Goal: Task Accomplishment & Management: Use online tool/utility

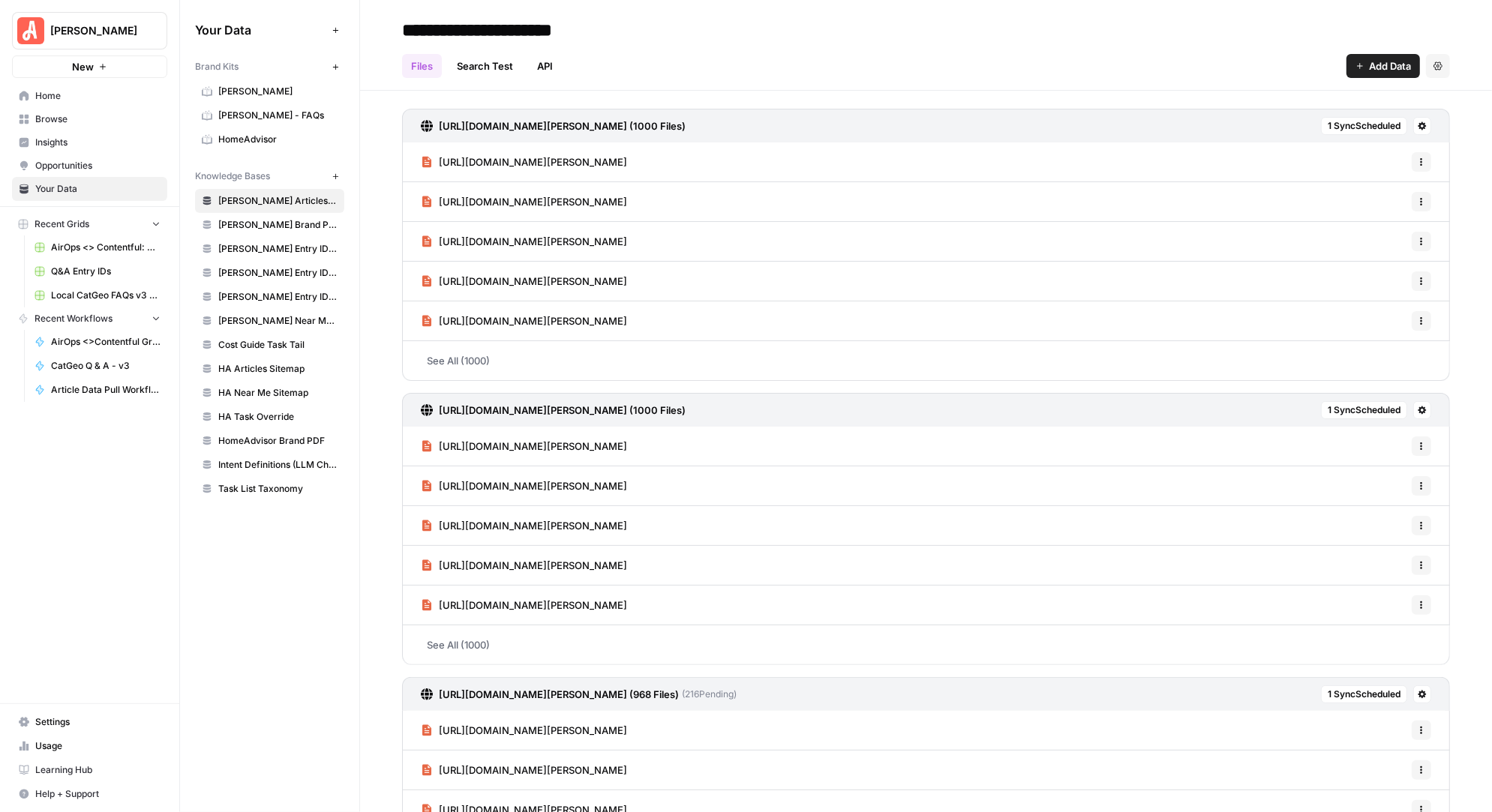
click at [60, 118] on span "Browse" at bounding box center [98, 118] width 125 height 13
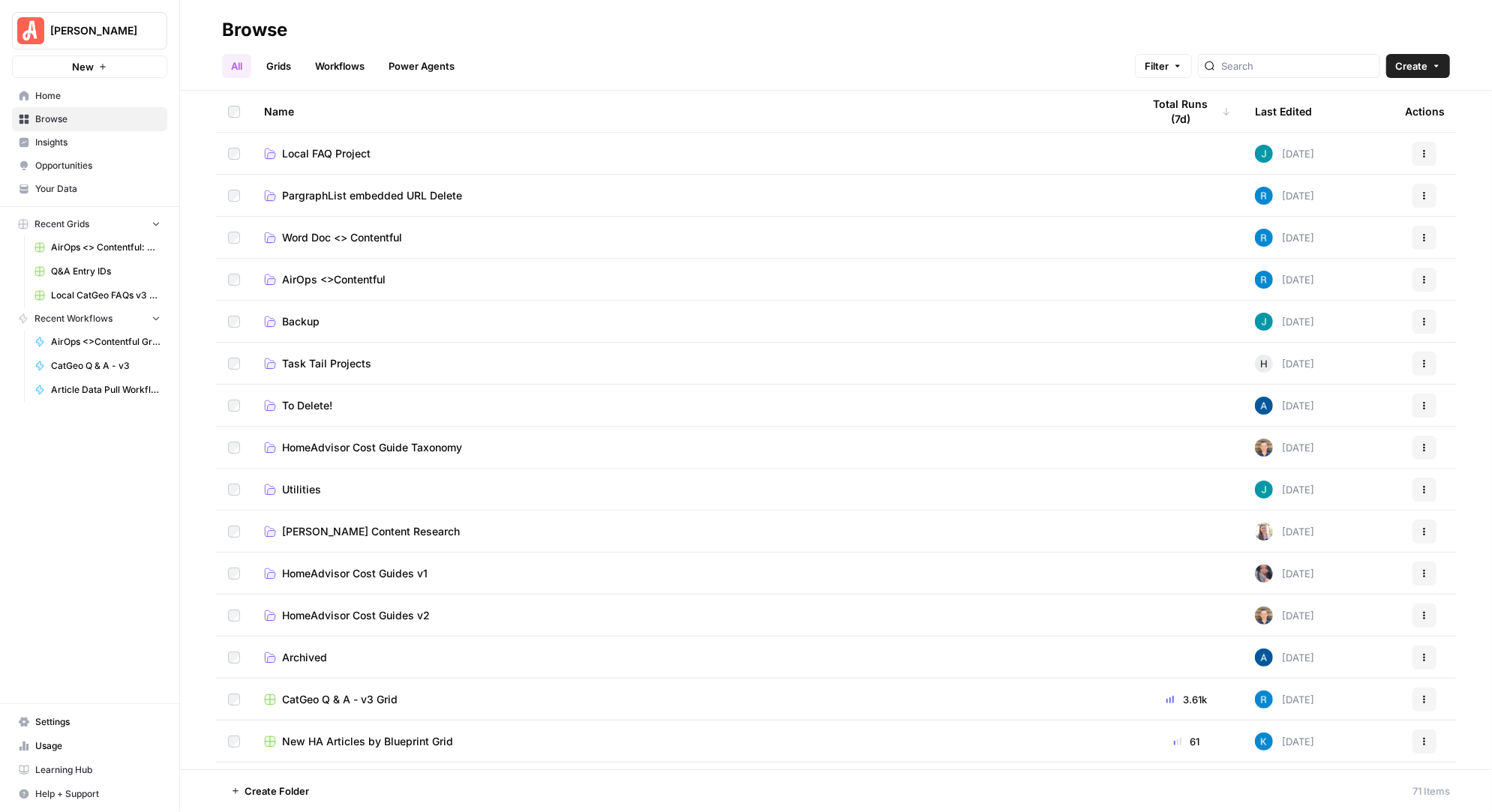
click at [333, 276] on span "AirOps <>Contentful" at bounding box center [333, 279] width 103 height 15
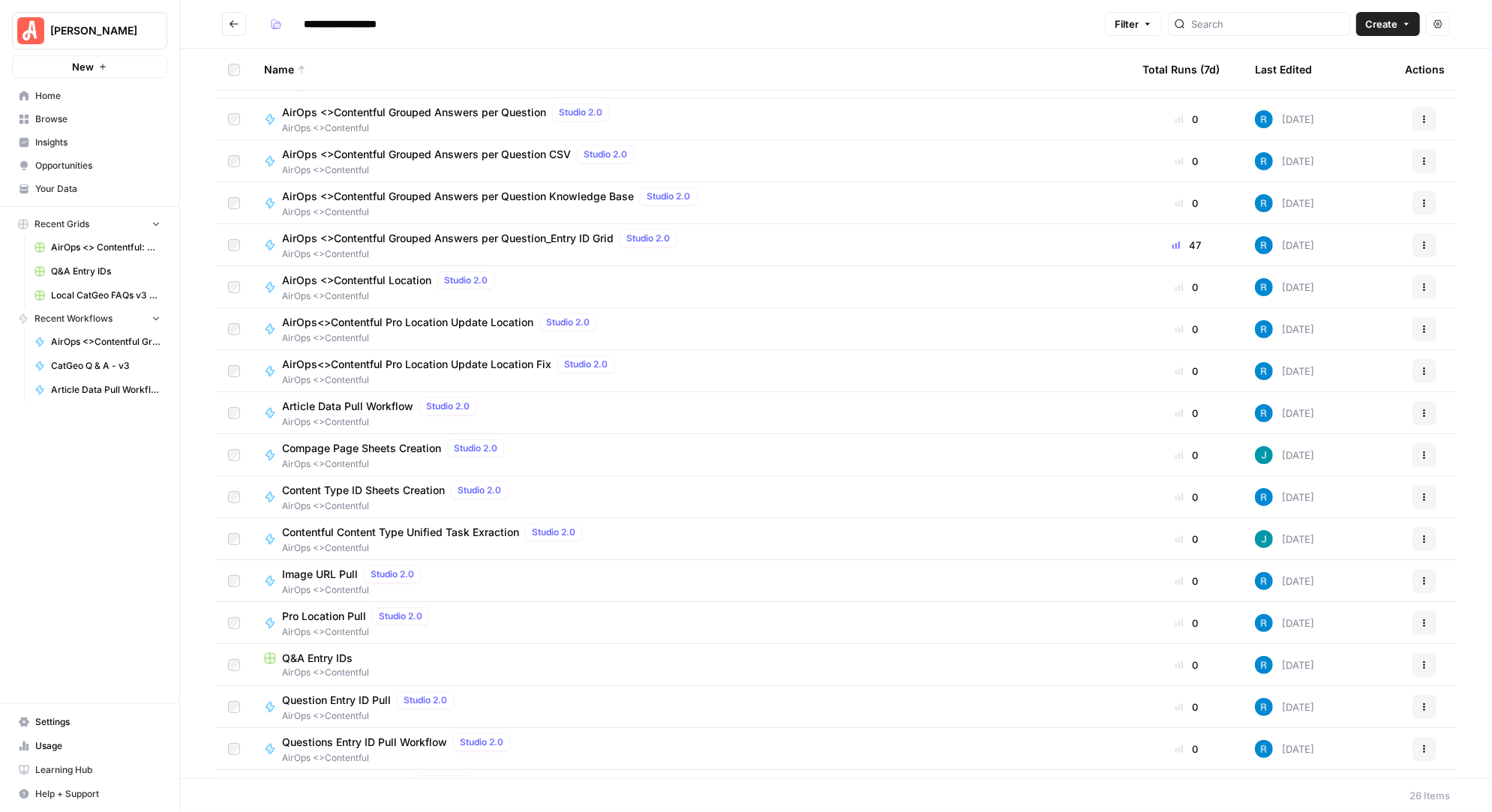
scroll to position [372, 0]
click at [357, 402] on span "Article Data Pull Workflow" at bounding box center [347, 403] width 132 height 15
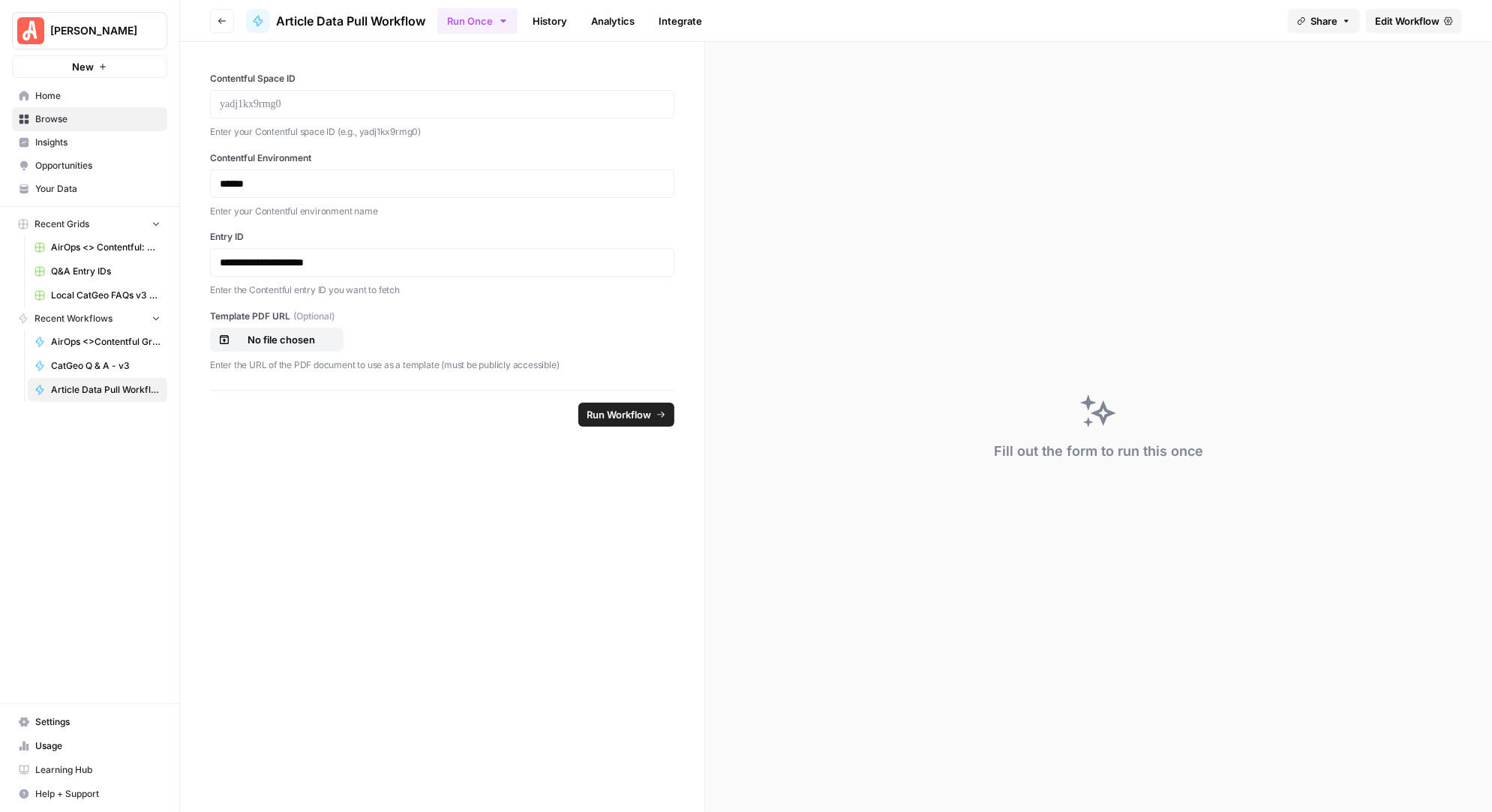
click at [1348, 18] on icon "button" at bounding box center [1346, 21] width 9 height 9
click at [1074, 17] on div "Run Once History Analytics Integrate" at bounding box center [856, 20] width 839 height 29
drag, startPoint x: 388, startPoint y: 260, endPoint x: 226, endPoint y: 254, distance: 162.1
click at [226, 255] on p "**********" at bounding box center [442, 262] width 446 height 15
click at [220, 261] on p "**********" at bounding box center [442, 262] width 446 height 15
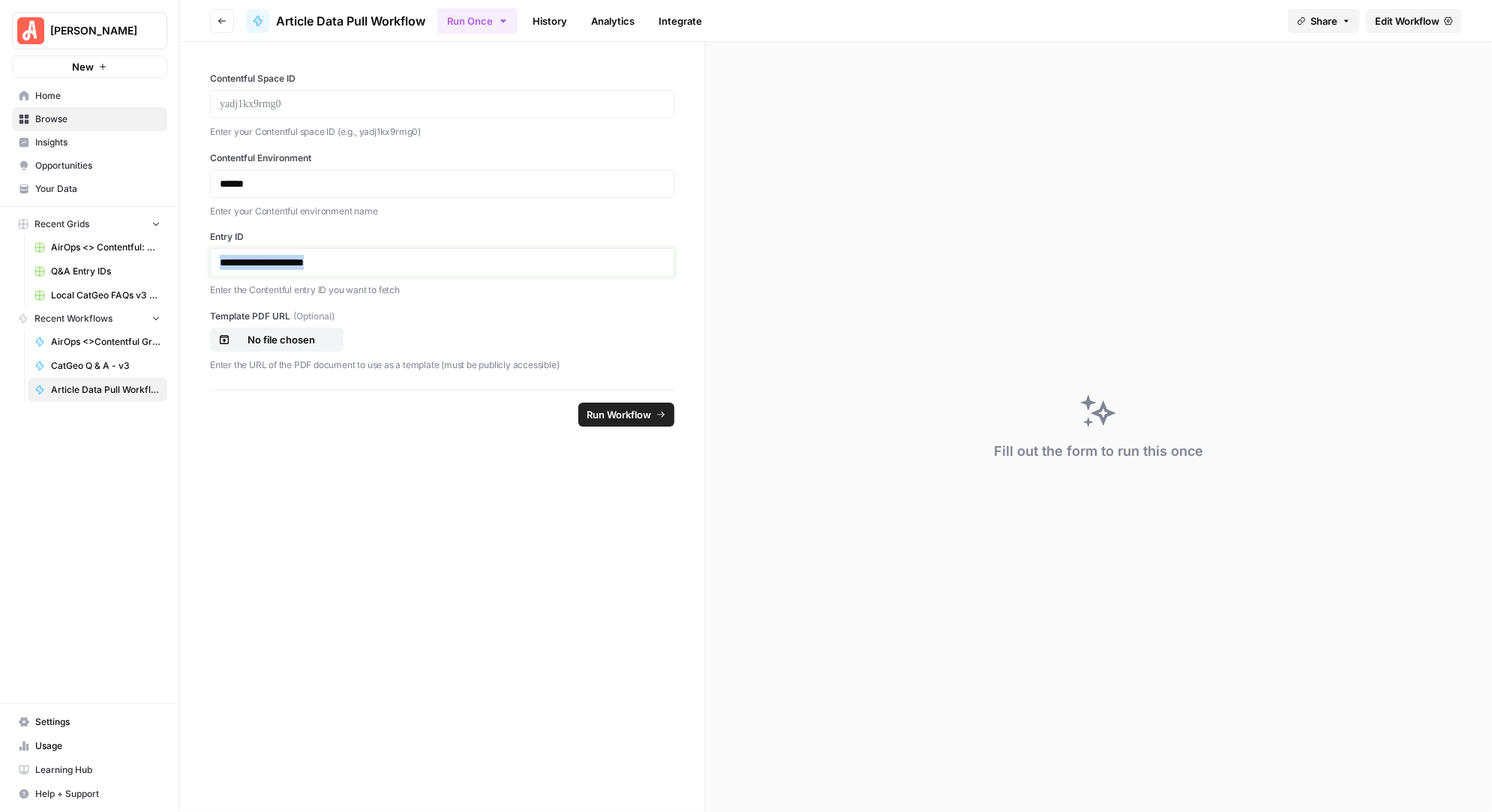
copy p "**********"
click at [1408, 19] on span "Edit Workflow" at bounding box center [1406, 20] width 64 height 15
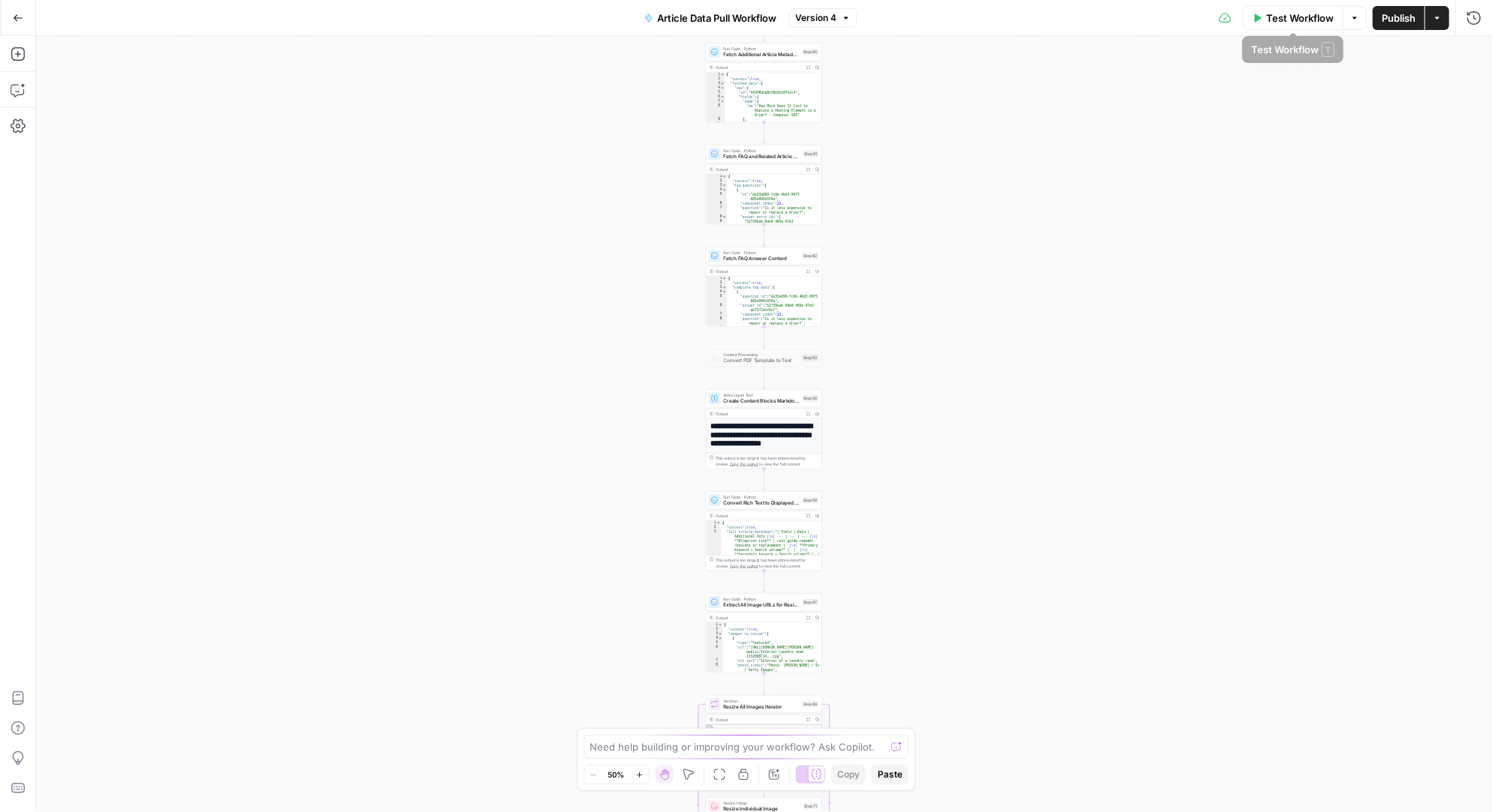
click at [1285, 18] on span "Test Workflow" at bounding box center [1300, 18] width 67 height 15
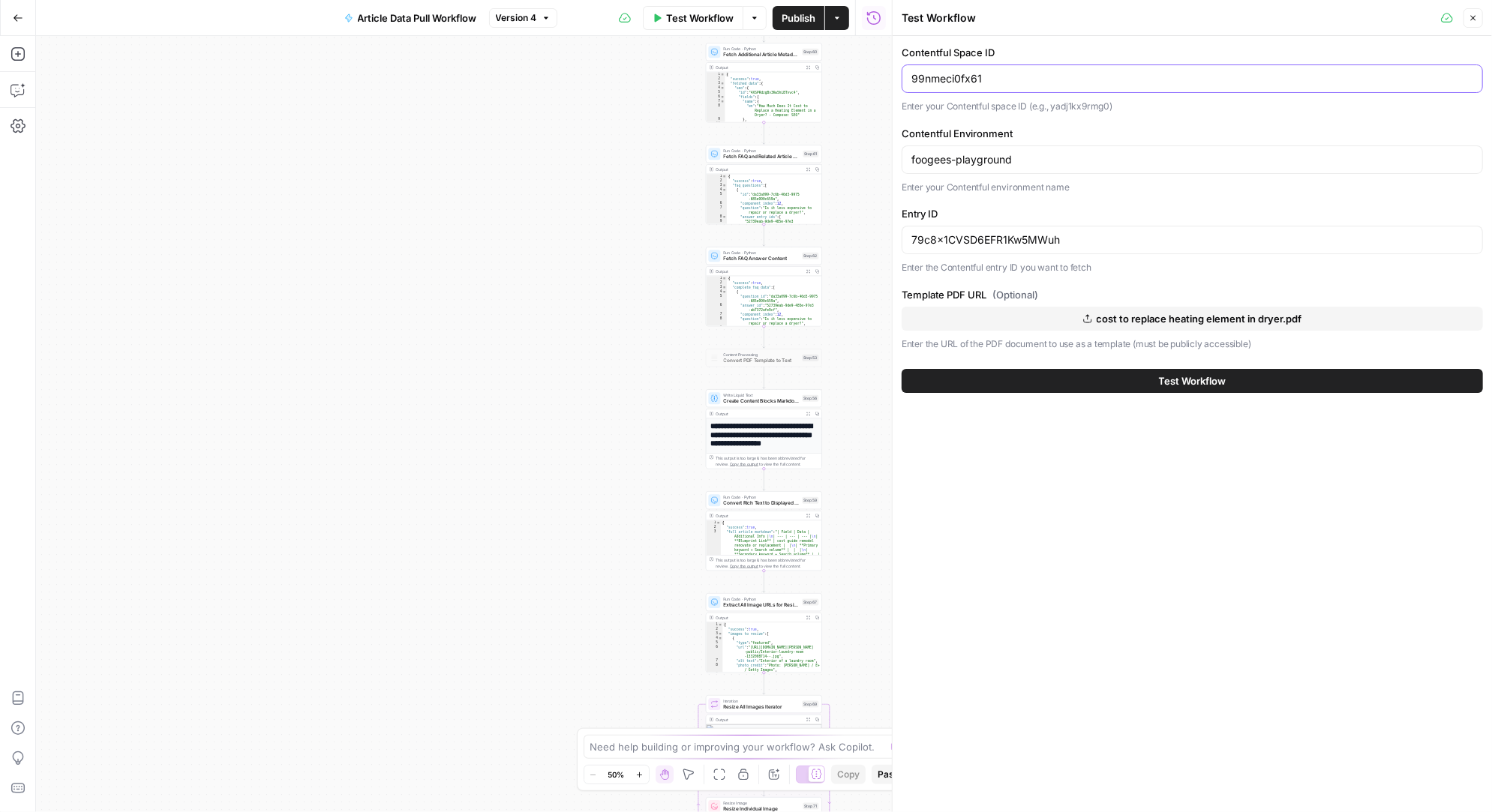
drag, startPoint x: 1004, startPoint y: 81, endPoint x: 908, endPoint y: 78, distance: 96.0
click at [908, 78] on div "99nmeci0fx61" at bounding box center [1192, 79] width 581 height 28
drag, startPoint x: 1039, startPoint y: 157, endPoint x: 900, endPoint y: 157, distance: 139.0
click at [900, 157] on div "Contentful Space ID 99nmeci0fx61 Enter your Contentful space ID (e.g., yadj1kx9…" at bounding box center [1192, 219] width 599 height 366
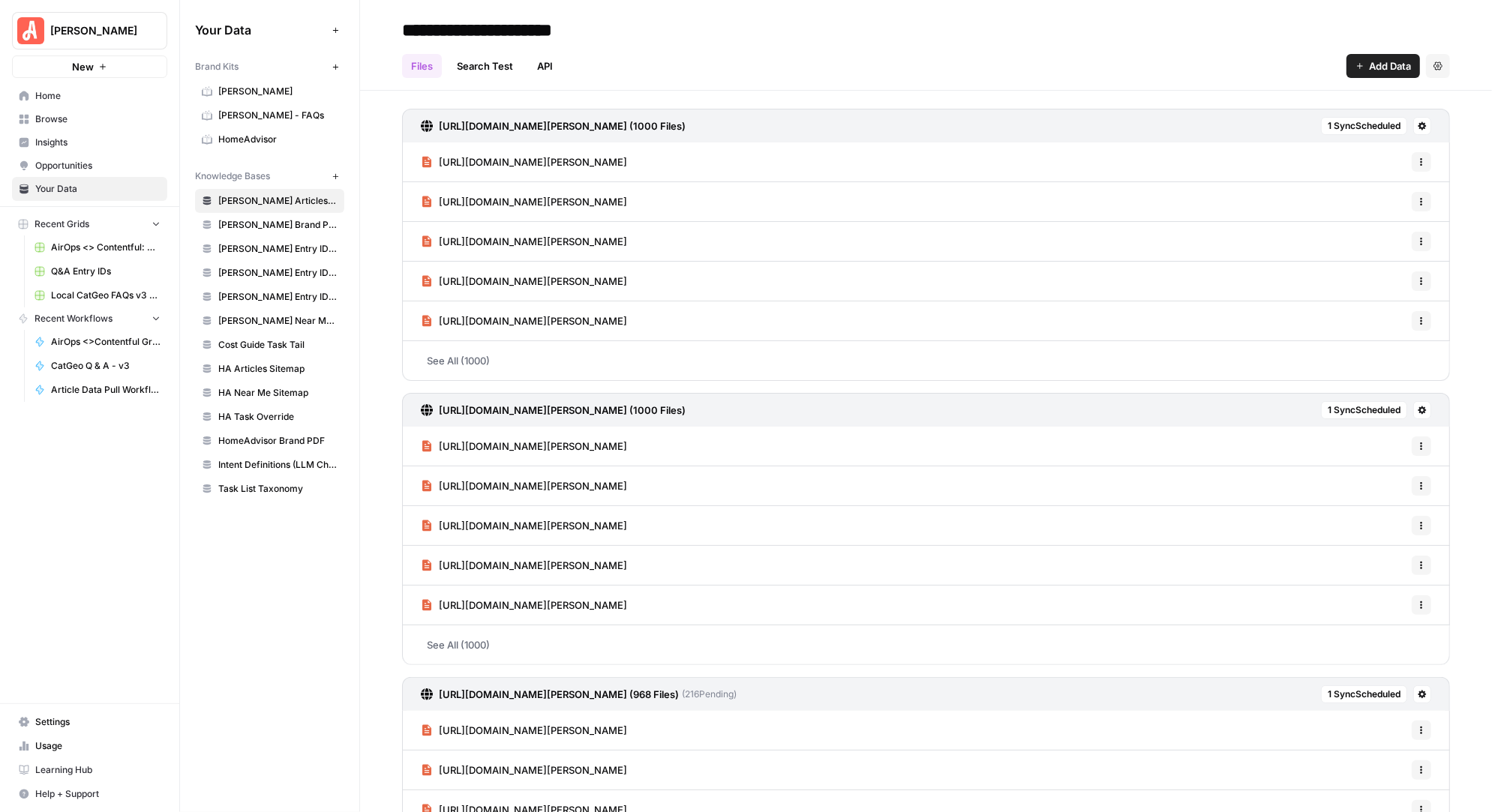
click at [68, 122] on span "Browse" at bounding box center [98, 118] width 125 height 13
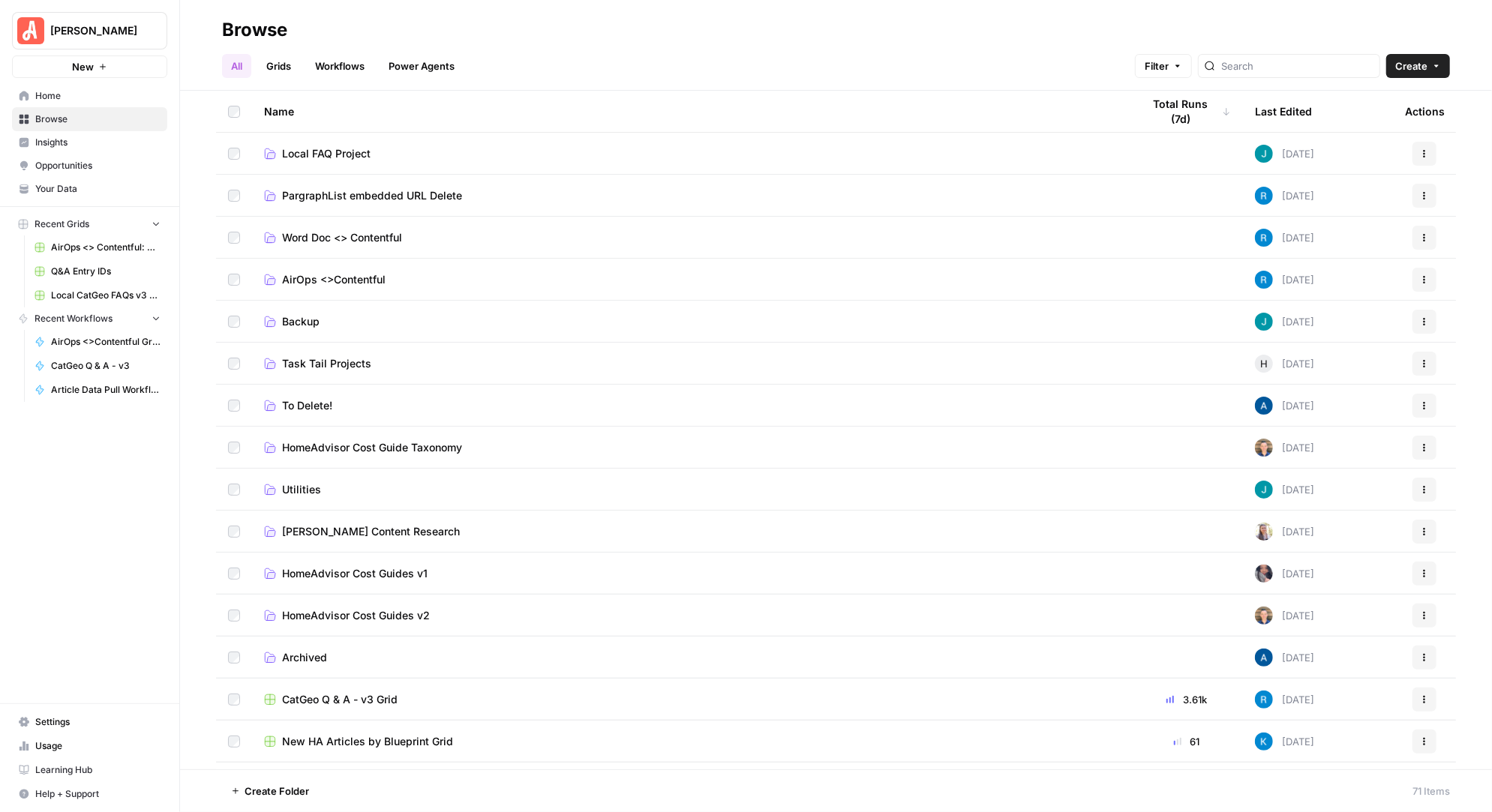
click at [359, 274] on span "AirOps <>Contentful" at bounding box center [333, 279] width 103 height 15
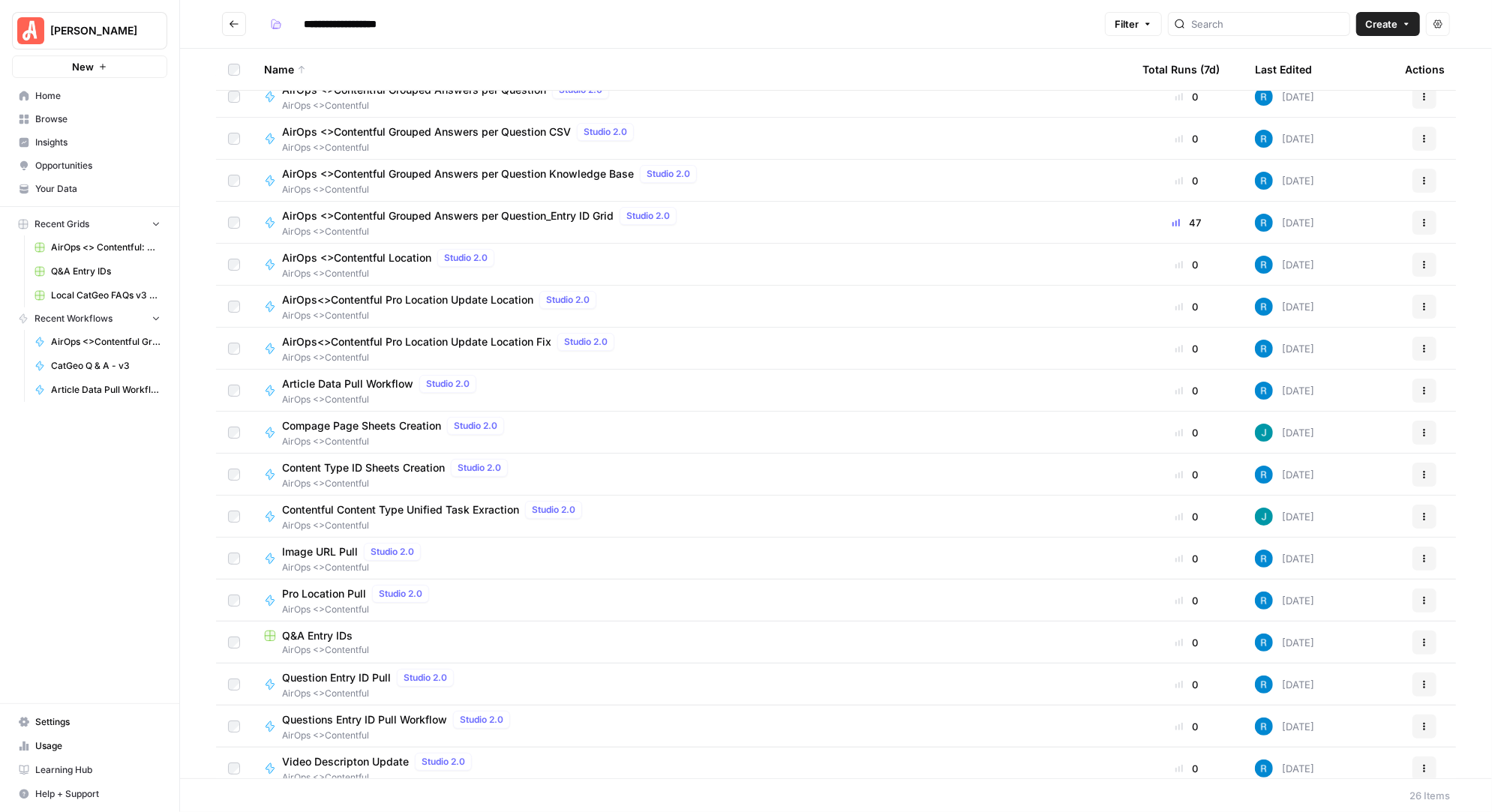
scroll to position [400, 0]
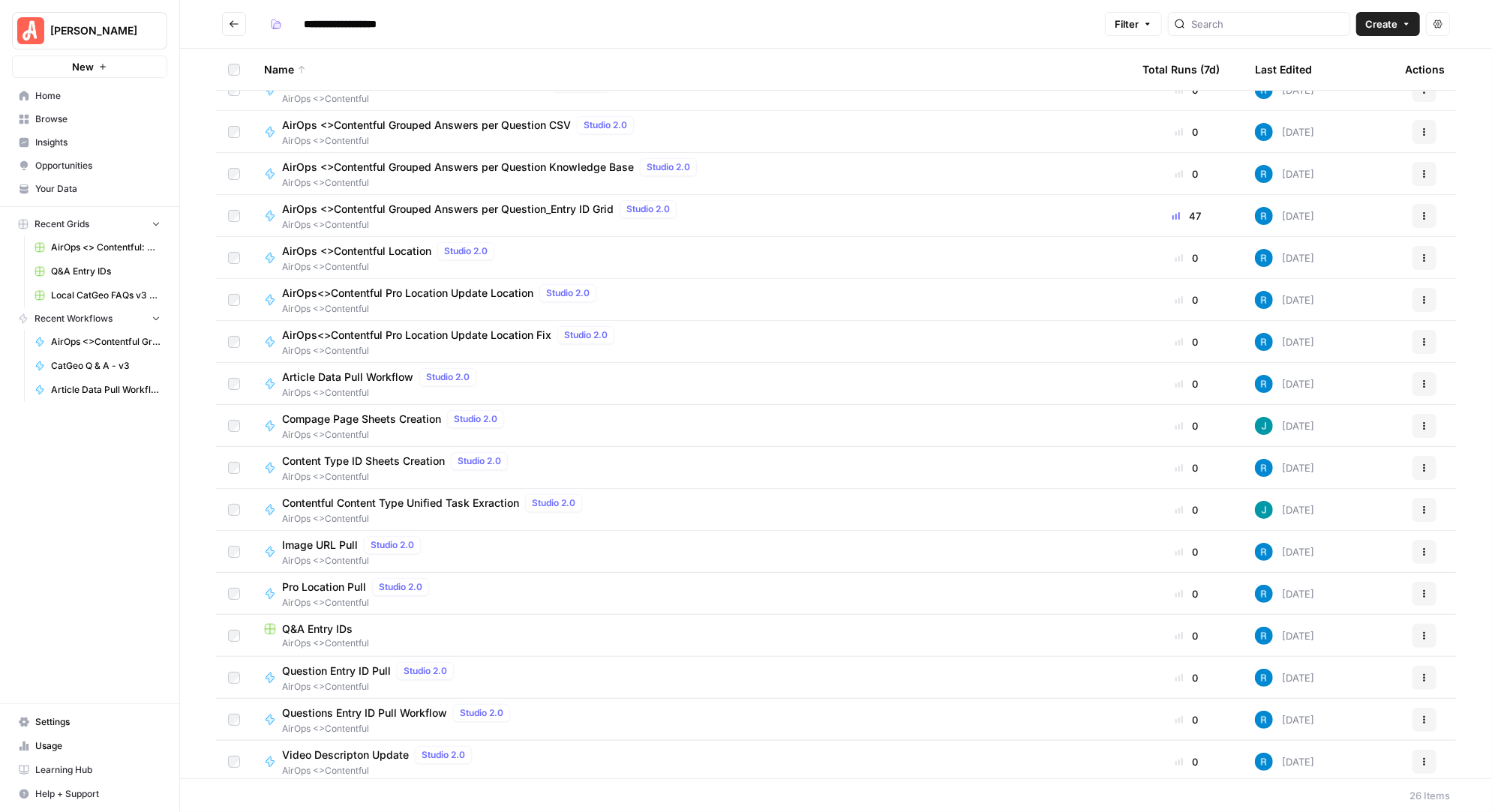
click at [85, 63] on span "New" at bounding box center [83, 66] width 22 height 15
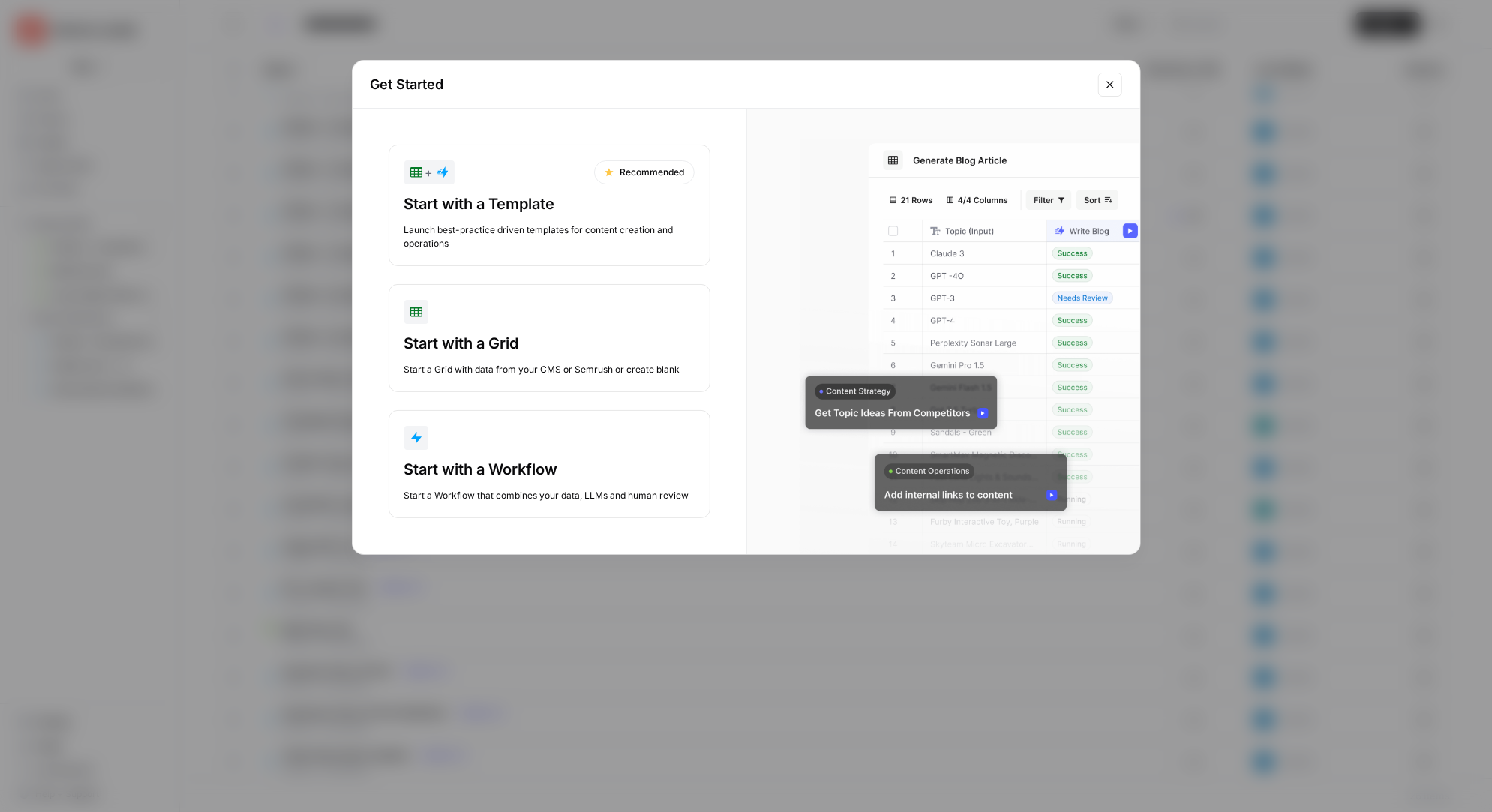
click at [536, 232] on div "Launch best-practice driven templates for content creation and operations" at bounding box center [549, 237] width 290 height 27
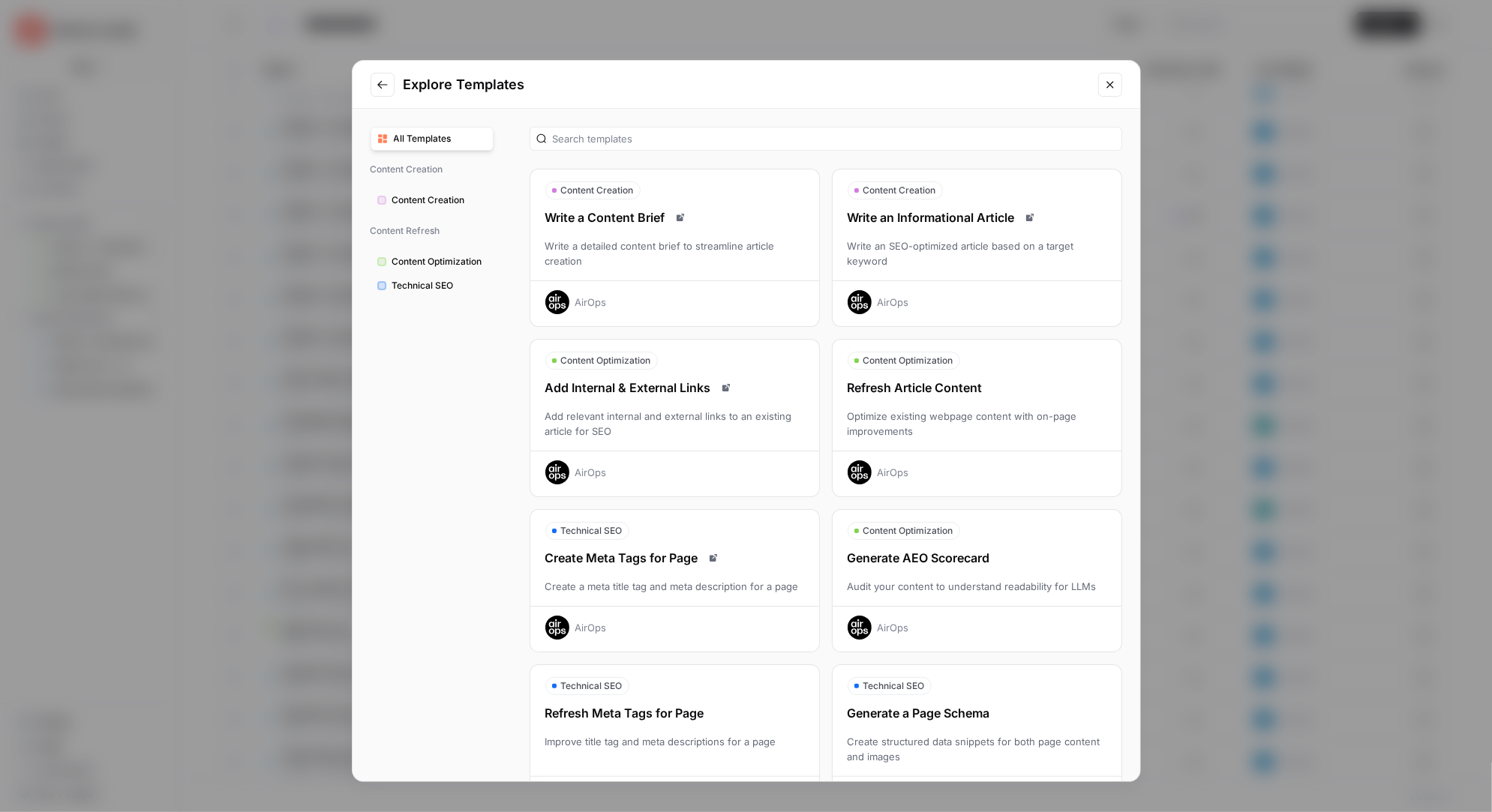
click at [388, 92] on button "Go to previous step" at bounding box center [382, 84] width 24 height 24
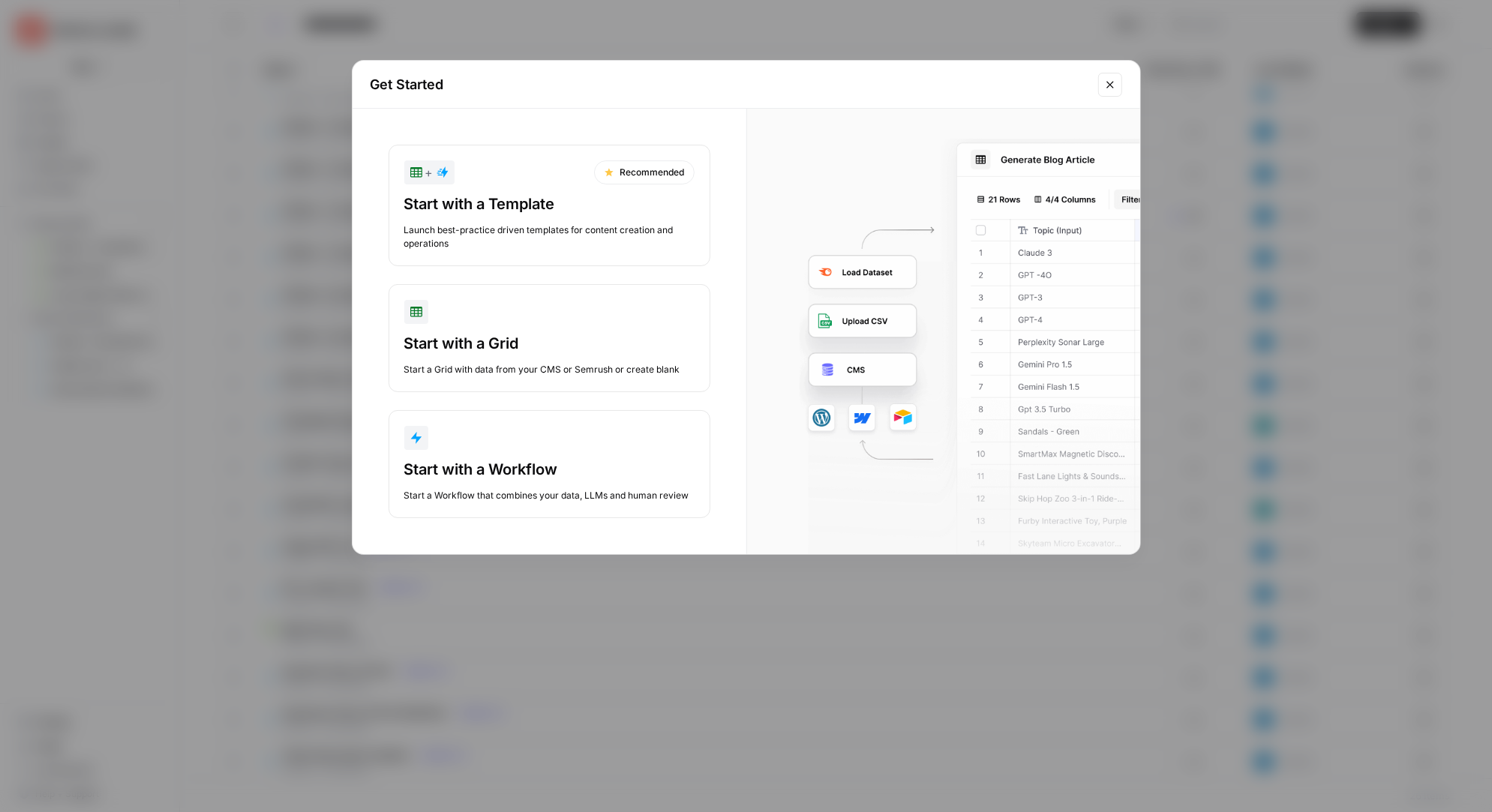
click at [499, 333] on div "Start with a Grid" at bounding box center [549, 343] width 290 height 21
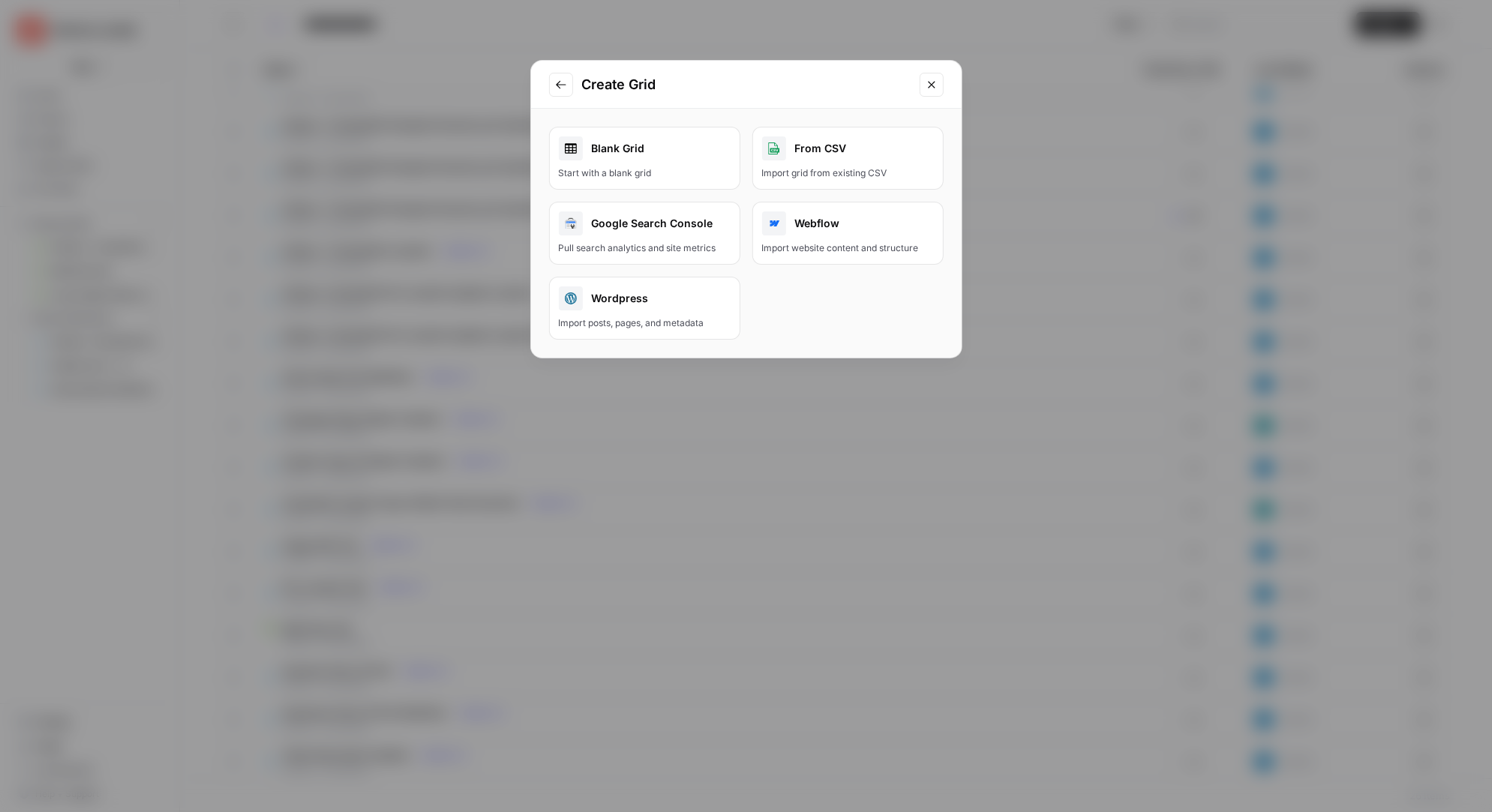
click at [668, 152] on div "Blank Grid" at bounding box center [644, 148] width 172 height 24
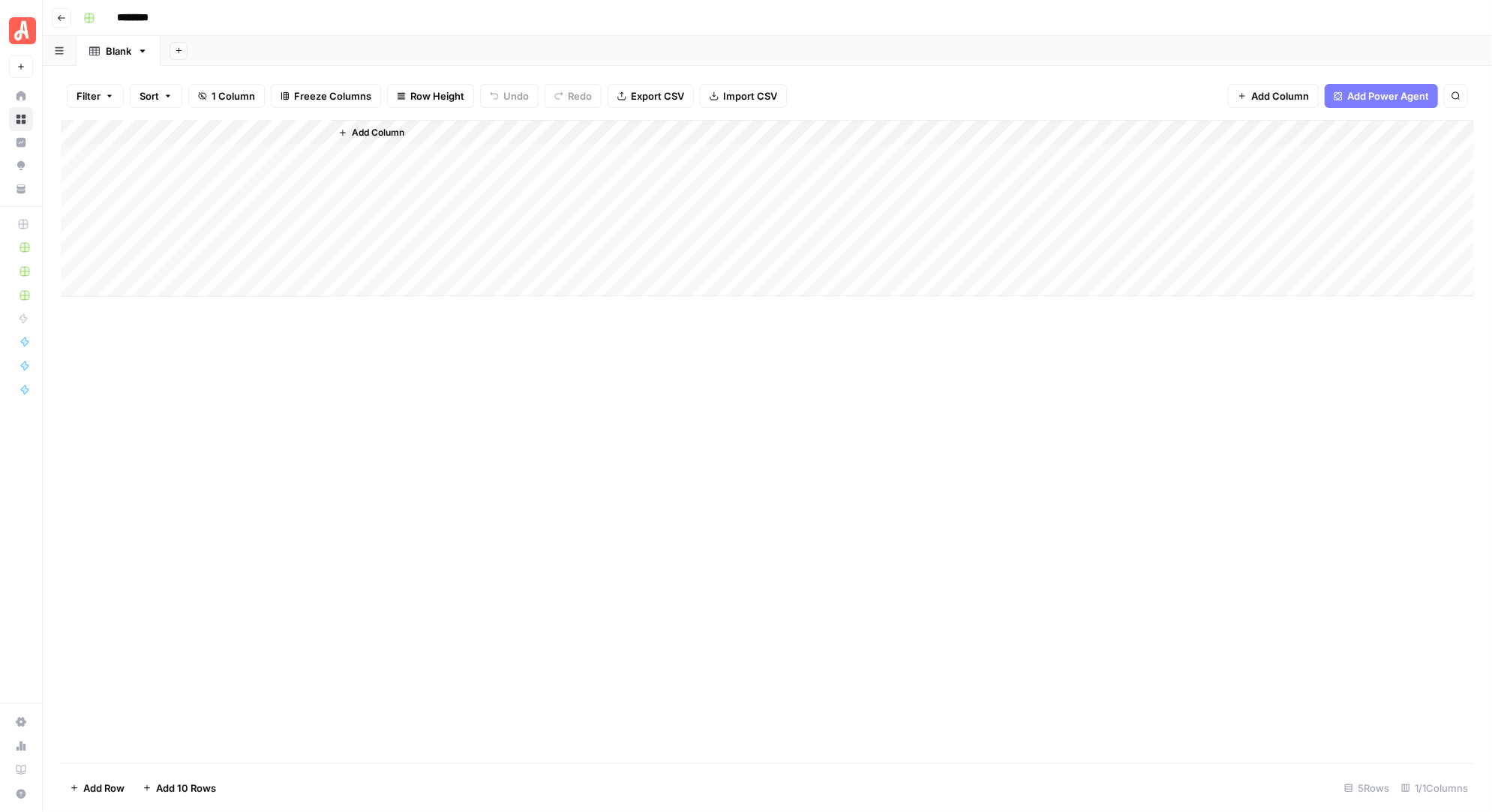
click at [210, 132] on div "Add Column" at bounding box center [767, 208] width 1413 height 177
drag, startPoint x: 174, startPoint y: 169, endPoint x: 122, endPoint y: 169, distance: 52.0
click at [122, 169] on div "Title" at bounding box center [203, 169] width 166 height 24
type input "Article Entry ID"
click at [237, 161] on div "Add Column" at bounding box center [767, 208] width 1413 height 177
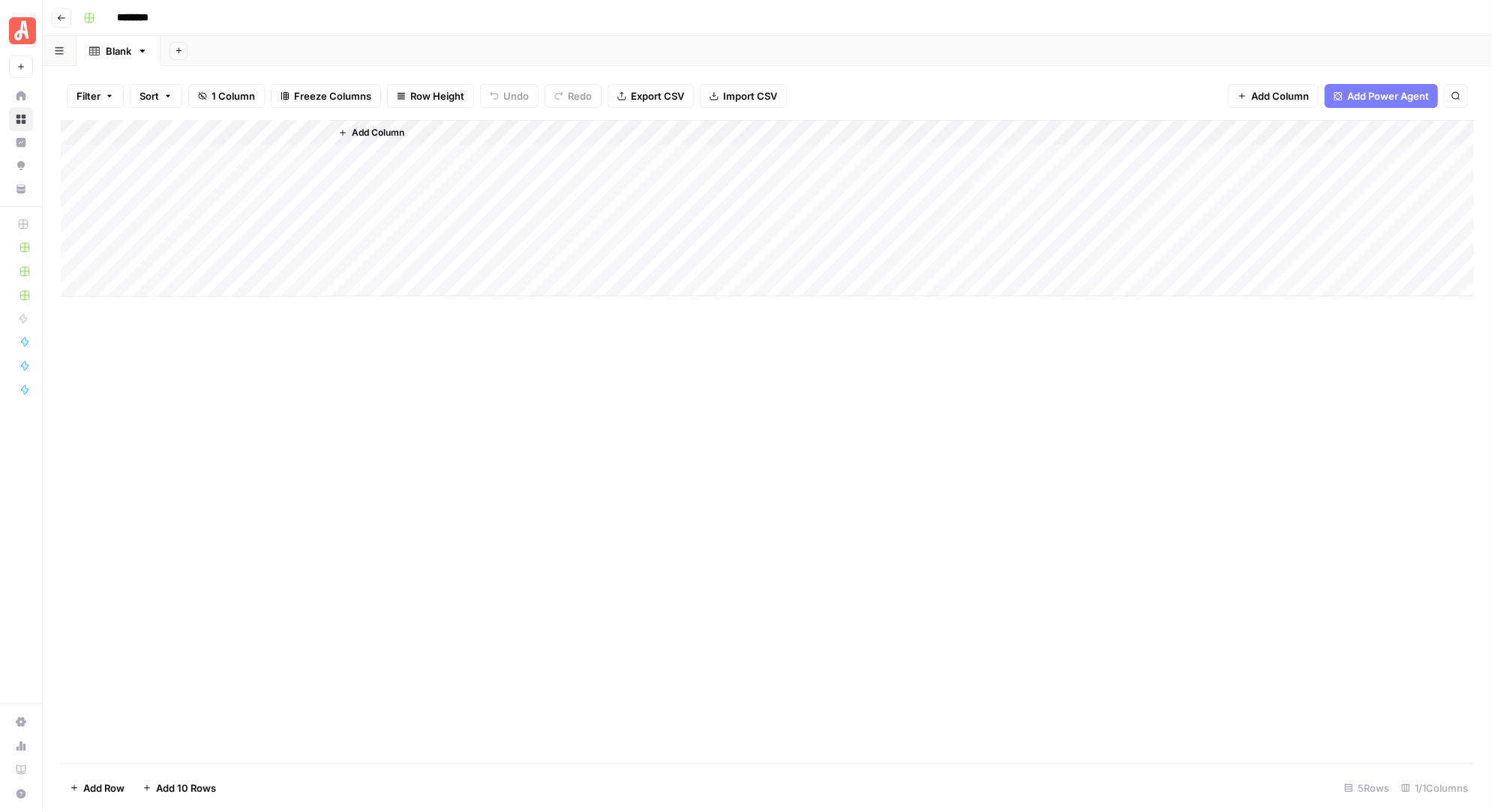
click at [237, 161] on div "Add Column" at bounding box center [767, 208] width 1413 height 177
type textarea "**********"
click at [358, 132] on span "Add Column" at bounding box center [377, 132] width 52 height 13
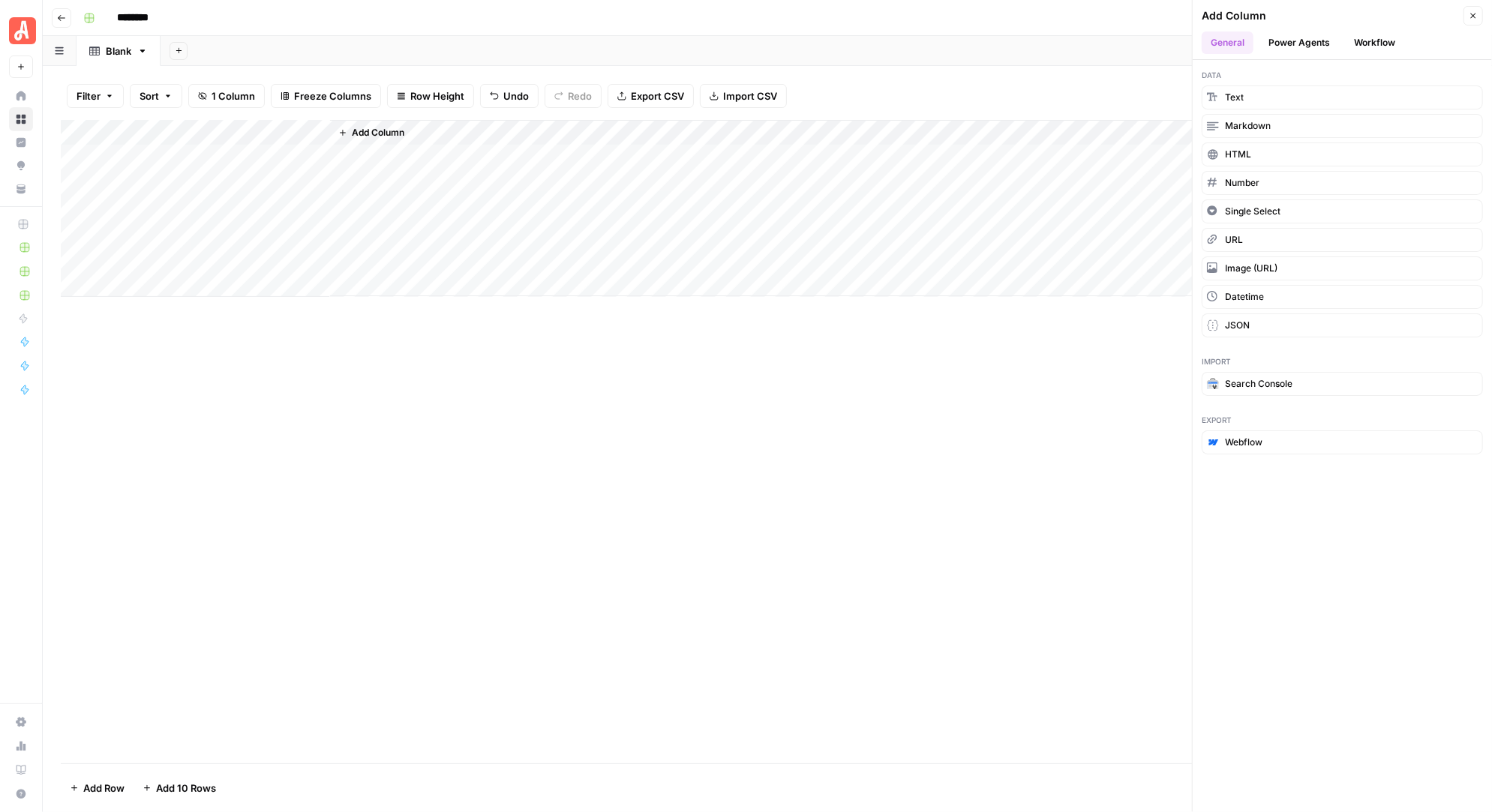
click at [1377, 37] on button "Workflow" at bounding box center [1374, 42] width 59 height 22
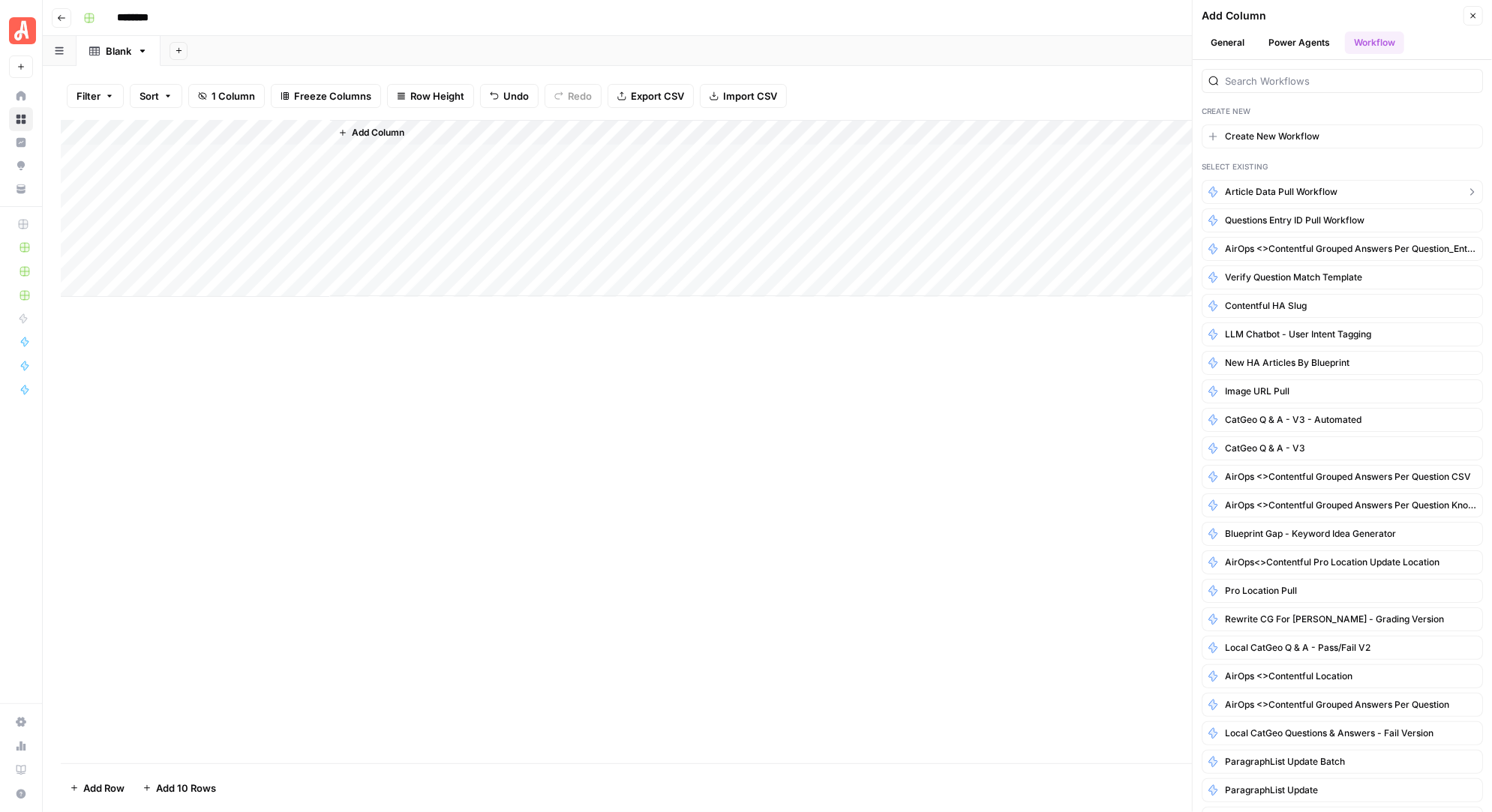
click at [1300, 185] on span "Article Data Pull Workflow" at bounding box center [1280, 192] width 112 height 13
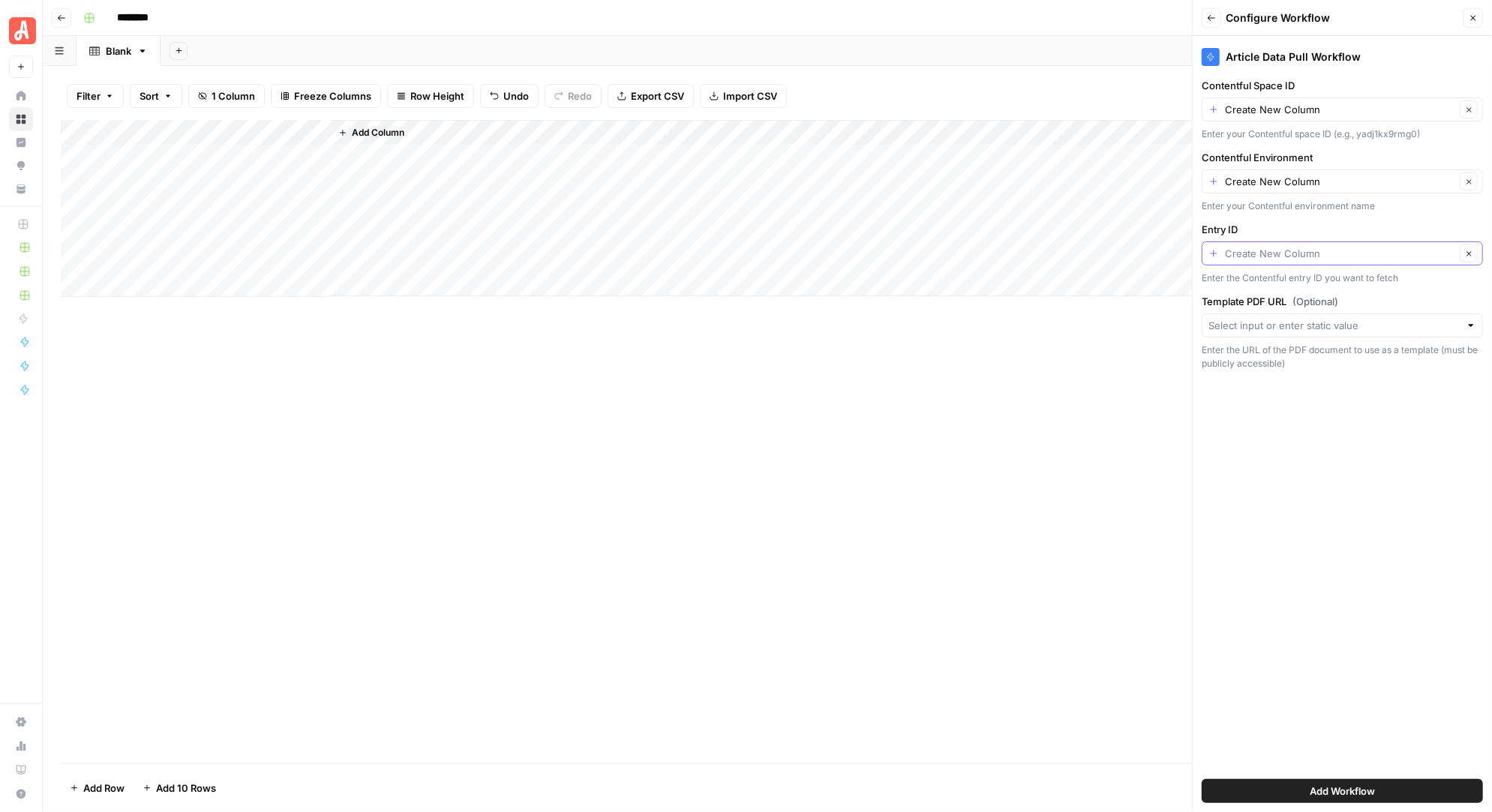
click at [1259, 255] on input "Entry ID" at bounding box center [1339, 253] width 230 height 15
click at [1255, 331] on span "Article Entry ID" at bounding box center [1330, 335] width 232 height 15
type input "Article Entry ID"
click at [1239, 188] on div "Create New Column Clear" at bounding box center [1342, 181] width 282 height 24
click at [1261, 212] on span "Create New Column" at bounding box center [1340, 215] width 220 height 15
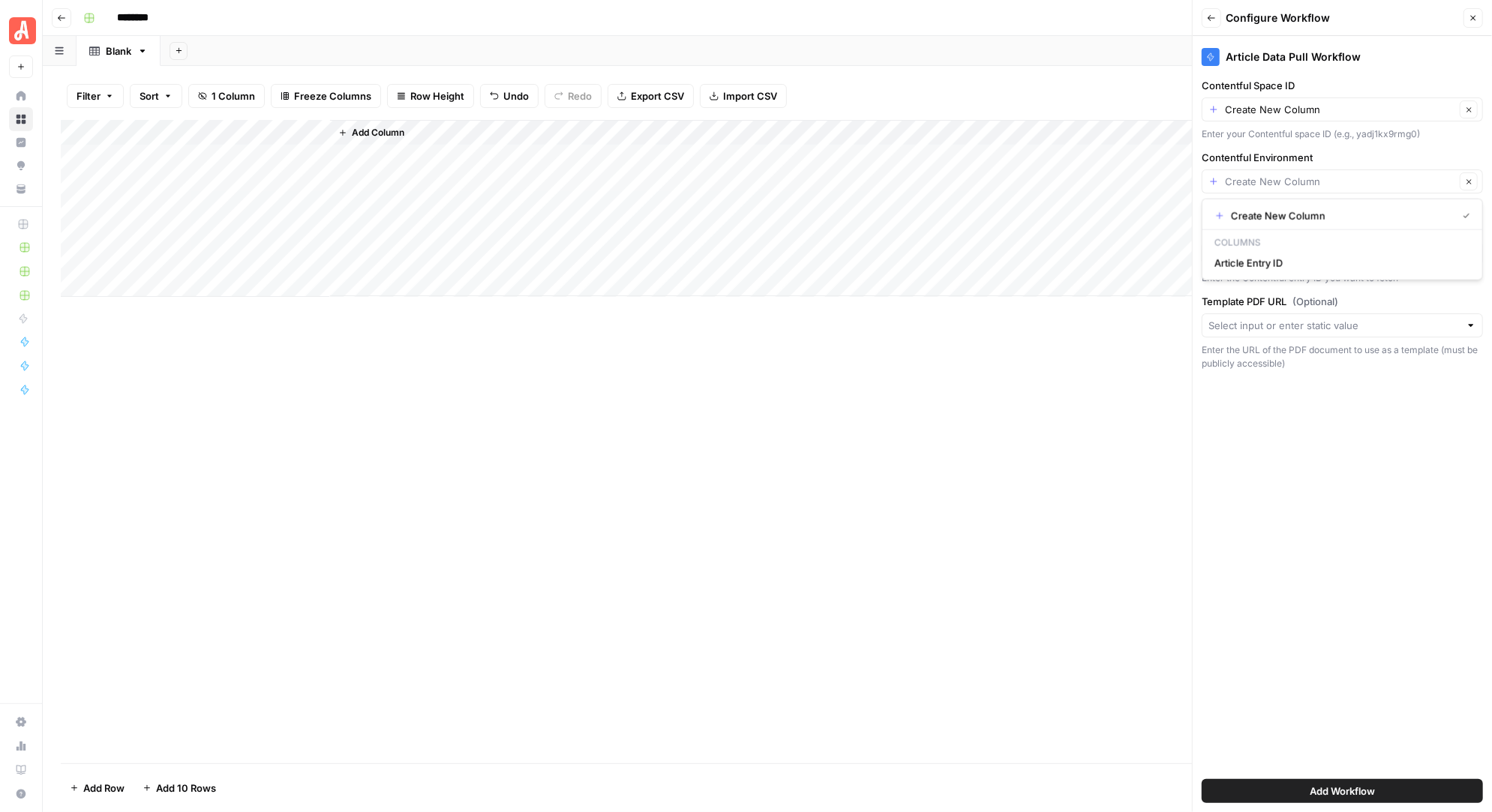
type input "Create New Column"
click at [1217, 183] on div "Create New Column Clear" at bounding box center [1342, 181] width 282 height 24
click at [1258, 210] on span "Create New Column" at bounding box center [1340, 215] width 220 height 15
type input "Create New Column"
click at [351, 129] on span "Add Column" at bounding box center [377, 132] width 52 height 13
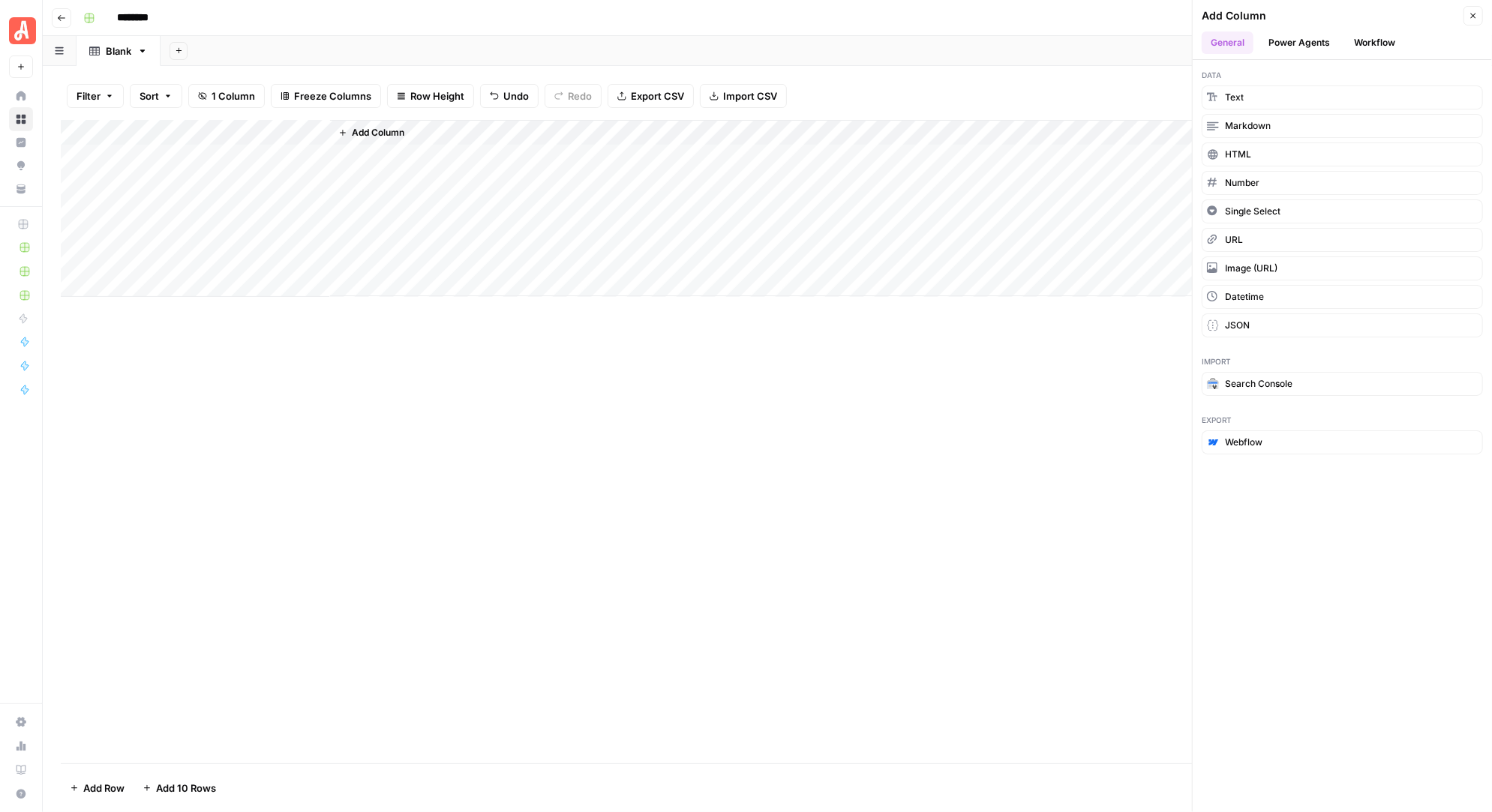
click at [348, 131] on button "Add Column" at bounding box center [371, 132] width 78 height 19
click at [375, 133] on span "Add Column" at bounding box center [377, 132] width 52 height 13
click at [1378, 40] on button "Workflow" at bounding box center [1374, 42] width 59 height 22
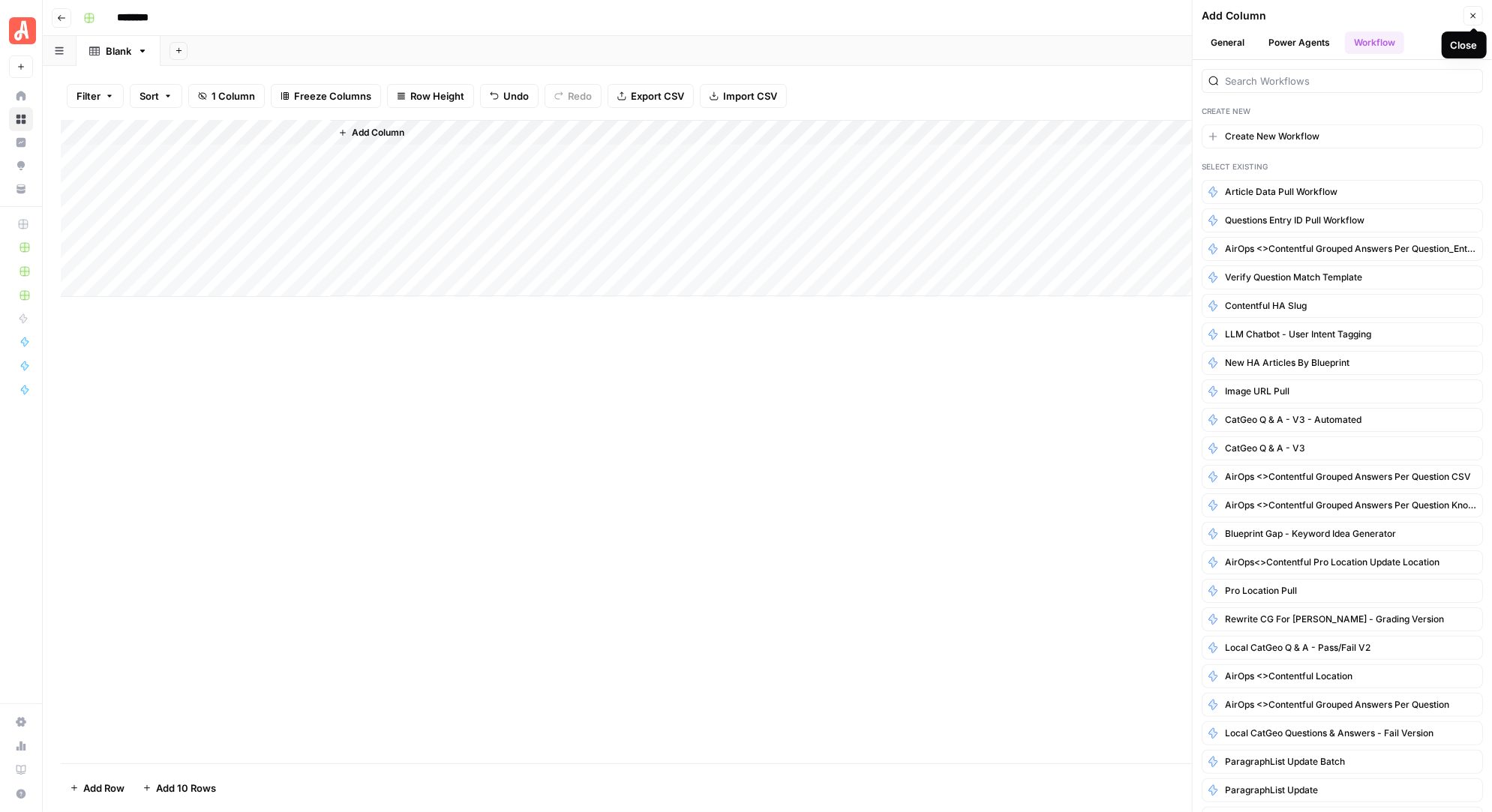
click at [1473, 13] on icon "button" at bounding box center [1473, 16] width 9 height 9
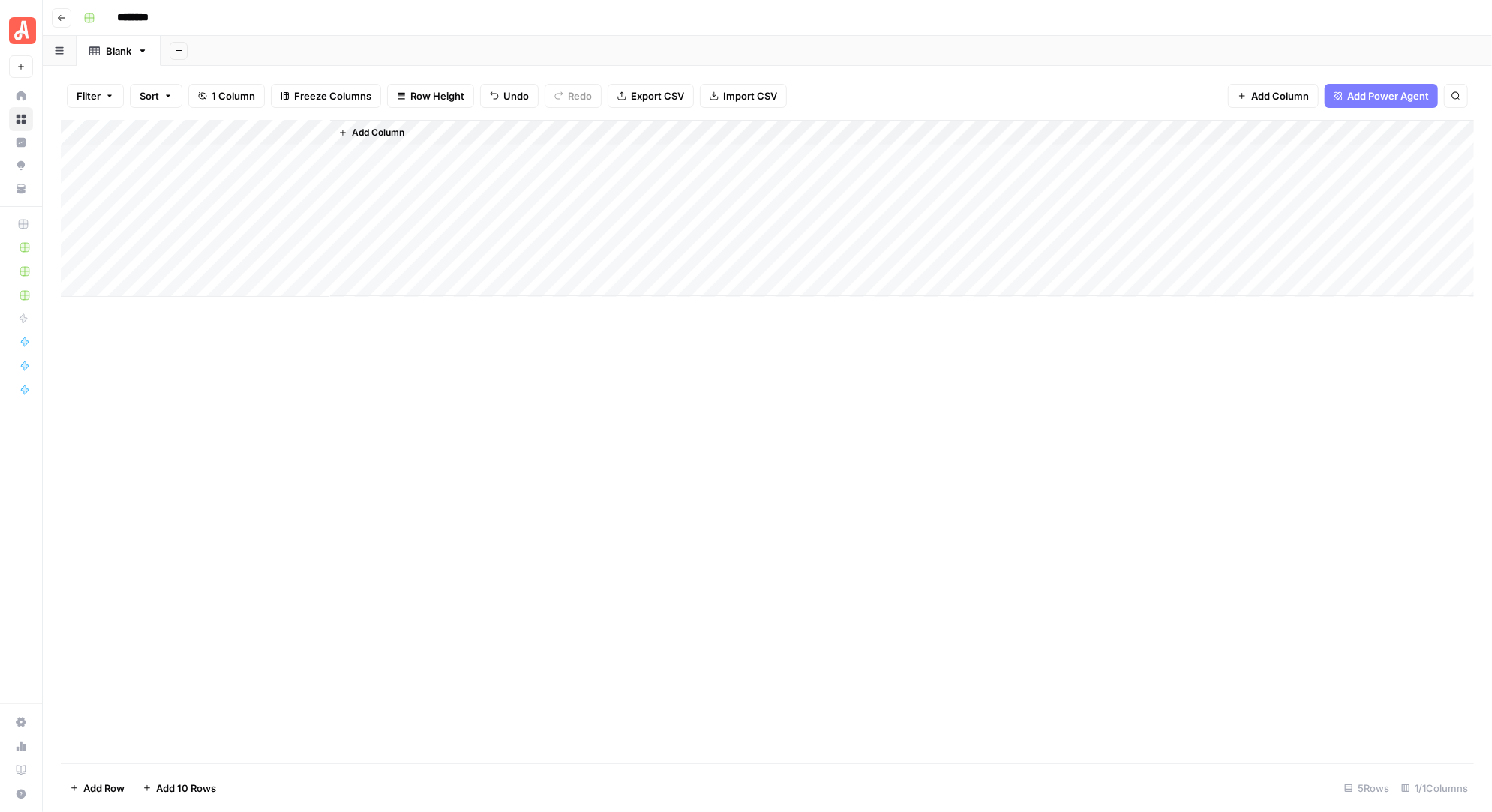
click at [368, 137] on span "Add Column" at bounding box center [377, 132] width 52 height 13
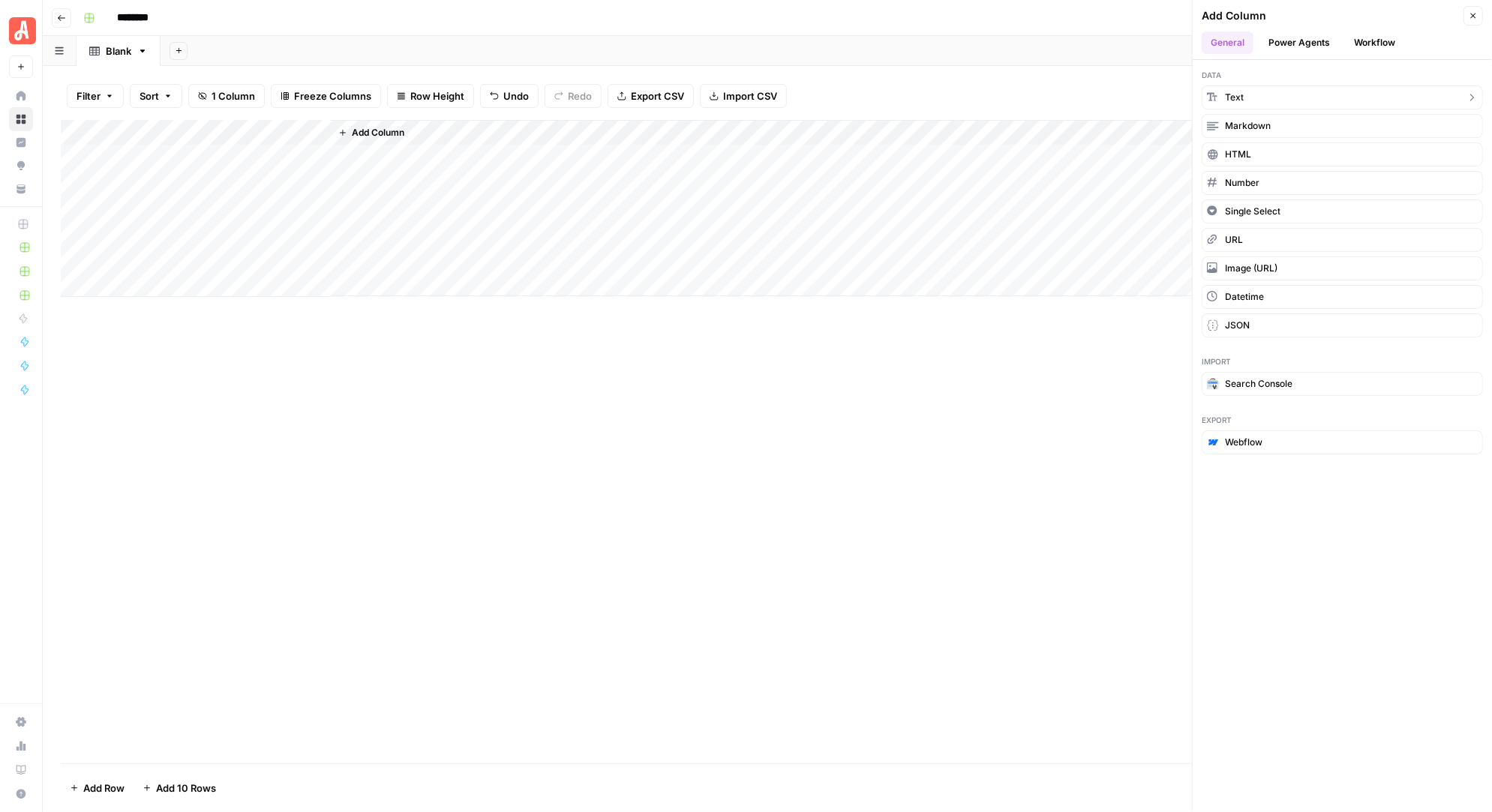
click at [1246, 92] on button "Text" at bounding box center [1342, 97] width 282 height 24
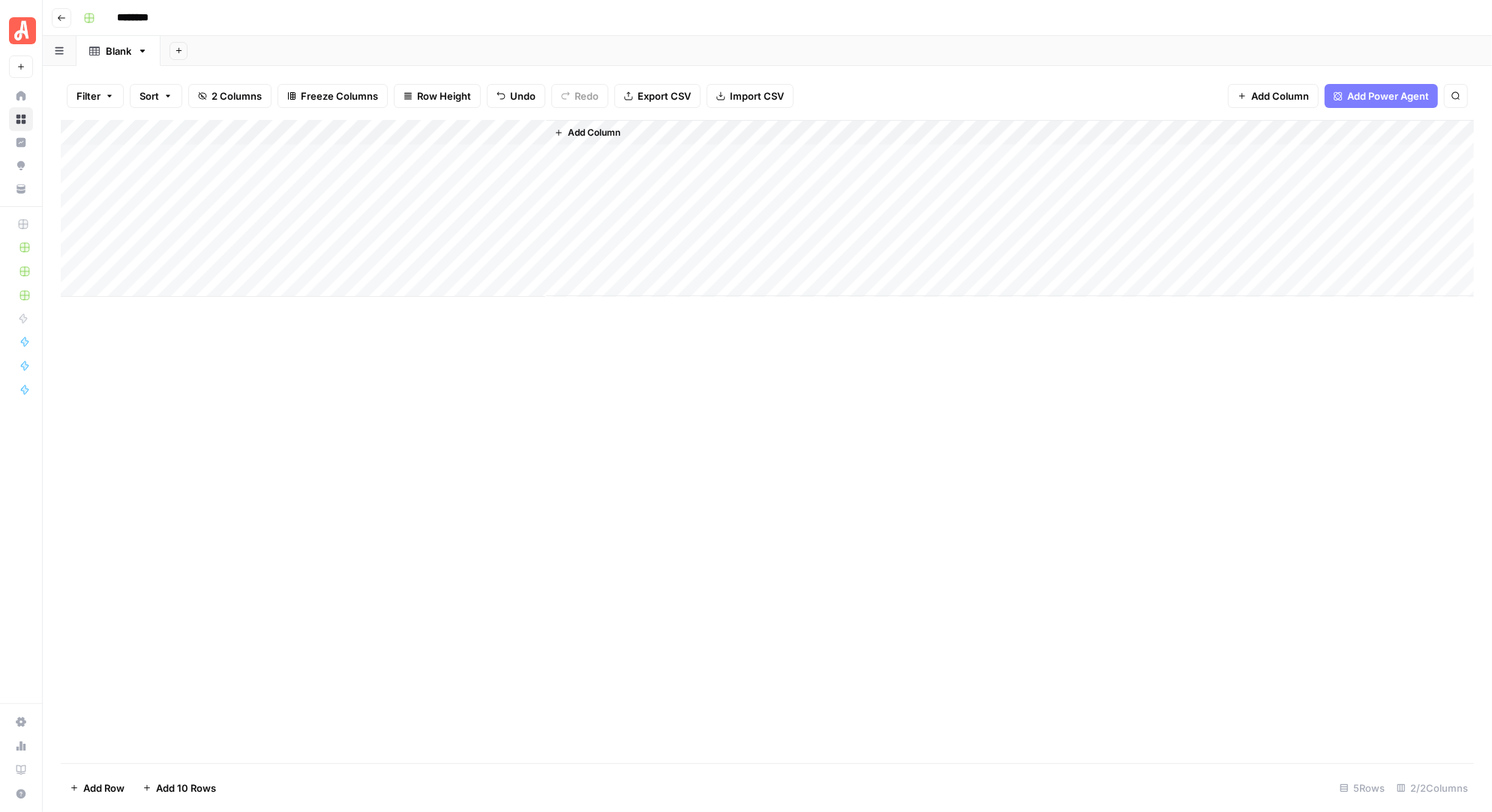
click at [567, 132] on button "Add Column" at bounding box center [587, 132] width 78 height 19
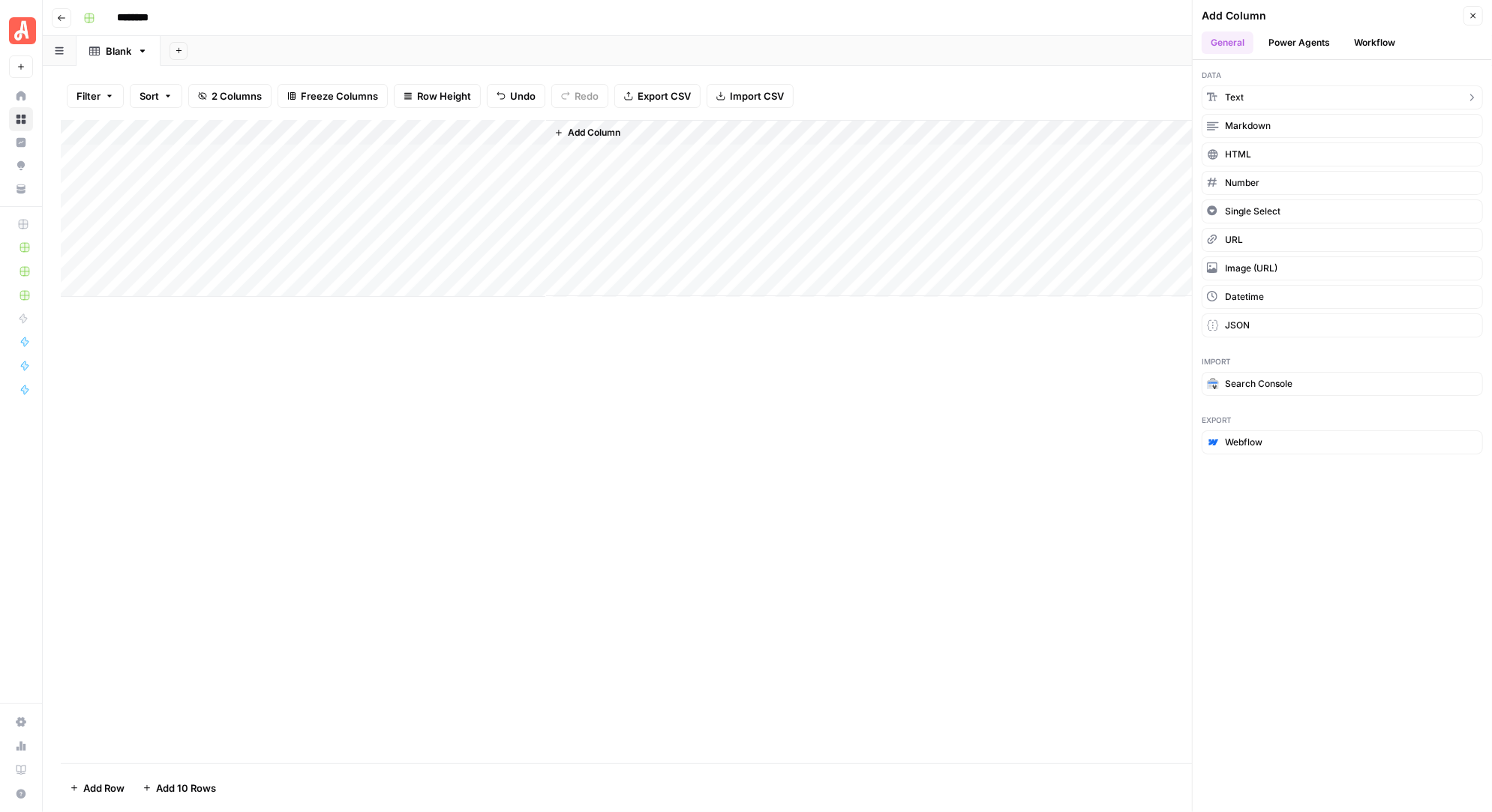
click at [1229, 88] on button "Text" at bounding box center [1342, 97] width 282 height 24
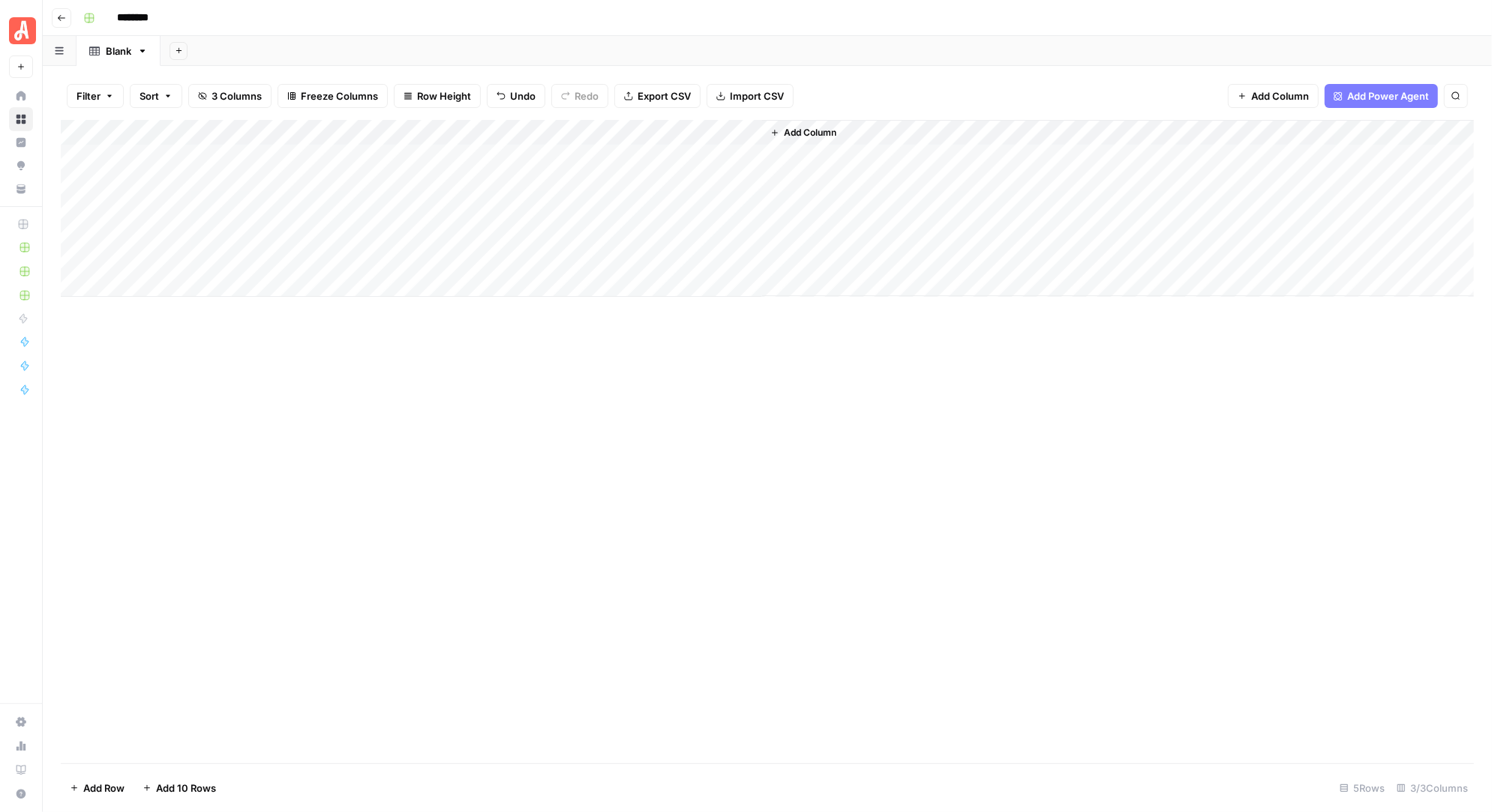
click at [416, 132] on div "Add Column" at bounding box center [767, 208] width 1413 height 177
drag, startPoint x: 416, startPoint y: 168, endPoint x: 319, endPoint y: 168, distance: 97.0
click at [319, 168] on body "Angi New Home Browse Insights Opportunities Your Data Recent Grids AirOps <> Co…" at bounding box center [746, 406] width 1492 height 812
drag, startPoint x: 412, startPoint y: 167, endPoint x: 335, endPoint y: 167, distance: 77.0
click at [335, 167] on div "New Column Text Sort Ascending Sort Descending Filter Hide Column Remove Column" at bounding box center [418, 251] width 179 height 202
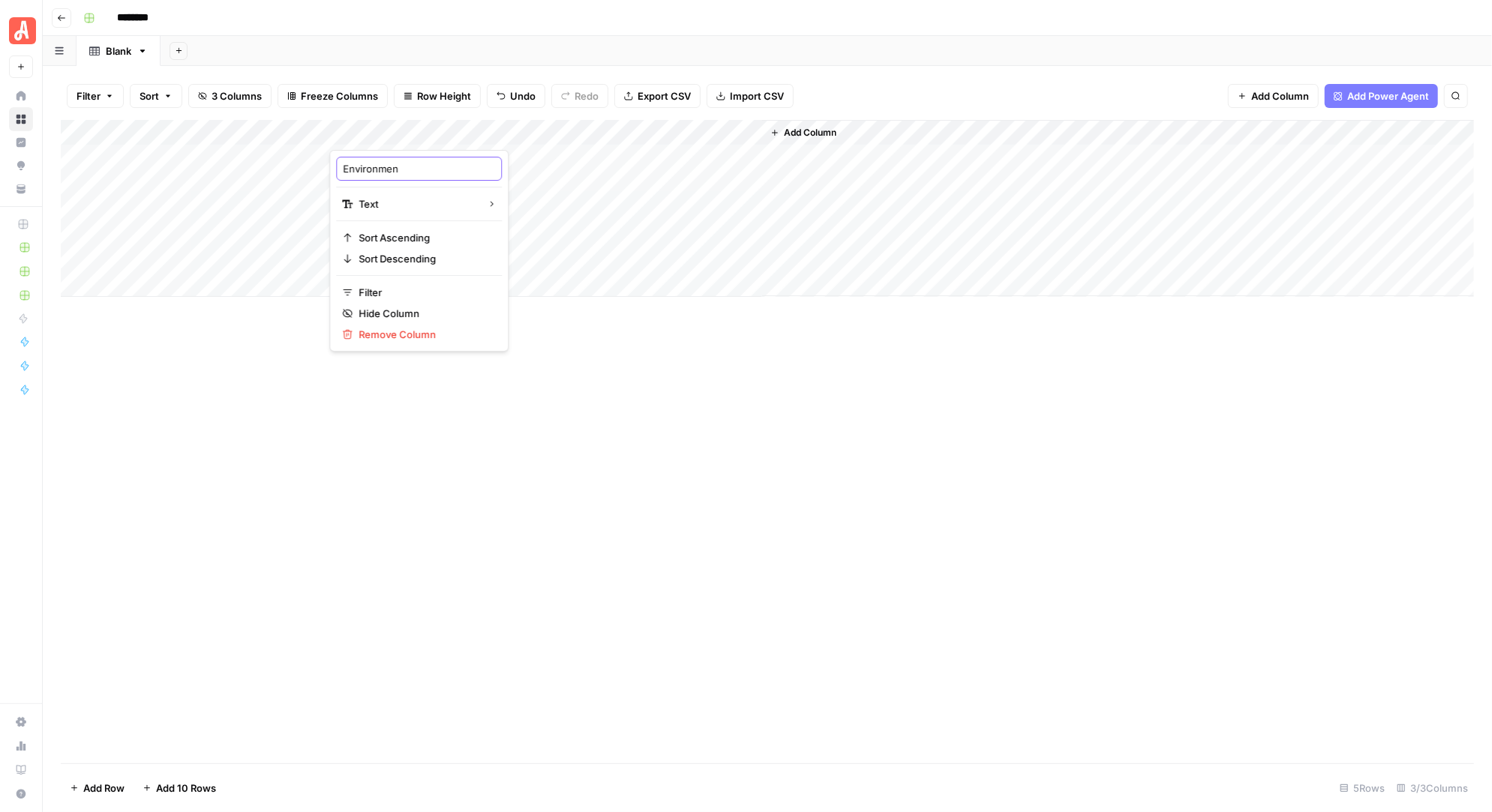
type input "Environment"
click at [604, 132] on div "Add Column" at bounding box center [767, 208] width 1413 height 177
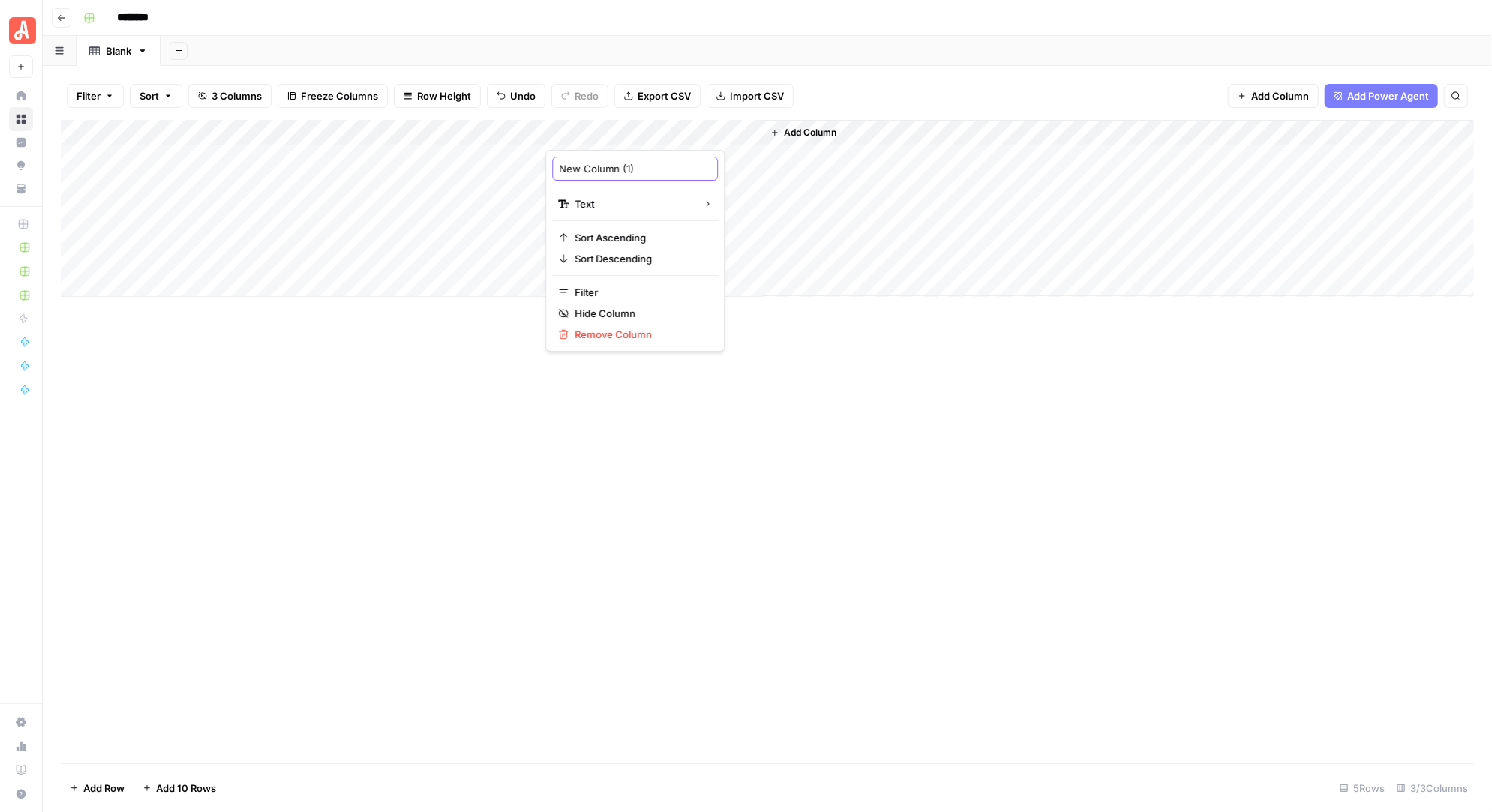
drag, startPoint x: 637, startPoint y: 169, endPoint x: 555, endPoint y: 169, distance: 82.0
click at [555, 169] on div "New Column (1)" at bounding box center [635, 169] width 166 height 24
type input "Space"
click at [806, 131] on span "Add Column" at bounding box center [810, 132] width 52 height 13
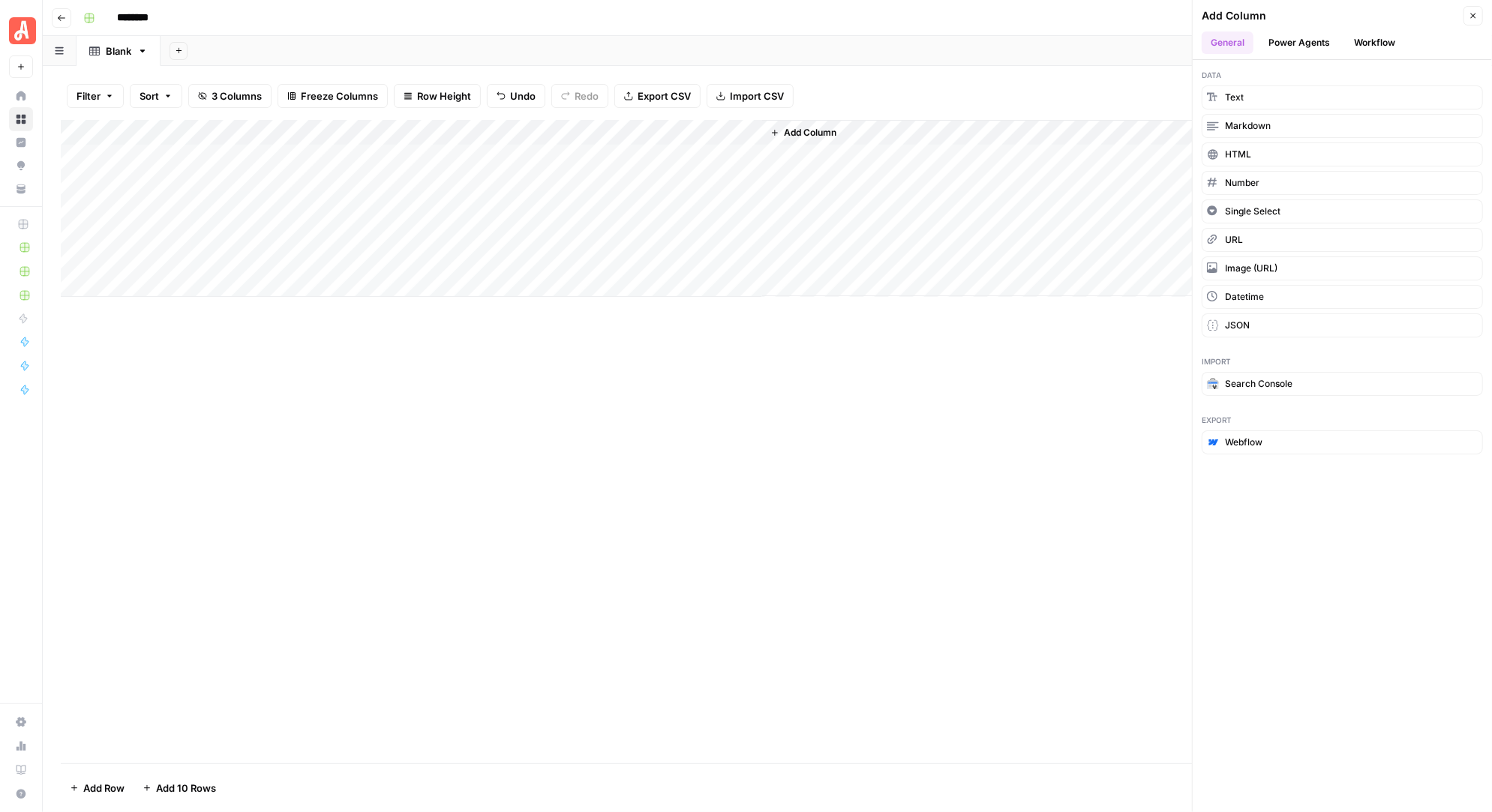
click at [1372, 38] on button "Workflow" at bounding box center [1374, 42] width 59 height 22
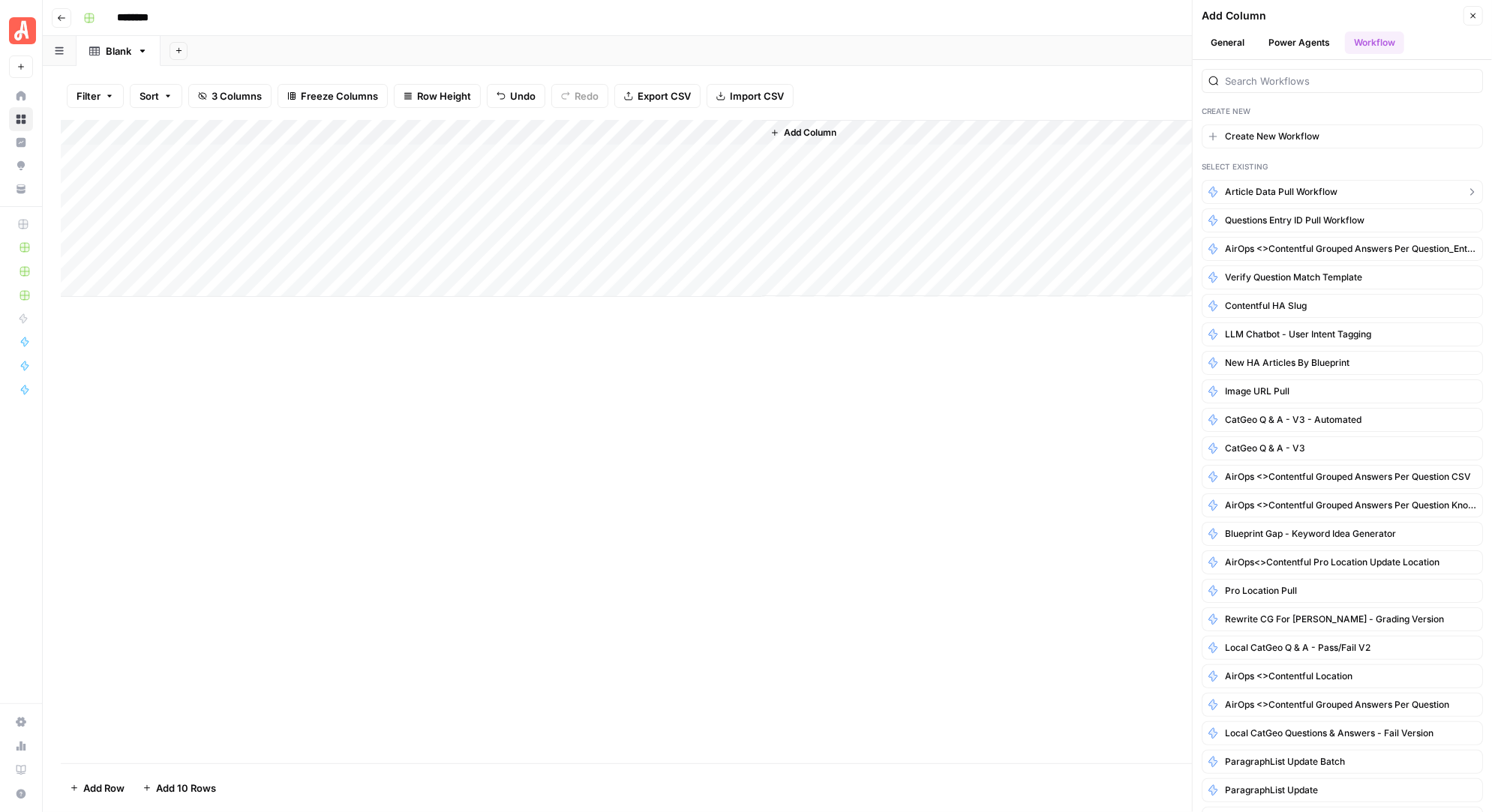
click at [1281, 187] on span "Article Data Pull Workflow" at bounding box center [1280, 192] width 112 height 13
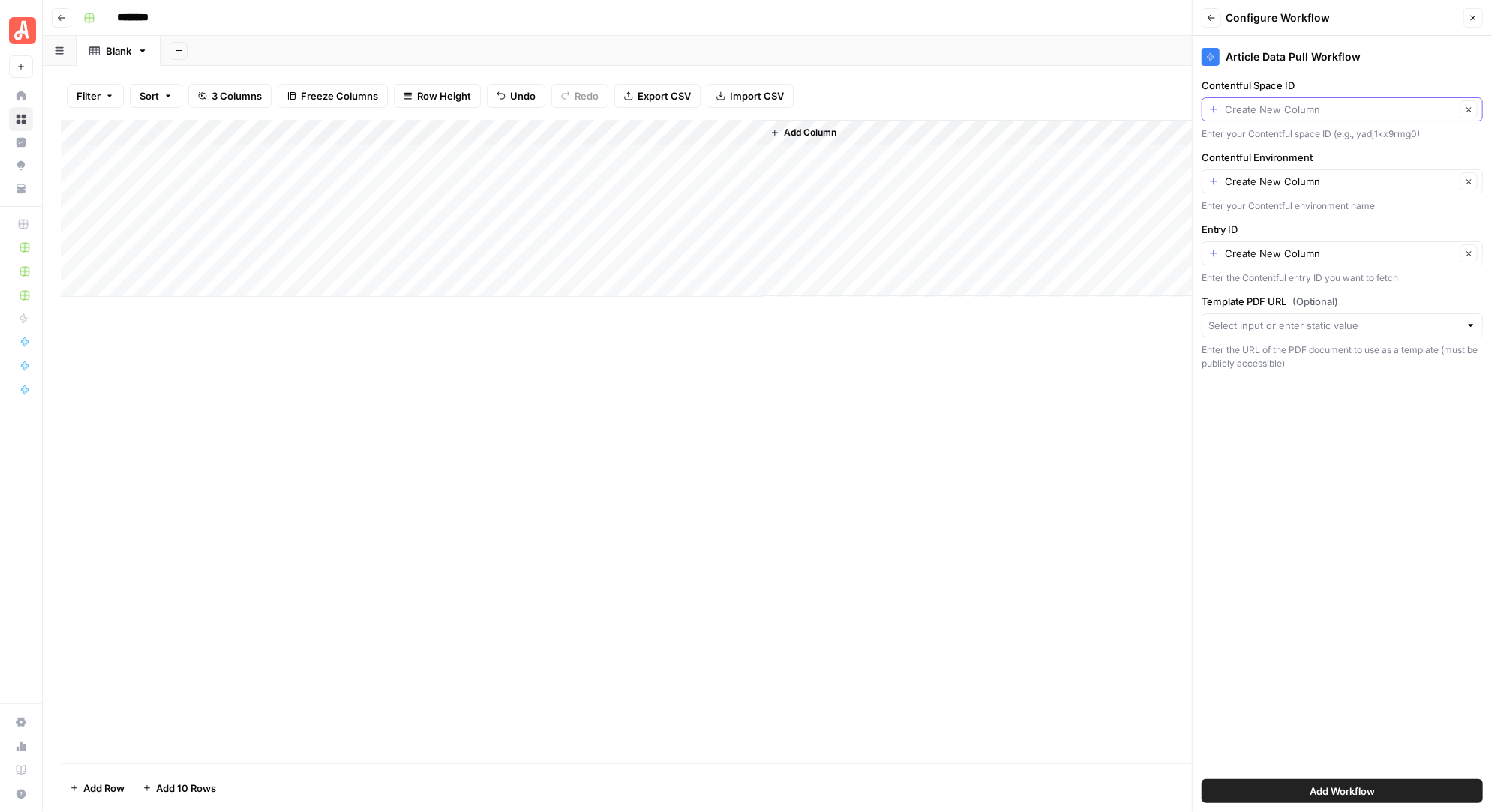
click at [1306, 113] on input "Contentful Space ID" at bounding box center [1339, 109] width 230 height 15
click at [1265, 214] on span "Space" at bounding box center [1330, 216] width 232 height 15
type input "Space"
click at [1278, 187] on input "Contentful Environment" at bounding box center [1339, 181] width 230 height 15
click at [1254, 263] on span "Environment" at bounding box center [1330, 264] width 232 height 15
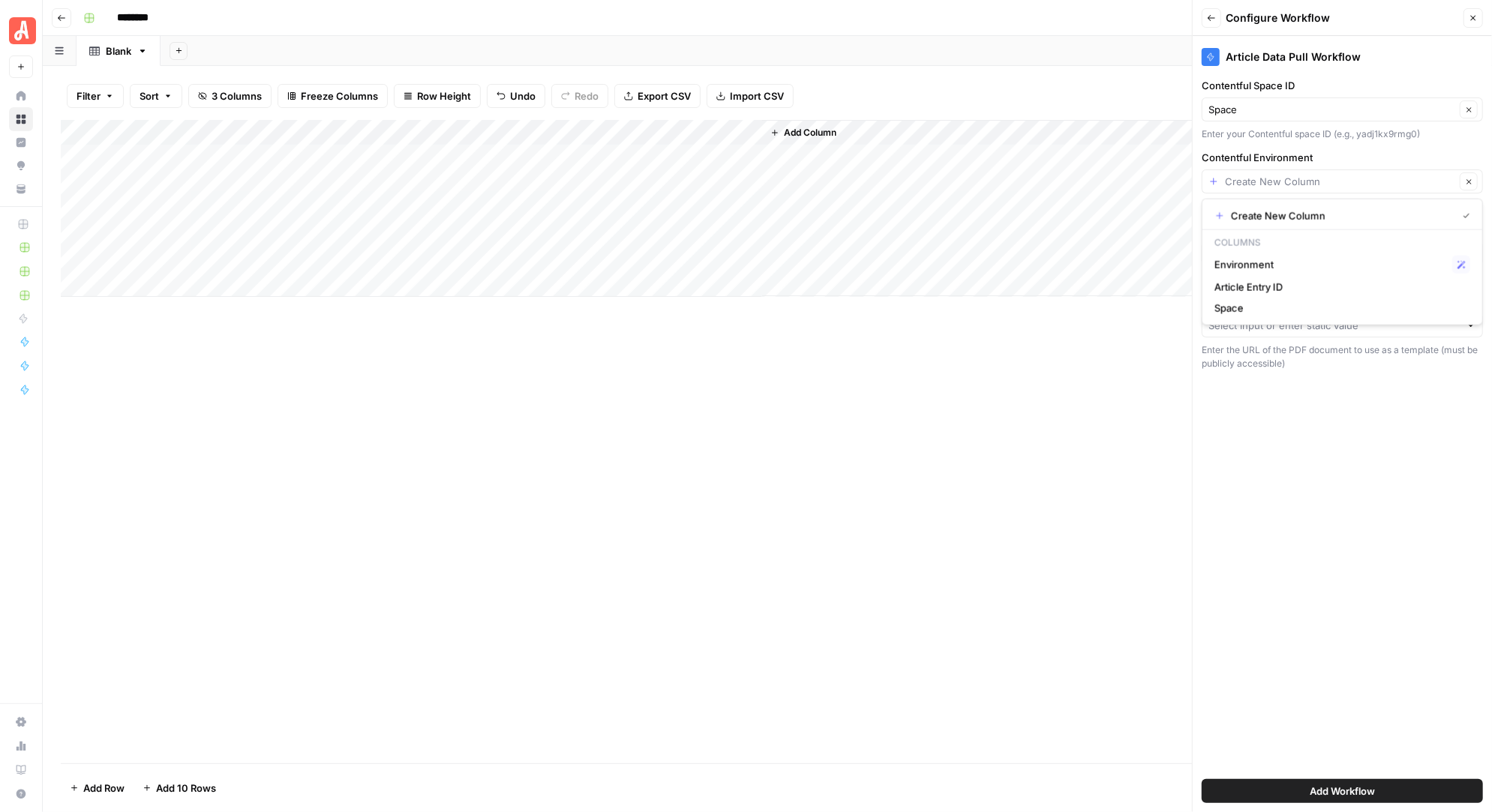
type input "Environment"
click at [1274, 252] on input "Entry ID" at bounding box center [1339, 253] width 230 height 15
click at [1259, 331] on span "Article Entry ID" at bounding box center [1330, 335] width 232 height 15
type input "Article Entry ID"
drag, startPoint x: 626, startPoint y: 132, endPoint x: 196, endPoint y: 128, distance: 430.0
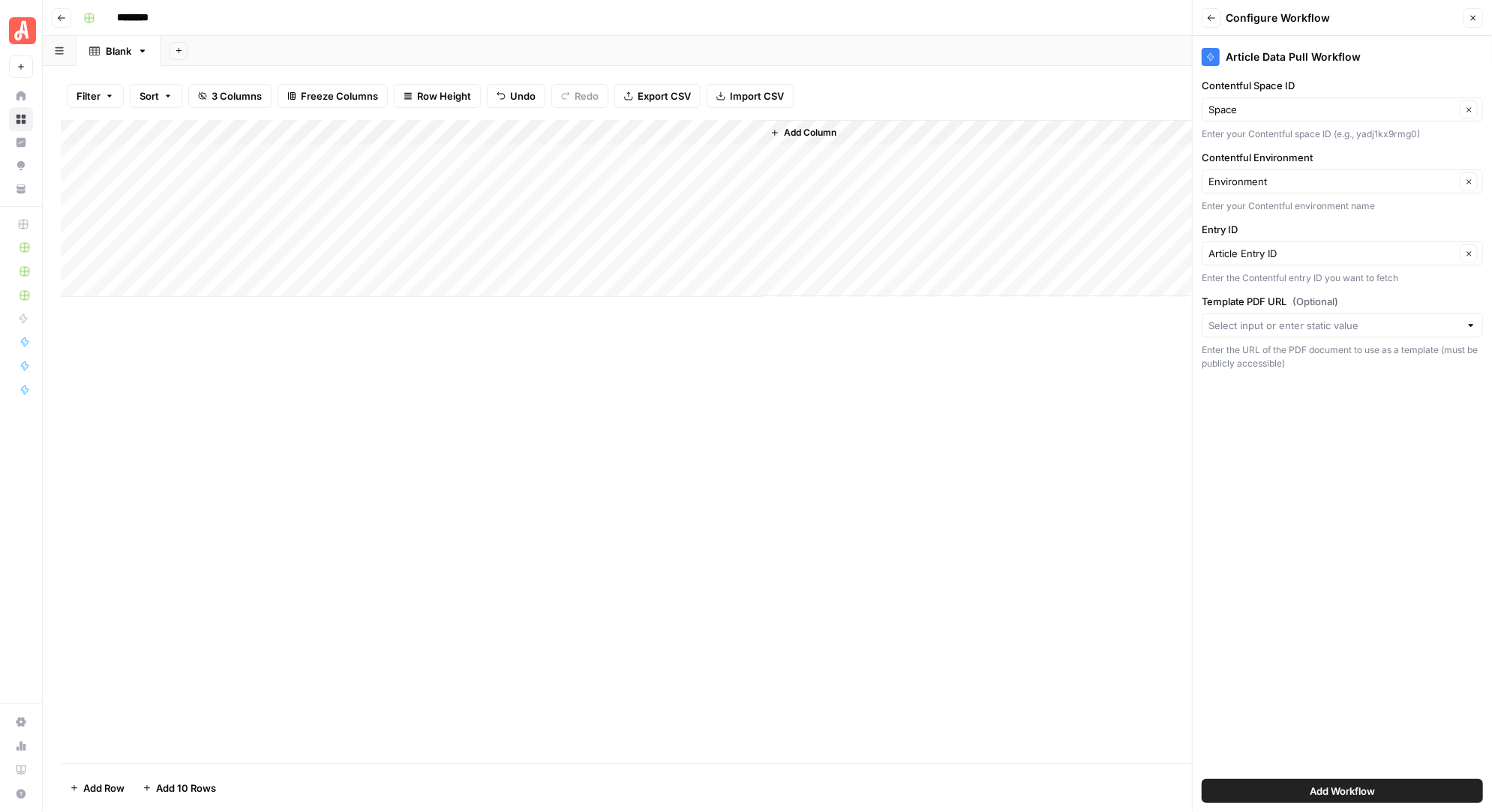
click at [196, 128] on div "Add Column" at bounding box center [767, 208] width 1413 height 177
drag, startPoint x: 618, startPoint y: 126, endPoint x: 409, endPoint y: 127, distance: 209.0
click at [409, 127] on div "Add Column" at bounding box center [767, 208] width 1413 height 177
click at [821, 164] on div "Add Column" at bounding box center [1118, 208] width 712 height 177
click at [1322, 789] on span "Add Workflow" at bounding box center [1342, 791] width 65 height 15
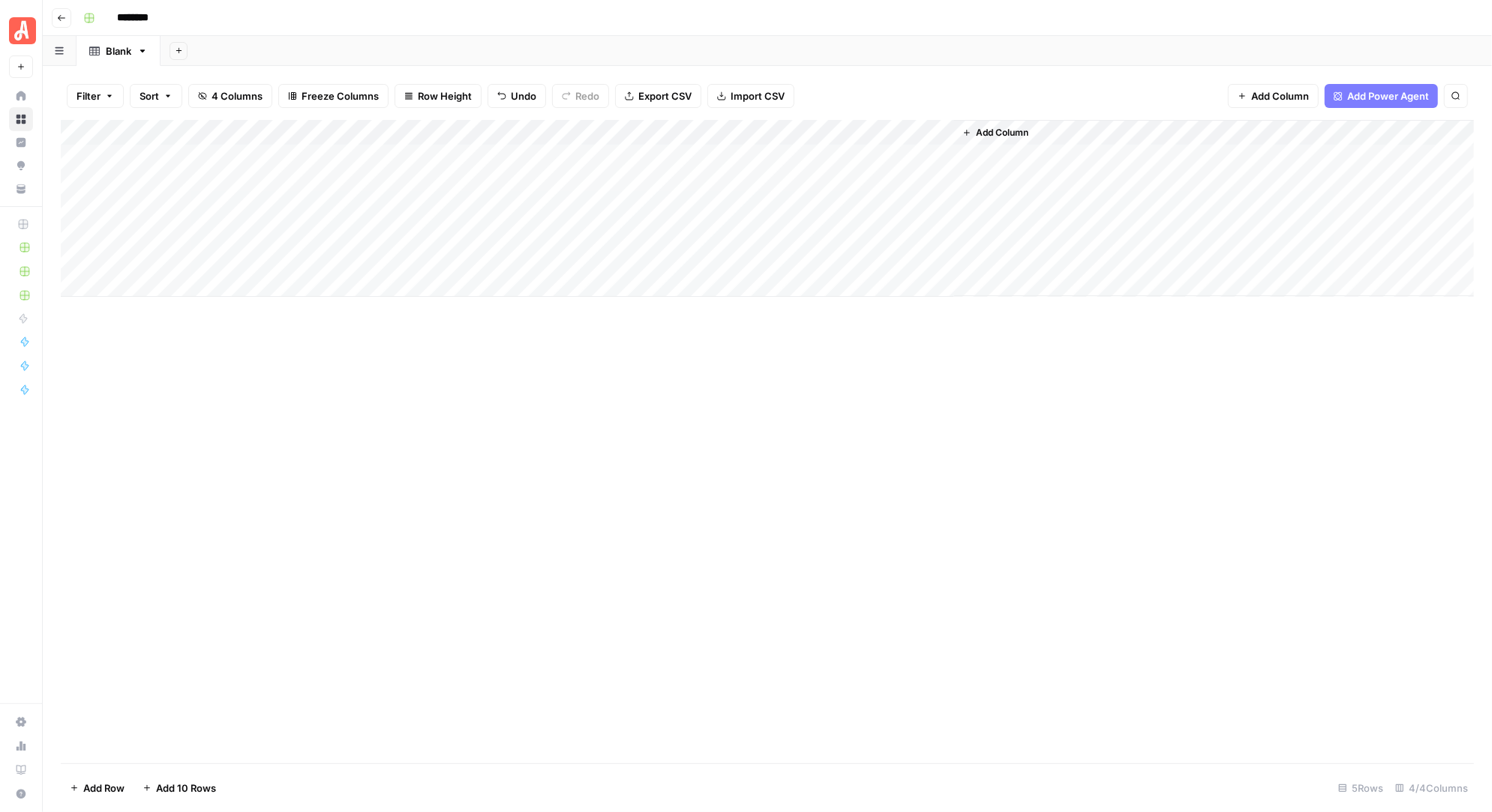
click at [208, 158] on div "Add Column" at bounding box center [767, 208] width 1413 height 177
type textarea "**********"
click at [405, 152] on div "Add Column" at bounding box center [767, 208] width 1413 height 177
click at [384, 157] on div "Add Column" at bounding box center [767, 208] width 1413 height 177
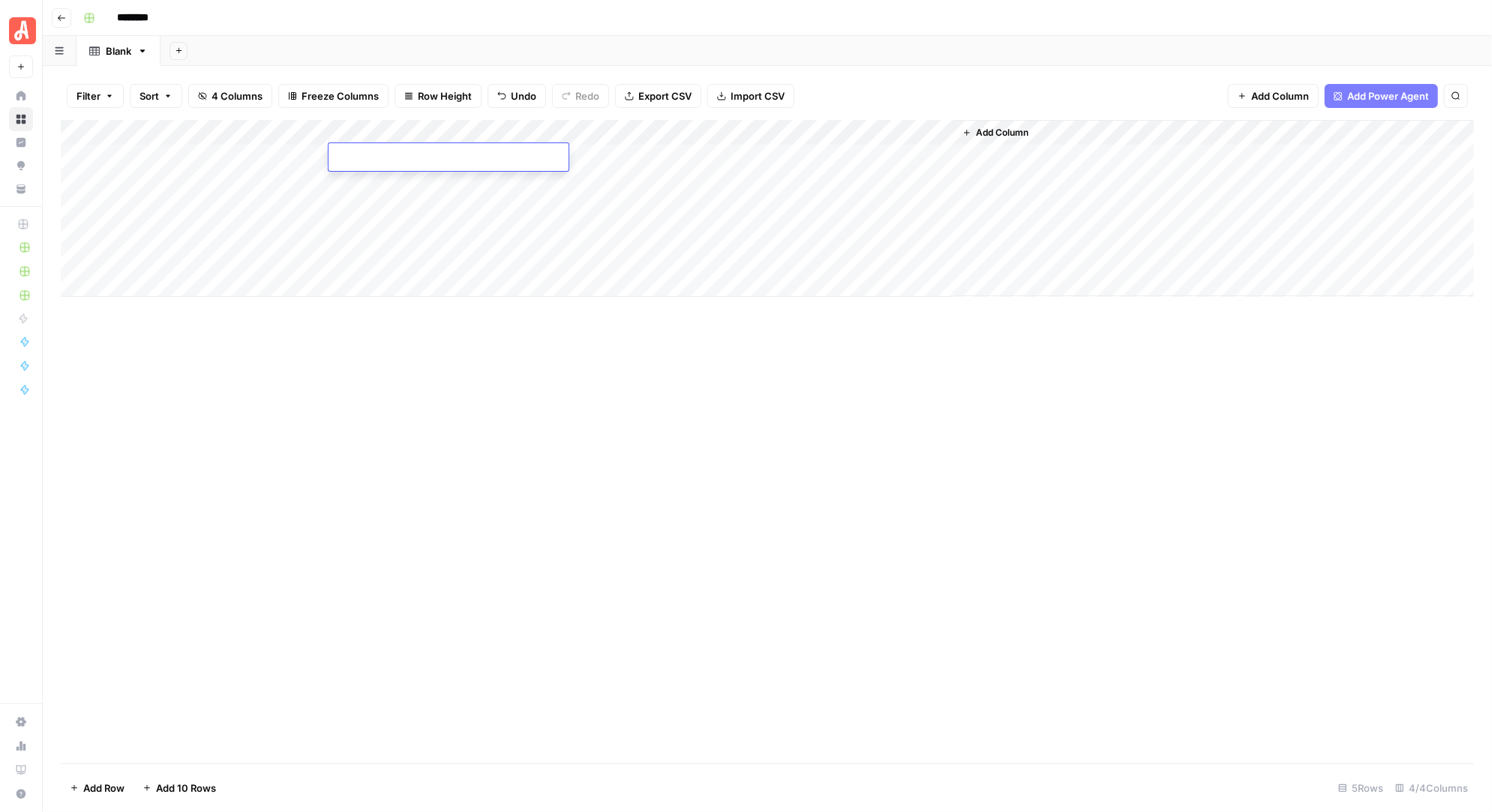
click at [384, 157] on textarea at bounding box center [448, 158] width 240 height 21
type textarea "**********"
click at [388, 205] on div "Add Column" at bounding box center [767, 208] width 1413 height 177
click at [969, 132] on icon "button" at bounding box center [967, 132] width 9 height 9
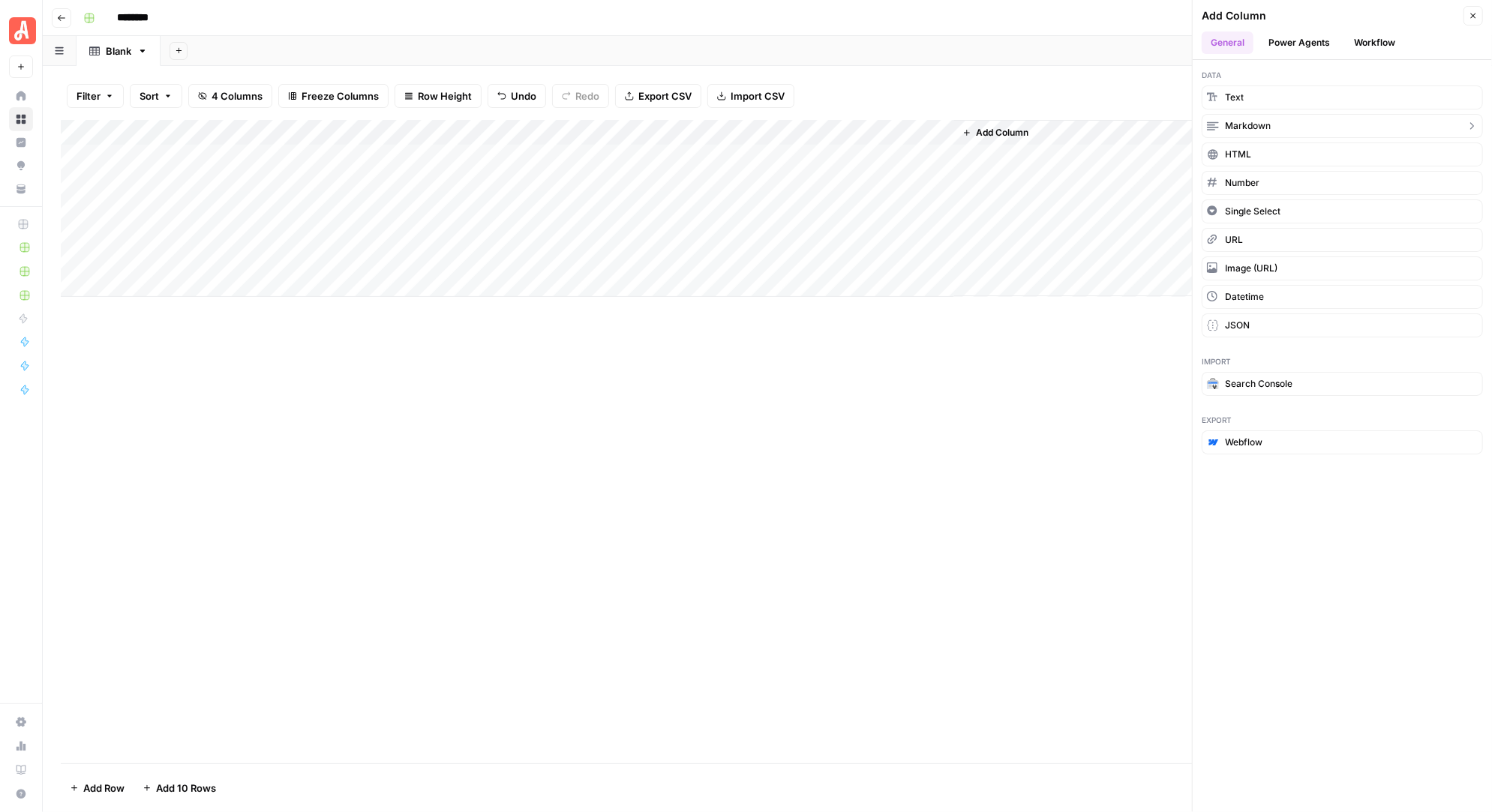
click at [1398, 122] on button "Markdown" at bounding box center [1342, 125] width 282 height 24
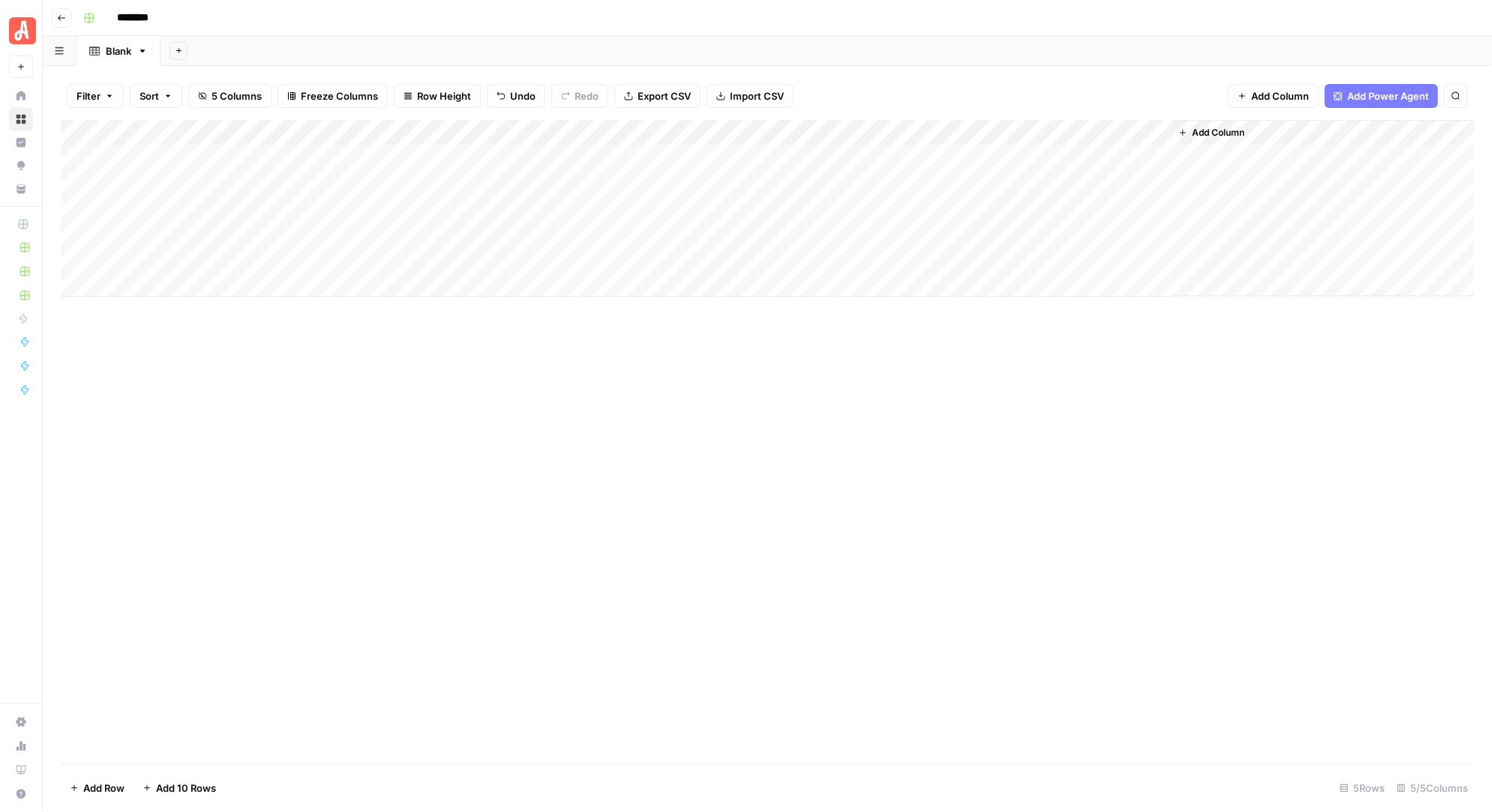
click at [1021, 156] on div "Add Column" at bounding box center [767, 208] width 1413 height 177
click at [1039, 152] on div "Add Column" at bounding box center [767, 208] width 1413 height 177
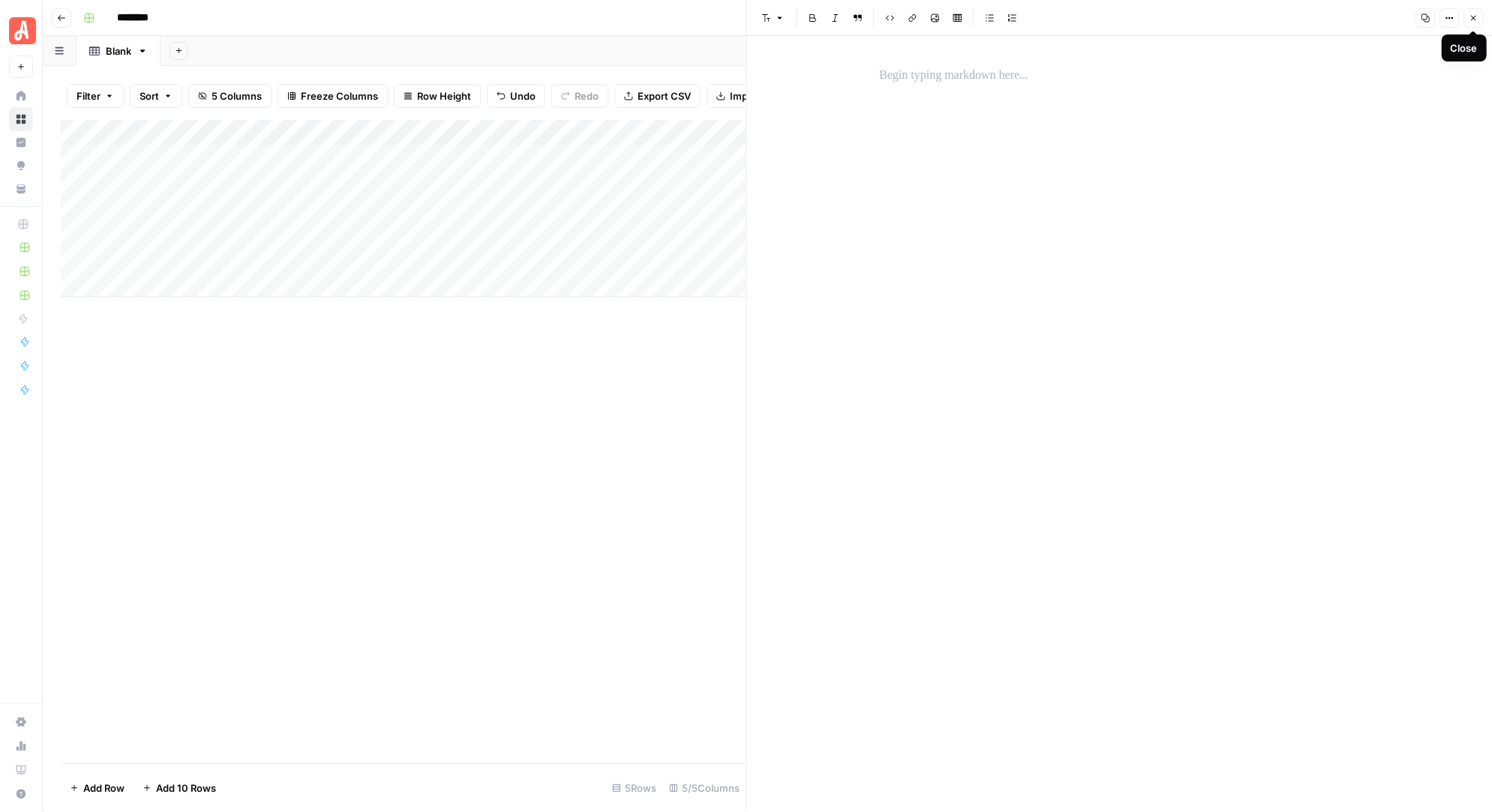
click at [1478, 16] on icon "button" at bounding box center [1473, 18] width 9 height 9
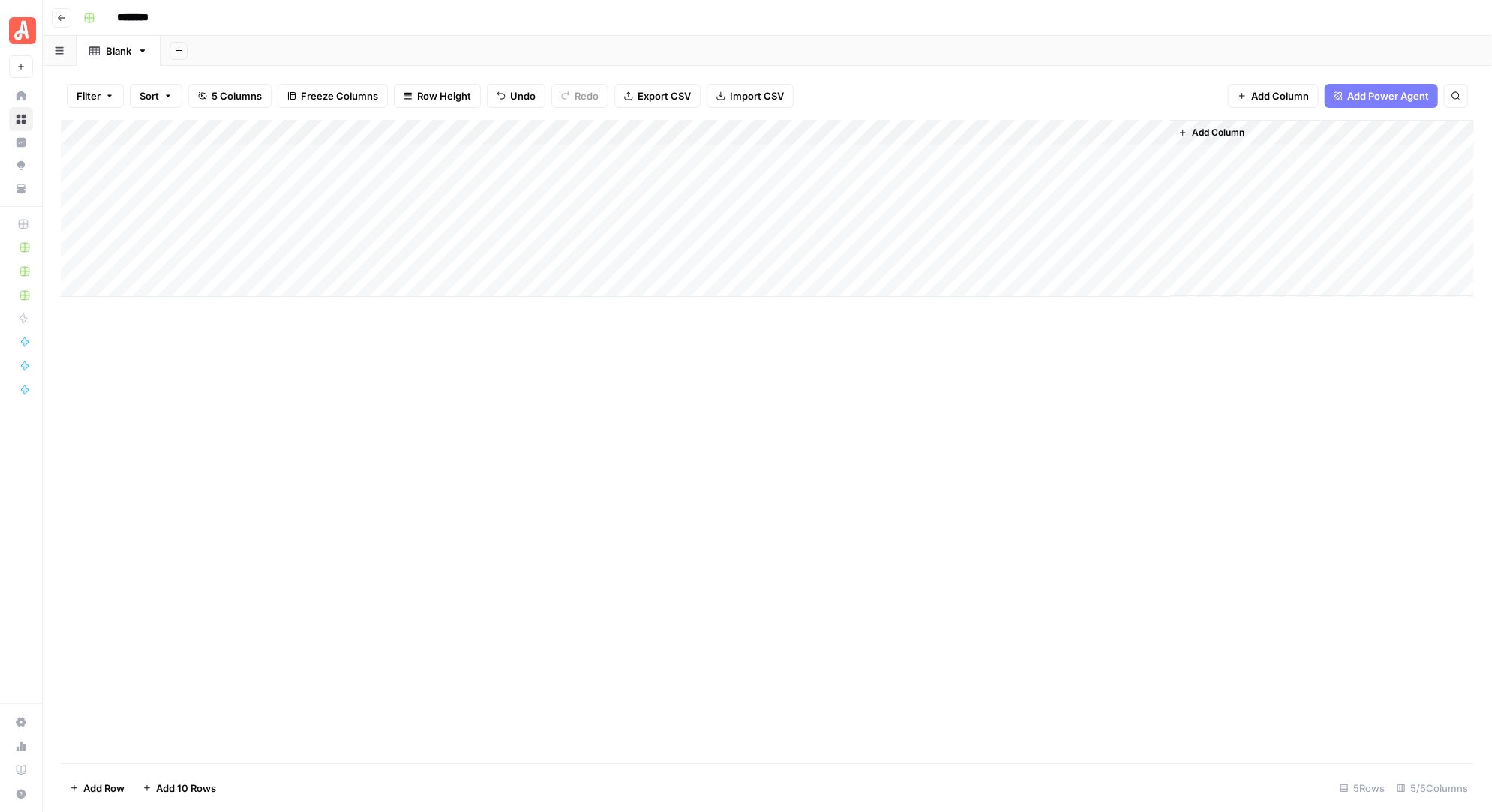
click at [998, 130] on div "Add Column" at bounding box center [767, 208] width 1413 height 177
click at [1116, 154] on div "Add Column" at bounding box center [767, 208] width 1413 height 177
click at [1160, 132] on div "Add Column" at bounding box center [767, 208] width 1413 height 177
click at [1094, 86] on div "Filter Sort 5 Columns Freeze Columns Row Height Undo Redo Export CSV Import CSV…" at bounding box center [767, 96] width 1413 height 48
click at [855, 154] on div "Add Column" at bounding box center [767, 208] width 1413 height 177
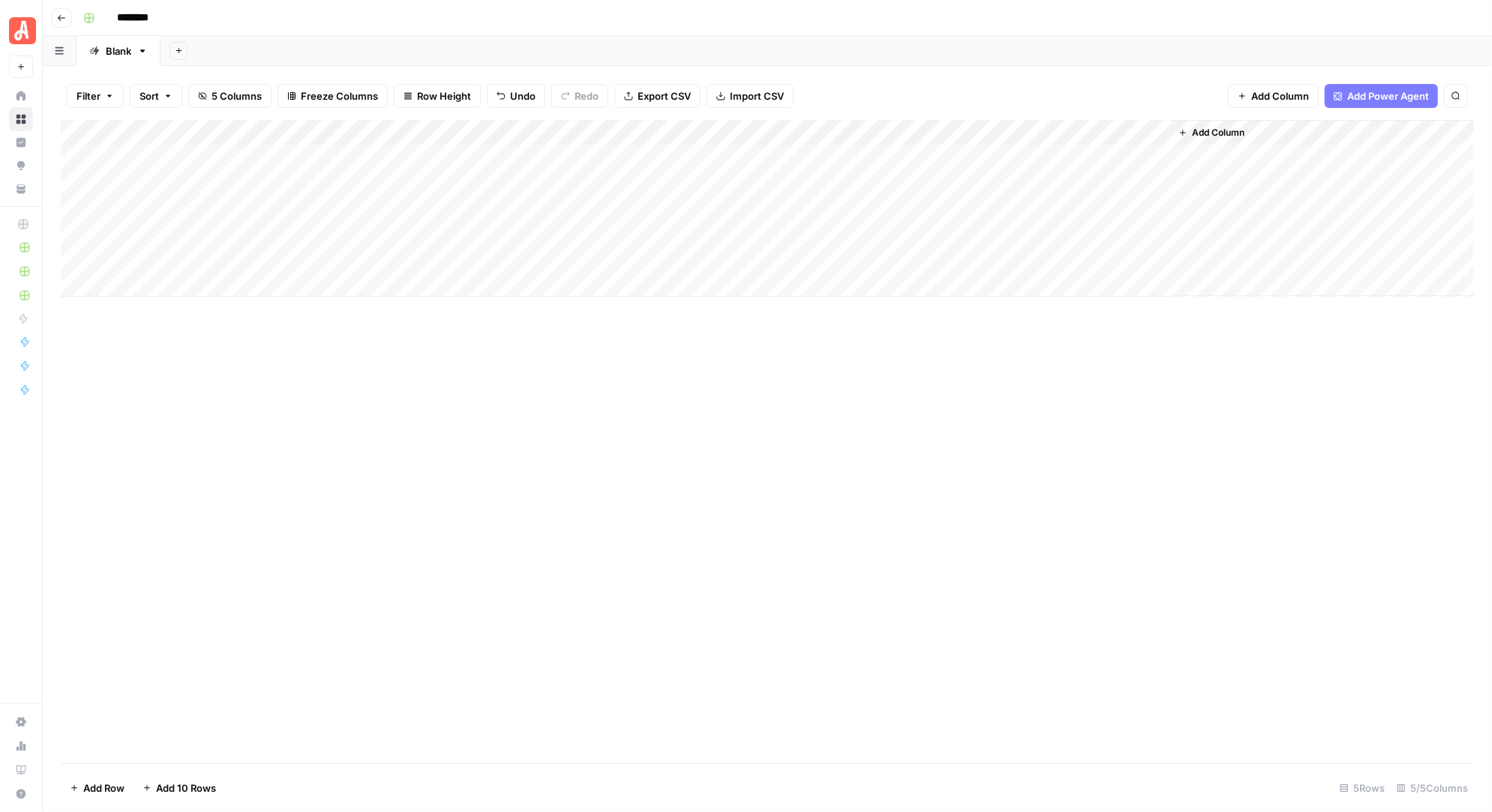
click at [1049, 129] on div "Add Column" at bounding box center [767, 208] width 1413 height 177
click at [1073, 157] on div "Add Column" at bounding box center [767, 208] width 1413 height 177
click at [1172, 132] on div "Add Column" at bounding box center [767, 208] width 1413 height 177
click at [1173, 276] on span "Remove Column" at bounding box center [1183, 279] width 132 height 15
click at [698, 154] on span "Delete" at bounding box center [692, 154] width 33 height 15
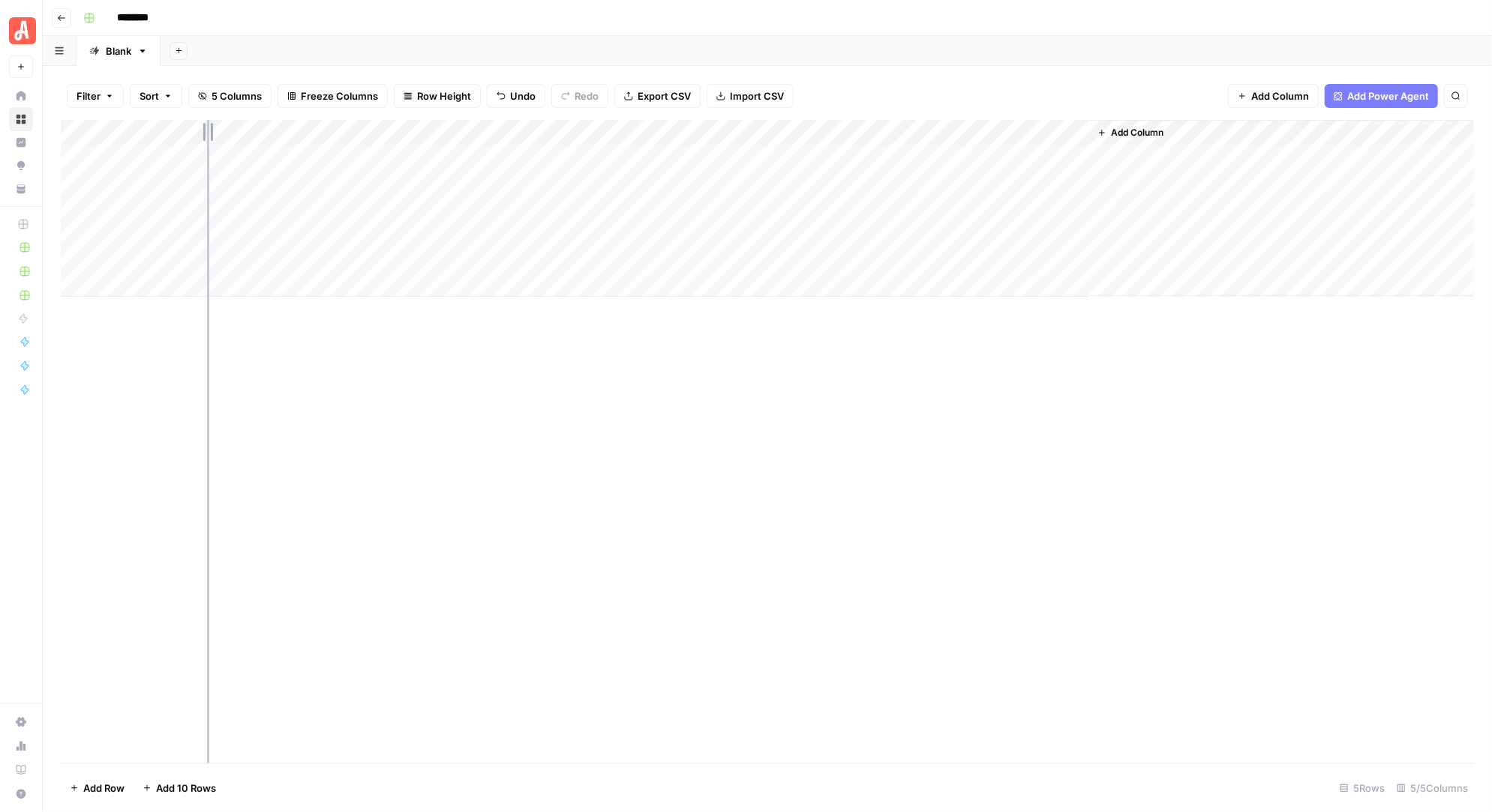
drag, startPoint x: 330, startPoint y: 131, endPoint x: 207, endPoint y: 133, distance: 123.0
click at [207, 133] on div "Add Column" at bounding box center [767, 208] width 1413 height 177
click at [951, 156] on div "Add Column" at bounding box center [767, 208] width 1413 height 177
click at [1268, 86] on button "Add Column" at bounding box center [1273, 95] width 91 height 24
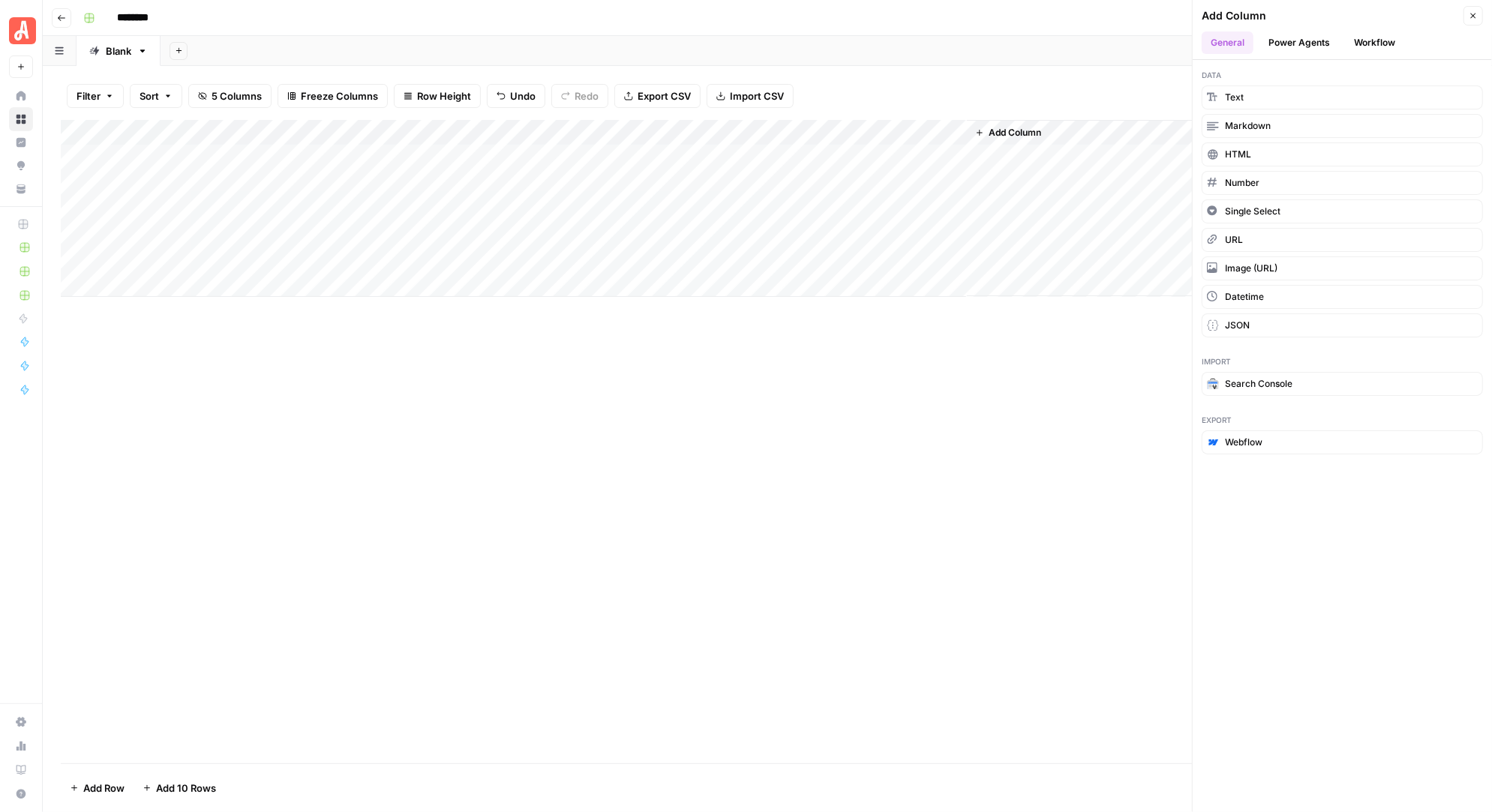
click at [1367, 40] on button "Workflow" at bounding box center [1374, 42] width 59 height 22
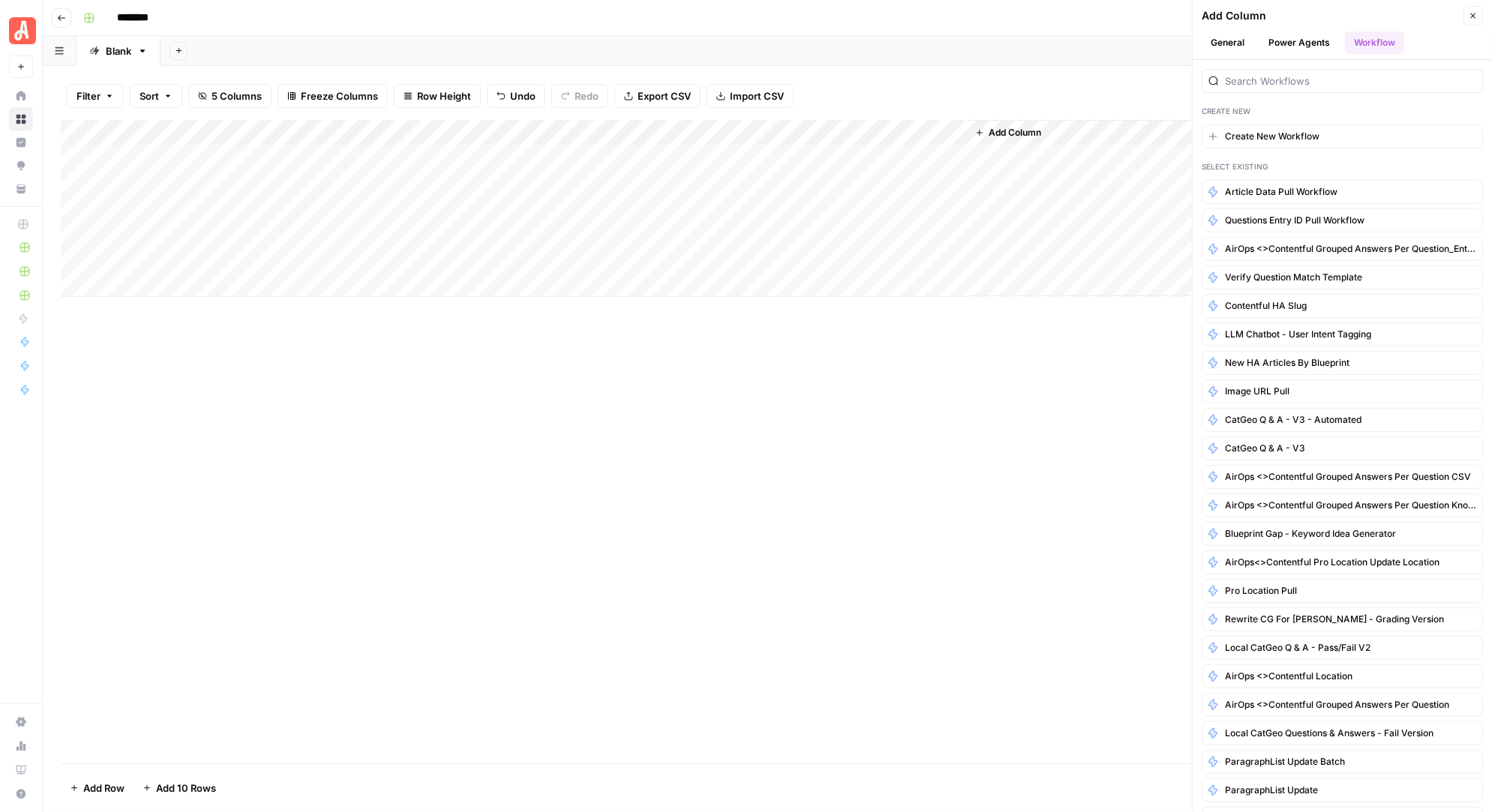
click at [1315, 43] on button "Power Agents" at bounding box center [1299, 42] width 79 height 22
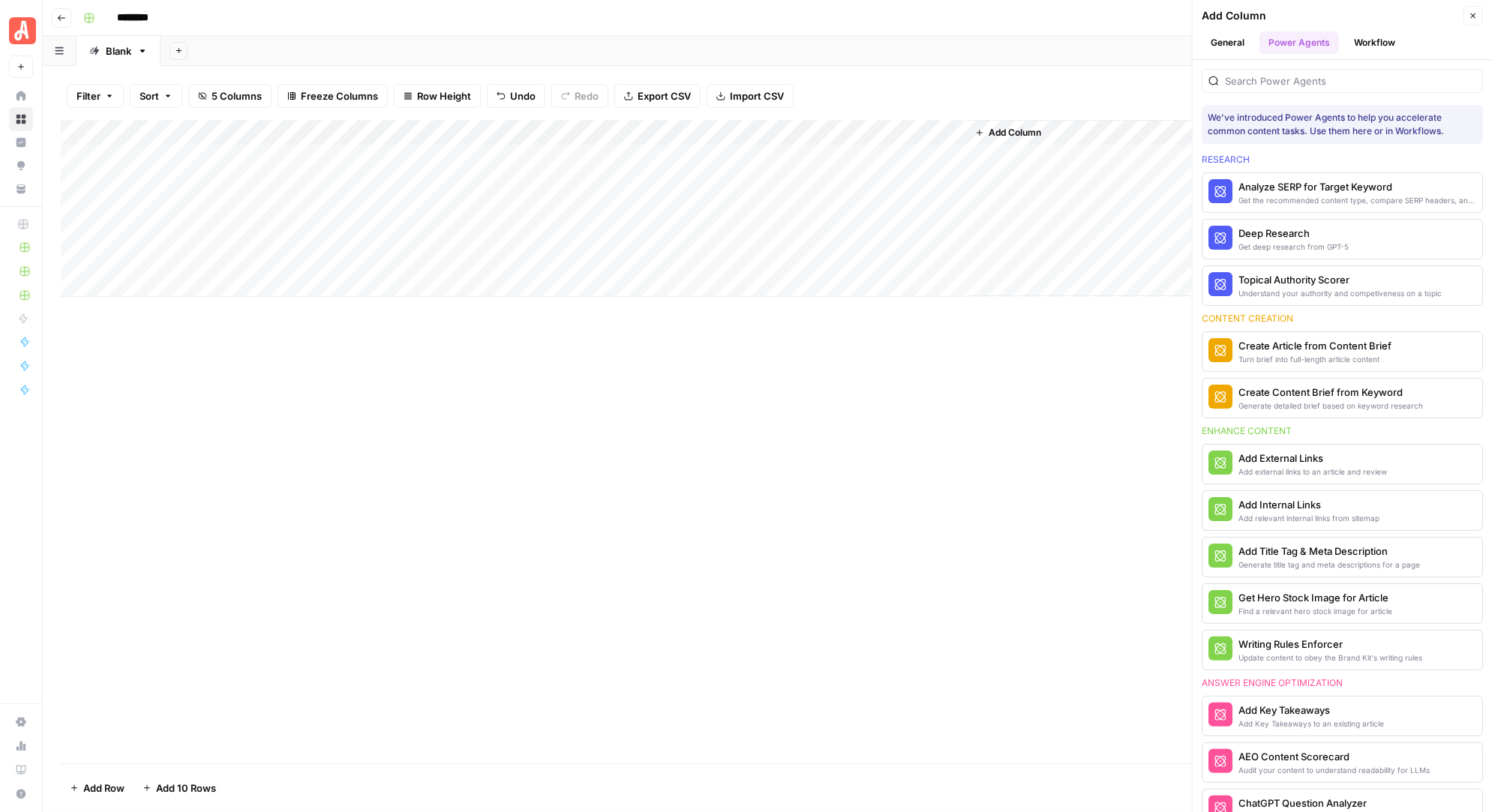
click at [1233, 40] on button "General" at bounding box center [1227, 42] width 52 height 22
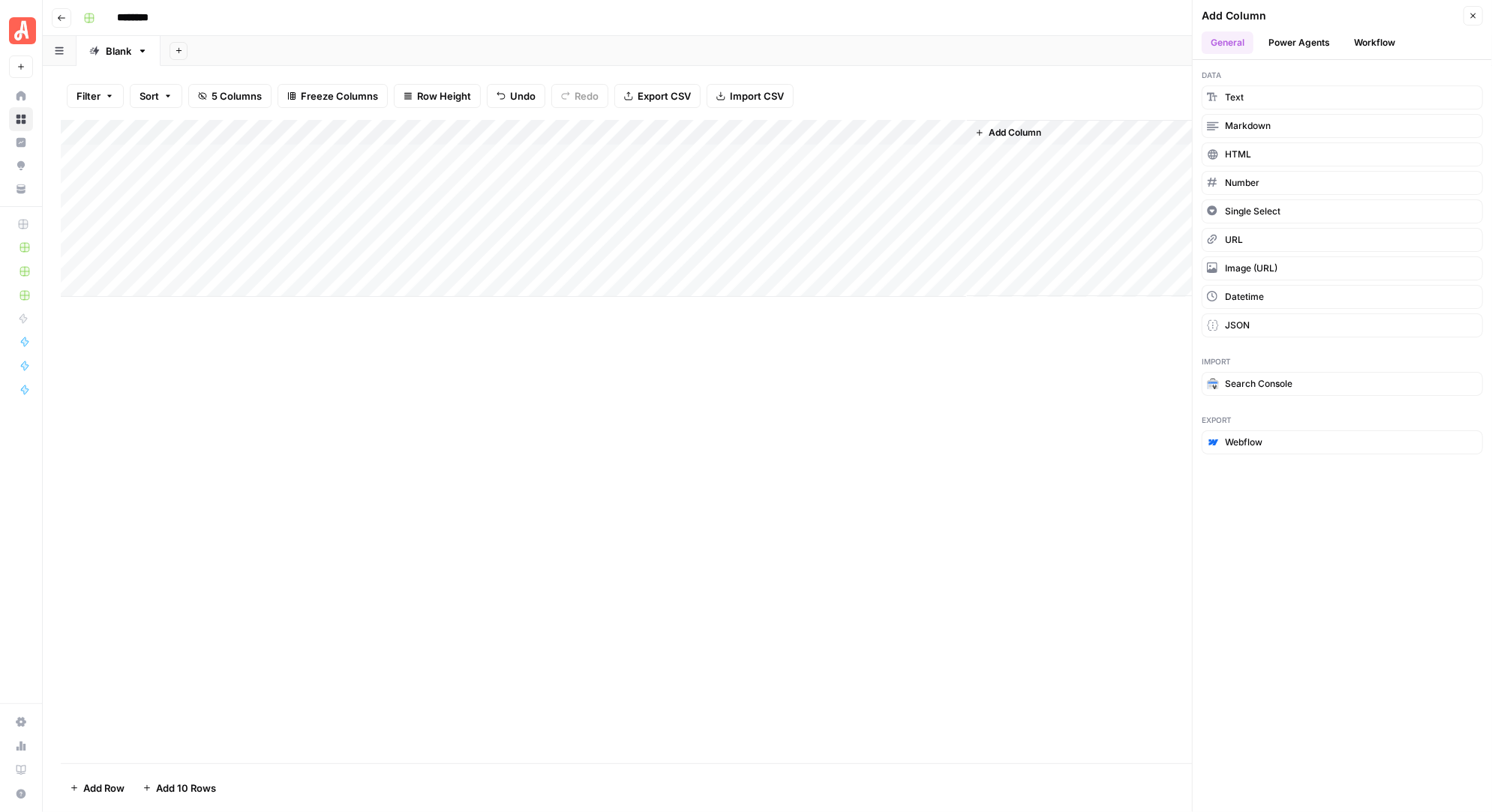
click at [1380, 42] on button "Workflow" at bounding box center [1374, 42] width 59 height 22
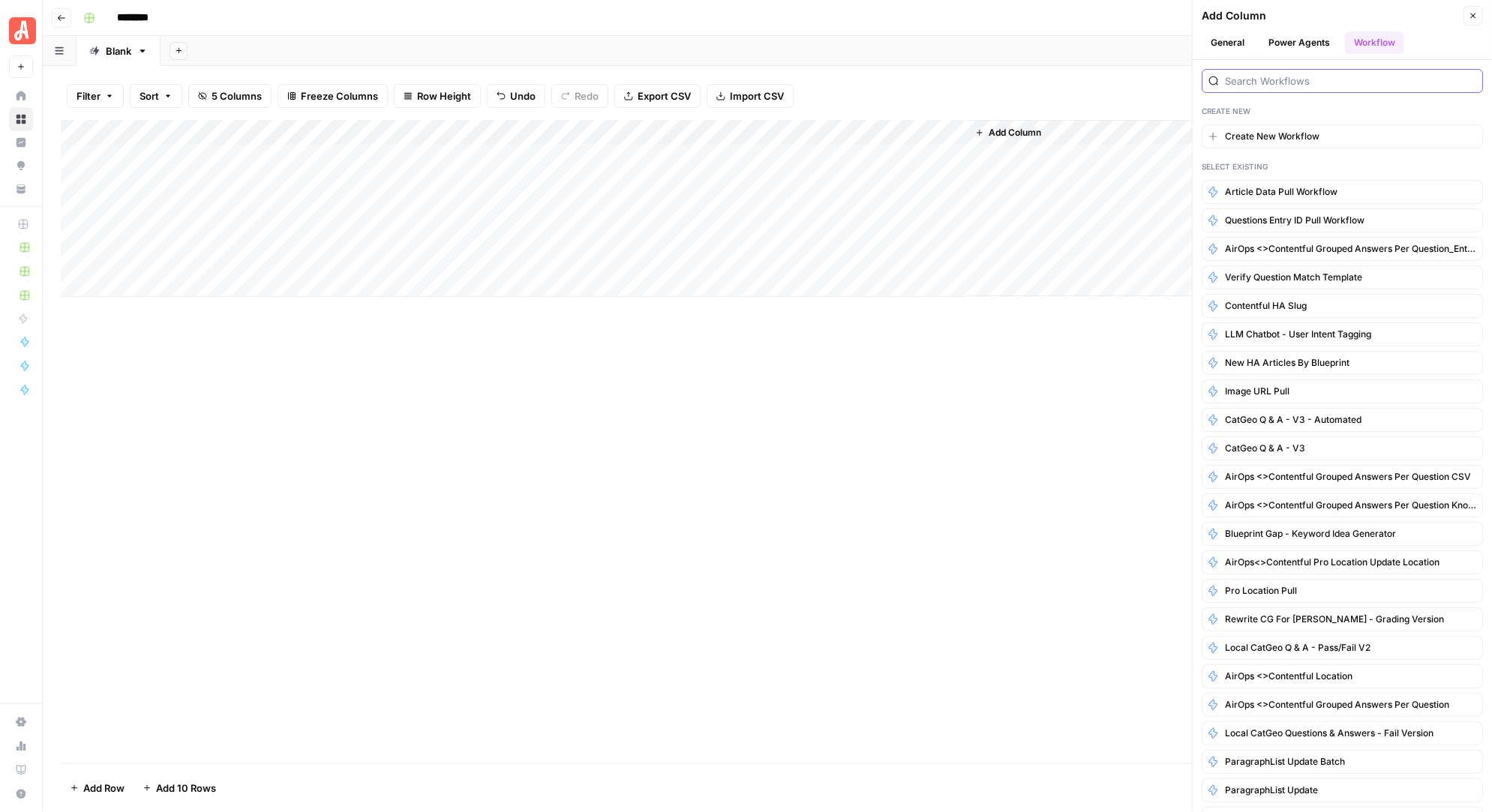
click at [1278, 79] on input "search" at bounding box center [1350, 80] width 252 height 15
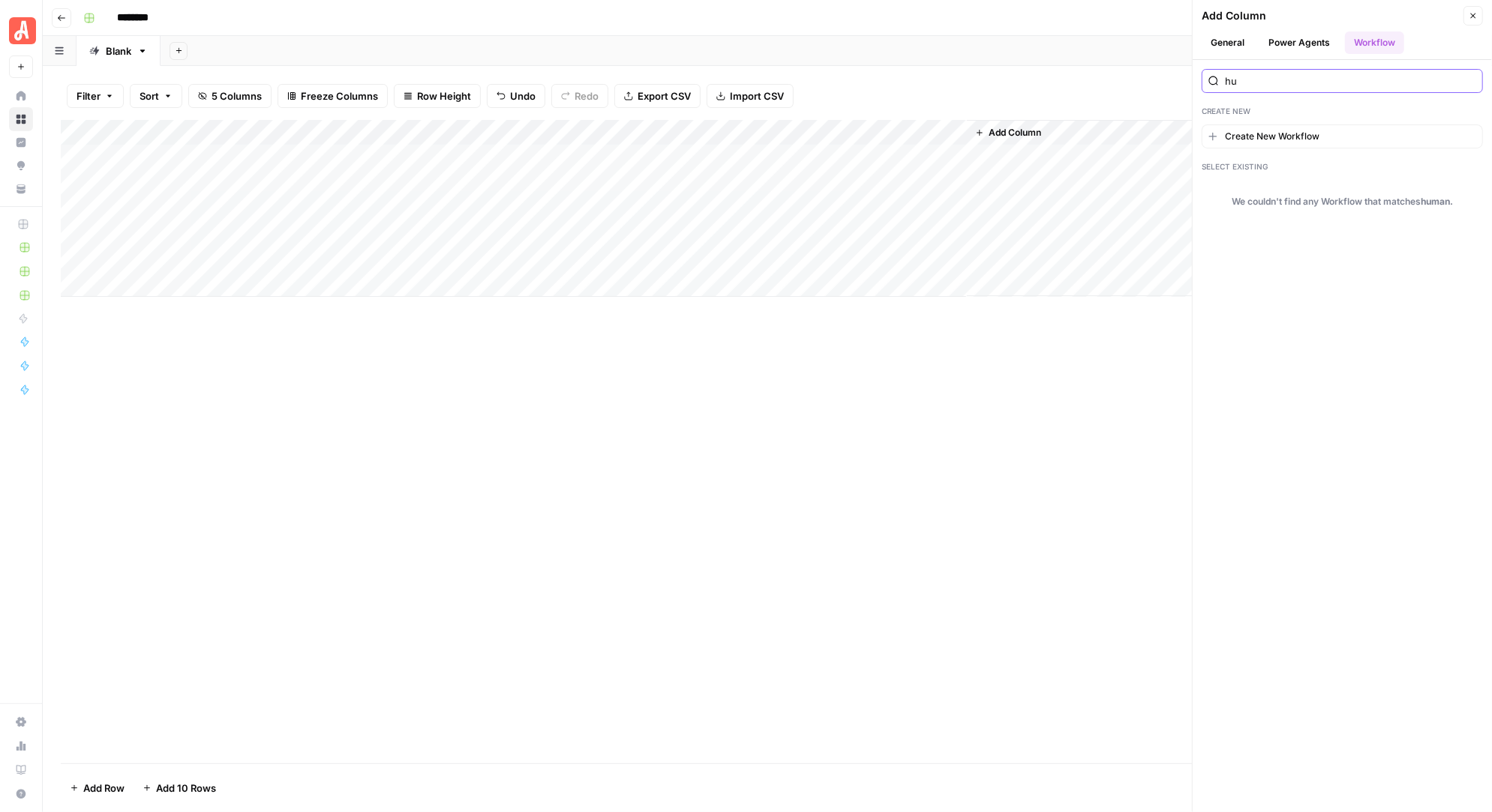
type input "h"
type input "r"
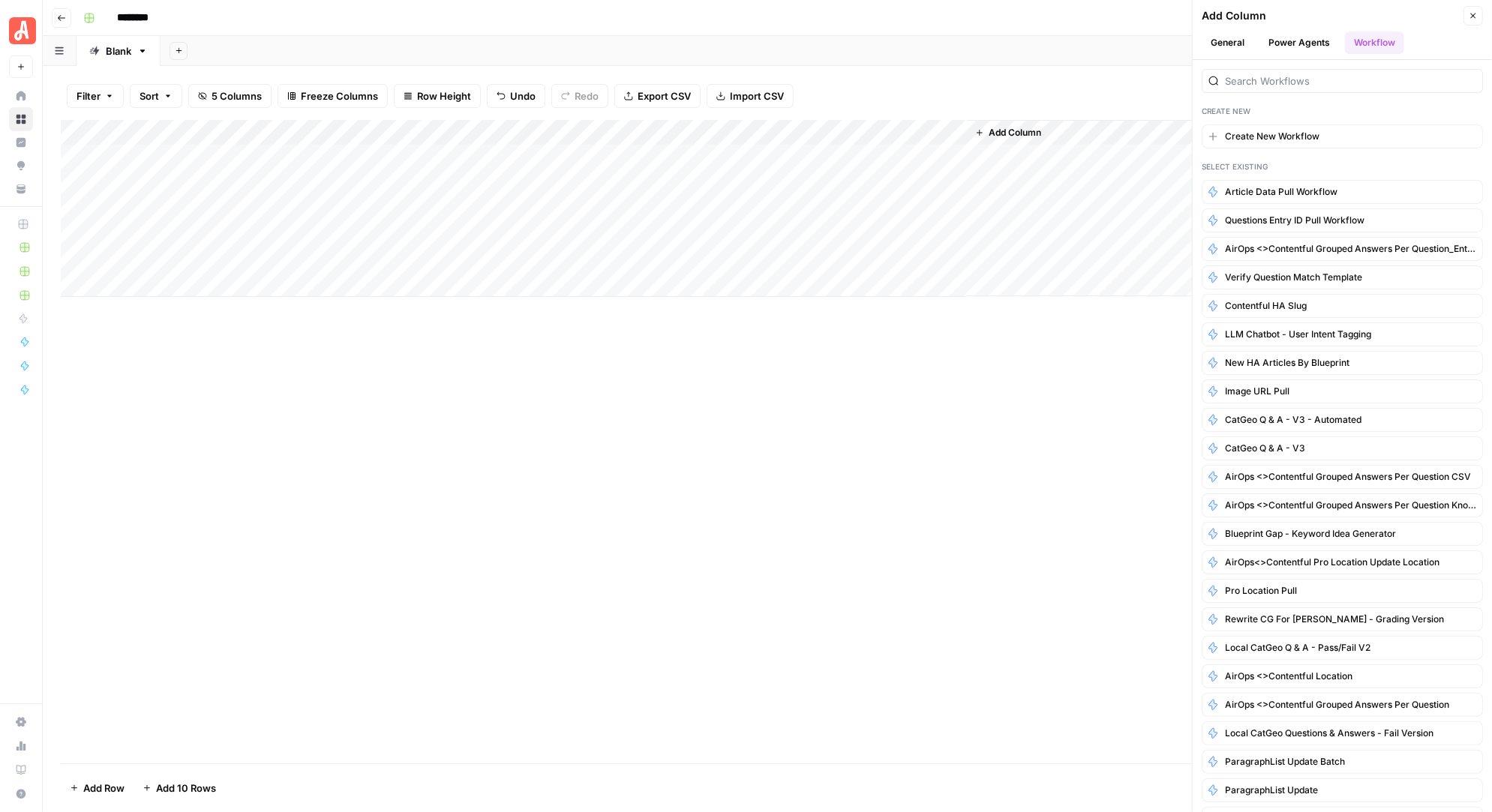
click at [1220, 44] on button "General" at bounding box center [1227, 42] width 52 height 22
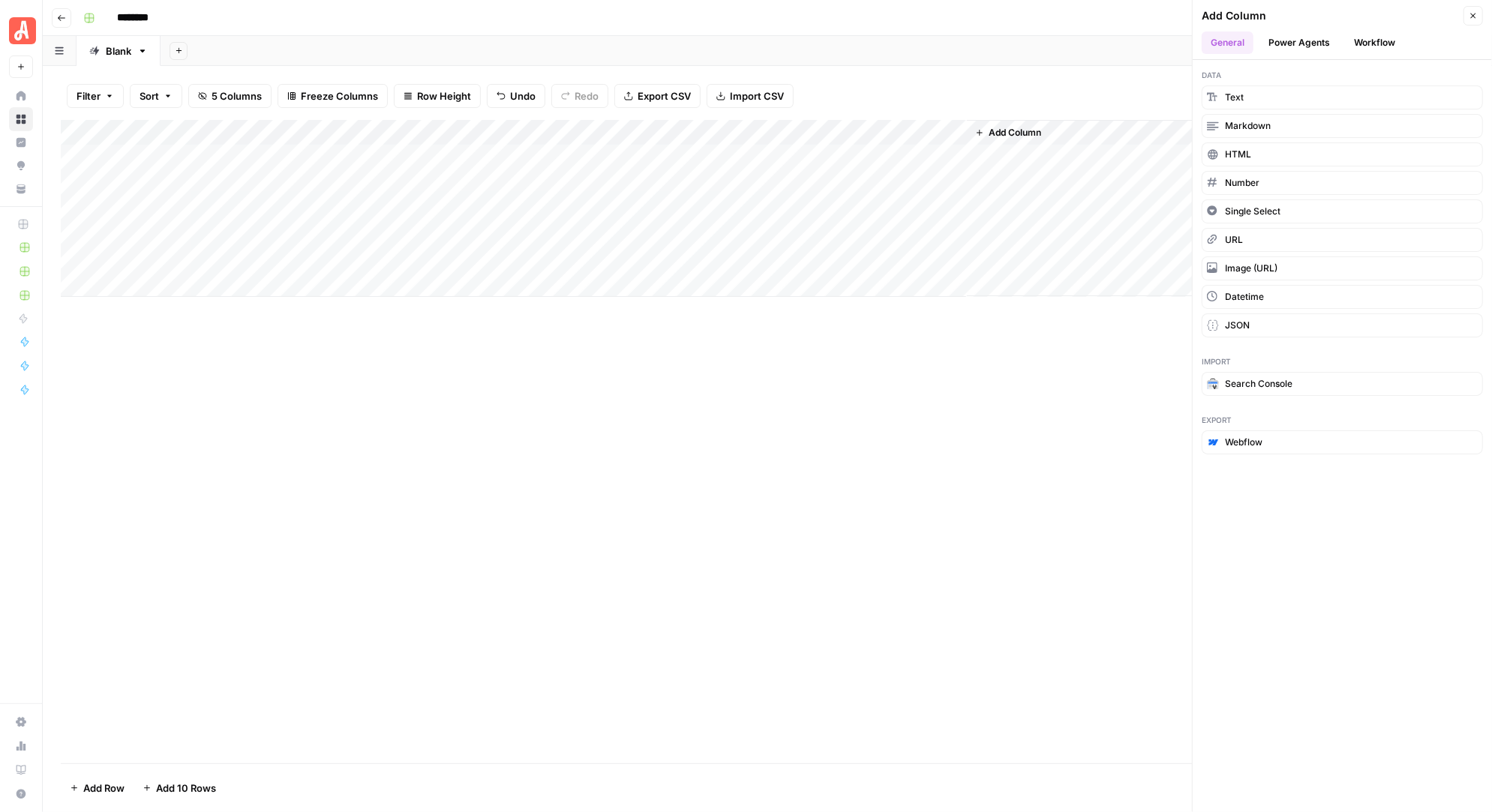
click at [1028, 159] on div "Add Column" at bounding box center [1220, 208] width 507 height 177
click at [794, 154] on div "Add Column" at bounding box center [767, 208] width 1413 height 177
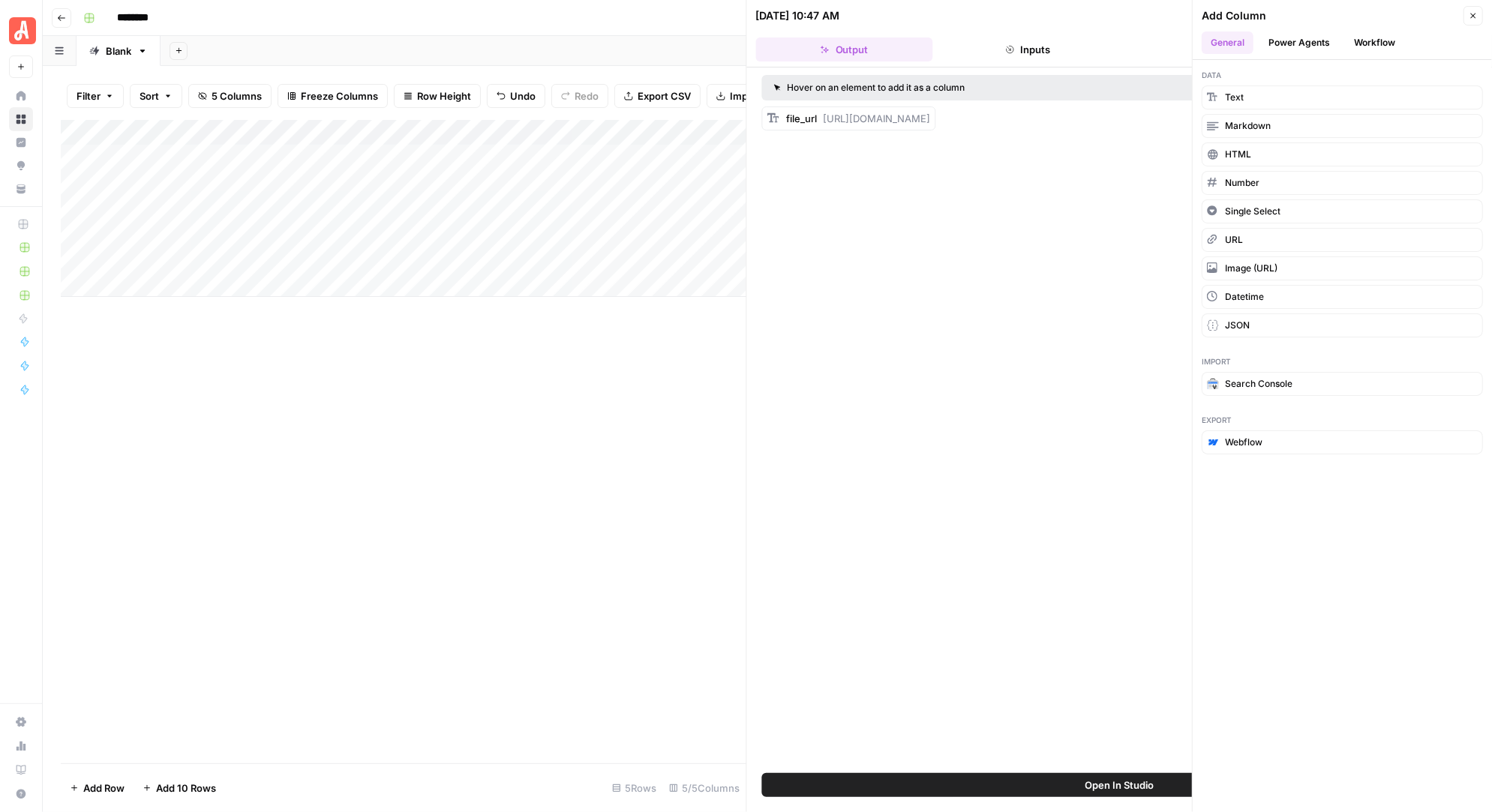
click at [1020, 52] on button "Inputs" at bounding box center [1028, 49] width 177 height 24
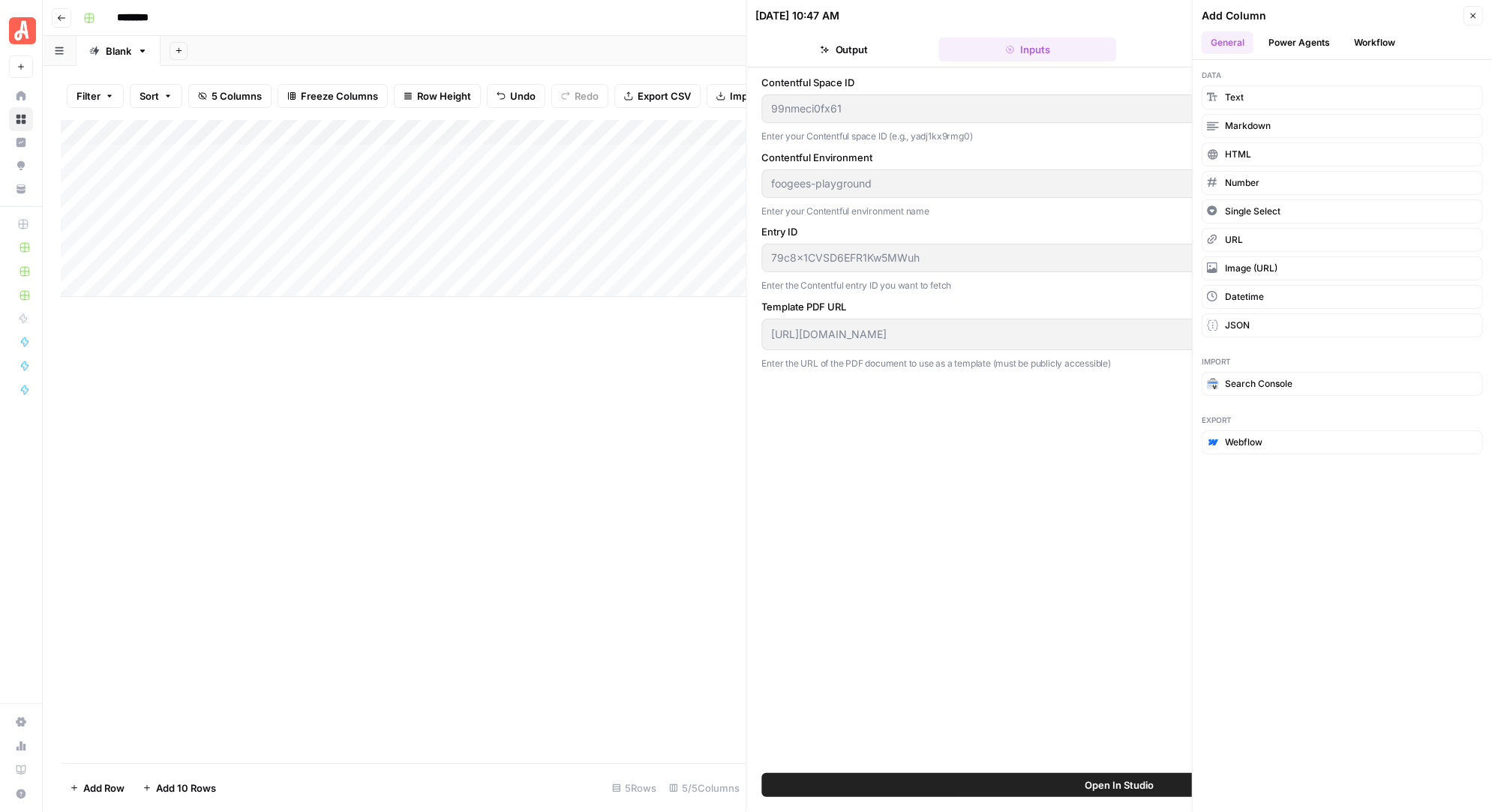
click at [696, 22] on div "********" at bounding box center [777, 18] width 1399 height 24
click at [599, 157] on div "Add Column" at bounding box center [403, 208] width 685 height 177
click at [1470, 12] on icon "button" at bounding box center [1473, 16] width 9 height 9
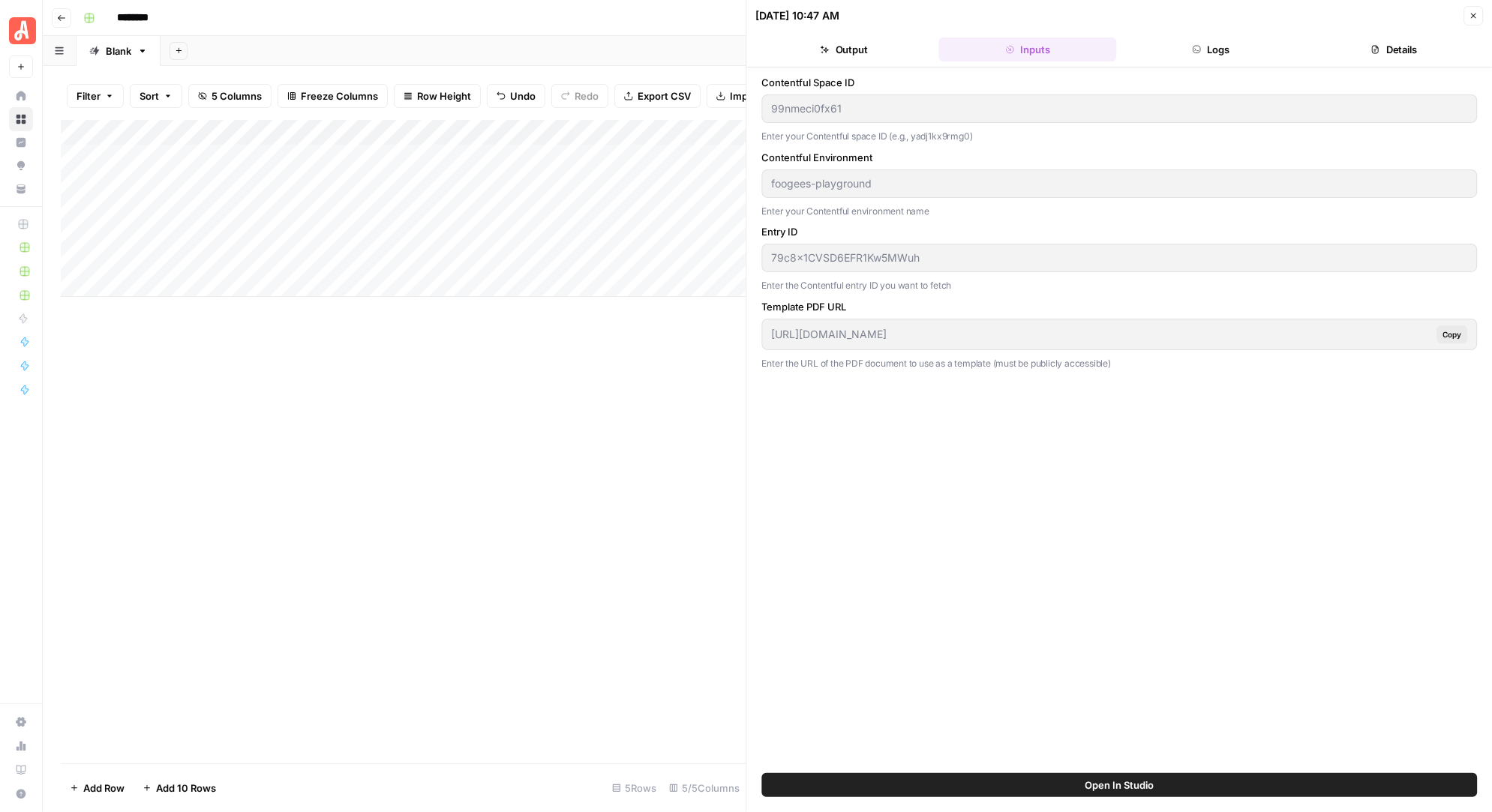
click at [1473, 19] on icon "button" at bounding box center [1473, 16] width 9 height 9
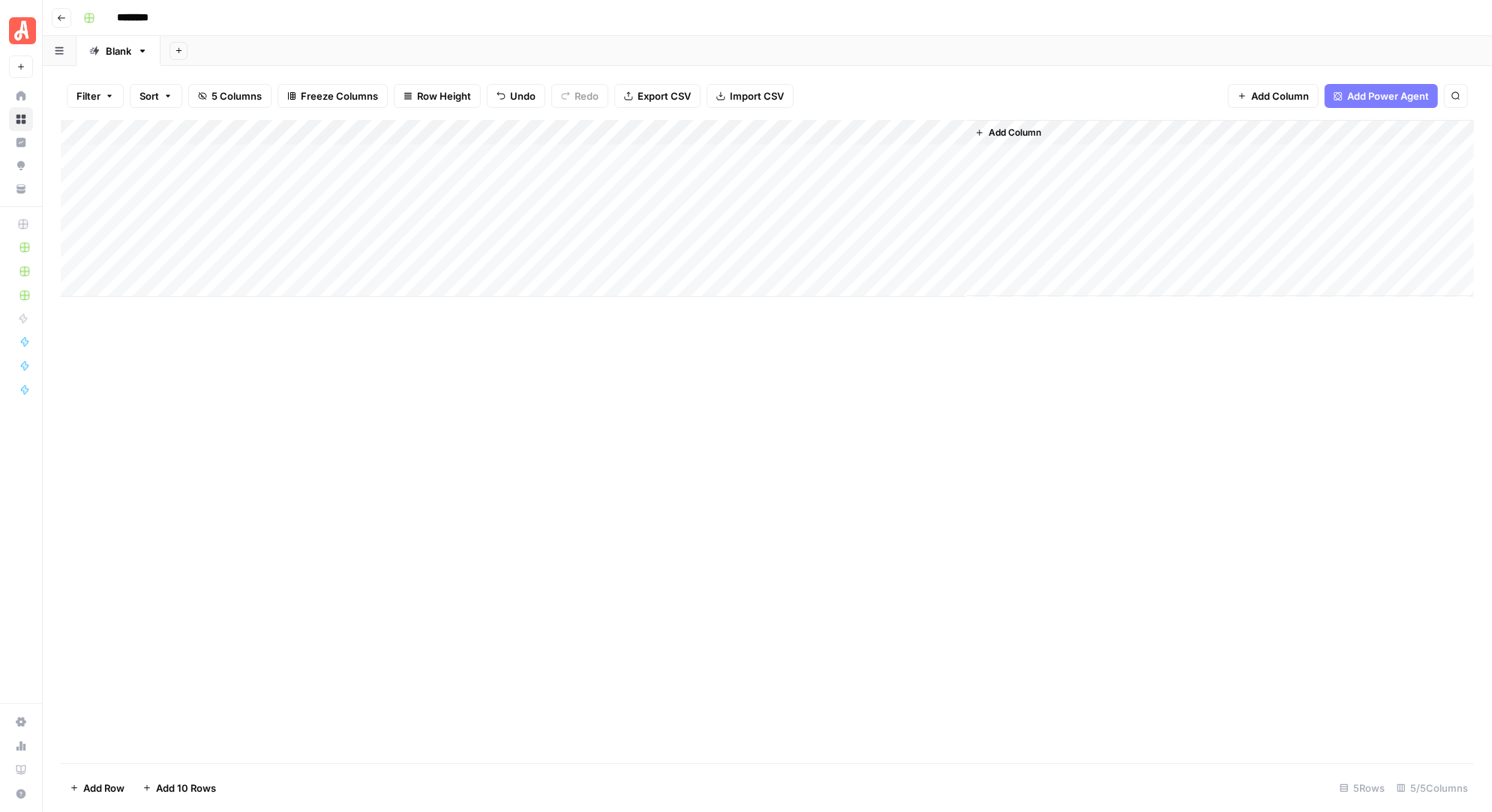
click at [1288, 89] on span "Add Column" at bounding box center [1279, 95] width 57 height 15
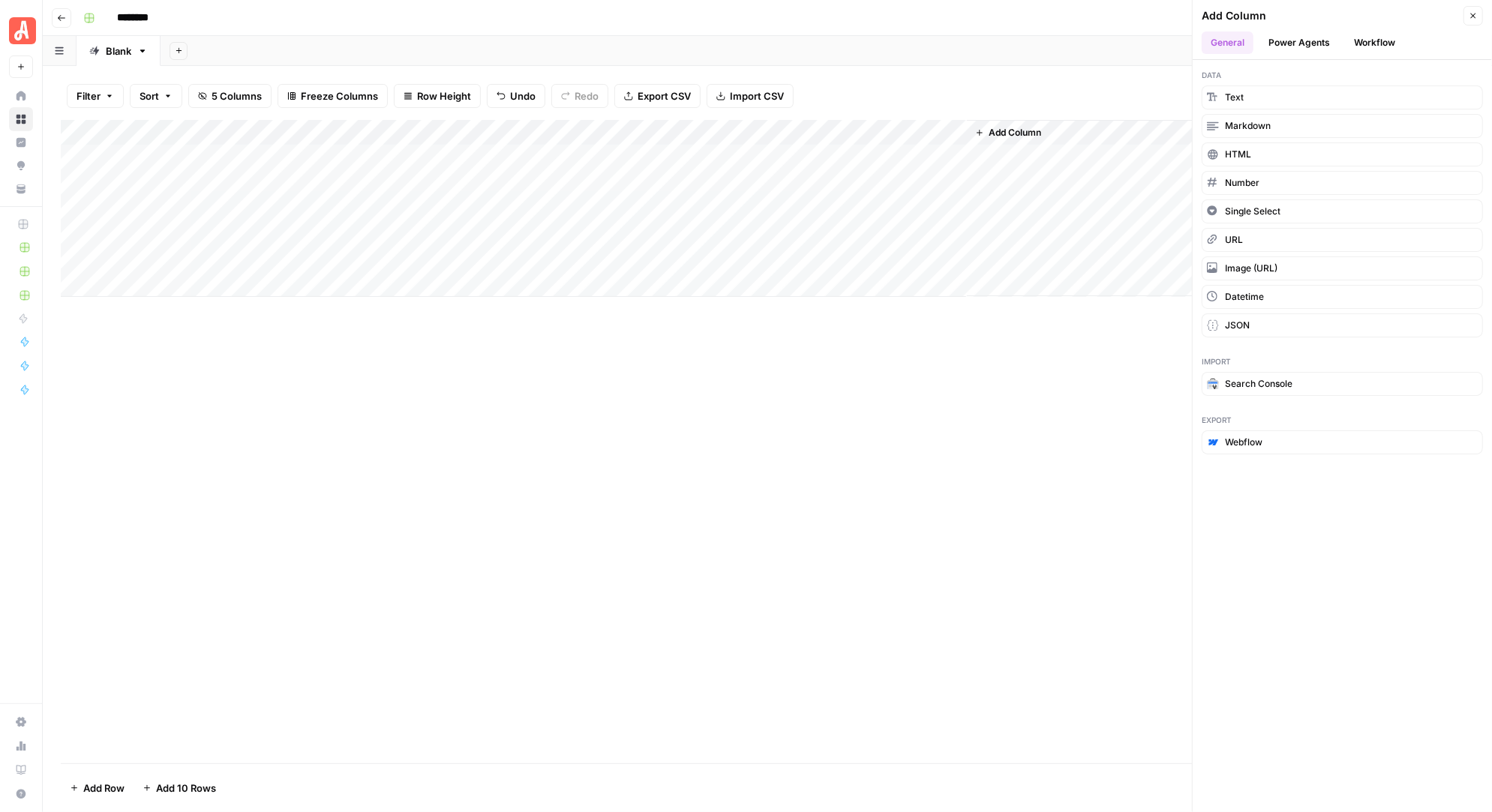
click at [1358, 40] on button "Workflow" at bounding box center [1374, 42] width 59 height 22
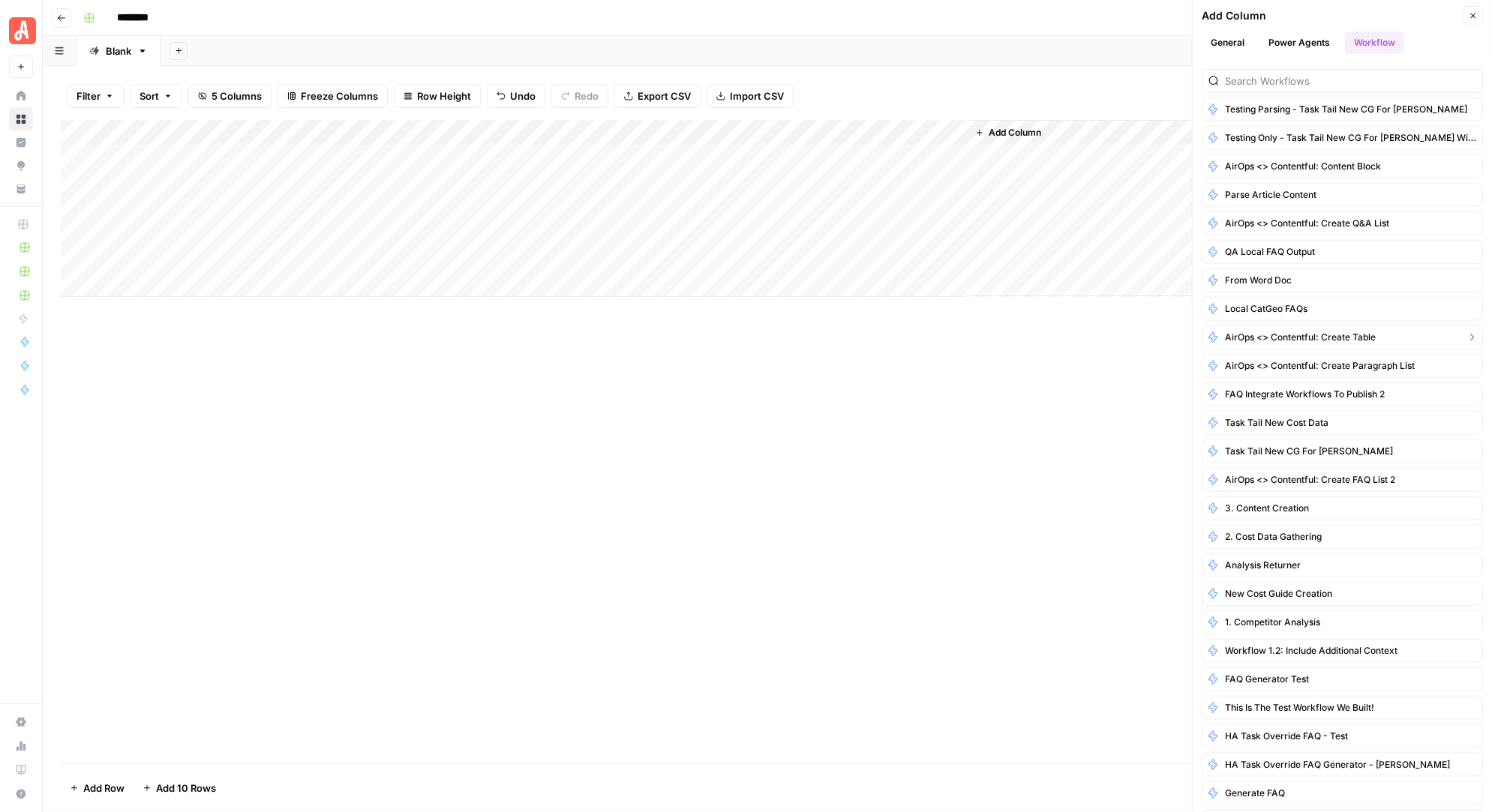
scroll to position [1053, 0]
click at [1231, 39] on button "General" at bounding box center [1227, 42] width 52 height 22
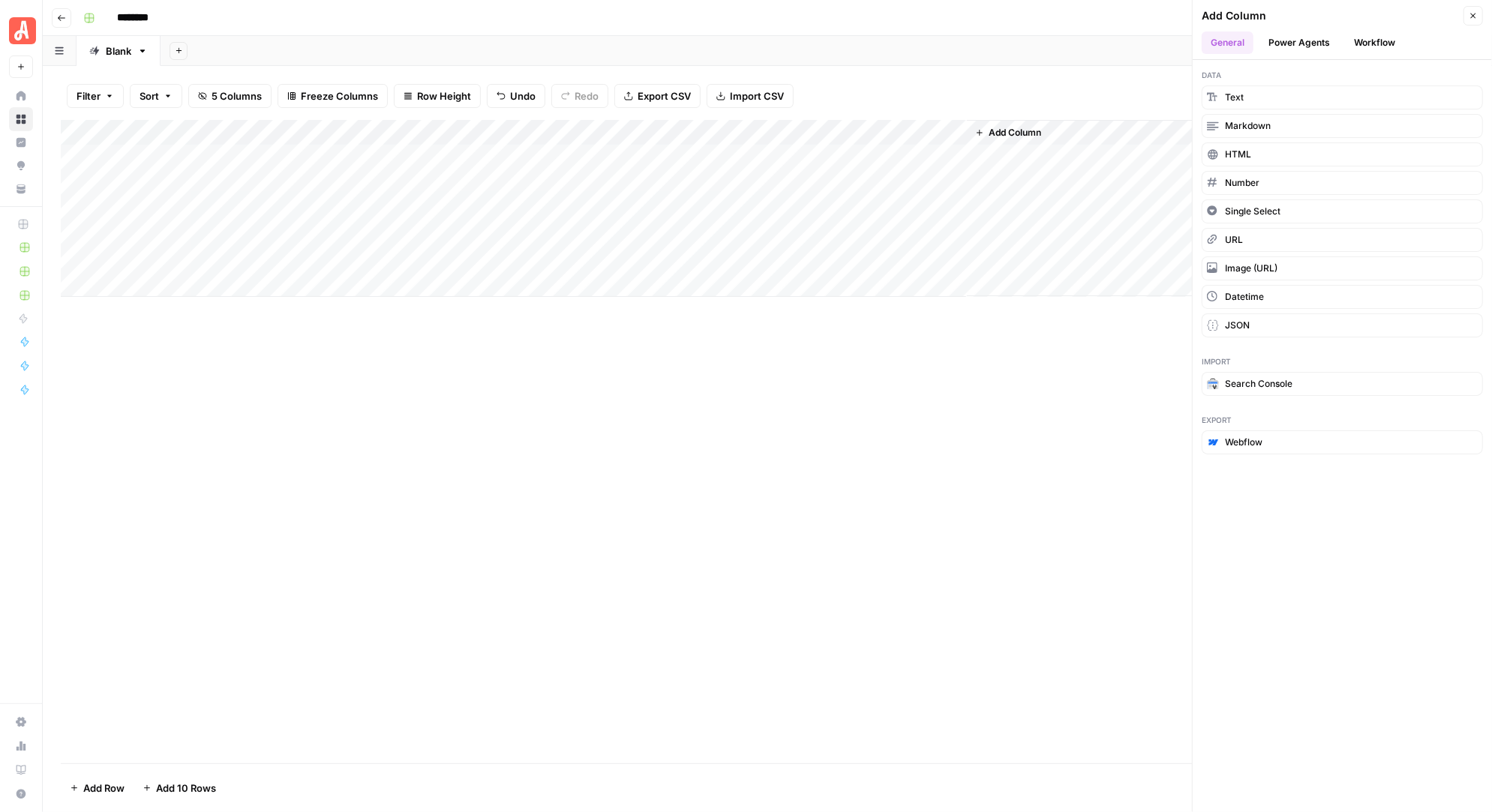
click at [955, 132] on div "Add Column" at bounding box center [767, 208] width 1413 height 177
click at [894, 86] on div "Filter Sort 5 Columns Freeze Columns Row Height Undo Redo Export CSV Import CSV…" at bounding box center [767, 96] width 1413 height 48
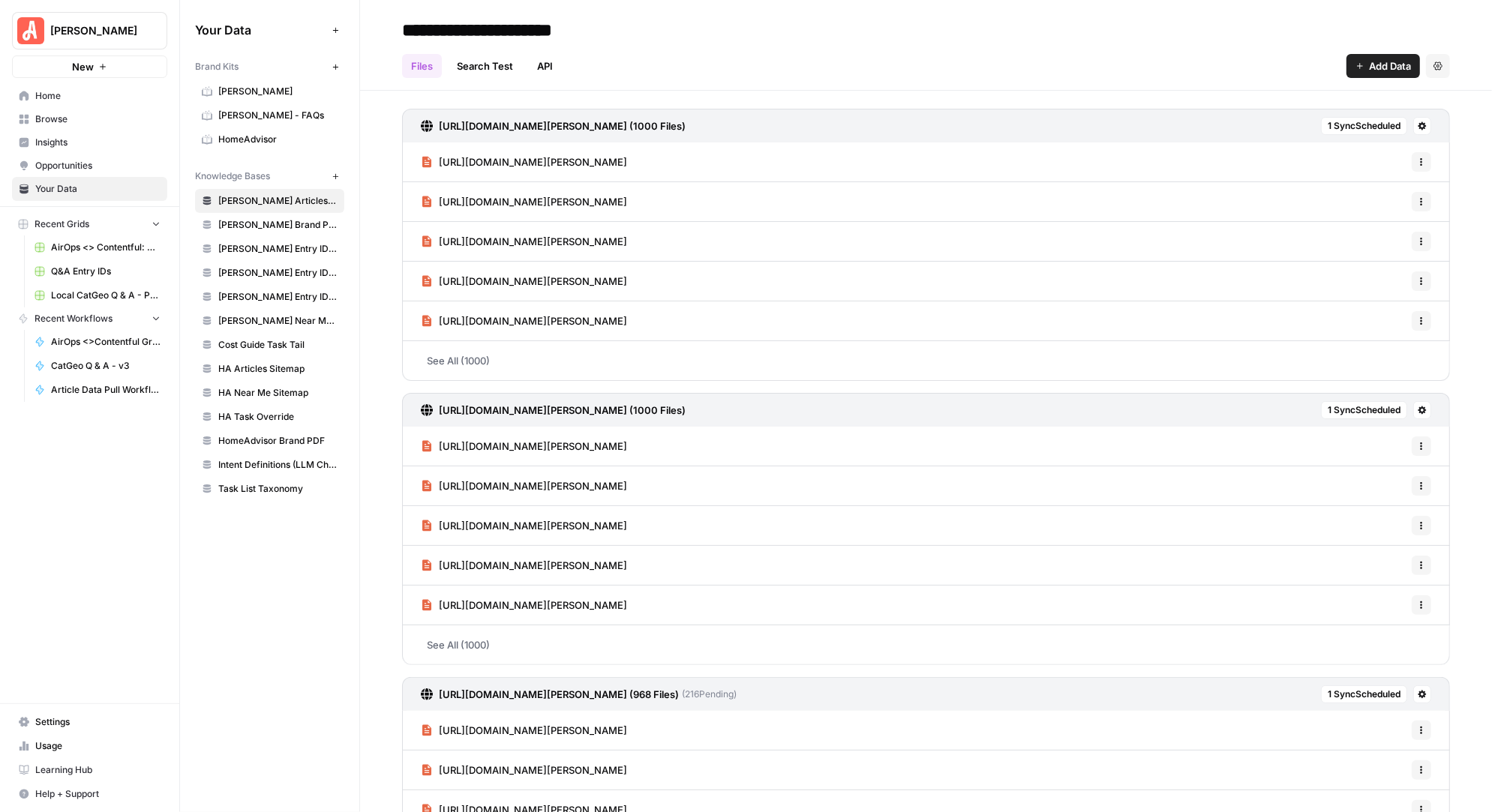
click at [81, 119] on span "Browse" at bounding box center [98, 118] width 125 height 13
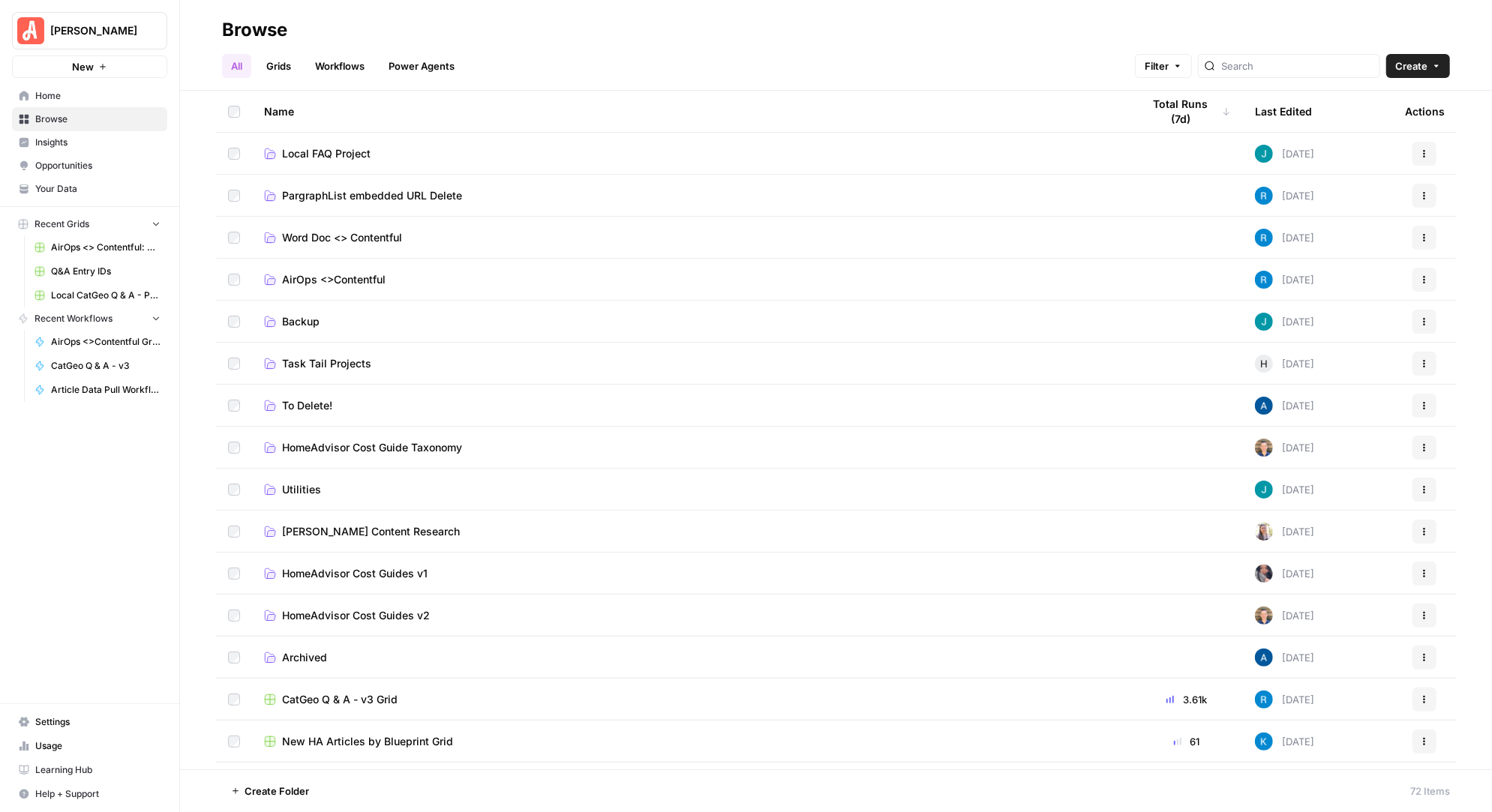
click at [355, 274] on span "AirOps <>Contentful" at bounding box center [333, 279] width 103 height 15
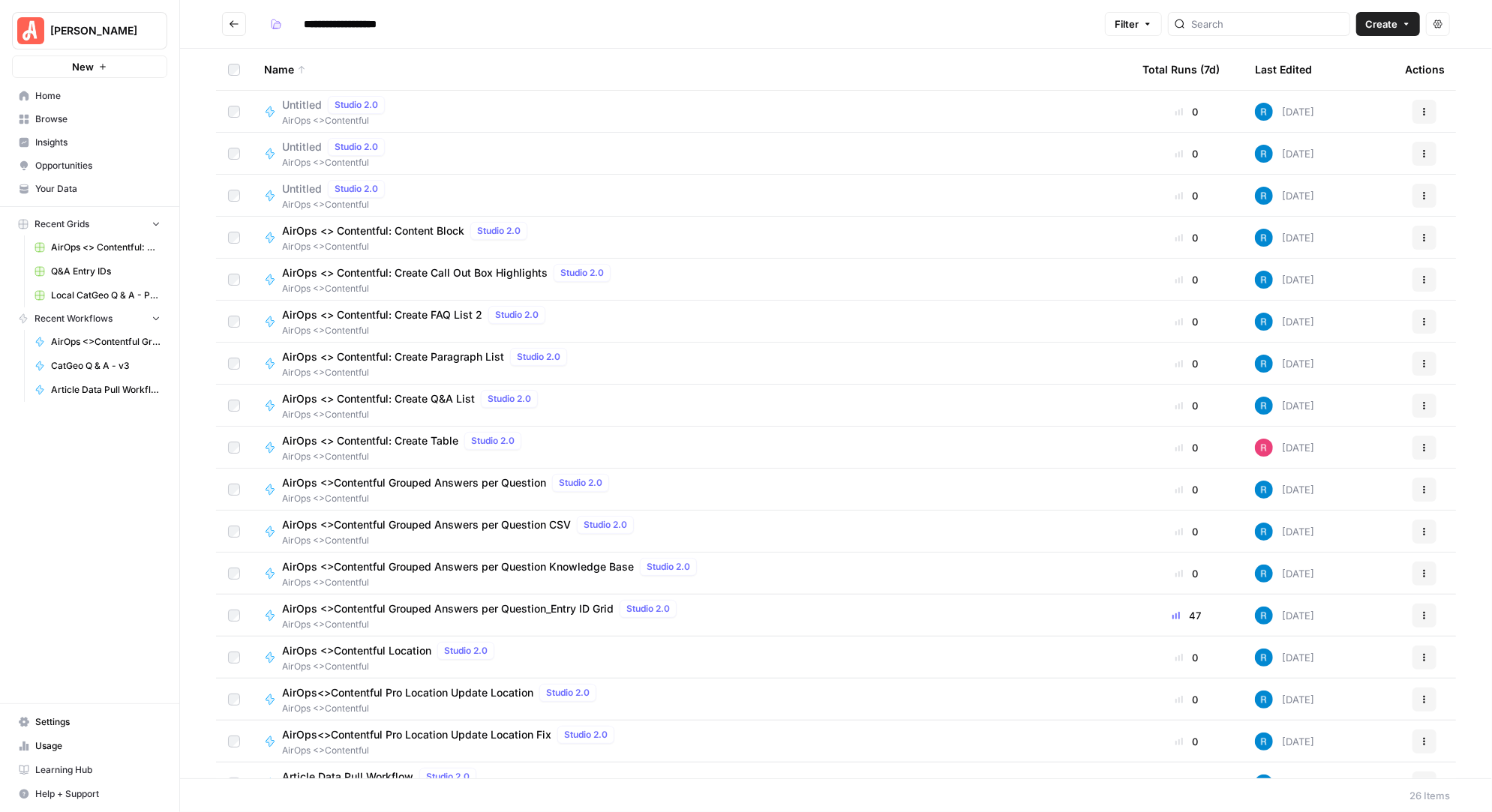
click at [112, 70] on button "New" at bounding box center [90, 66] width 155 height 22
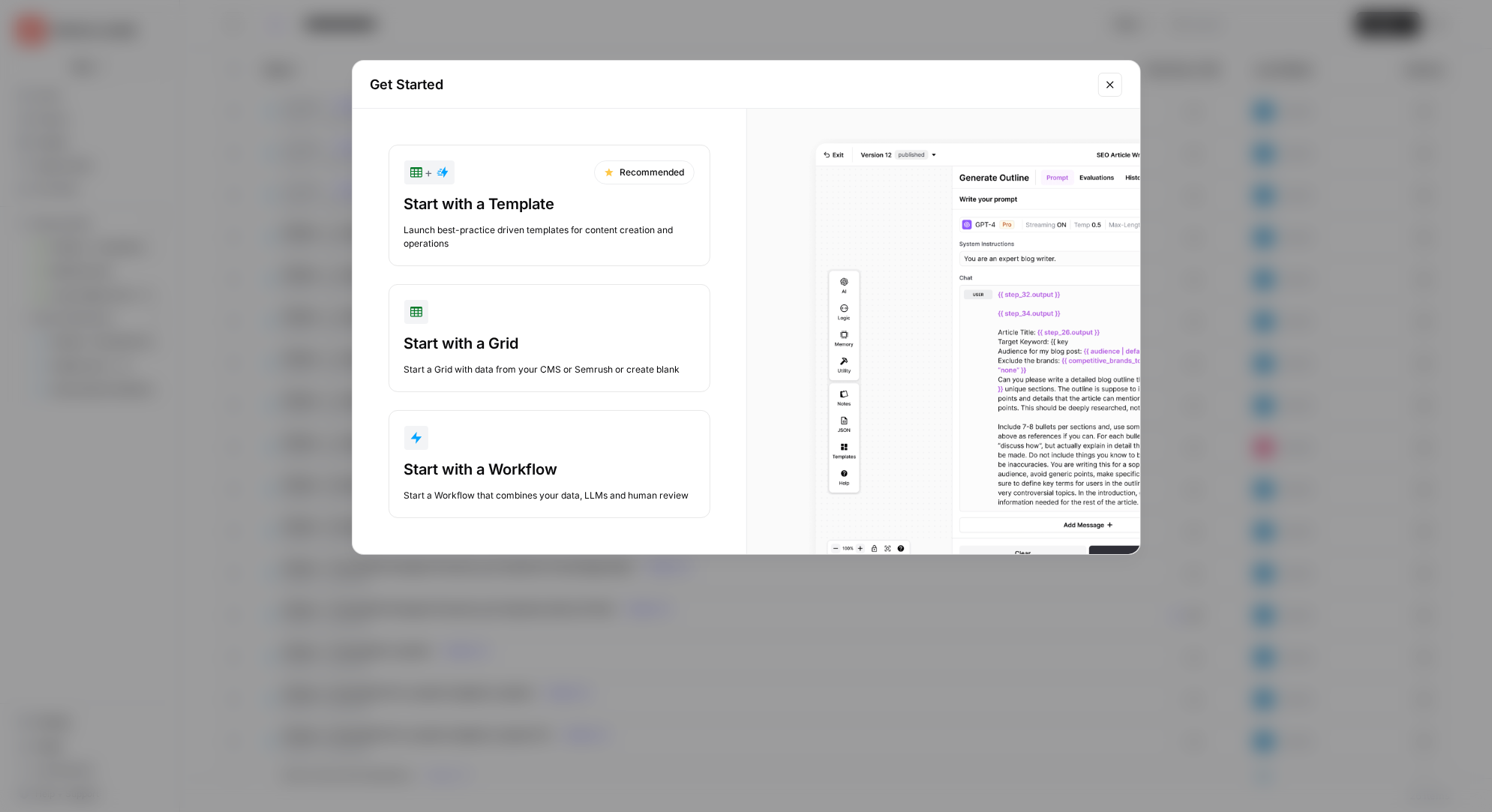
click at [552, 461] on div "Start with a Workflow" at bounding box center [549, 470] width 290 height 21
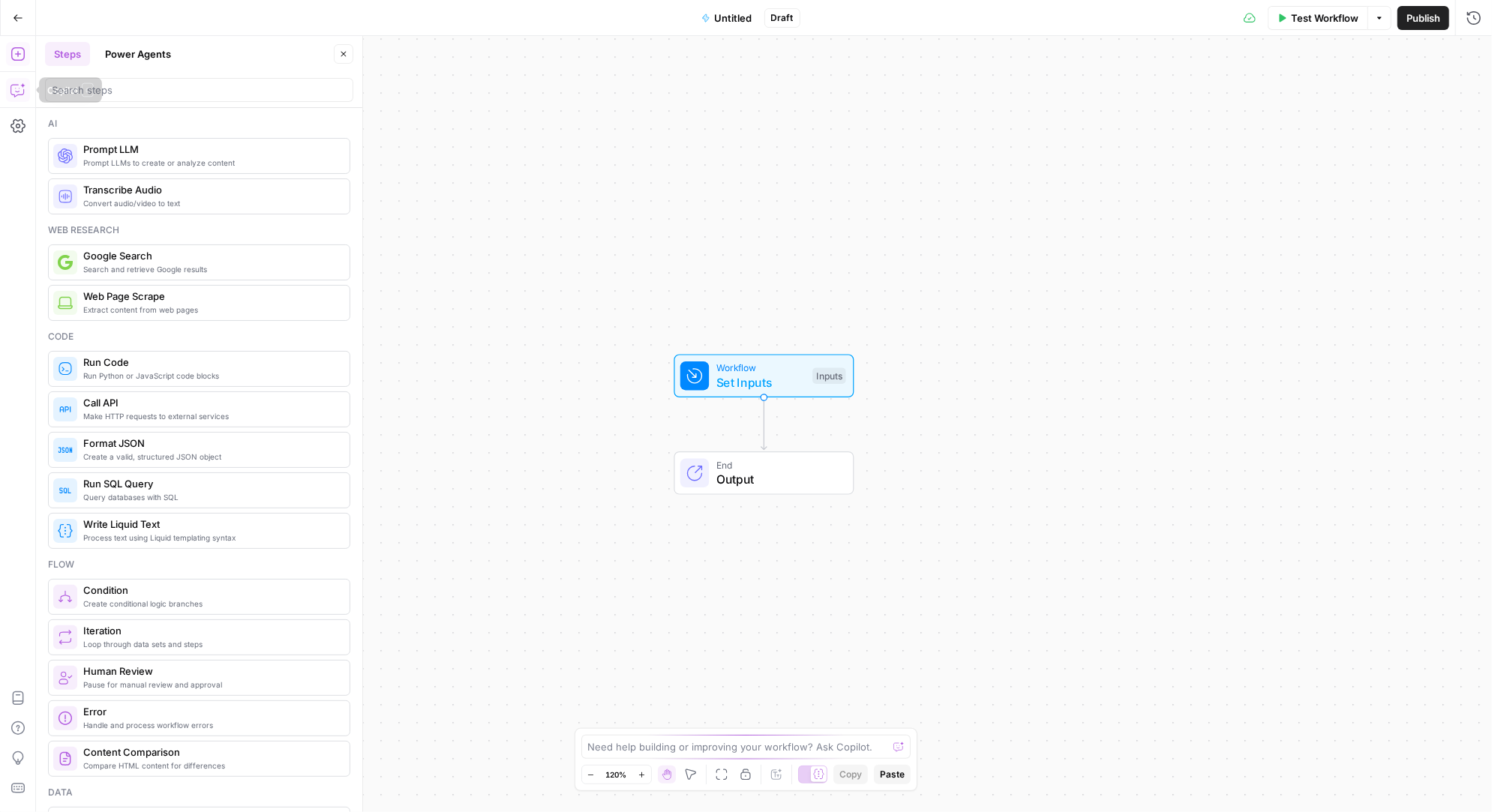
click at [19, 87] on icon "button" at bounding box center [18, 89] width 15 height 15
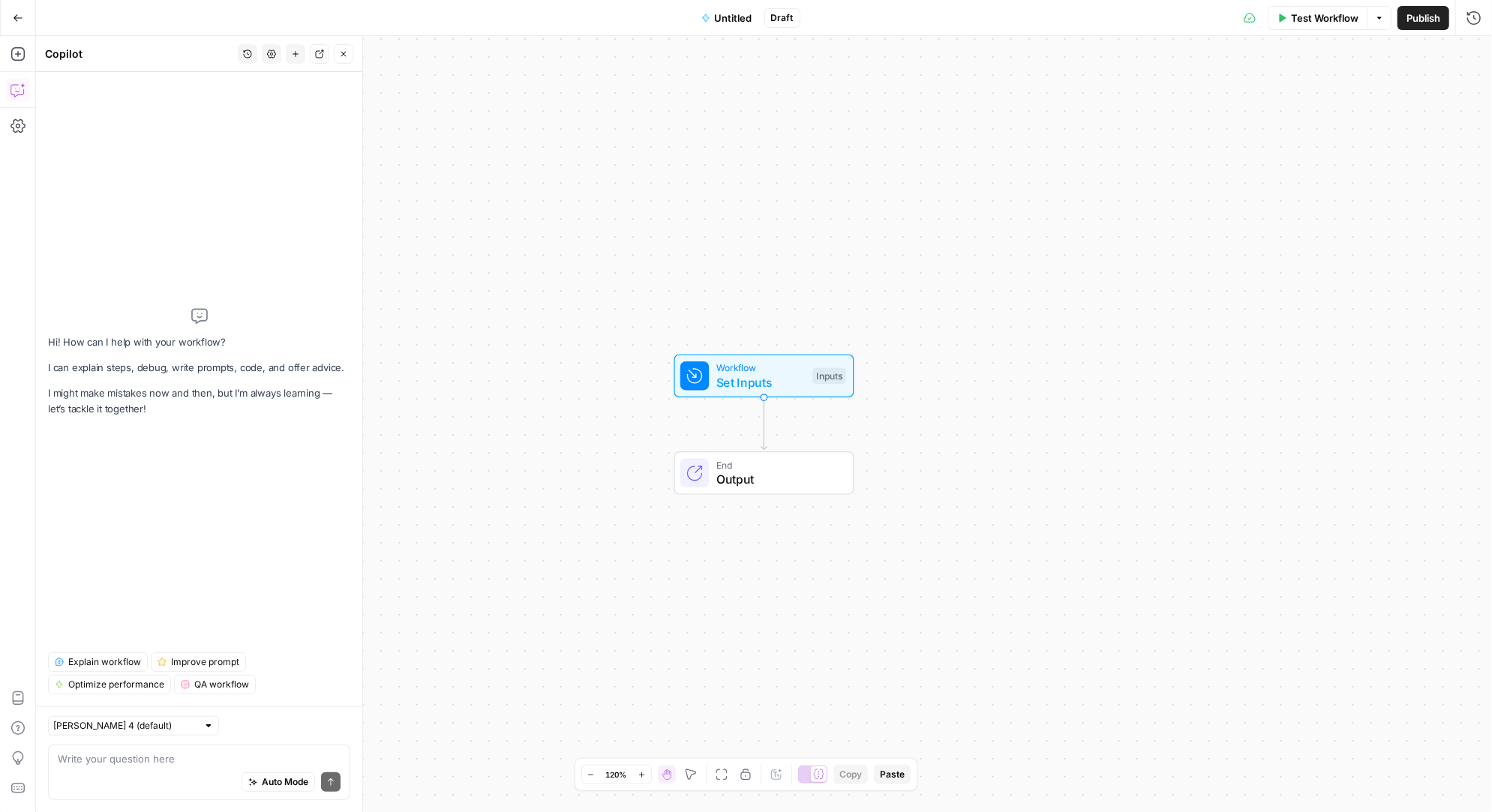
click at [125, 755] on textarea at bounding box center [199, 758] width 283 height 15
type textarea "I"
click at [123, 763] on textarea at bounding box center [199, 758] width 283 height 15
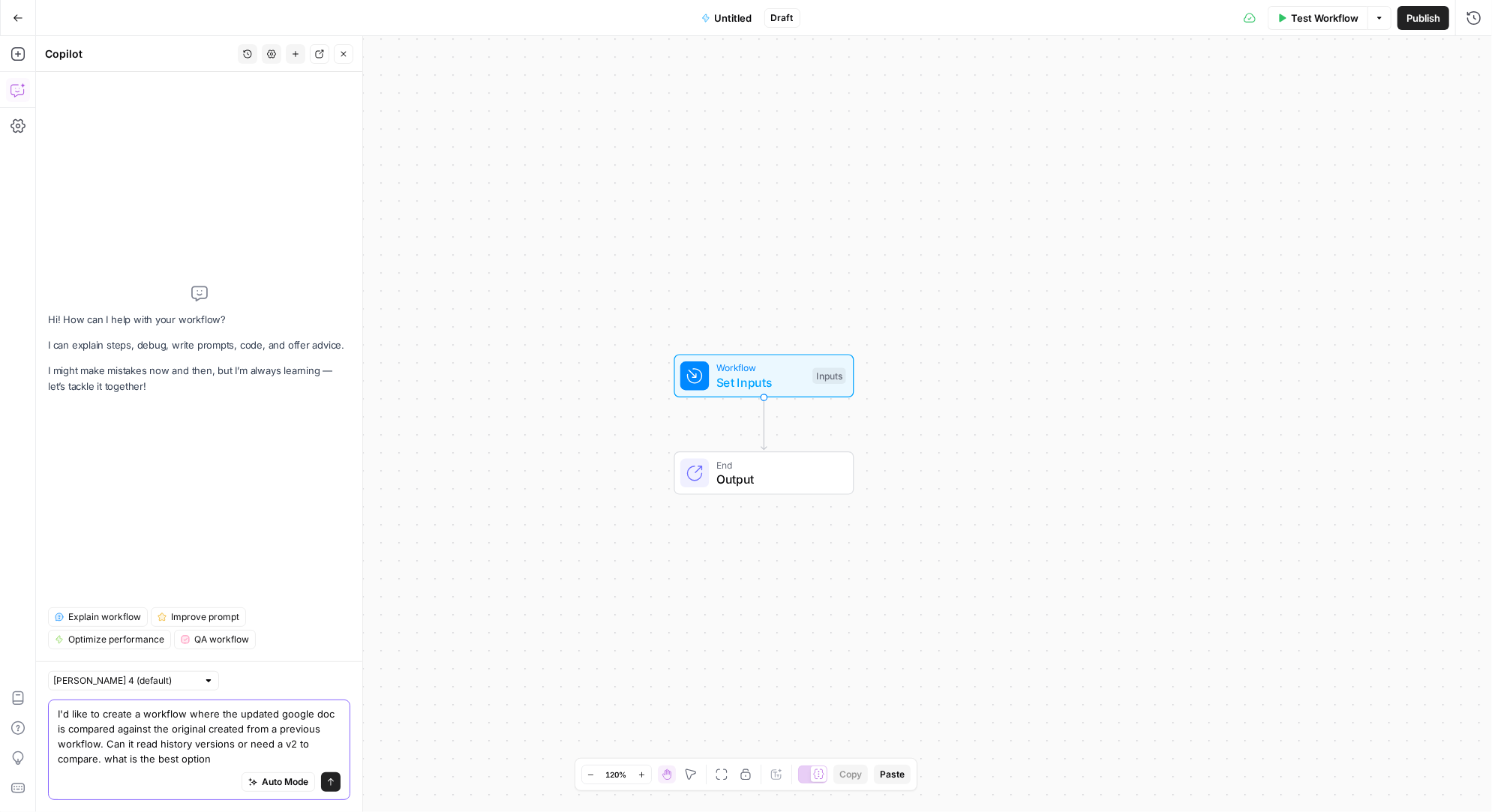
type textarea "I'd like to create a workflow where the updated google doc is compared against …"
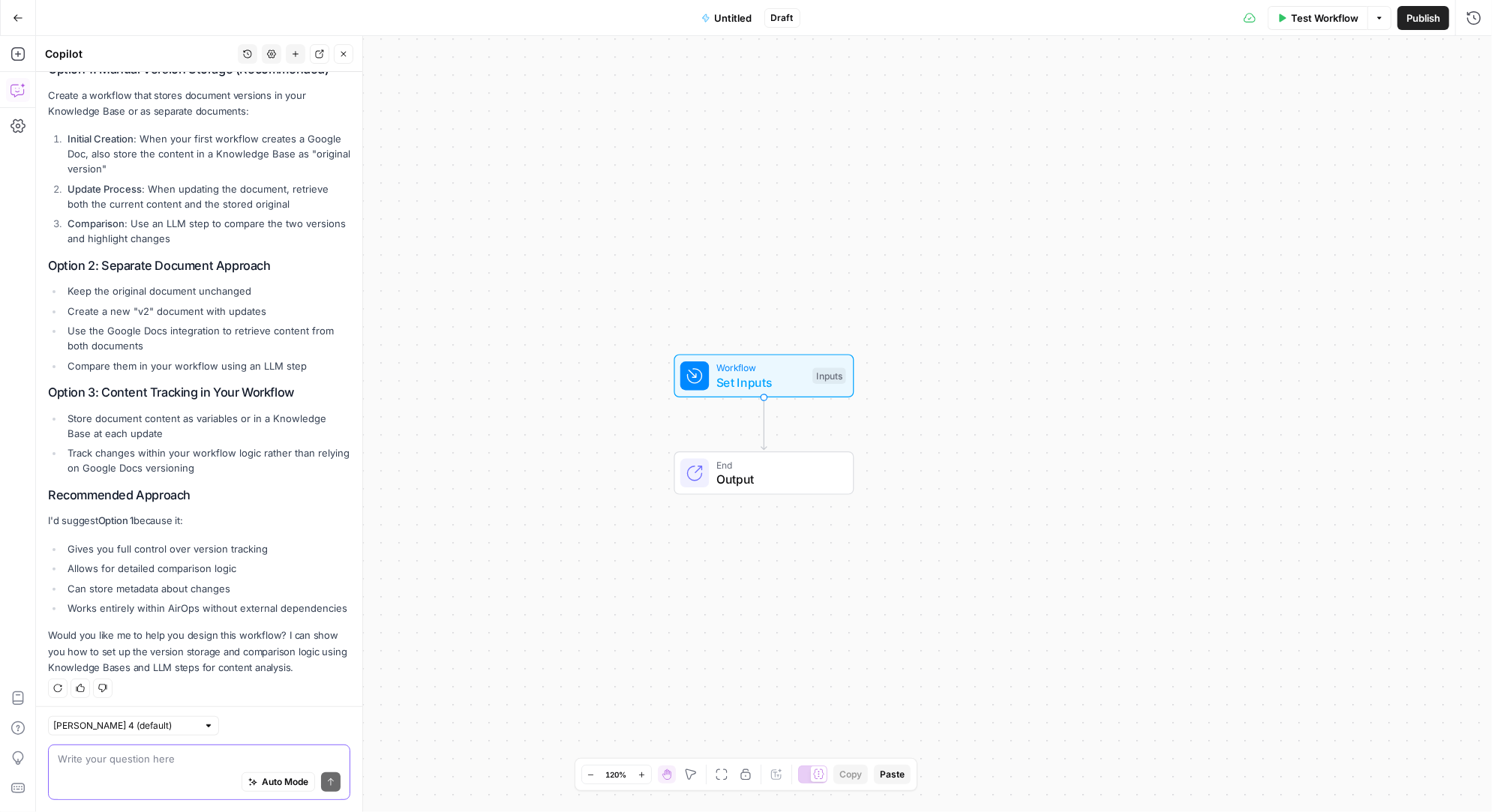
scroll to position [324, 0]
click at [110, 753] on textarea at bounding box center [199, 758] width 283 height 15
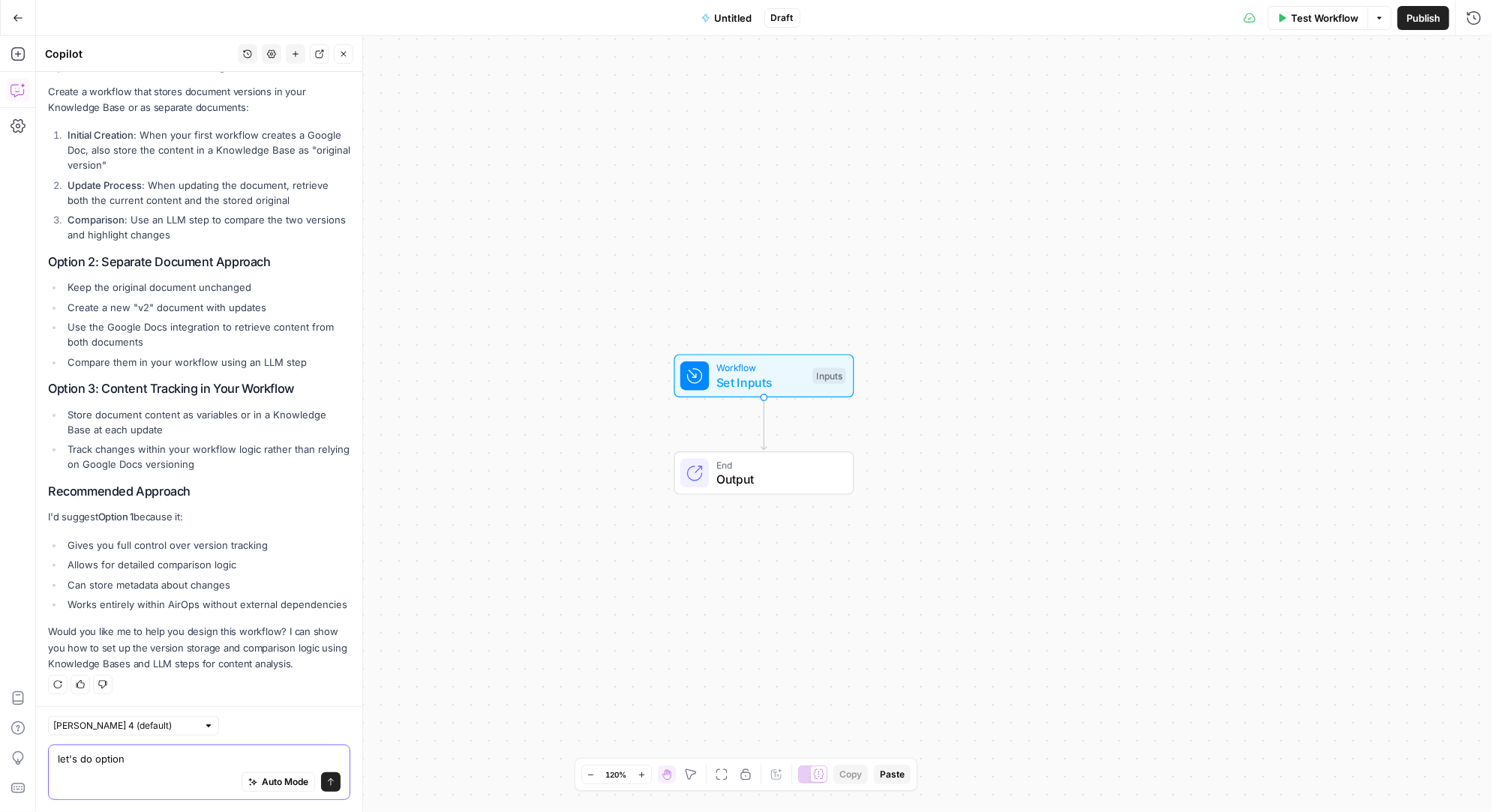
type textarea "let's do option 2"
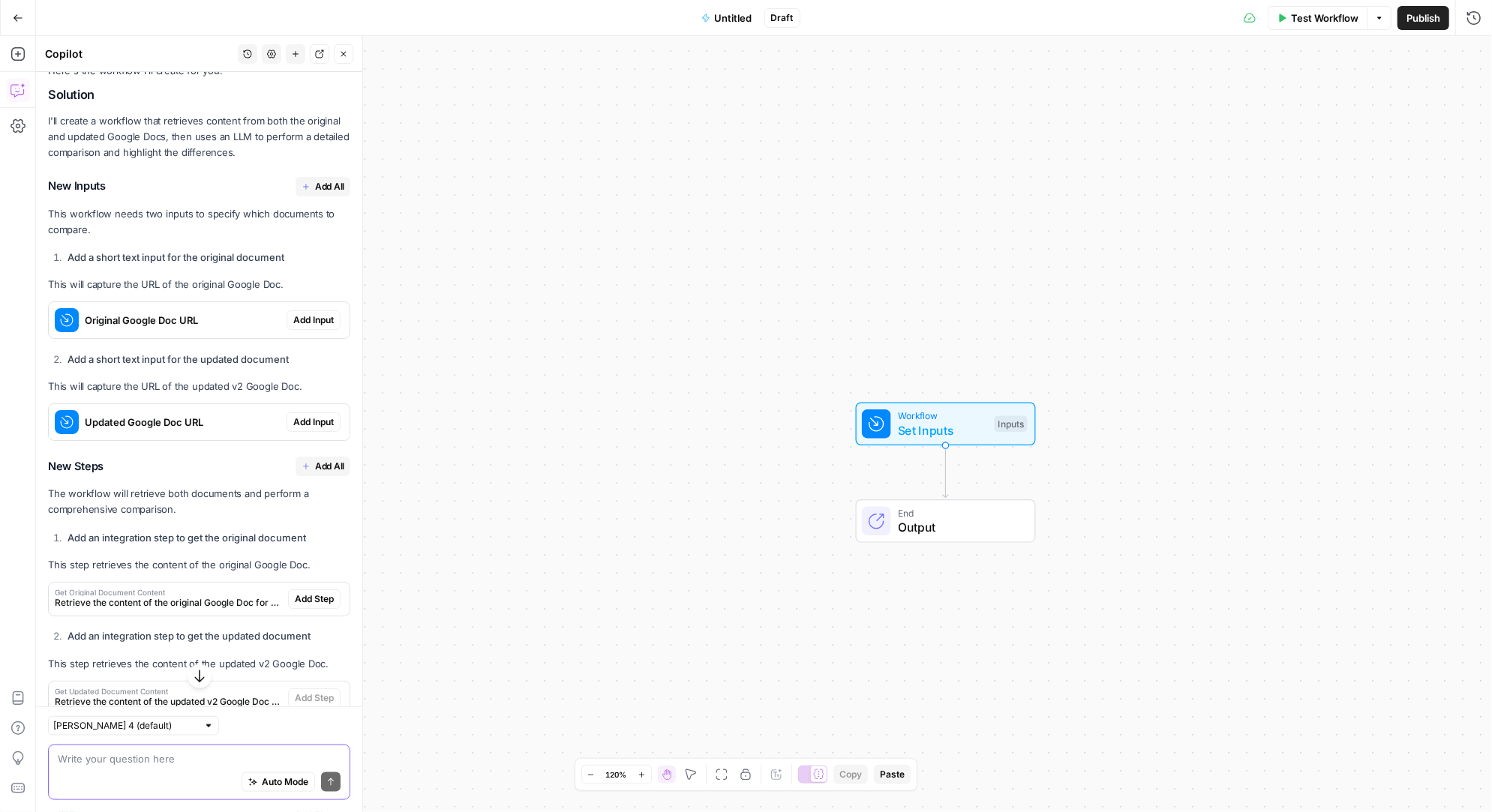
scroll to position [1024, 0]
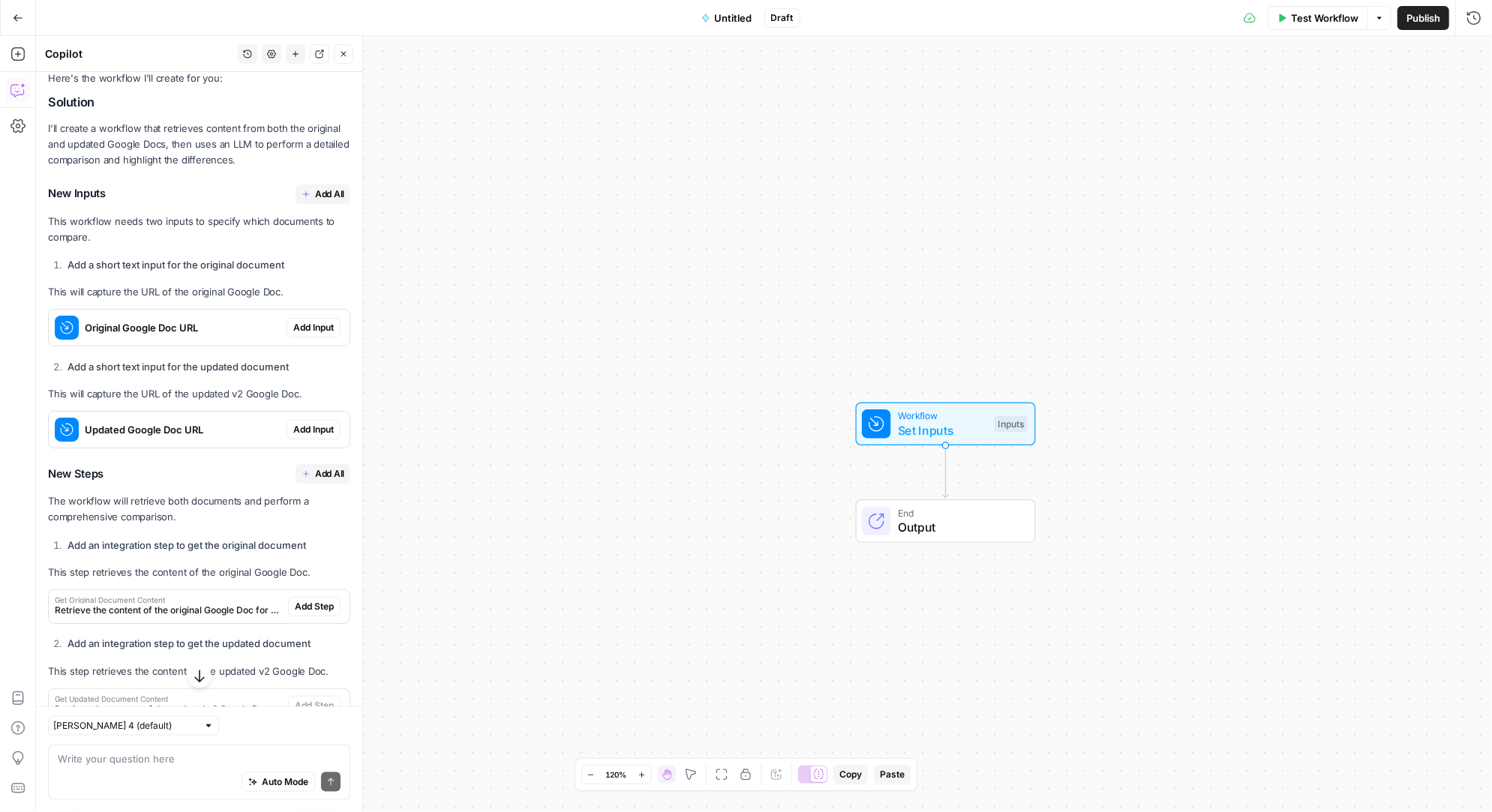
click at [320, 327] on span "Add Input" at bounding box center [313, 327] width 41 height 13
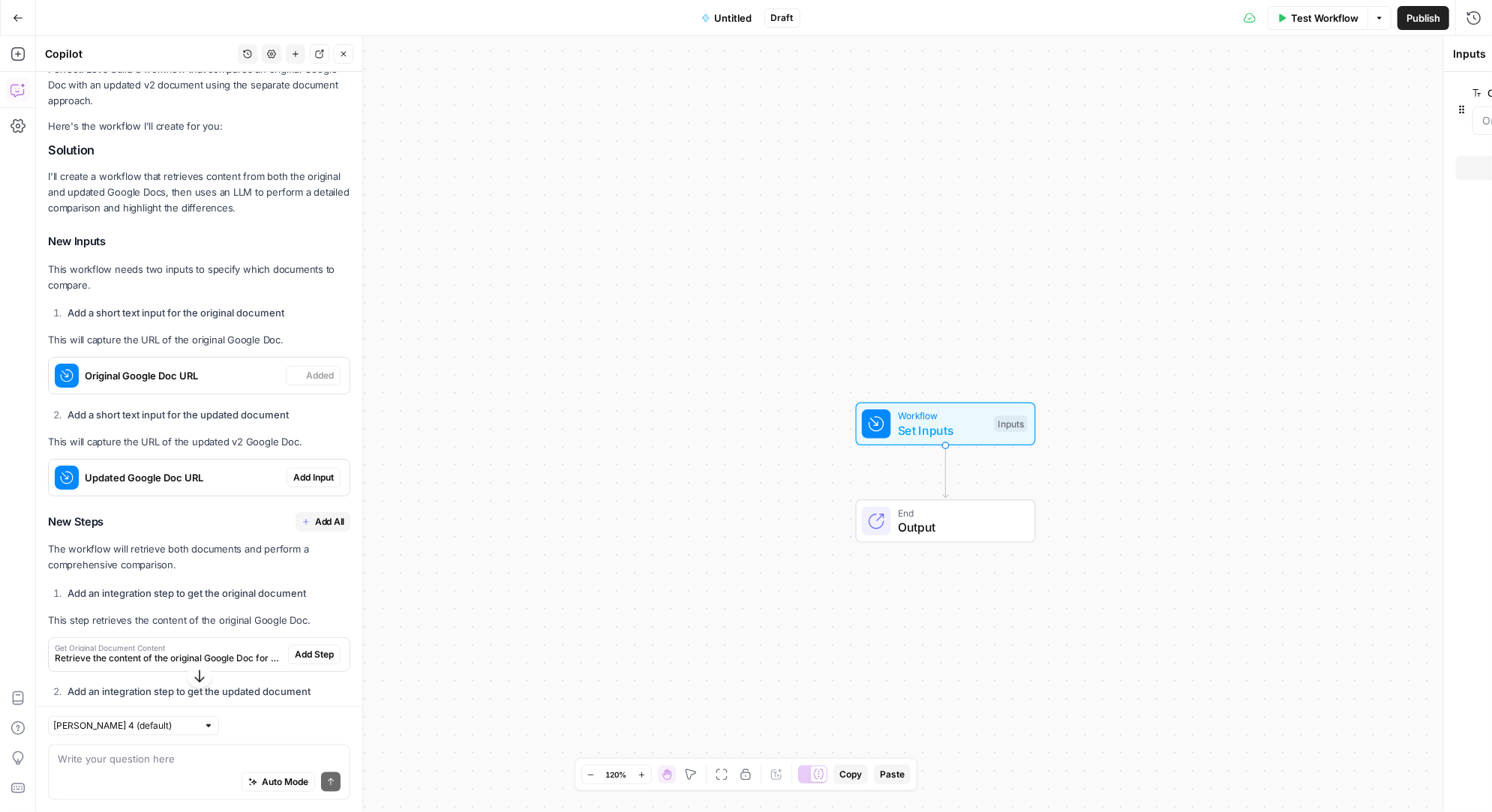
scroll to position [1072, 0]
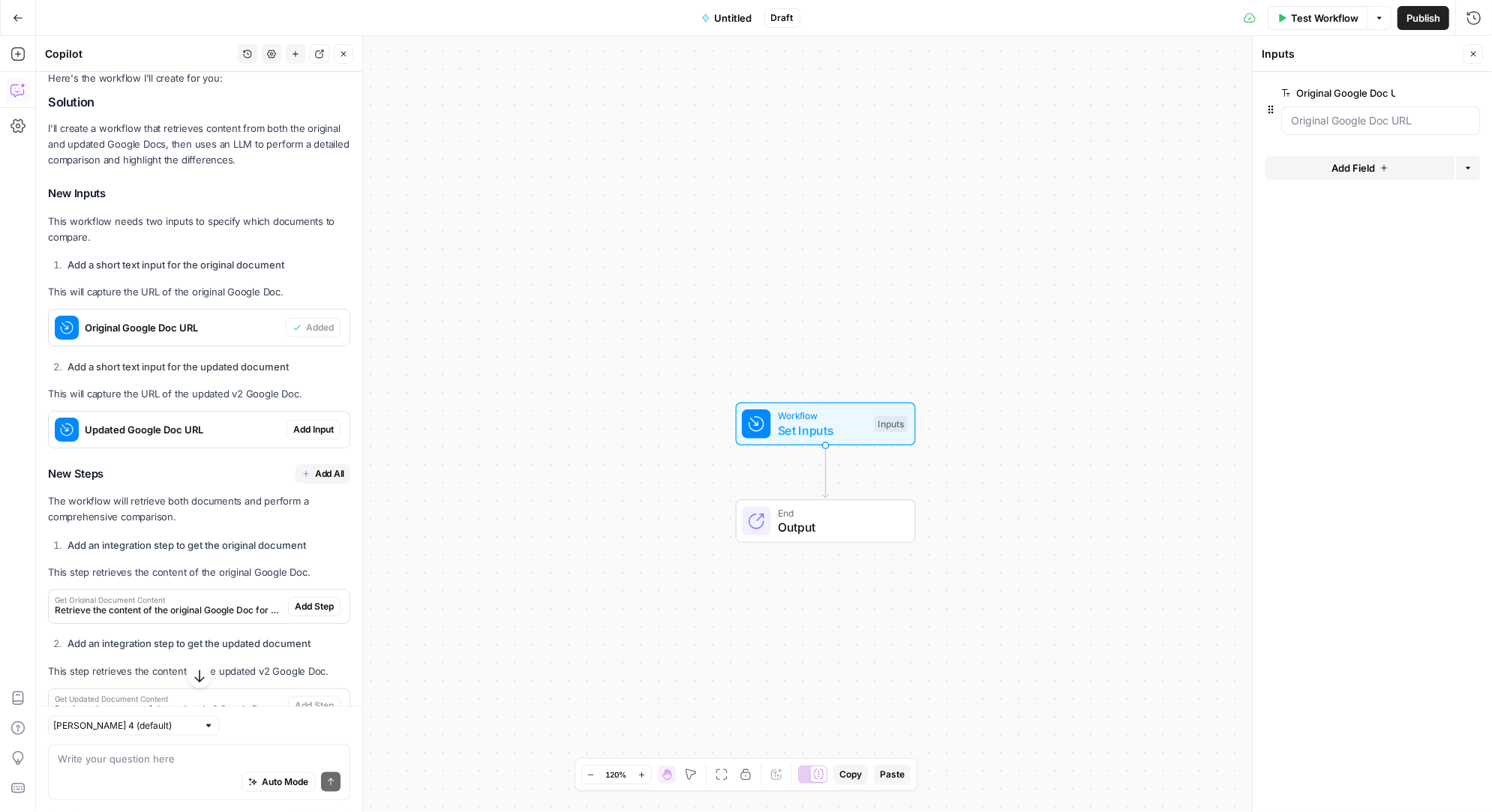
click at [314, 434] on span "Add Input" at bounding box center [313, 429] width 41 height 13
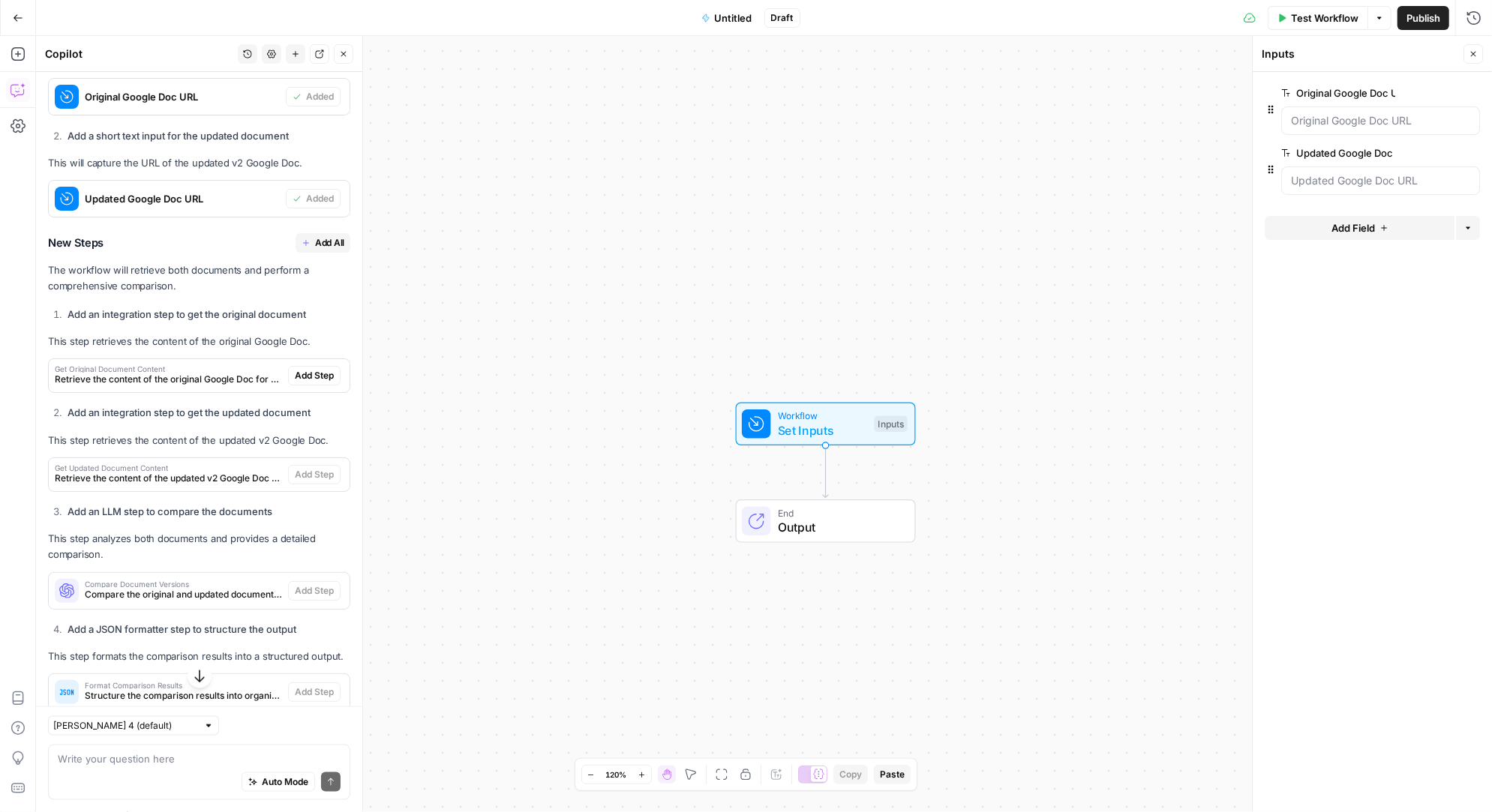
scroll to position [1310, 0]
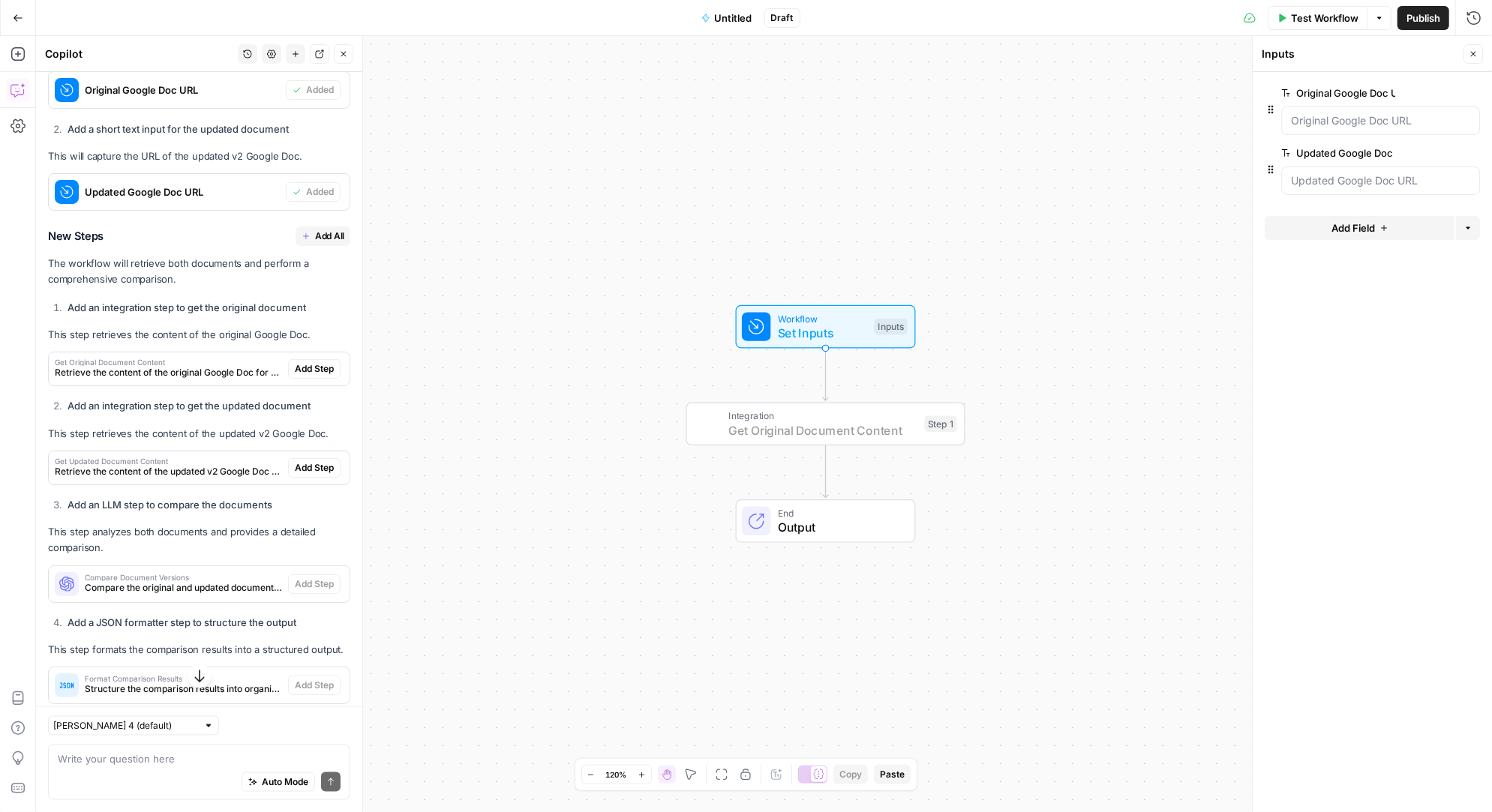
click at [320, 368] on span "Add Step" at bounding box center [314, 368] width 39 height 13
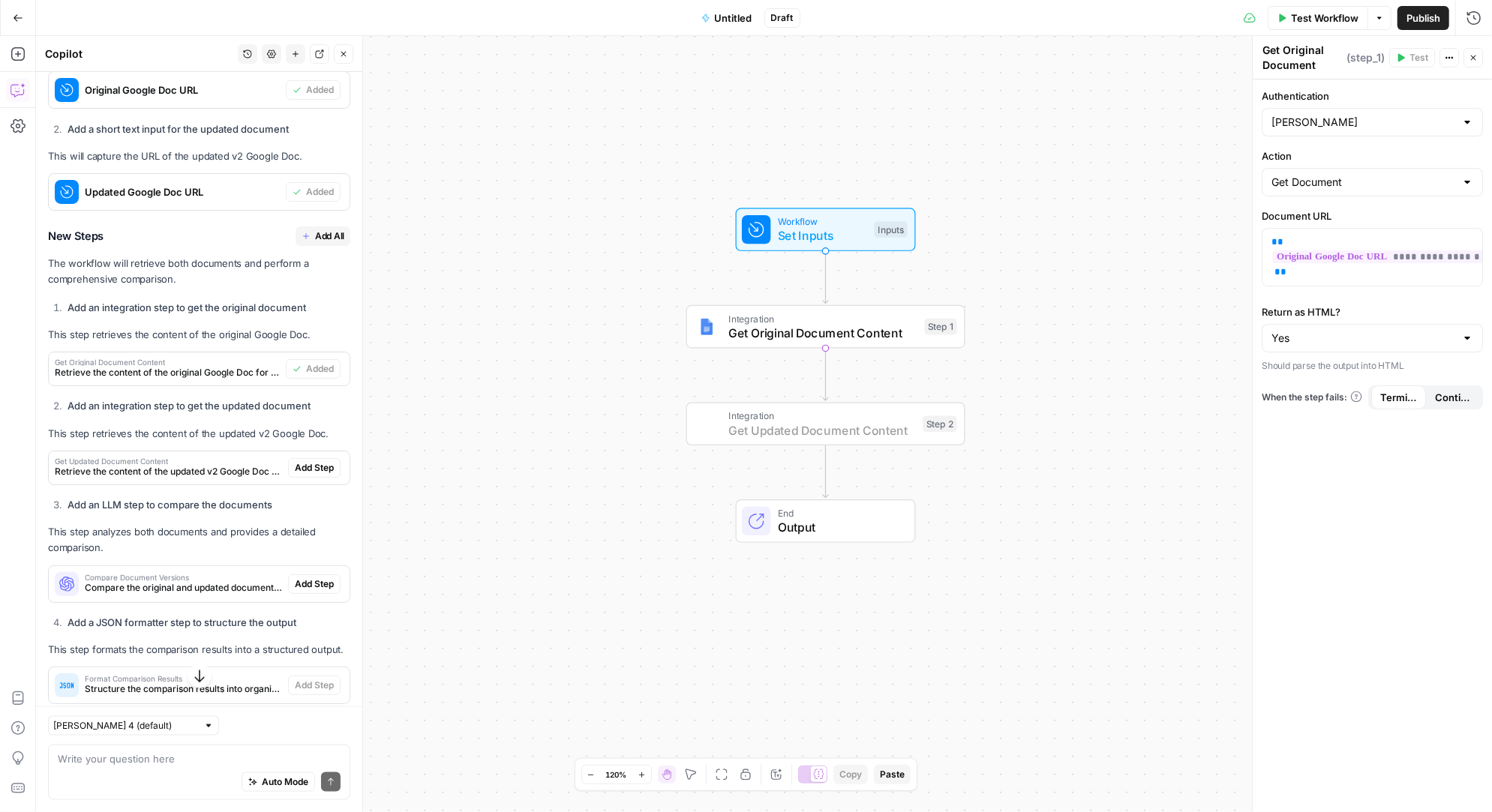
click at [324, 464] on span "Add Step" at bounding box center [314, 467] width 39 height 13
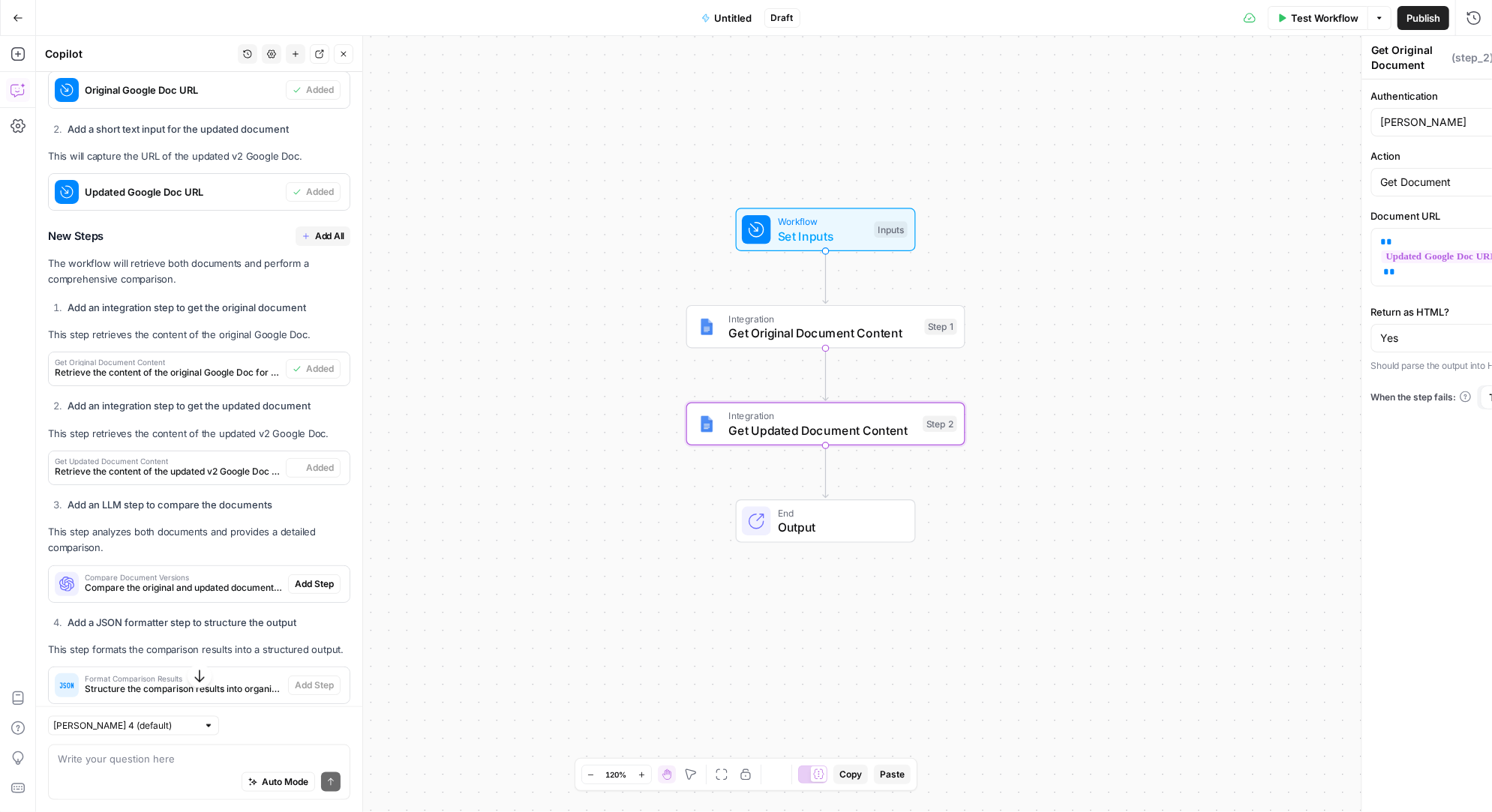
type textarea "Get Updated Document Content"
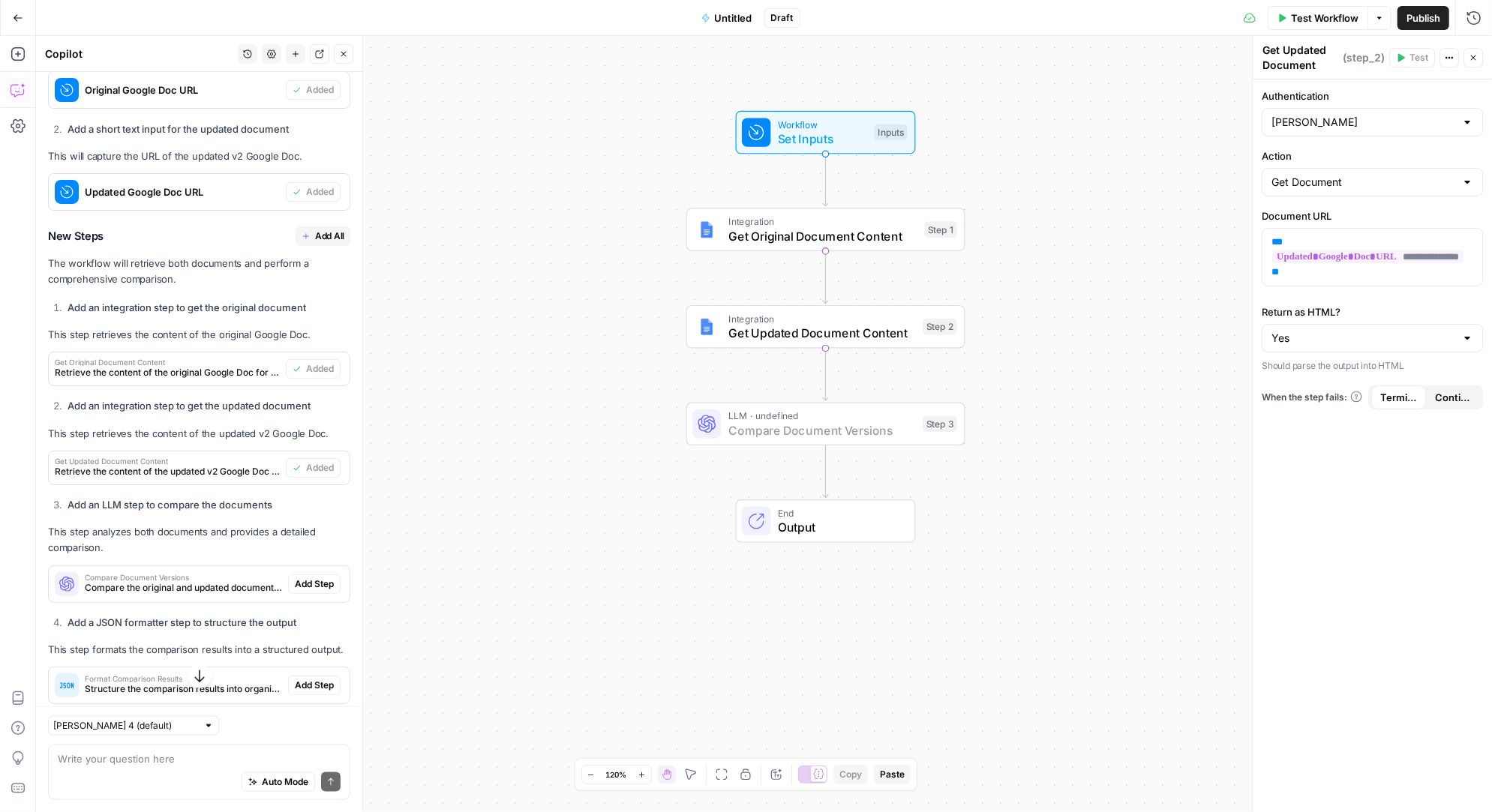
click at [320, 577] on span "Add Step" at bounding box center [314, 583] width 39 height 13
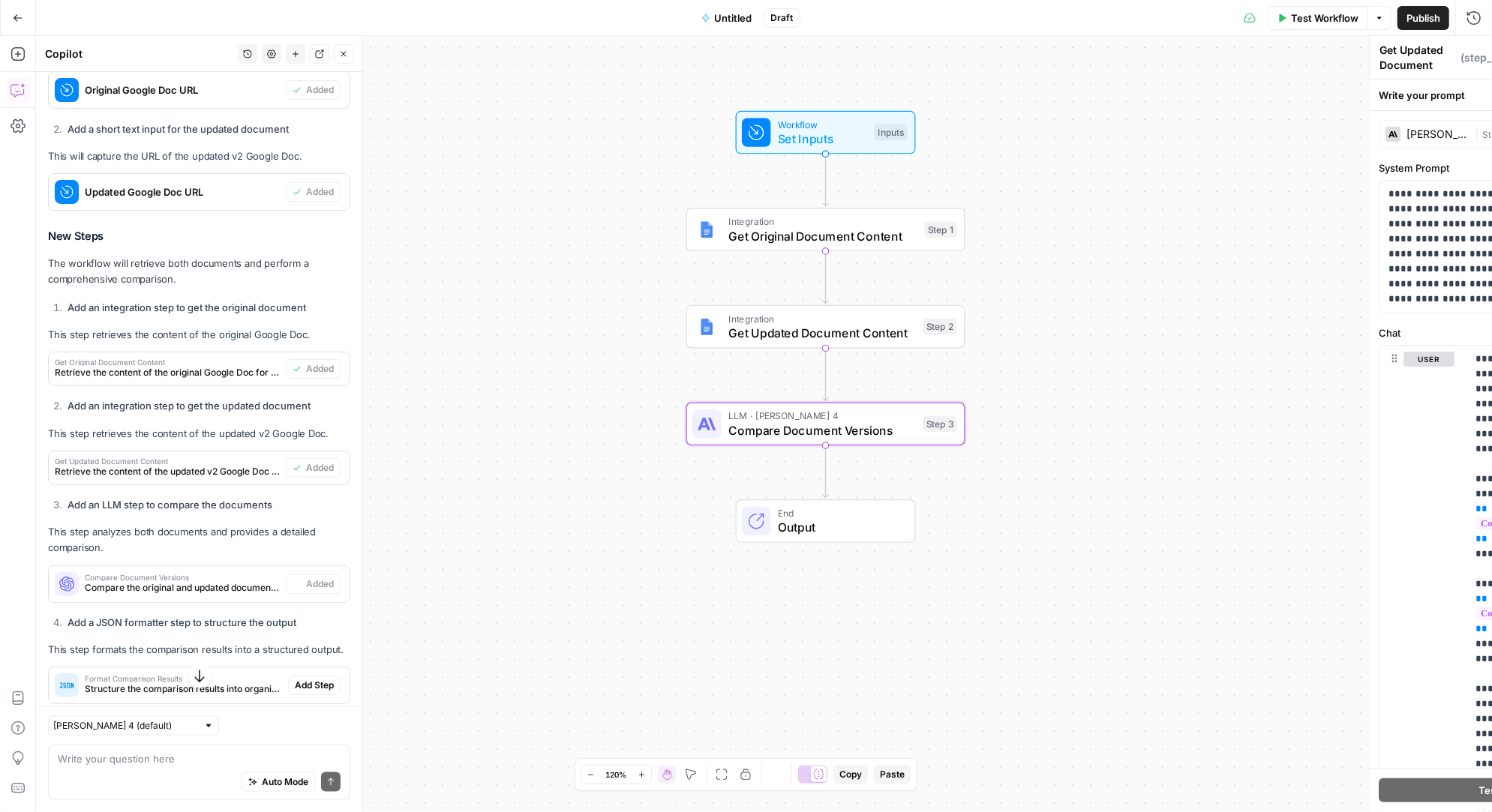
type textarea "Compare Document Versions"
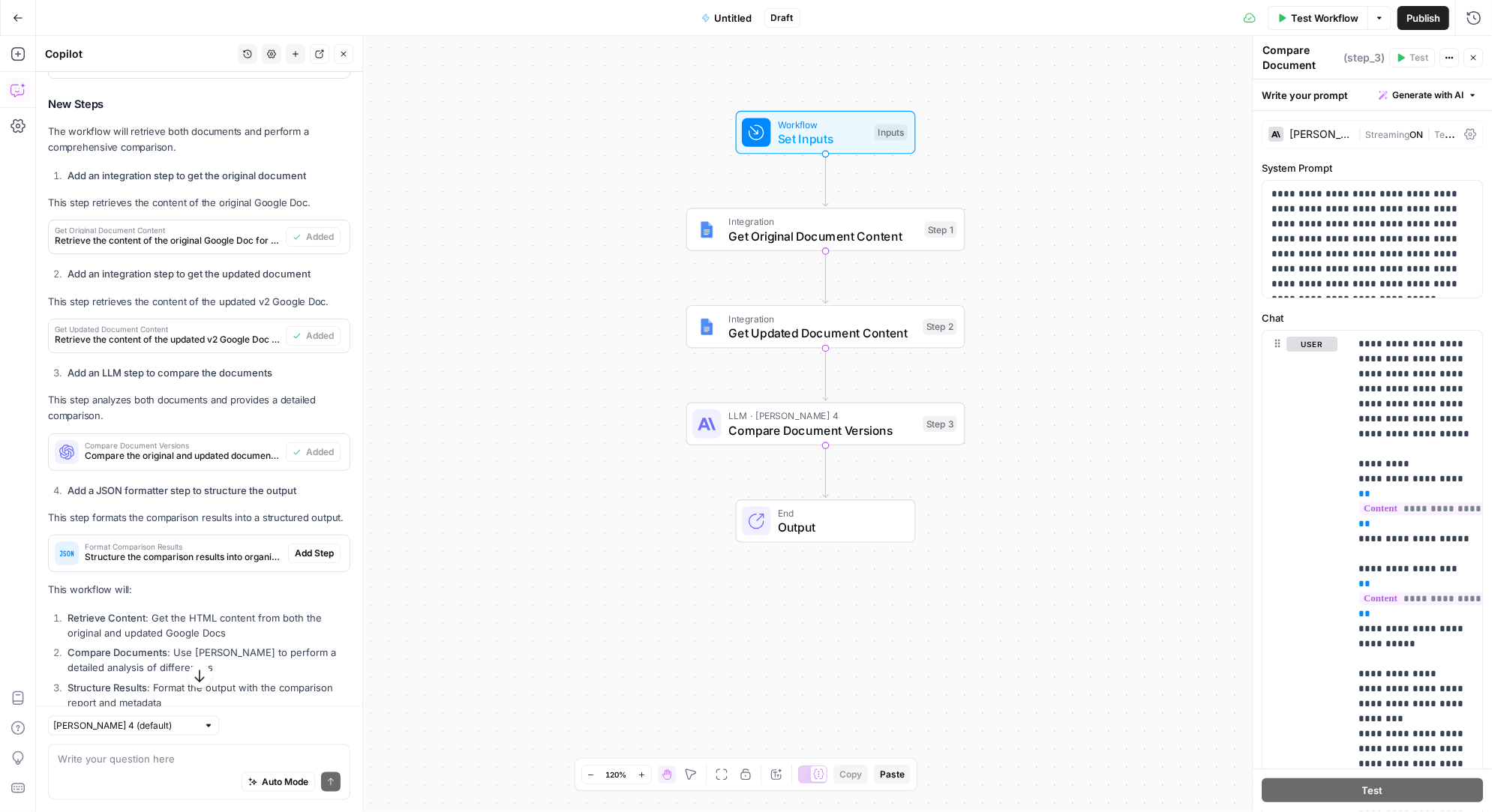
scroll to position [1538, 0]
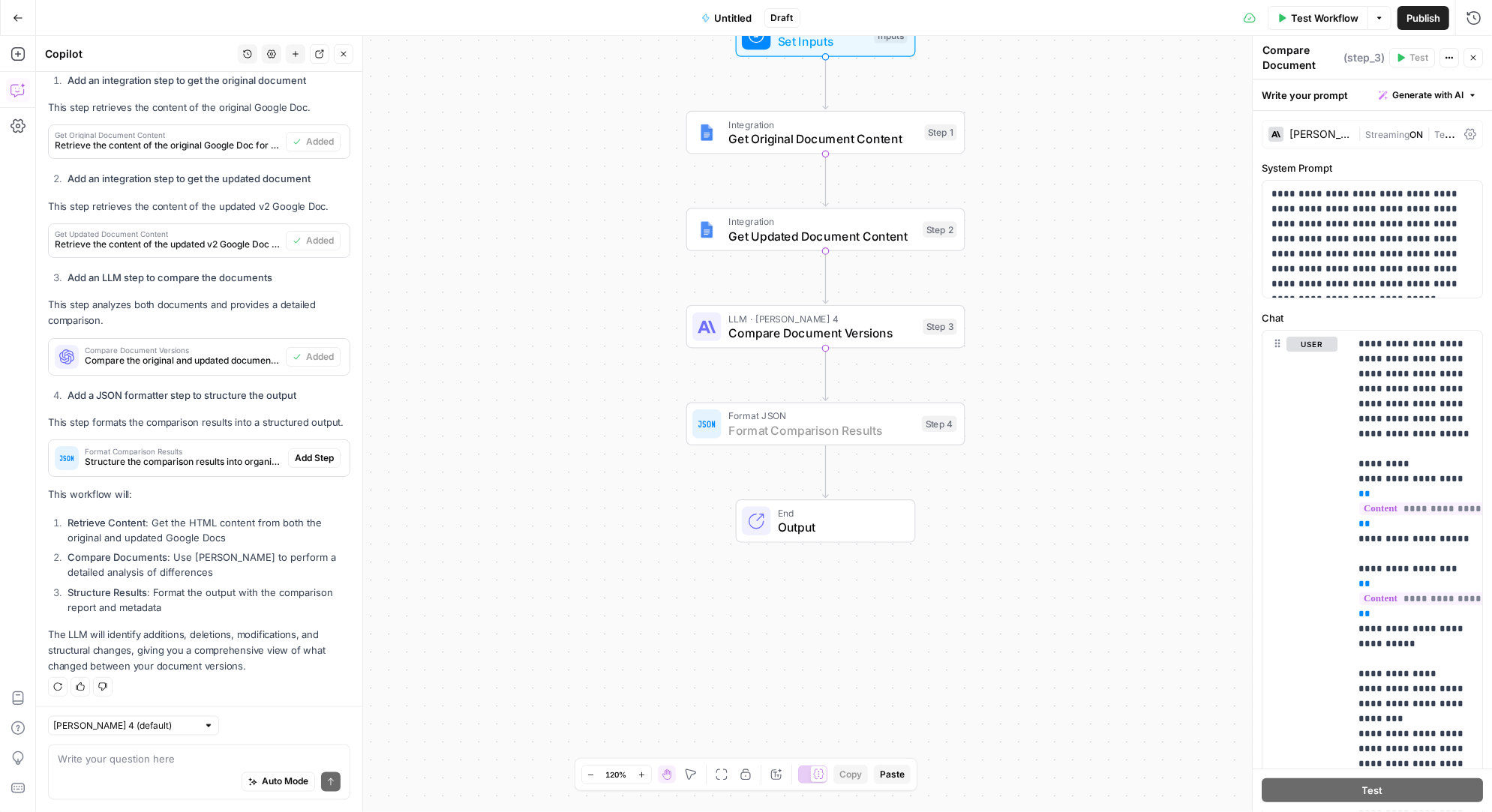
click at [320, 457] on span "Add Step" at bounding box center [314, 457] width 39 height 13
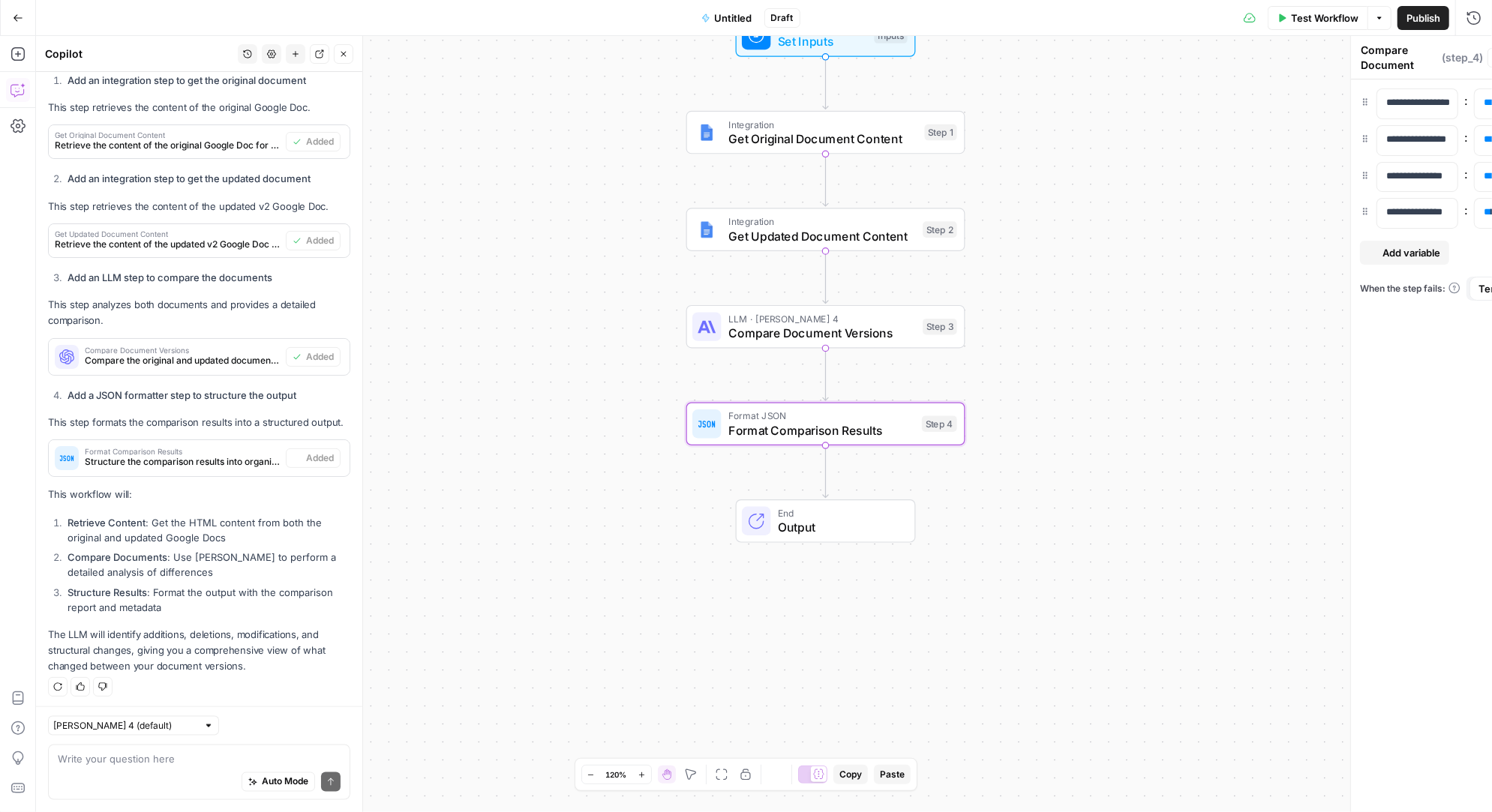
type textarea "Format Comparison Results"
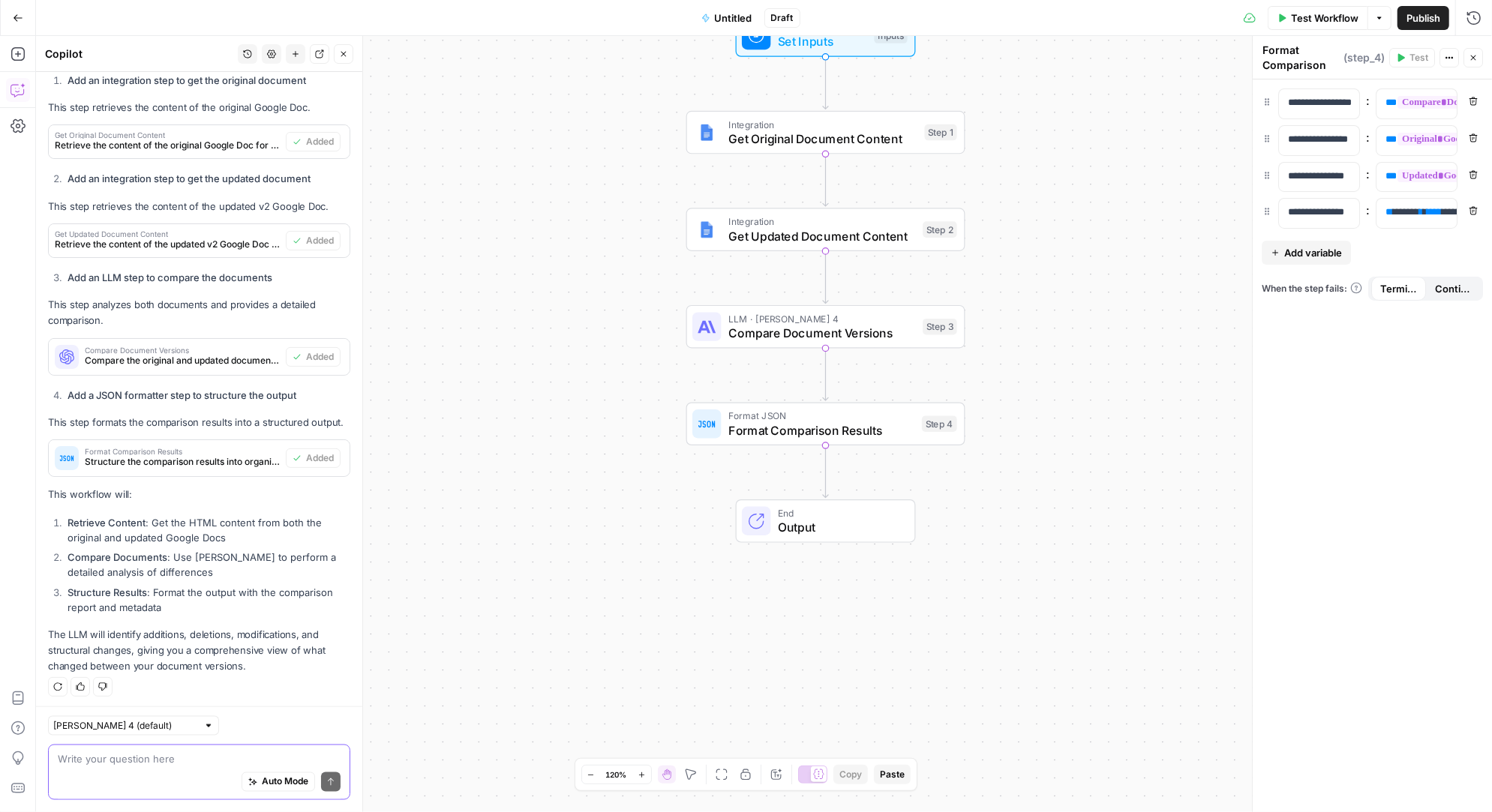
click at [120, 756] on textarea at bounding box center [199, 758] width 283 height 15
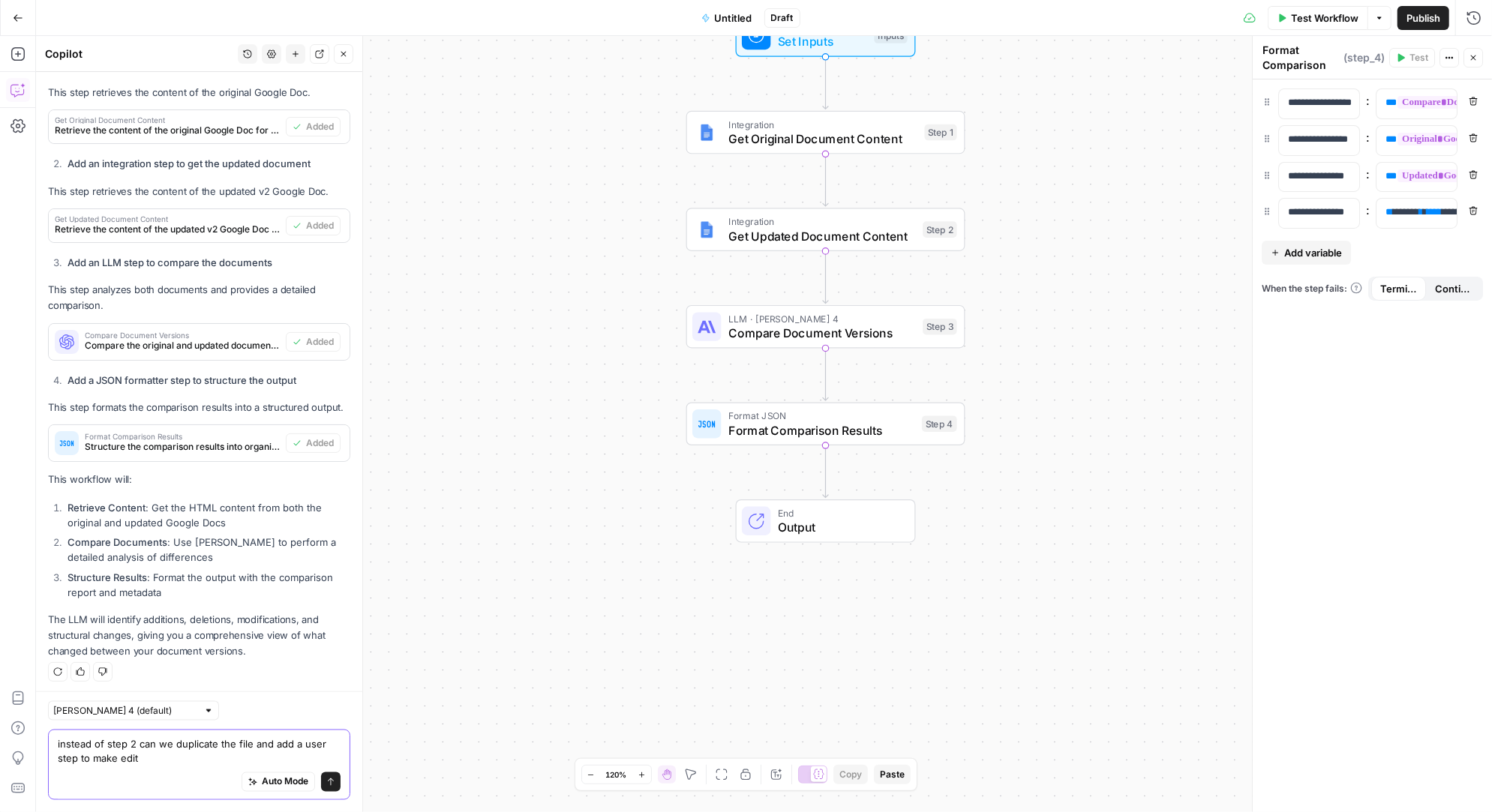
type textarea "instead of step 2 can we duplicate the file and add a user step to make edits"
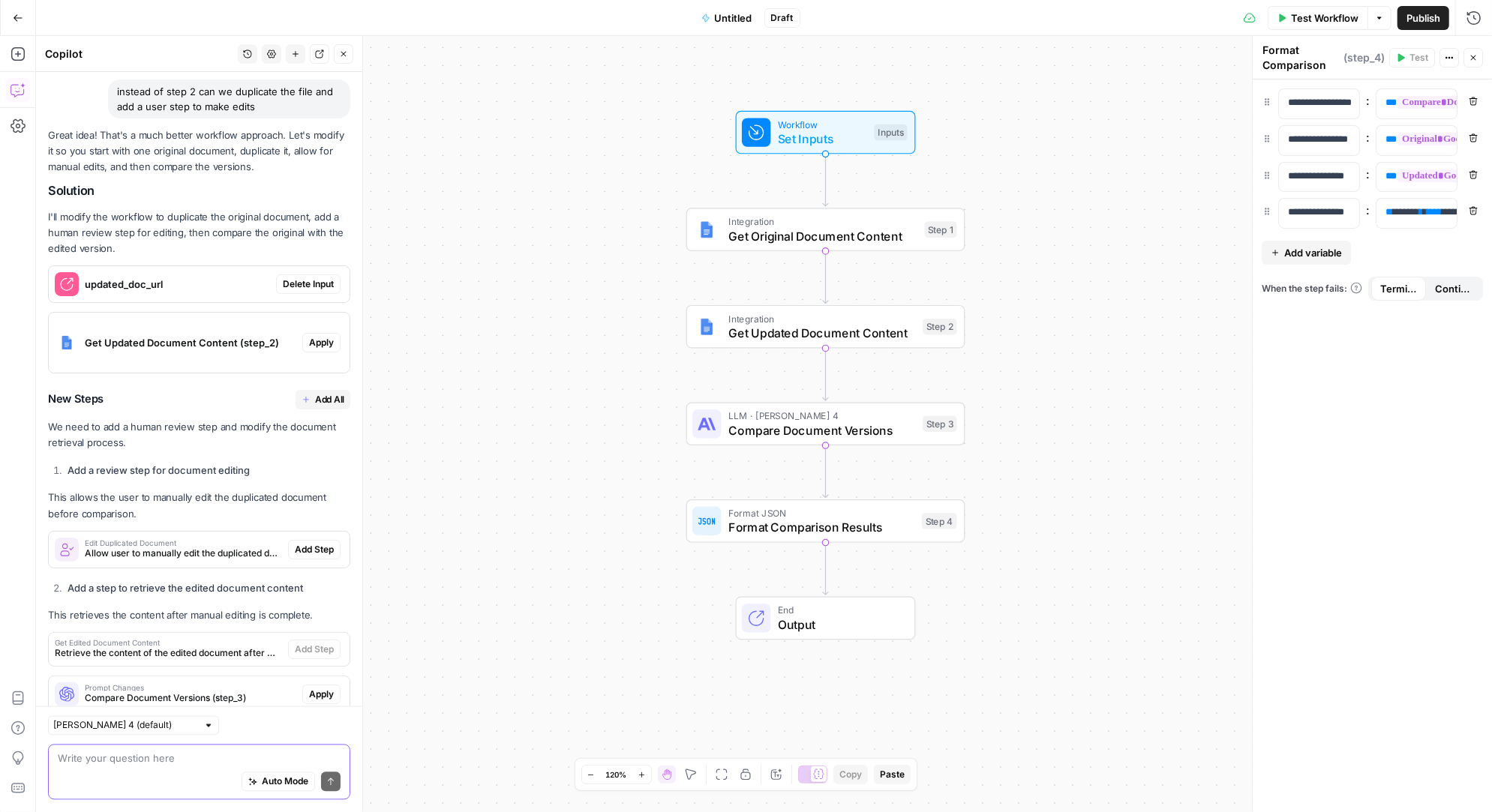
scroll to position [2004, 0]
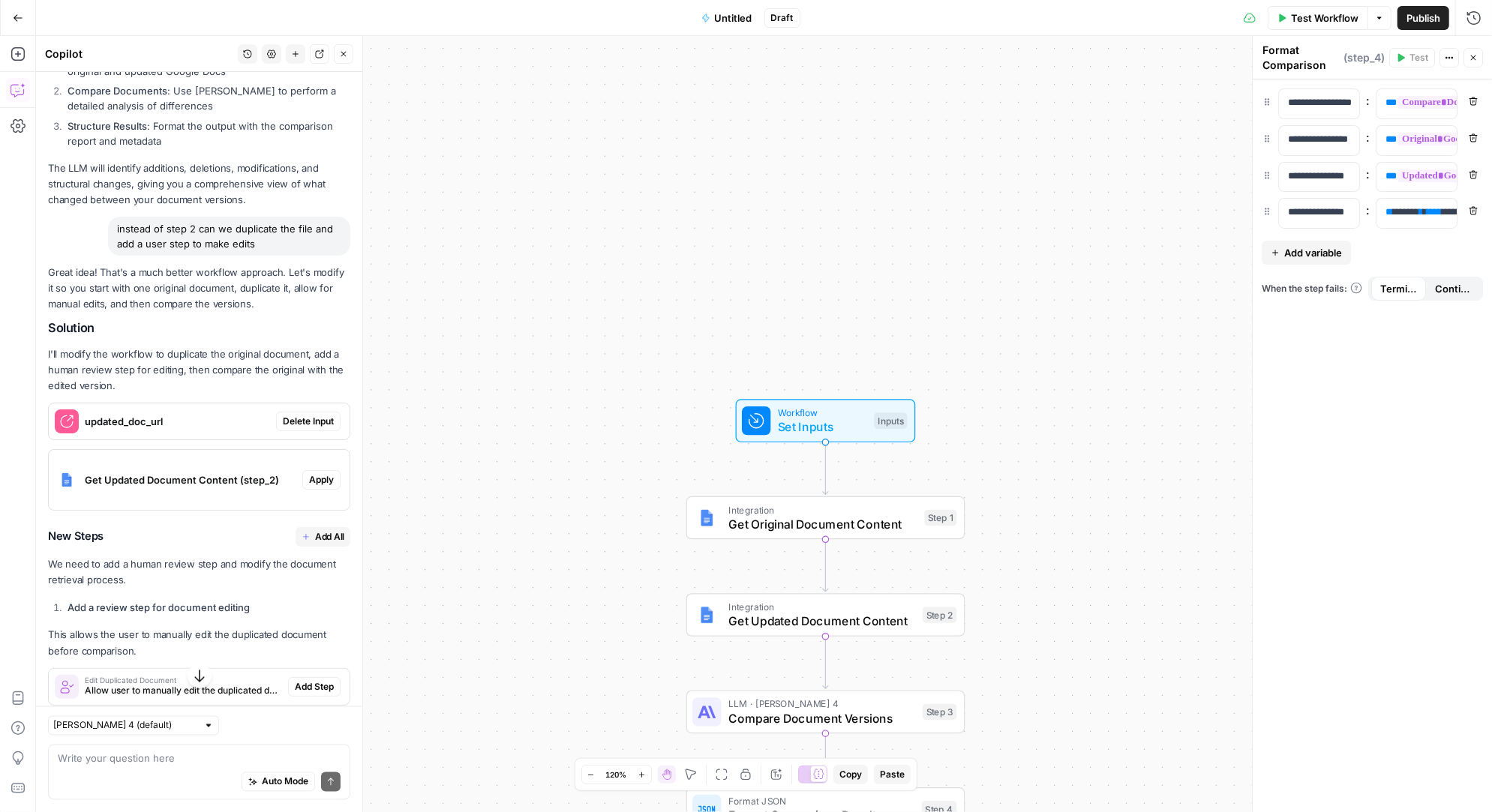
click at [308, 415] on span "Delete Input" at bounding box center [308, 421] width 51 height 13
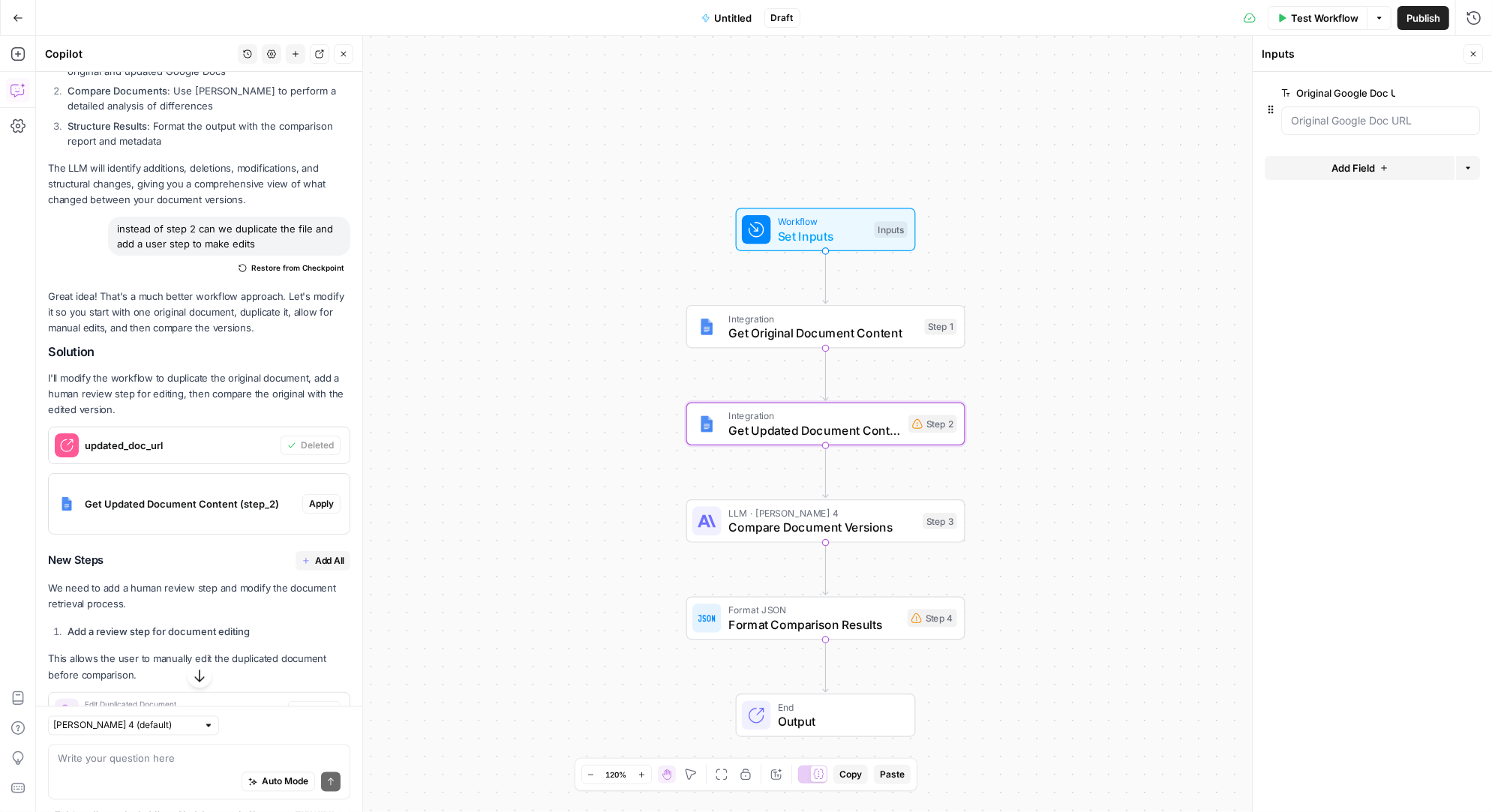
click at [320, 497] on span "Apply" at bounding box center [321, 503] width 25 height 13
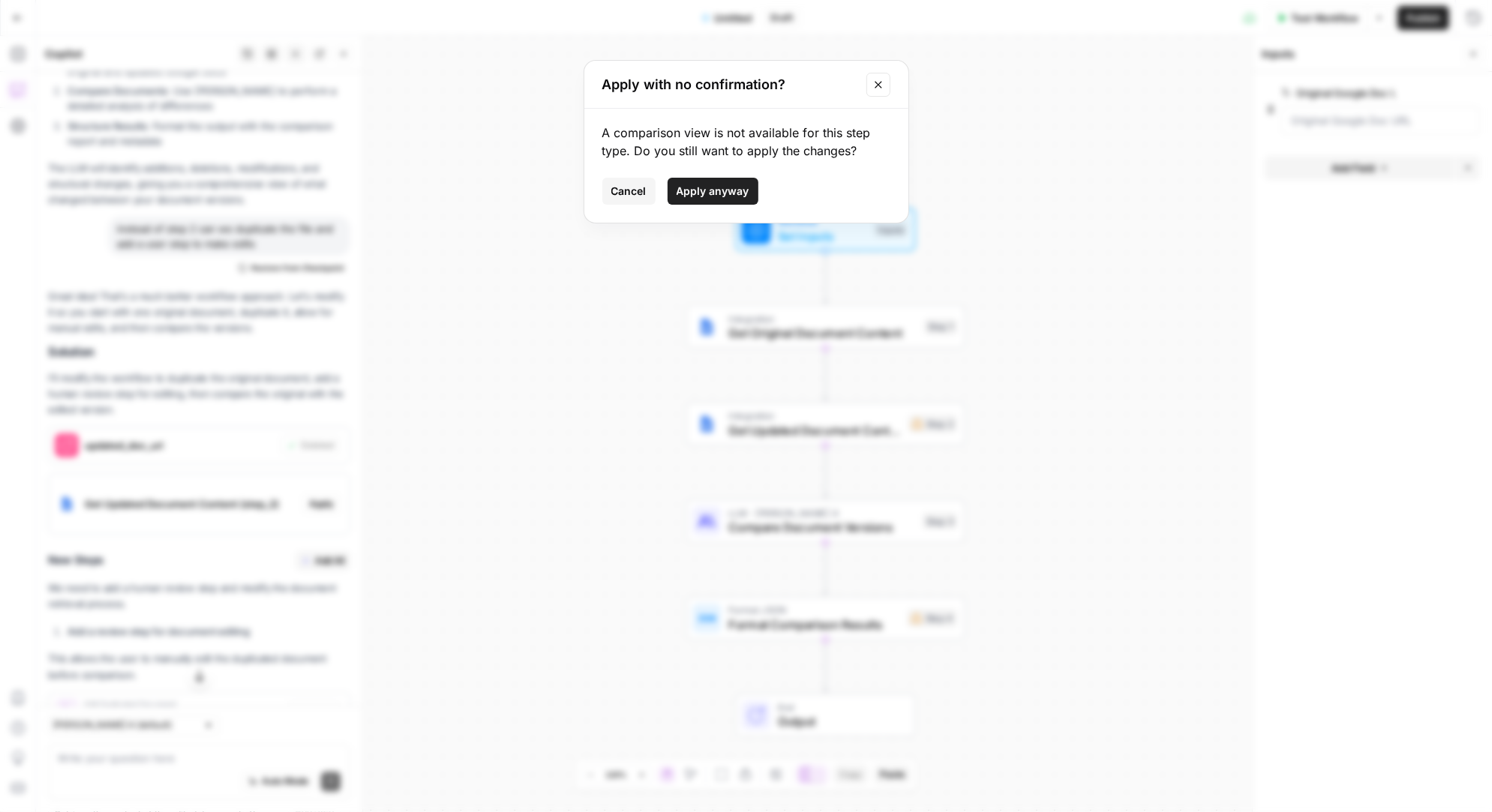
click at [732, 187] on span "Apply anyway" at bounding box center [712, 191] width 72 height 15
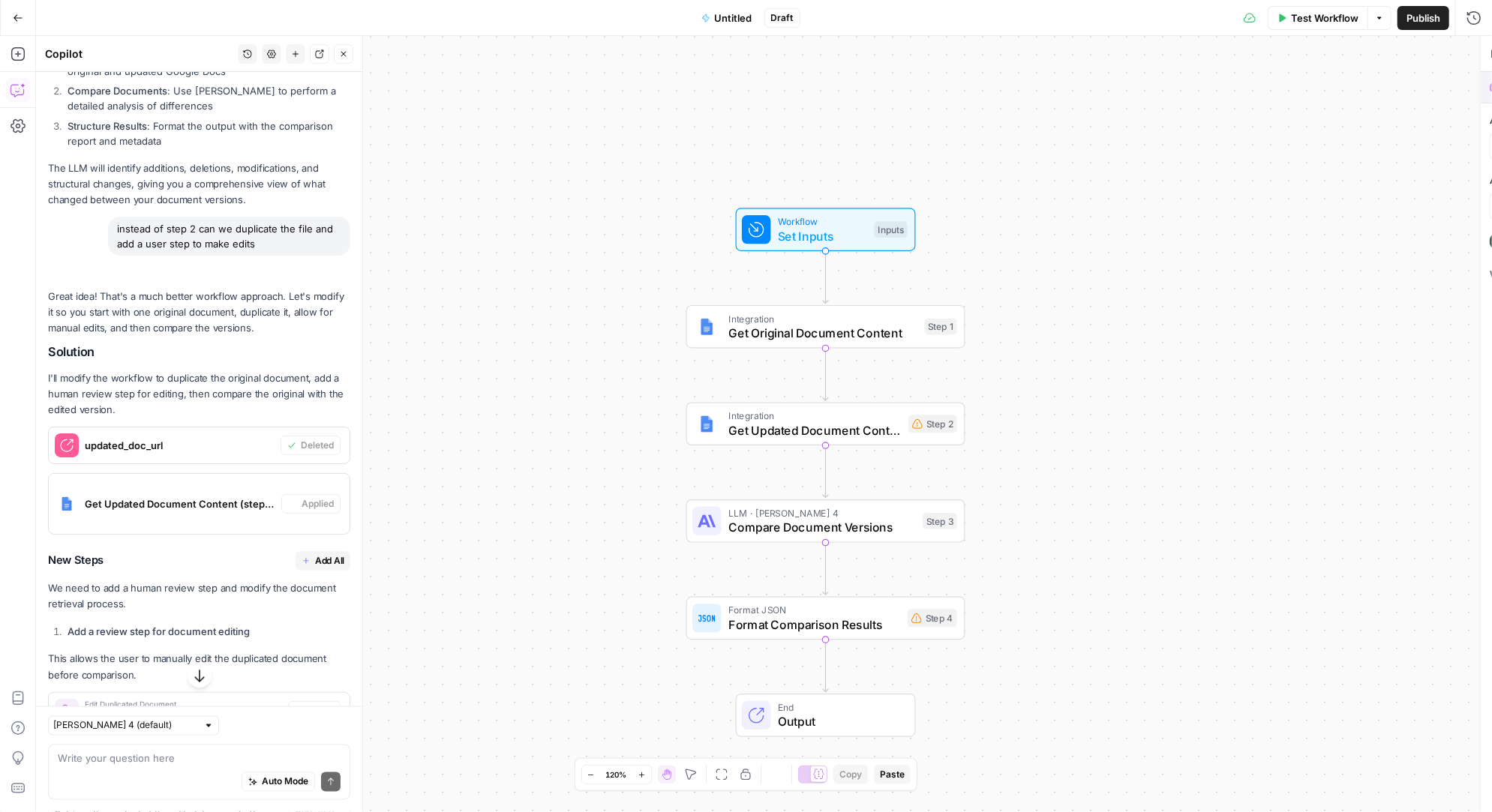
type textarea "Get Updated Document Content"
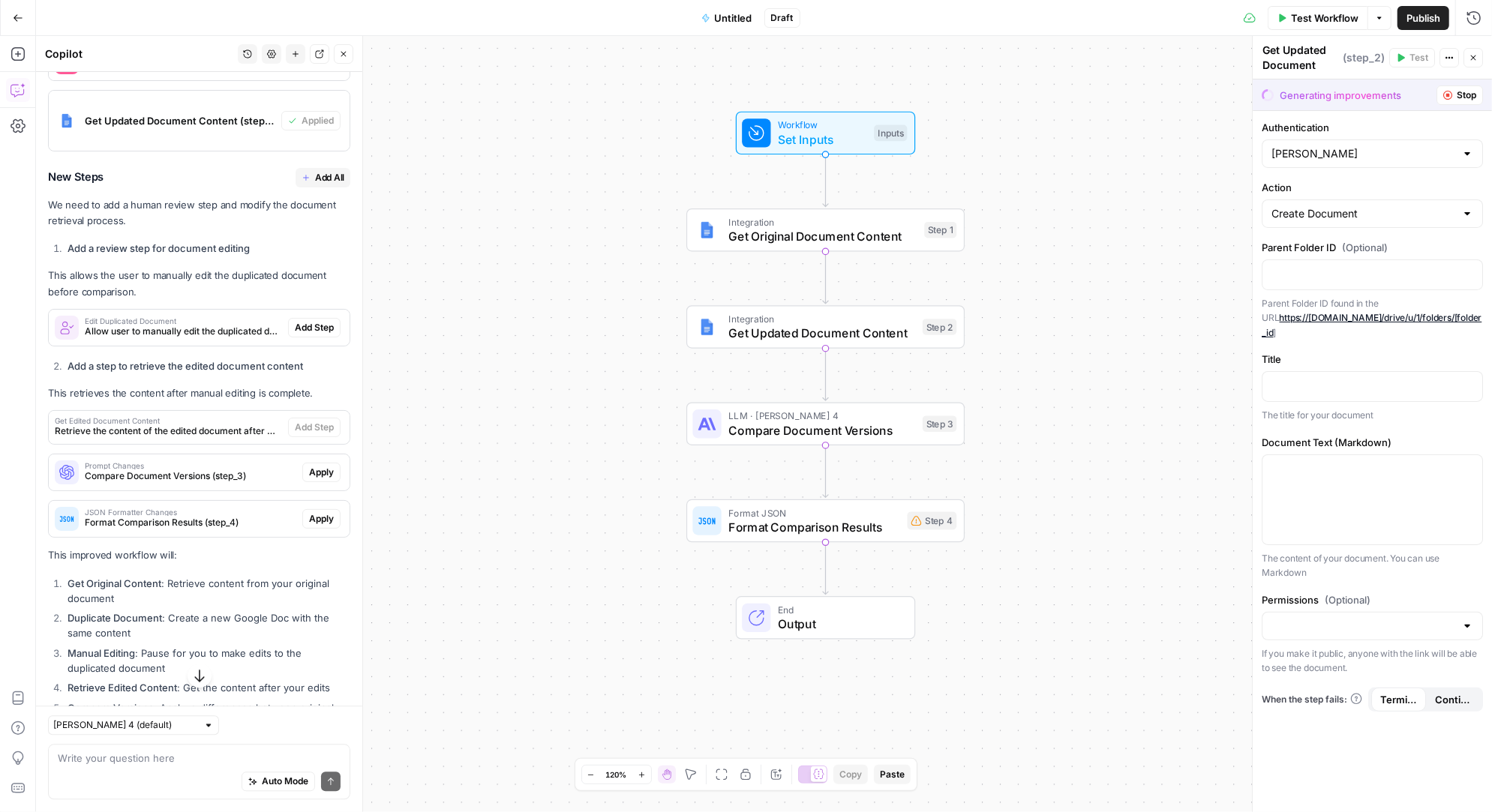
scroll to position [2395, 0]
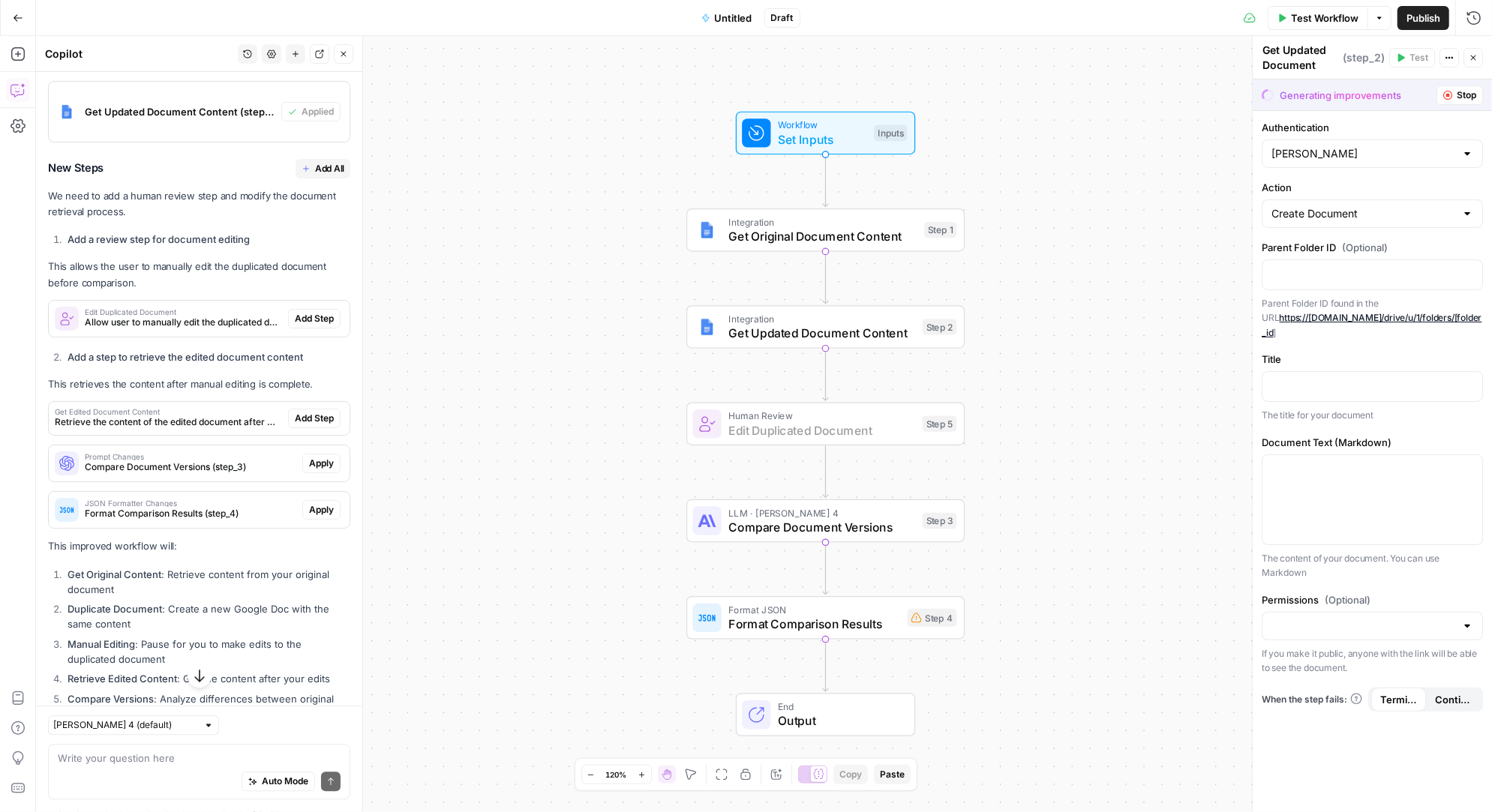
click at [306, 312] on span "Add Step" at bounding box center [314, 318] width 39 height 13
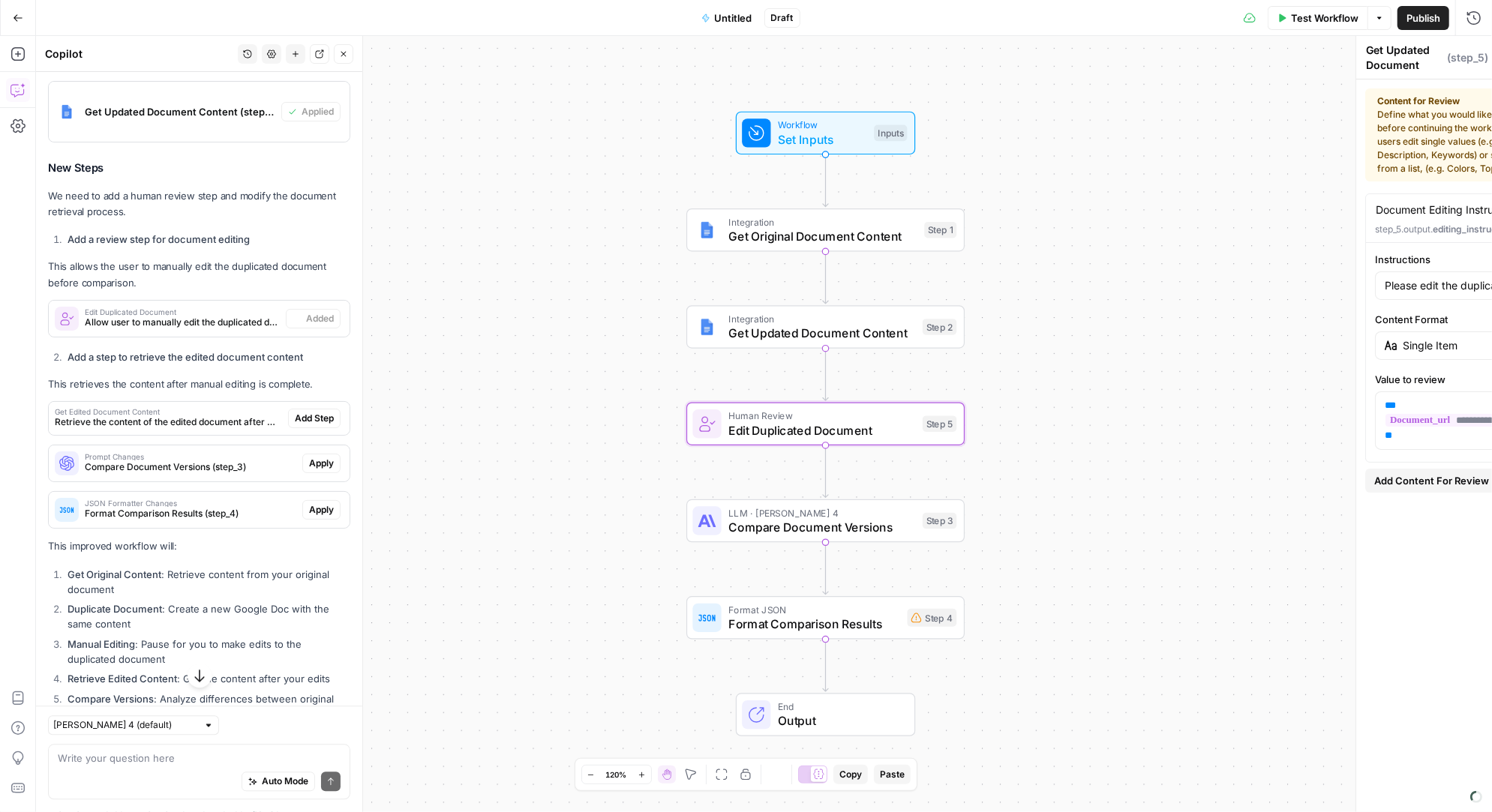
type textarea "Edit Duplicated Document"
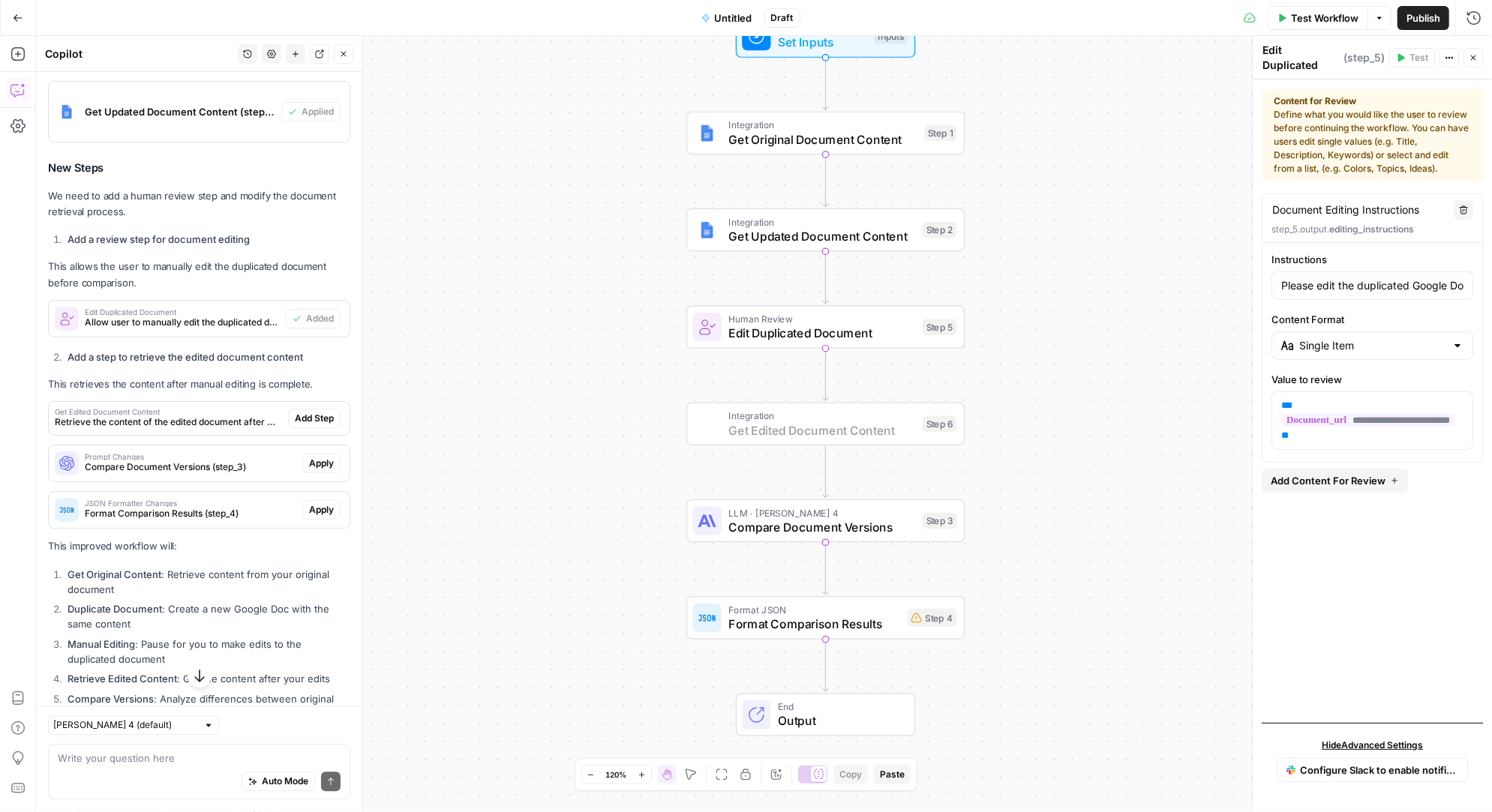
click at [308, 411] on span "Add Step" at bounding box center [314, 417] width 39 height 13
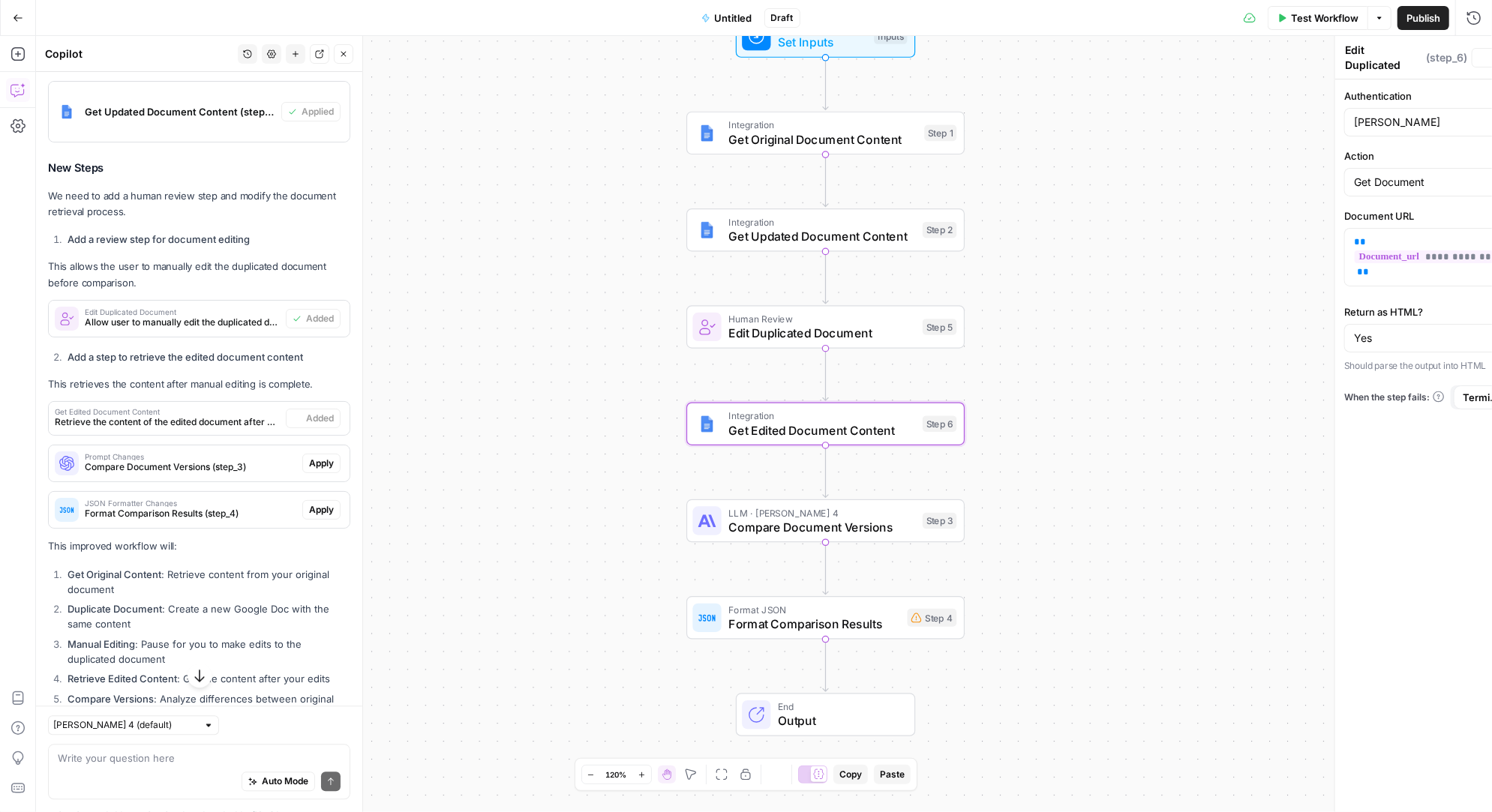
type textarea "Get Edited Document Content"
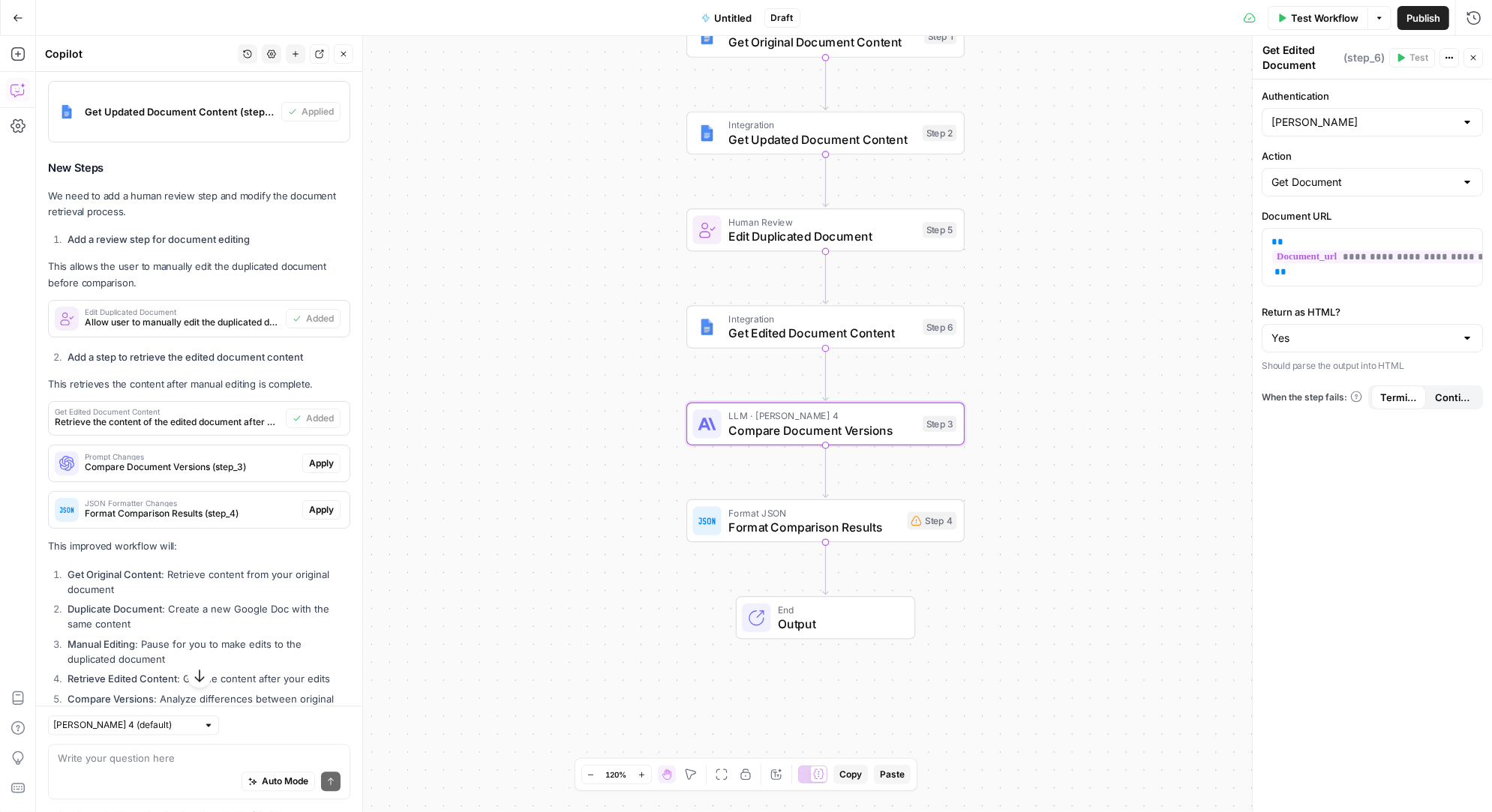
click at [334, 461] on span "Apply" at bounding box center [321, 462] width 25 height 13
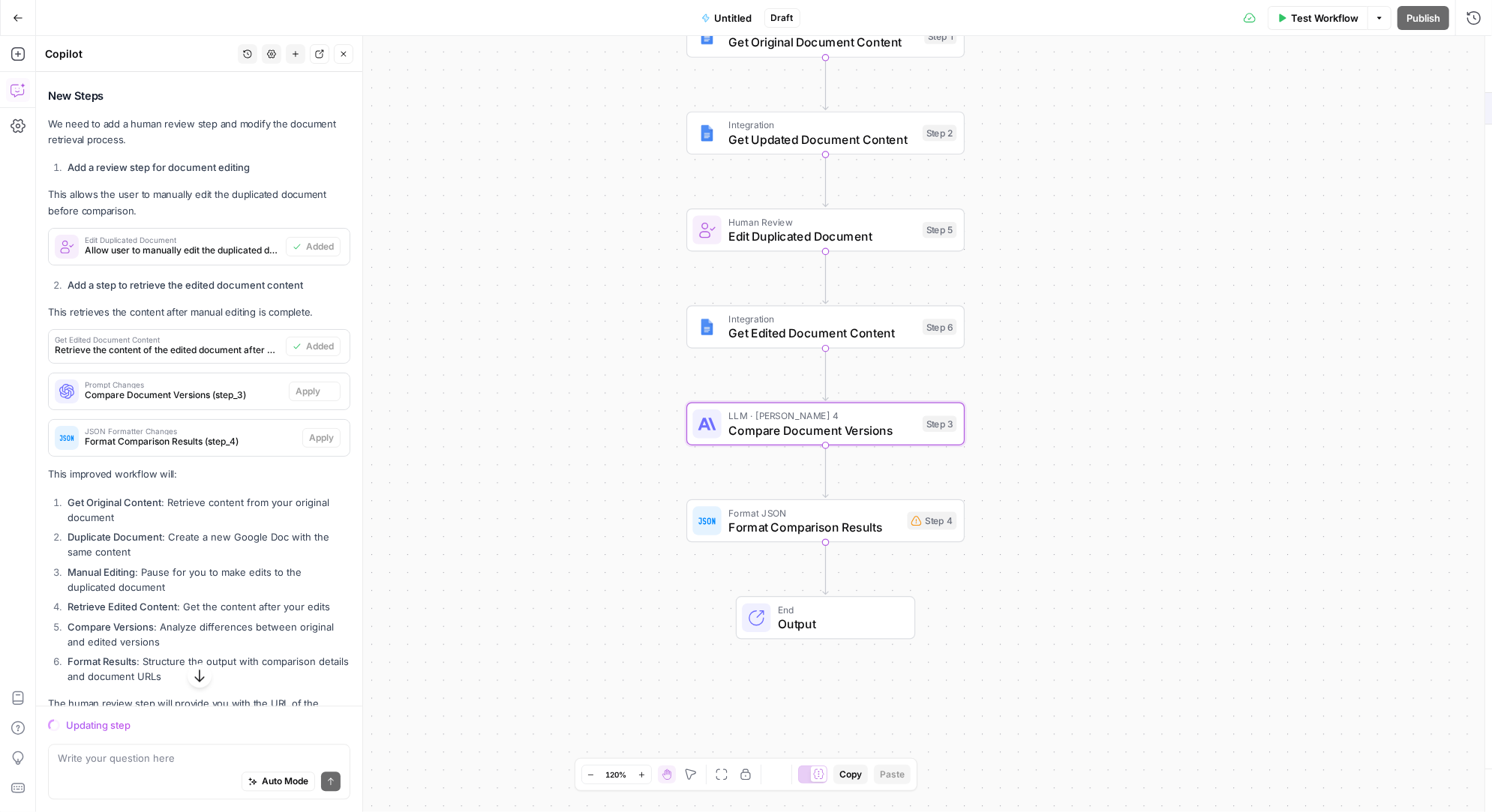
scroll to position [2324, 0]
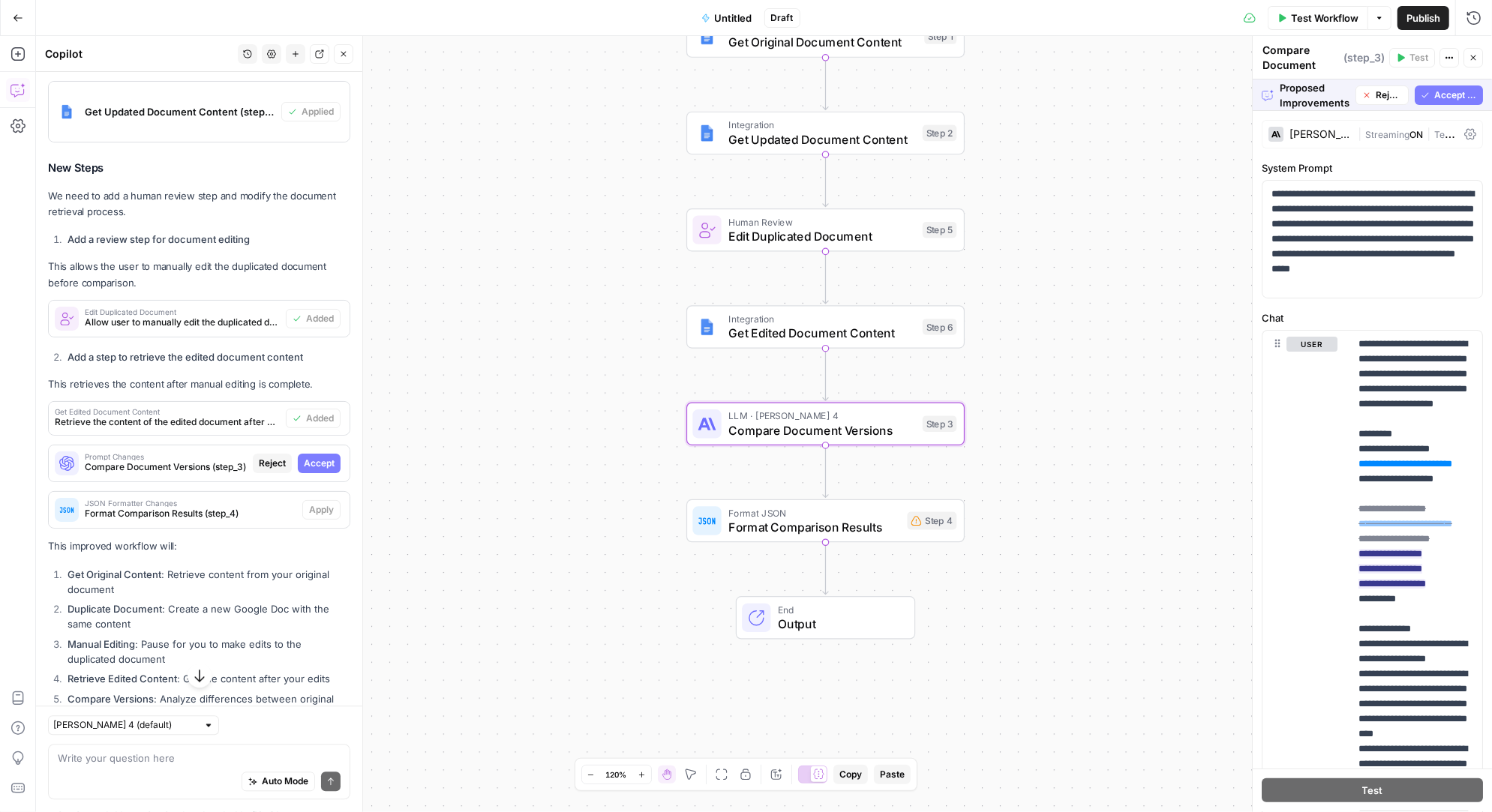
click at [313, 457] on span "Accept" at bounding box center [319, 462] width 31 height 13
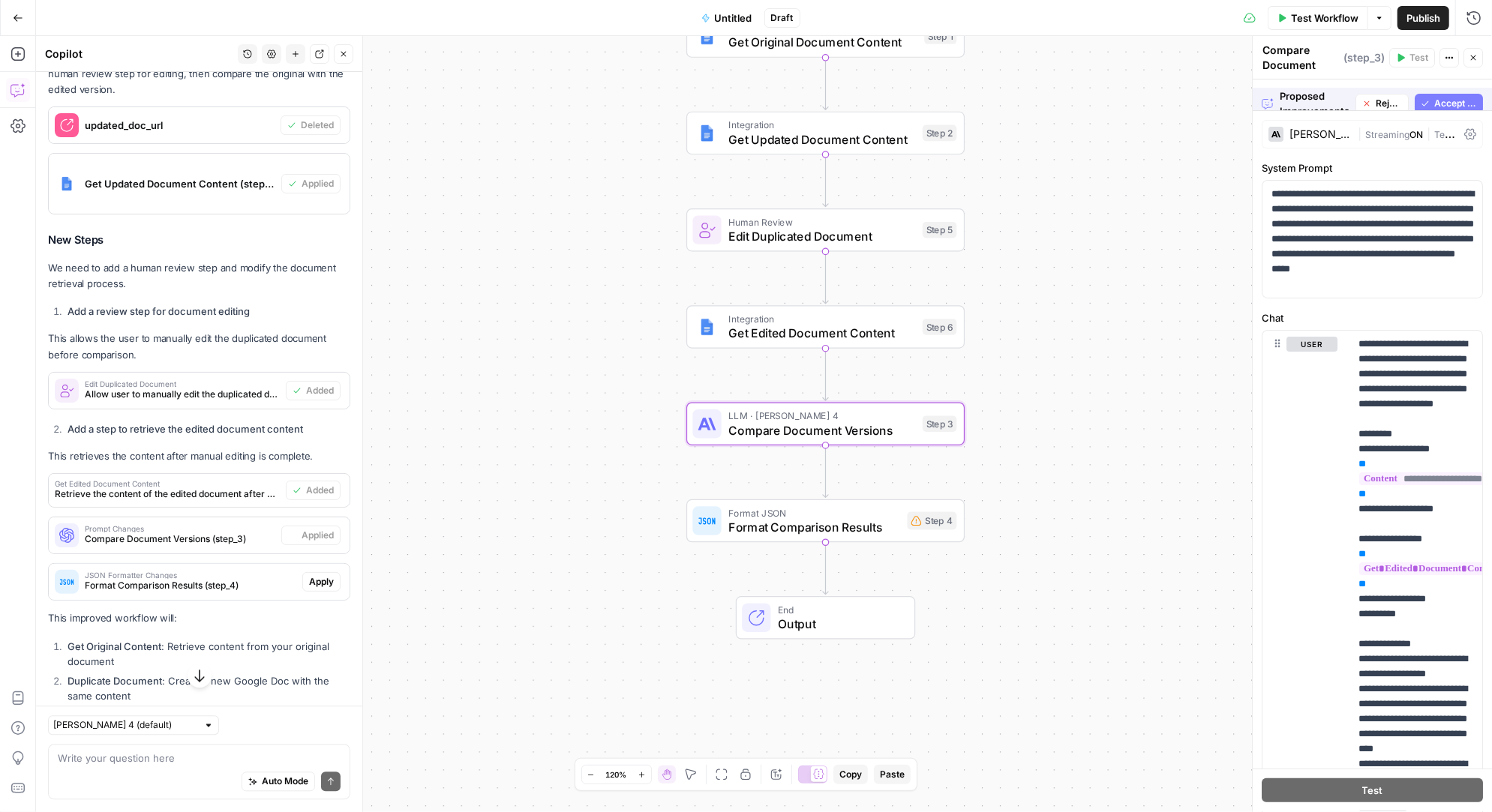
scroll to position [2395, 0]
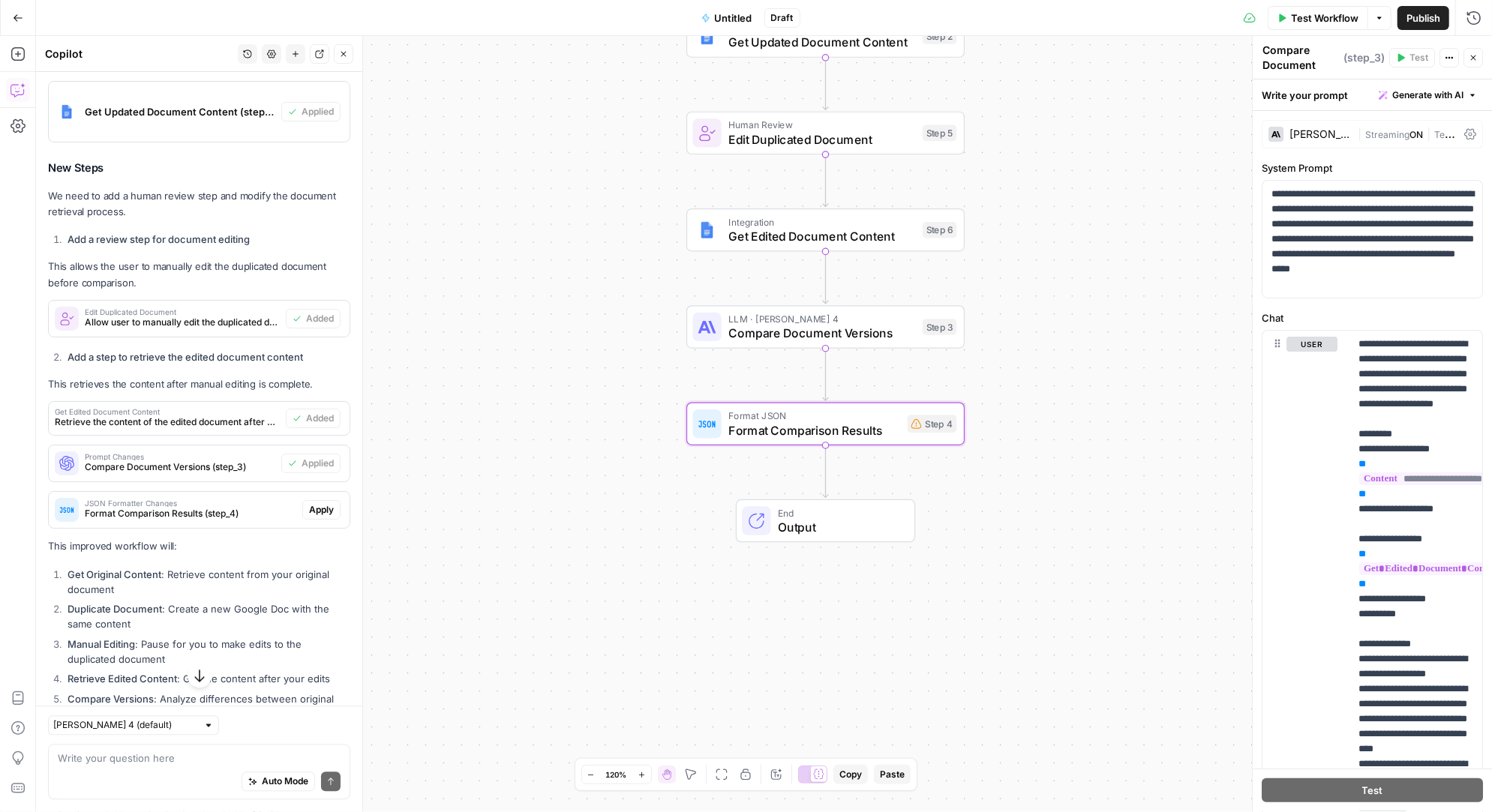
click at [314, 504] on span "Apply" at bounding box center [321, 509] width 25 height 13
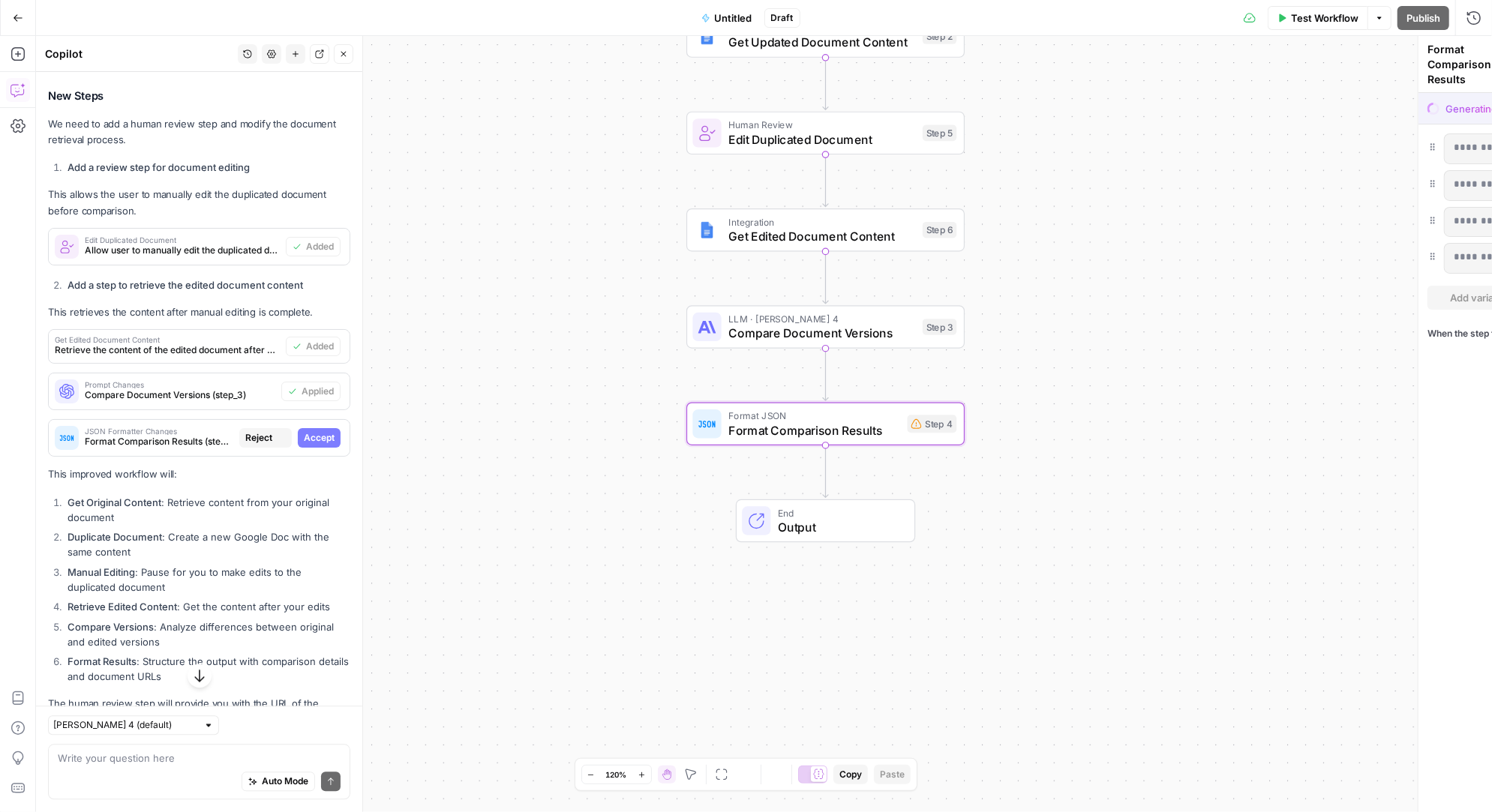
scroll to position [2324, 0]
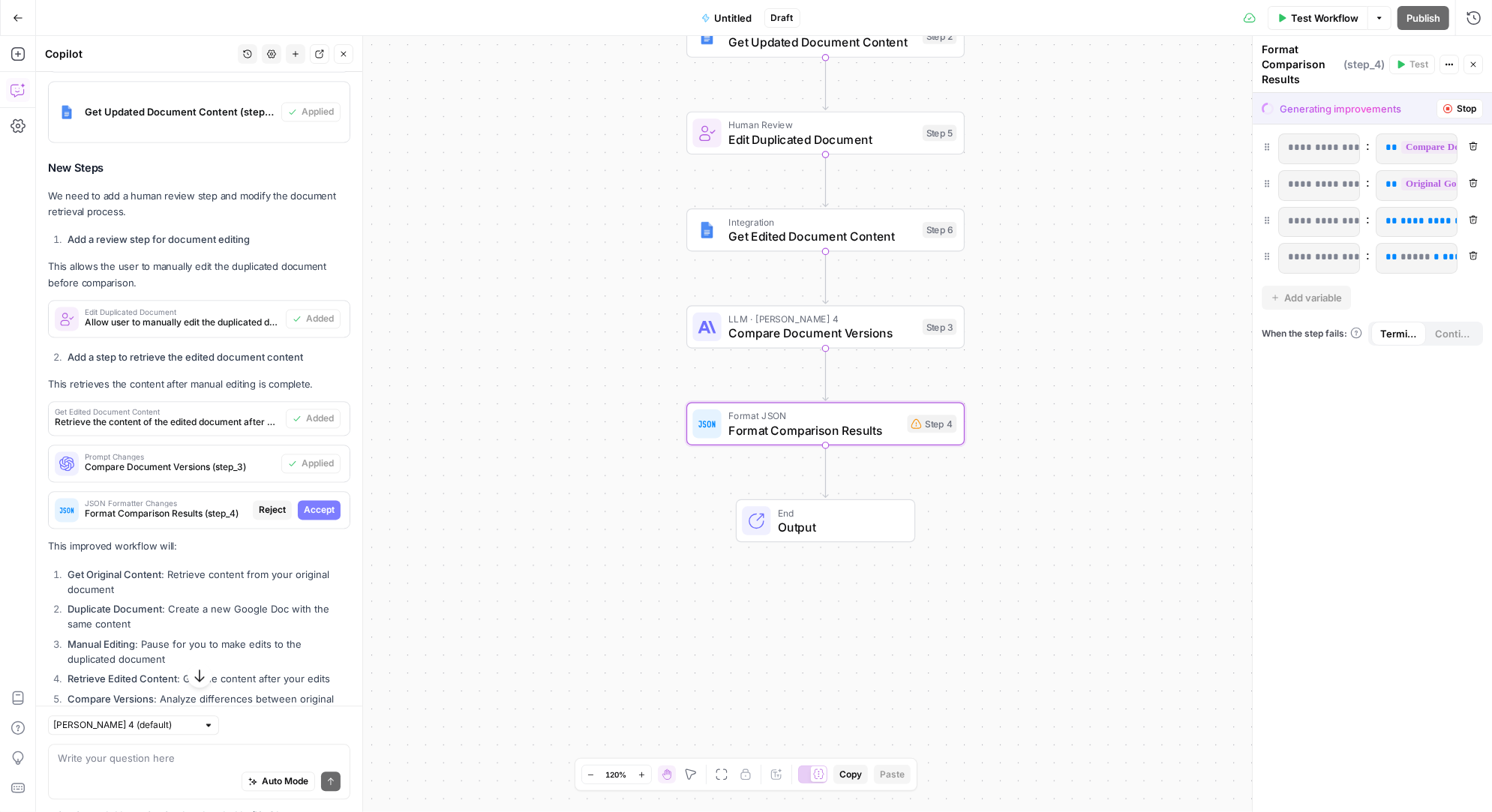
click at [318, 503] on span "Accept" at bounding box center [319, 509] width 31 height 13
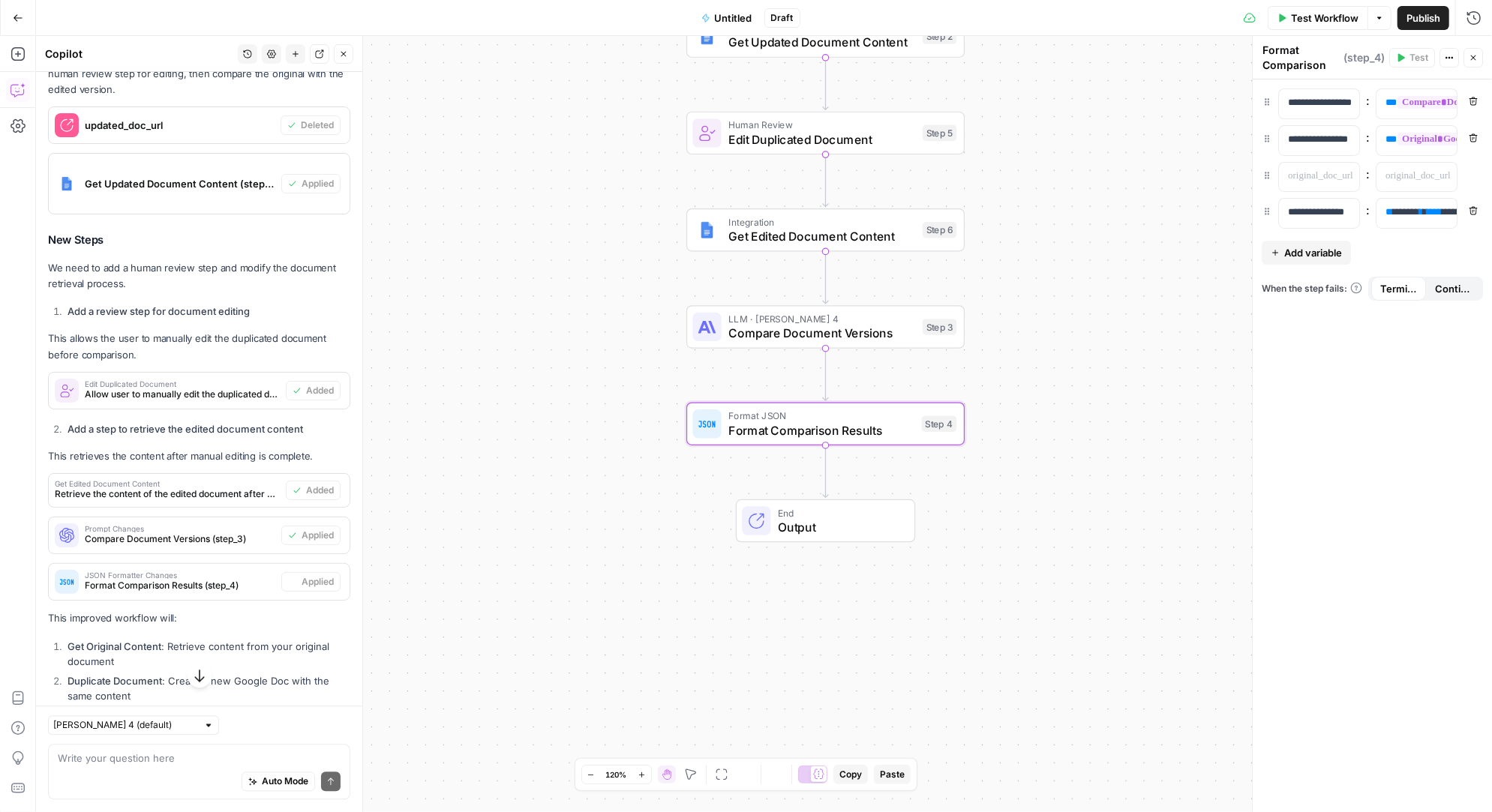
scroll to position [2395, 0]
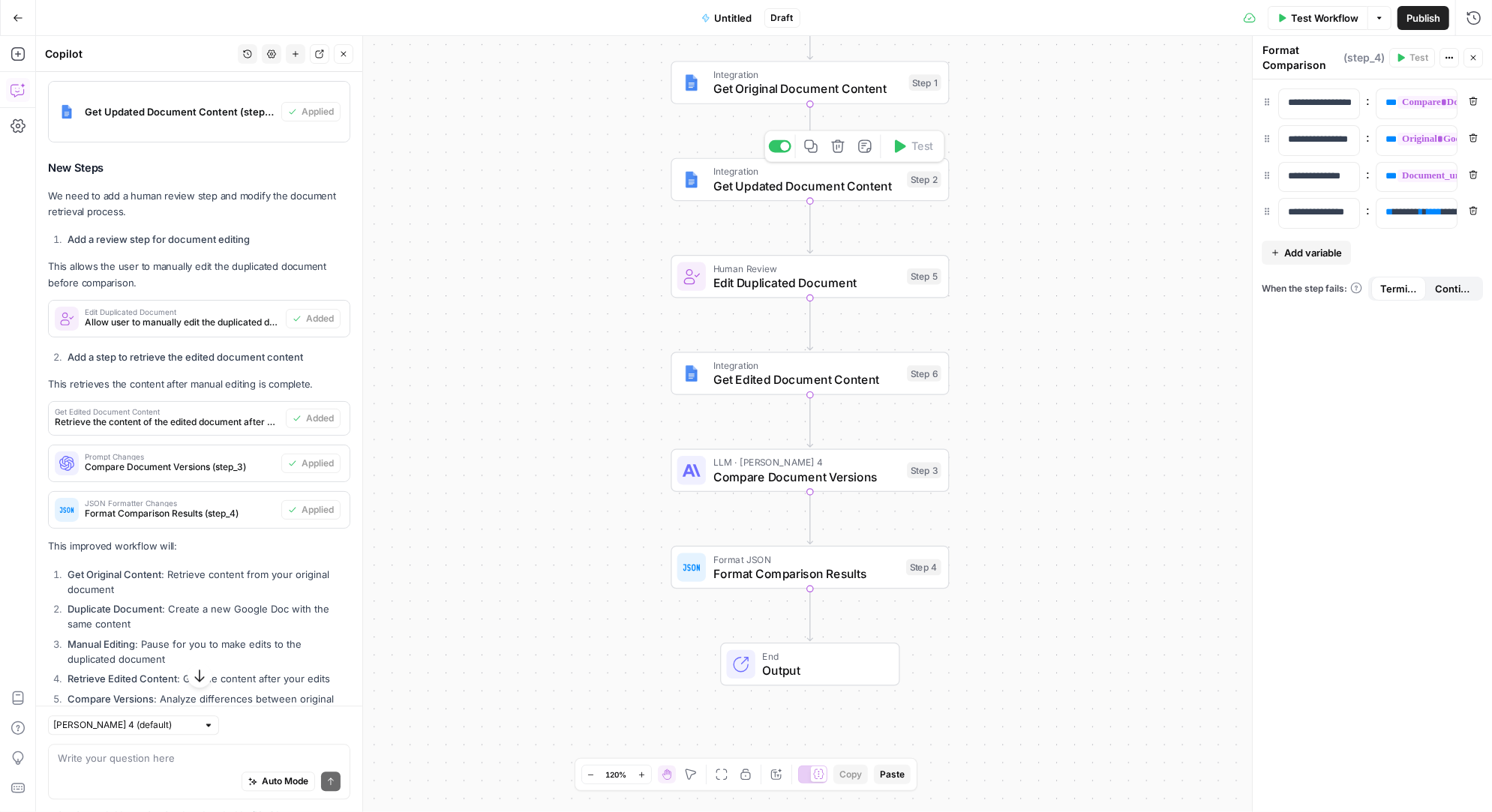
click at [830, 178] on span "Get Updated Document Content" at bounding box center [807, 185] width 187 height 18
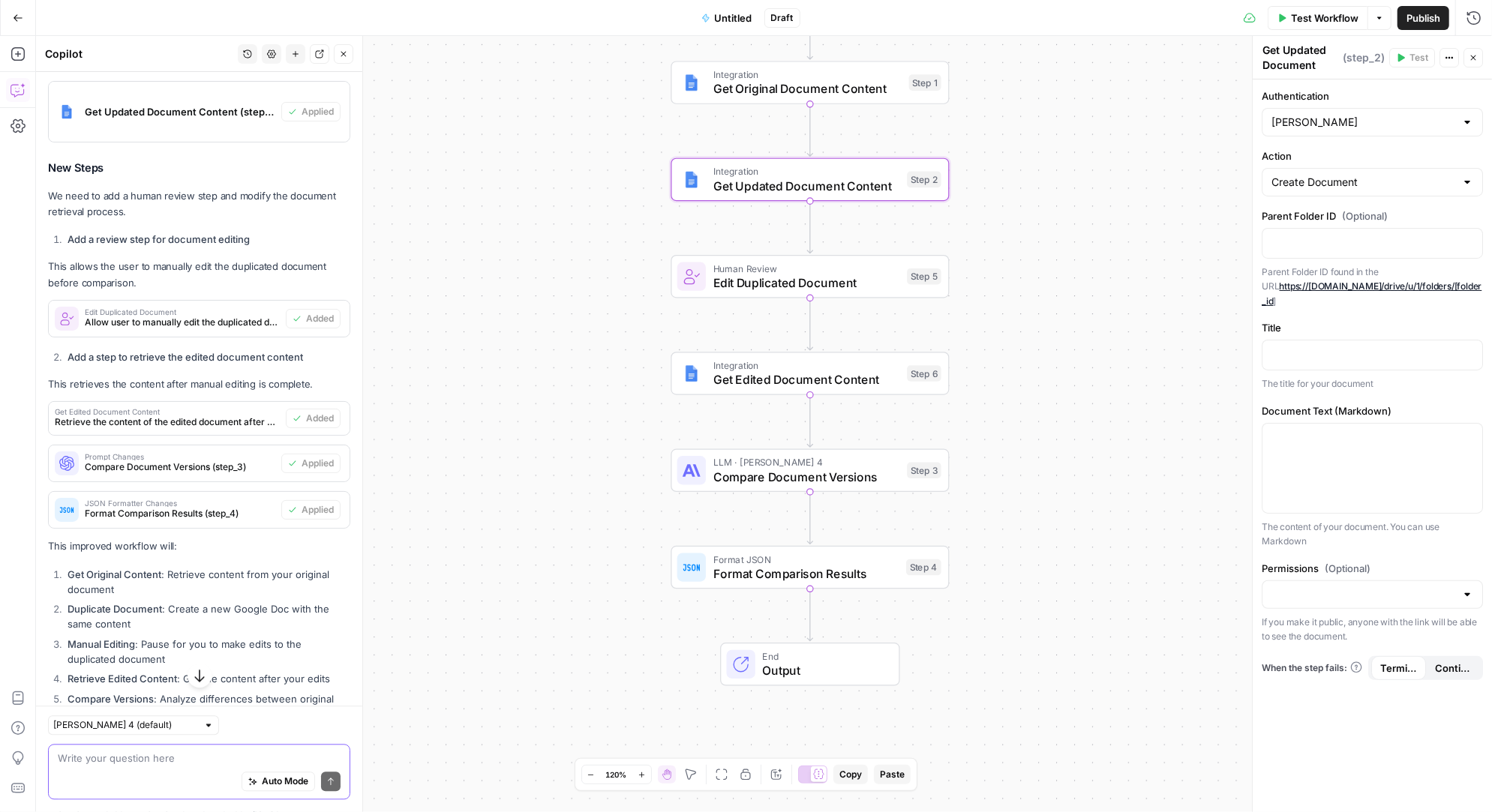
click at [170, 757] on textarea at bounding box center [199, 758] width 283 height 15
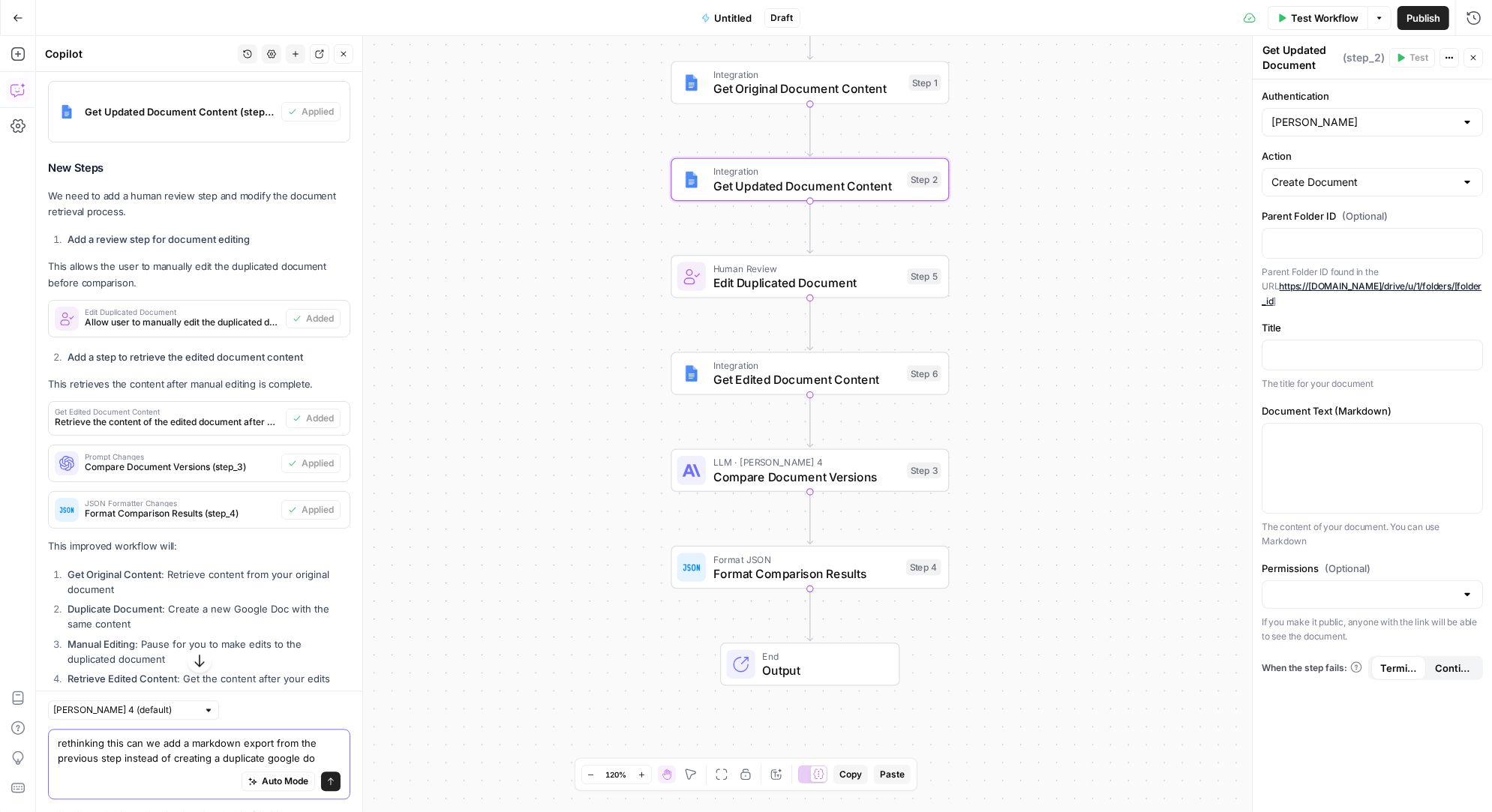
type textarea "rethinking this can we add a markdown export from the previous step instead of …"
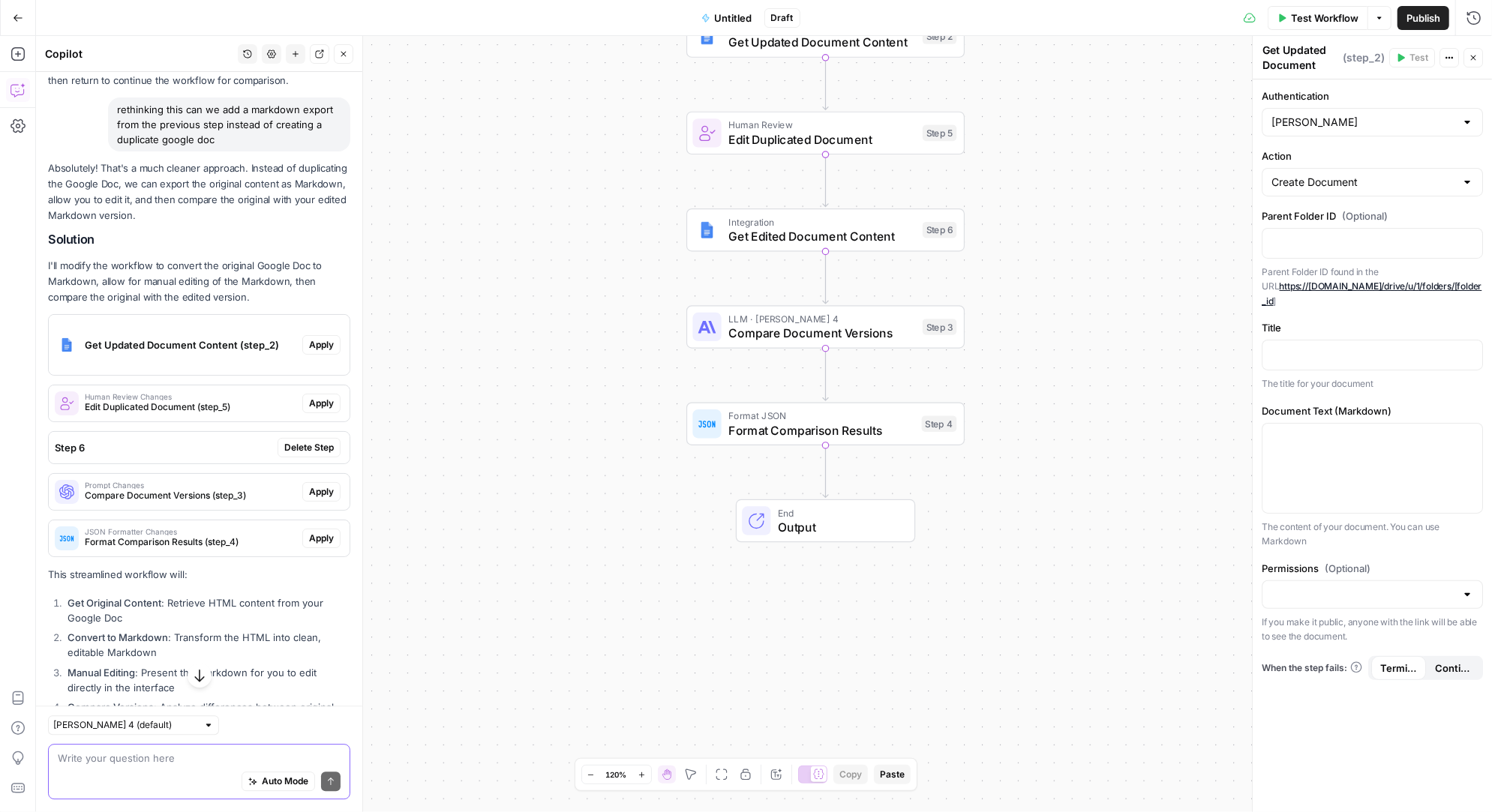
scroll to position [3267, 0]
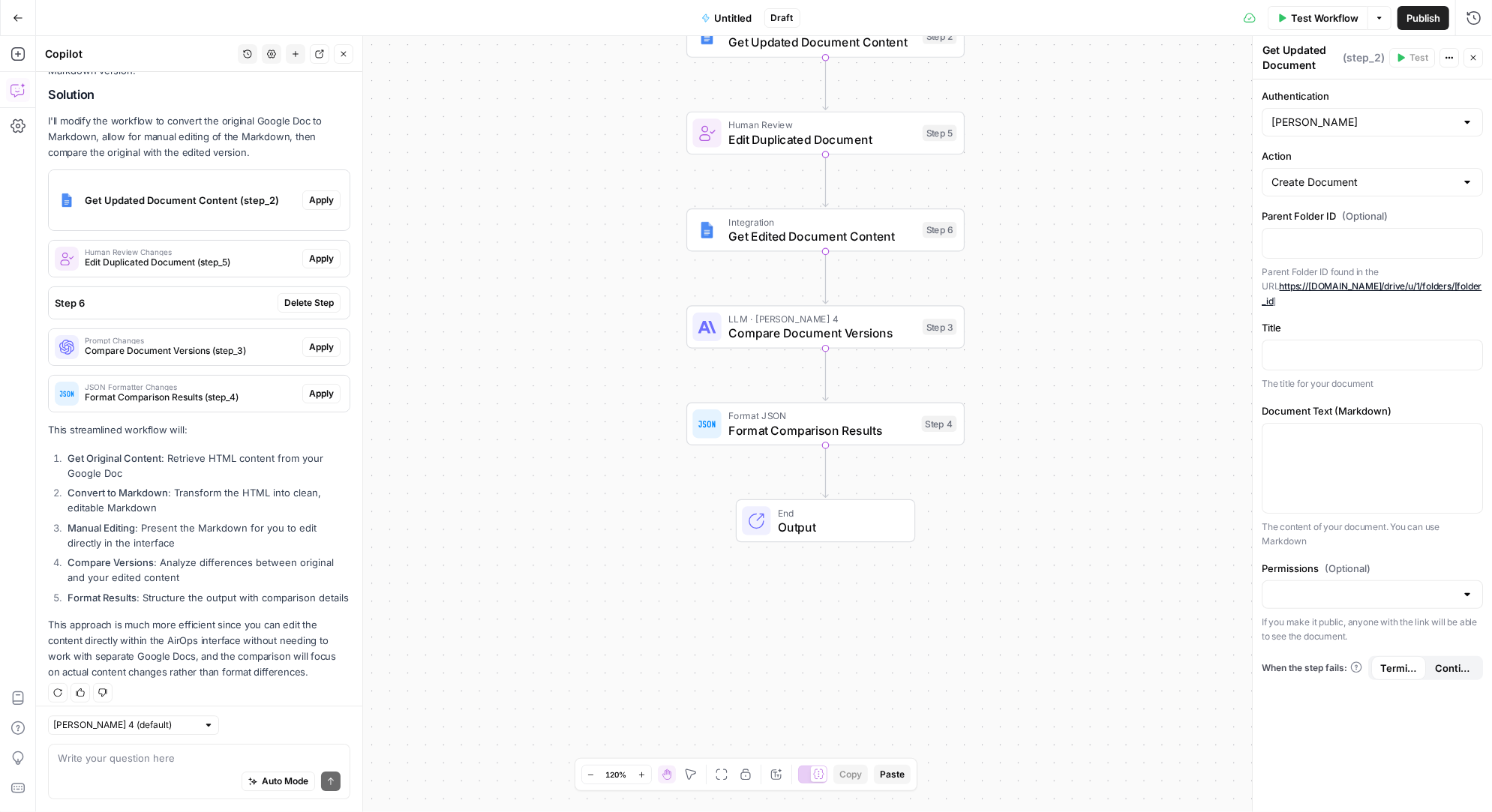
click at [141, 746] on div "Write your question here Auto Mode Send" at bounding box center [199, 772] width 302 height 56
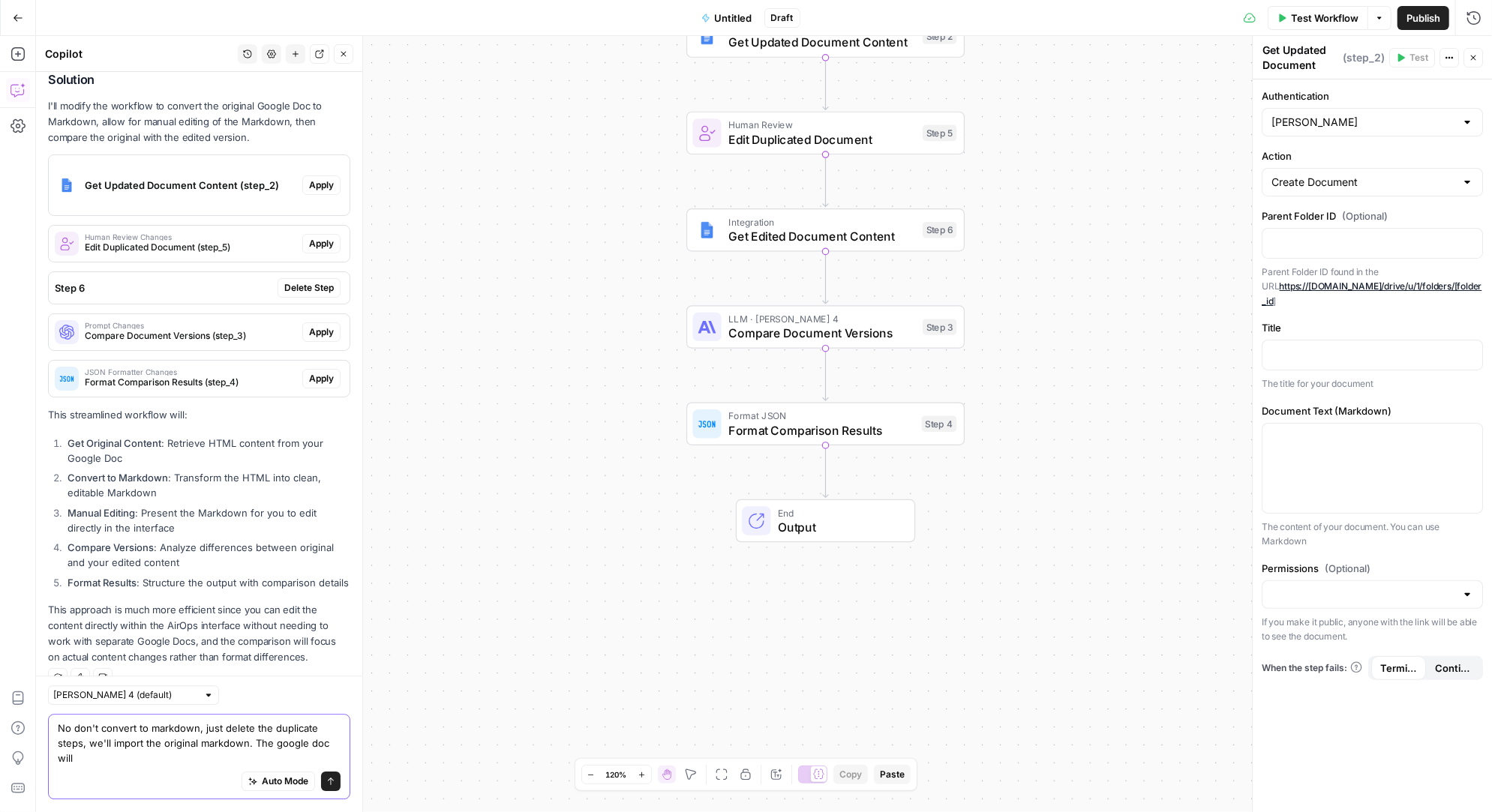
scroll to position [3297, 0]
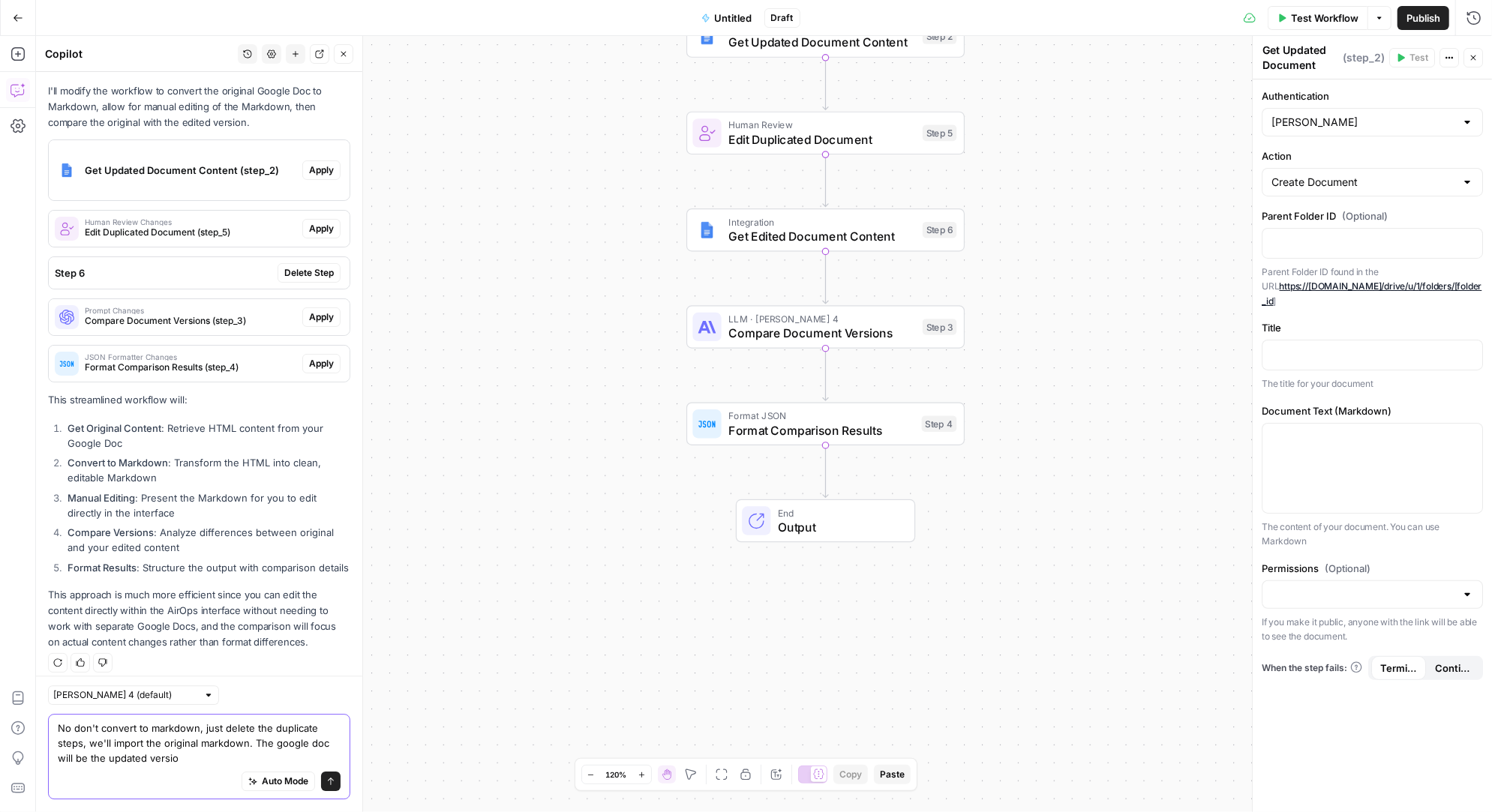
type textarea "No don't convert to markdown, just delete the duplicate steps, we'll import the…"
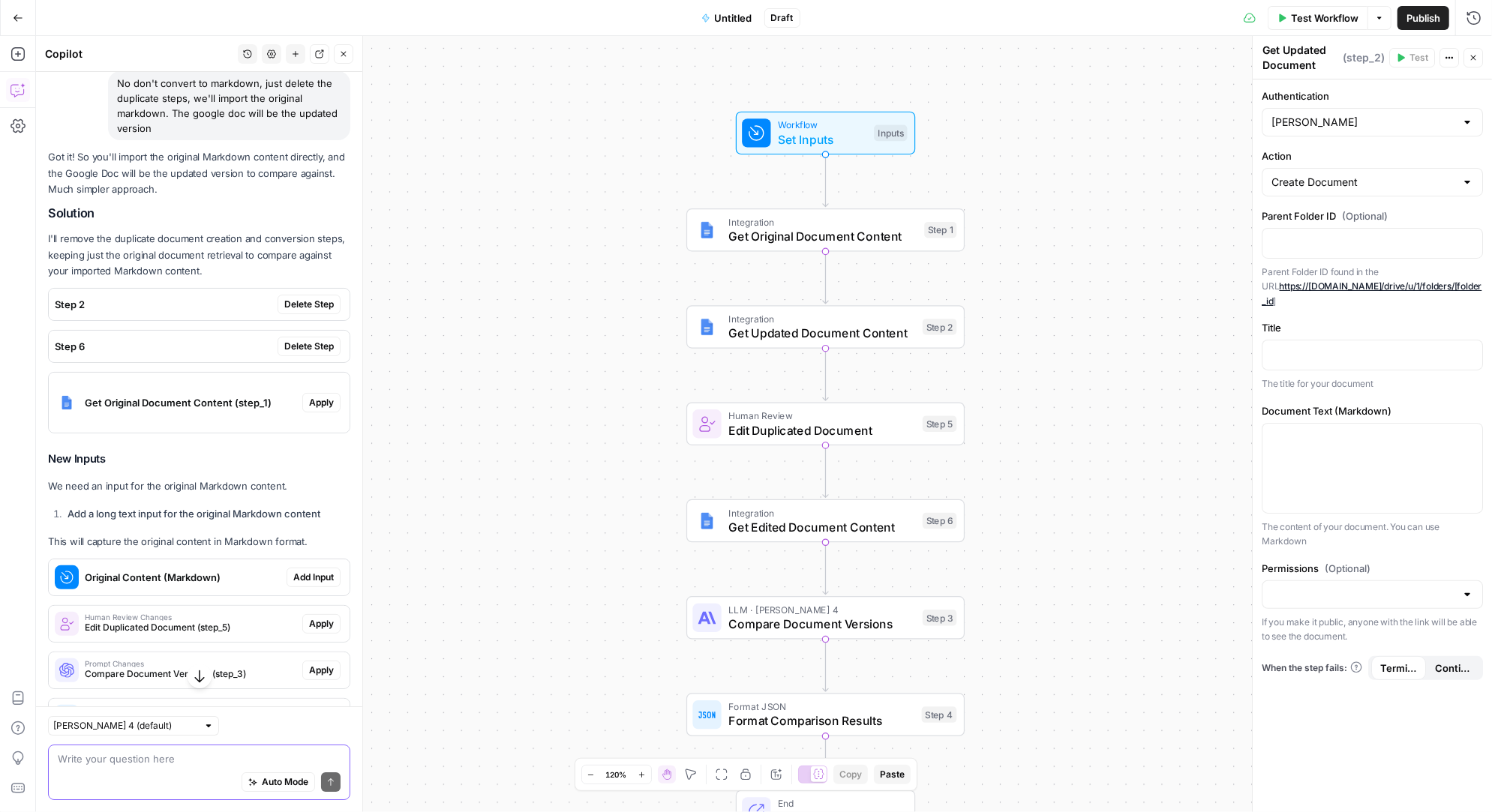
scroll to position [3882, 0]
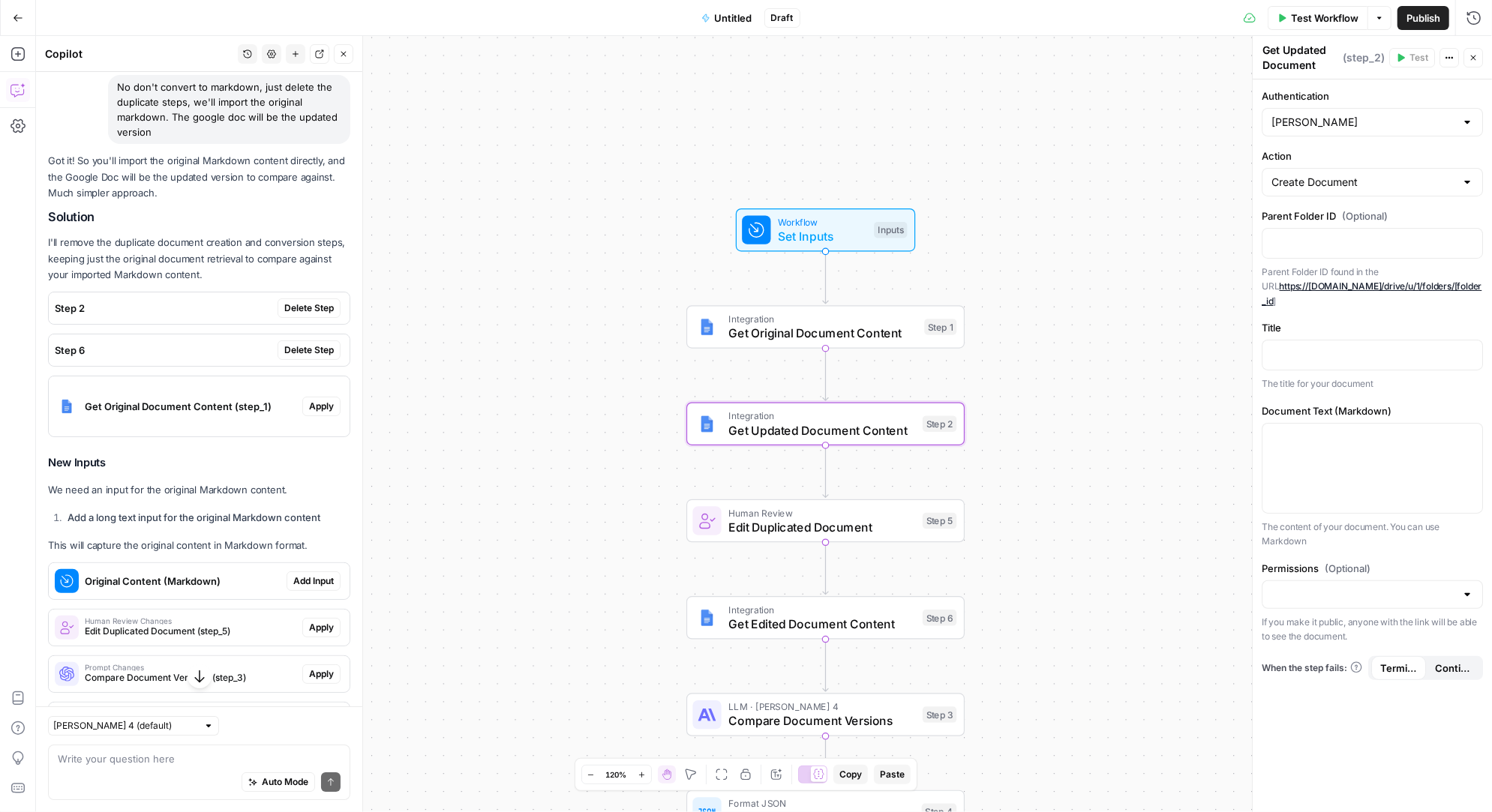
click at [320, 302] on span "Delete Step" at bounding box center [309, 308] width 49 height 13
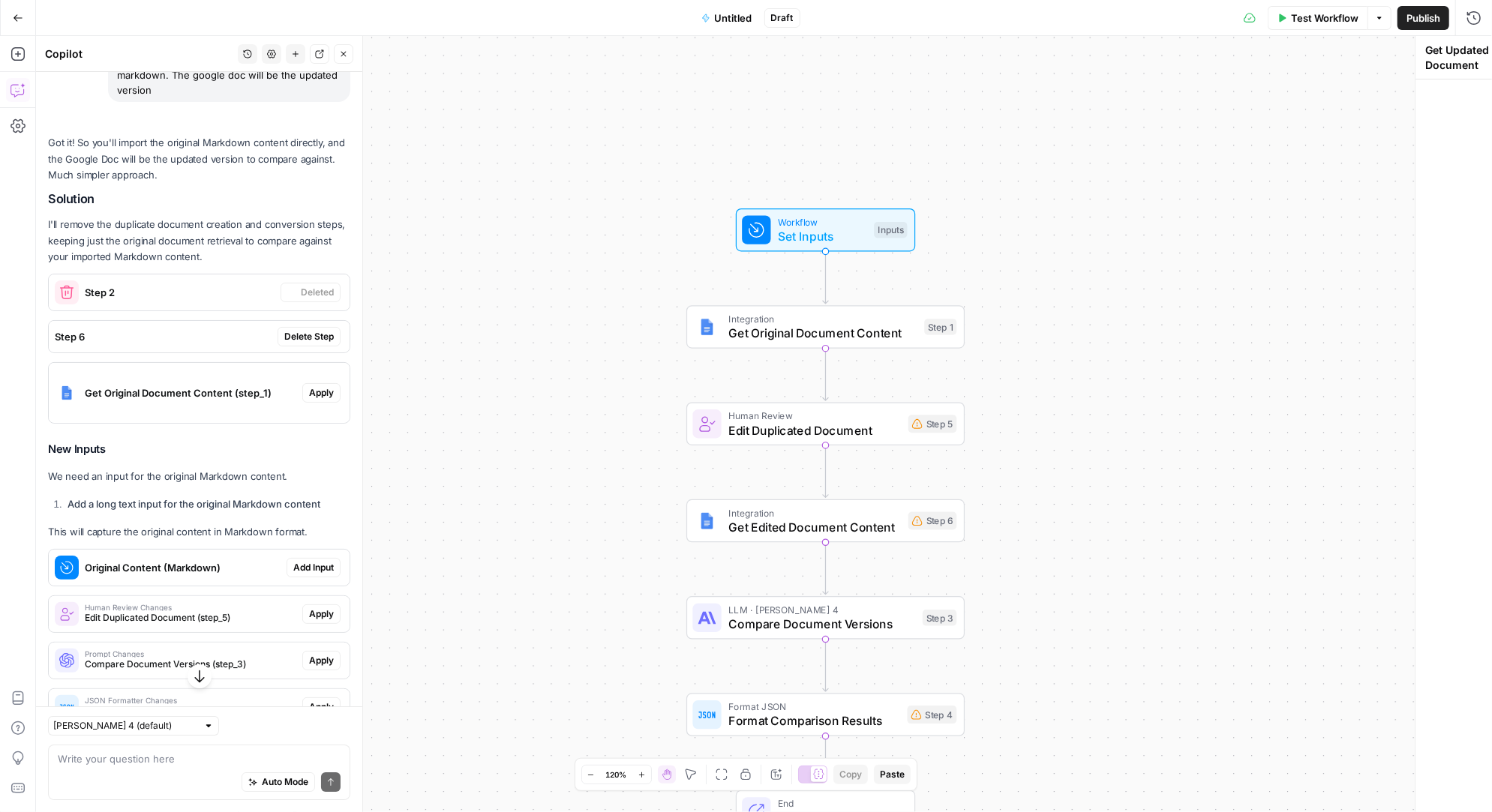
scroll to position [3839, 0]
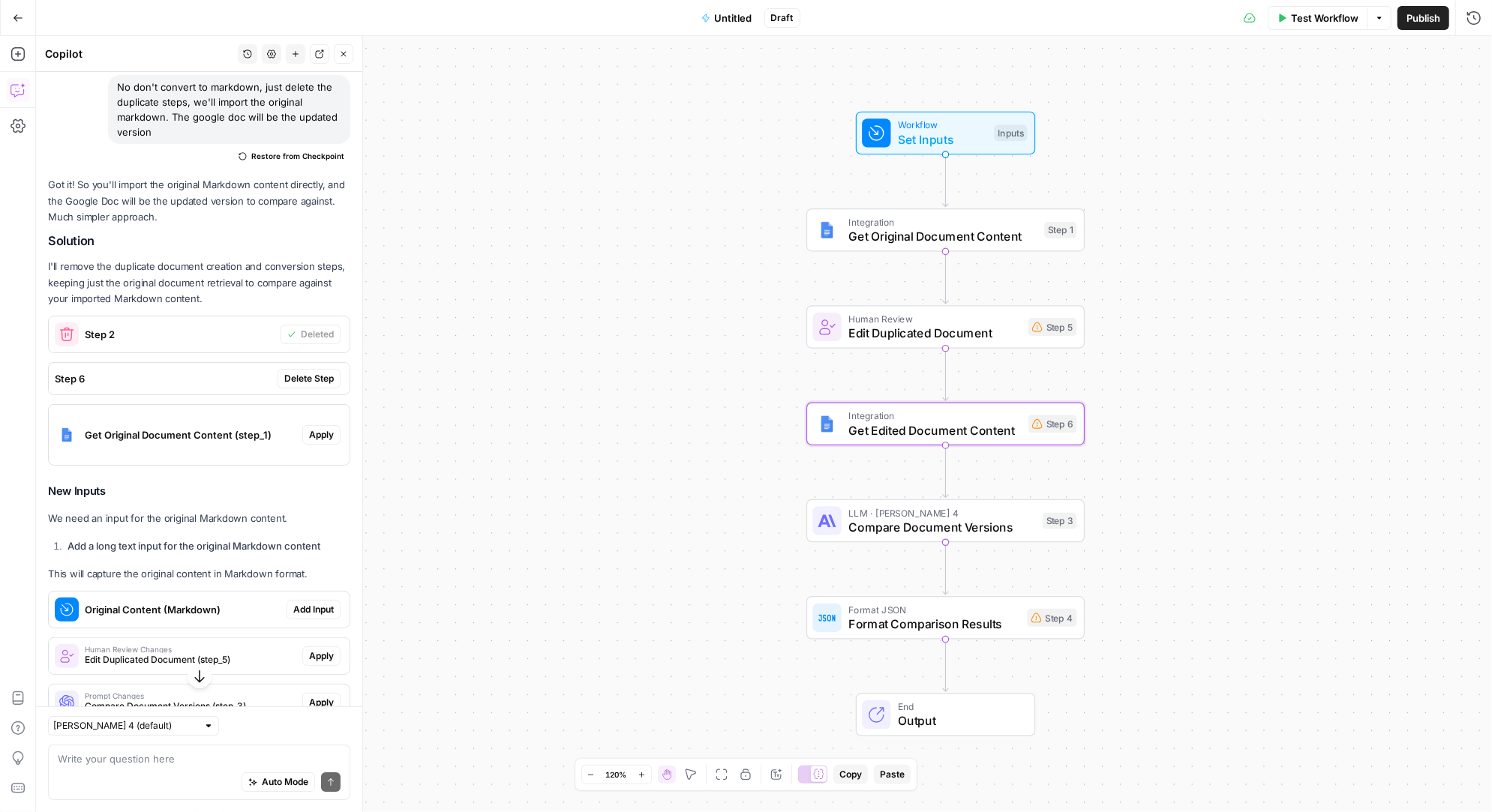
click at [321, 372] on span "Delete Step" at bounding box center [309, 378] width 49 height 13
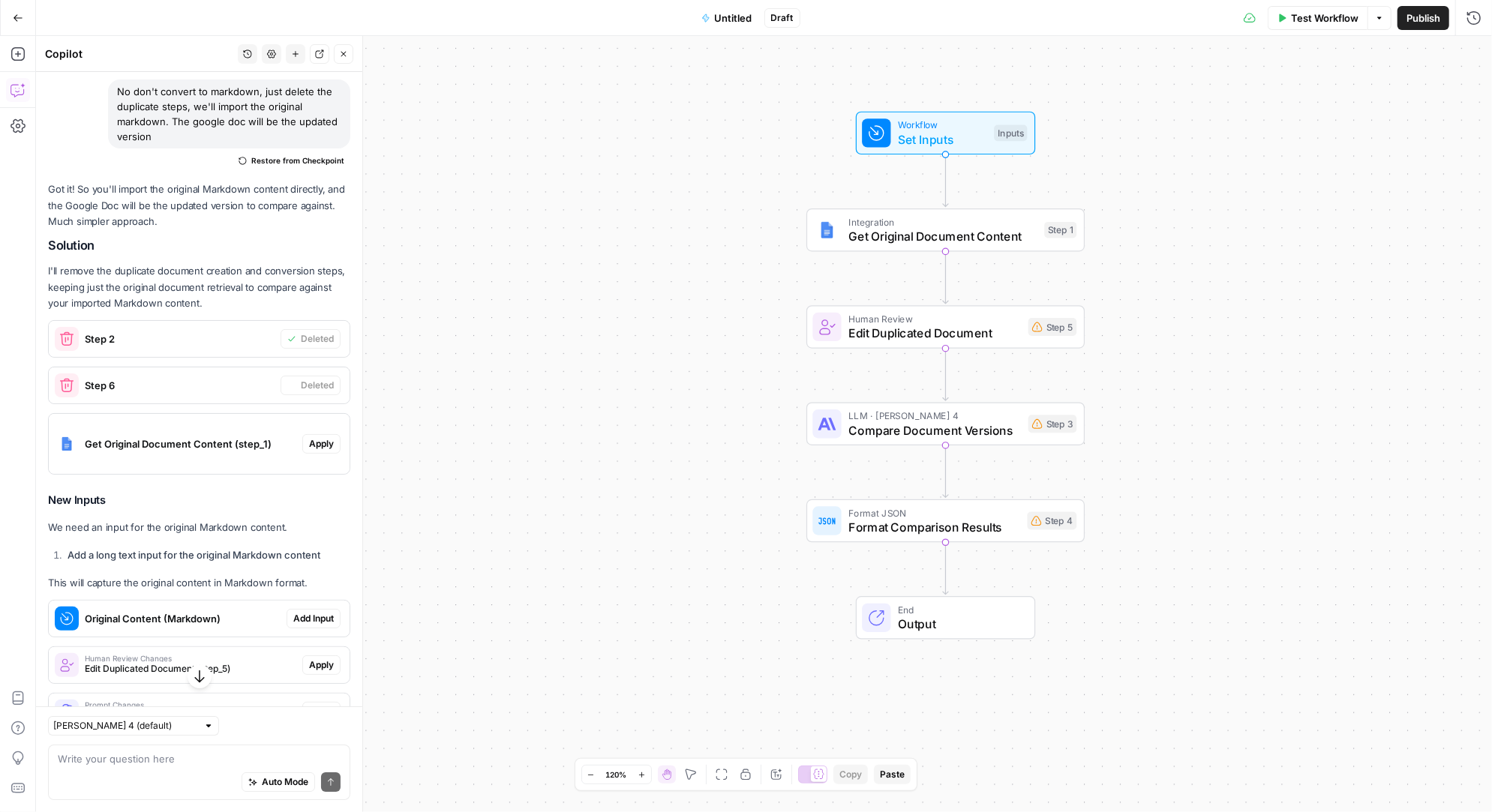
scroll to position [3845, 0]
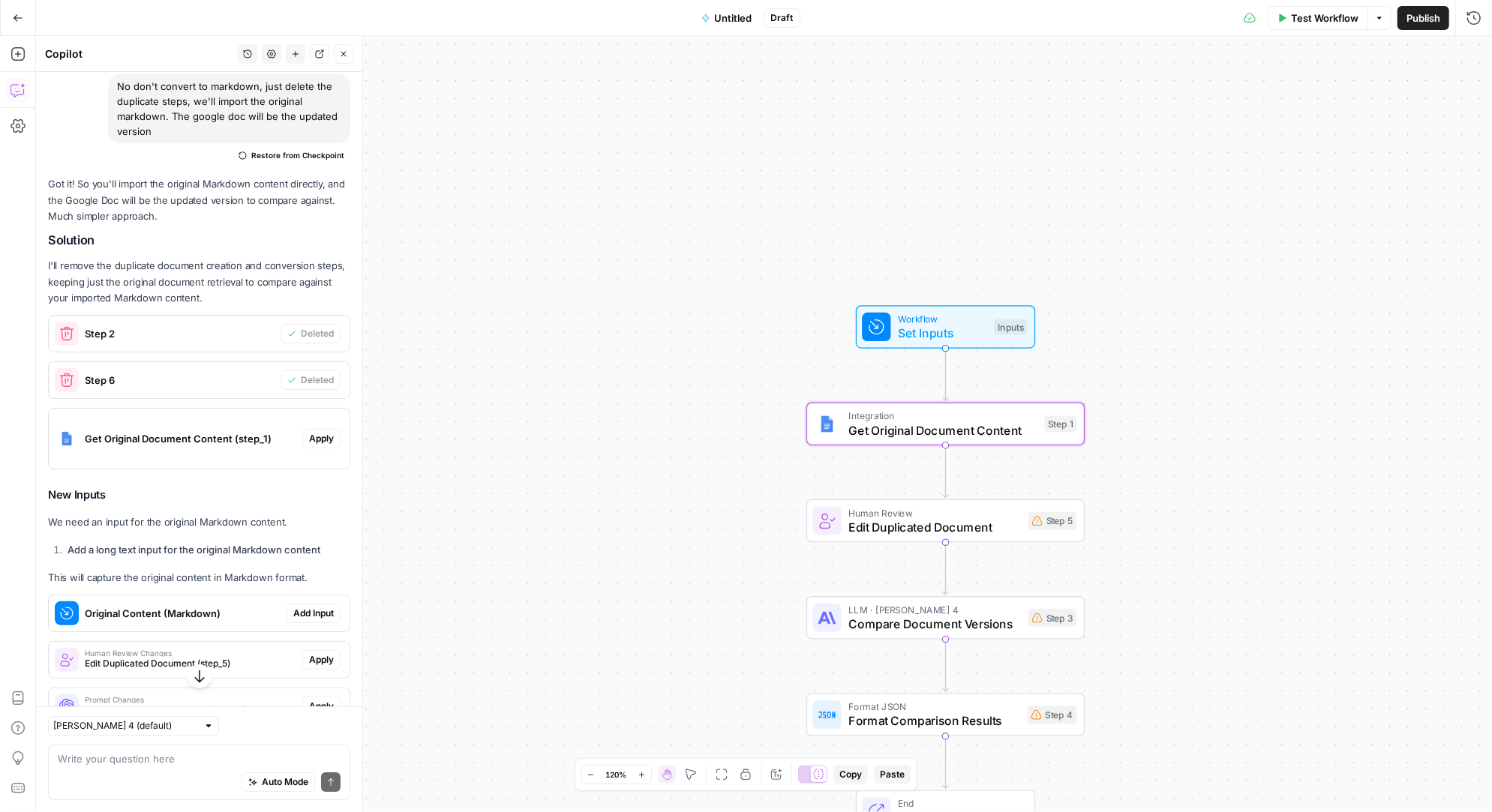
click at [327, 432] on span "Apply" at bounding box center [321, 438] width 25 height 13
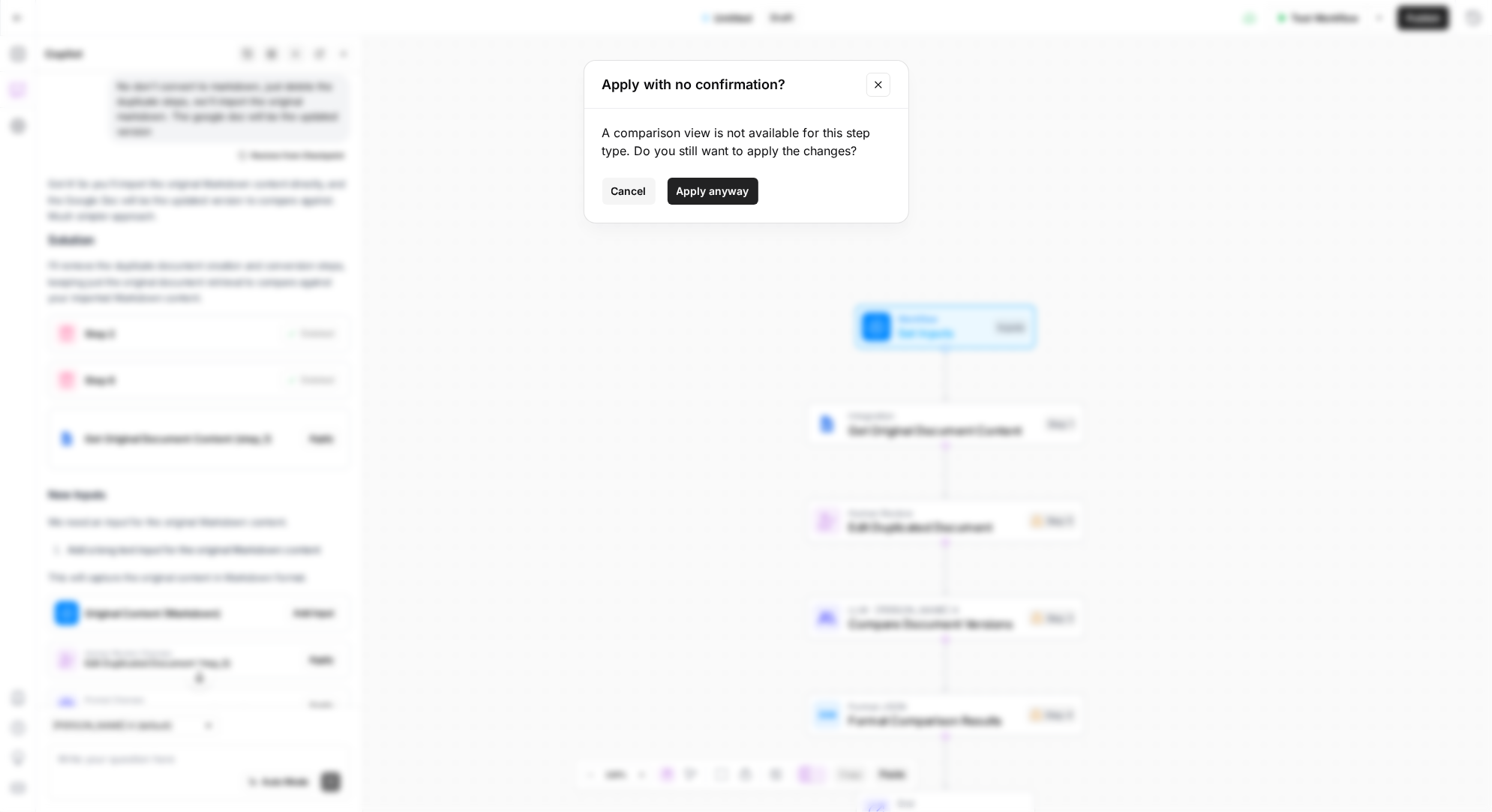
click at [702, 189] on span "Apply anyway" at bounding box center [712, 191] width 72 height 15
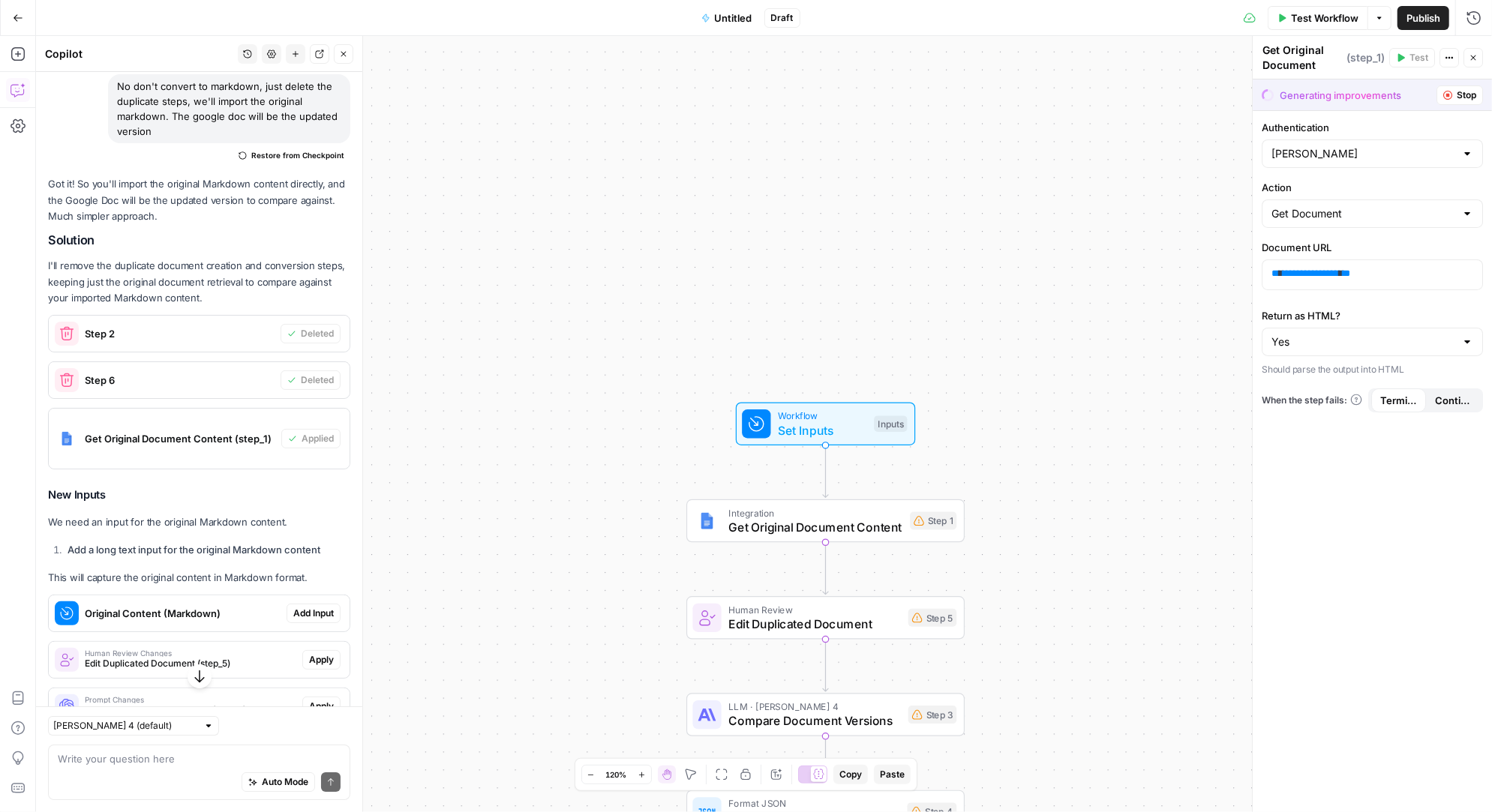
click at [317, 606] on span "Add Input" at bounding box center [313, 613] width 41 height 13
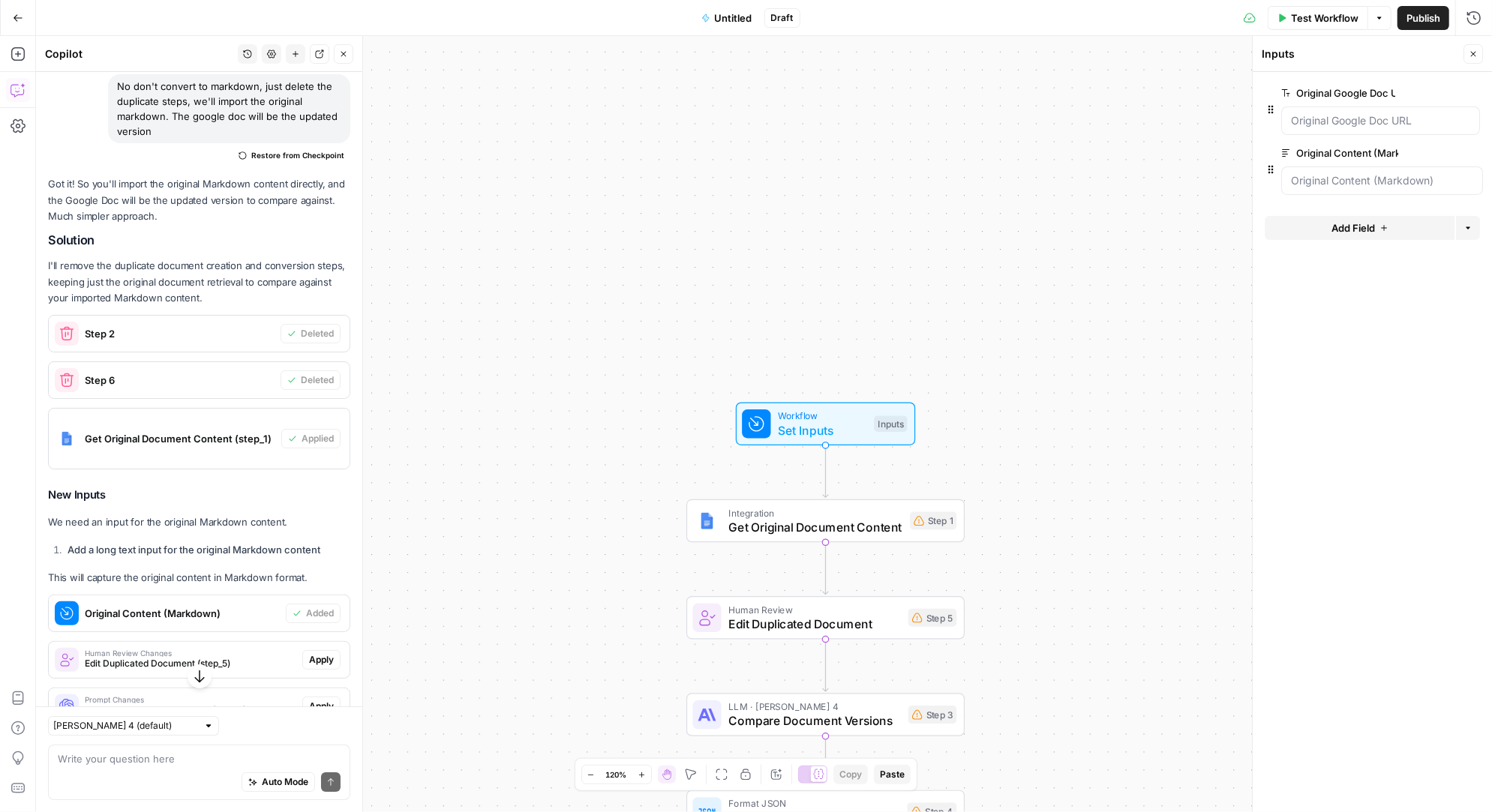
click at [1417, 92] on span "edit field" at bounding box center [1423, 94] width 33 height 12
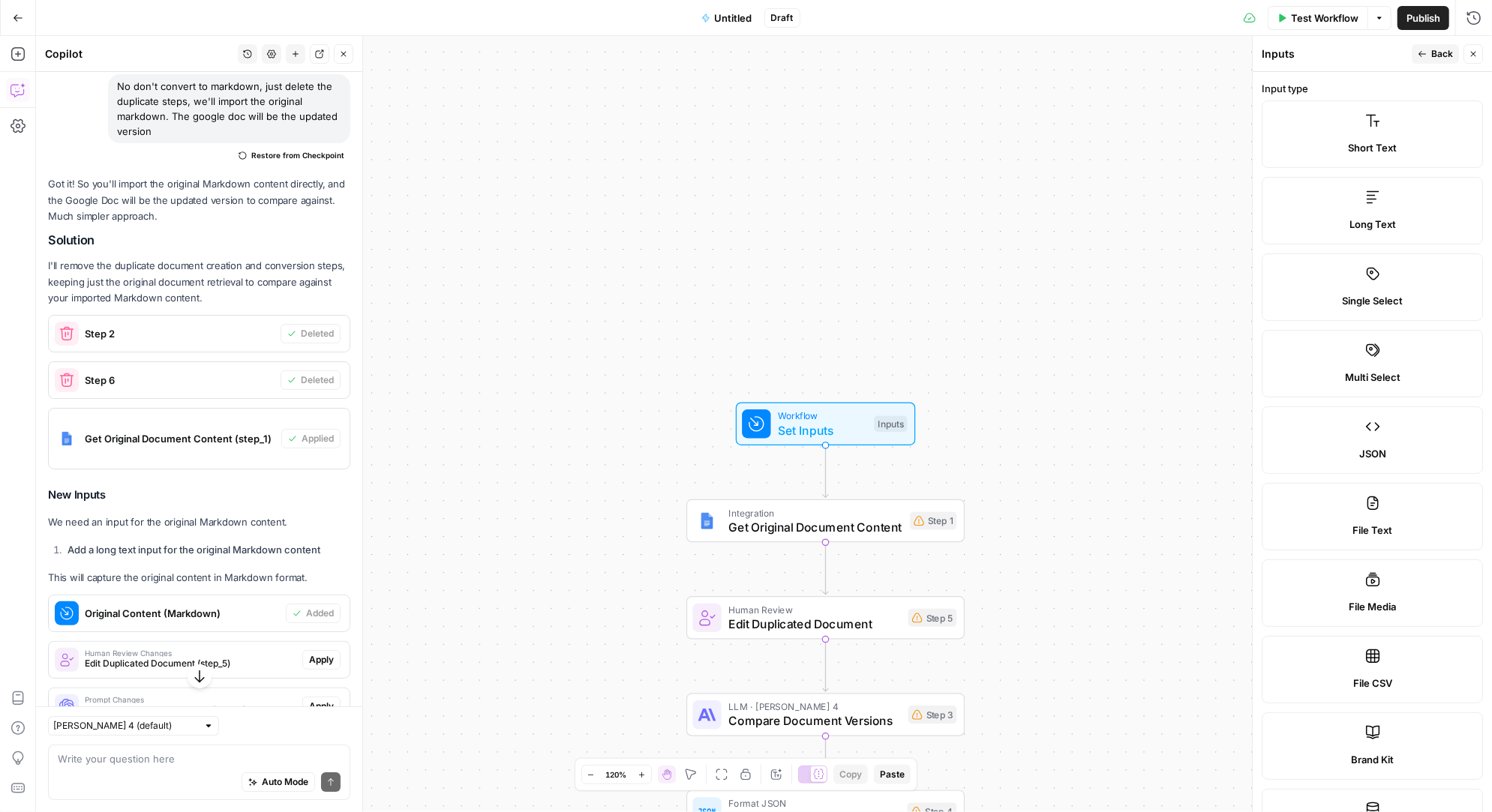
scroll to position [637, 0]
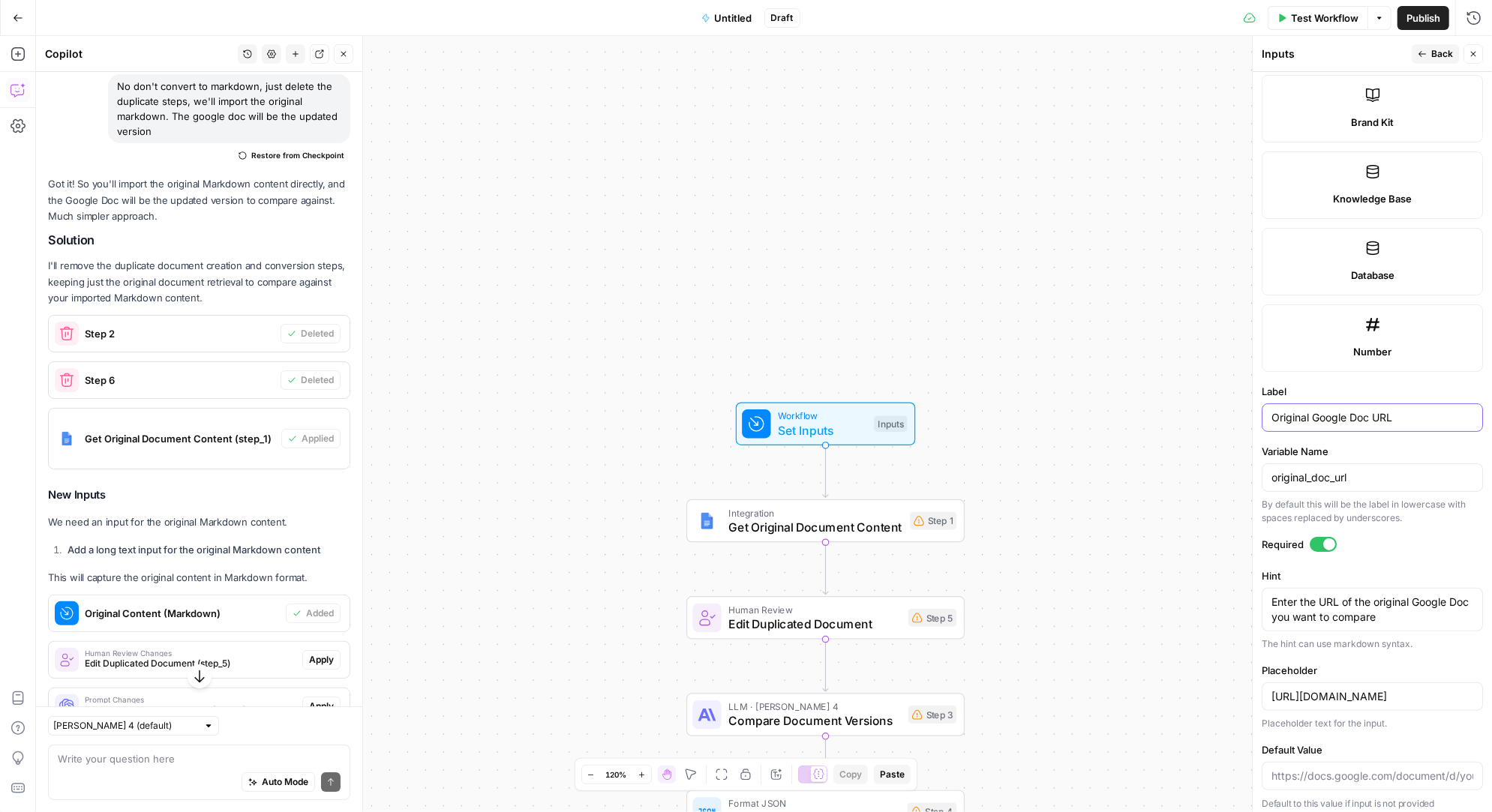
drag, startPoint x: 1312, startPoint y: 411, endPoint x: 1248, endPoint y: 411, distance: 64.0
click at [1252, 411] on div "Inputs Back Close Input type Short Text Long Text Single Select Multi Select JS…" at bounding box center [1372, 424] width 240 height 776
type input "Google Doc URL"
click at [1323, 372] on form "Input type Short Text Long Text Single Select Multi Select JSON File Text File …" at bounding box center [1372, 442] width 239 height 740
click at [1429, 52] on button "Back" at bounding box center [1435, 54] width 48 height 19
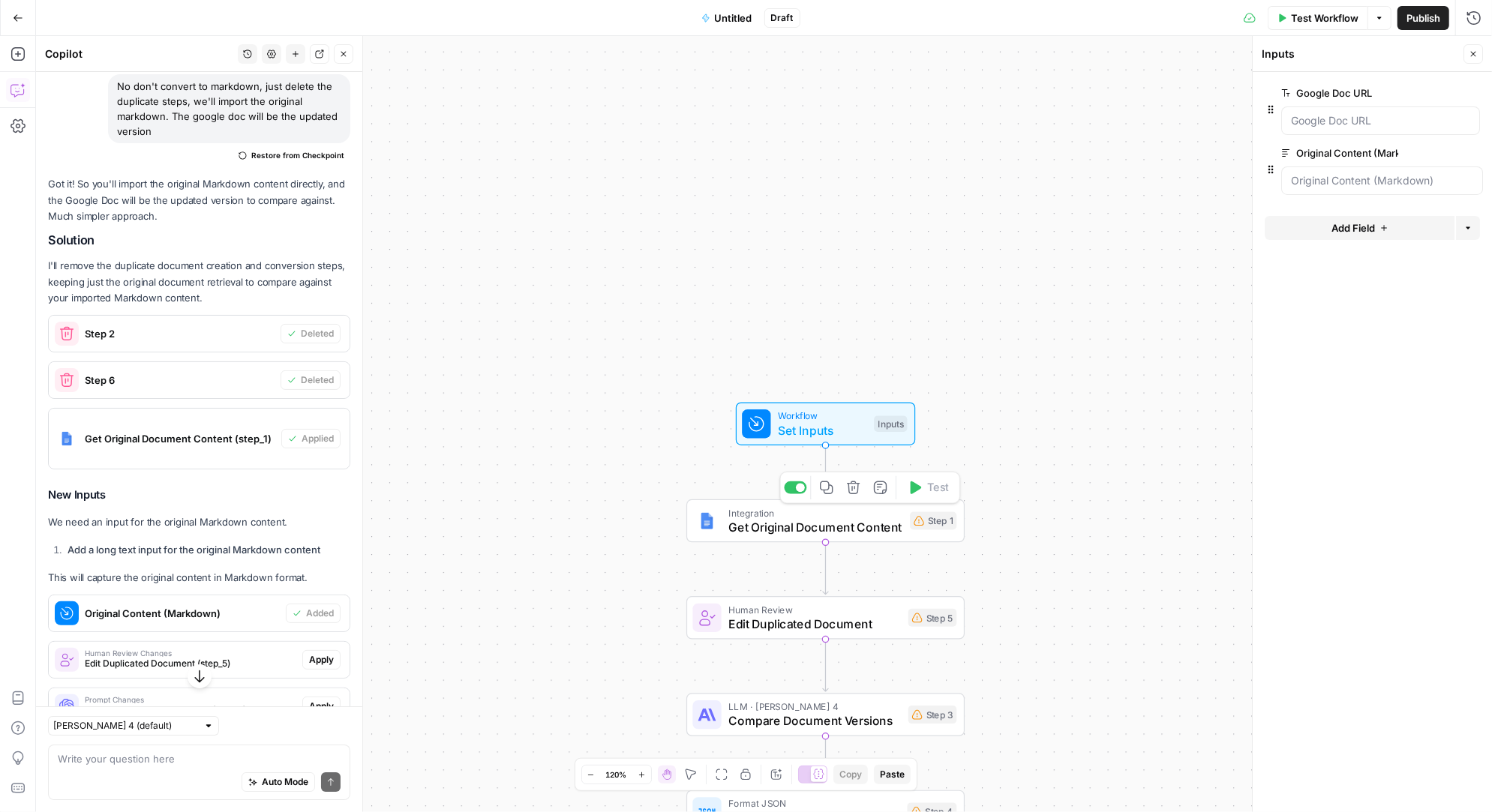
click at [832, 529] on span "Get Original Document Content" at bounding box center [815, 527] width 174 height 18
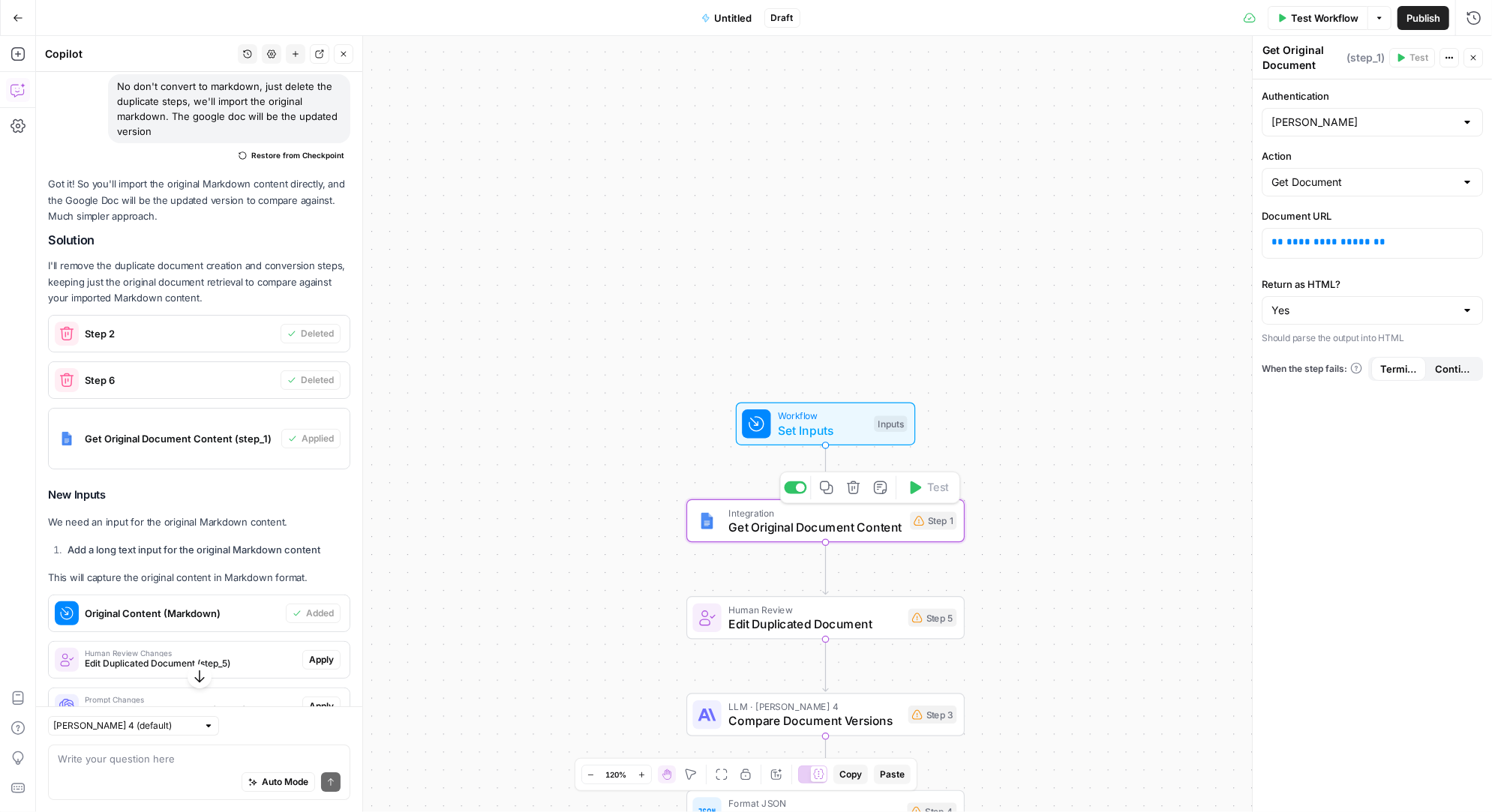
click at [832, 529] on span "Get Original Document Content" at bounding box center [815, 527] width 174 height 18
click at [1466, 308] on div at bounding box center [1467, 310] width 12 height 15
type input "Yes"
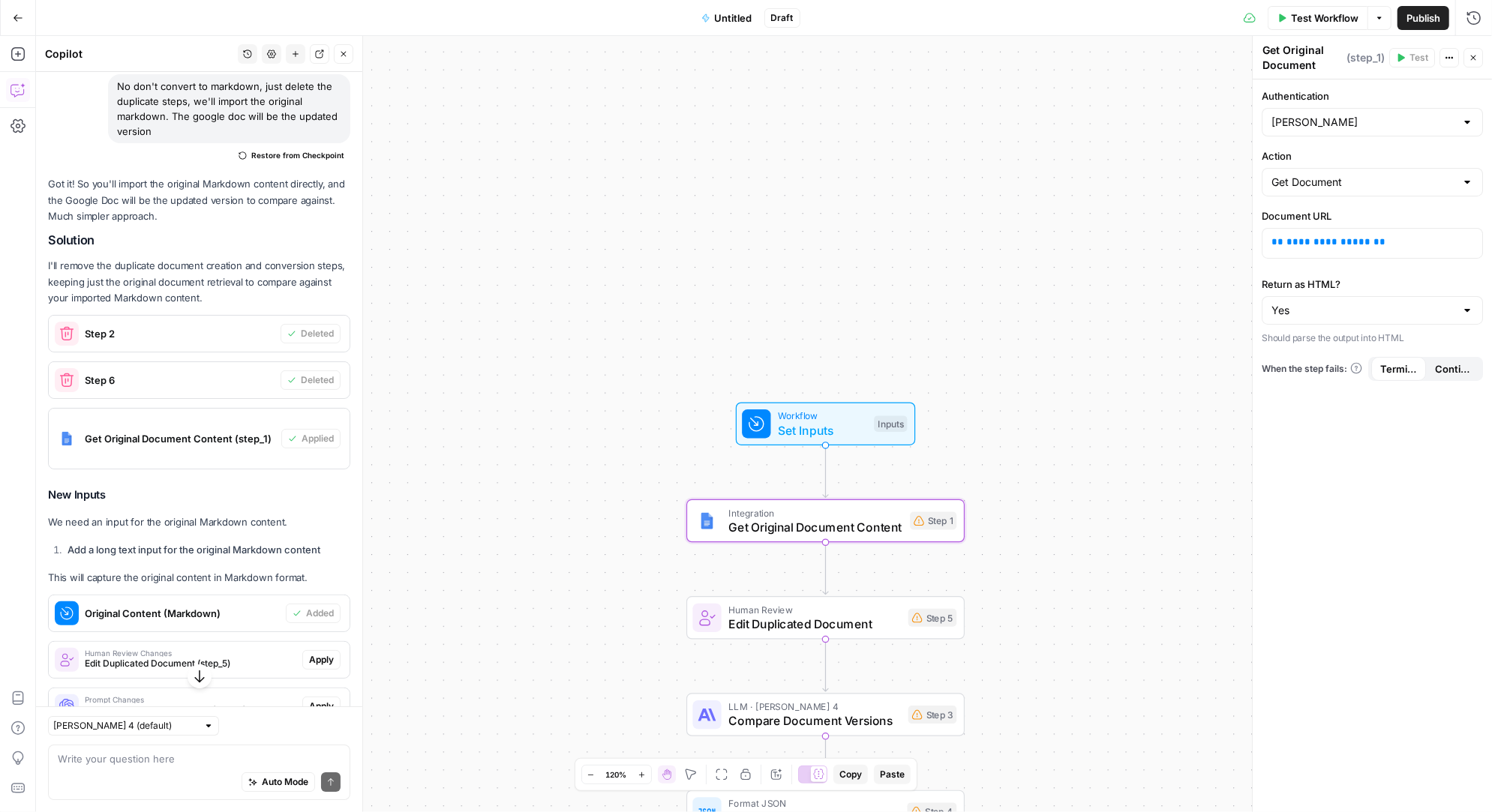
click at [1393, 276] on label "Return as HTML?" at bounding box center [1372, 283] width 222 height 15
click at [1393, 303] on input "Yes" at bounding box center [1363, 310] width 184 height 15
click at [1336, 372] on span "No" at bounding box center [1368, 366] width 190 height 15
type input "No"
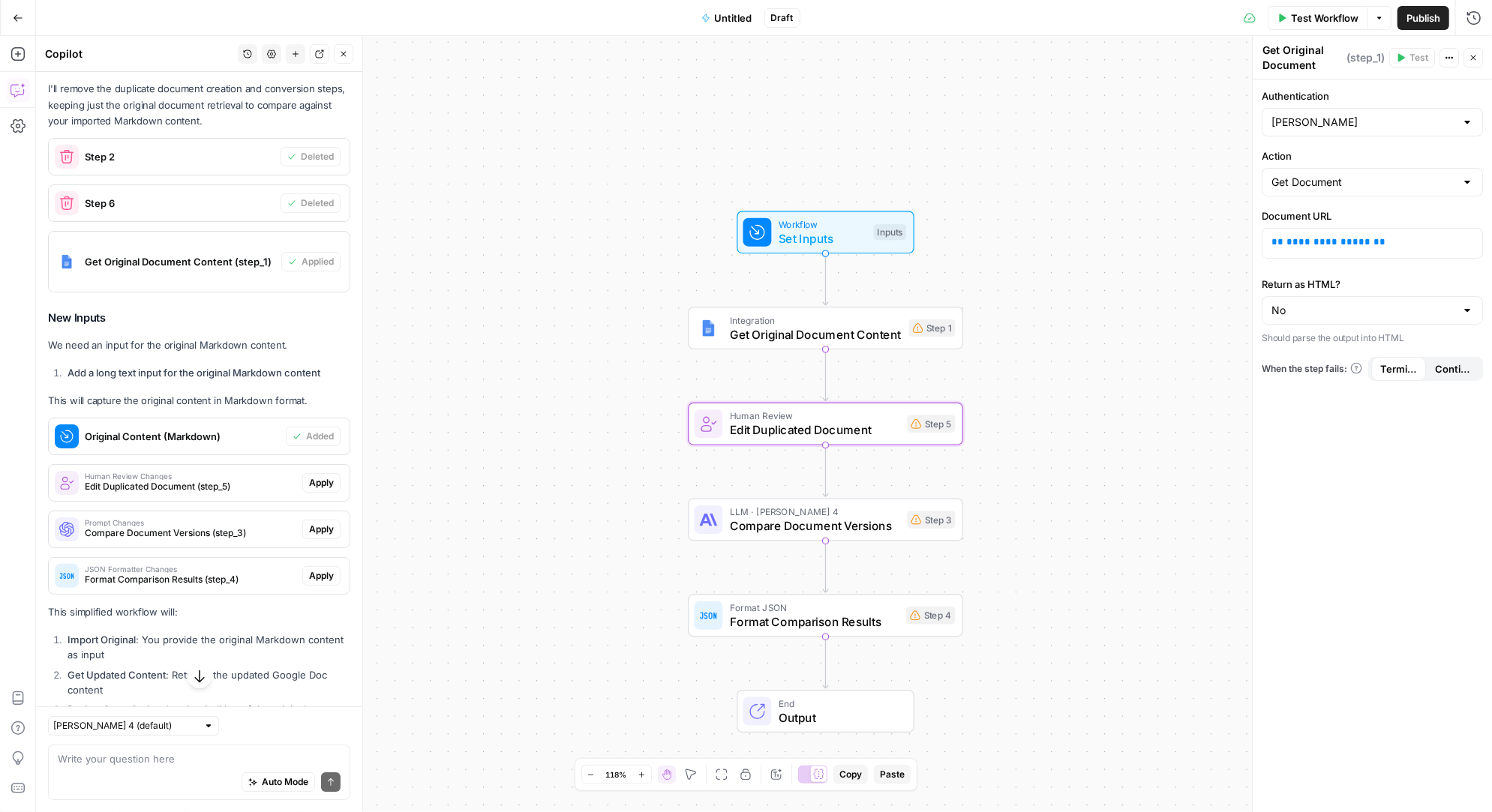
click at [326, 476] on span "Apply" at bounding box center [321, 482] width 25 height 13
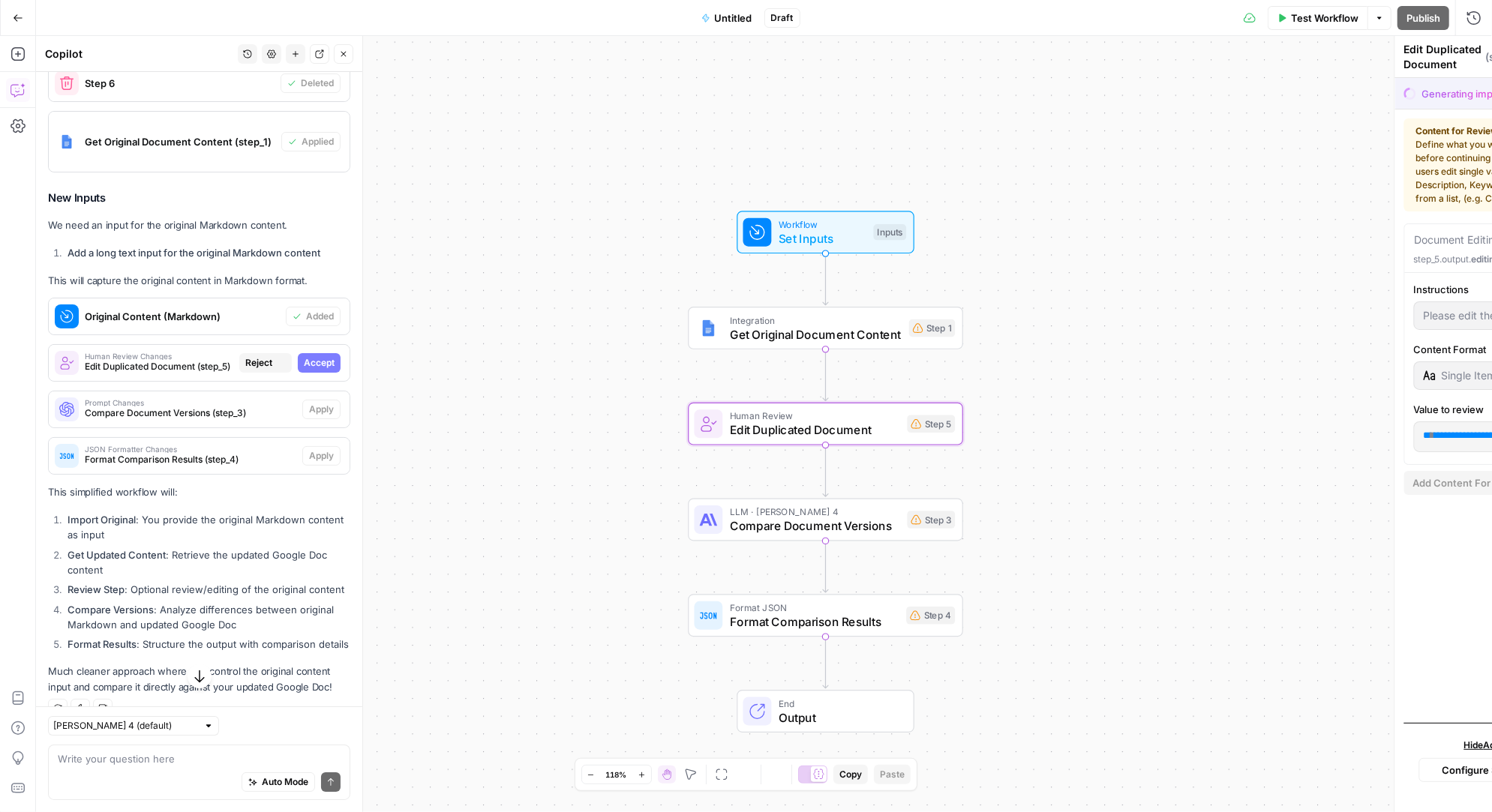
scroll to position [3902, 0]
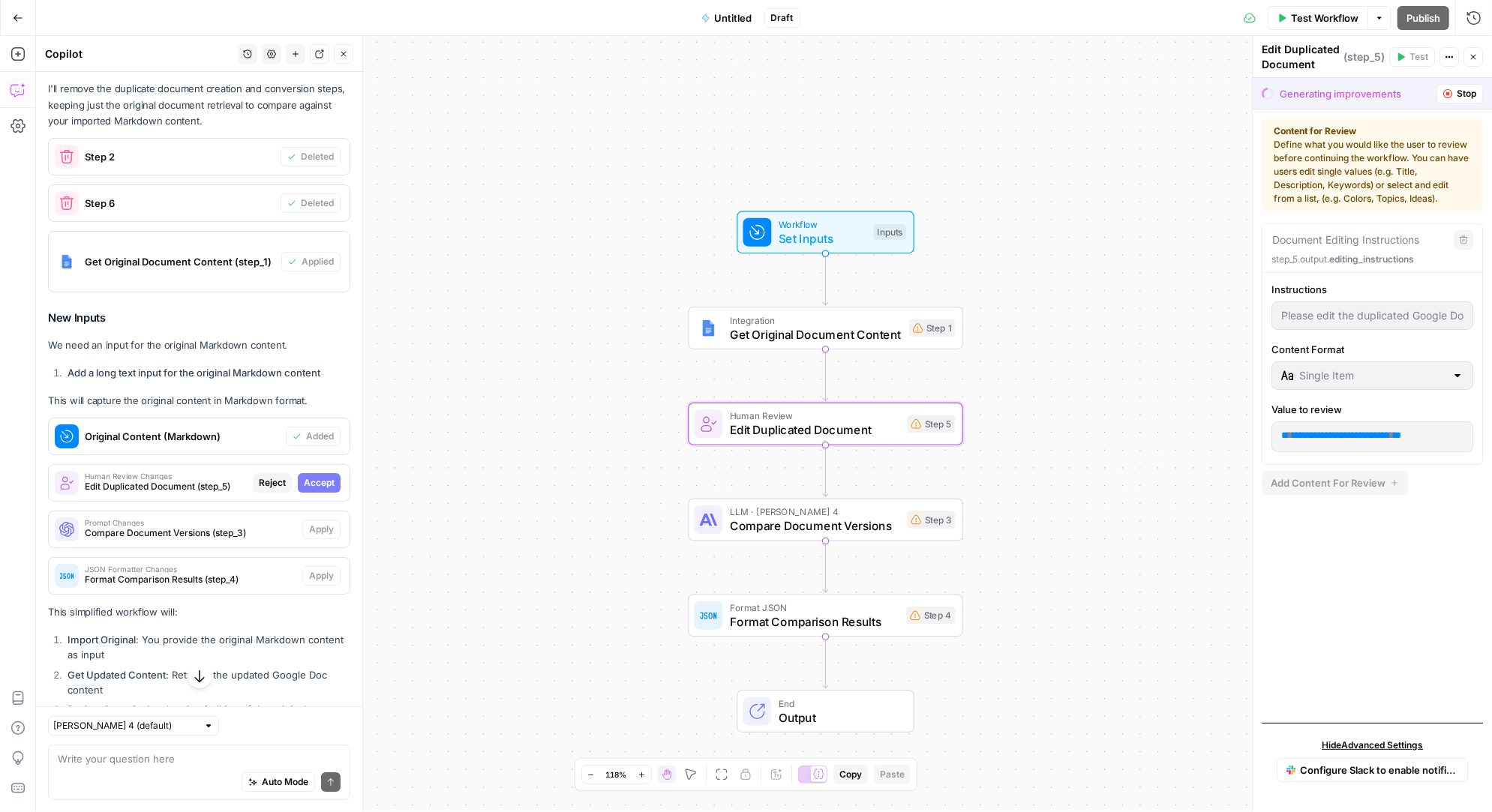
click at [325, 476] on span "Accept" at bounding box center [319, 482] width 31 height 13
type textarea "Review Original Content"
type input "Review the original Markdown content below. You can make any final edits before…"
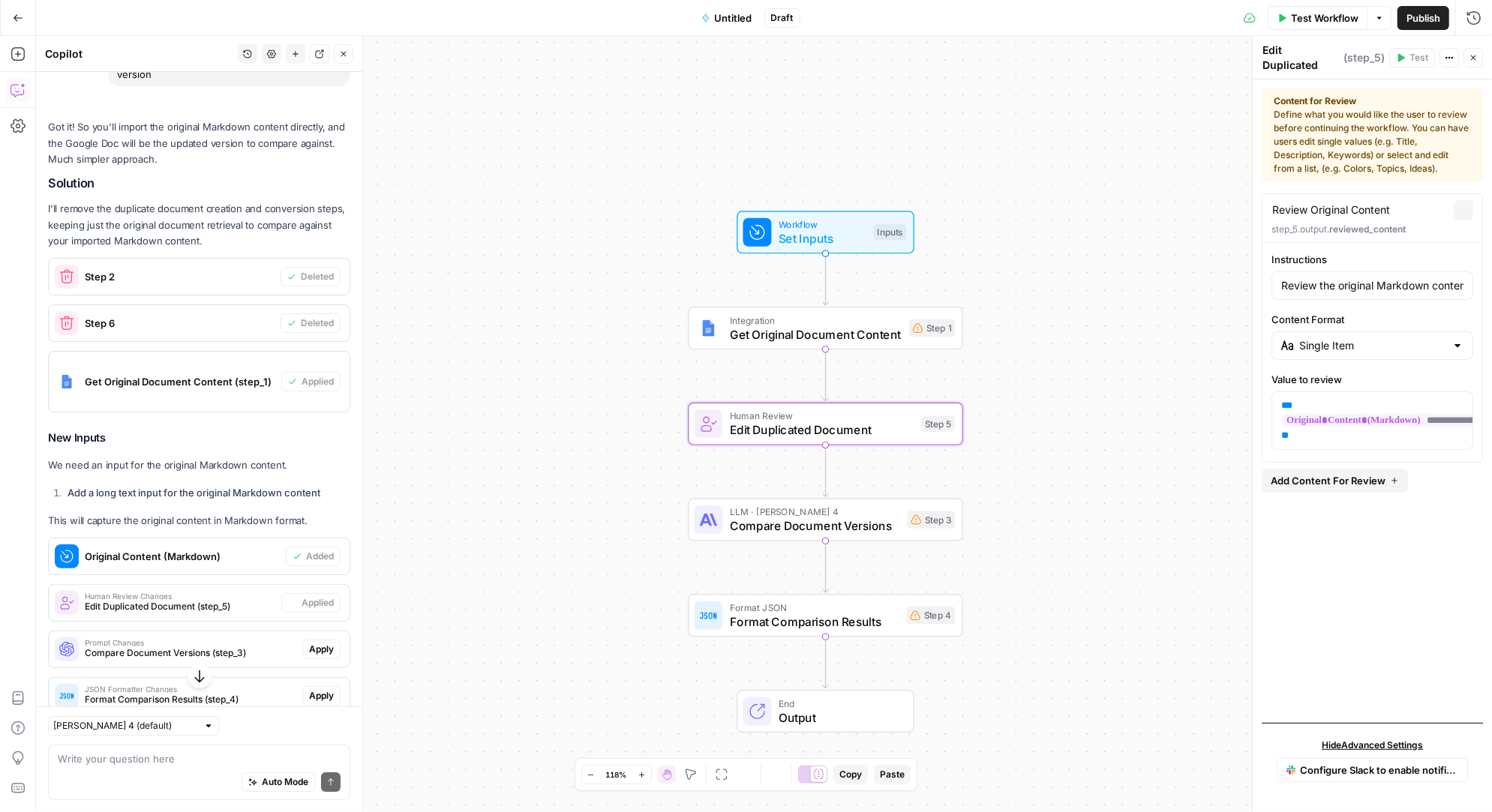
scroll to position [4022, 0]
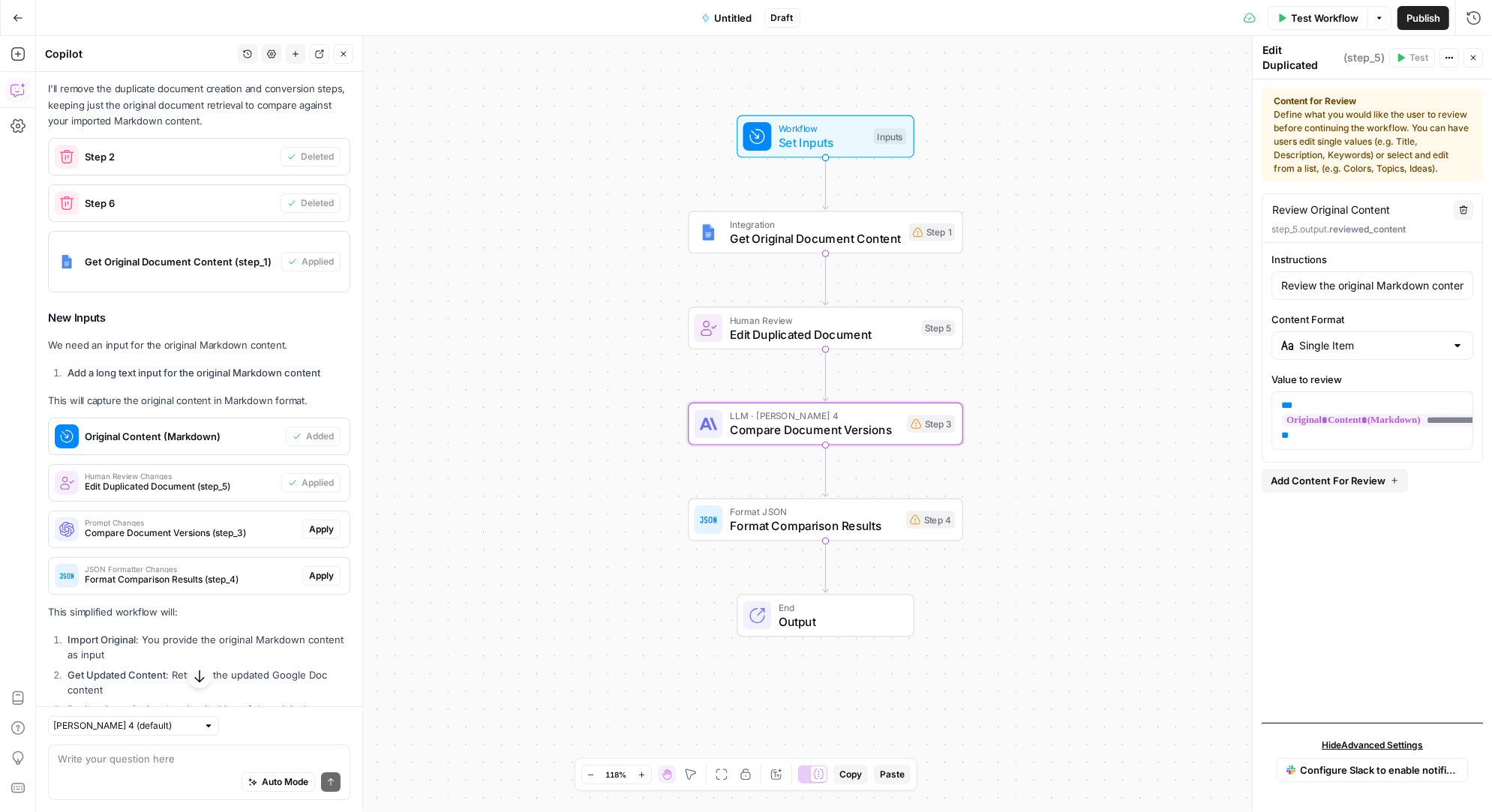
click at [327, 523] on span "Apply" at bounding box center [321, 529] width 25 height 13
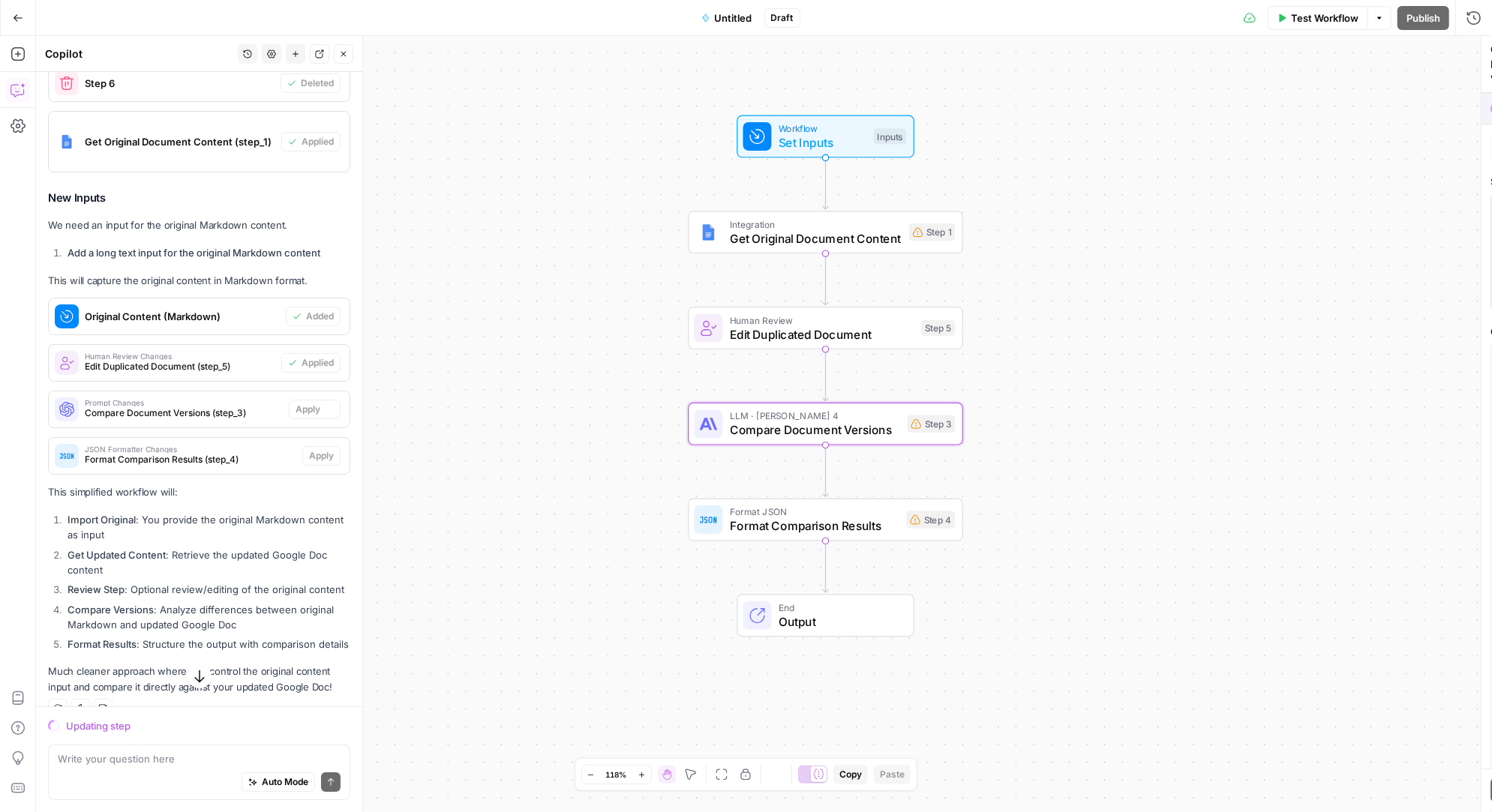
scroll to position [3902, 0]
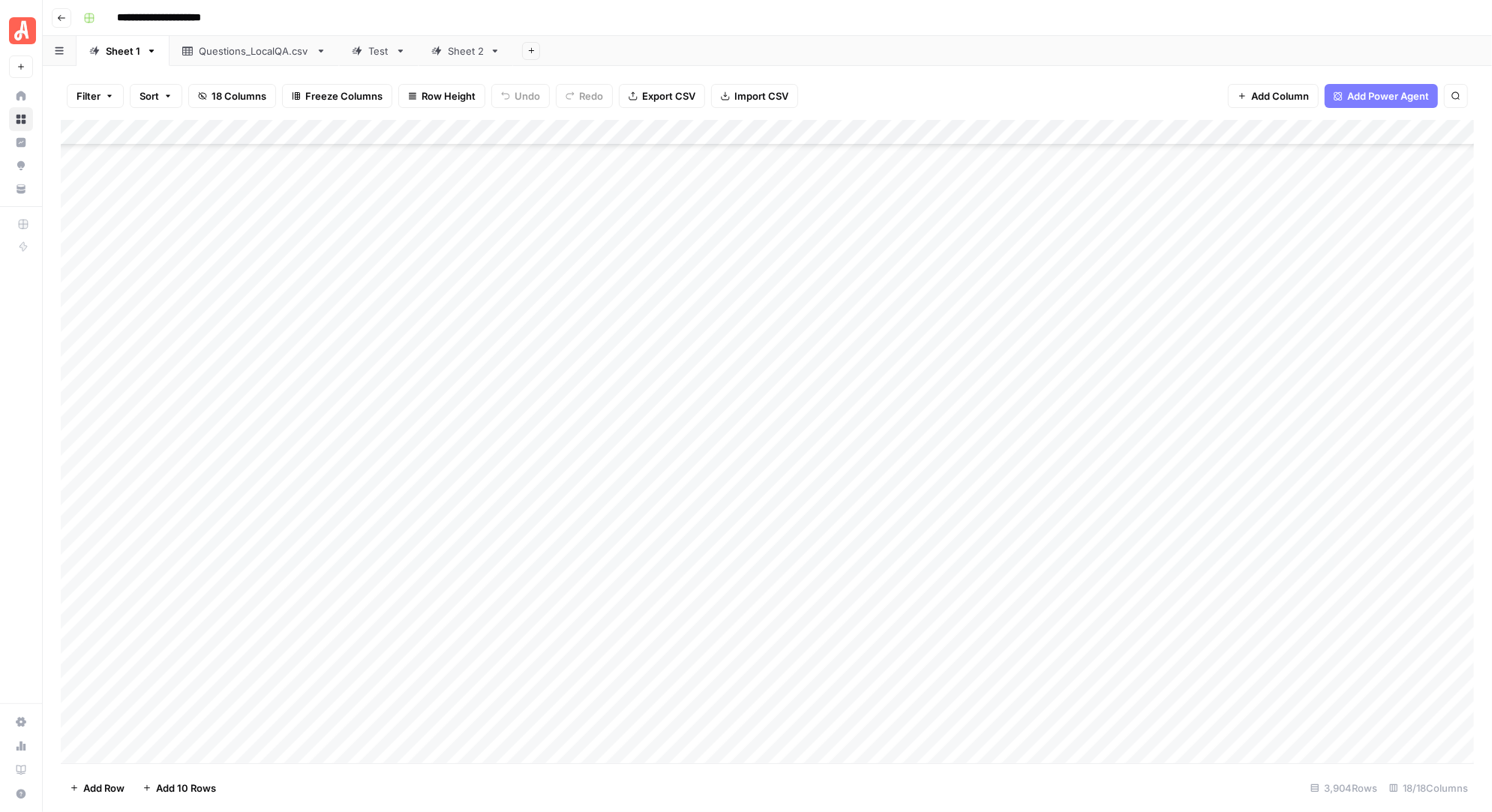
scroll to position [740, 0]
click at [372, 57] on div "Test" at bounding box center [379, 50] width 21 height 15
click at [119, 56] on div "Sheet 1" at bounding box center [123, 50] width 34 height 15
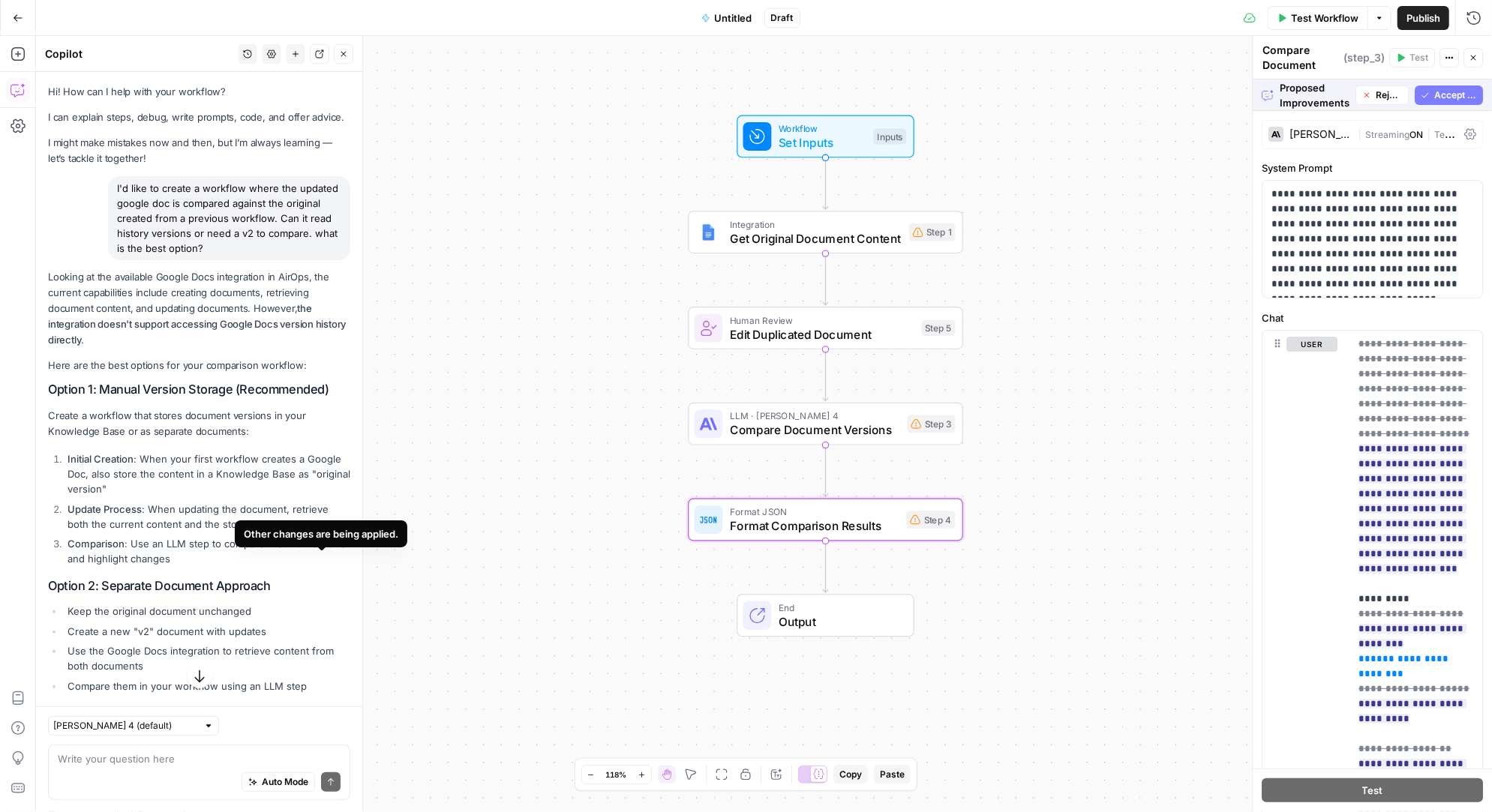
scroll to position [3902, 0]
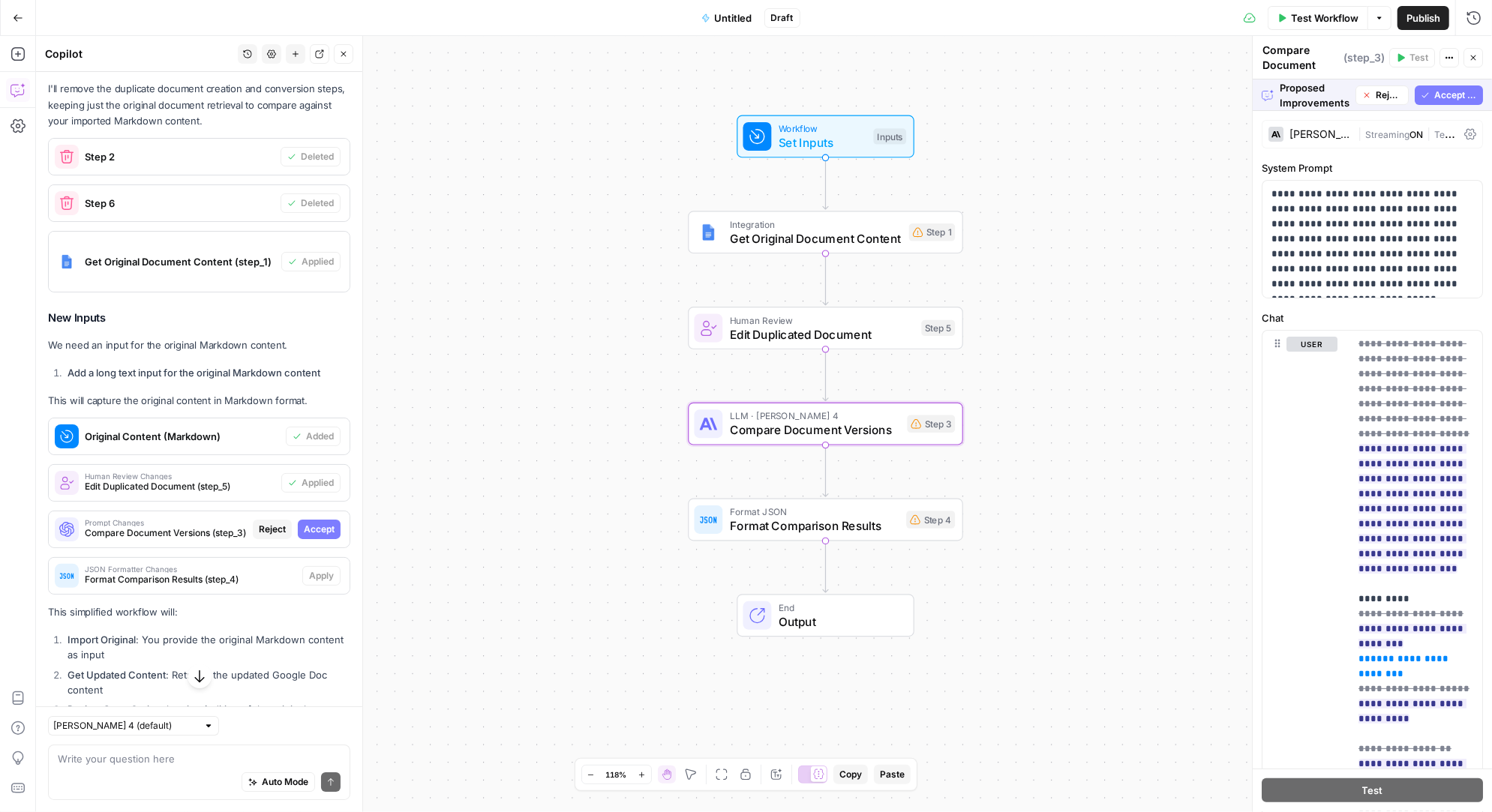
click at [317, 523] on span "Accept" at bounding box center [319, 529] width 31 height 13
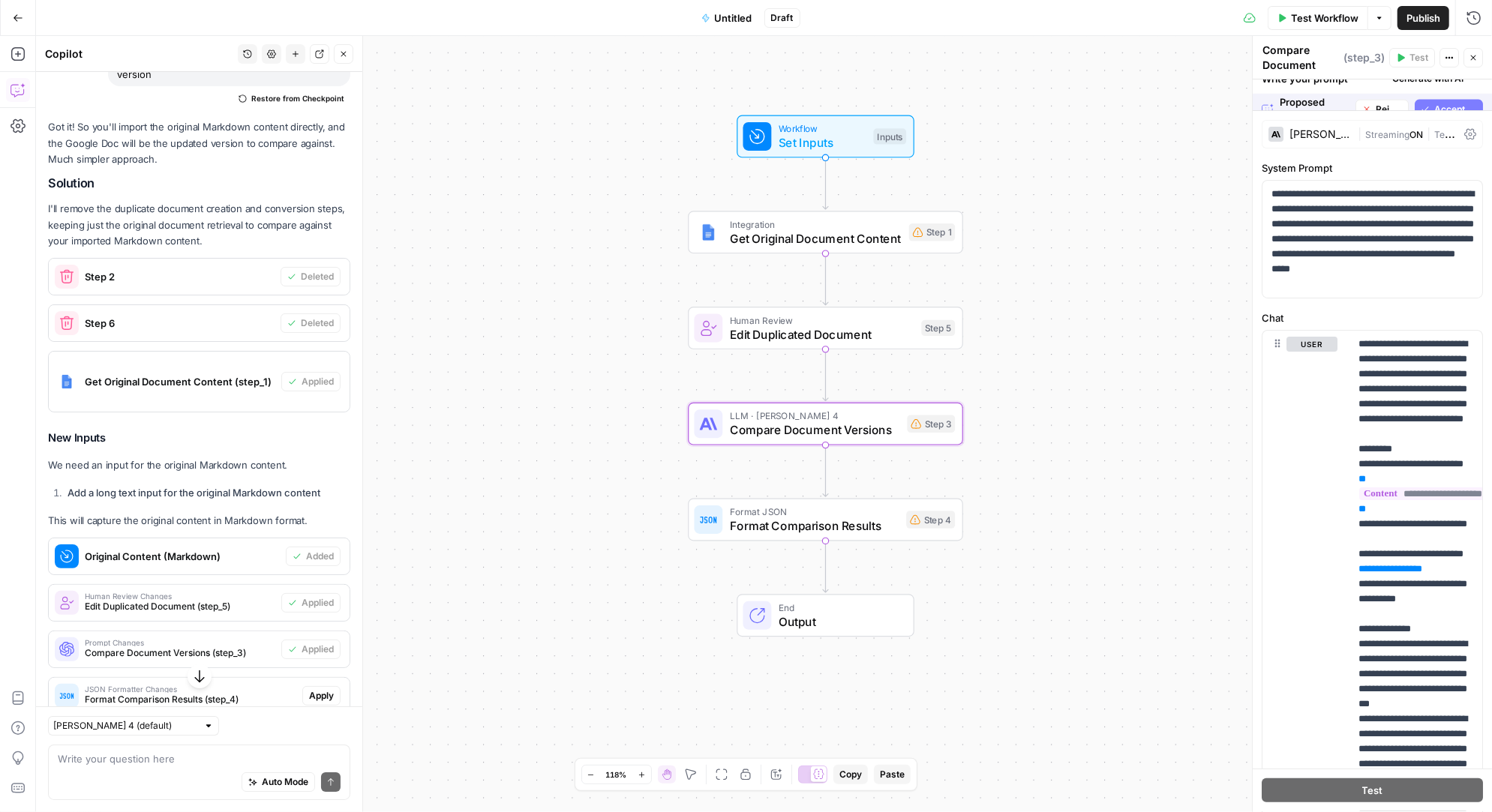
scroll to position [4022, 0]
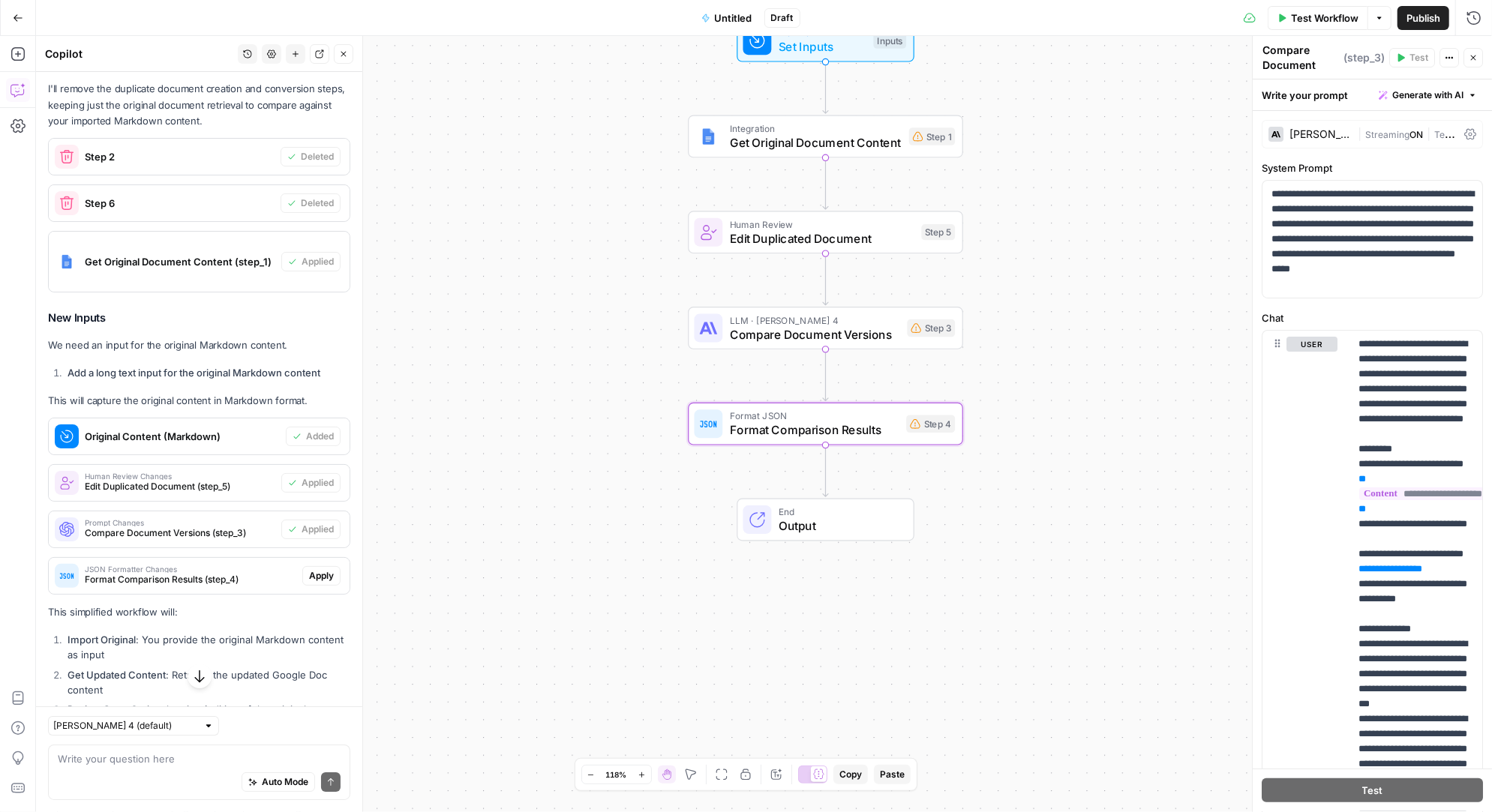
click at [322, 569] on span "Apply" at bounding box center [321, 575] width 25 height 13
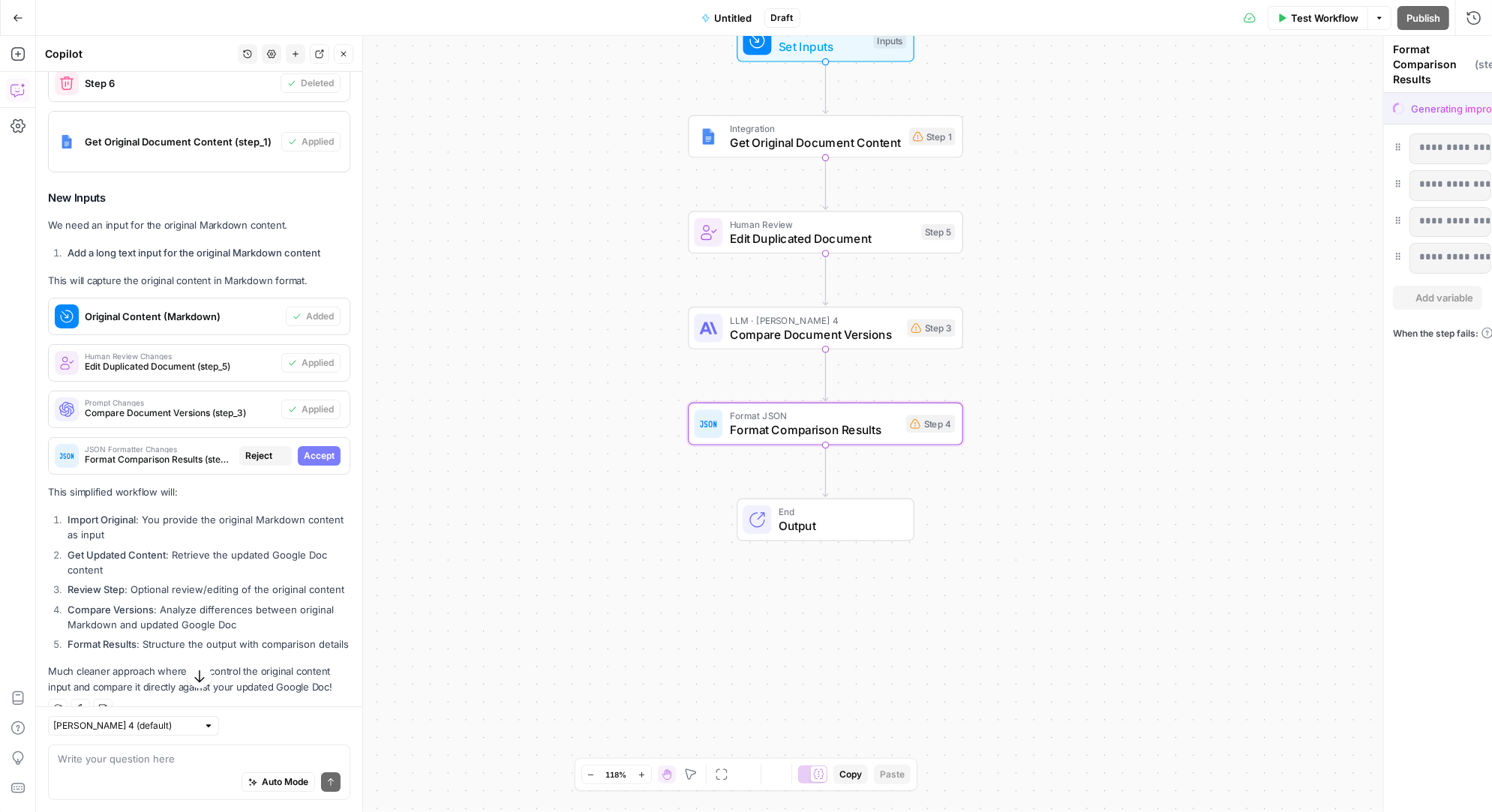
scroll to position [3902, 0]
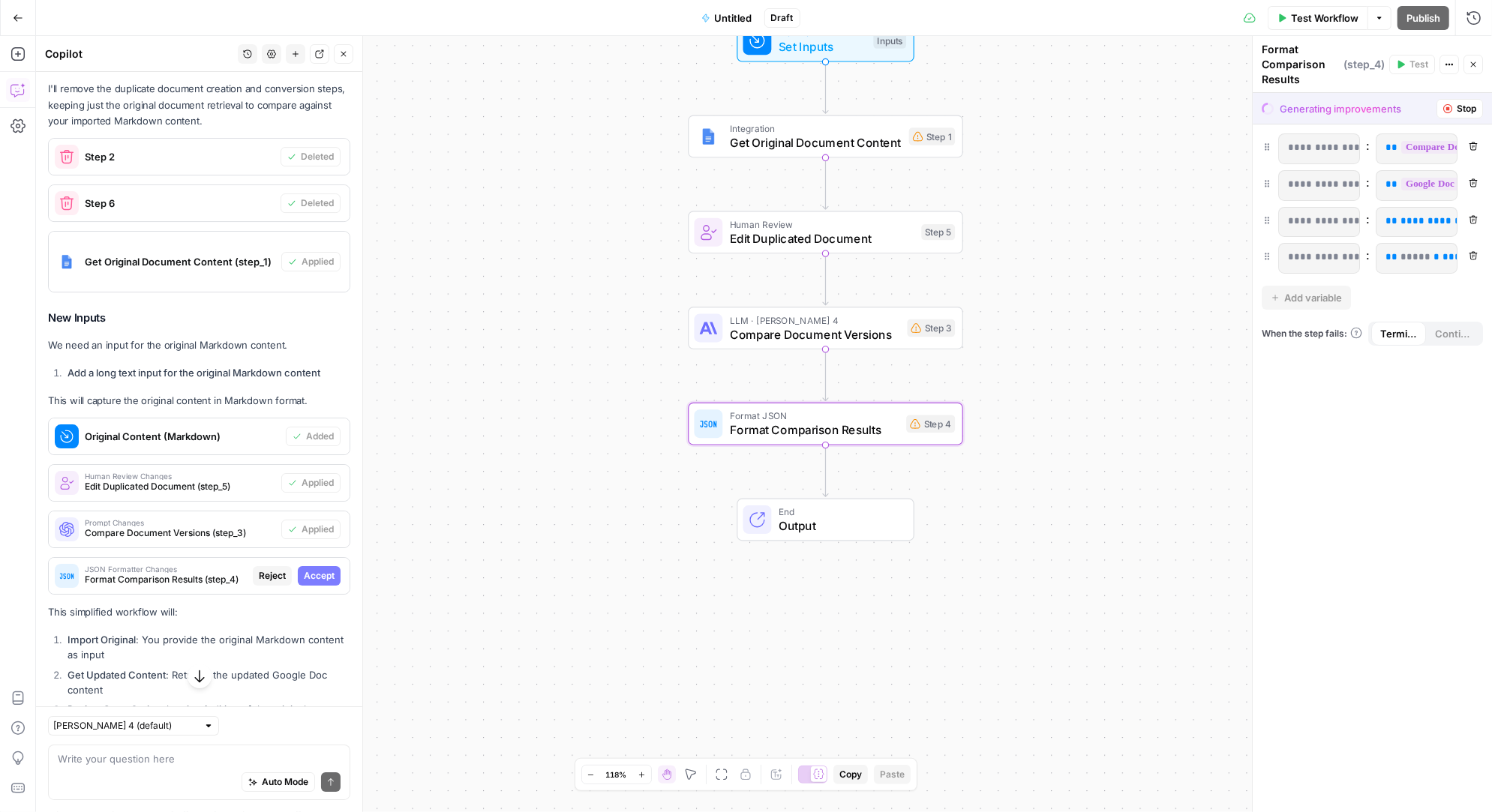
click at [322, 569] on span "Accept" at bounding box center [319, 575] width 31 height 13
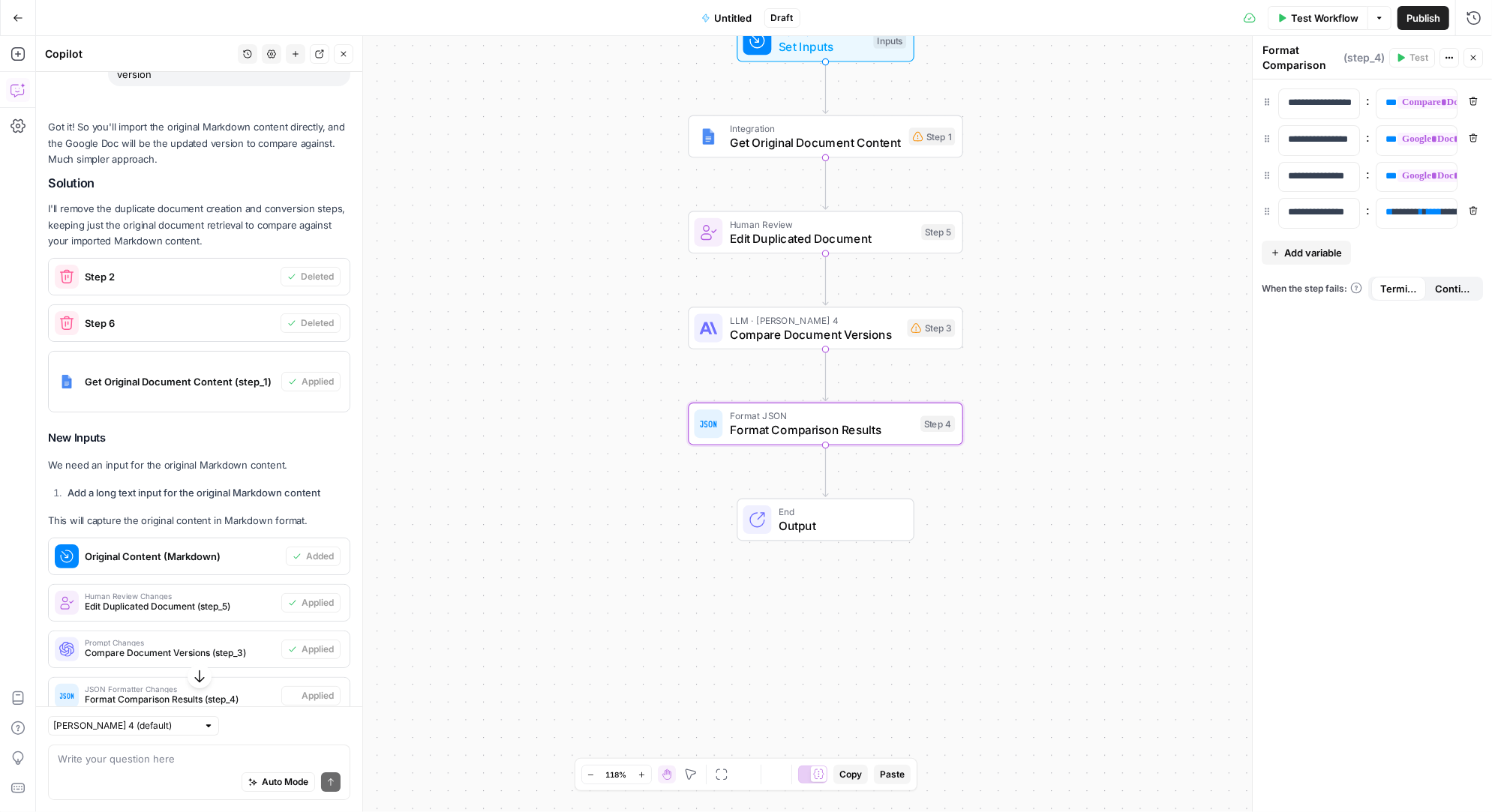
scroll to position [4022, 0]
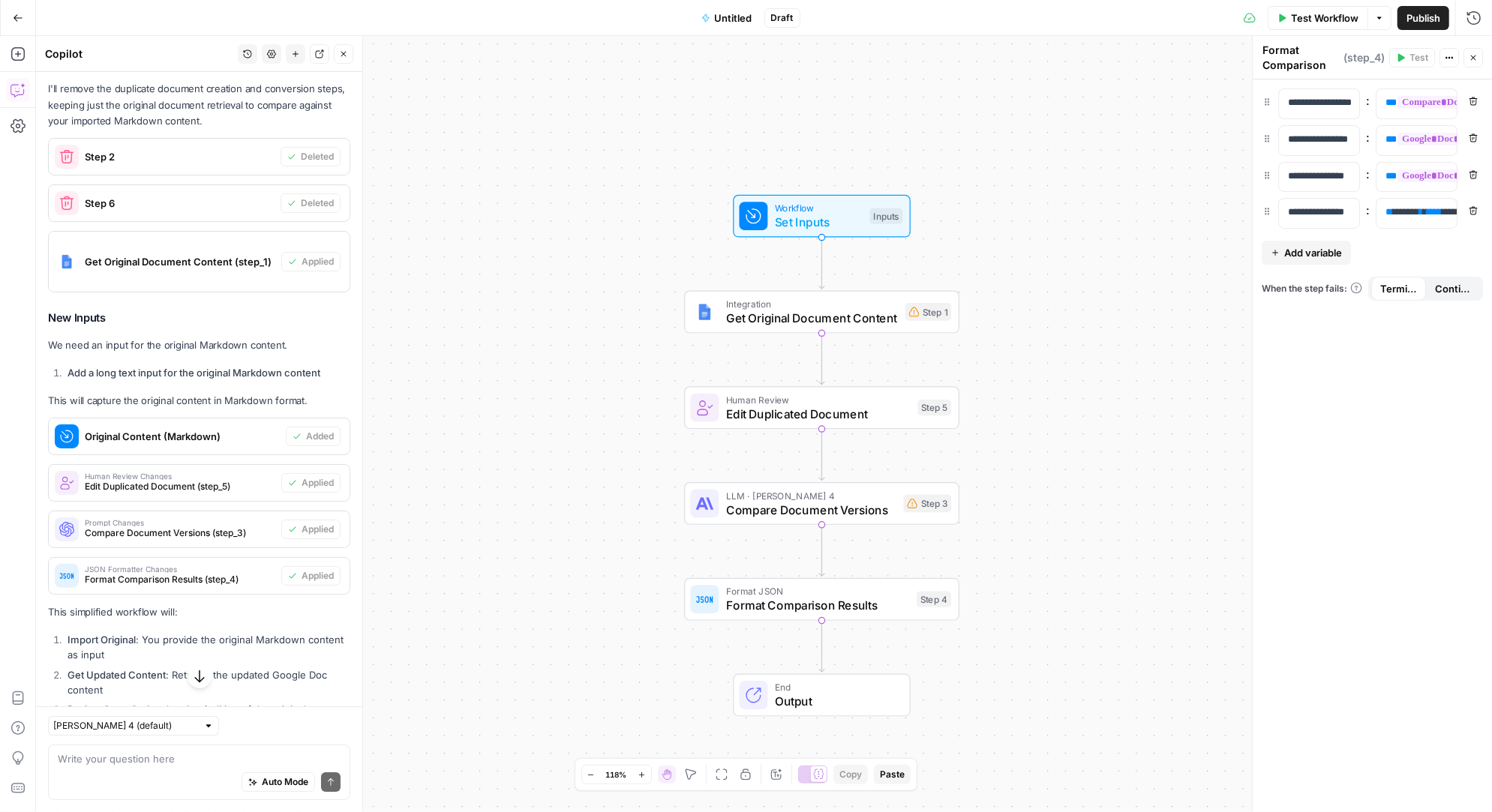
drag, startPoint x: 633, startPoint y: 302, endPoint x: 629, endPoint y: 478, distance: 176.0
click at [629, 478] on div "Workflow Set Inputs Inputs Integration Get Original Document Content Step 1 Hum…" at bounding box center [764, 424] width 1456 height 776
click at [765, 317] on span "Get Original Document Content" at bounding box center [810, 319] width 172 height 18
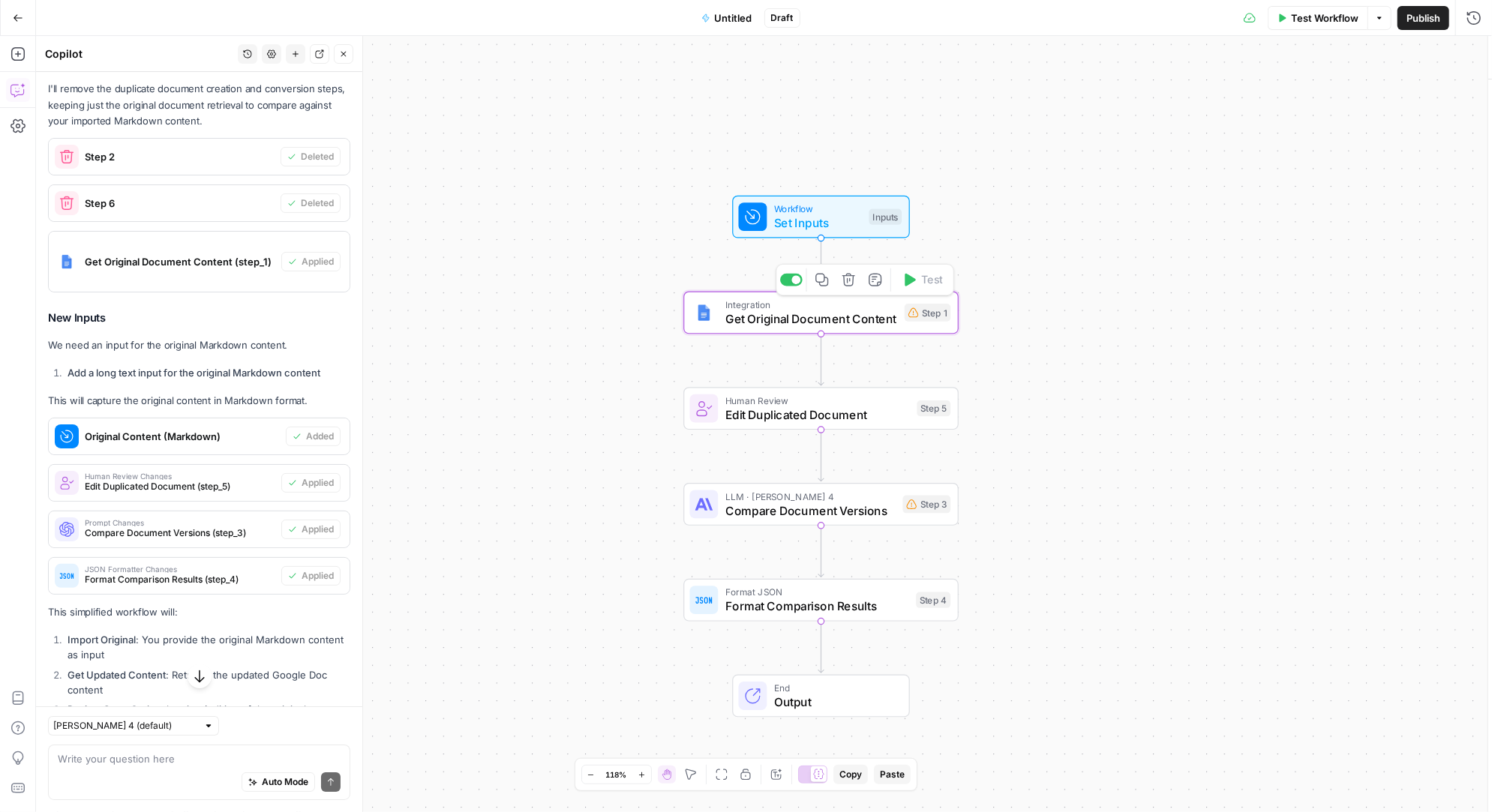
type textarea "Get Original Document Content"
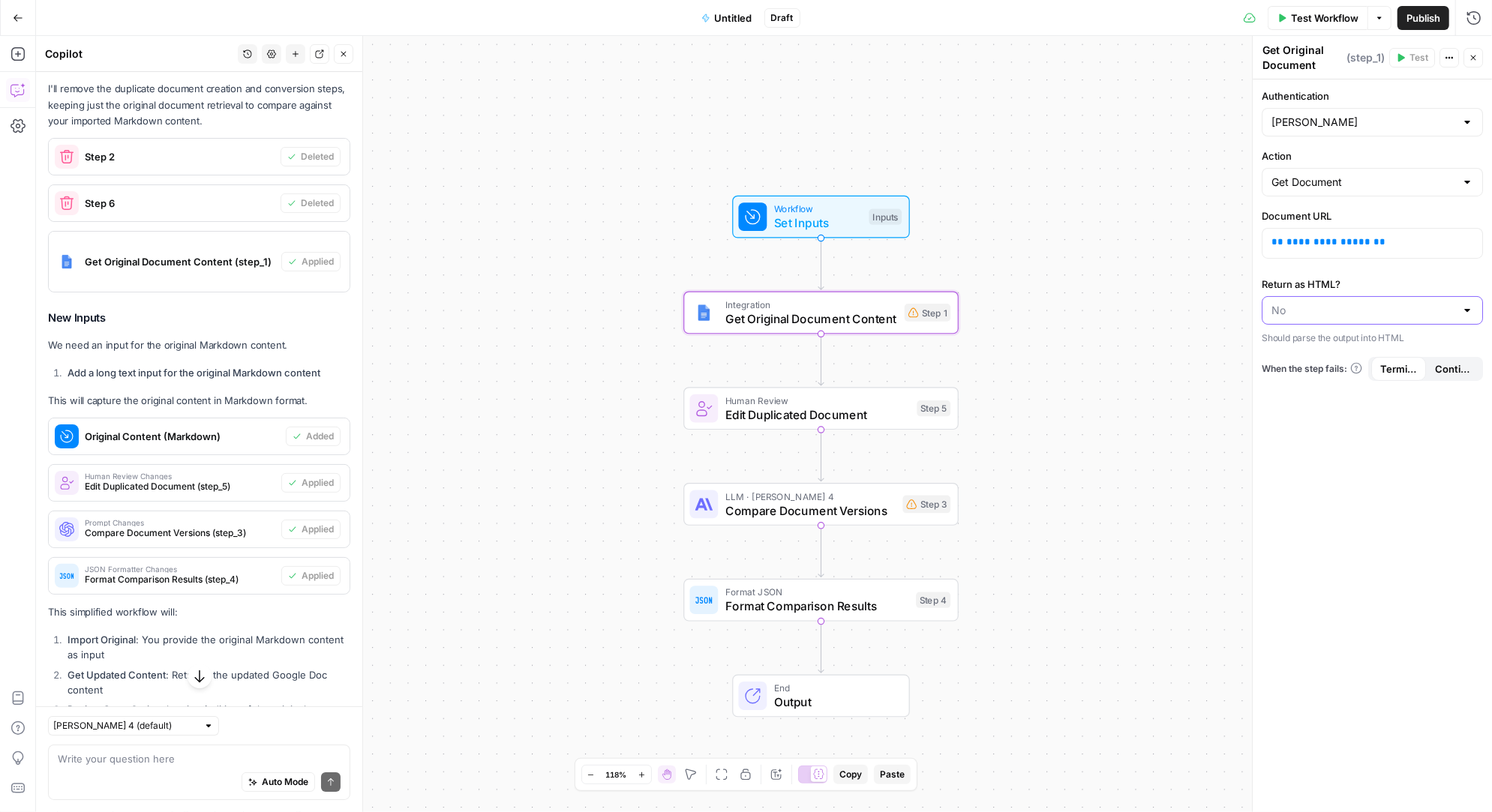
click at [1346, 314] on input "Return as HTML?" at bounding box center [1363, 310] width 184 height 15
type input "No"
click at [1371, 510] on div "**********" at bounding box center [1372, 446] width 239 height 733
click at [846, 419] on span "Edit Duplicated Document" at bounding box center [817, 415] width 185 height 18
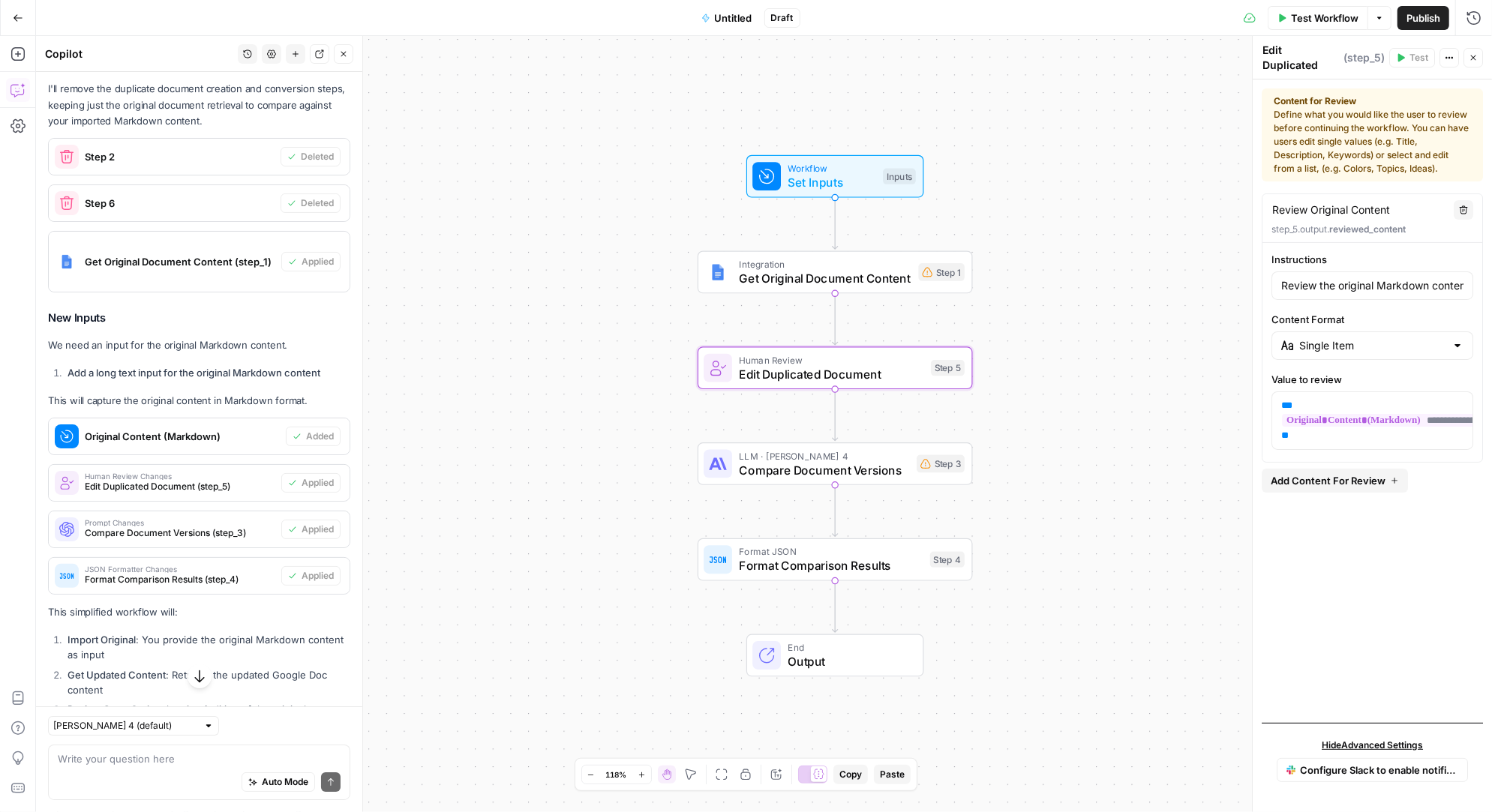
click at [1455, 344] on div at bounding box center [1458, 345] width 12 height 15
type input "Single Item"
drag, startPoint x: 1466, startPoint y: 282, endPoint x: 1287, endPoint y: 287, distance: 179.1
click at [1287, 287] on div "Review the original Markdown content below. You can make any final edits before…" at bounding box center [1372, 286] width 202 height 28
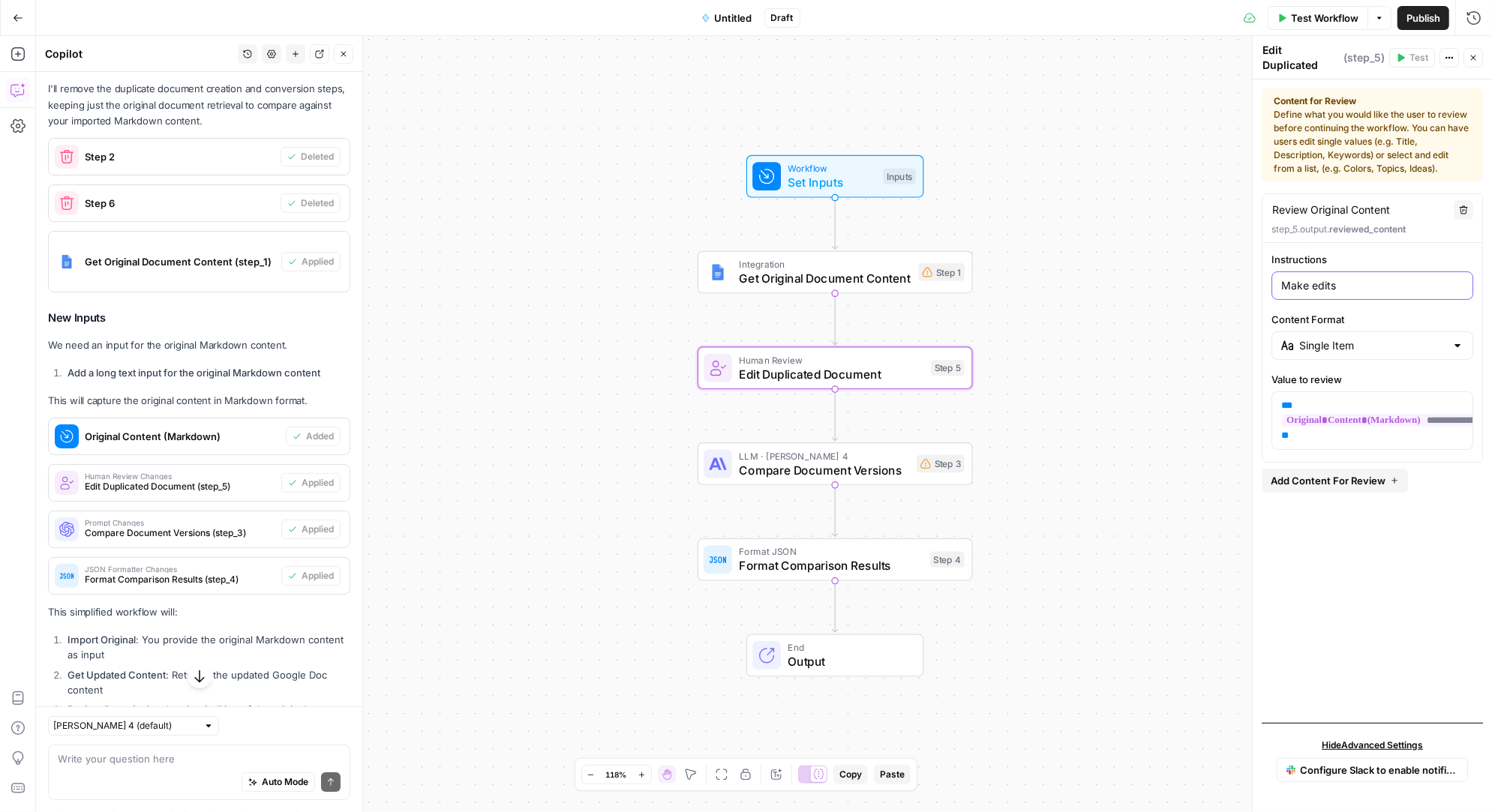
type input "Make edits"
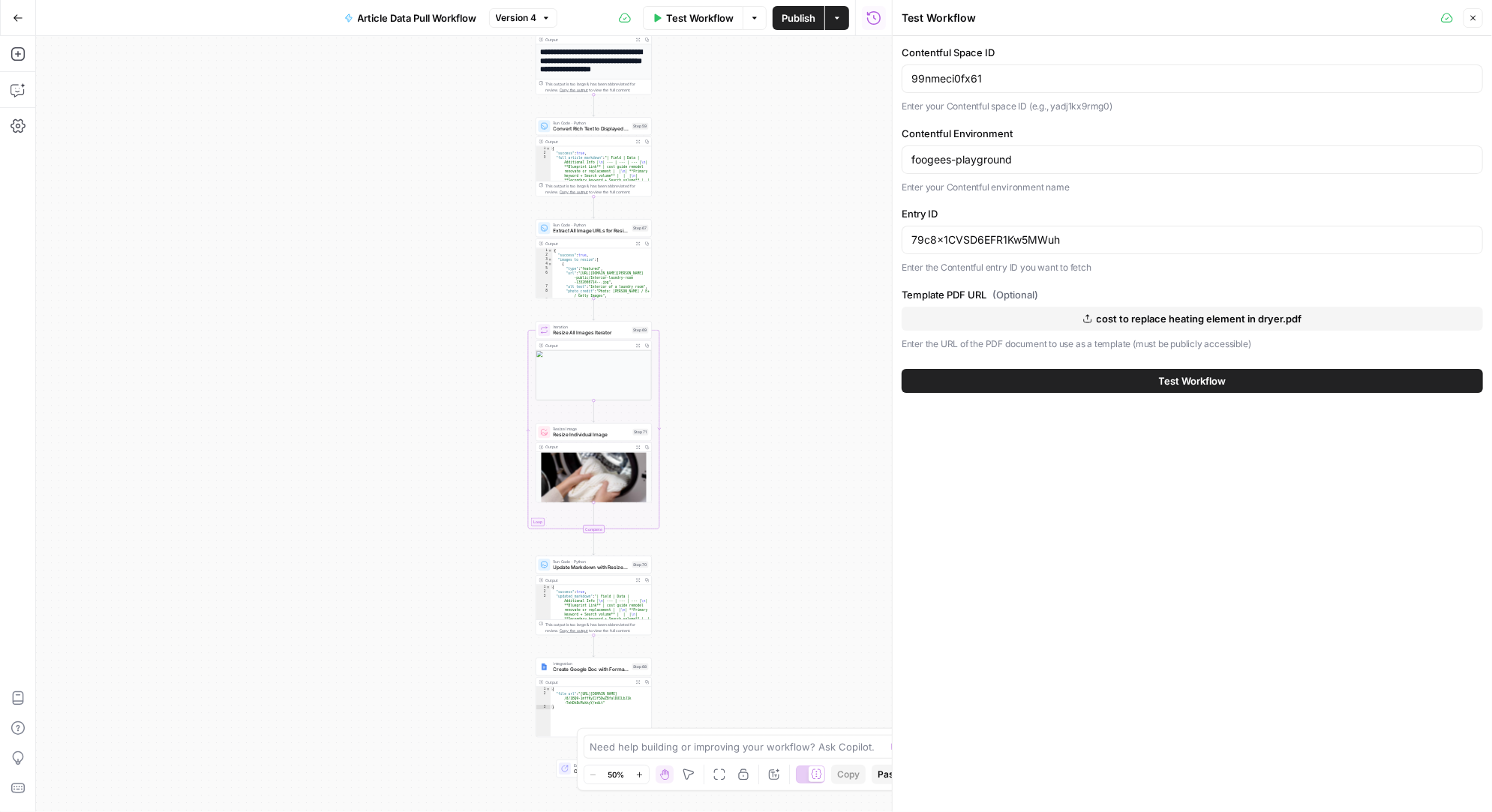
drag, startPoint x: 663, startPoint y: 606, endPoint x: 493, endPoint y: 235, distance: 408.1
click at [493, 235] on div "Workflow Set Inputs Inputs Run Code · Python Fetch Contentful Entry with Python…" at bounding box center [463, 424] width 855 height 776
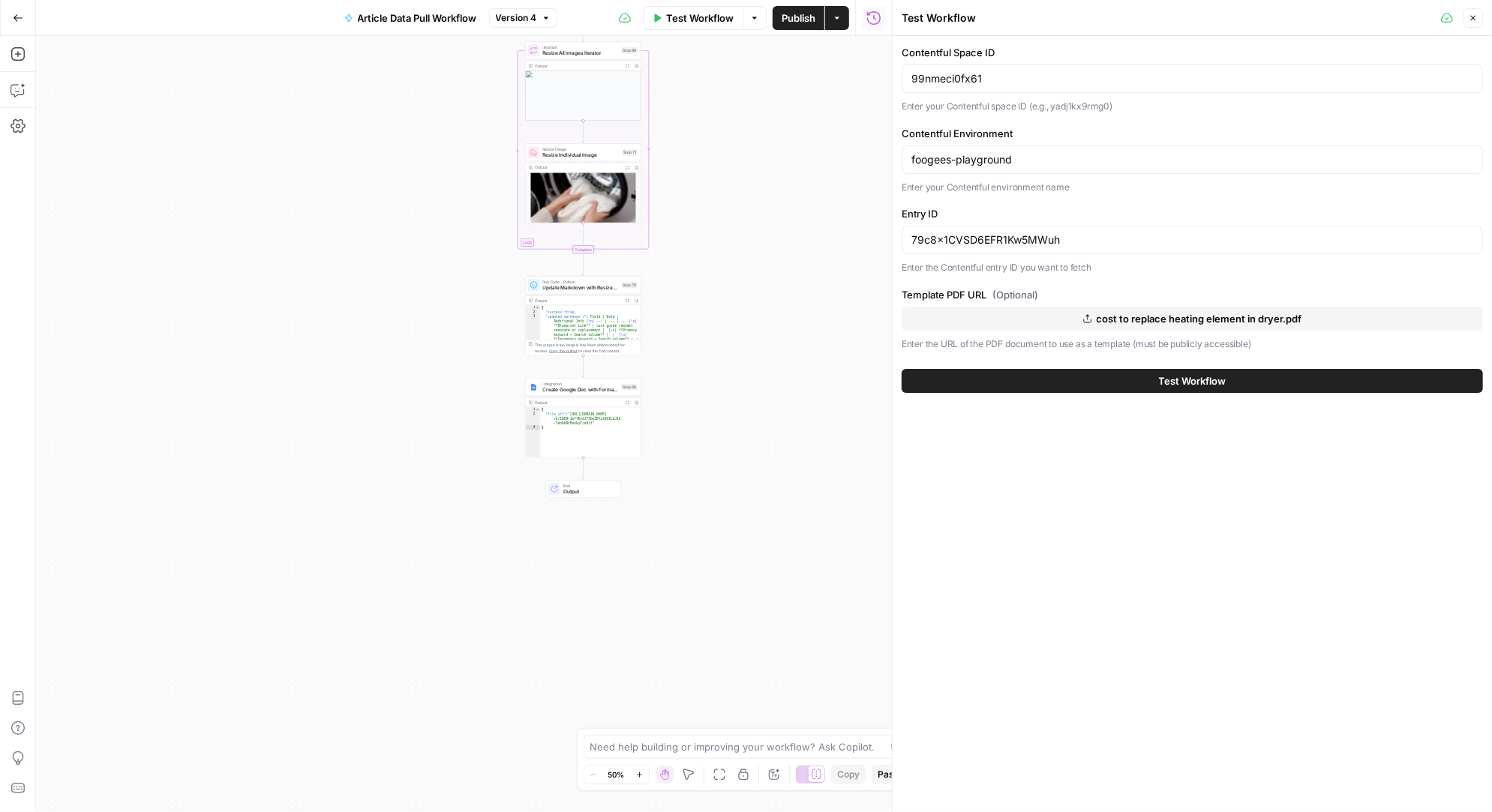
drag, startPoint x: 746, startPoint y: 538, endPoint x: 736, endPoint y: 261, distance: 277.2
click at [736, 260] on div "Workflow Set Inputs Inputs Run Code · Python Fetch Contentful Entry with Python…" at bounding box center [463, 424] width 855 height 776
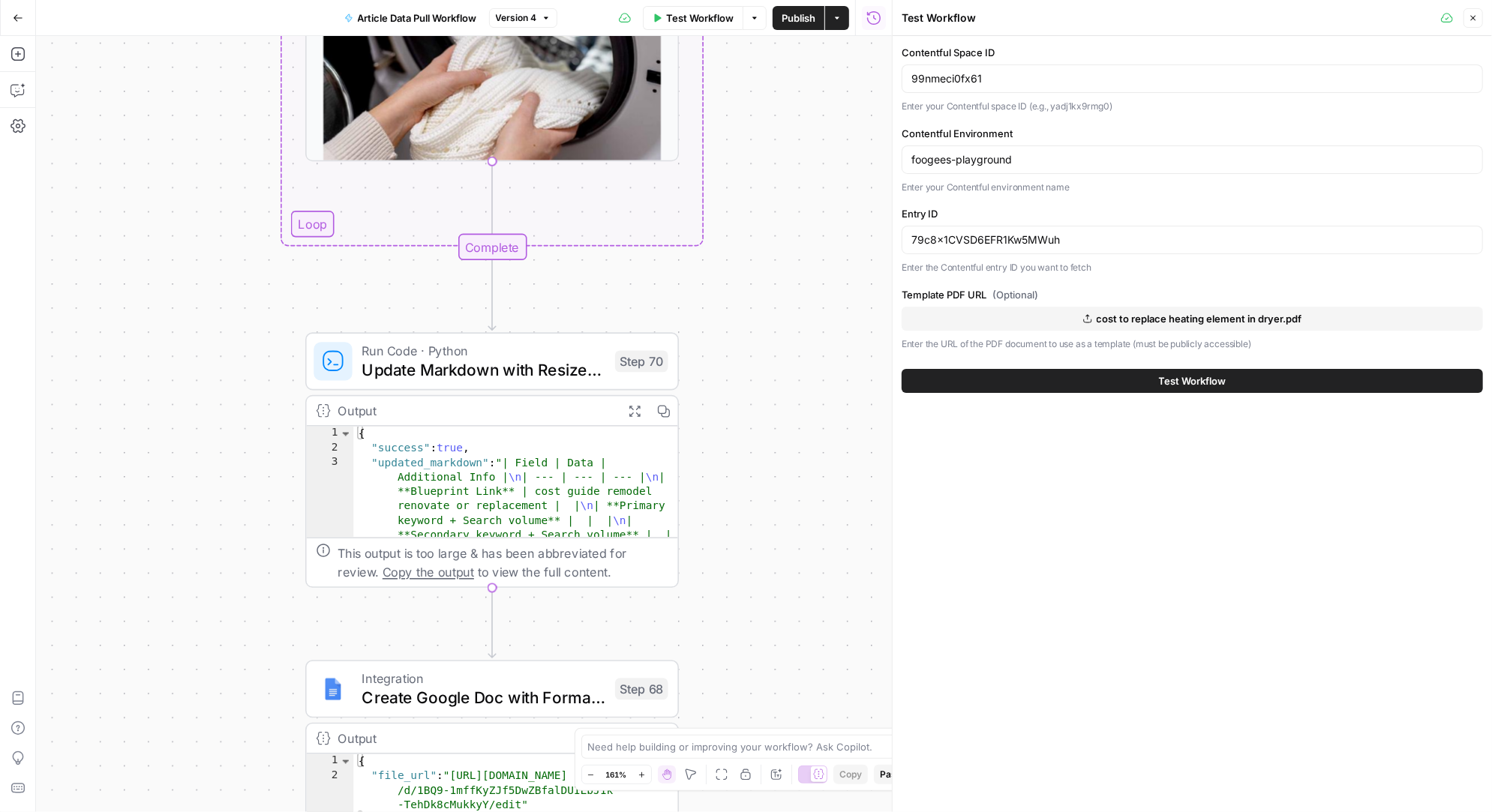
drag, startPoint x: 581, startPoint y: 374, endPoint x: 827, endPoint y: 382, distance: 246.1
click at [827, 382] on div "Workflow Set Inputs Inputs Run Code · Python Fetch Contentful Entry with Python…" at bounding box center [463, 424] width 855 height 776
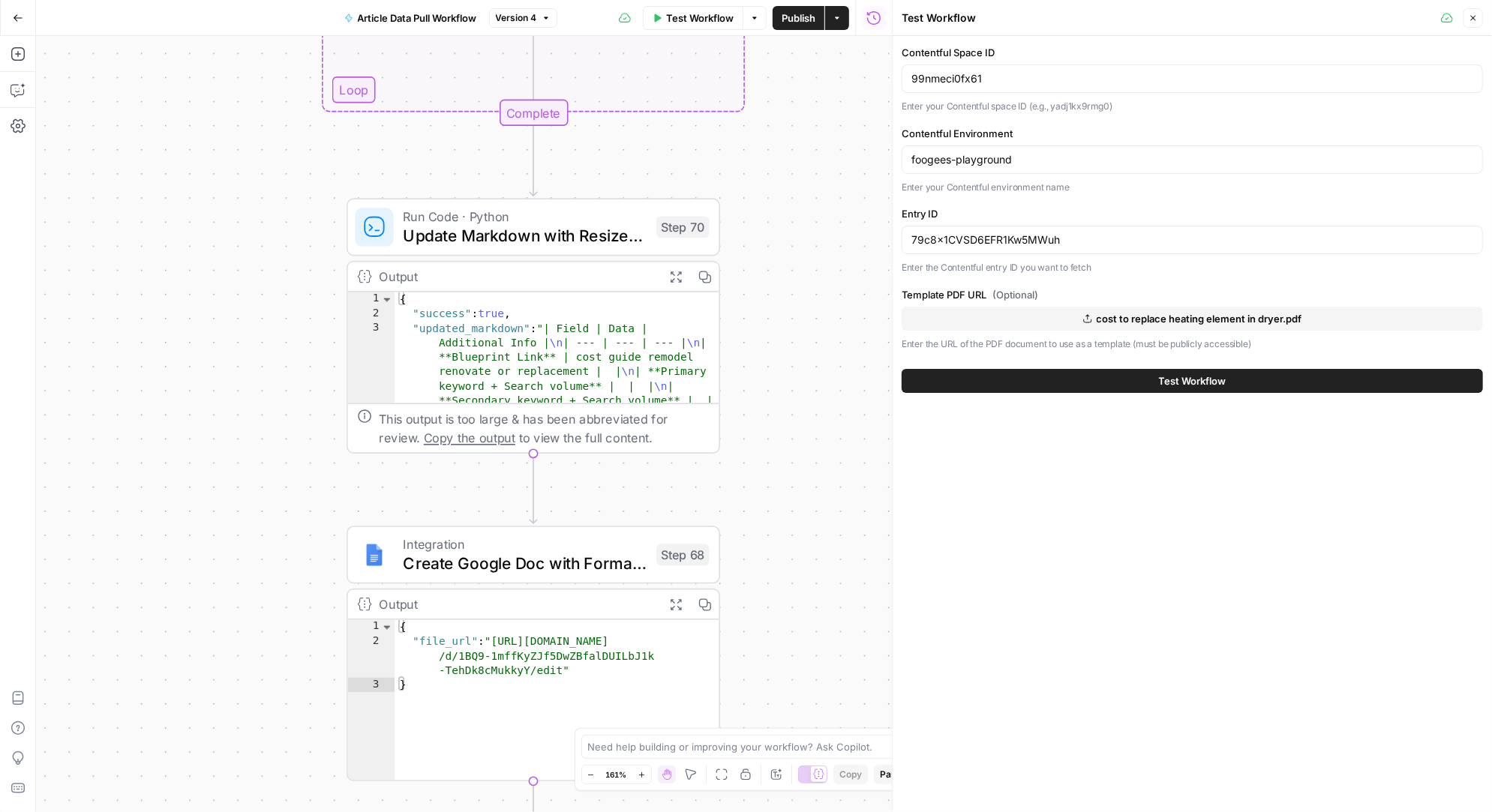
drag, startPoint x: 791, startPoint y: 579, endPoint x: 833, endPoint y: 445, distance: 140.4
click at [833, 445] on div "Workflow Set Inputs Inputs Run Code · Python Fetch Contentful Entry with Python…" at bounding box center [463, 424] width 855 height 776
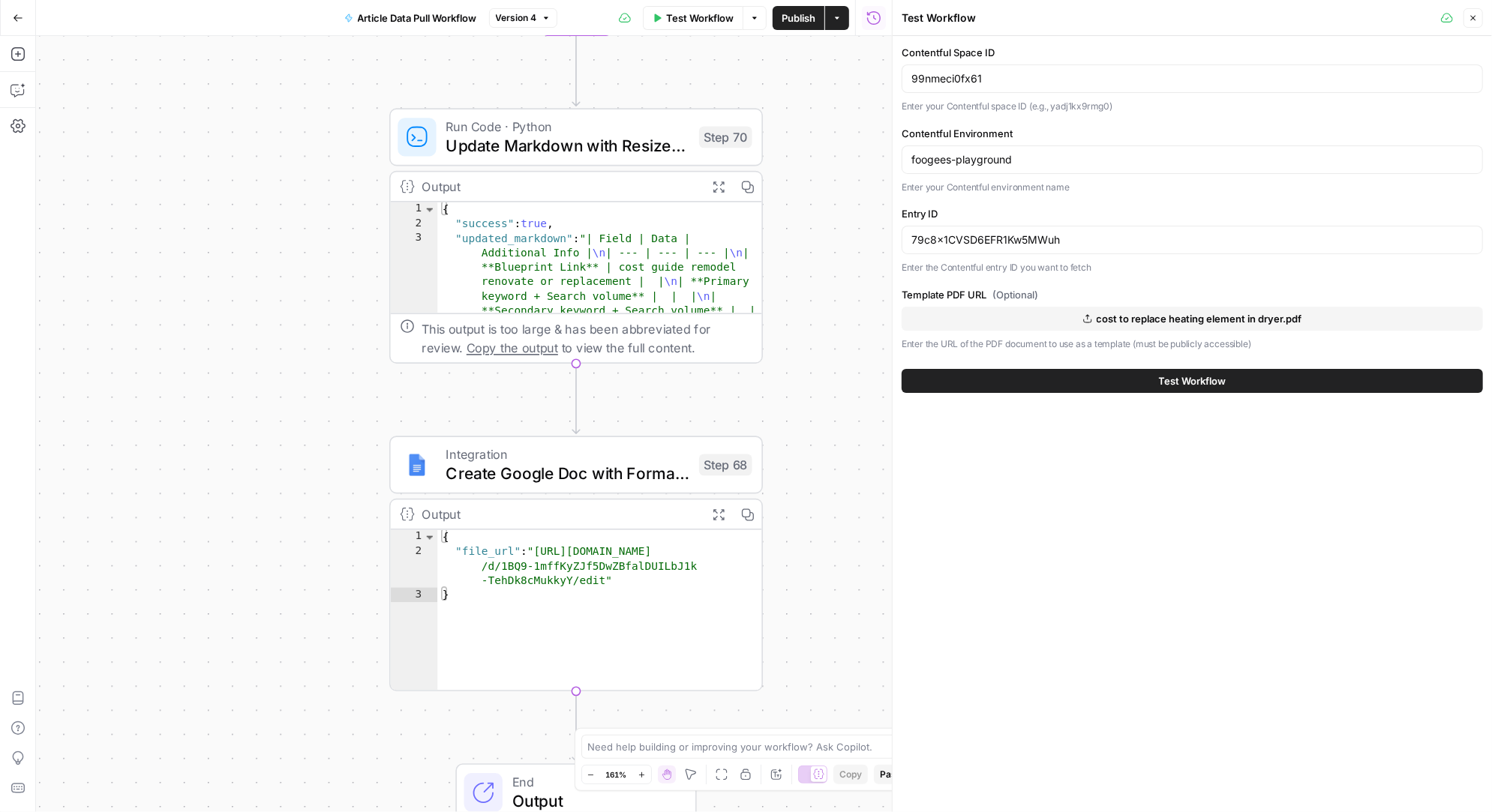
drag, startPoint x: 780, startPoint y: 500, endPoint x: 822, endPoint y: 410, distance: 99.3
click at [822, 410] on div "Workflow Set Inputs Inputs Run Code · Python Fetch Contentful Entry with Python…" at bounding box center [463, 424] width 855 height 776
click at [20, 89] on icon "button" at bounding box center [18, 89] width 15 height 15
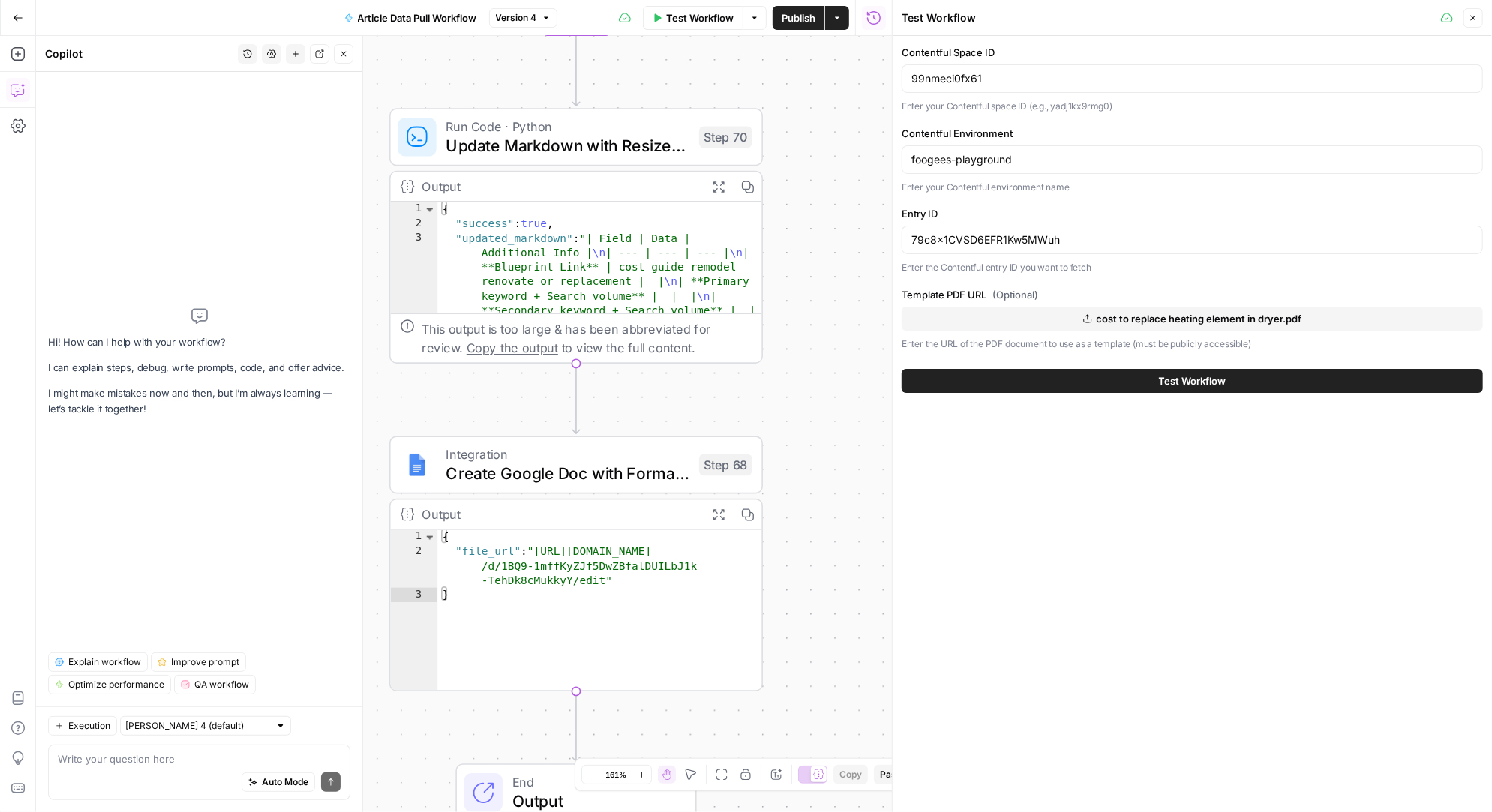
click at [109, 768] on div "Auto Mode Send" at bounding box center [199, 782] width 283 height 33
drag, startPoint x: 164, startPoint y: 756, endPoint x: 48, endPoint y: 763, distance: 116.2
click at [48, 762] on div "output the markdown output the markdown Auto Mode Send" at bounding box center [199, 772] width 302 height 56
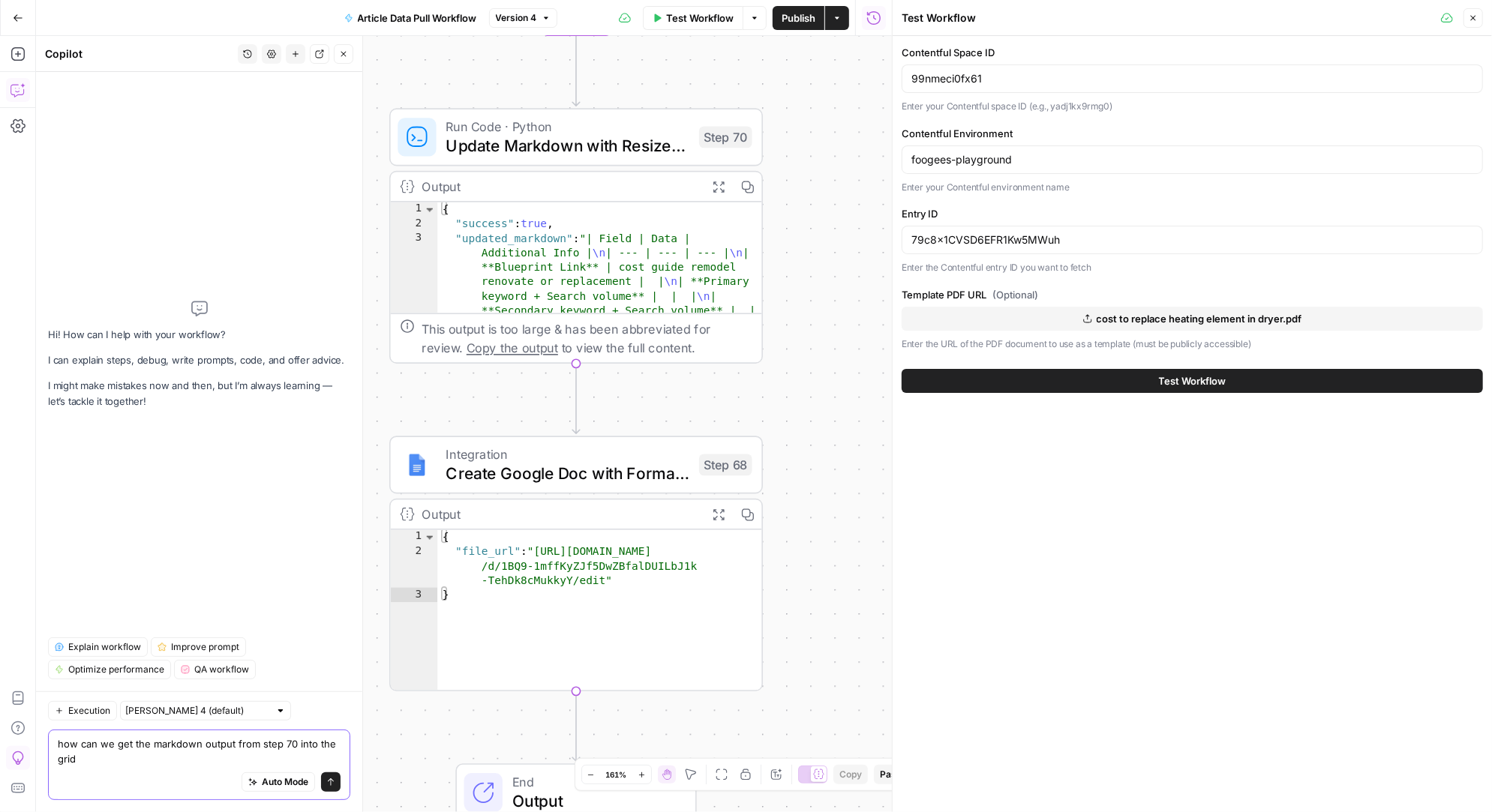
click at [123, 760] on textarea "how can we get the markdown output from step 70 into the grid" at bounding box center [199, 751] width 283 height 30
type textarea "how can we get the markdown output from step 70 into the grid. the step 68 goog…"
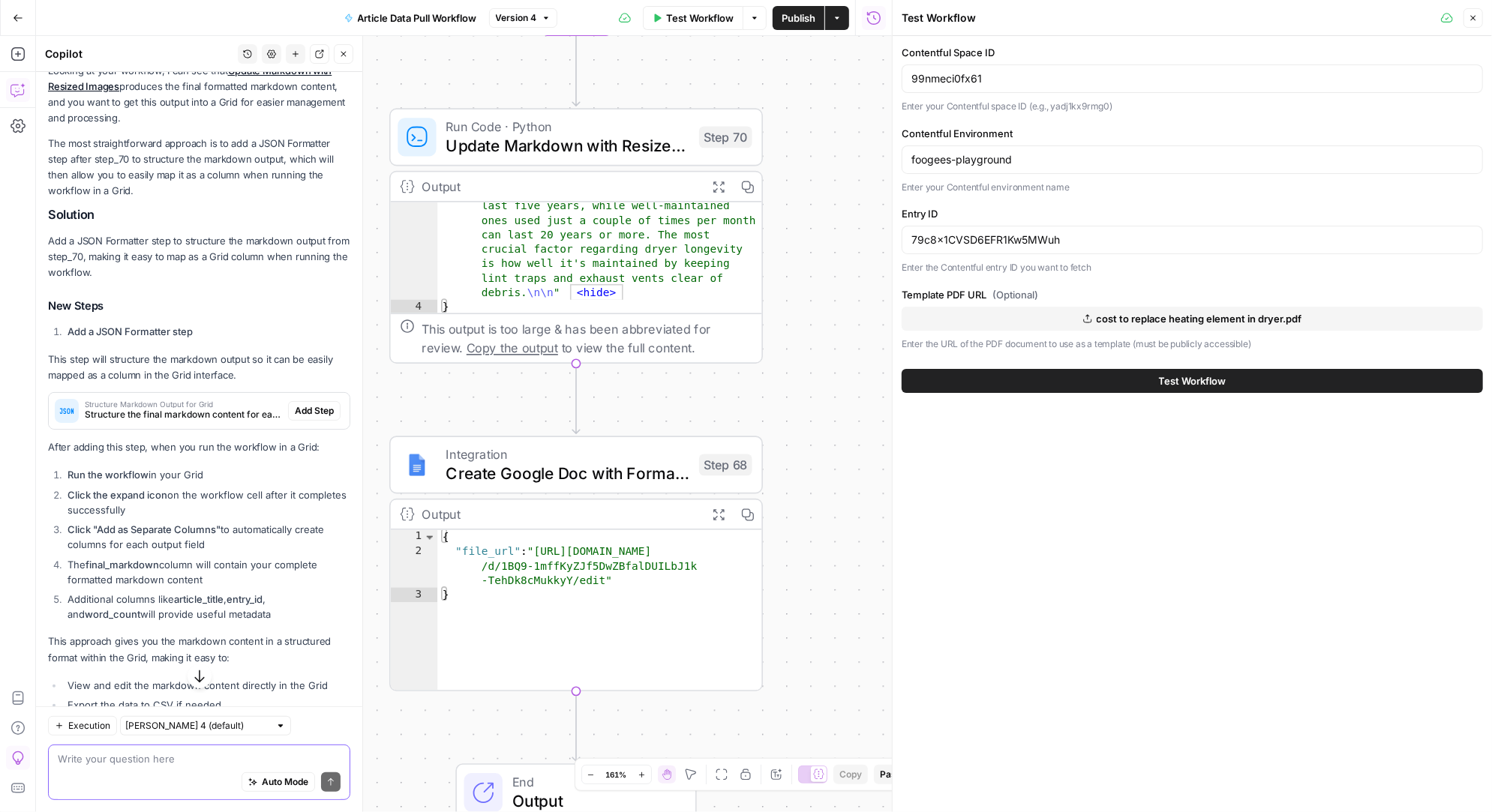
scroll to position [331, 0]
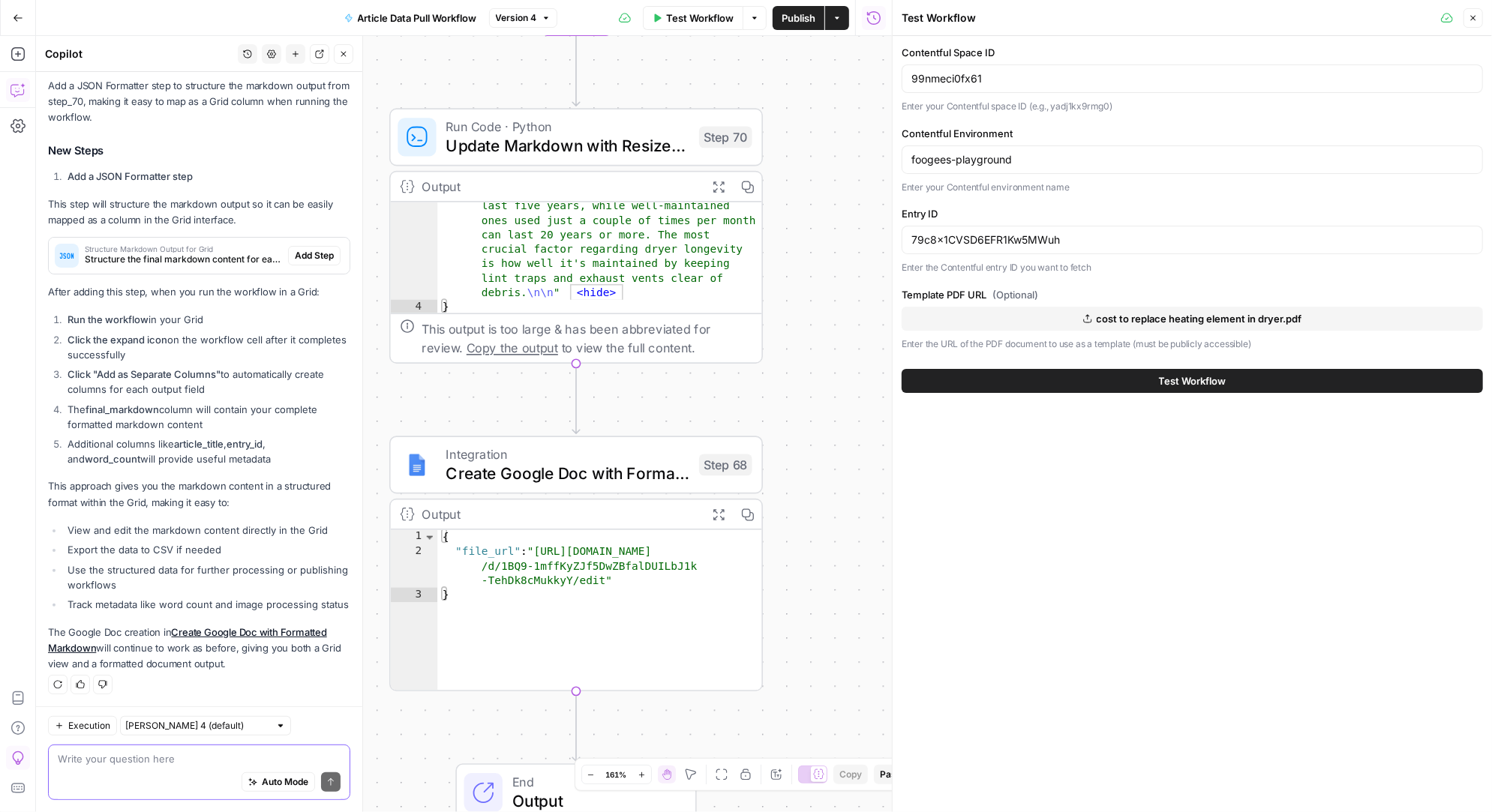
click at [113, 756] on textarea at bounding box center [199, 758] width 283 height 15
type textarea "will it be it's own column"
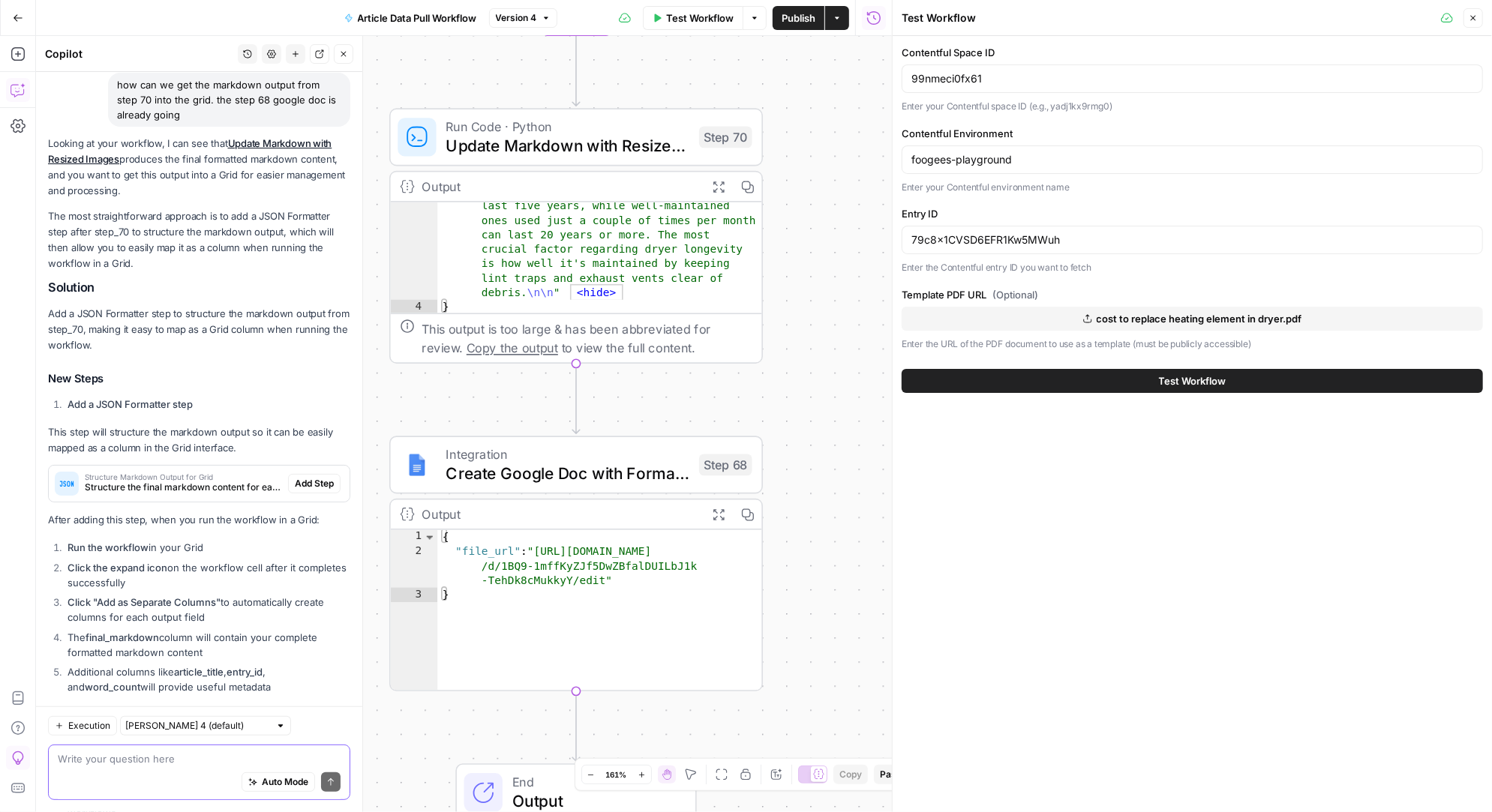
scroll to position [19, 0]
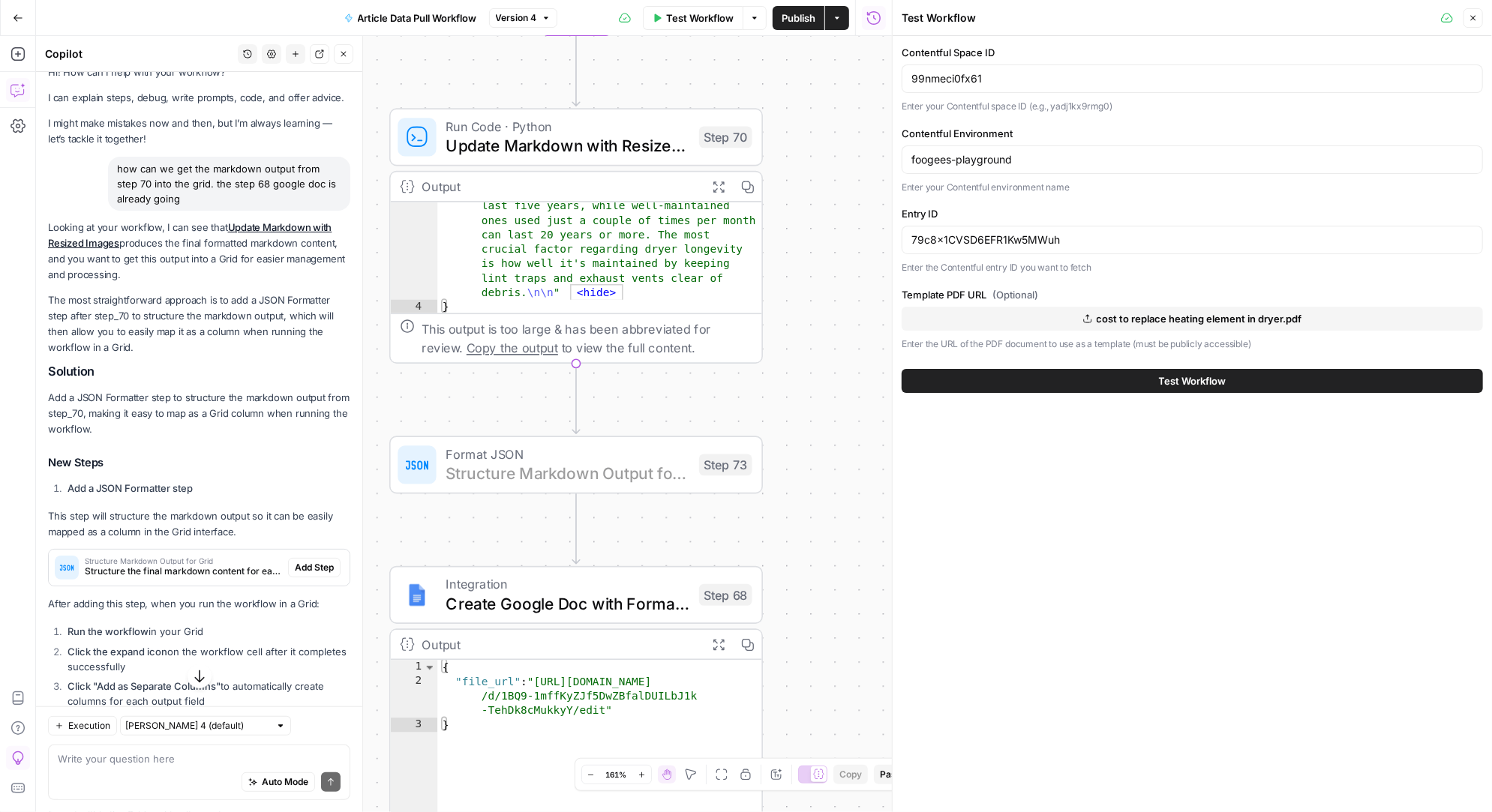
click at [310, 566] on span "Add Step" at bounding box center [314, 567] width 39 height 13
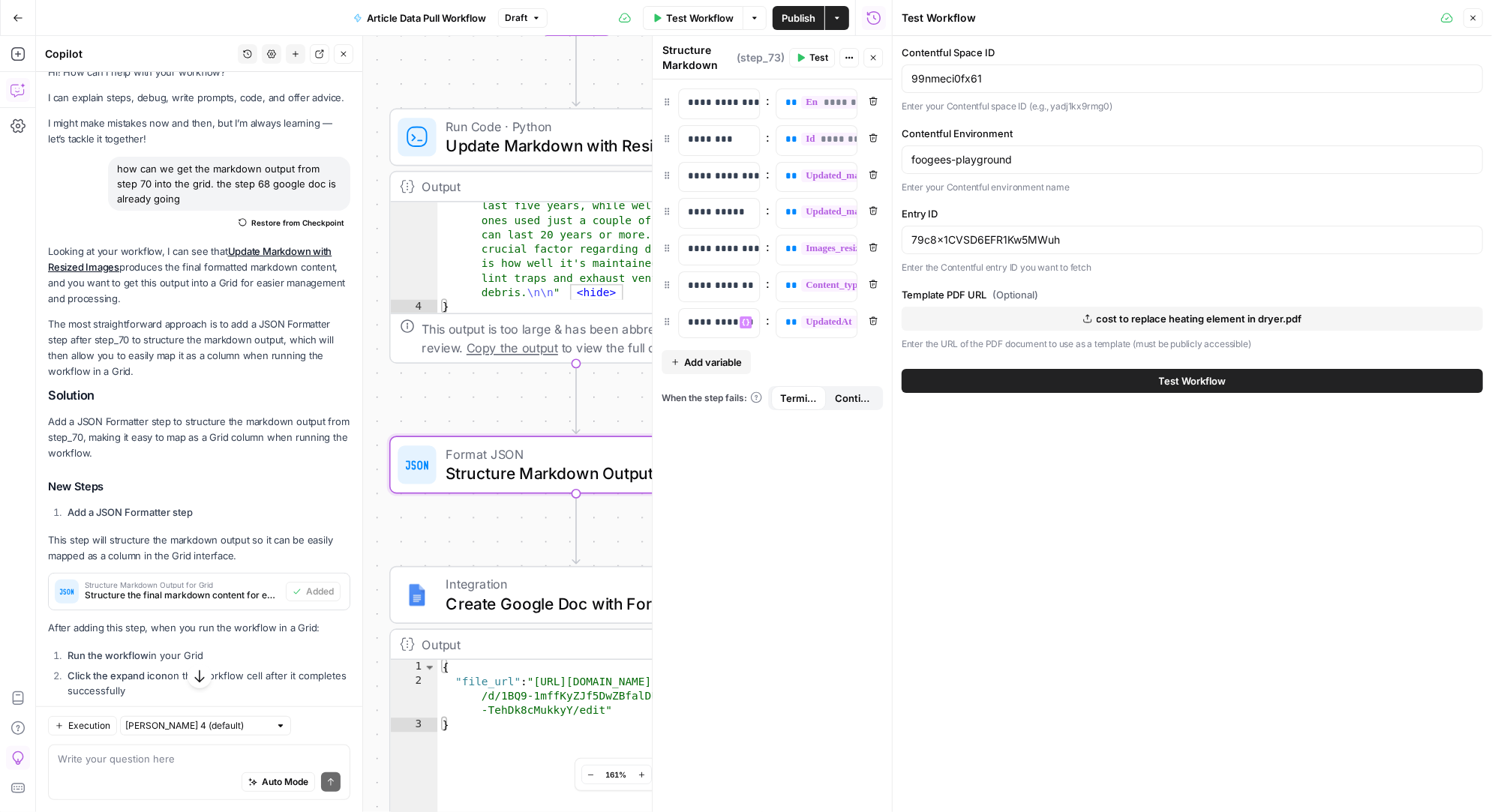
scroll to position [0, 0]
click at [794, 17] on span "Publish" at bounding box center [798, 18] width 34 height 15
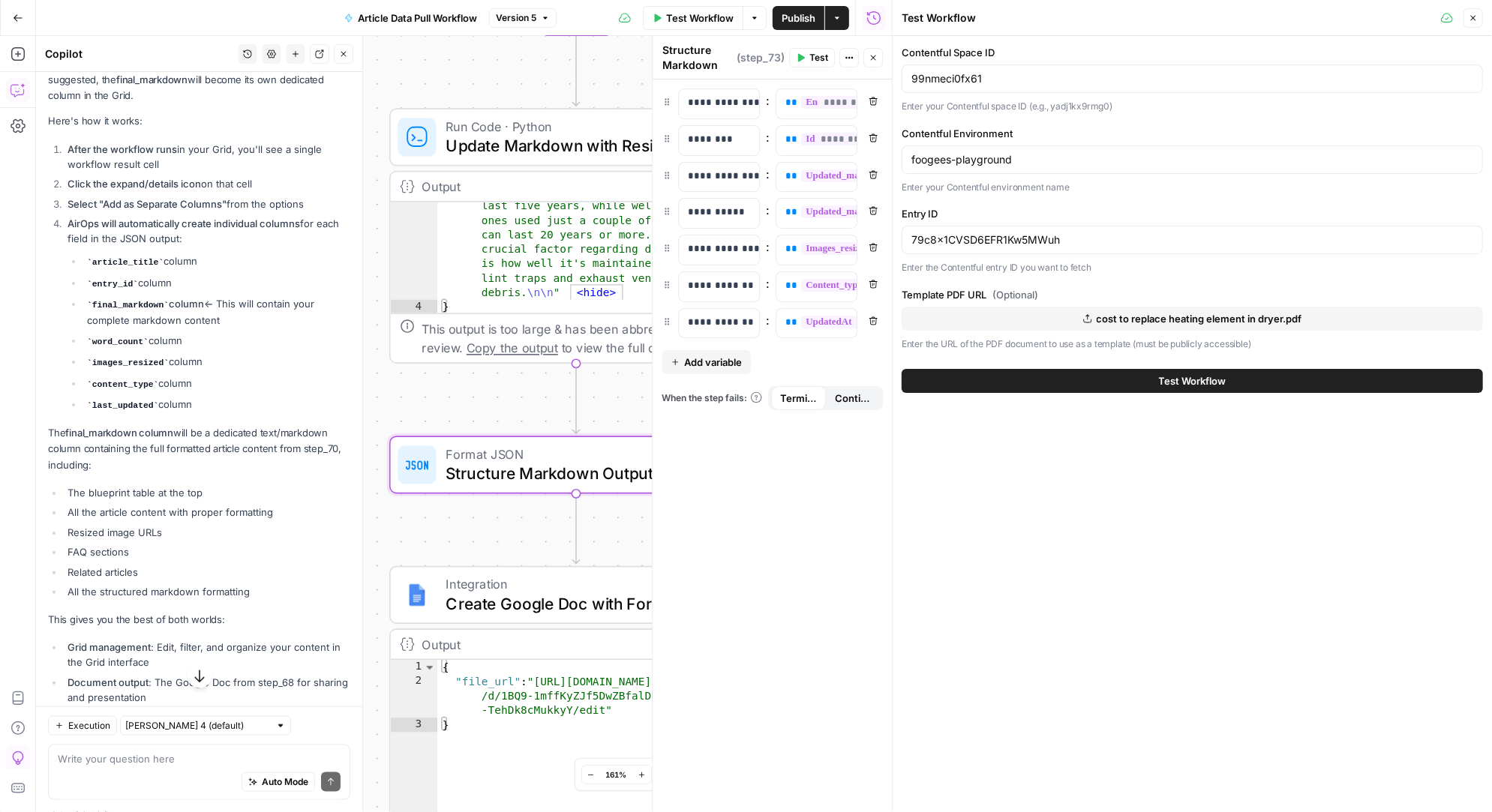
scroll to position [1157, 0]
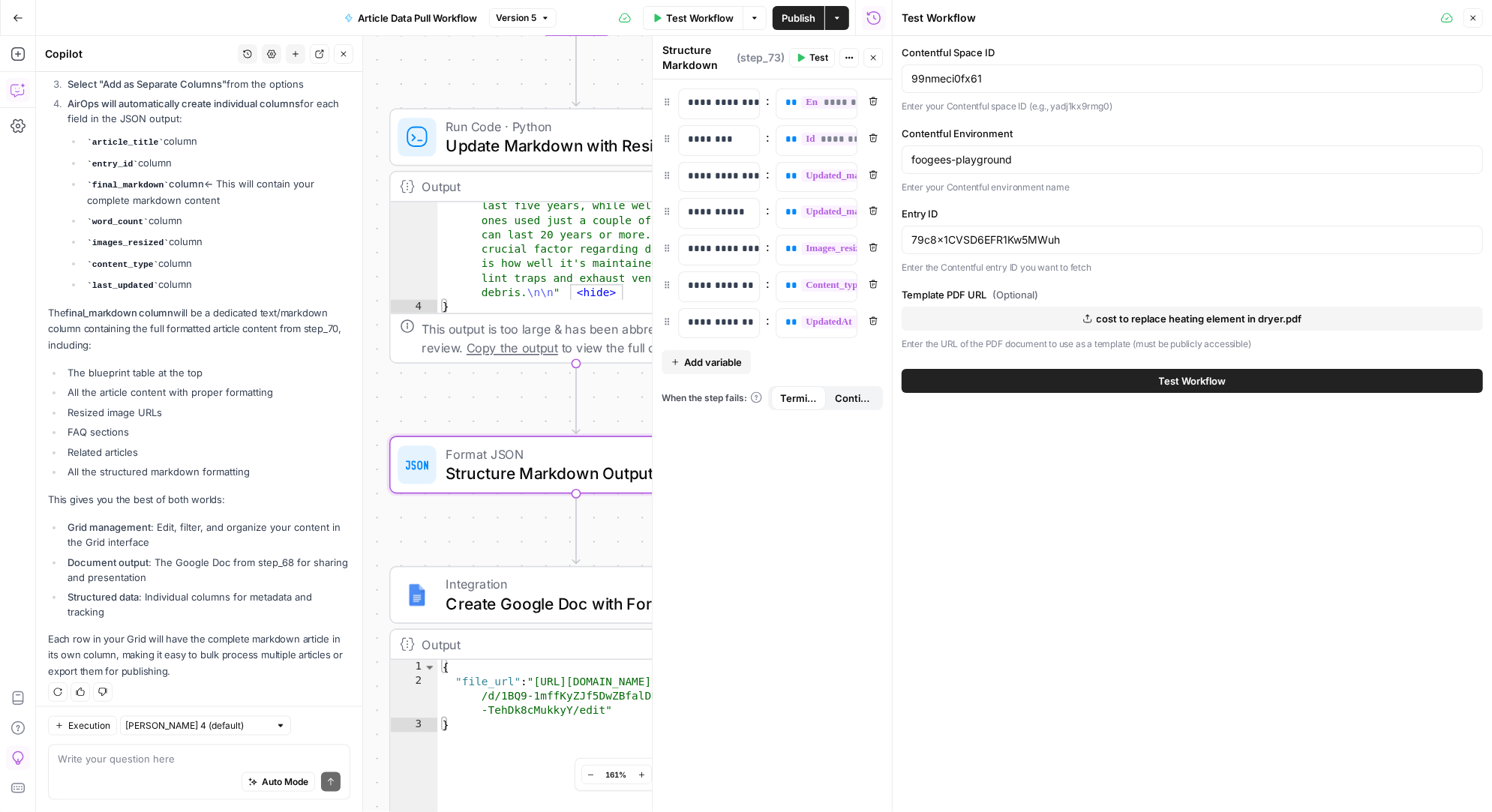
click at [139, 766] on div "Auto Mode Send" at bounding box center [199, 782] width 283 height 33
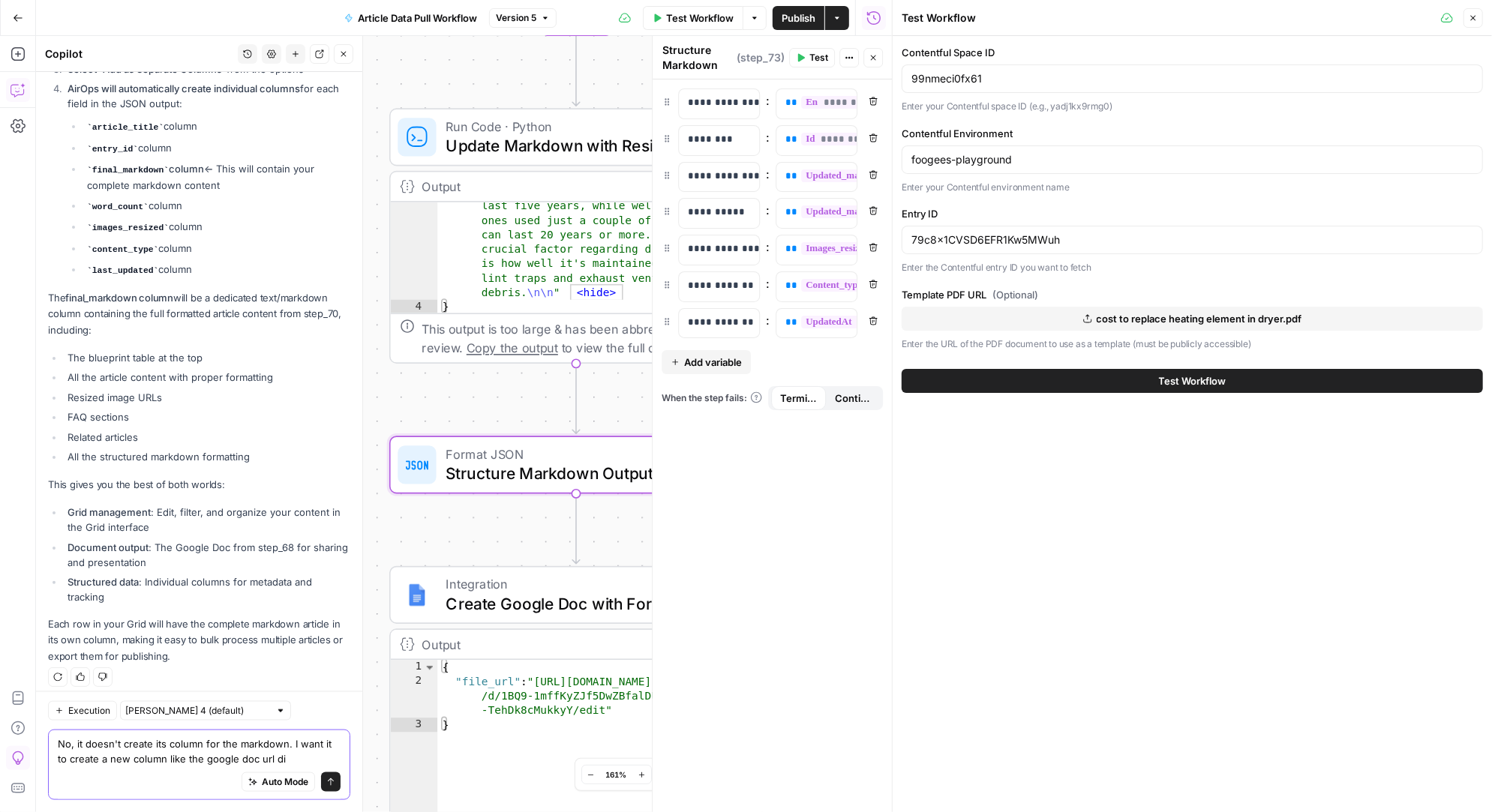
type textarea "No, it doesn't create its column for the markdown. I want it to create a new co…"
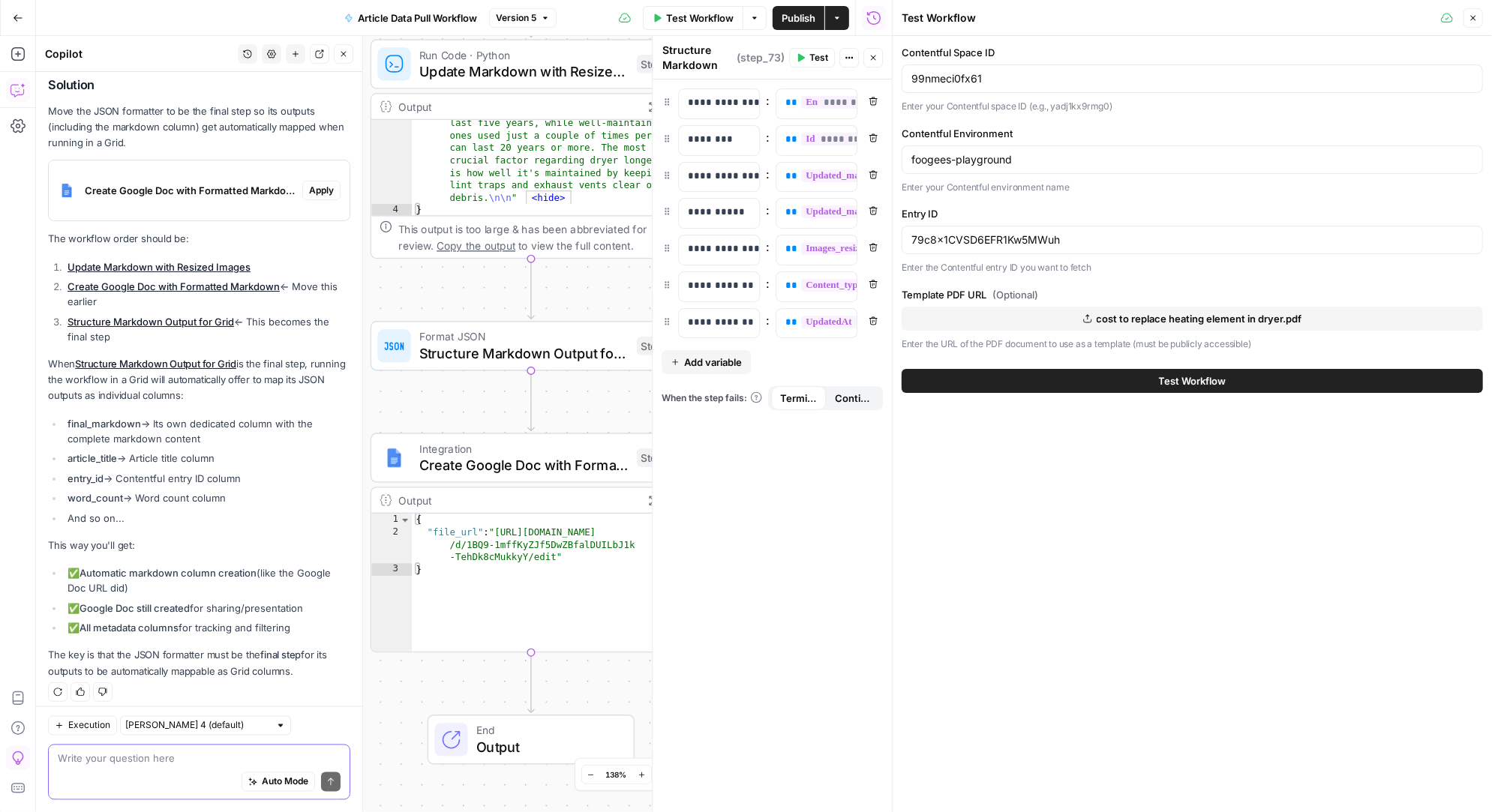
scroll to position [0, 0]
click at [112, 757] on textarea at bounding box center [199, 758] width 283 height 15
type textarea "or do we need to create a step that includes both as outputs?"
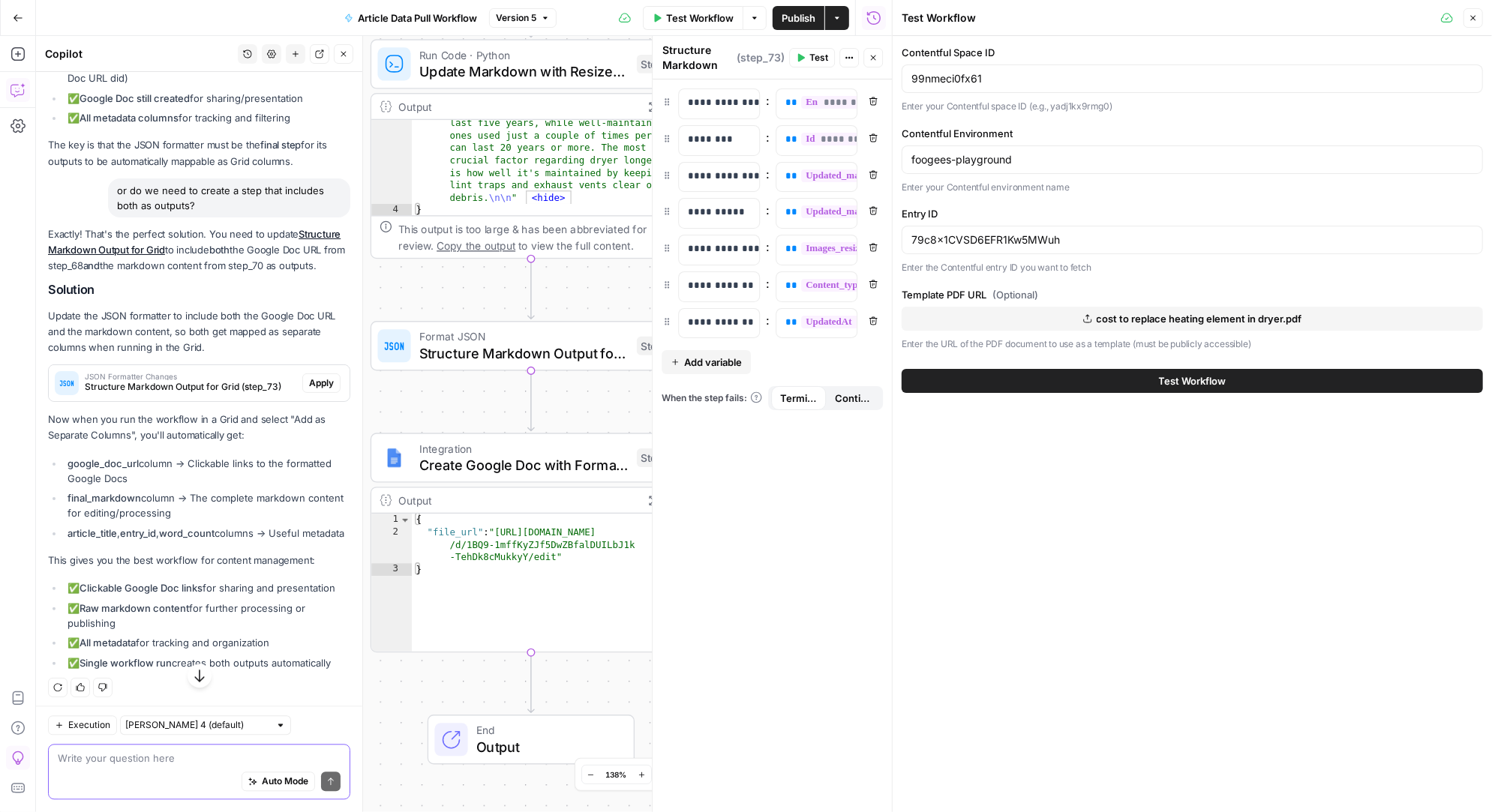
scroll to position [2438, 0]
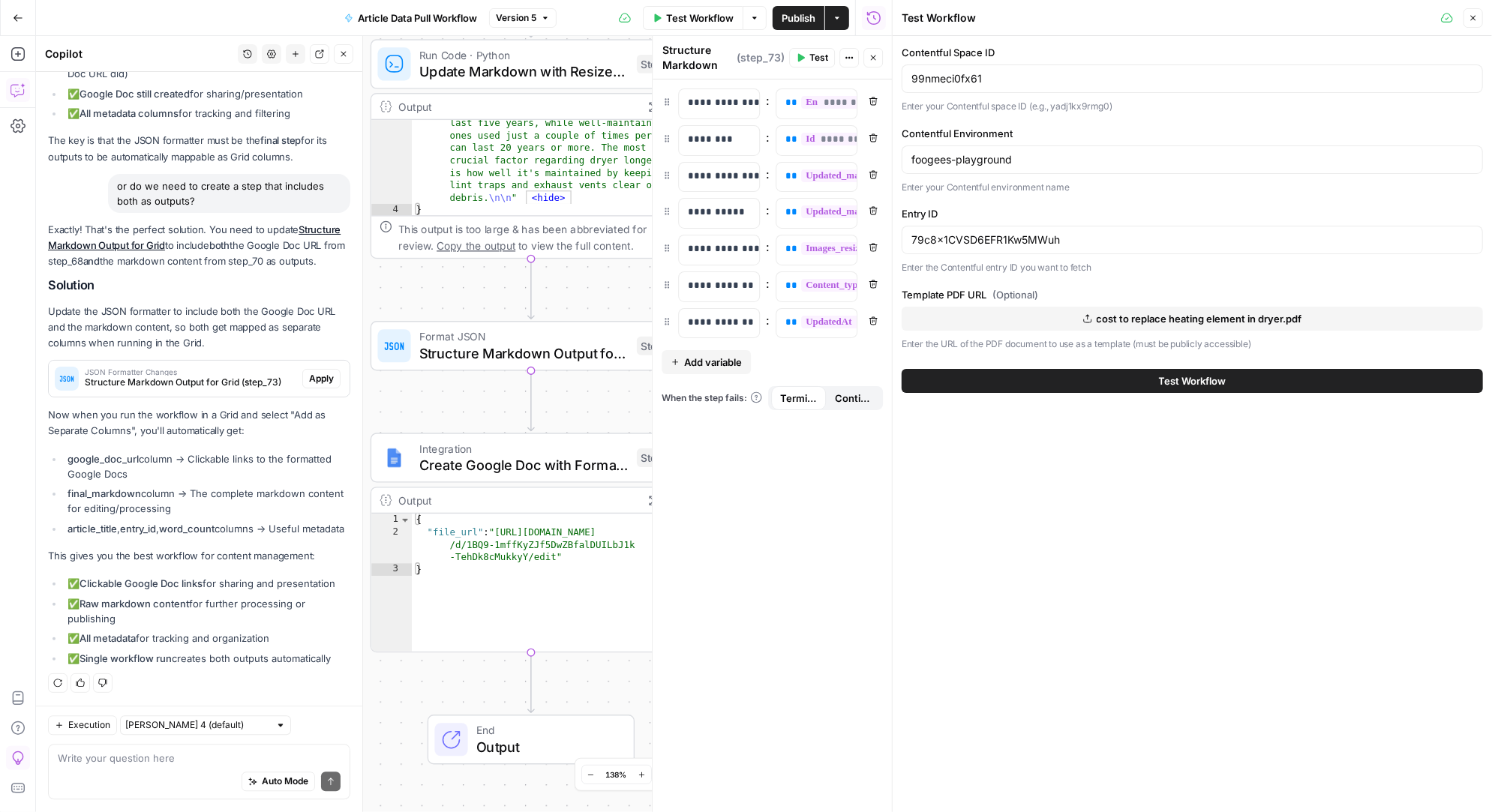
drag, startPoint x: 187, startPoint y: 497, endPoint x: 63, endPoint y: 480, distance: 125.2
click at [64, 485] on li "final_markdown column → The complete markdown content for editing/processing" at bounding box center [207, 500] width 287 height 30
copy li "final_markdown column → The complete markdown content for editing/processing"
click at [99, 778] on div "Auto Mode Send" at bounding box center [199, 782] width 283 height 33
paste textarea "final_markdown column → The complete markdown content for editing/processing"
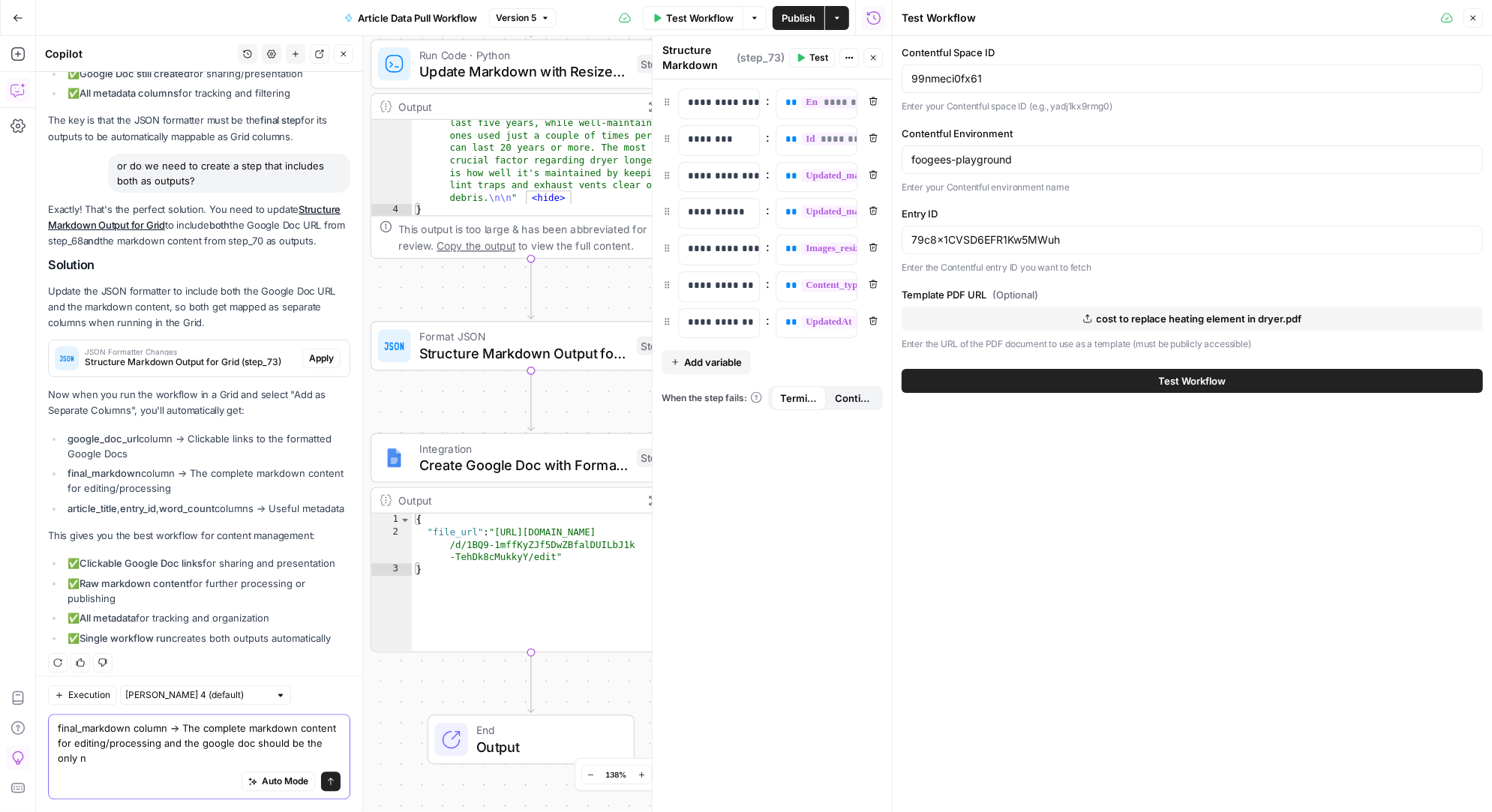
scroll to position [2468, 0]
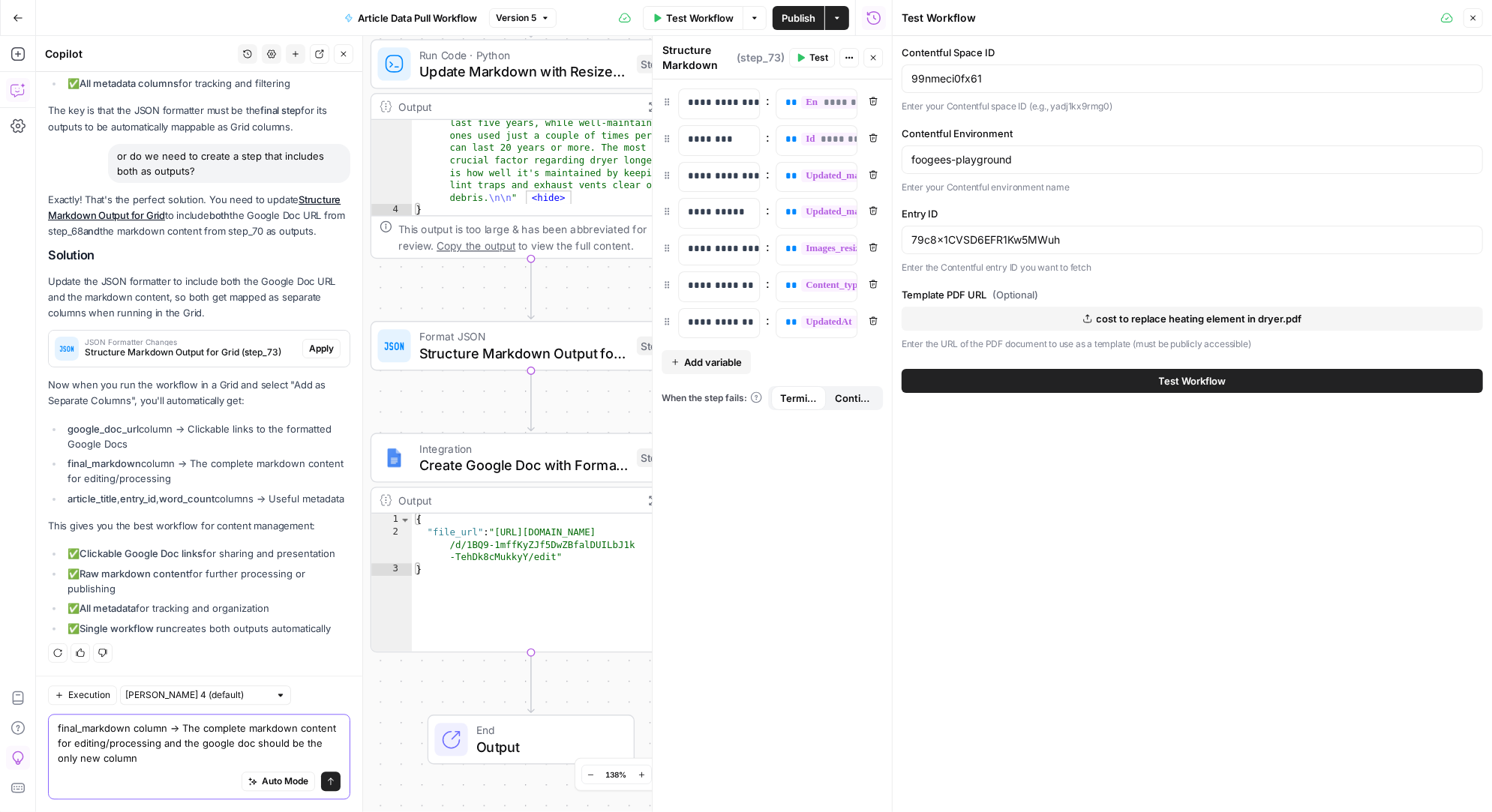
type textarea "final_markdown column → The complete markdown content for editing/processing an…"
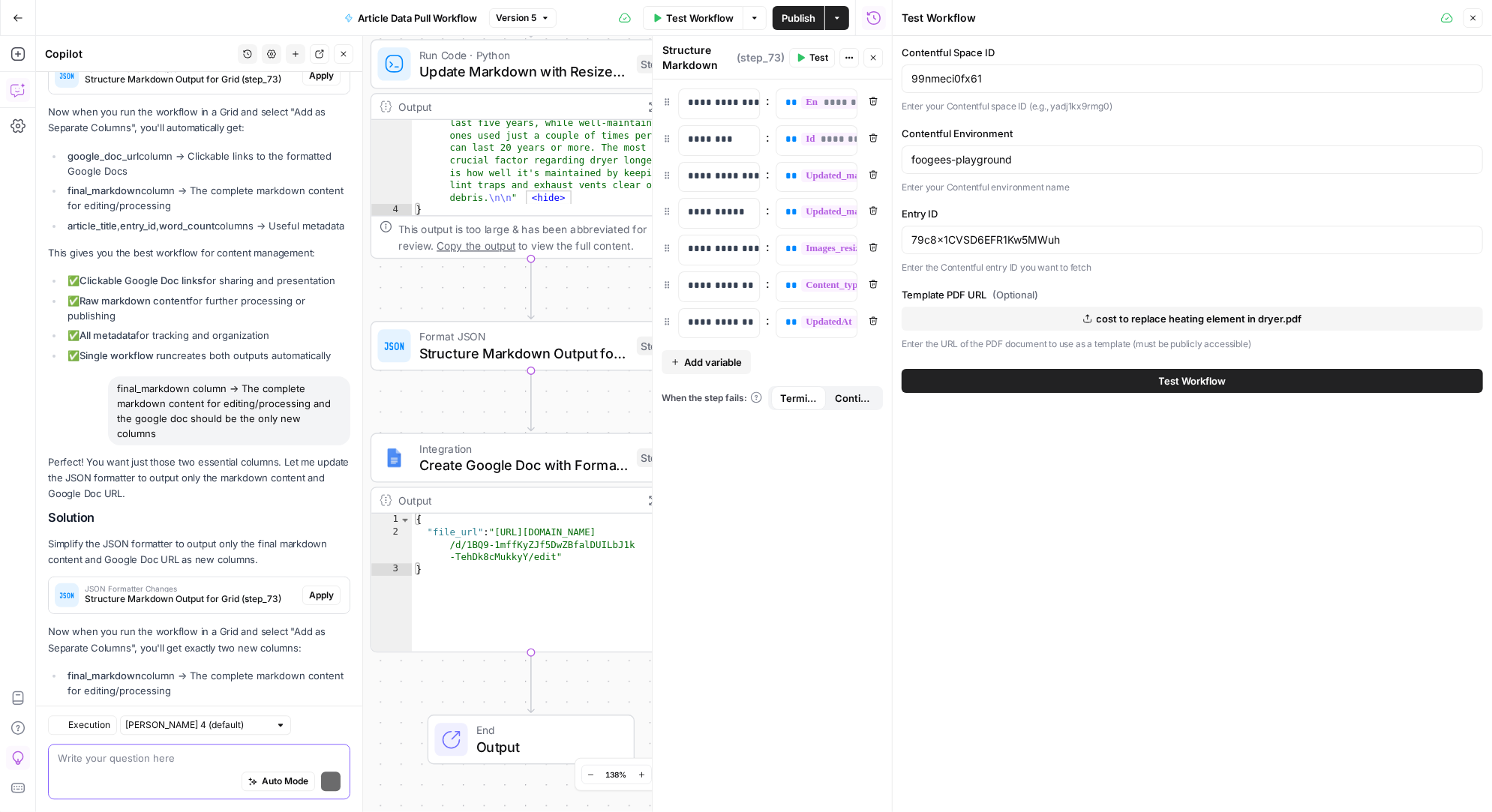
scroll to position [2831, 0]
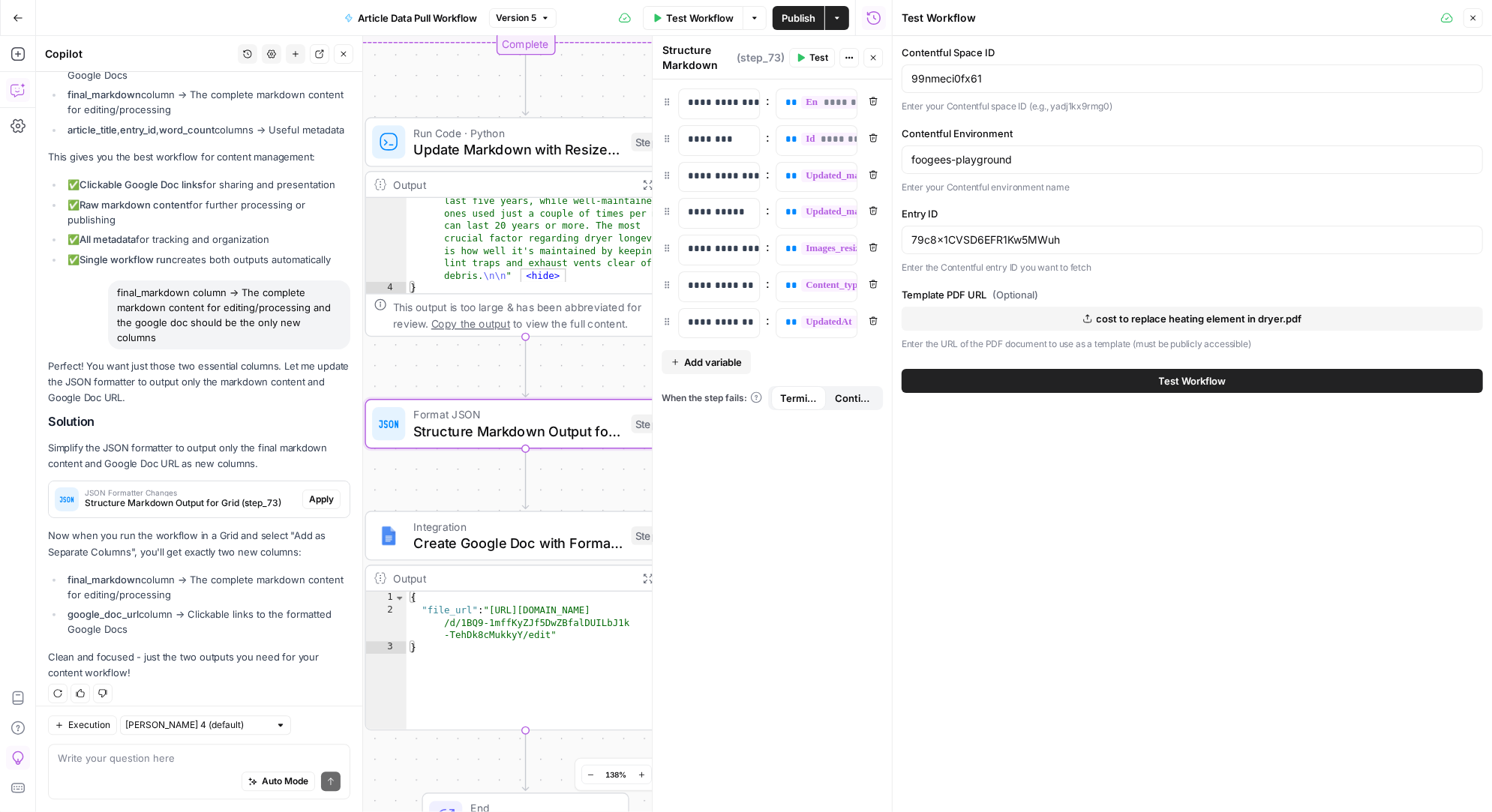
click at [313, 492] on span "Apply" at bounding box center [321, 499] width 25 height 13
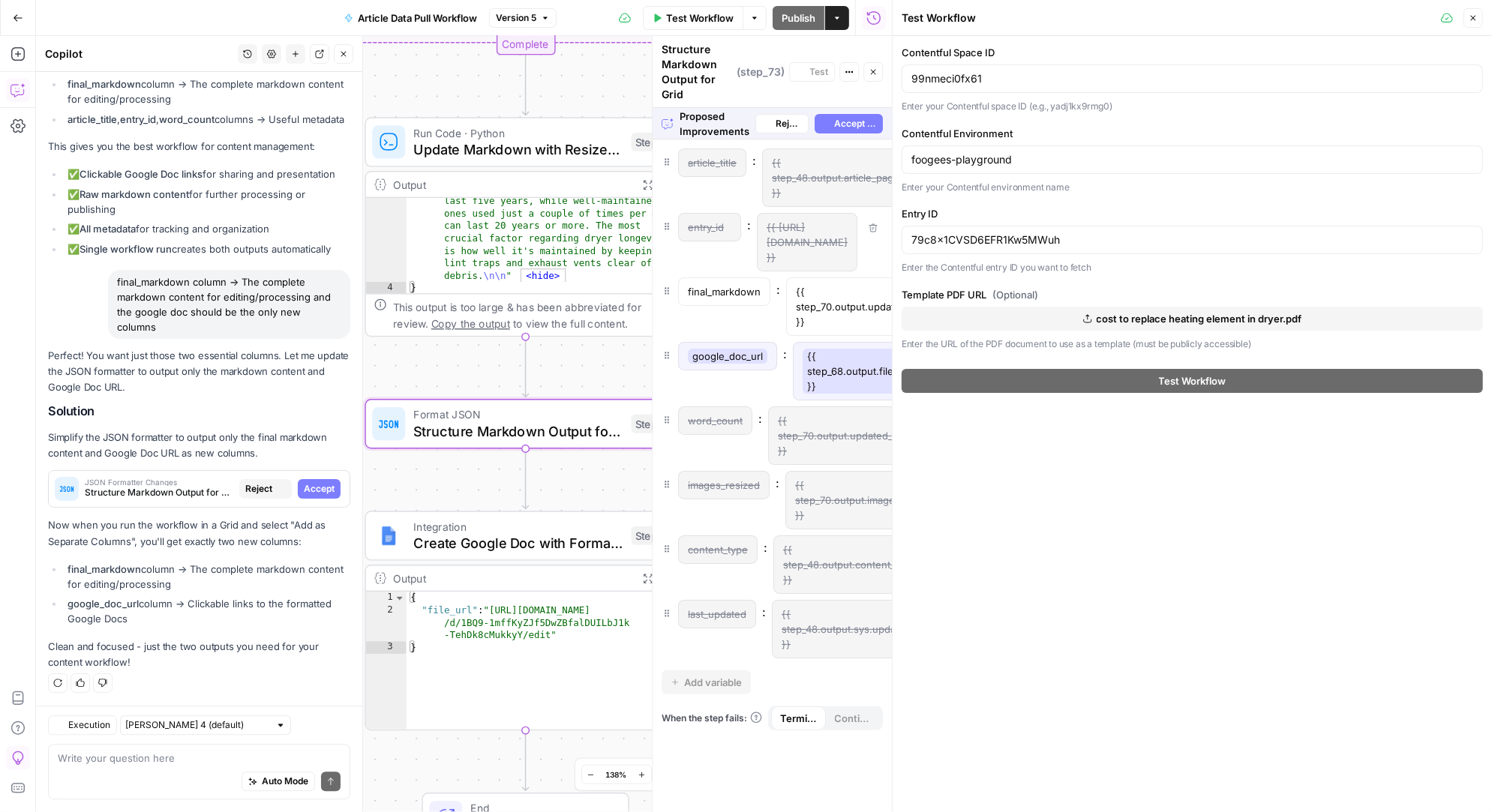
scroll to position [2783, 0]
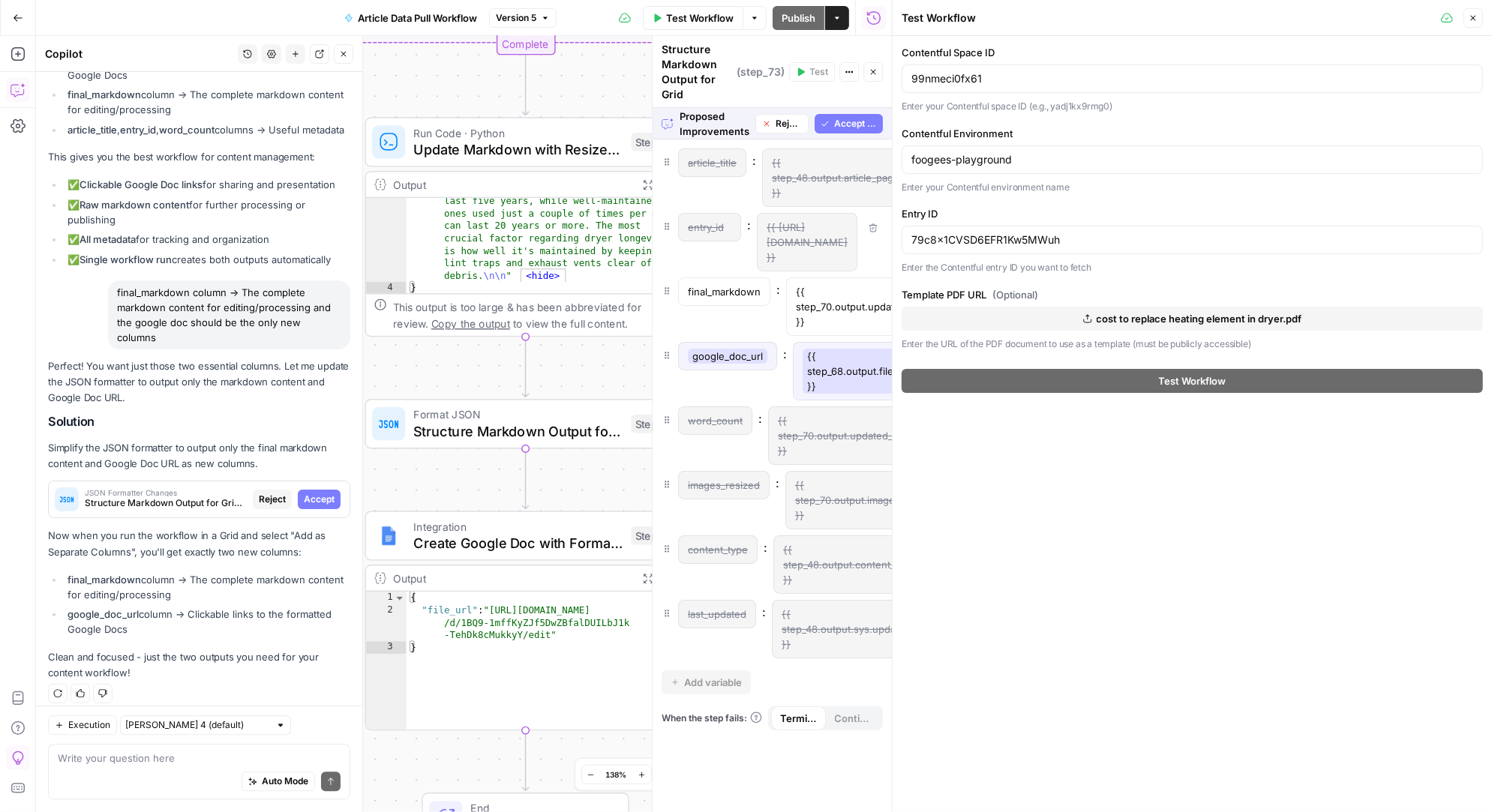
click at [857, 120] on span "Accept All" at bounding box center [855, 124] width 42 height 13
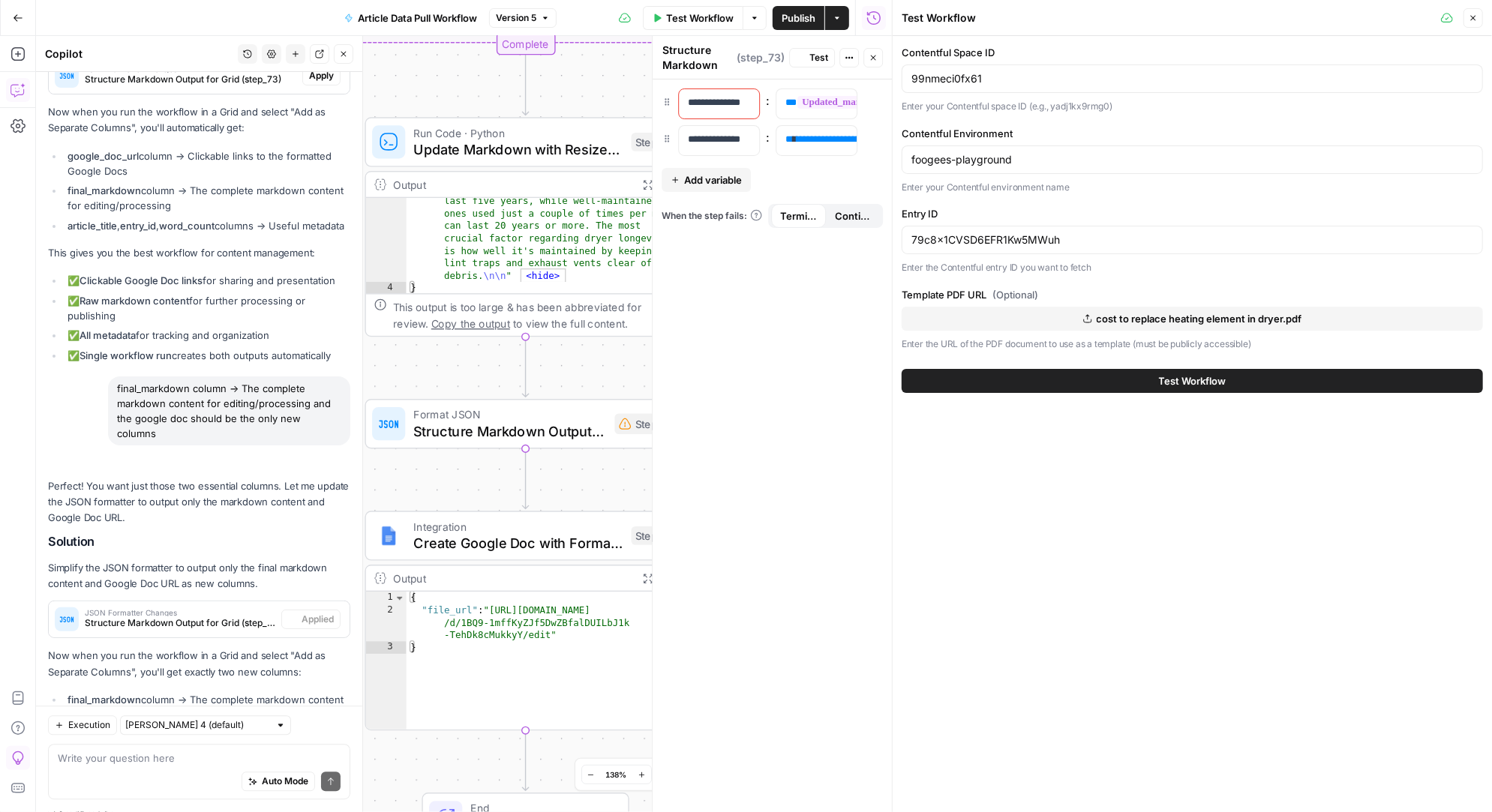
scroll to position [2903, 0]
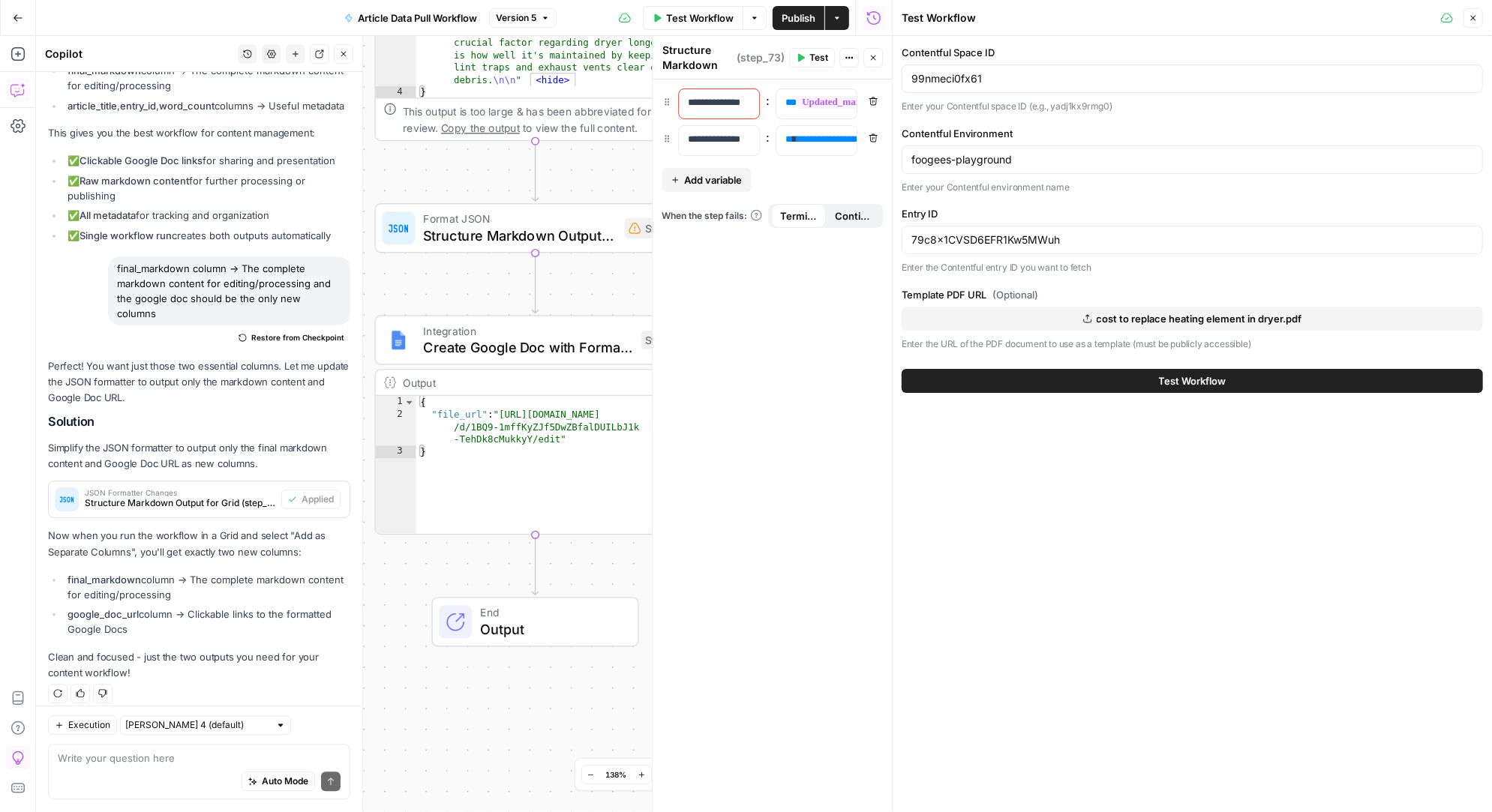
drag, startPoint x: 457, startPoint y: 369, endPoint x: 464, endPoint y: 159, distance: 210.1
click at [464, 159] on div "Workflow Set Inputs Inputs Run Code · Python Fetch Contentful Entry with Python…" at bounding box center [463, 424] width 855 height 776
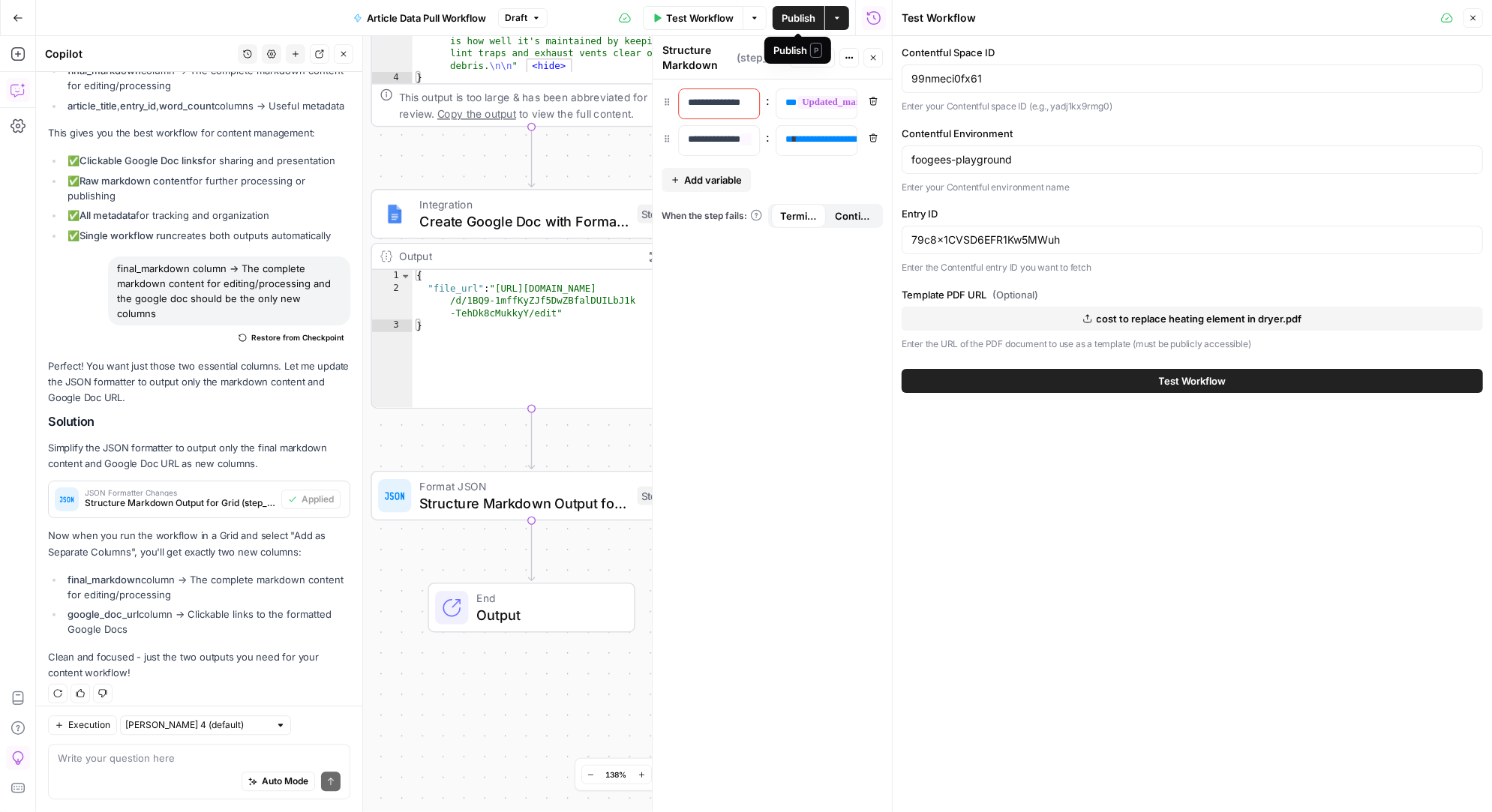
click at [772, 331] on div "**********" at bounding box center [772, 446] width 239 height 733
click at [728, 135] on p "**********" at bounding box center [719, 139] width 63 height 15
click at [730, 97] on p "**********" at bounding box center [719, 102] width 63 height 15
click at [746, 262] on div "**********" at bounding box center [772, 446] width 239 height 733
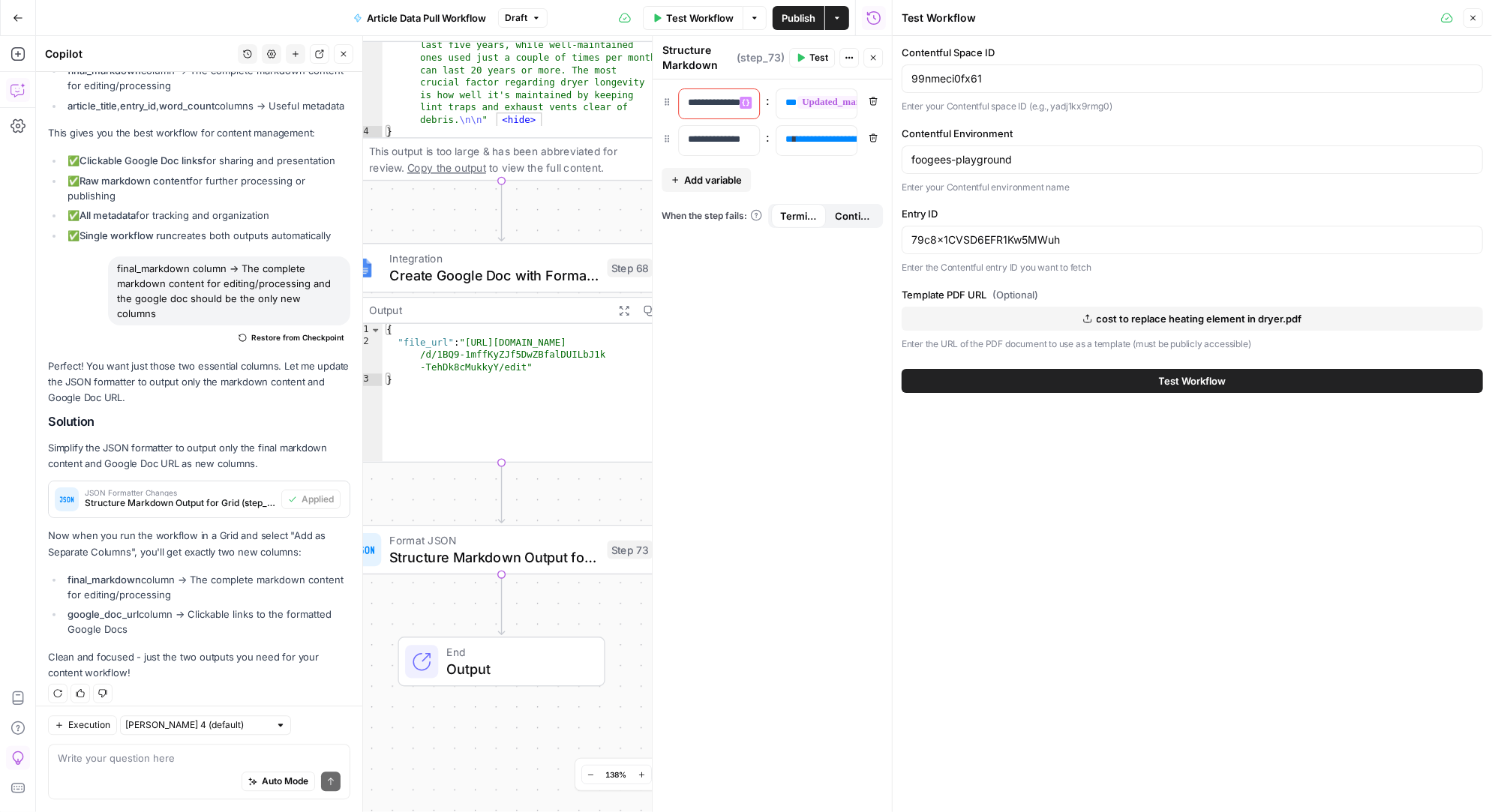
drag, startPoint x: 578, startPoint y: 146, endPoint x: 548, endPoint y: 199, distance: 60.9
click at [548, 199] on div "Workflow Set Inputs Inputs Run Code · Python Fetch Contentful Entry with Python…" at bounding box center [463, 424] width 855 height 776
click at [605, 518] on icon "button" at bounding box center [604, 511] width 17 height 17
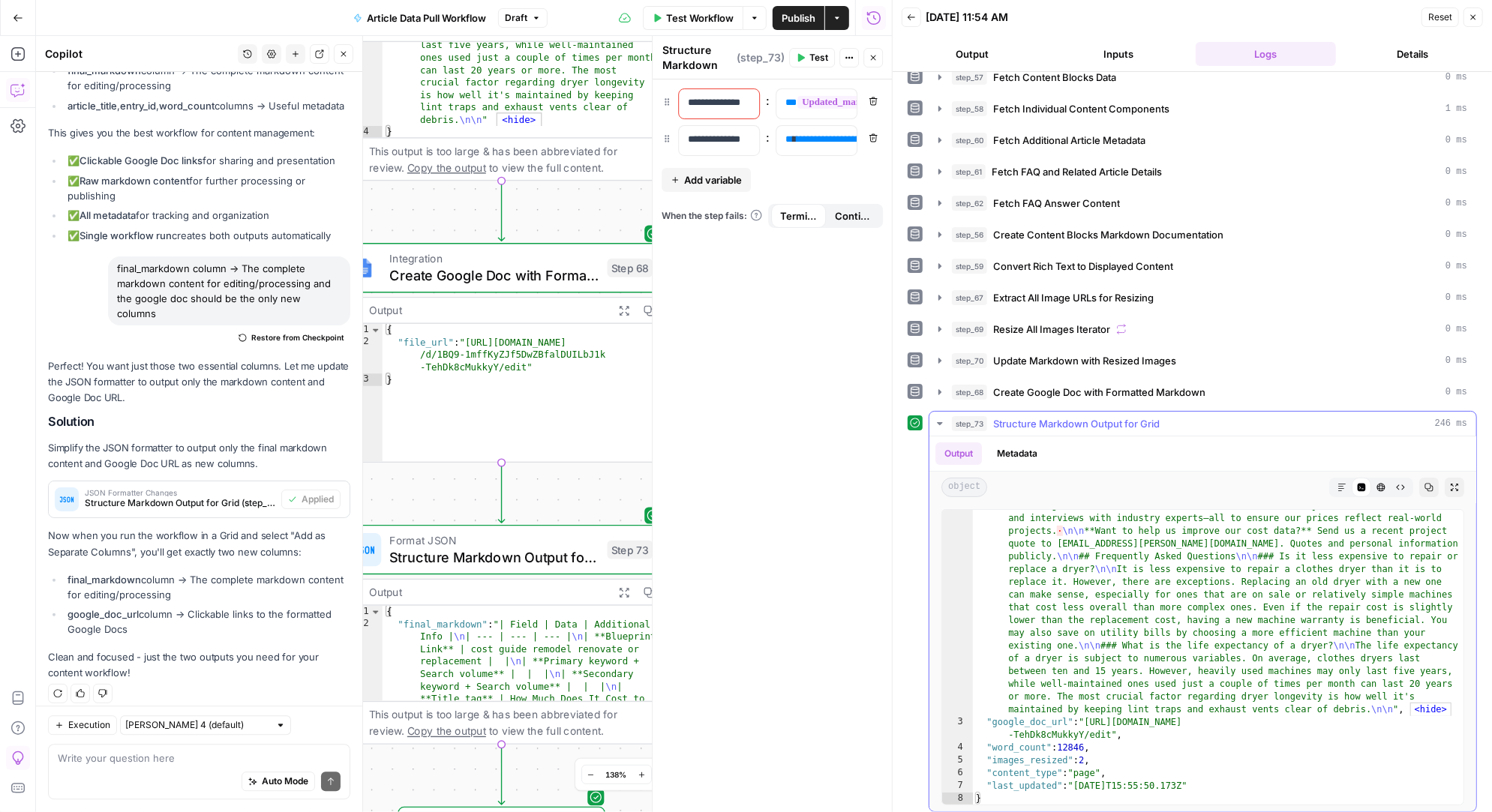
scroll to position [1896, 0]
click at [799, 12] on span "Publish" at bounding box center [798, 18] width 34 height 15
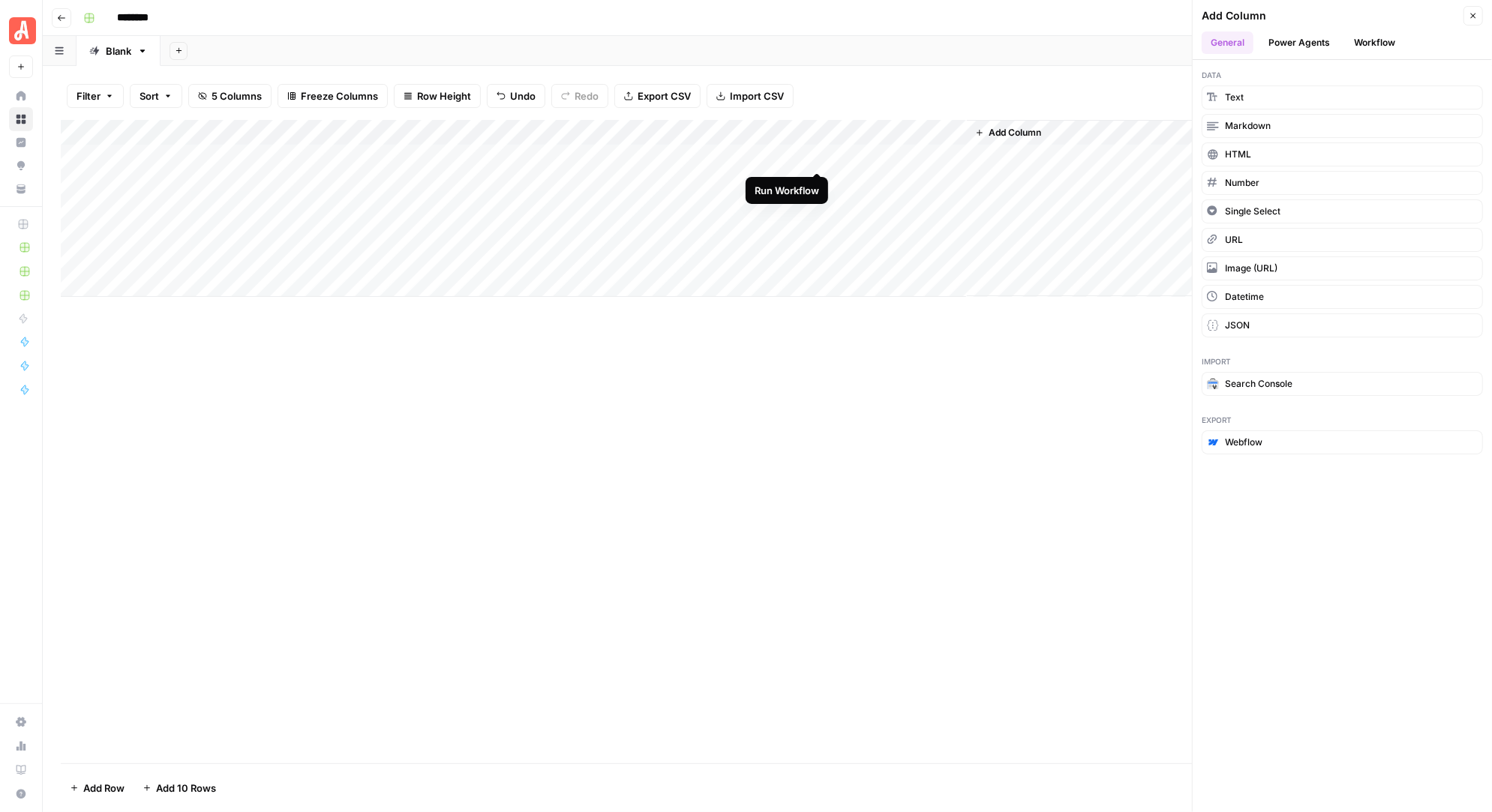
click at [818, 154] on div "Add Column" at bounding box center [767, 208] width 1413 height 177
click at [800, 156] on div "Add Column" at bounding box center [767, 208] width 1413 height 177
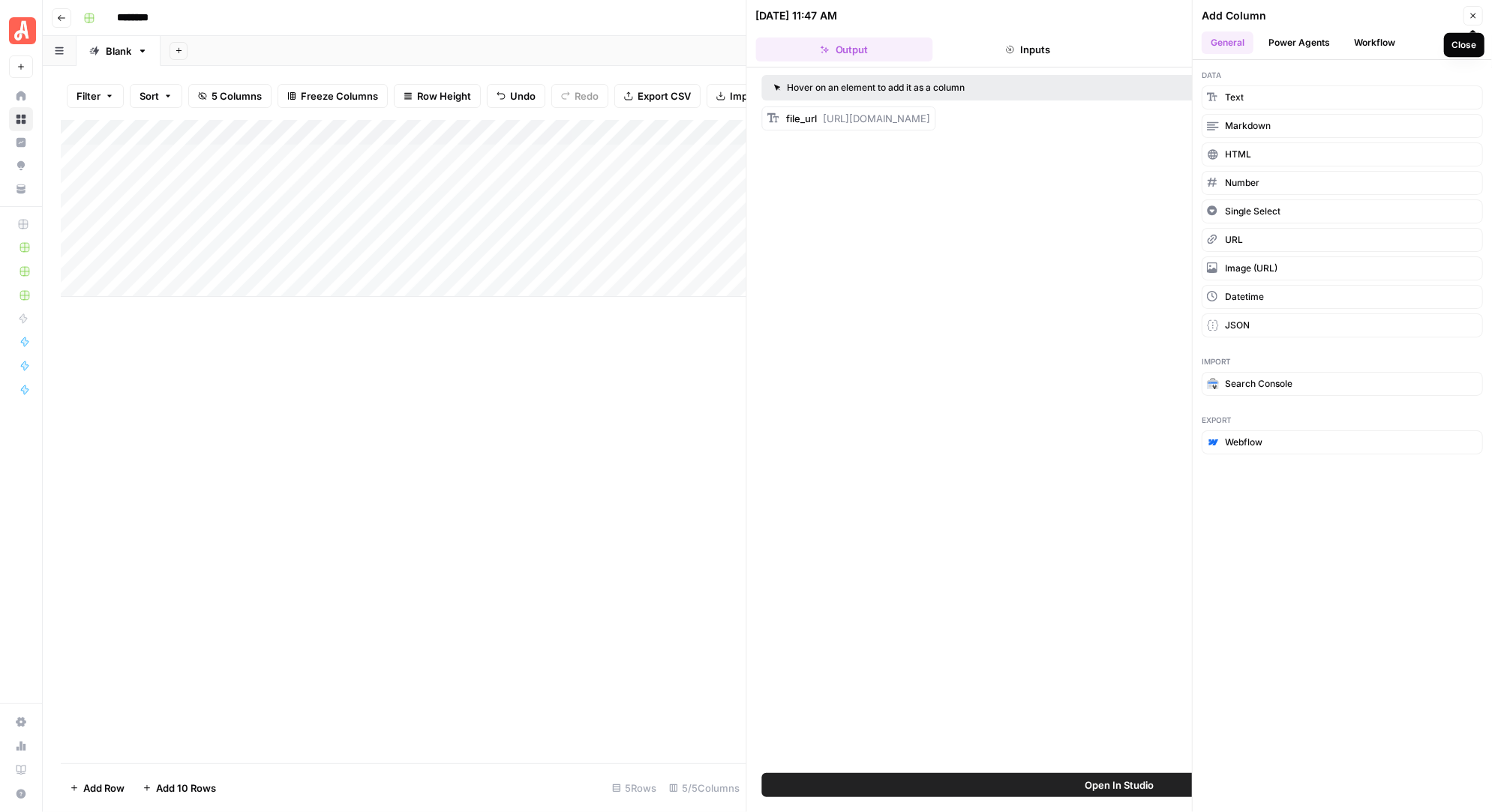
click at [1473, 16] on icon "button" at bounding box center [1473, 16] width 5 height 5
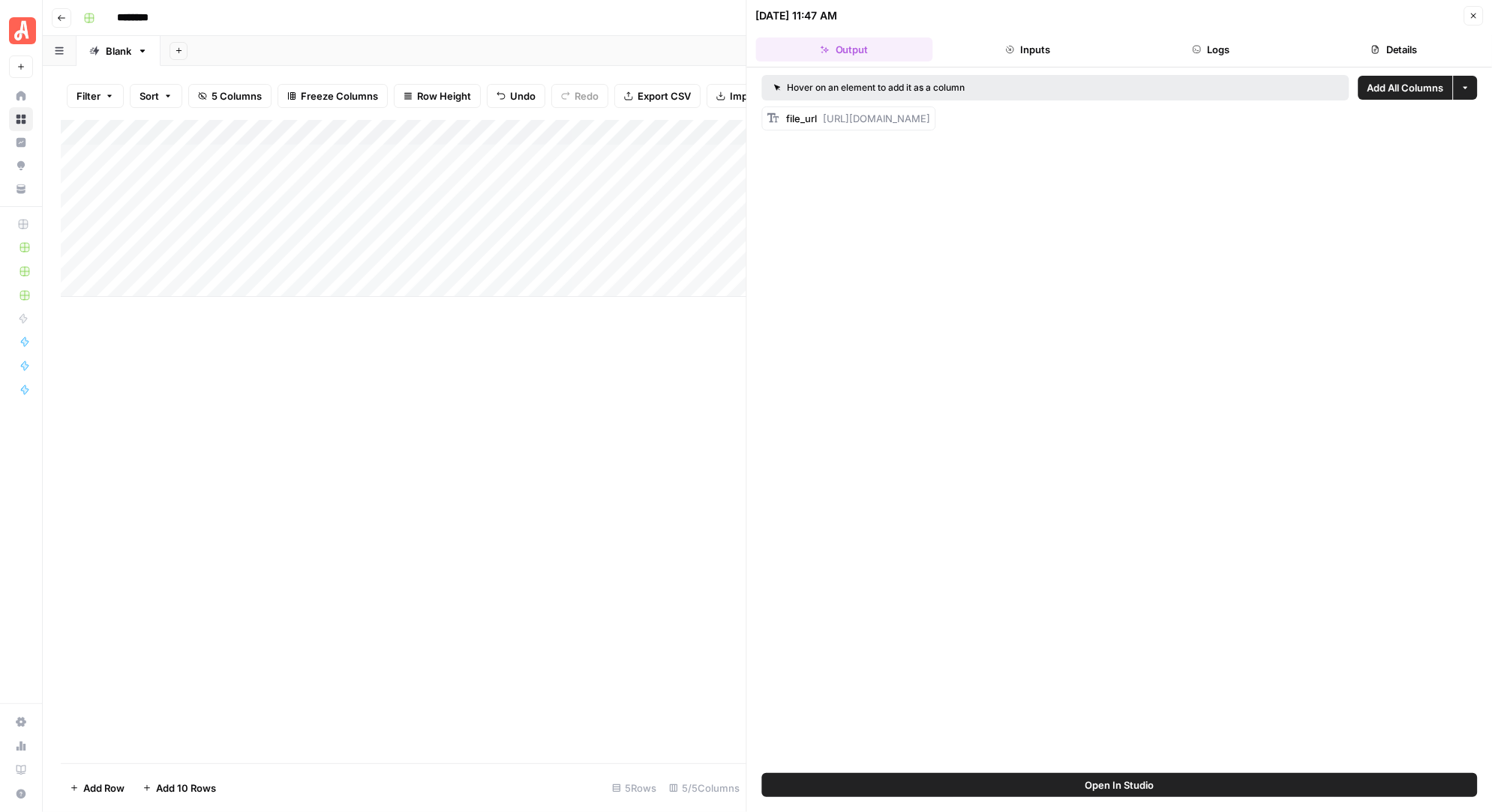
click at [1473, 15] on icon "button" at bounding box center [1473, 16] width 9 height 9
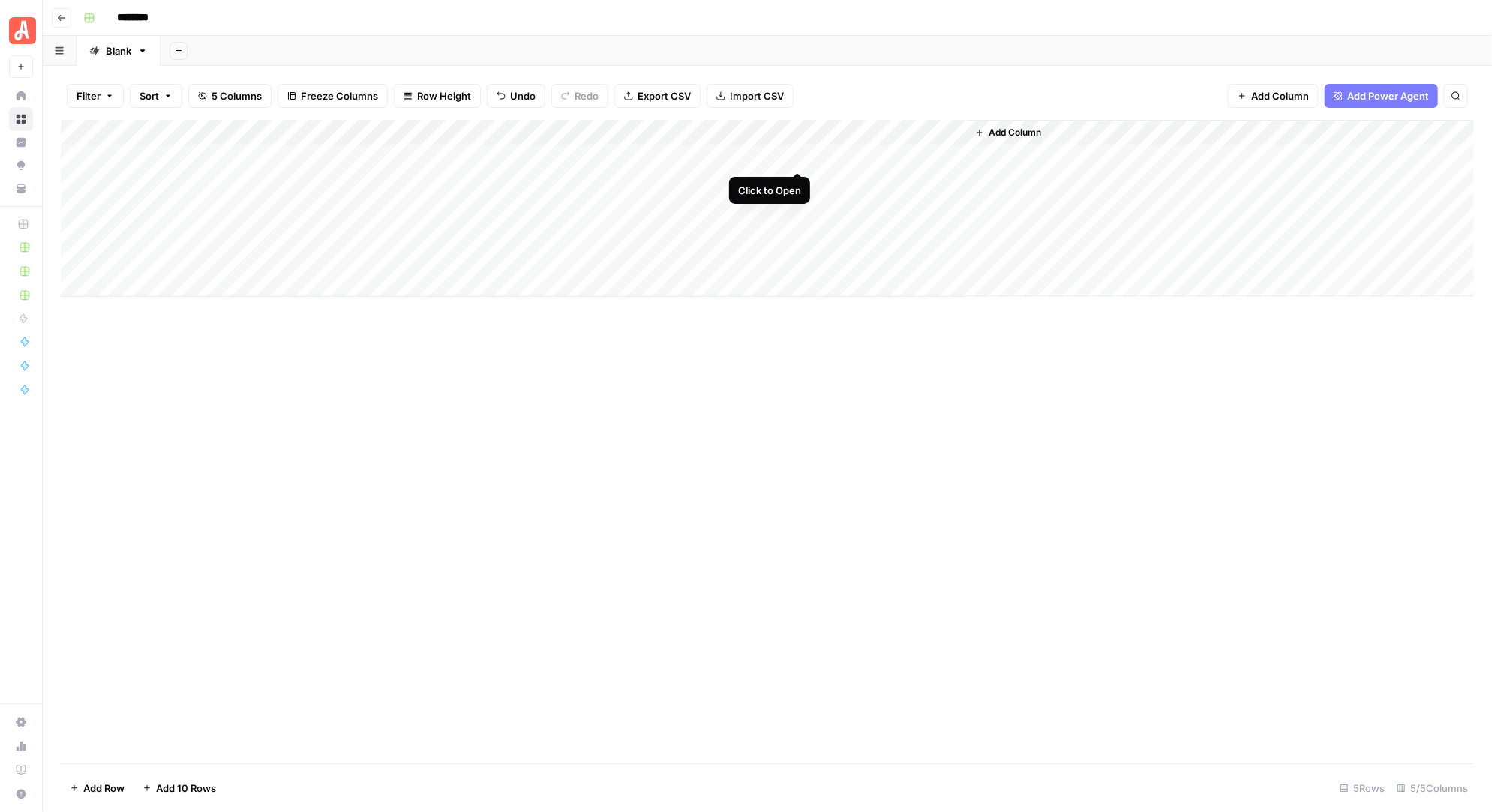
click at [798, 155] on div "Add Column" at bounding box center [767, 208] width 1413 height 177
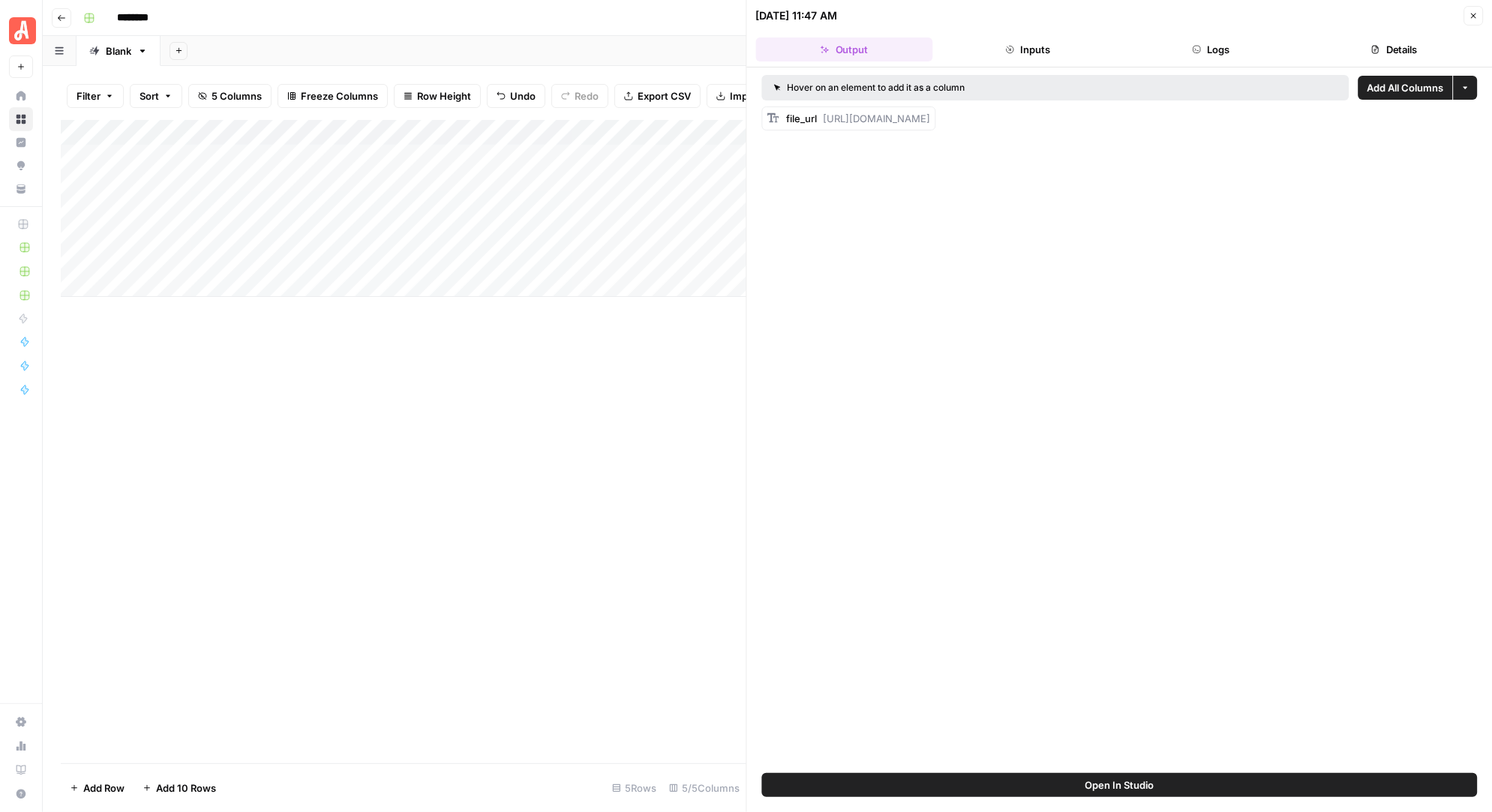
click at [1473, 18] on icon "button" at bounding box center [1473, 16] width 9 height 9
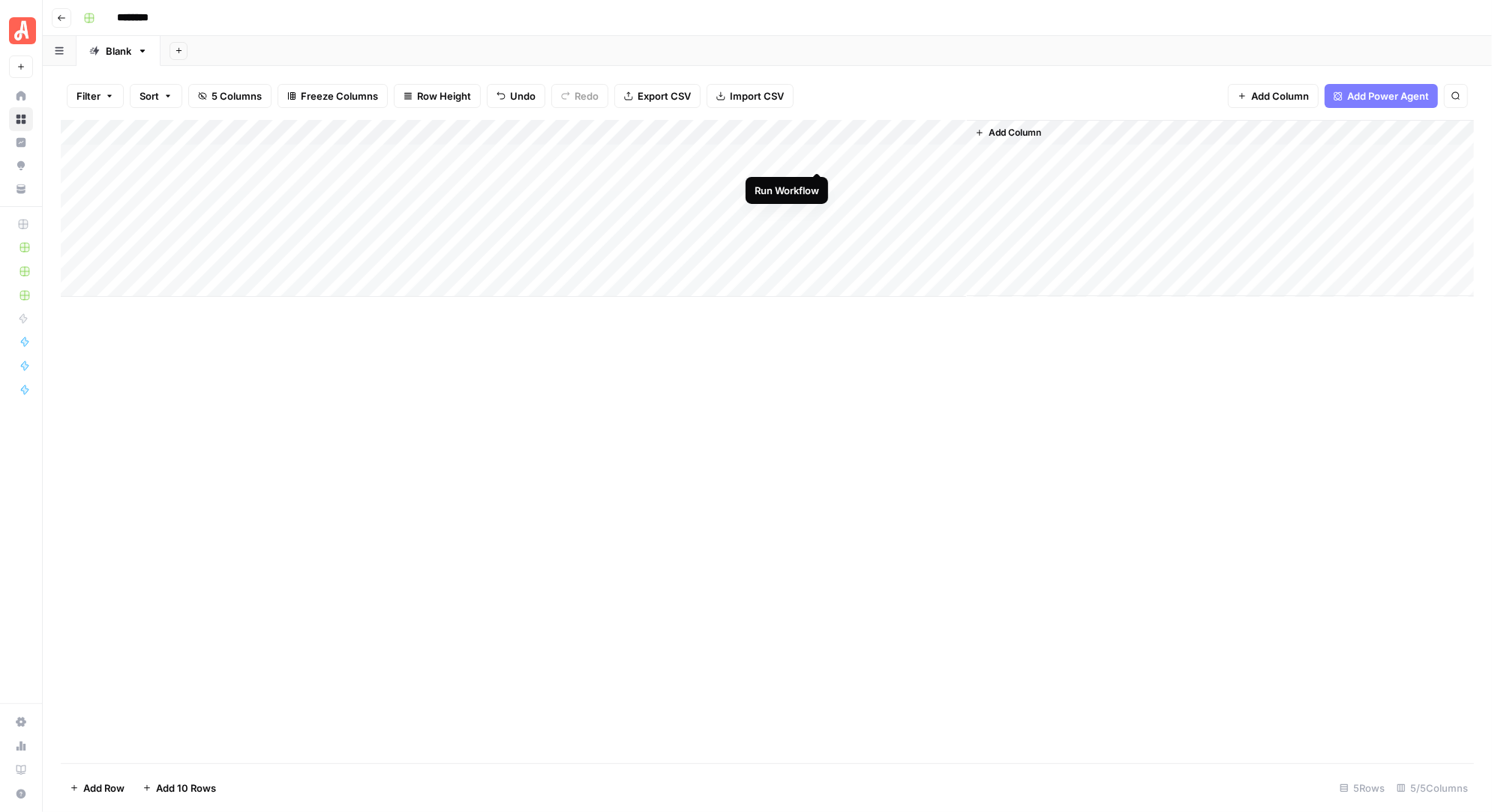
click at [817, 156] on div "Add Column" at bounding box center [767, 208] width 1413 height 177
drag, startPoint x: 426, startPoint y: 135, endPoint x: 316, endPoint y: 124, distance: 110.5
click at [316, 124] on div "Add Column" at bounding box center [767, 208] width 1413 height 177
drag, startPoint x: 531, startPoint y: 128, endPoint x: 467, endPoint y: 131, distance: 64.1
click at [467, 131] on div "Add Column" at bounding box center [767, 208] width 1413 height 177
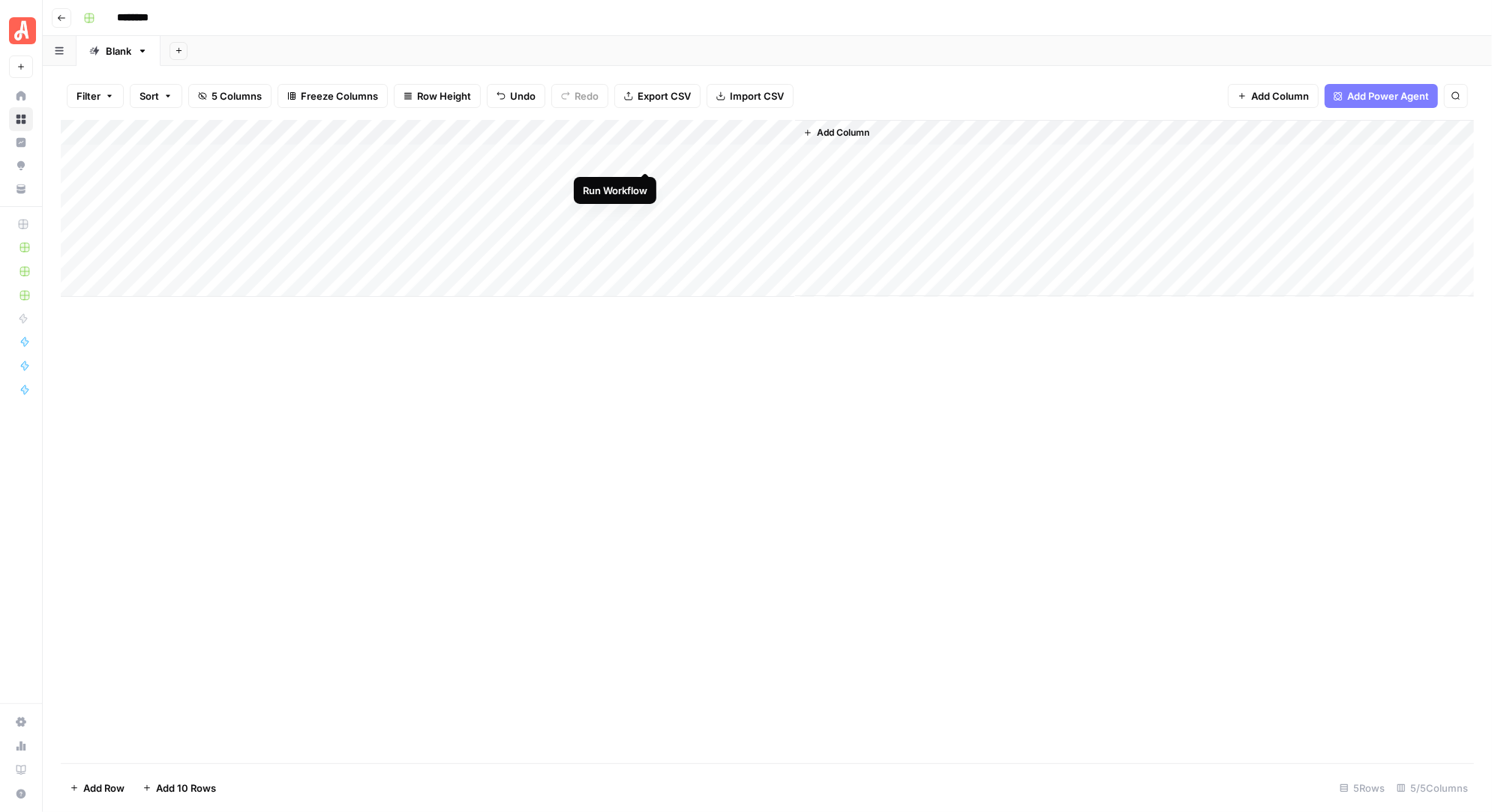
click at [645, 160] on div "Add Column" at bounding box center [767, 208] width 1413 height 177
click at [625, 155] on div "Add Column" at bounding box center [767, 208] width 1413 height 177
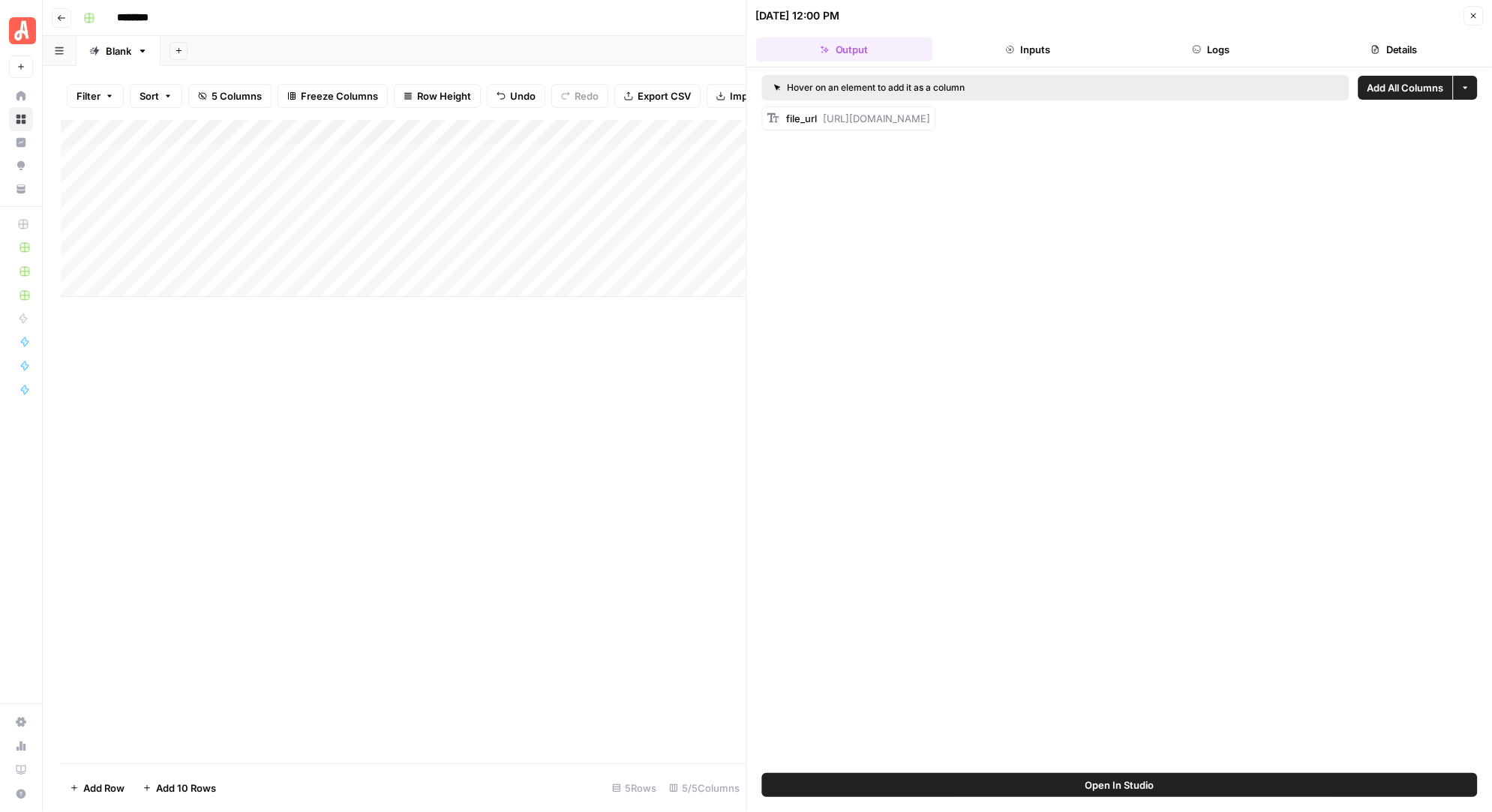
click at [1464, 86] on icon "button" at bounding box center [1465, 87] width 9 height 9
click at [1395, 116] on span "Add as Single Column" at bounding box center [1406, 122] width 102 height 15
click at [620, 156] on div "Add Column" at bounding box center [403, 208] width 685 height 177
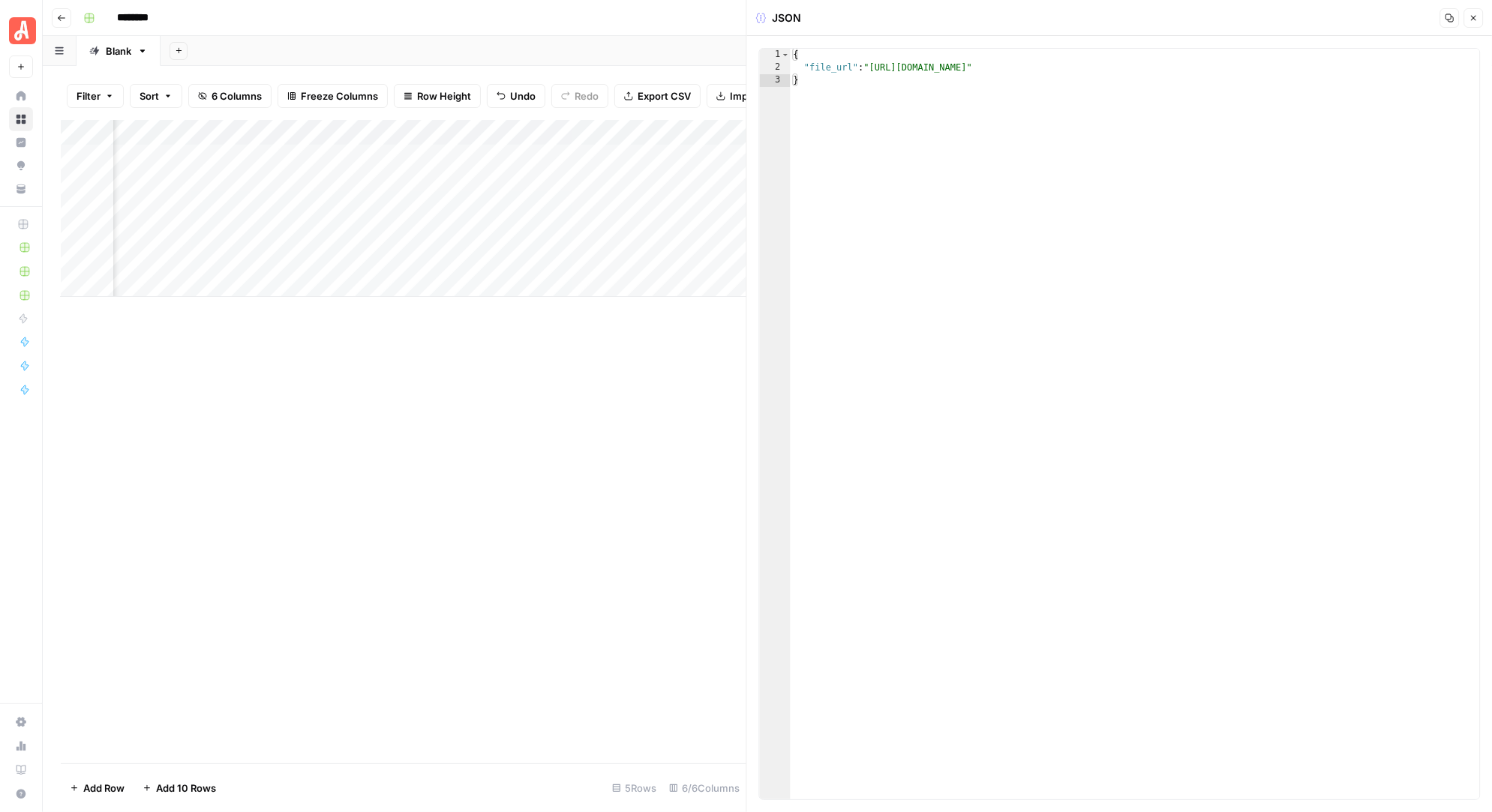
click at [623, 129] on div "Add Column" at bounding box center [403, 208] width 685 height 177
click at [573, 279] on span "Remove Column" at bounding box center [592, 279] width 132 height 15
click at [699, 155] on span "Delete" at bounding box center [692, 154] width 33 height 15
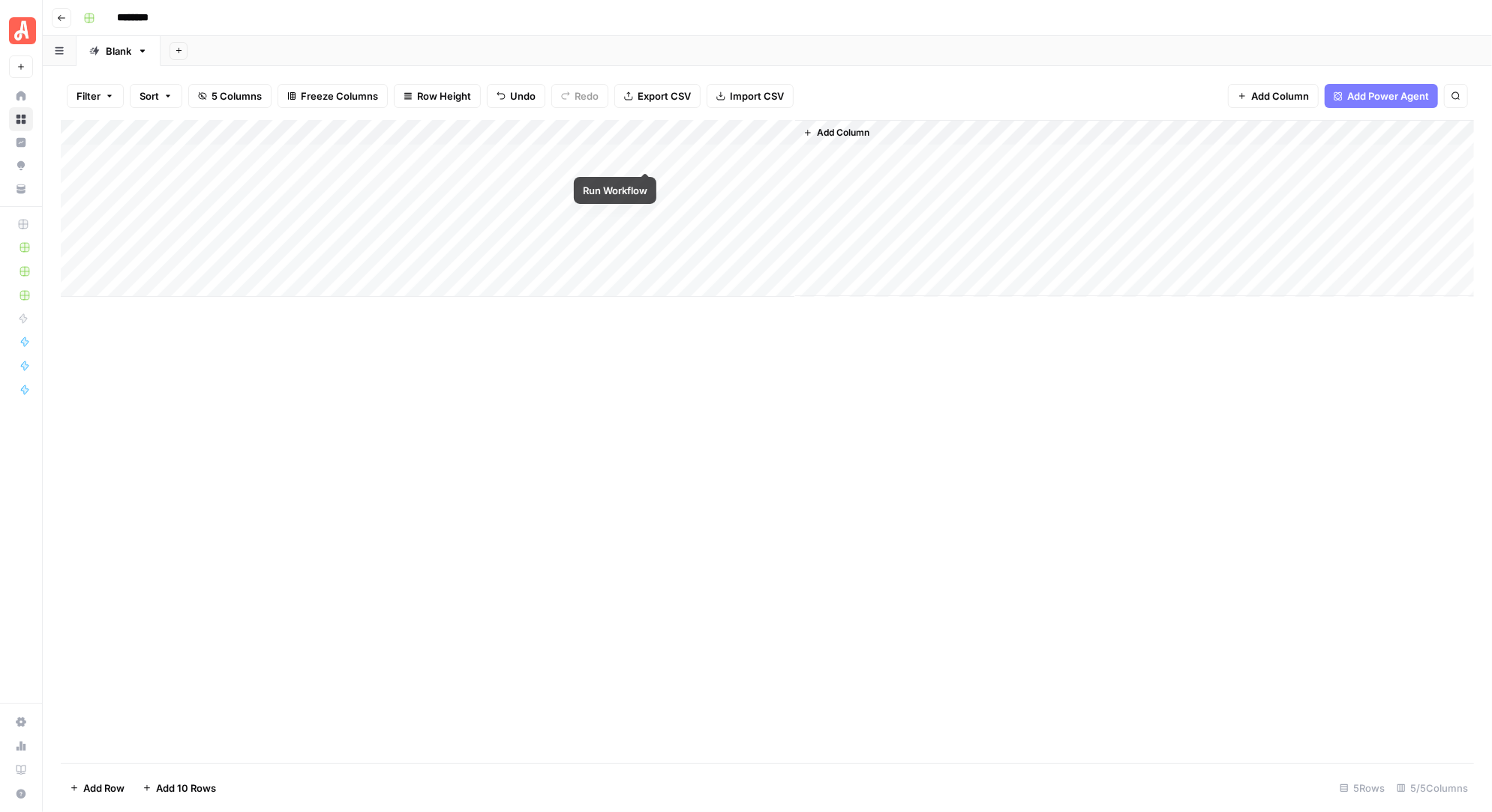
click at [645, 154] on div "Add Column" at bounding box center [767, 208] width 1413 height 177
click at [784, 135] on div "Add Column" at bounding box center [767, 208] width 1413 height 177
click at [733, 275] on span "Remove Column" at bounding box center [754, 279] width 132 height 15
click at [706, 156] on span "Delete" at bounding box center [692, 154] width 33 height 15
click at [628, 134] on div "Add Column" at bounding box center [767, 208] width 1413 height 177
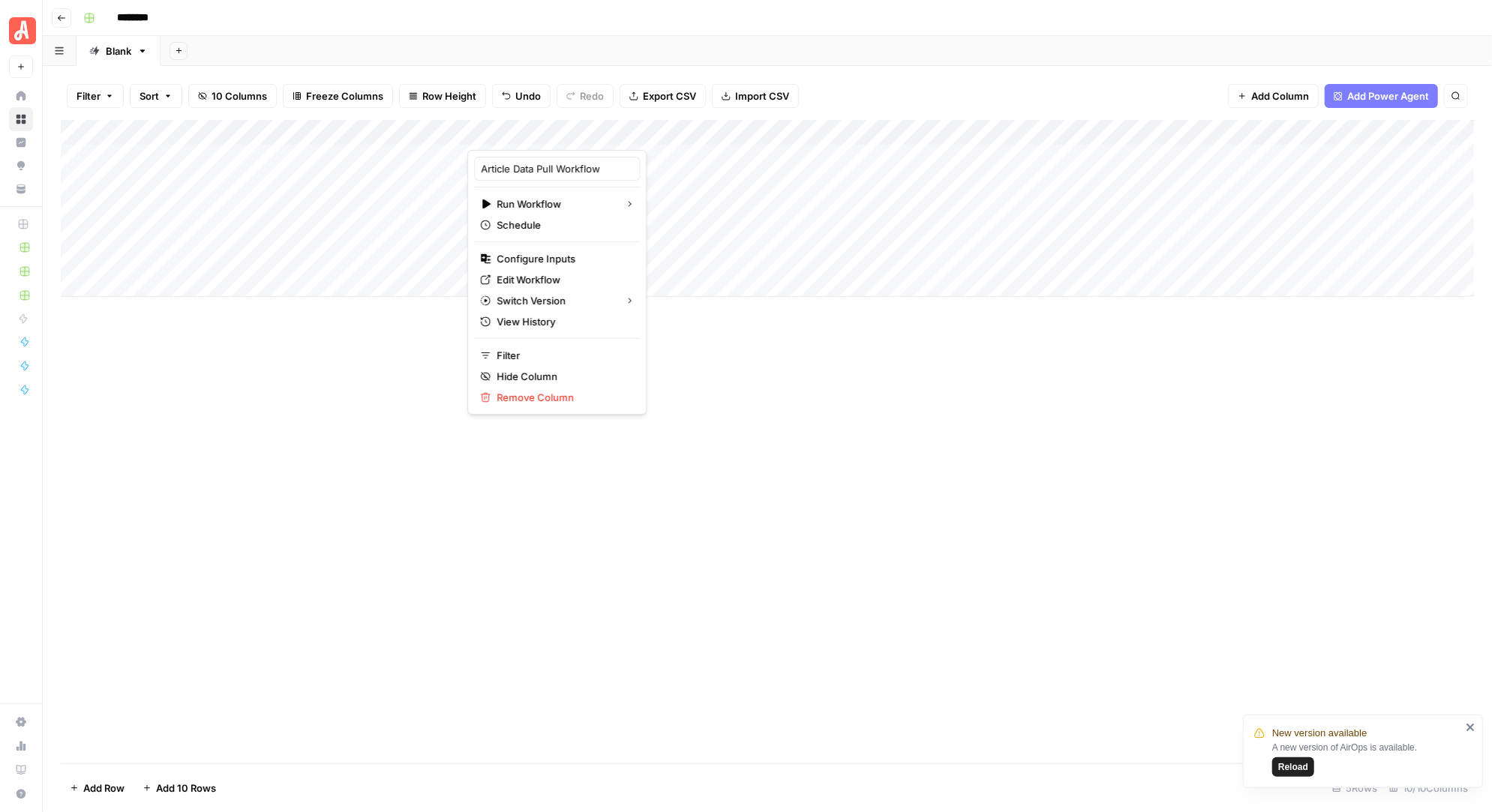
click at [1459, 131] on div "Add Column" at bounding box center [767, 208] width 1413 height 177
click at [627, 132] on div "Add Column" at bounding box center [767, 208] width 1413 height 177
click at [523, 351] on span "Filter" at bounding box center [561, 355] width 132 height 15
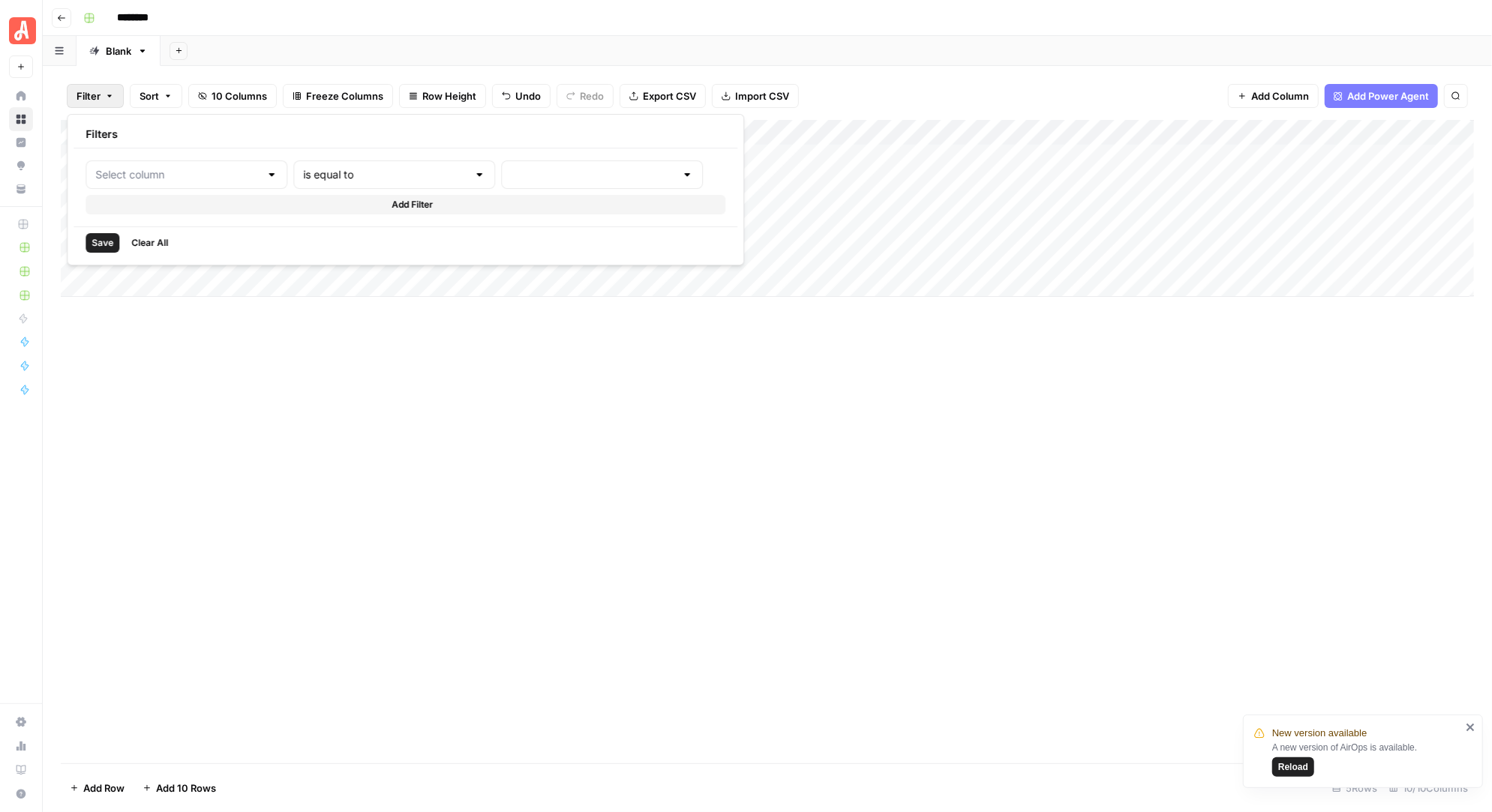
type input "Article Data Pull Workflow"
click at [295, 315] on div "Add Column" at bounding box center [767, 441] width 1413 height 643
click at [1055, 131] on div "Add Column" at bounding box center [767, 208] width 1413 height 177
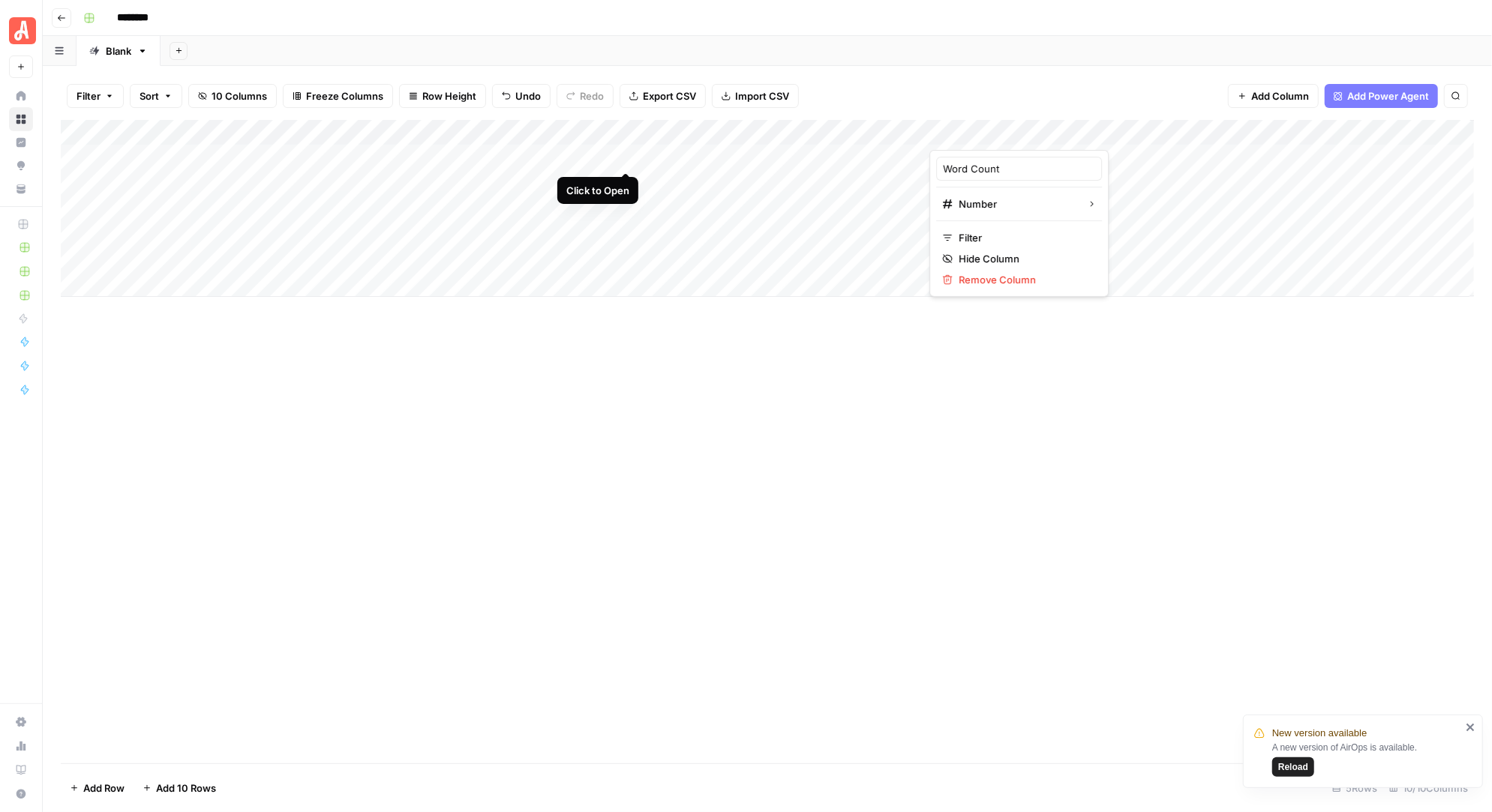
click at [624, 159] on div "Add Column" at bounding box center [767, 208] width 1413 height 177
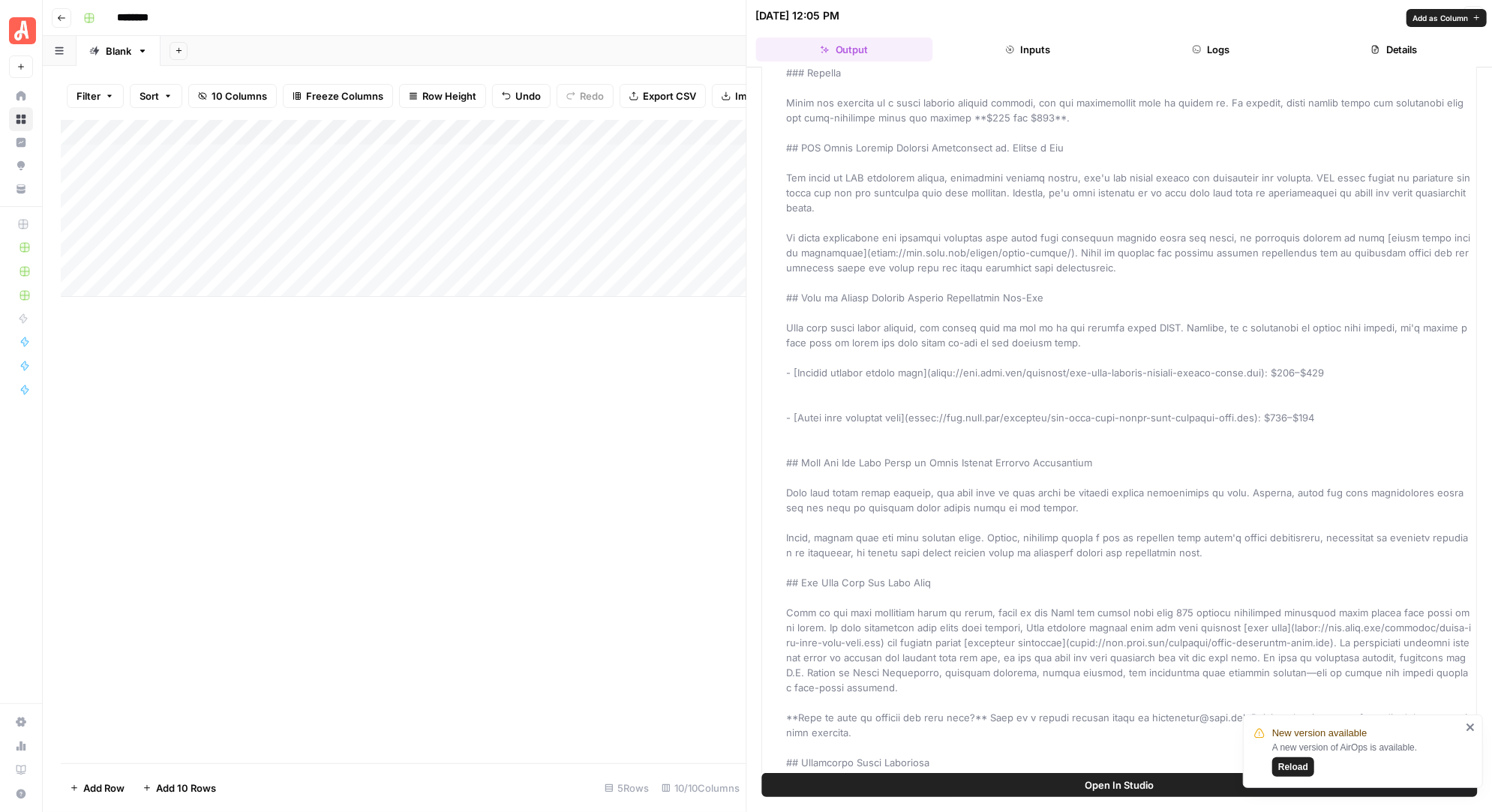
scroll to position [3141, 0]
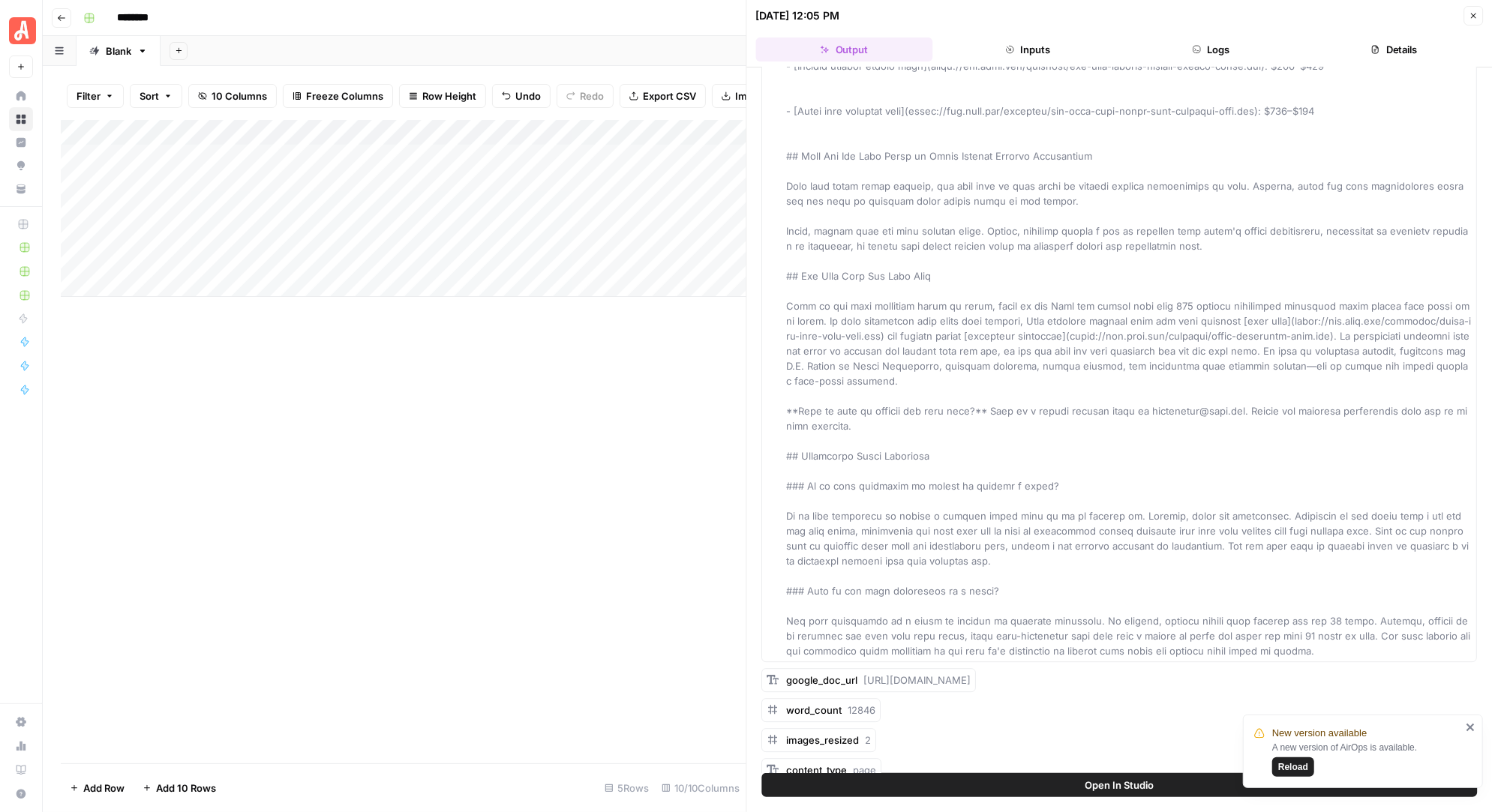
click at [1295, 773] on span "Reload" at bounding box center [1293, 766] width 30 height 13
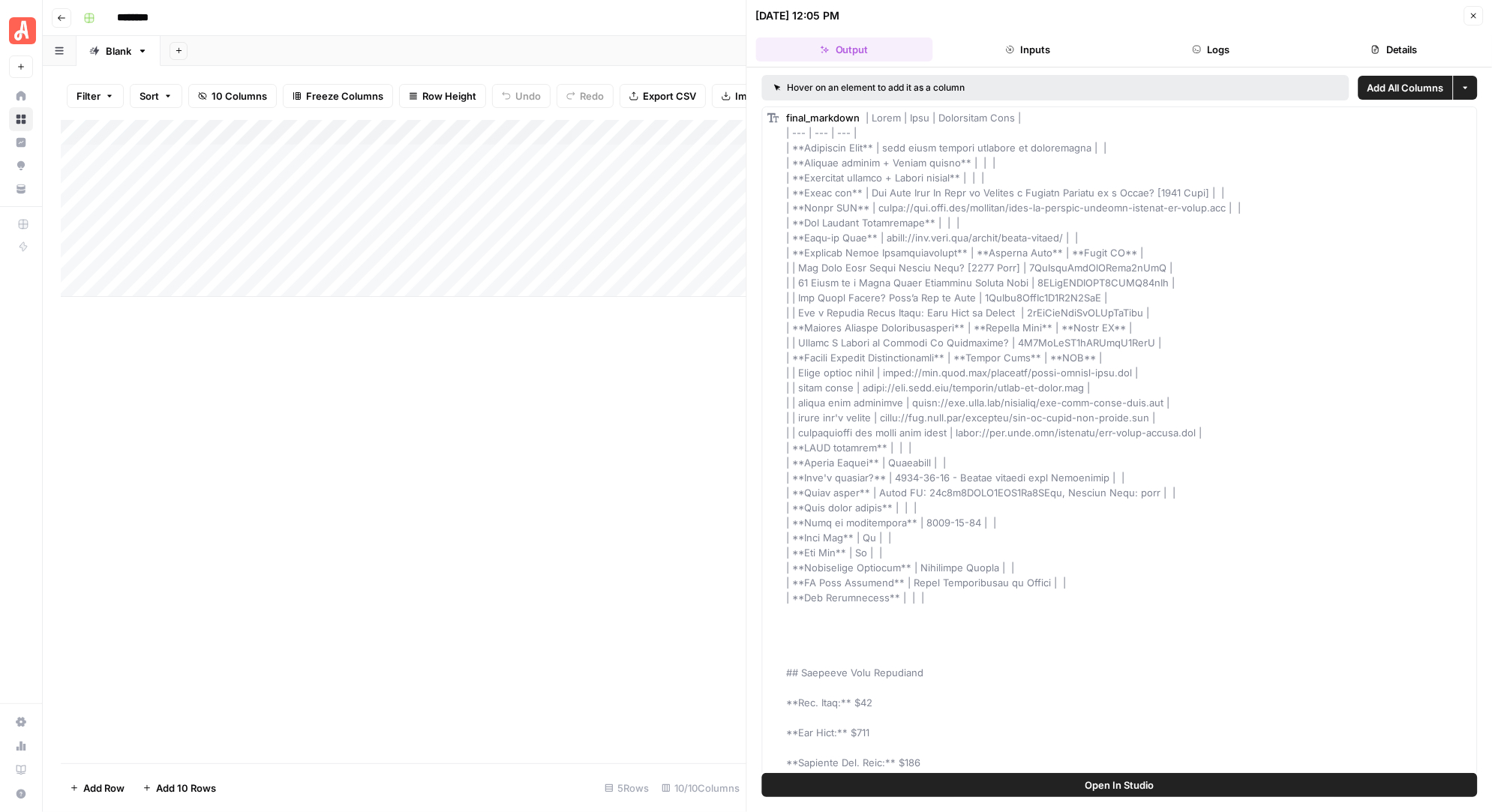
click at [1393, 48] on button "Details" at bounding box center [1394, 49] width 177 height 24
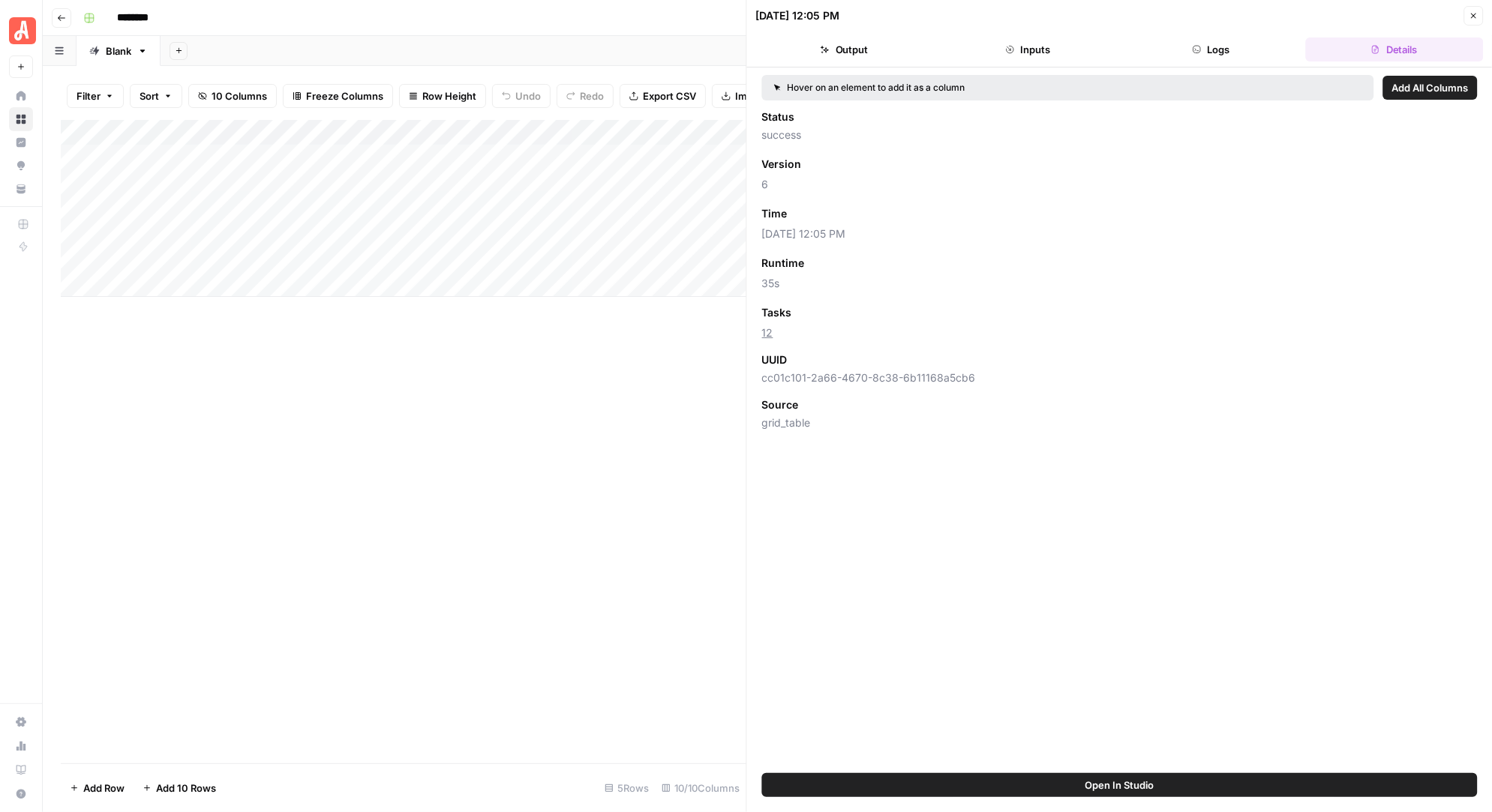
click at [935, 89] on div "Hover on an element to add it as a column" at bounding box center [968, 87] width 389 height 13
click at [1475, 13] on icon "button" at bounding box center [1473, 16] width 5 height 5
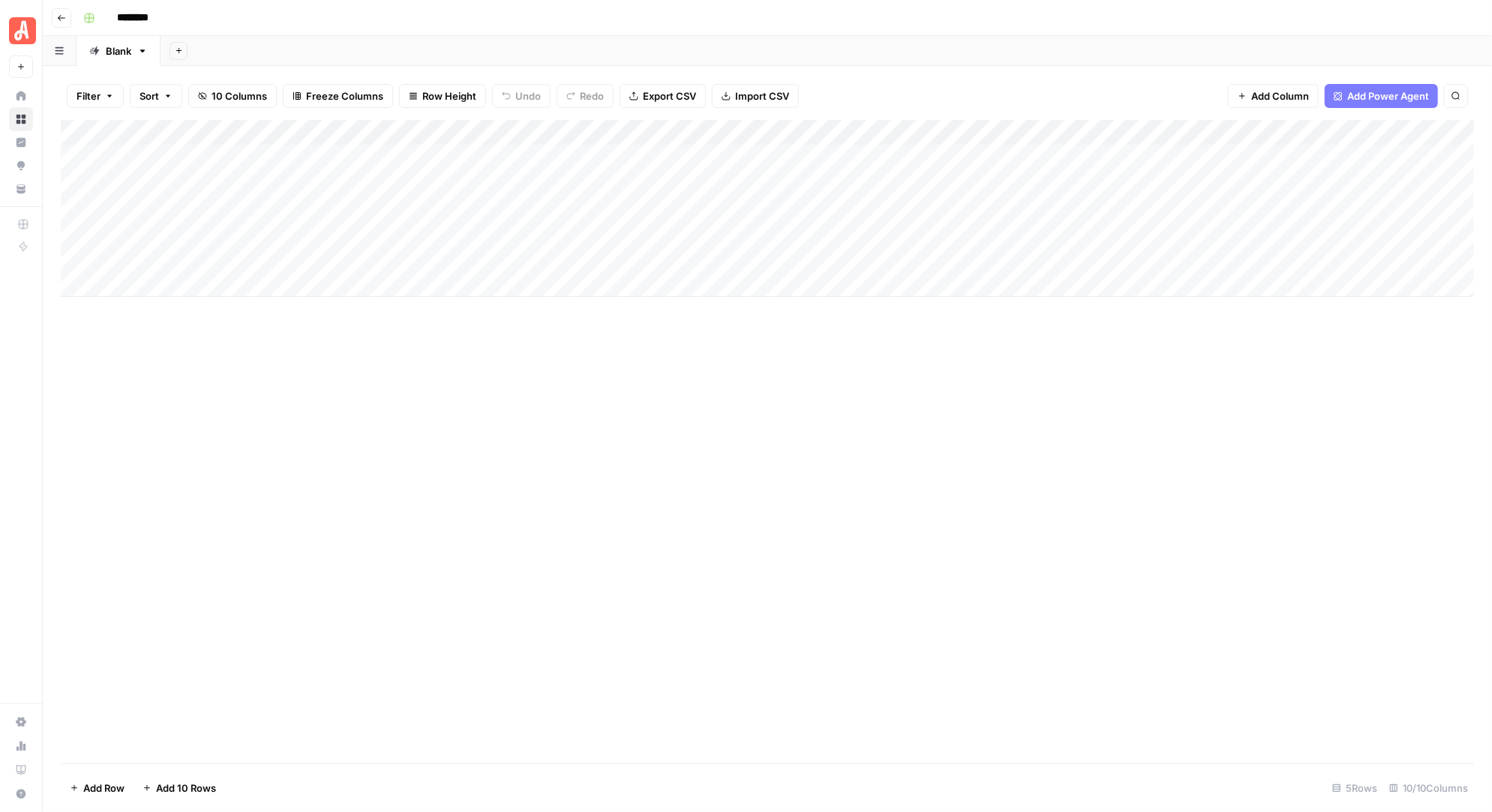
click at [1052, 130] on div "Add Column" at bounding box center [767, 208] width 1413 height 177
click at [1007, 252] on span "Hide Column" at bounding box center [1024, 259] width 132 height 15
click at [1054, 132] on div "Add Column" at bounding box center [767, 208] width 1413 height 177
click at [1013, 254] on span "Hide Column" at bounding box center [1024, 259] width 132 height 15
click at [1054, 128] on div "Add Column" at bounding box center [767, 208] width 1413 height 177
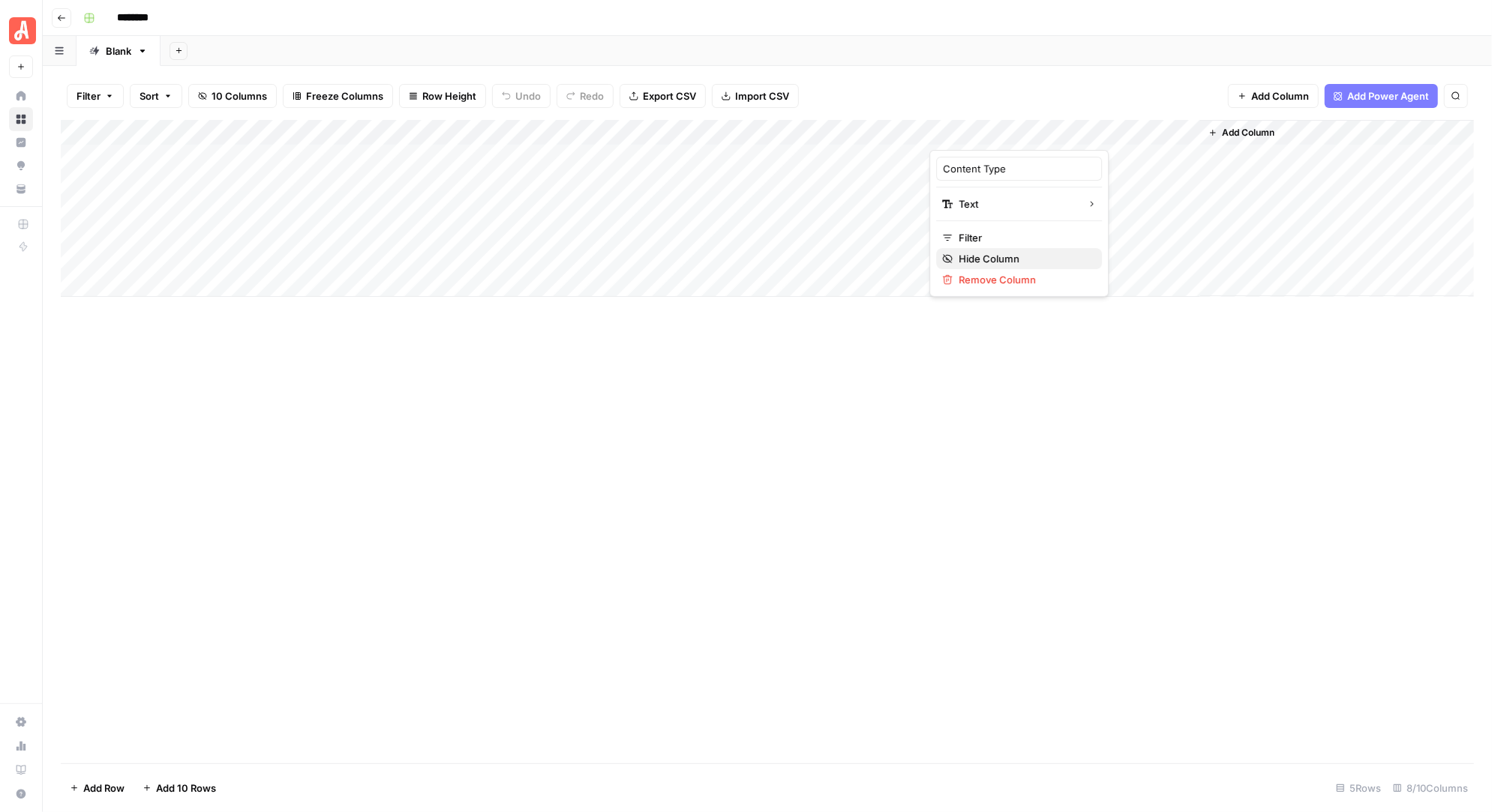
click at [1010, 255] on span "Hide Column" at bounding box center [1024, 259] width 132 height 15
click at [1051, 132] on div "Add Column" at bounding box center [767, 208] width 1413 height 177
click at [1029, 255] on span "Hide Column" at bounding box center [1024, 259] width 132 height 15
click at [1000, 132] on span "Add Column" at bounding box center [977, 132] width 52 height 13
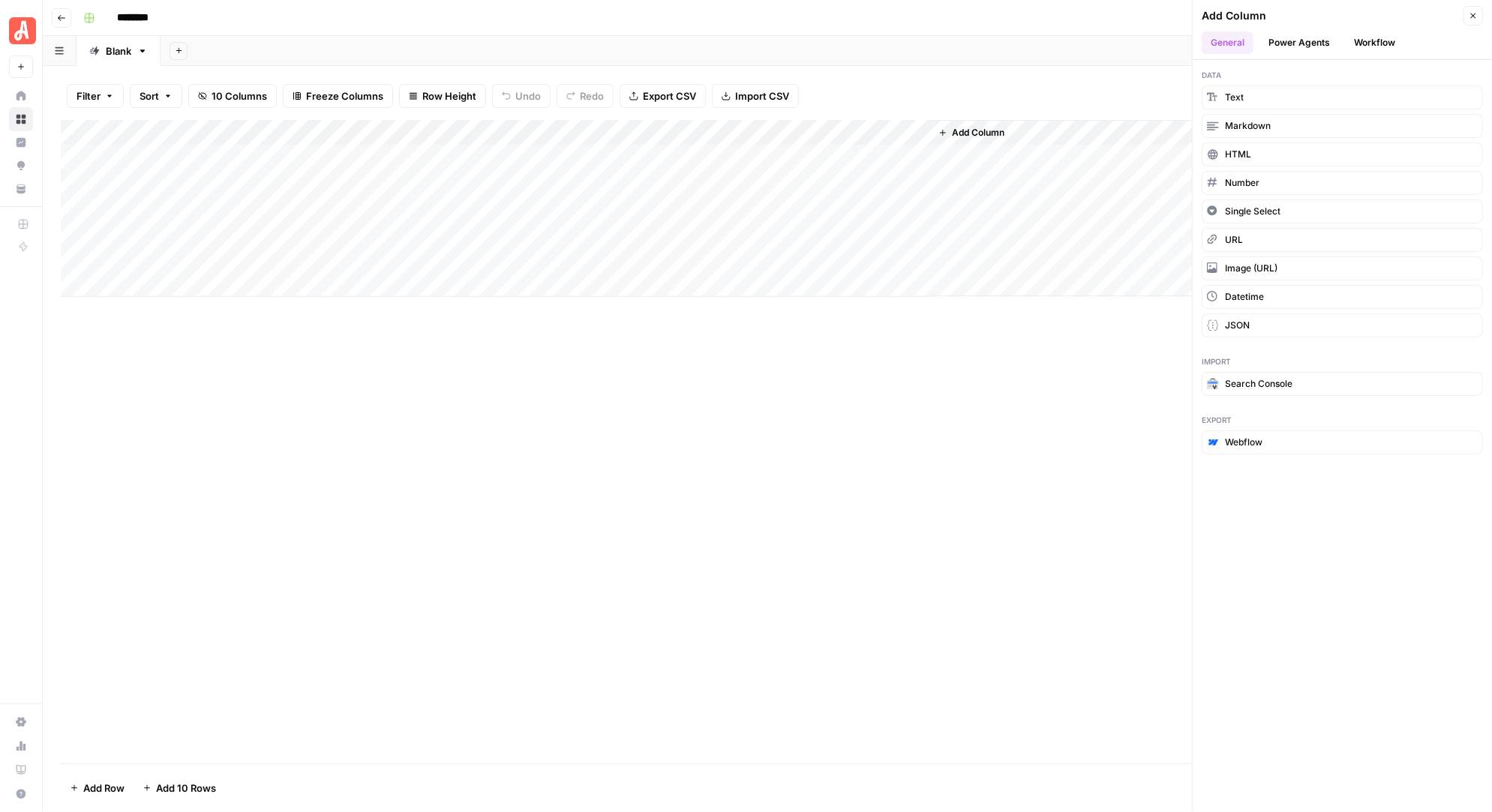
click at [953, 81] on div "Filter Sort 10 Columns Freeze Columns Row Height Undo Redo Export CSV Import CS…" at bounding box center [767, 96] width 1413 height 48
click at [885, 132] on div "Add Column" at bounding box center [767, 208] width 1413 height 177
click at [1089, 139] on div "Add Column" at bounding box center [1202, 208] width 544 height 177
click at [1078, 127] on div "Add Column" at bounding box center [1202, 208] width 544 height 177
click at [718, 130] on div "Add Column" at bounding box center [767, 208] width 1413 height 177
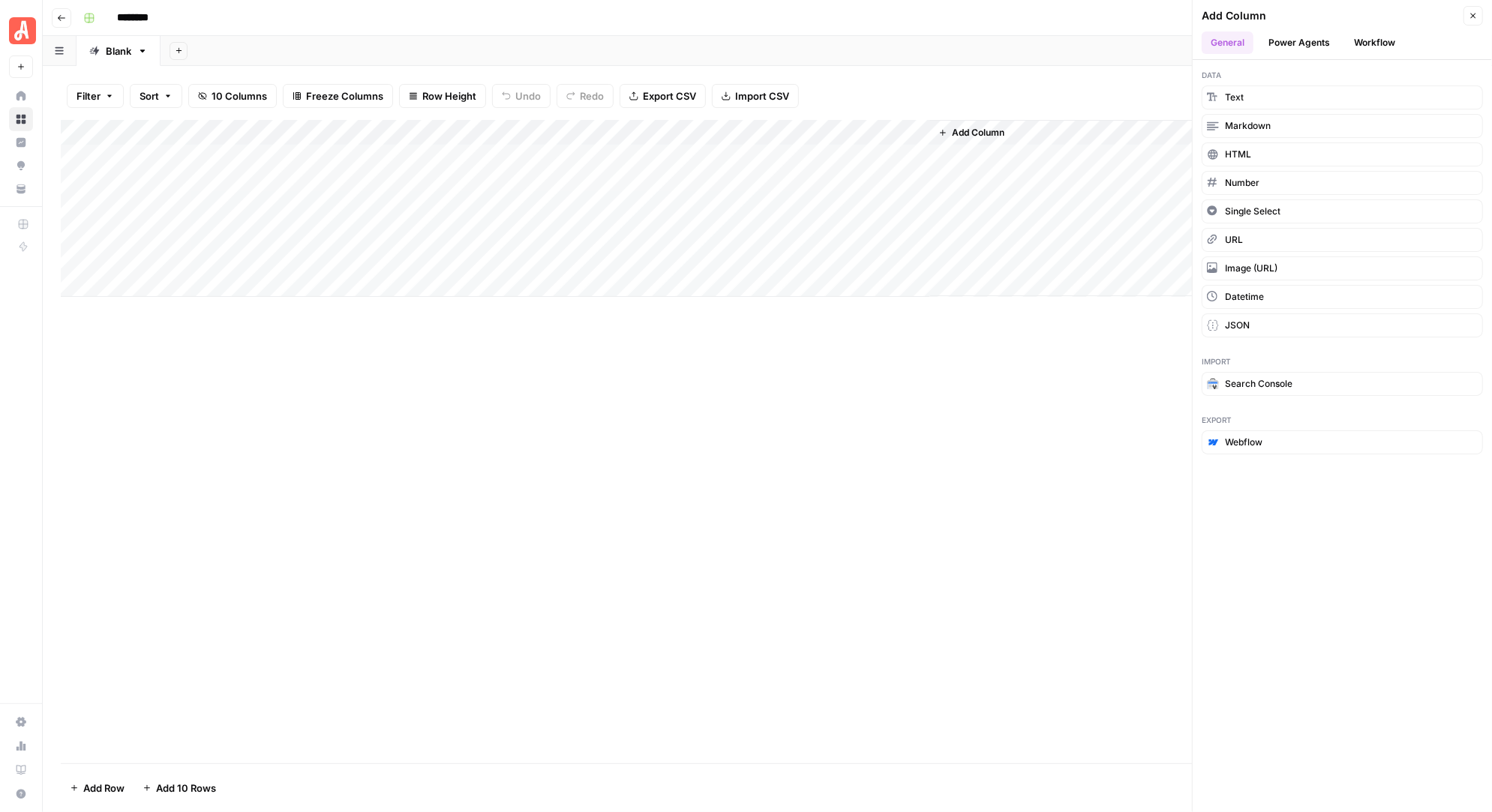
click at [934, 87] on div "Filter Sort 10 Columns Freeze Columns Row Height Undo Redo Export CSV Import CS…" at bounding box center [767, 96] width 1413 height 48
click at [242, 92] on span "10 Columns" at bounding box center [239, 95] width 56 height 15
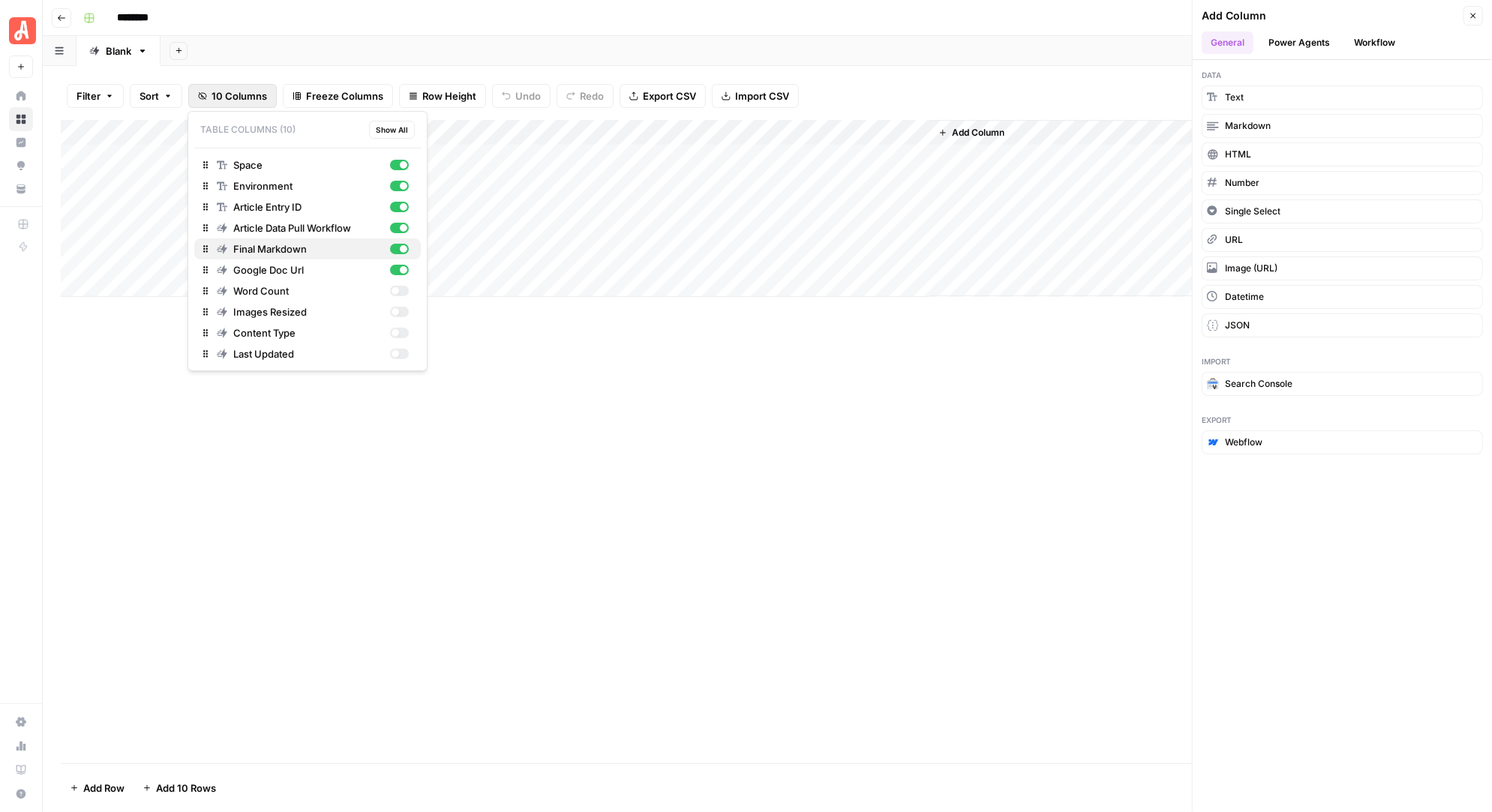
click at [403, 245] on div "button" at bounding box center [403, 249] width 7 height 7
click at [419, 250] on button "Final Markdown" at bounding box center [307, 249] width 227 height 21
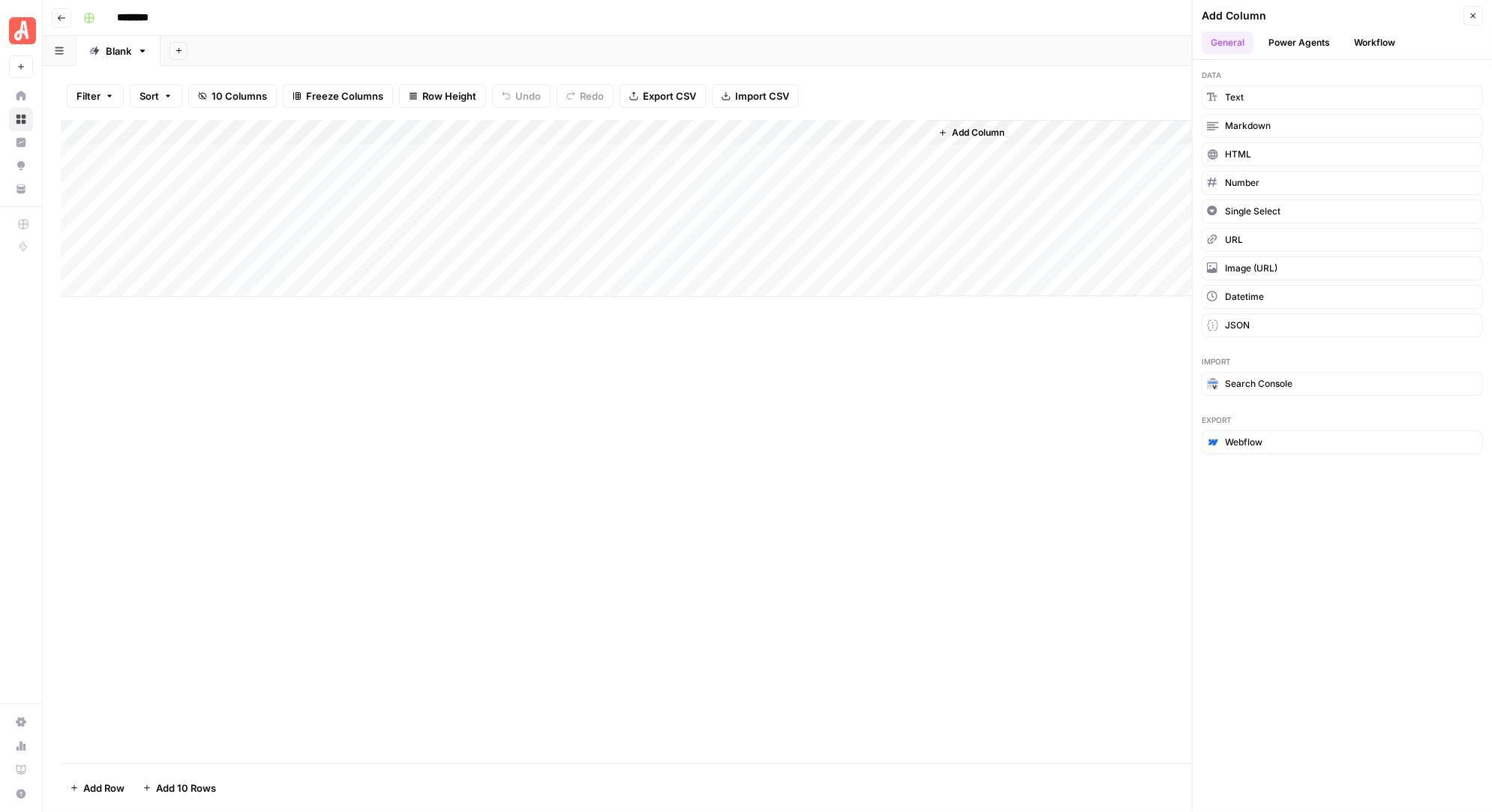
click at [565, 363] on div "Add Column" at bounding box center [767, 441] width 1413 height 643
click at [977, 132] on span "Add Column" at bounding box center [977, 132] width 52 height 13
click at [1378, 36] on button "Workflow" at bounding box center [1374, 42] width 59 height 22
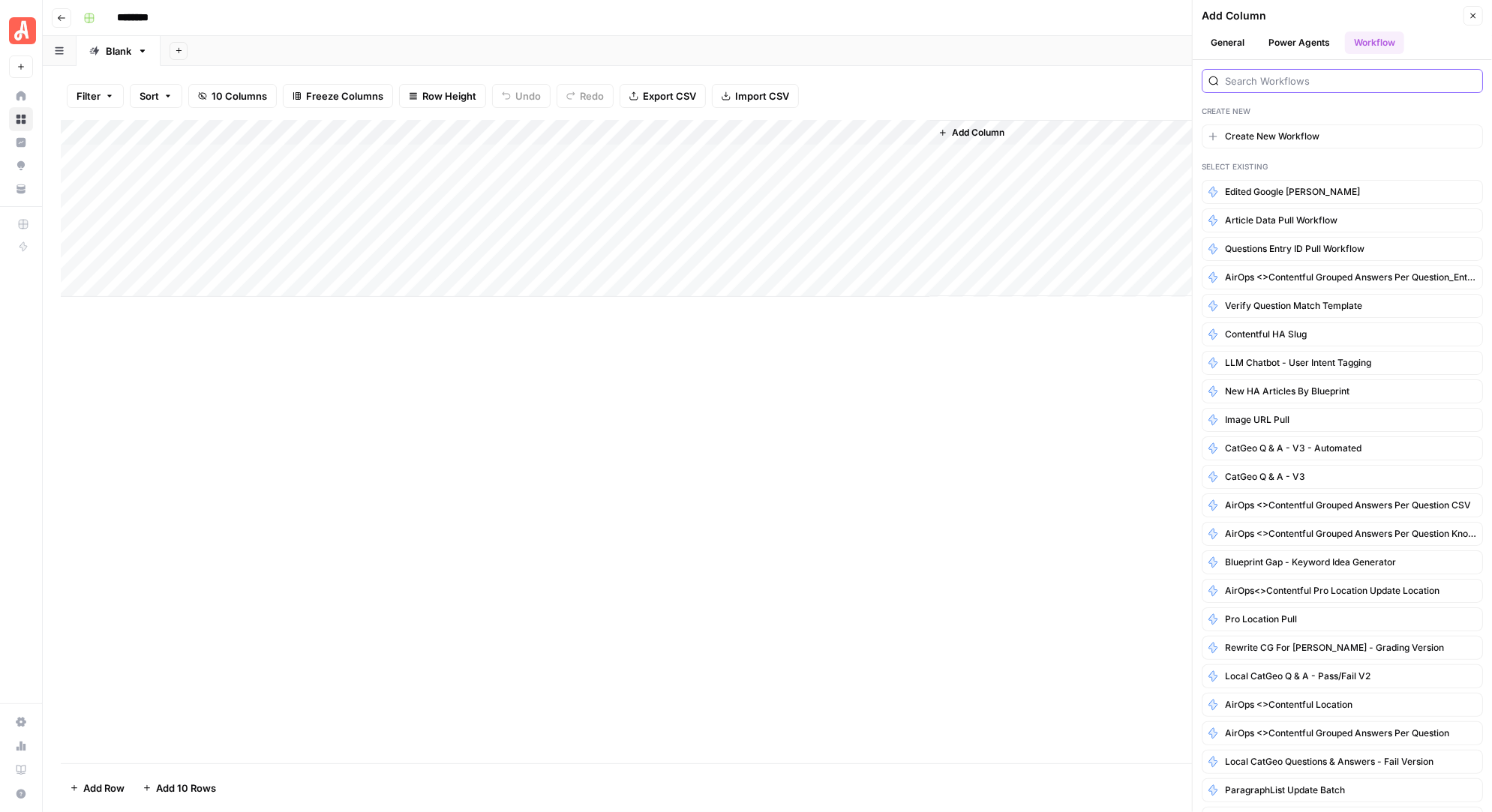
click at [1268, 82] on input "search" at bounding box center [1350, 80] width 252 height 15
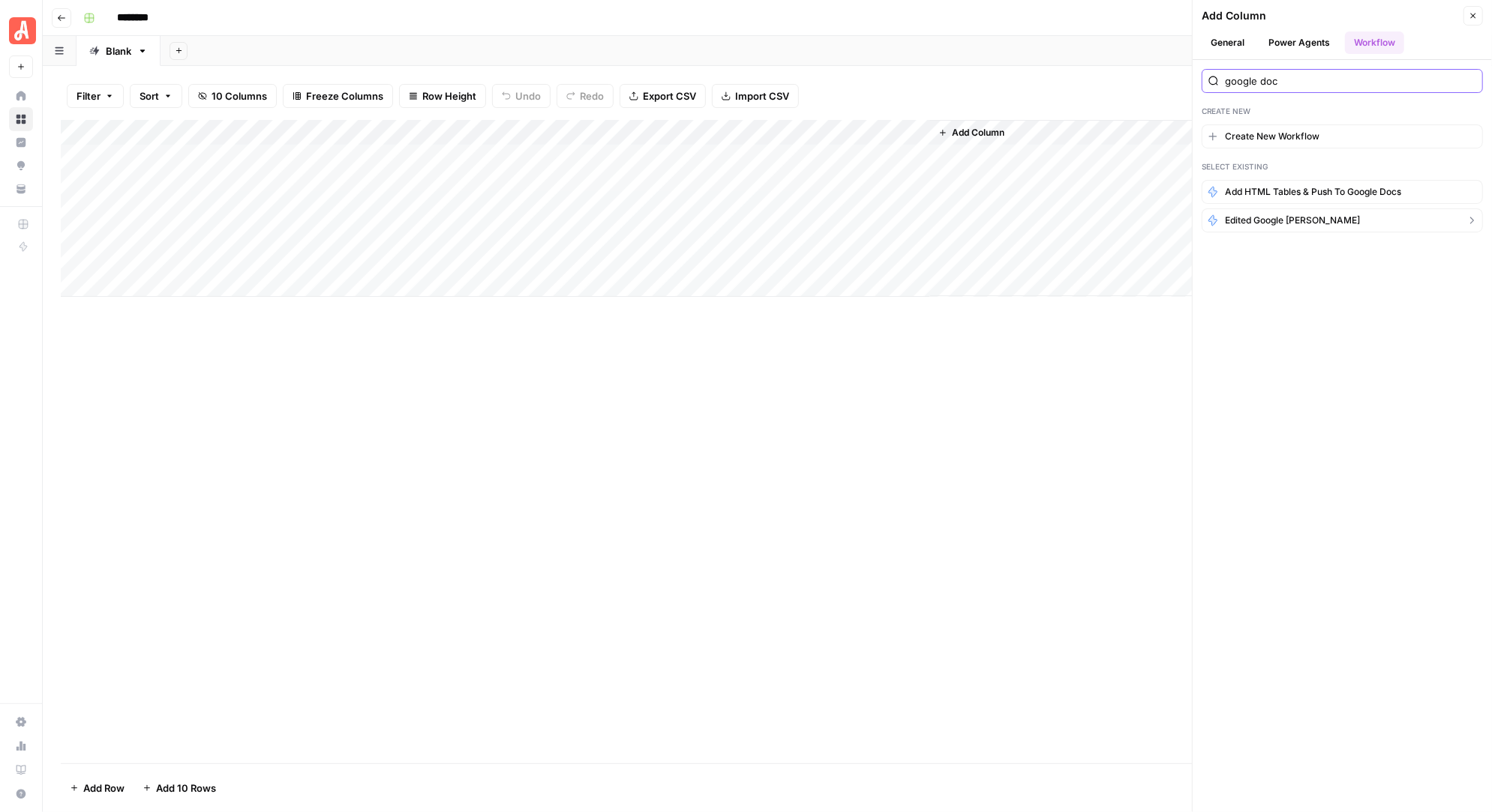
type input "google doc"
click at [1267, 214] on span "Edited Google [PERSON_NAME]" at bounding box center [1292, 220] width 135 height 13
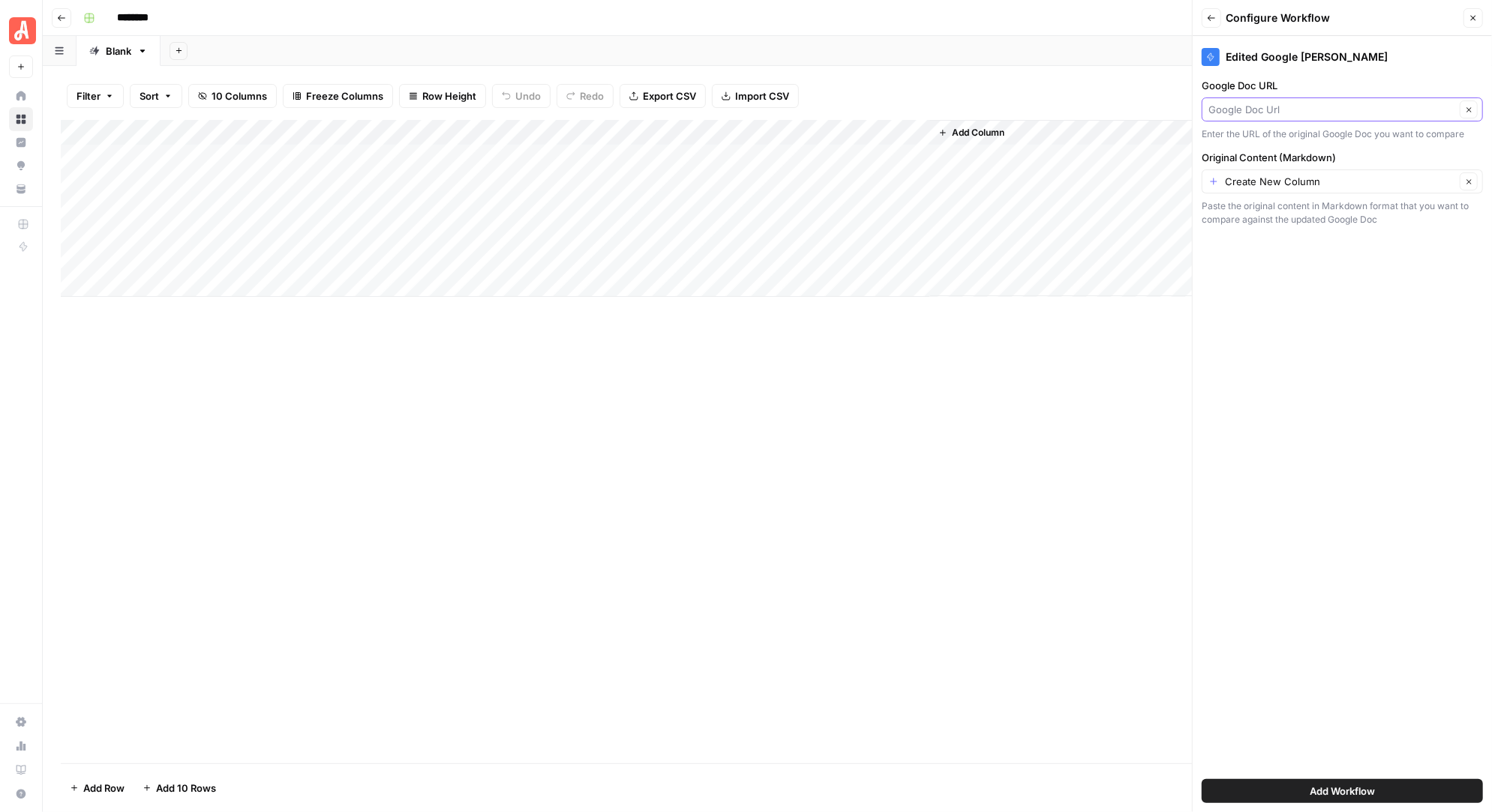
click at [1280, 108] on input "Google Doc URL" at bounding box center [1331, 109] width 246 height 15
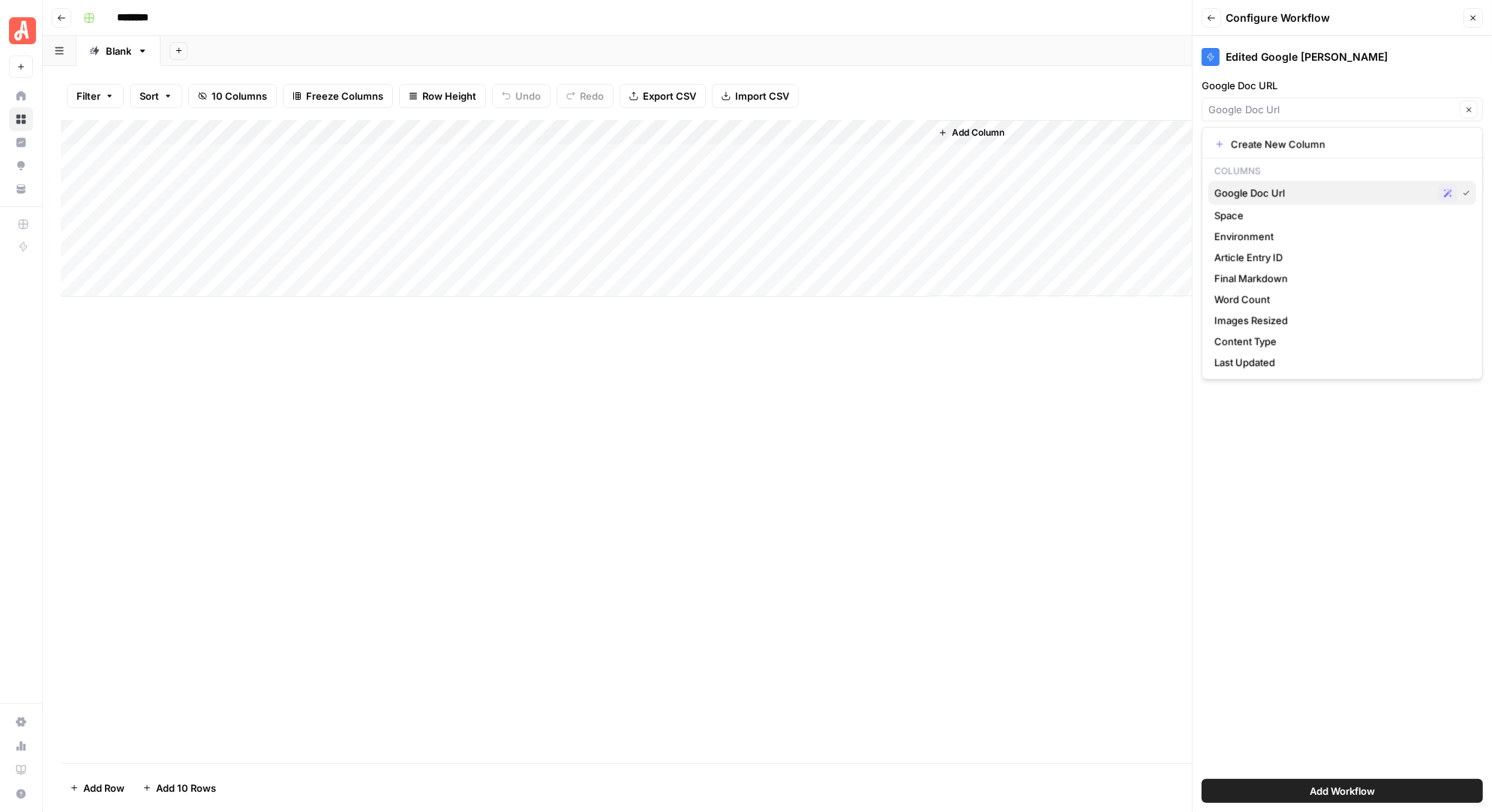
click at [1266, 192] on span "Google Doc Url" at bounding box center [1322, 192] width 218 height 15
type input "Google Doc Url"
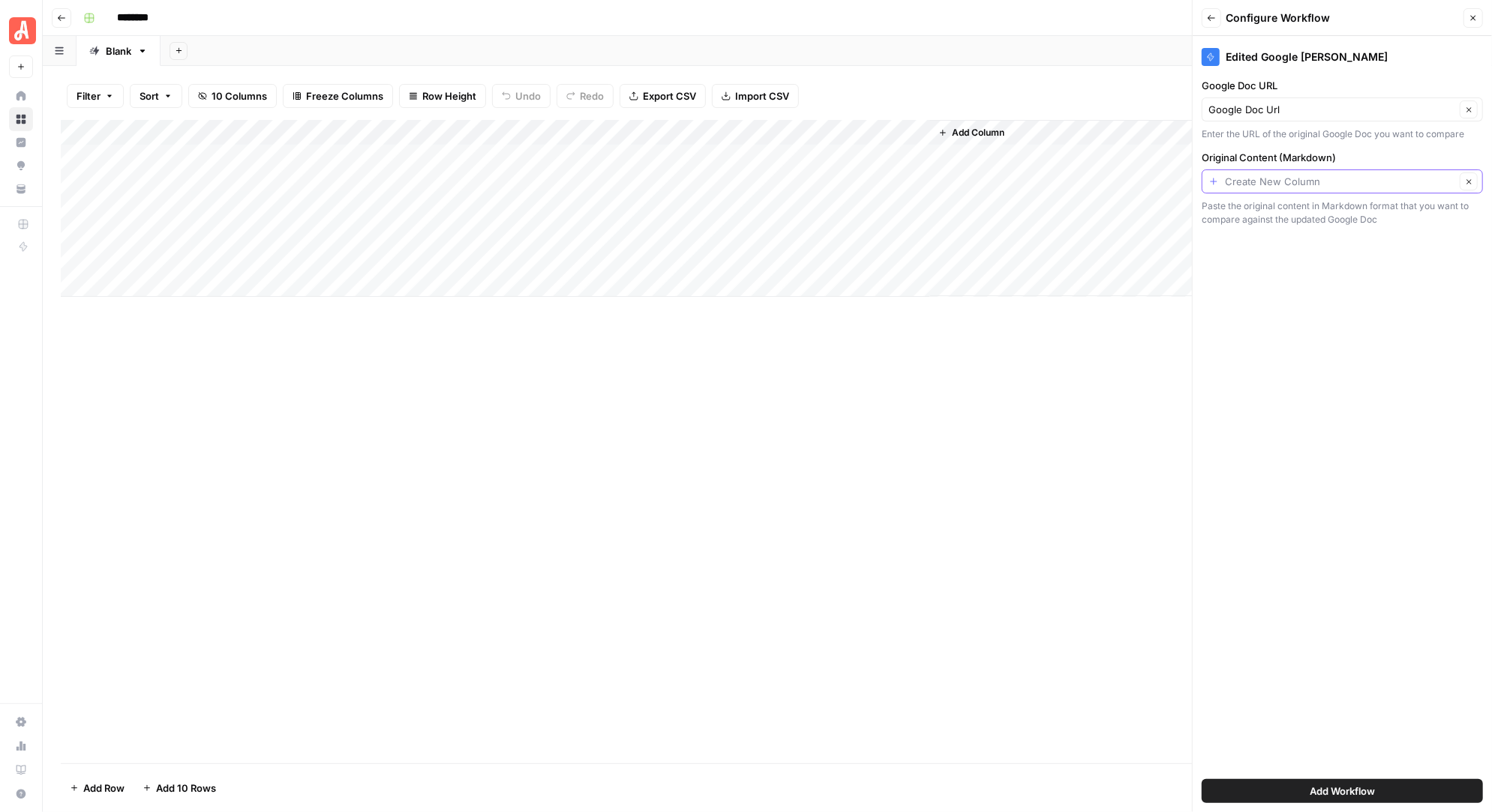
click at [1272, 185] on input "Original Content (Markdown)" at bounding box center [1339, 181] width 230 height 15
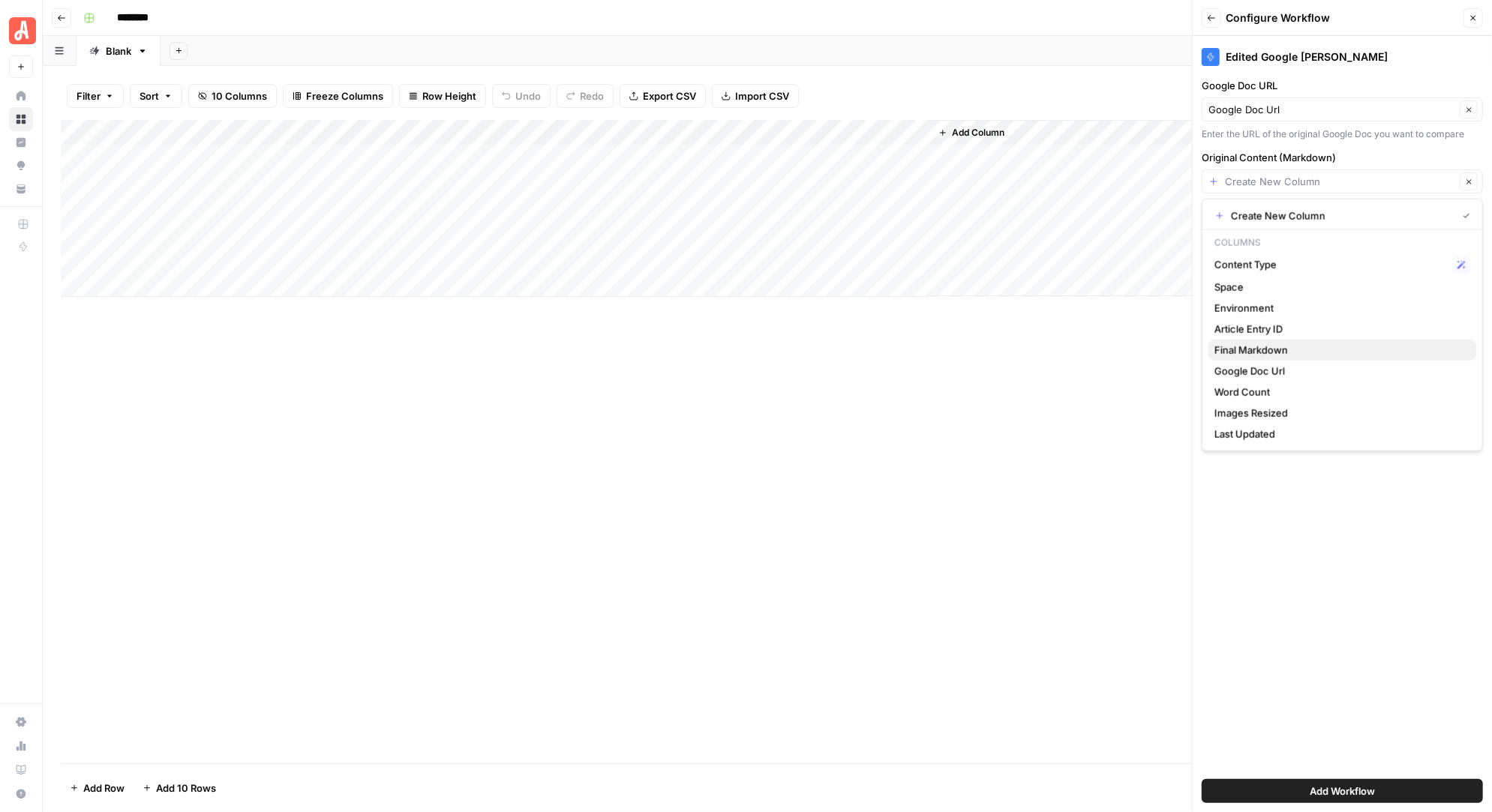
click at [1267, 353] on span "Final Markdown" at bounding box center [1338, 350] width 250 height 15
type input "Final Markdown"
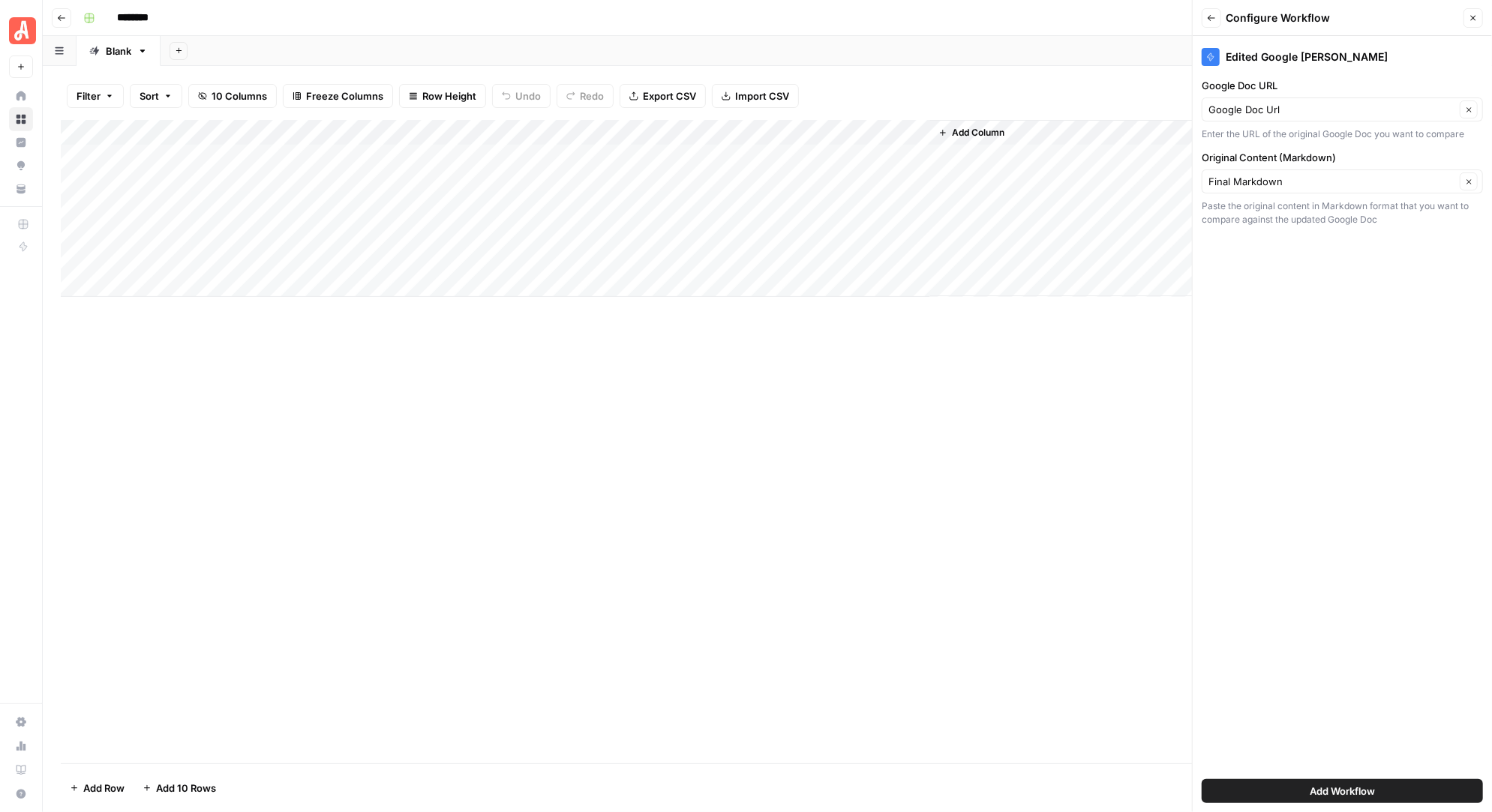
click at [1293, 787] on button "Add Workflow" at bounding box center [1342, 791] width 282 height 24
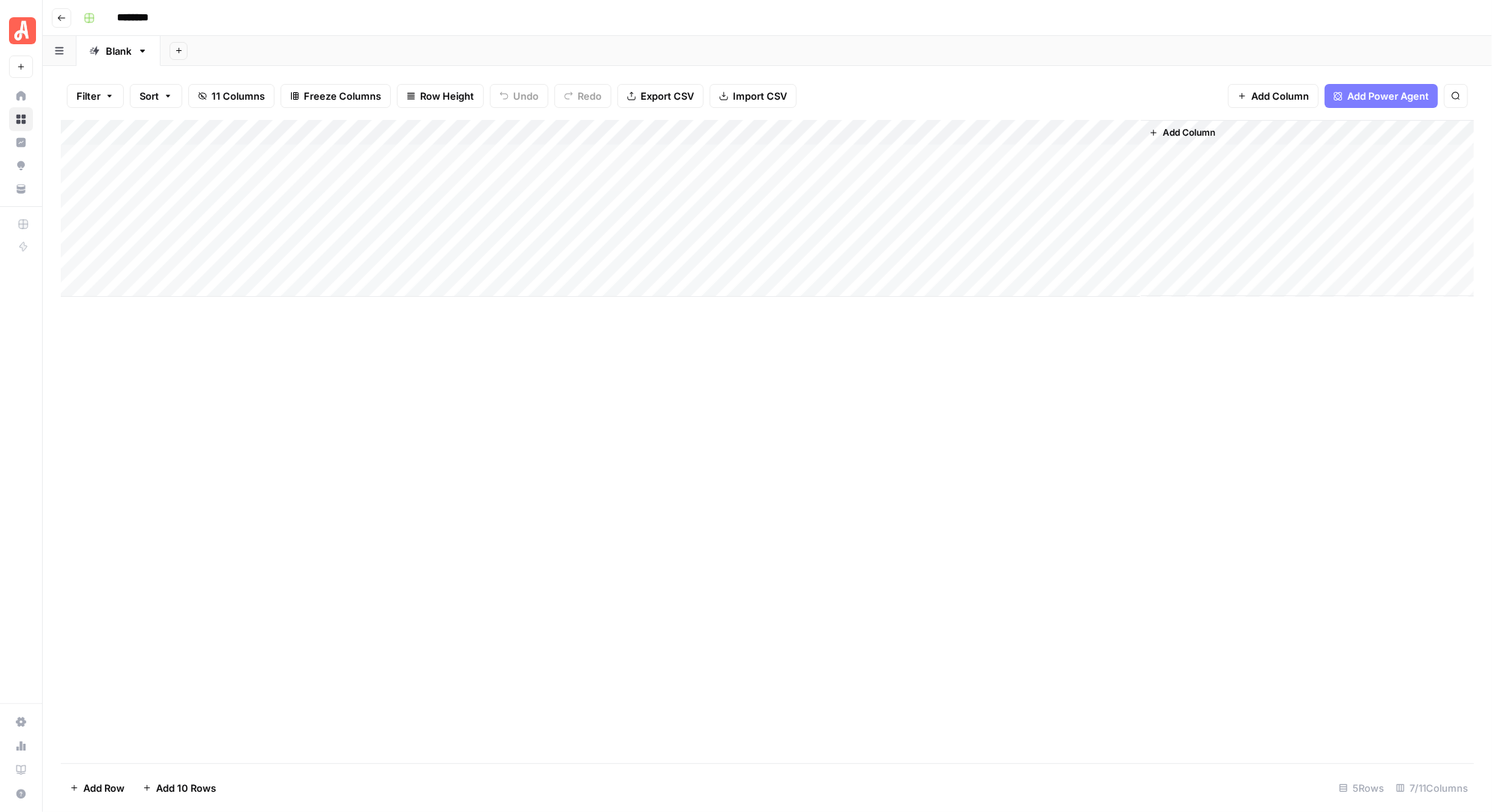
click at [1036, 157] on div "Add Column" at bounding box center [767, 208] width 1413 height 177
click at [1106, 156] on div "Add Column" at bounding box center [767, 208] width 1413 height 177
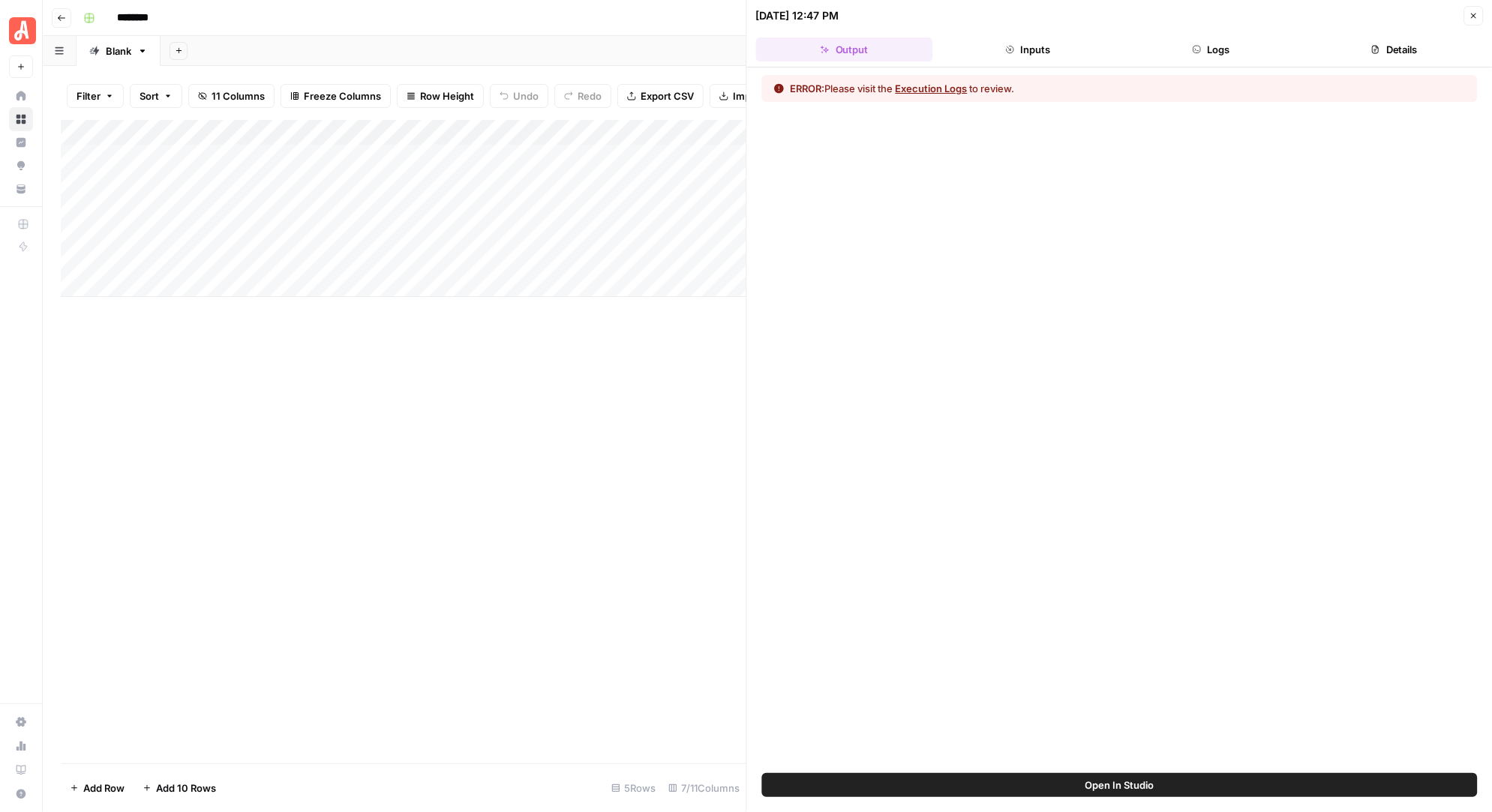
click at [1059, 785] on button "Open In Studio" at bounding box center [1119, 785] width 715 height 24
click at [1473, 15] on icon "button" at bounding box center [1473, 16] width 9 height 9
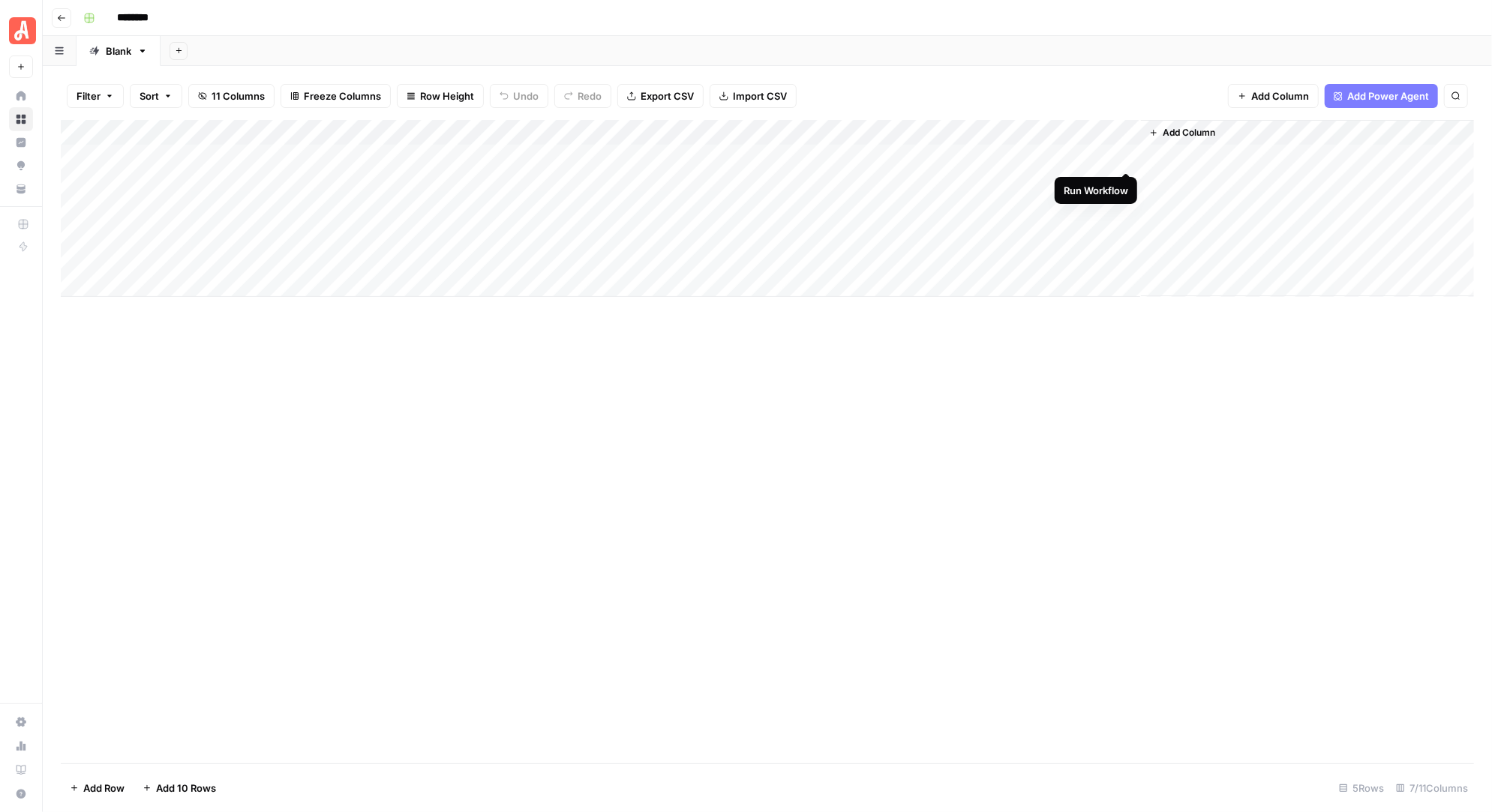
click at [1127, 152] on div "Add Column" at bounding box center [767, 208] width 1413 height 177
click at [1059, 155] on div "Add Column" at bounding box center [767, 208] width 1413 height 177
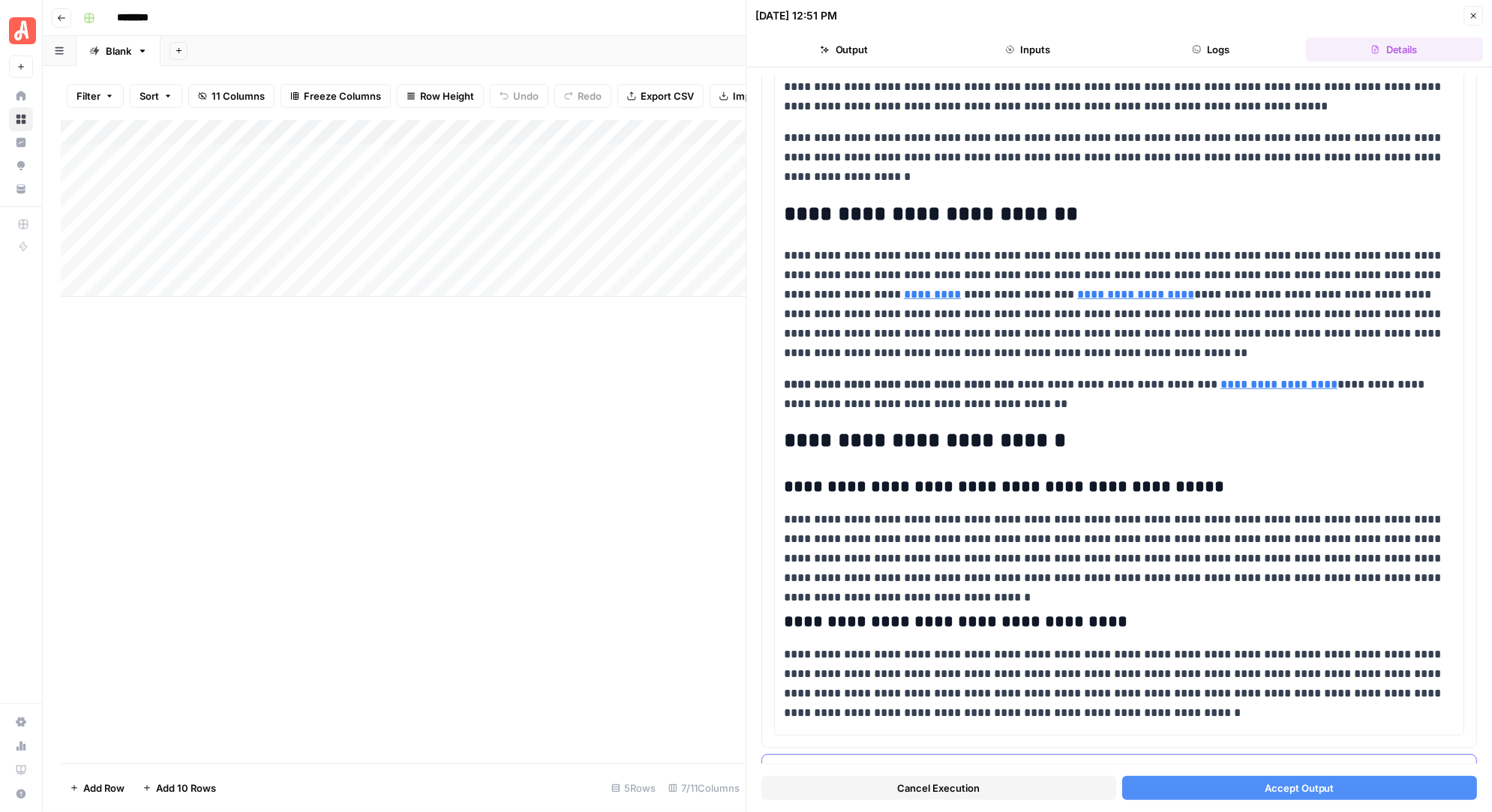
click at [775, 761] on icon "button" at bounding box center [773, 767] width 12 height 12
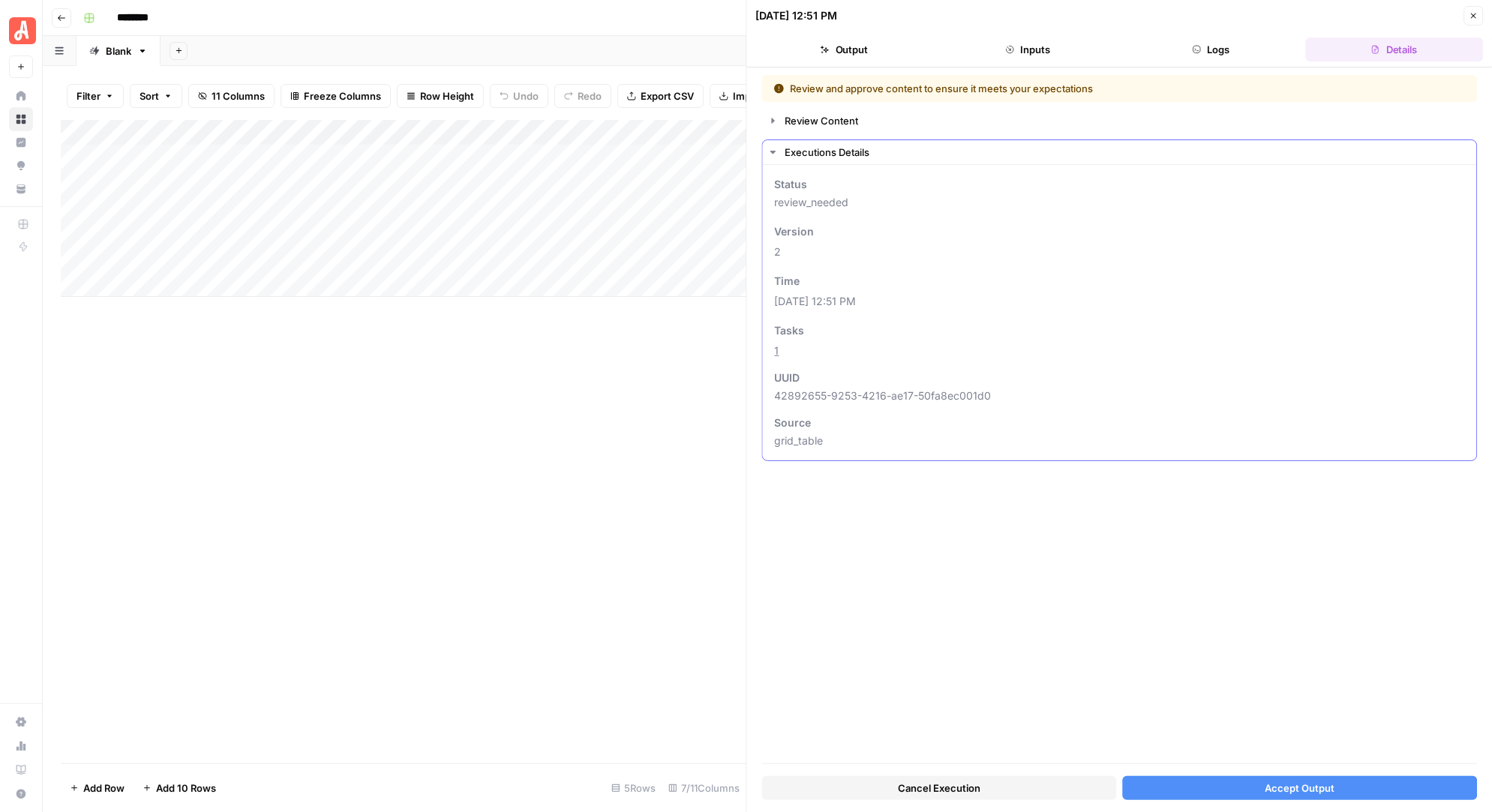
click at [775, 150] on icon "button" at bounding box center [773, 153] width 12 height 12
click at [1473, 17] on icon "button" at bounding box center [1473, 16] width 9 height 9
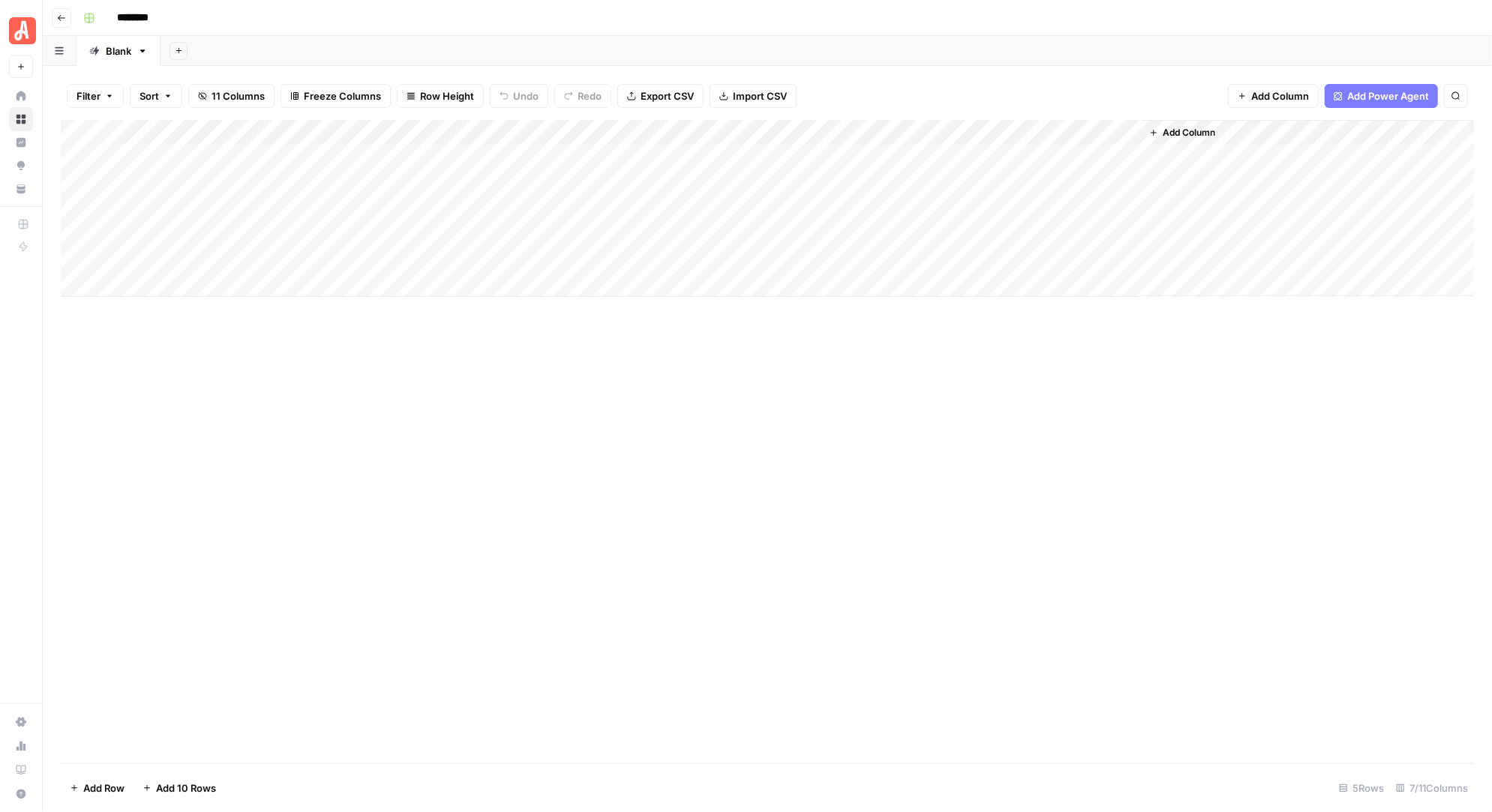
click at [843, 156] on div "Add Column" at bounding box center [767, 208] width 1413 height 177
click at [916, 155] on div "Add Column" at bounding box center [767, 208] width 1413 height 177
click at [916, 155] on div "Add Column" at bounding box center [767, 208] width 1413 height 177
click at [151, 21] on input "********" at bounding box center [152, 18] width 84 height 24
drag, startPoint x: 173, startPoint y: 17, endPoint x: 109, endPoint y: 17, distance: 64.0
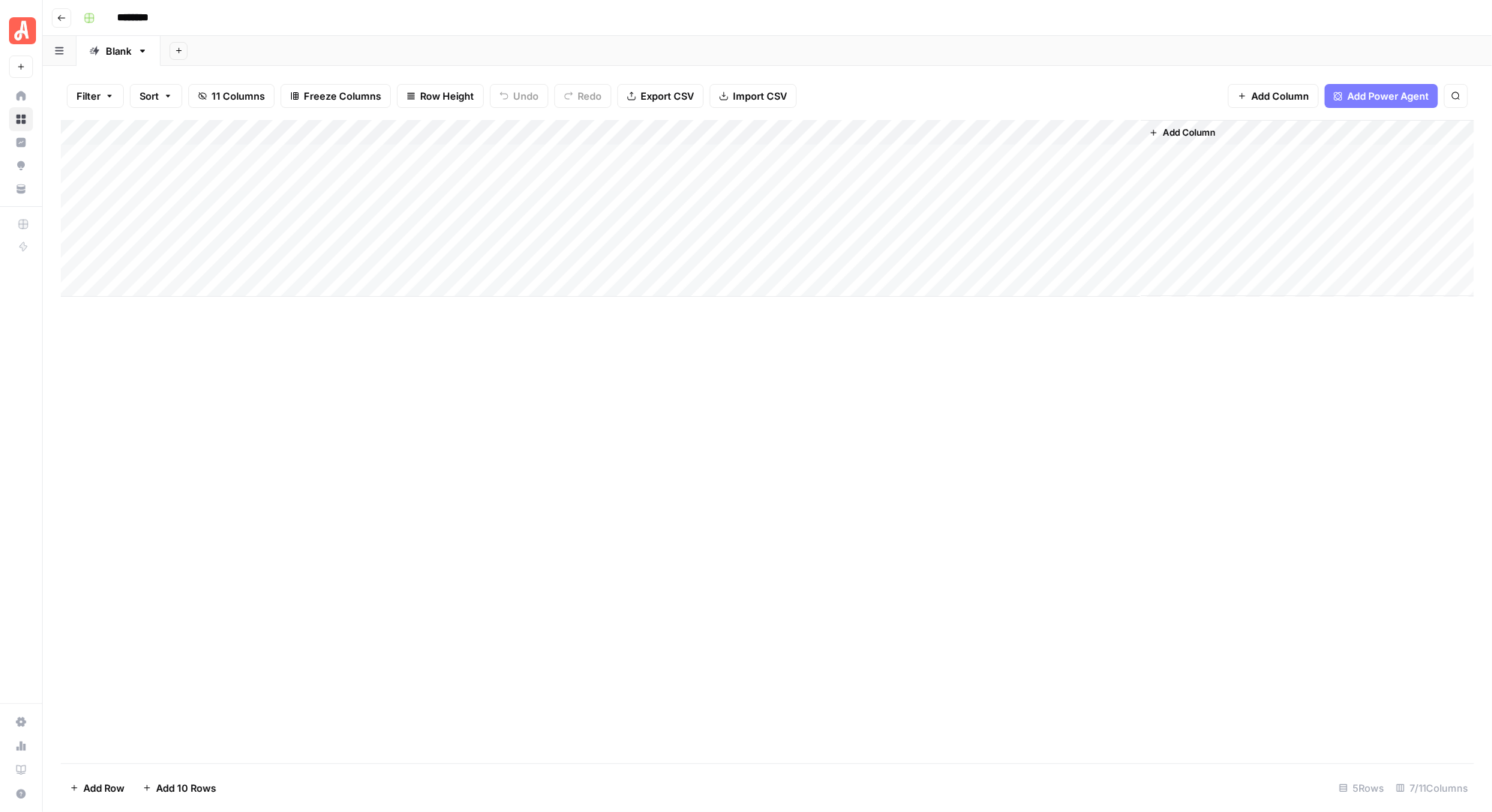
click at [110, 17] on input "********" at bounding box center [152, 18] width 84 height 24
drag, startPoint x: 233, startPoint y: 19, endPoint x: 297, endPoint y: 15, distance: 64.1
click at [297, 16] on div "**********" at bounding box center [777, 18] width 1399 height 24
click at [200, 19] on input "**********" at bounding box center [203, 18] width 185 height 24
drag, startPoint x: 276, startPoint y: 18, endPoint x: 313, endPoint y: 18, distance: 37.0
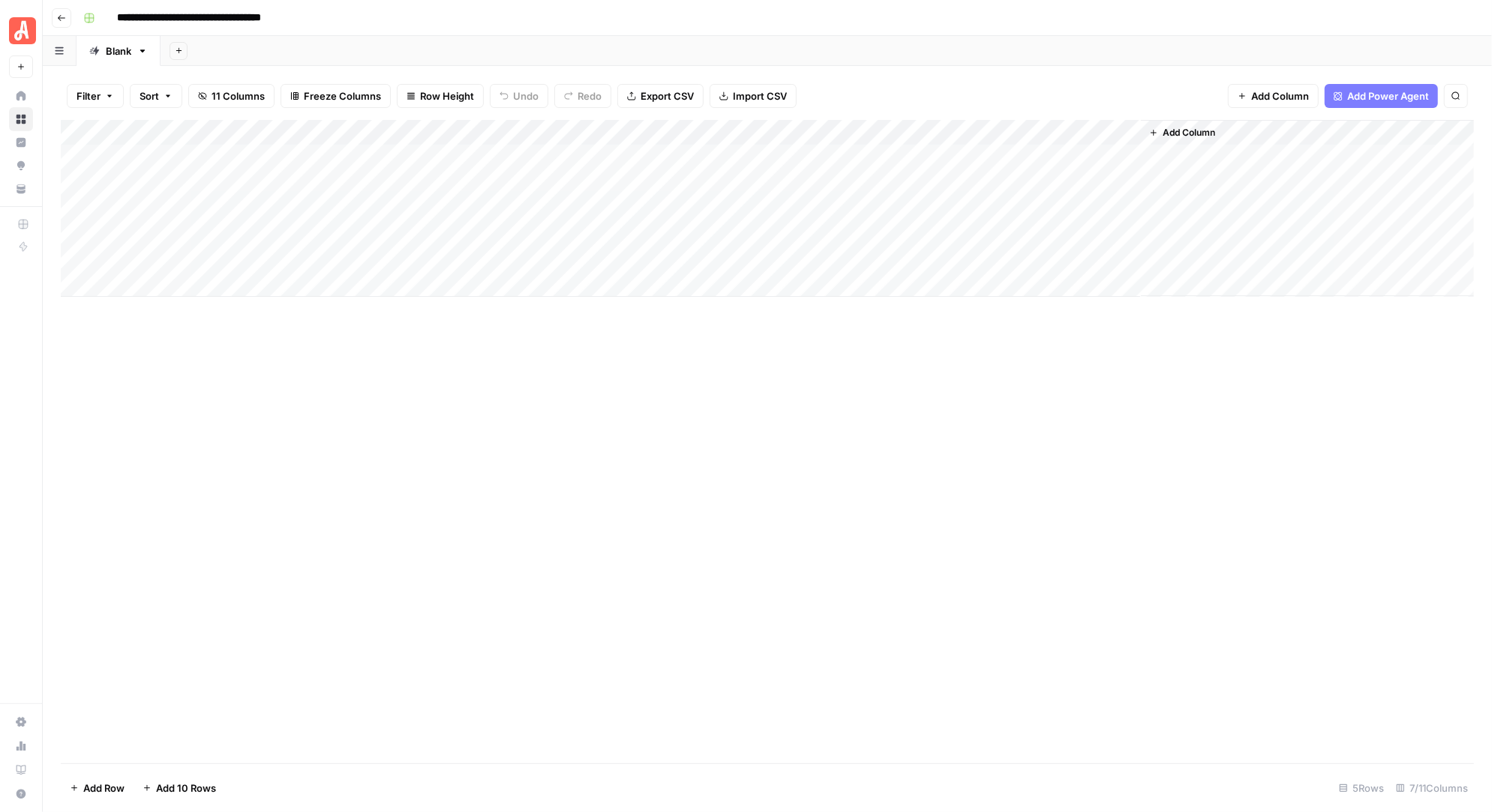
click at [313, 18] on input "**********" at bounding box center [221, 18] width 222 height 24
click at [324, 18] on input "**********" at bounding box center [221, 18] width 222 height 24
click at [504, 20] on div "**********" at bounding box center [777, 18] width 1399 height 24
click at [484, 49] on div "Add Sheet" at bounding box center [826, 51] width 1331 height 30
click at [486, 18] on div "**********" at bounding box center [777, 18] width 1399 height 24
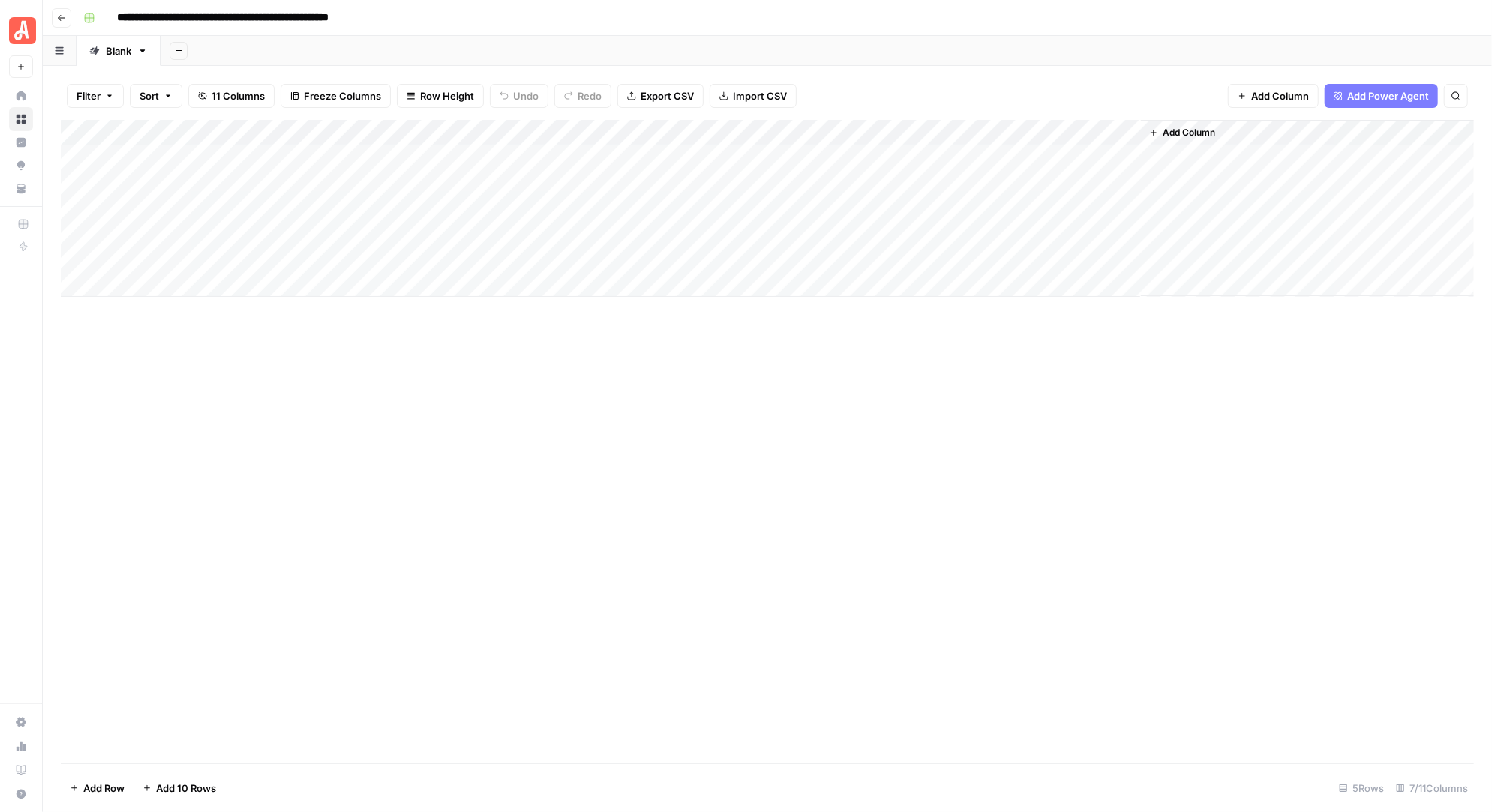
click at [428, 18] on input "**********" at bounding box center [271, 18] width 321 height 24
type input "**********"
click at [59, 54] on icon "button" at bounding box center [59, 50] width 9 height 8
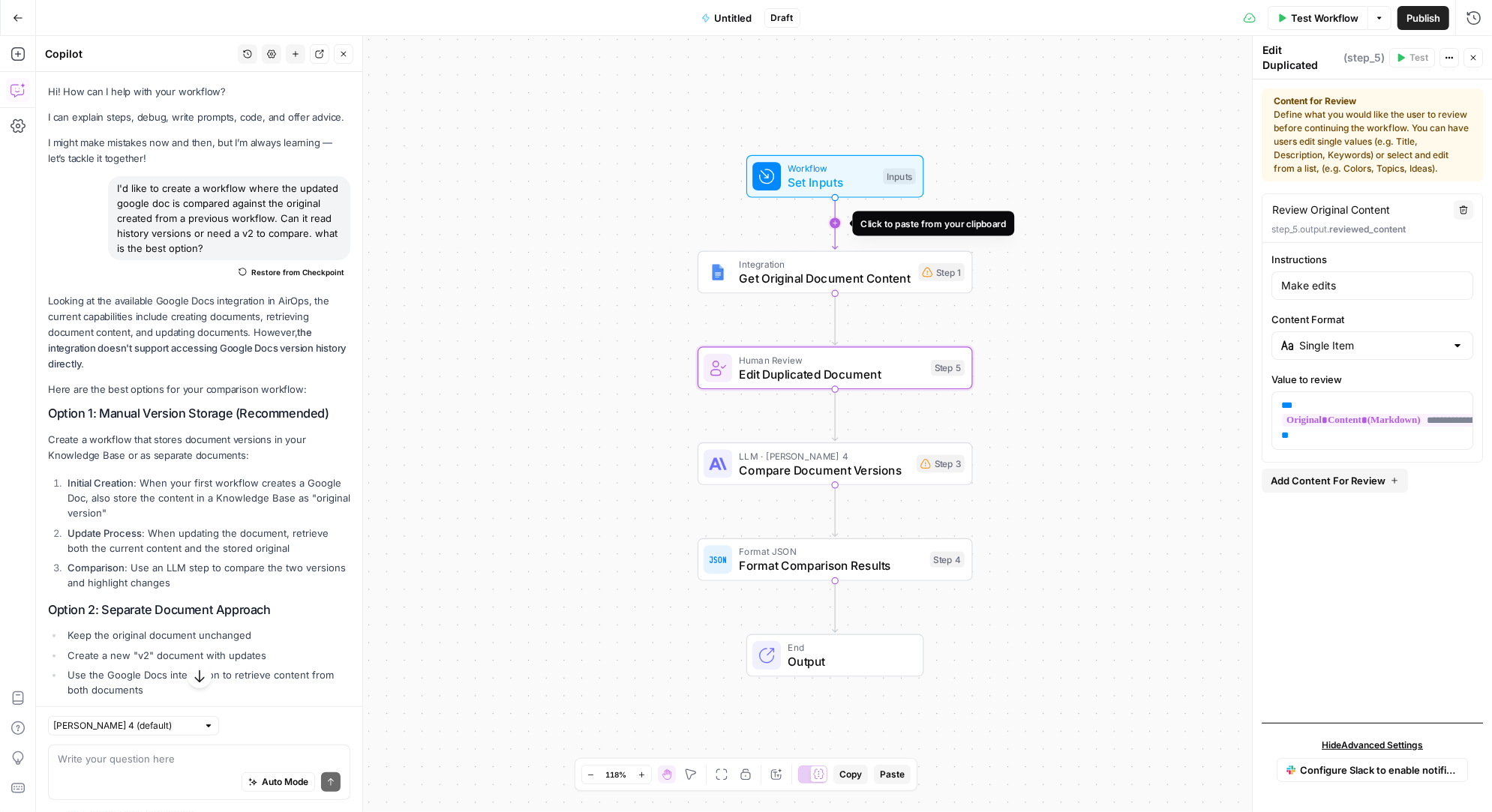
scroll to position [4022, 0]
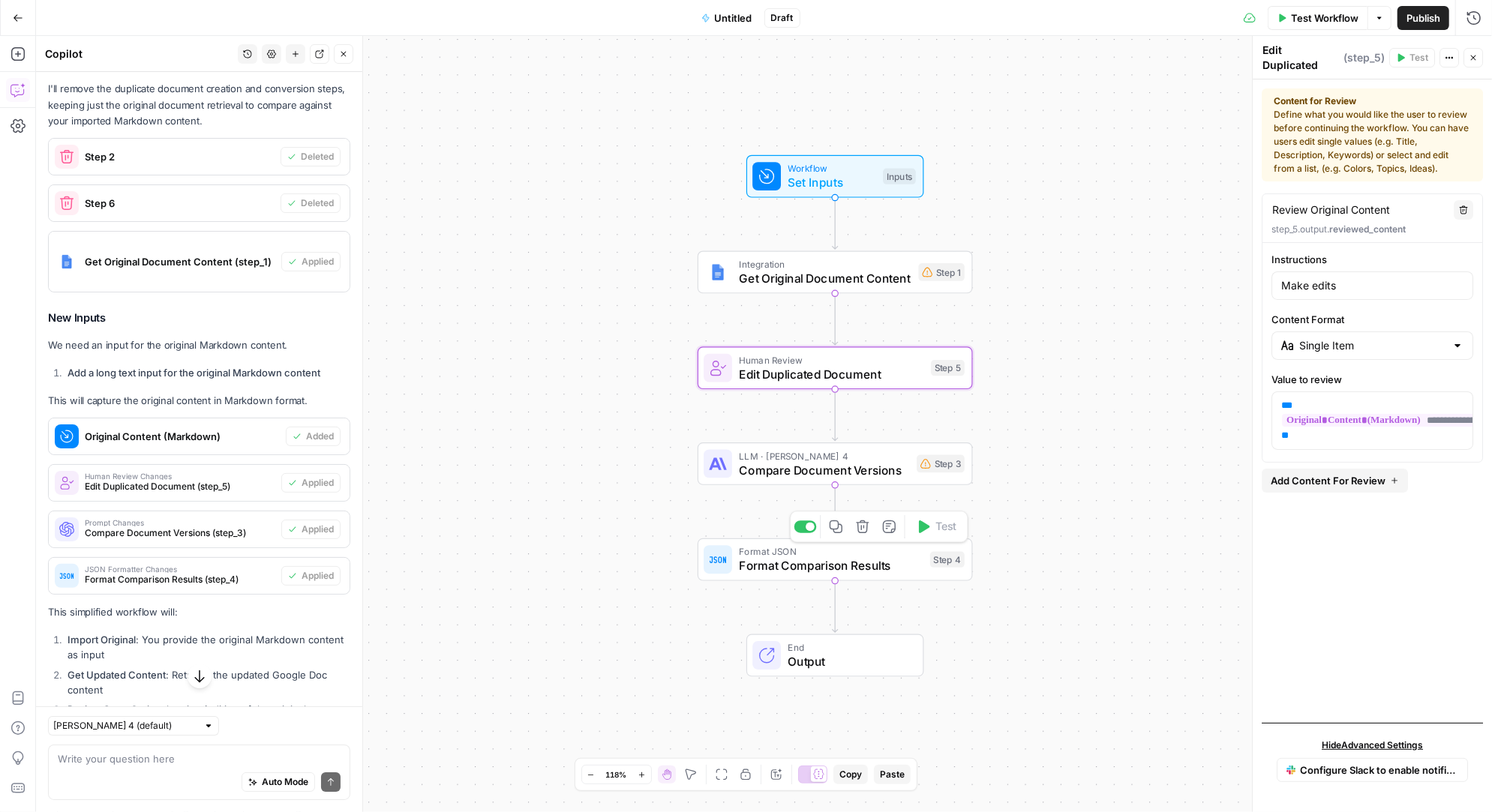
click at [810, 560] on span "Format Comparison Results" at bounding box center [832, 566] width 184 height 18
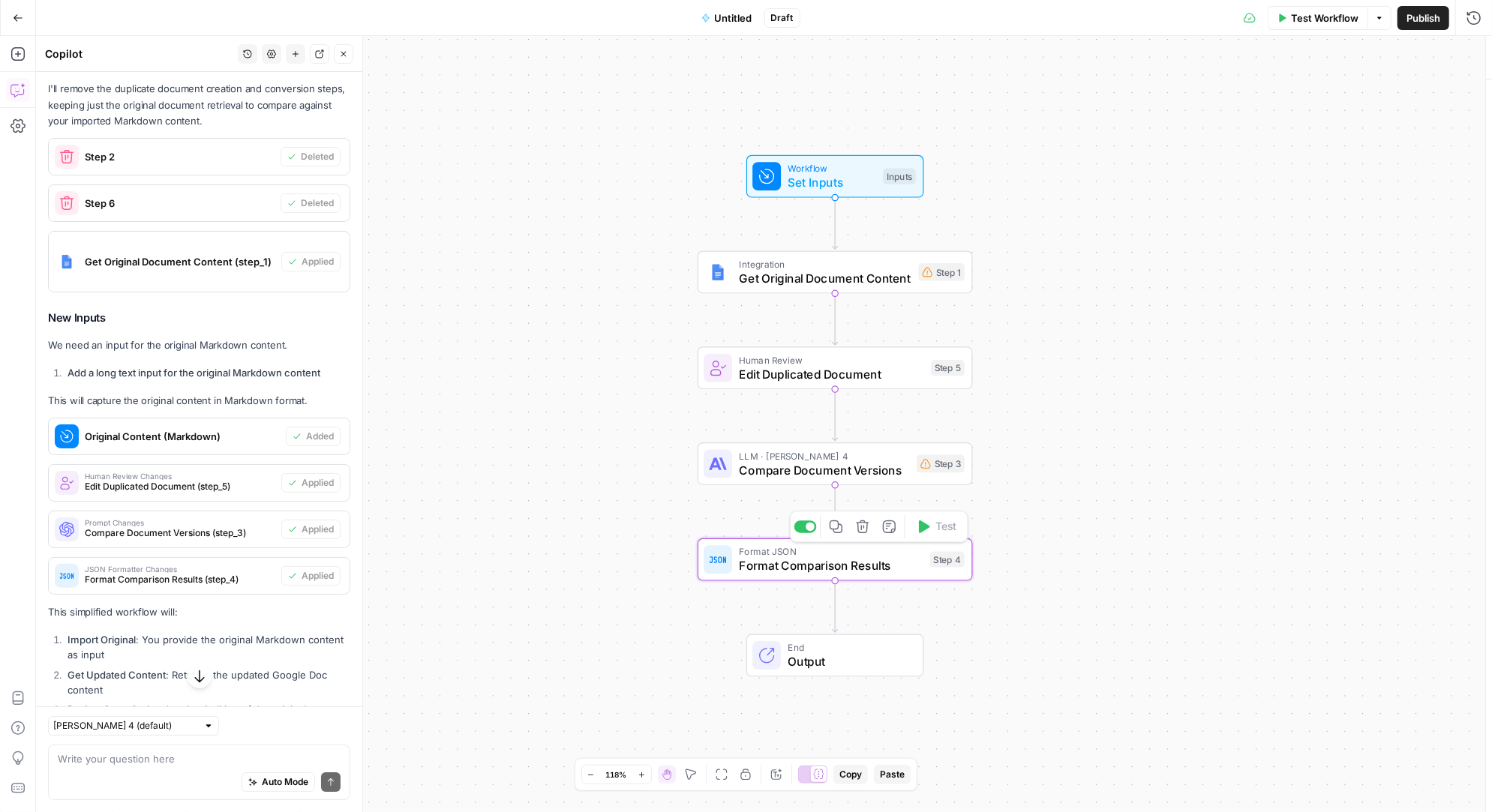
type textarea "Format Comparison Results"
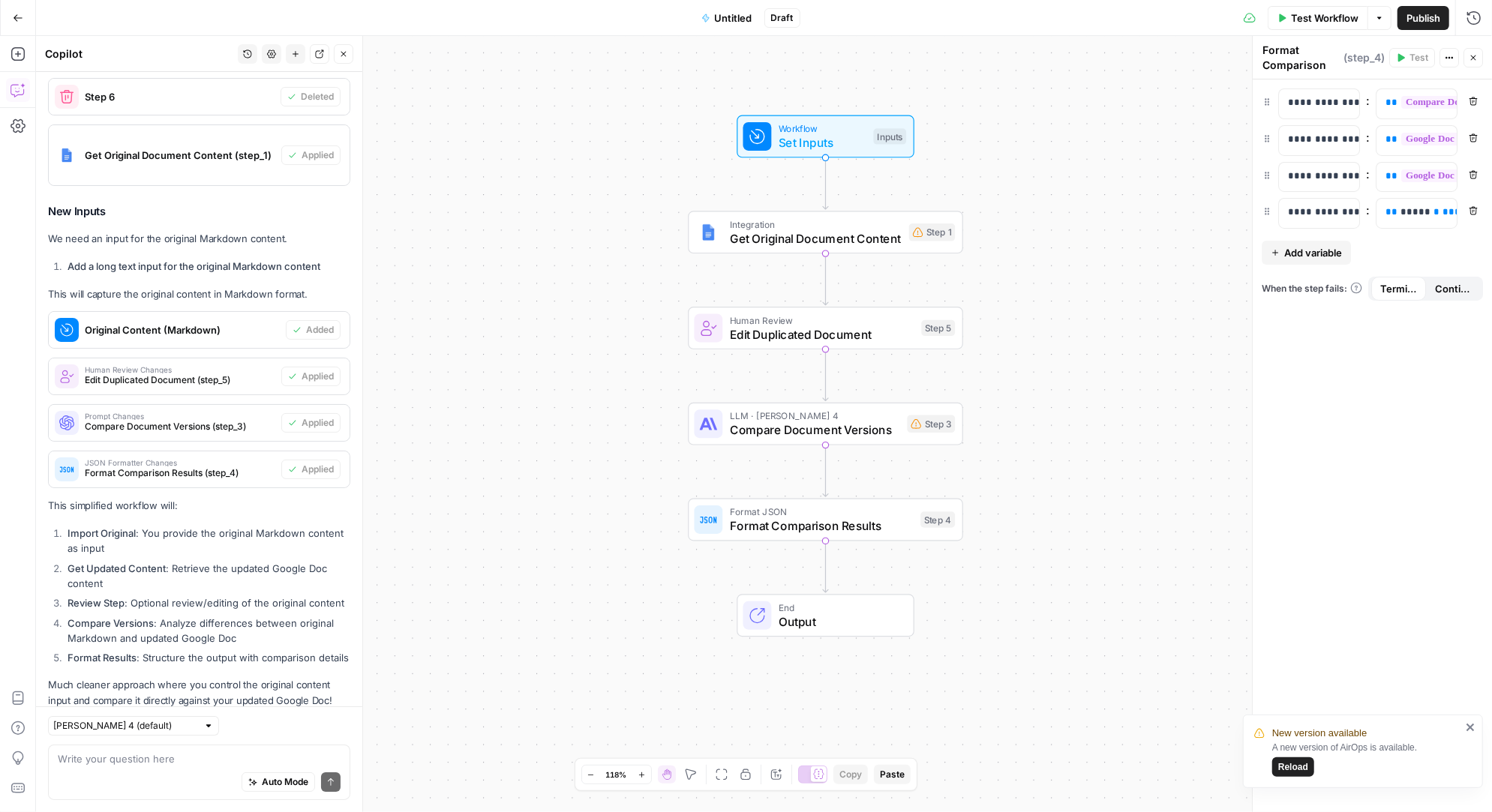
scroll to position [4154, 0]
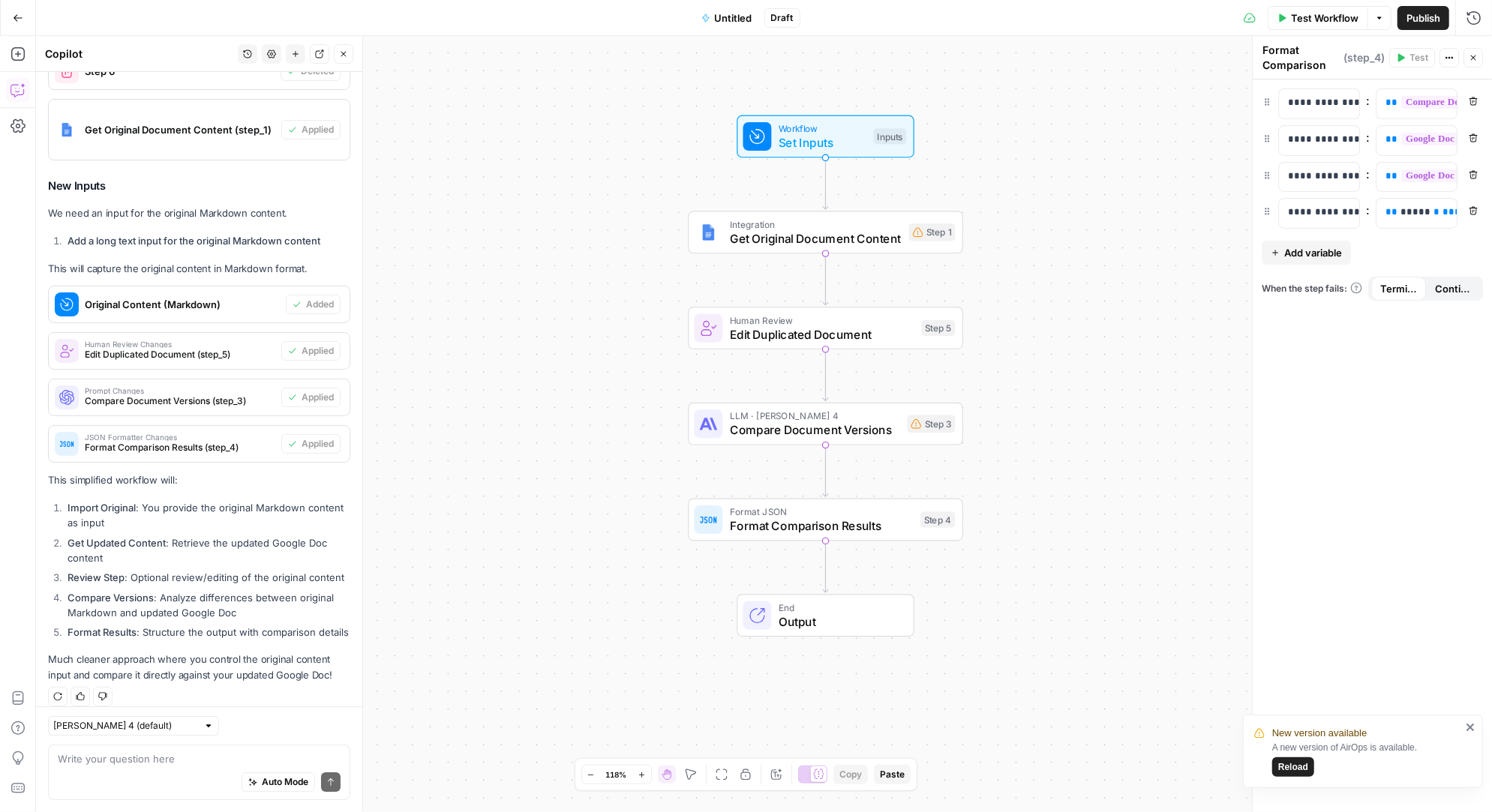
click at [104, 766] on div "Auto Mode Send" at bounding box center [199, 782] width 283 height 33
type textarea "I"
type textarea "d"
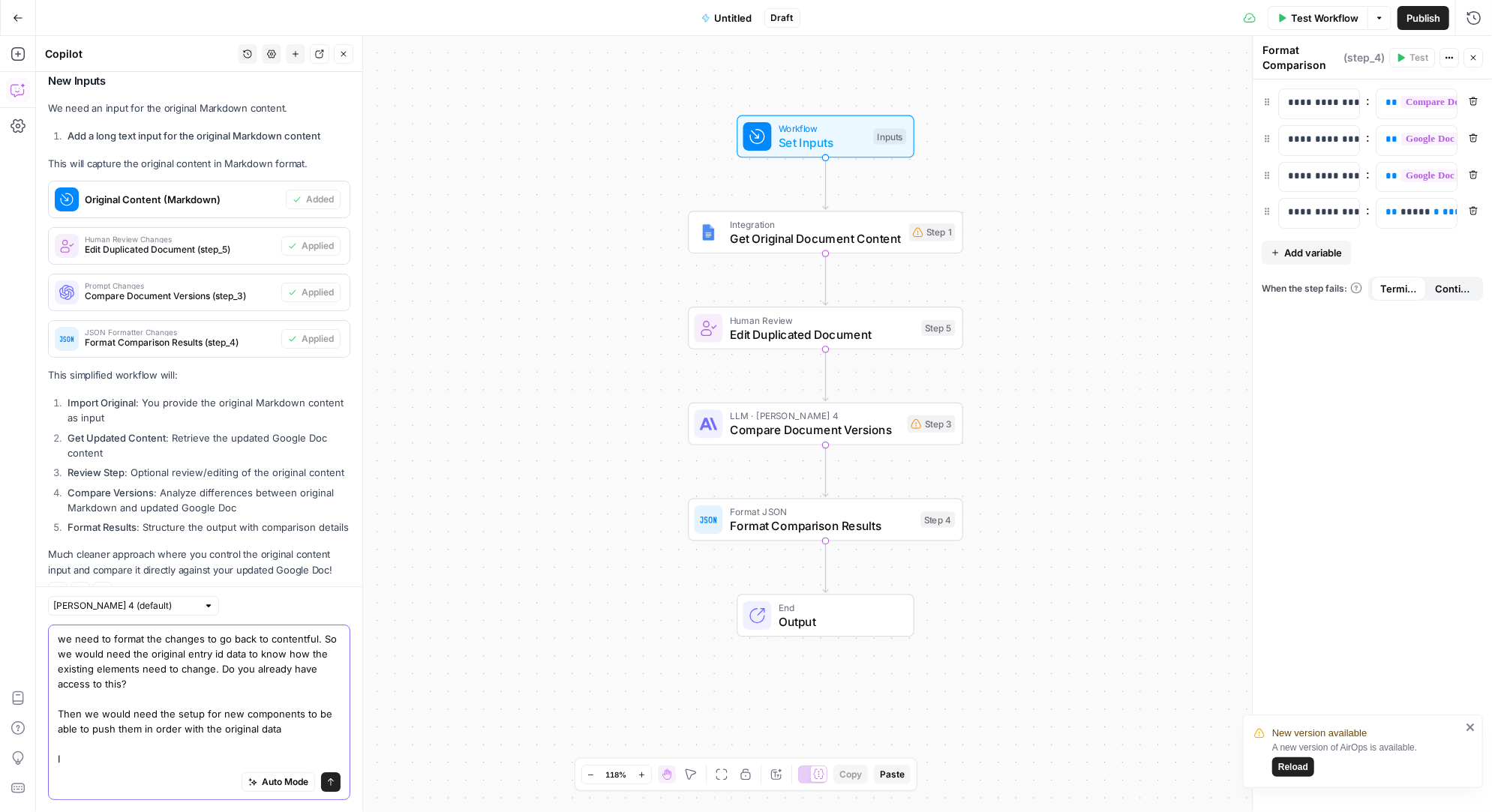
scroll to position [4274, 0]
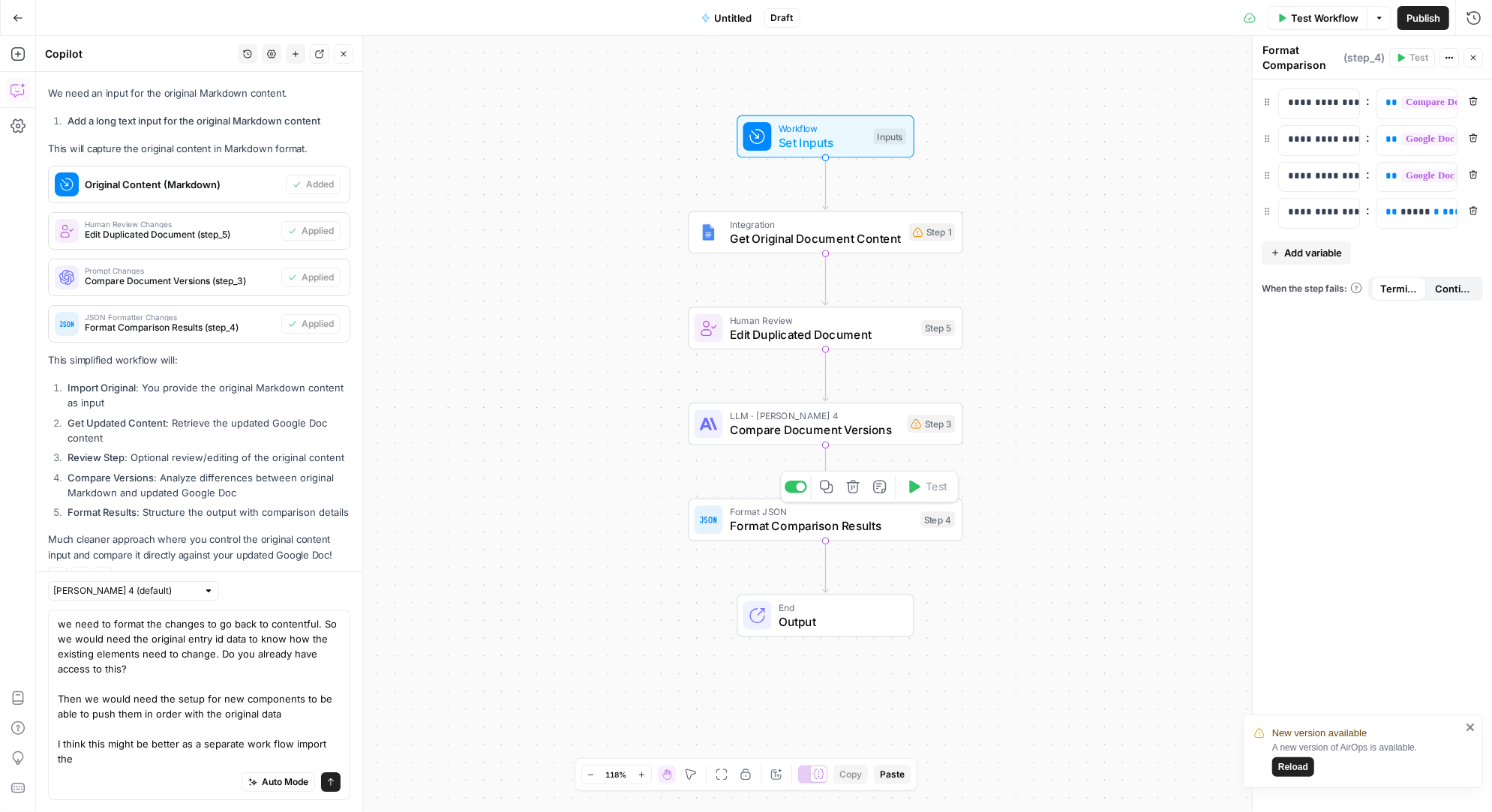
click at [787, 523] on span "Format Comparison Results" at bounding box center [822, 526] width 184 height 18
click at [344, 761] on div "we need to format the changes to go back to contentful. So we would need the or…" at bounding box center [199, 705] width 302 height 191
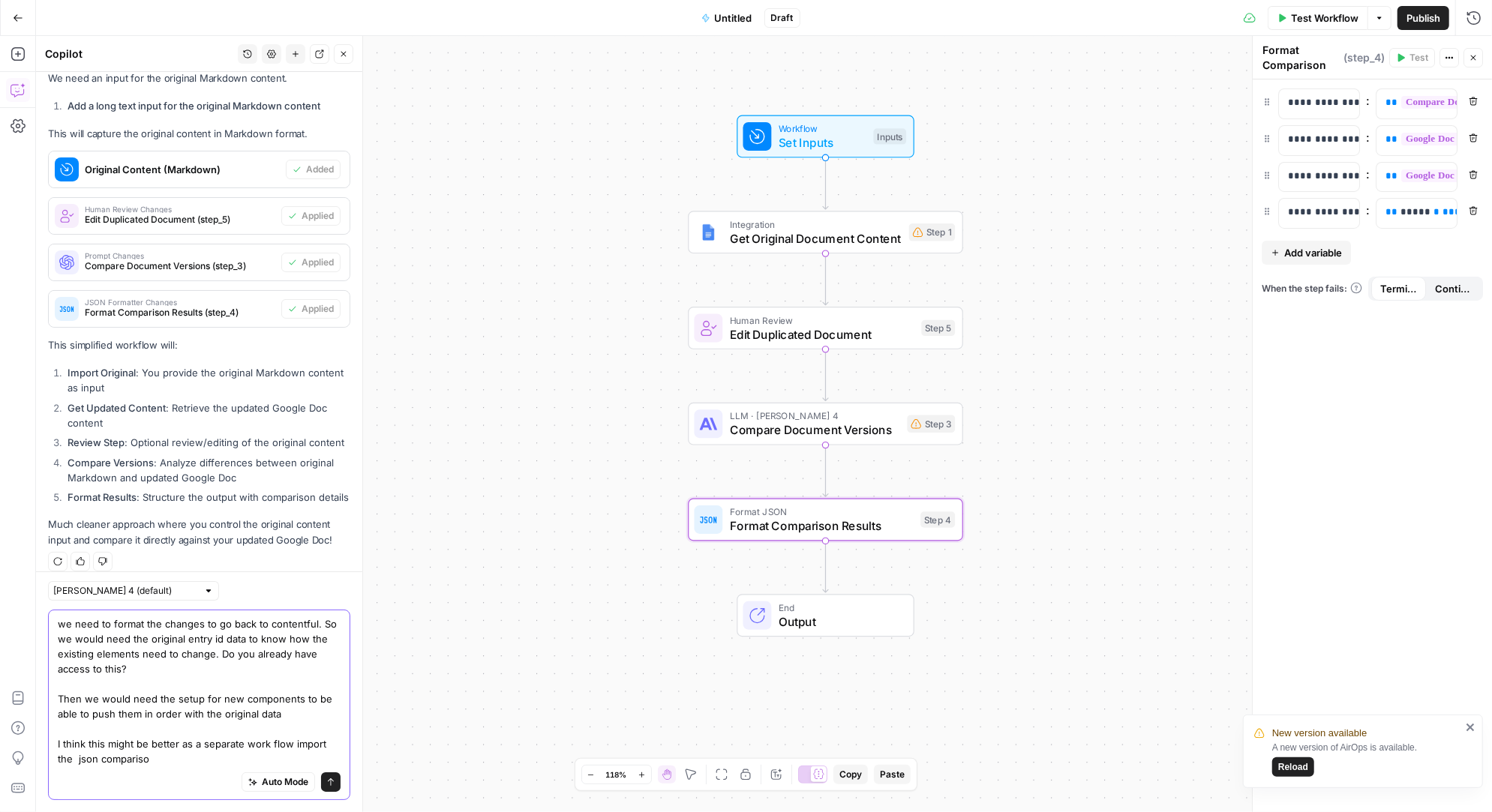
type textarea "we need to format the changes to go back to contentful. So we would need the or…"
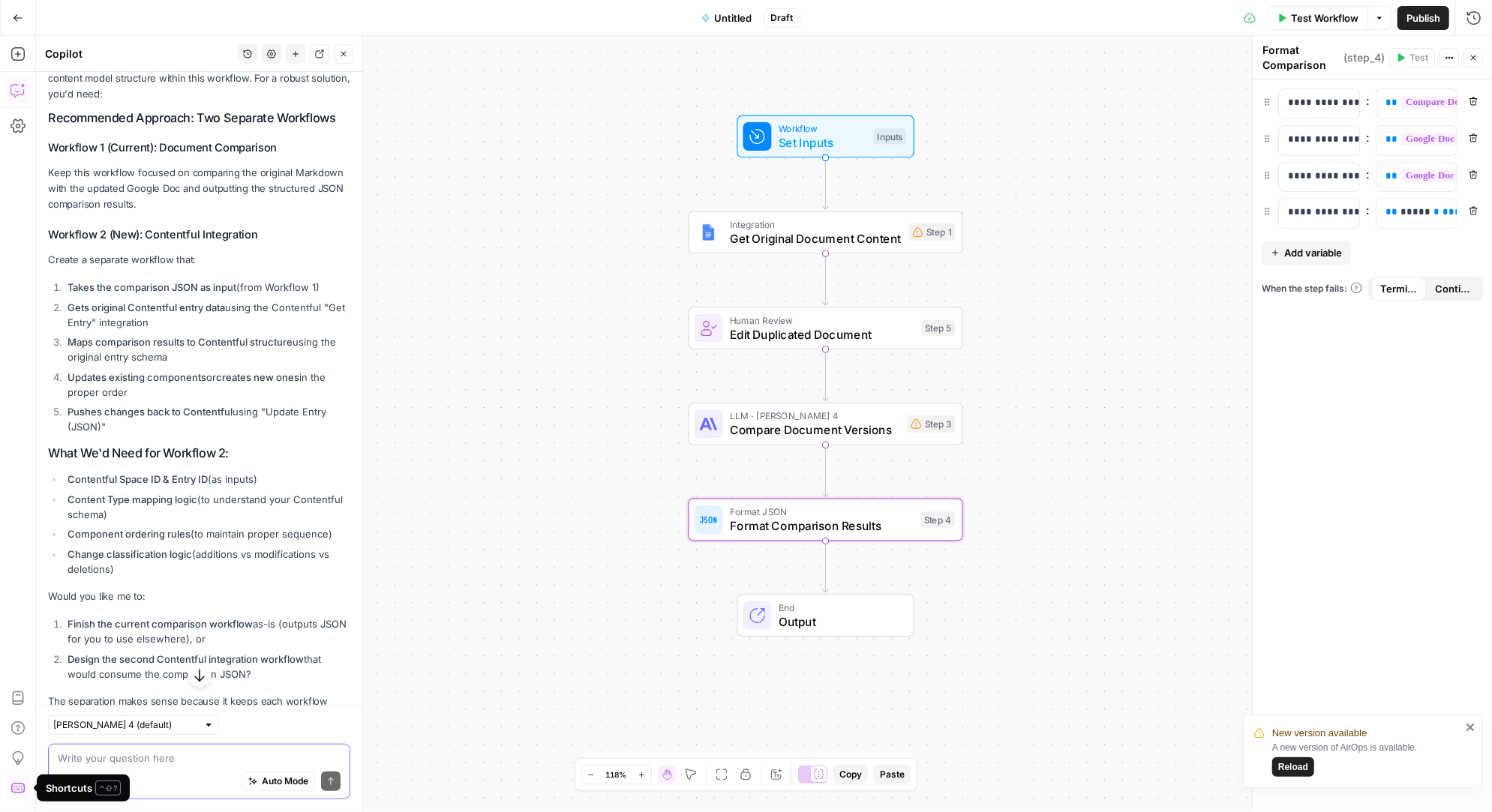
scroll to position [5036, 0]
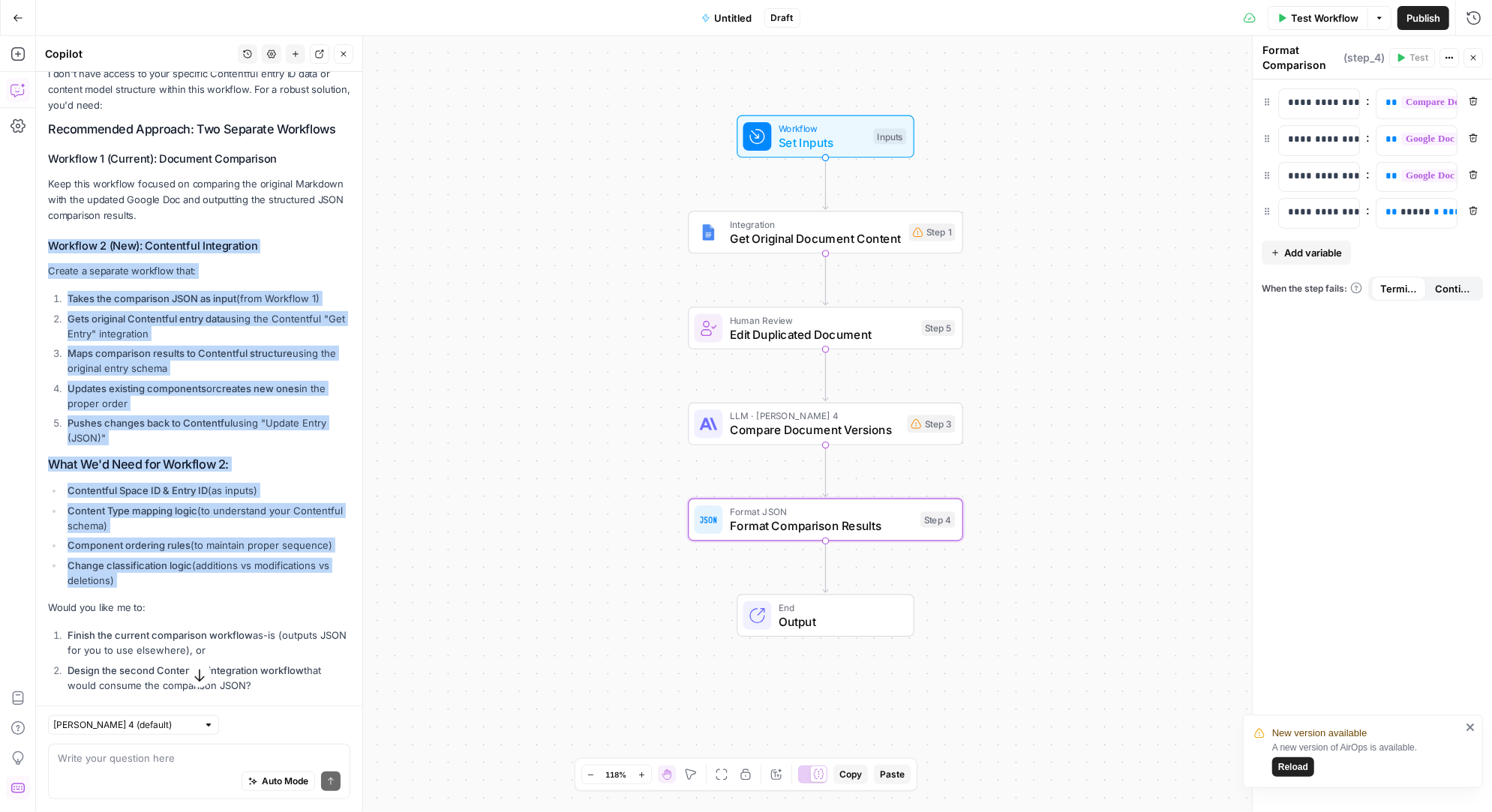
drag, startPoint x: 48, startPoint y: 232, endPoint x: 257, endPoint y: 586, distance: 411.1
click at [257, 586] on div "You're absolutely right! The current workflow is focused on document comparison…" at bounding box center [199, 372] width 302 height 760
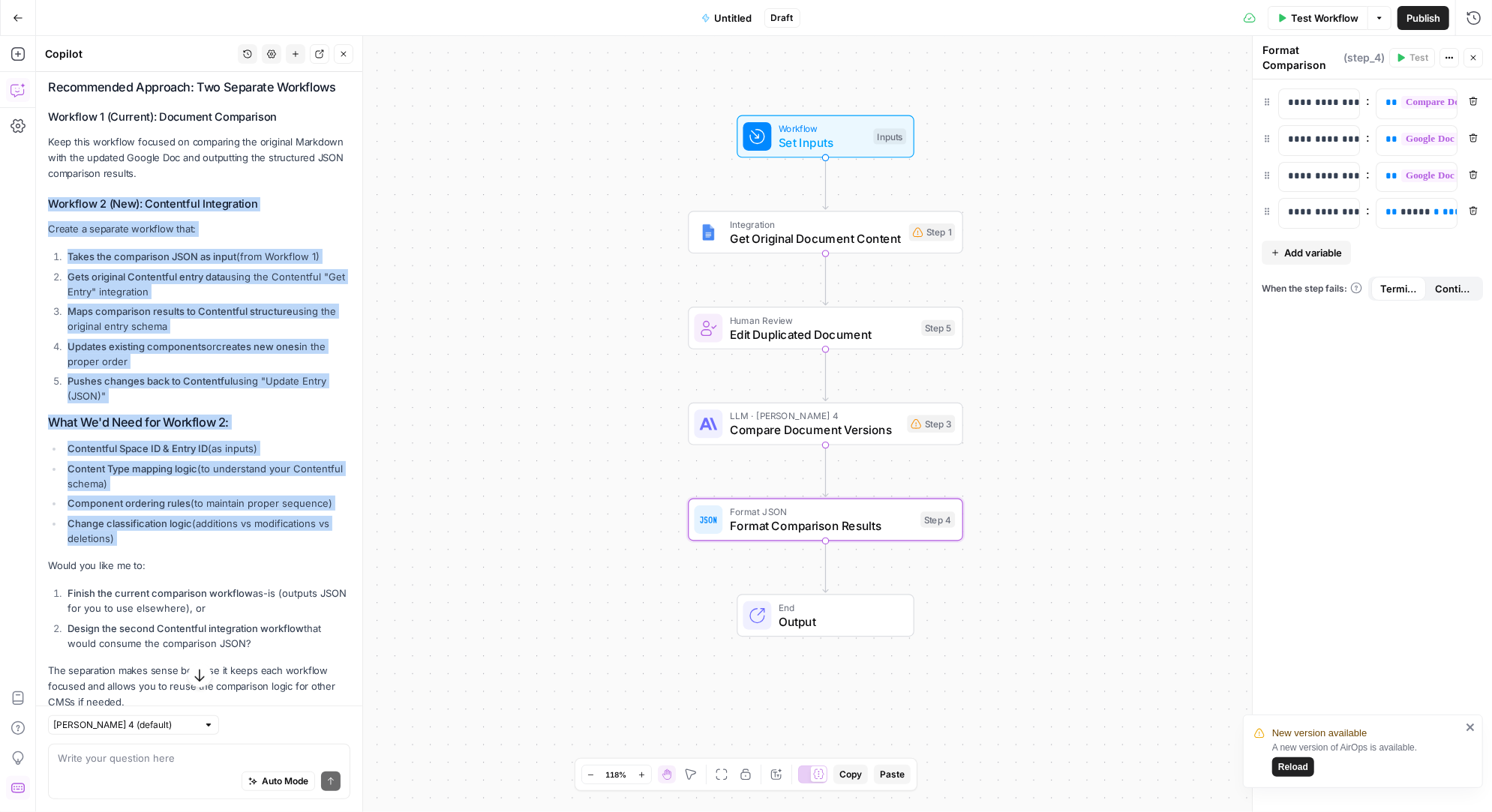
scroll to position [5105, 0]
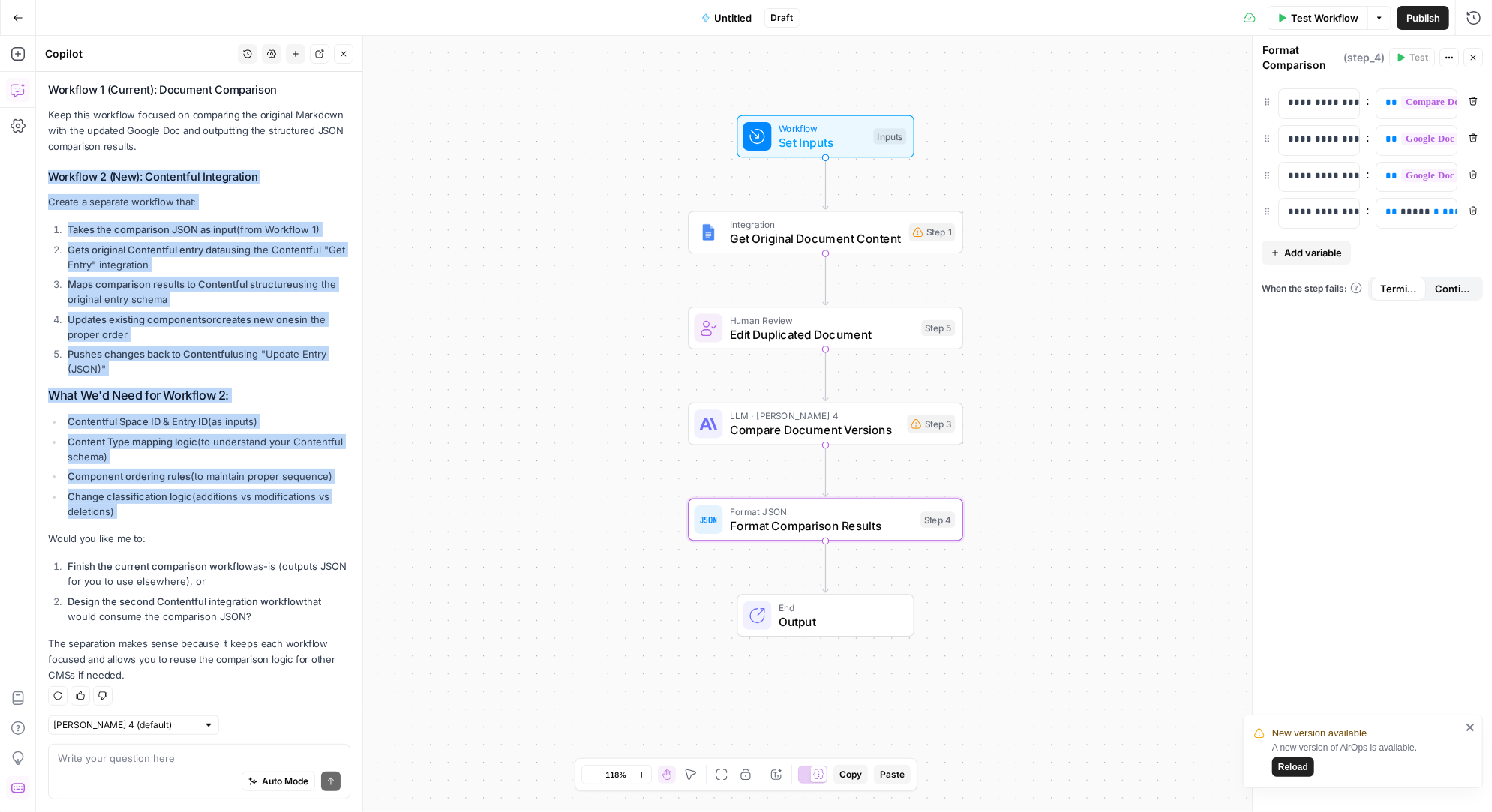
copy div "Workflow 2 (New): Contentful Integration Create a separate workflow that: Takes…"
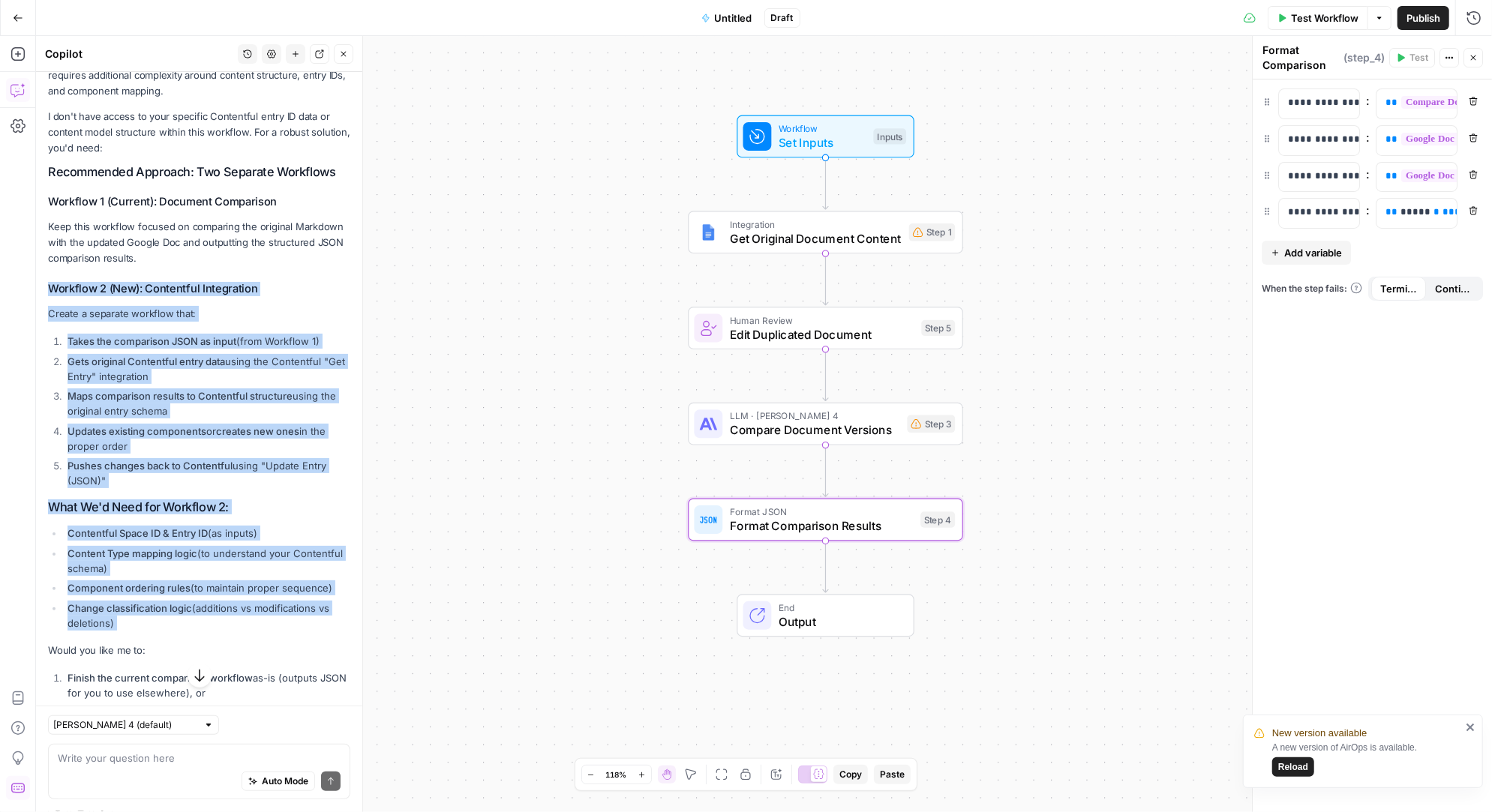
scroll to position [4992, 0]
click at [737, 18] on span "Untitled" at bounding box center [734, 18] width 37 height 15
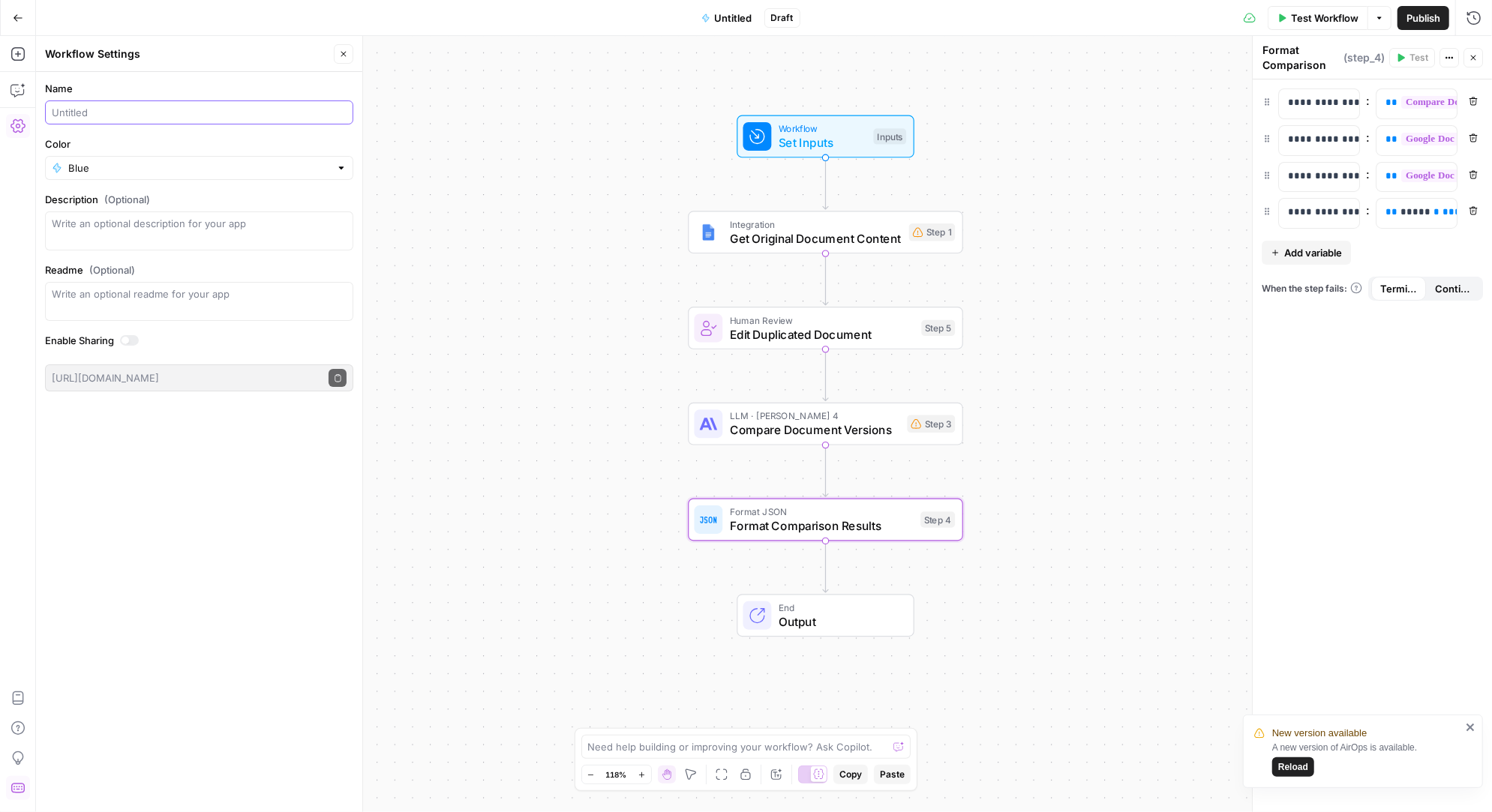
click at [92, 112] on input "Name" at bounding box center [200, 112] width 295 height 15
type input "D"
type input "Edited Google [PERSON_NAME]"
click at [1424, 15] on span "Publish" at bounding box center [1423, 18] width 34 height 15
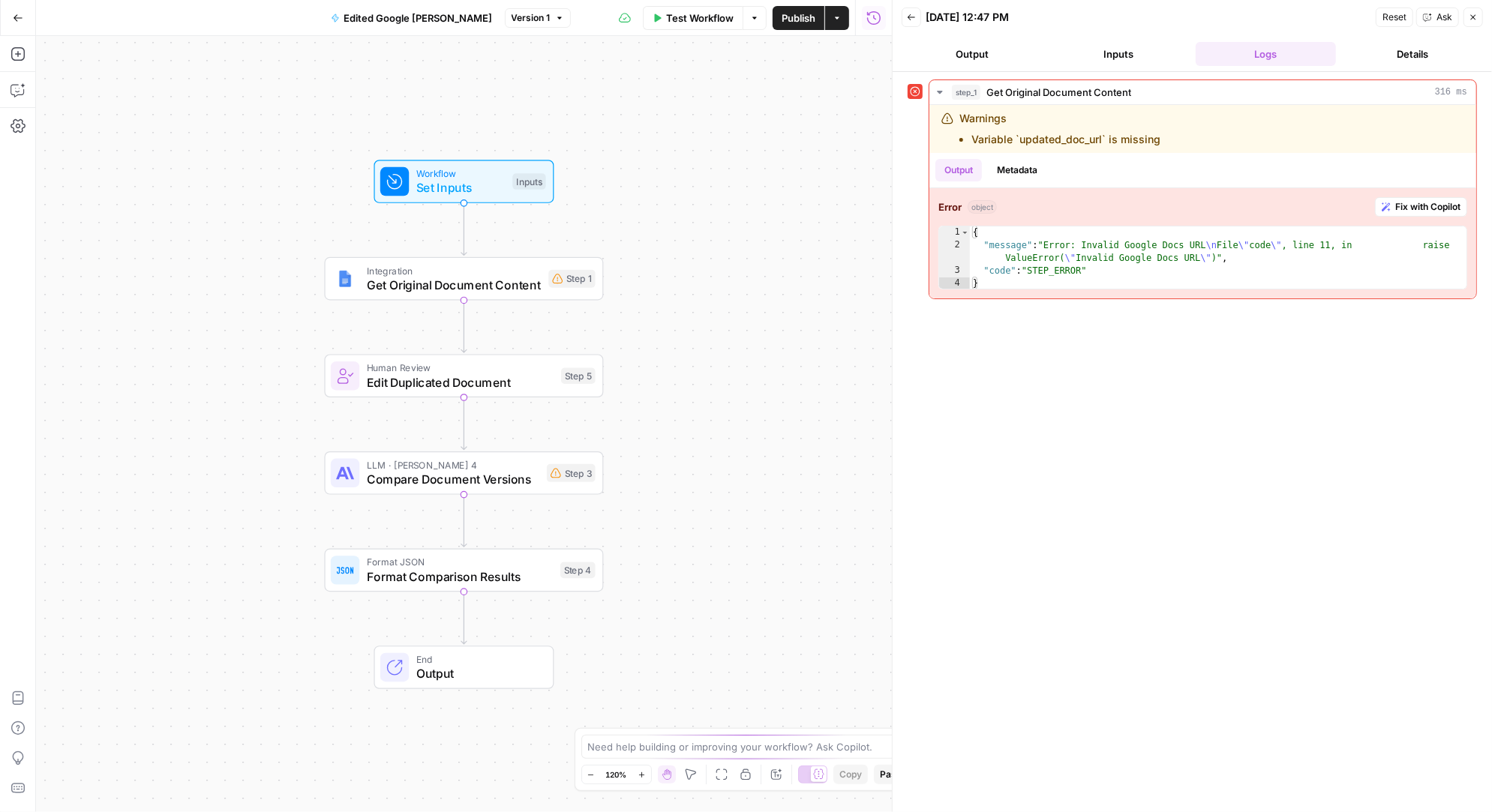
click at [1119, 53] on button "Inputs" at bounding box center [1119, 54] width 141 height 24
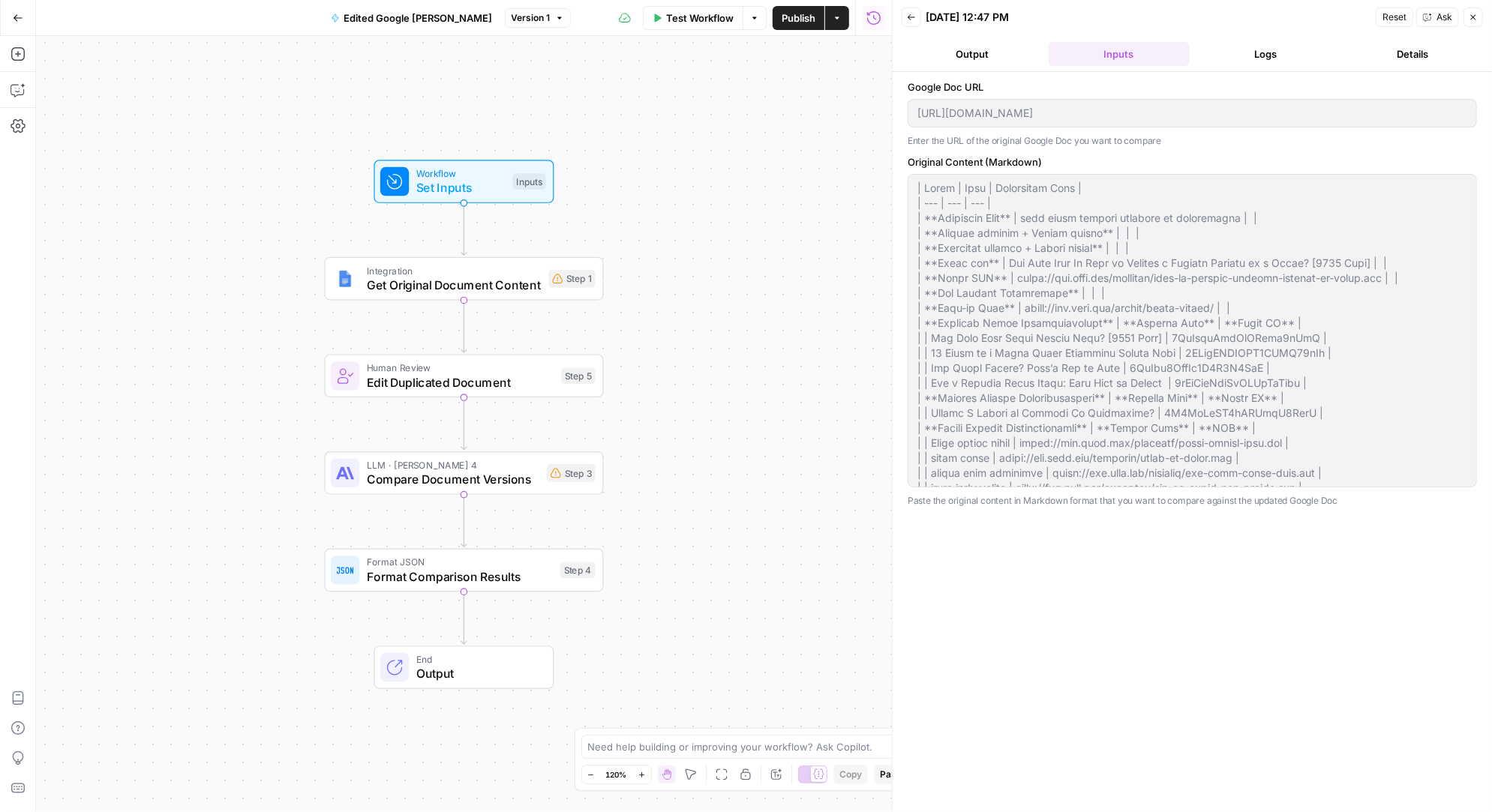
click at [979, 48] on button "Output" at bounding box center [972, 54] width 141 height 24
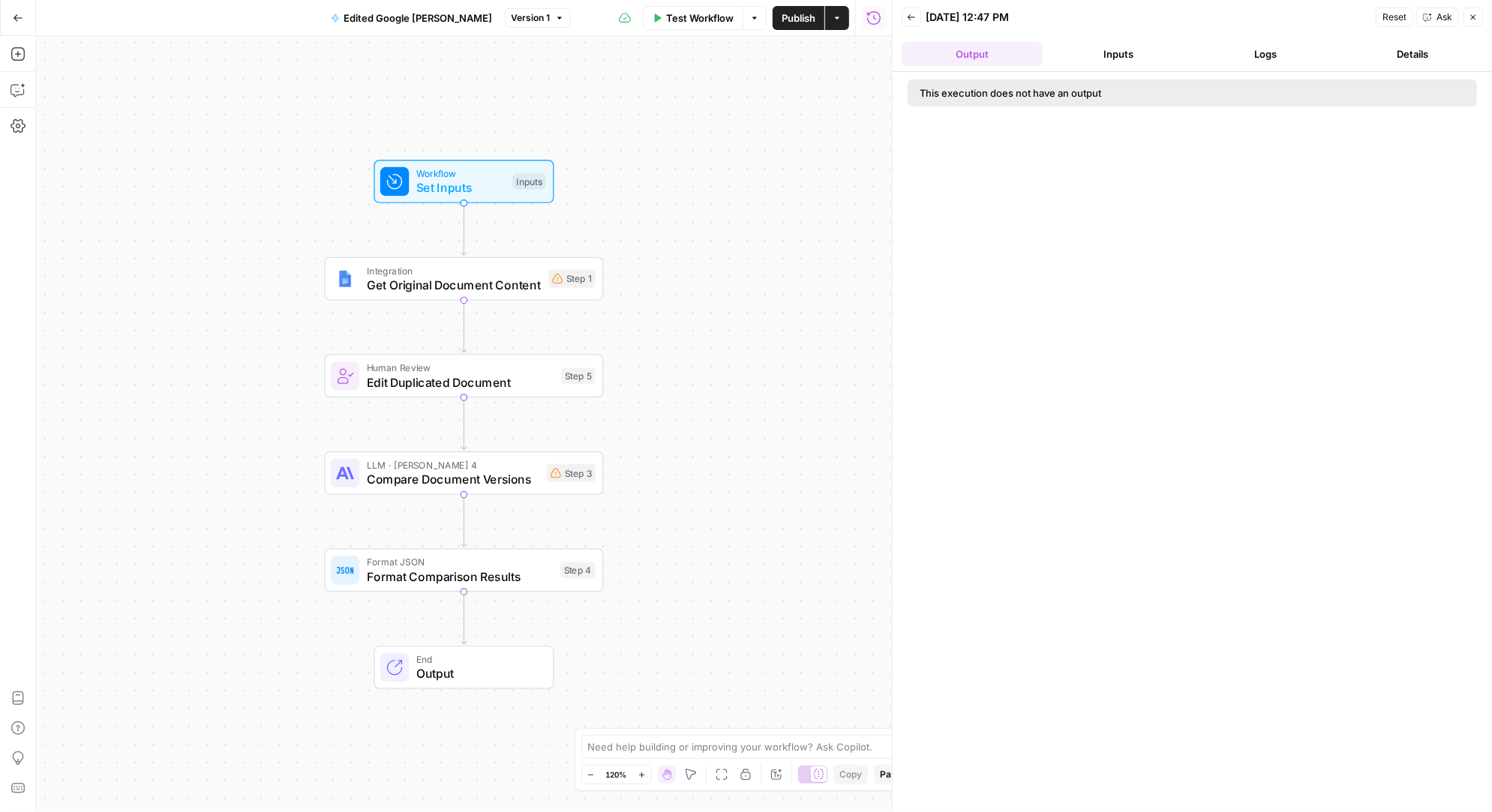
click at [1245, 56] on button "Logs" at bounding box center [1266, 54] width 141 height 24
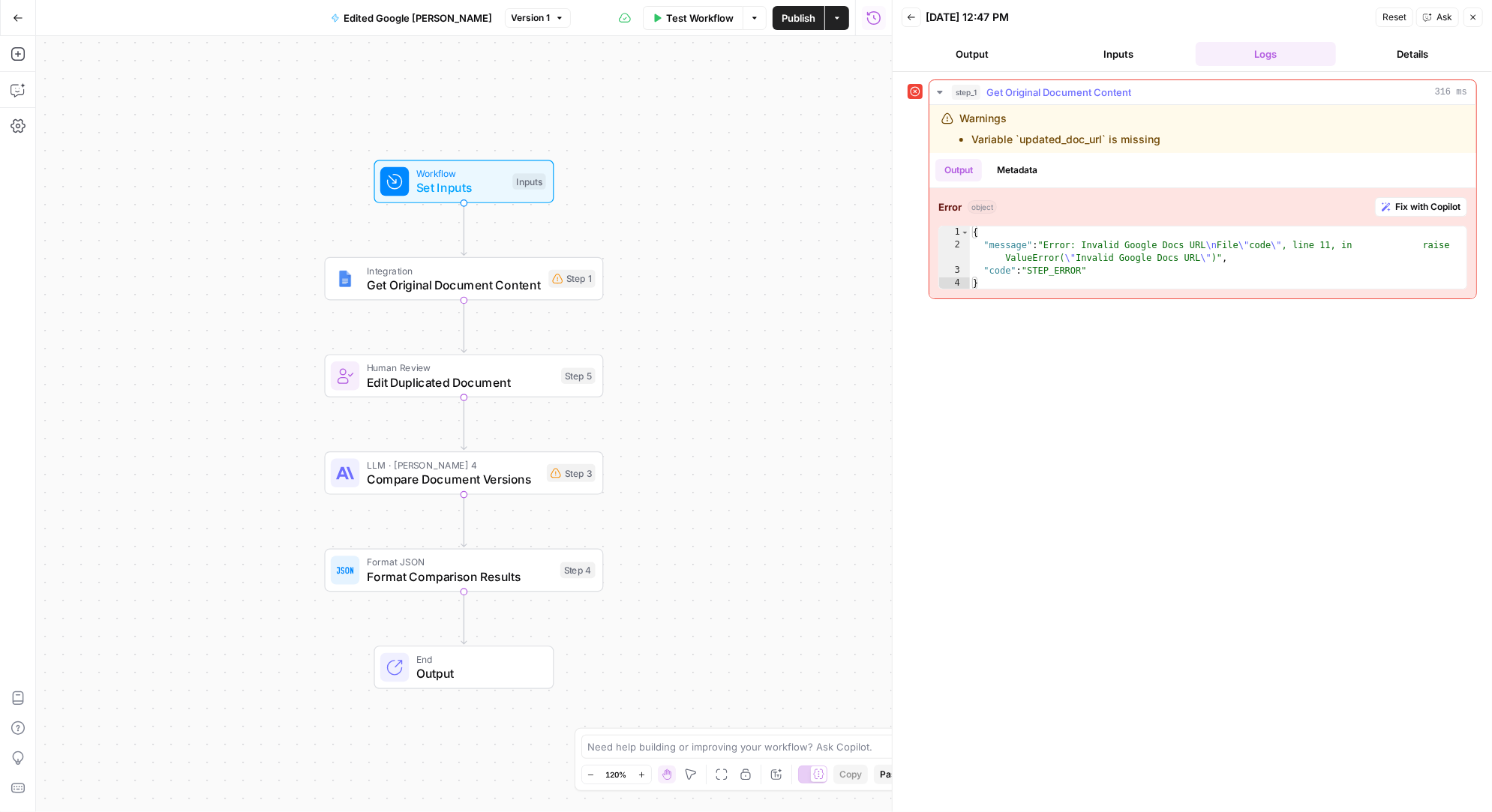
click at [1435, 206] on span "Fix with Copilot" at bounding box center [1428, 207] width 65 height 13
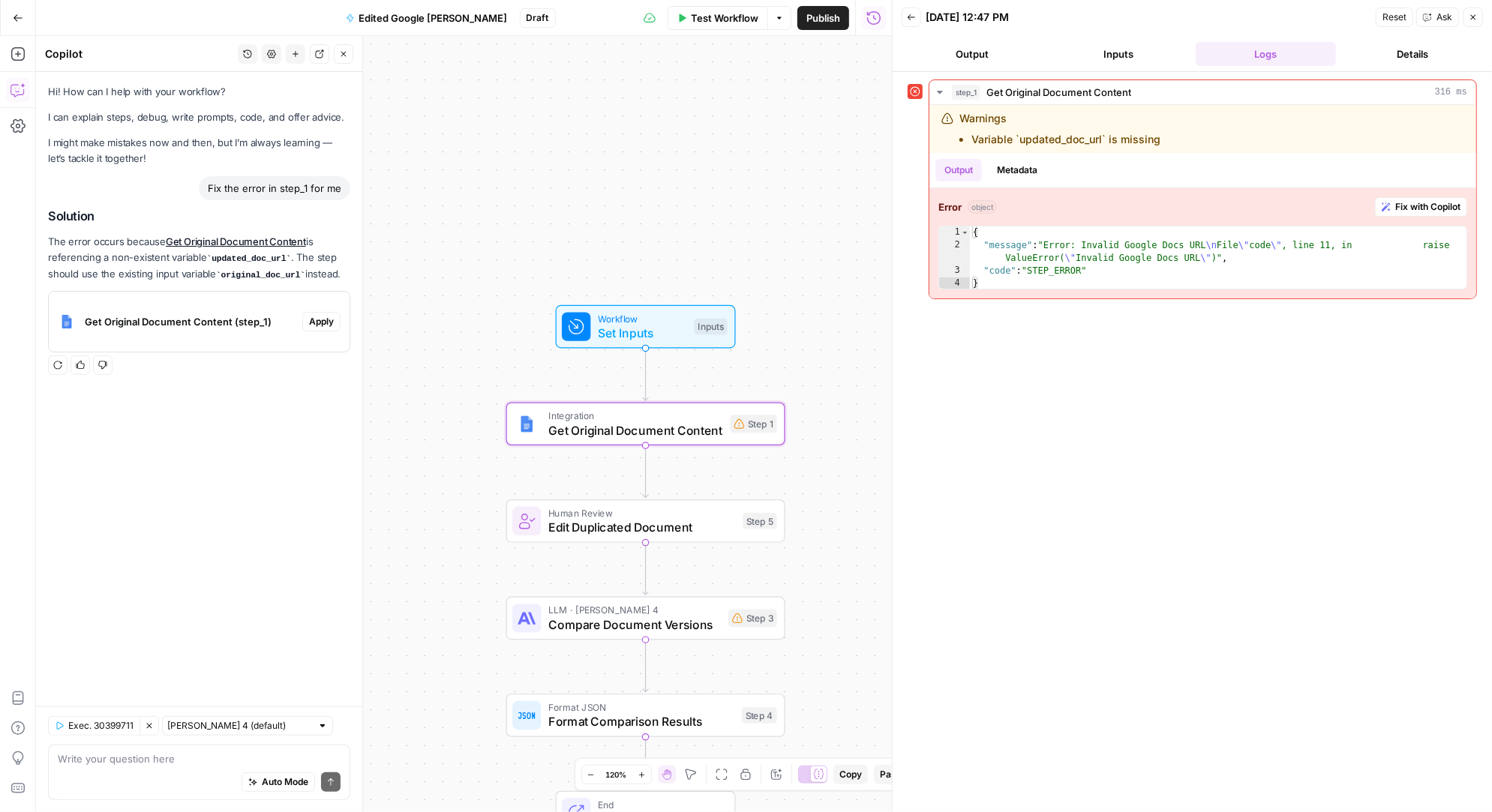
click at [325, 320] on span "Apply" at bounding box center [321, 321] width 25 height 13
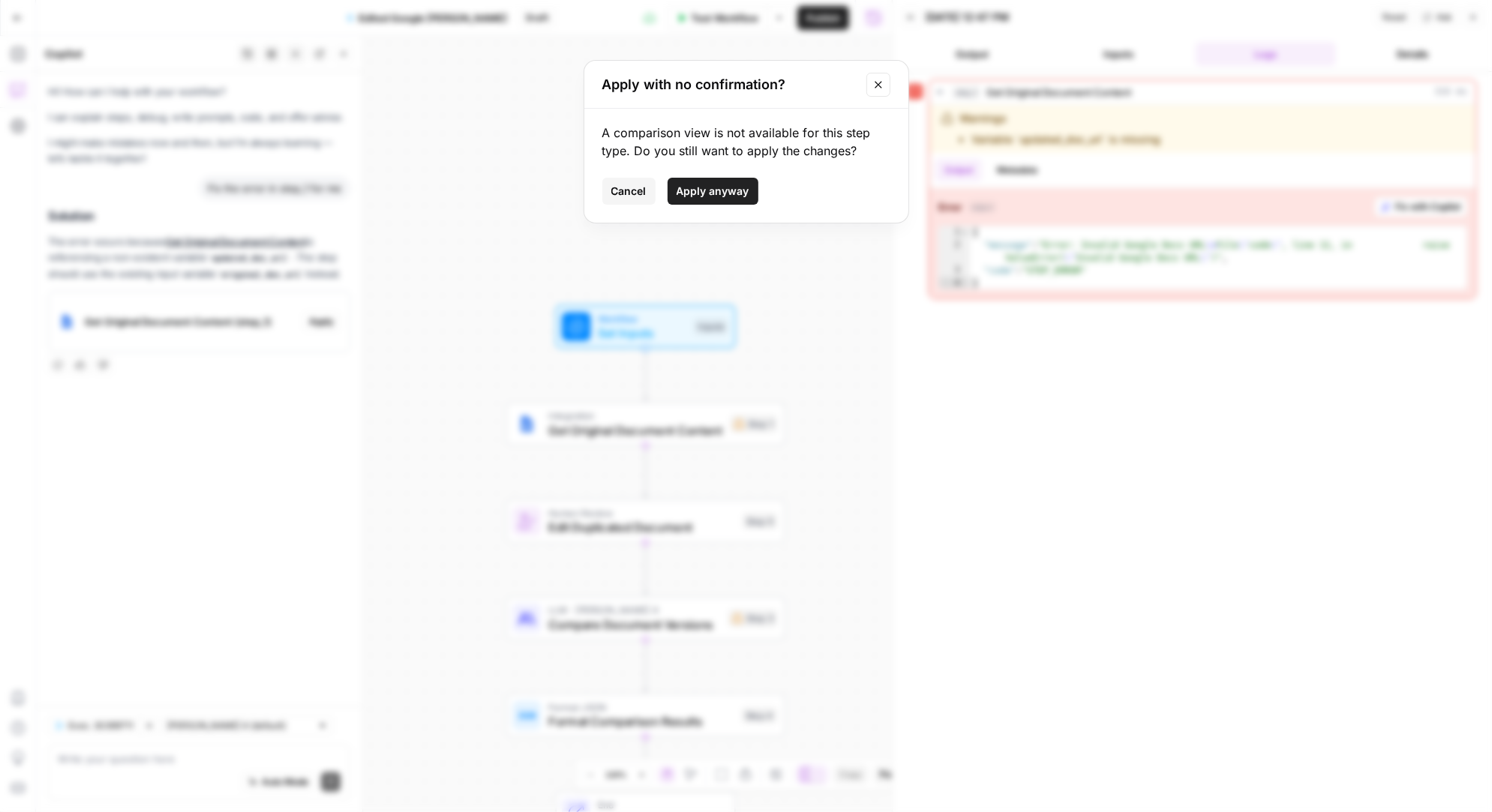
click at [710, 186] on span "Apply anyway" at bounding box center [712, 191] width 72 height 15
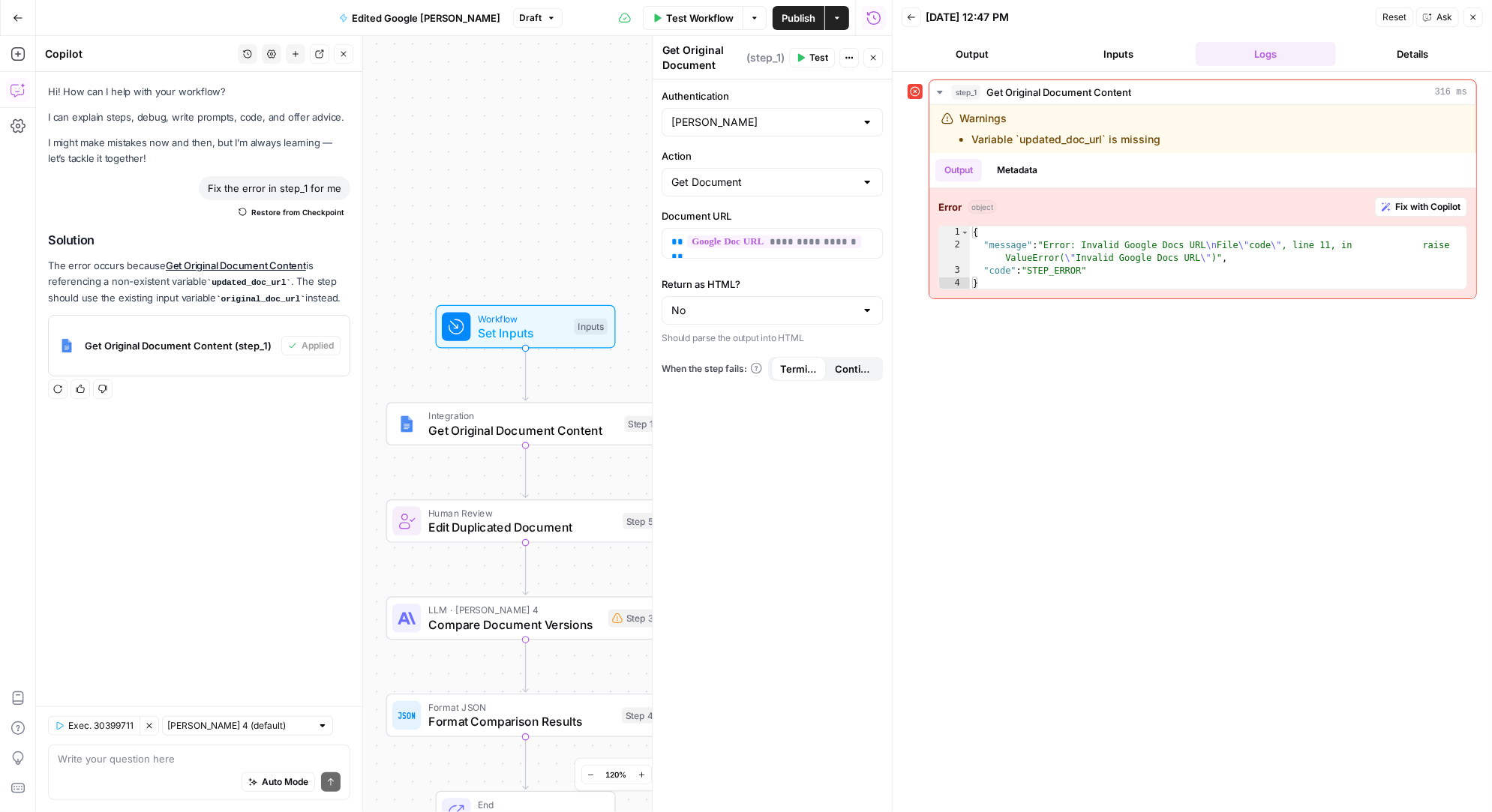
click at [809, 16] on span "Publish" at bounding box center [798, 18] width 34 height 15
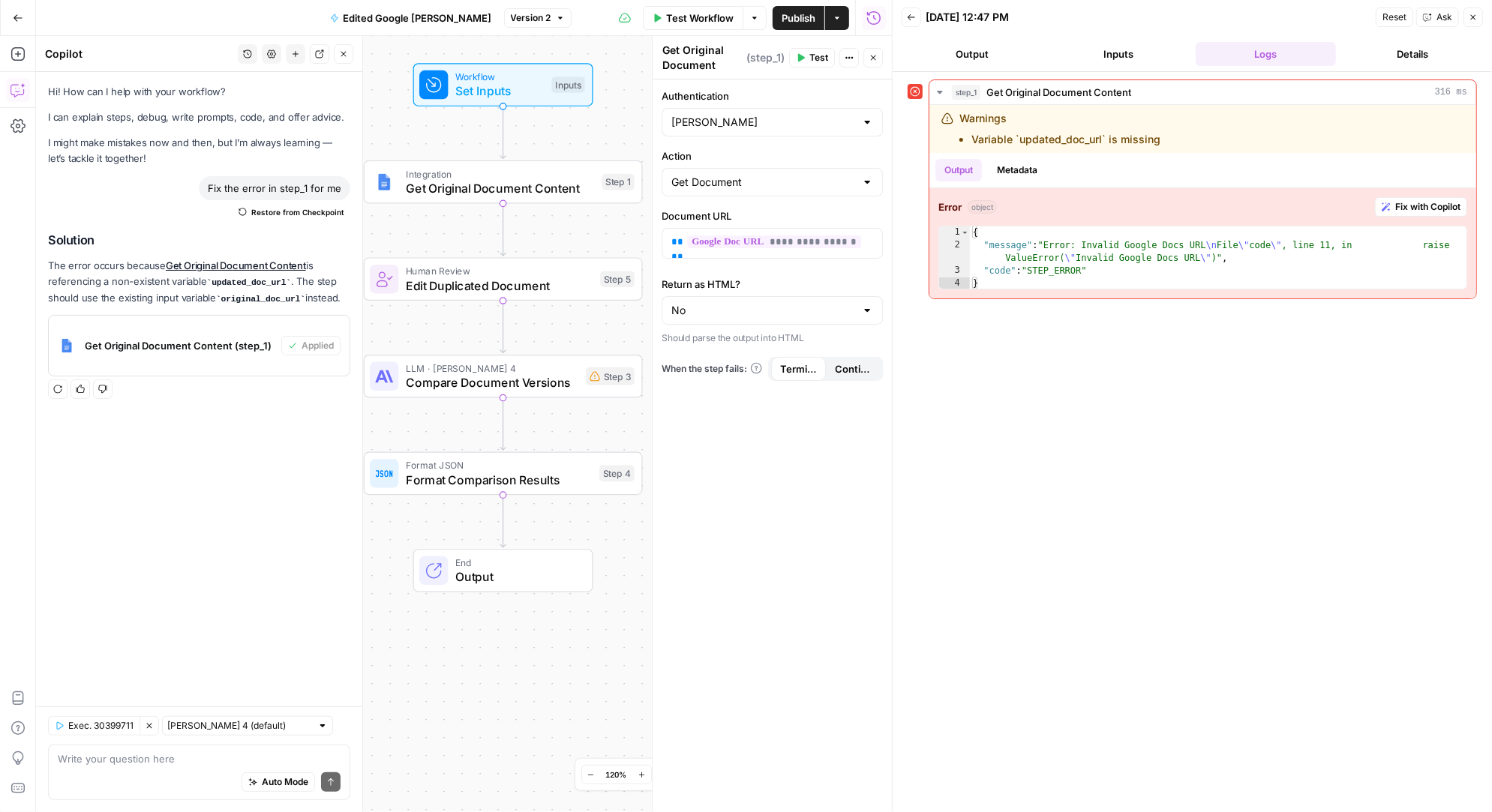
click at [522, 480] on span "Format Comparison Results" at bounding box center [499, 479] width 186 height 18
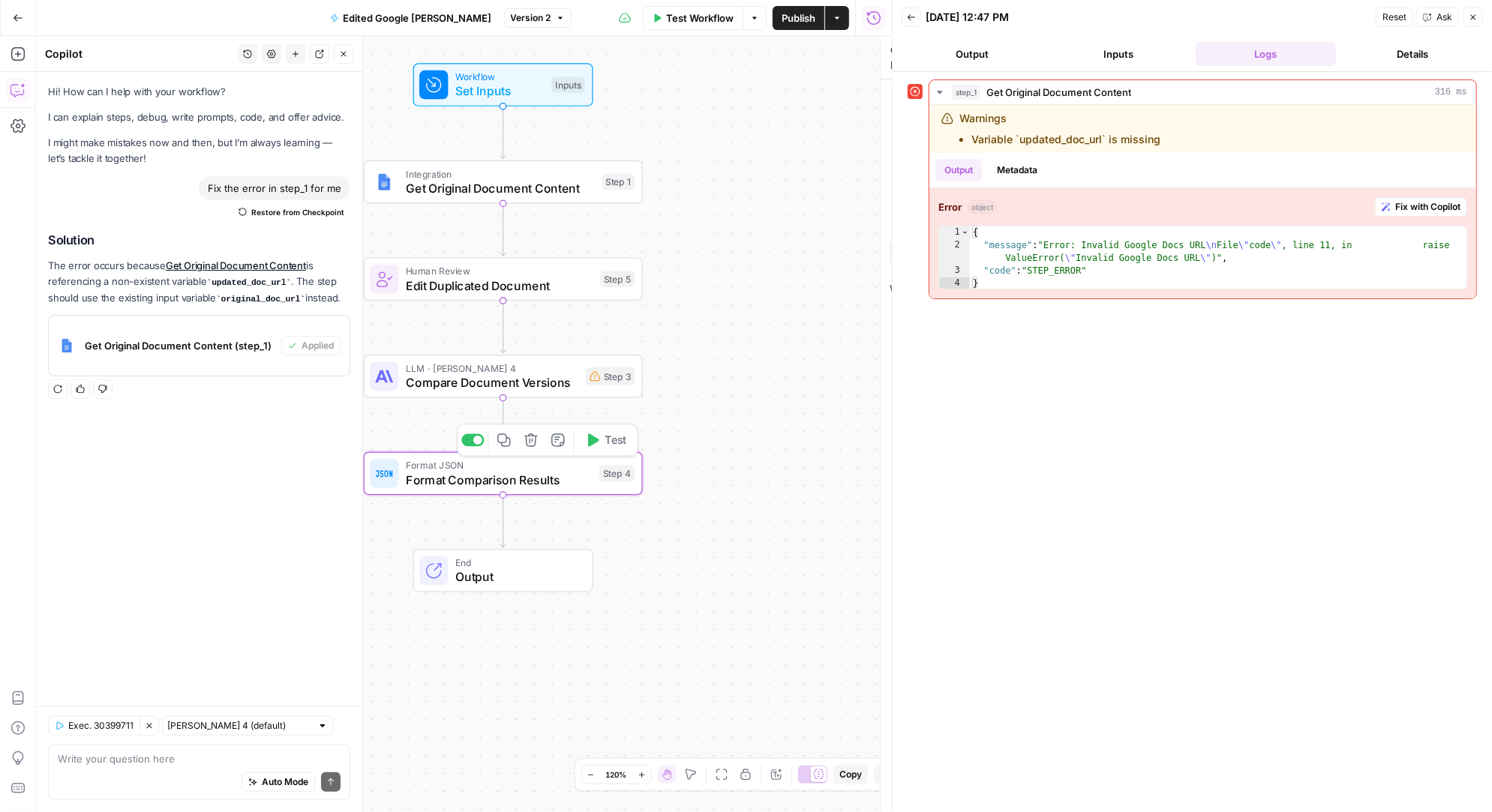
type textarea "Format Comparison Results"
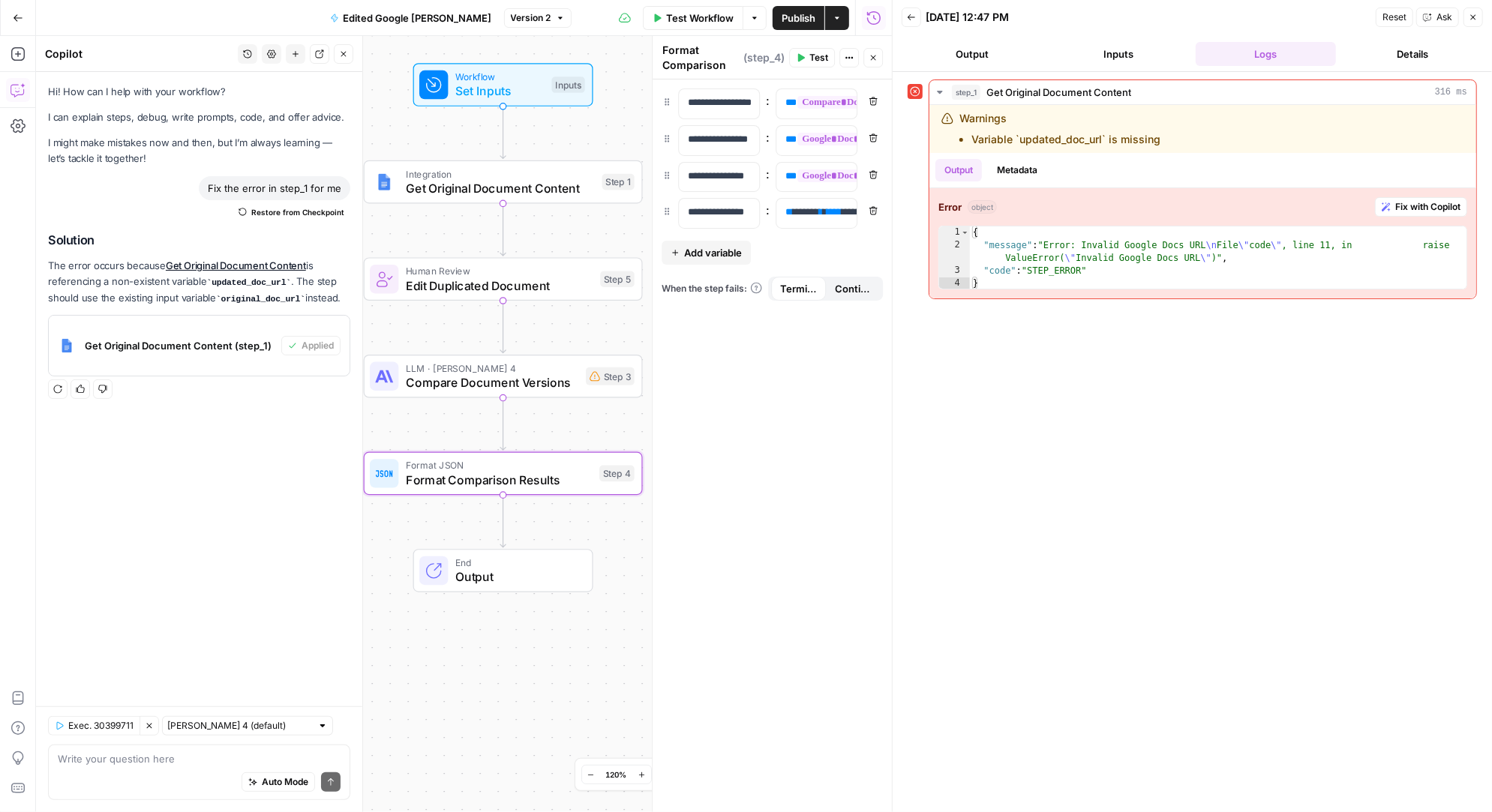
click at [516, 570] on span "Output" at bounding box center [516, 576] width 122 height 18
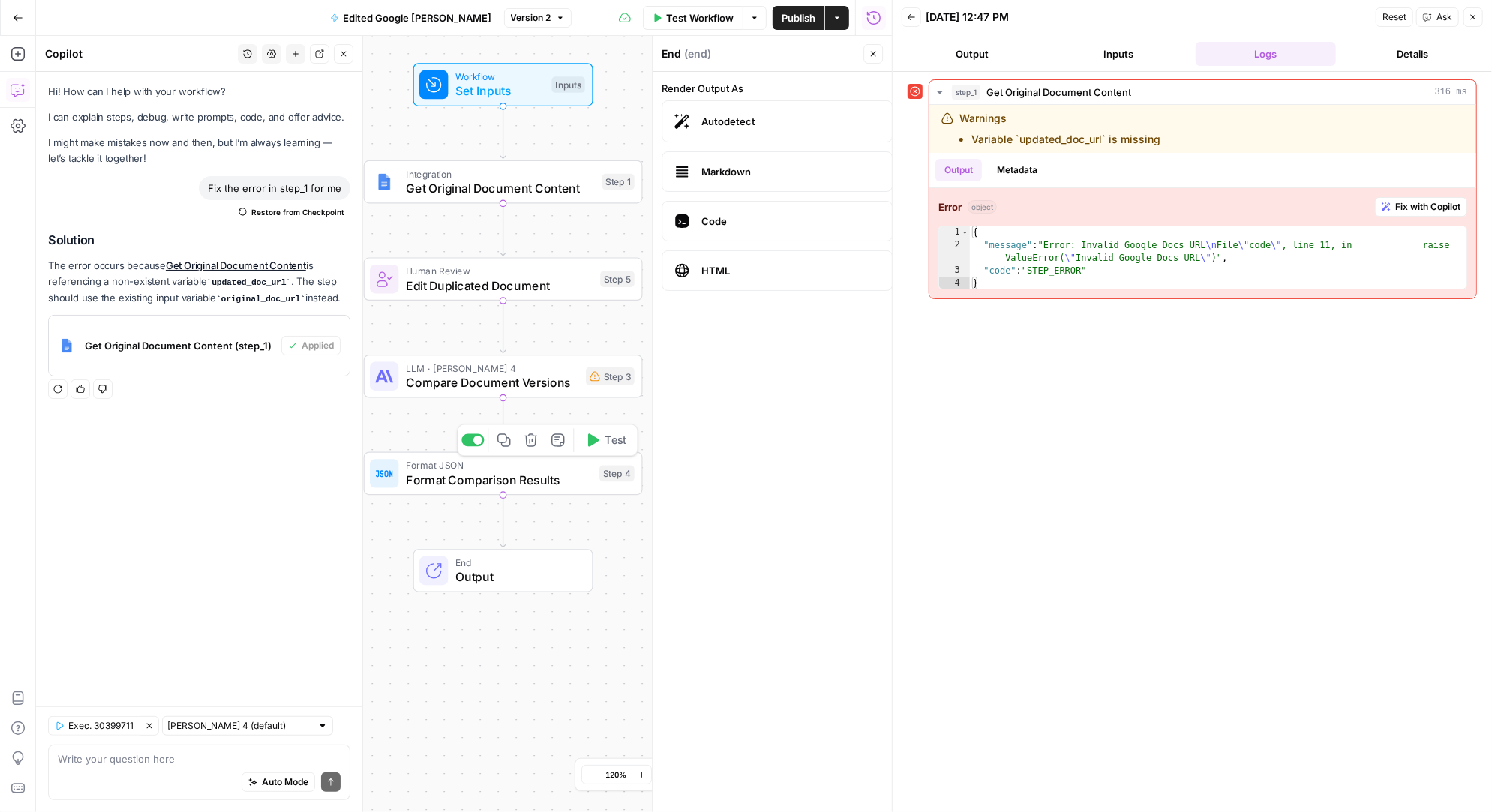
click at [535, 471] on span "Format Comparison Results" at bounding box center [499, 479] width 186 height 18
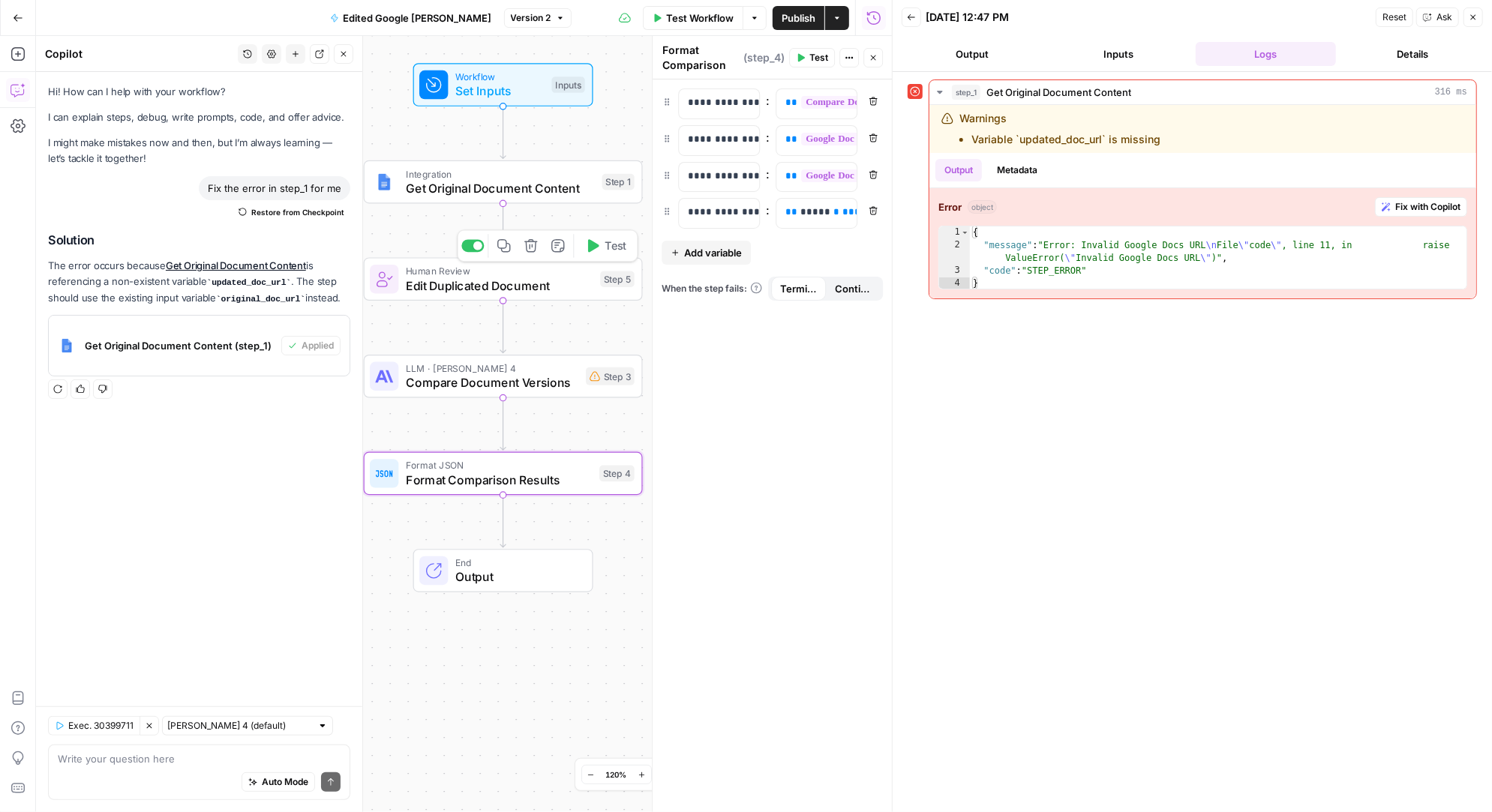
click at [509, 285] on span "Edit Duplicated Document" at bounding box center [500, 285] width 187 height 18
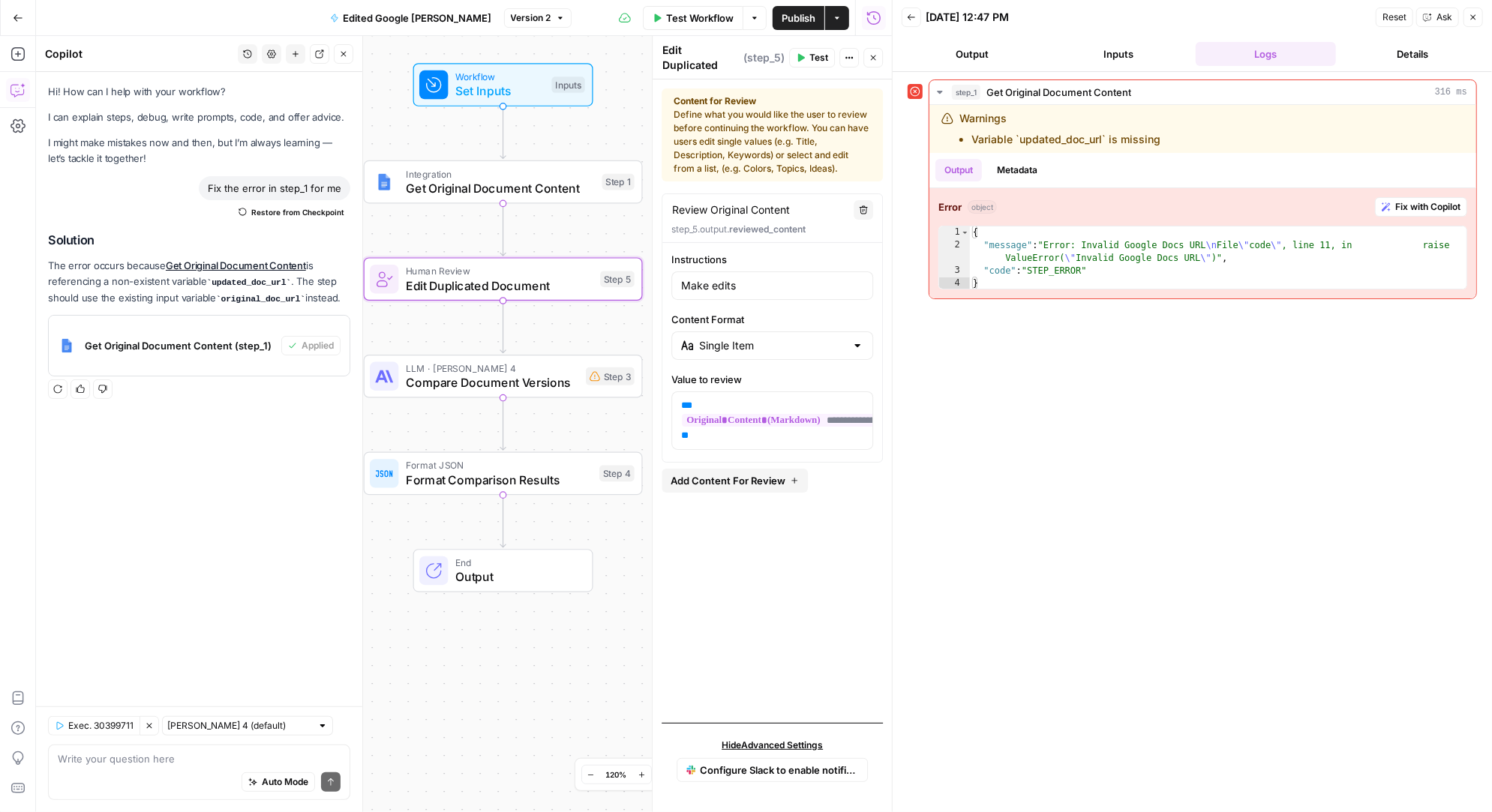
click at [500, 186] on span "Get Original Document Content" at bounding box center [501, 188] width 189 height 18
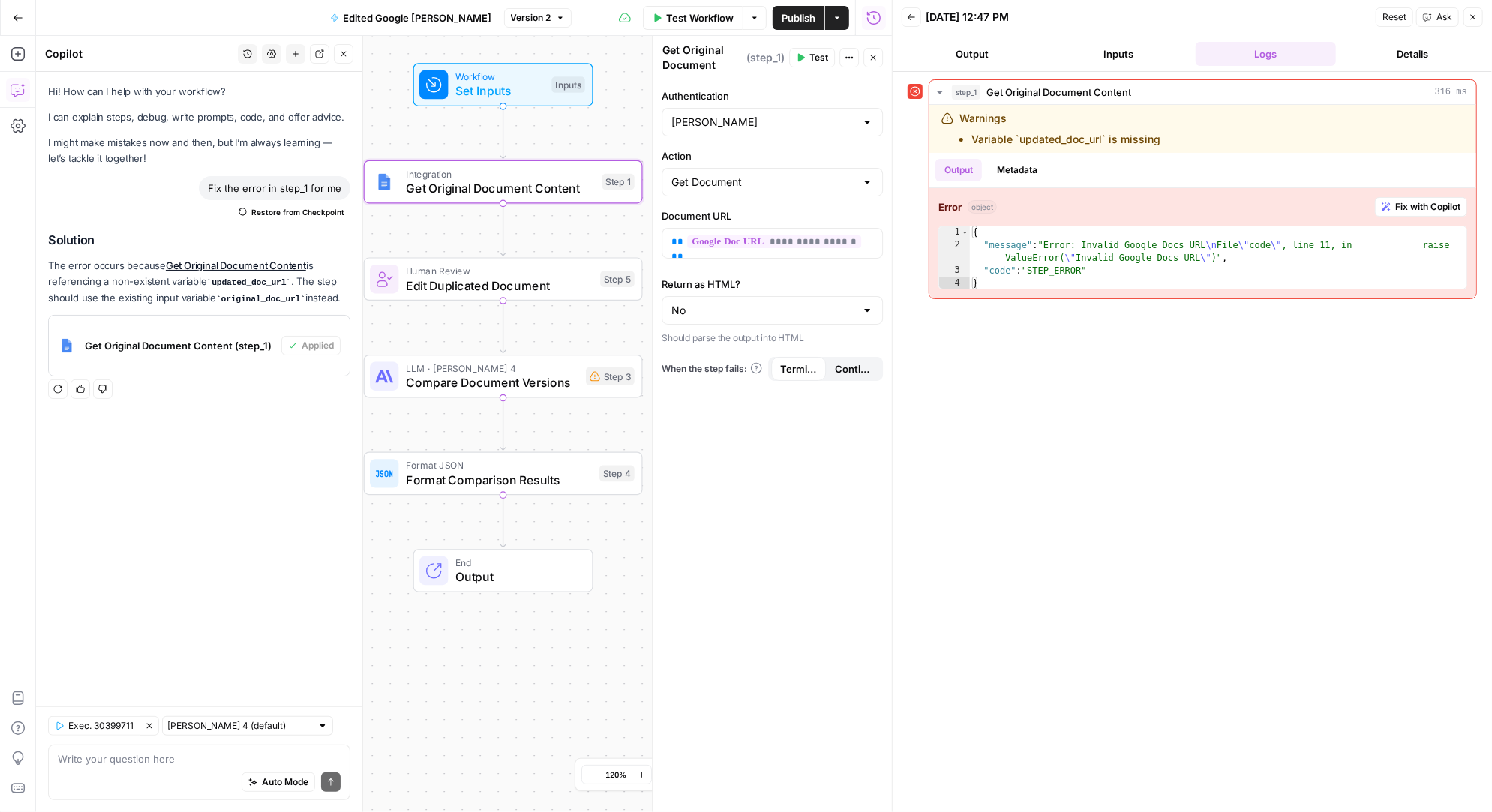
click at [466, 276] on span "Edit Duplicated Document" at bounding box center [500, 285] width 187 height 18
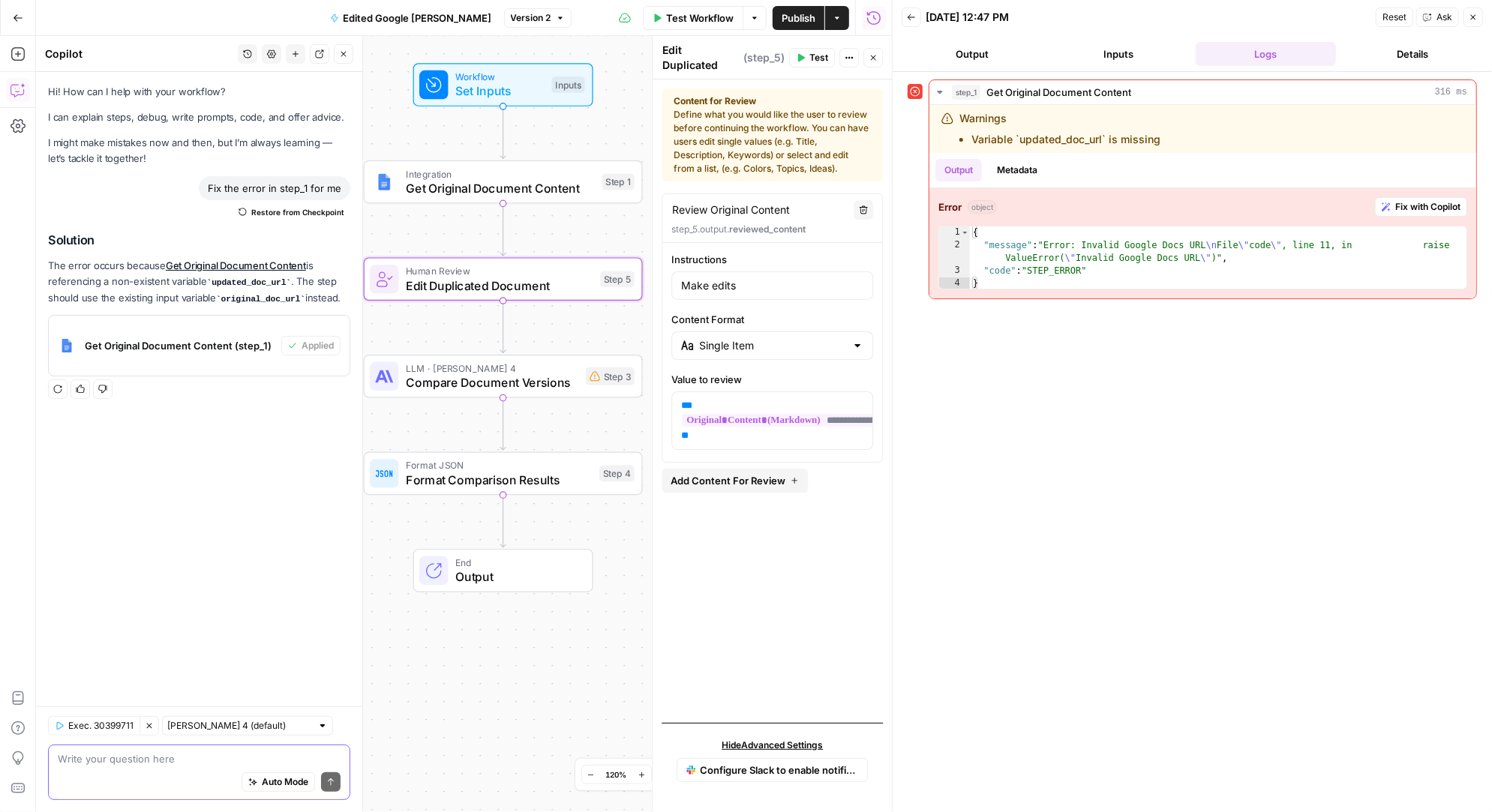
click at [123, 758] on textarea at bounding box center [199, 758] width 283 height 15
type textarea "let's remove the human review and pull the original markdown version"
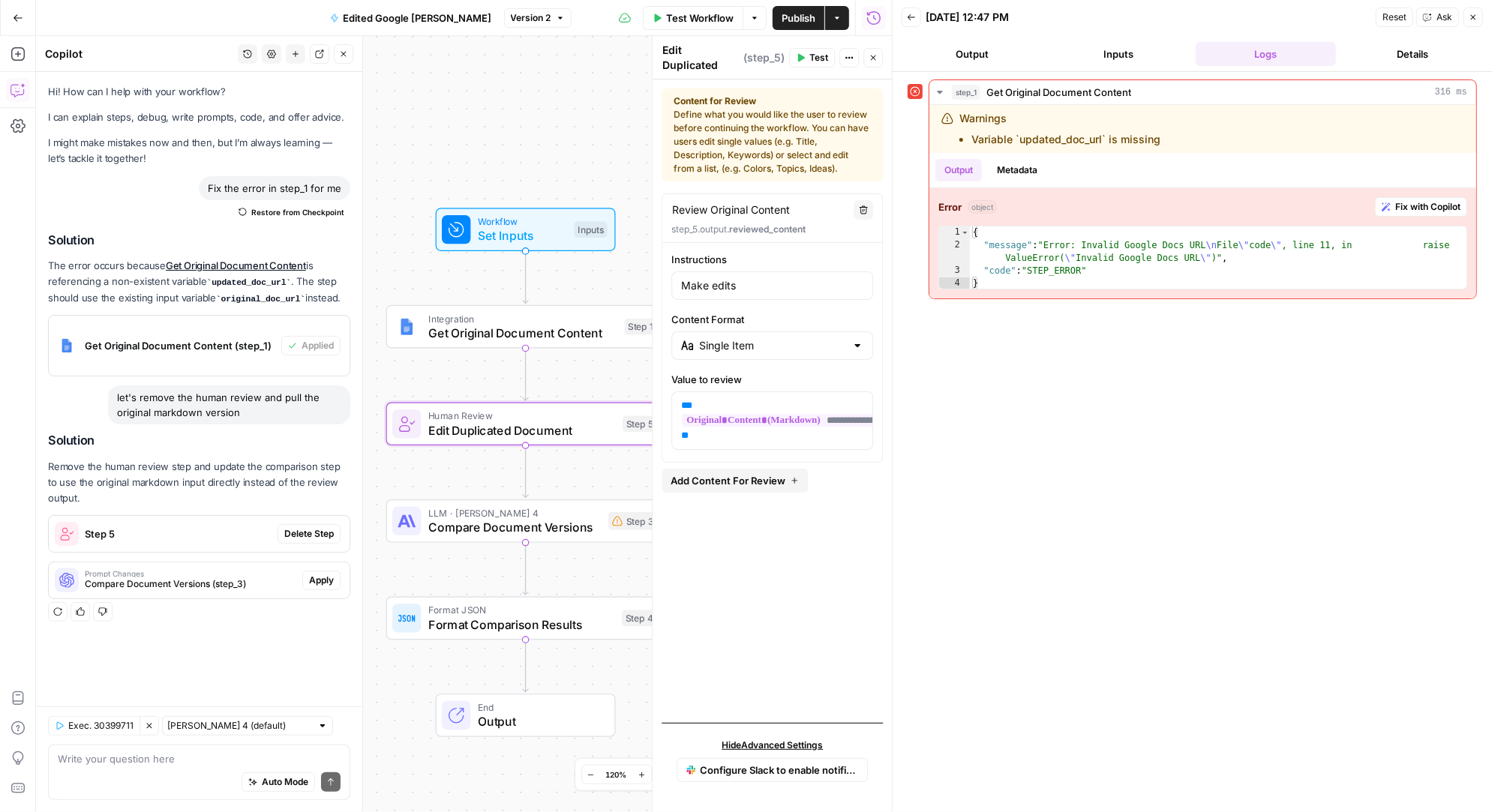
click at [316, 531] on span "Delete Step" at bounding box center [309, 533] width 49 height 13
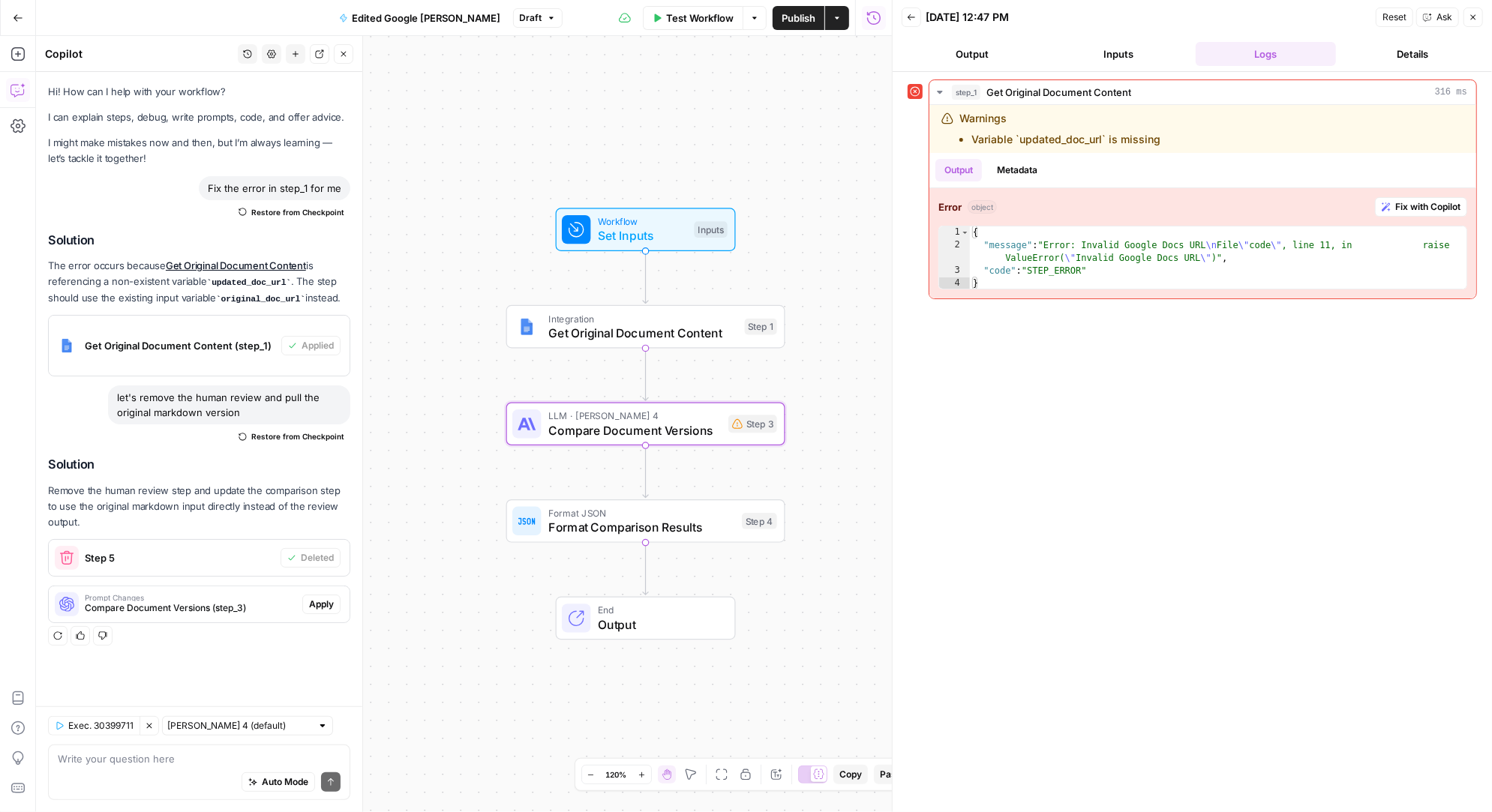
click at [328, 598] on span "Apply" at bounding box center [321, 604] width 25 height 13
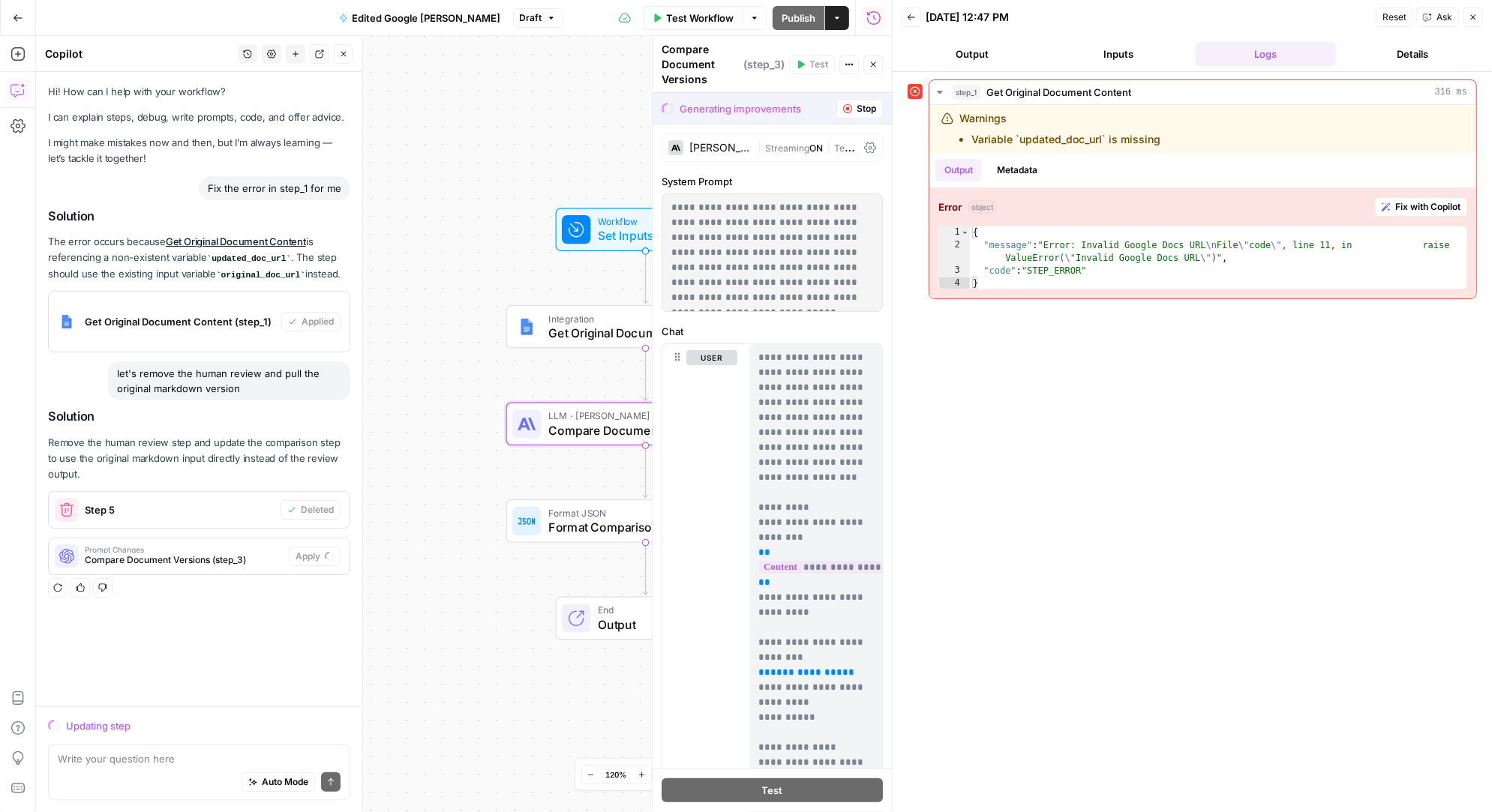
click at [580, 376] on div "Workflow Set Inputs Inputs Integration Get Original Document Content Step 1 LLM…" at bounding box center [463, 424] width 855 height 776
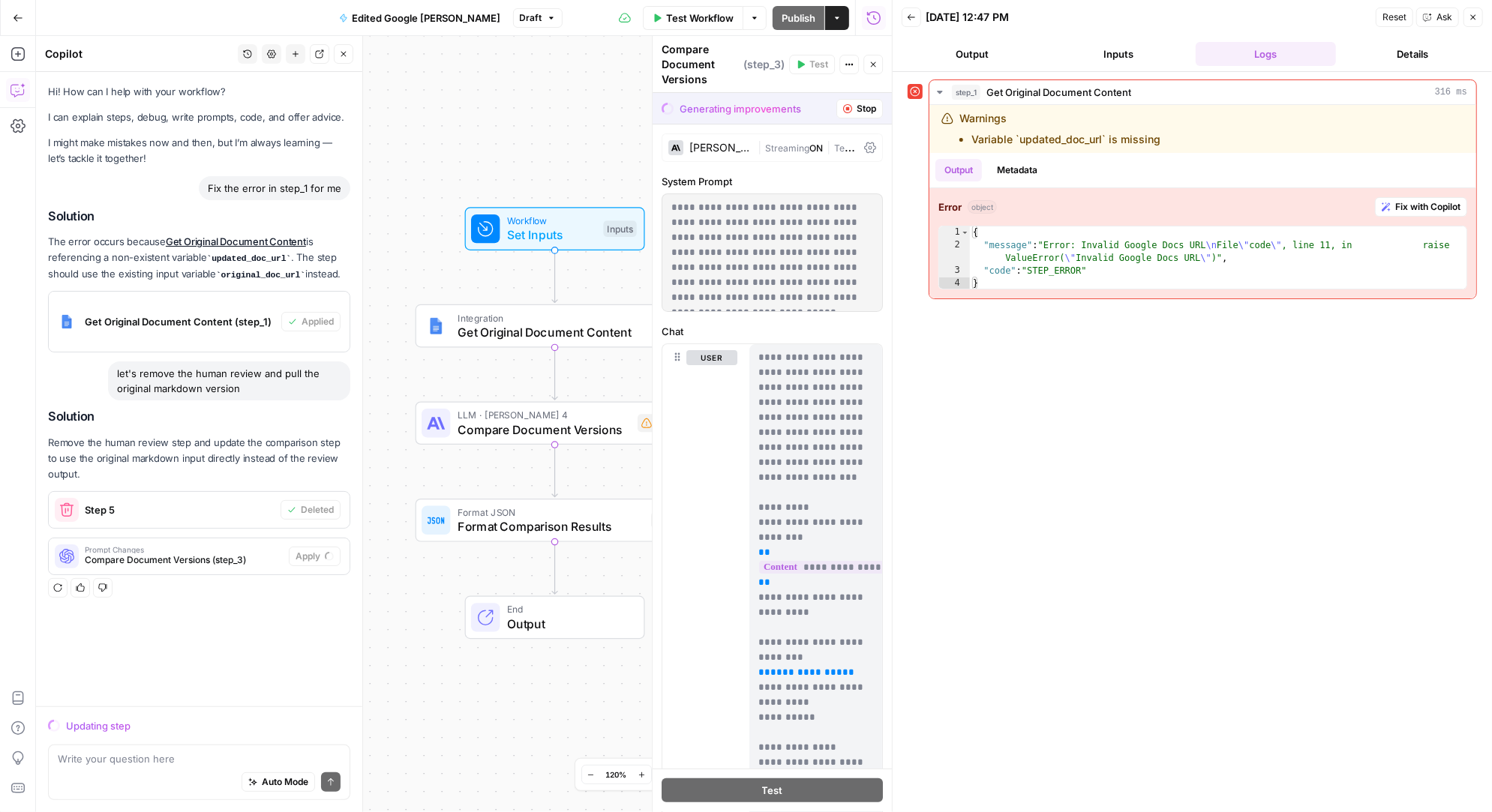
drag, startPoint x: 573, startPoint y: 273, endPoint x: 481, endPoint y: 272, distance: 92.0
click at [482, 272] on div "Workflow Set Inputs Inputs Integration Get Original Document Content Step 1 LLM…" at bounding box center [463, 424] width 855 height 776
click at [516, 323] on span "Get Original Document Content" at bounding box center [552, 332] width 189 height 18
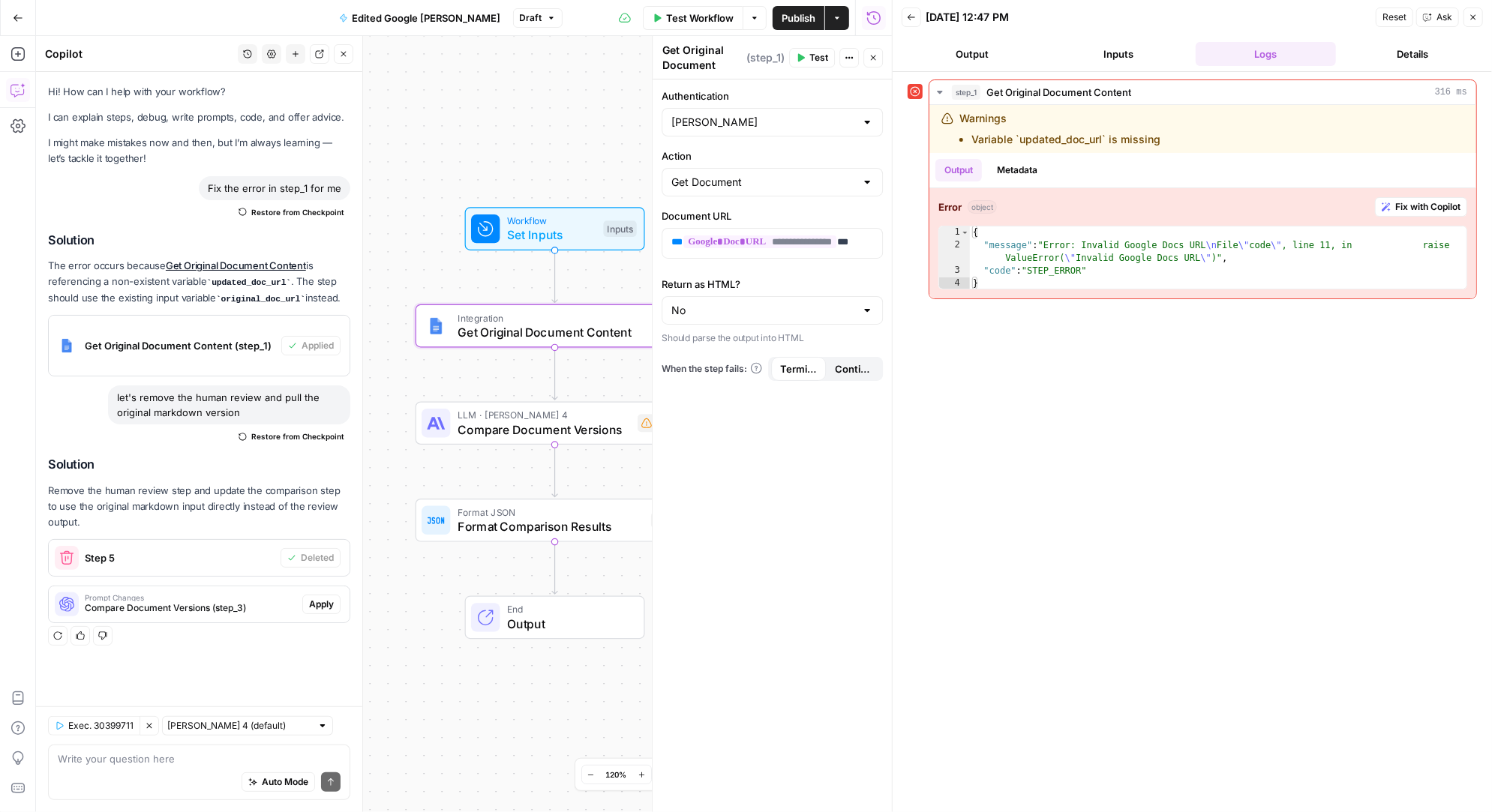
click at [424, 270] on div "Workflow Set Inputs Inputs Integration Get Original Document Content Step 1 LLM…" at bounding box center [463, 424] width 855 height 776
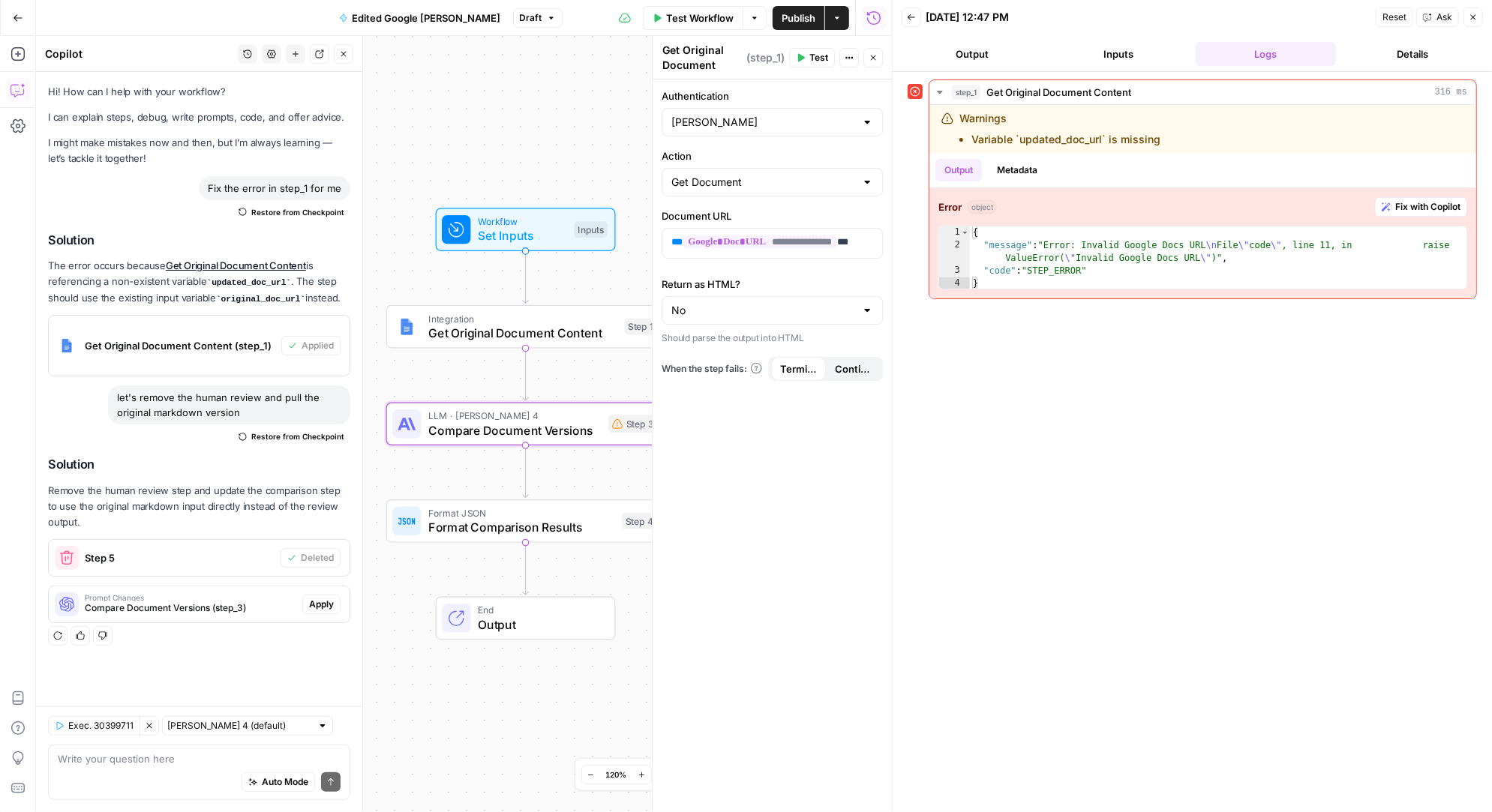
click at [328, 603] on span "Apply" at bounding box center [321, 604] width 25 height 13
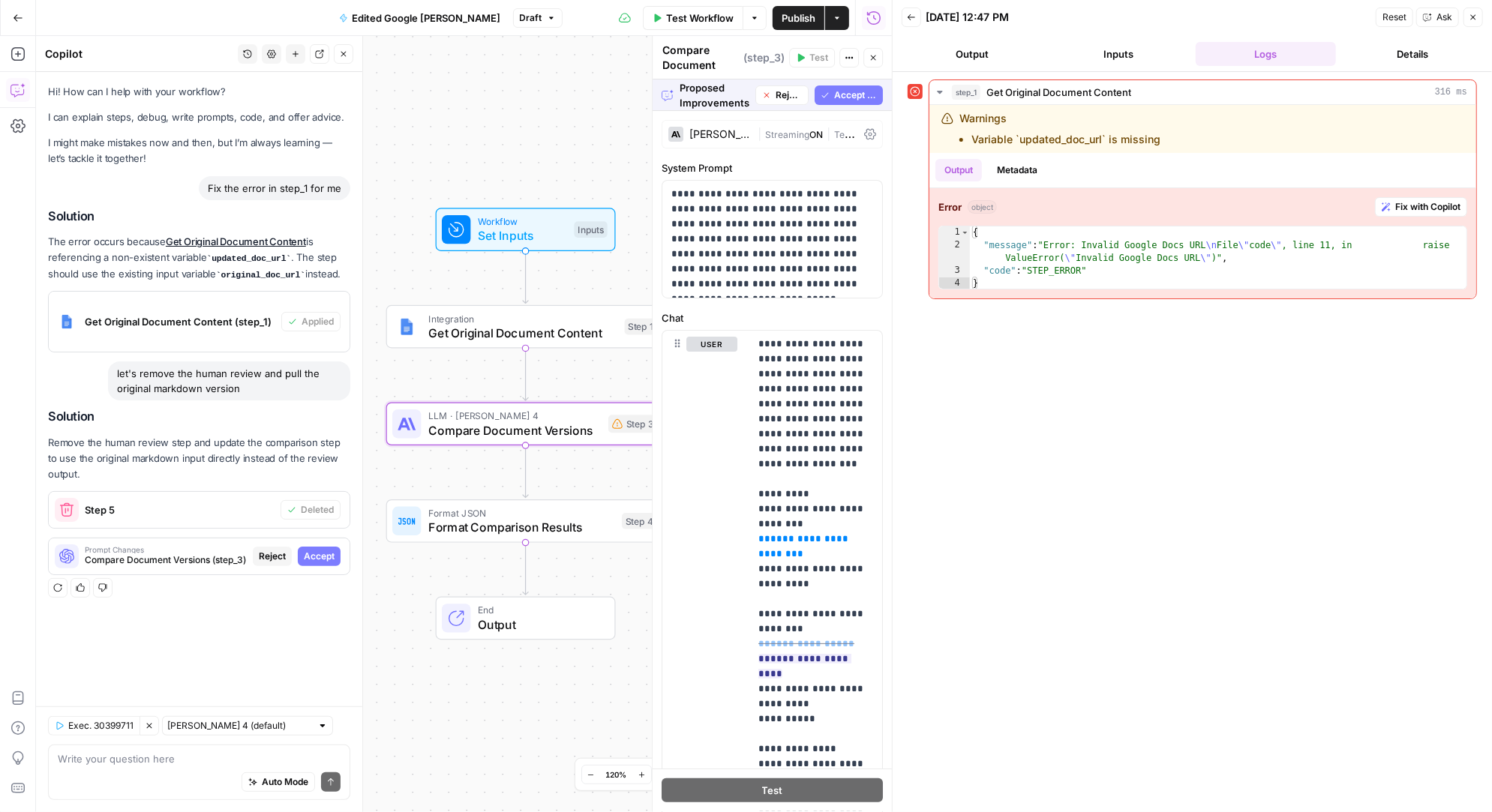
click at [1104, 60] on button "Inputs" at bounding box center [1119, 54] width 141 height 24
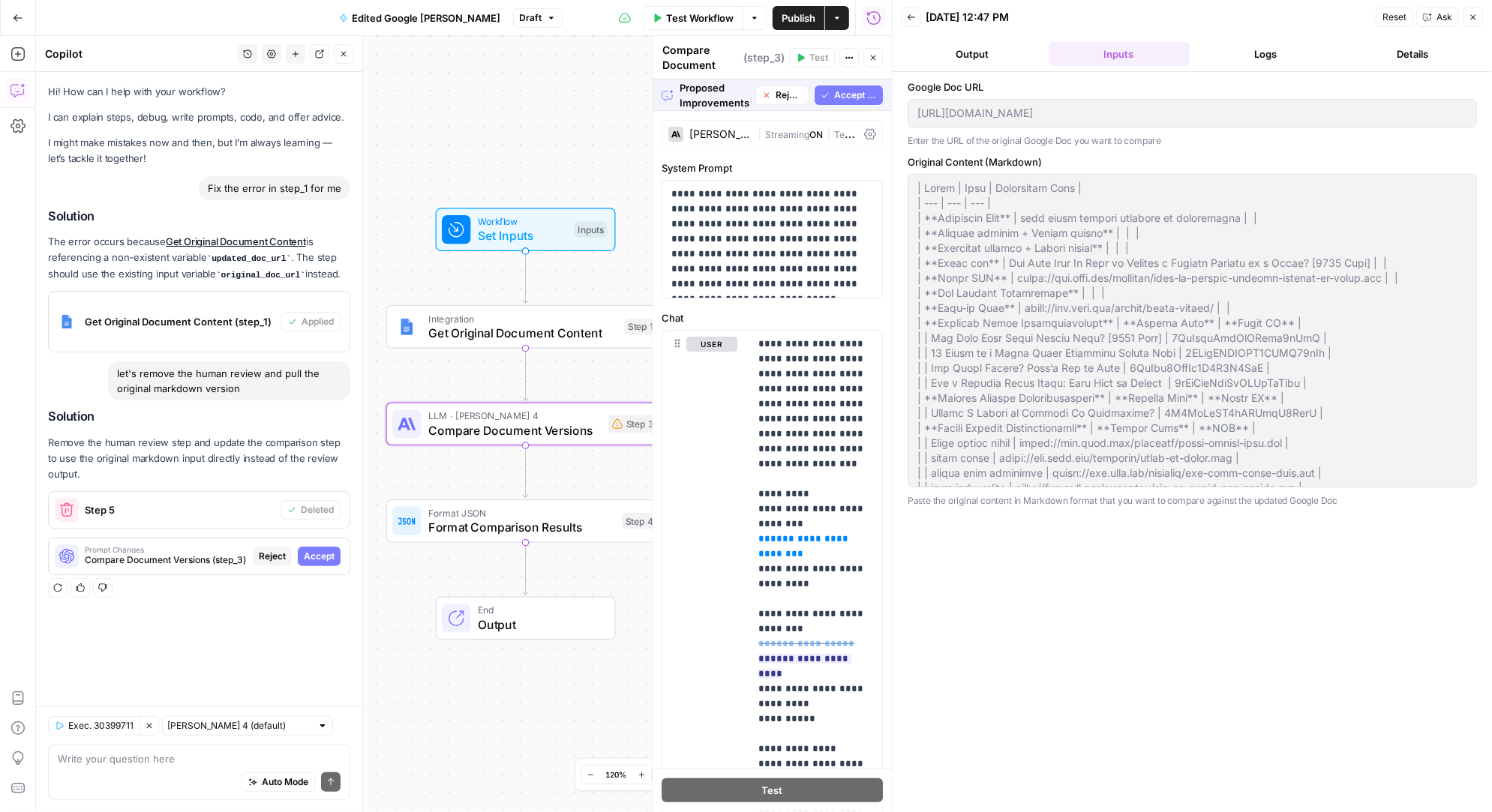
drag, startPoint x: 1046, startPoint y: 159, endPoint x: 900, endPoint y: 159, distance: 146.0
click at [900, 159] on div "Google Doc URL https://docs.google.com/document/d/1l2YSt_AFPV4sxb4pt3wWW7T1k7Lh…" at bounding box center [1192, 442] width 599 height 740
click at [1049, 157] on label "Original Content (Markdown)" at bounding box center [1192, 162] width 569 height 15
drag, startPoint x: 1049, startPoint y: 158, endPoint x: 908, endPoint y: 157, distance: 141.0
click at [908, 157] on label "Original Content (Markdown)" at bounding box center [1192, 162] width 569 height 15
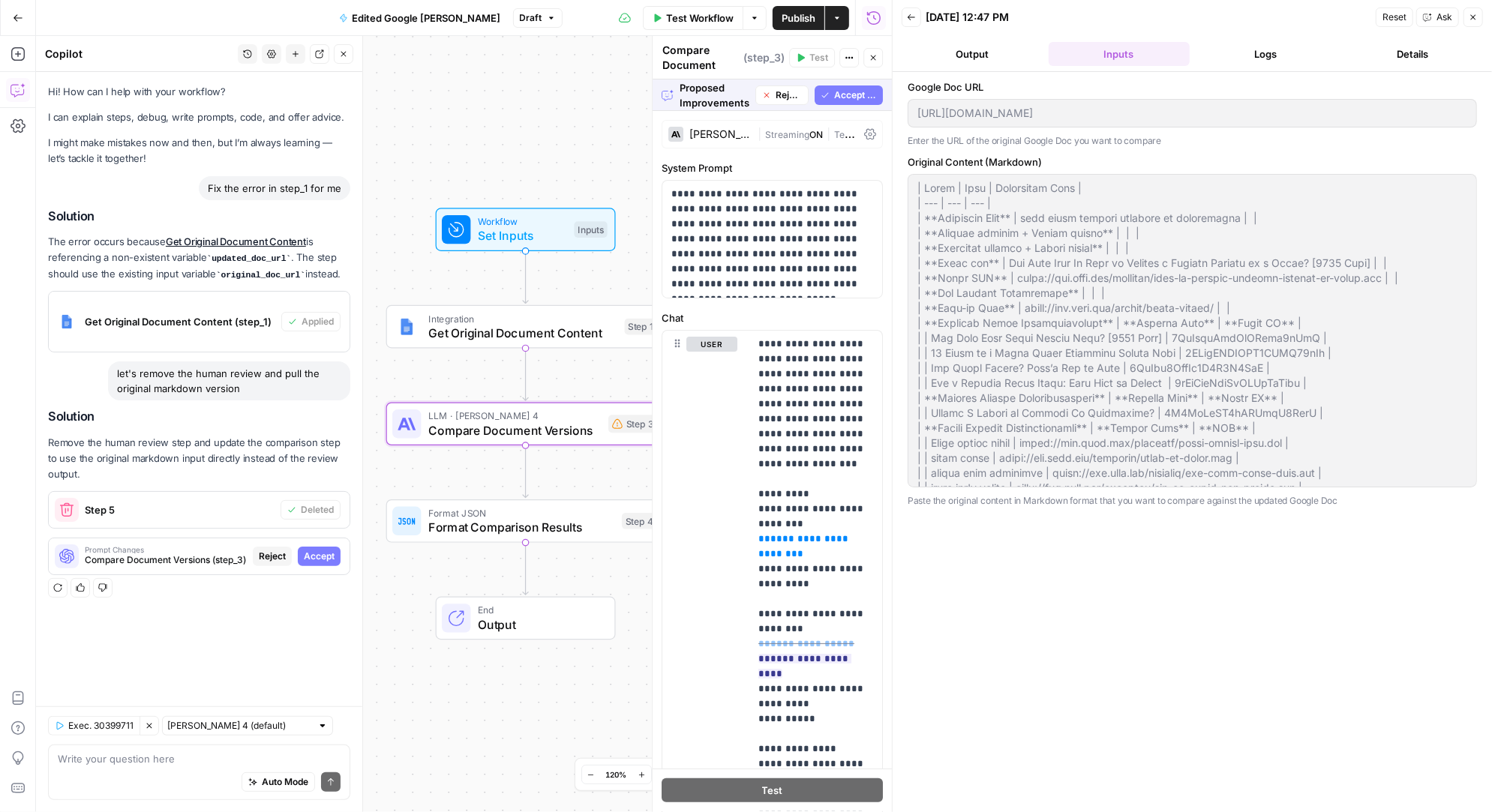
click at [323, 553] on span "Accept" at bounding box center [319, 556] width 31 height 13
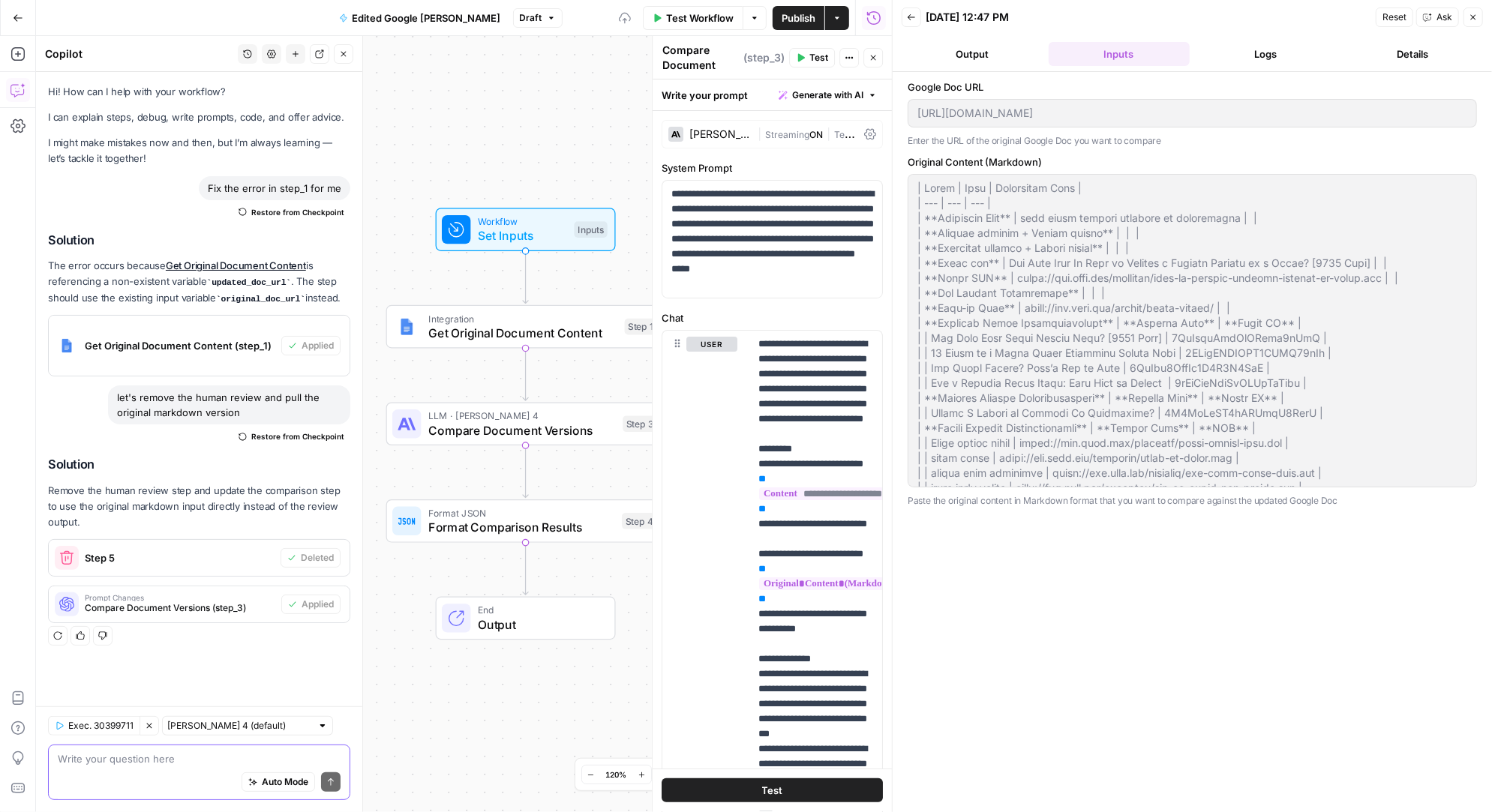
click at [160, 758] on textarea at bounding box center [199, 758] width 283 height 15
type textarea "so what your getting is the Original Content (Markdown) input, correct?"
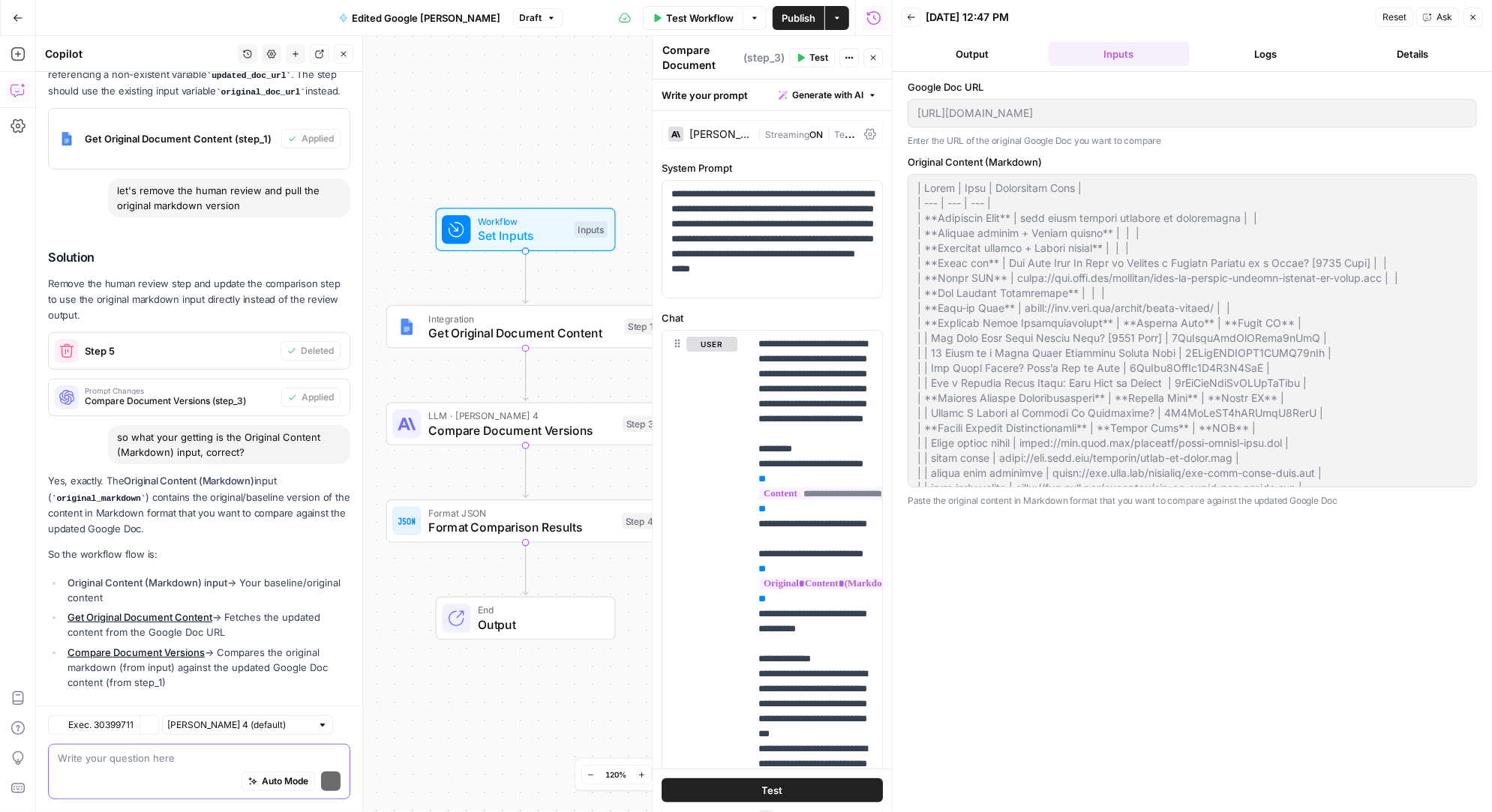
scroll to position [298, 0]
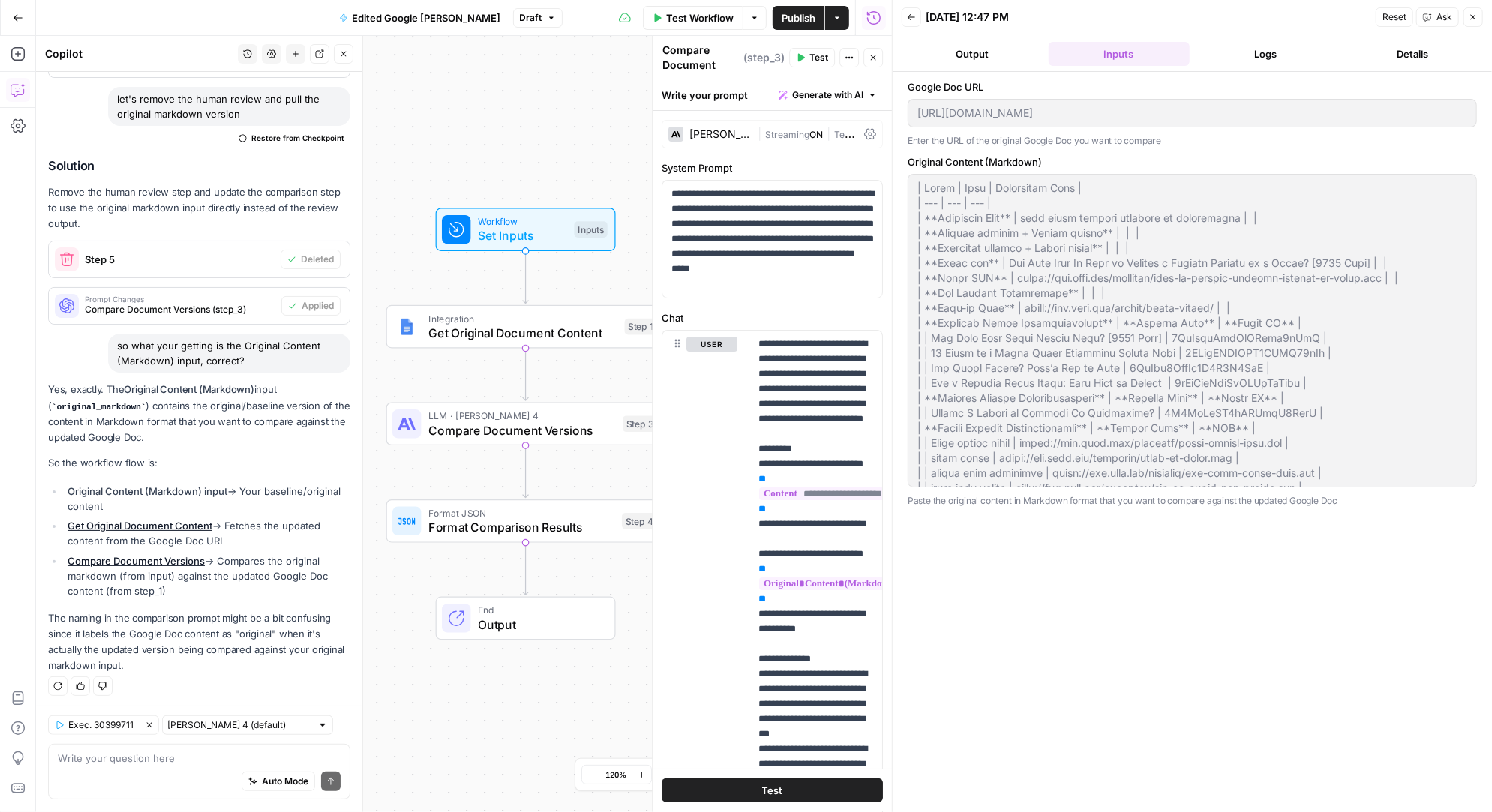
click at [796, 11] on span "Publish" at bounding box center [798, 18] width 34 height 15
click at [431, 373] on div "Workflow Set Inputs Inputs Integration Get Original Document Content Step 1 LLM…" at bounding box center [463, 424] width 855 height 776
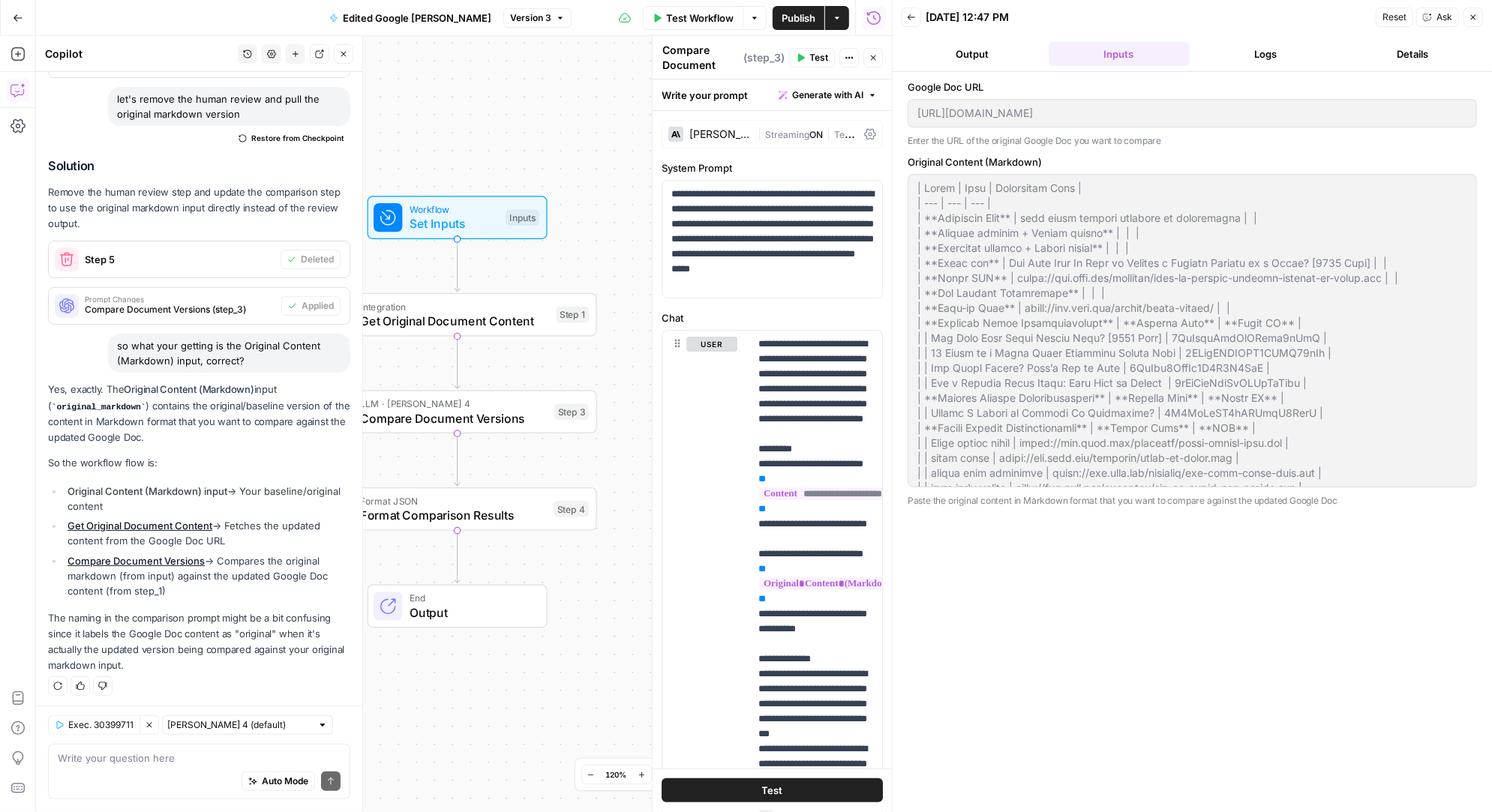
drag, startPoint x: 587, startPoint y: 476, endPoint x: 519, endPoint y: 464, distance: 69.1
click at [519, 464] on div "Workflow Set Inputs Inputs Integration Get Original Document Content Step 1 LLM…" at bounding box center [463, 424] width 855 height 776
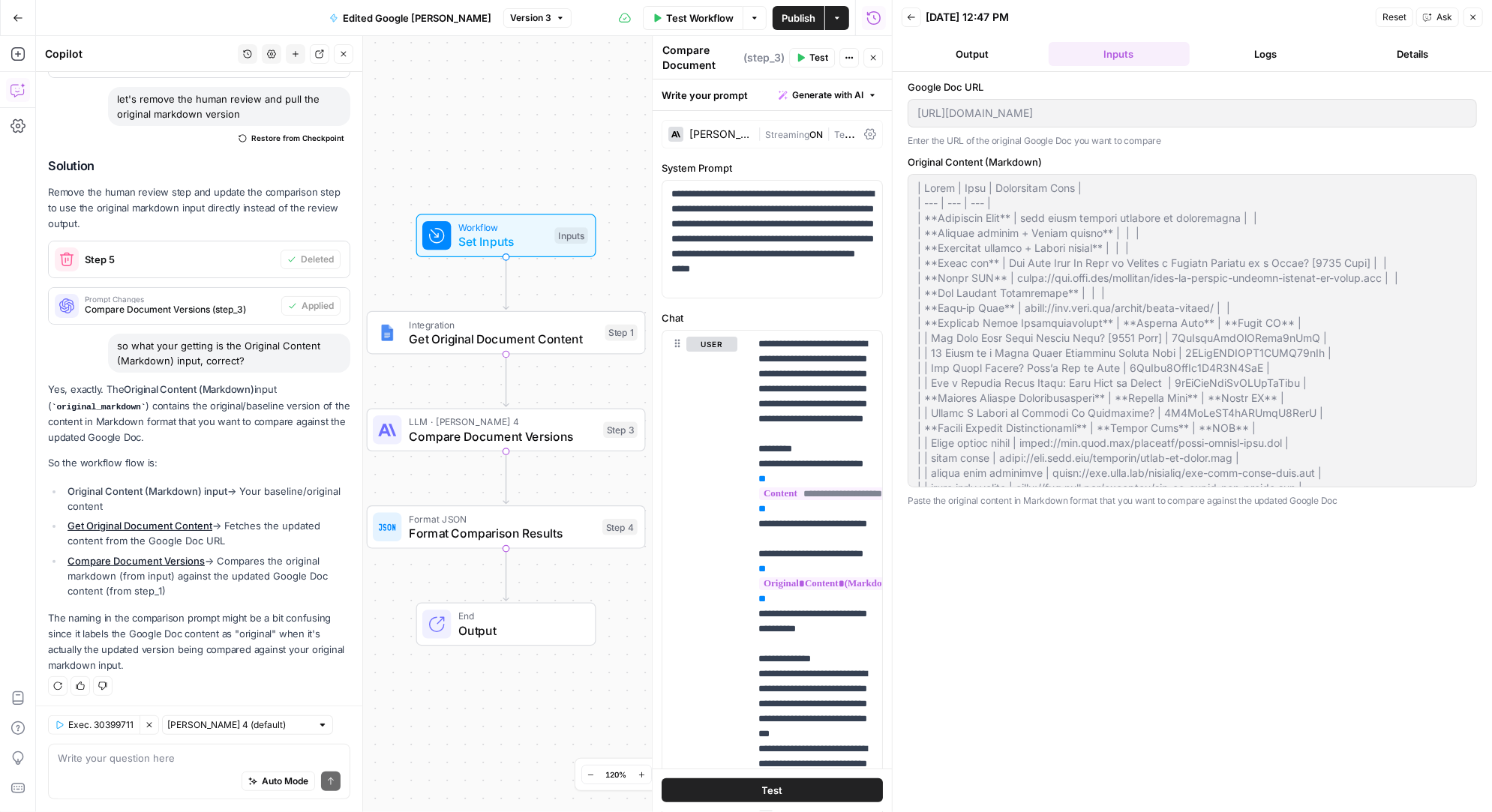
drag, startPoint x: 590, startPoint y: 575, endPoint x: 638, endPoint y: 593, distance: 51.3
click at [638, 593] on div "Workflow Set Inputs Inputs Integration Get Original Document Content Step 1 LLM…" at bounding box center [463, 424] width 855 height 776
click at [158, 756] on textarea at bounding box center [199, 758] width 283 height 15
type textarea "the grid is still asking for a review why"
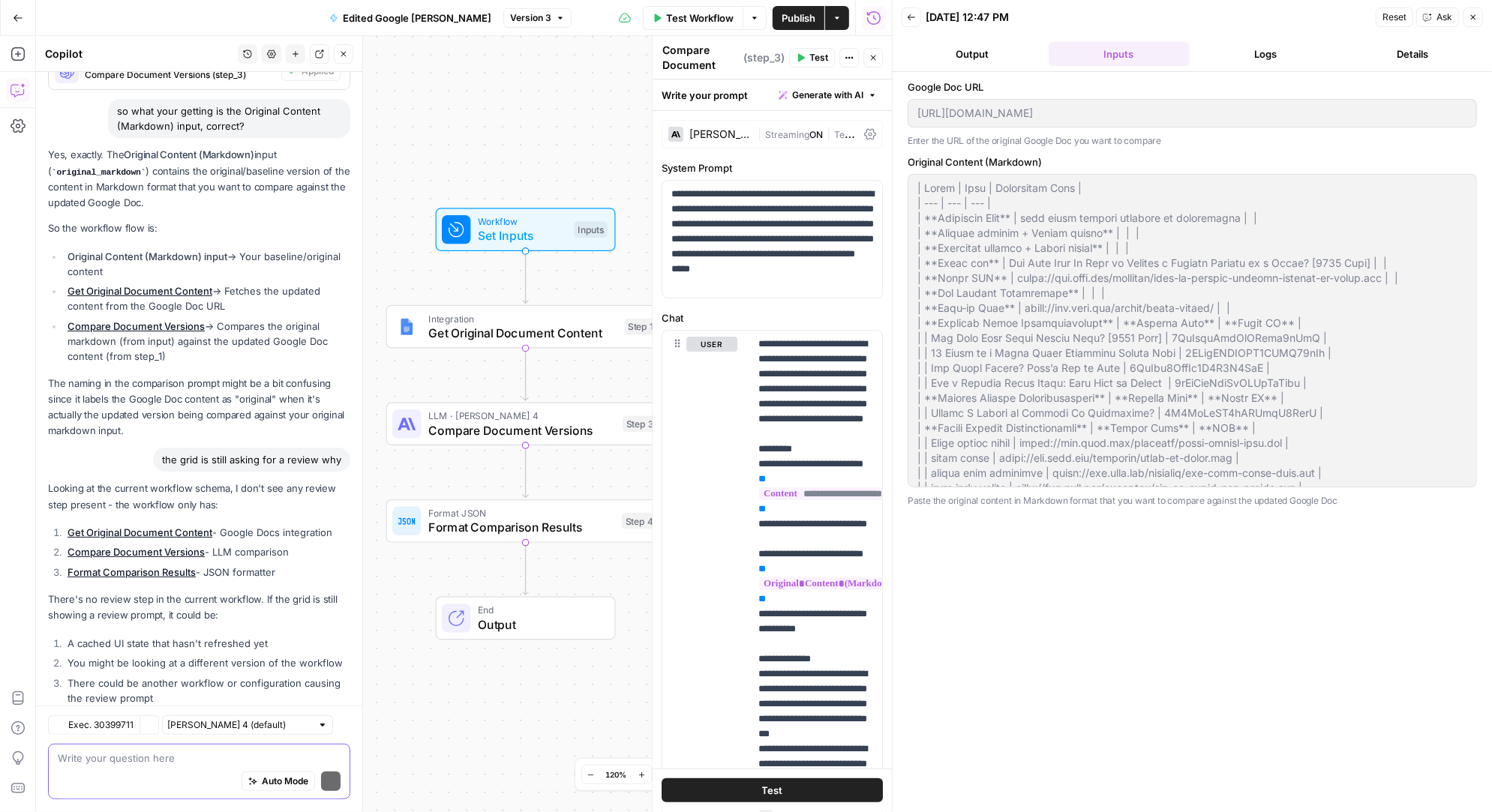
scroll to position [624, 0]
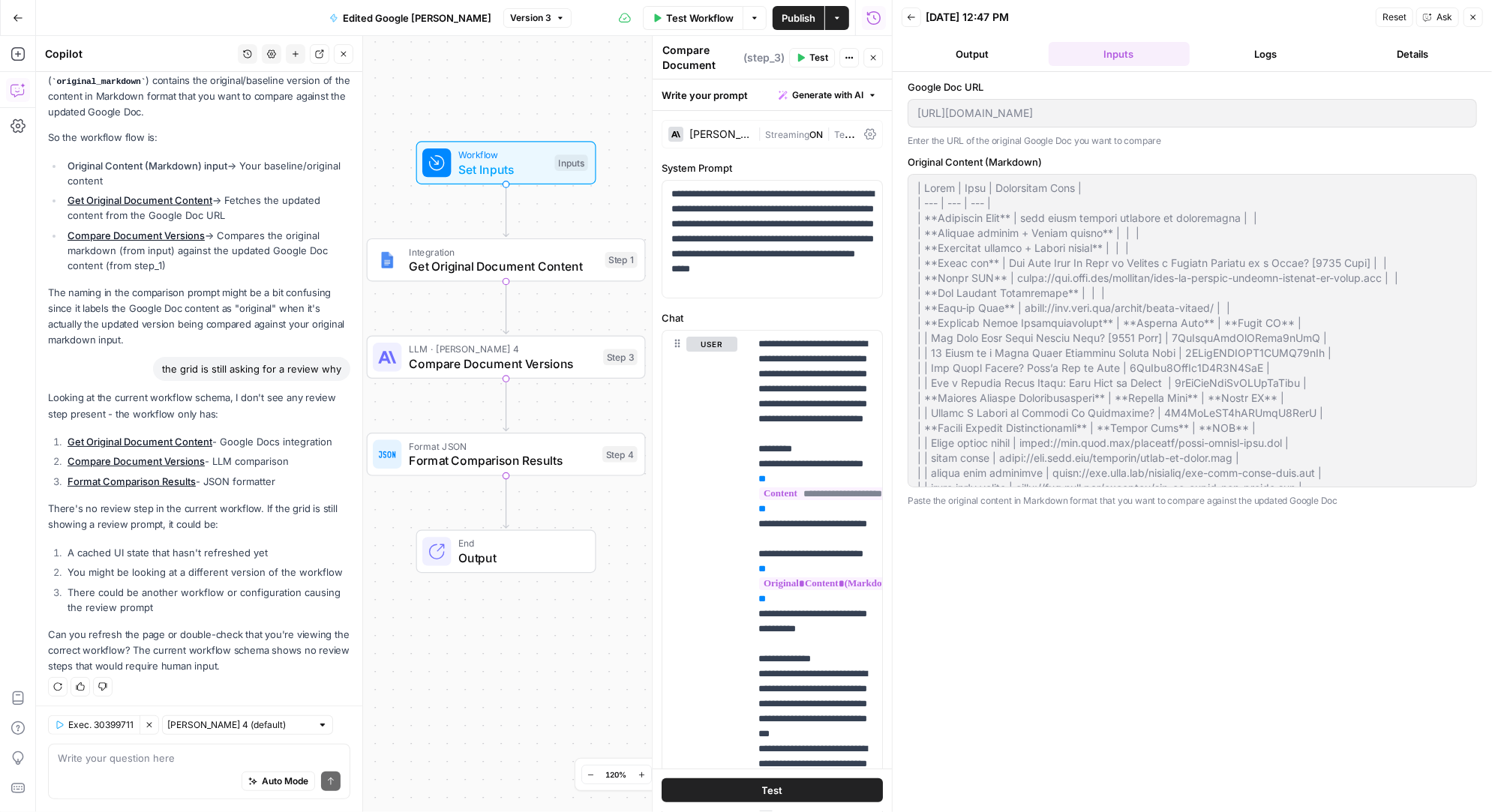
drag, startPoint x: 400, startPoint y: 287, endPoint x: 419, endPoint y: 207, distance: 82.2
click at [418, 207] on div "Workflow Set Inputs Inputs Integration Get Original Document Content Step 1 LLM…" at bounding box center [463, 424] width 855 height 776
click at [431, 259] on span "Get Original Document Content" at bounding box center [506, 265] width 189 height 18
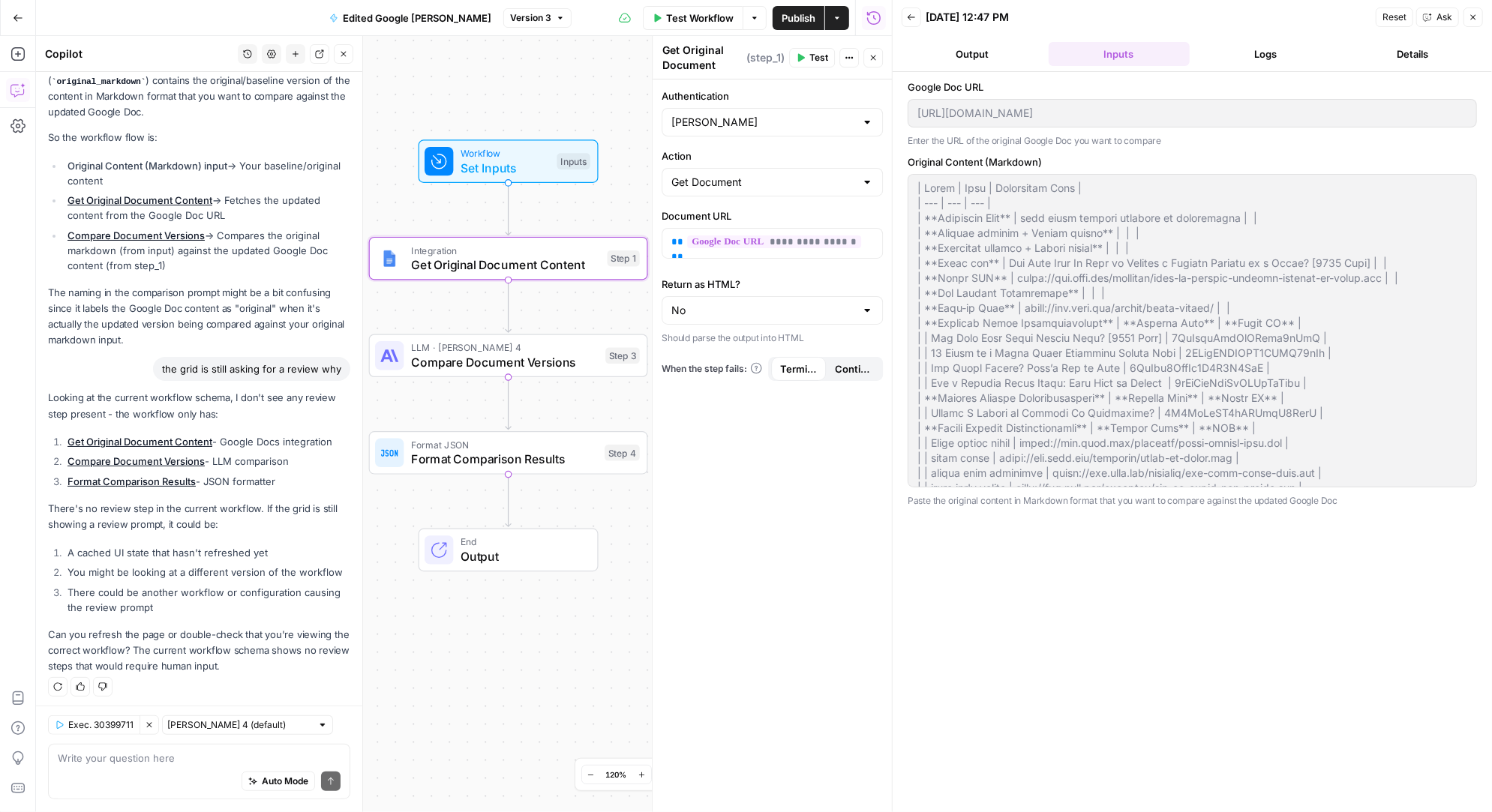
click at [421, 306] on div "Workflow Set Inputs Inputs Integration Get Original Document Content Step 1 LLM…" at bounding box center [463, 424] width 855 height 776
click at [122, 771] on div "Auto Mode Send" at bounding box center [199, 782] width 283 height 33
type textarea "it looks like the output from 1 isn't available to compare"
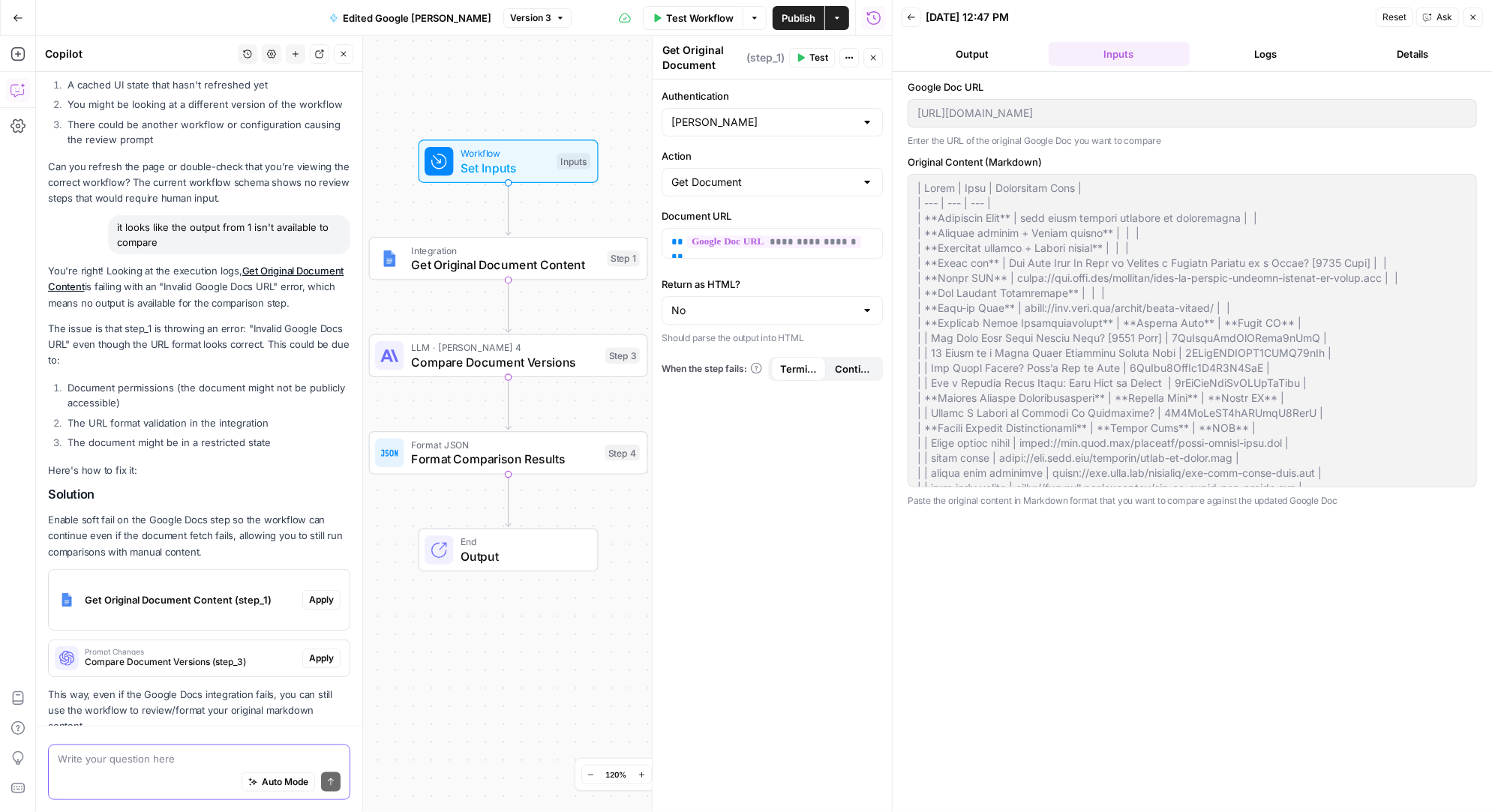
scroll to position [1135, 0]
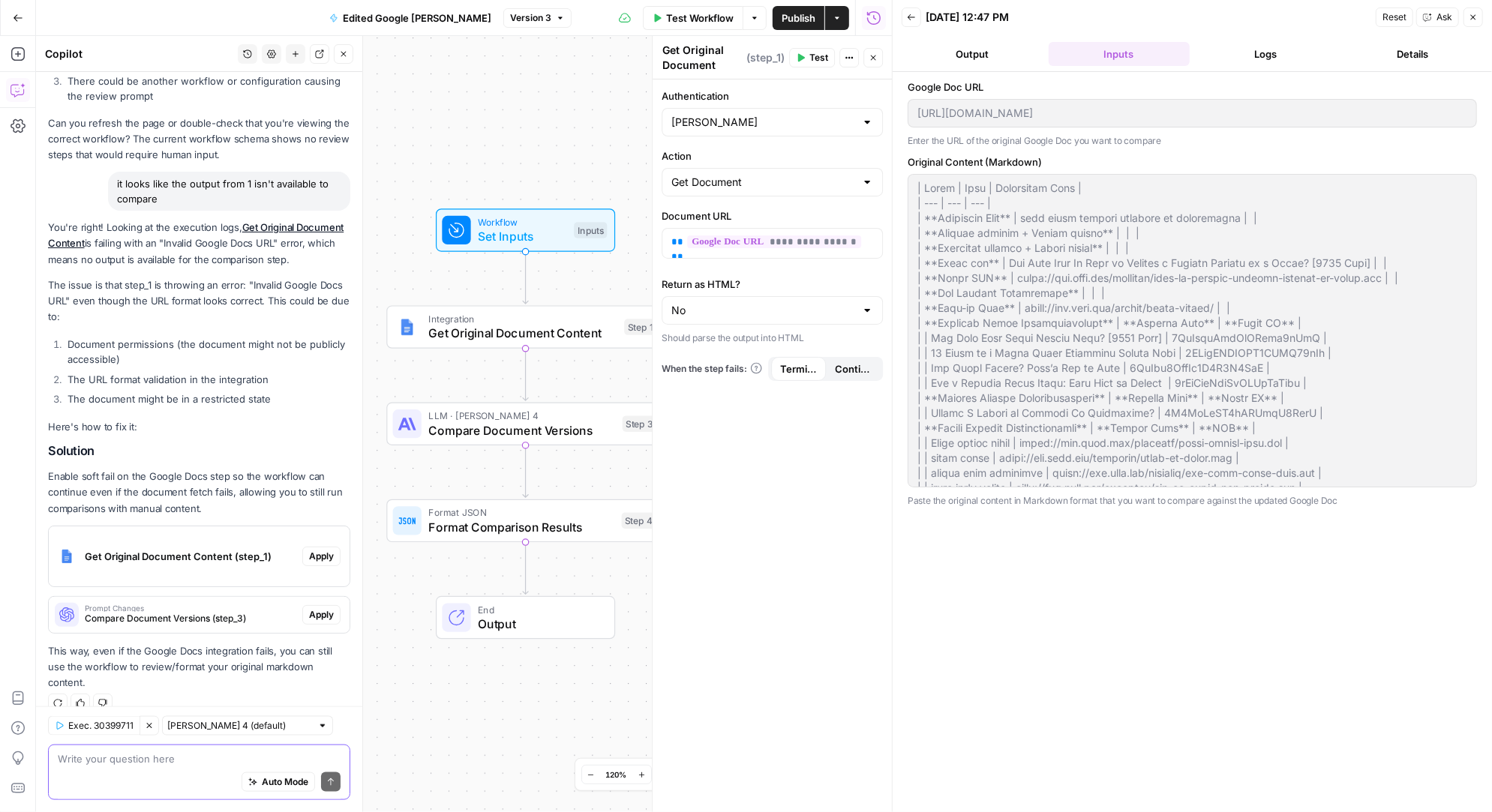
click at [196, 756] on textarea at bounding box center [199, 758] width 283 height 15
type textarea "N"
type textarea "there is no point to compare if one is missing"
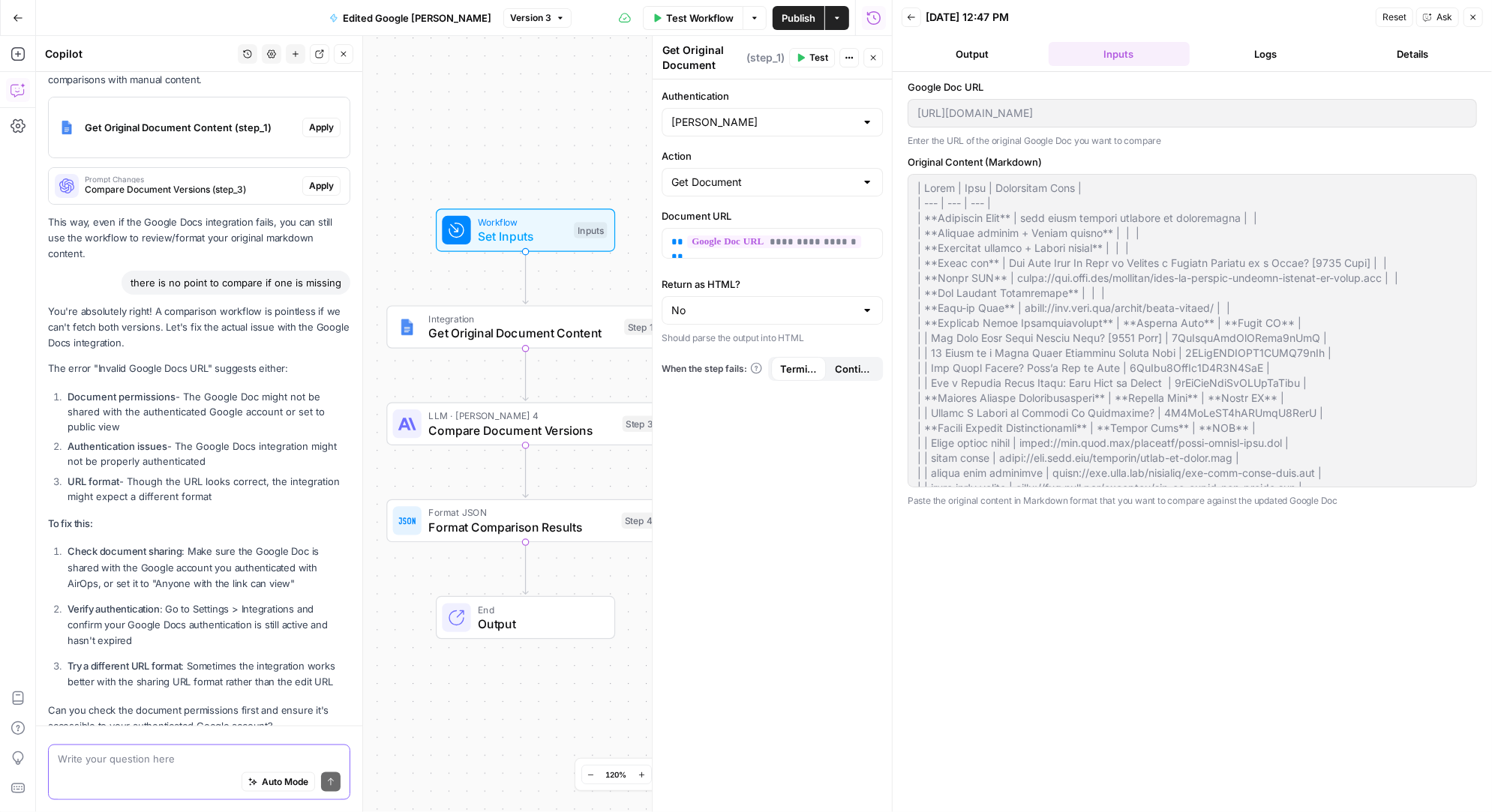
scroll to position [1607, 0]
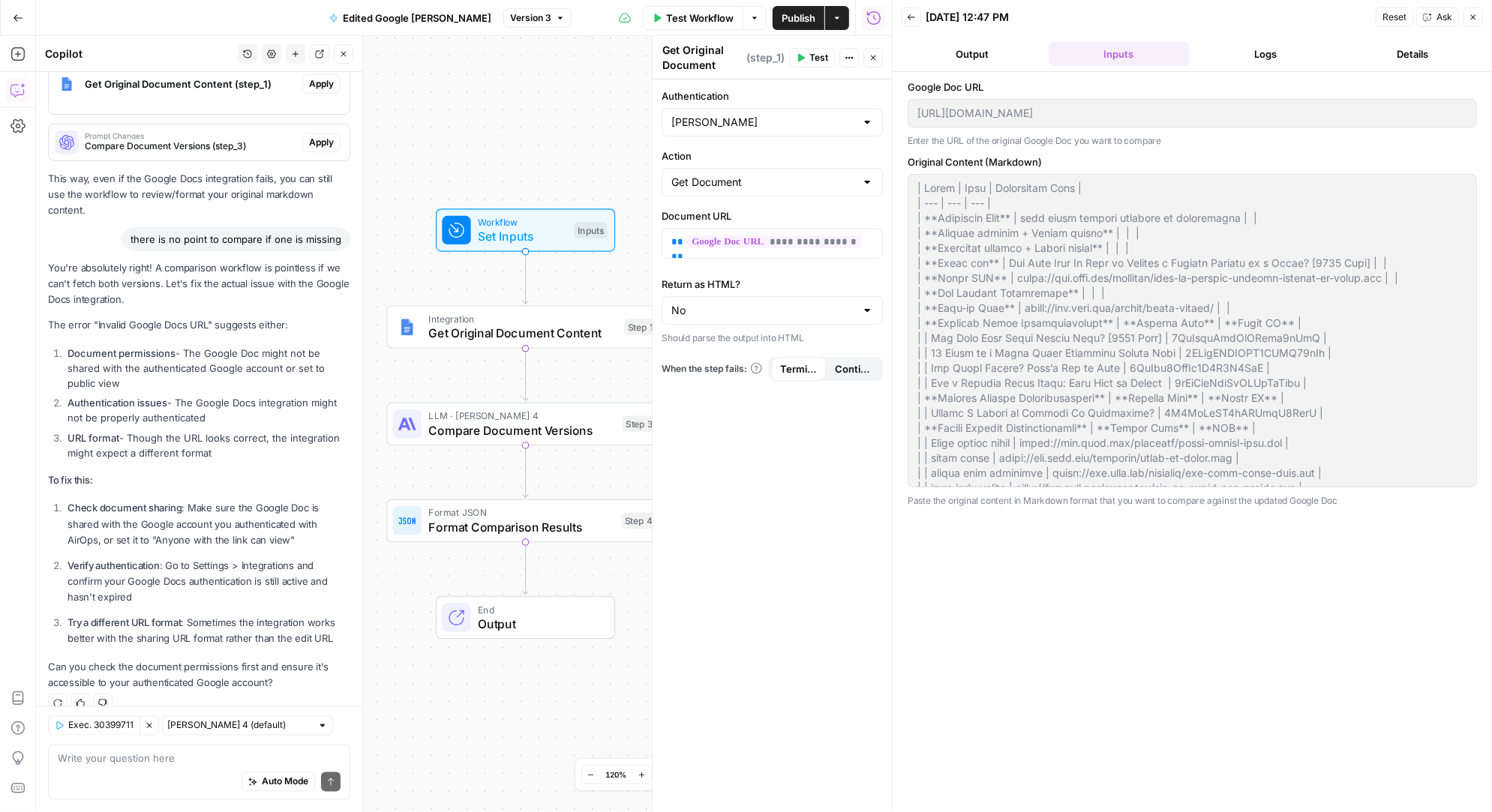
click at [867, 115] on div at bounding box center [867, 122] width 12 height 15
click at [762, 175] on span "RM Google Docs" at bounding box center [769, 179] width 190 height 15
type input "RM Google Docs"
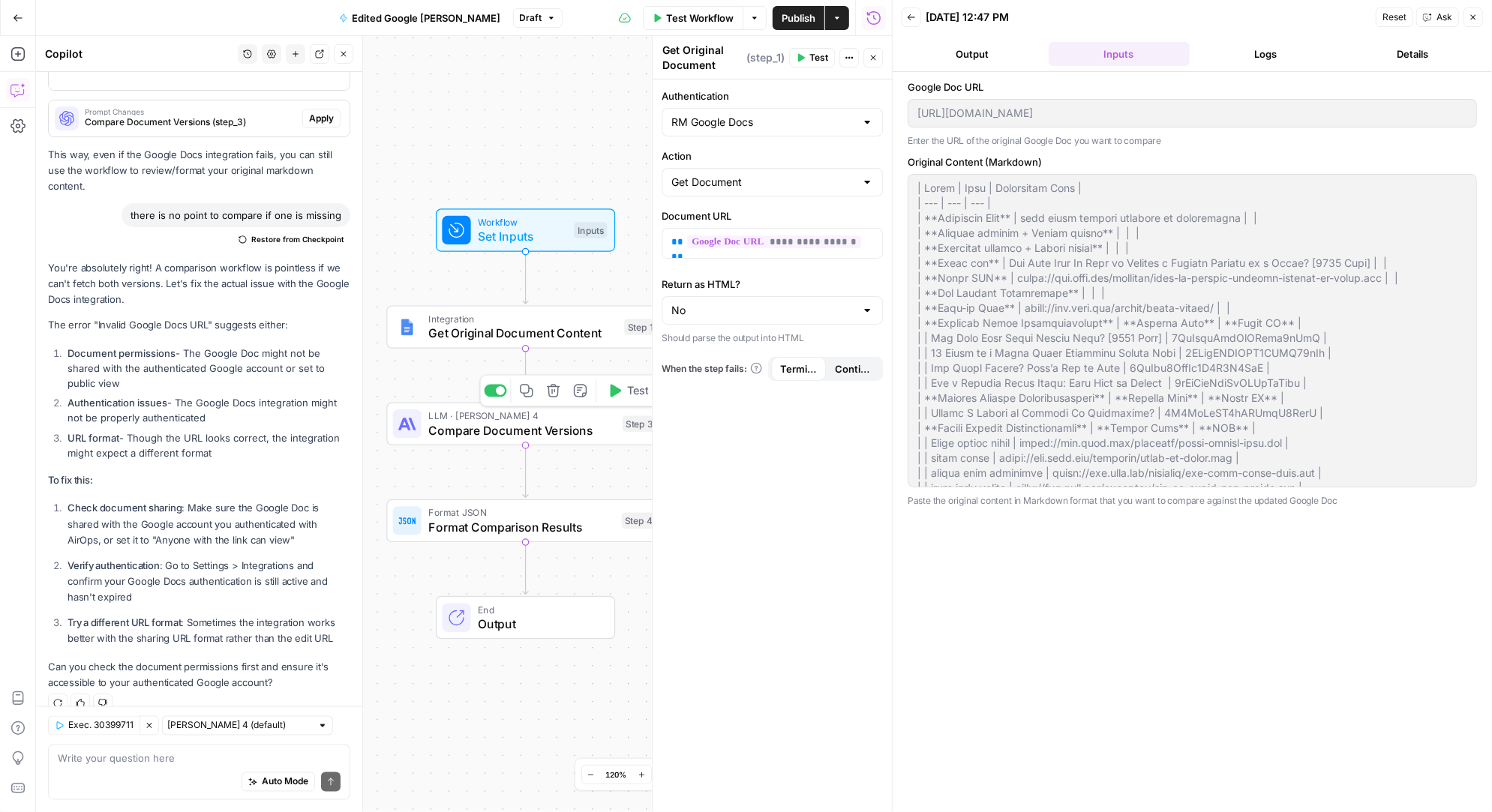
click at [549, 425] on span "Compare Document Versions" at bounding box center [522, 430] width 187 height 18
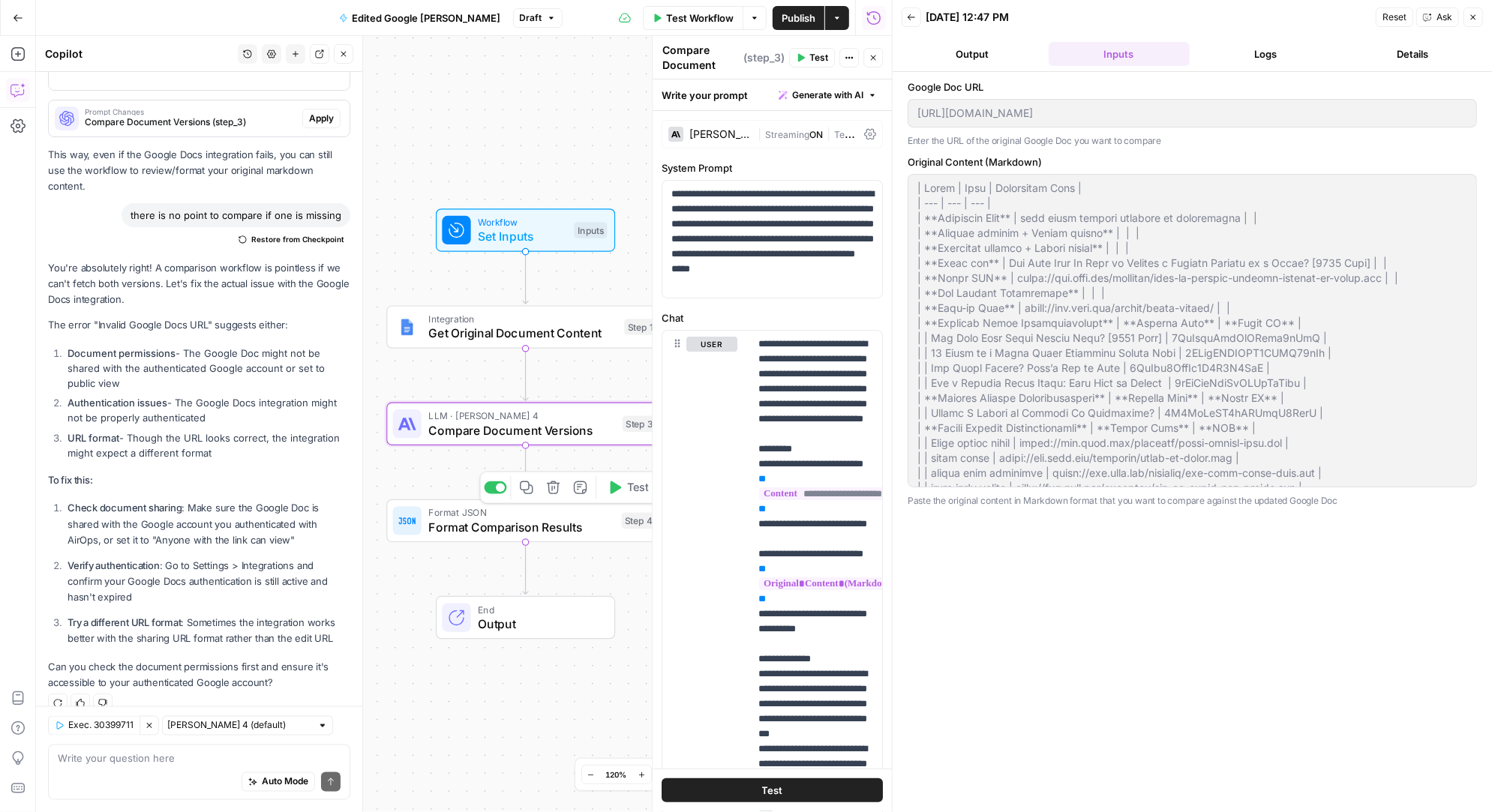
click at [514, 521] on span "Format Comparison Results" at bounding box center [521, 527] width 186 height 18
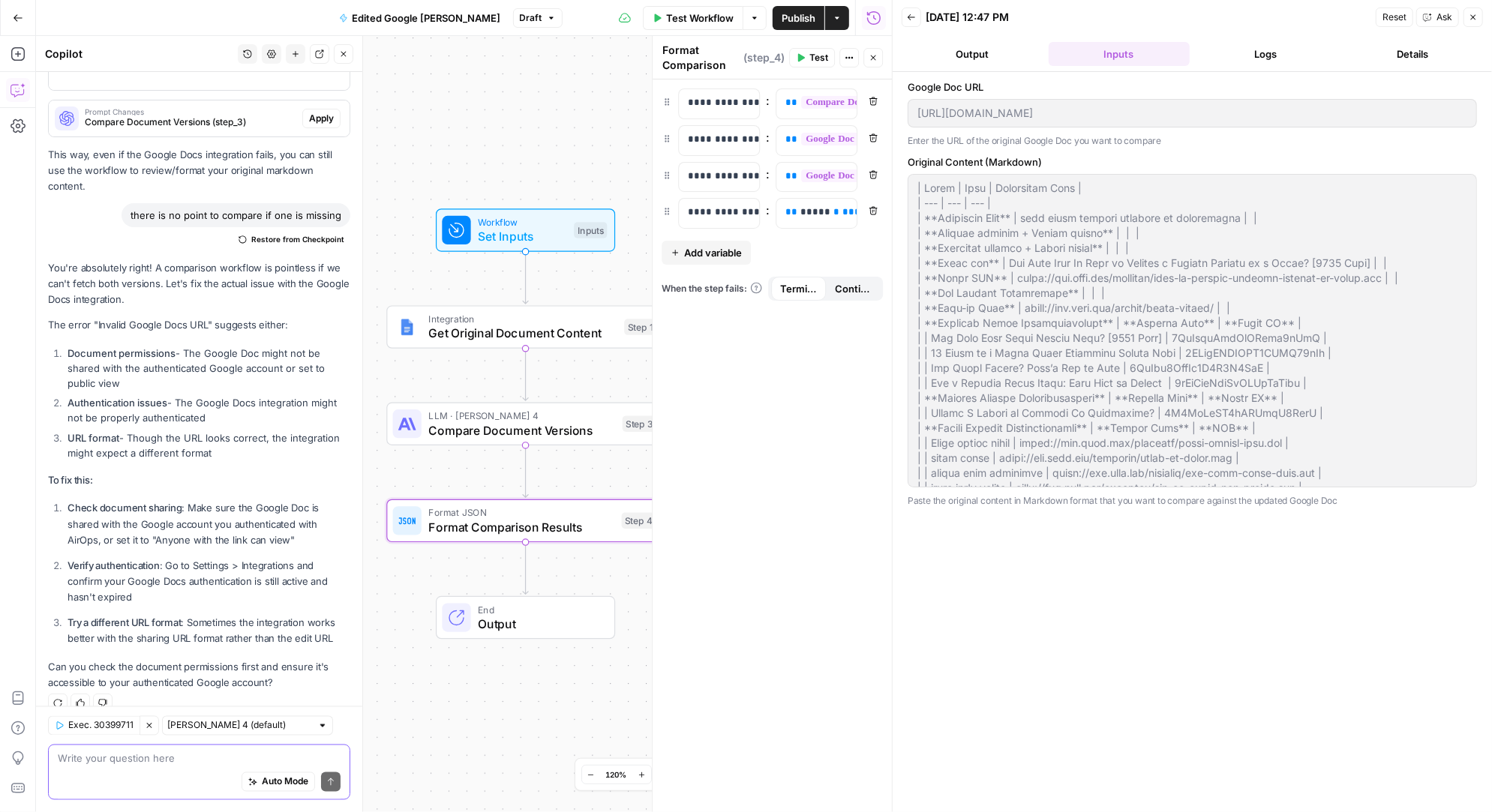
click at [130, 761] on textarea at bounding box center [199, 758] width 283 height 15
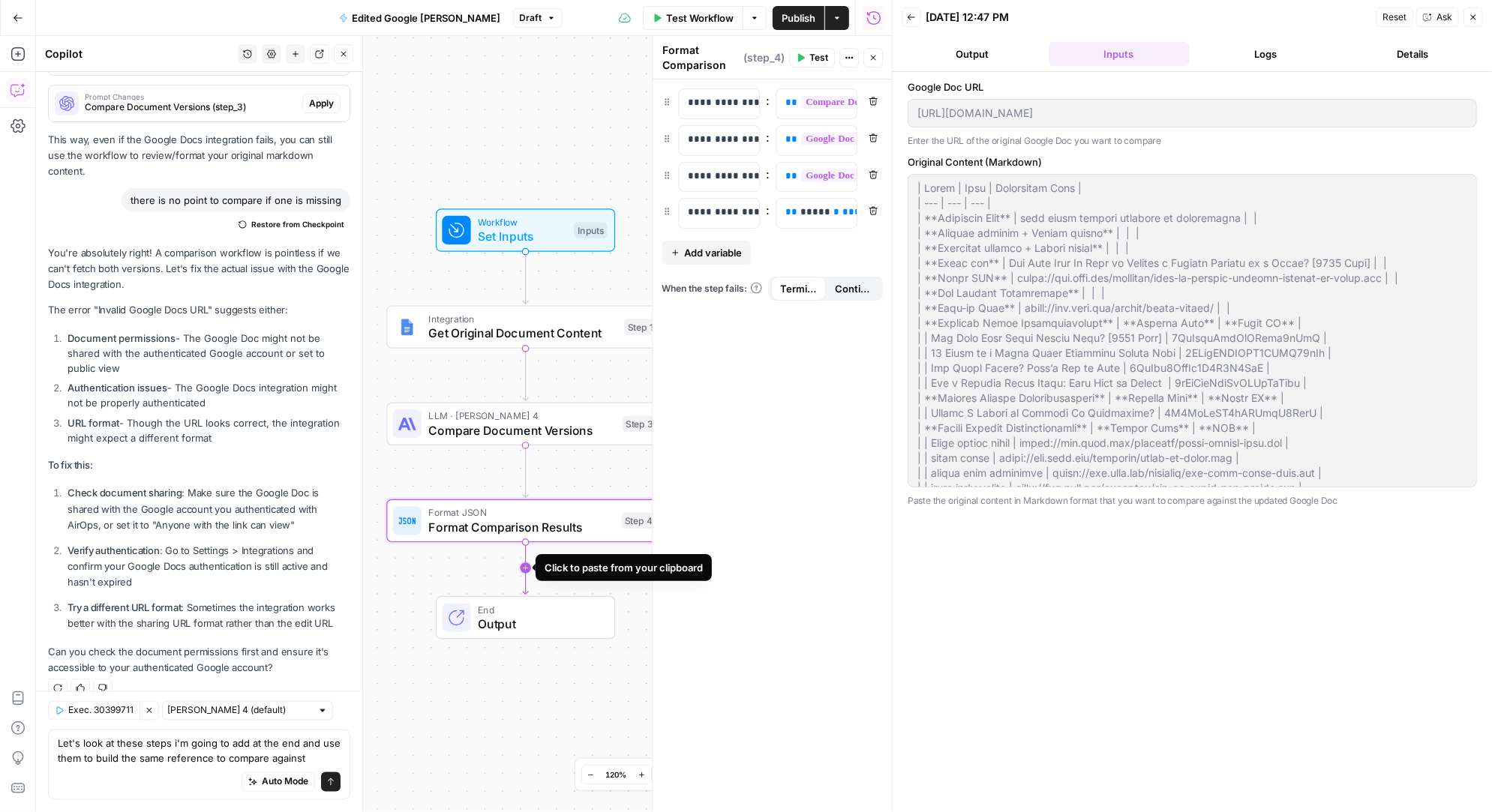
click at [524, 566] on icon "Edge from step_4 to end" at bounding box center [525, 567] width 5 height 52
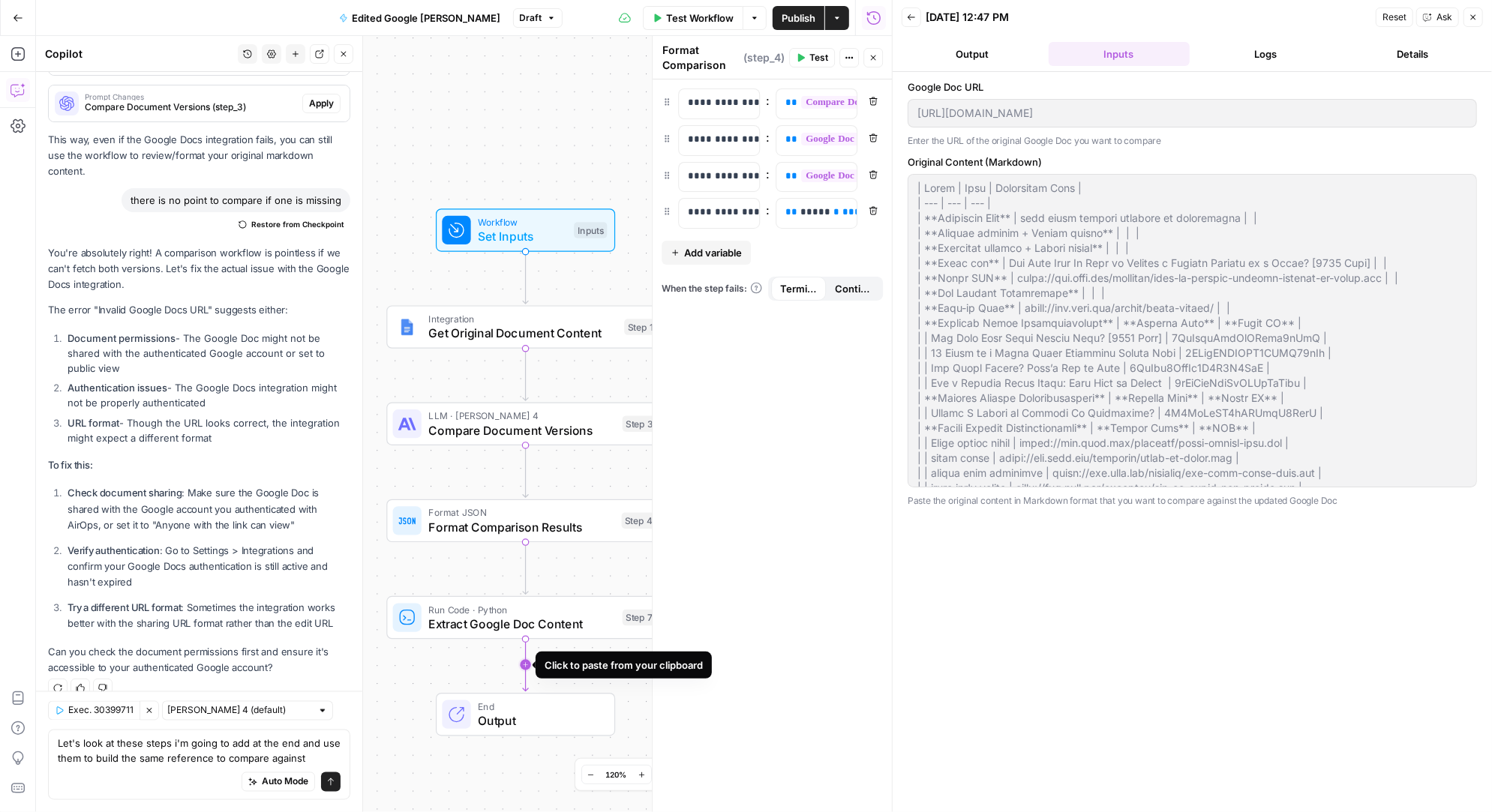
click at [526, 662] on icon "Edge from step_7 to end" at bounding box center [525, 665] width 5 height 52
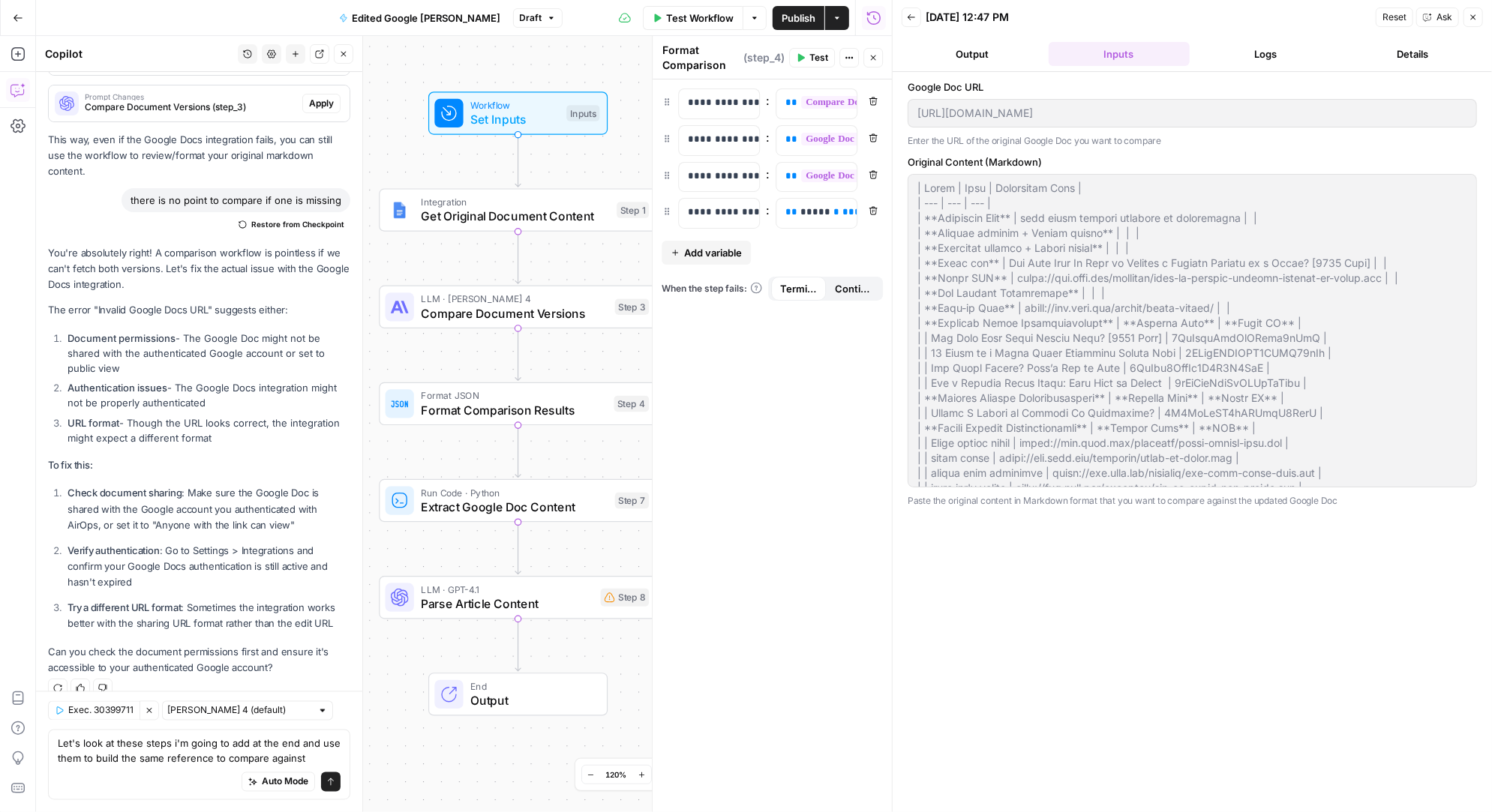
drag, startPoint x: 416, startPoint y: 567, endPoint x: 409, endPoint y: 450, distance: 117.2
click at [409, 450] on div "Workflow Set Inputs Inputs Integration Get Original Document Content Step 1 LLM…" at bounding box center [463, 424] width 855 height 776
click at [294, 742] on textarea "Let's look at these steps i'm going to add at the end and use them to build the…" at bounding box center [199, 751] width 283 height 30
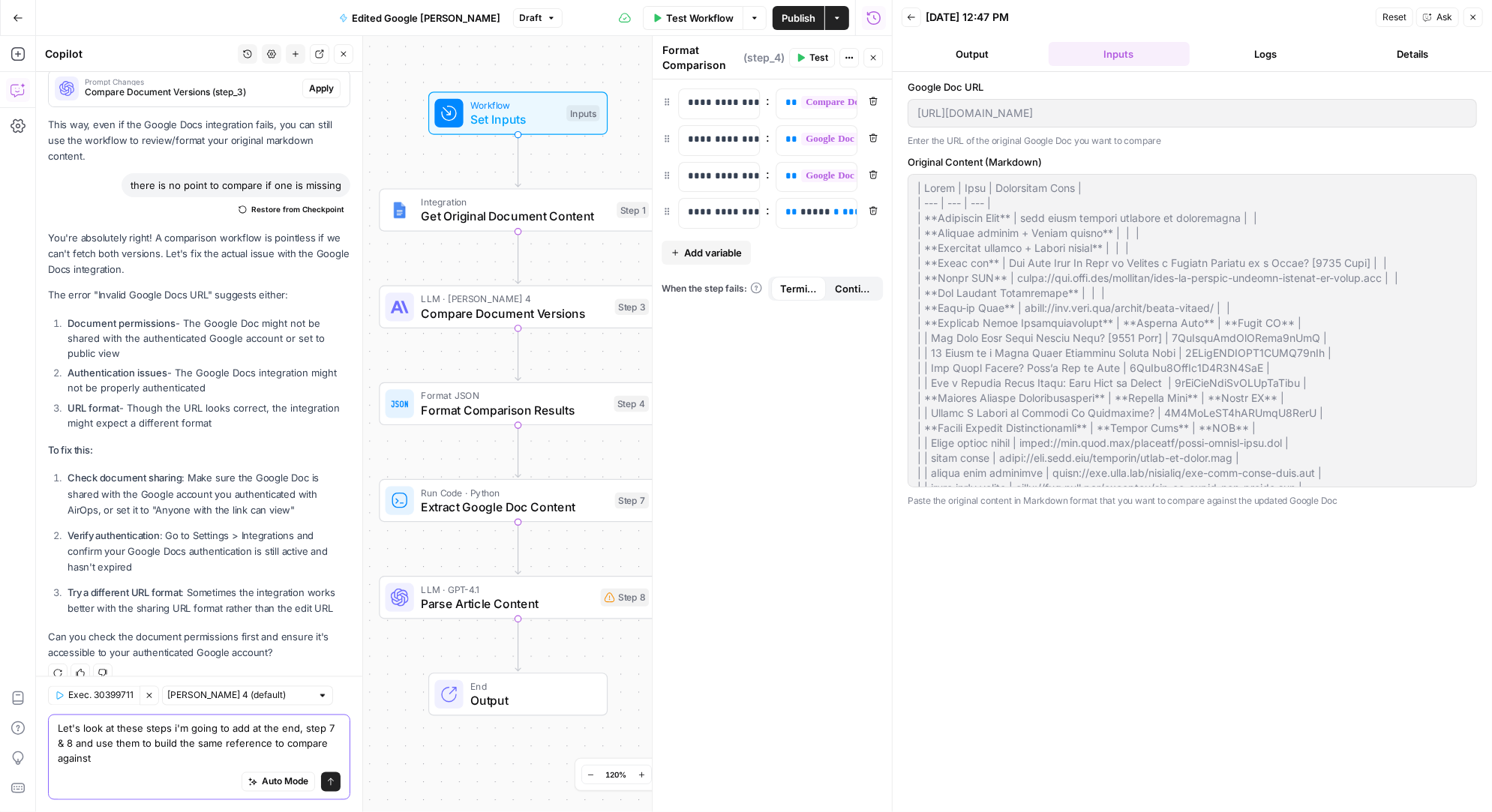
type textarea "Let's look at these steps i'm going to add at the end, step 7 & 8, and use them…"
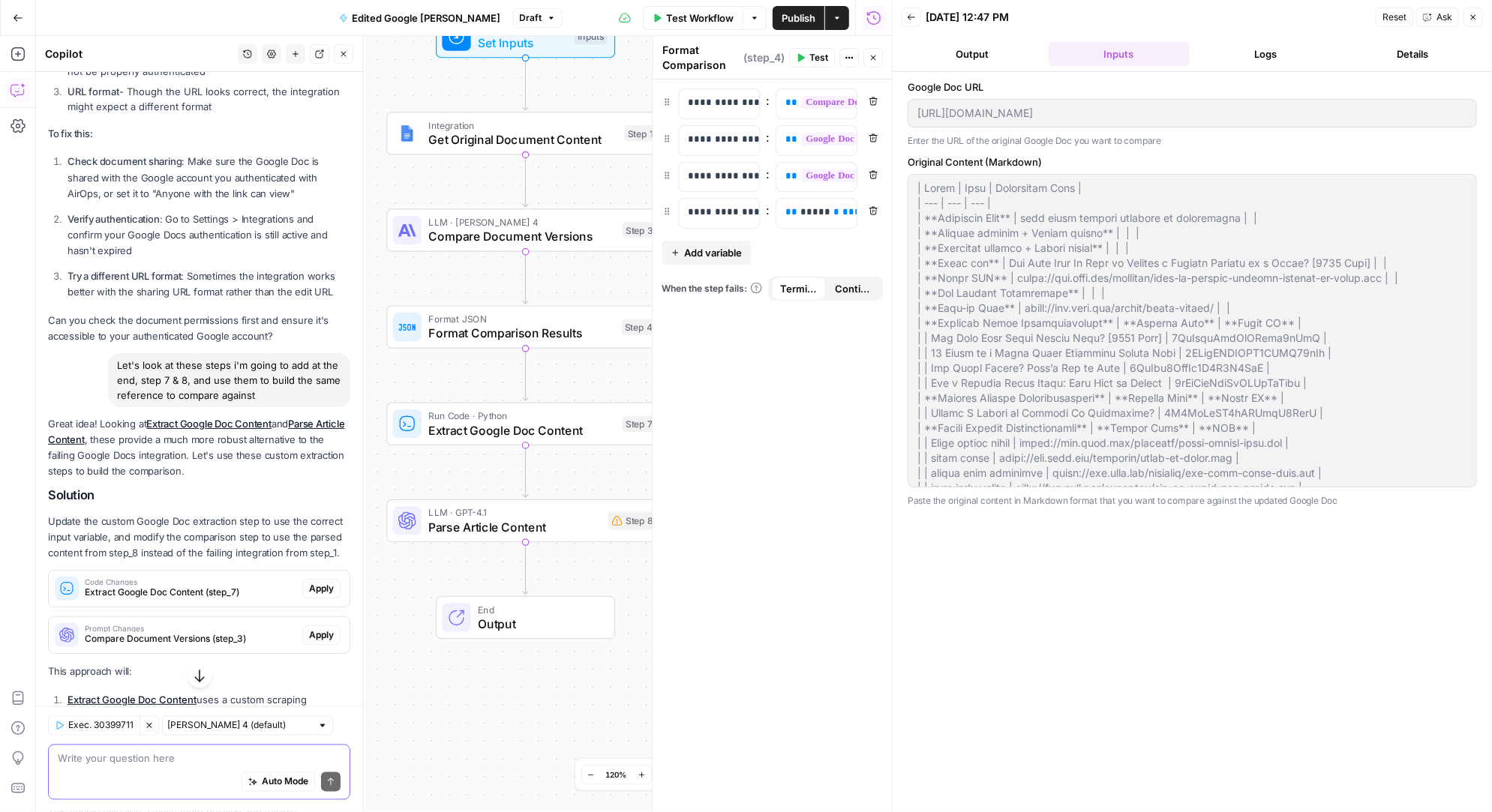
scroll to position [2051, 0]
click at [309, 581] on span "Apply" at bounding box center [321, 587] width 25 height 13
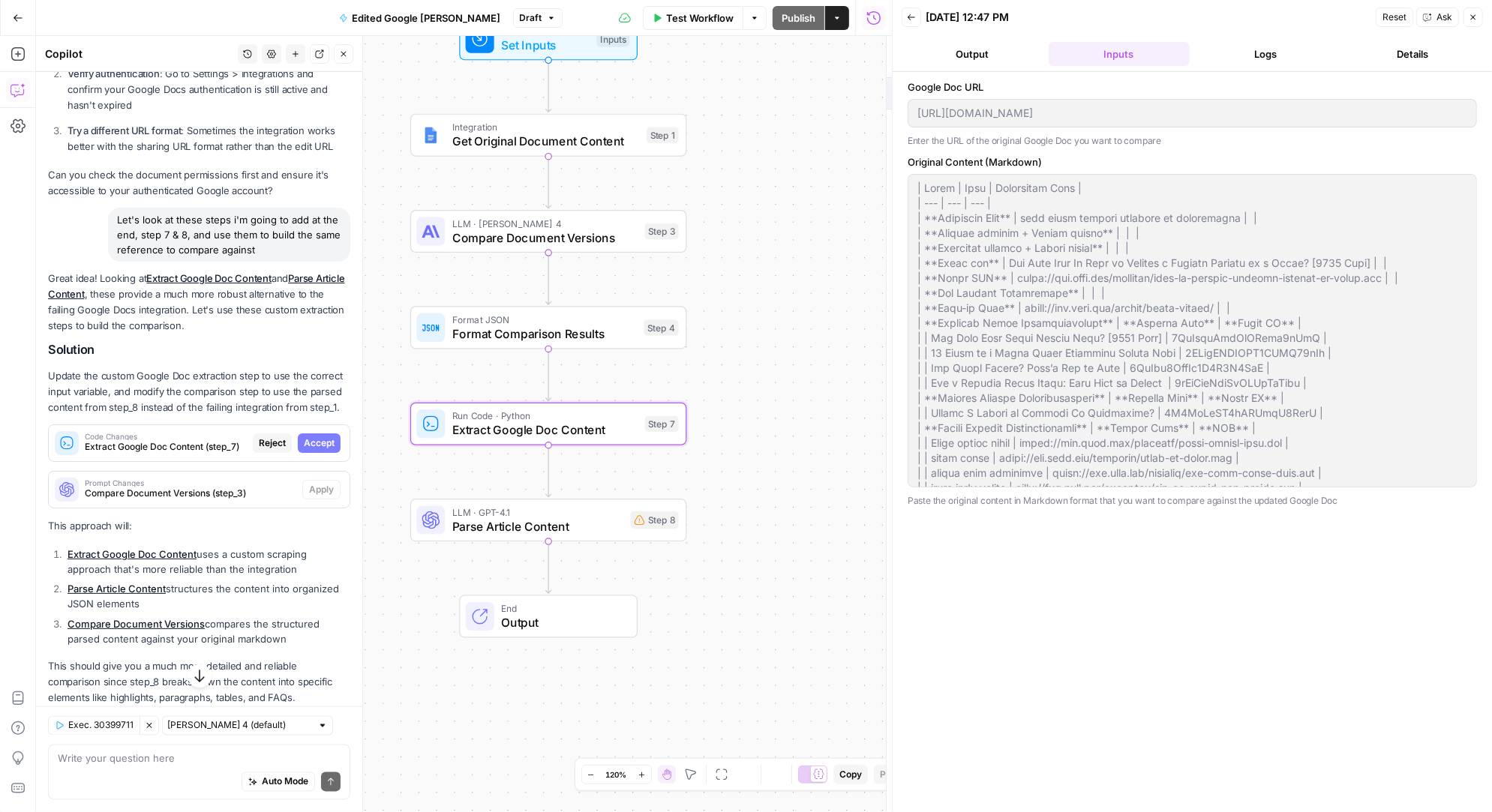
scroll to position [1907, 0]
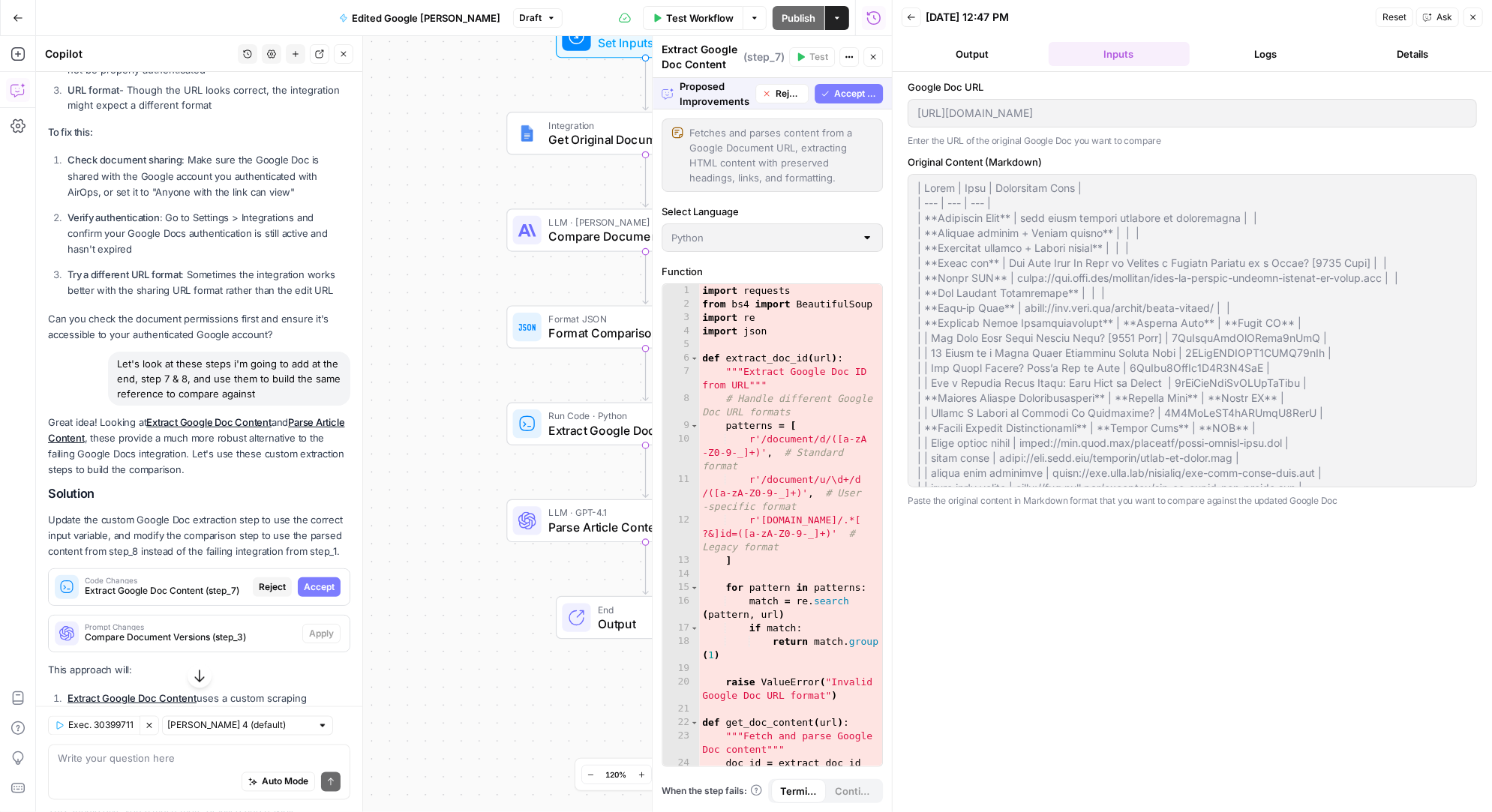
click at [859, 90] on span "Accept All" at bounding box center [855, 94] width 42 height 13
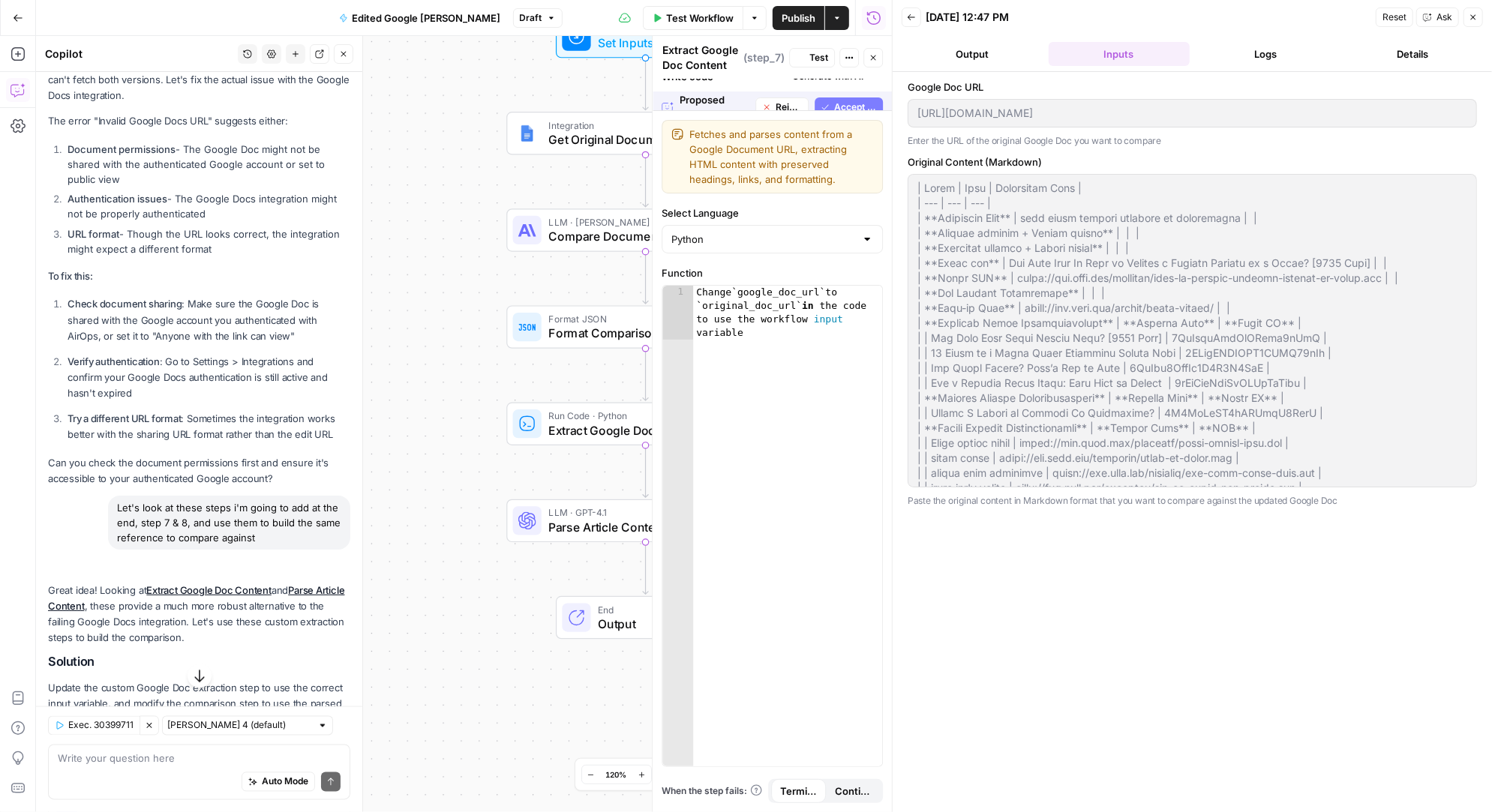
scroll to position [2051, 0]
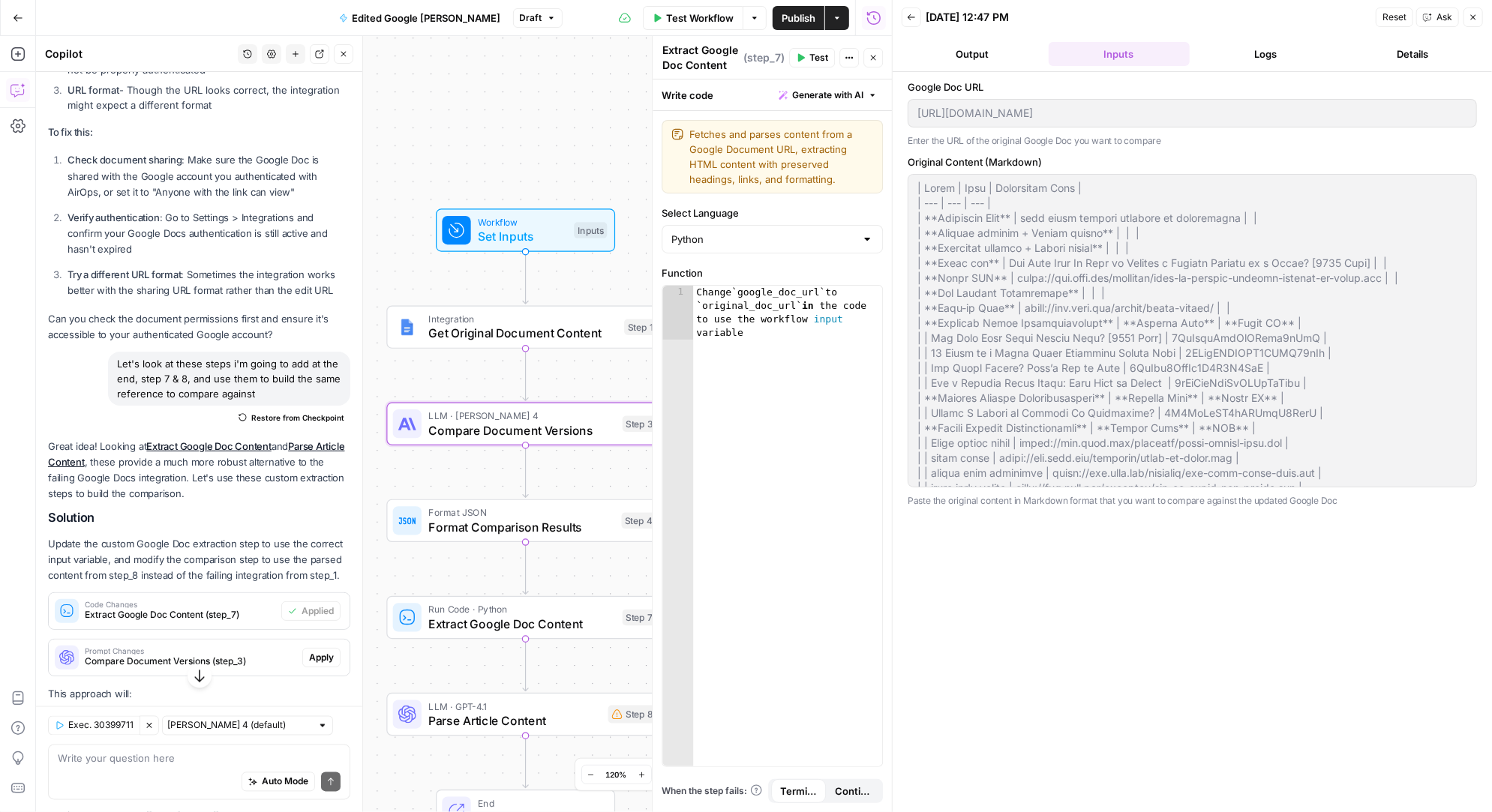
click at [329, 650] on span "Apply" at bounding box center [321, 657] width 25 height 13
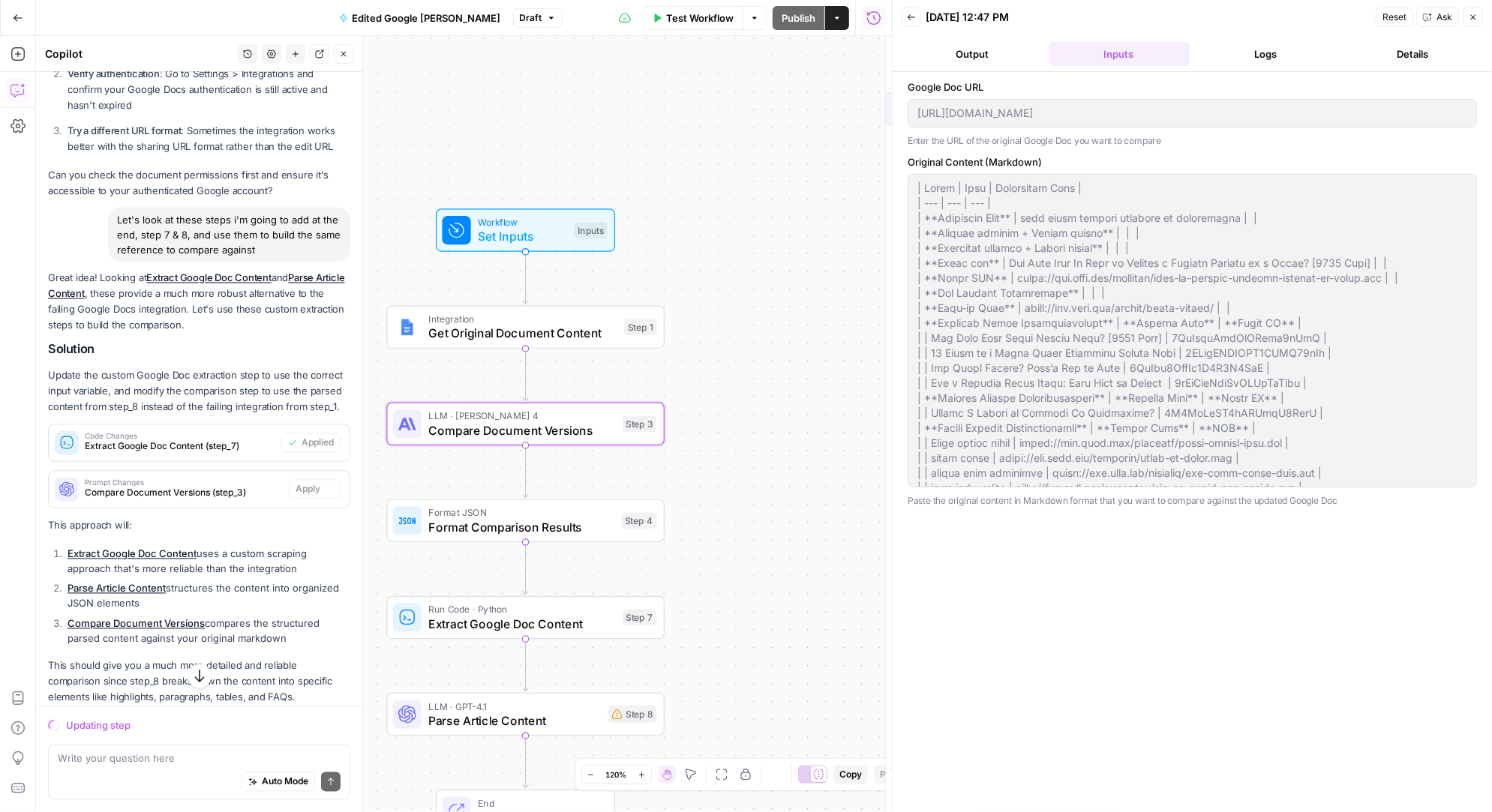
scroll to position [1907, 0]
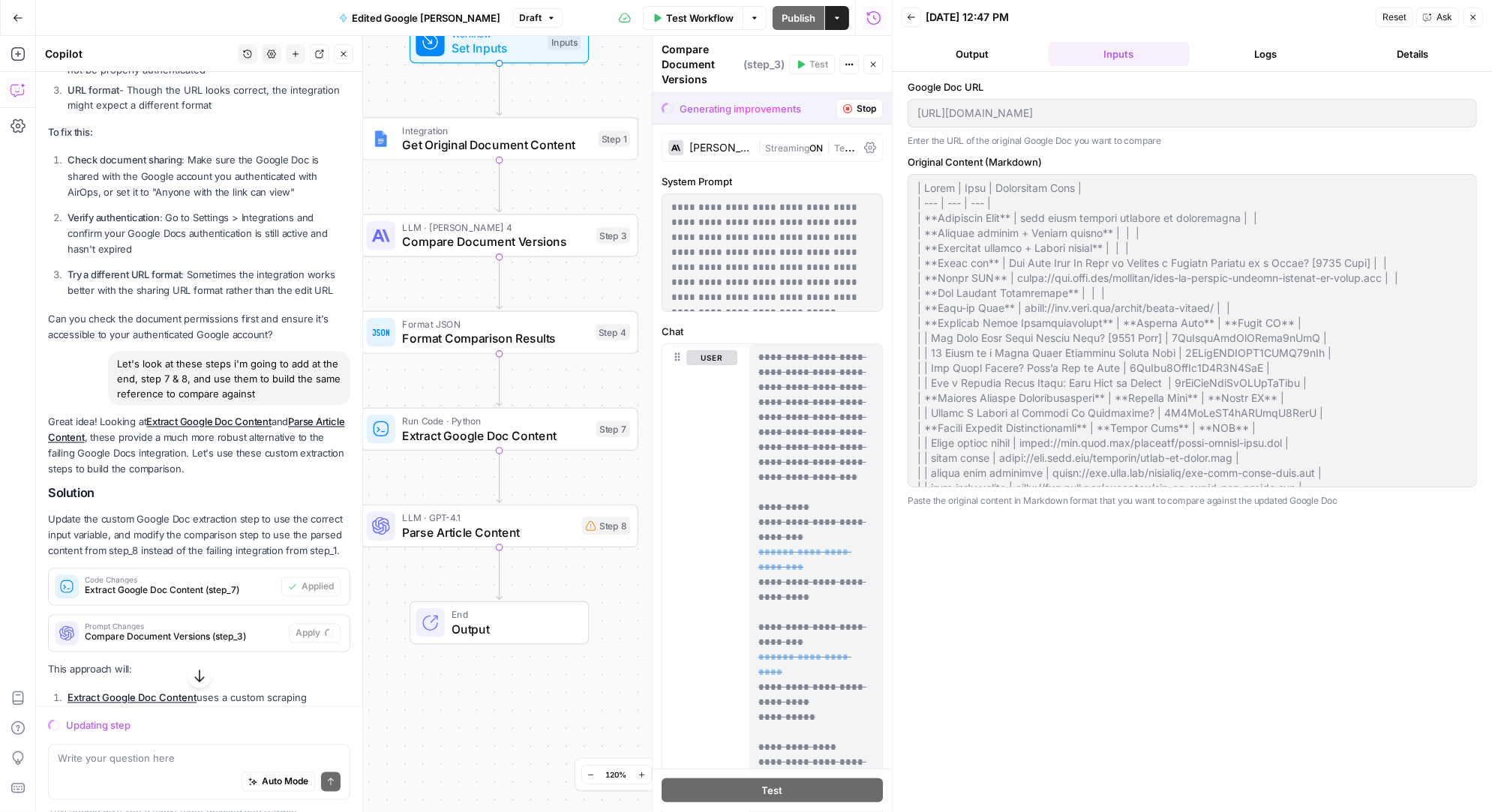
drag, startPoint x: 533, startPoint y: 421, endPoint x: 507, endPoint y: 426, distance: 26.5
click at [507, 426] on span "Extract Google Doc Content" at bounding box center [496, 435] width 187 height 18
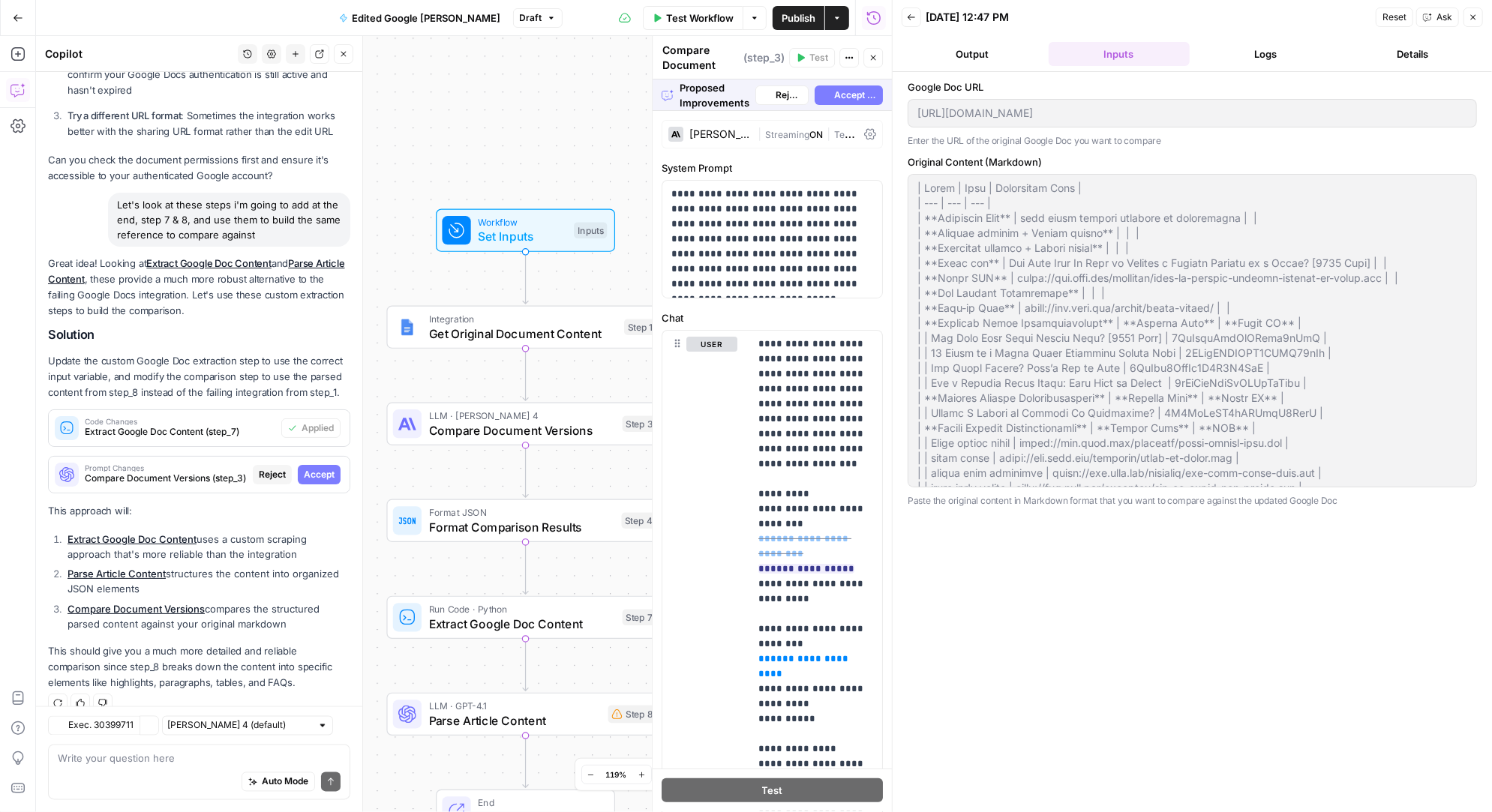
scroll to position [2065, 0]
click at [531, 332] on span "Get Original Document Content" at bounding box center [523, 334] width 188 height 18
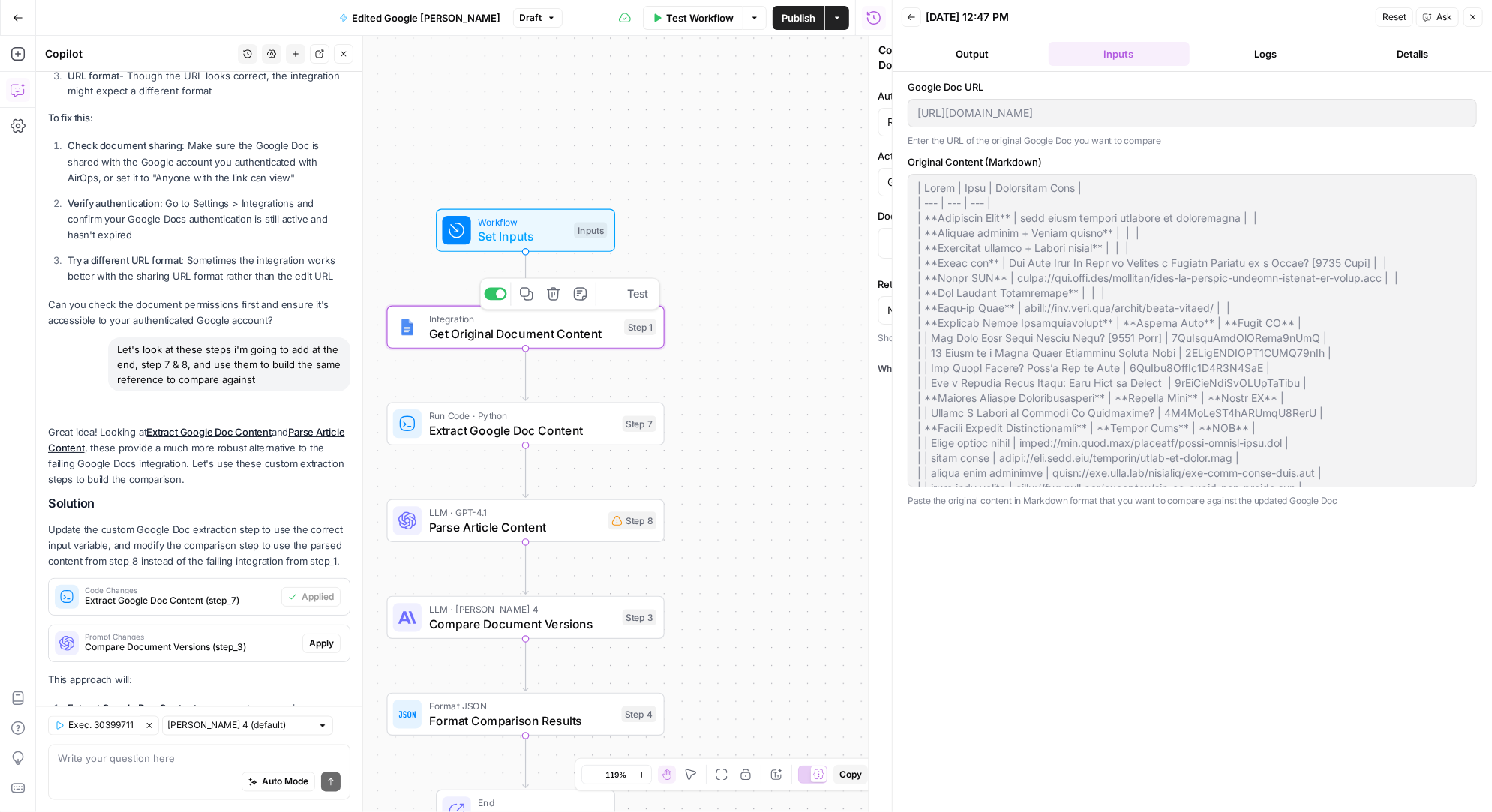
type textarea "Get Original Document Content"
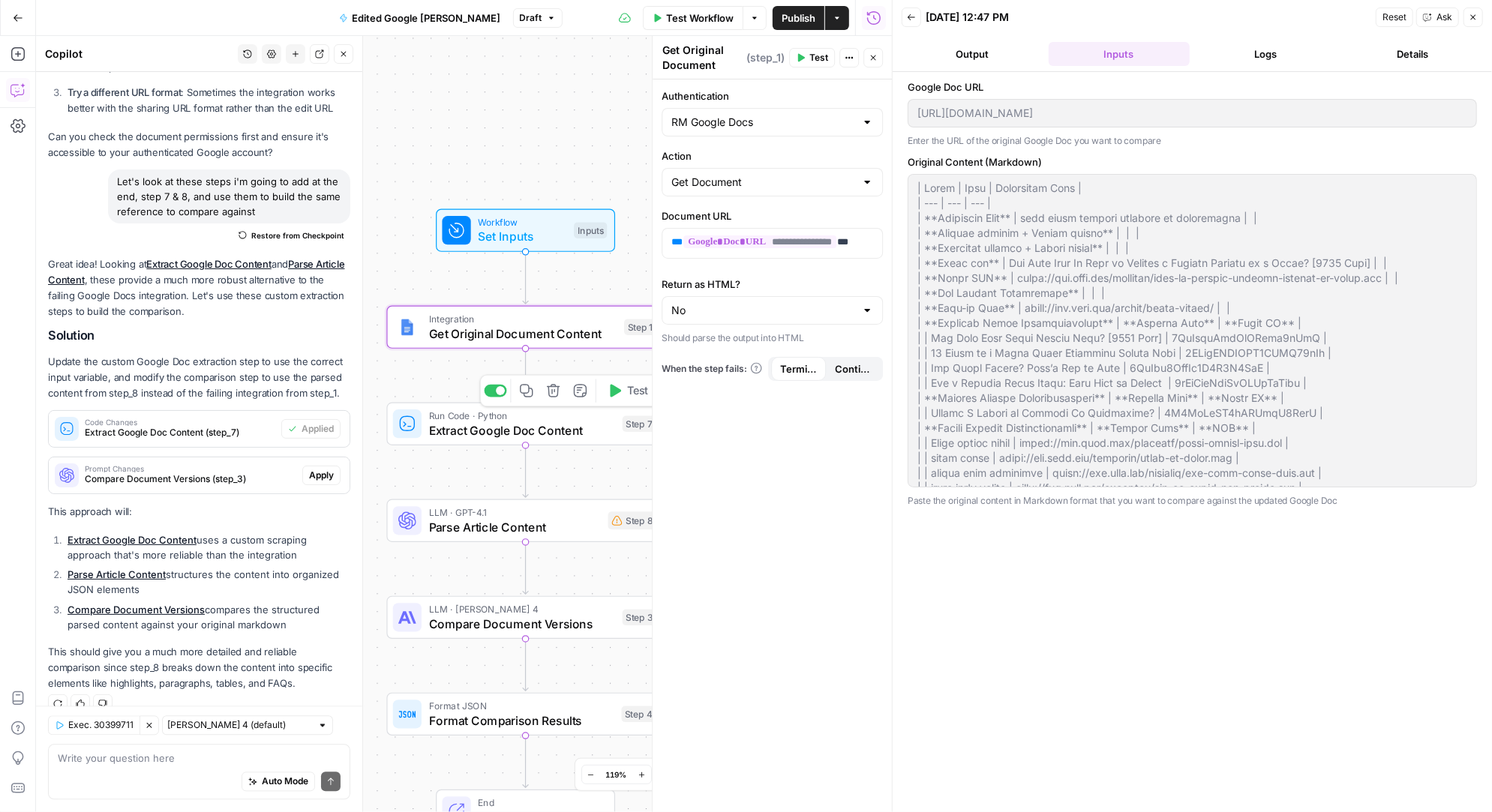
click at [524, 424] on span "Extract Google Doc Content" at bounding box center [523, 430] width 187 height 18
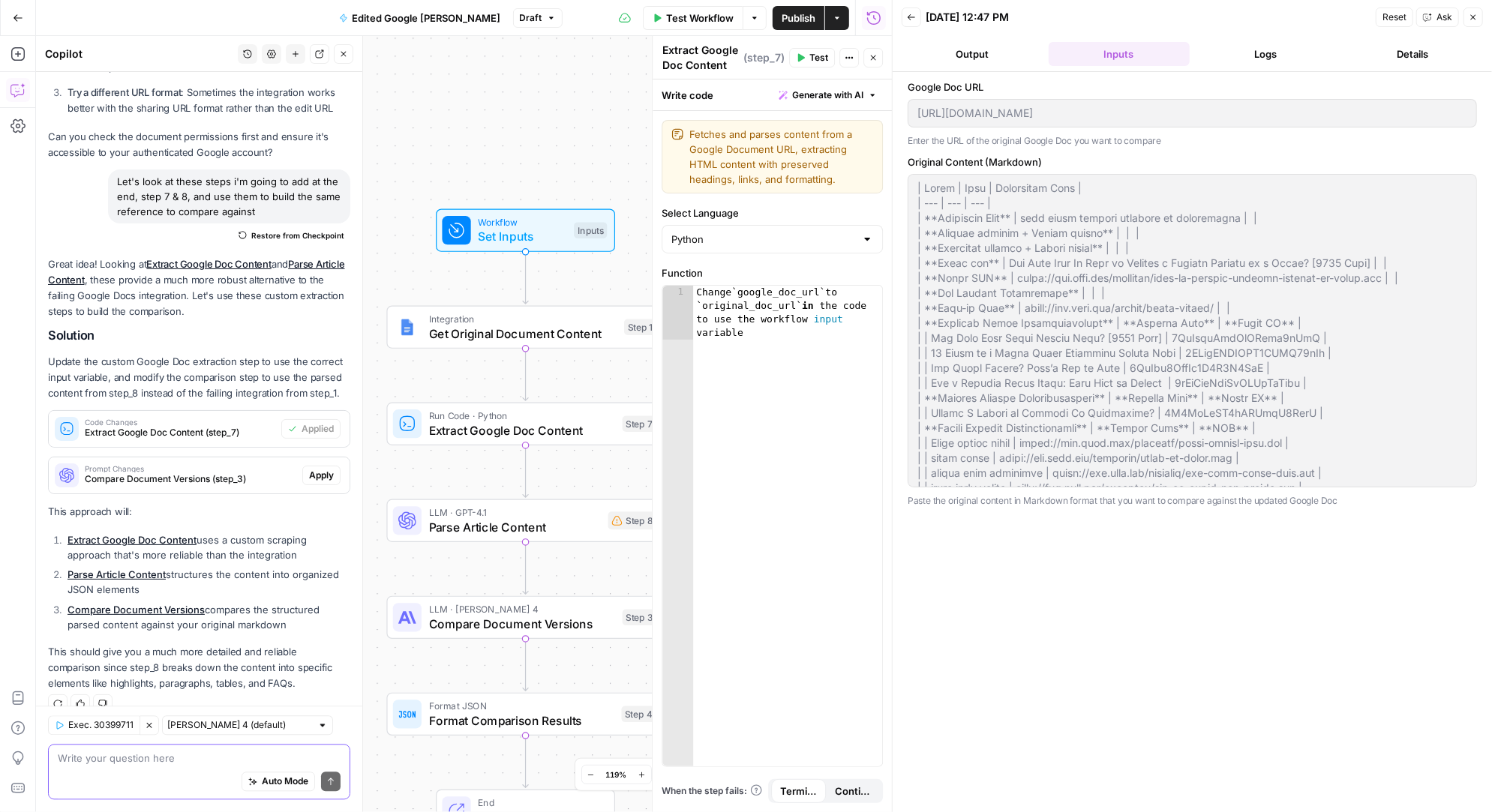
click at [155, 763] on textarea at bounding box center [199, 758] width 283 height 15
type textarea "i think the step 7 update is wrong"
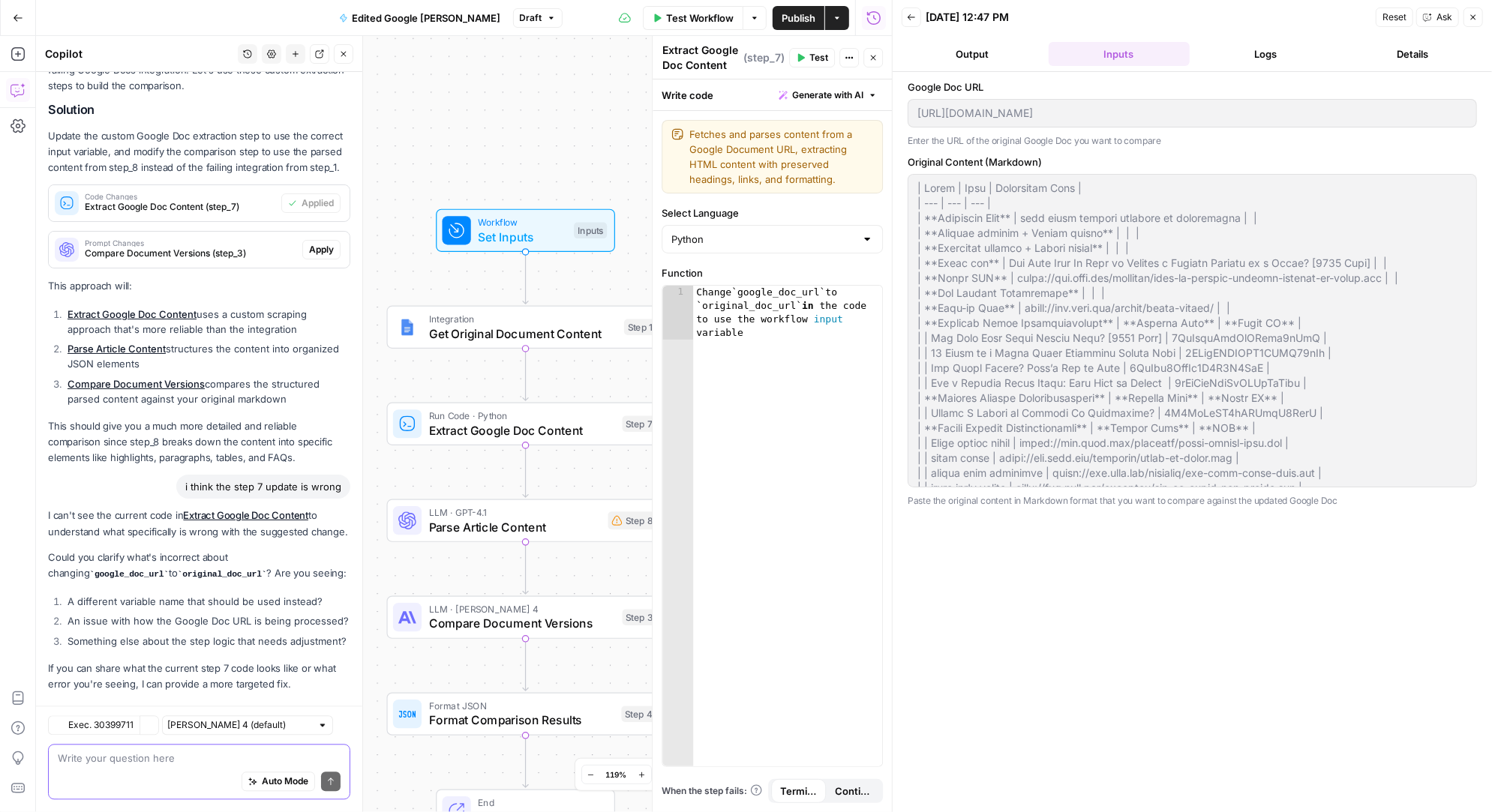
scroll to position [2459, 0]
click at [148, 760] on textarea at bounding box center [199, 758] width 283 height 15
type textarea "w"
drag, startPoint x: 772, startPoint y: 336, endPoint x: 695, endPoint y: 274, distance: 98.9
click at [695, 274] on div "**********" at bounding box center [772, 516] width 222 height 501
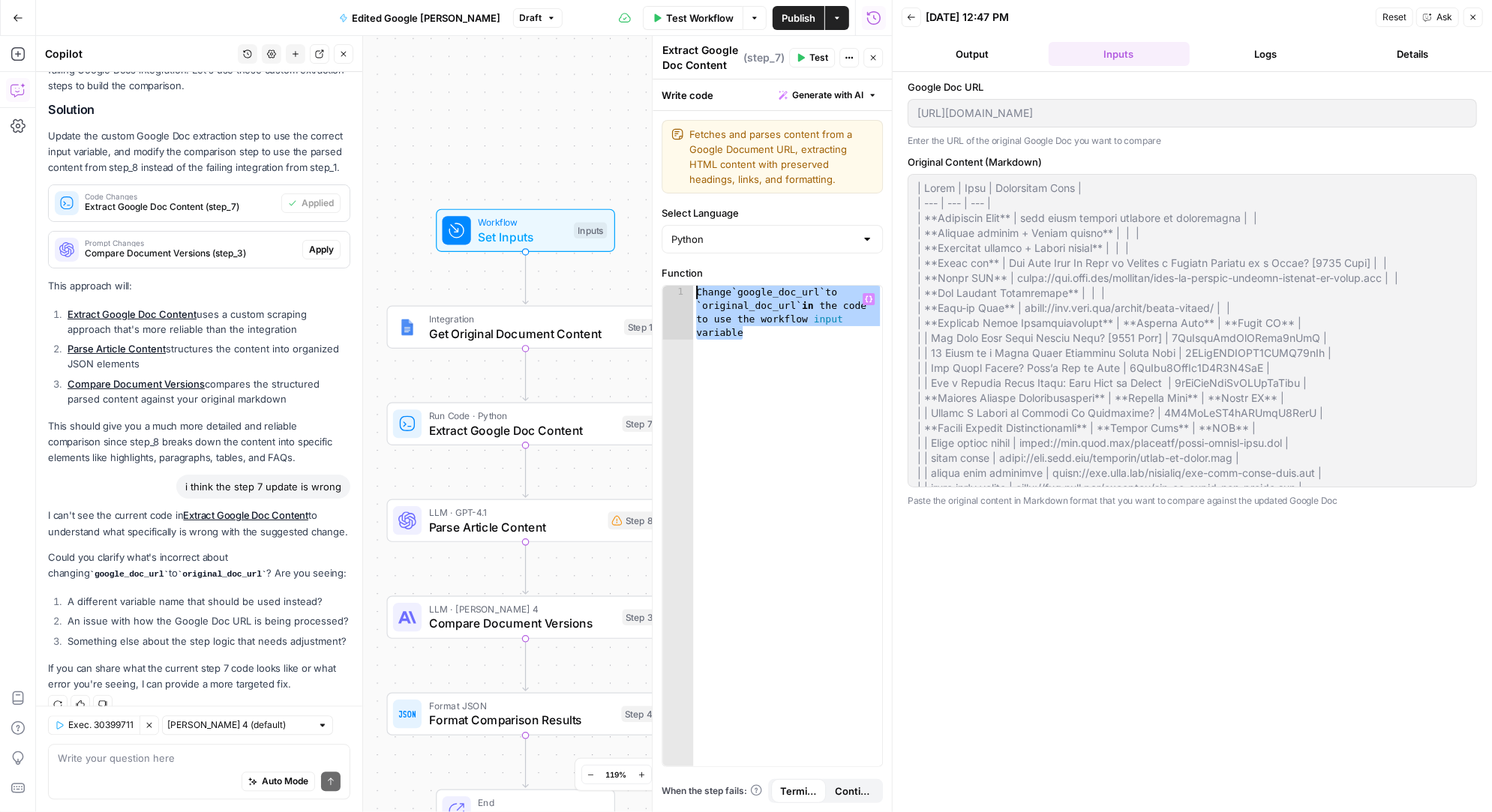
paste textarea
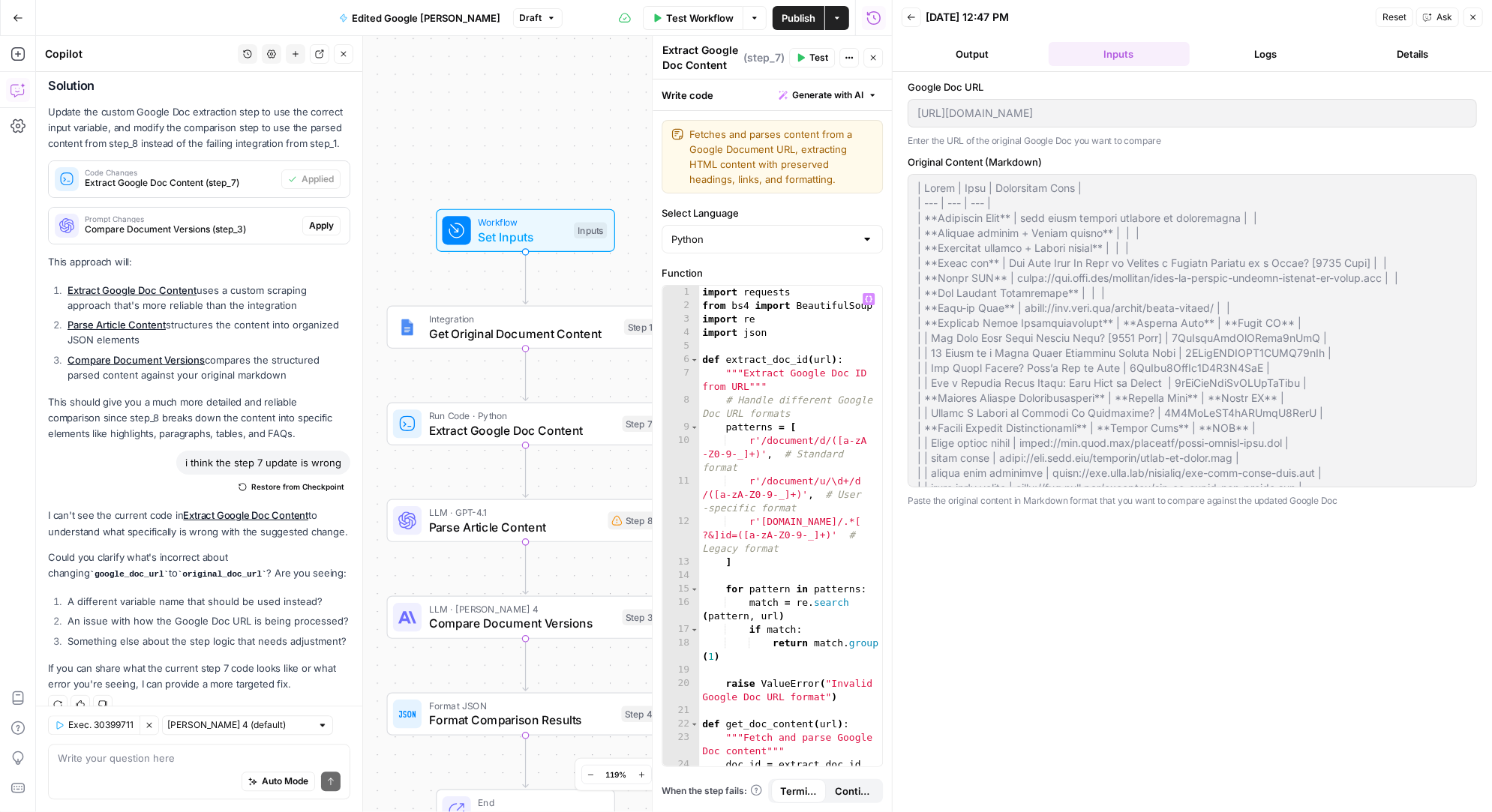
scroll to position [0, 0]
click at [794, 359] on div "import requests from bs4 import BeautifulSoup import re import json def extract…" at bounding box center [791, 547] width 184 height 523
click at [106, 763] on textarea at bounding box center [199, 758] width 283 height 15
drag, startPoint x: 120, startPoint y: 553, endPoint x: 54, endPoint y: 552, distance: 66.0
click at [89, 570] on code "google_doc_url" at bounding box center [129, 575] width 79 height 9
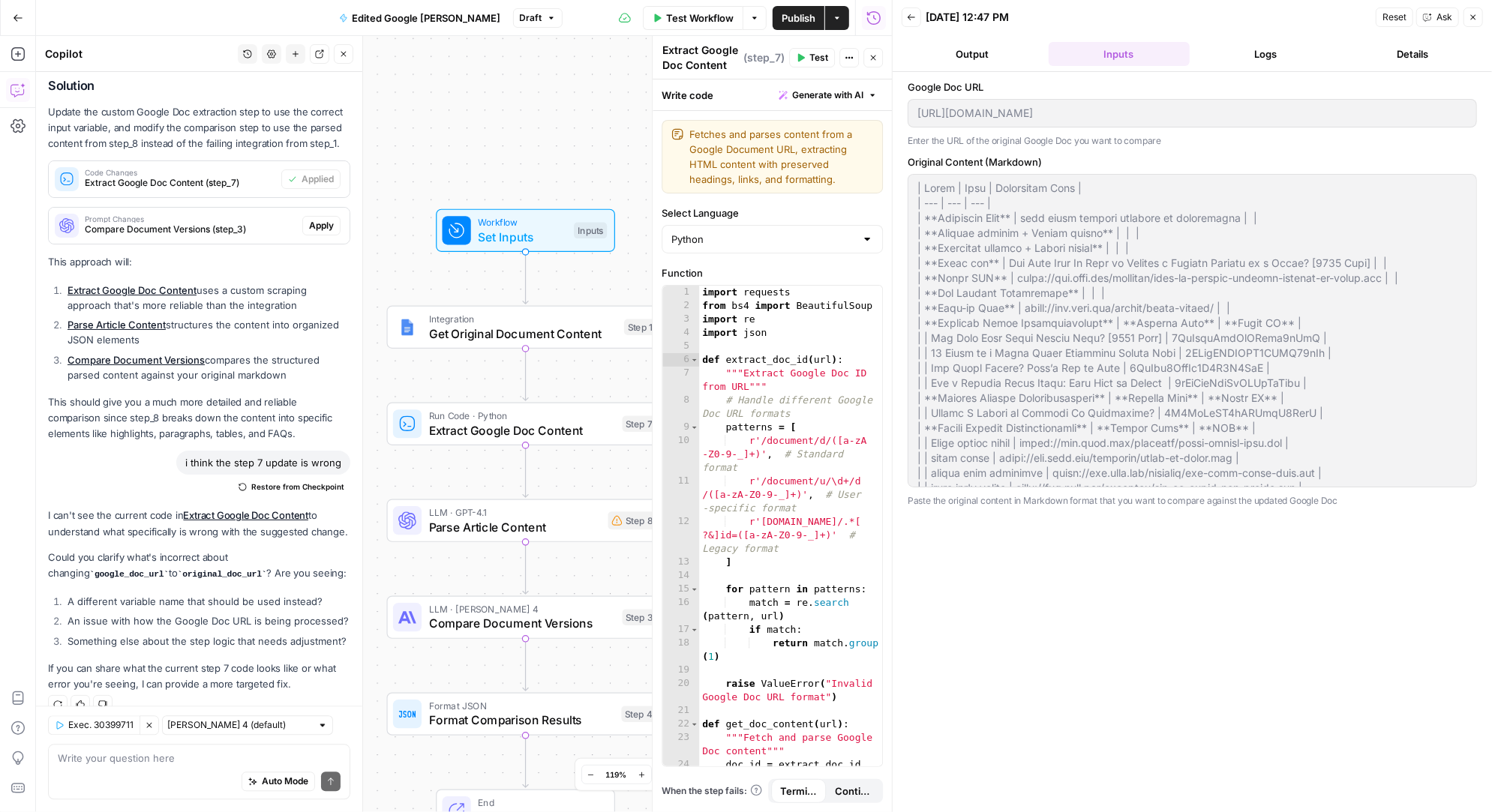
copy code "google_doc_url"
type textarea "*********"
click at [757, 323] on div "import requests from bs4 import BeautifulSoup import re import json def extract…" at bounding box center [791, 547] width 184 height 523
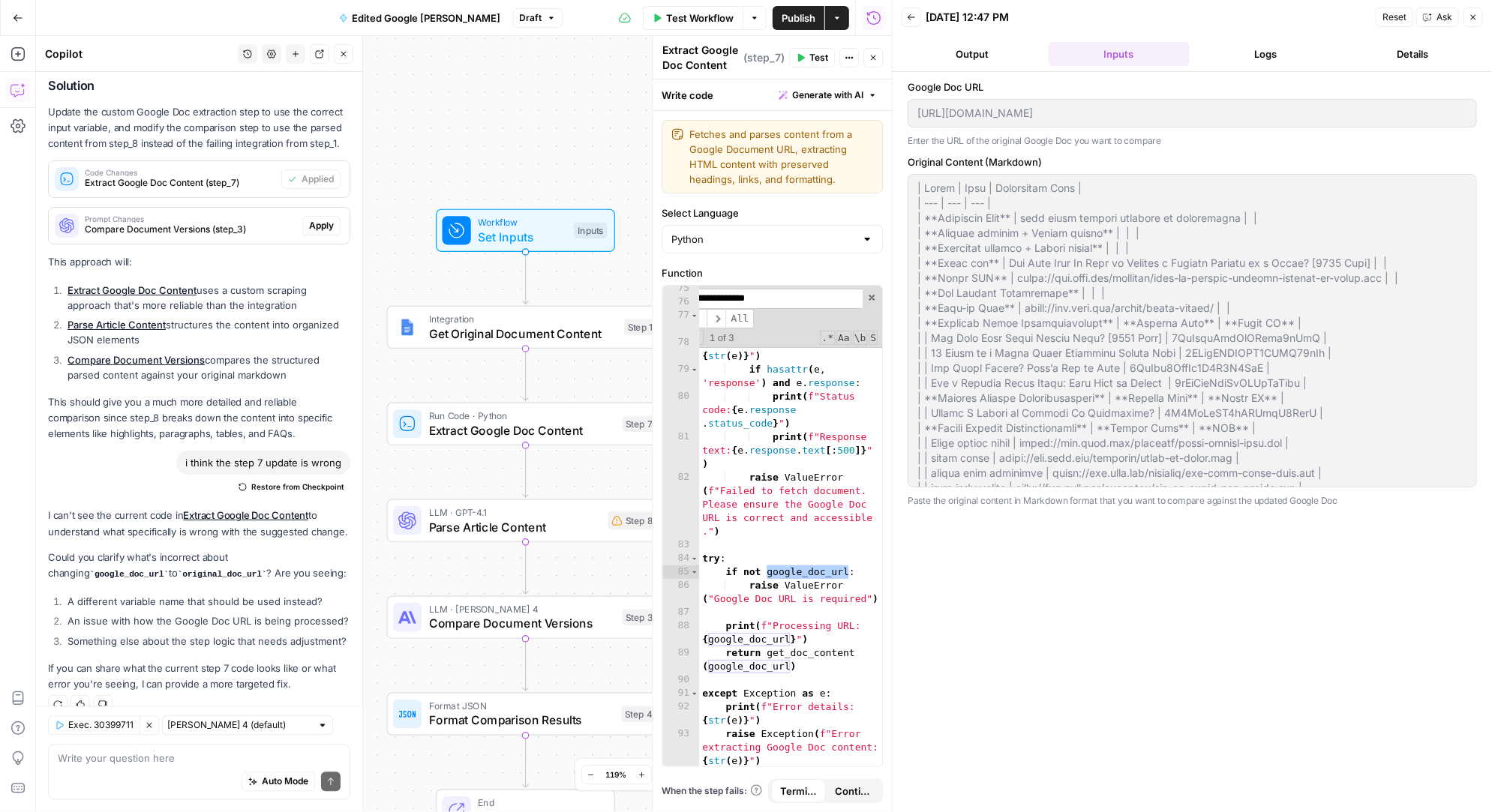
type input "**********"
click at [799, 570] on div "} except requests . exceptions . RequestException as e : print ( f"Request erro…" at bounding box center [791, 549] width 184 height 536
click at [720, 316] on span "​" at bounding box center [716, 319] width 19 height 20
click at [738, 640] on div "} except requests . exceptions . RequestException as e : print ( f"Request erro…" at bounding box center [791, 549] width 184 height 536
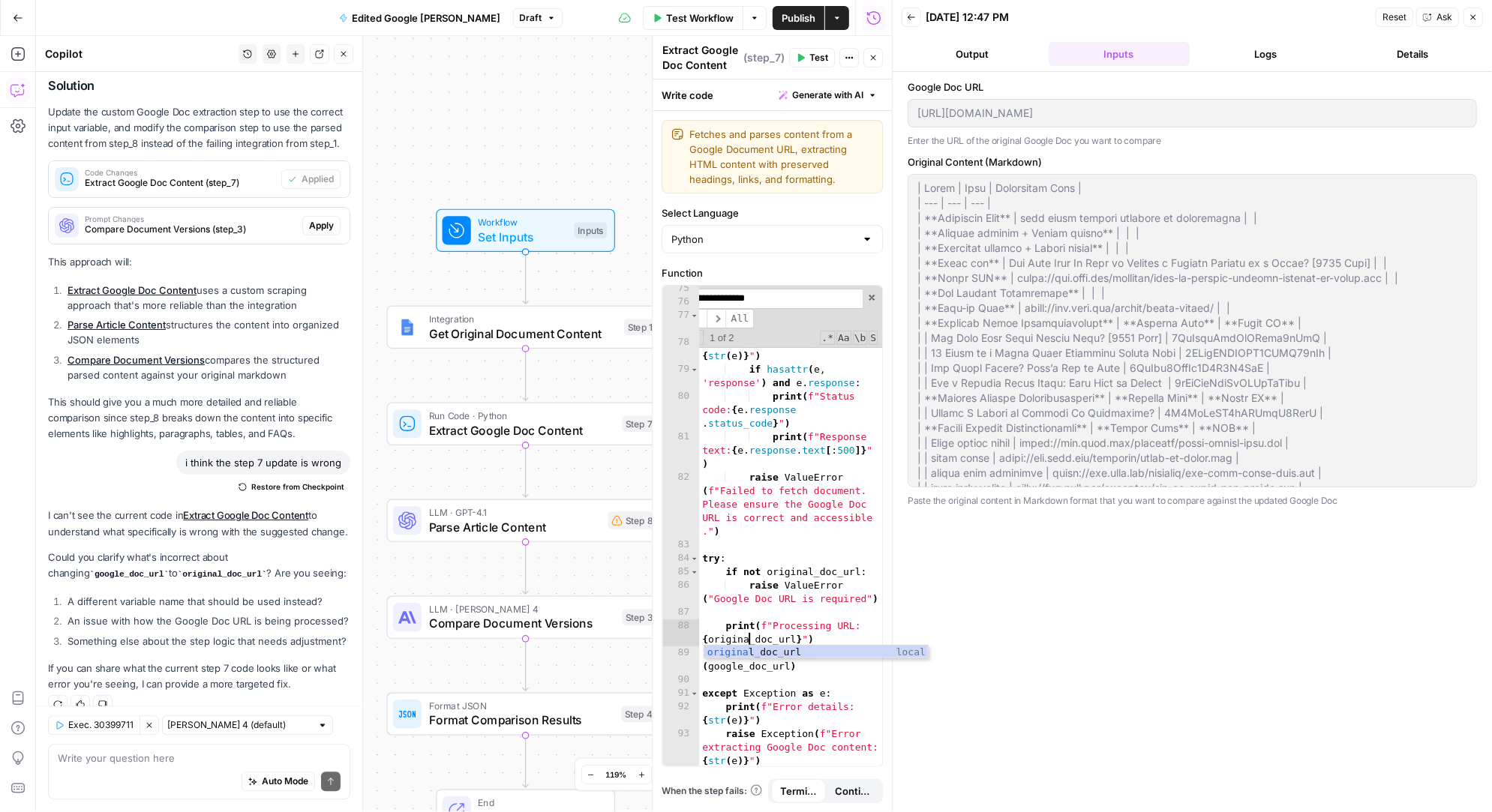
scroll to position [0, 17]
click at [760, 652] on div "original _doc_url local" at bounding box center [817, 665] width 224 height 41
click at [743, 665] on div "} except requests . exceptions . RequestException as e : print ( f"Request erro…" at bounding box center [791, 549] width 184 height 536
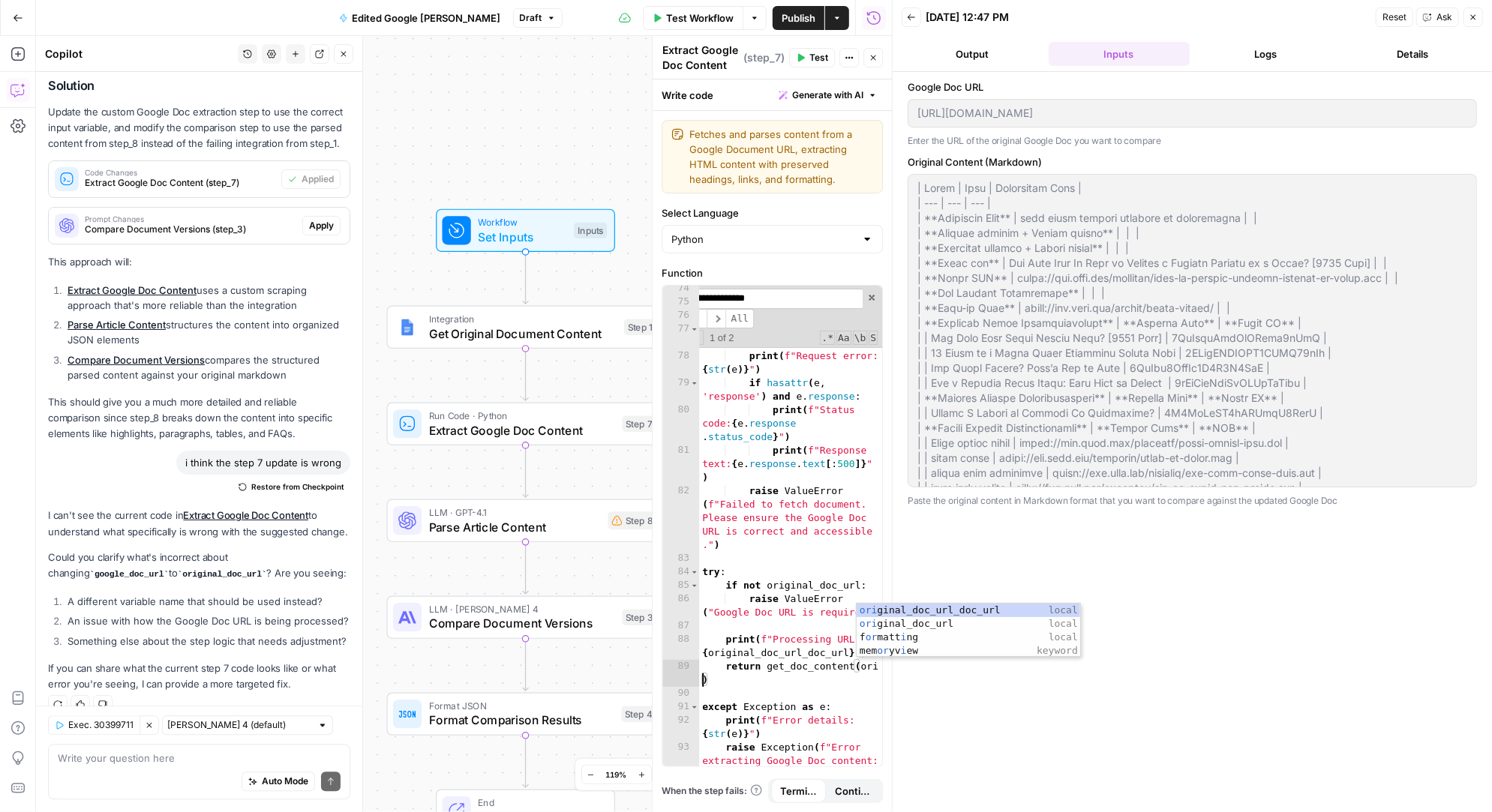
scroll to position [0, 13]
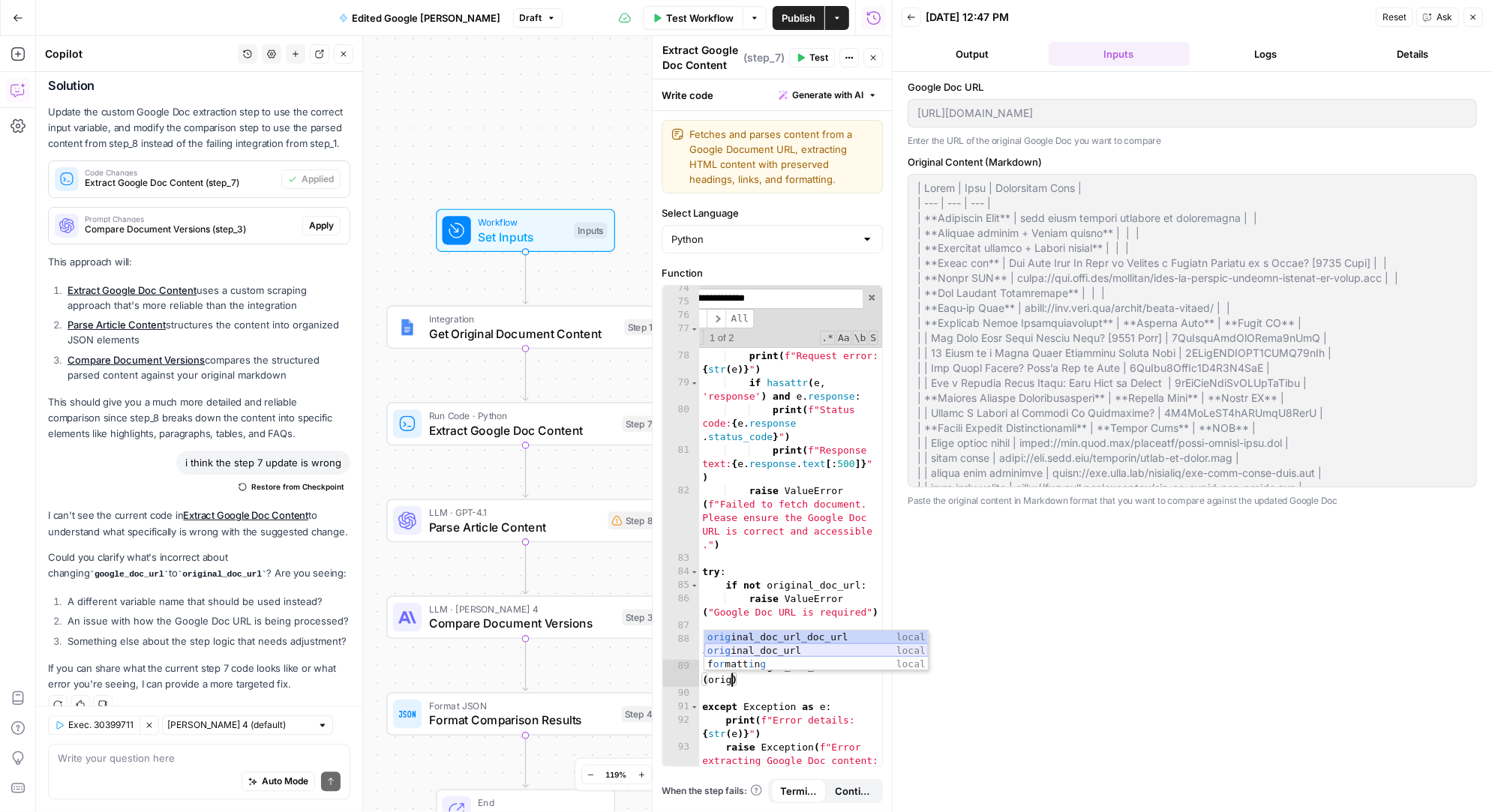
click at [794, 650] on div "orig inal_doc_url_doc_url local orig inal_doc_url local f or matt i n g local" at bounding box center [817, 664] width 224 height 67
click at [795, 654] on div ""format" : "html" } except requests . exceptions . RequestException as e : prin…" at bounding box center [791, 549] width 184 height 536
drag, startPoint x: 845, startPoint y: 650, endPoint x: 800, endPoint y: 654, distance: 45.2
click at [800, 654] on div ""format" : "html" } except requests . exceptions . RequestException as e : prin…" at bounding box center [791, 549] width 184 height 536
click at [755, 662] on div ""format" : "html" } except requests . exceptions . RequestException as e : prin…" at bounding box center [791, 549] width 184 height 536
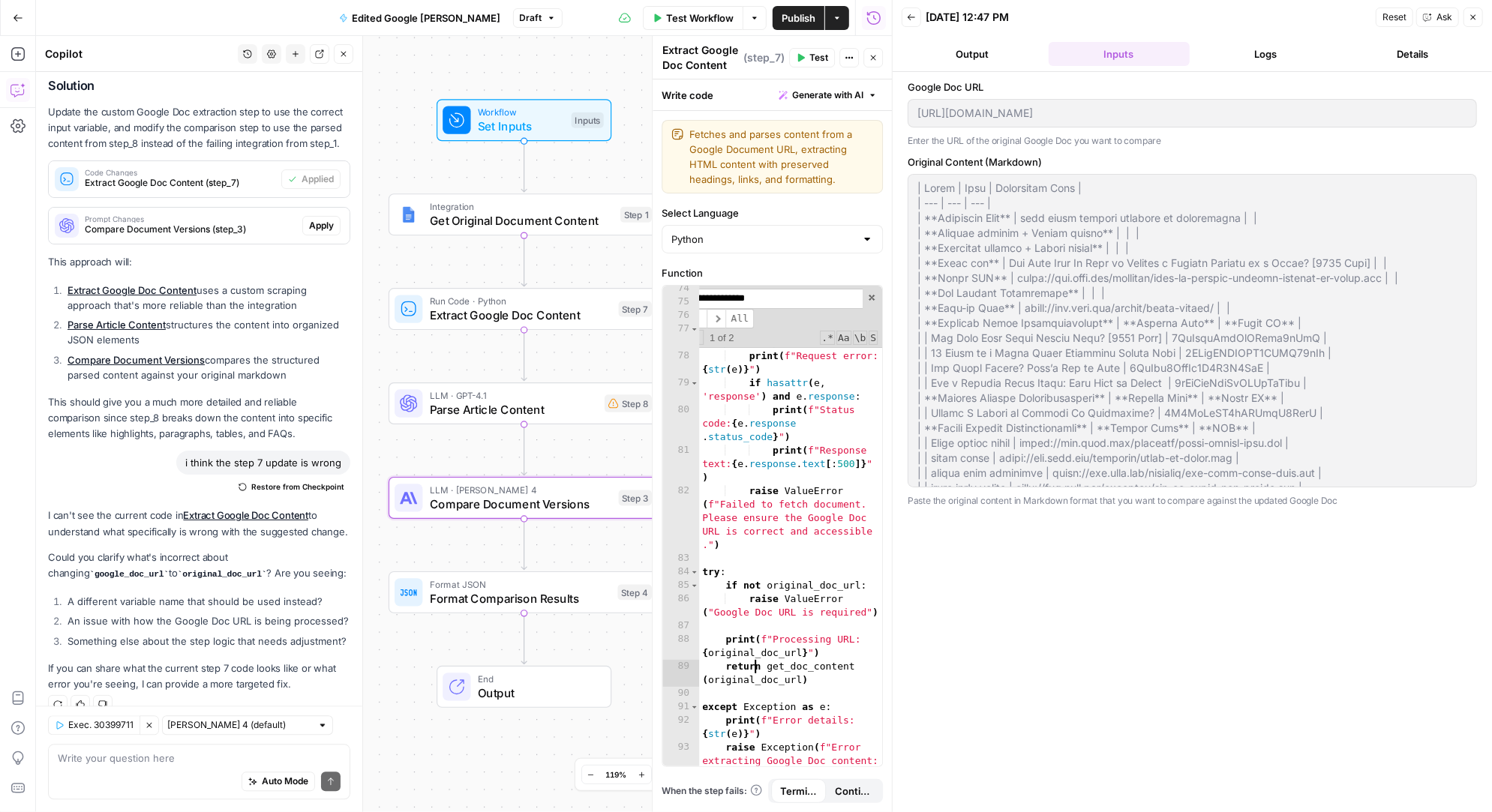
type textarea "**********"
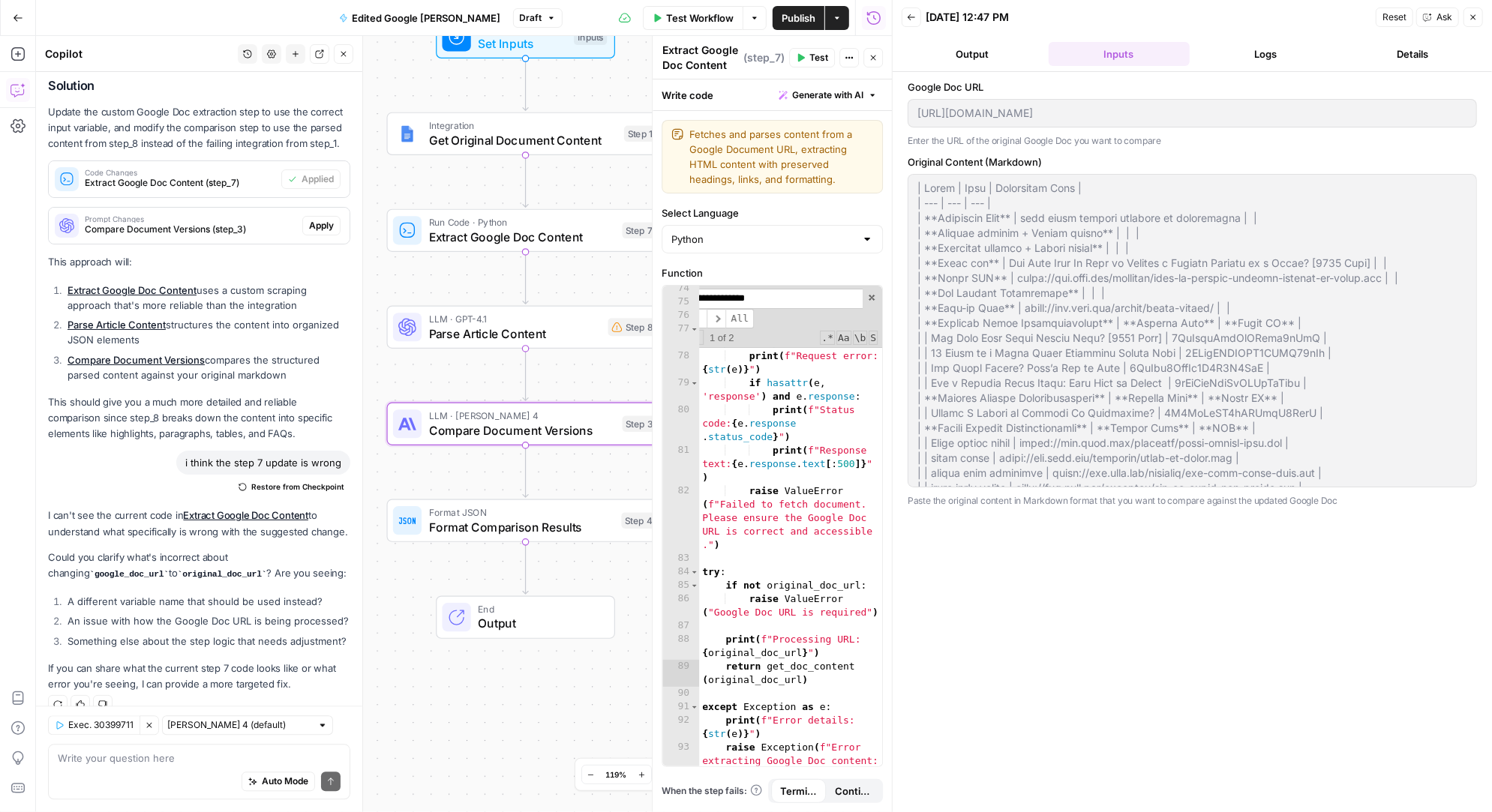
click at [326, 219] on span "Apply" at bounding box center [321, 225] width 25 height 13
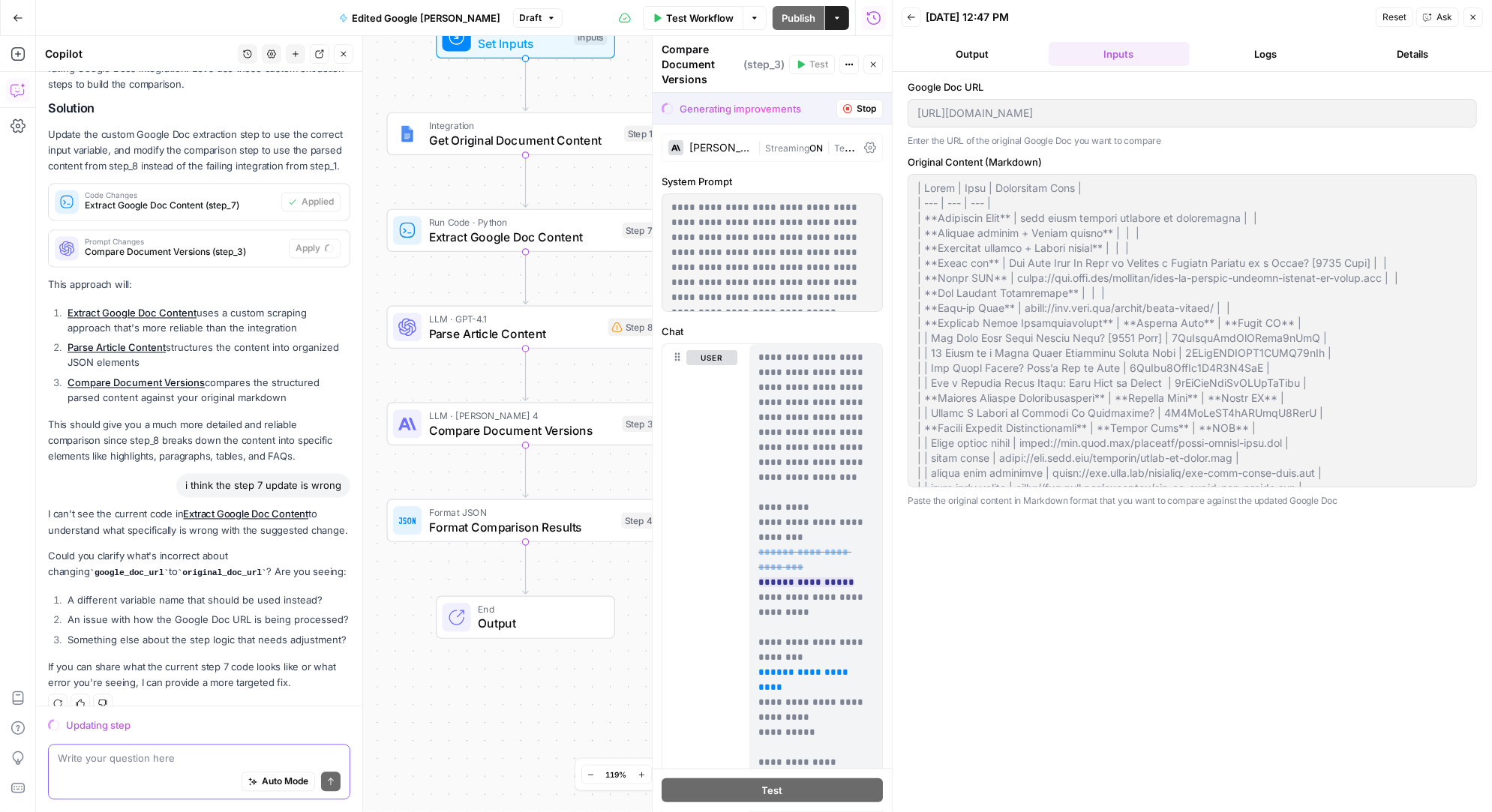
click at [133, 758] on textarea at bounding box center [199, 758] width 283 height 15
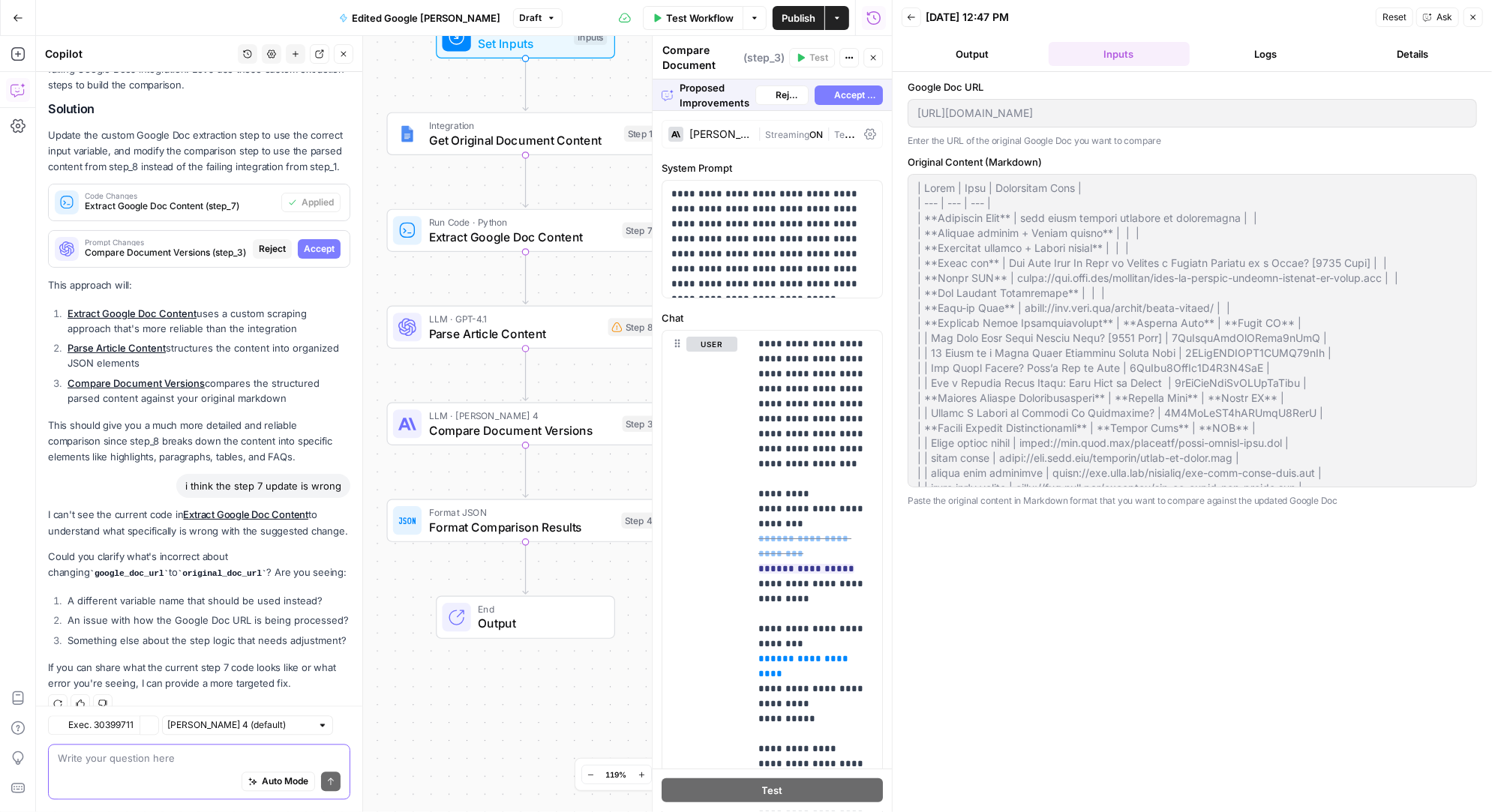
scroll to position [2291, 0]
click at [848, 95] on span "Accept All" at bounding box center [855, 94] width 42 height 13
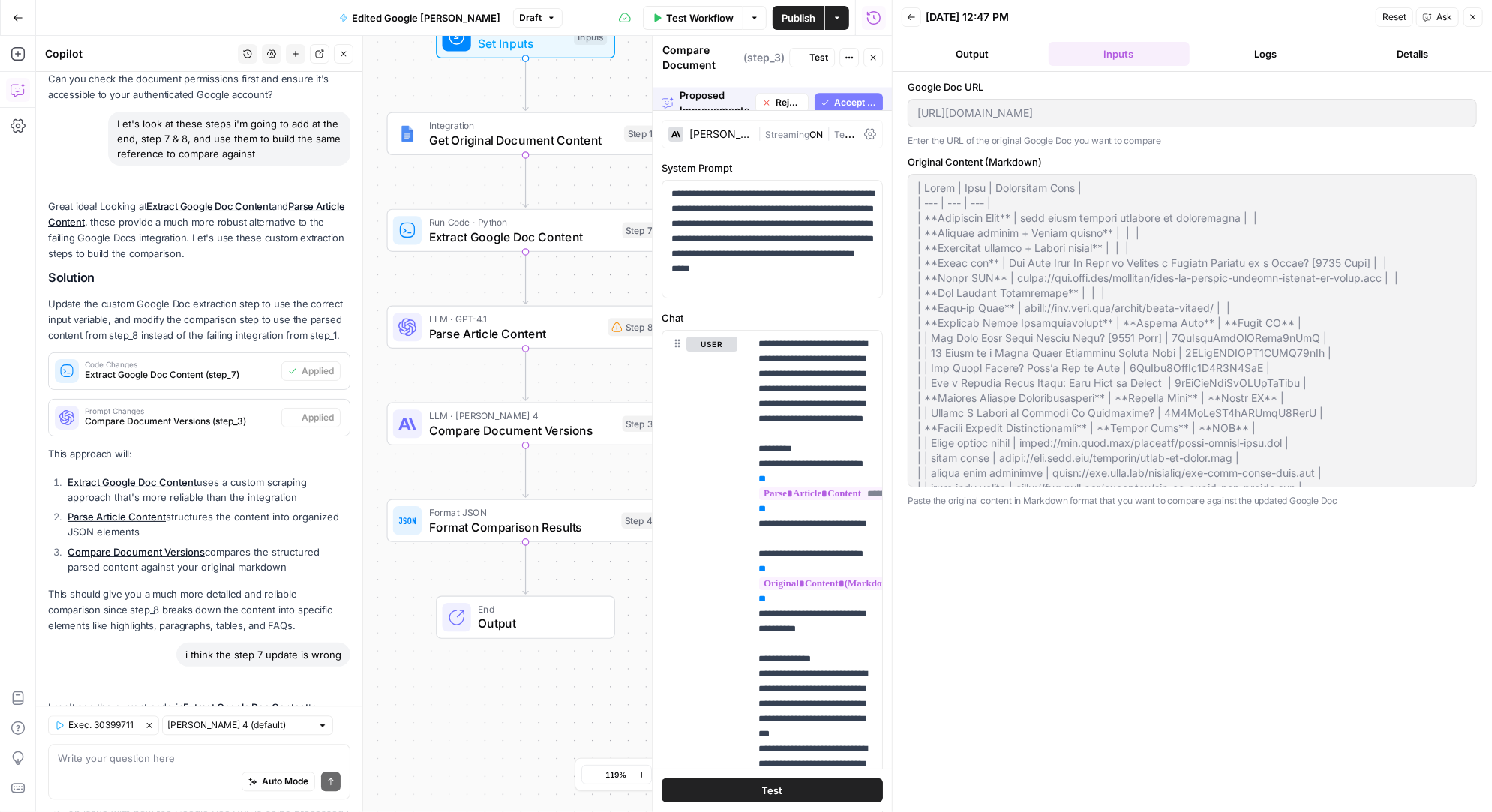
scroll to position [2484, 0]
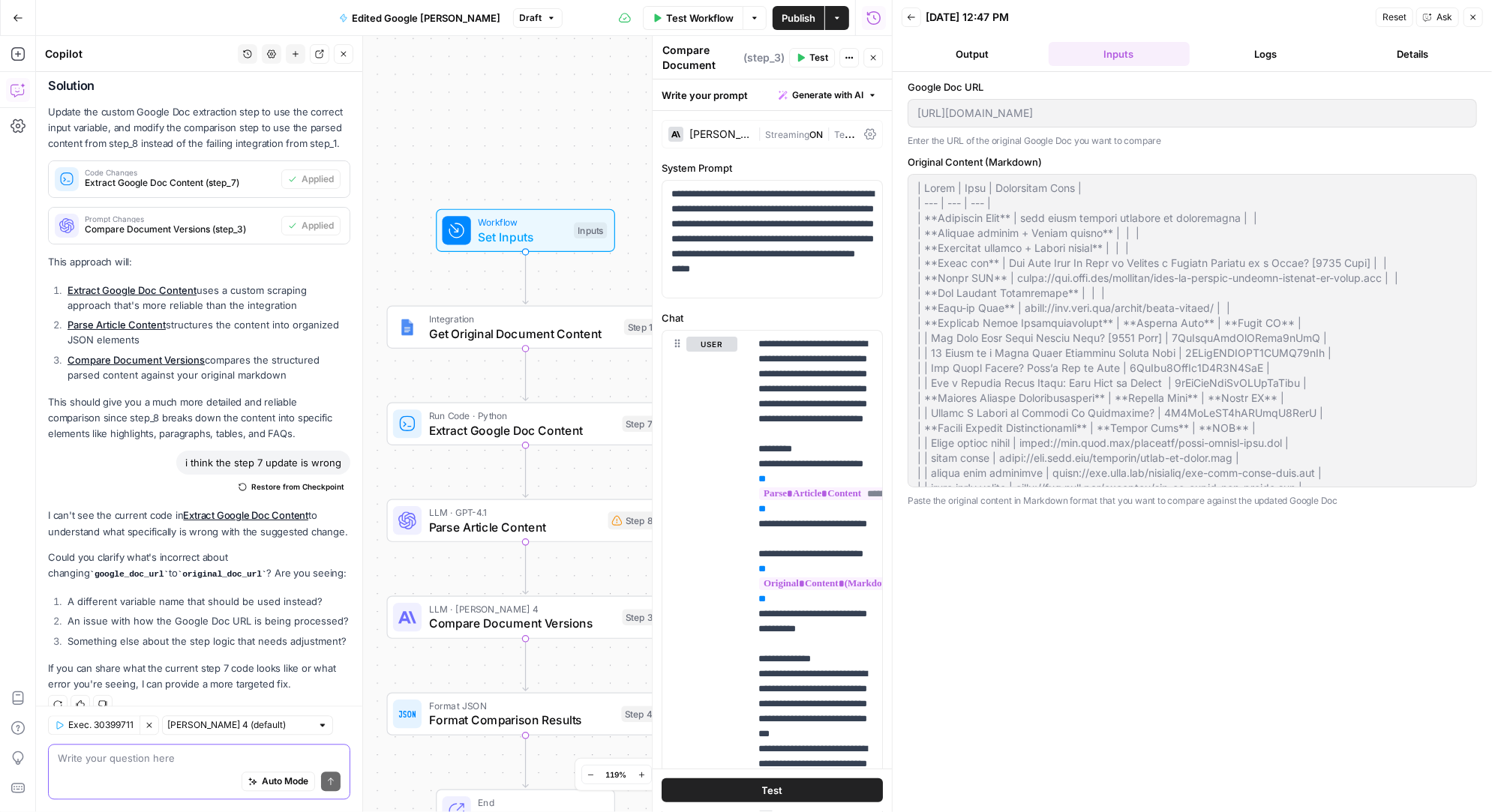
click at [117, 762] on textarea at bounding box center [199, 758] width 283 height 15
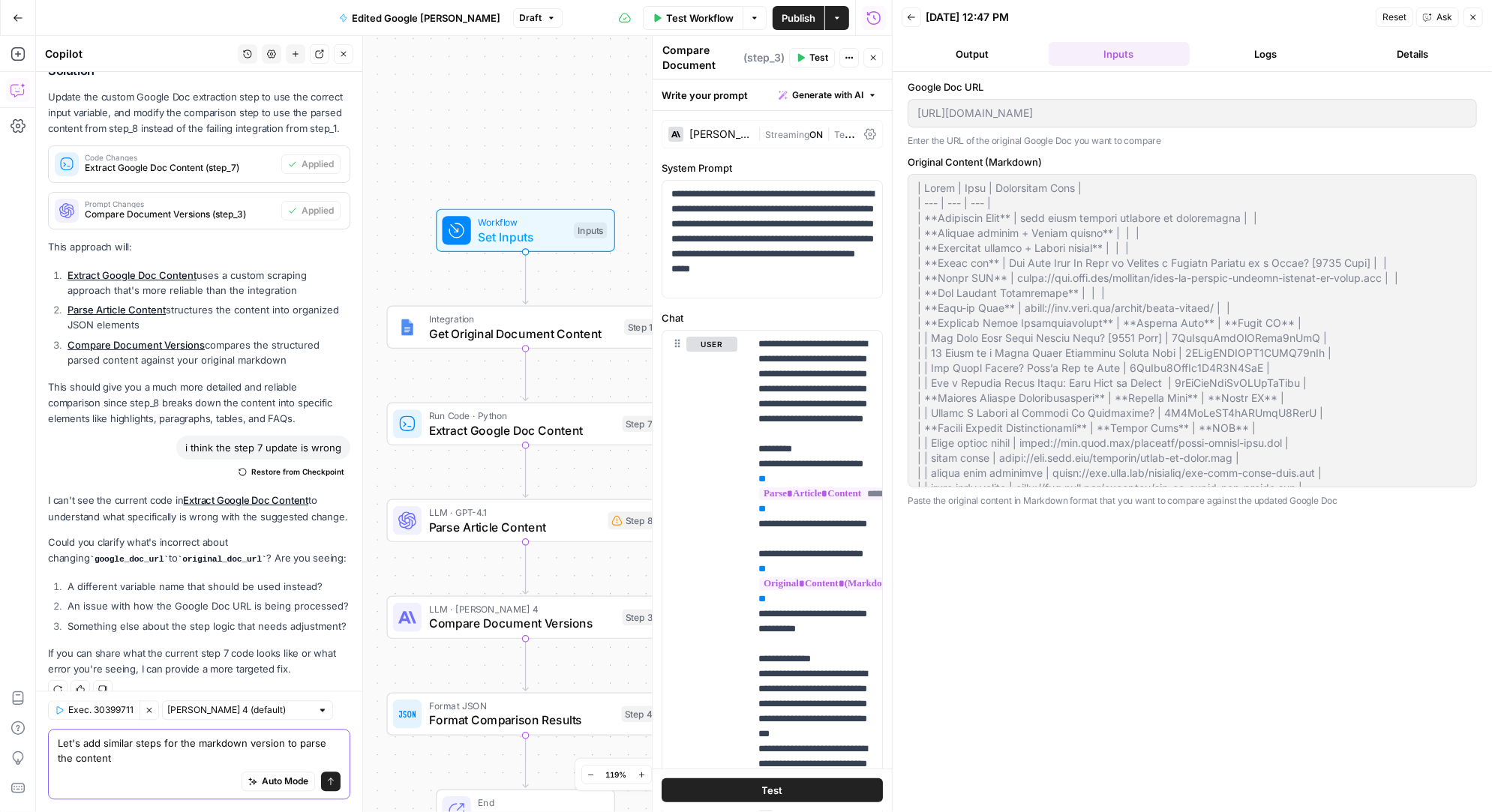
click at [161, 742] on textarea "Let's add similar steps for the markdown version to parse the content" at bounding box center [199, 751] width 283 height 30
type textarea "Let's add similar step 8 for the markdown version to parse the content"
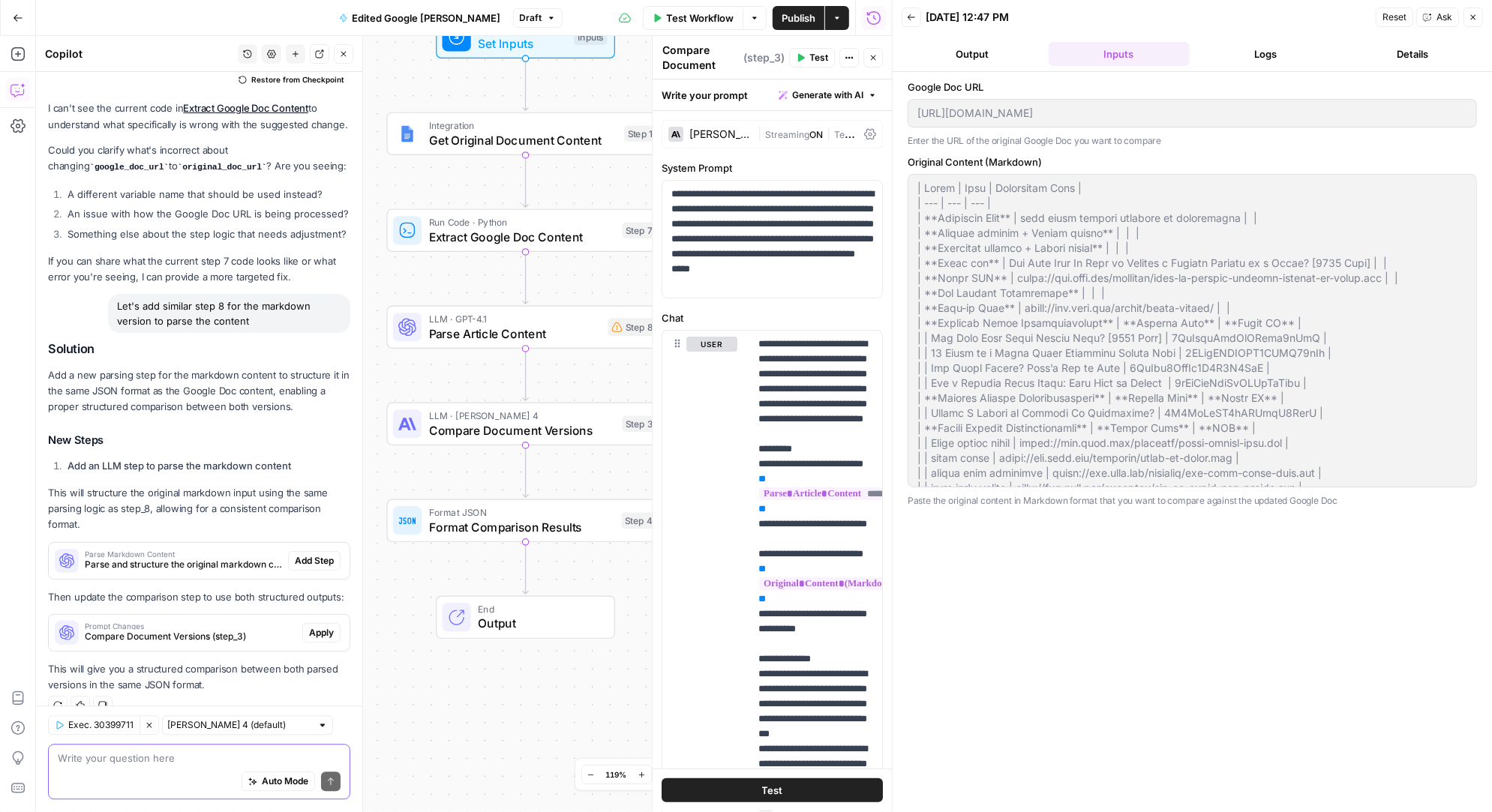
scroll to position [0, 0]
click at [312, 554] on span "Add Step" at bounding box center [314, 560] width 39 height 13
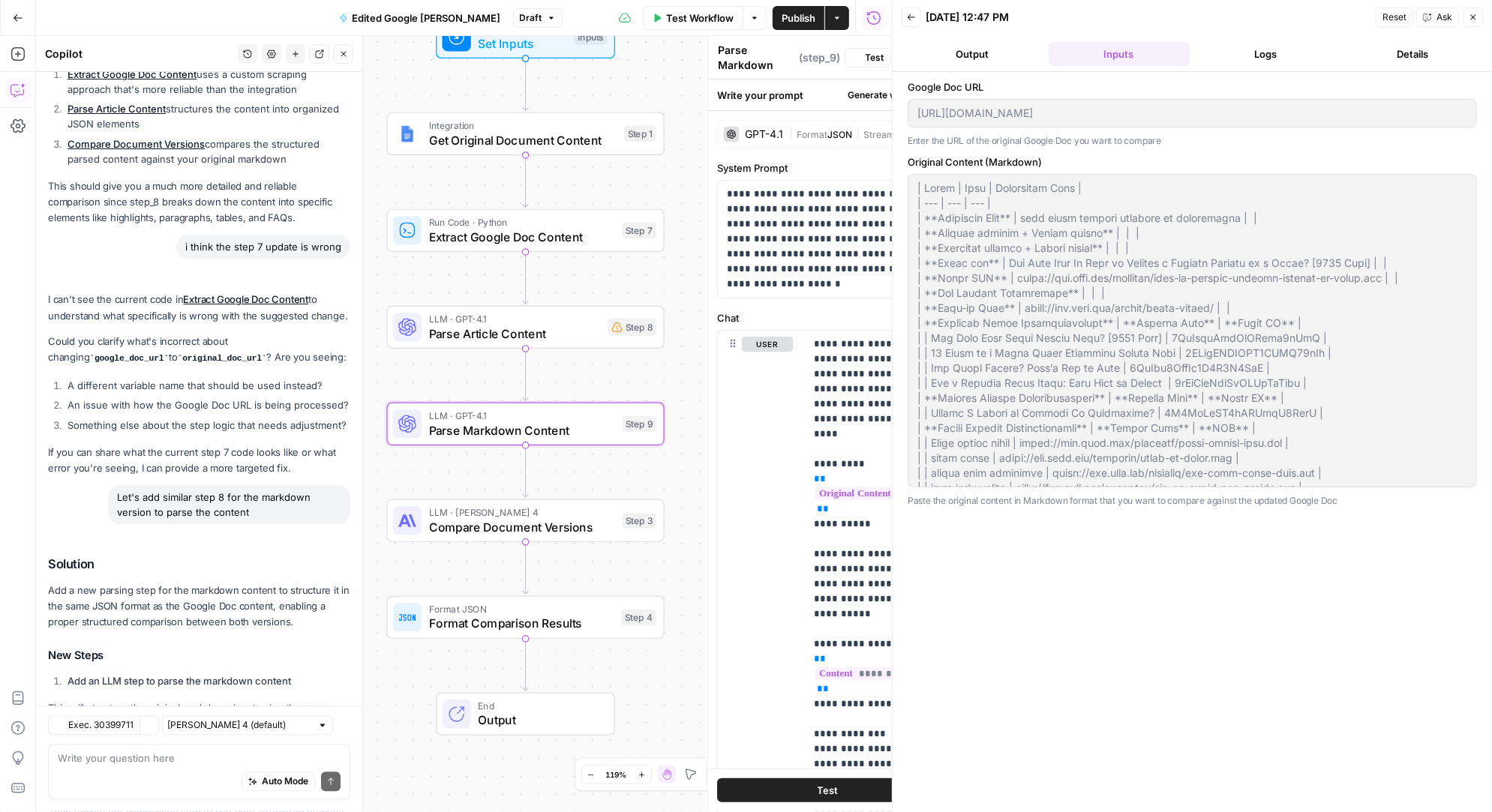
scroll to position [2914, 0]
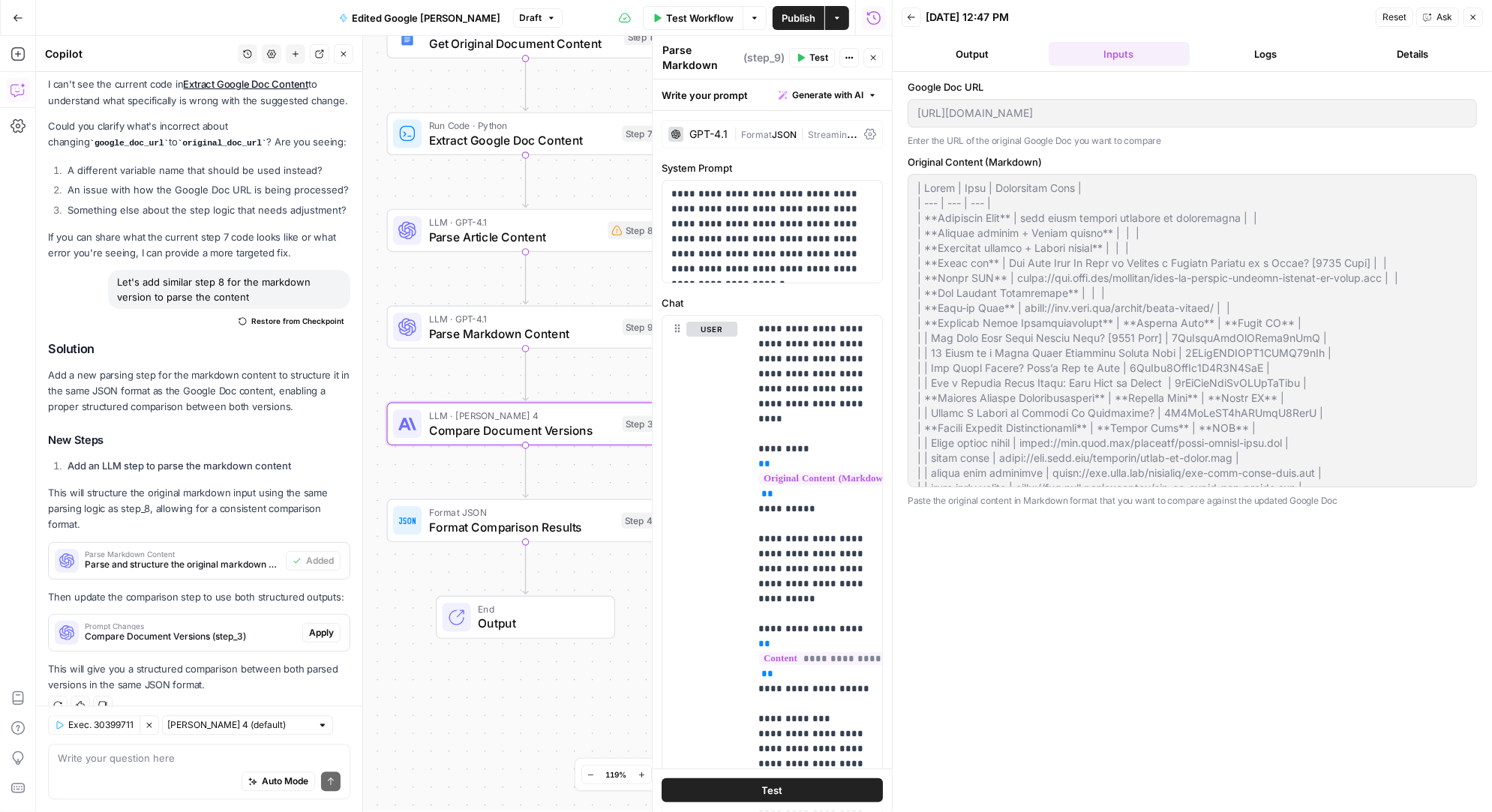
click at [326, 626] on span "Apply" at bounding box center [321, 632] width 25 height 13
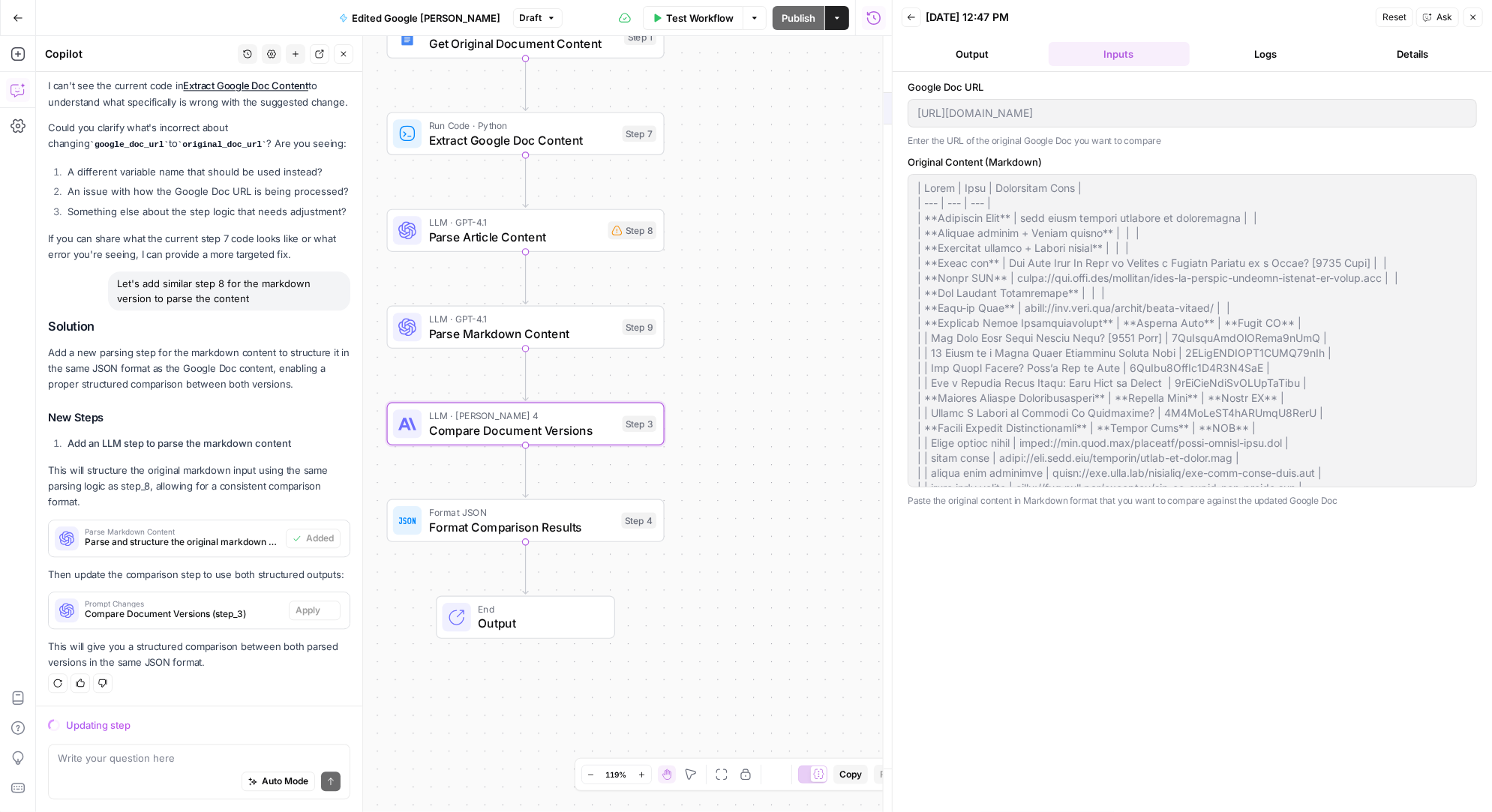
scroll to position [2699, 0]
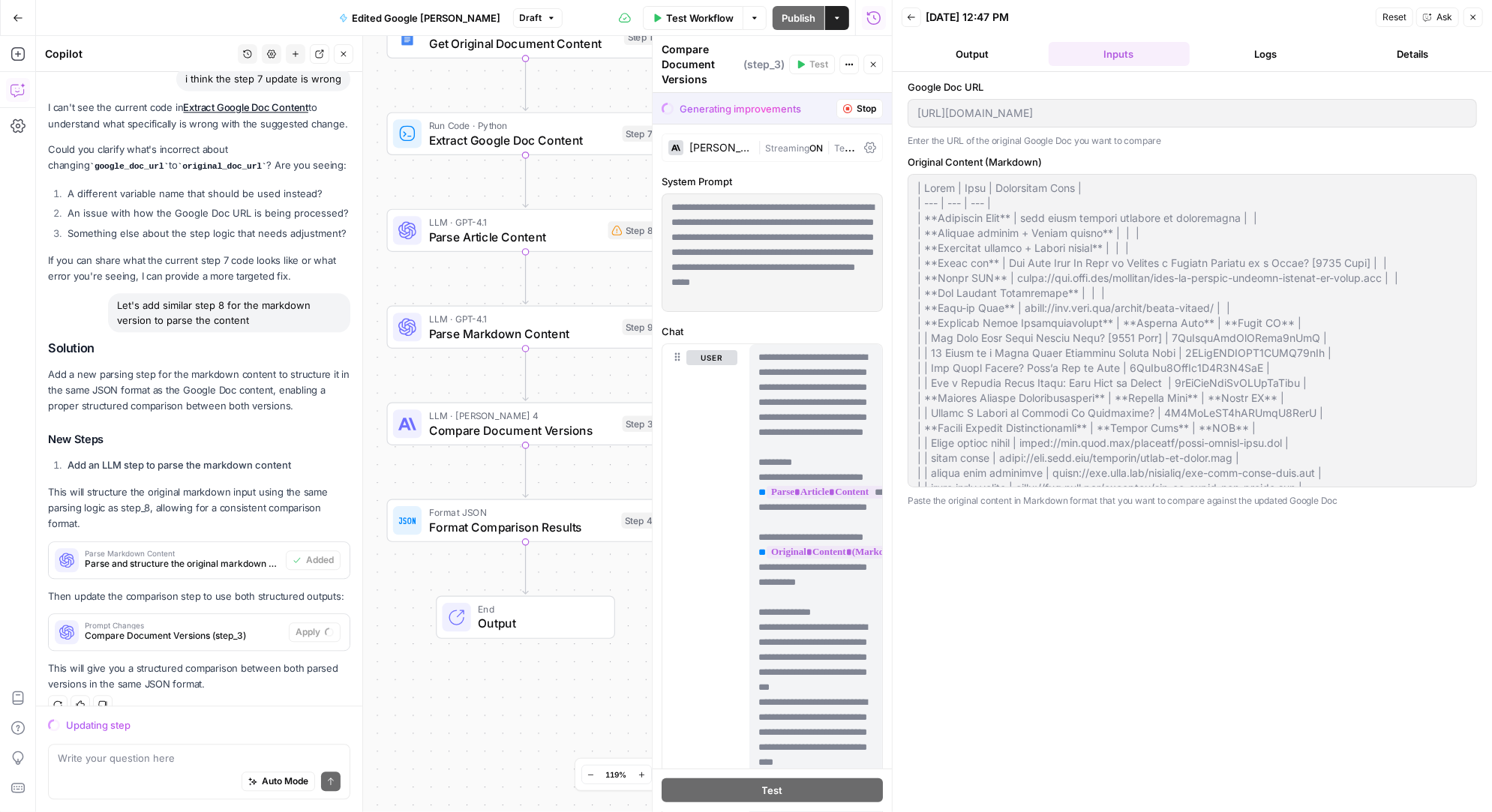
click at [1111, 47] on button "Inputs" at bounding box center [1119, 54] width 141 height 24
click at [972, 51] on button "Output" at bounding box center [972, 54] width 141 height 24
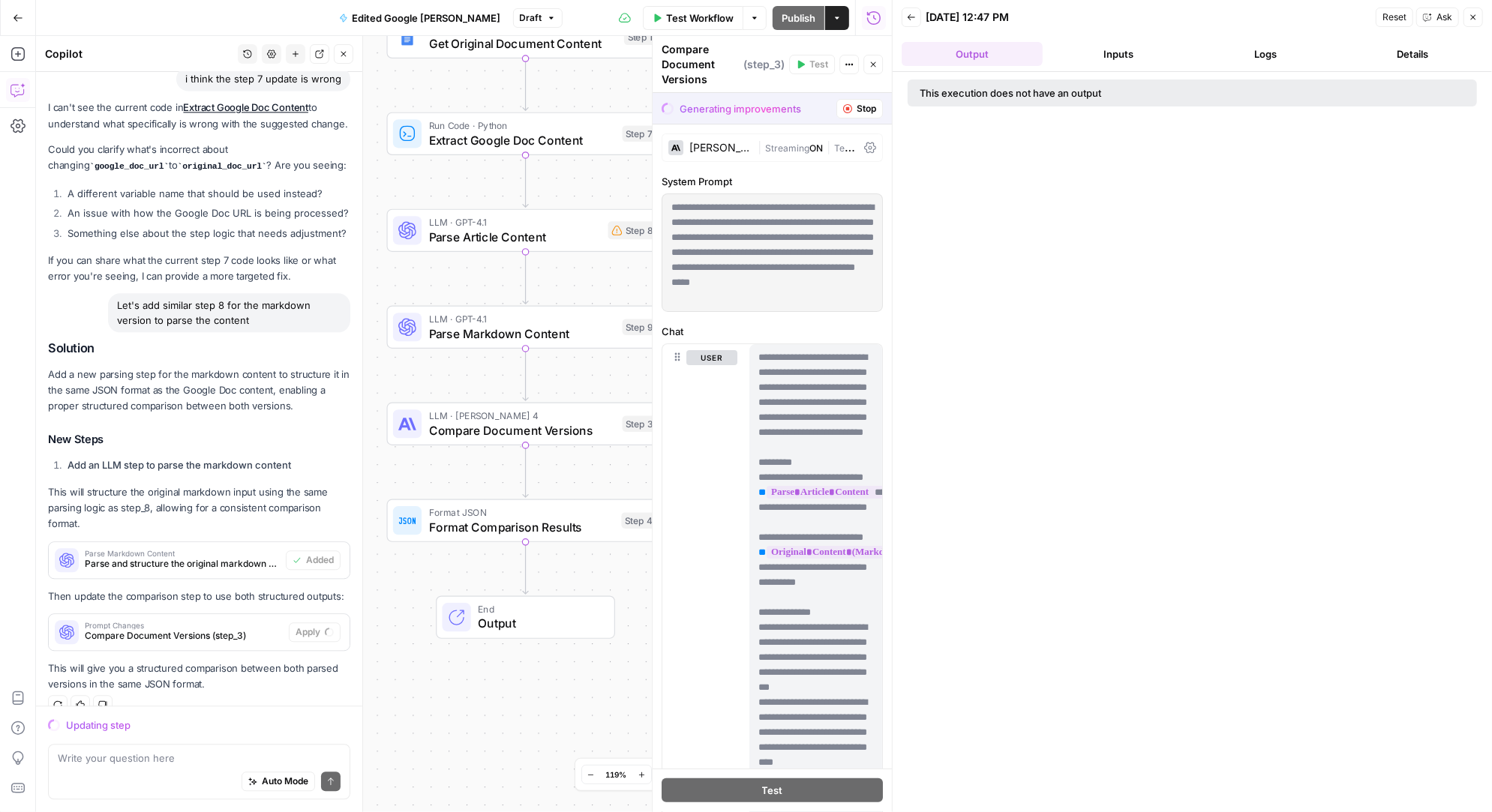
click at [1131, 55] on button "Inputs" at bounding box center [1119, 54] width 141 height 24
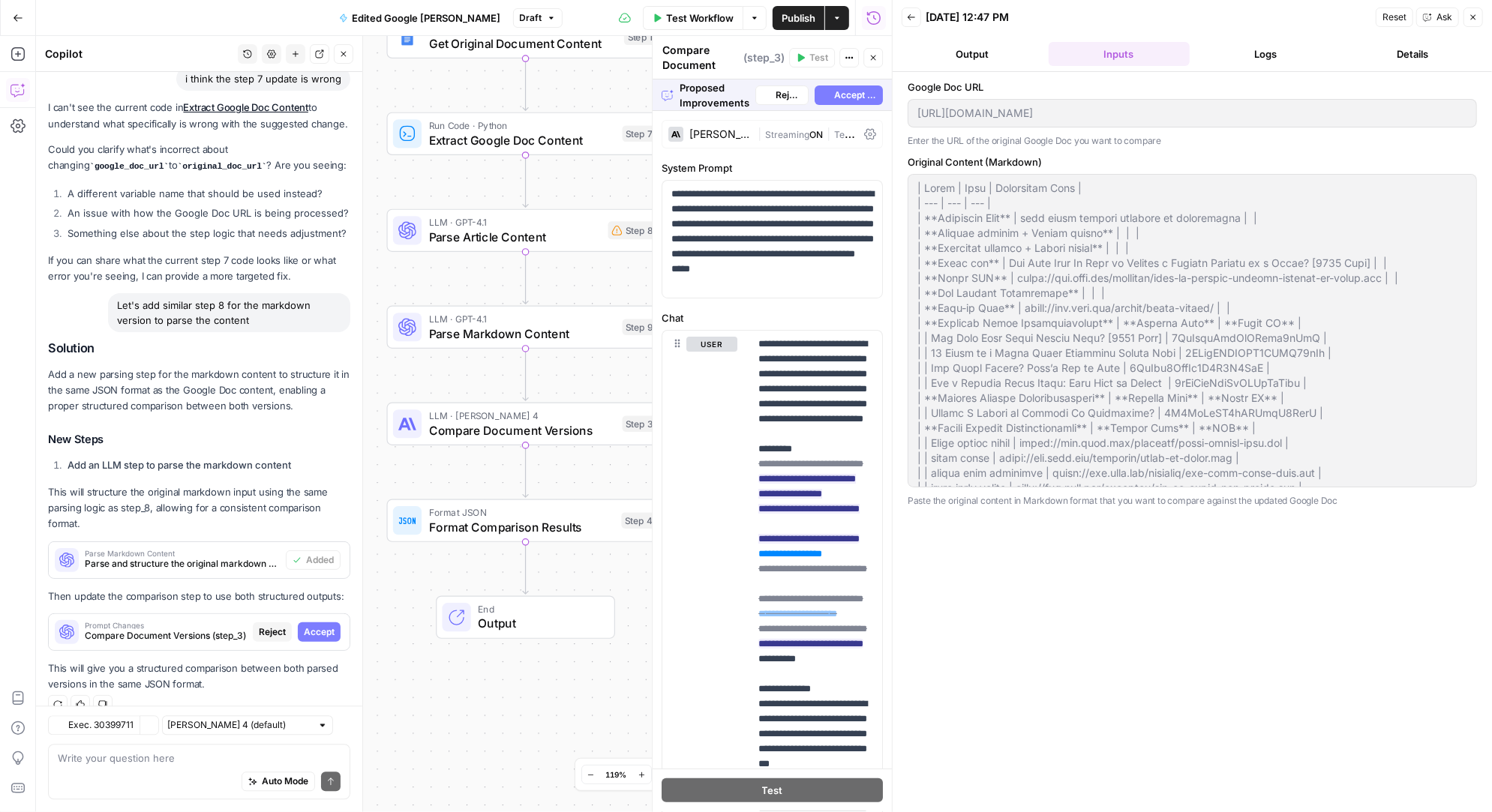
scroll to position [2698, 0]
click at [855, 92] on span "Accept All" at bounding box center [855, 94] width 42 height 13
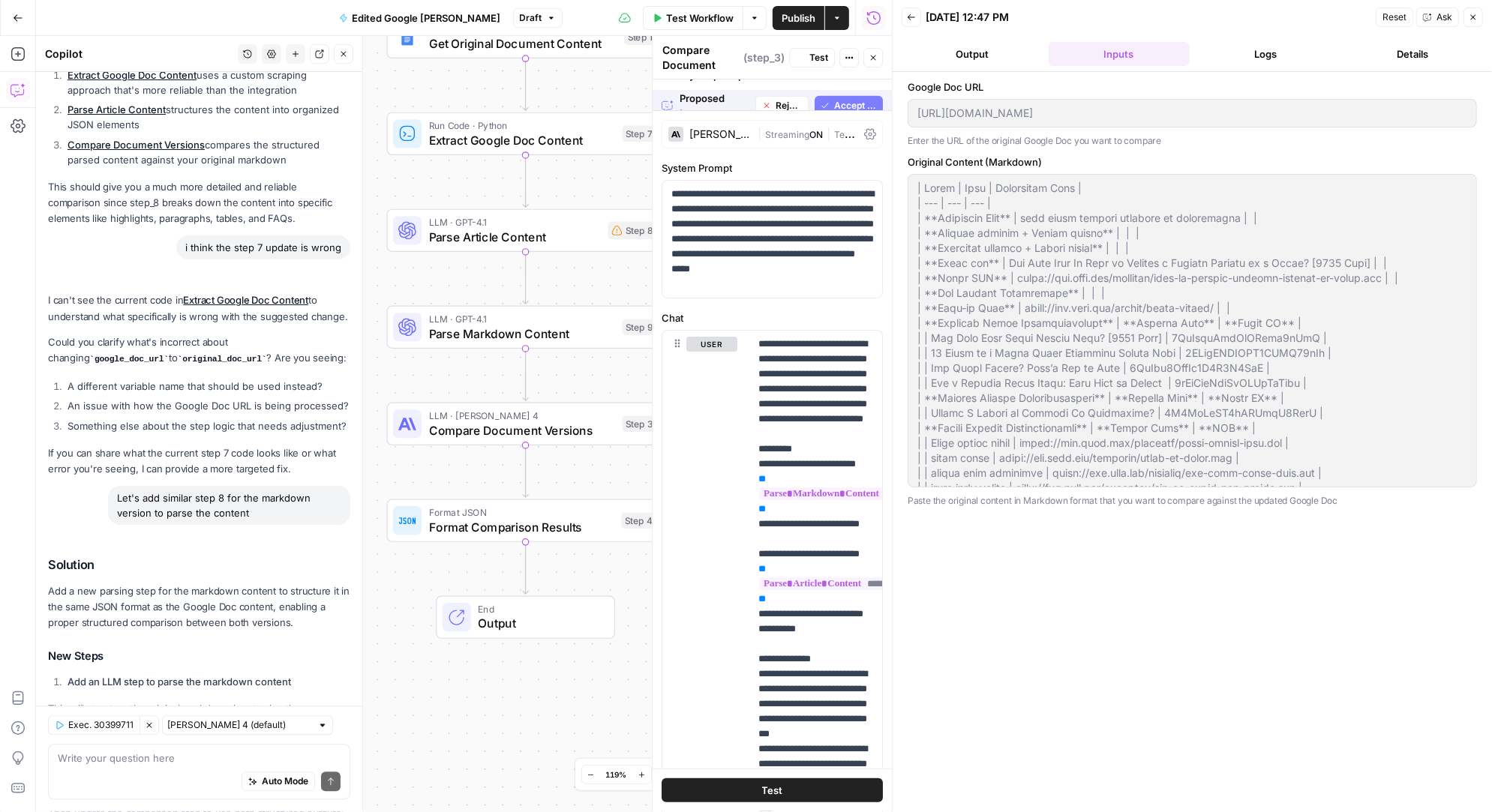
scroll to position [2914, 0]
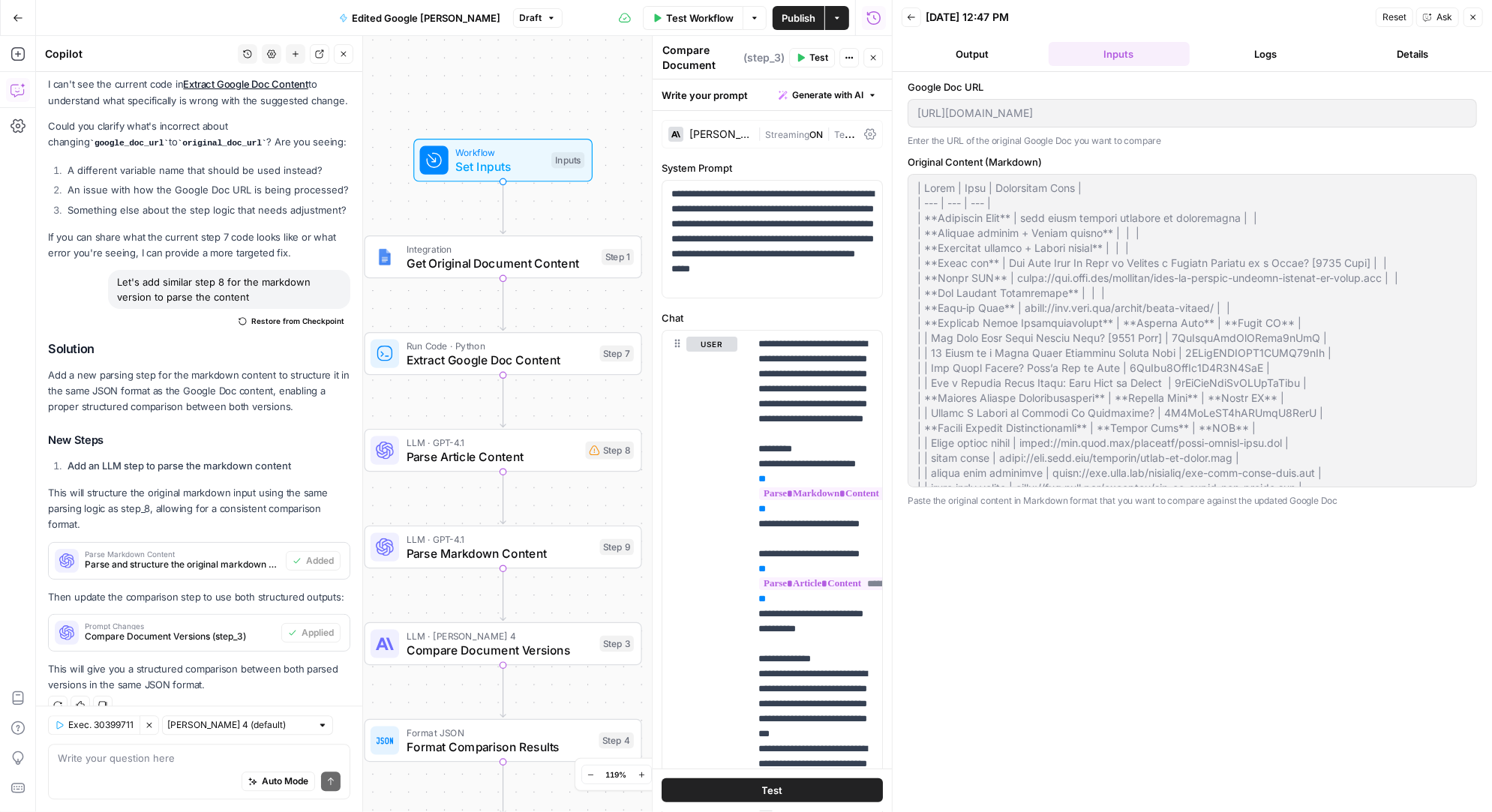
click at [546, 16] on icon "button" at bounding box center [551, 18] width 9 height 9
click at [705, 16] on span "Test Workflow" at bounding box center [699, 18] width 67 height 15
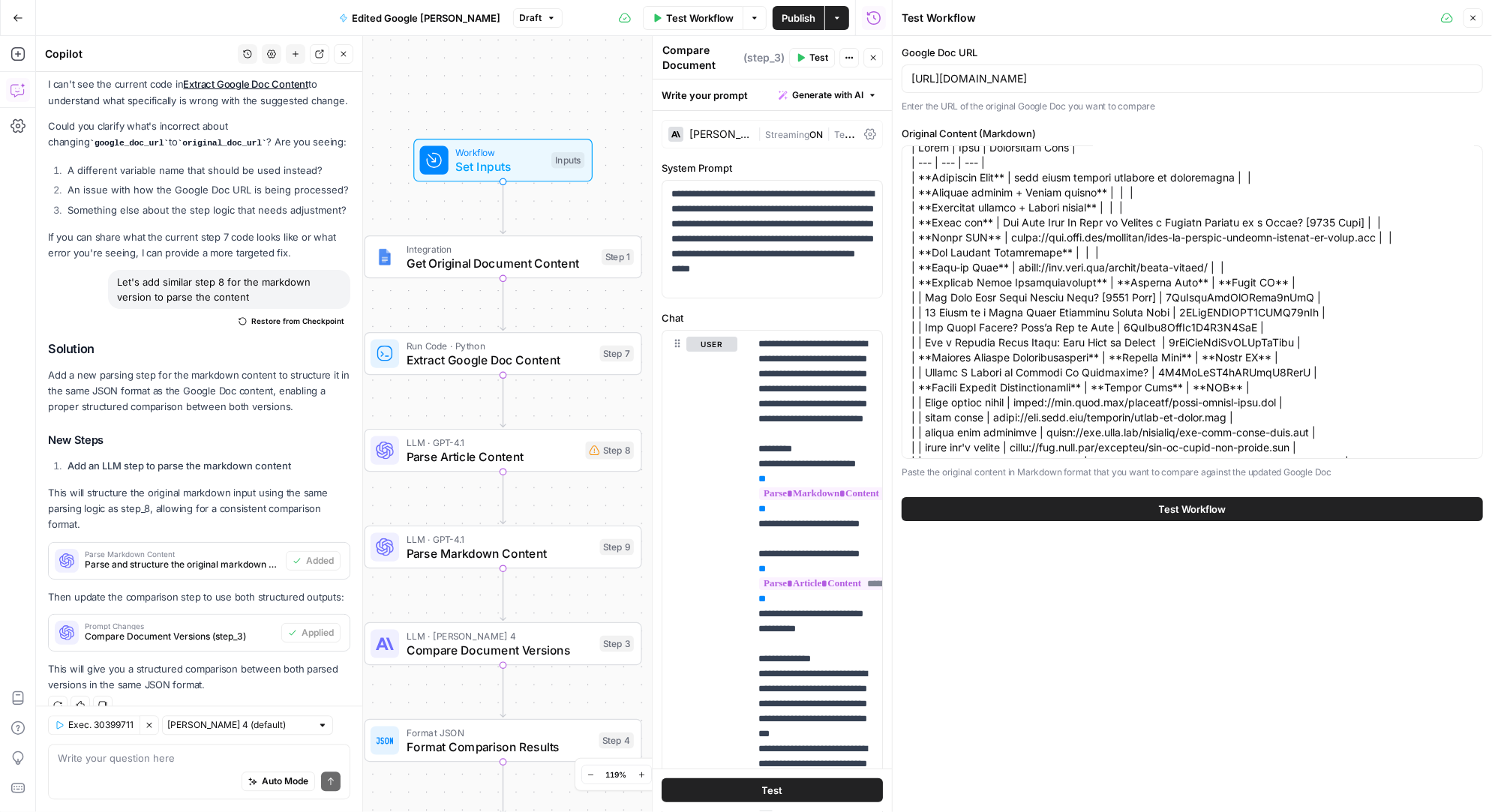
scroll to position [0, 0]
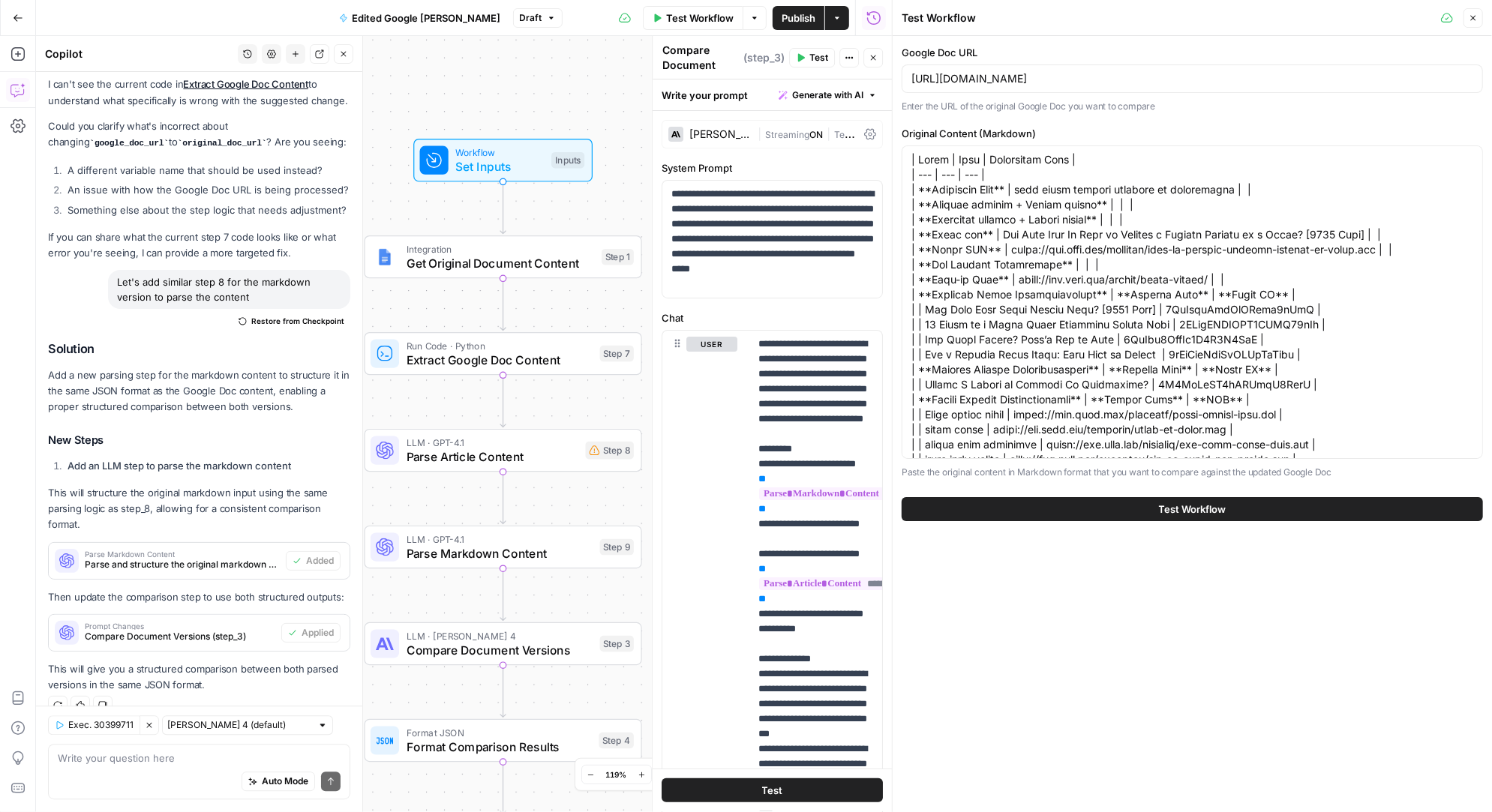
click at [1106, 512] on button "Test Workflow" at bounding box center [1192, 508] width 581 height 24
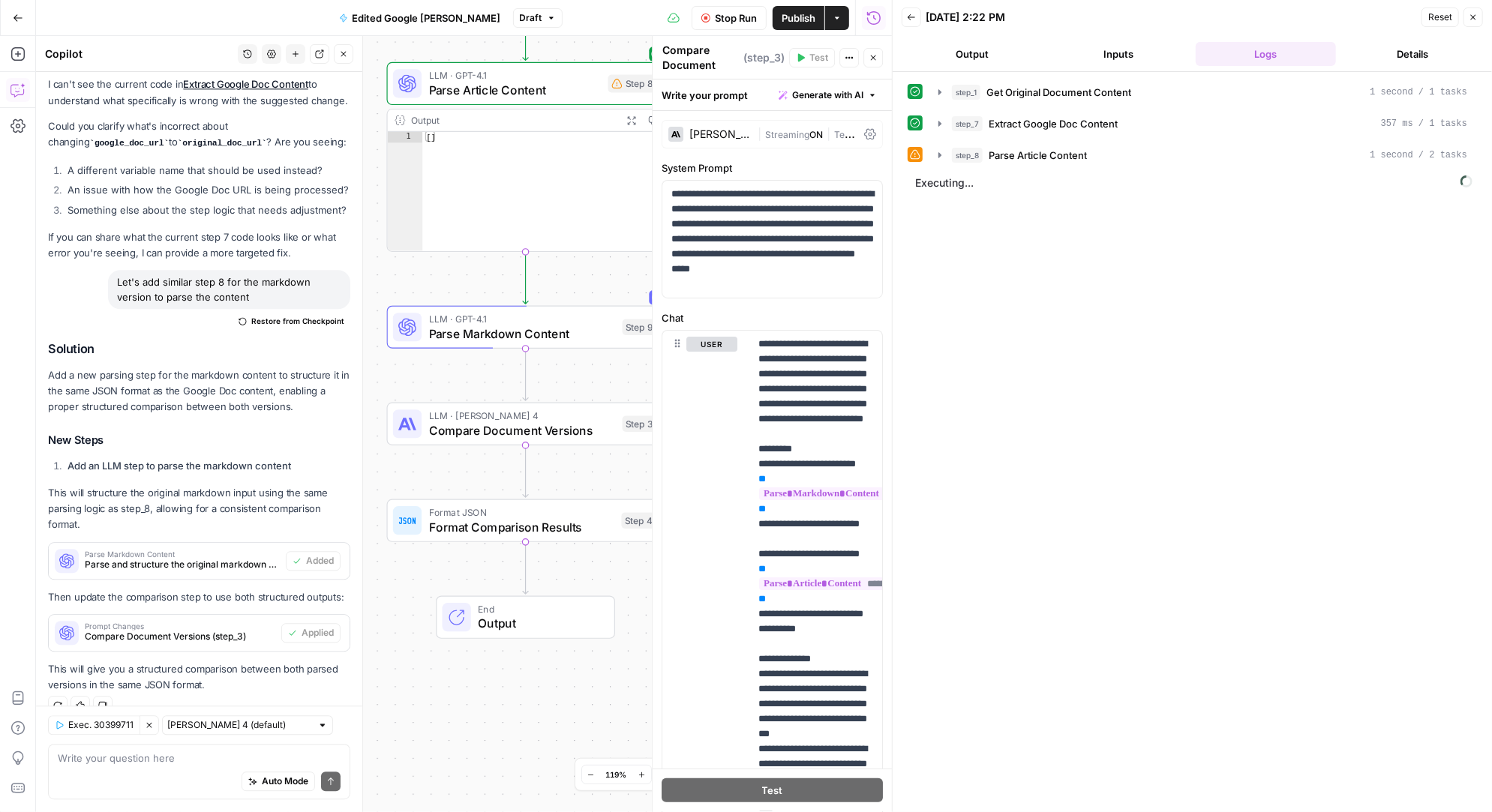
click at [113, 769] on div "Auto Mode Send" at bounding box center [199, 782] width 283 height 33
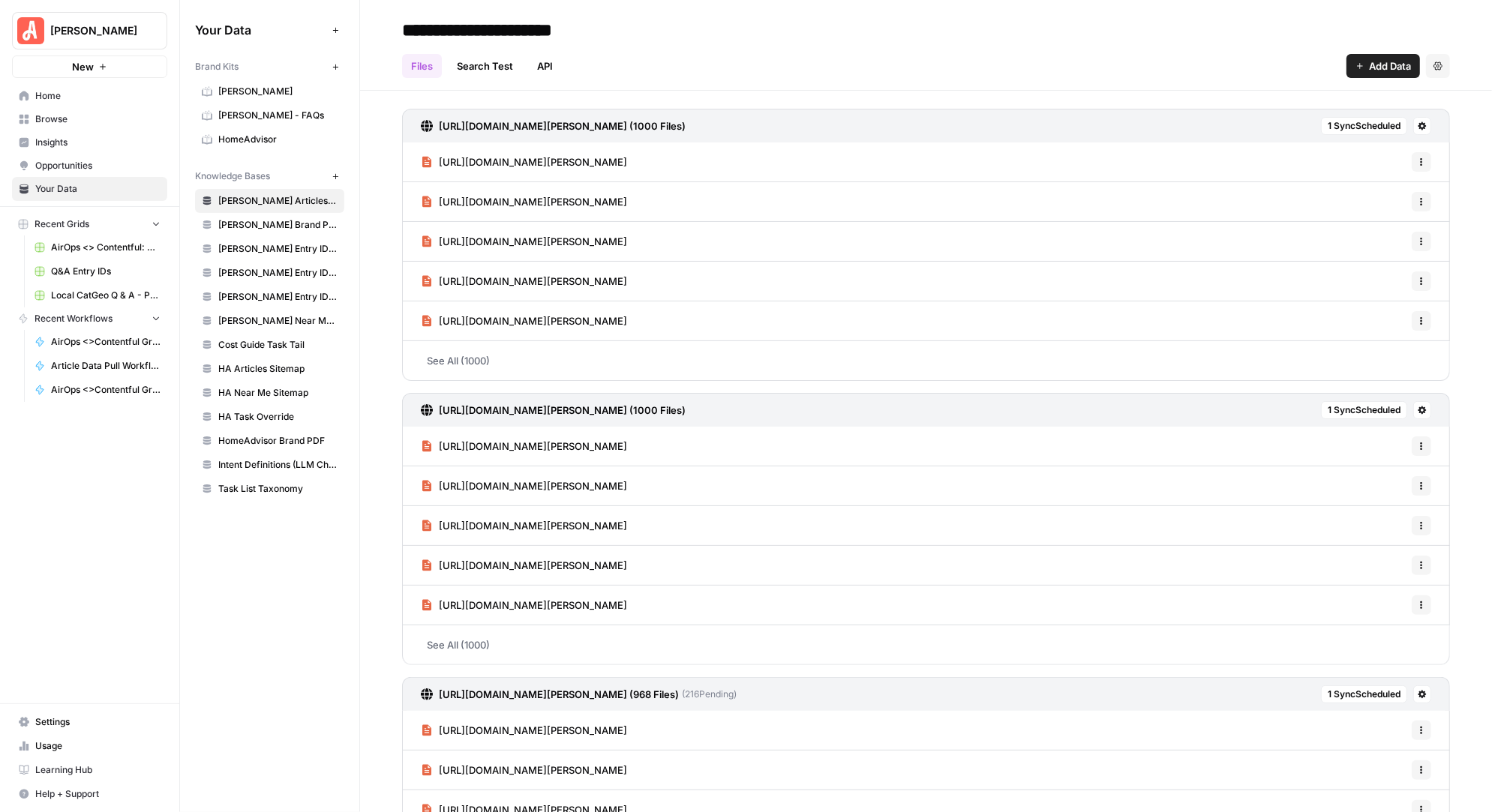
click at [52, 720] on span "Settings" at bounding box center [98, 721] width 125 height 13
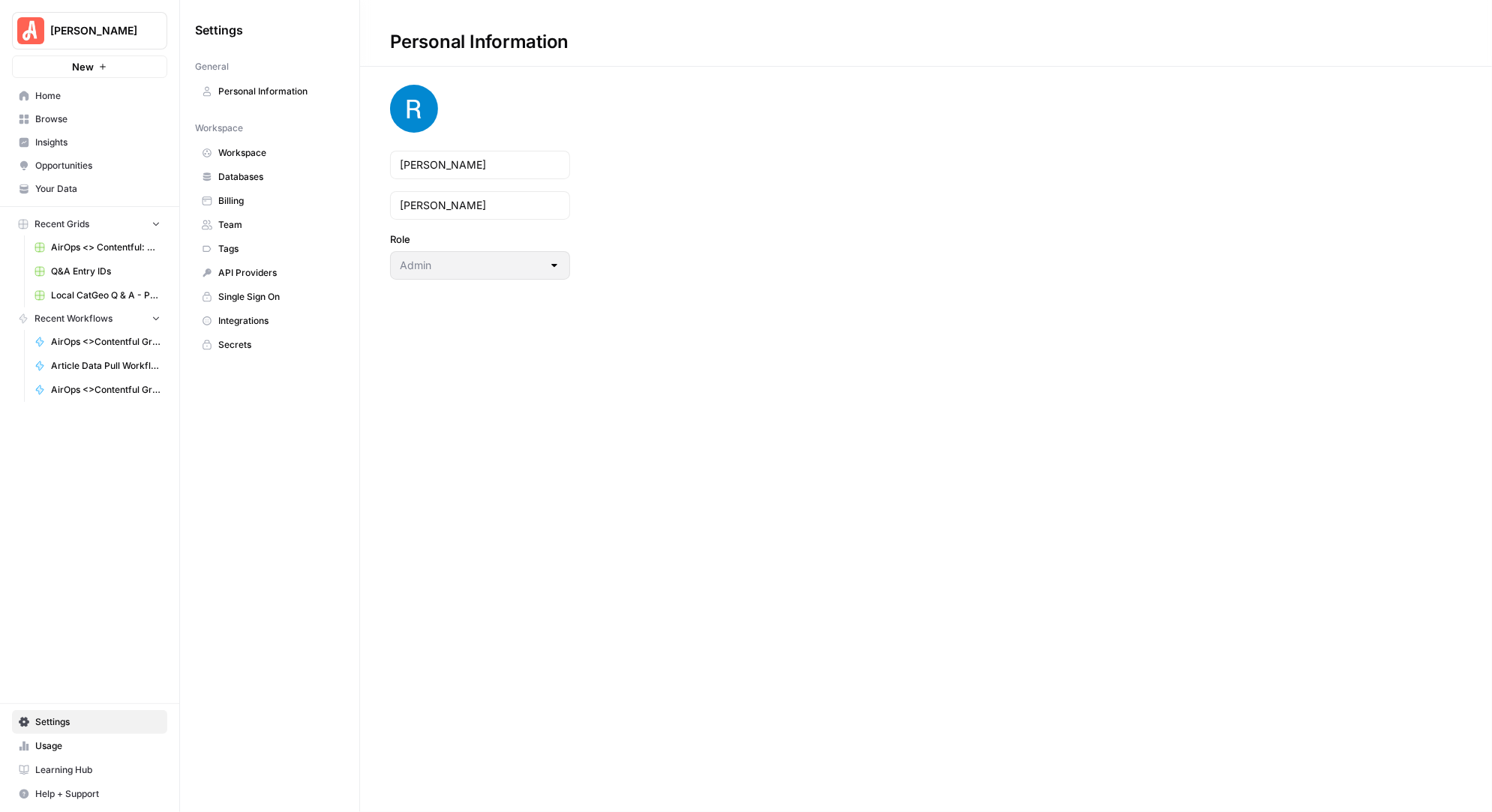
click at [259, 155] on span "Workspace" at bounding box center [277, 153] width 119 height 13
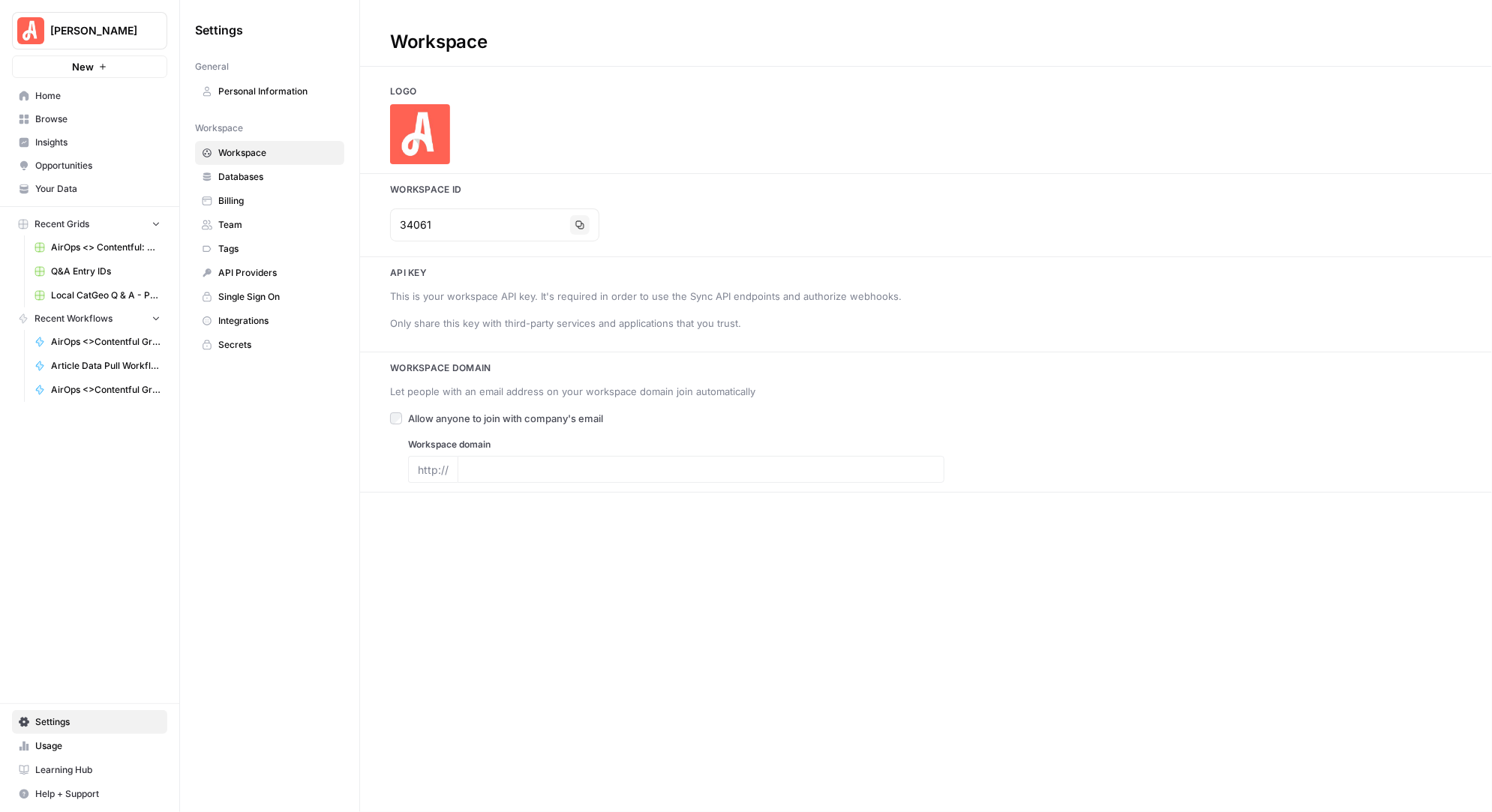
type input "[PERSON_NAME][DOMAIN_NAME]"
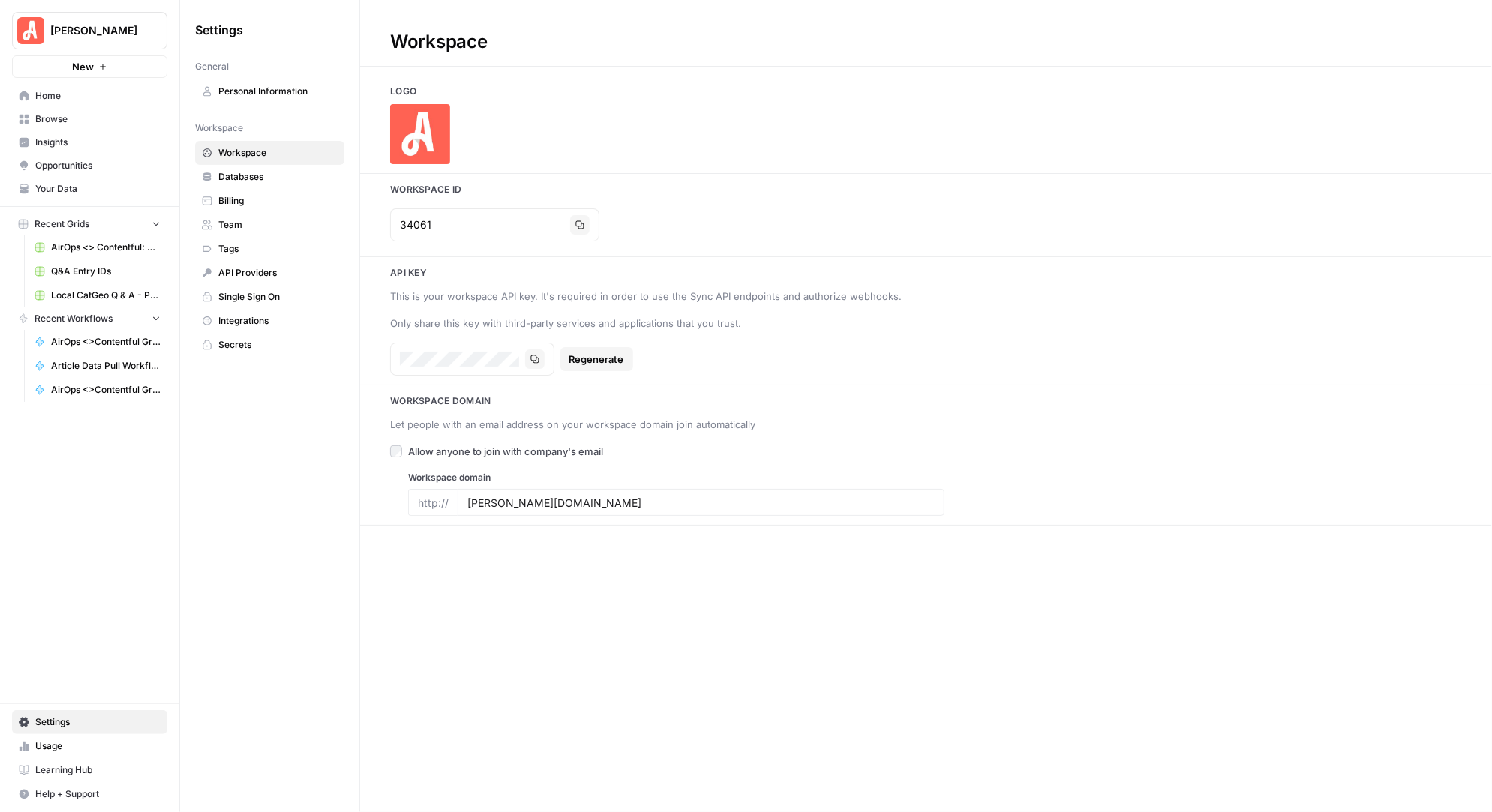
click at [250, 220] on span "Team" at bounding box center [277, 224] width 119 height 13
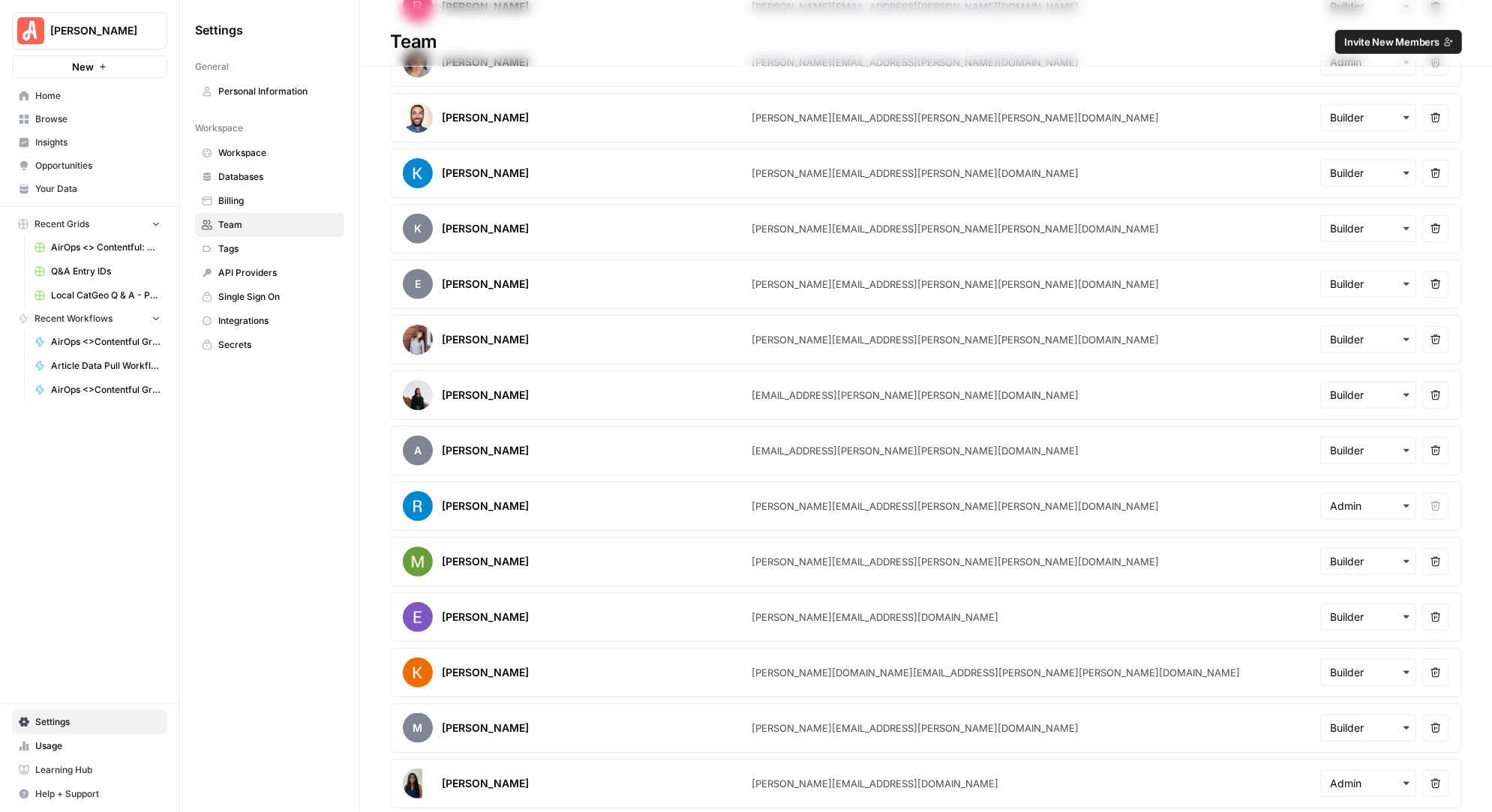
scroll to position [1119, 0]
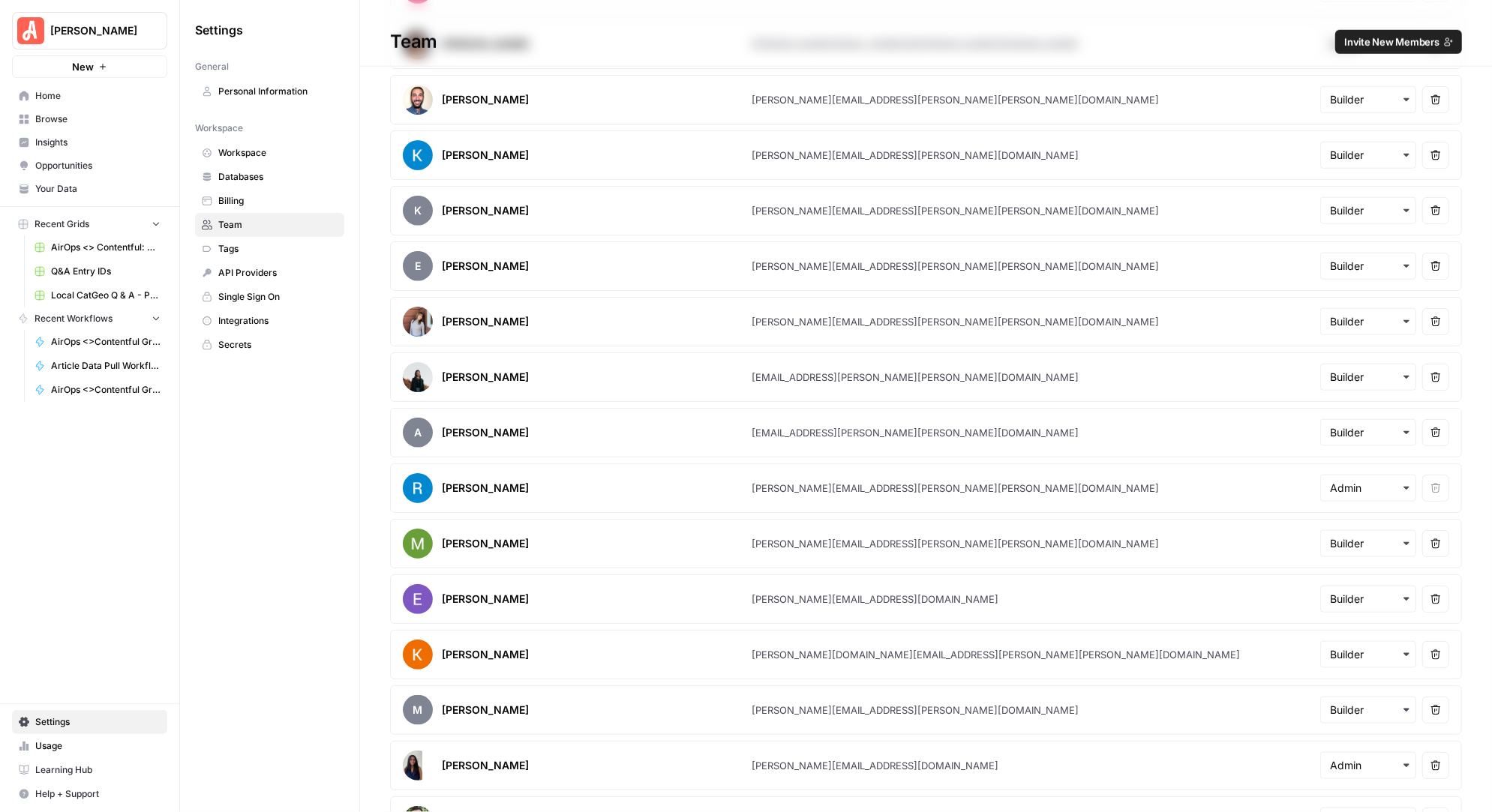
click at [1404, 482] on icon "button" at bounding box center [1406, 488] width 12 height 12
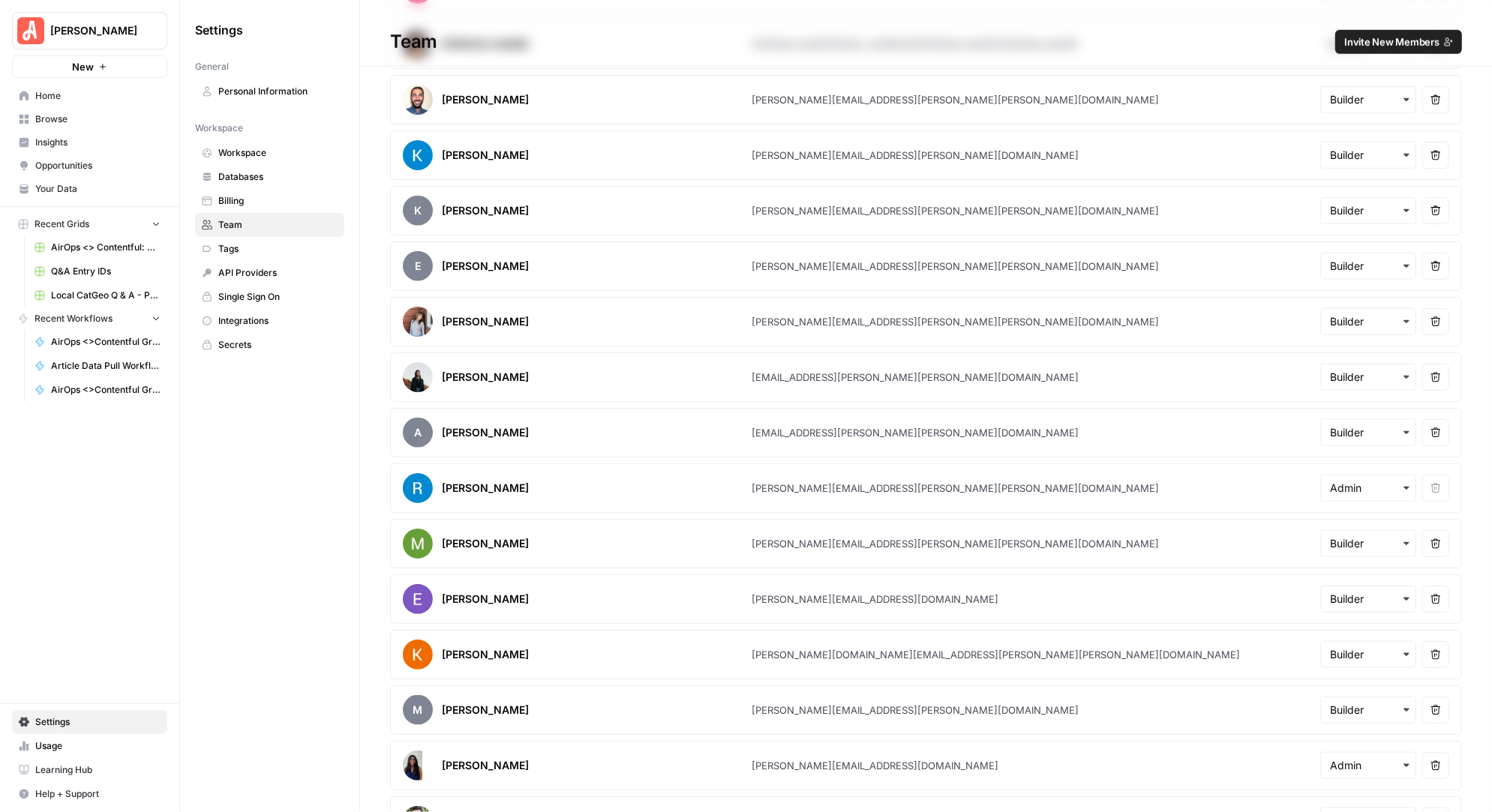
click at [267, 91] on span "Personal Information" at bounding box center [277, 91] width 119 height 13
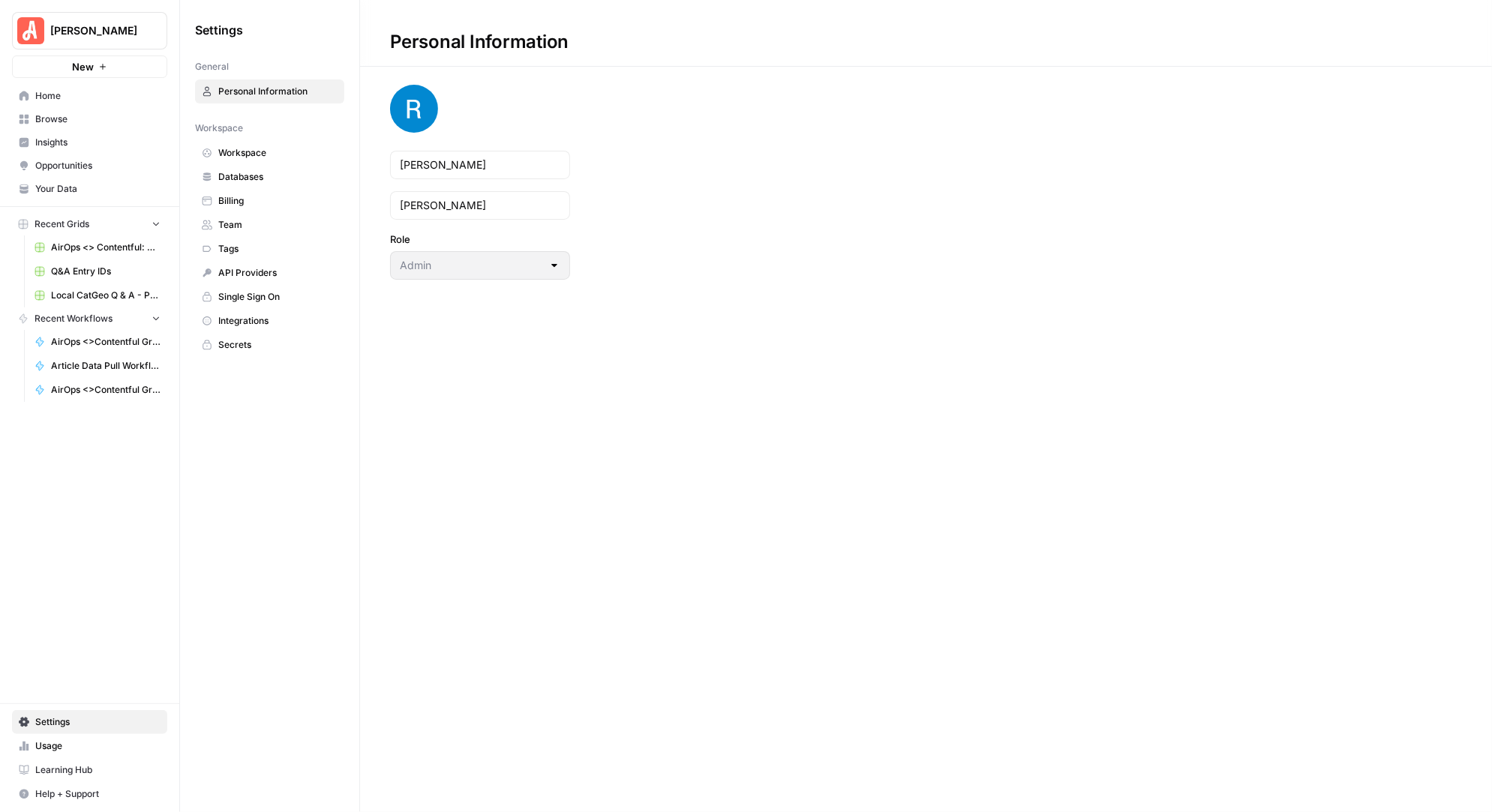
click at [252, 152] on span "Workspace" at bounding box center [277, 153] width 119 height 13
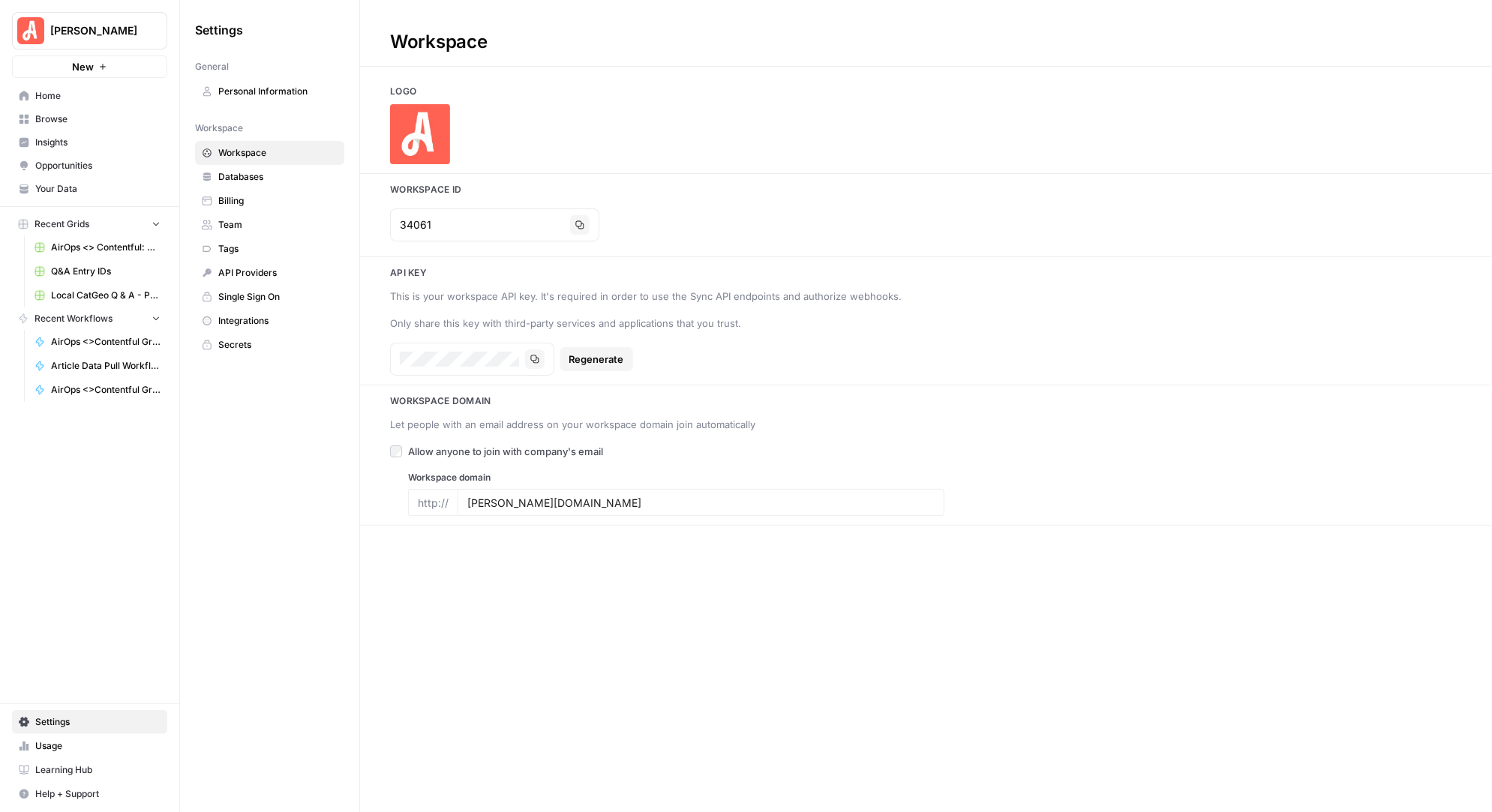
click at [248, 172] on span "Databases" at bounding box center [277, 177] width 119 height 13
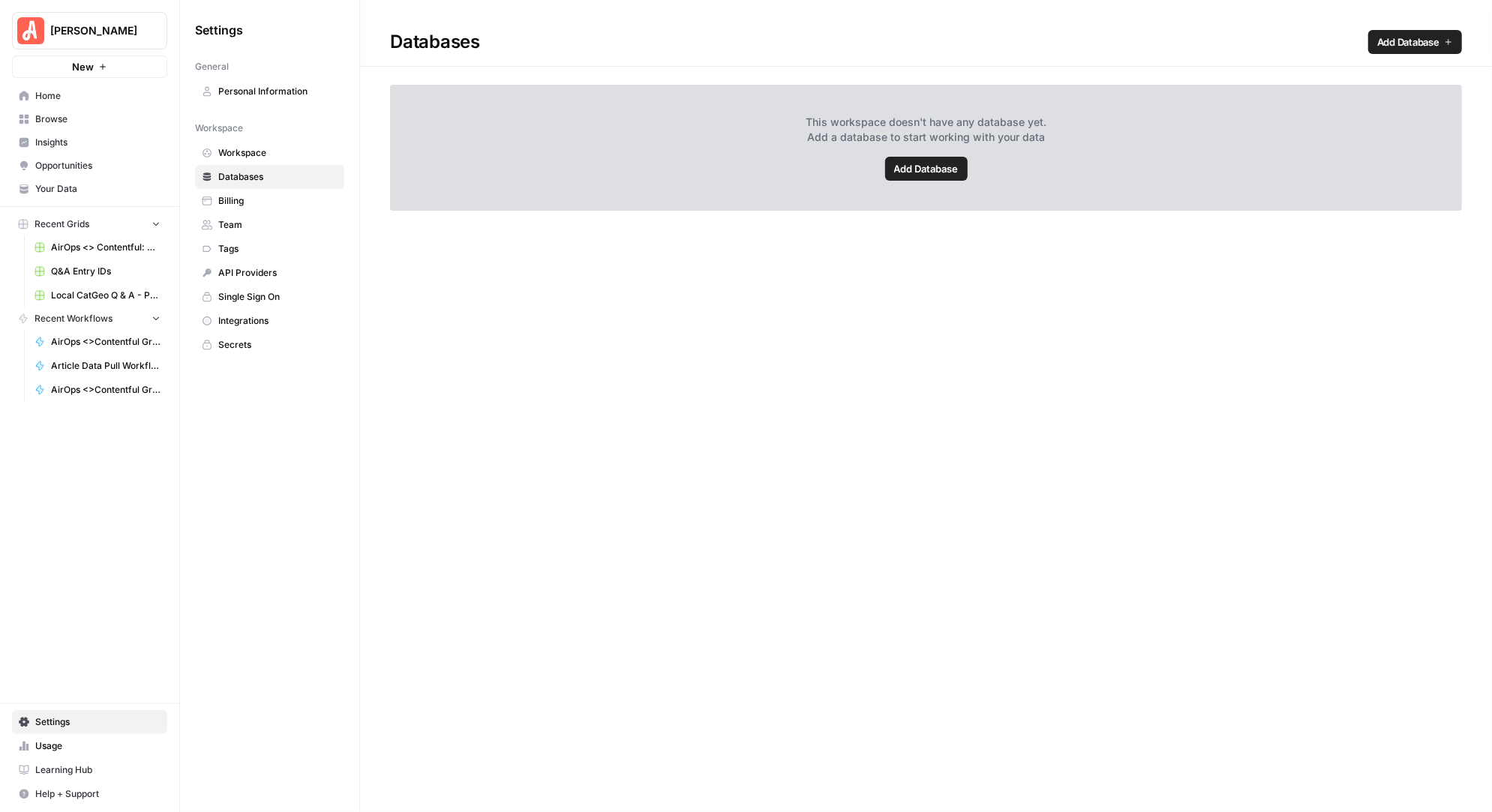
click at [252, 268] on span "API Providers" at bounding box center [277, 273] width 119 height 13
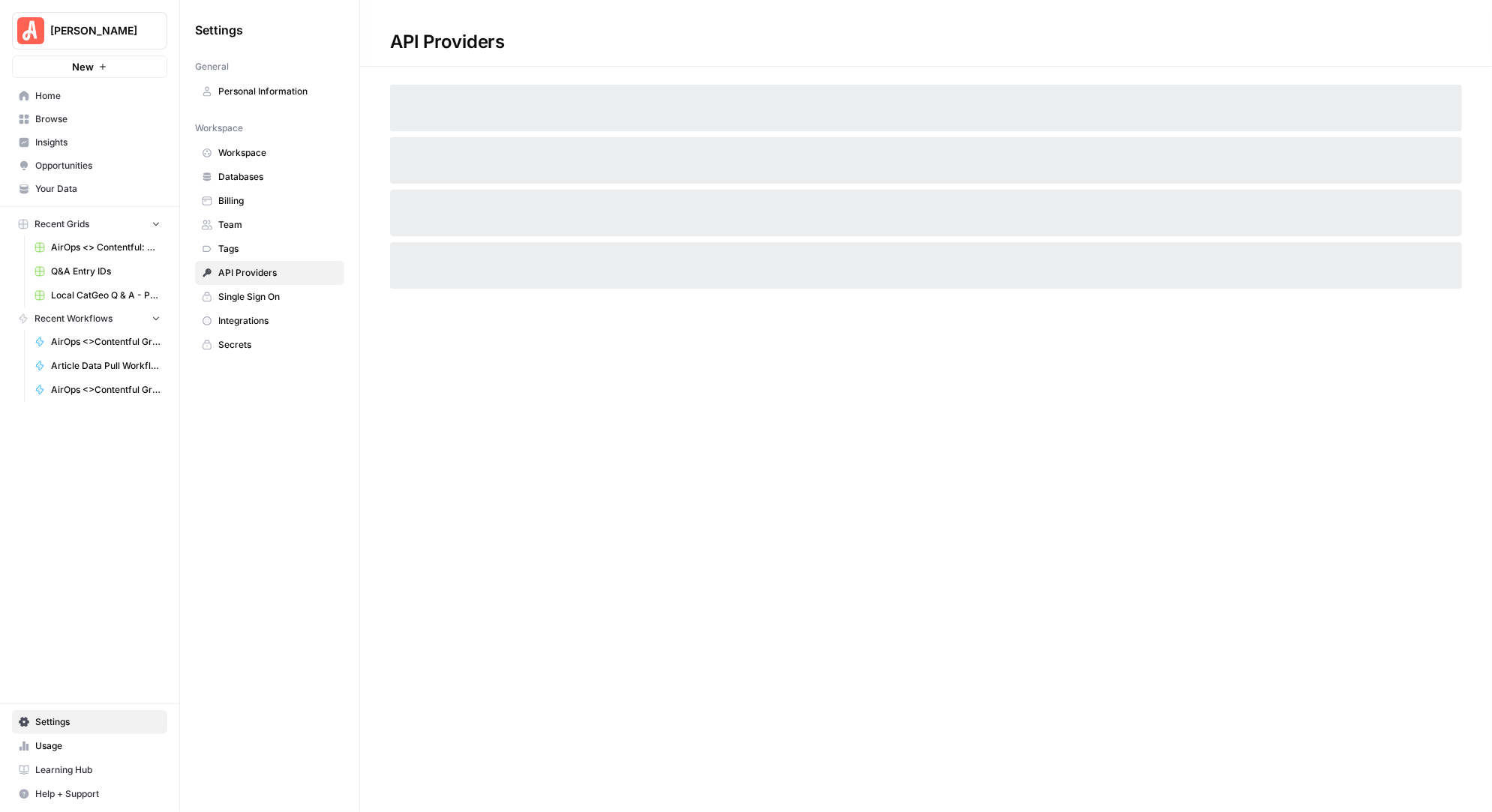
click at [250, 314] on span "Integrations" at bounding box center [277, 320] width 119 height 13
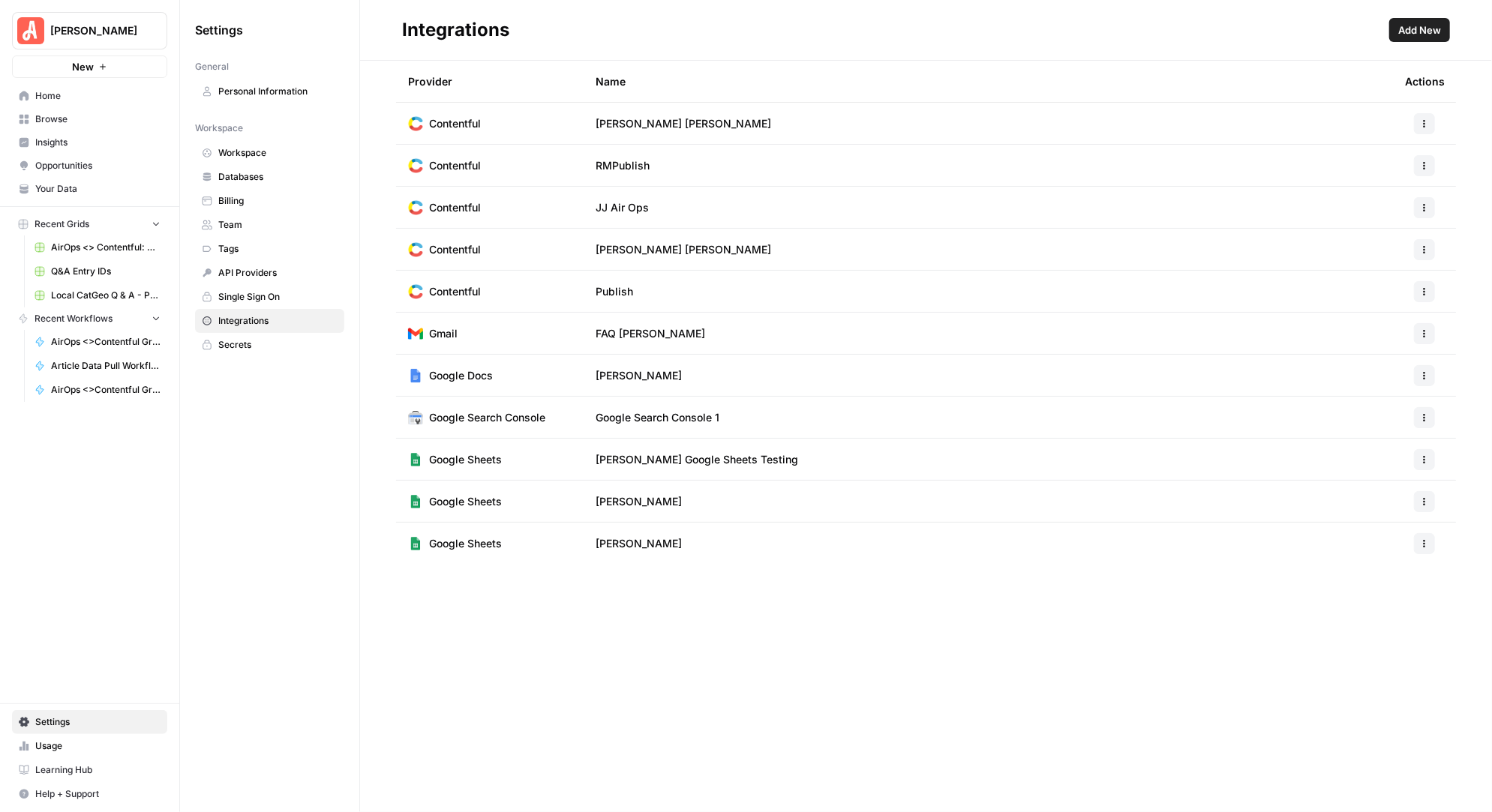
click at [244, 348] on link "Secrets" at bounding box center [269, 344] width 149 height 24
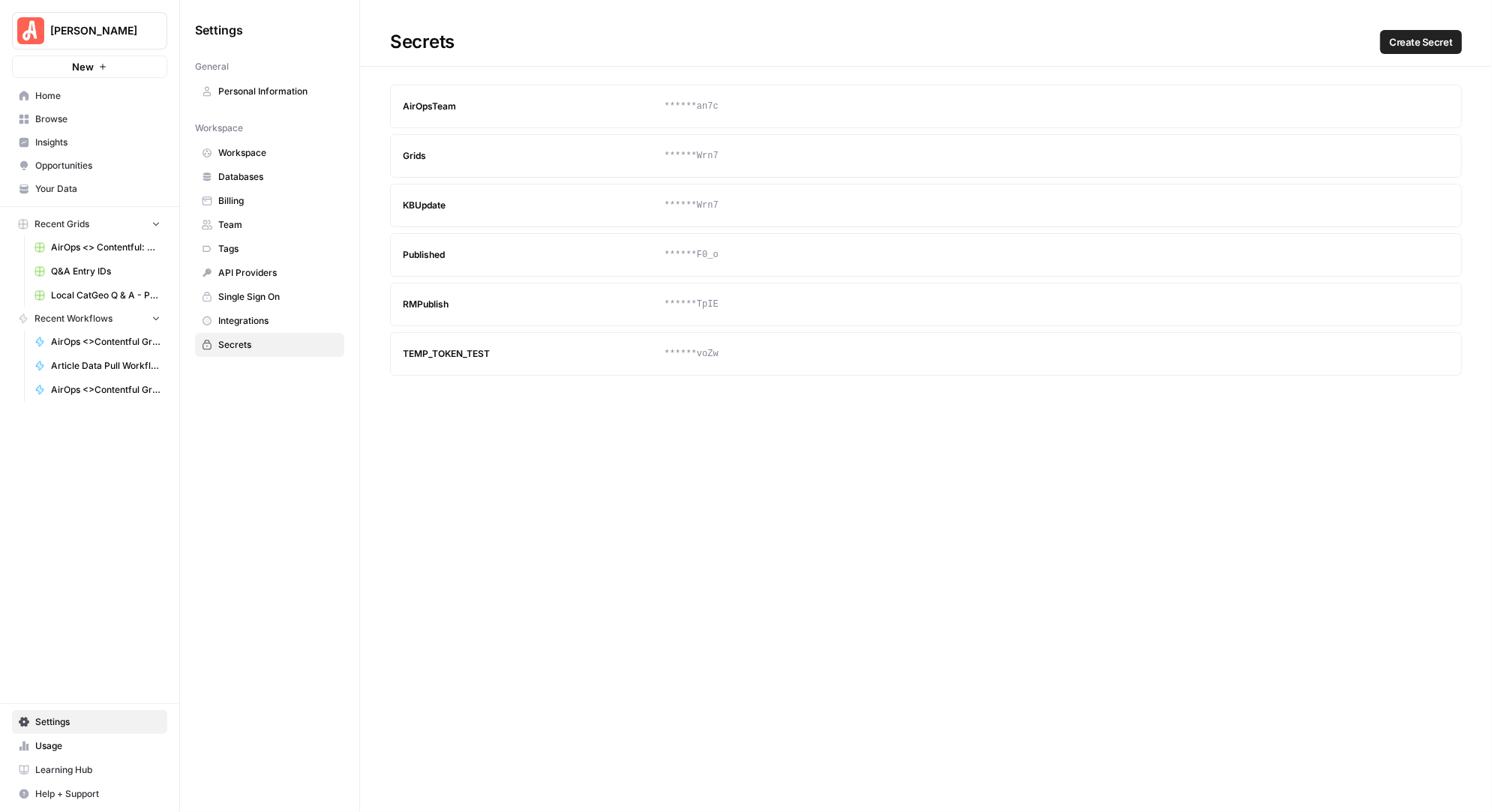
click at [244, 320] on span "Integrations" at bounding box center [277, 320] width 119 height 13
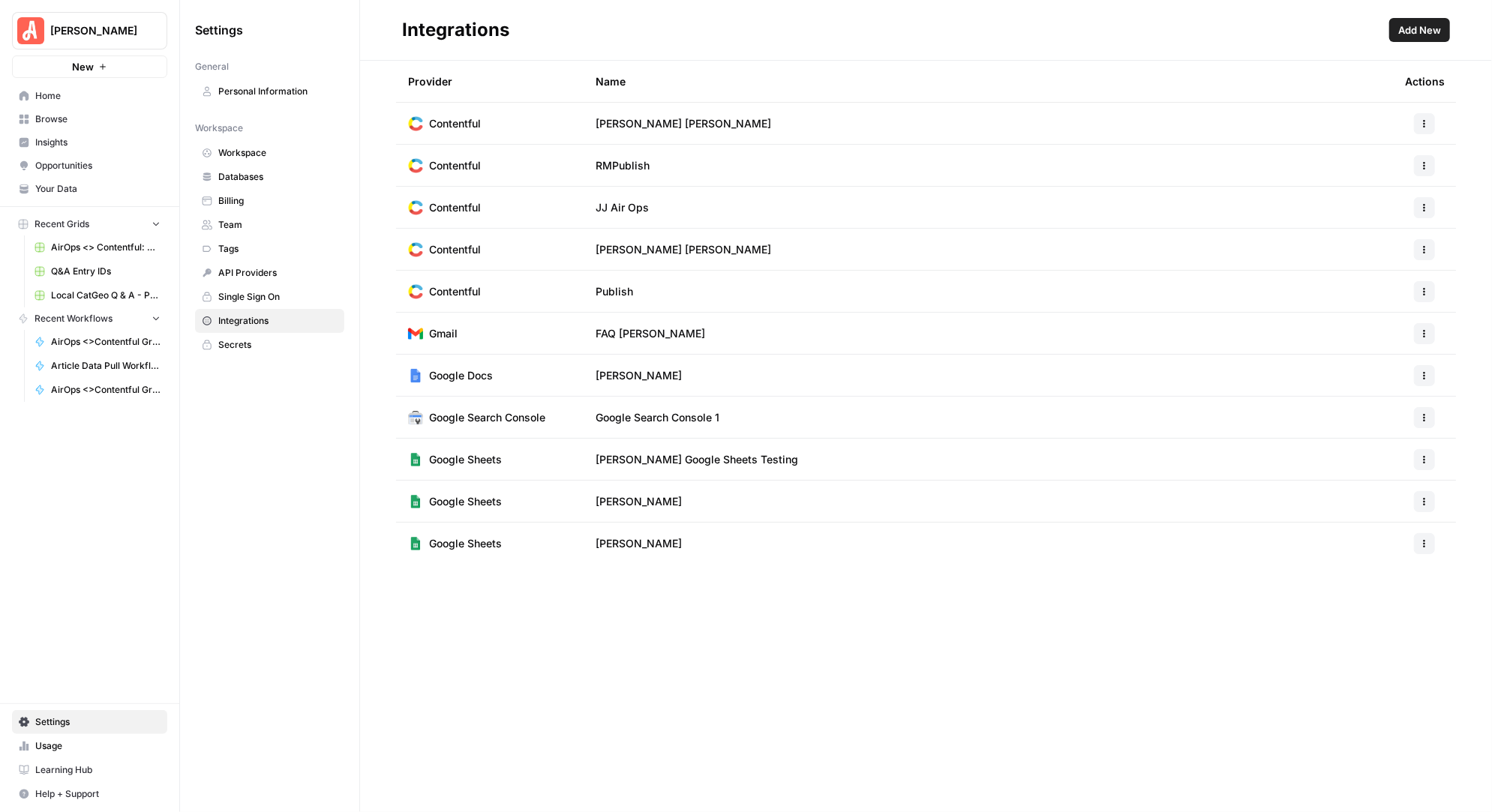
click at [259, 290] on span "Single Sign On" at bounding box center [277, 297] width 119 height 13
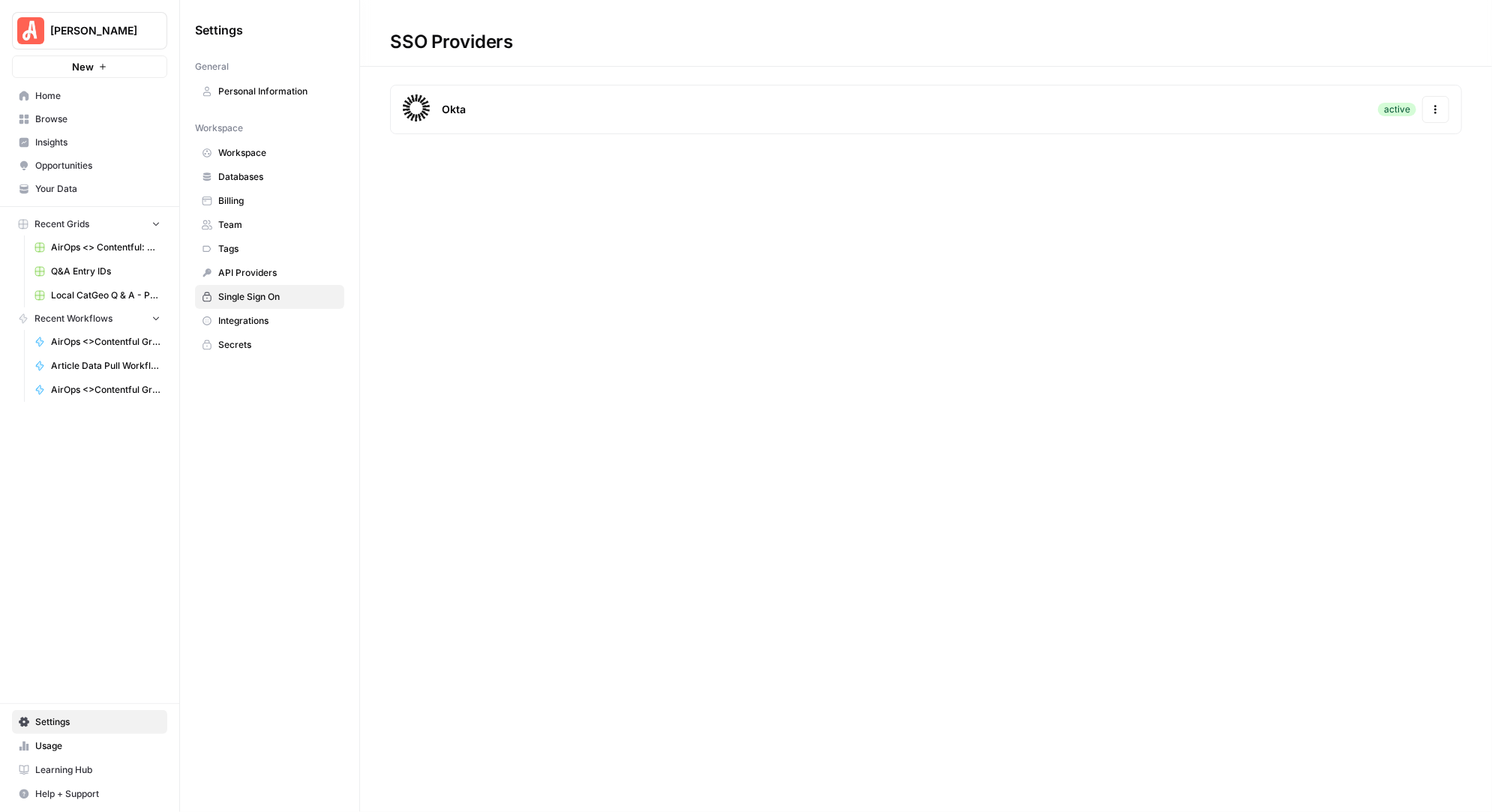
click at [273, 314] on span "Integrations" at bounding box center [277, 320] width 119 height 13
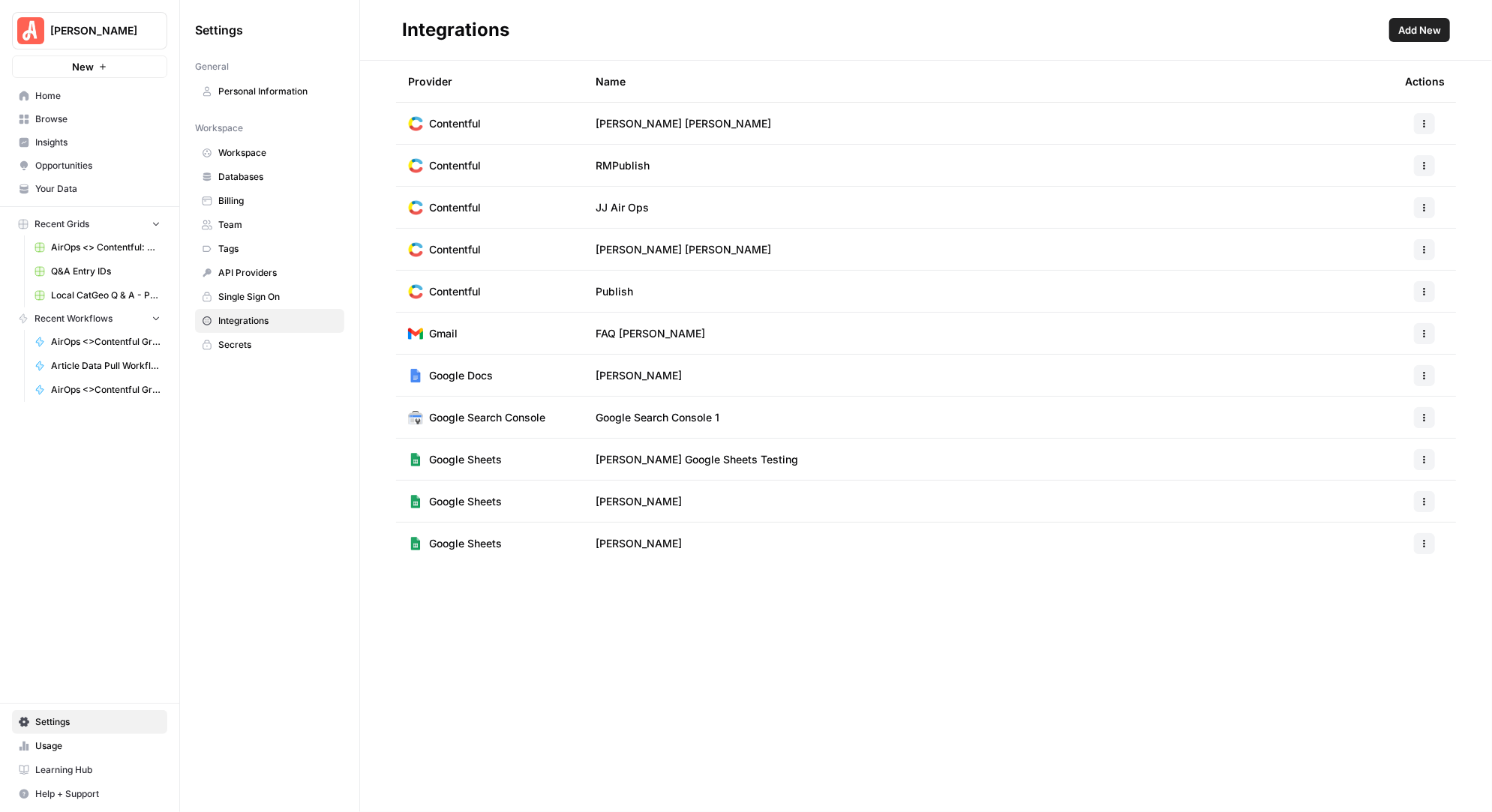
click at [1423, 25] on span "Add New" at bounding box center [1420, 29] width 42 height 15
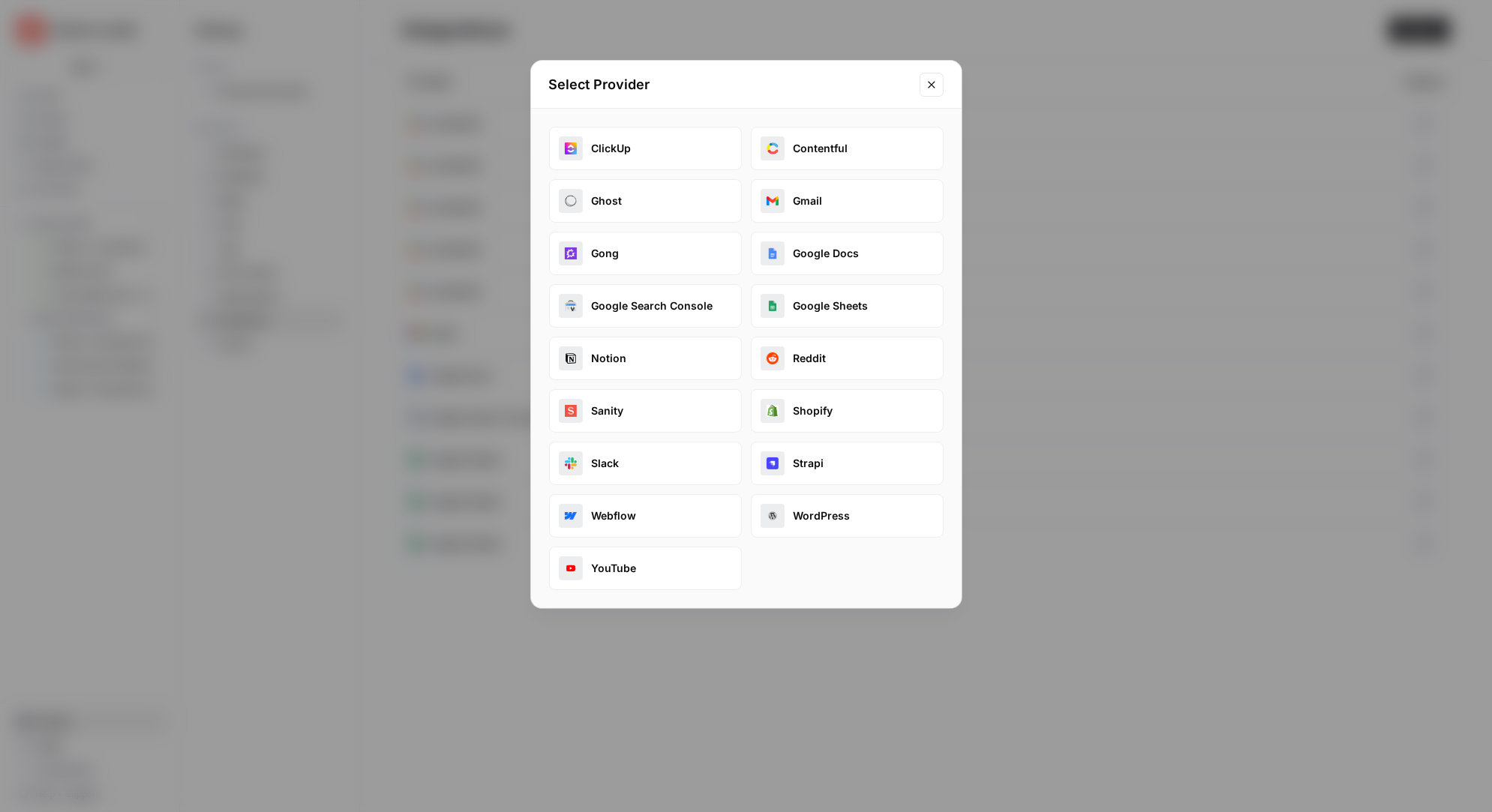
click at [845, 252] on button "Google Docs" at bounding box center [847, 253] width 192 height 43
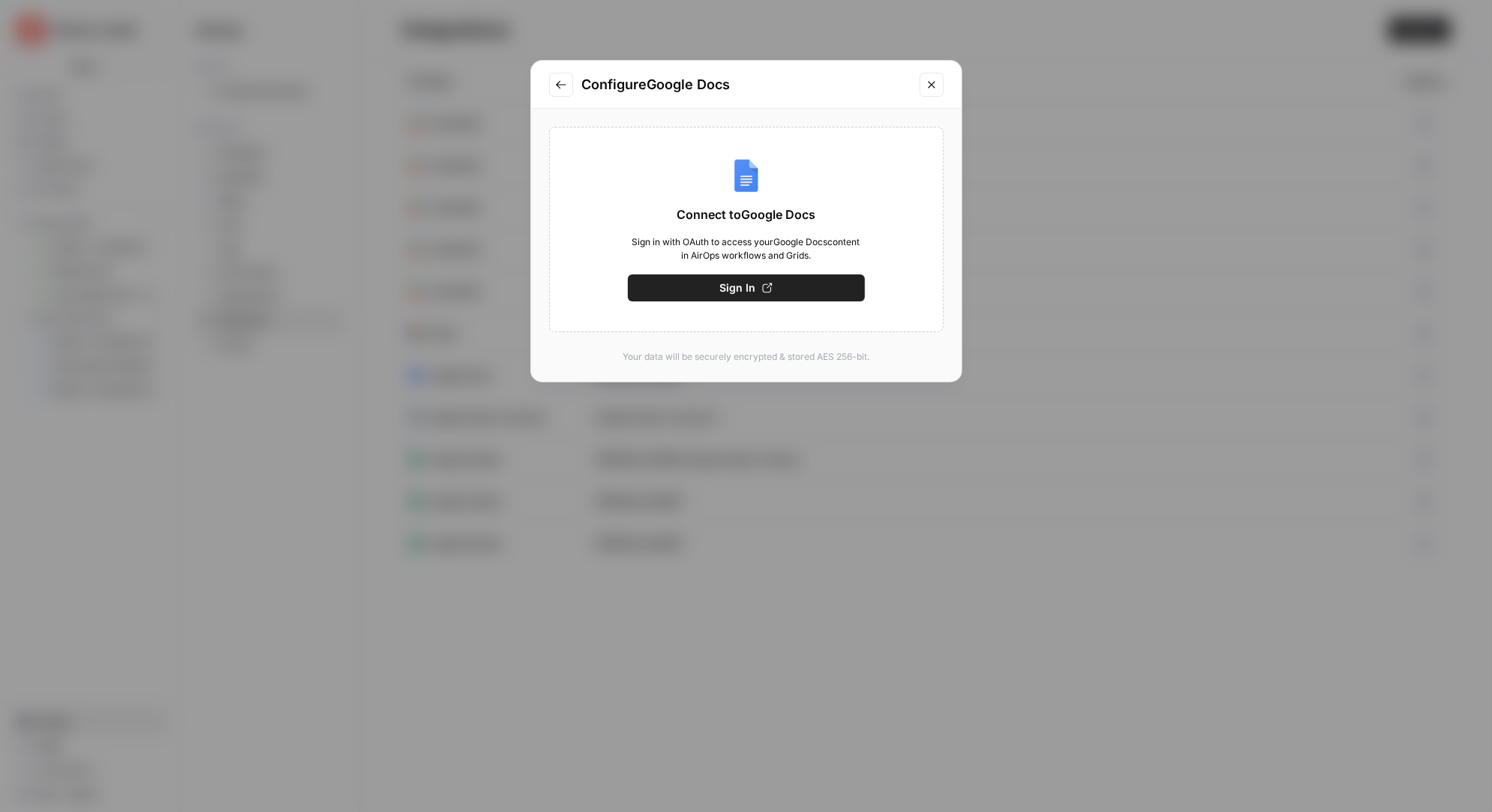
click at [720, 285] on button "Sign In" at bounding box center [746, 288] width 237 height 27
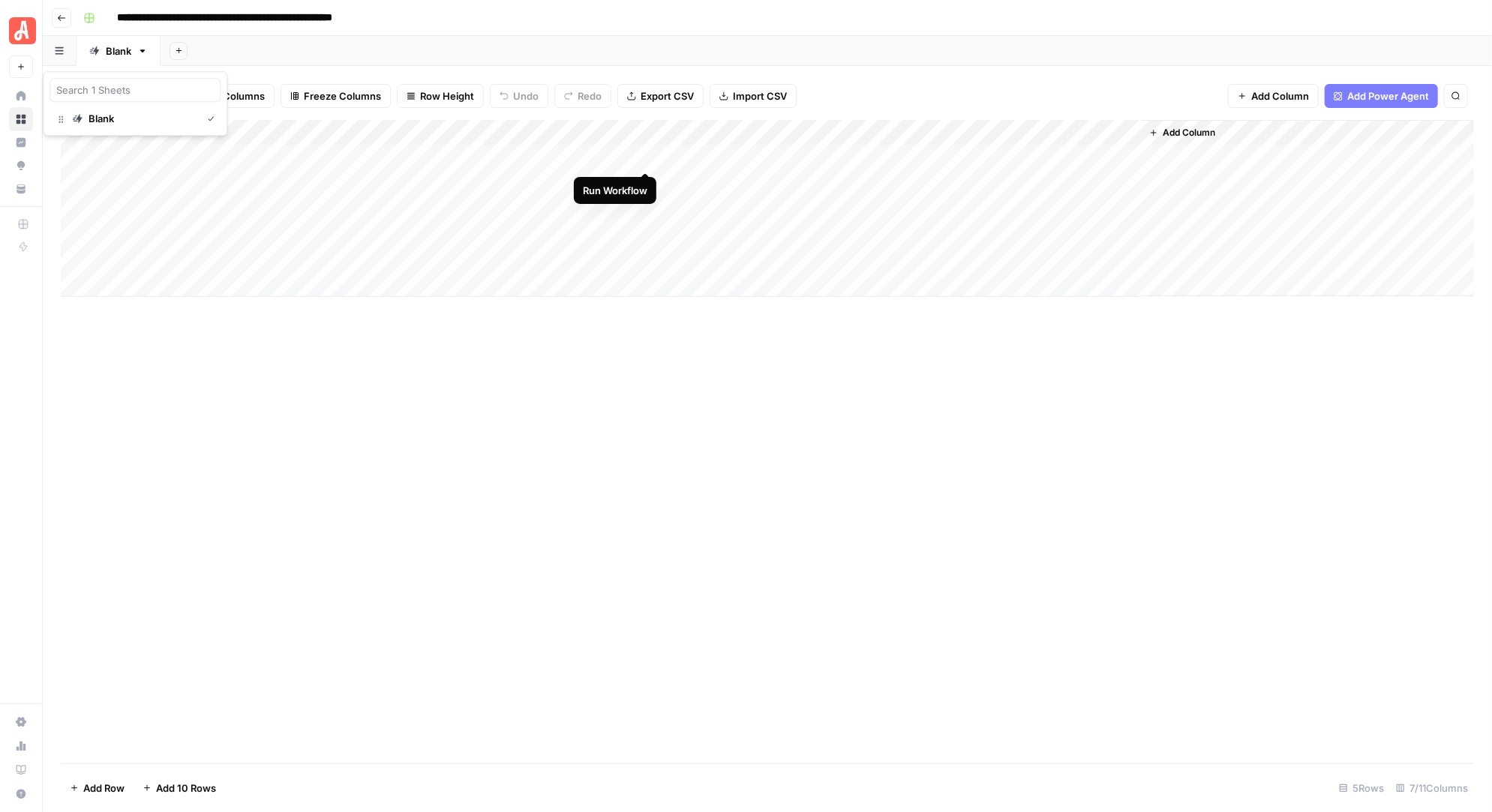
click at [647, 155] on div "Add Column" at bounding box center [767, 208] width 1413 height 177
click at [839, 154] on div "Add Column" at bounding box center [767, 208] width 1413 height 177
click at [914, 154] on div "Add Column" at bounding box center [767, 208] width 1413 height 177
click at [630, 132] on div "Add Column" at bounding box center [767, 208] width 1413 height 177
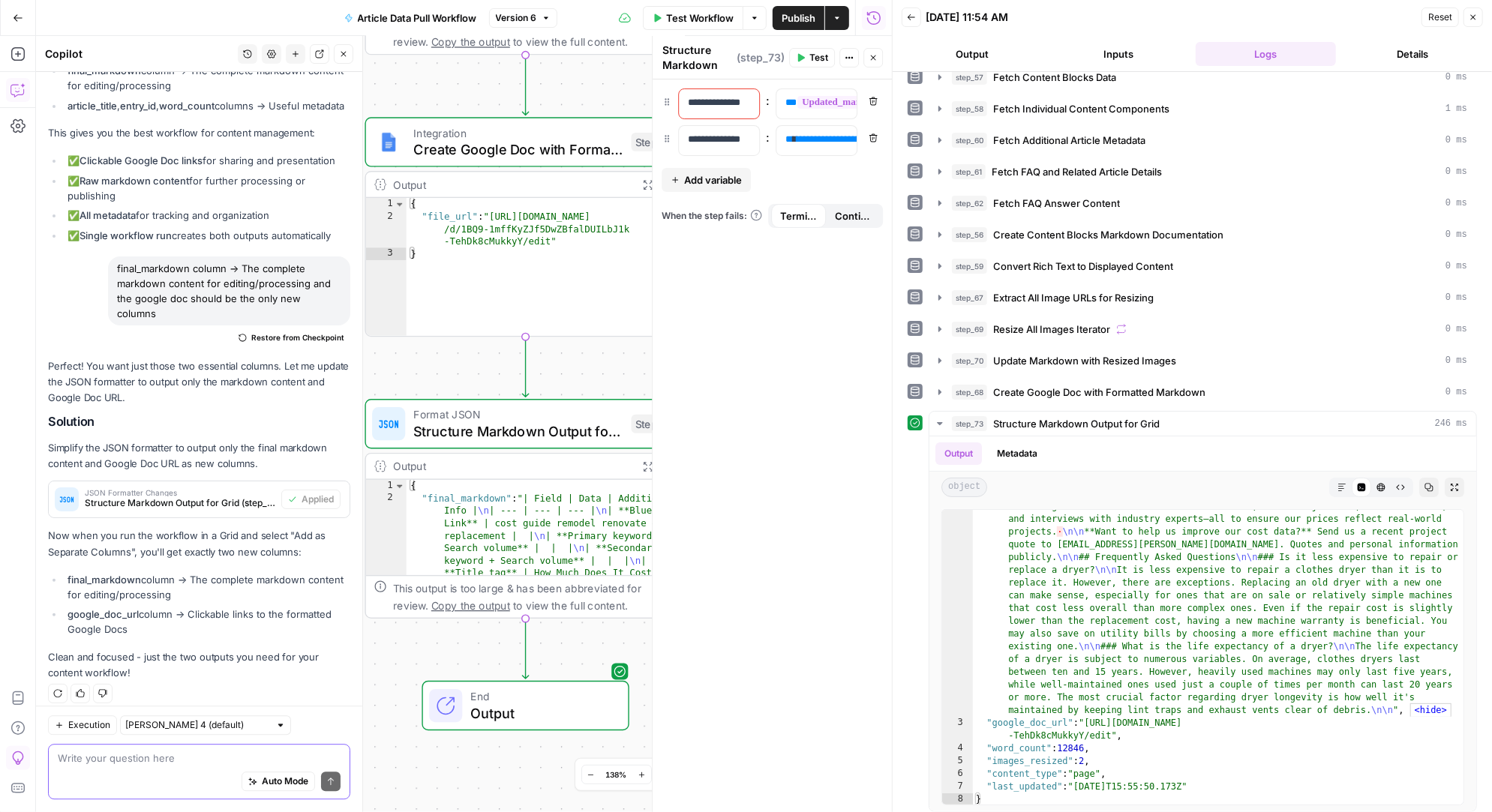
click at [109, 758] on textarea at bounding box center [199, 758] width 283 height 15
click at [528, 145] on span "Create Google Doc with Formatted Markdown" at bounding box center [517, 149] width 209 height 21
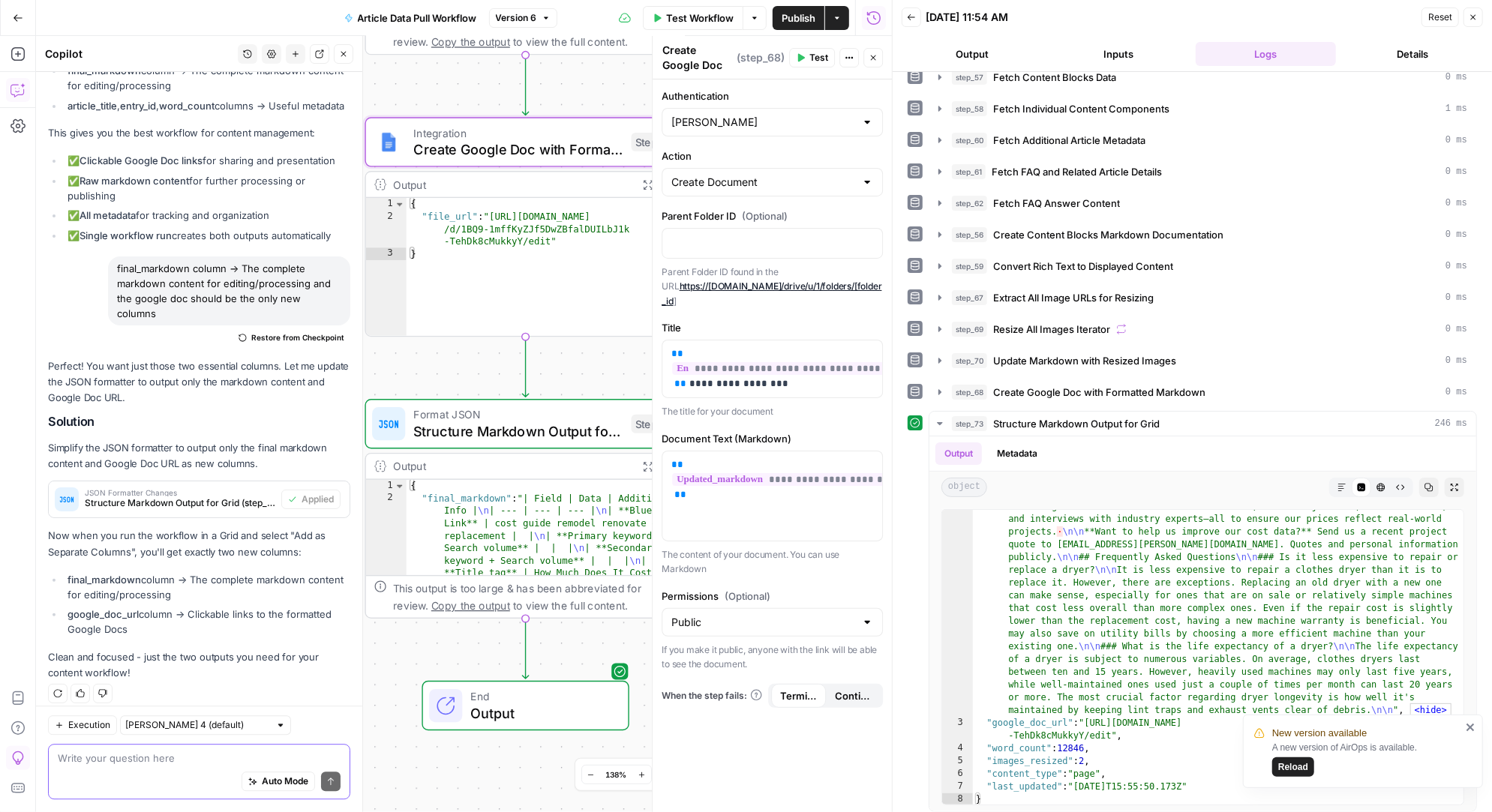
click at [152, 756] on textarea at bounding box center [199, 758] width 283 height 15
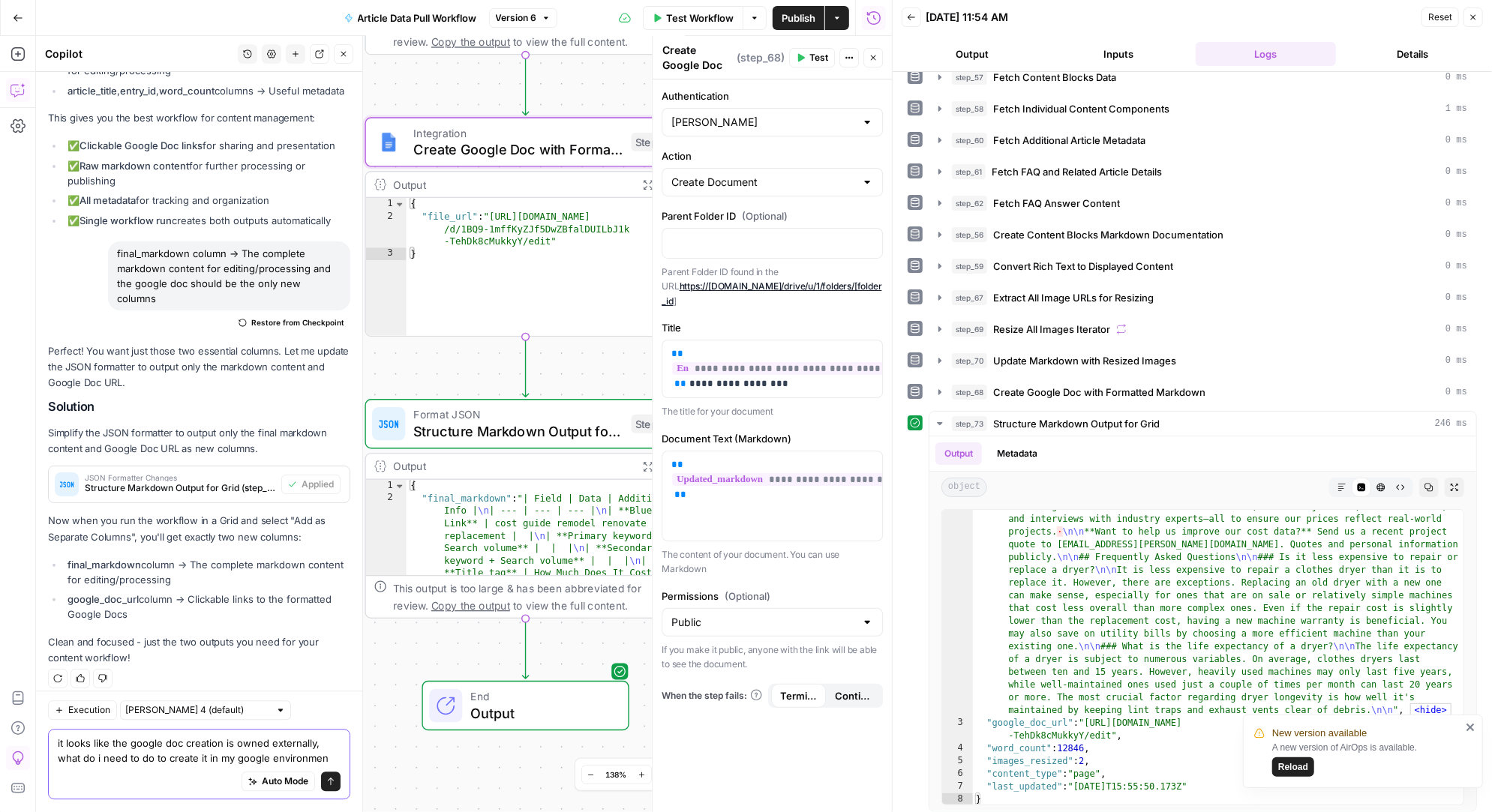
type textarea "it looks like the google doc creation is owned externally, what do i need to do…"
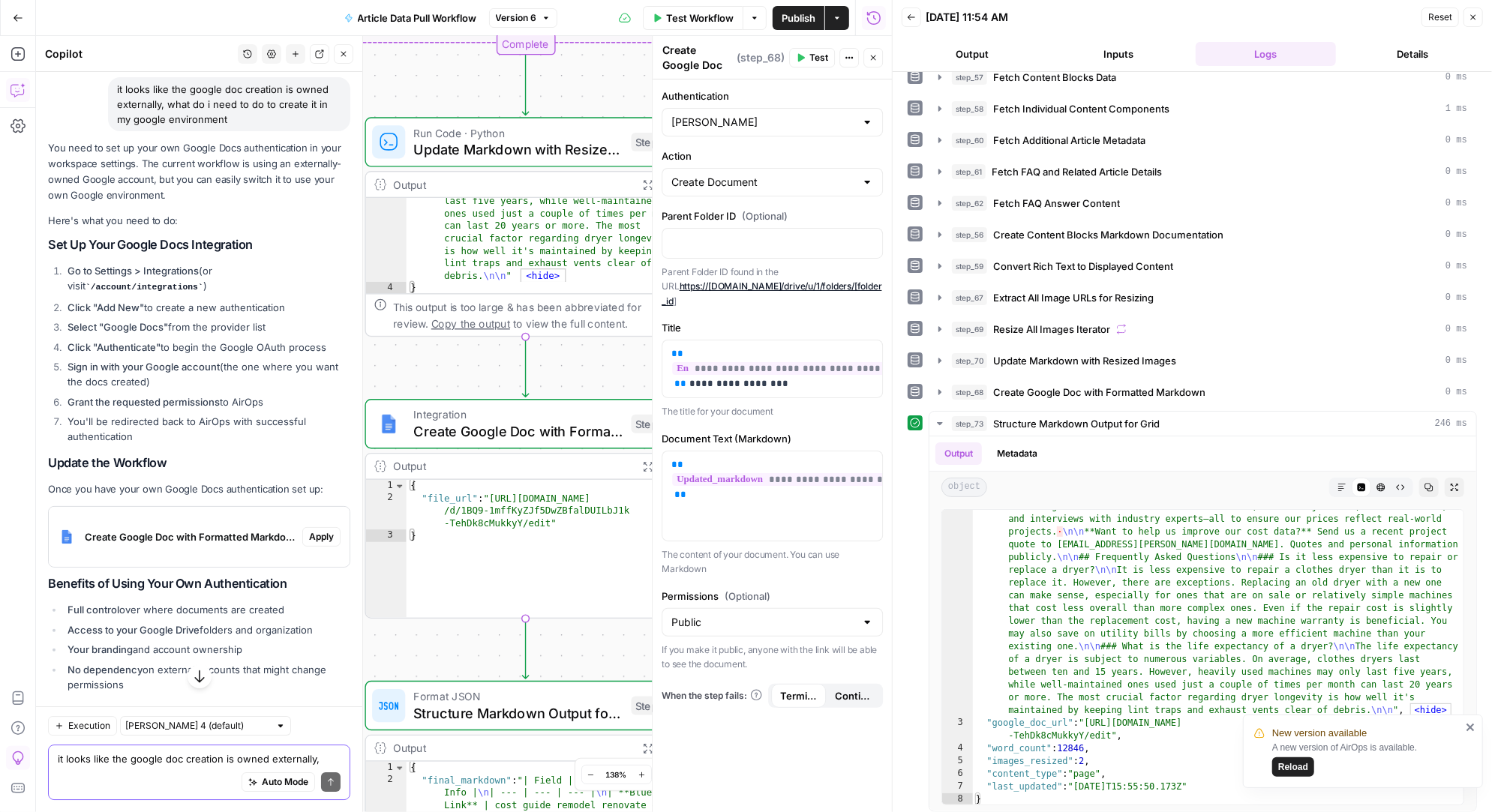
scroll to position [3627, 0]
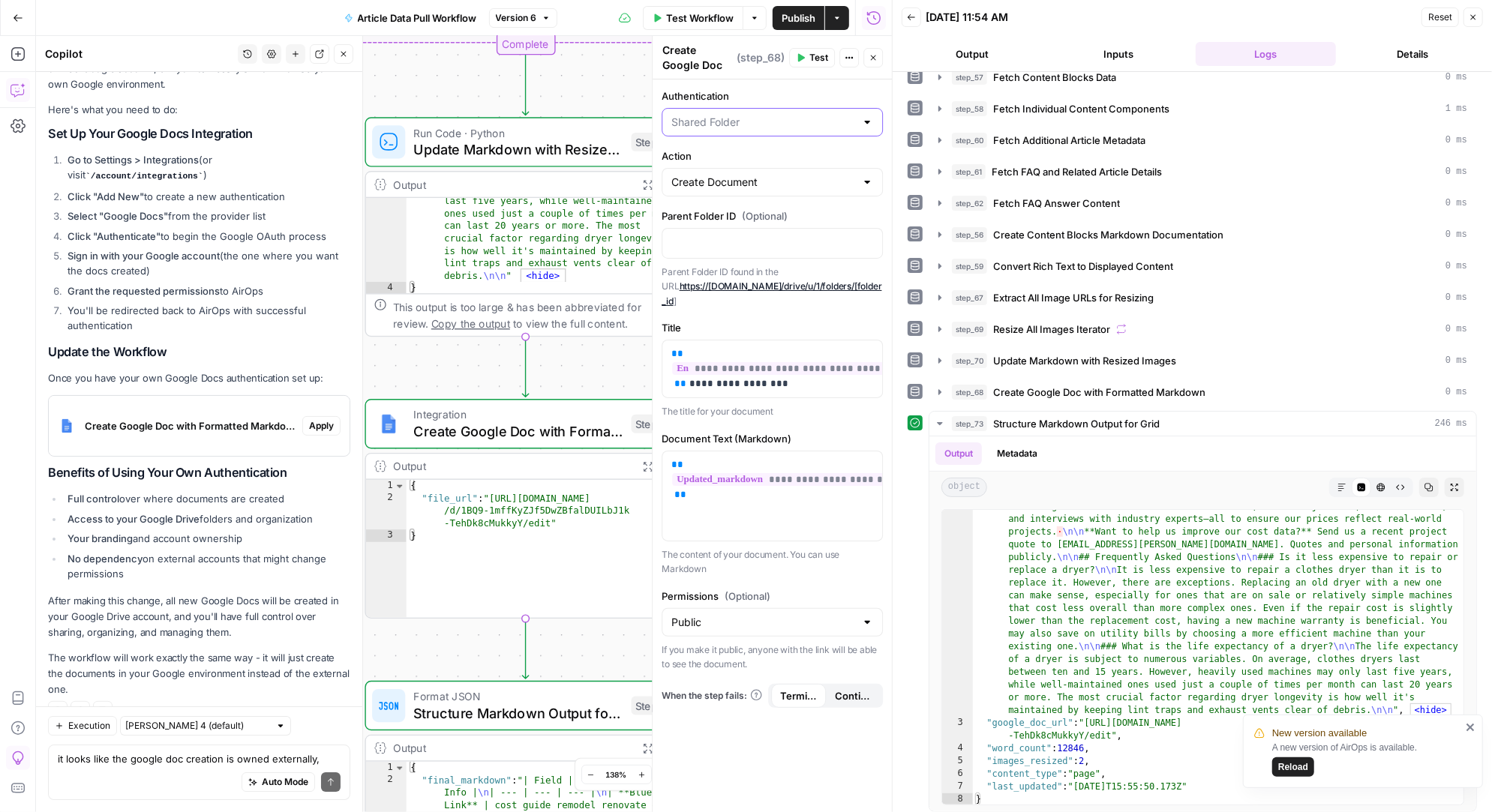
click at [840, 115] on input "Authentication" at bounding box center [763, 122] width 184 height 15
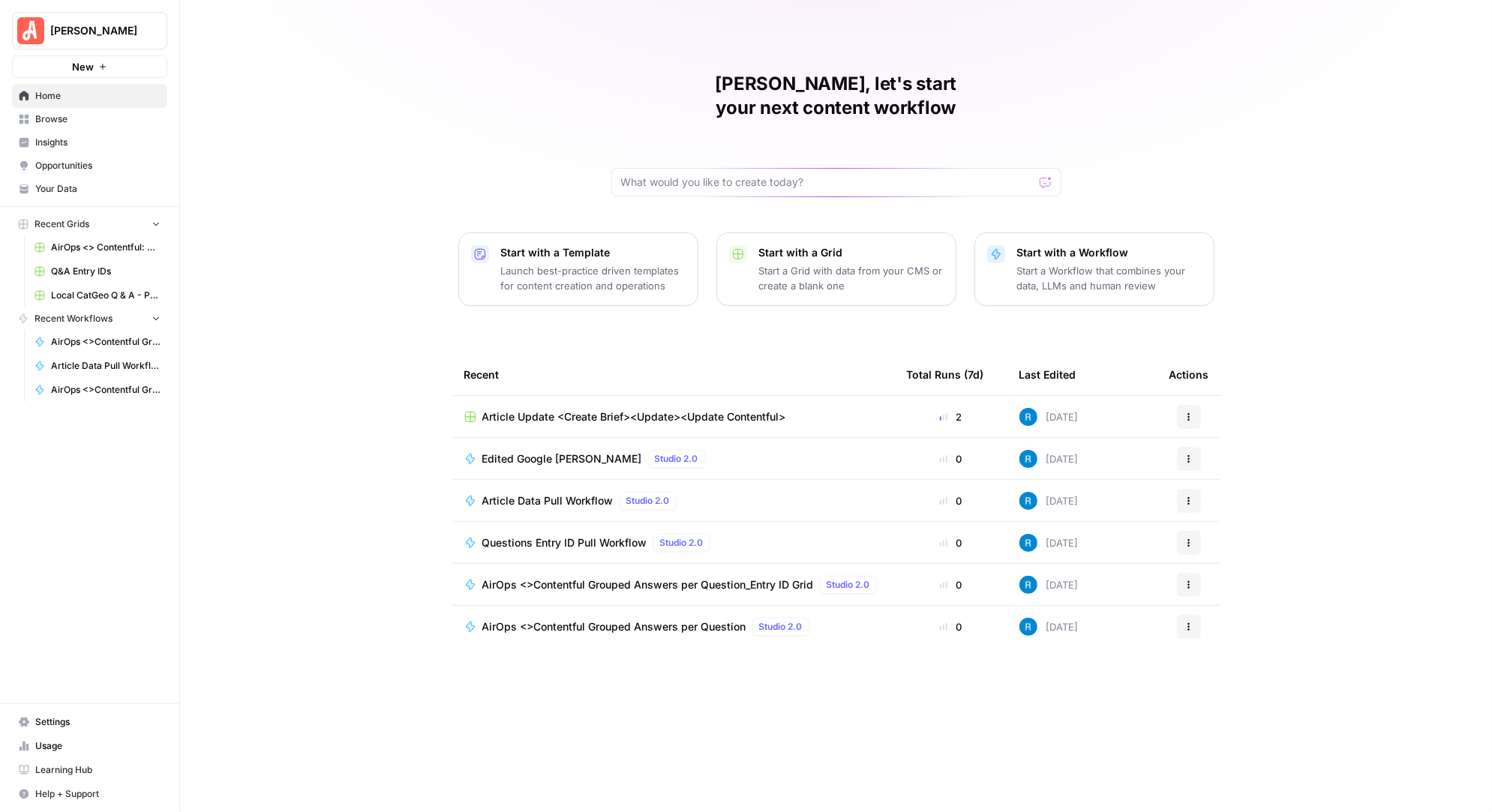
click at [67, 726] on span "Settings" at bounding box center [98, 721] width 125 height 13
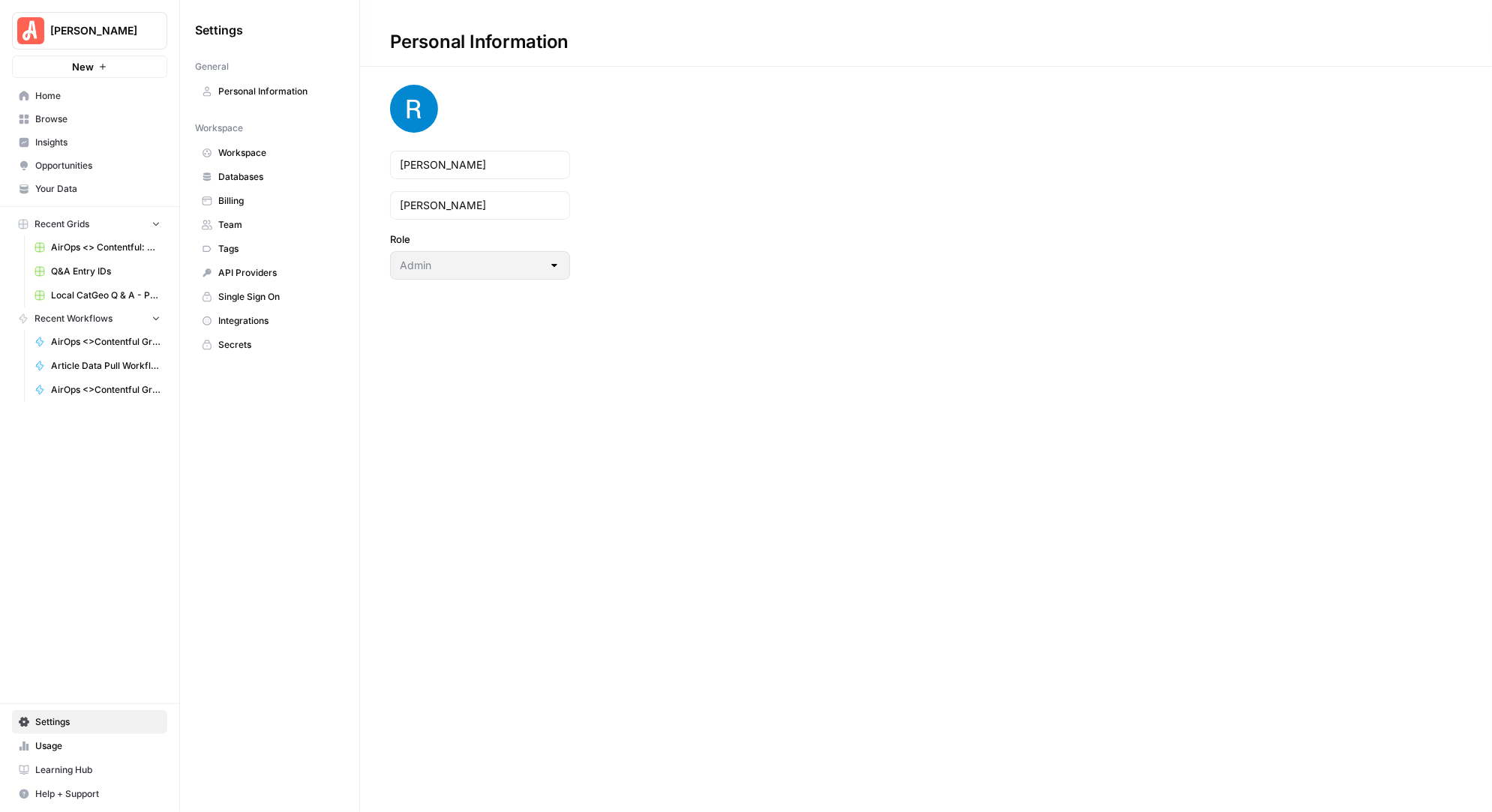
click at [245, 315] on span "Integrations" at bounding box center [277, 320] width 119 height 13
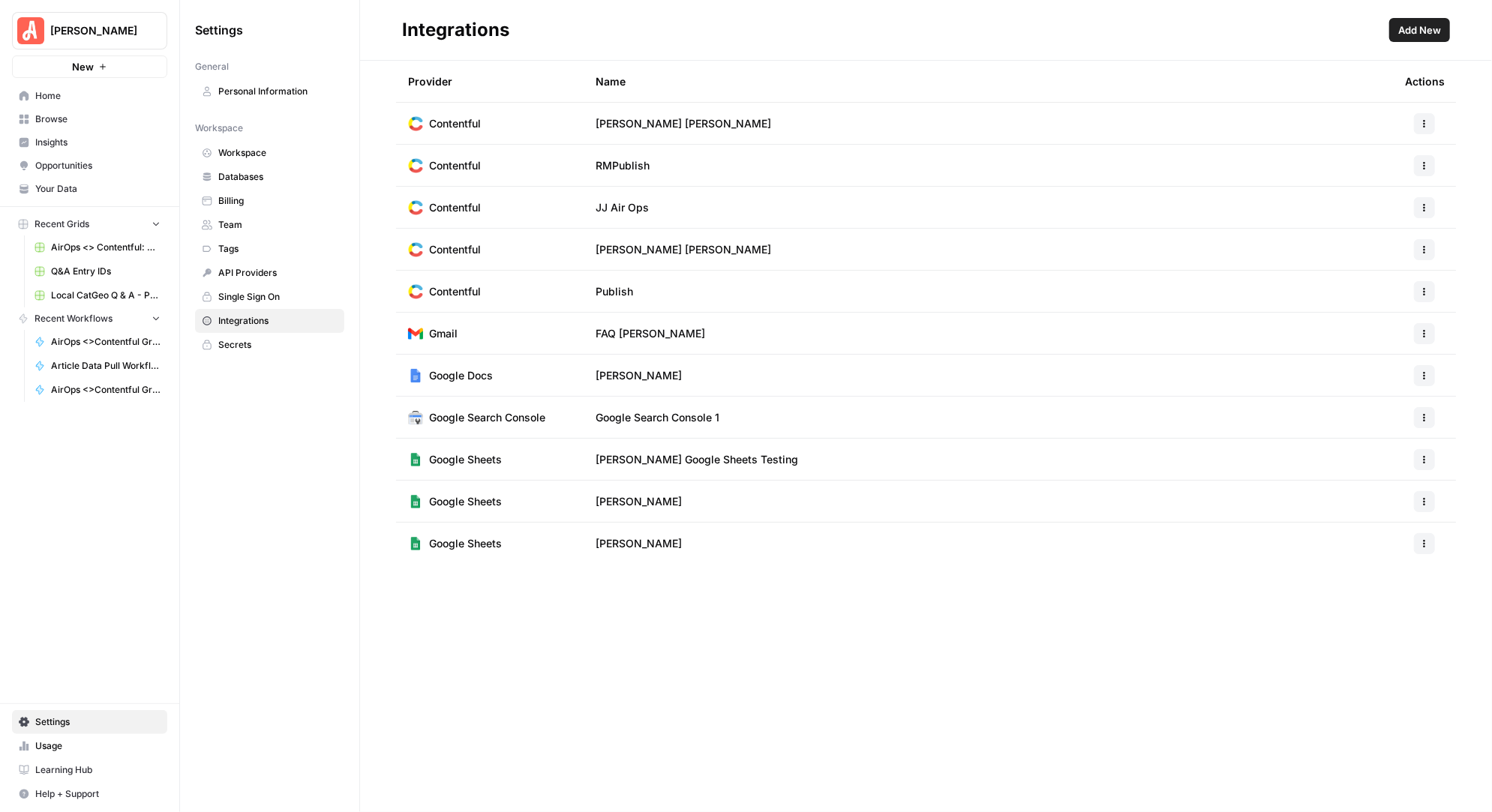
click at [1418, 33] on span "Add New" at bounding box center [1420, 29] width 42 height 15
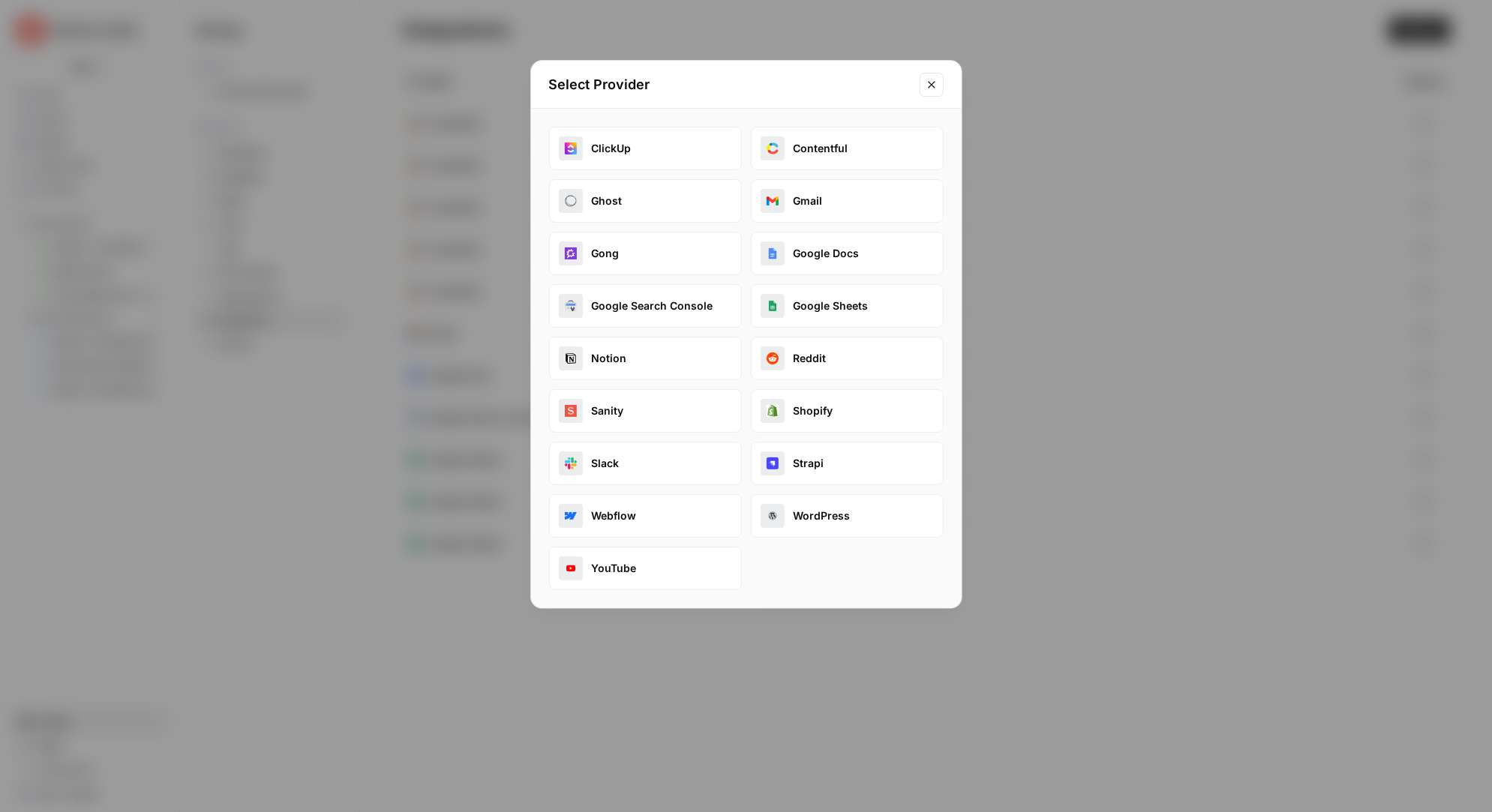
click at [829, 252] on button "Google Docs" at bounding box center [847, 253] width 192 height 43
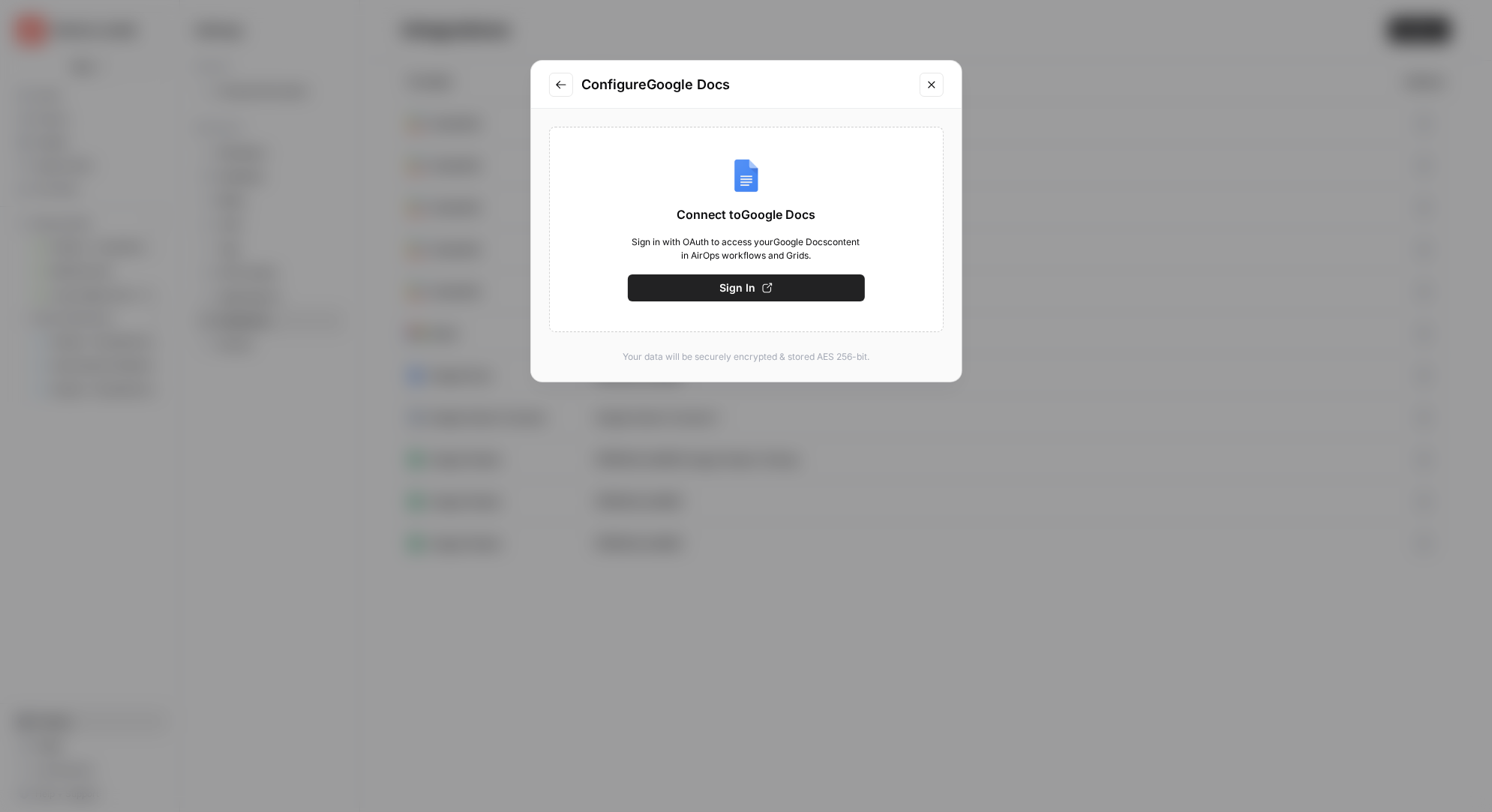
click at [785, 282] on button "Sign In" at bounding box center [746, 288] width 237 height 27
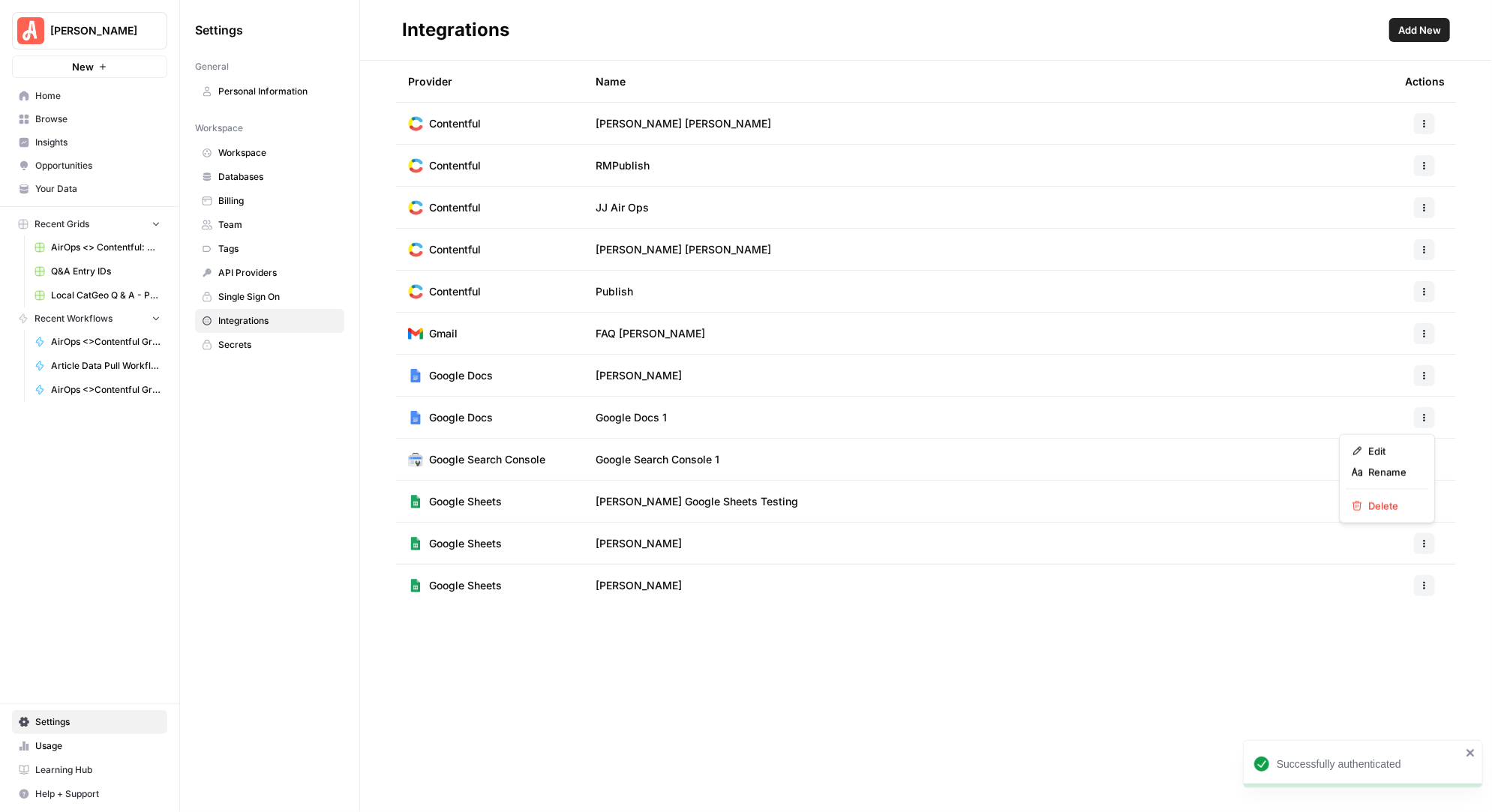
click at [1421, 414] on icon "button" at bounding box center [1424, 417] width 9 height 9
click at [1389, 470] on span "Rename" at bounding box center [1392, 472] width 48 height 15
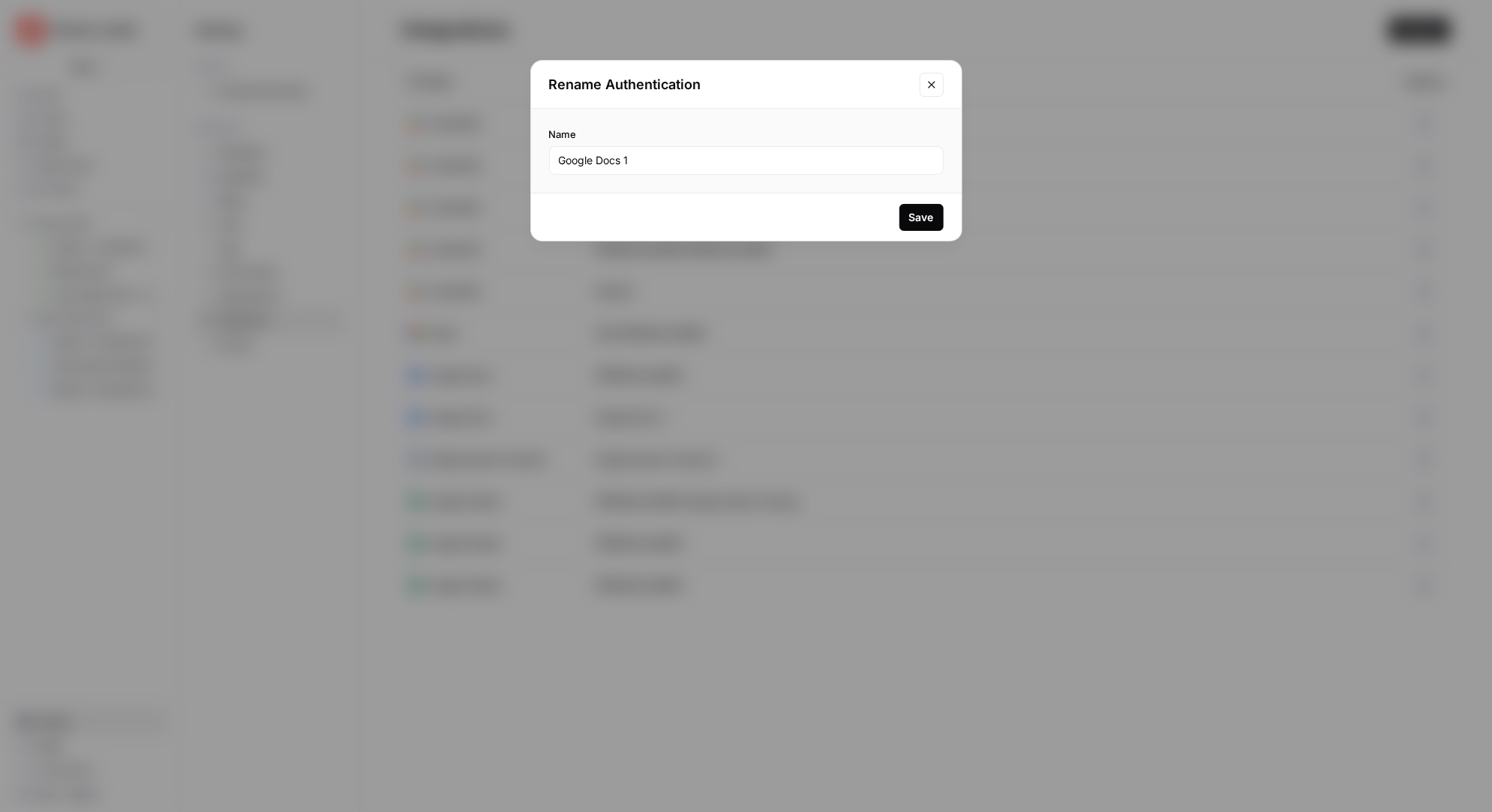
click at [658, 169] on div "Google Docs 1" at bounding box center [746, 161] width 395 height 28
click at [559, 156] on input "Google Docs" at bounding box center [746, 160] width 375 height 15
type input "RM Google Docs"
click at [920, 218] on div "Save" at bounding box center [922, 217] width 25 height 15
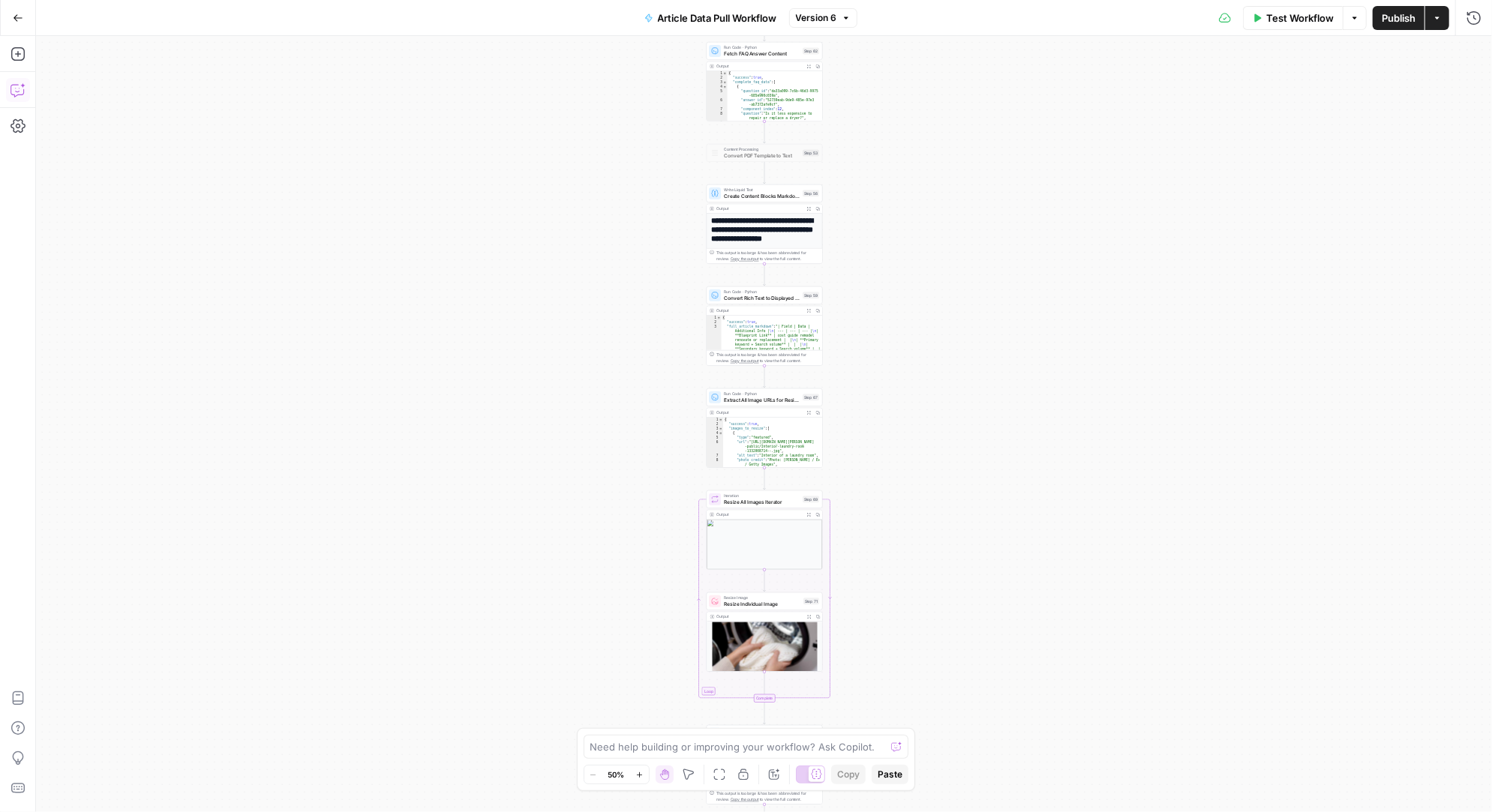
click at [19, 89] on icon "button" at bounding box center [18, 89] width 15 height 15
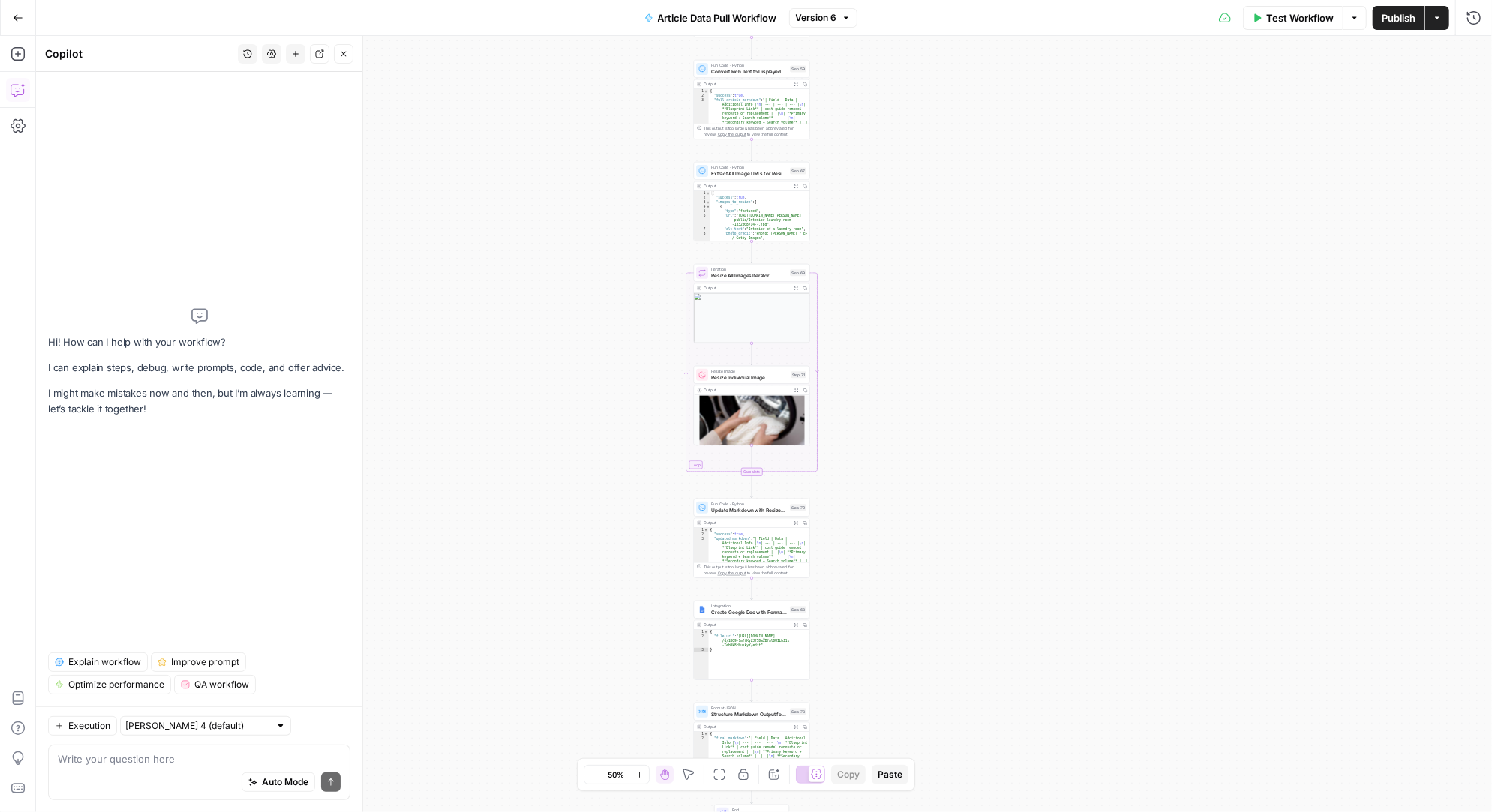
drag, startPoint x: 870, startPoint y: 720, endPoint x: 856, endPoint y: 493, distance: 227.4
click at [856, 493] on div "Workflow Set Inputs Inputs Run Code · Python Fetch Contentful Entry with Python…" at bounding box center [764, 424] width 1456 height 776
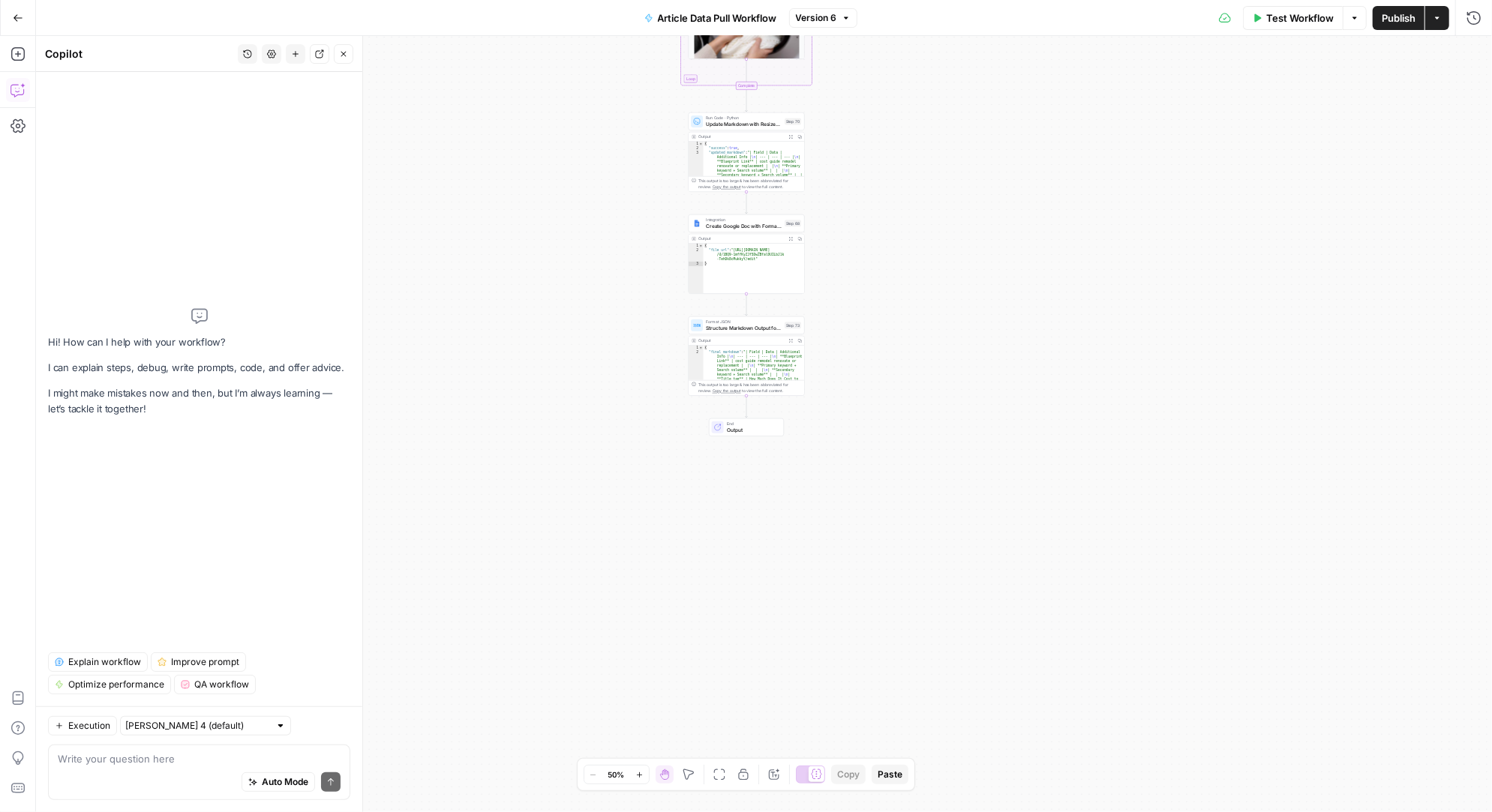
drag, startPoint x: 841, startPoint y: 630, endPoint x: 834, endPoint y: 217, distance: 413.1
click at [834, 217] on div "Workflow Set Inputs Inputs Run Code · Python Fetch Contentful Entry with Python…" at bounding box center [764, 424] width 1456 height 776
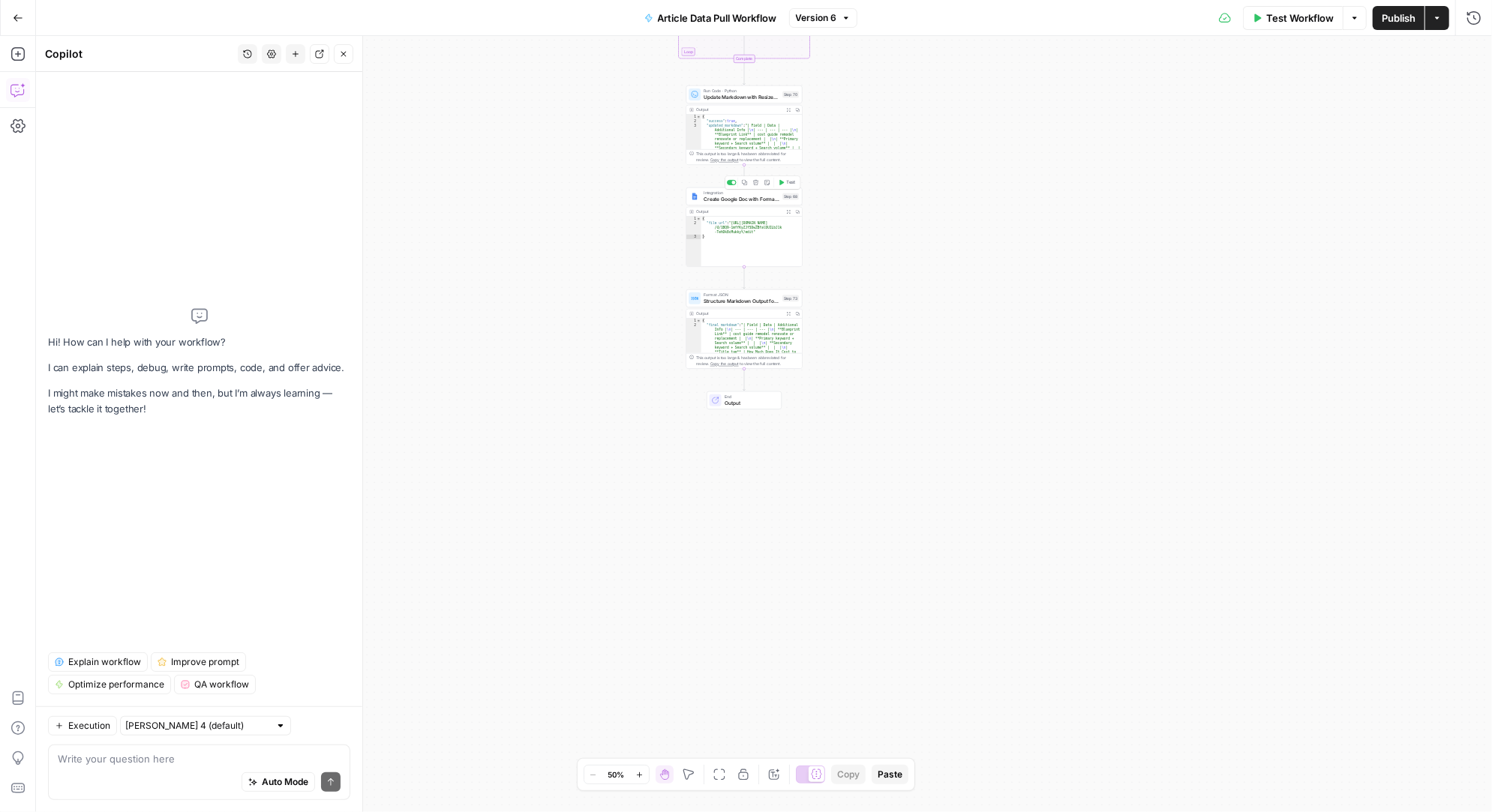
click at [742, 197] on span "Create Google Doc with Formatted Markdown" at bounding box center [742, 199] width 76 height 7
click at [1466, 119] on div at bounding box center [1467, 122] width 12 height 15
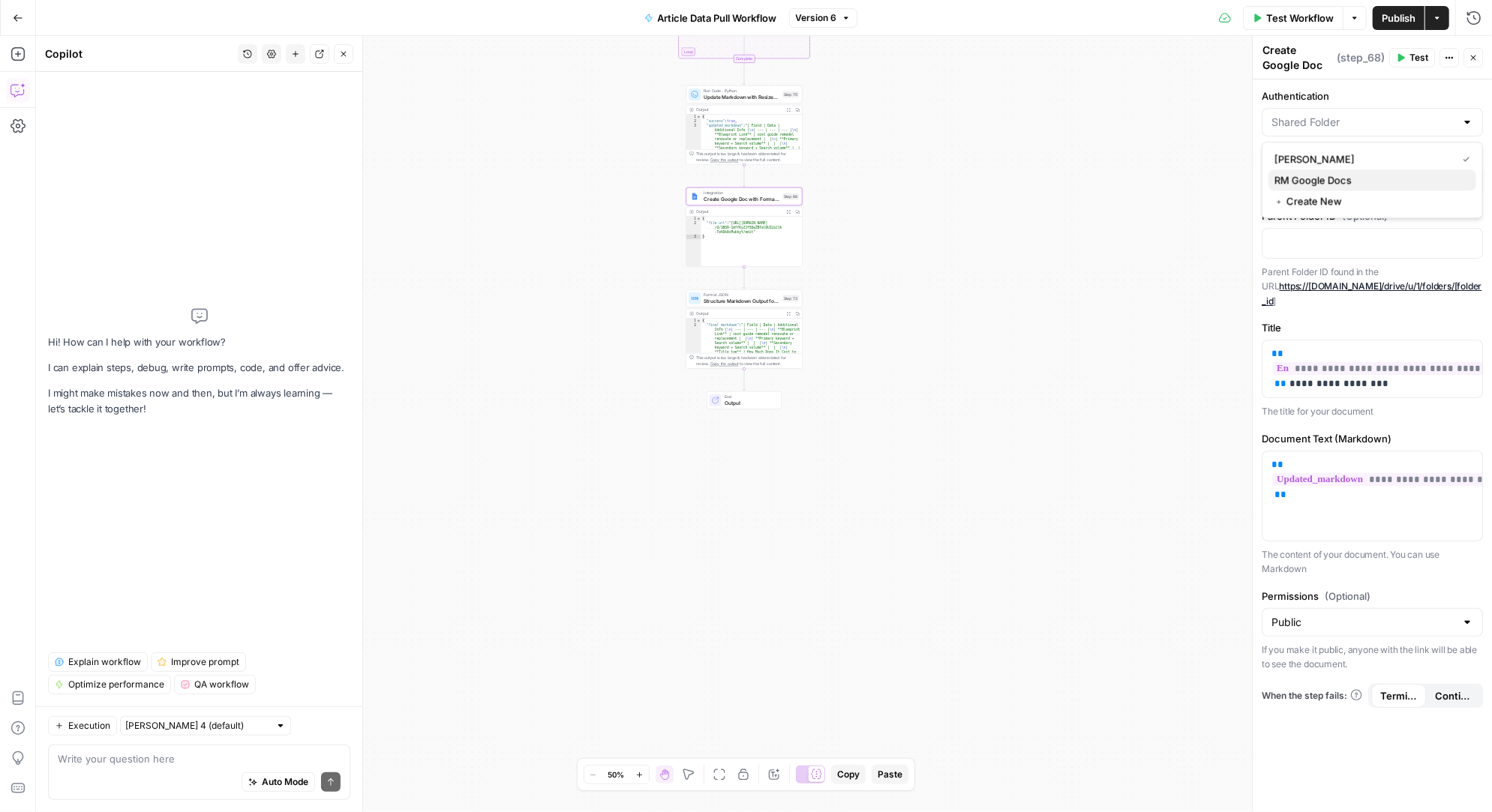
click at [1336, 172] on span "RM Google Docs" at bounding box center [1368, 179] width 190 height 15
type input "RM Google Docs"
click at [1291, 241] on p at bounding box center [1372, 242] width 202 height 15
click at [1418, 220] on label "Parent Folder ID (Optional)" at bounding box center [1372, 215] width 222 height 15
click at [1413, 183] on input "Action" at bounding box center [1363, 182] width 184 height 15
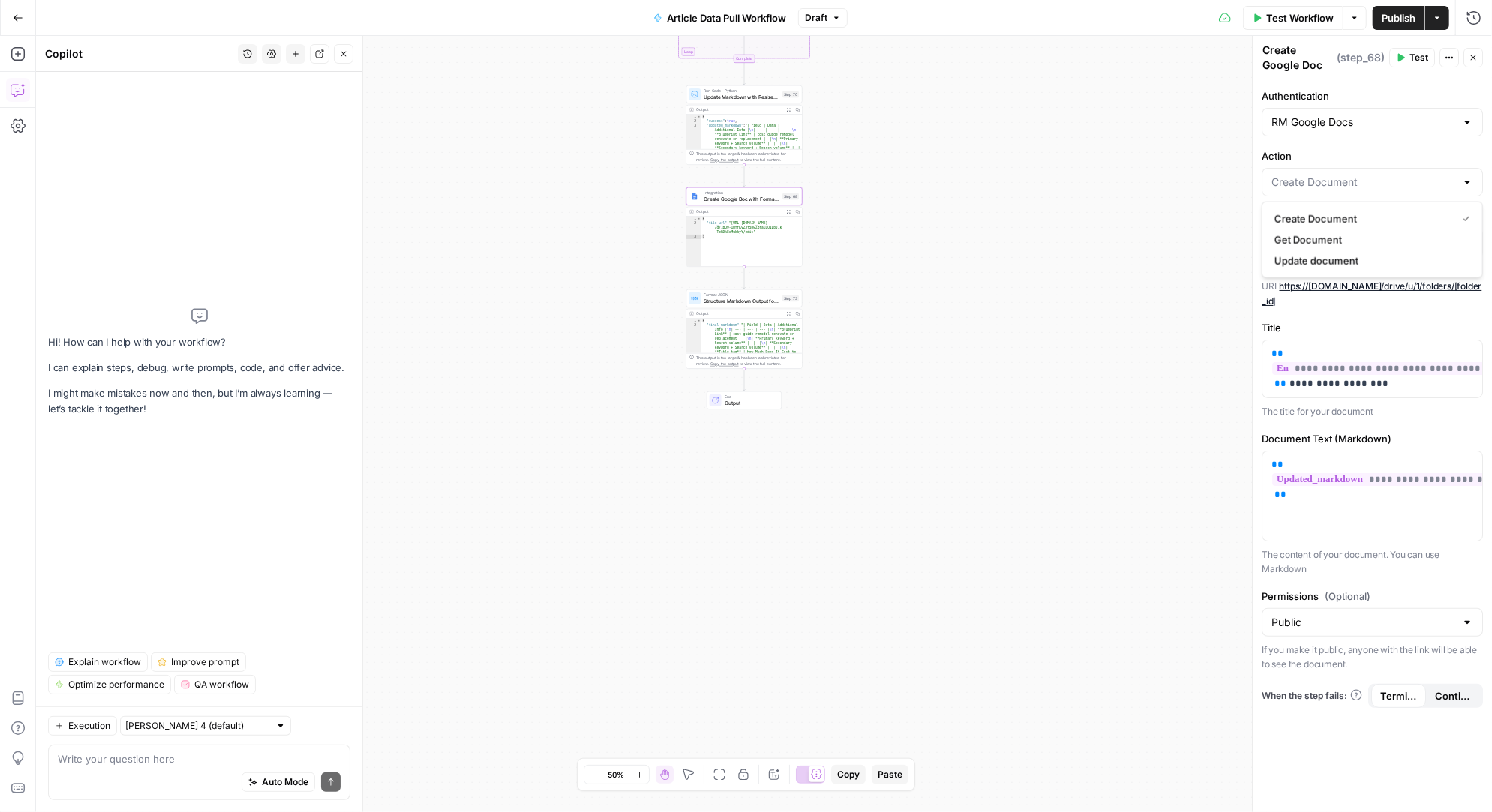
type input "Create Document"
click at [1403, 148] on label "Action" at bounding box center [1372, 155] width 222 height 15
click at [1403, 175] on input "Create Document" at bounding box center [1363, 182] width 184 height 15
type input "Create Document"
click at [1405, 615] on input "Permissions (Optional)" at bounding box center [1363, 622] width 184 height 15
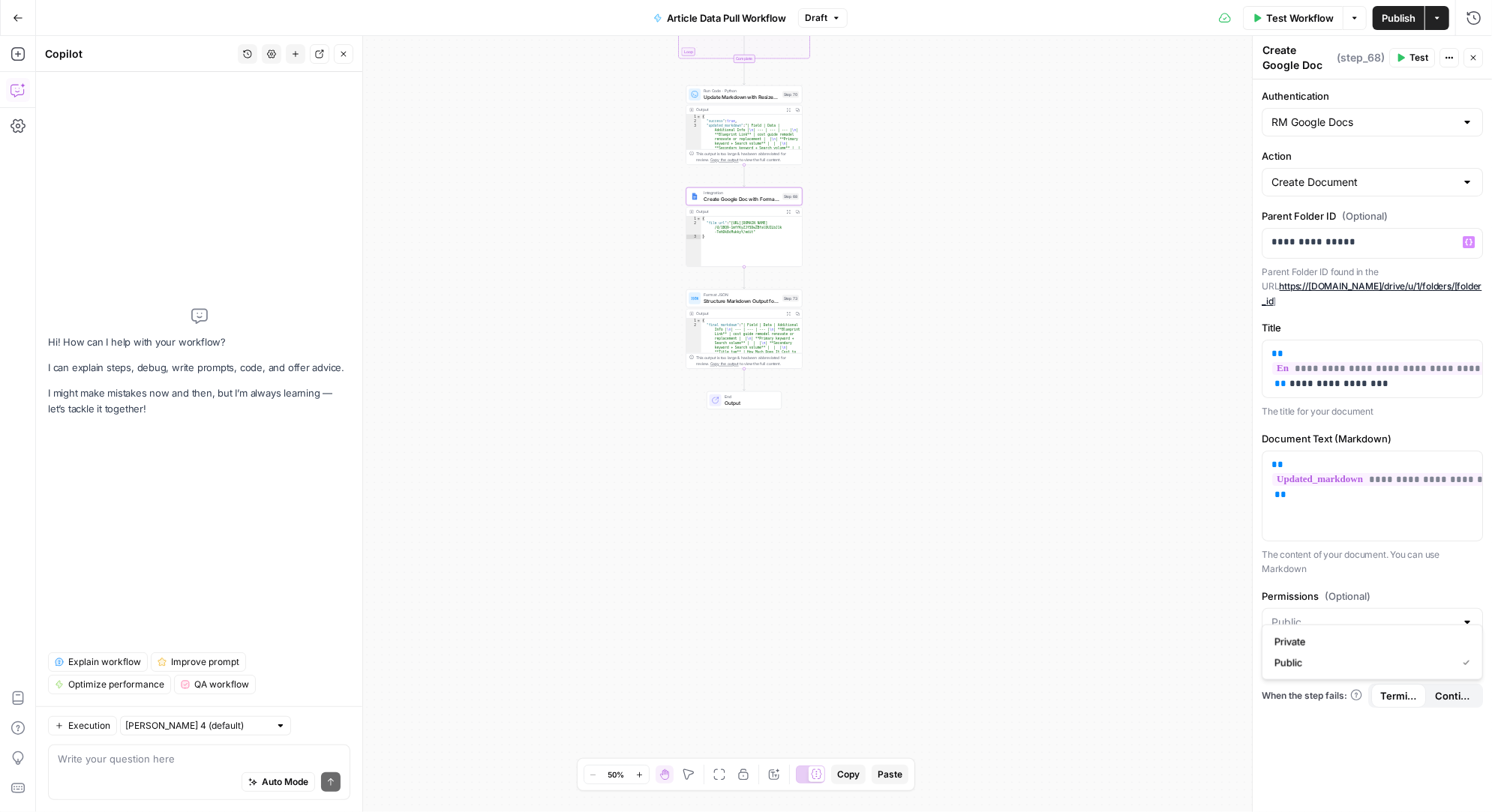
type input "Public"
click at [1403, 557] on p "The content of your document. You can use Markdown" at bounding box center [1372, 561] width 222 height 29
click at [1397, 14] on span "Publish" at bounding box center [1398, 18] width 34 height 15
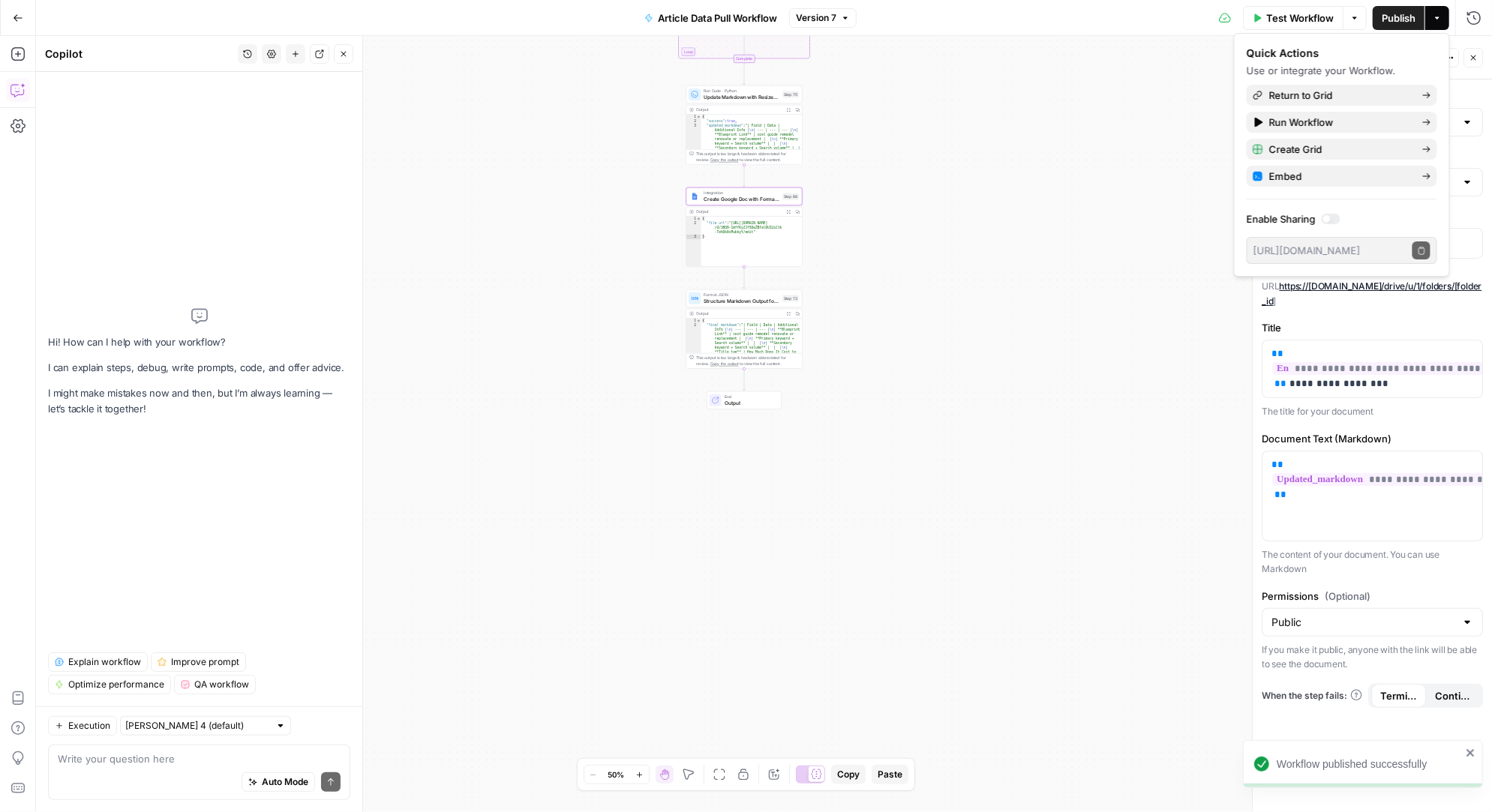
click at [1159, 107] on div "Workflow Set Inputs Inputs Run Code · Python Fetch Contentful Entry with Python…" at bounding box center [764, 424] width 1456 height 776
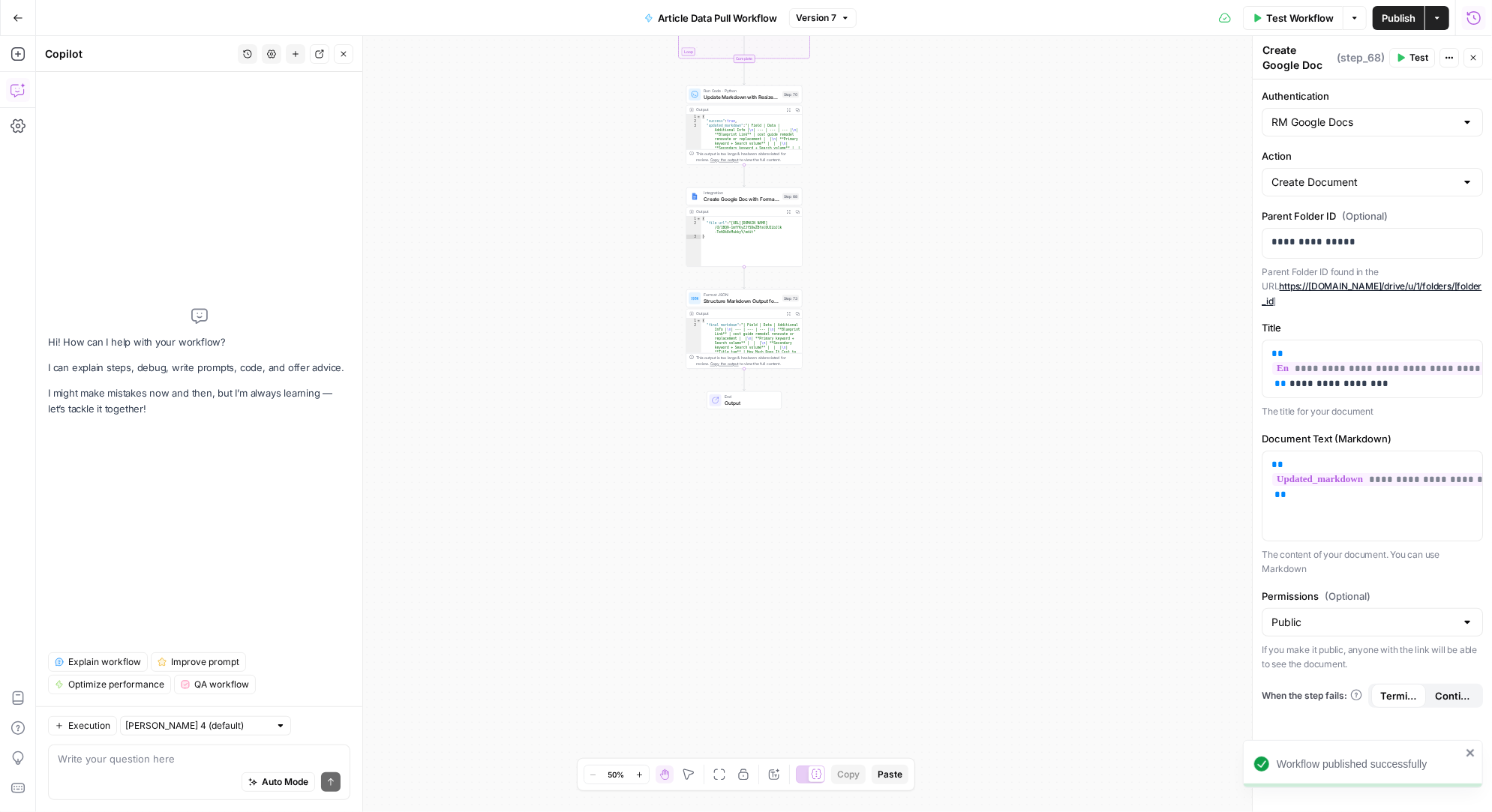
click at [1478, 14] on icon "button" at bounding box center [1473, 18] width 15 height 15
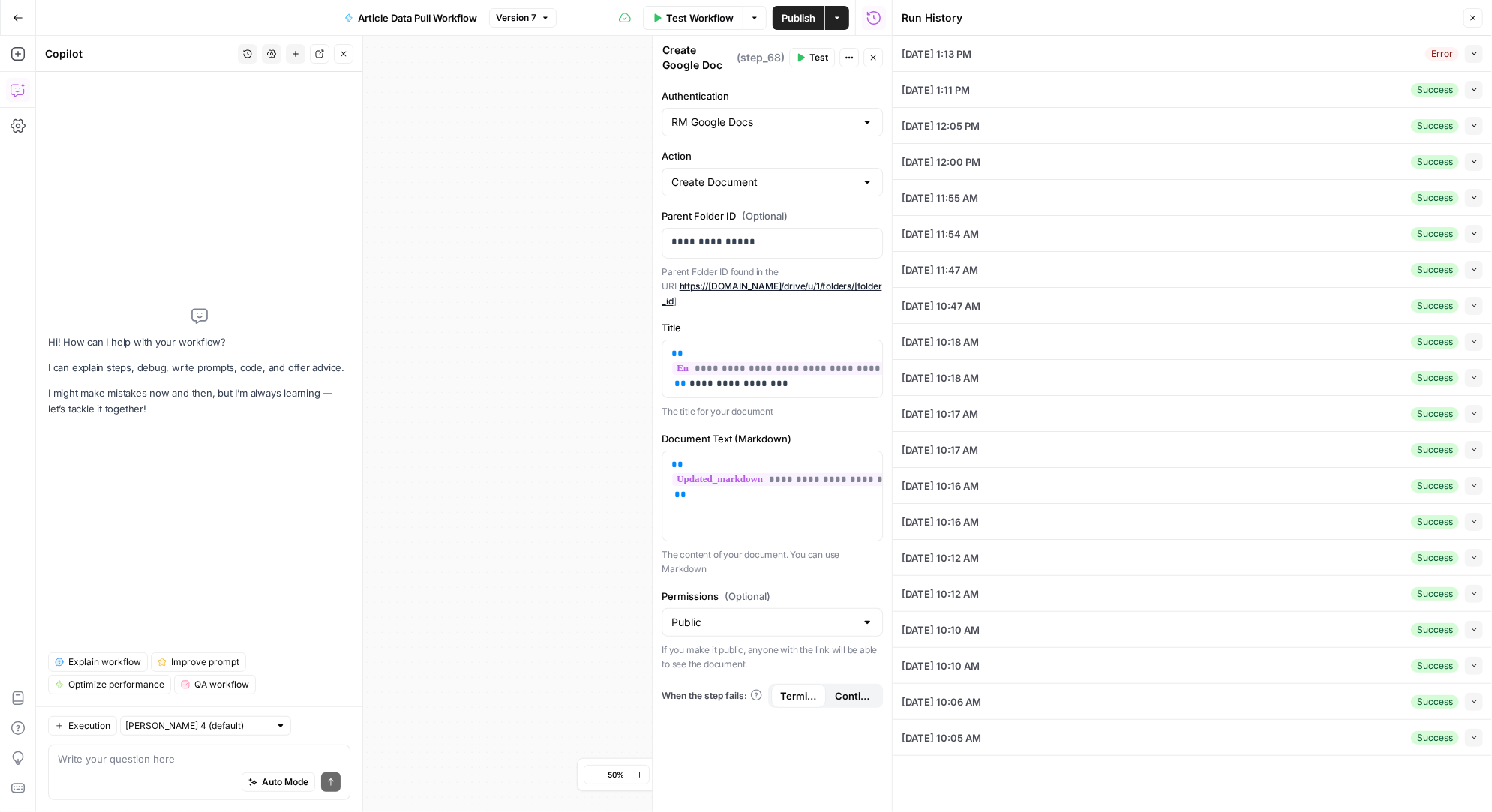
click at [1476, 54] on icon "button" at bounding box center [1473, 53] width 8 height 8
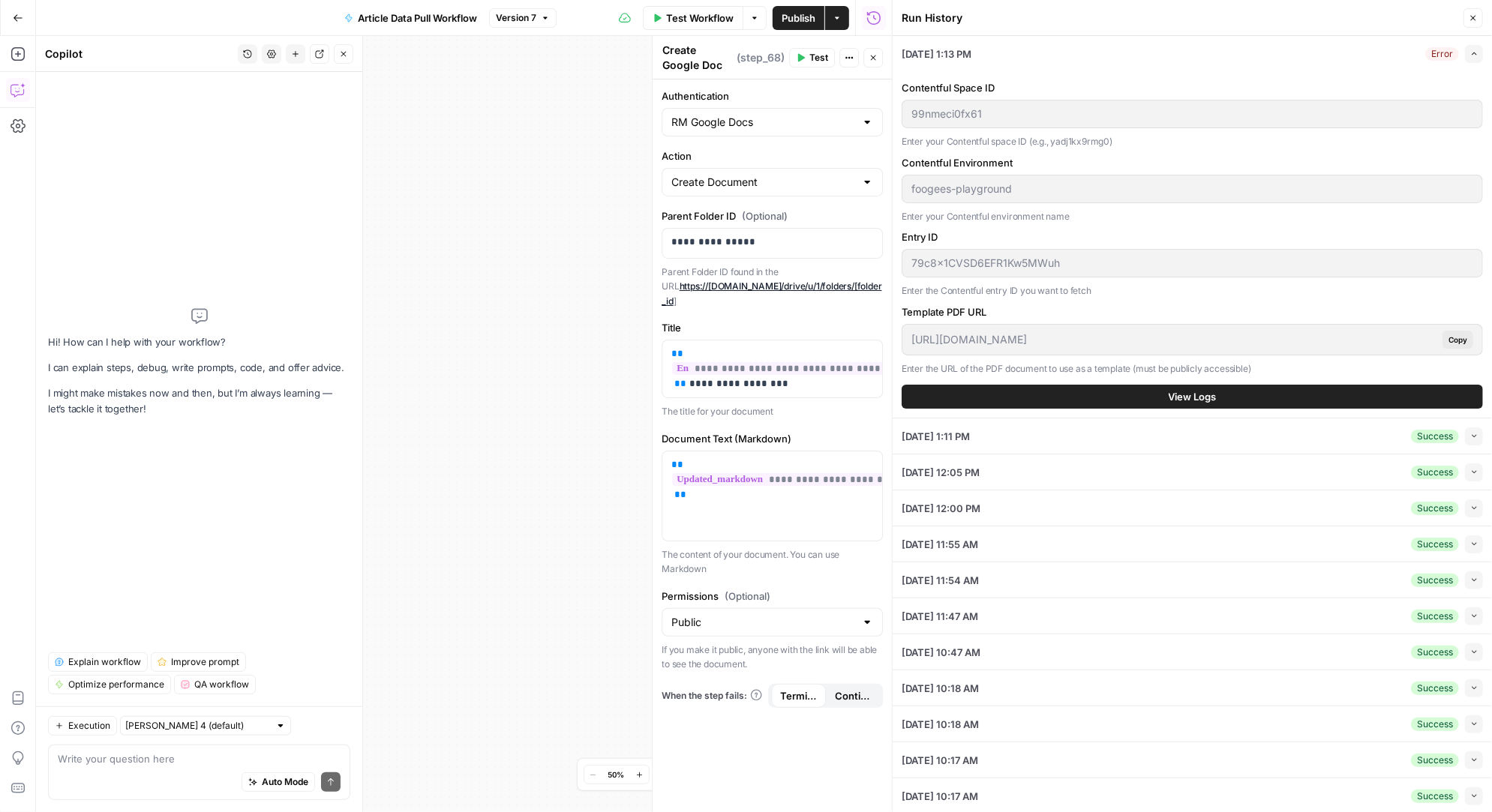
click at [1214, 391] on span "View Logs" at bounding box center [1193, 396] width 48 height 15
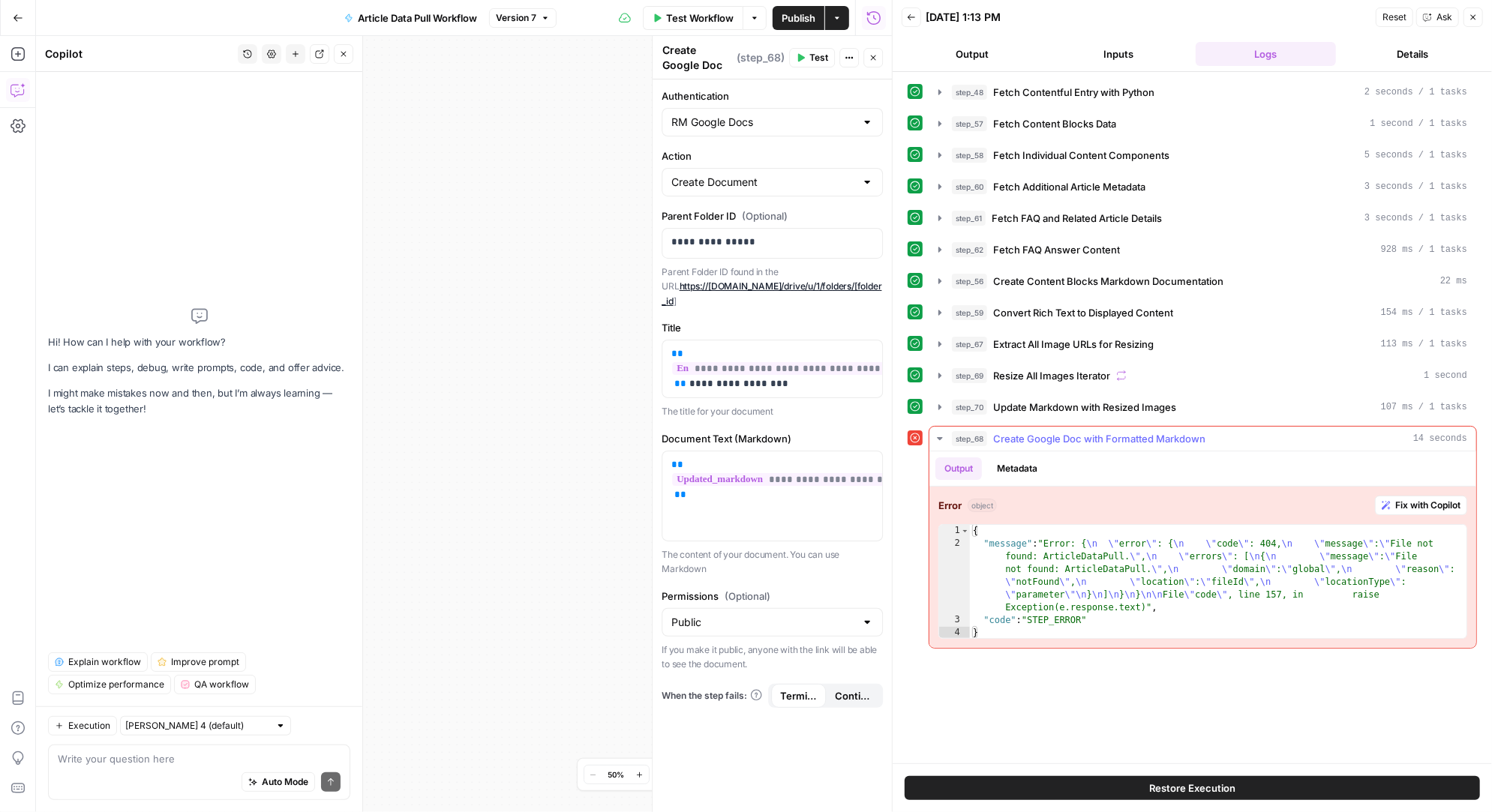
click at [1412, 499] on span "Fix with Copilot" at bounding box center [1428, 505] width 65 height 13
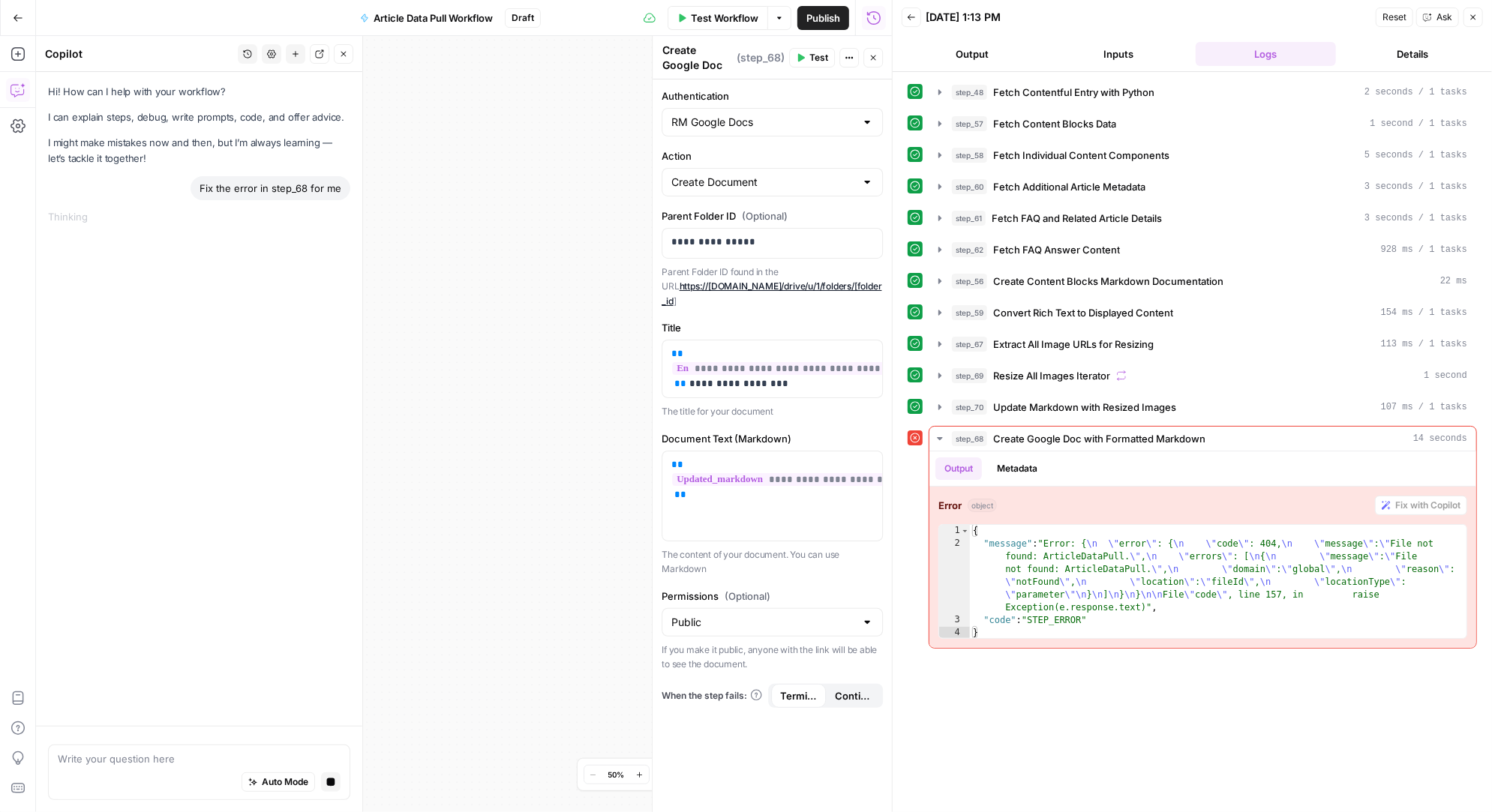
click at [712, 284] on link "https://drive.google.com/drive/u/1/folders/[folder_id" at bounding box center [771, 294] width 220 height 26
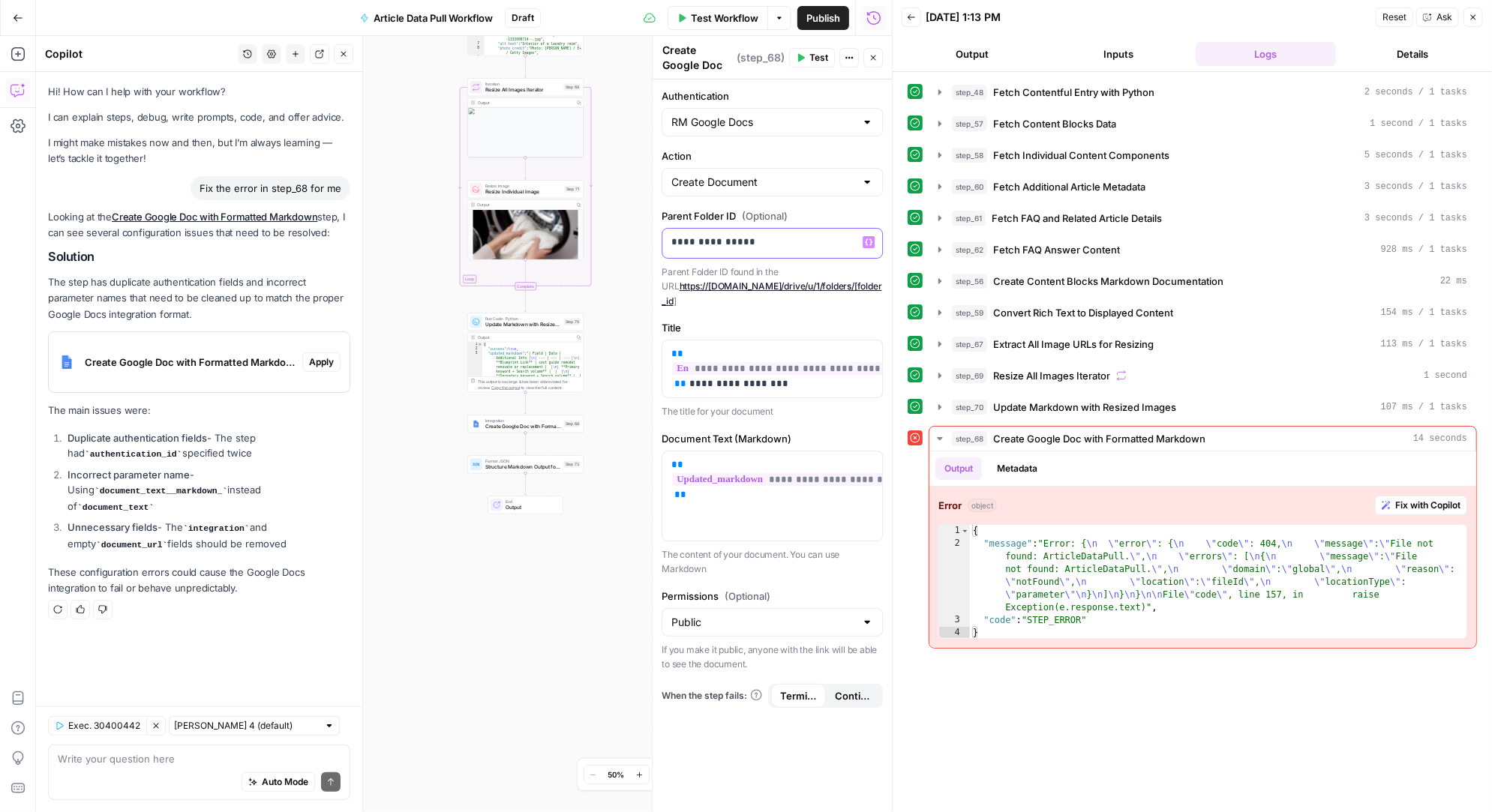
drag, startPoint x: 791, startPoint y: 244, endPoint x: 654, endPoint y: 245, distance: 137.0
click at [654, 245] on div "**********" at bounding box center [772, 424] width 240 height 776
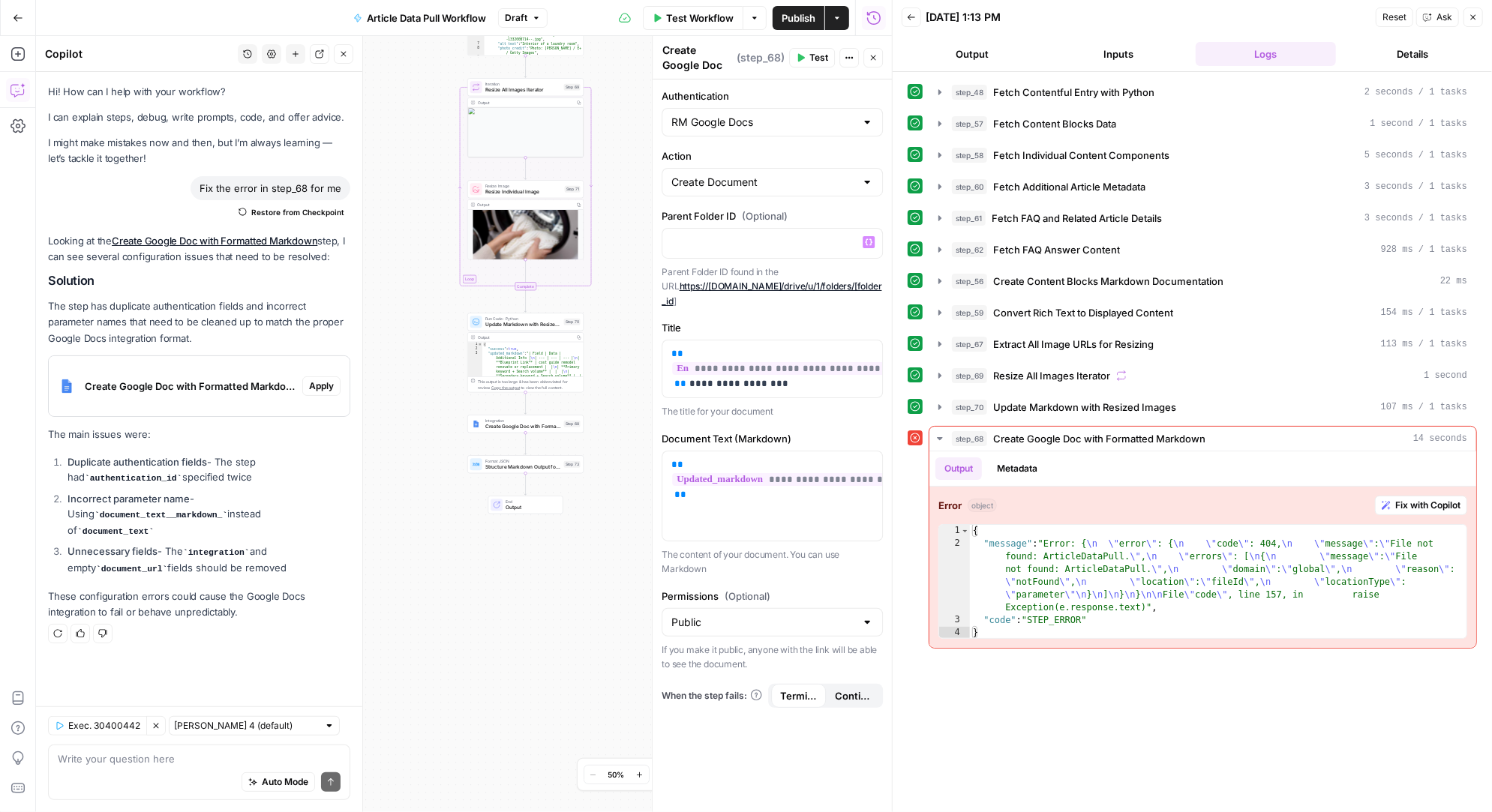
click at [812, 56] on span "Test" at bounding box center [818, 57] width 19 height 13
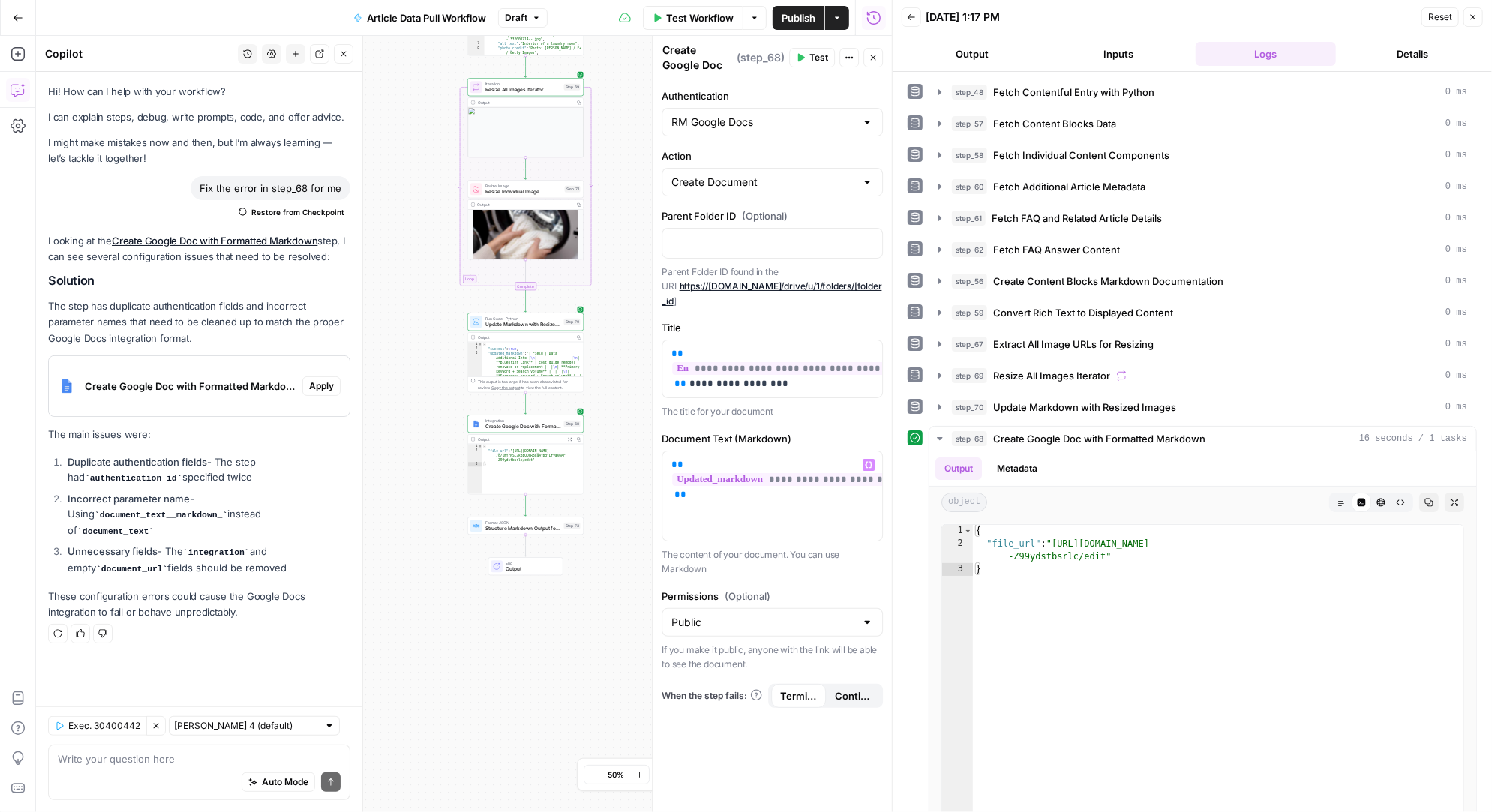
click at [805, 16] on span "Publish" at bounding box center [798, 18] width 34 height 15
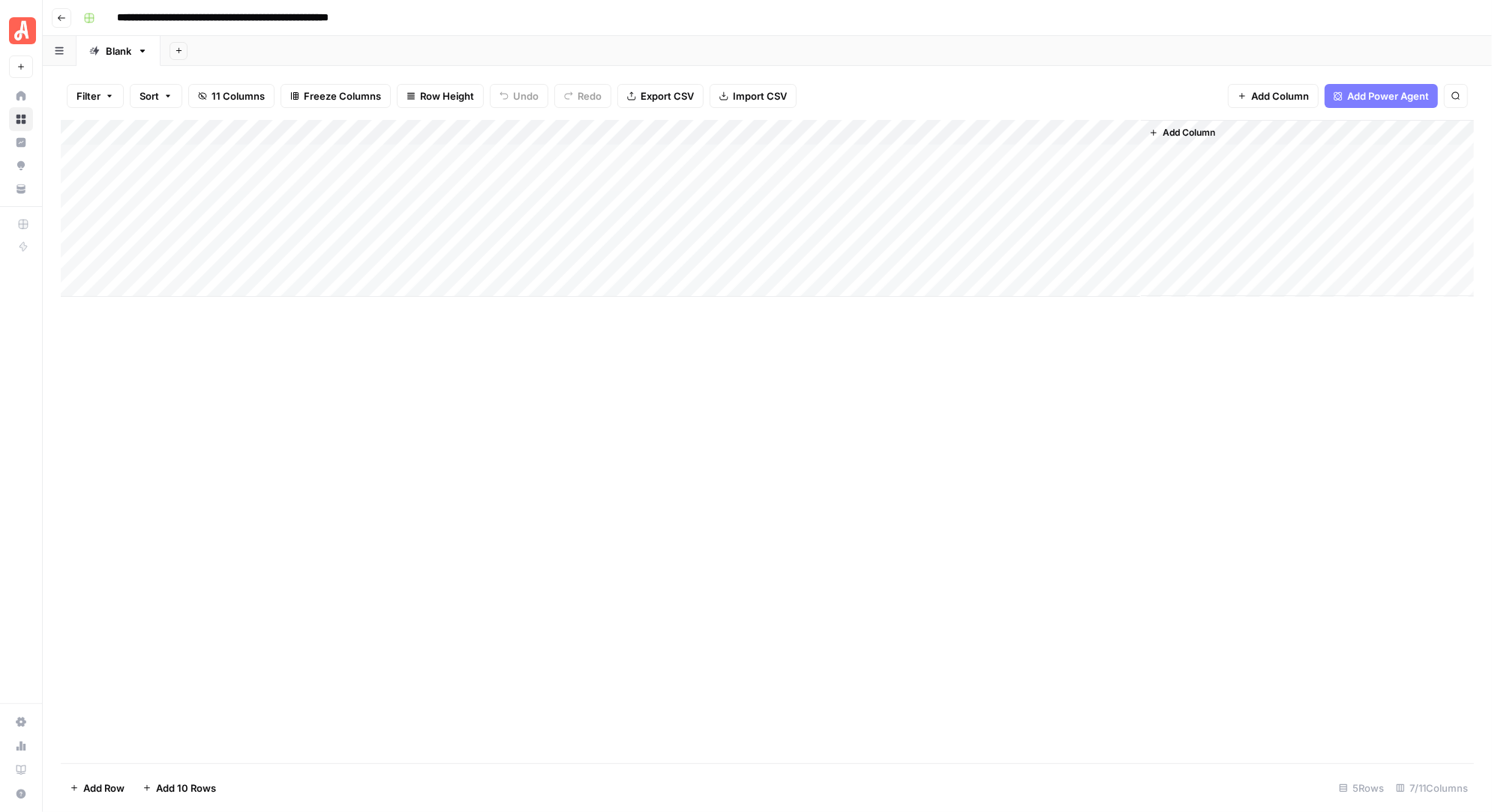
click at [629, 128] on div "Add Column" at bounding box center [767, 208] width 1413 height 177
click at [647, 152] on div "Add Column" at bounding box center [767, 208] width 1413 height 177
click at [624, 155] on div "Add Column" at bounding box center [767, 208] width 1413 height 177
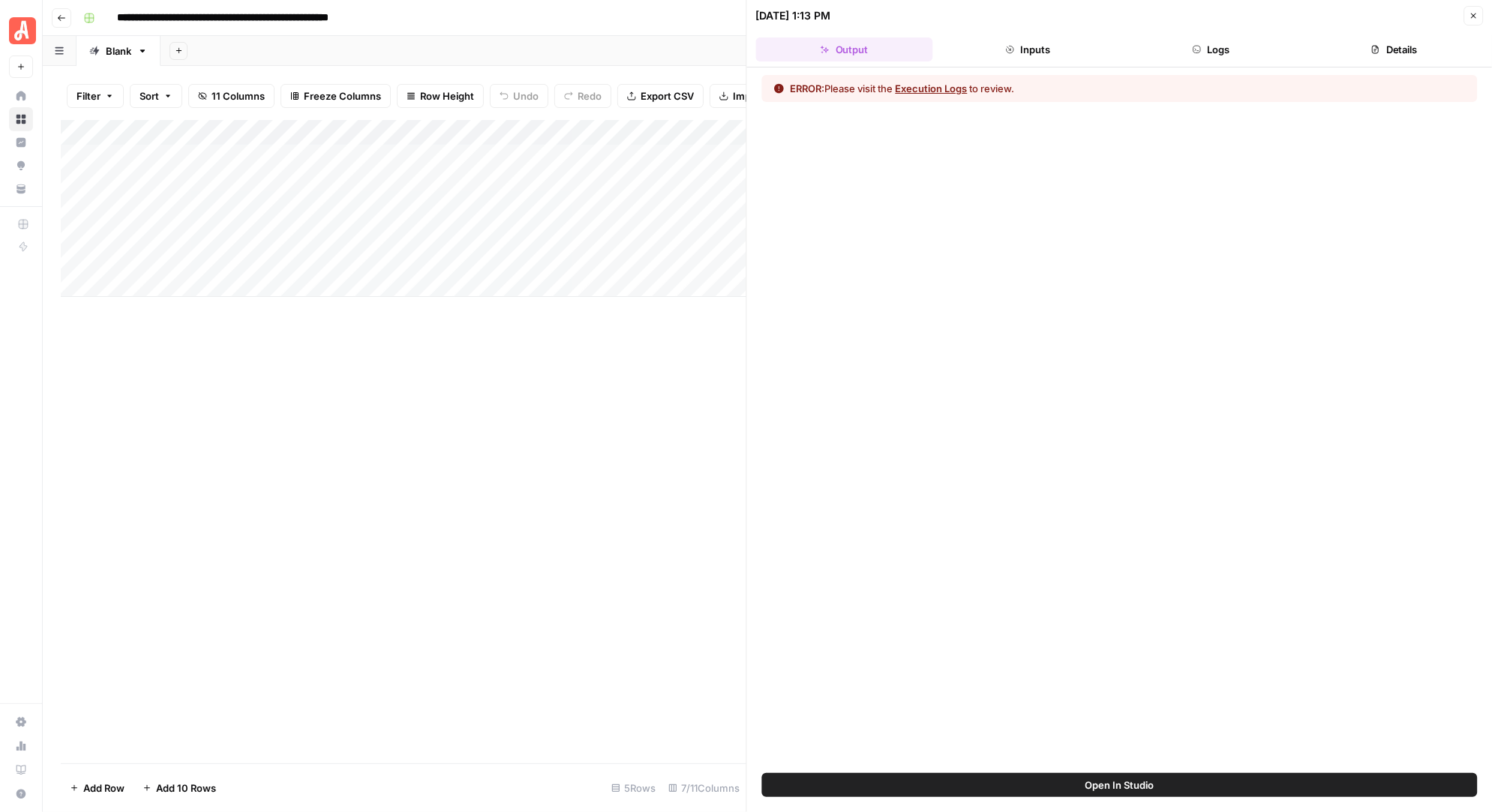
click at [1207, 48] on button "Logs" at bounding box center [1210, 49] width 177 height 24
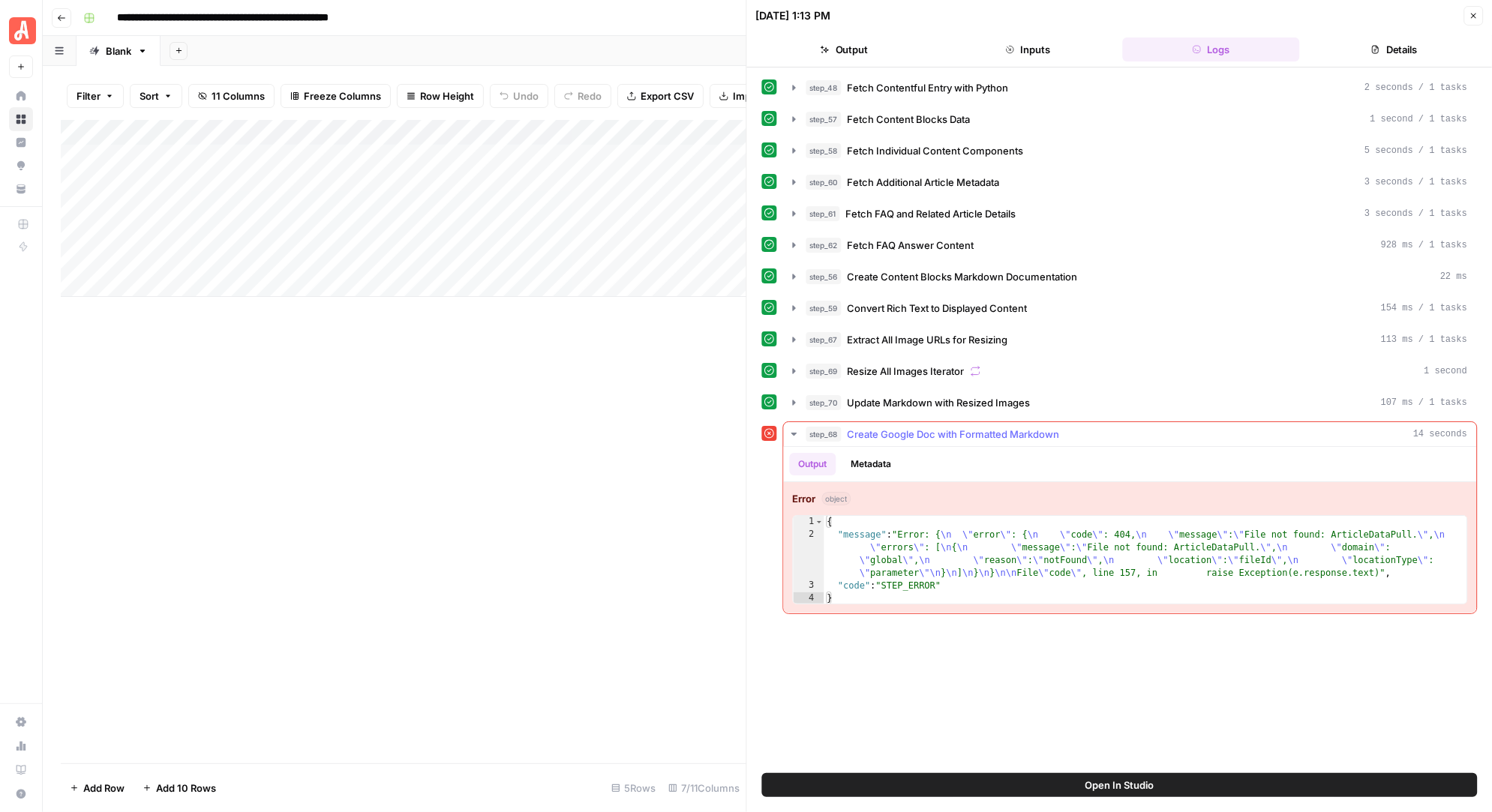
type textarea "**********"
click at [924, 525] on div "{ "message" : "Error: { \n \" error \" : { \n \" code \" : 404, \n \" message \…" at bounding box center [1146, 573] width 644 height 115
click at [1472, 16] on icon "button" at bounding box center [1473, 16] width 5 height 5
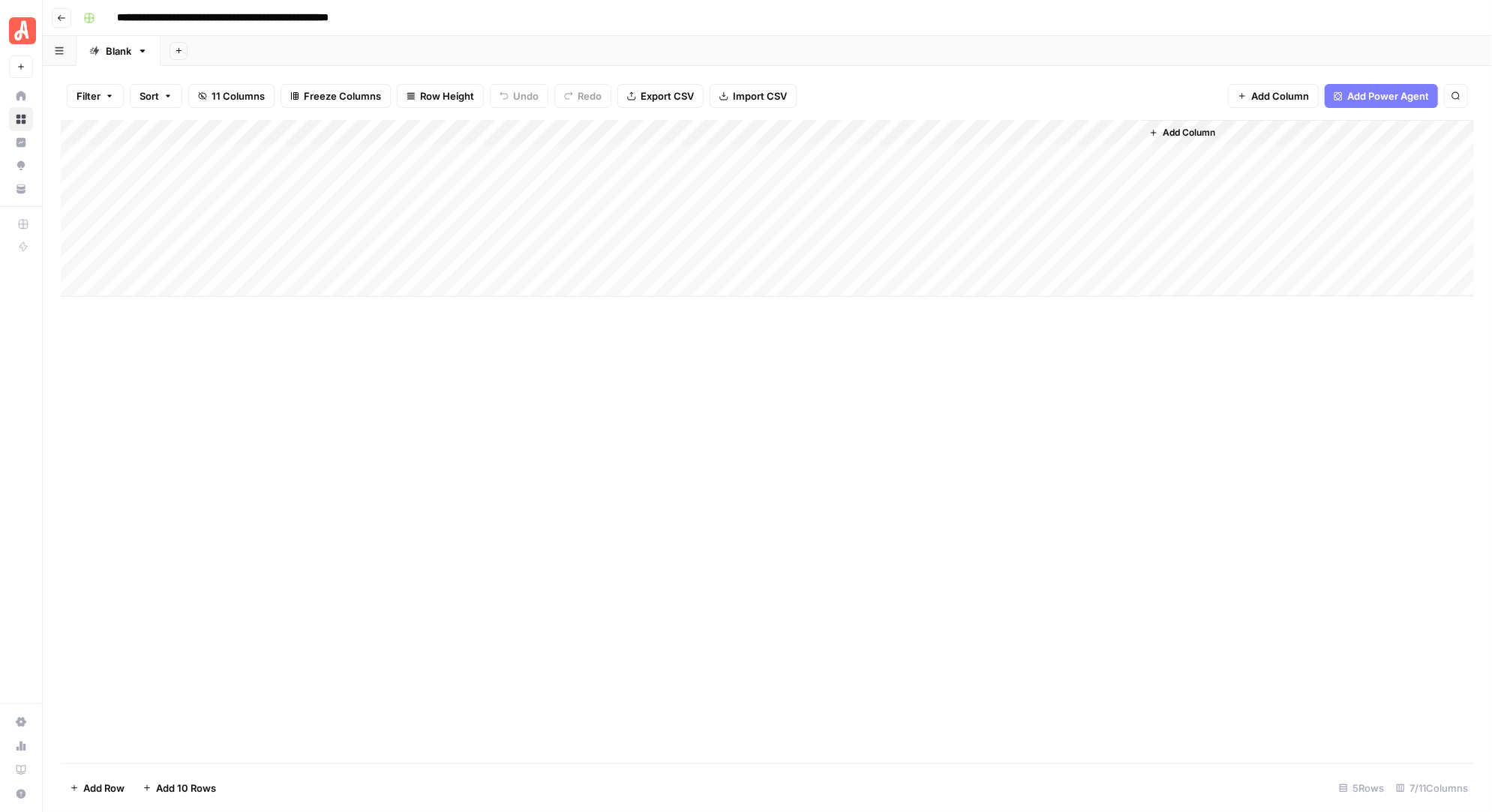
click at [594, 152] on div "Add Column" at bounding box center [767, 208] width 1413 height 177
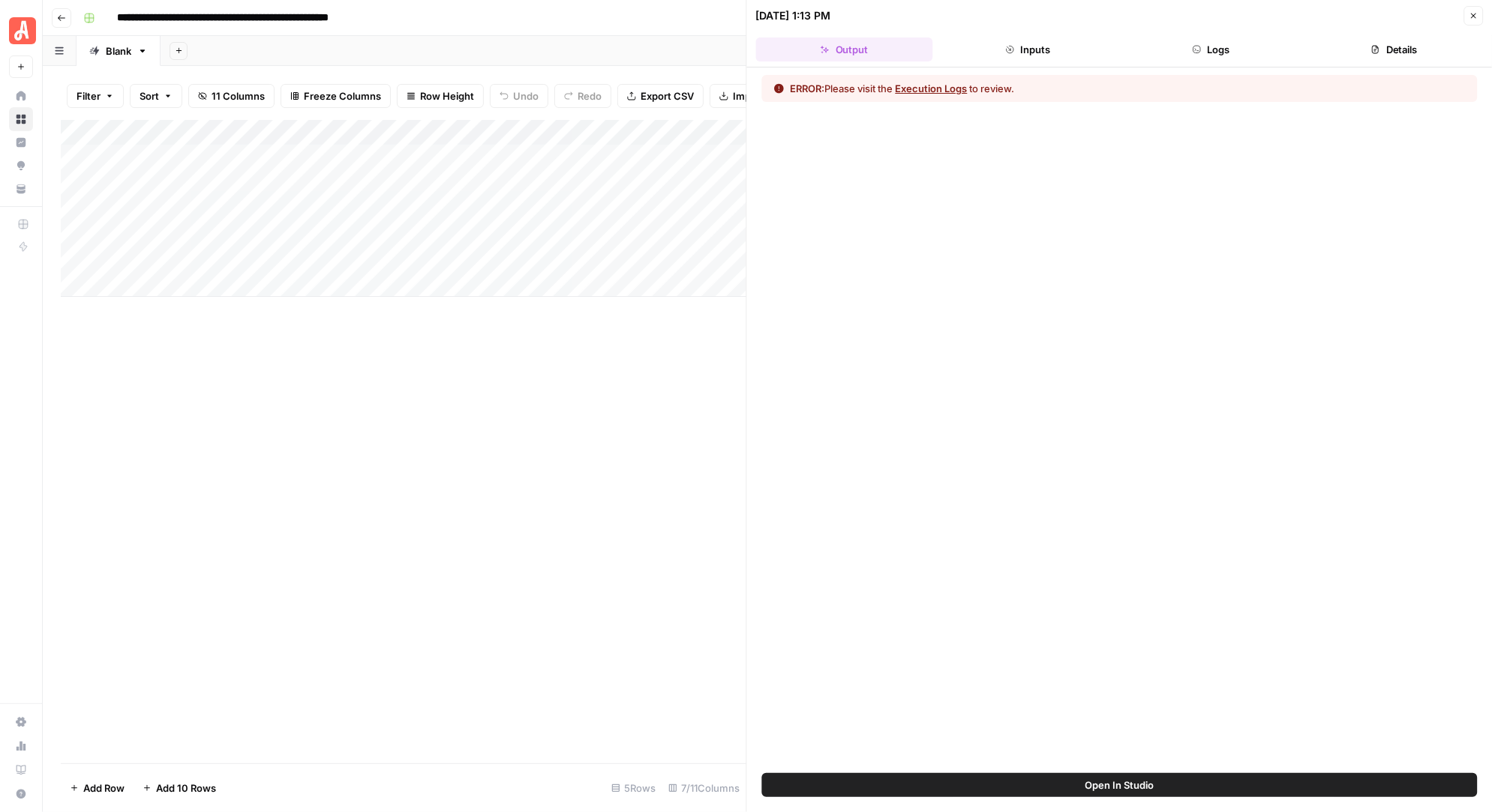
click at [1218, 49] on button "Logs" at bounding box center [1210, 49] width 177 height 24
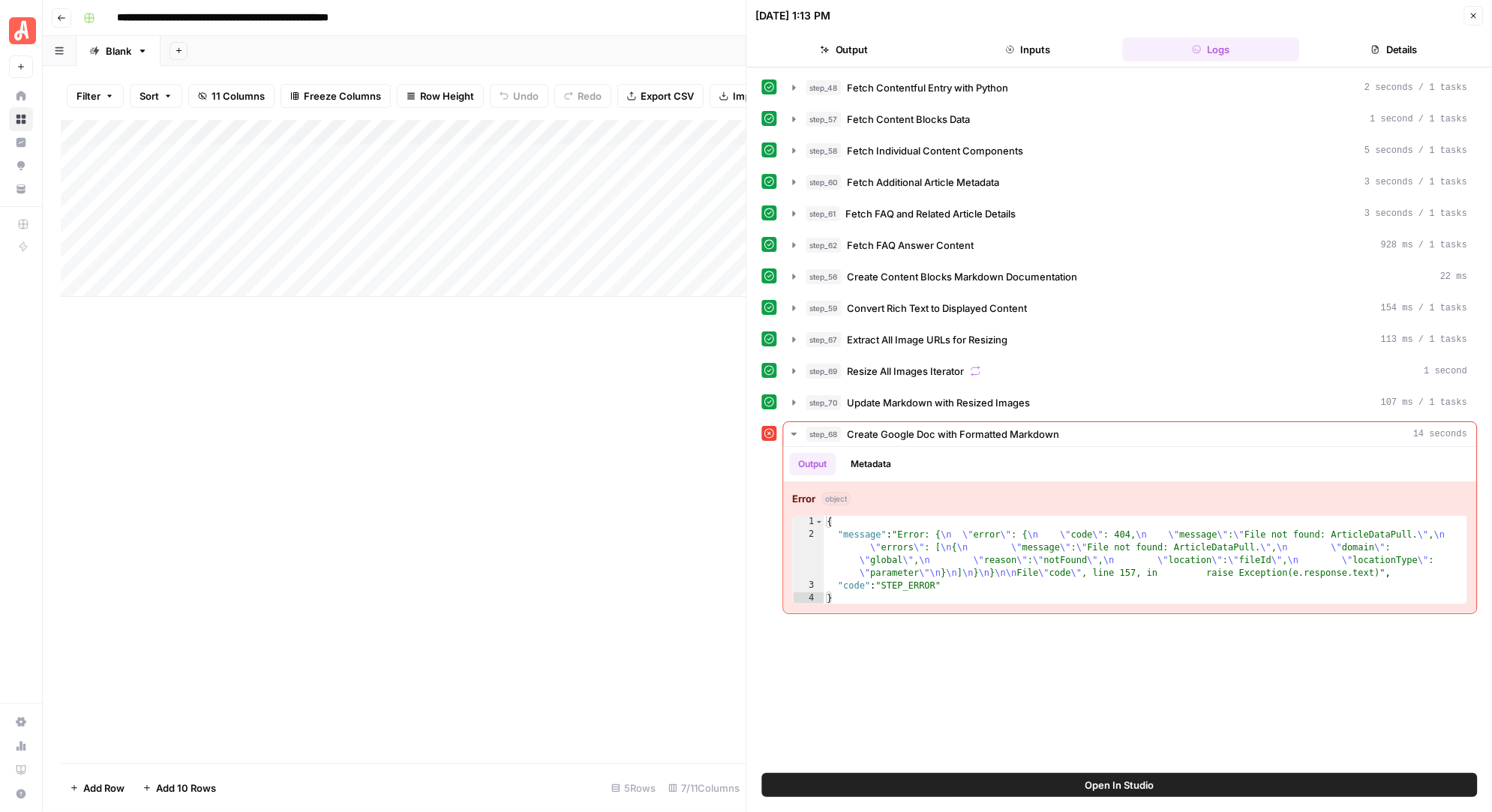
click at [1472, 16] on icon "button" at bounding box center [1473, 16] width 9 height 9
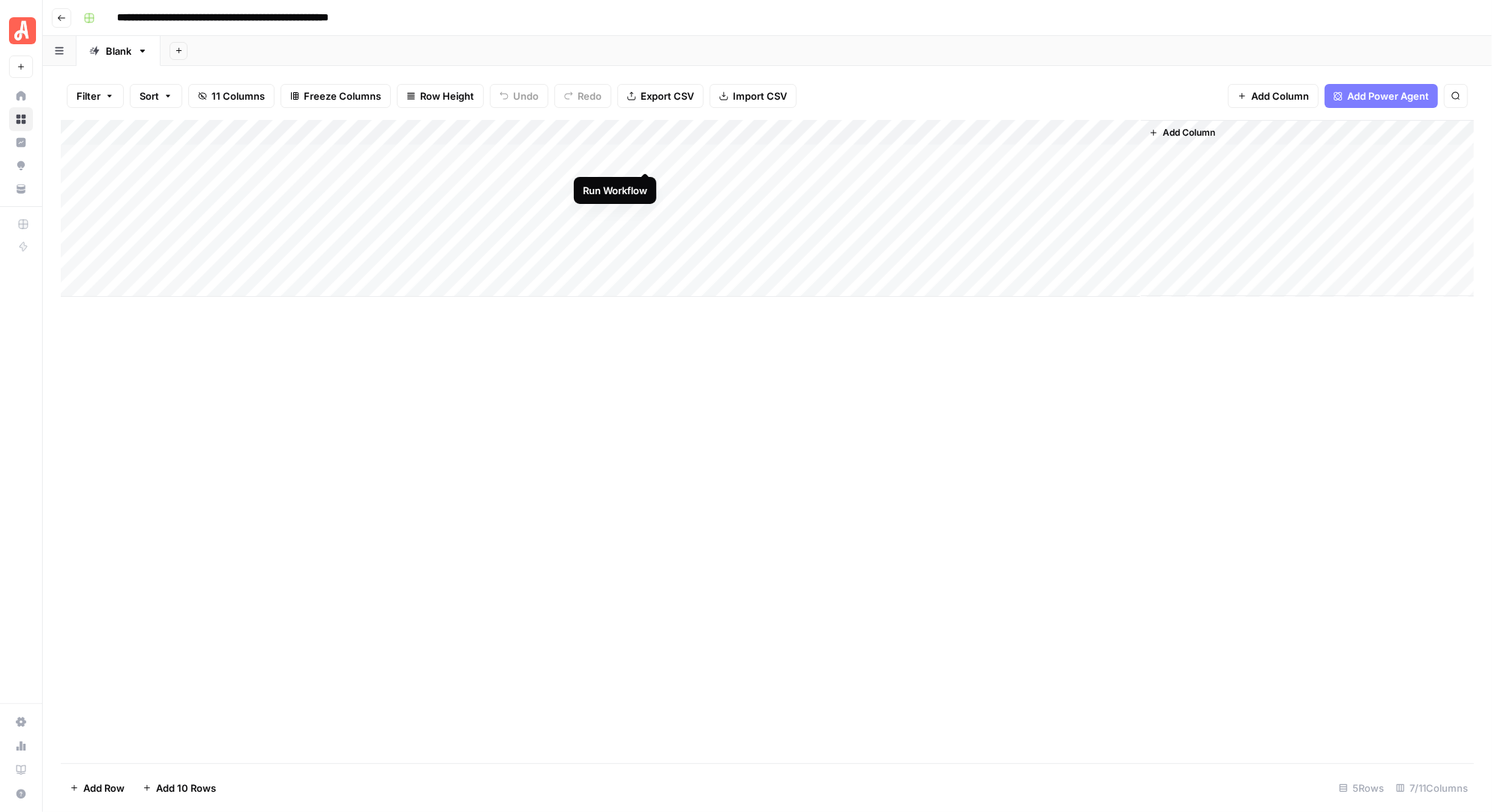
click at [646, 154] on div "Add Column" at bounding box center [767, 208] width 1413 height 177
click at [651, 155] on div "Add Column" at bounding box center [767, 208] width 1413 height 177
click at [645, 154] on div "Add Column" at bounding box center [767, 208] width 1413 height 177
click at [837, 155] on div "Add Column" at bounding box center [767, 208] width 1413 height 177
click at [916, 153] on div "Add Column" at bounding box center [767, 208] width 1413 height 177
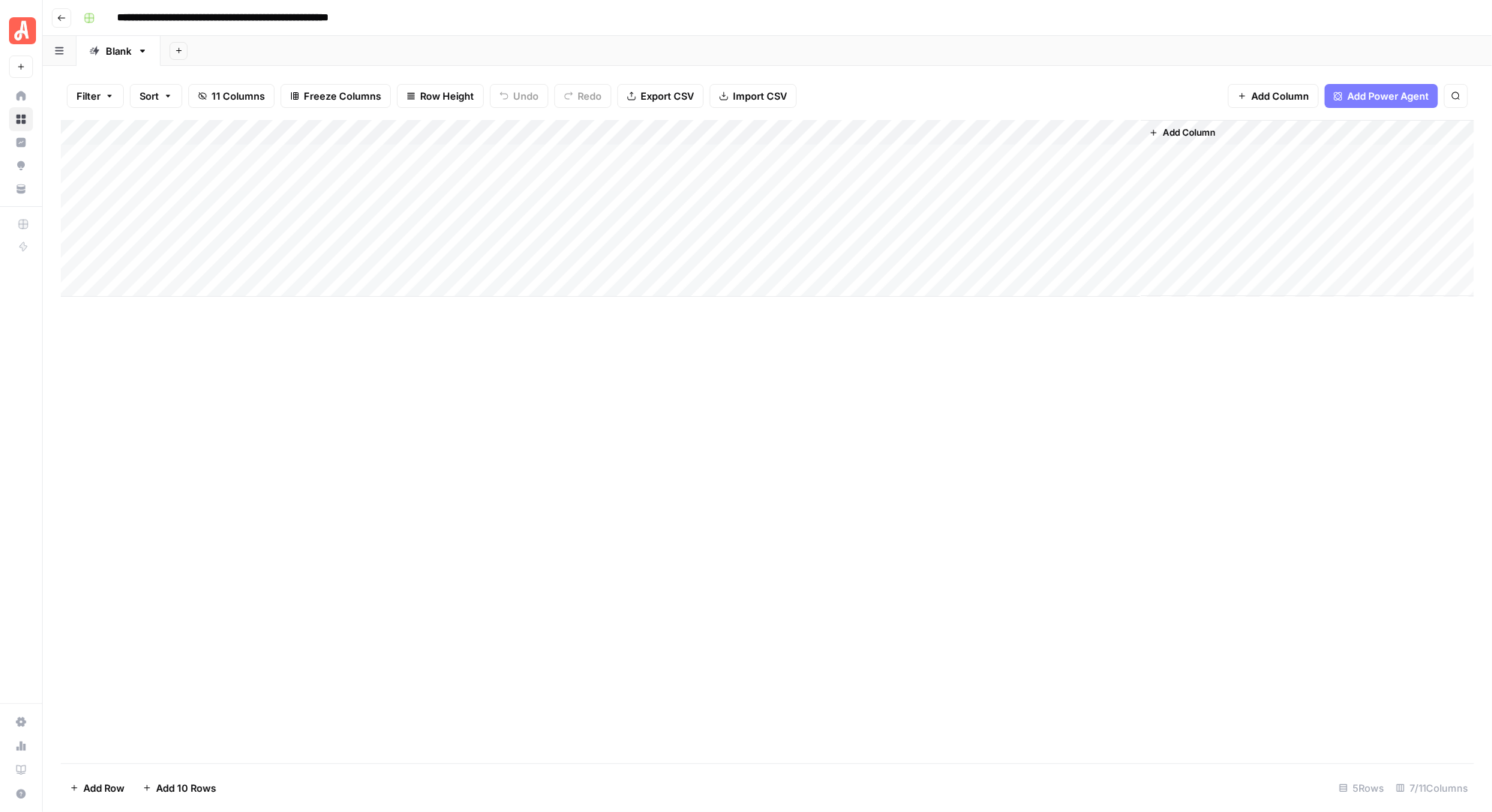
click at [1015, 154] on div "Add Column" at bounding box center [767, 208] width 1413 height 177
click at [1124, 157] on div "Add Column" at bounding box center [767, 208] width 1413 height 177
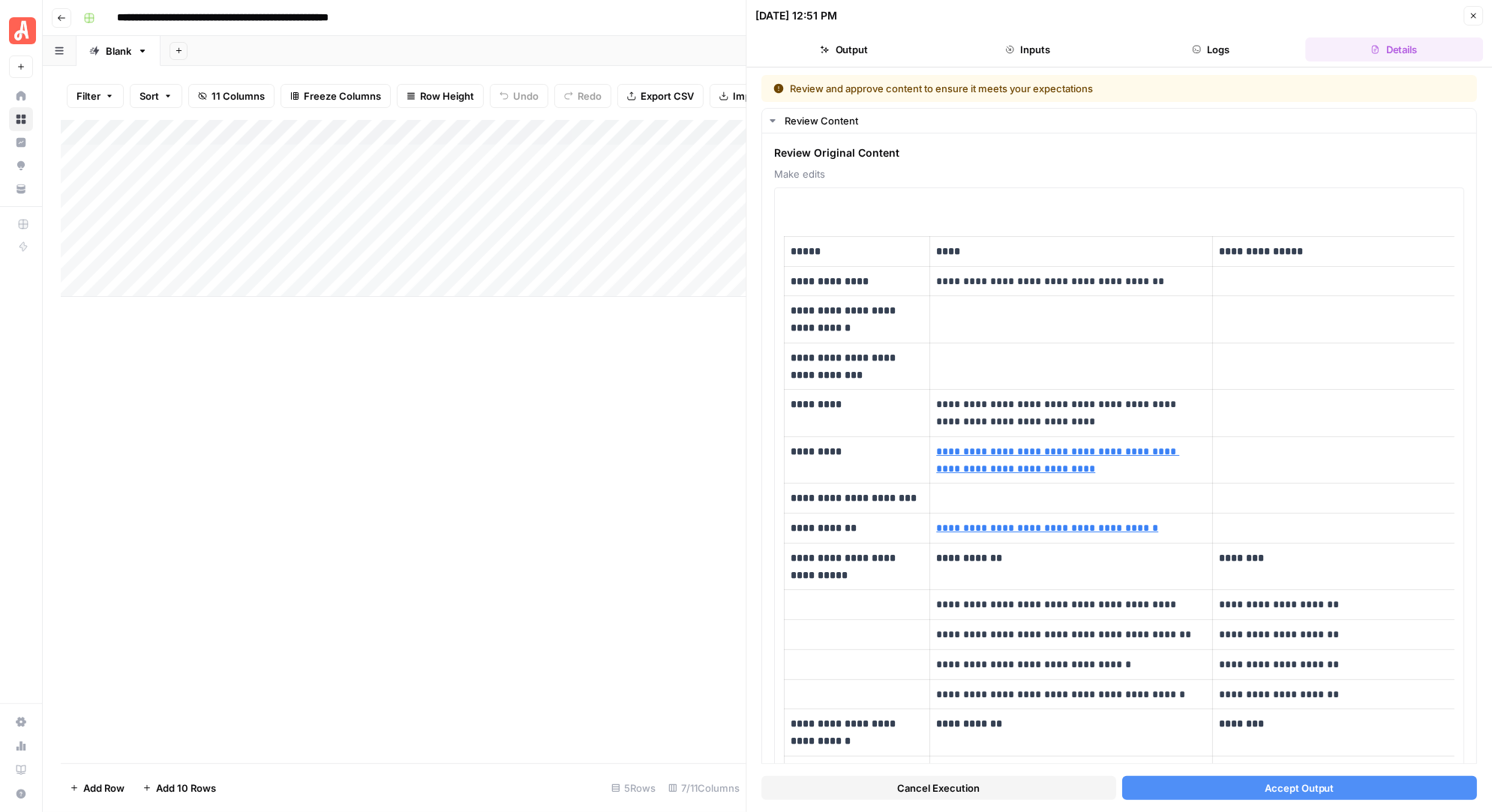
click at [1034, 781] on button "Cancel Execution" at bounding box center [939, 787] width 355 height 24
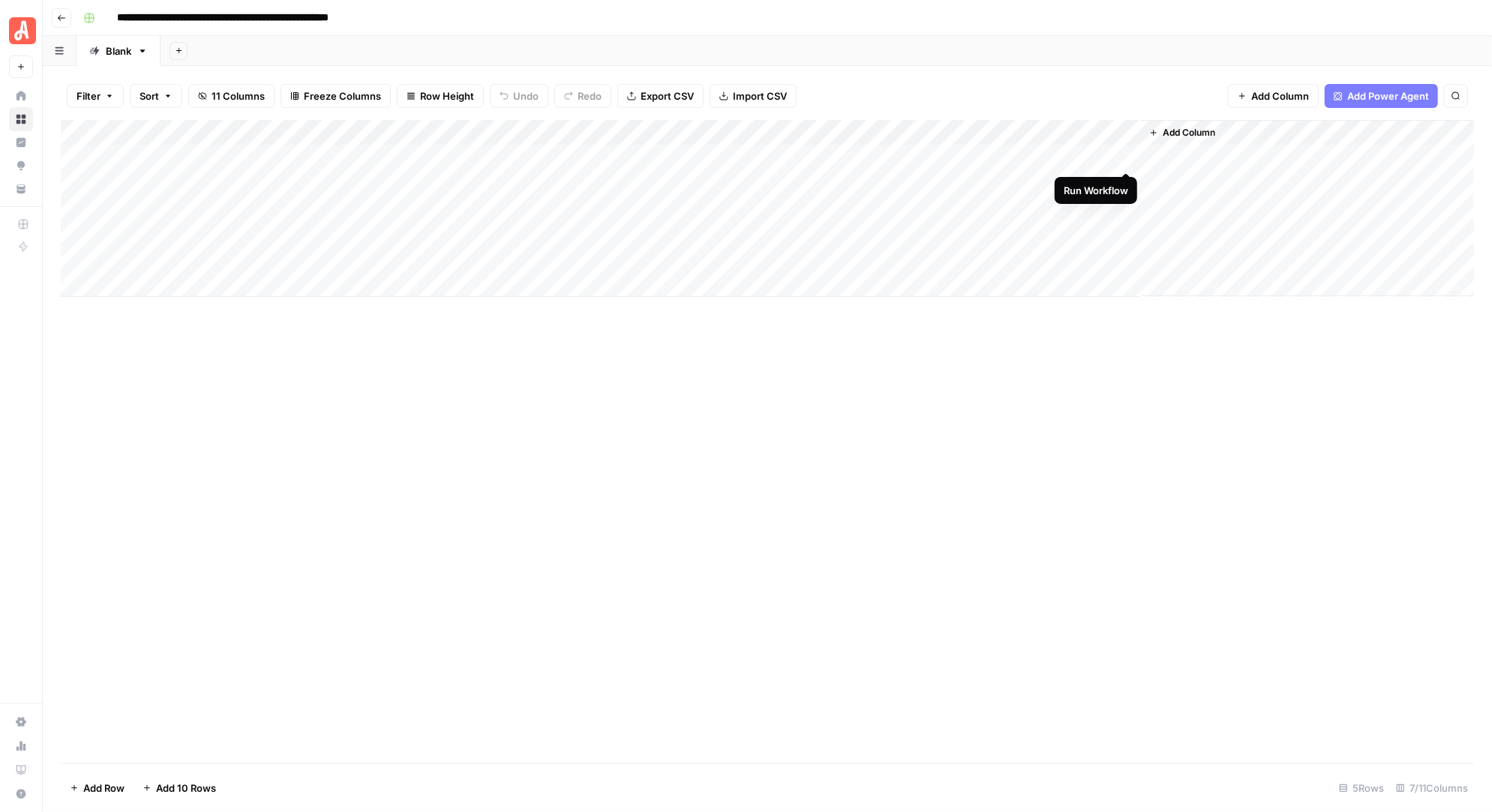
click at [1126, 157] on div "Add Column" at bounding box center [767, 208] width 1413 height 177
click at [1107, 130] on div "Add Column" at bounding box center [767, 208] width 1413 height 177
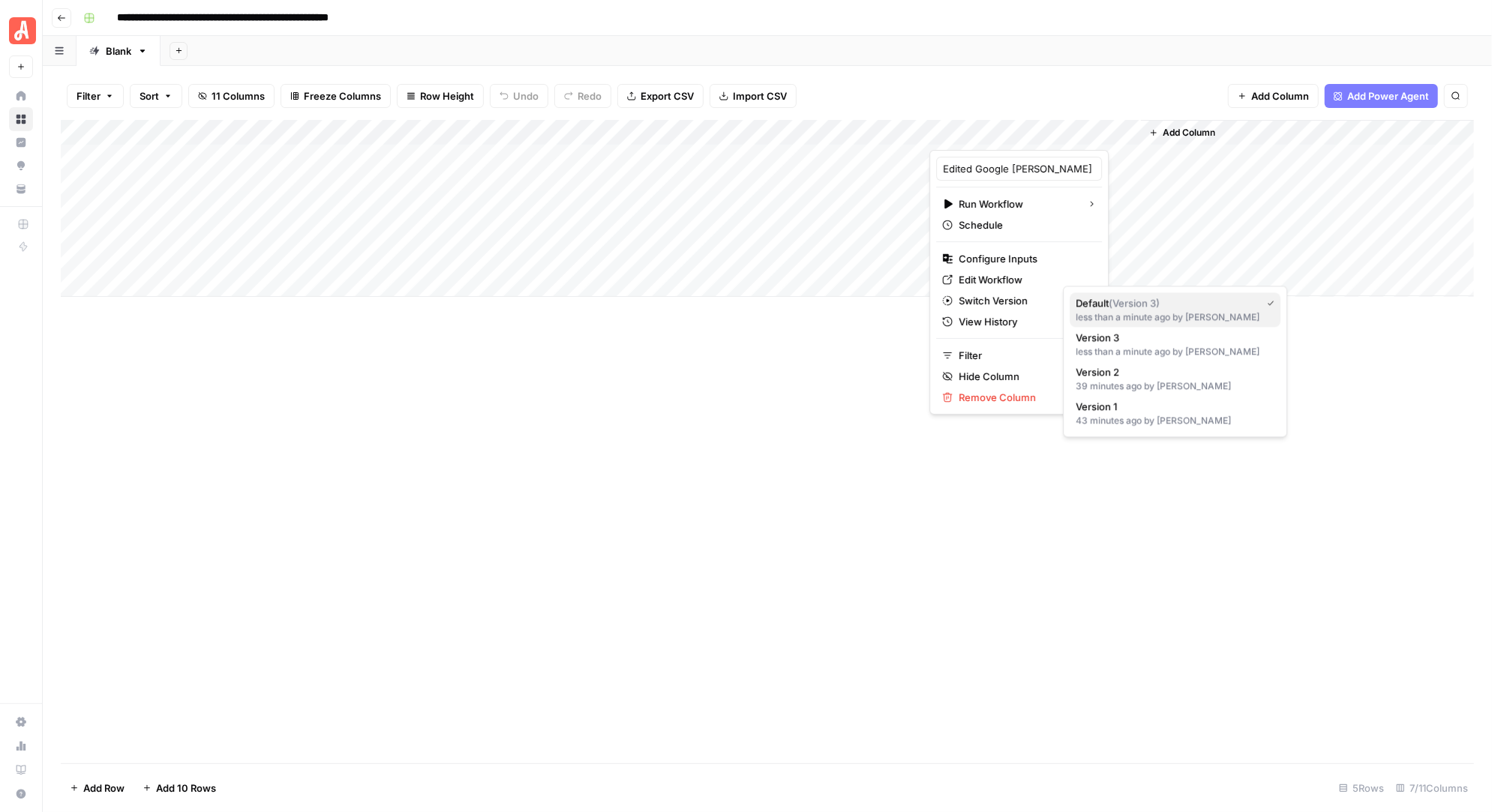
click at [1122, 306] on span "( Version 3 )" at bounding box center [1134, 303] width 51 height 12
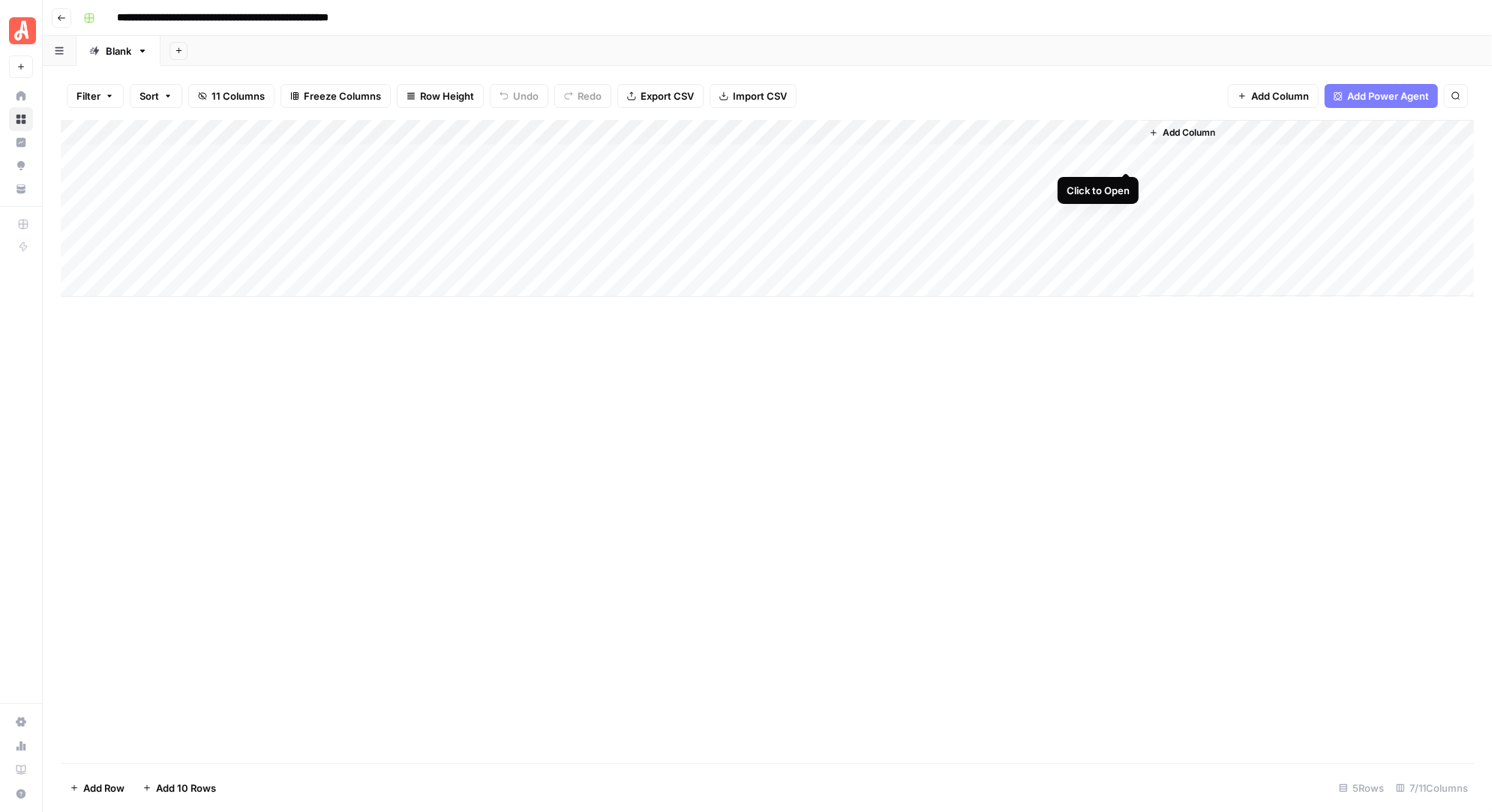
click at [1124, 153] on div "Add Column" at bounding box center [767, 208] width 1413 height 177
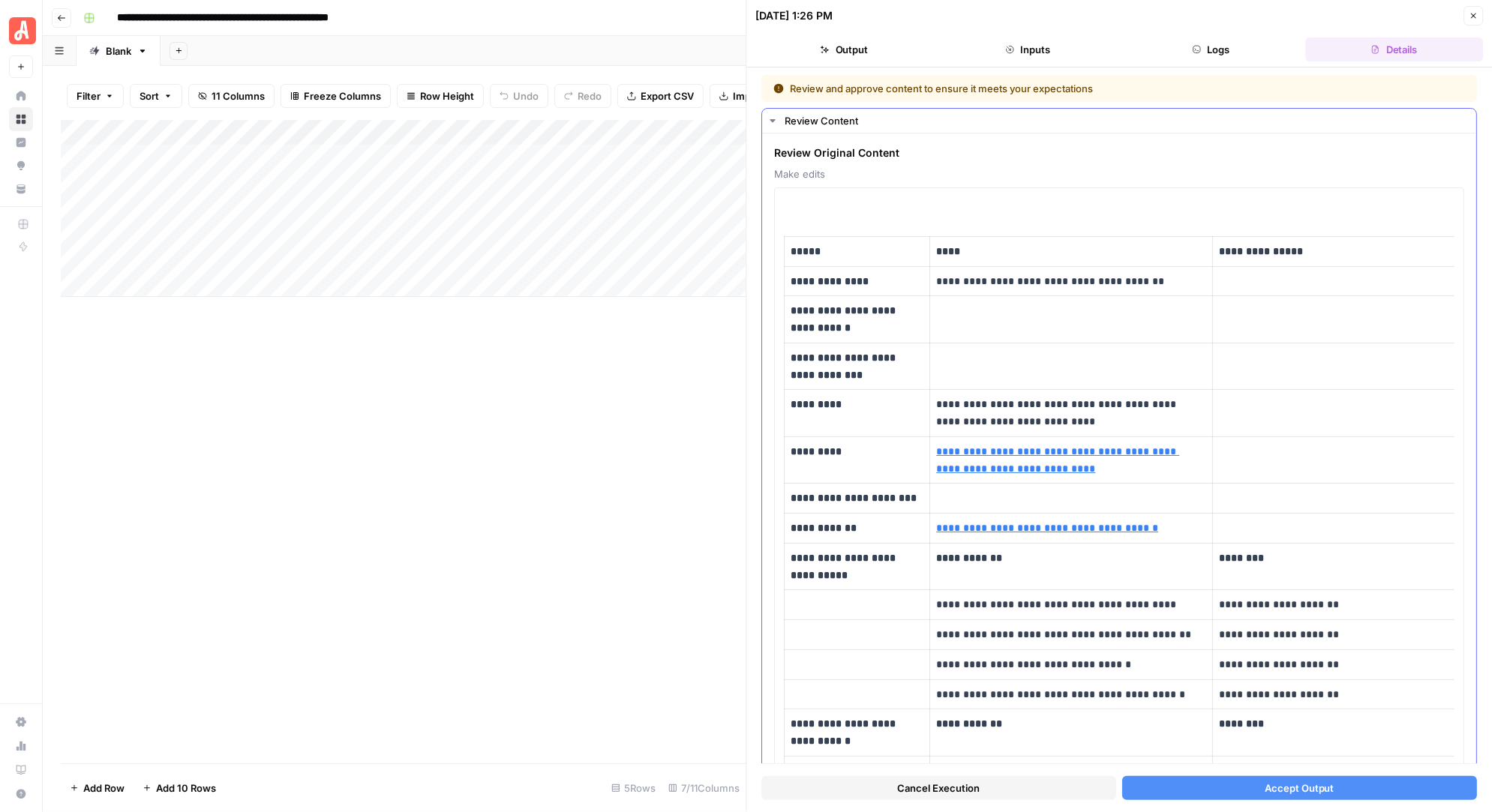
click at [774, 119] on icon "button" at bounding box center [772, 120] width 5 height 3
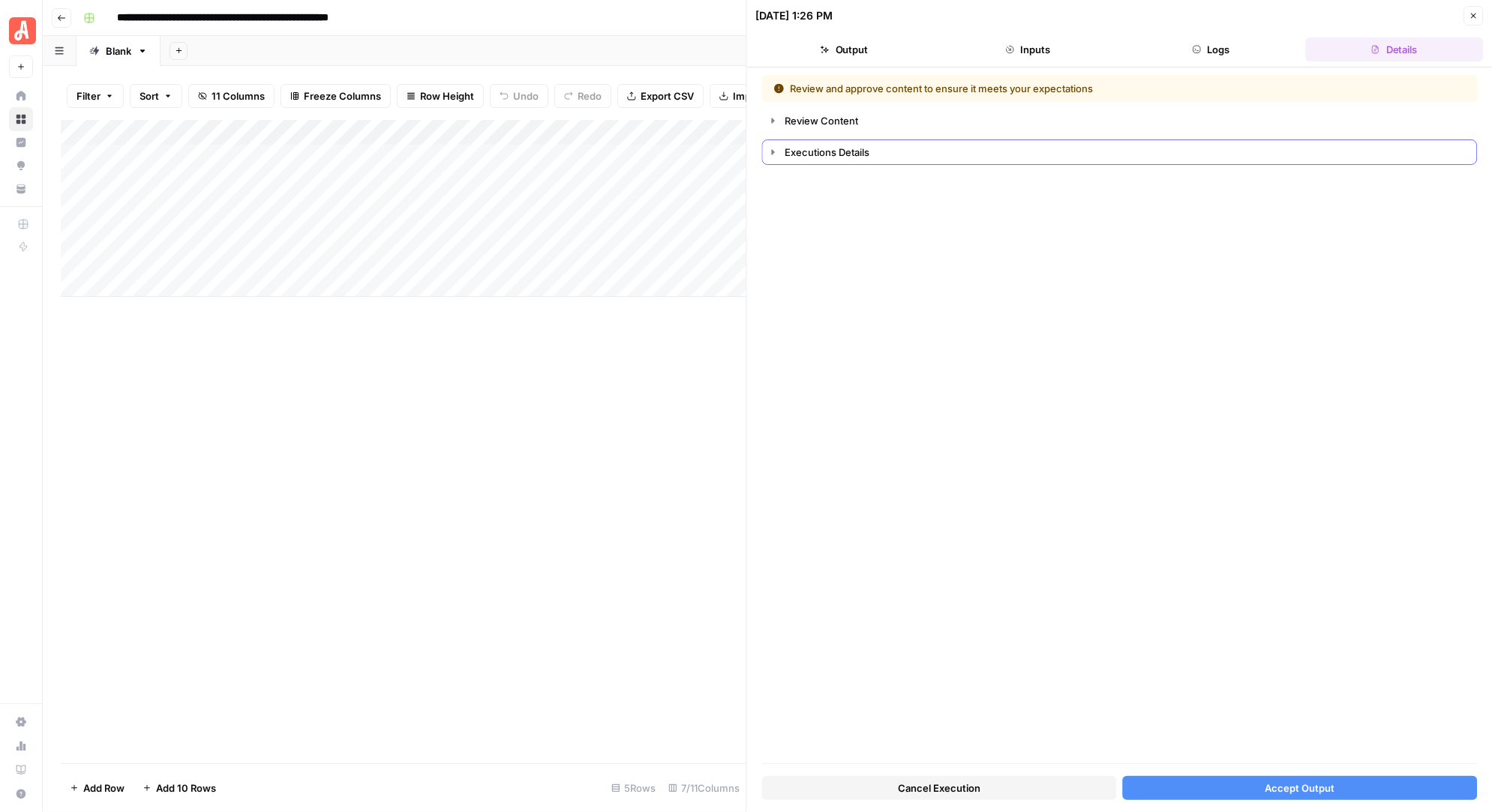
click at [774, 152] on icon "button" at bounding box center [773, 153] width 12 height 12
click at [1049, 51] on button "Inputs" at bounding box center [1028, 49] width 177 height 24
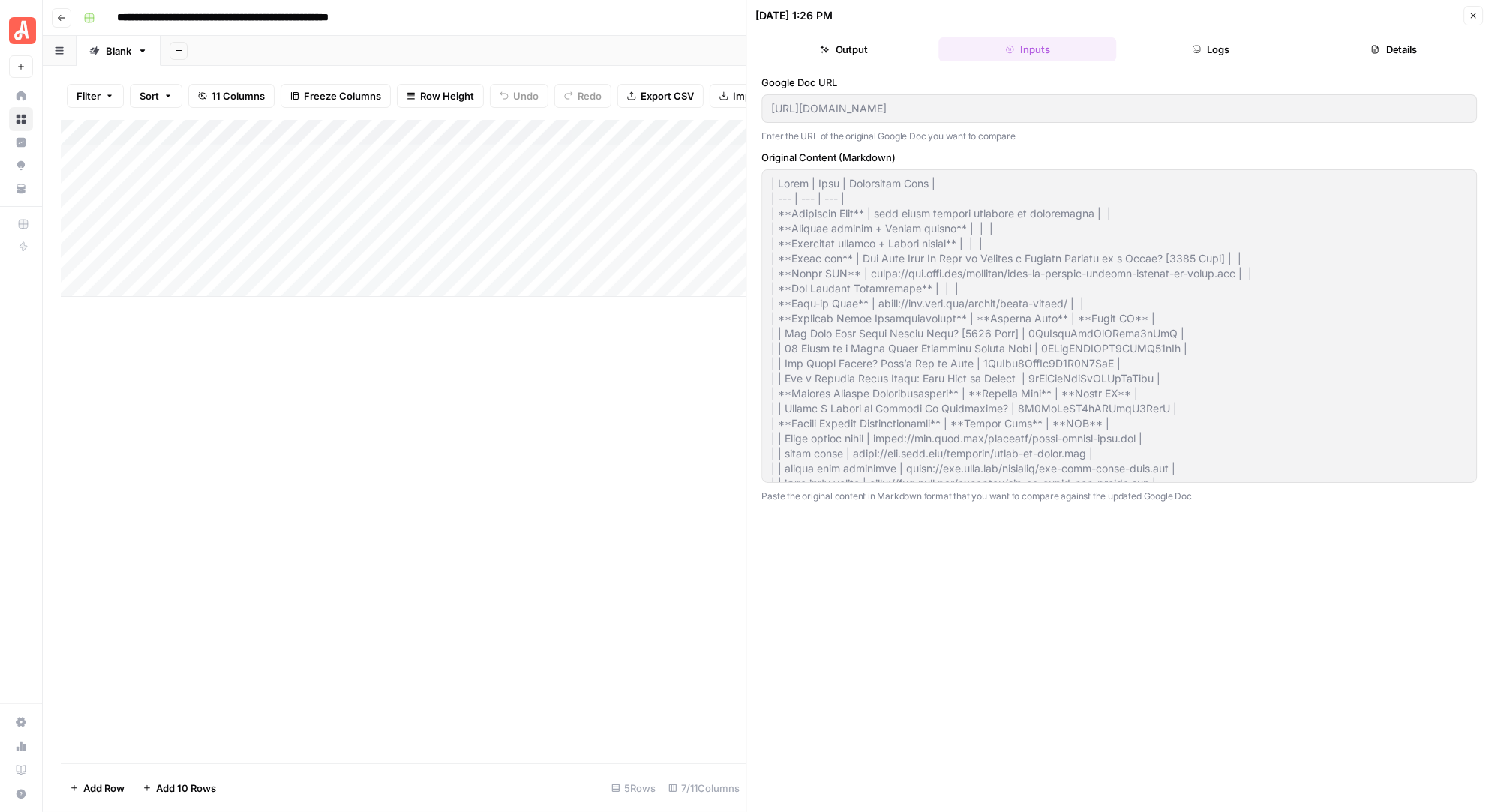
click at [854, 47] on button "Output" at bounding box center [844, 49] width 177 height 24
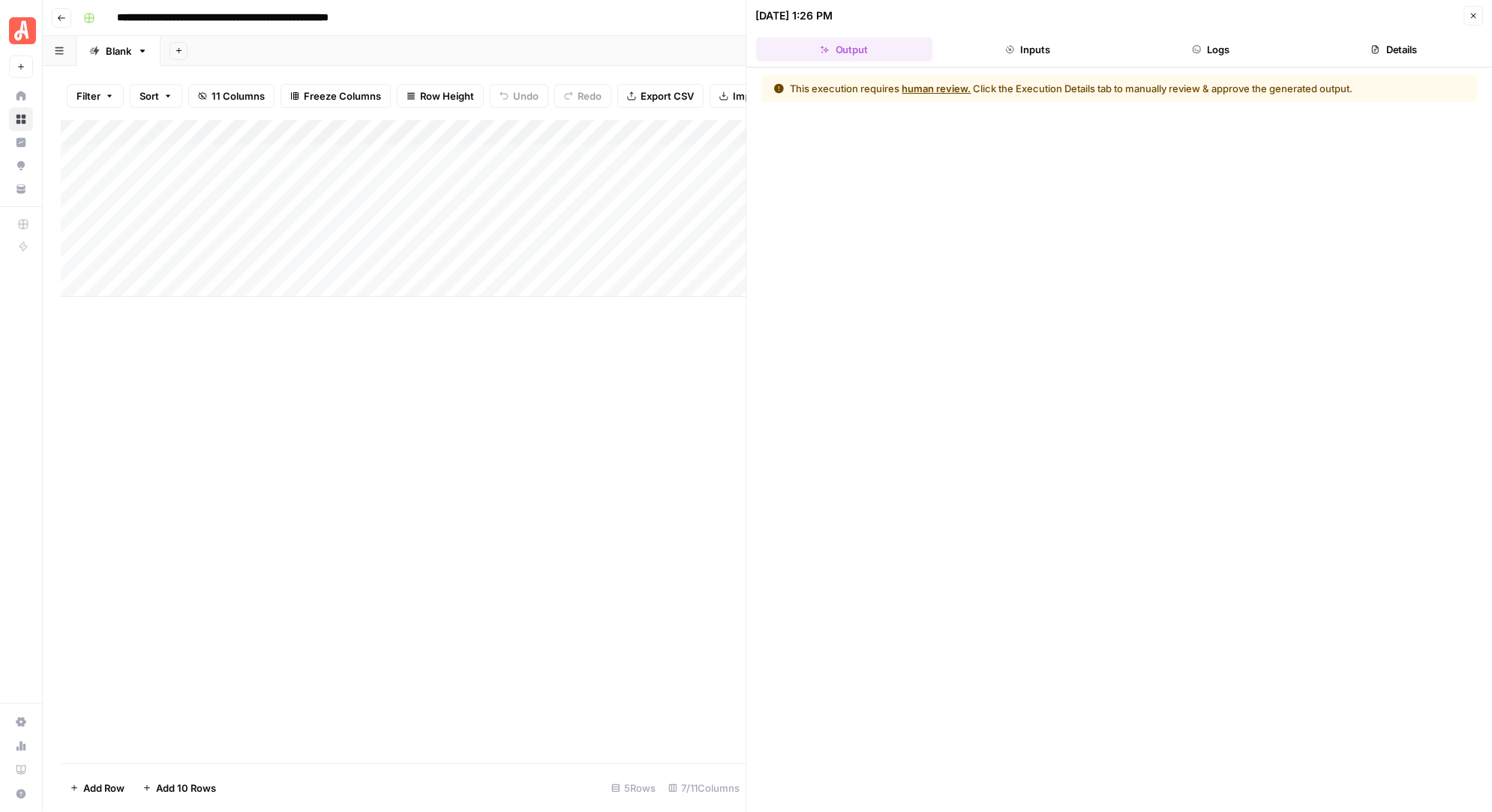
click at [1231, 49] on button "Logs" at bounding box center [1210, 49] width 177 height 24
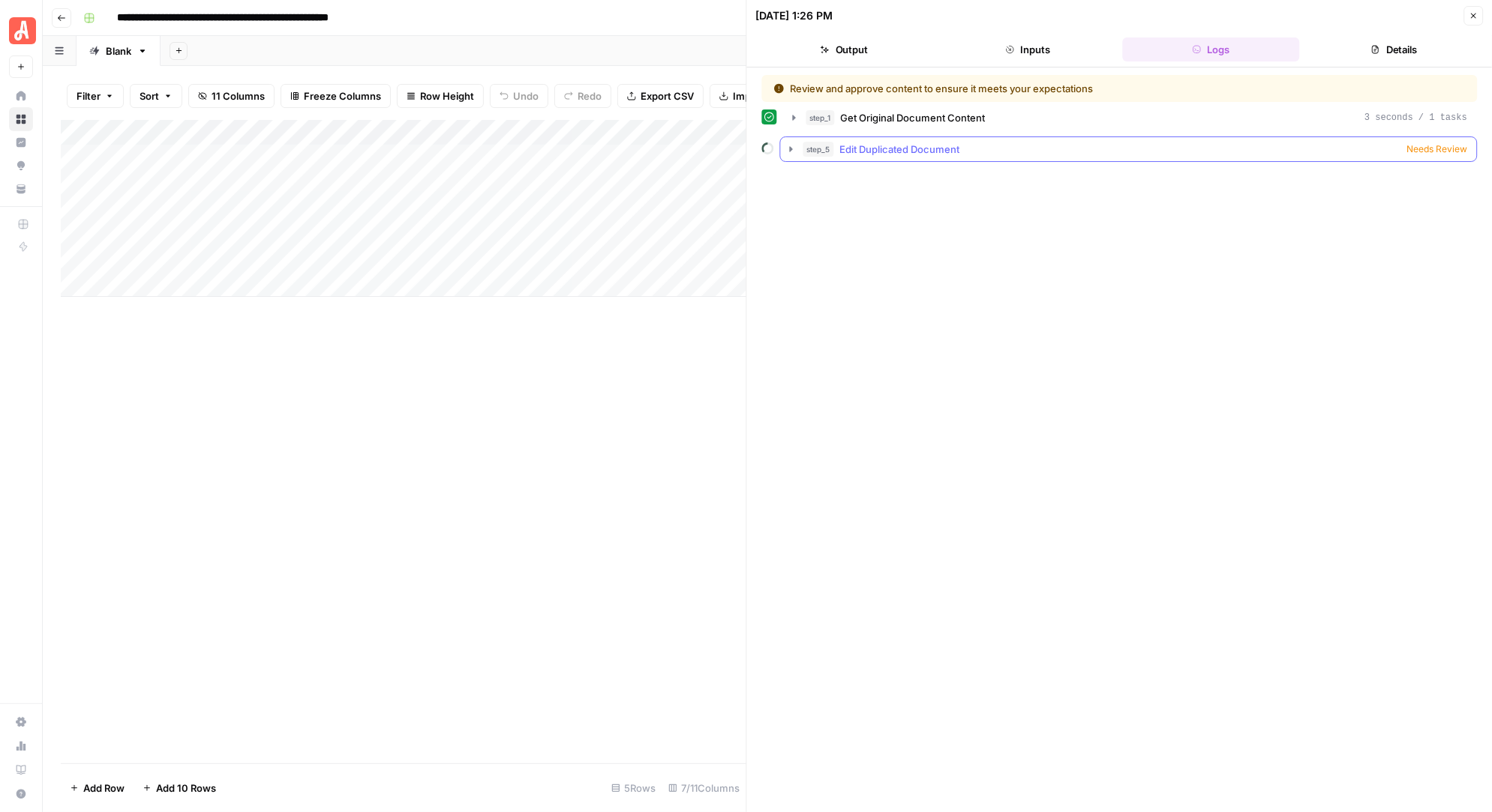
click at [792, 147] on icon "button" at bounding box center [791, 149] width 12 height 12
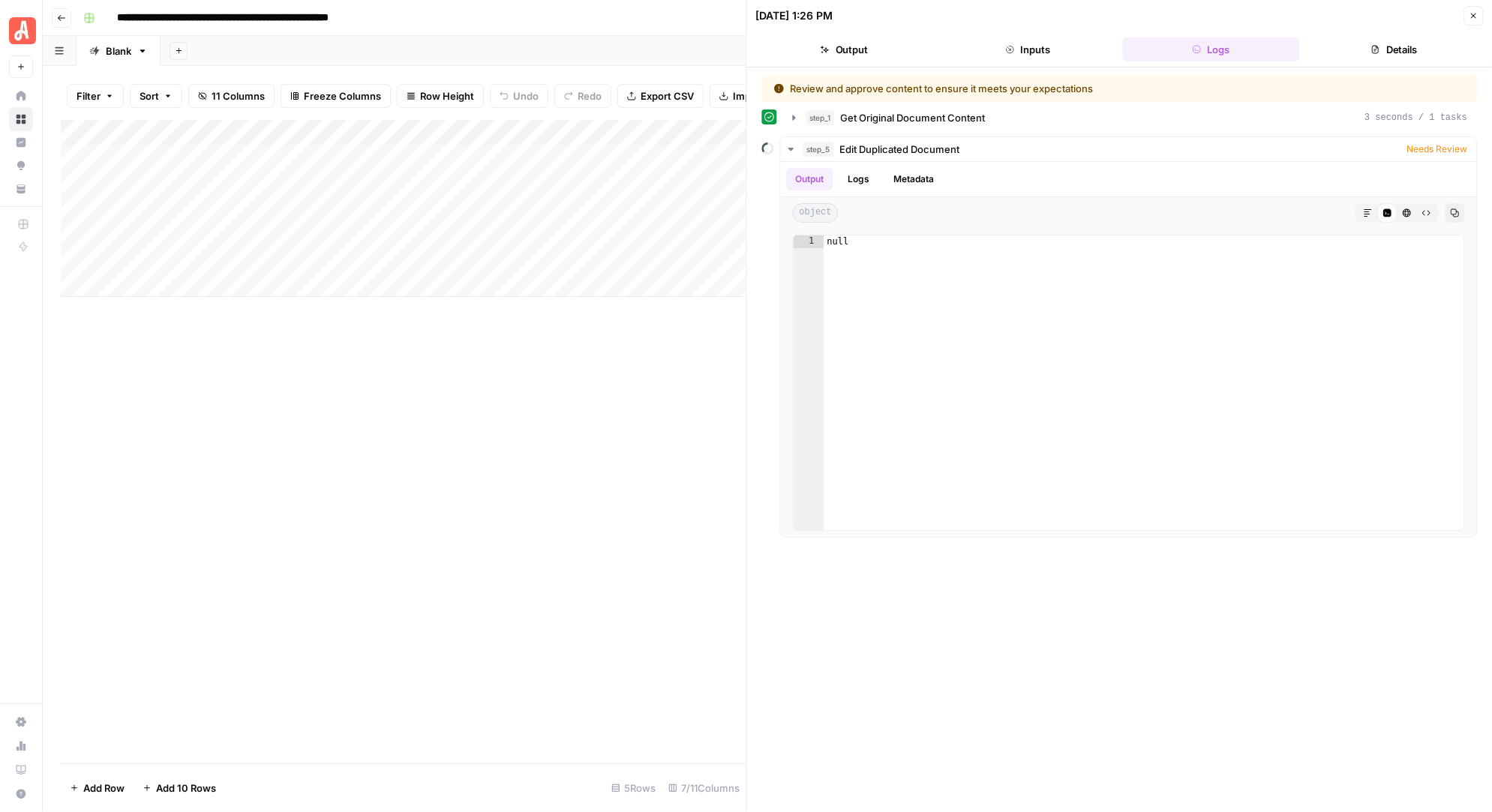
click at [695, 28] on div "**********" at bounding box center [777, 18] width 1399 height 24
click at [1473, 18] on icon "button" at bounding box center [1473, 16] width 9 height 9
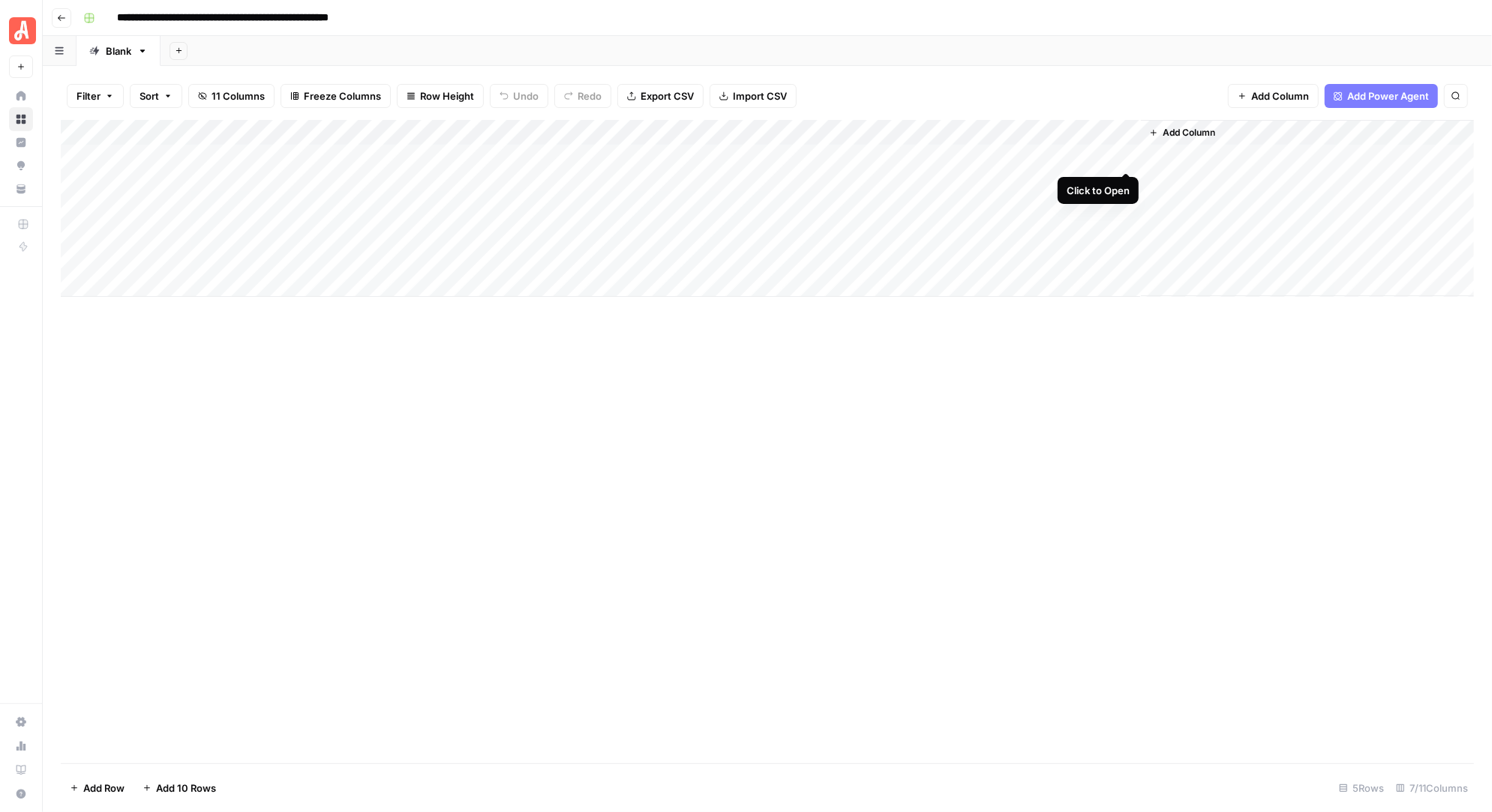
click at [1128, 153] on div "Add Column" at bounding box center [767, 208] width 1413 height 177
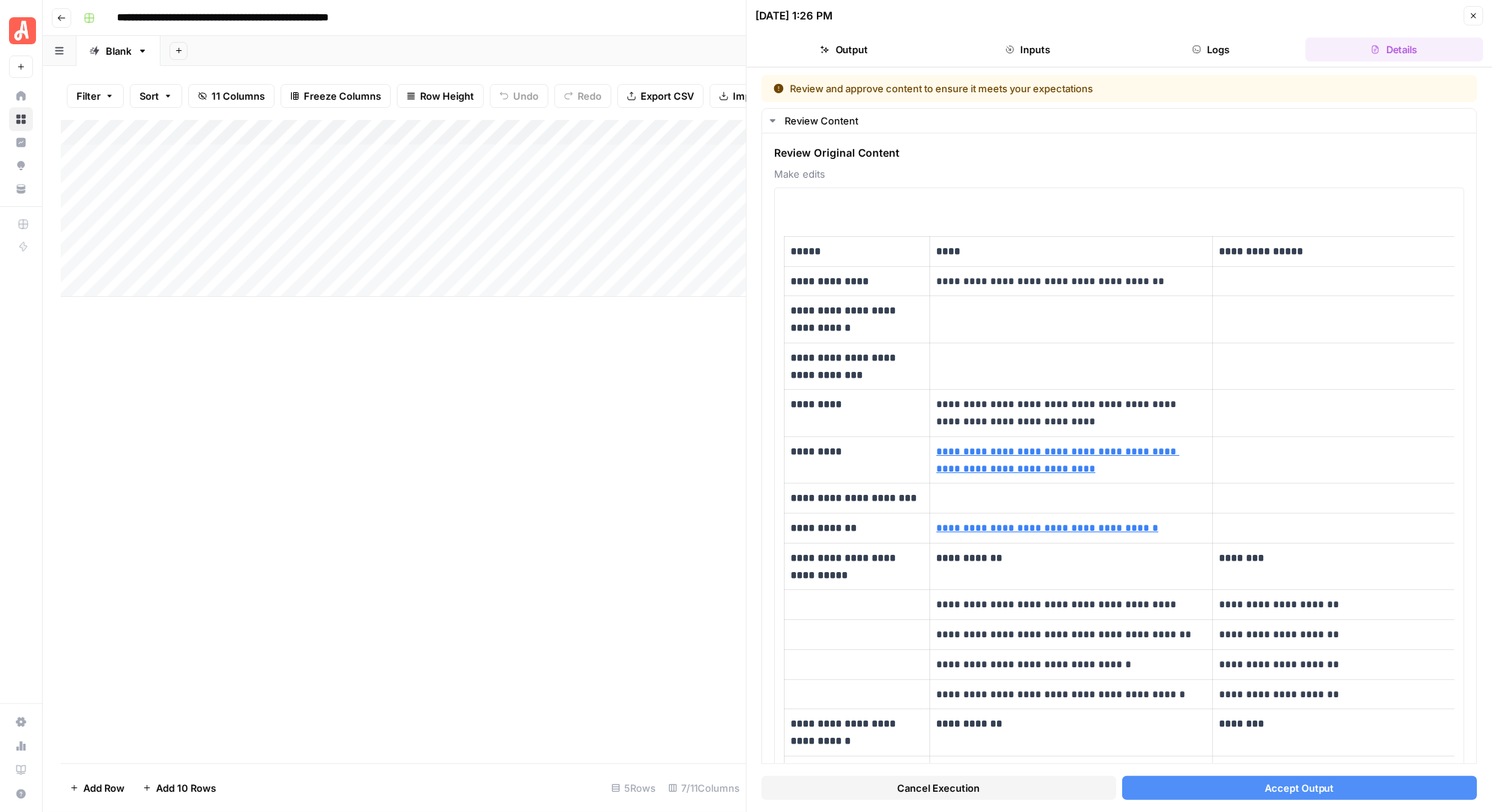
click at [1258, 784] on button "Accept Output" at bounding box center [1300, 787] width 355 height 24
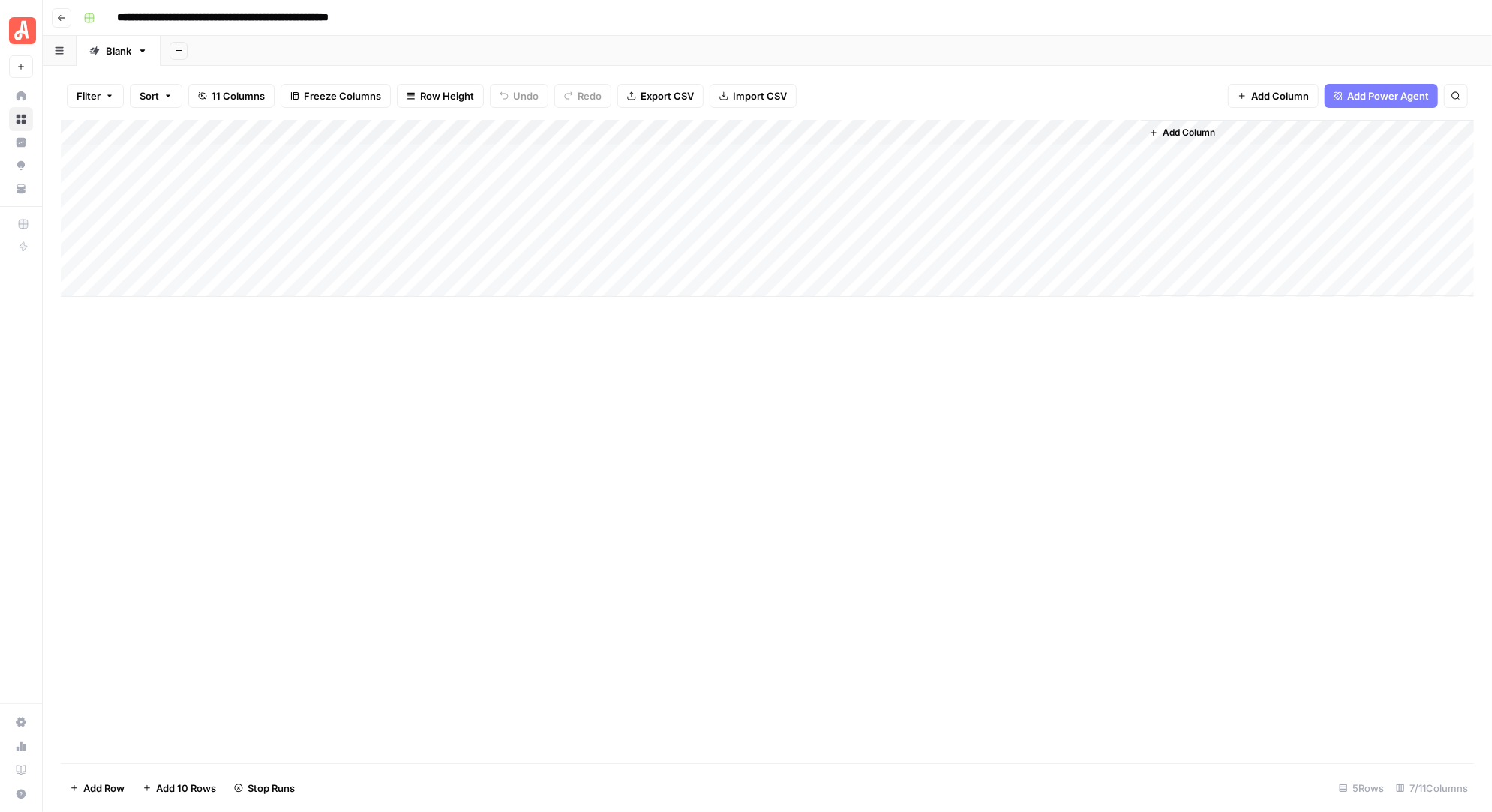
click at [1027, 154] on div "Add Column" at bounding box center [767, 208] width 1413 height 177
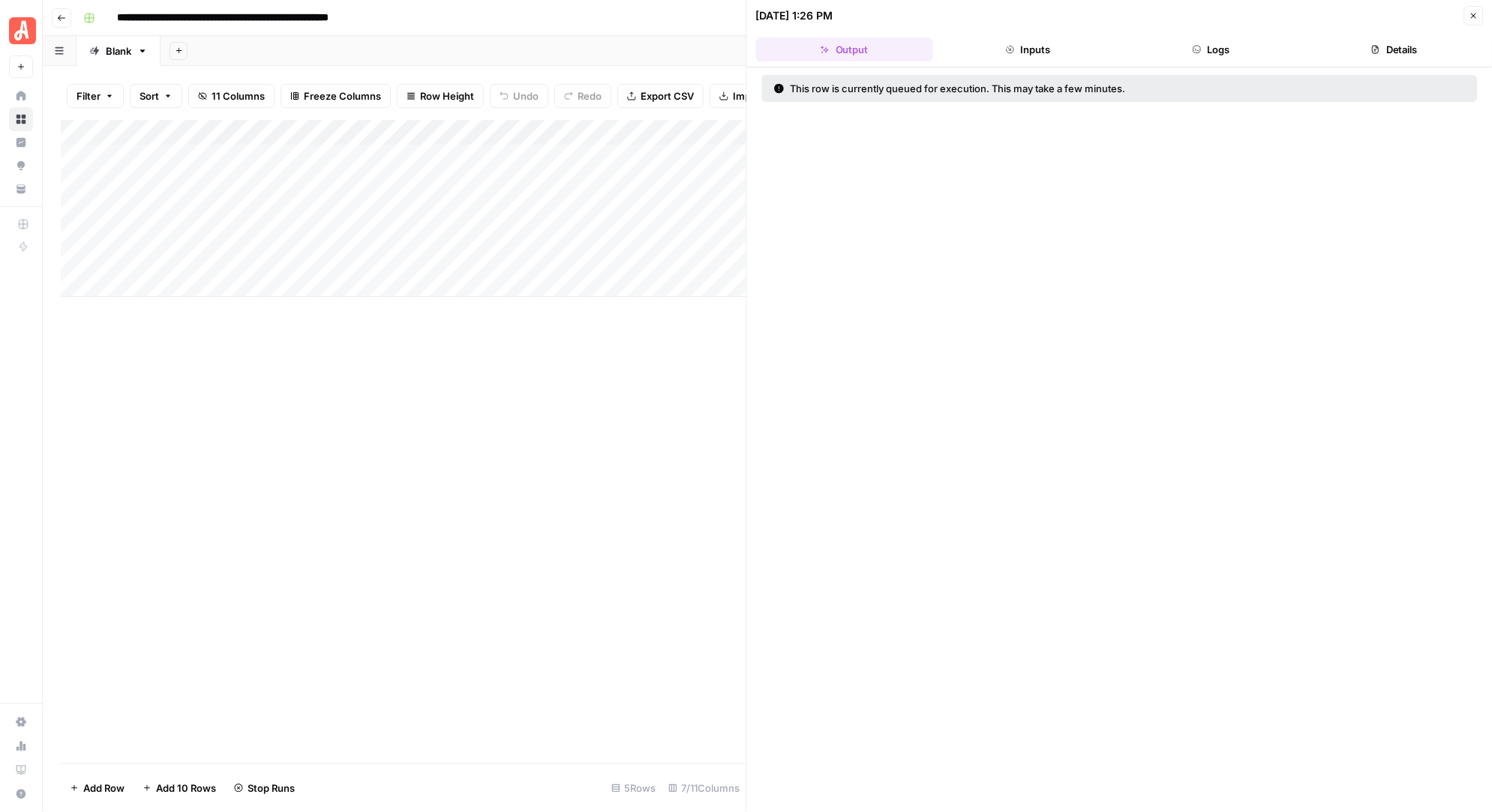
click at [1383, 45] on button "Details" at bounding box center [1394, 49] width 177 height 24
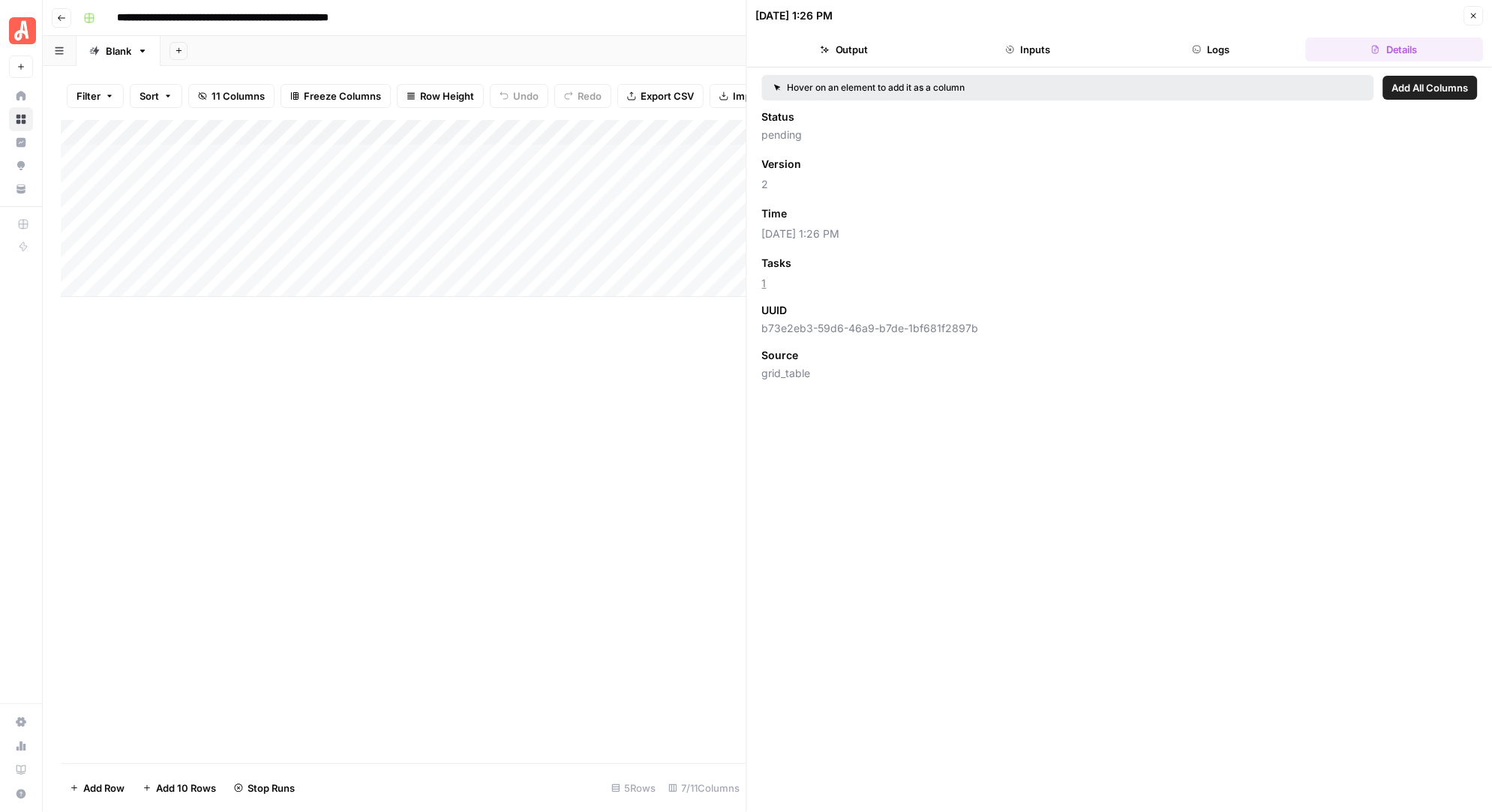
click at [1248, 49] on button "Logs" at bounding box center [1210, 49] width 177 height 24
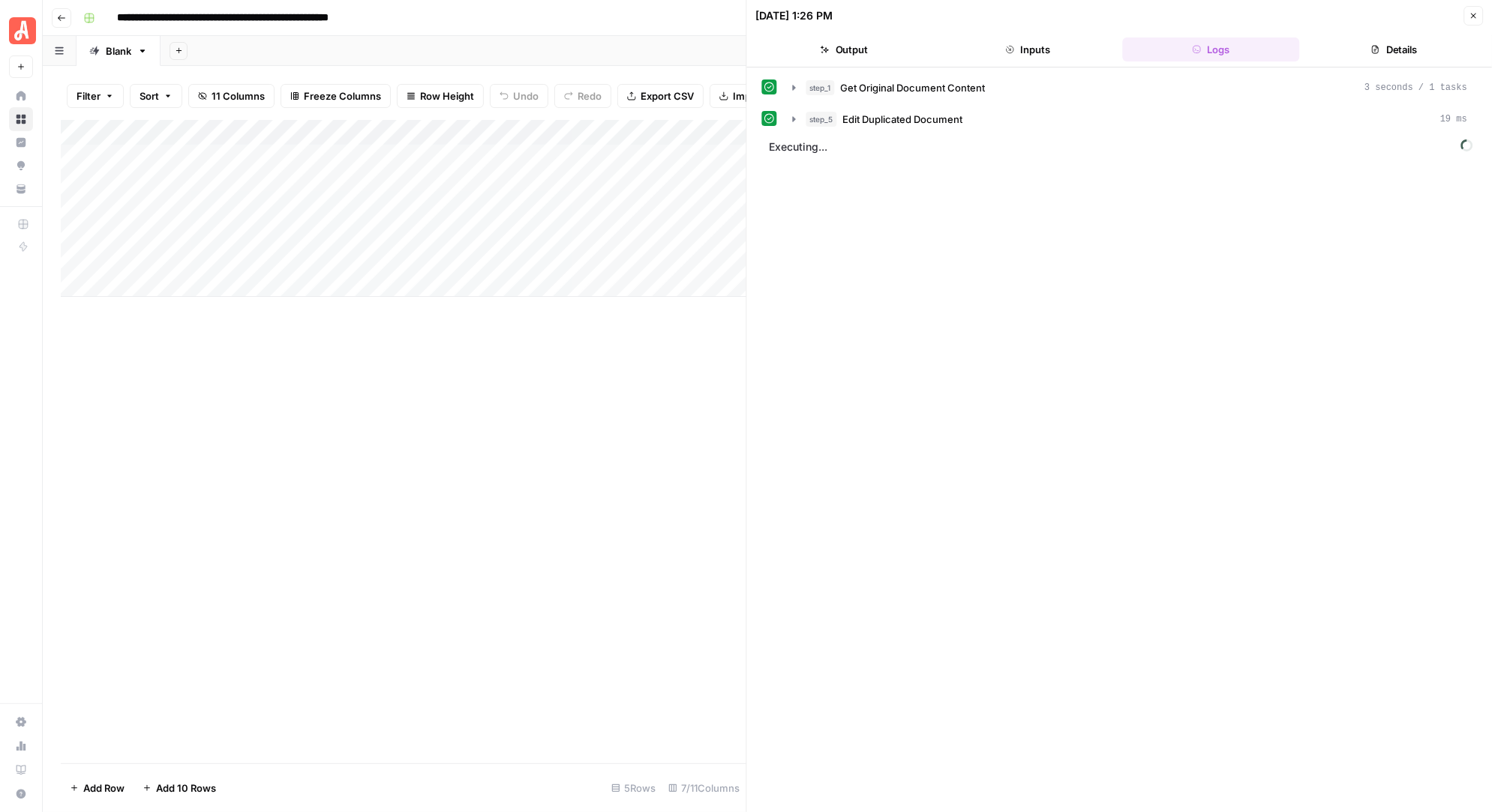
click at [674, 60] on div "Add Sheet" at bounding box center [826, 51] width 1331 height 30
click at [1473, 18] on icon "button" at bounding box center [1473, 16] width 9 height 9
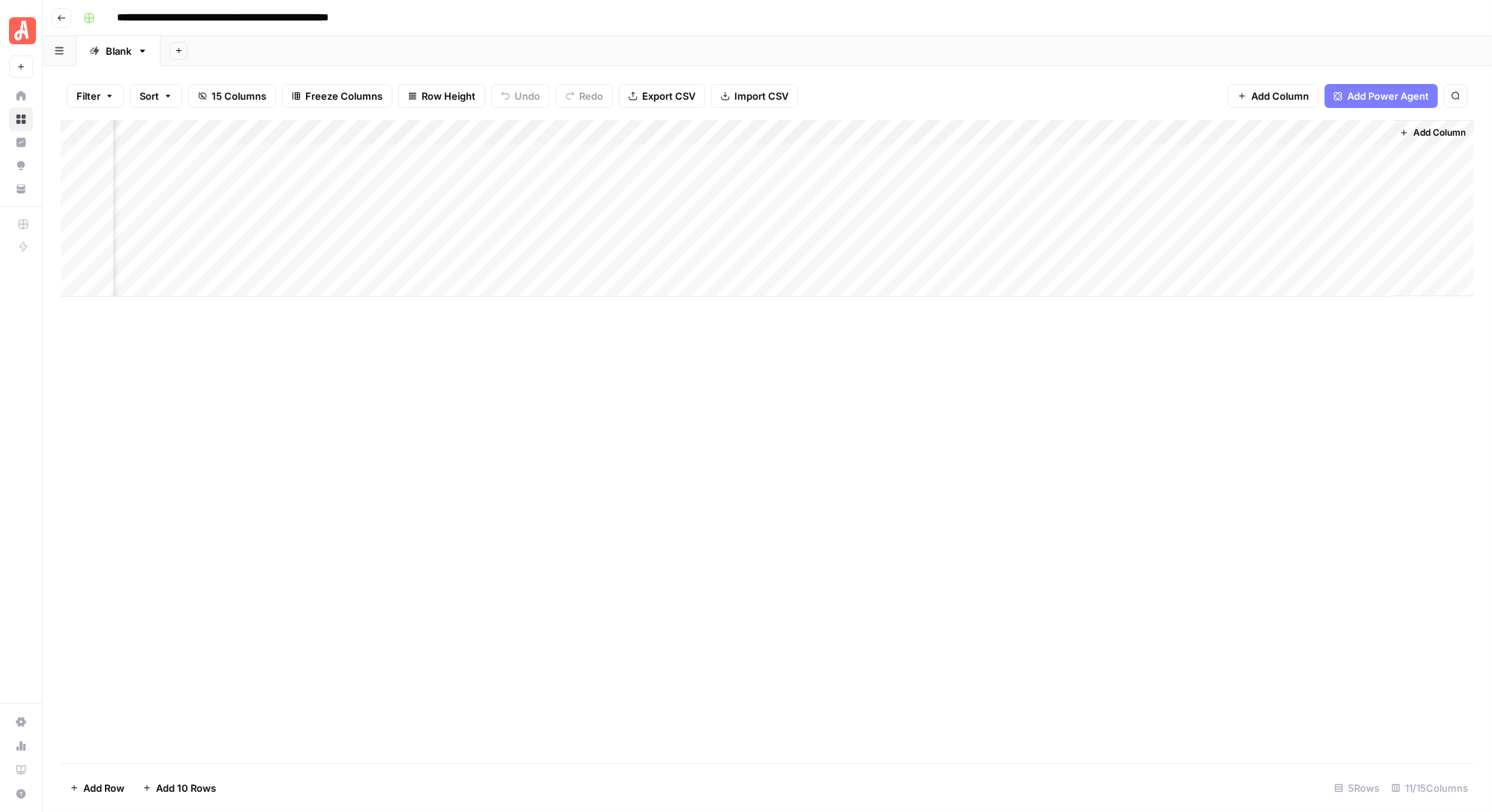
scroll to position [0, 290]
click at [969, 157] on div "Add Column" at bounding box center [767, 208] width 1413 height 177
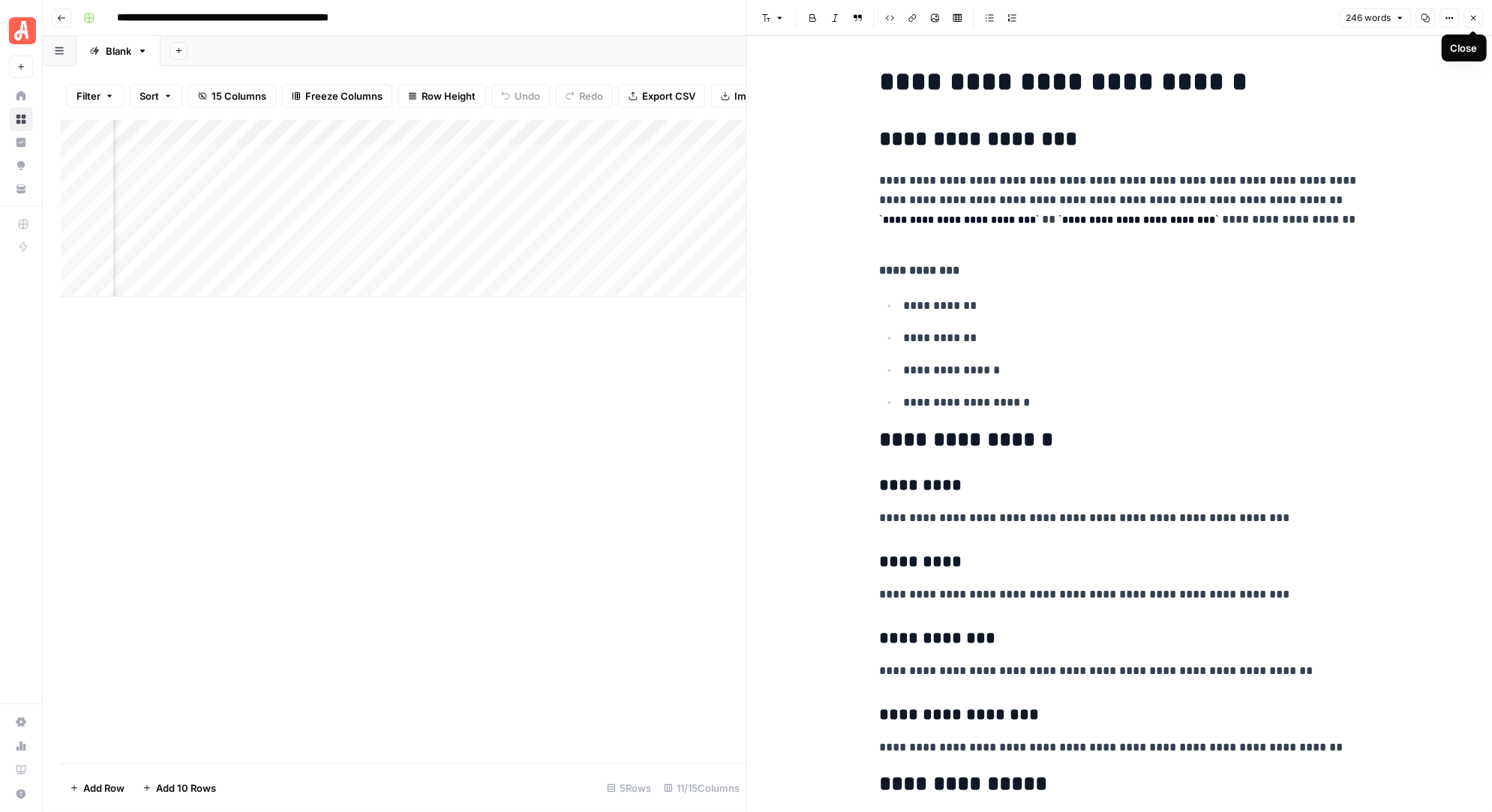
click at [1478, 16] on icon "button" at bounding box center [1473, 18] width 9 height 9
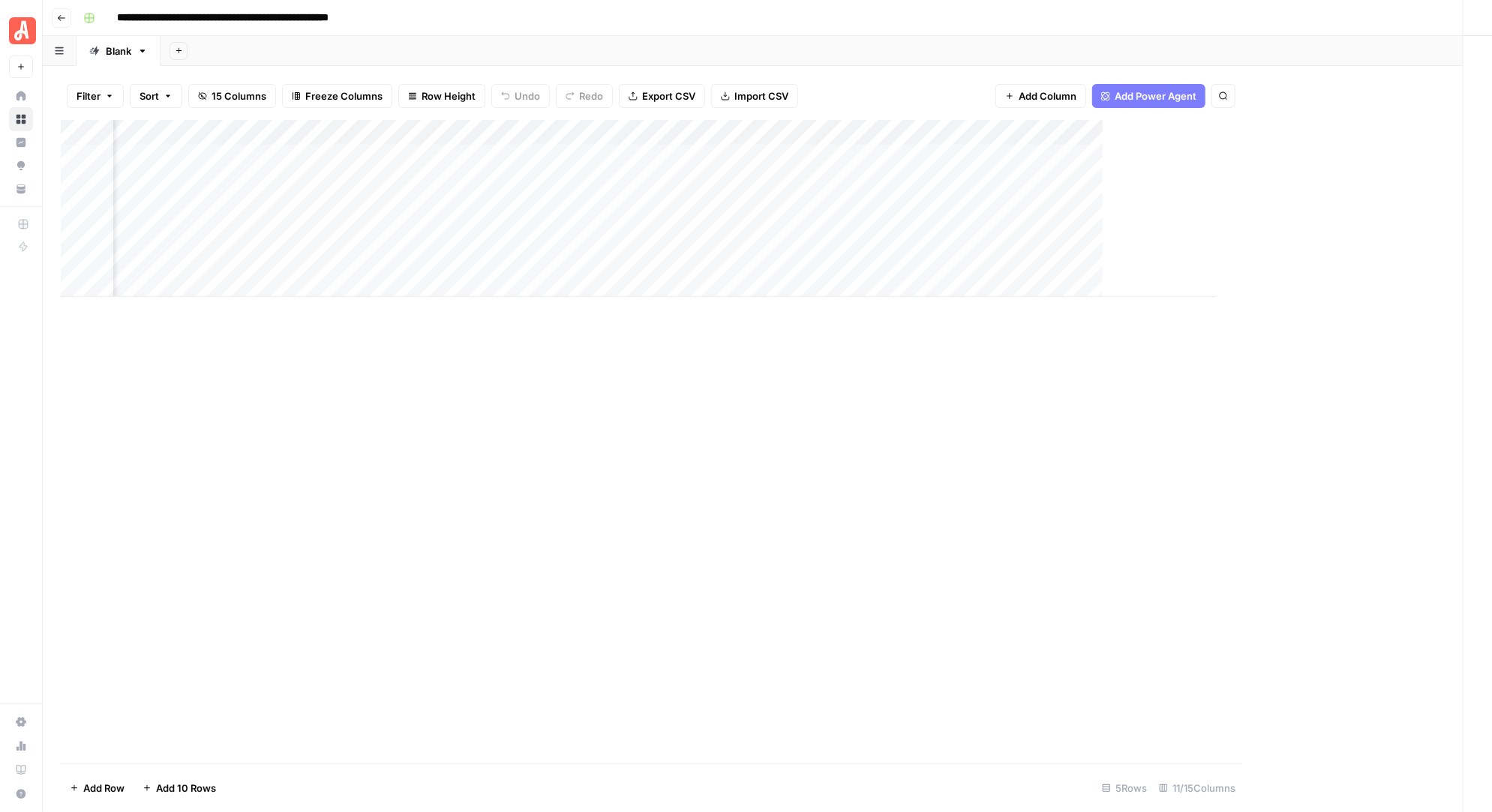
scroll to position [0, 272]
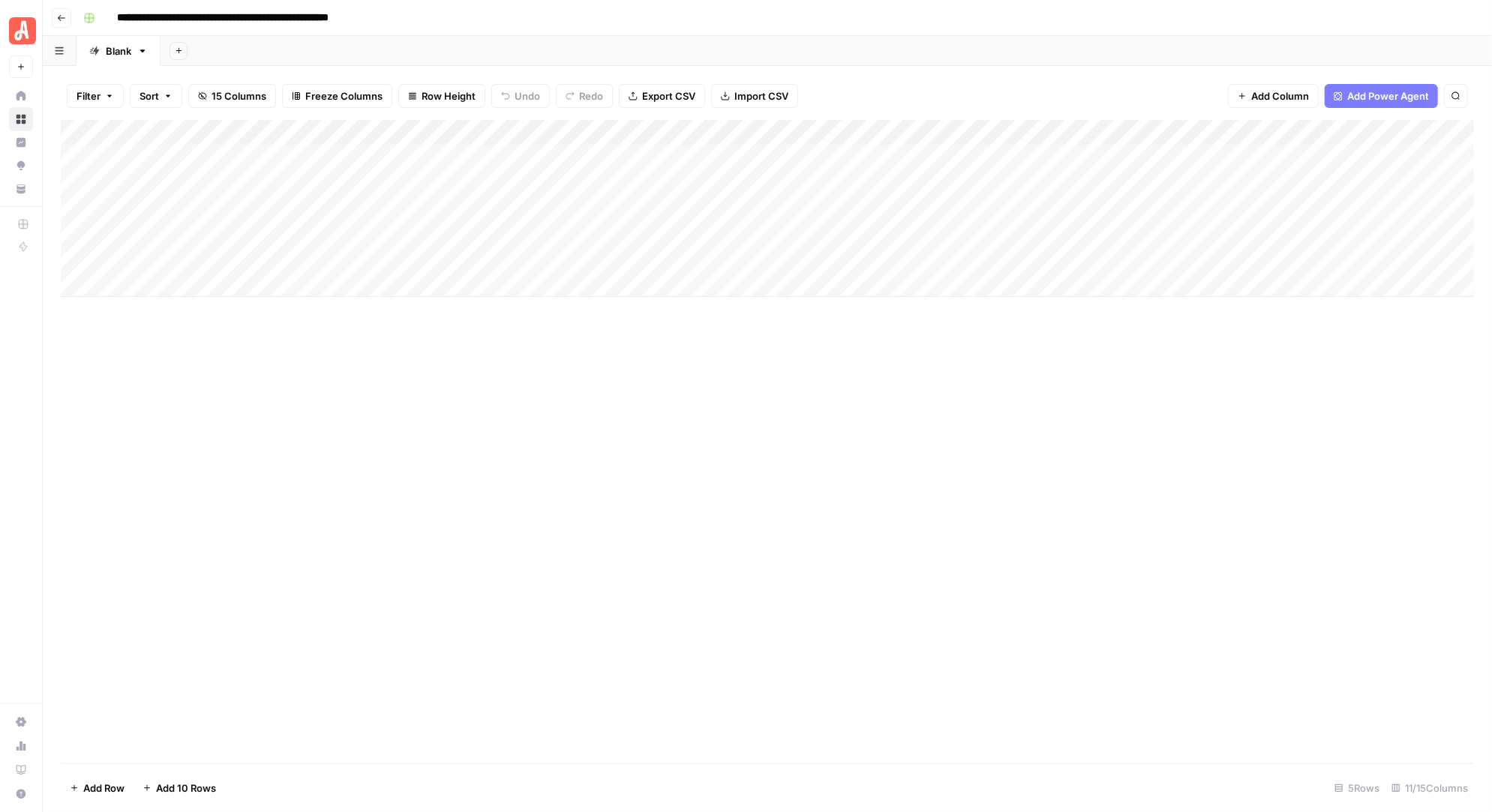
click at [1109, 132] on div "Add Column" at bounding box center [767, 208] width 1413 height 177
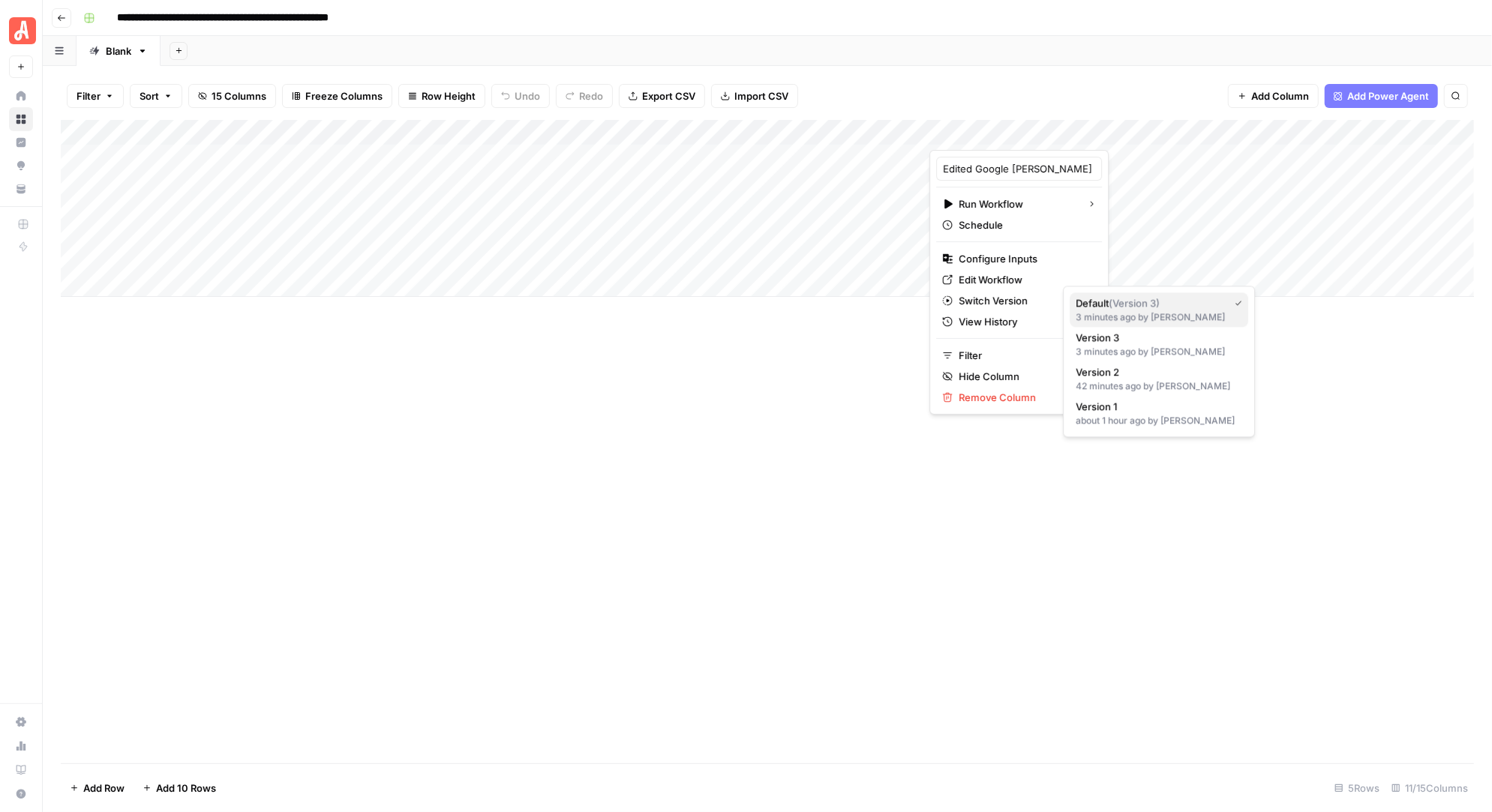
click at [1120, 314] on div "3 minutes ago by Ryan Maurer" at bounding box center [1158, 317] width 167 height 13
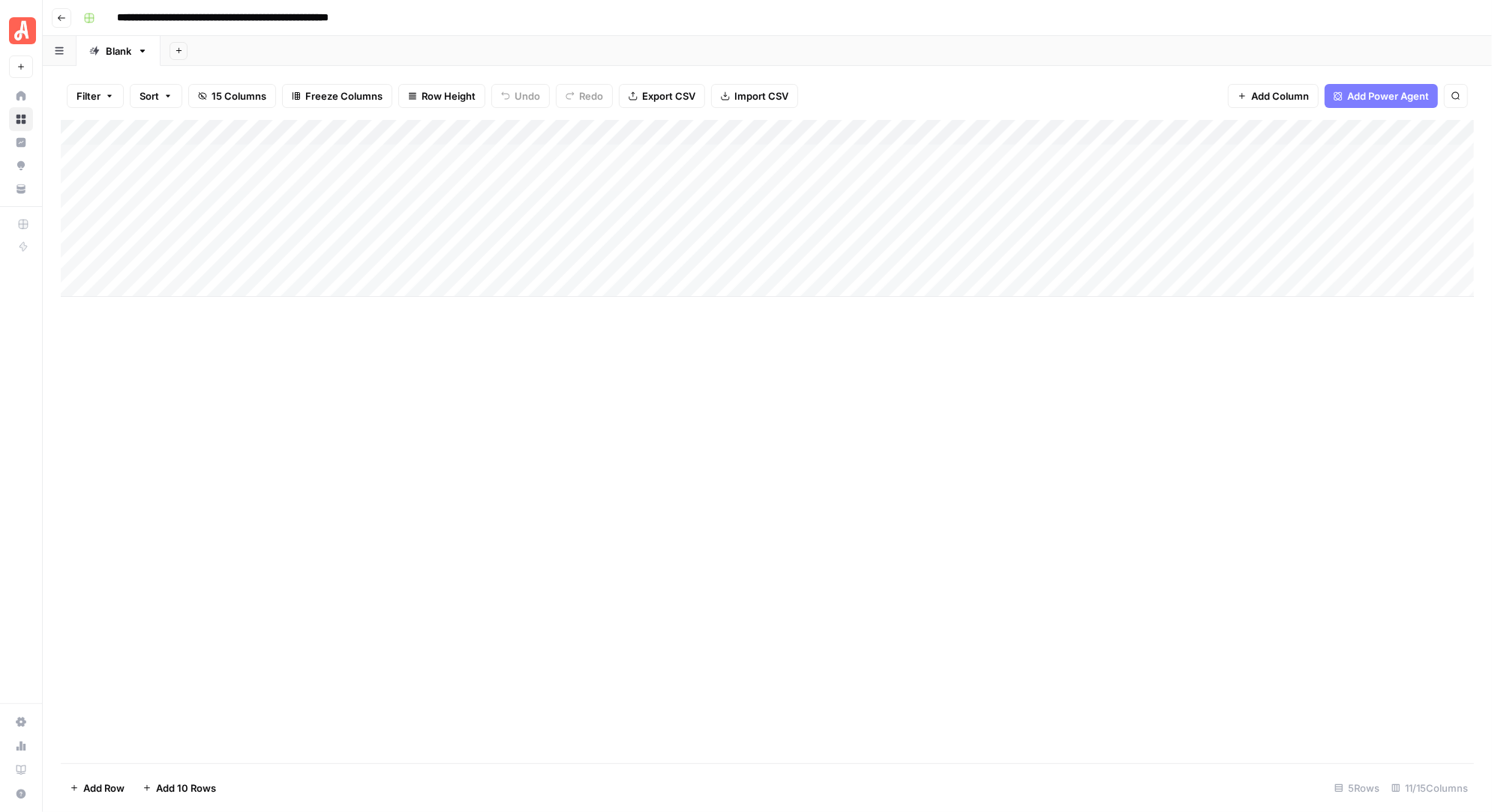
click at [1125, 155] on div "Add Column" at bounding box center [767, 208] width 1413 height 177
click at [745, 154] on div "Add Column" at bounding box center [767, 208] width 1413 height 177
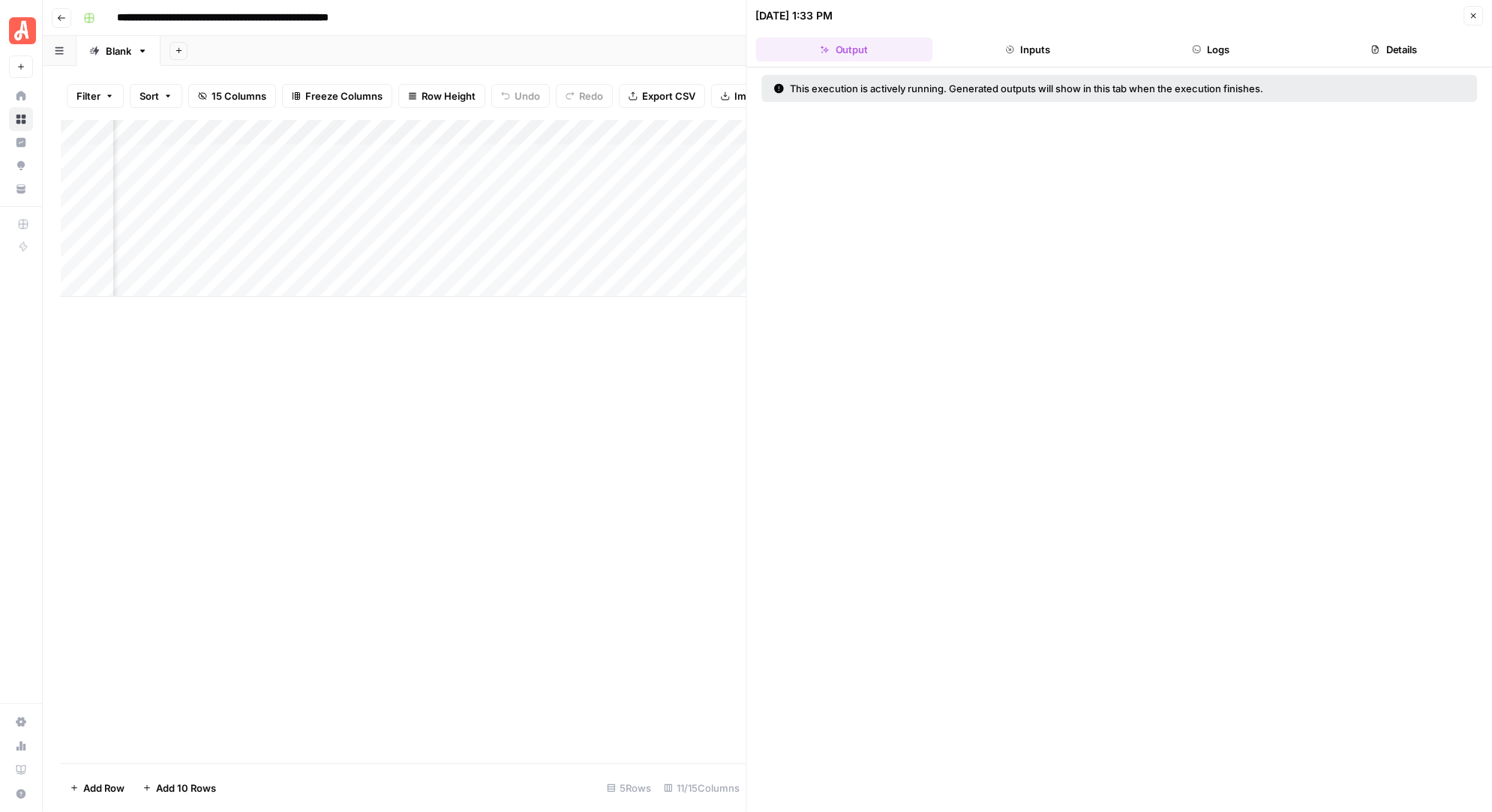
click at [1230, 49] on button "Logs" at bounding box center [1210, 49] width 177 height 24
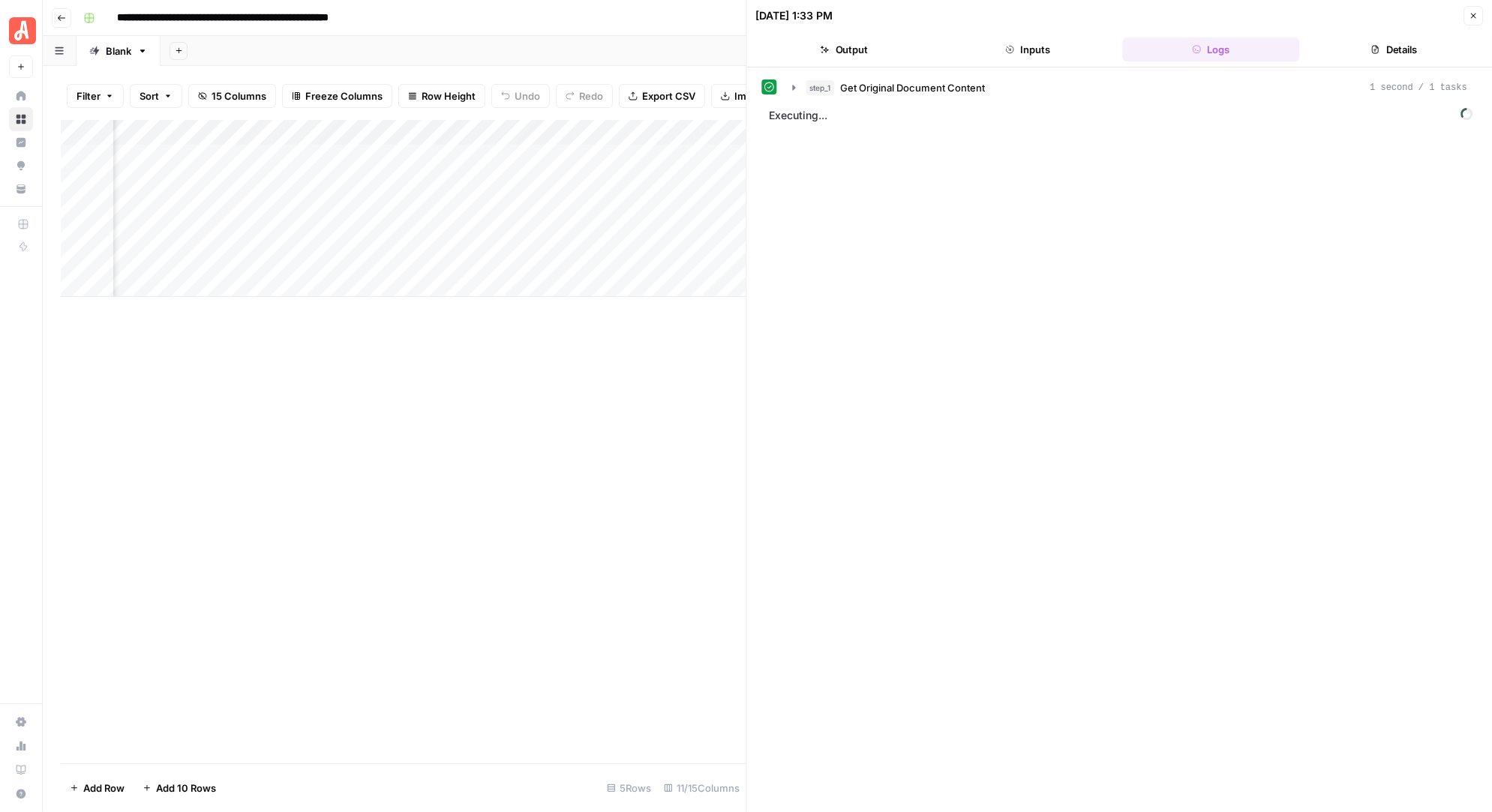
click at [1403, 45] on button "Details" at bounding box center [1394, 49] width 177 height 24
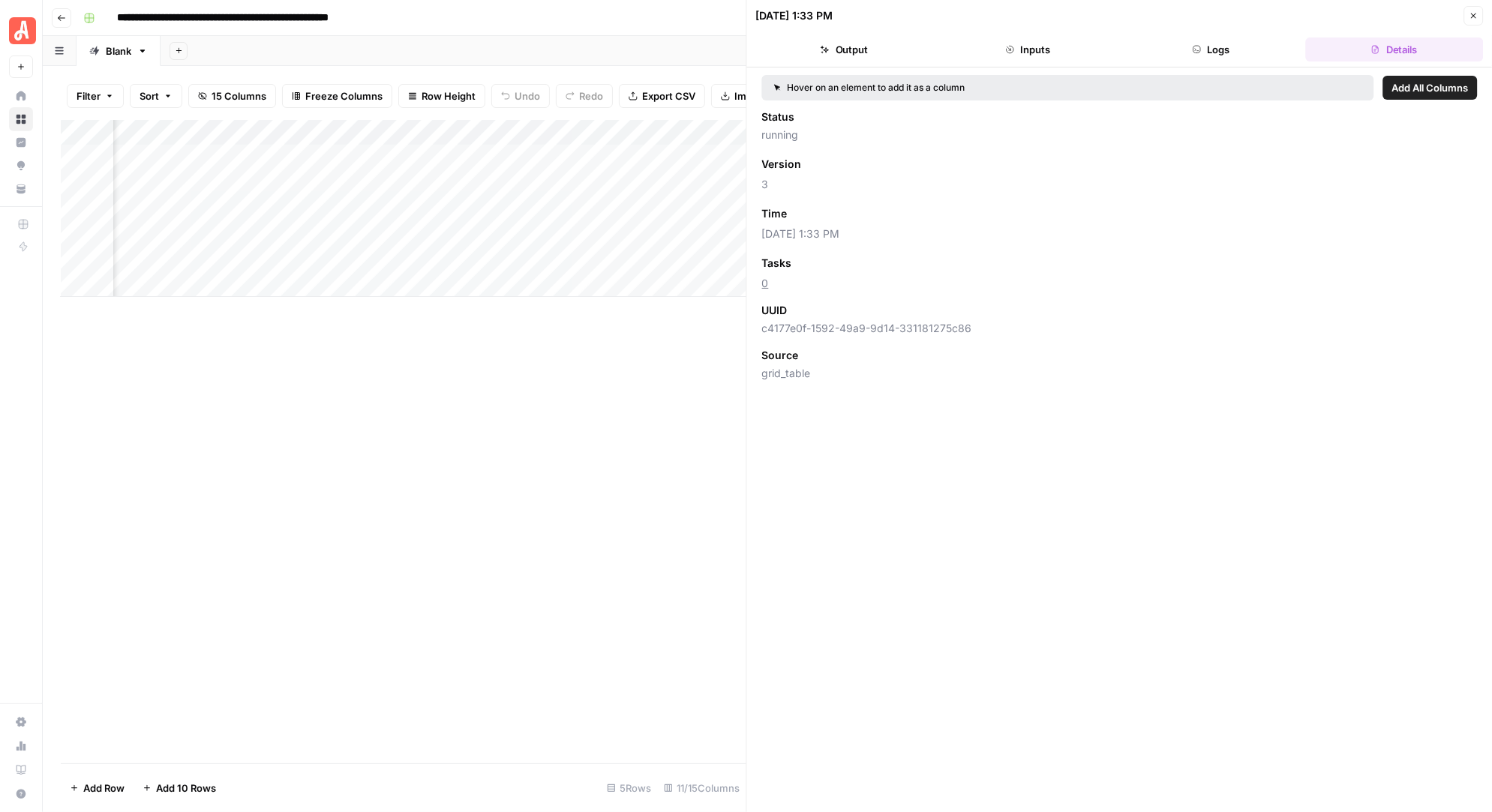
click at [1039, 42] on button "Inputs" at bounding box center [1028, 49] width 177 height 24
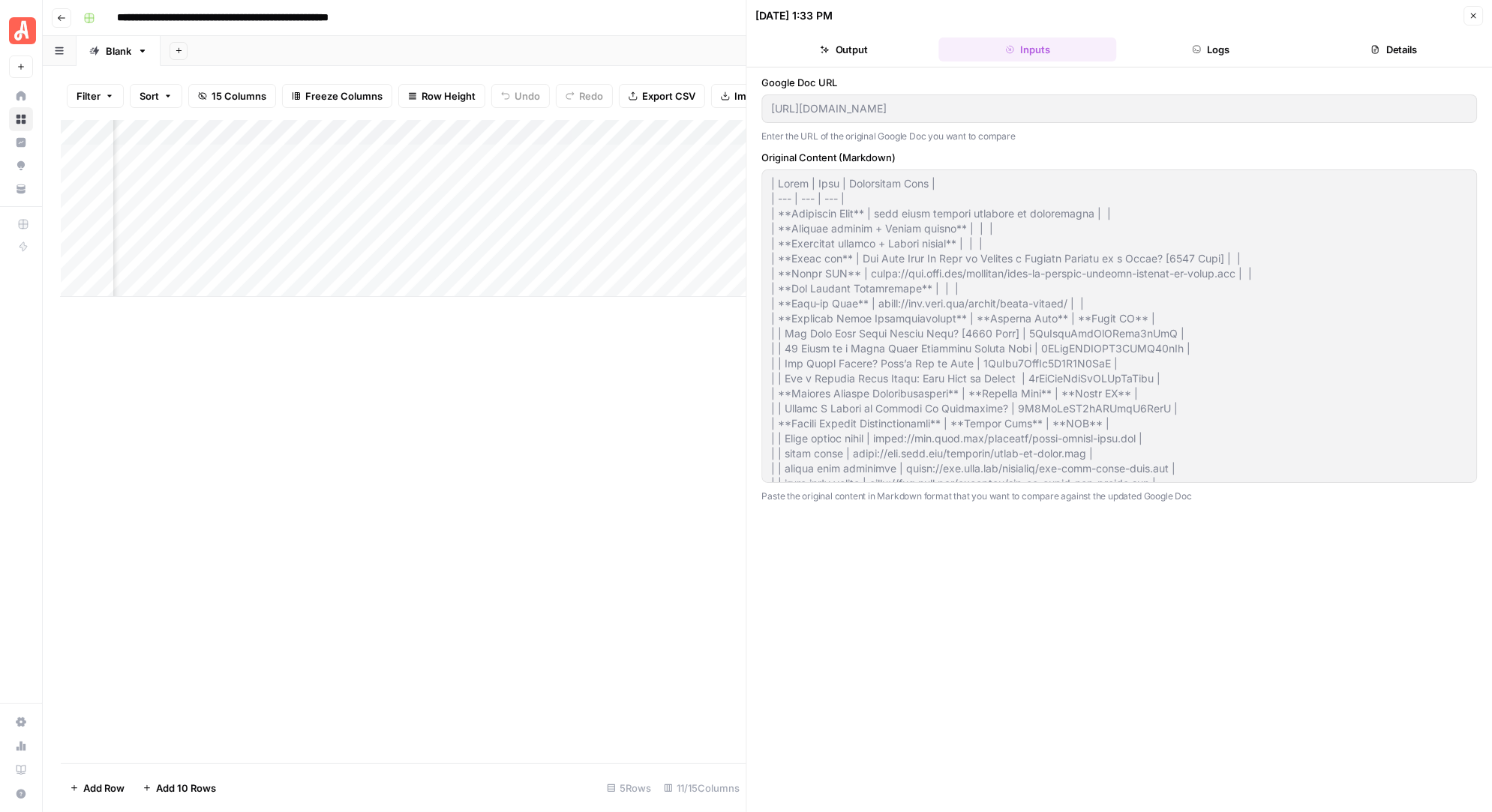
click at [1224, 48] on button "Logs" at bounding box center [1210, 49] width 177 height 24
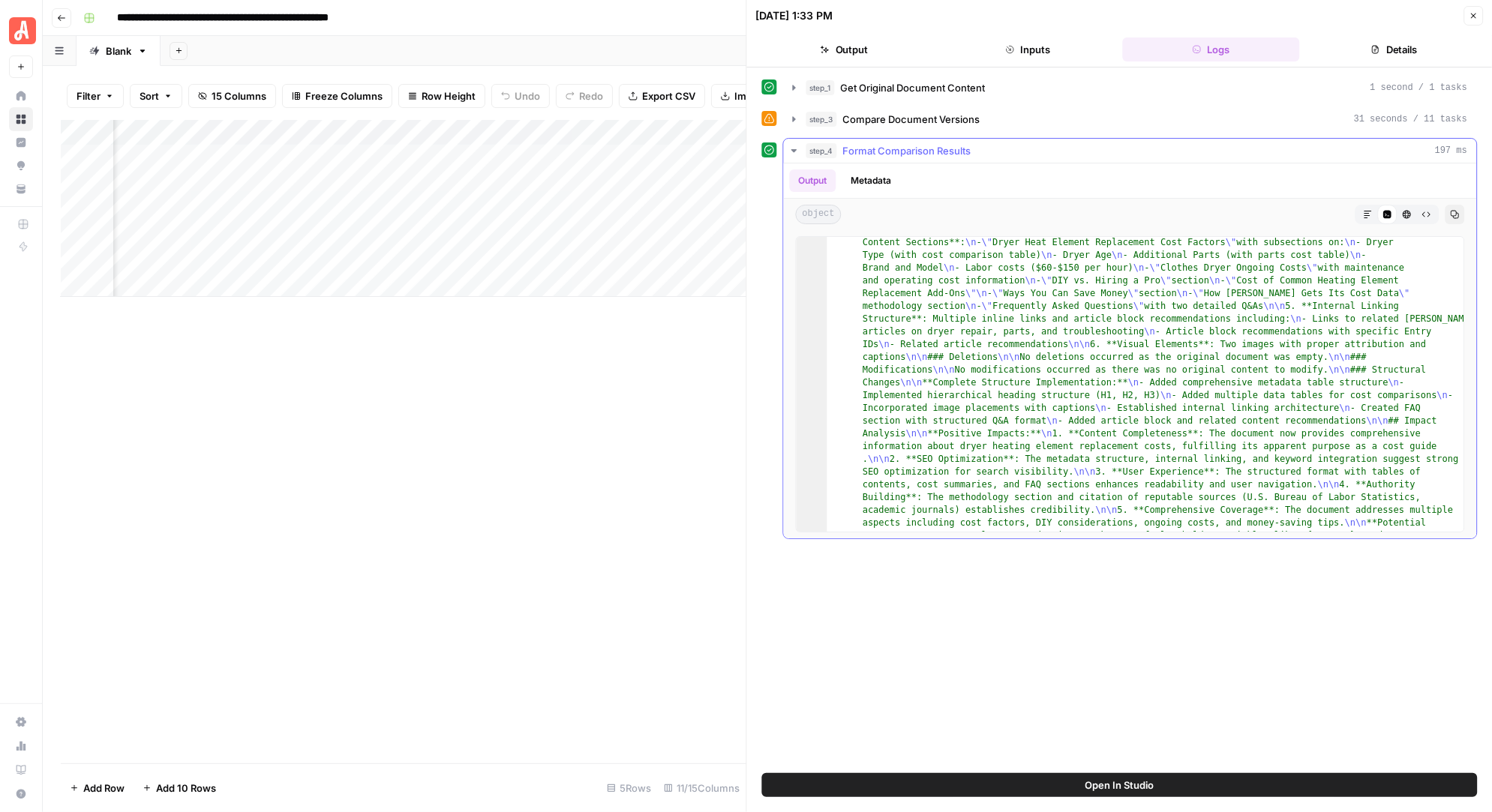
scroll to position [229, 0]
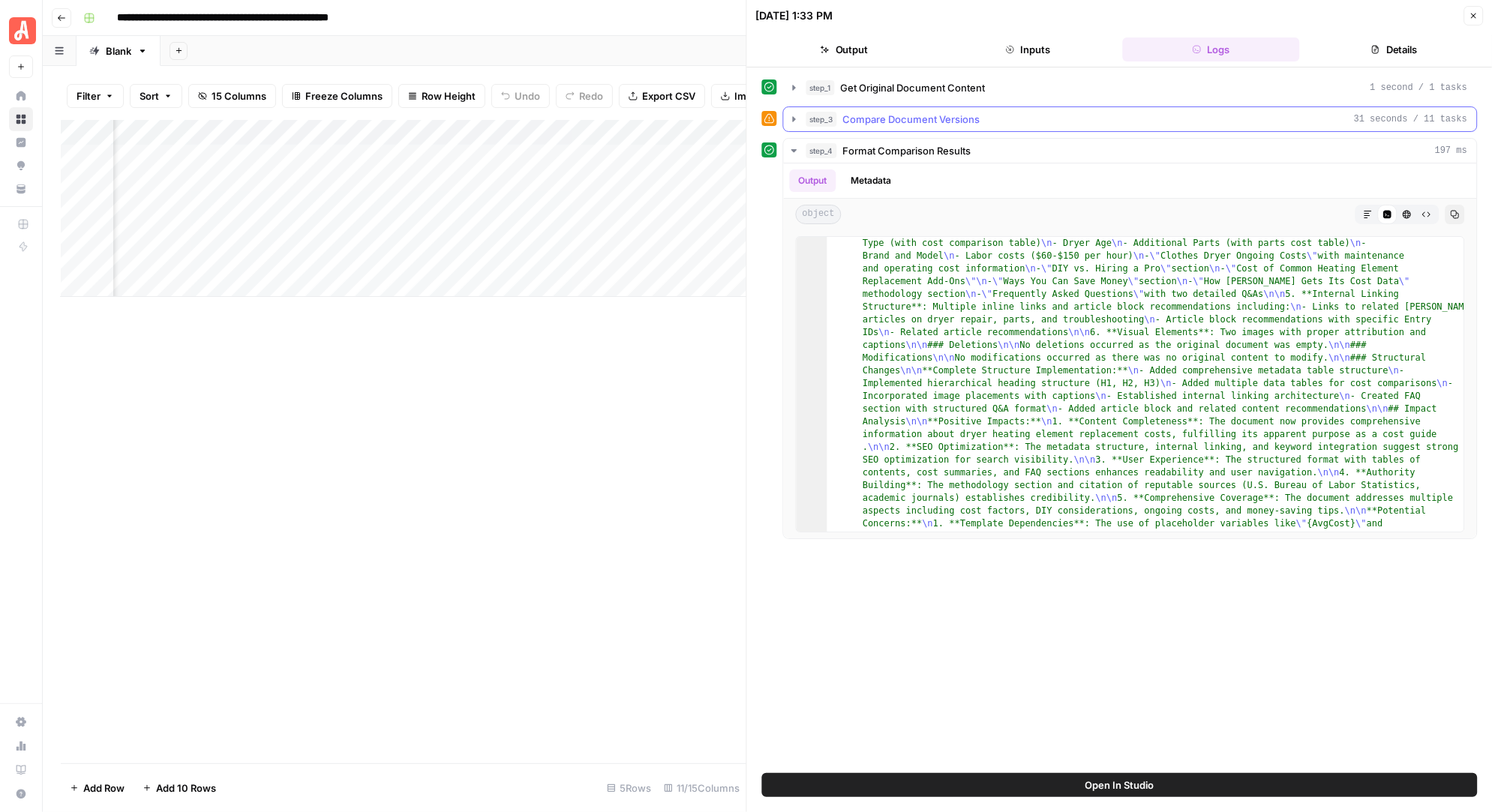
click at [788, 113] on icon "button" at bounding box center [795, 119] width 12 height 12
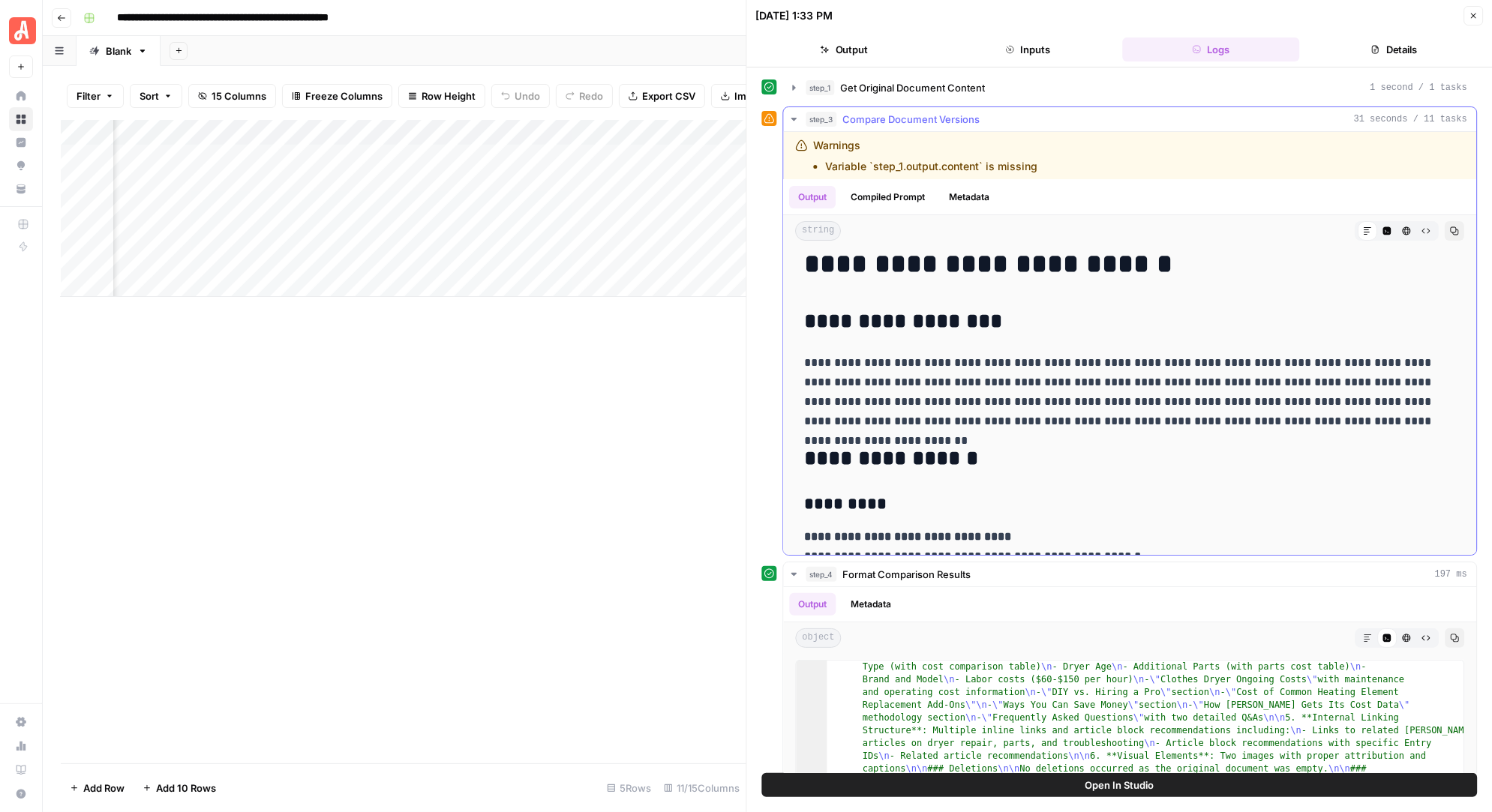
scroll to position [0, 0]
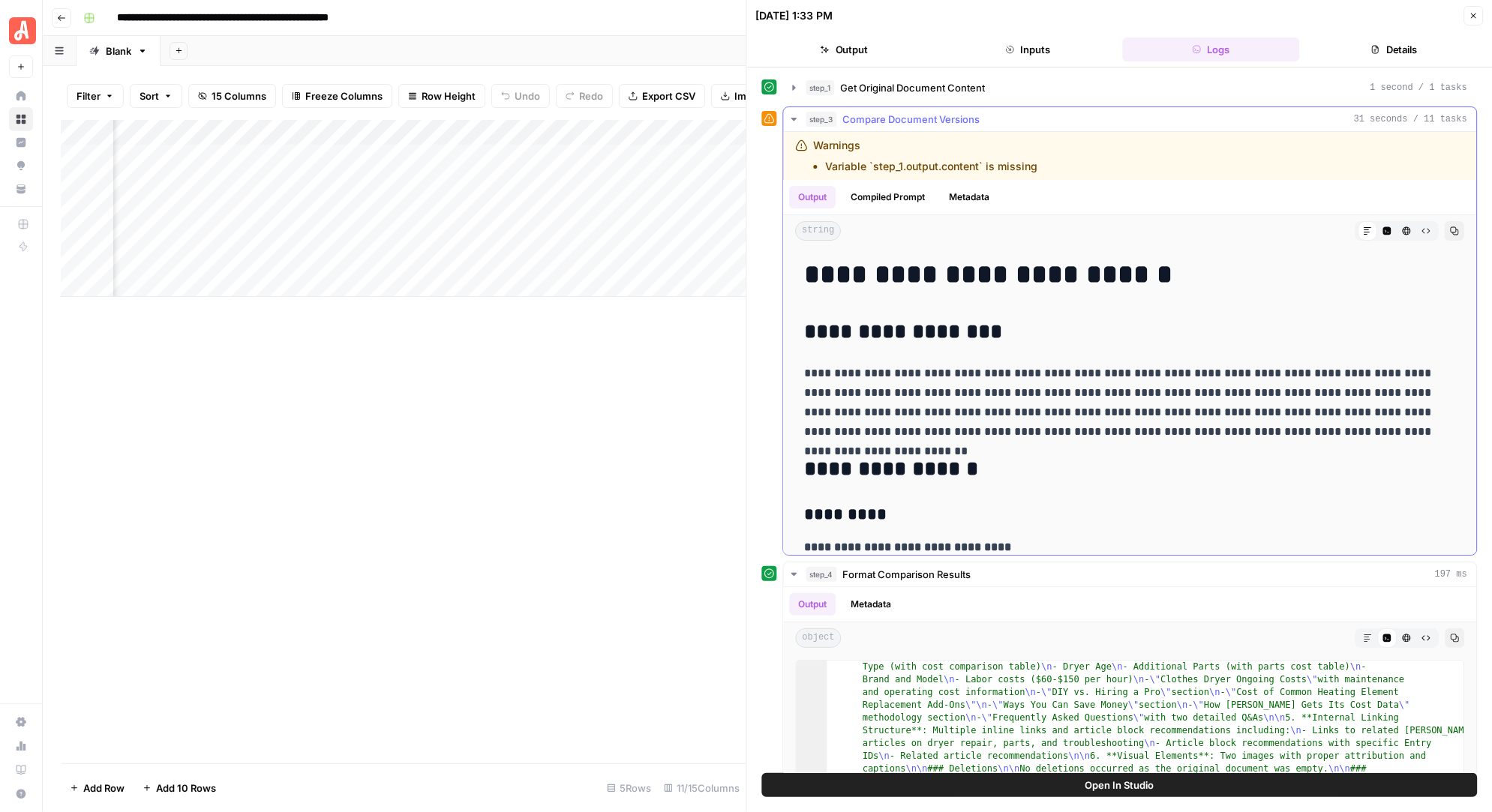
click at [894, 194] on button "Compiled Prompt" at bounding box center [888, 197] width 92 height 22
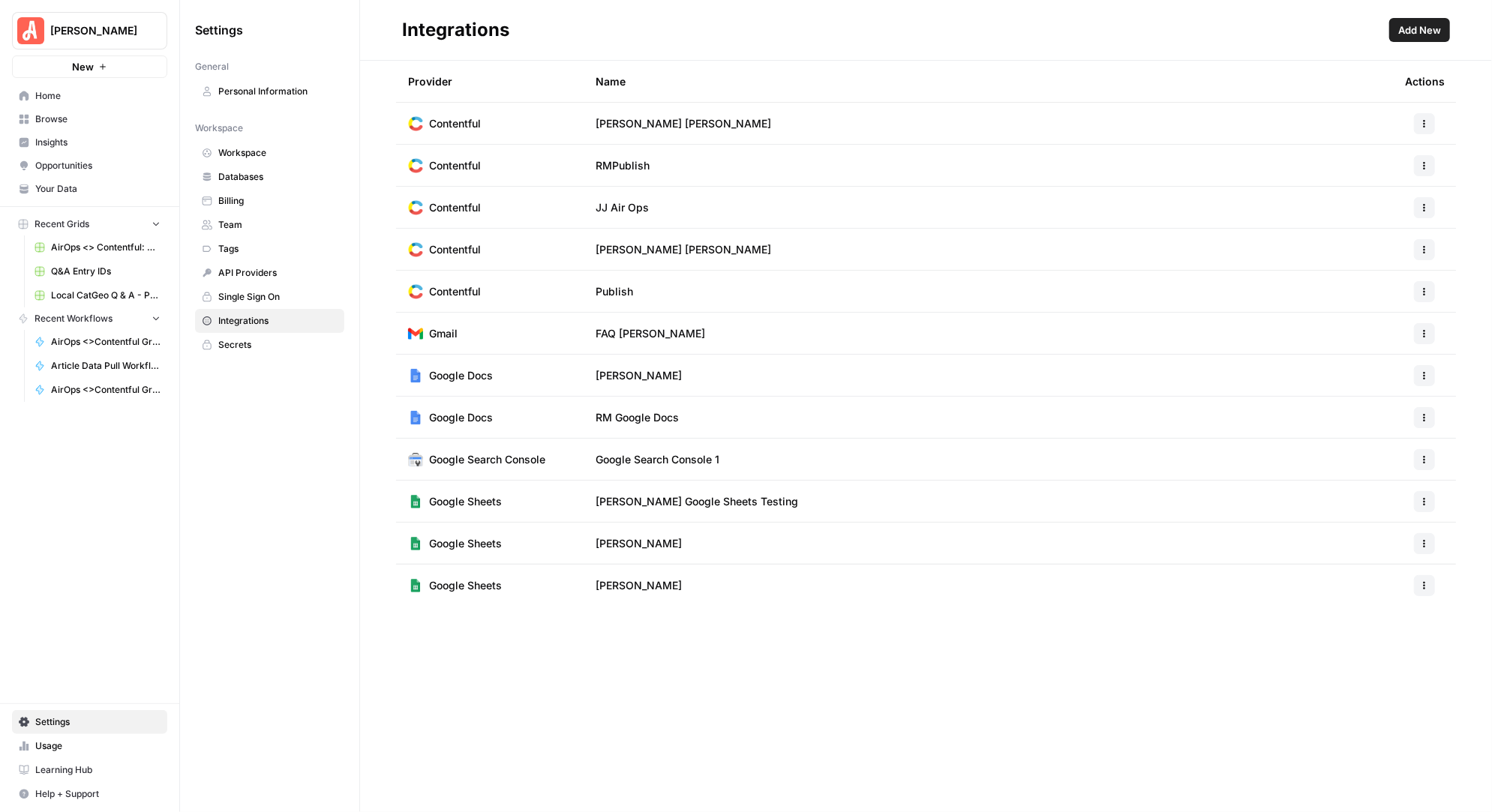
click at [49, 112] on span "Browse" at bounding box center [98, 118] width 125 height 13
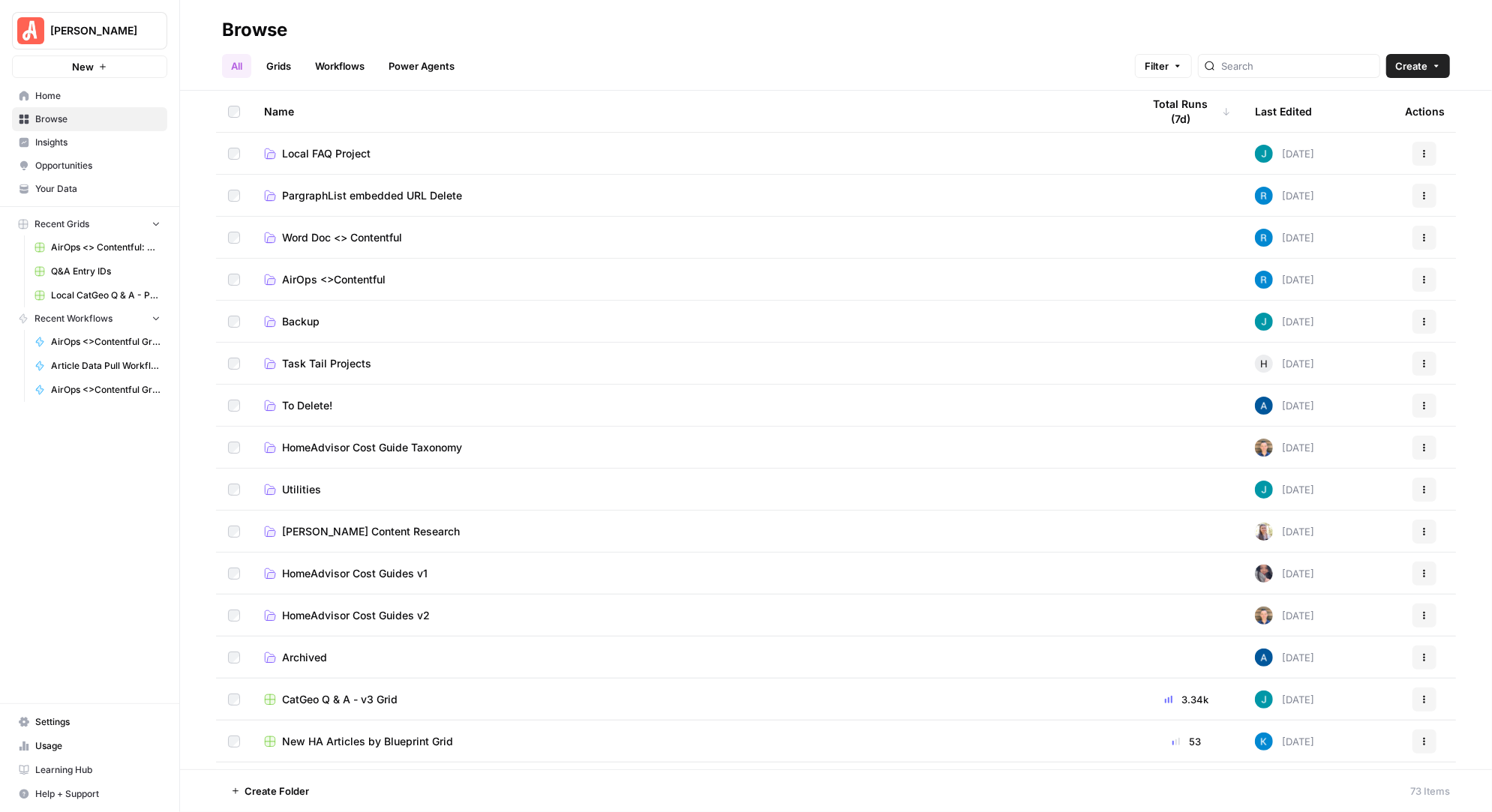
click at [364, 238] on span "Word Doc <> Contentful" at bounding box center [342, 237] width 120 height 15
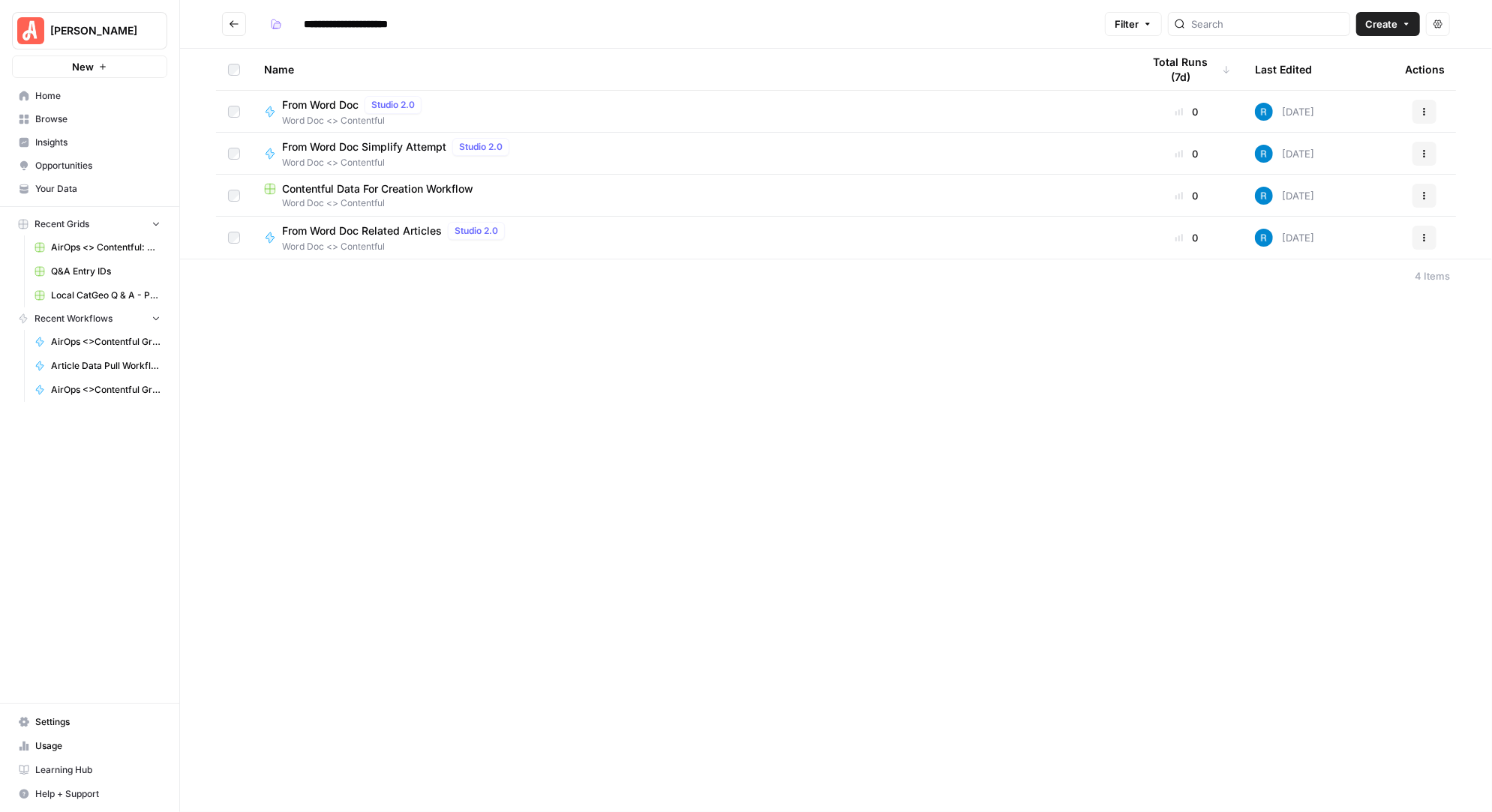
click at [364, 147] on span "From Word Doc Simplify Attempt" at bounding box center [364, 147] width 164 height 15
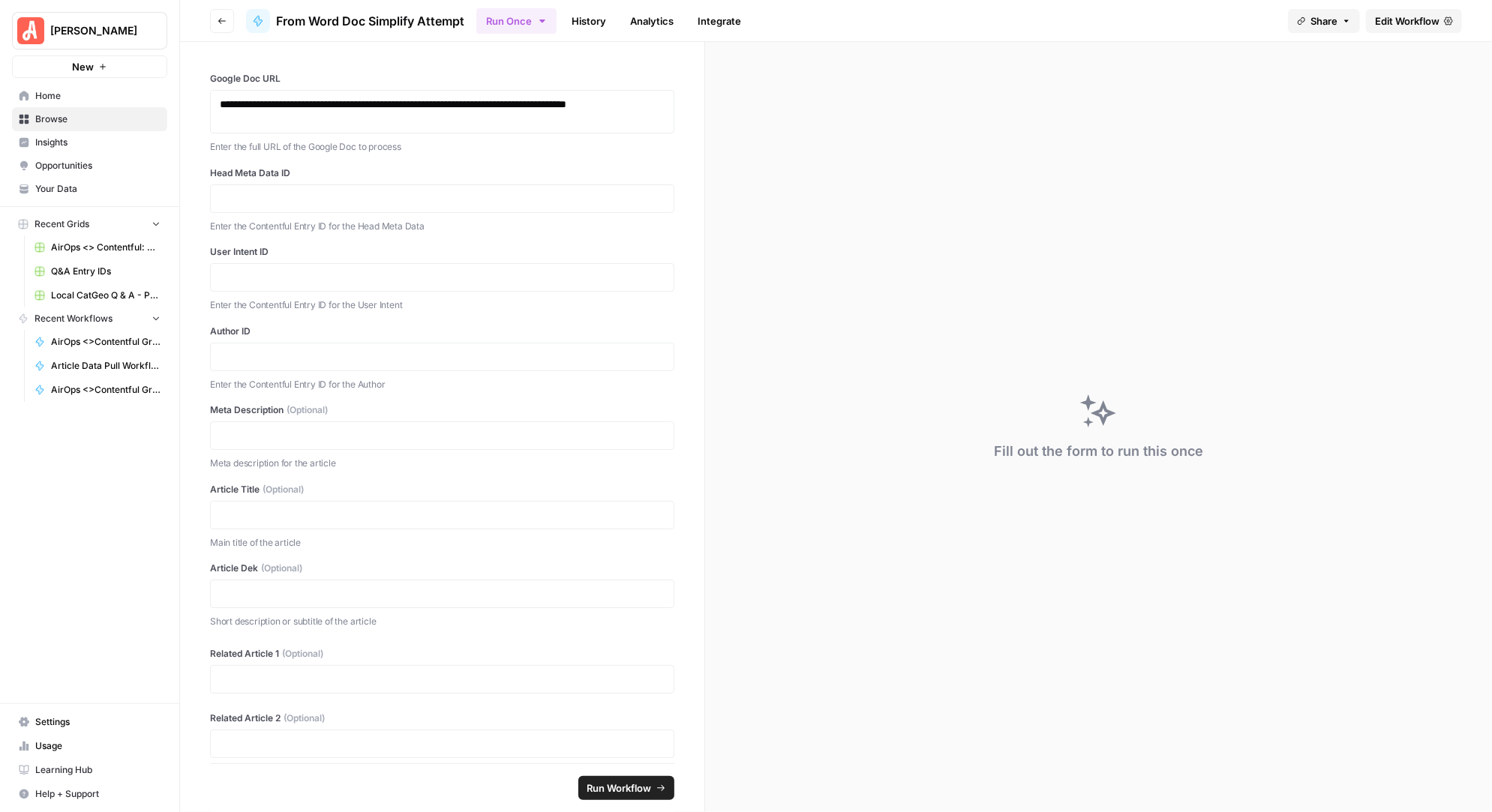
click at [1416, 20] on span "Edit Workflow" at bounding box center [1406, 20] width 64 height 15
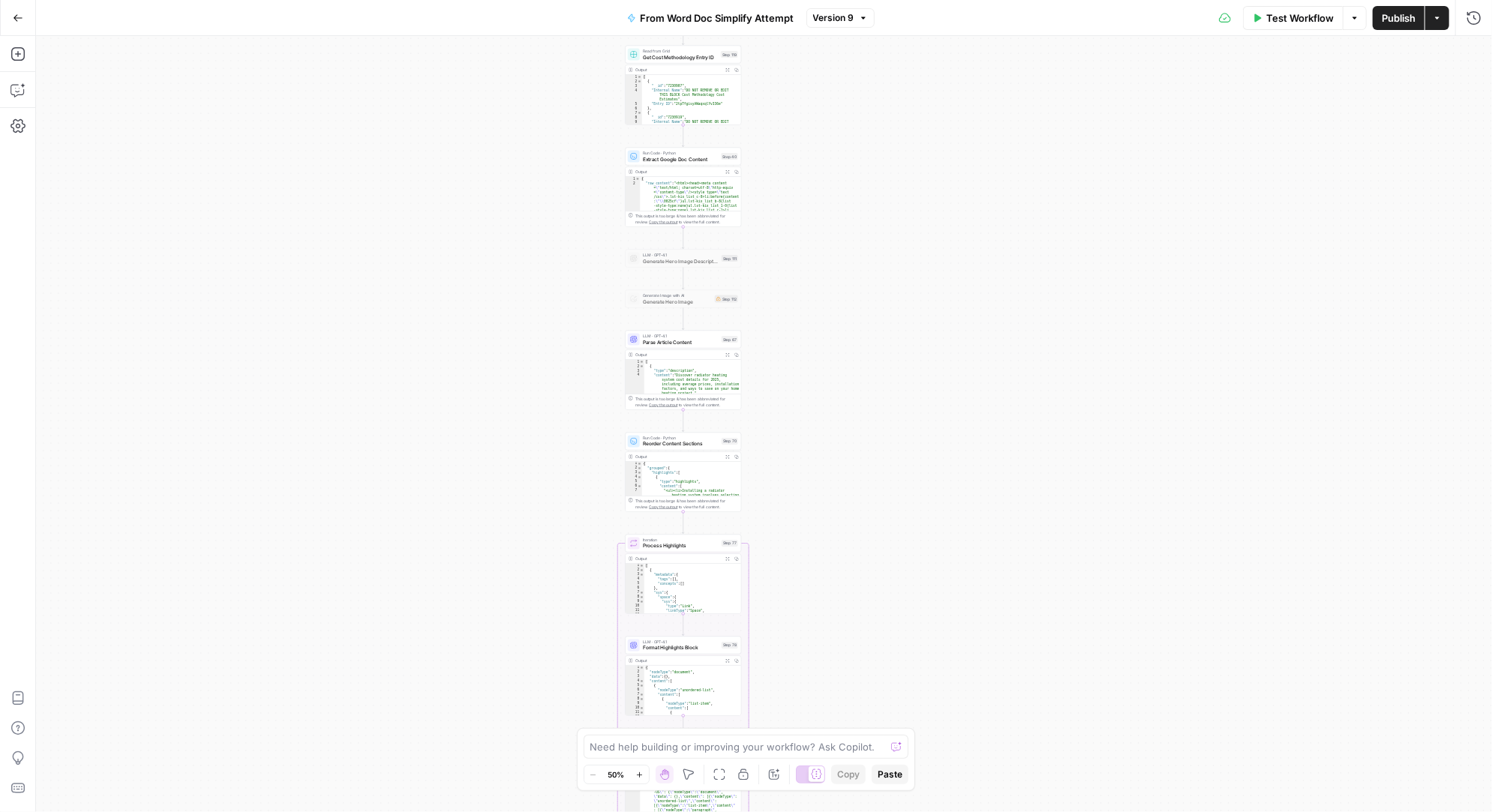
drag, startPoint x: 805, startPoint y: 161, endPoint x: 803, endPoint y: 176, distance: 15.1
click at [804, 176] on div "Workflow Set Inputs Inputs Read from Grid Get Cost Methodology Entry ID Step 11…" at bounding box center [764, 424] width 1456 height 776
click at [799, 413] on div "Workflow Set Inputs Inputs Read from Grid Get Cost Methodology Entry ID Step 11…" at bounding box center [764, 424] width 1456 height 776
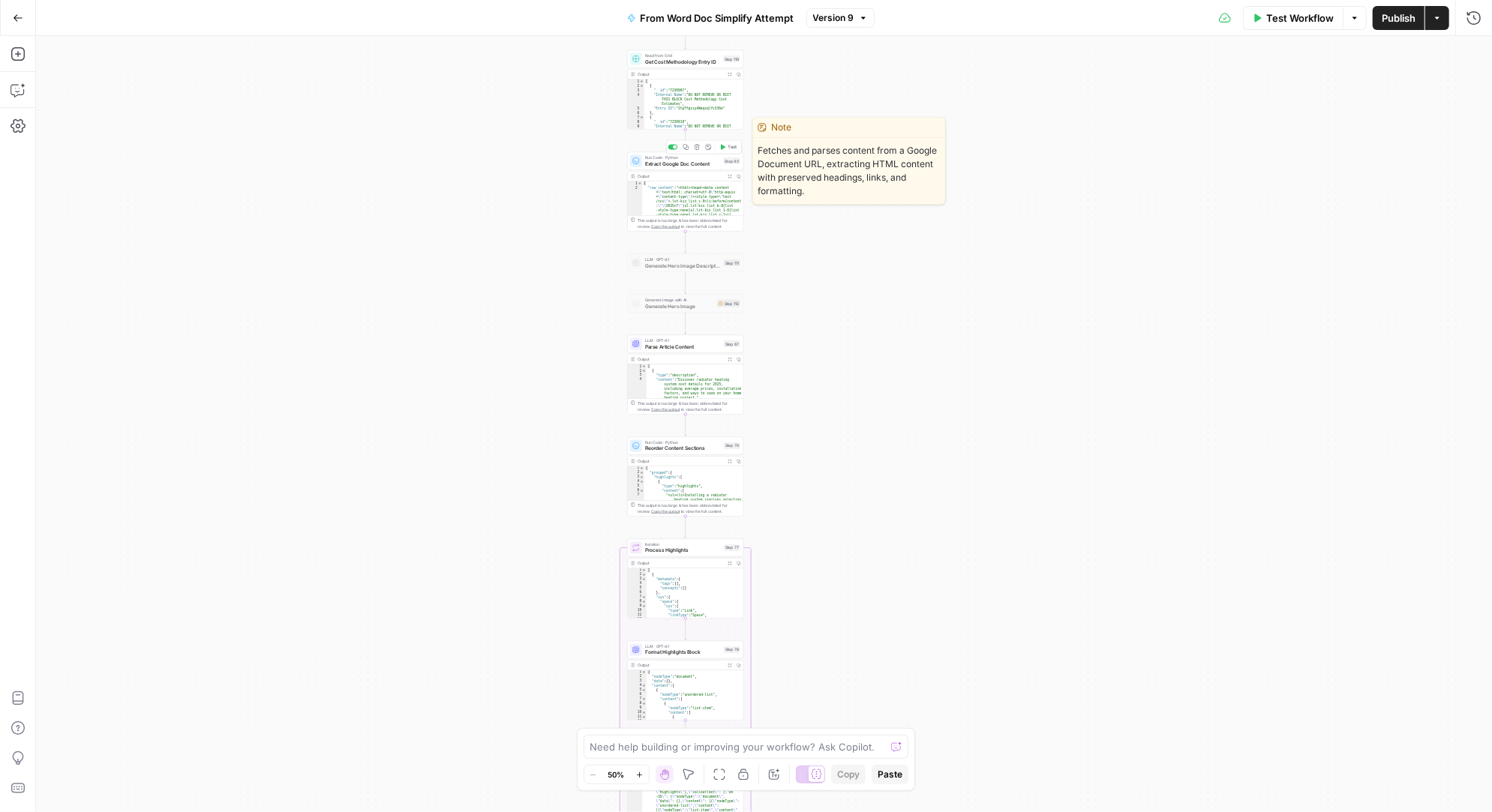
click at [685, 164] on span "Extract Google Doc Content" at bounding box center [683, 163] width 76 height 7
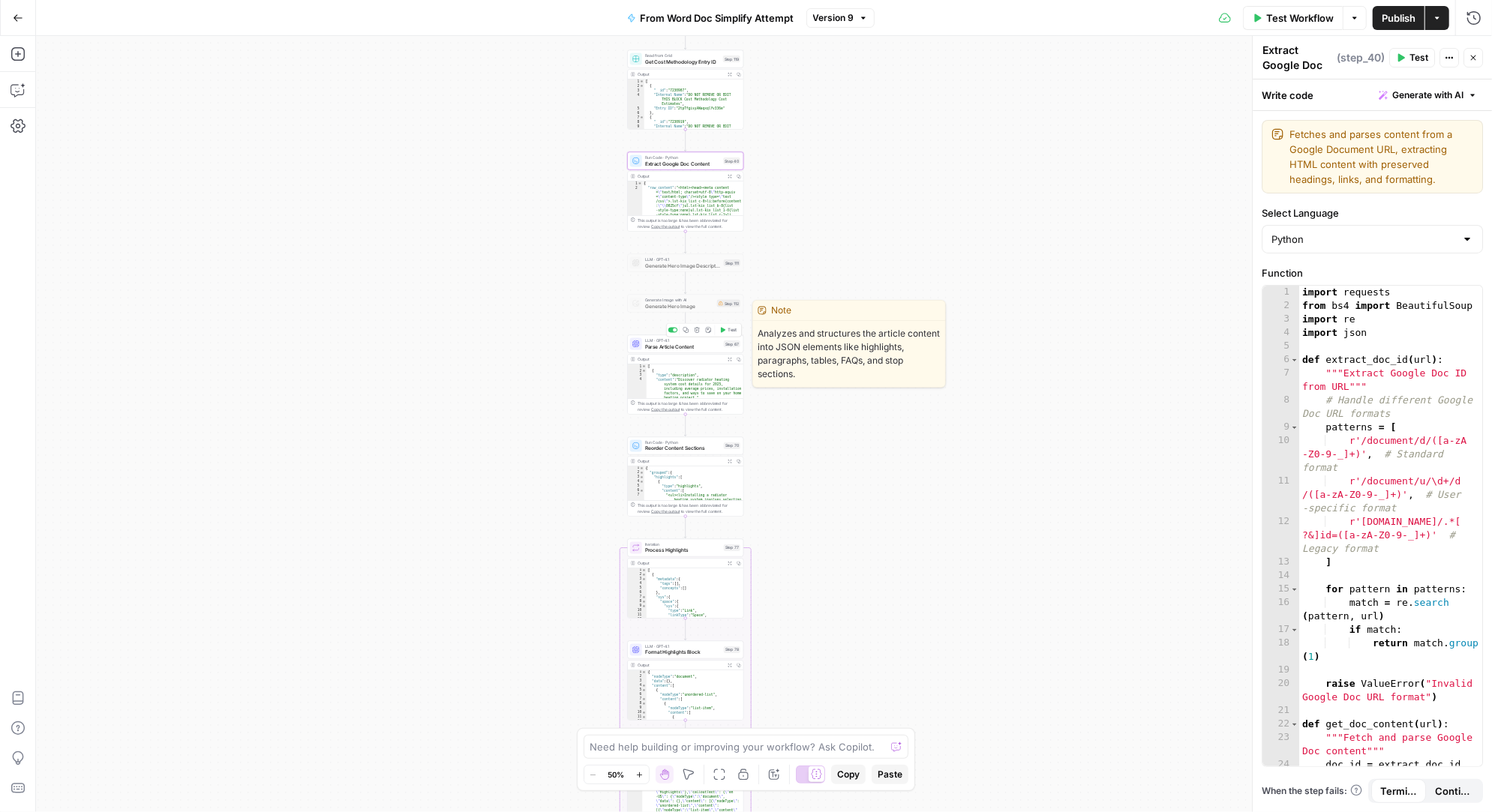
click at [686, 346] on span "Parse Article Content" at bounding box center [683, 346] width 76 height 7
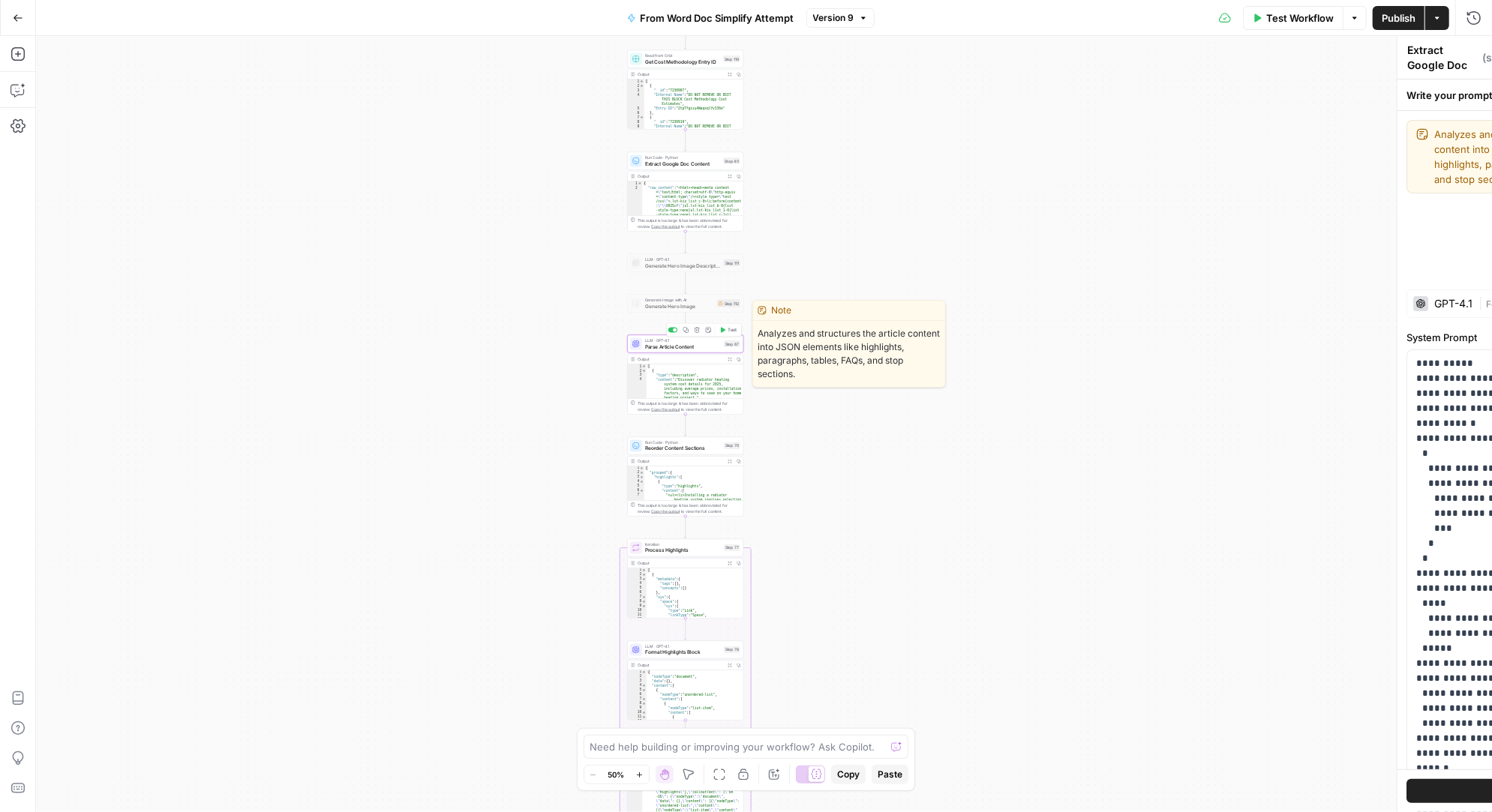
type textarea "Parse Article Content"
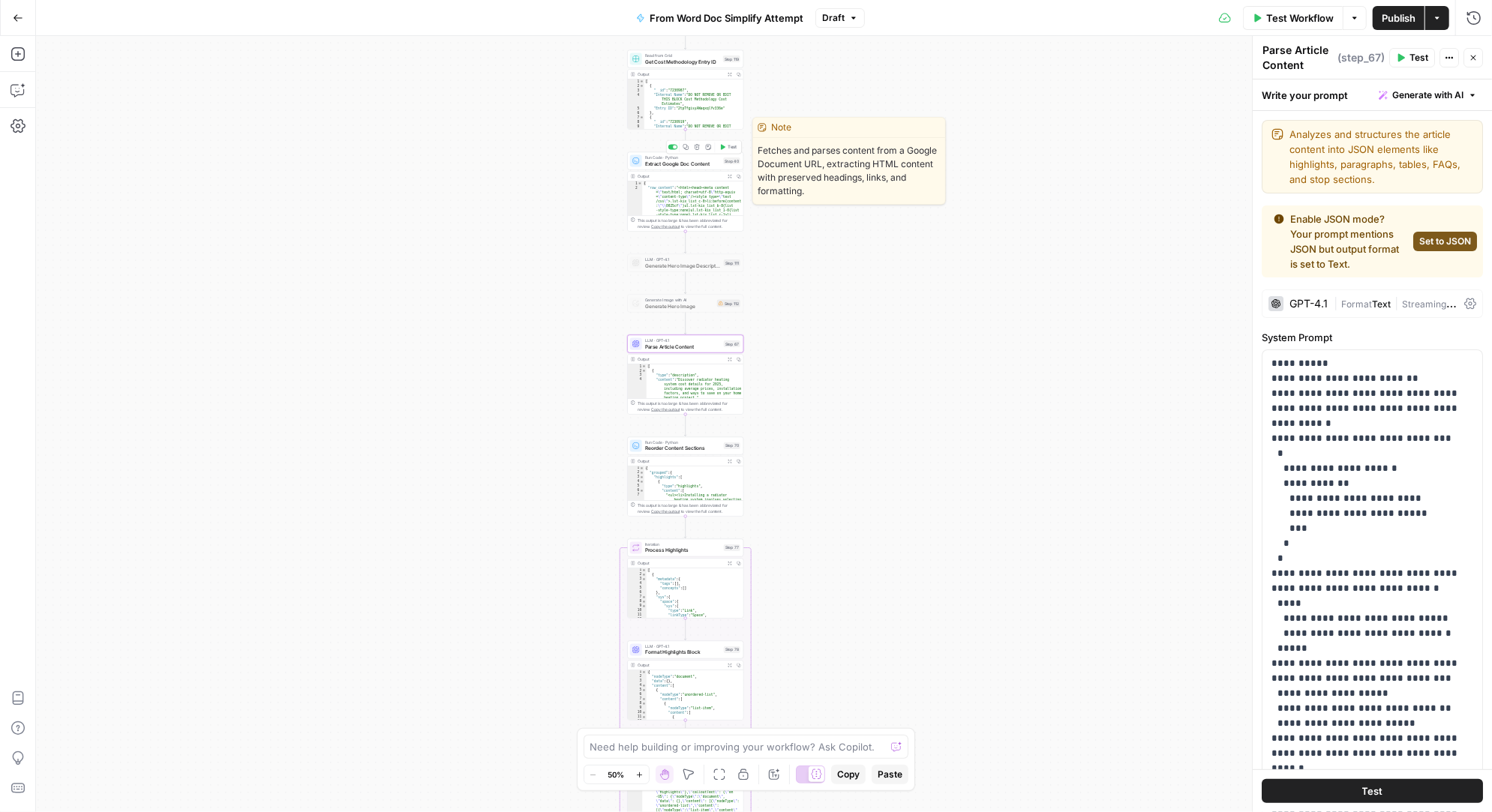
click at [679, 161] on span "Extract Google Doc Content" at bounding box center [683, 163] width 76 height 7
click at [686, 147] on icon "button" at bounding box center [686, 147] width 5 height 5
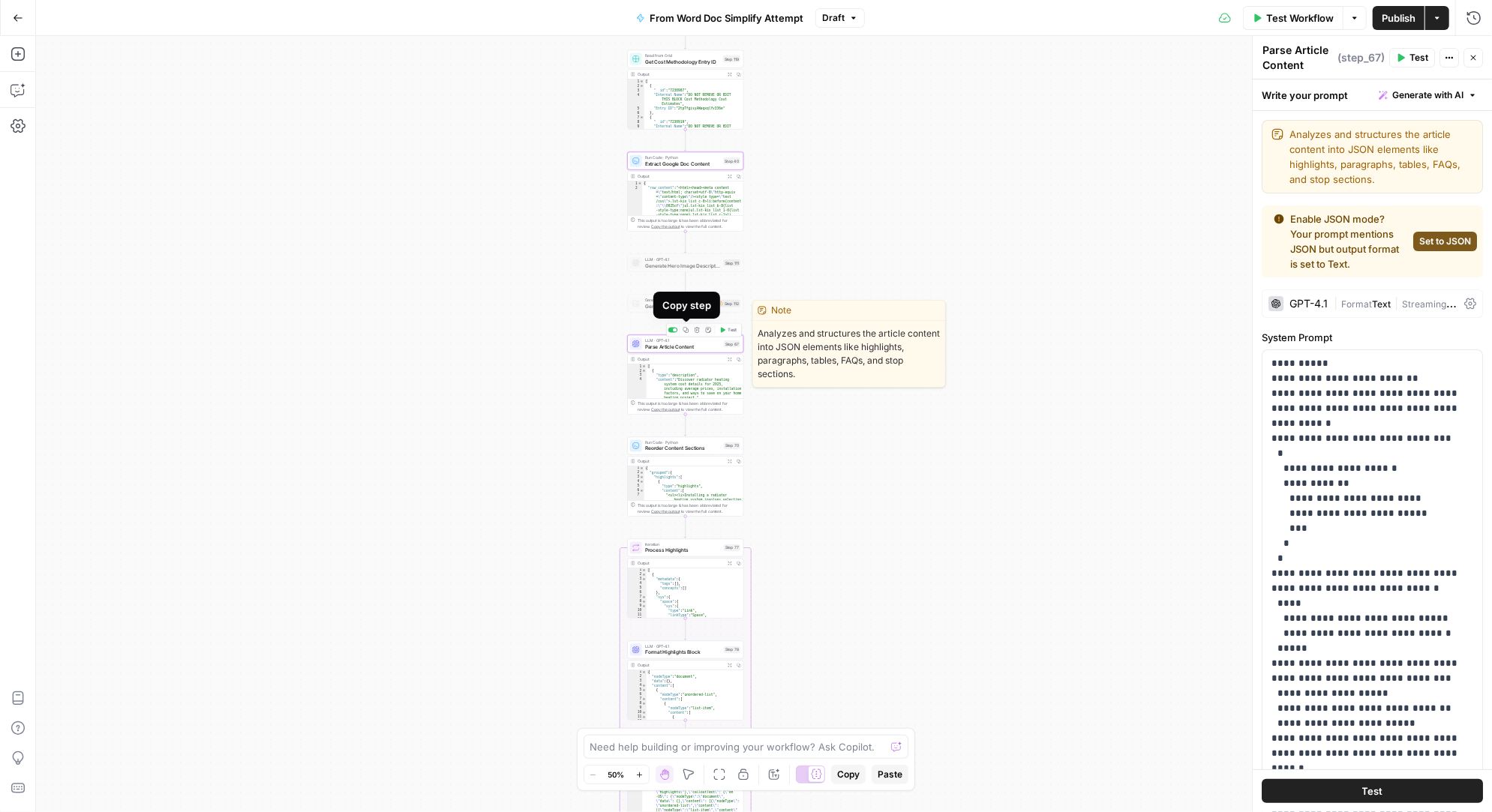
click at [686, 327] on icon "button" at bounding box center [686, 329] width 5 height 5
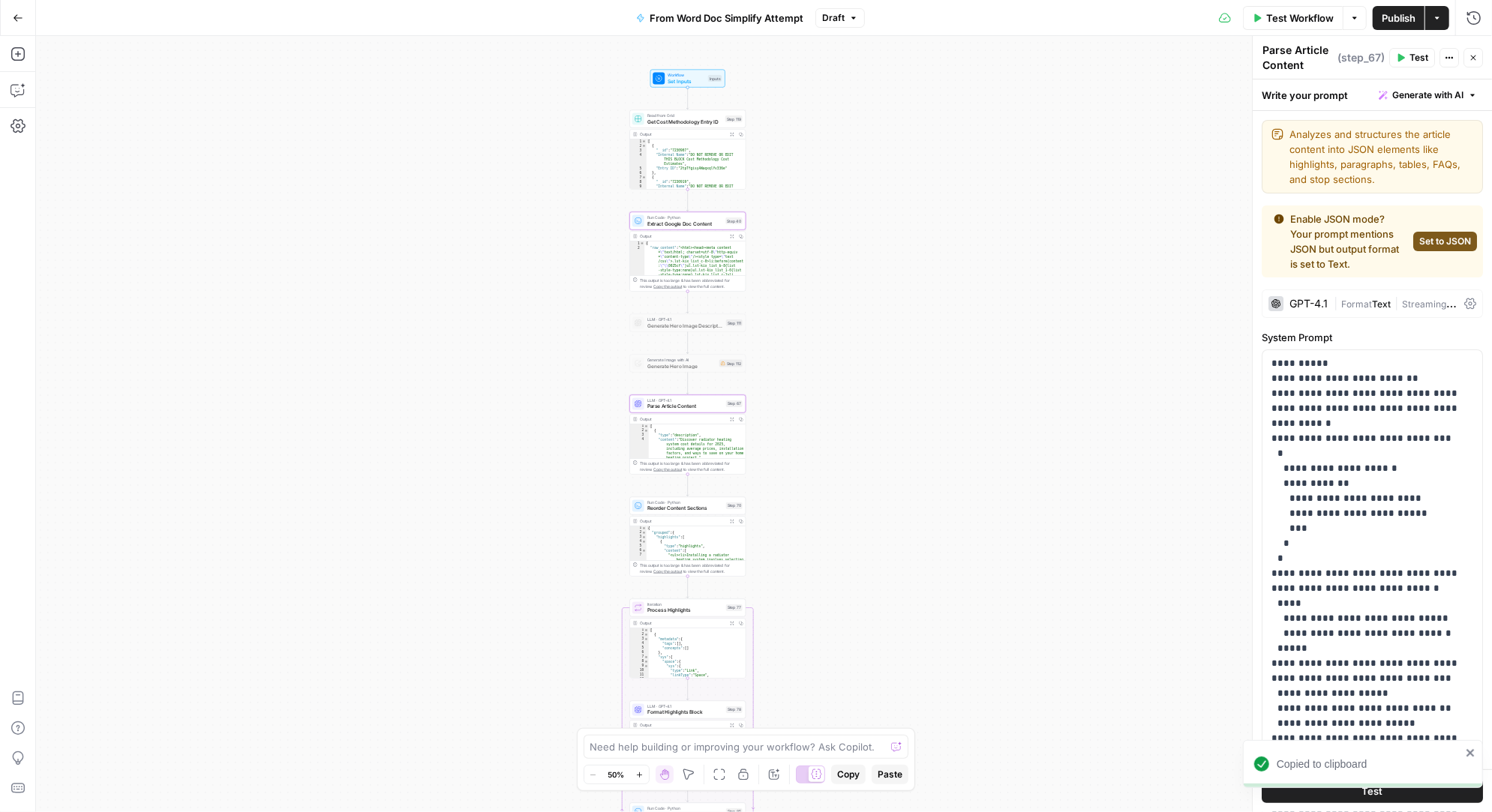
drag, startPoint x: 812, startPoint y: 208, endPoint x: 815, endPoint y: 268, distance: 60.1
click at [815, 268] on div "Workflow Set Inputs Inputs Read from Grid Get Cost Methodology Entry ID Step 11…" at bounding box center [764, 424] width 1456 height 776
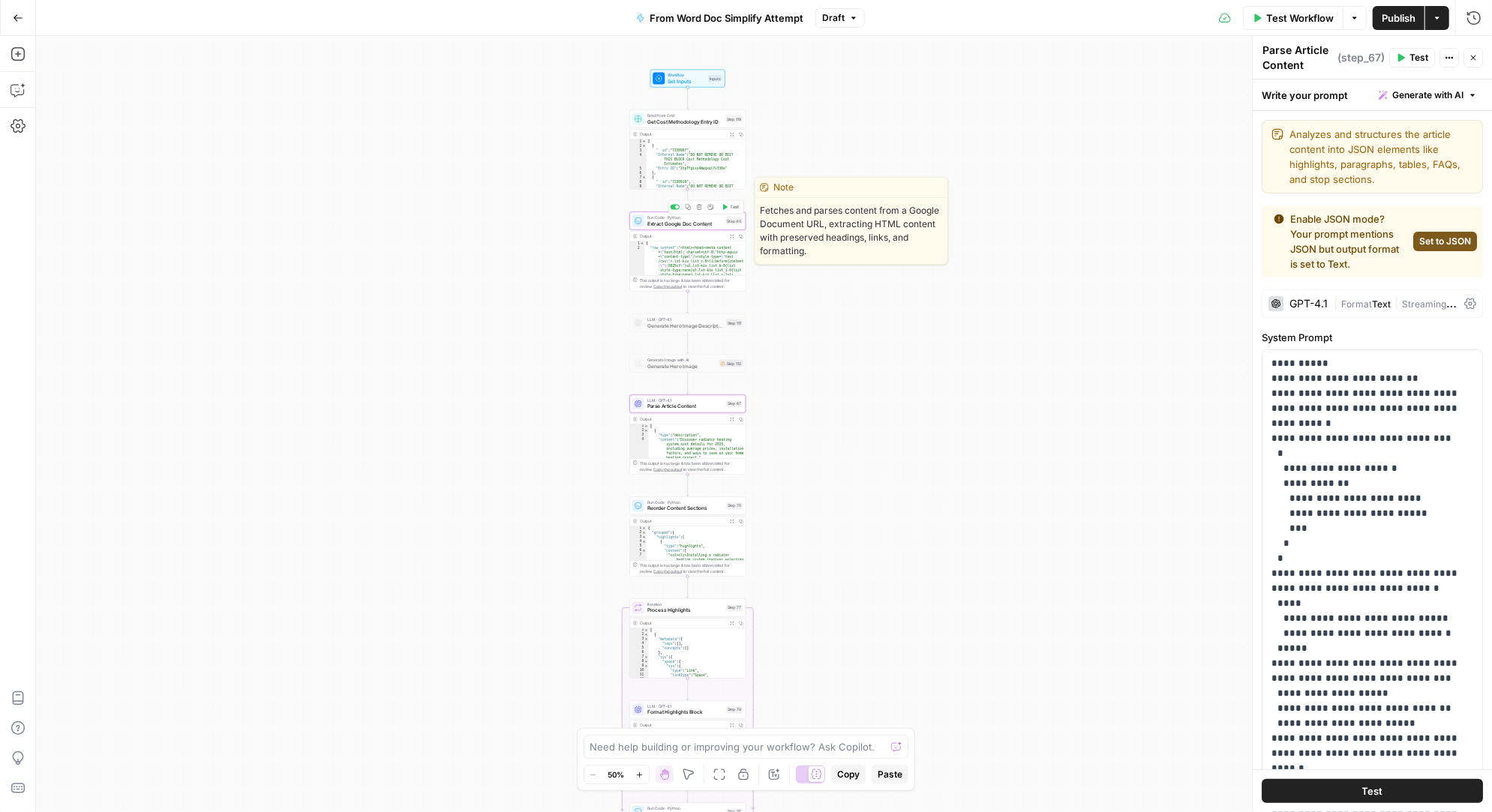
click at [688, 223] on span "Extract Google Doc Content" at bounding box center [685, 223] width 76 height 7
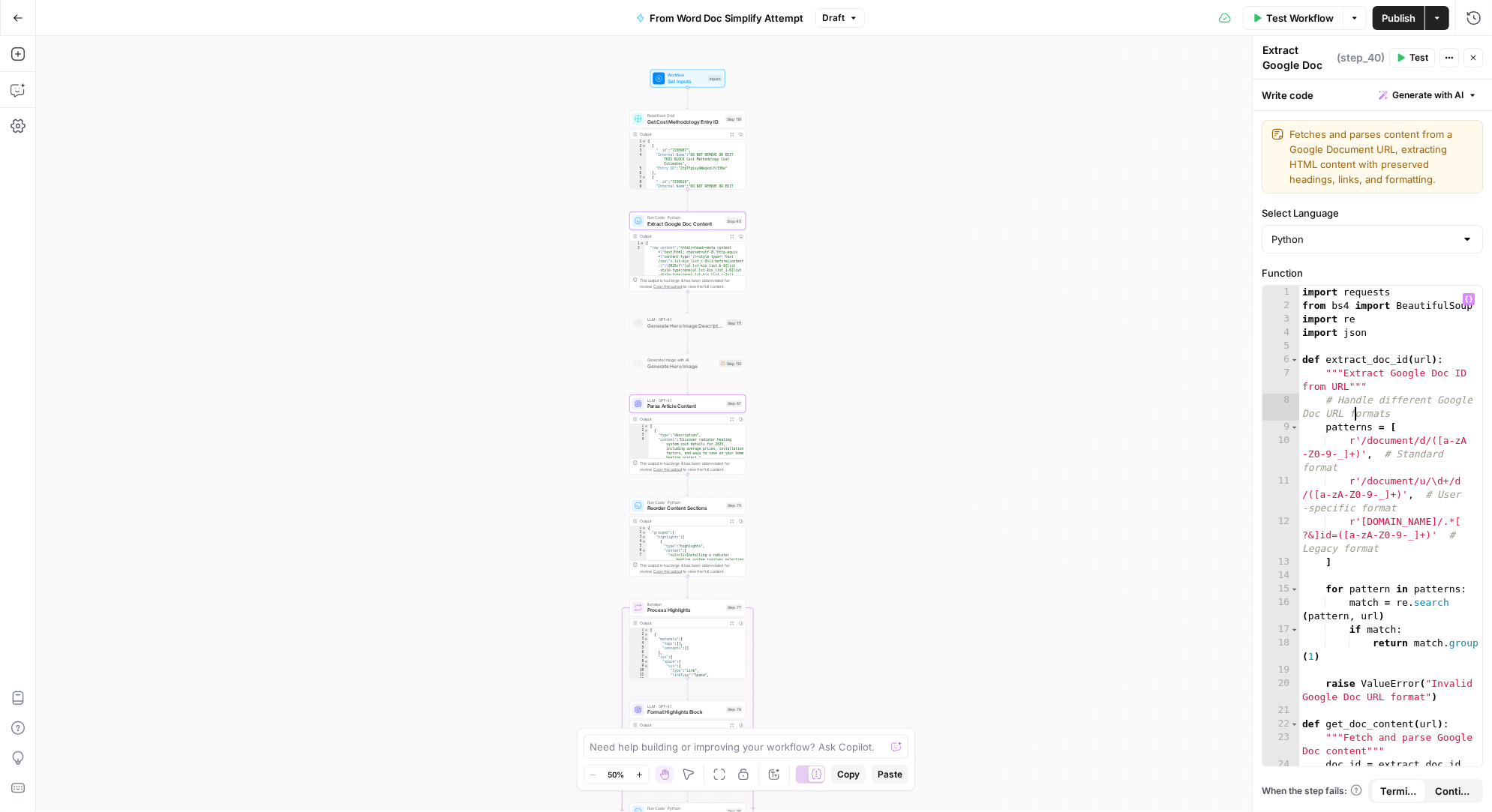
click at [1356, 408] on div "import requests from bs4 import BeautifulSoup import re import json def extract…" at bounding box center [1390, 547] width 184 height 523
type textarea "**********"
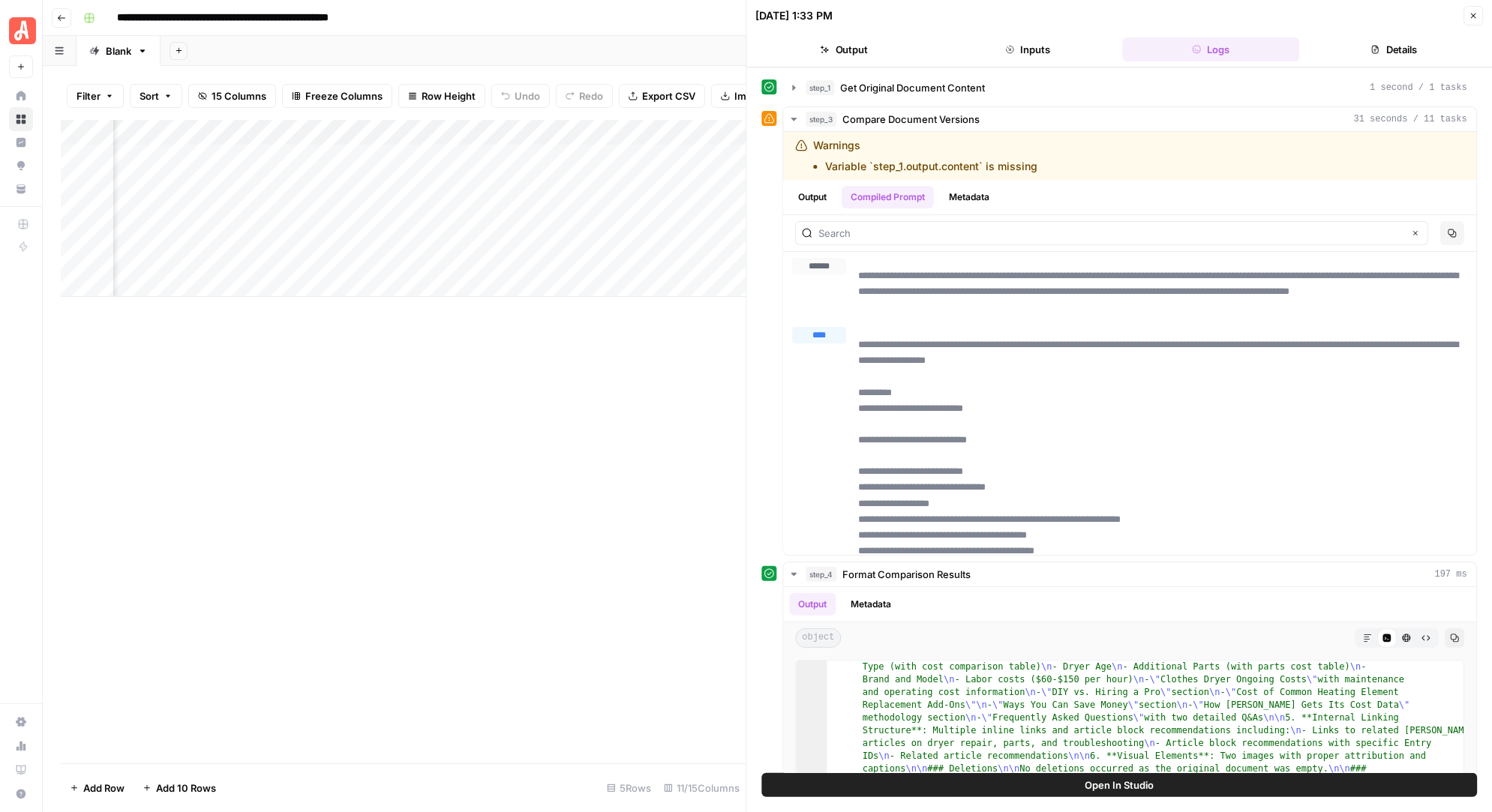
scroll to position [229, 0]
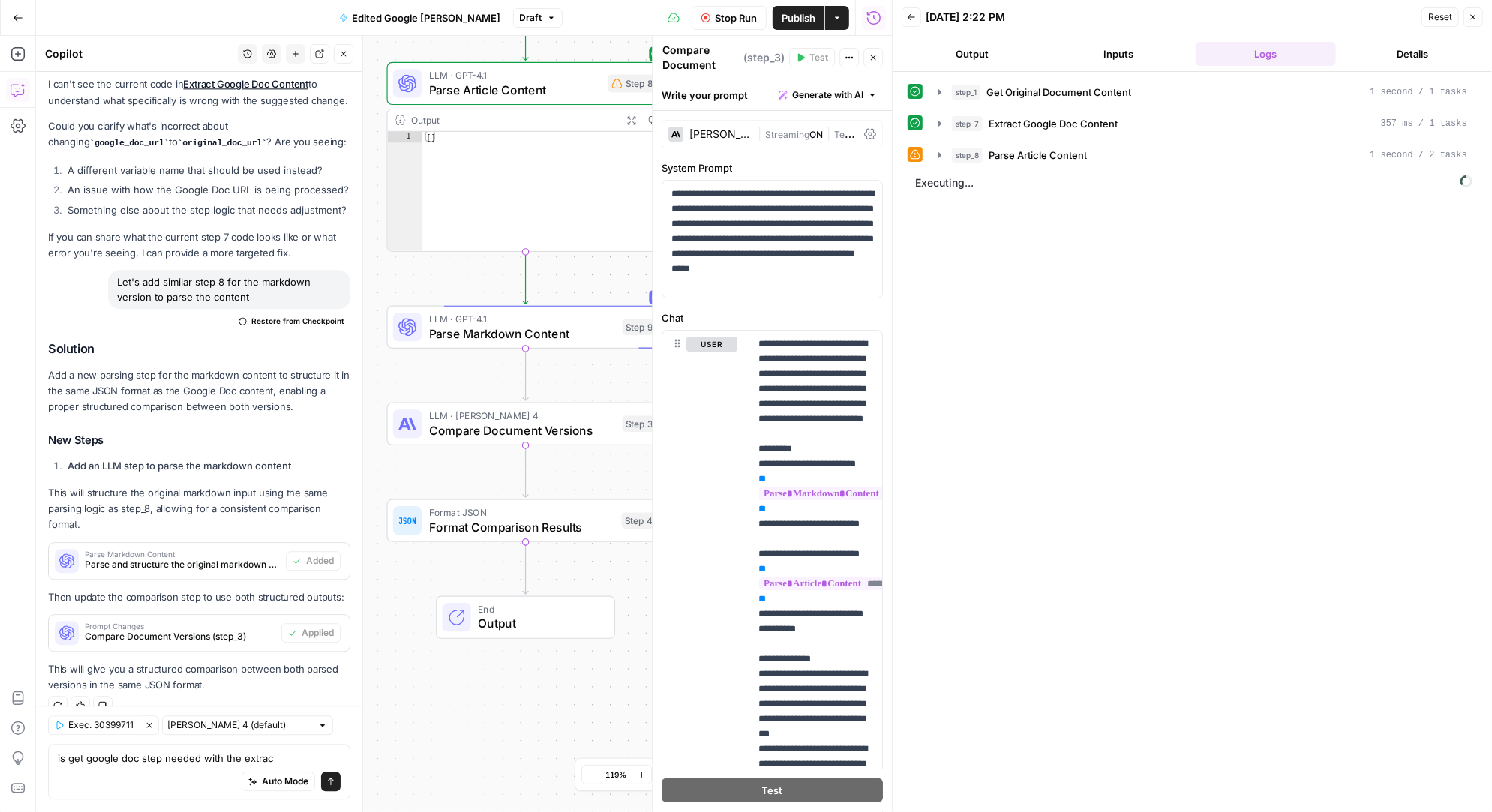
type textarea "is get google doc step needed with the extract"
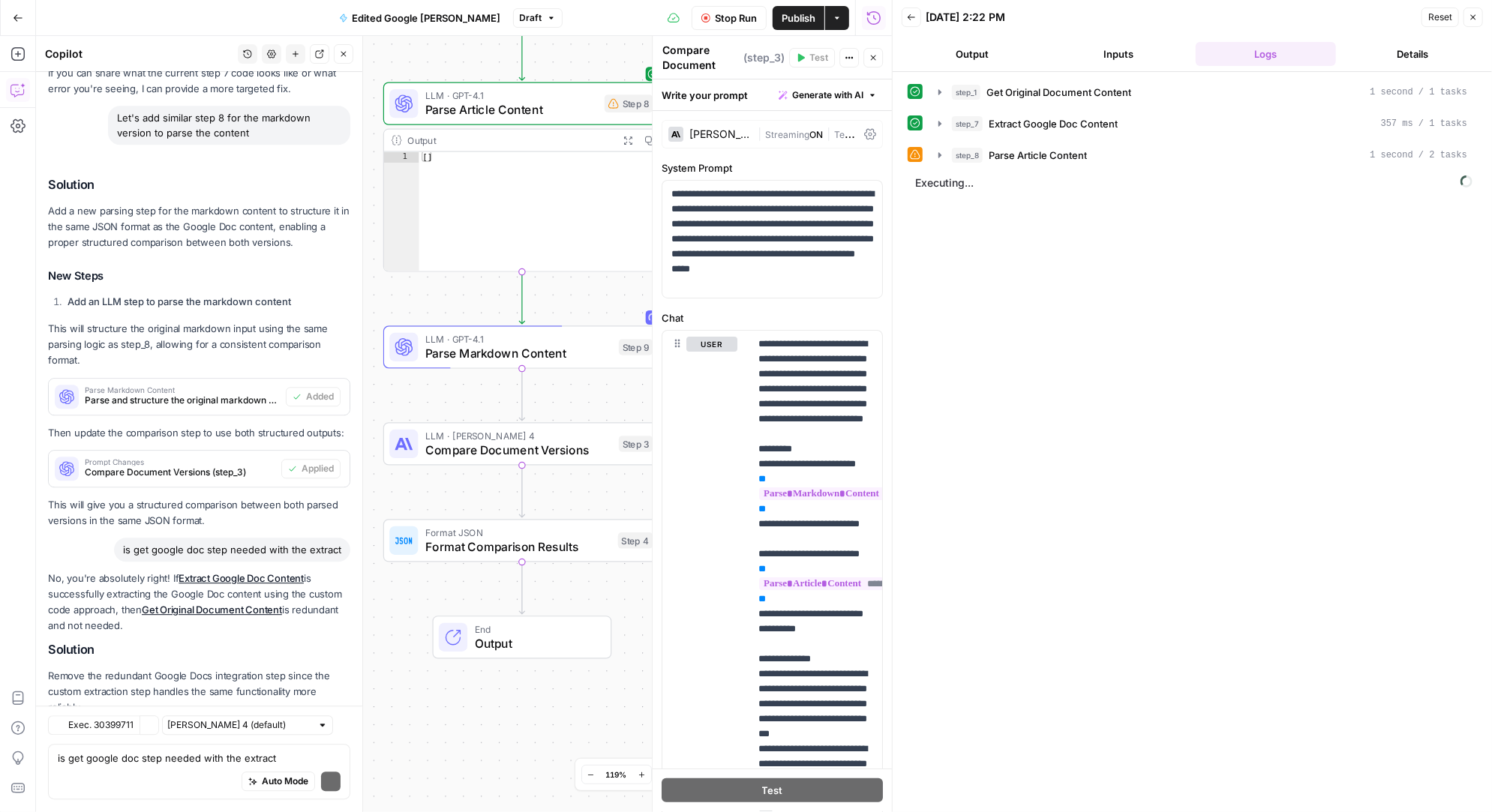
scroll to position [3343, 0]
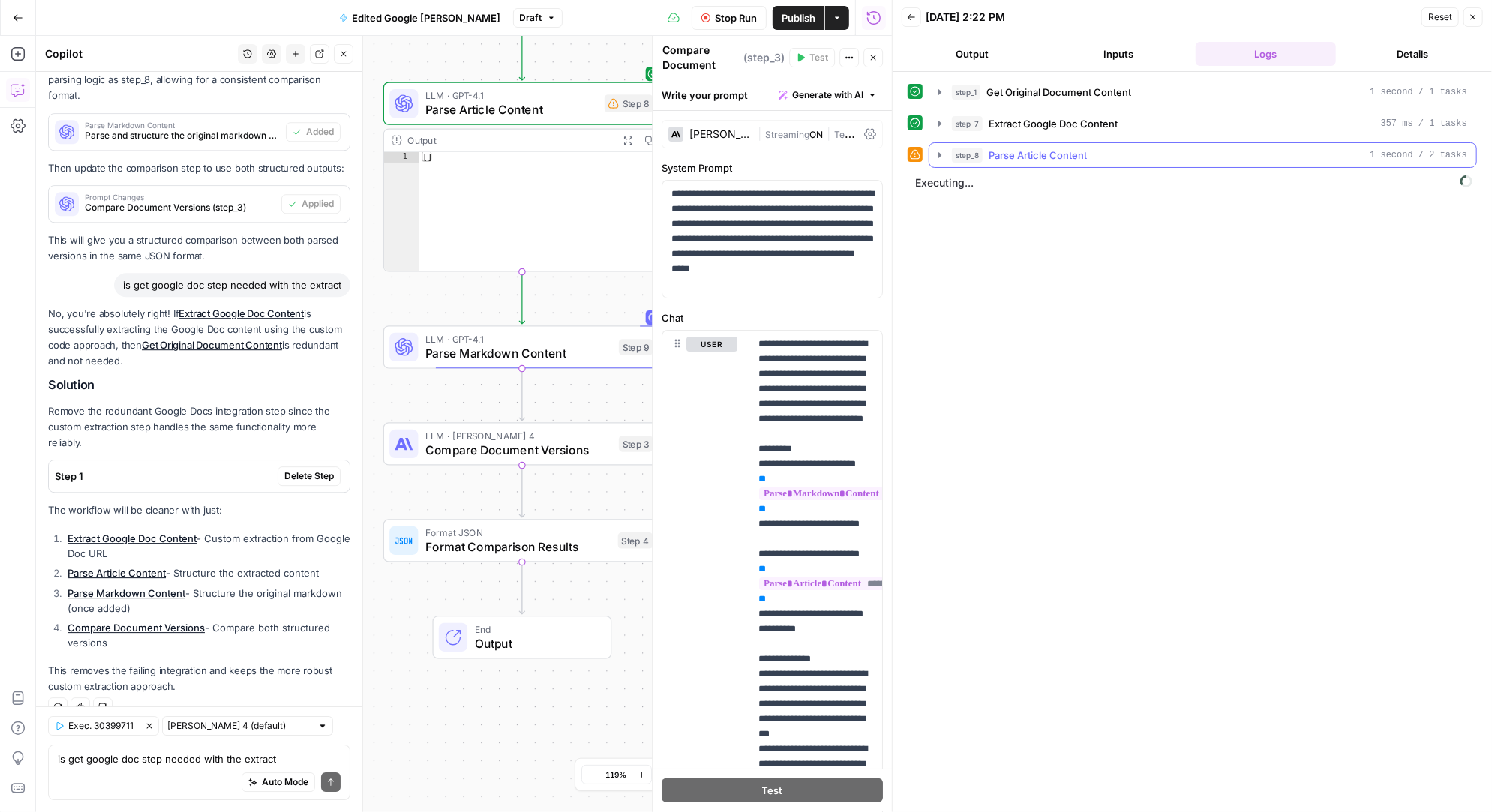
click at [939, 150] on icon "button" at bounding box center [940, 155] width 12 height 12
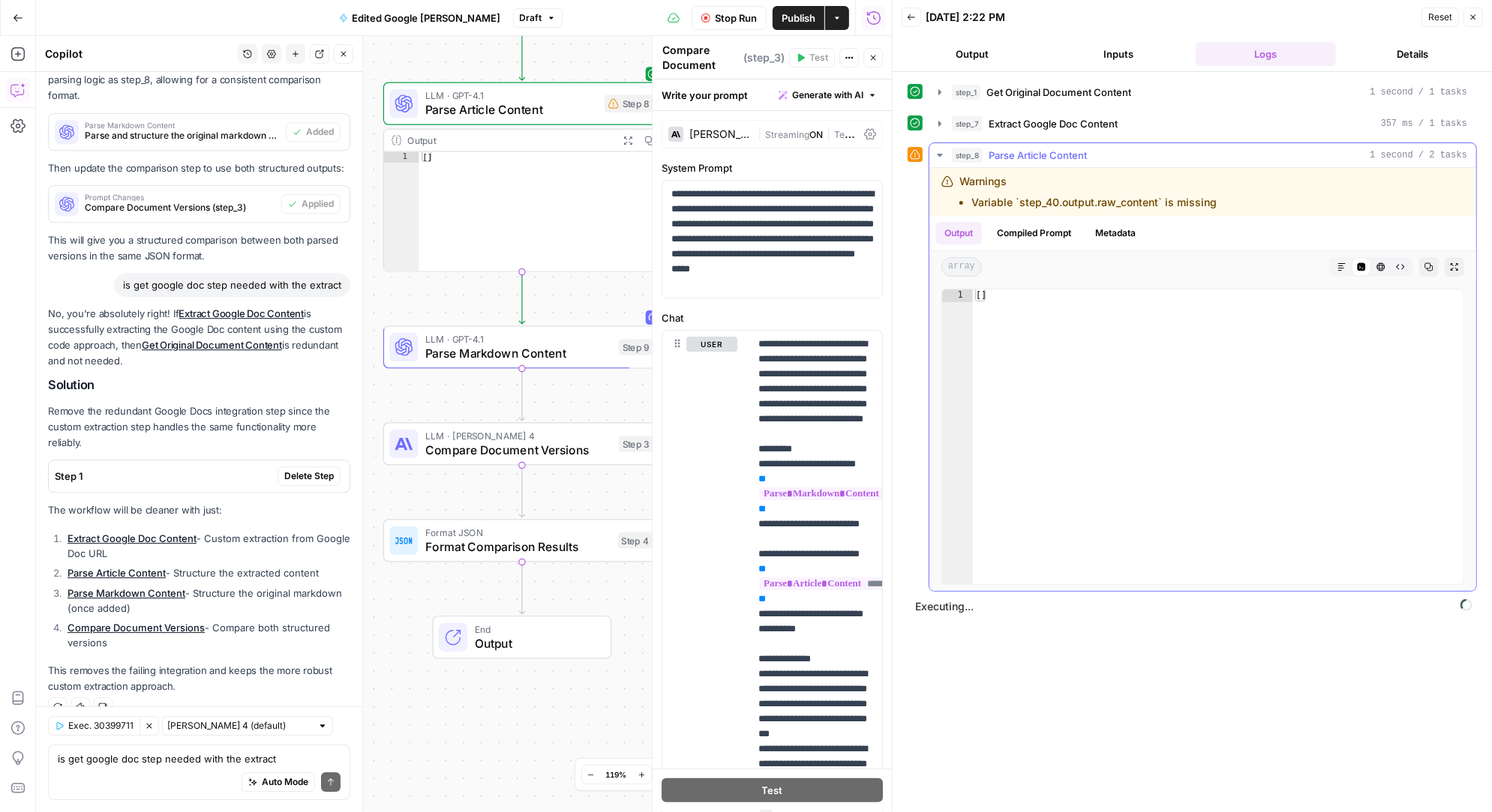
click at [940, 154] on icon "button" at bounding box center [939, 154] width 5 height 3
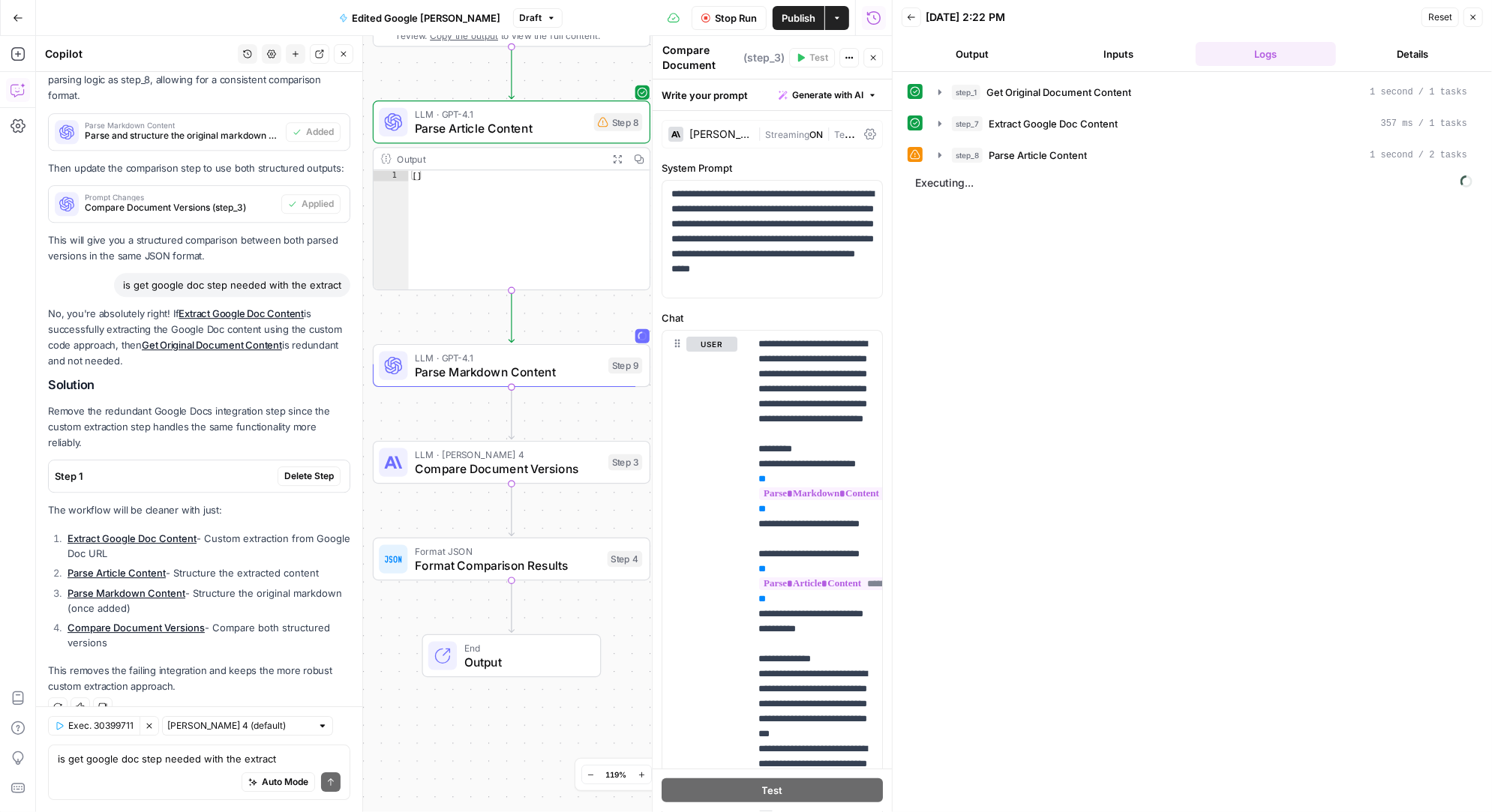
click at [728, 19] on span "Stop Run" at bounding box center [736, 18] width 42 height 15
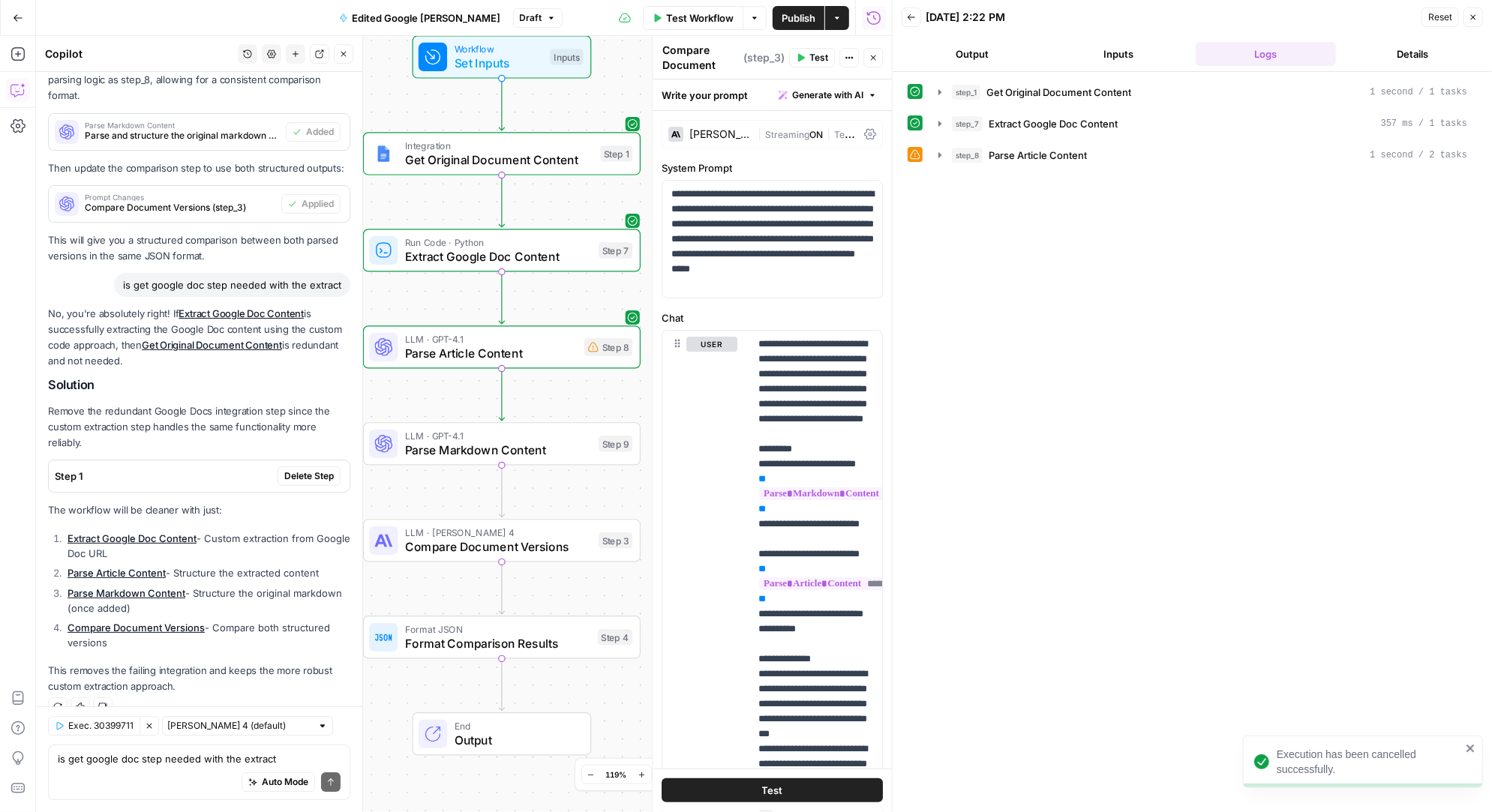
drag, startPoint x: 585, startPoint y: 107, endPoint x: 576, endPoint y: 481, distance: 374.1
click at [576, 479] on div "Workflow Set Inputs Inputs Integration Get Original Document Content Step 1 Run…" at bounding box center [463, 424] width 855 height 776
click at [541, 344] on span "LLM · GPT-4.1" at bounding box center [491, 340] width 172 height 14
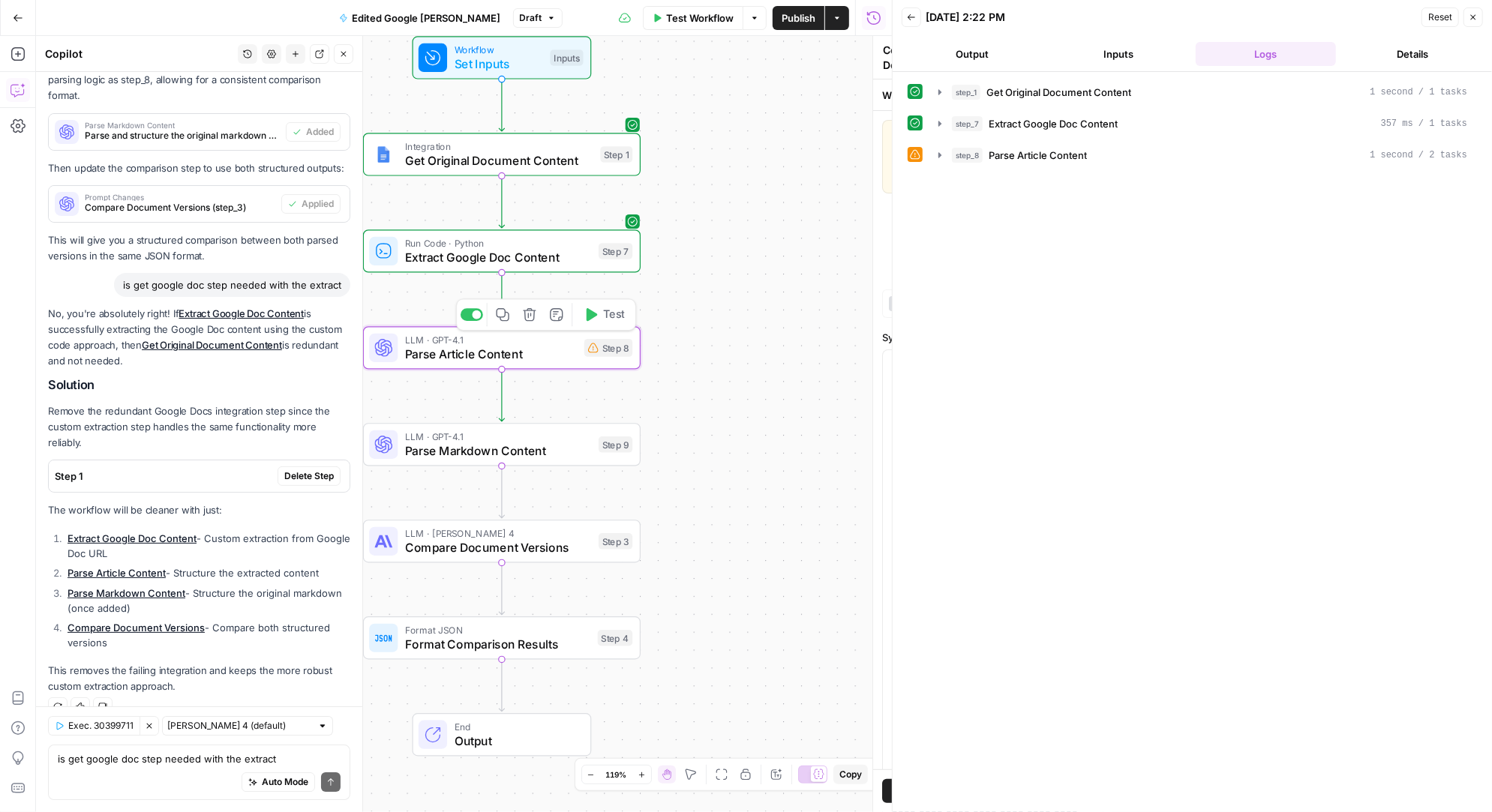
type textarea "Parse Article Content"
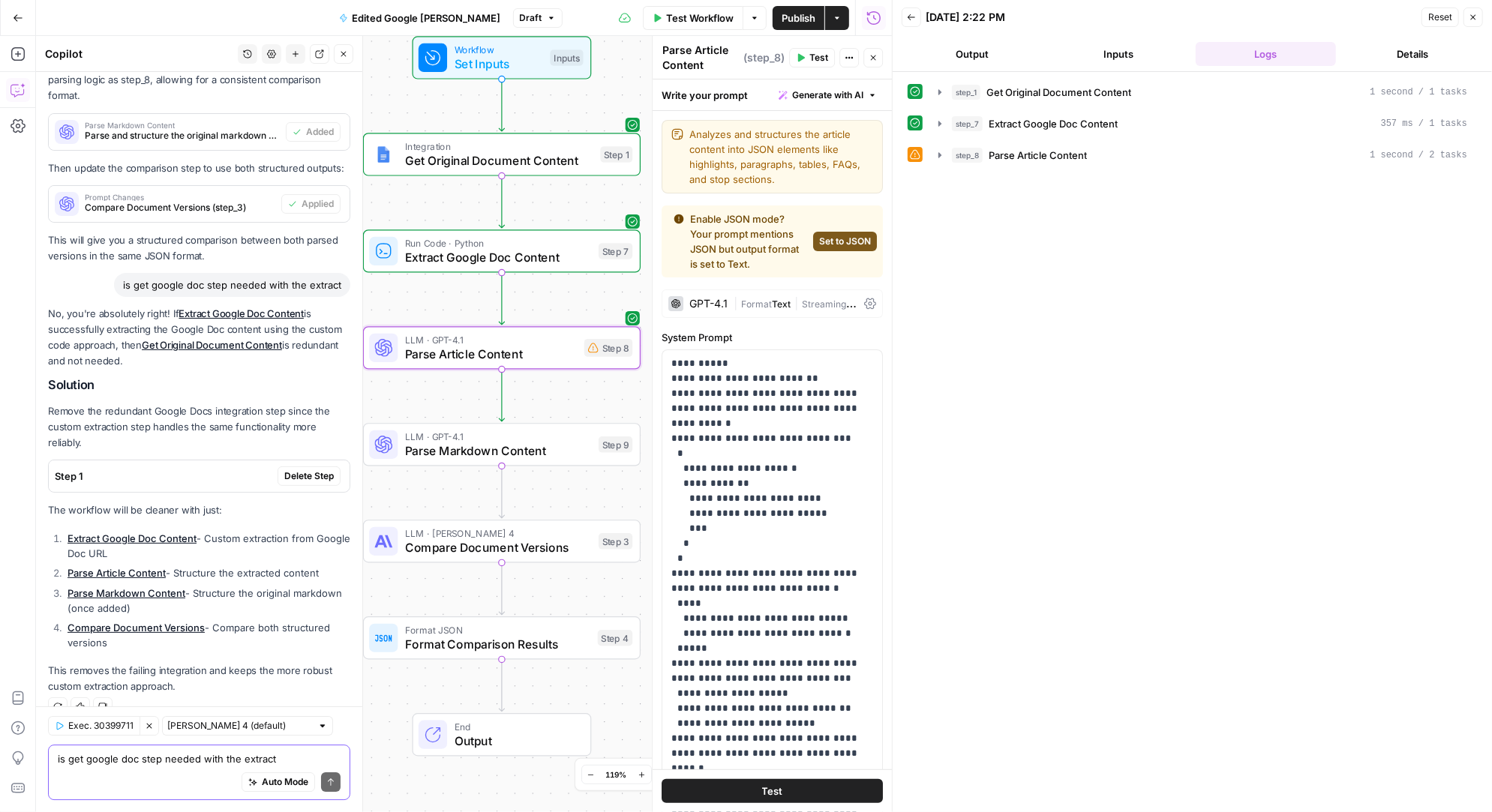
click at [131, 761] on textarea "is get google doc step needed with the extract" at bounding box center [199, 758] width 283 height 15
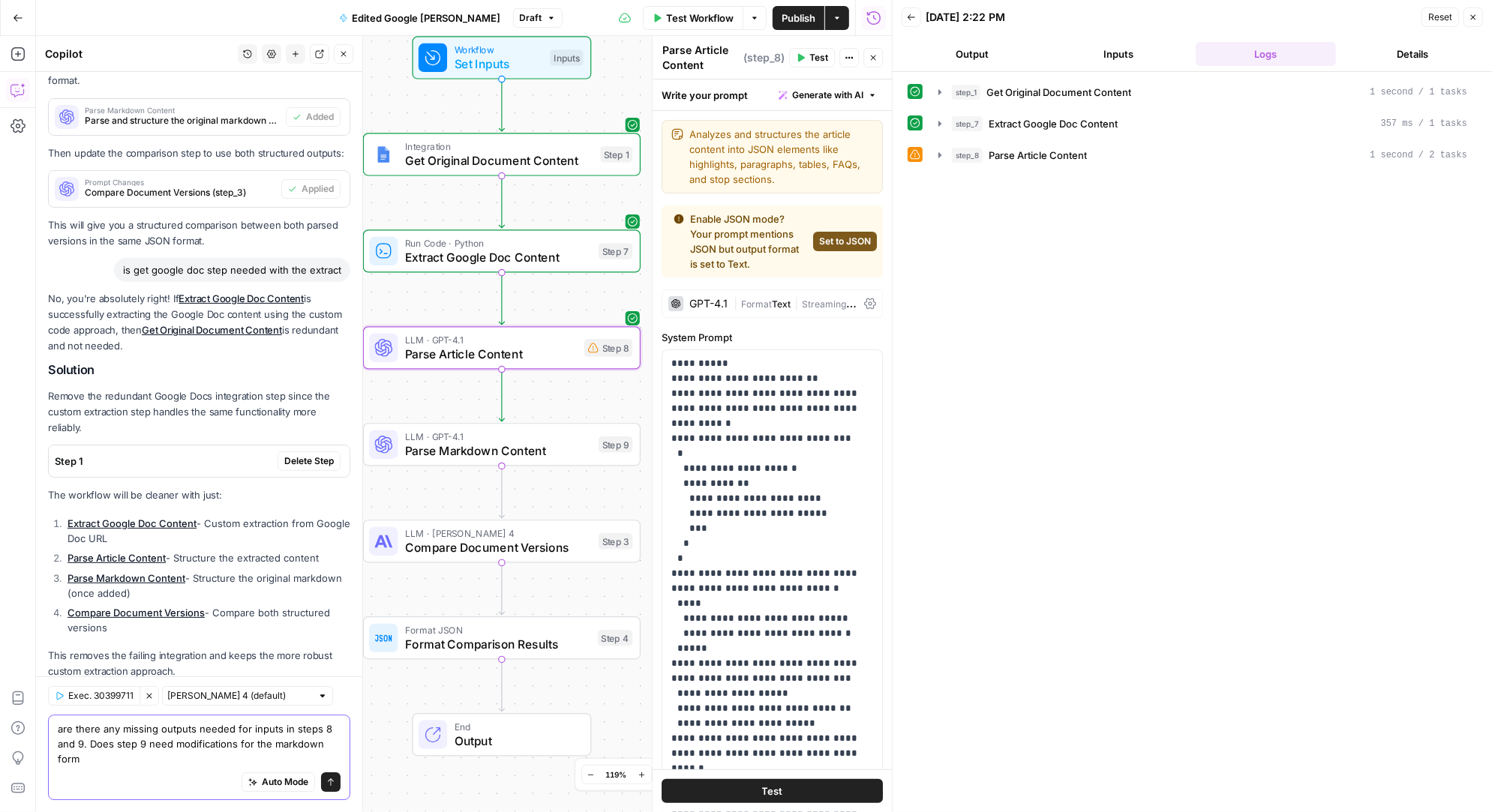
scroll to position [3373, 0]
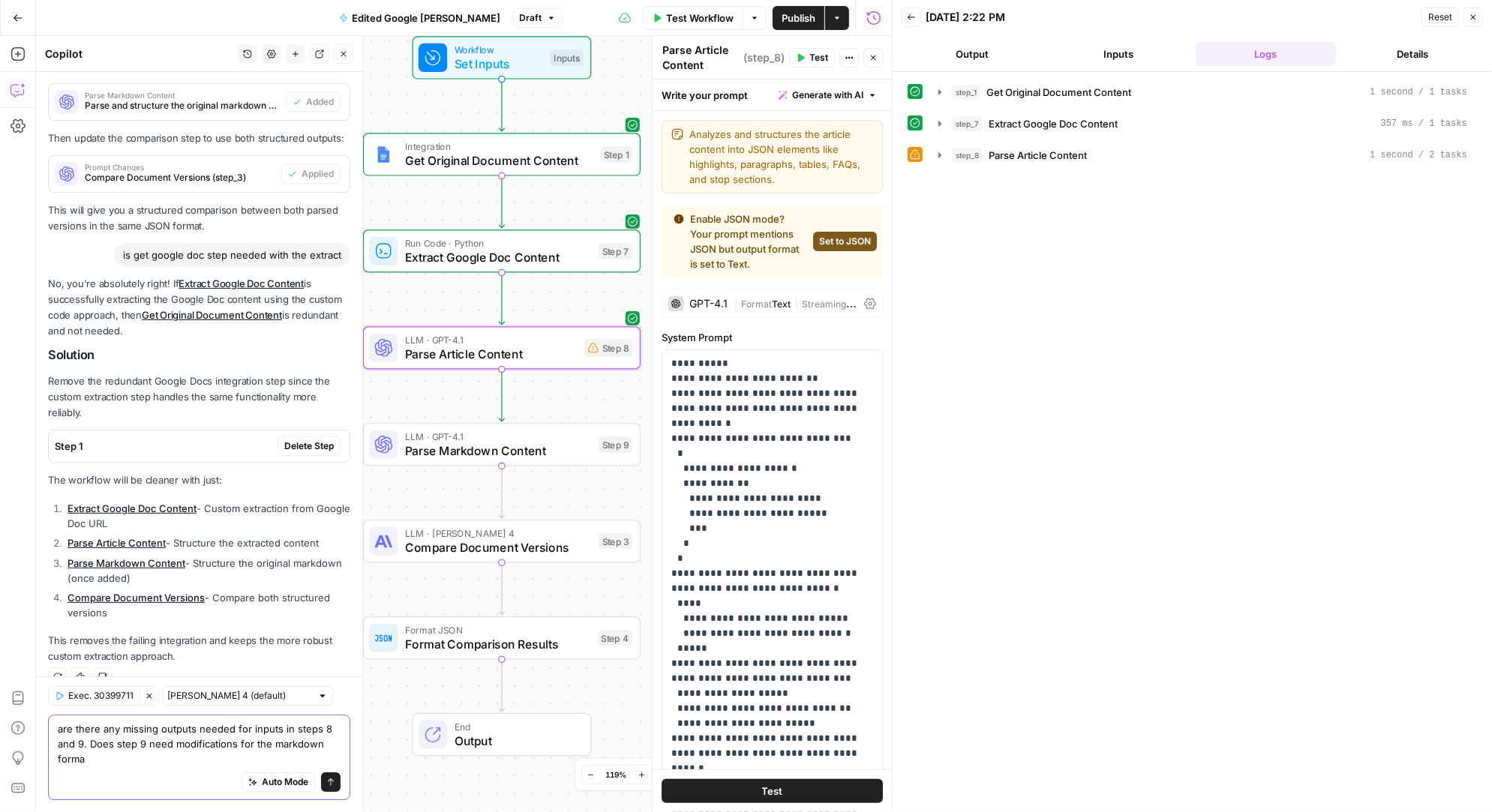
type textarea "are there any missing outputs needed for inputs in steps 8 and 9. Does step 9 n…"
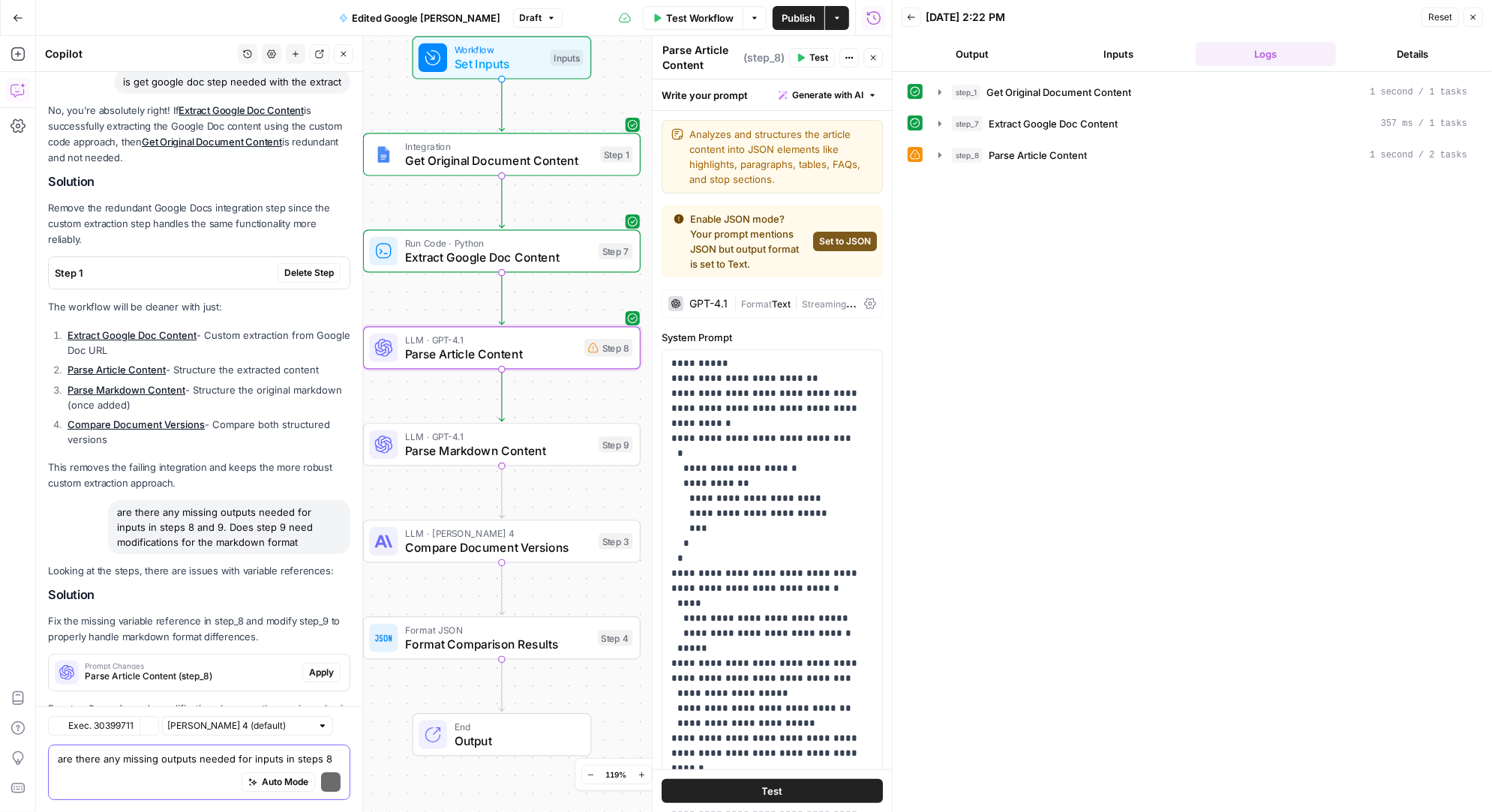
scroll to position [3810, 0]
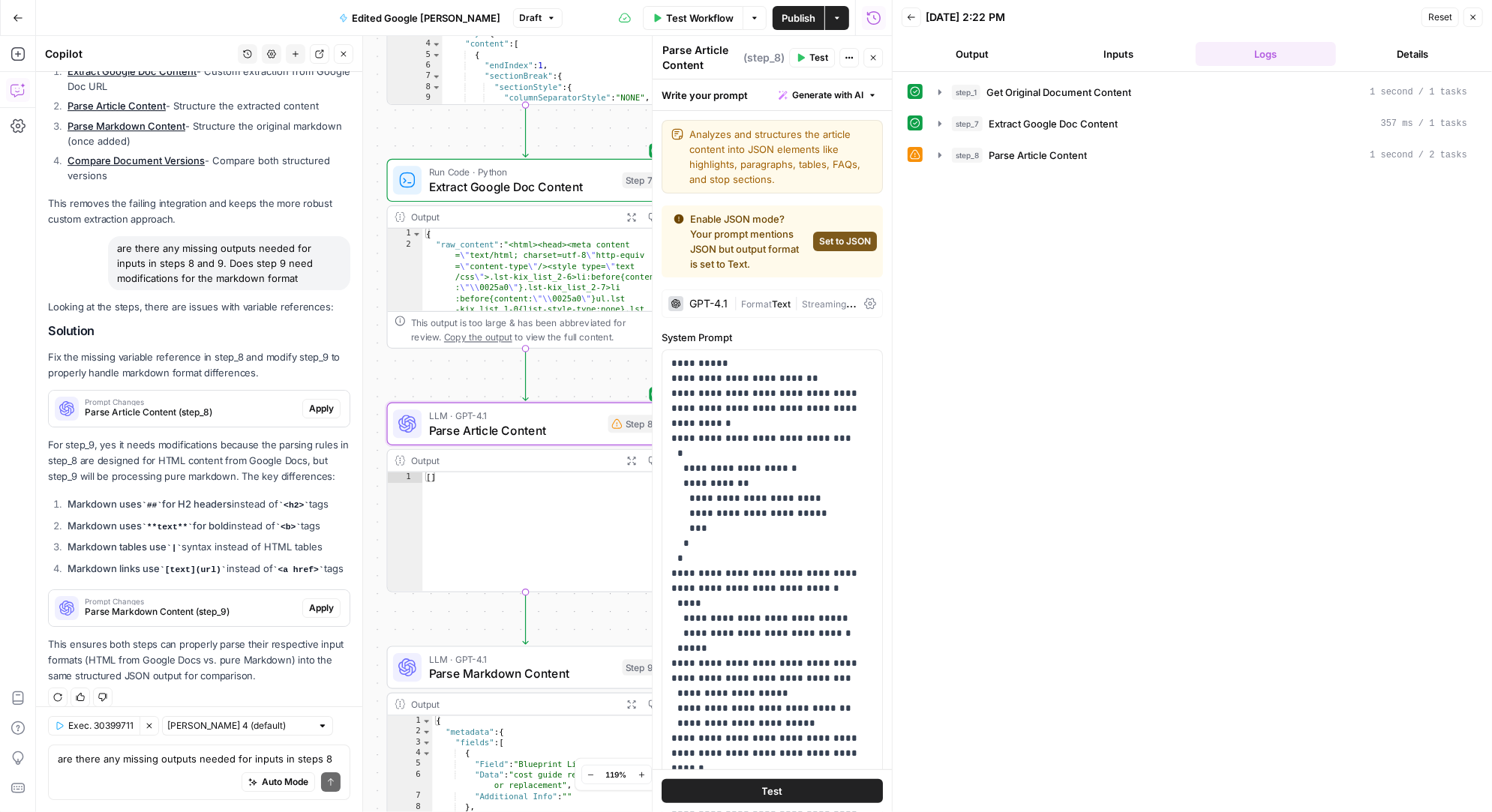
click at [320, 402] on span "Apply" at bounding box center [321, 408] width 25 height 13
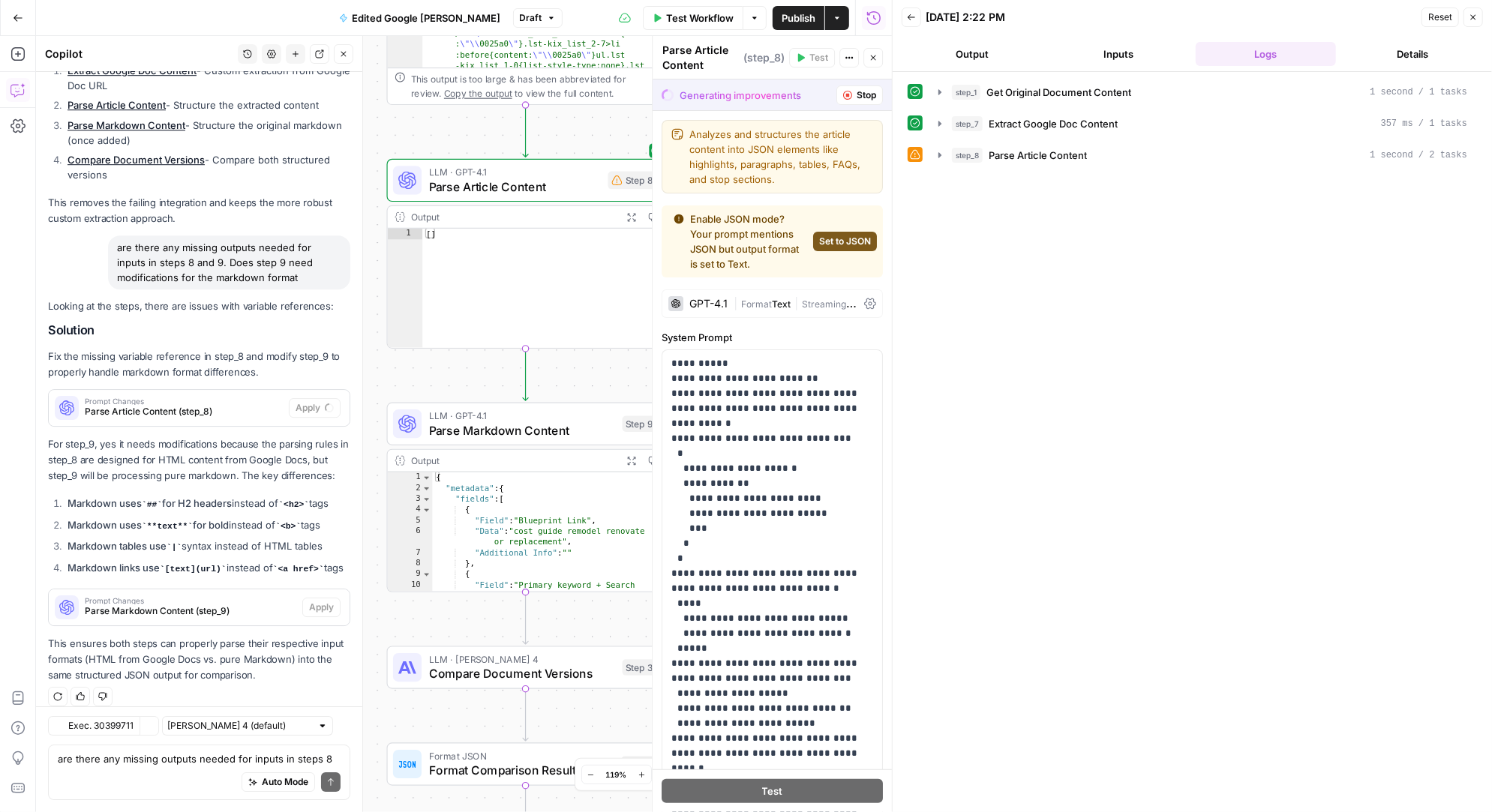
scroll to position [3595, 0]
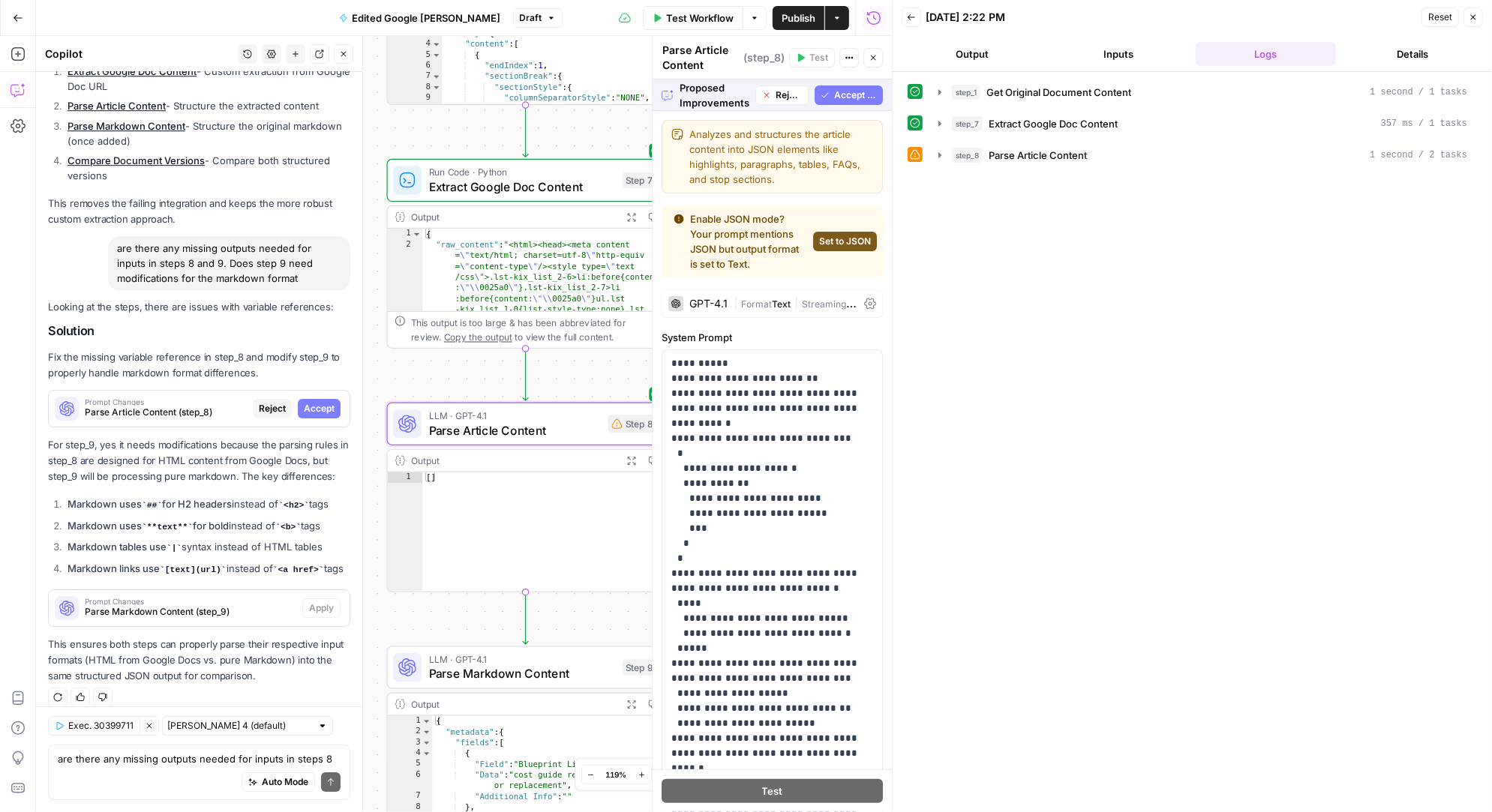
click at [323, 402] on span "Accept" at bounding box center [319, 408] width 31 height 13
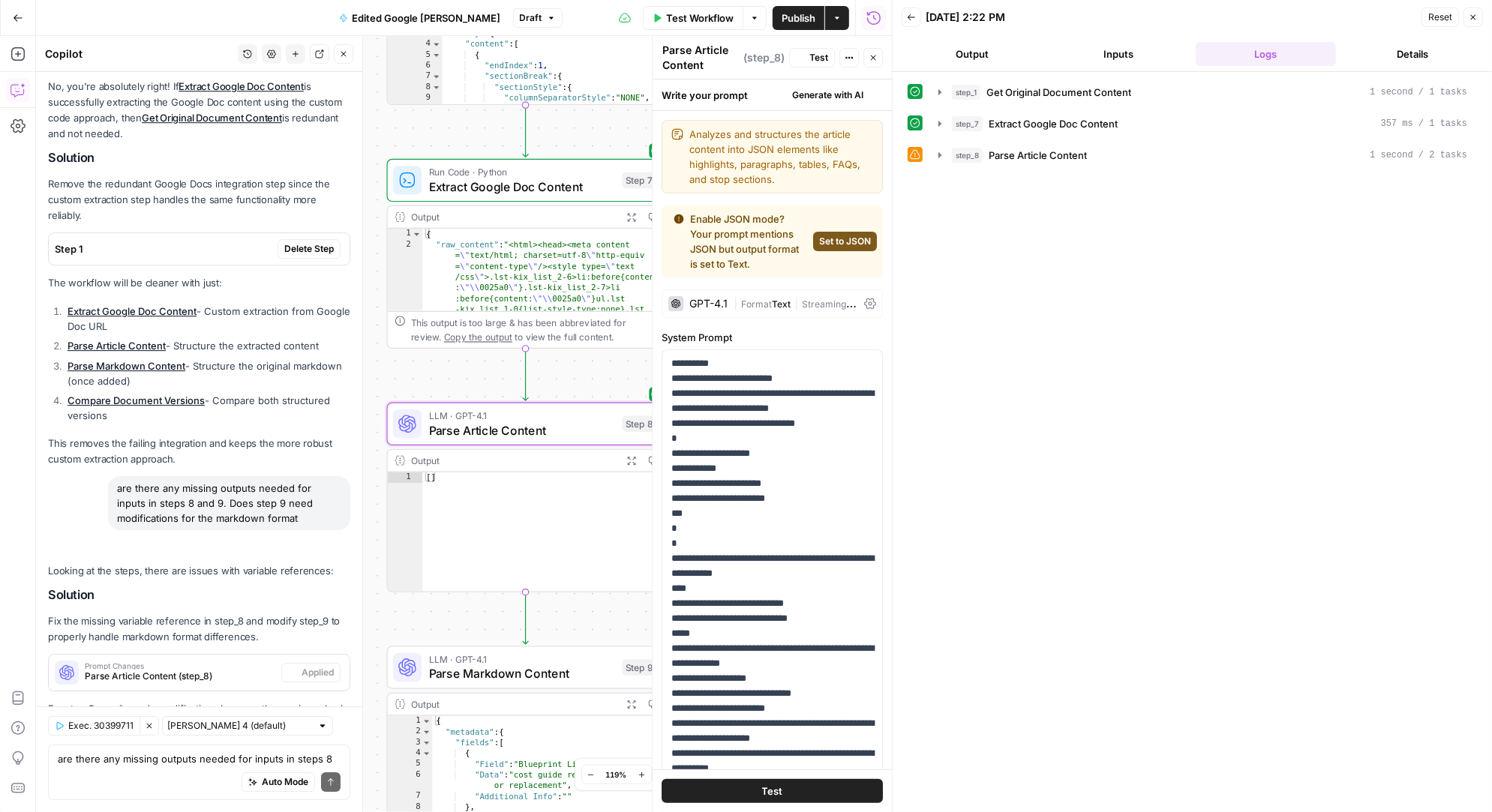
scroll to position [3859, 0]
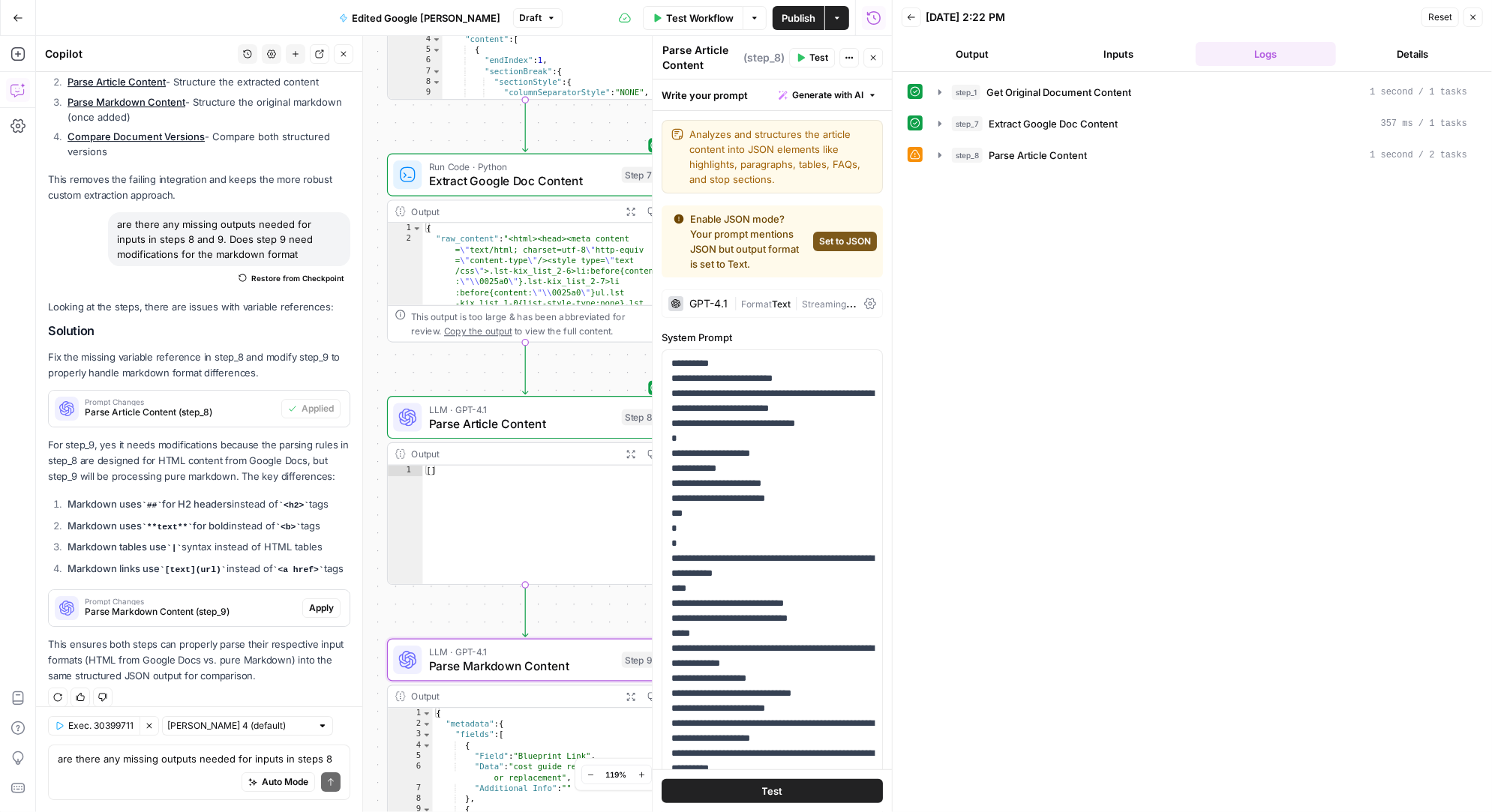
click at [322, 601] on span "Apply" at bounding box center [321, 607] width 25 height 13
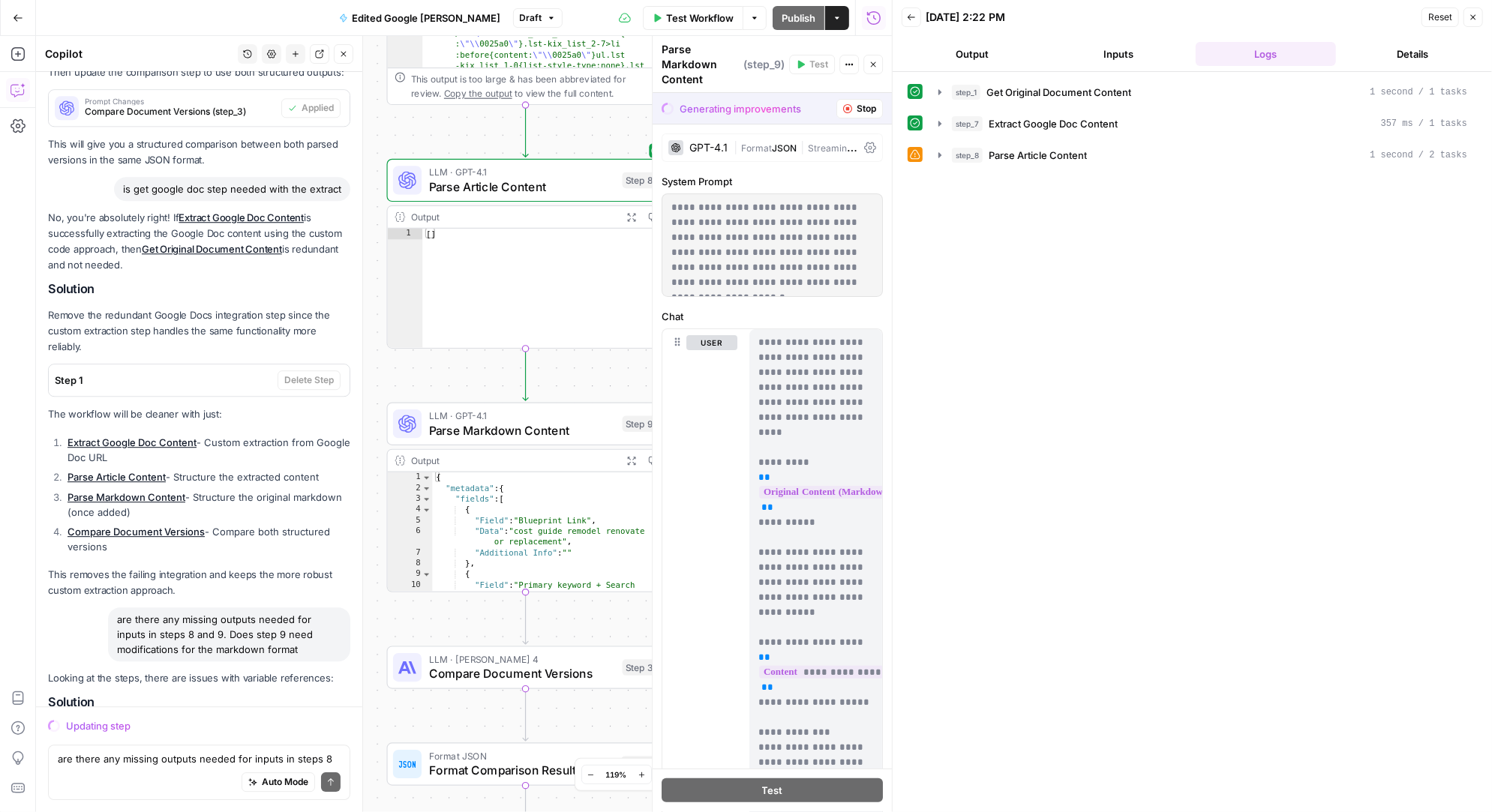
scroll to position [3088, 0]
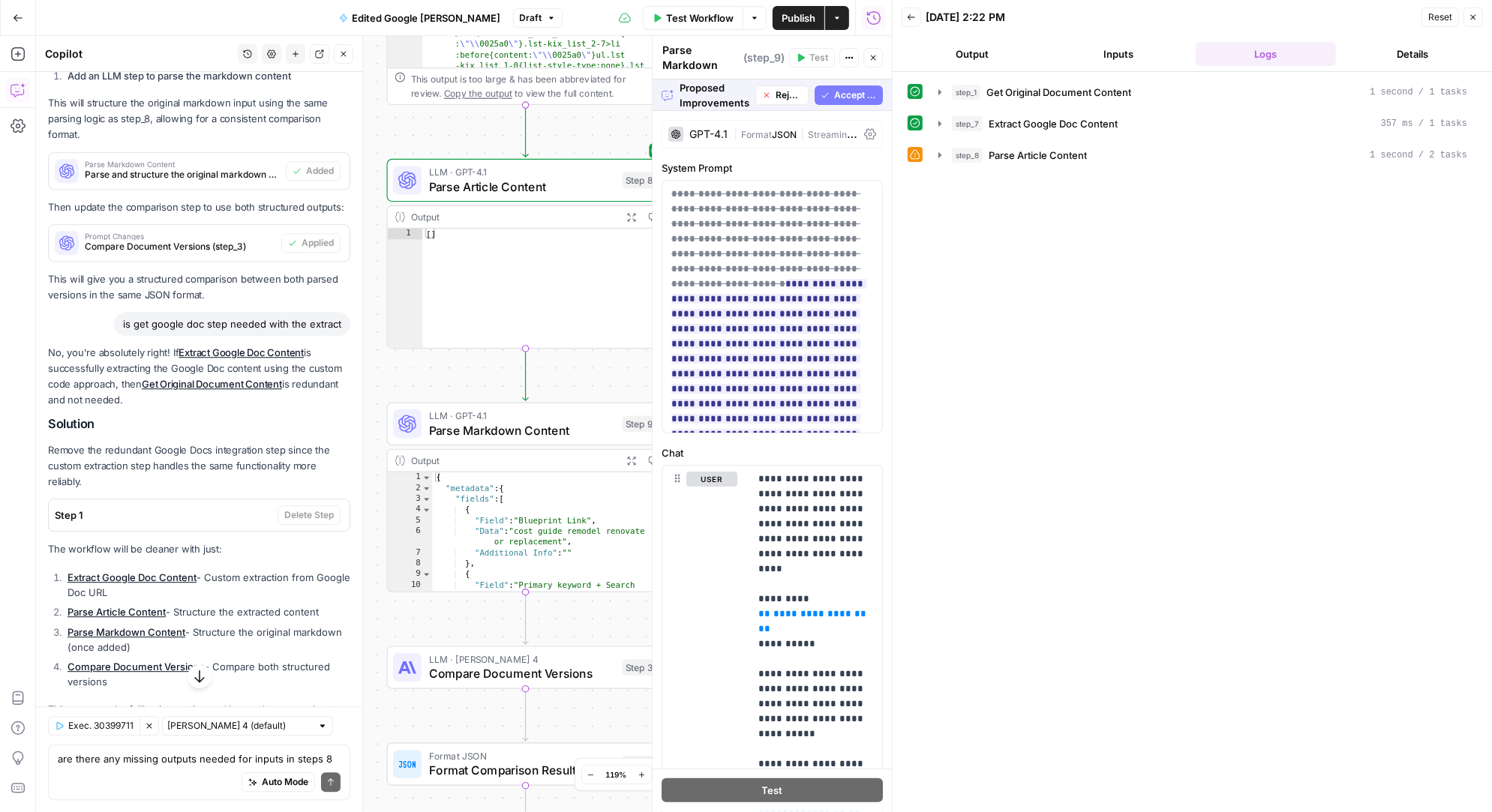
click at [842, 91] on span "Accept All" at bounding box center [855, 94] width 42 height 13
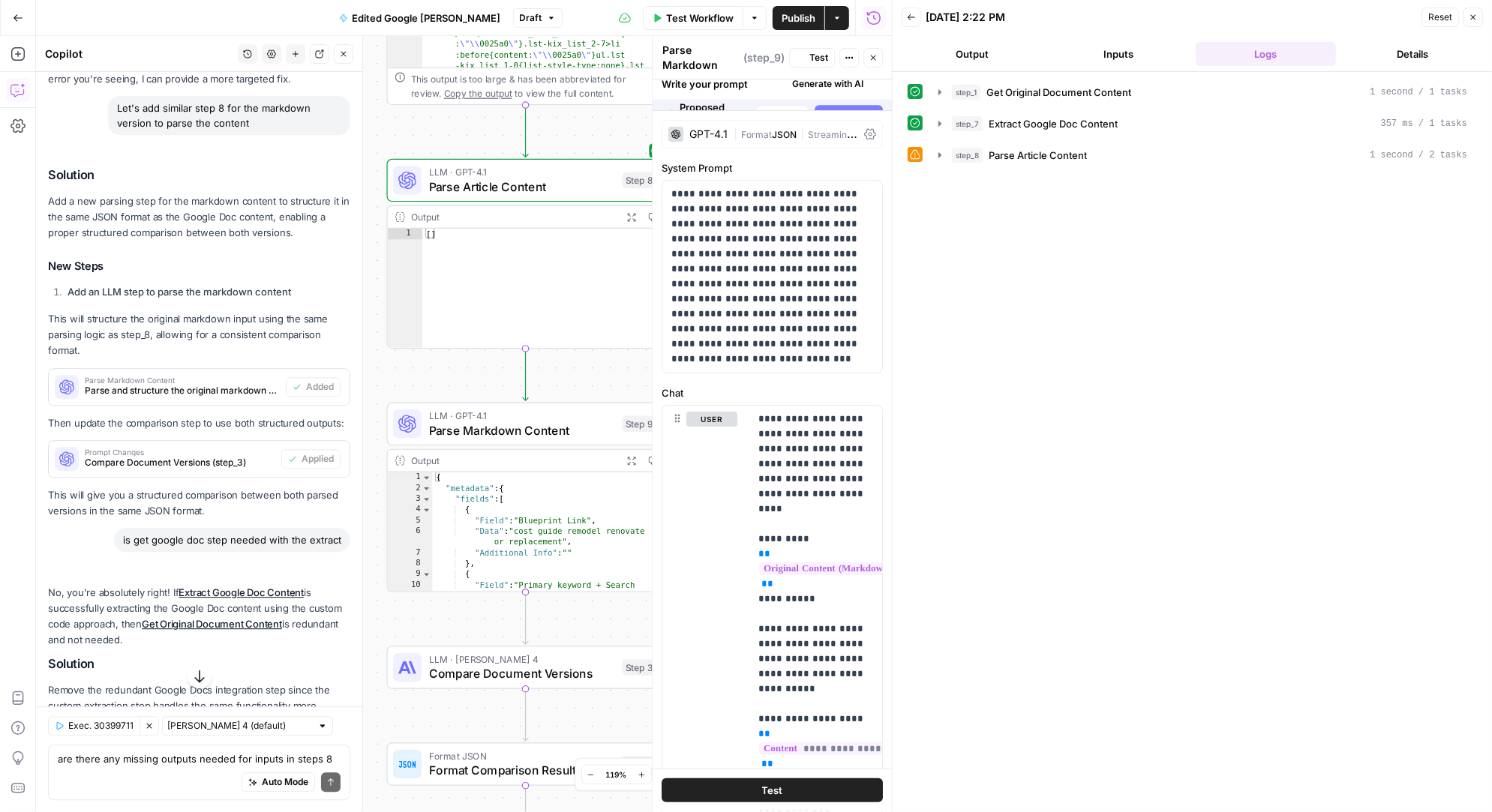
scroll to position [3304, 0]
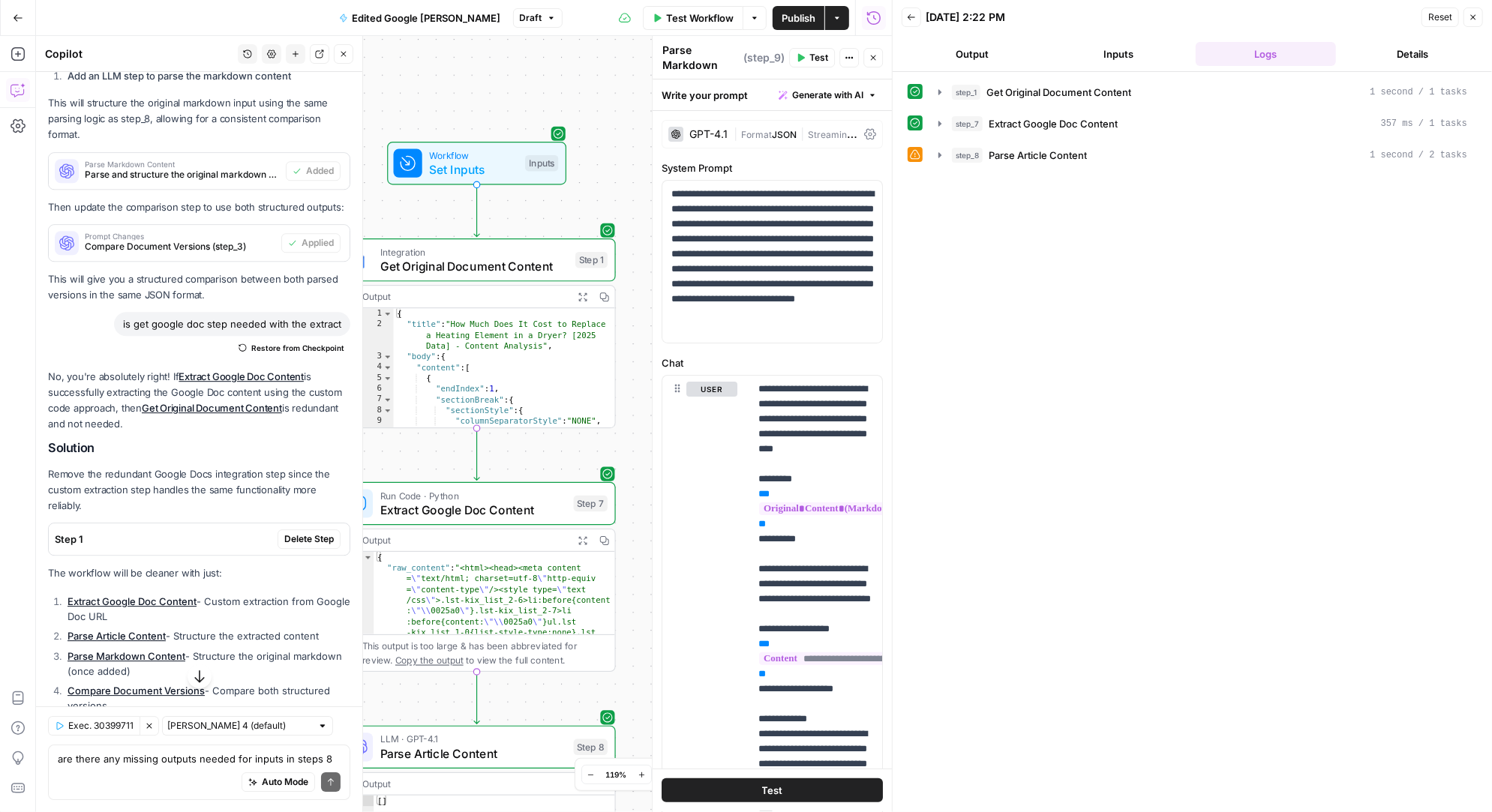
drag, startPoint x: 573, startPoint y: 121, endPoint x: 524, endPoint y: 688, distance: 569.1
click at [524, 688] on div "Workflow Set Inputs Inputs Integration Get Original Document Content Step 1 Out…" at bounding box center [463, 424] width 855 height 776
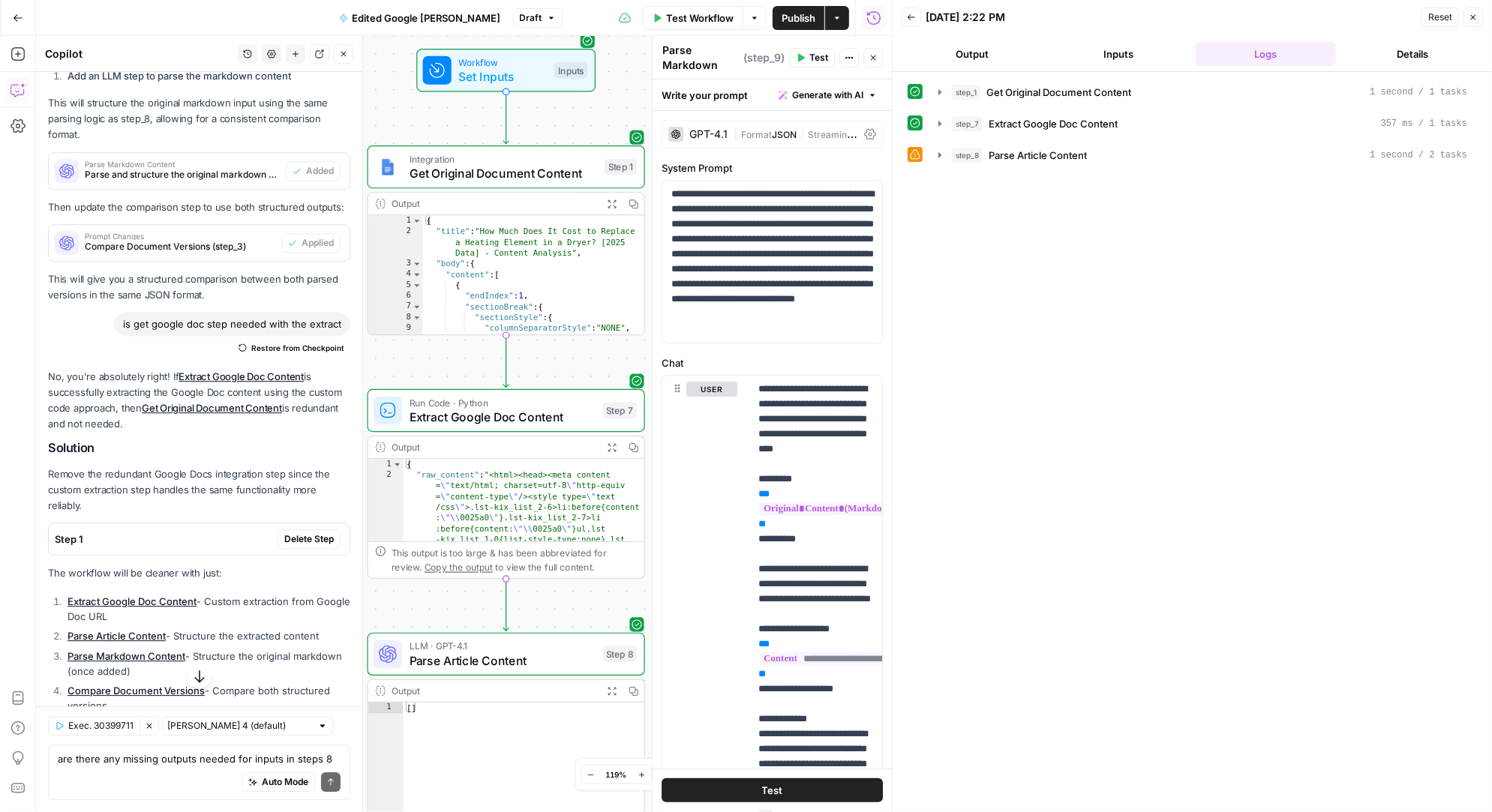
drag, startPoint x: 613, startPoint y: 167, endPoint x: 644, endPoint y: 70, distance: 101.8
click at [644, 70] on div "Workflow Set Inputs Inputs" at bounding box center [506, 70] width 277 height 42
click at [540, 128] on icon "button" at bounding box center [535, 130] width 12 height 12
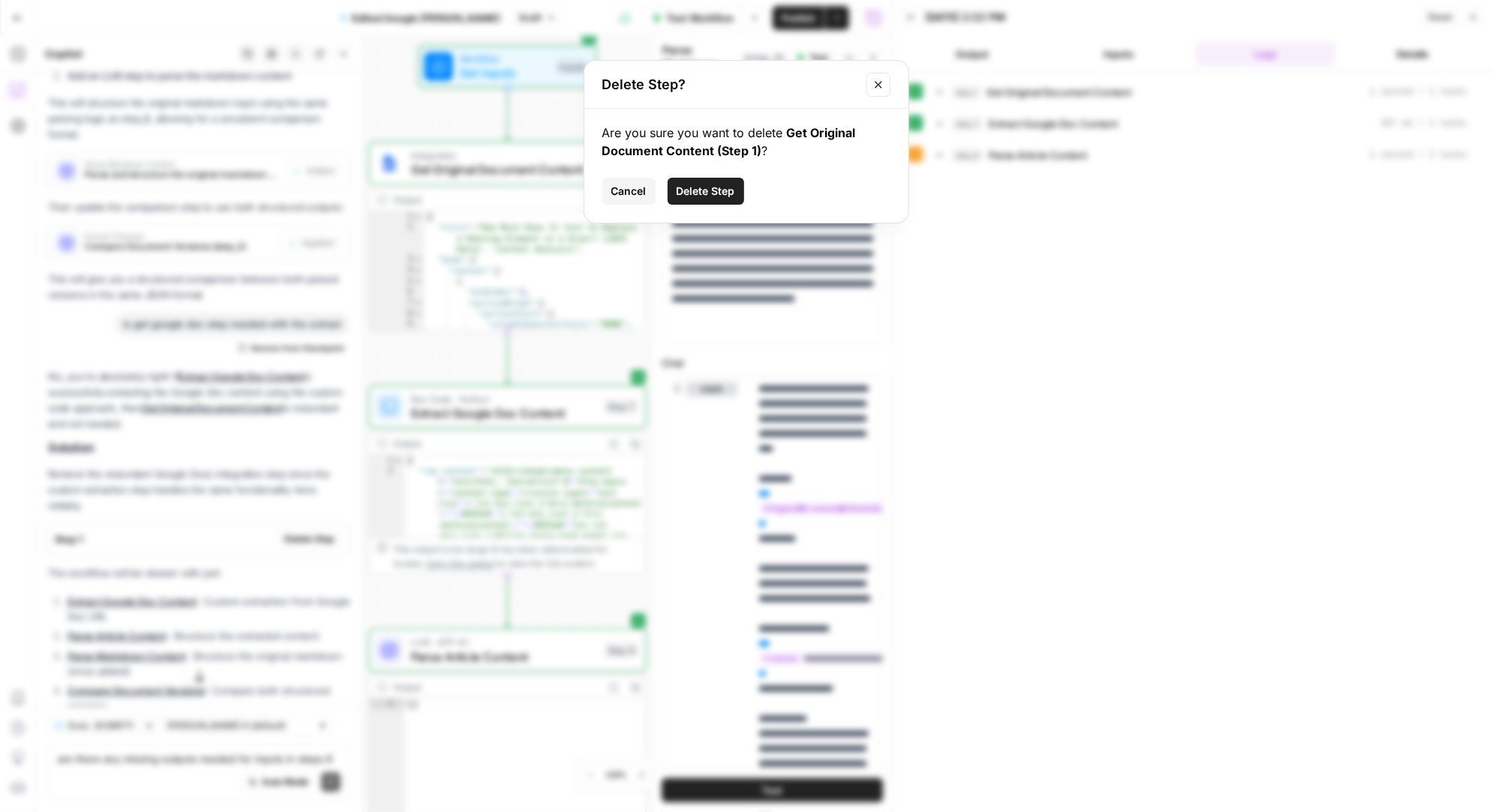
click at [700, 181] on button "Delete Step" at bounding box center [705, 191] width 77 height 27
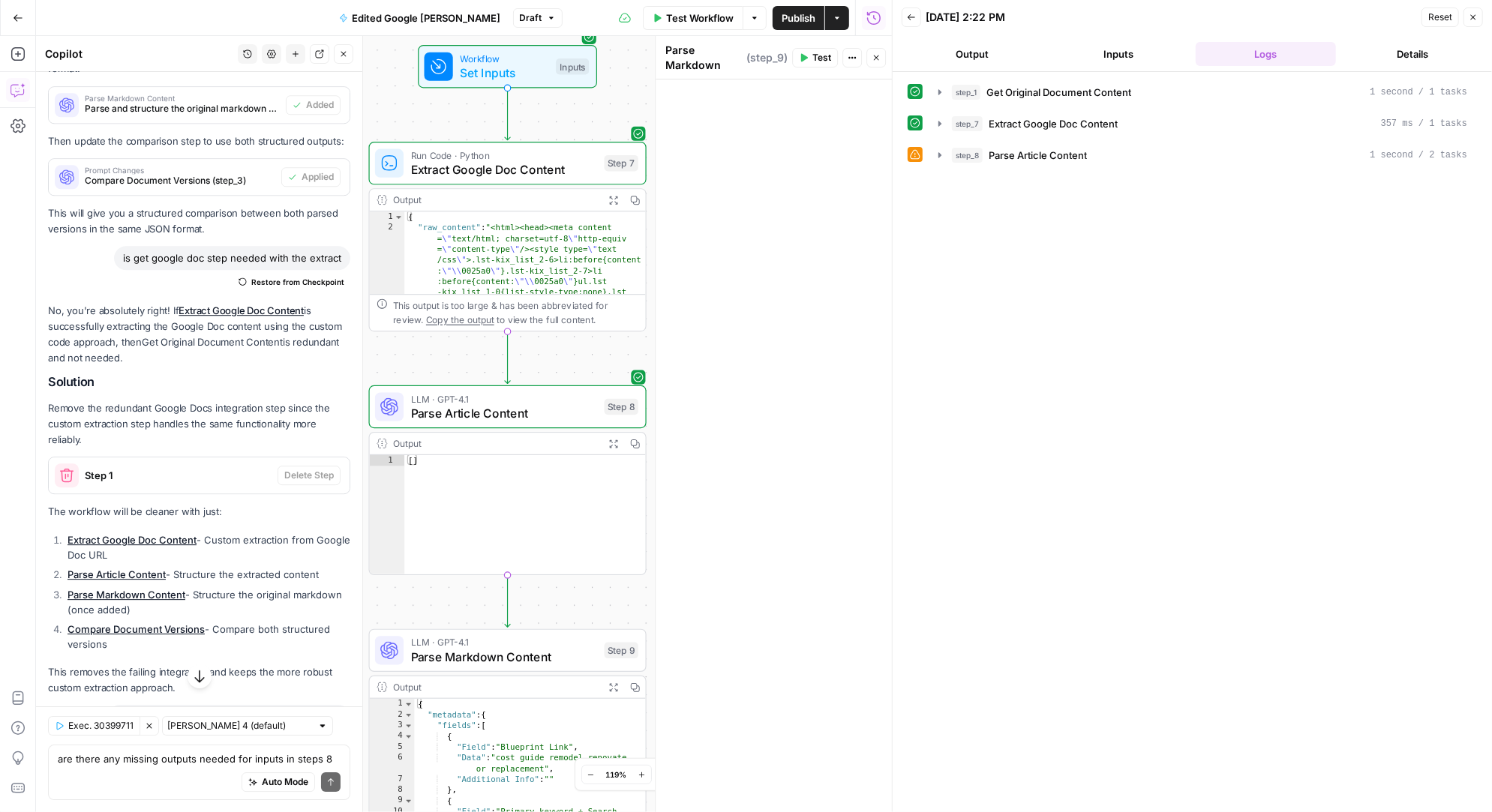
scroll to position [3238, 0]
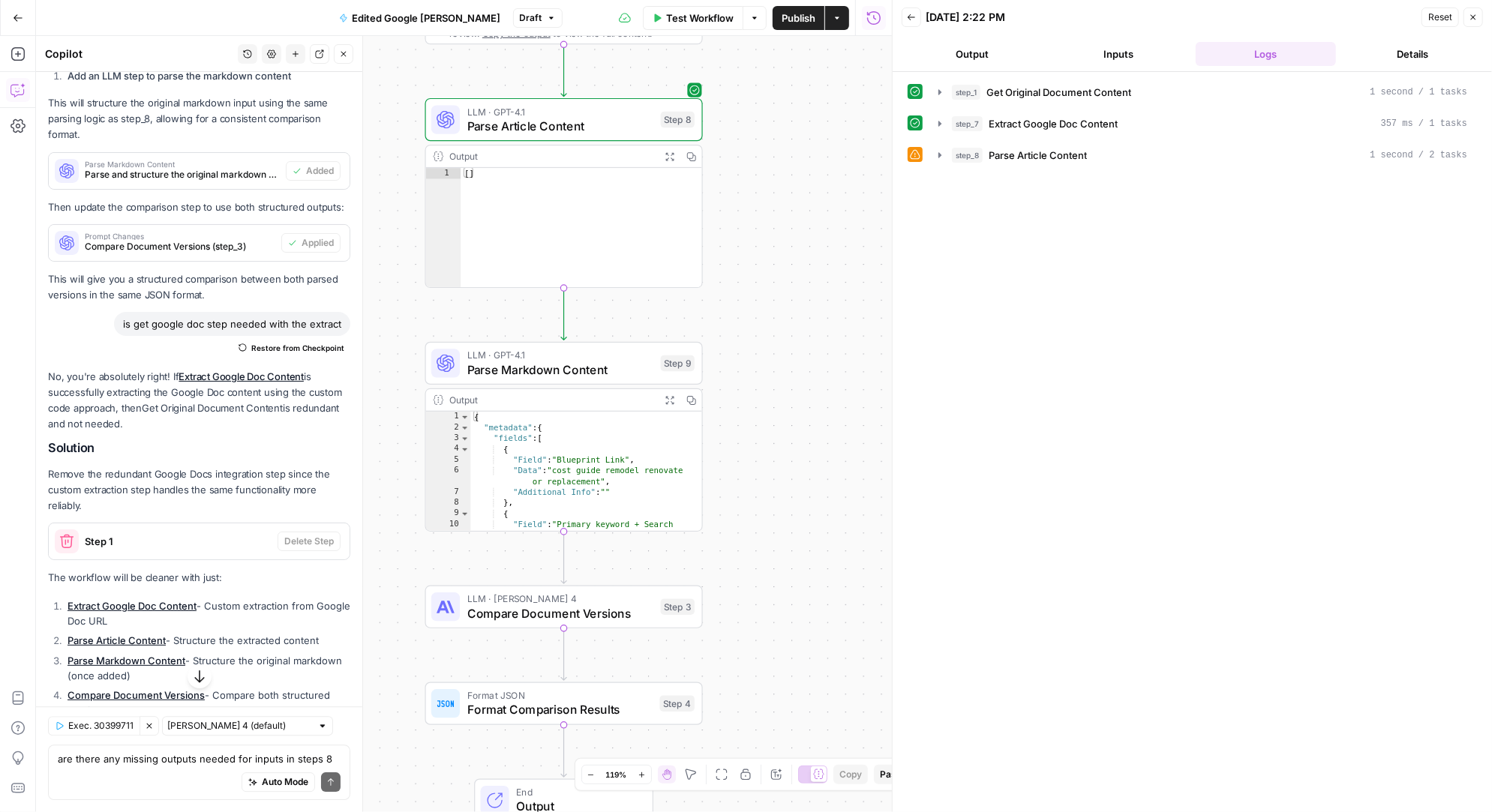
drag, startPoint x: 706, startPoint y: 481, endPoint x: 761, endPoint y: 152, distance: 333.6
click at [761, 153] on div "Workflow Set Inputs Inputs Run Code · Python Extract Google Doc Content Step 7 …" at bounding box center [463, 424] width 855 height 776
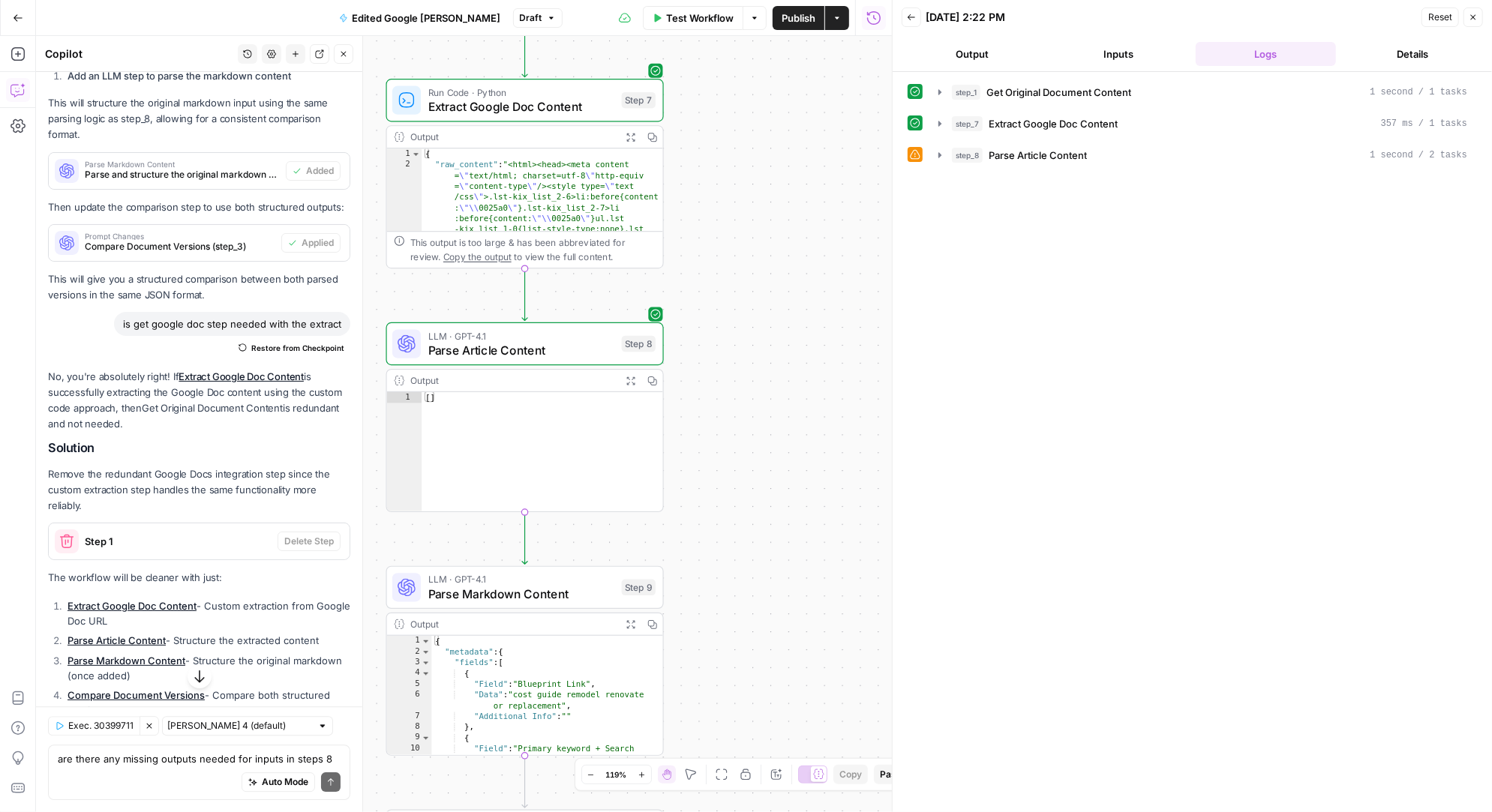
drag, startPoint x: 738, startPoint y: 537, endPoint x: 701, endPoint y: 801, distance: 266.6
click at [700, 801] on div "Workflow Set Inputs Inputs Run Code · Python Extract Google Doc Content Step 7 …" at bounding box center [463, 424] width 855 height 776
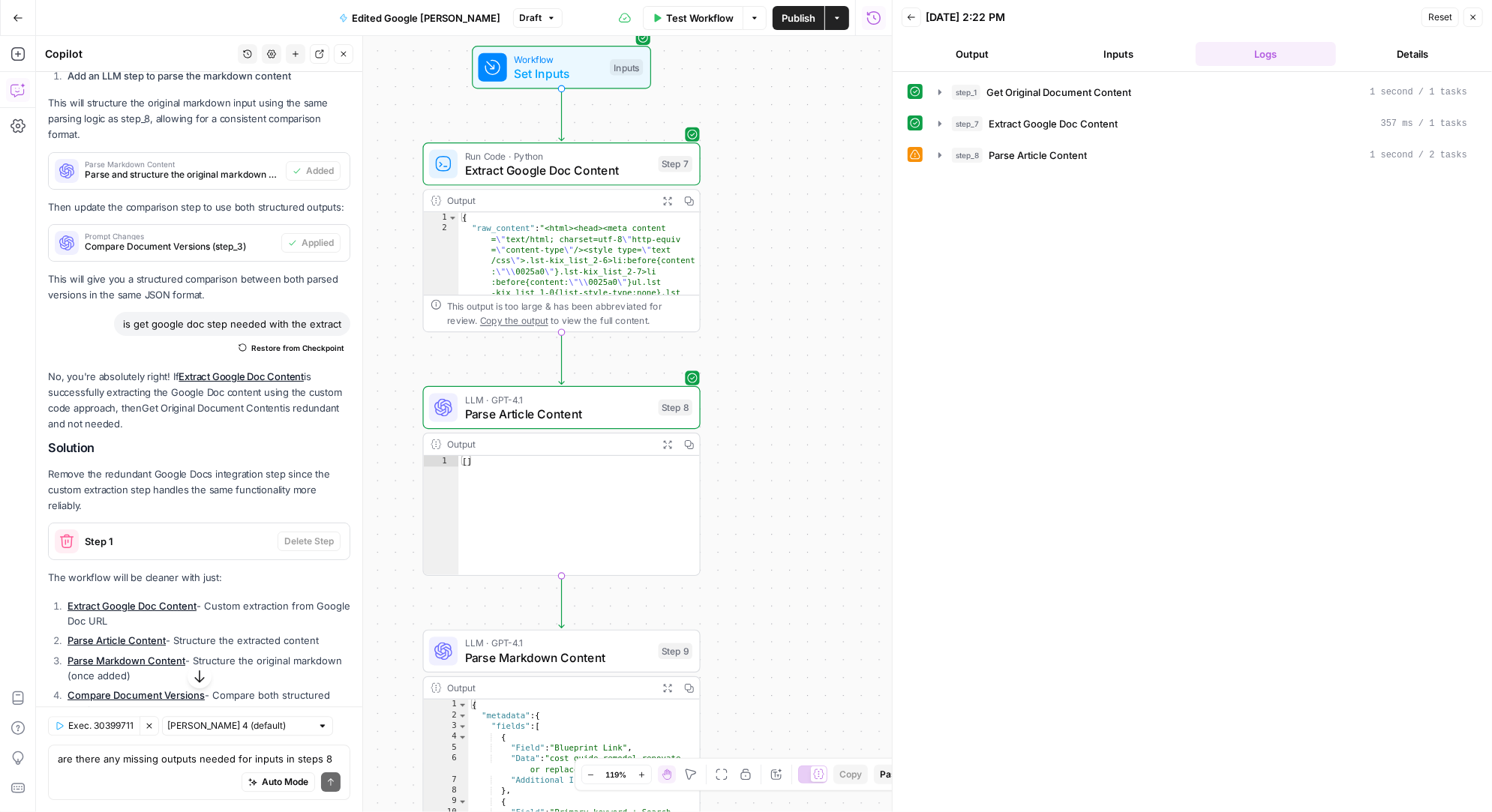
drag, startPoint x: 734, startPoint y: 534, endPoint x: 770, endPoint y: 598, distance: 73.4
click at [770, 598] on div "Workflow Set Inputs Inputs Run Code · Python Extract Google Doc Content Step 7 …" at bounding box center [463, 424] width 855 height 776
click at [697, 14] on span "Test Workflow" at bounding box center [699, 18] width 67 height 15
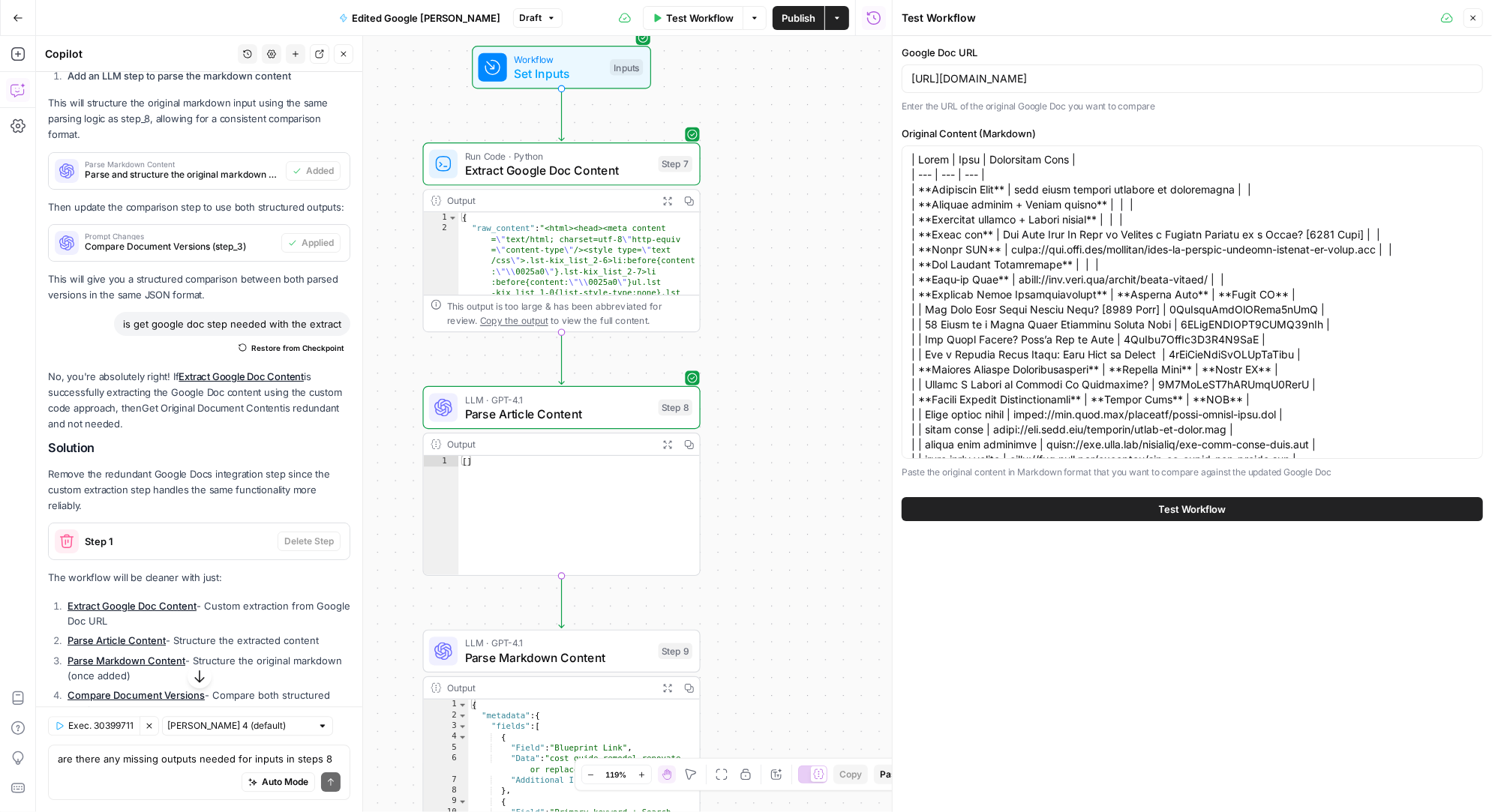
click at [1104, 502] on button "Test Workflow" at bounding box center [1192, 508] width 581 height 24
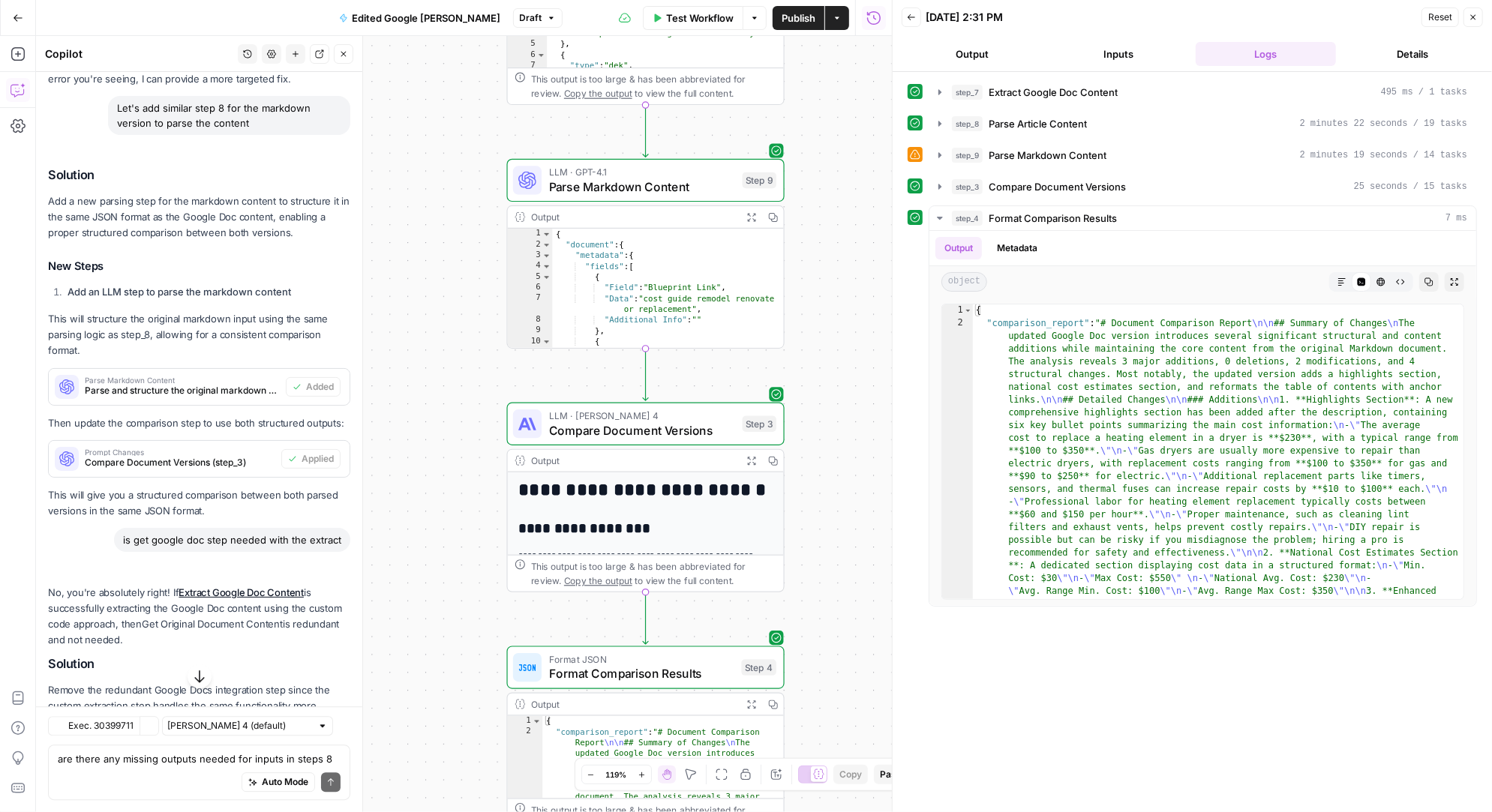
scroll to position [3238, 0]
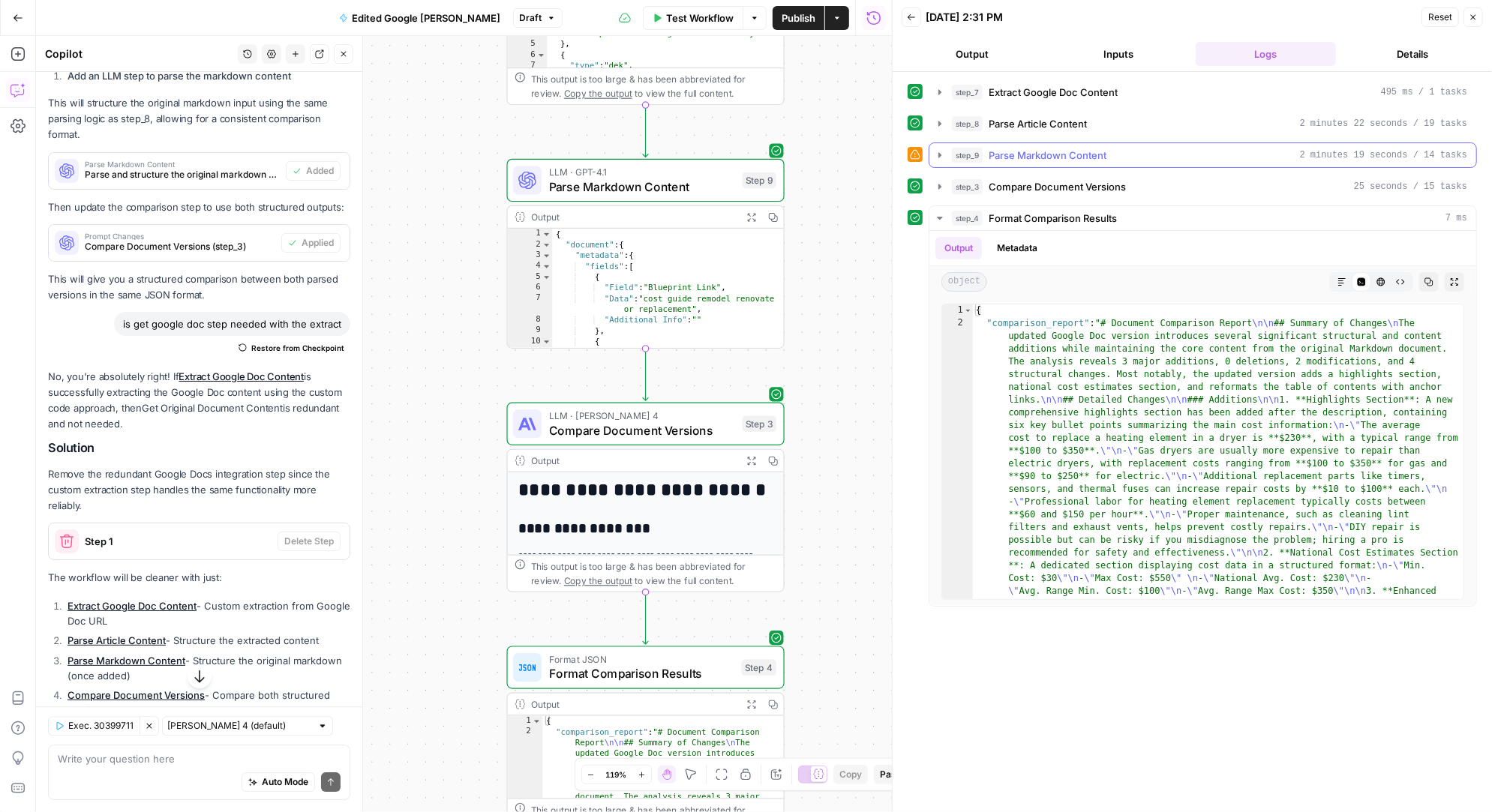
click at [938, 152] on icon "button" at bounding box center [939, 154] width 3 height 5
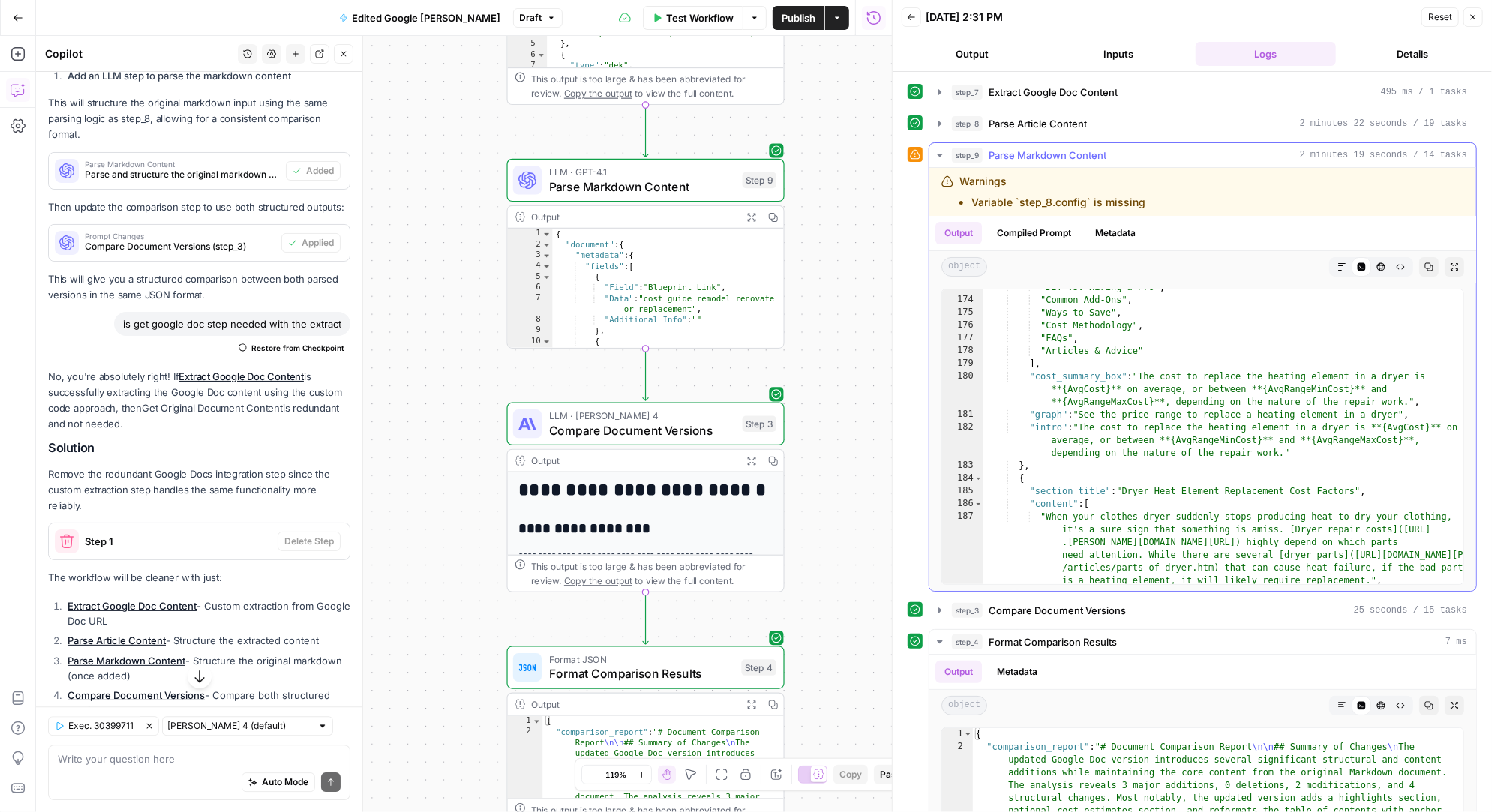
scroll to position [2350, 0]
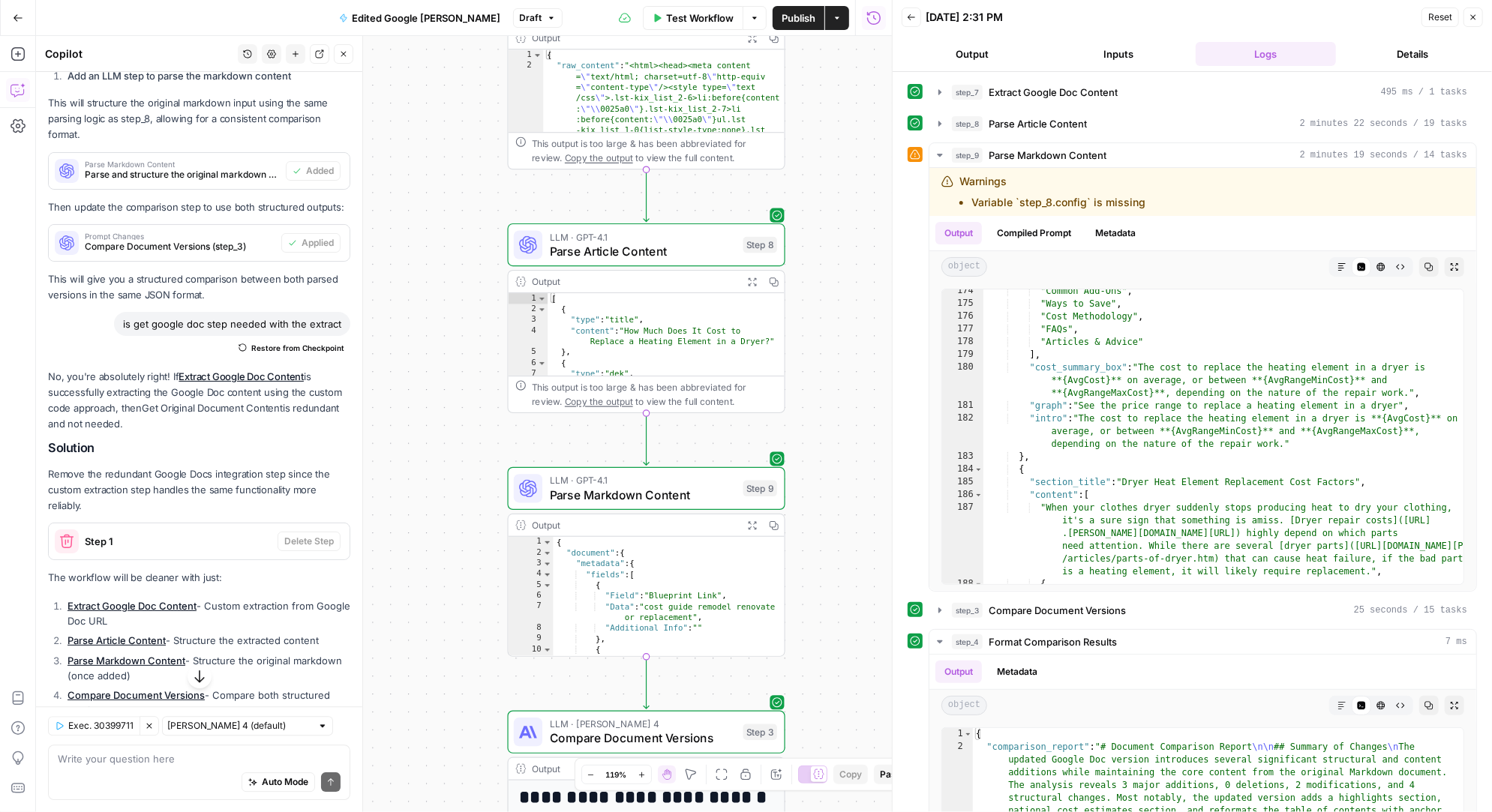
drag, startPoint x: 834, startPoint y: 257, endPoint x: 835, endPoint y: 566, distance: 309.0
click at [835, 566] on div "Workflow Set Inputs Inputs Run Code · Python Extract Google Doc Content Step 7 …" at bounding box center [463, 424] width 855 height 776
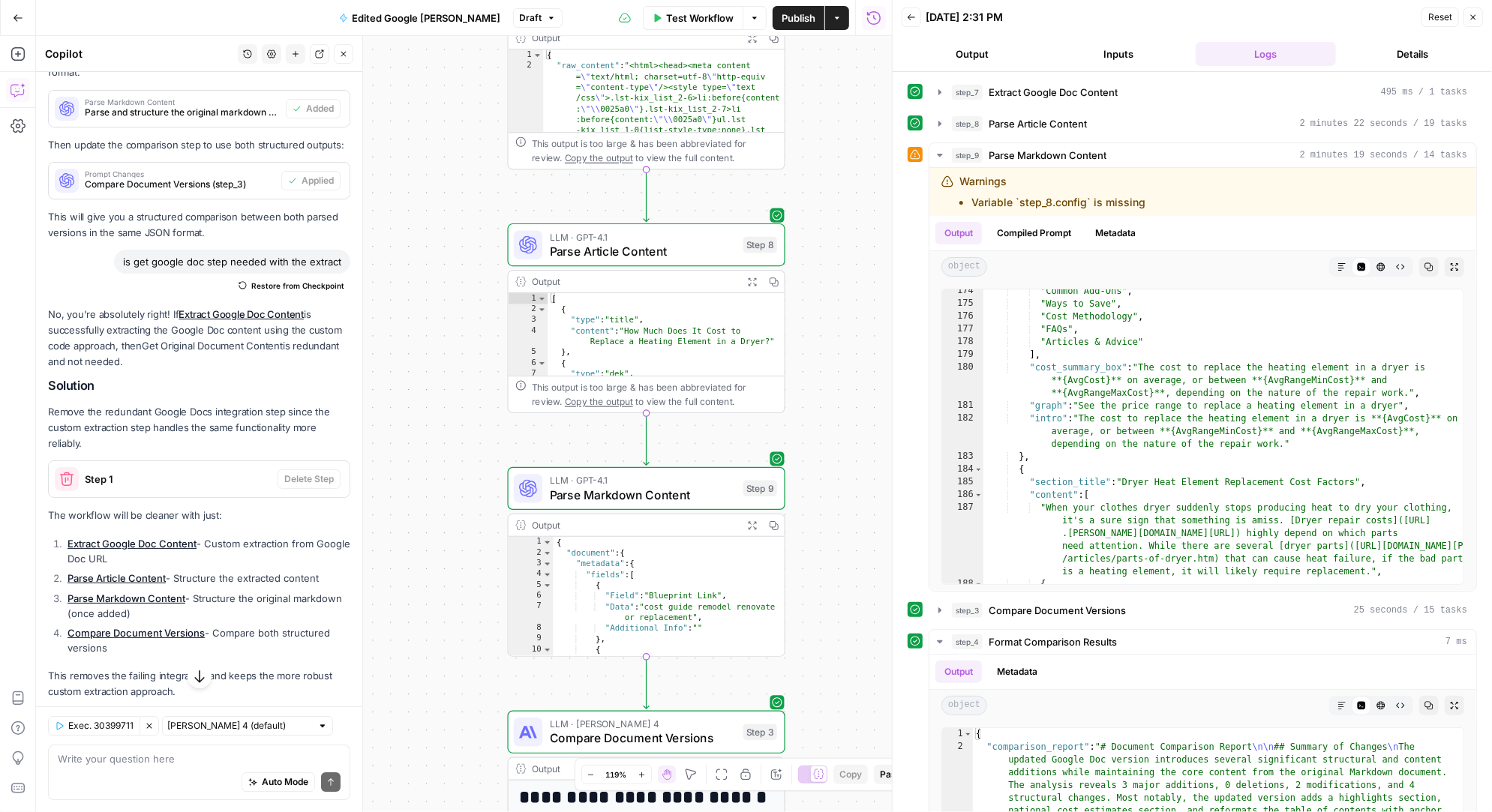
scroll to position [3334, 0]
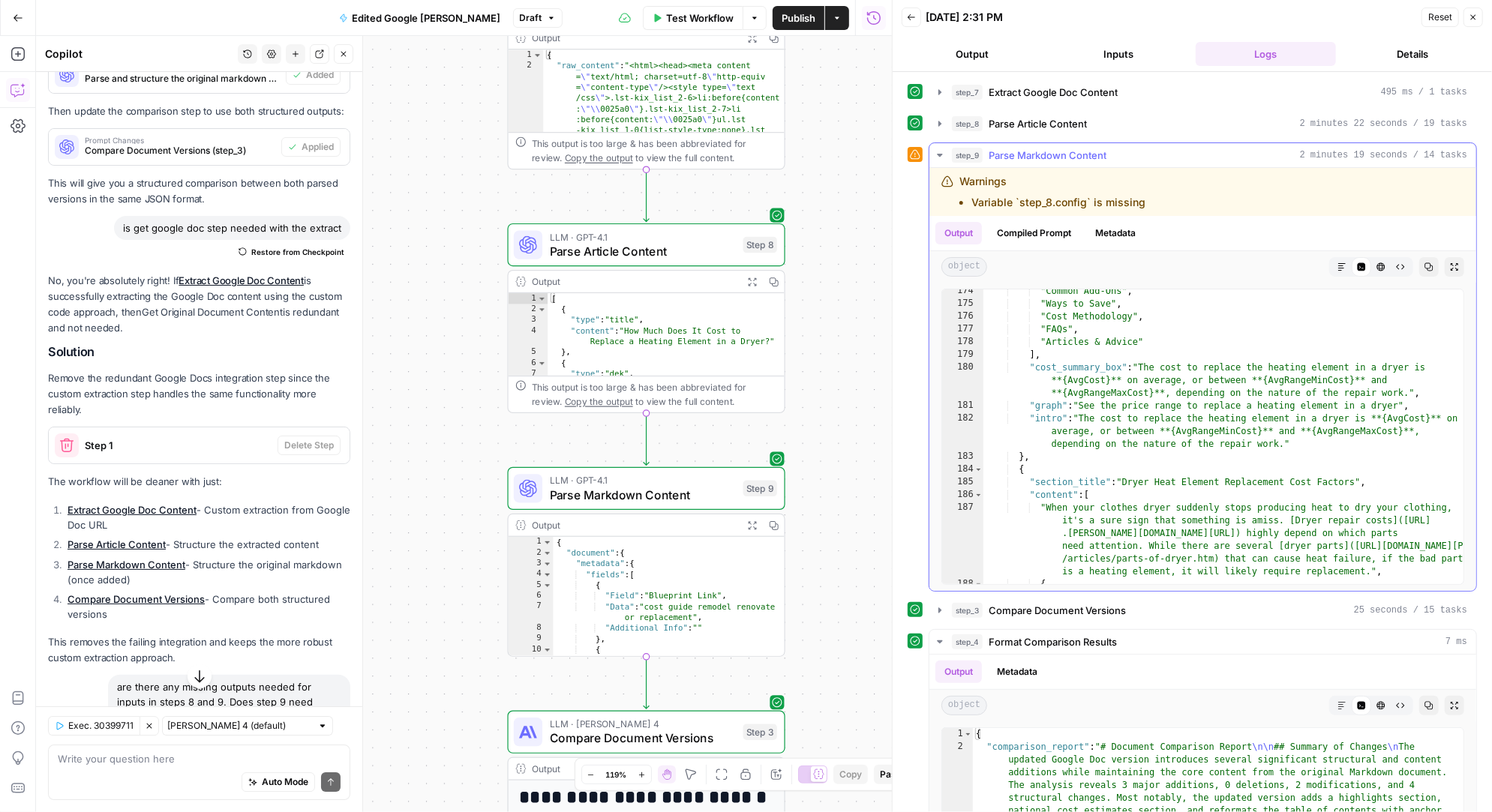
drag, startPoint x: 1147, startPoint y: 203, endPoint x: 946, endPoint y: 195, distance: 201.2
click at [946, 195] on div "Warnings Variable `step_8.config` is missing" at bounding box center [1123, 192] width 364 height 36
copy div "Warnings Variable `step_8.config` is missing"
click at [109, 756] on textarea at bounding box center [199, 758] width 283 height 15
paste textarea "Warnings Variable `step_8.config` is missing"
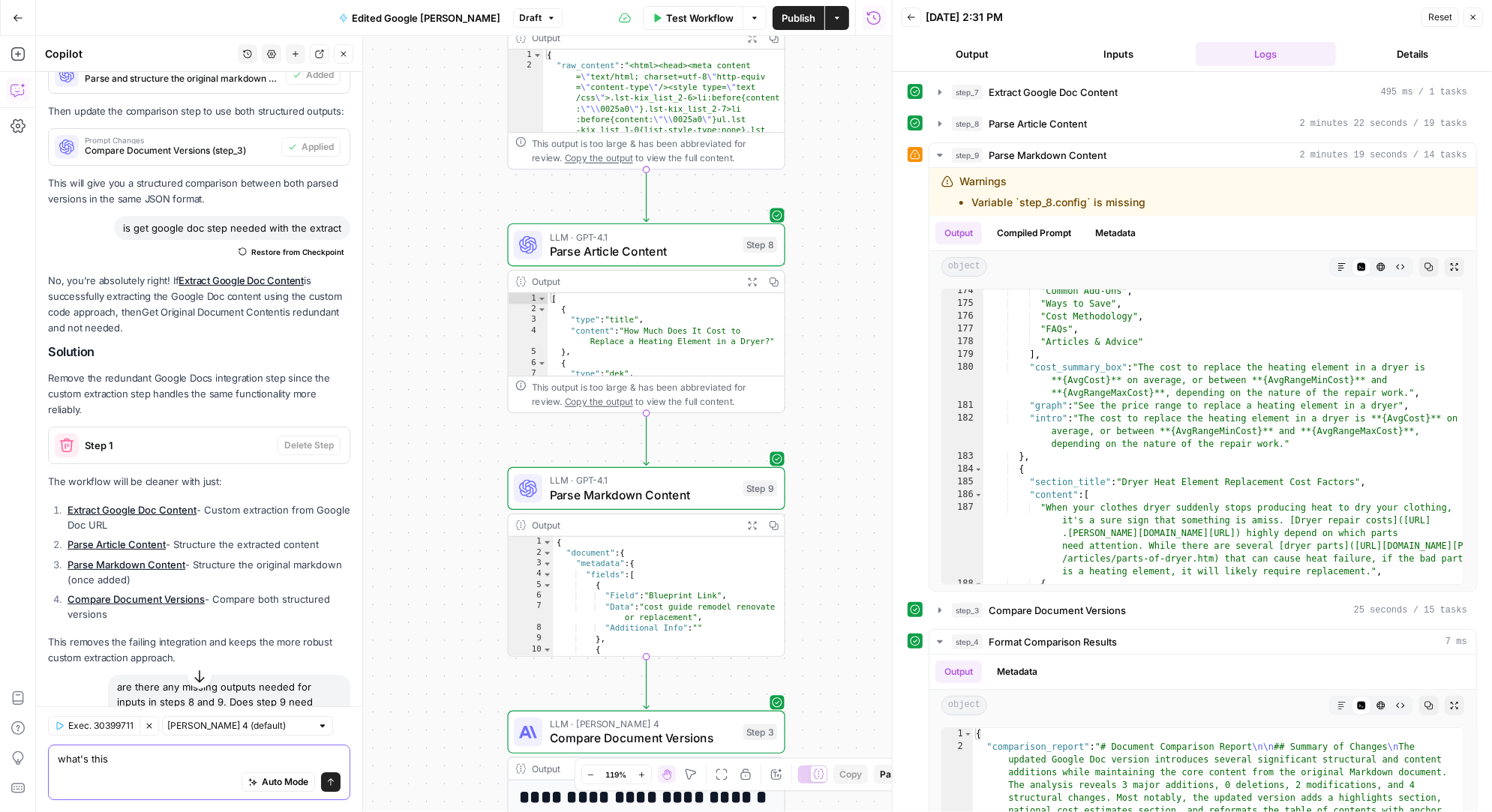
type textarea "what's this Warnings Variable `step_8.config` is missing"
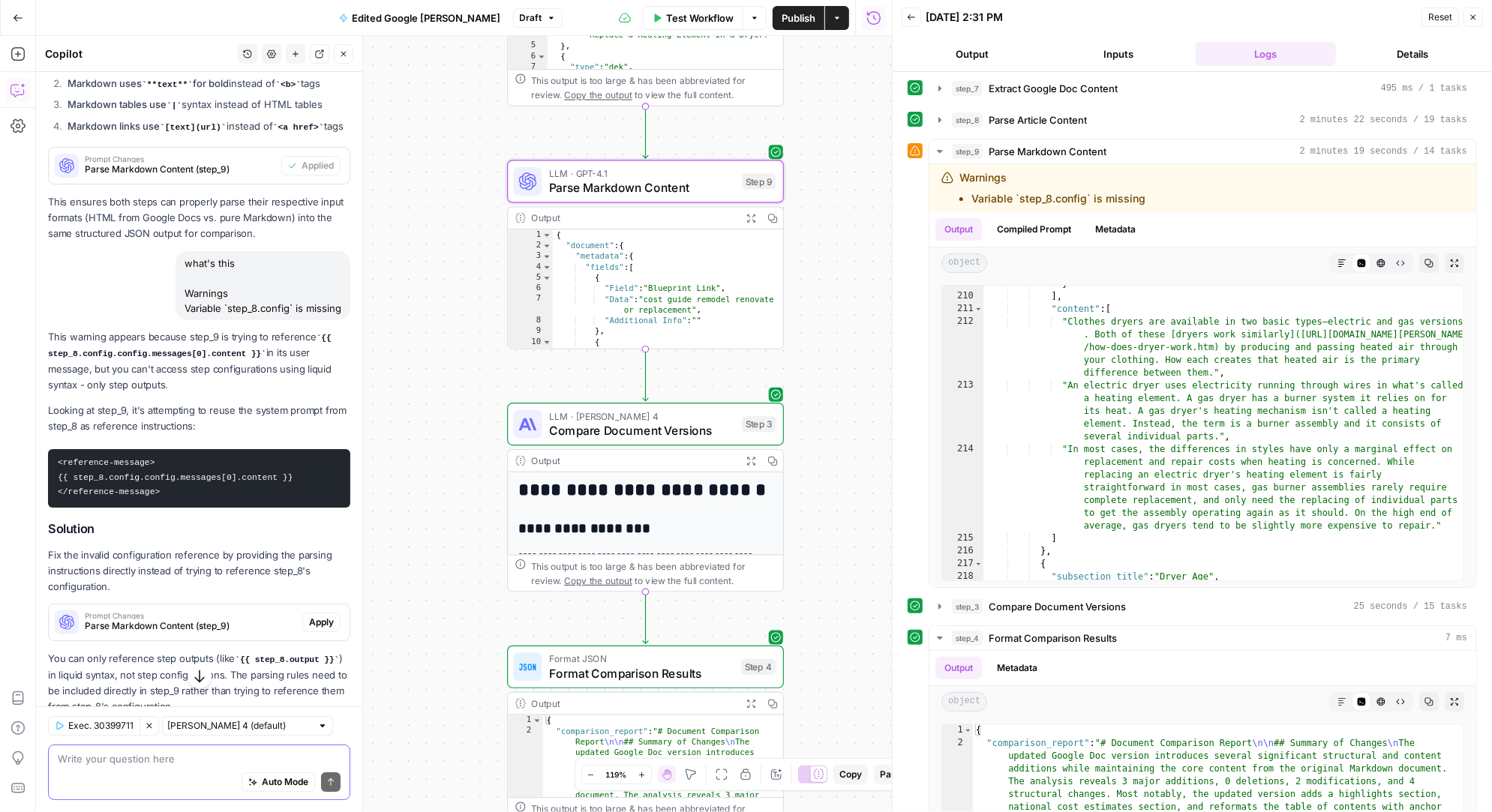
scroll to position [4269, 0]
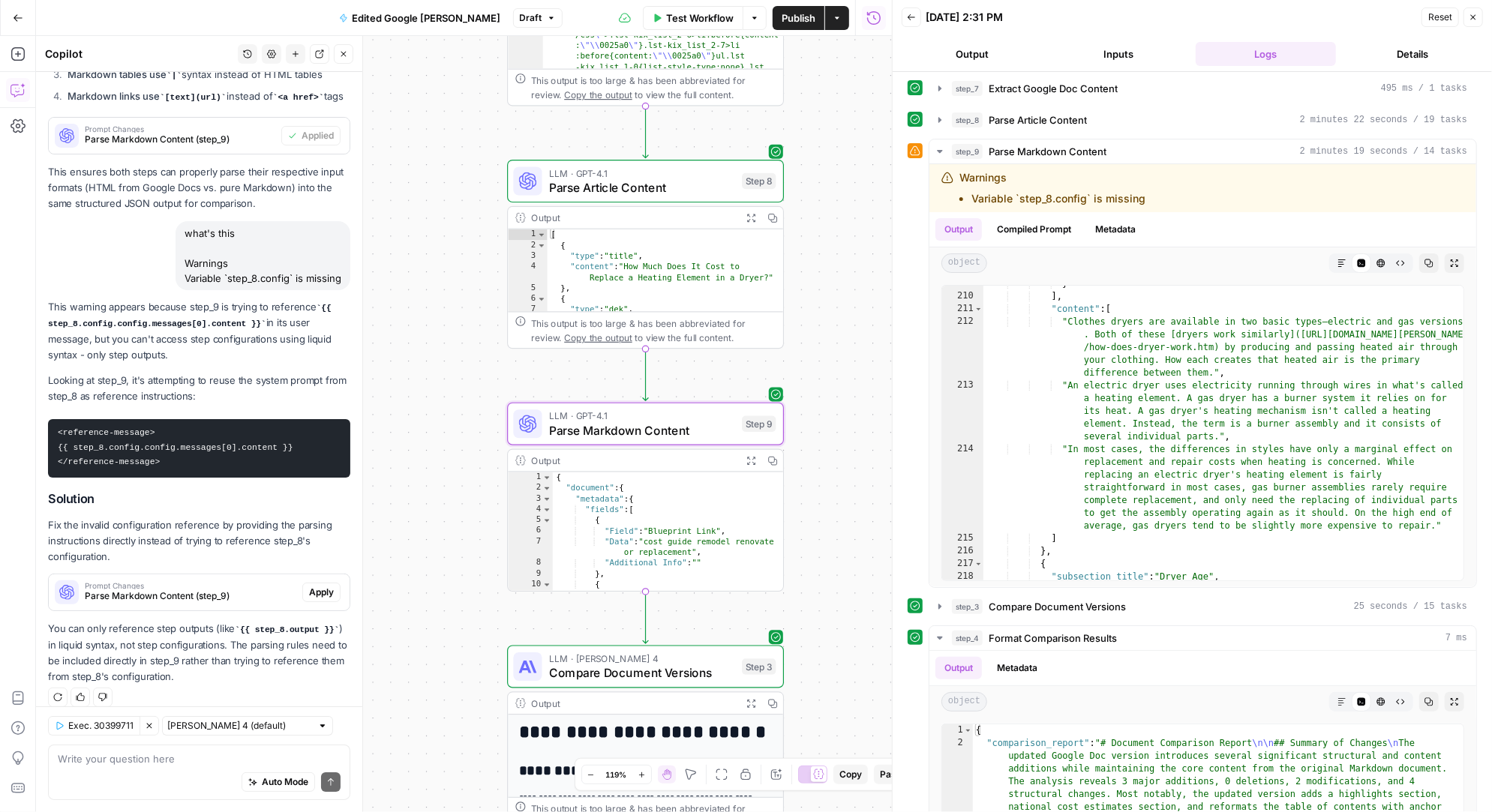
click at [323, 585] on span "Apply" at bounding box center [321, 591] width 25 height 13
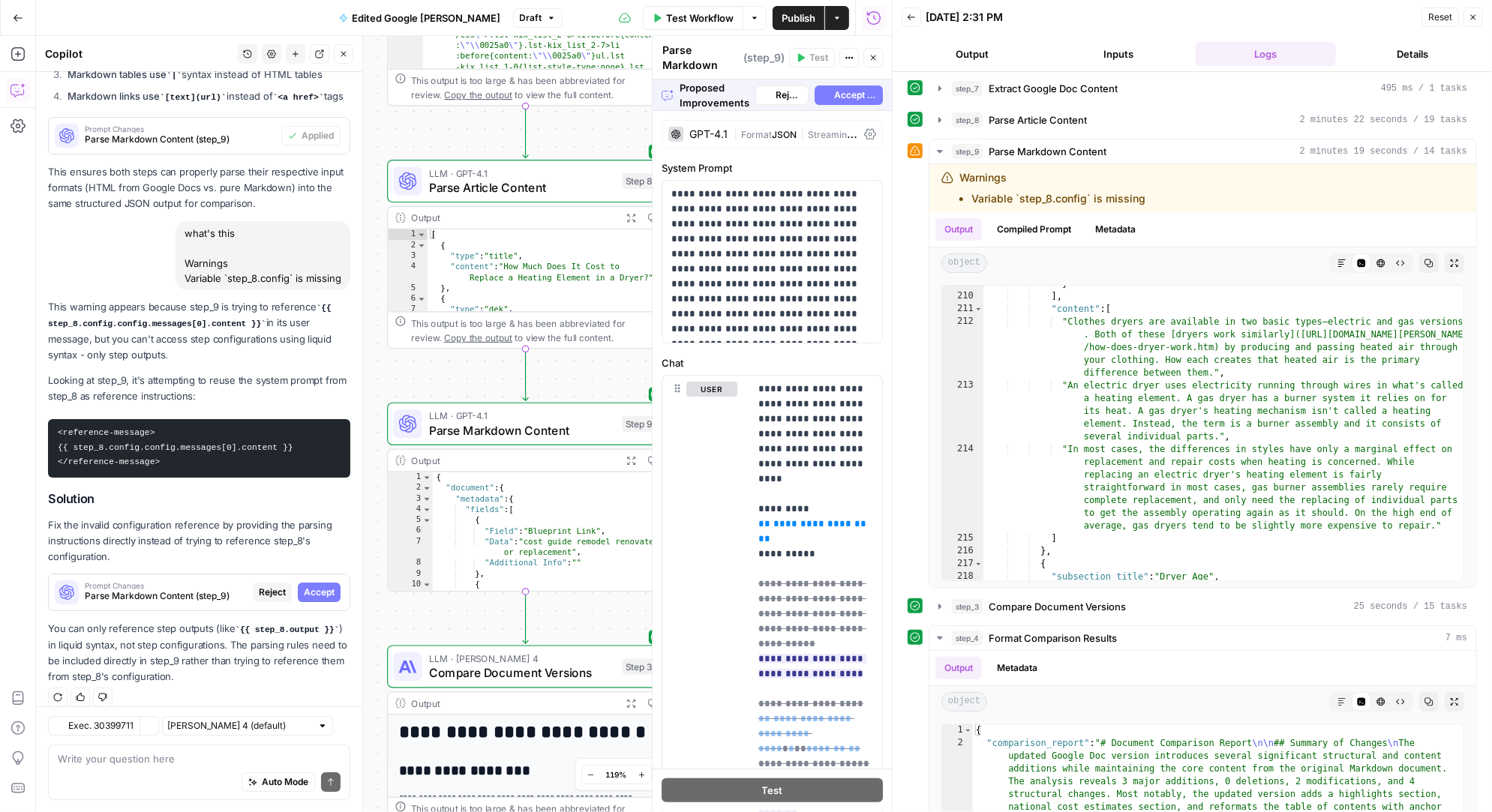
scroll to position [4005, 0]
click at [320, 585] on span "Accept" at bounding box center [319, 591] width 31 height 13
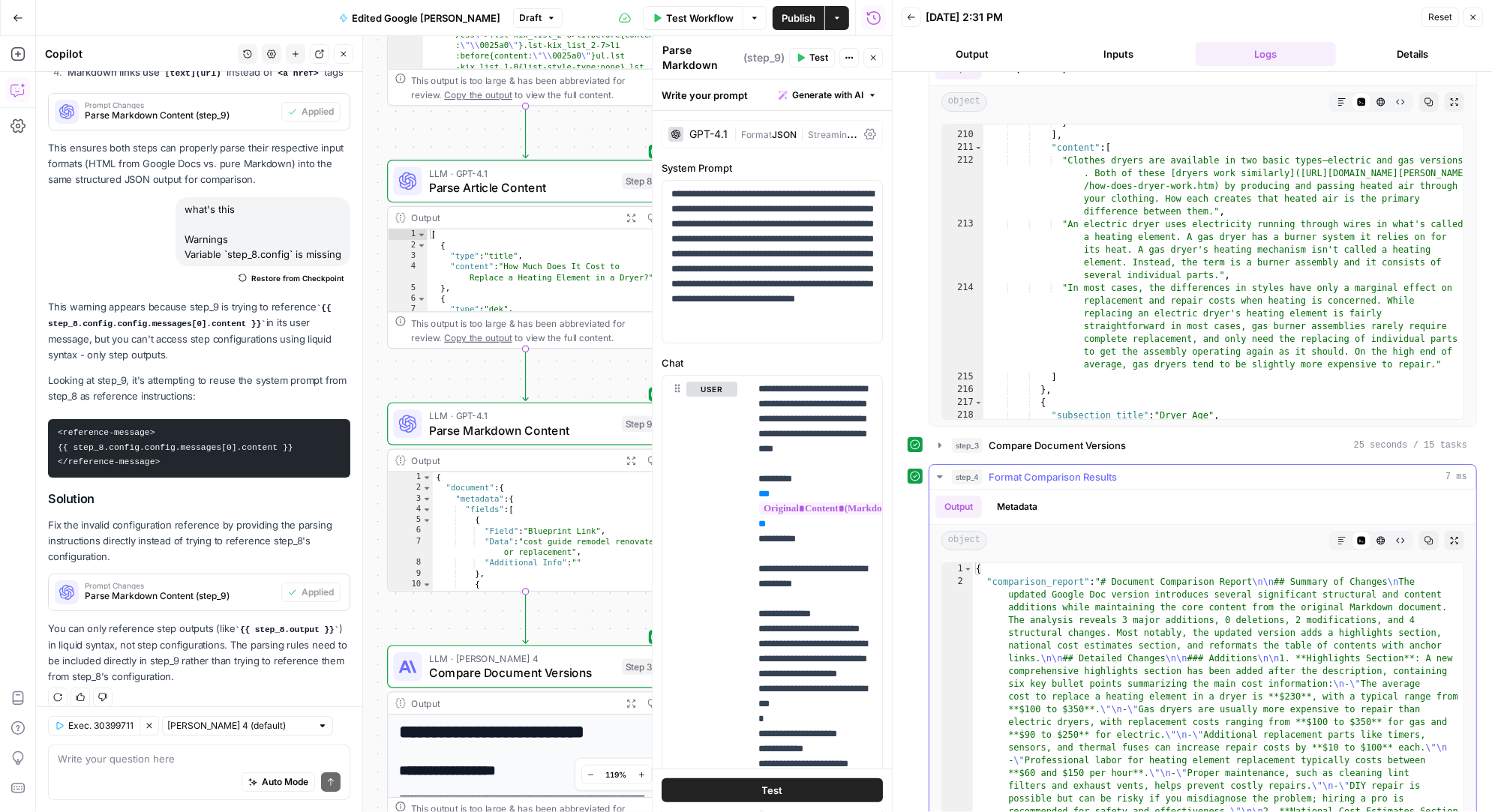
scroll to position [162, 0]
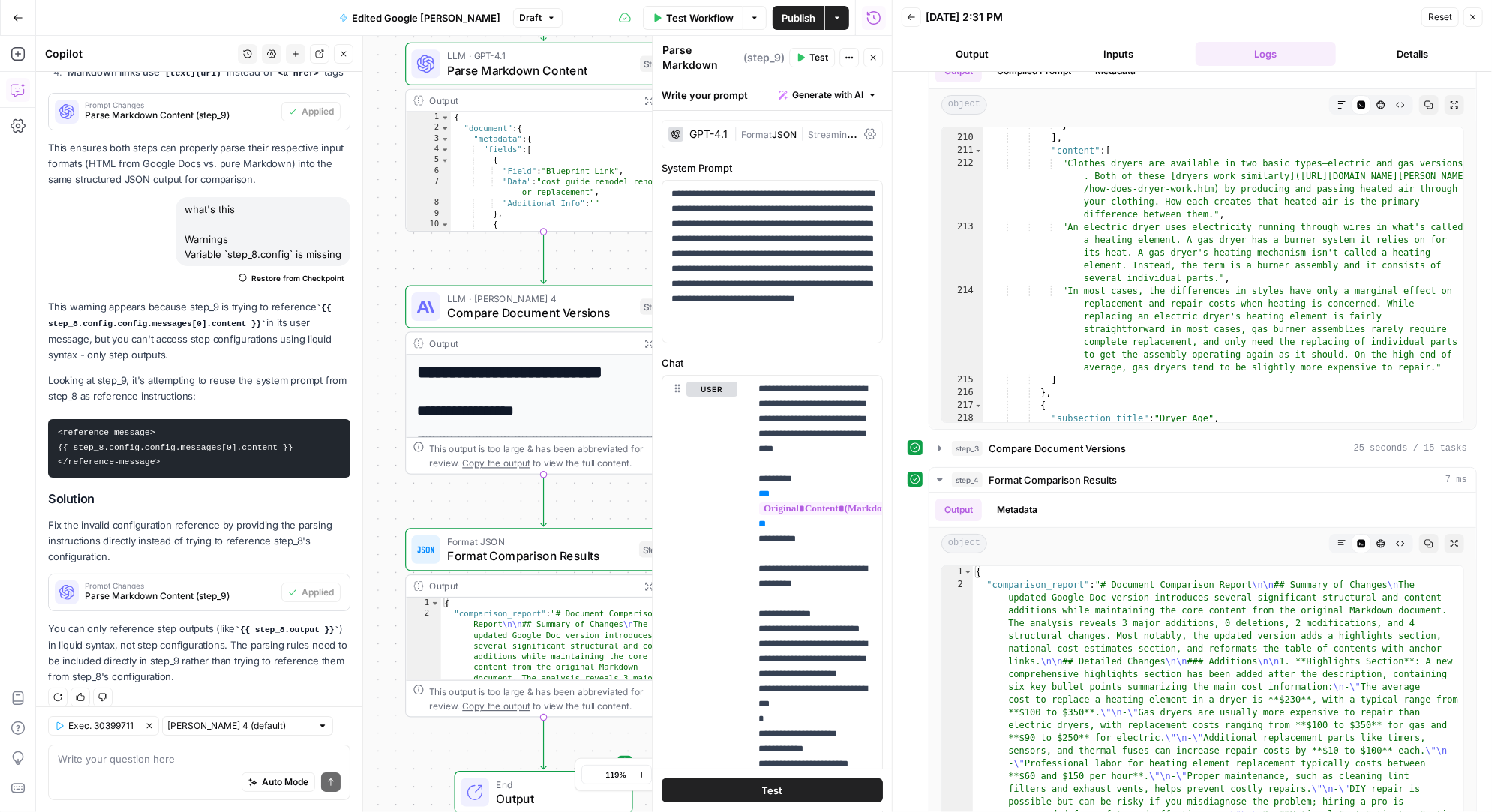
drag, startPoint x: 403, startPoint y: 625, endPoint x: 426, endPoint y: 239, distance: 386.7
click at [426, 239] on div "Workflow Set Inputs Inputs Run Code · Python Extract Google Doc Content Step 7 …" at bounding box center [463, 424] width 855 height 776
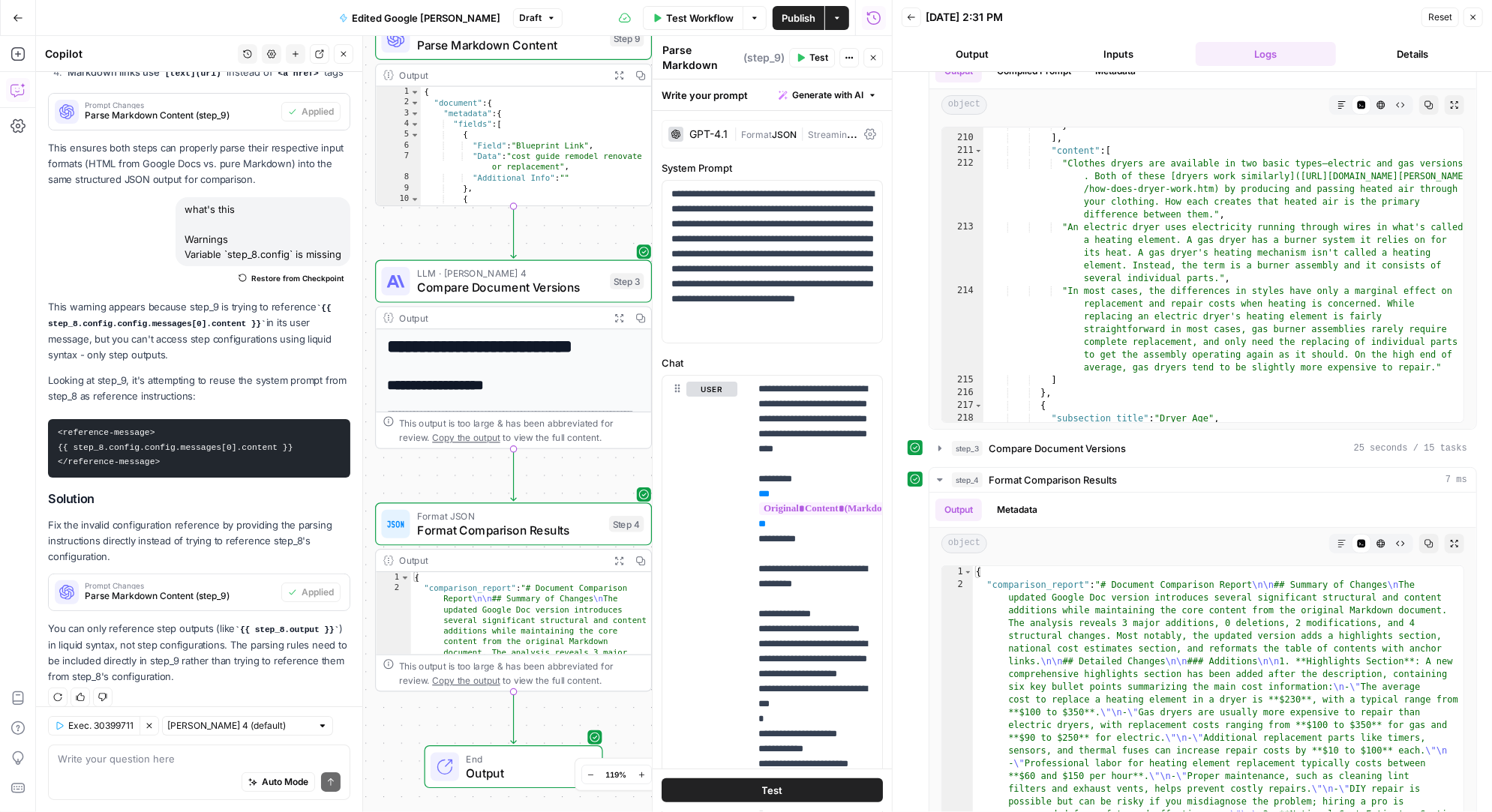
drag, startPoint x: 471, startPoint y: 476, endPoint x: 436, endPoint y: 477, distance: 35.0
click at [436, 477] on div "Workflow Set Inputs Inputs Run Code · Python Extract Google Doc Content Step 7 …" at bounding box center [463, 424] width 855 height 776
click at [940, 442] on icon "button" at bounding box center [940, 448] width 12 height 12
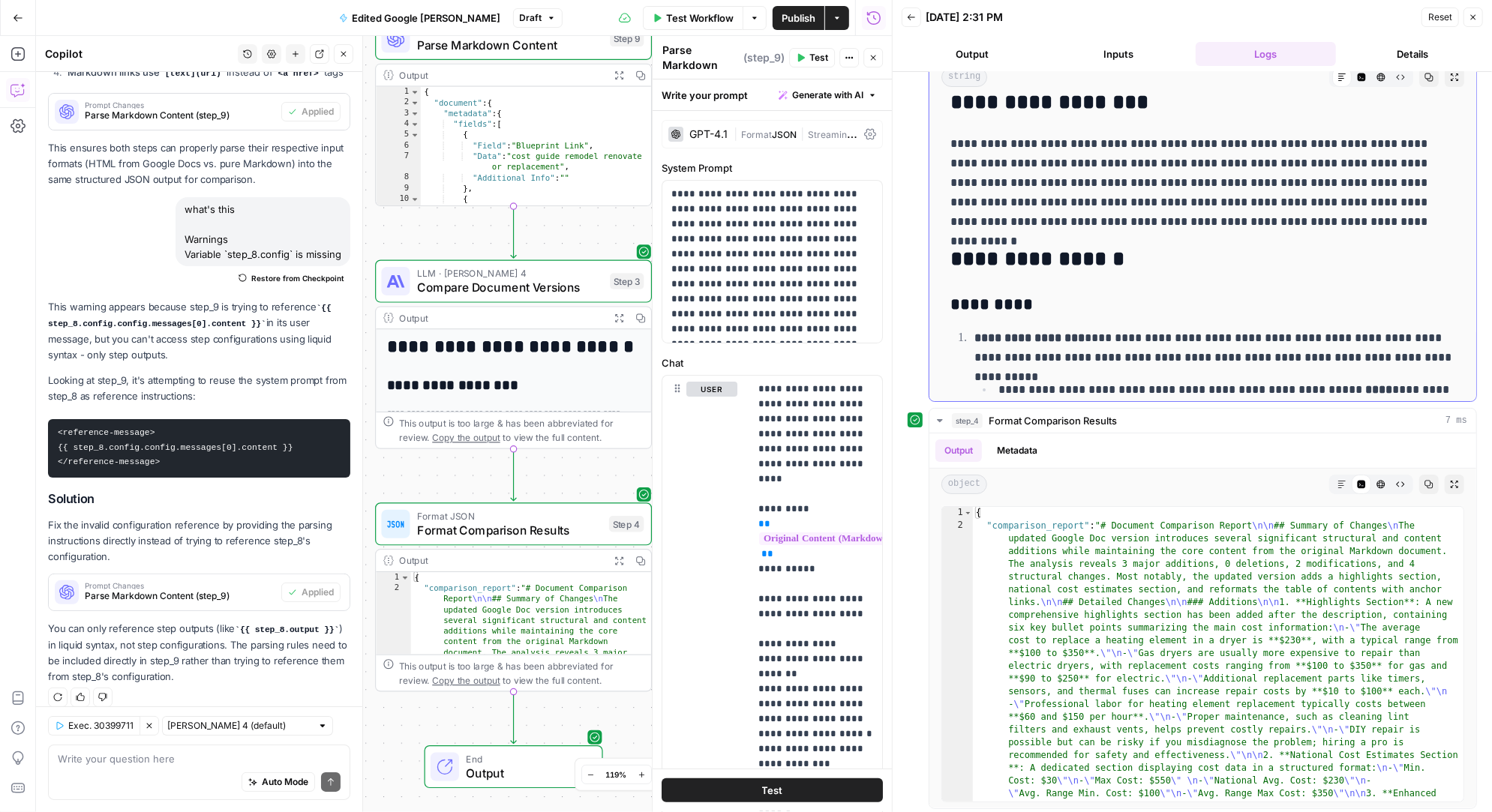
scroll to position [0, 0]
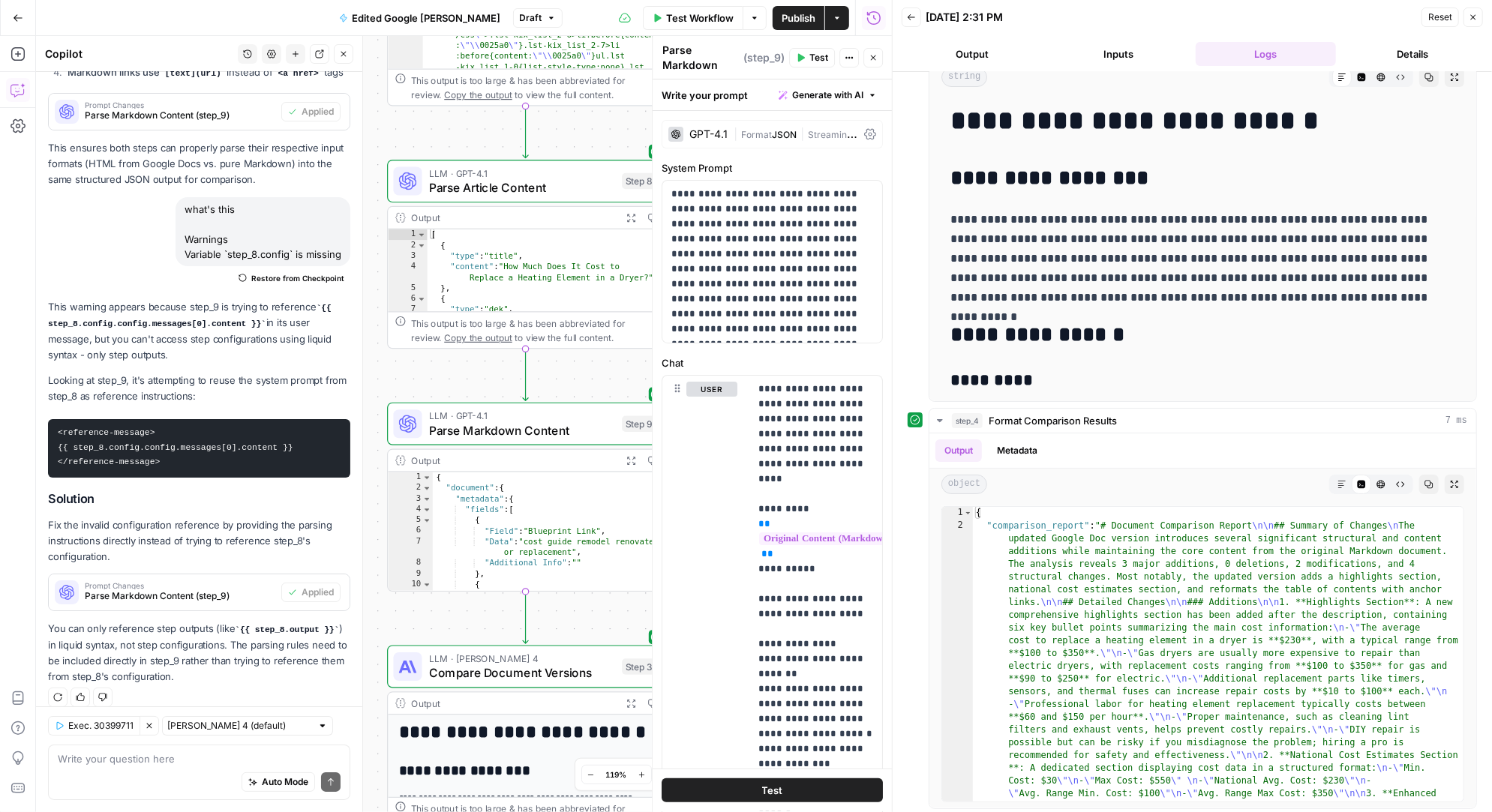
click at [109, 767] on div "Auto Mode Send" at bounding box center [199, 782] width 283 height 33
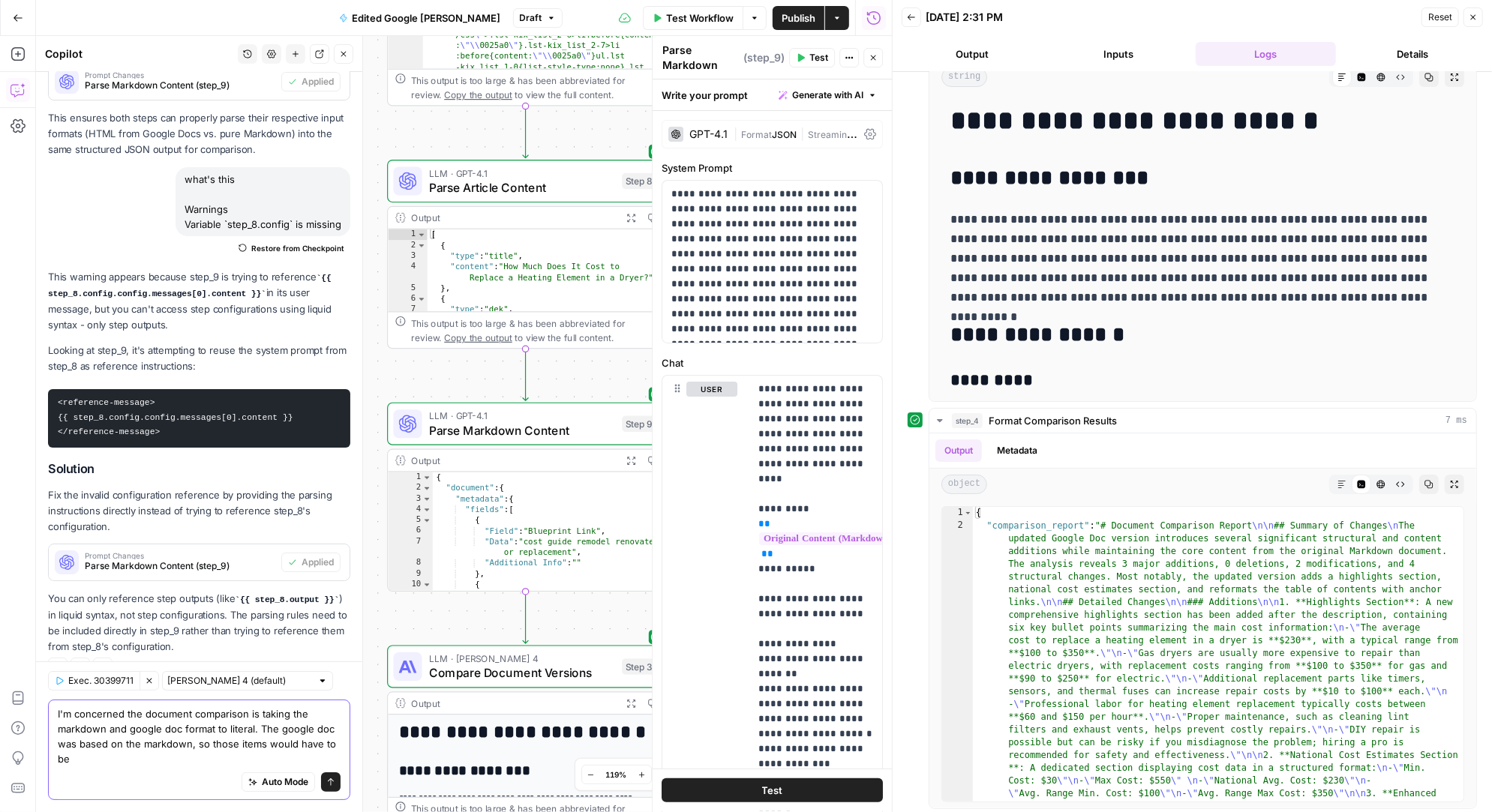
scroll to position [4338, 0]
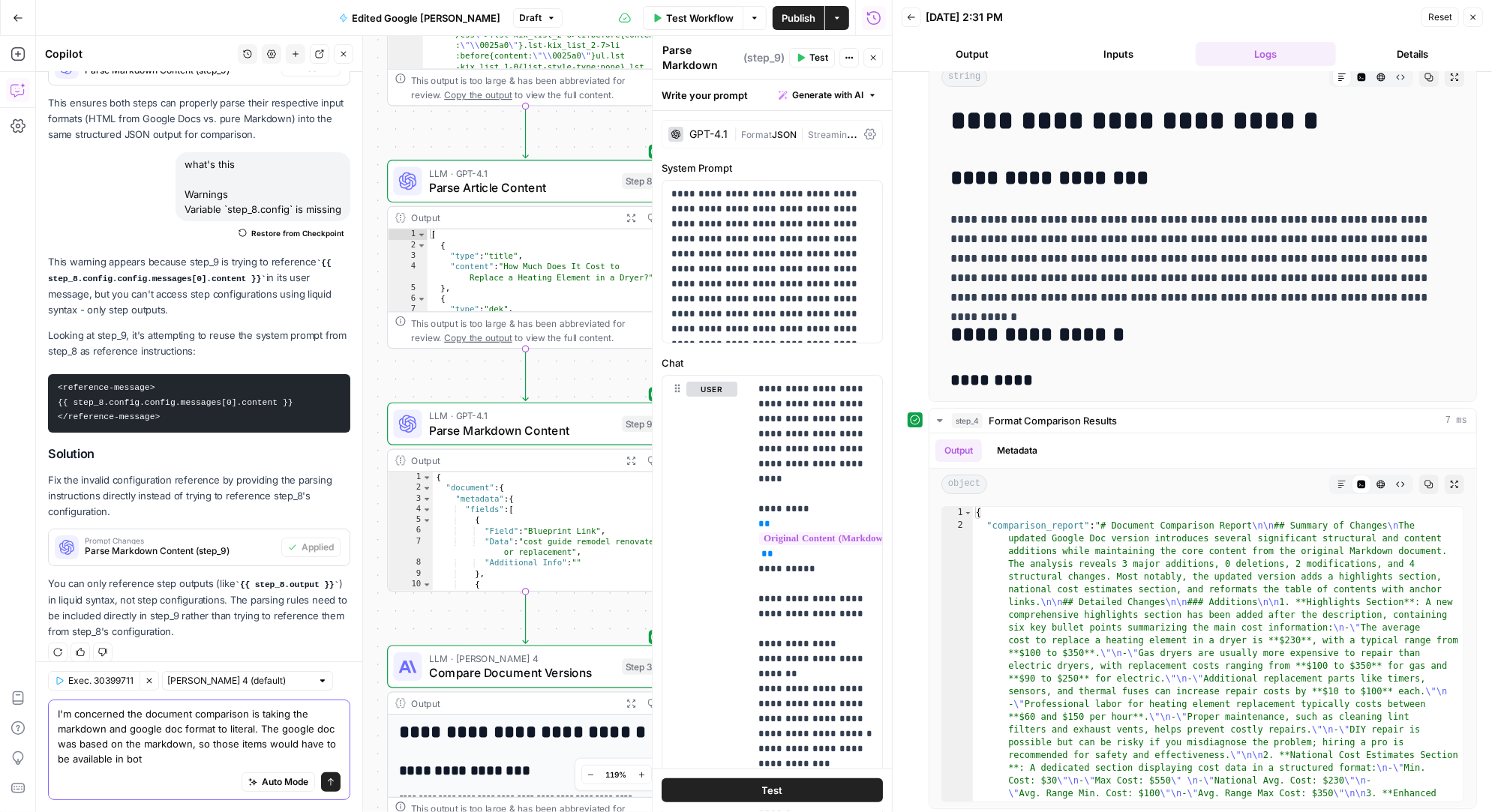
type textarea "I'm concerned the document comparison is taking the markdown and google doc for…"
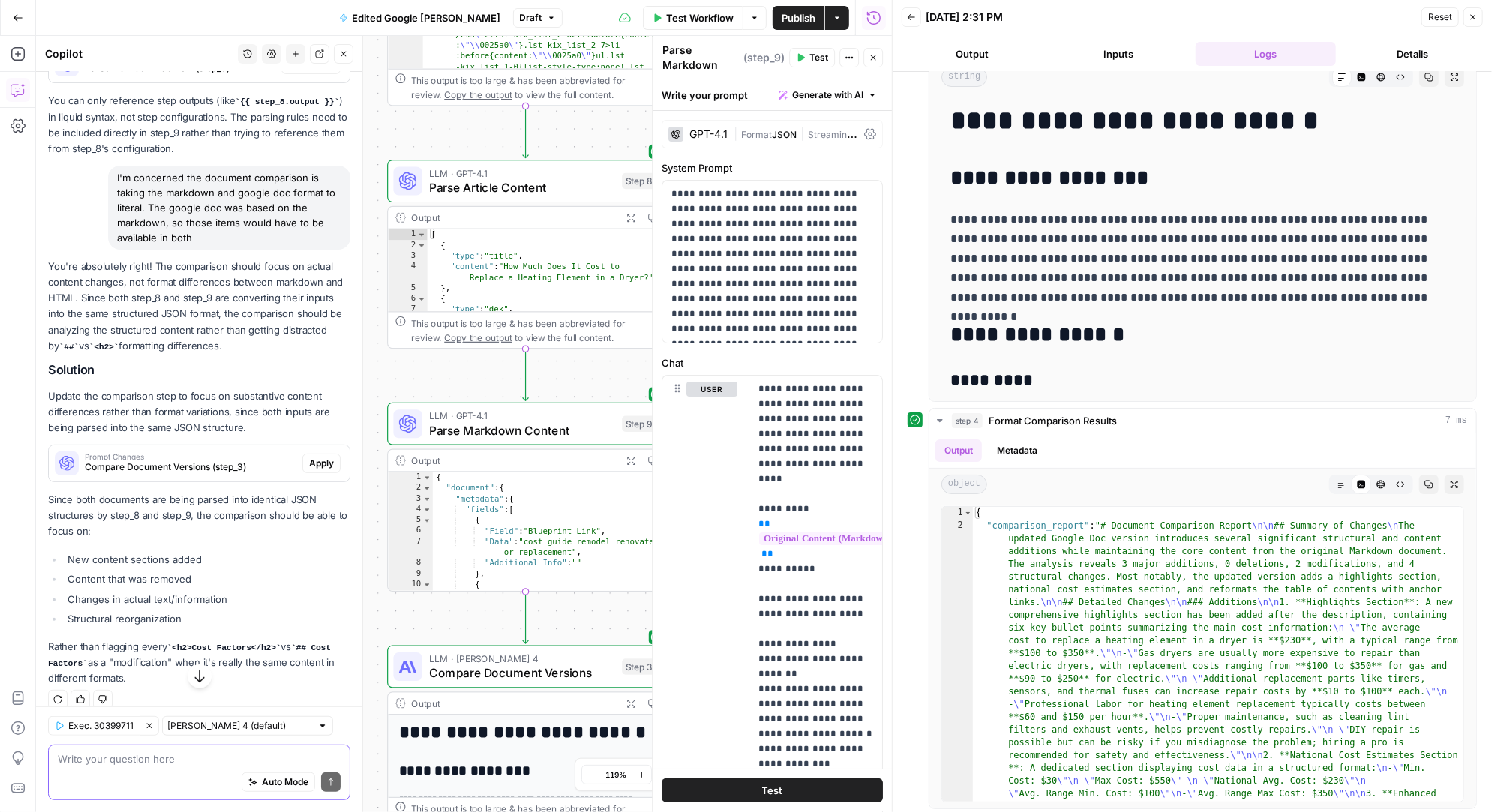
scroll to position [4821, 0]
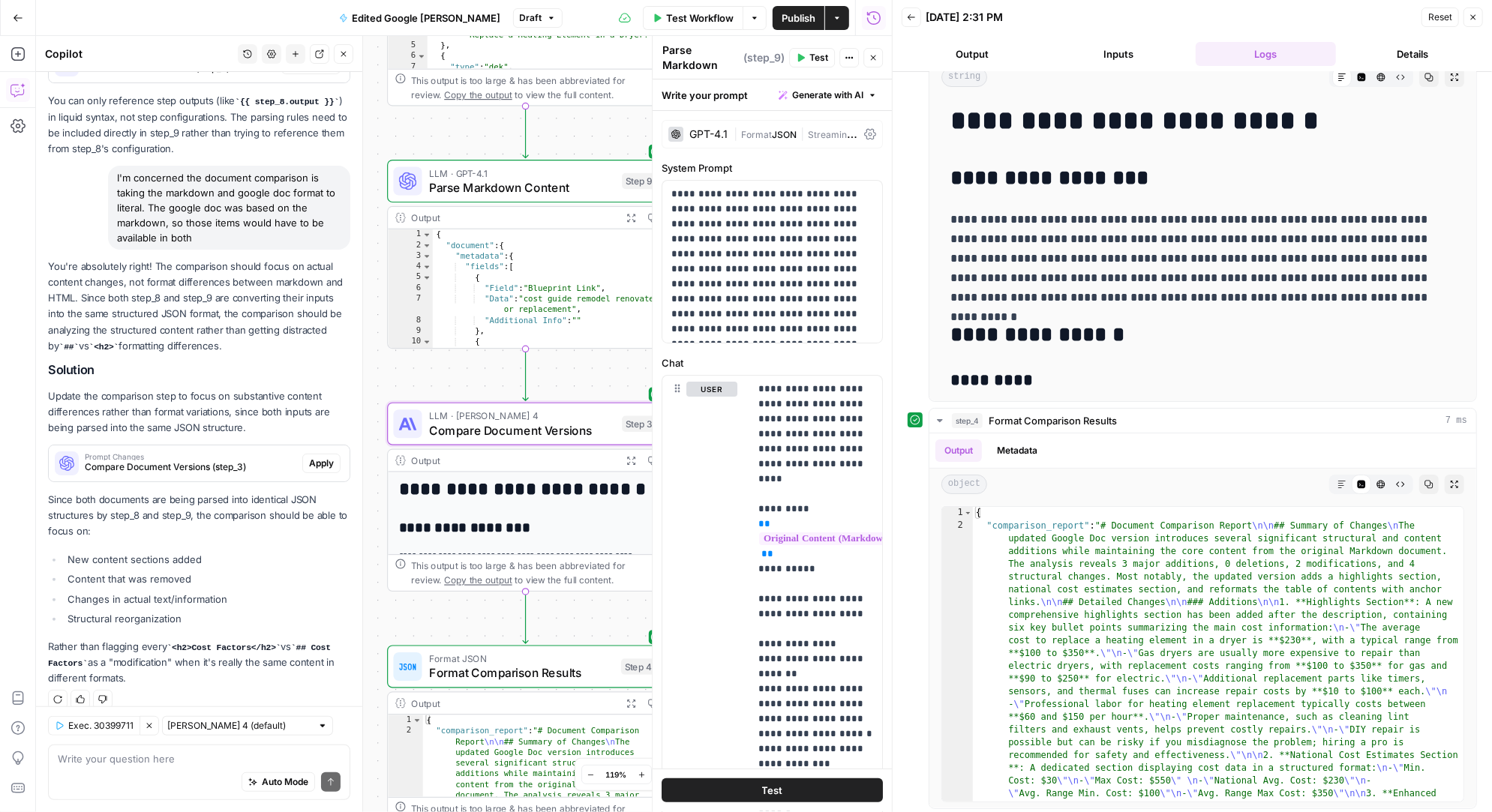
click at [327, 456] on span "Apply" at bounding box center [321, 462] width 25 height 13
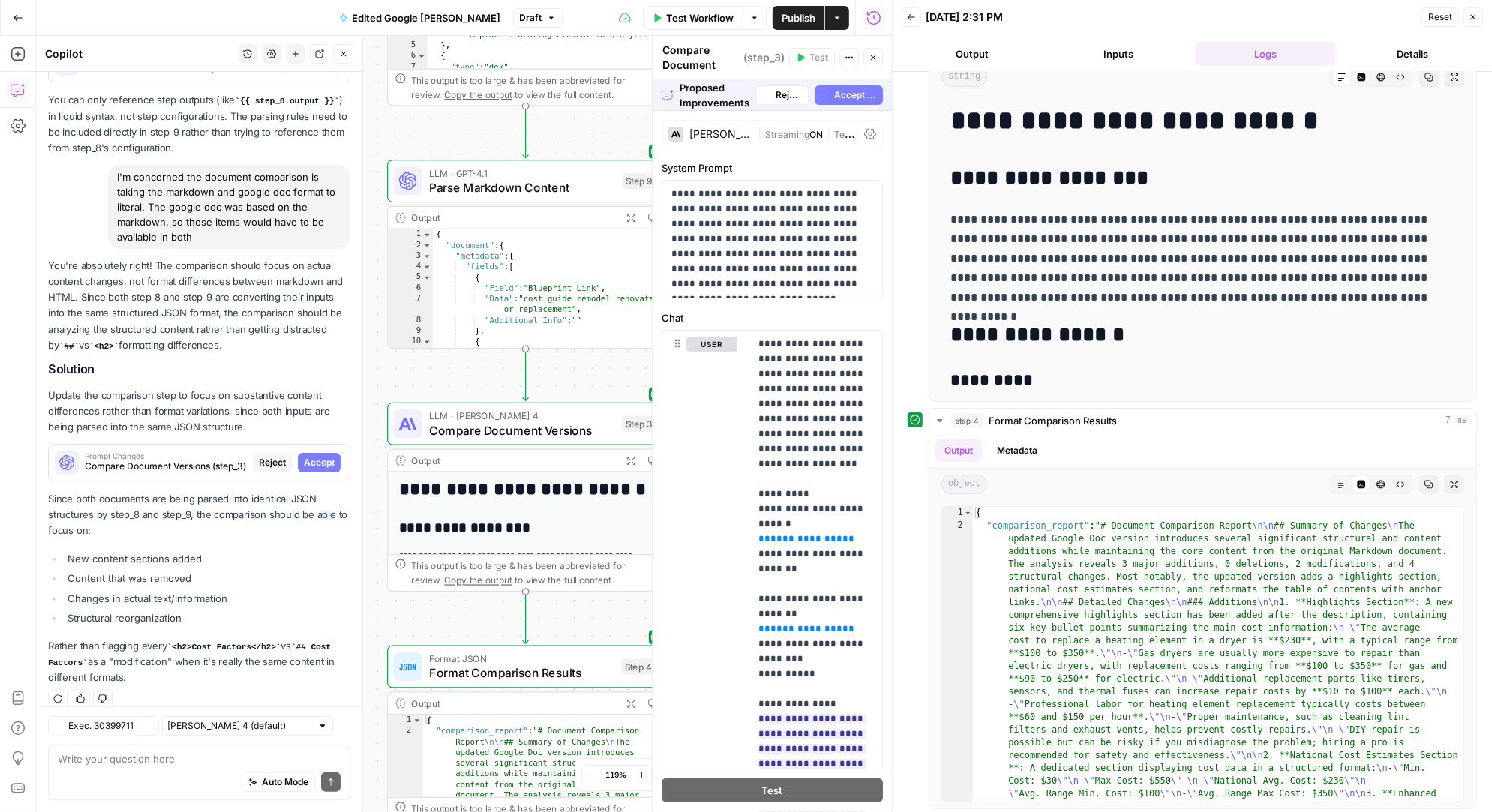
scroll to position [4533, 0]
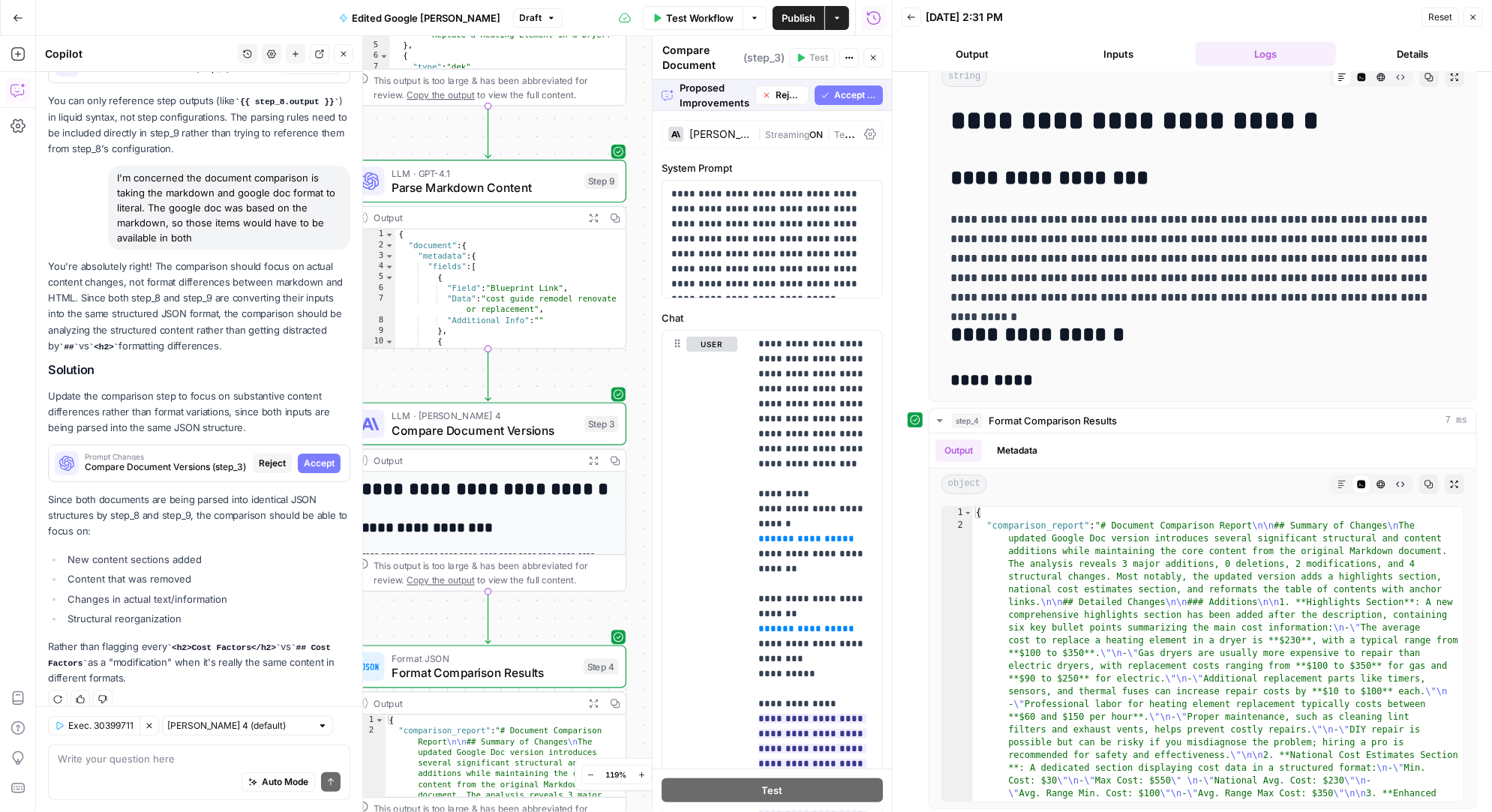
click at [850, 88] on span "Accept All" at bounding box center [855, 94] width 42 height 13
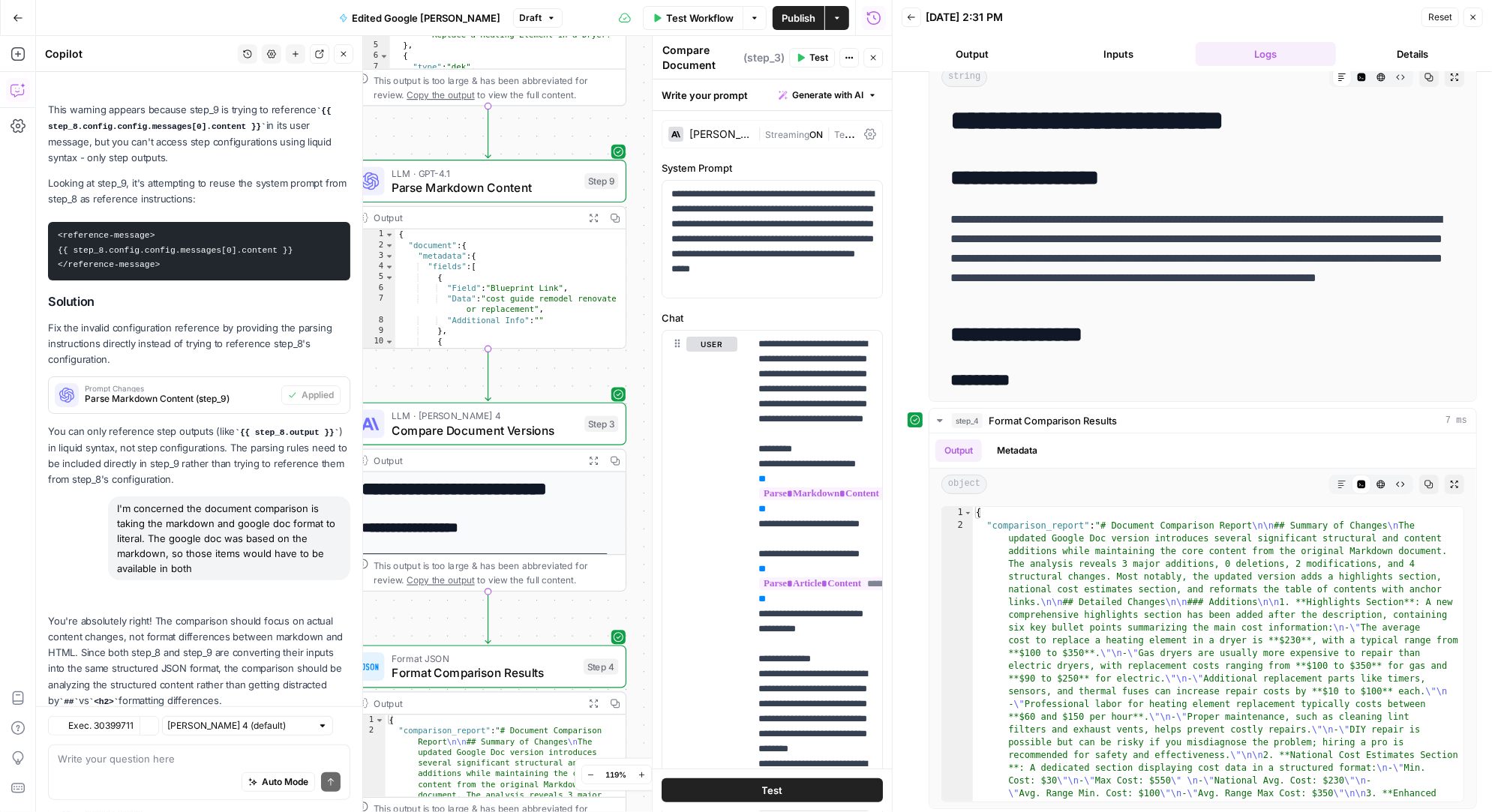
scroll to position [4846, 0]
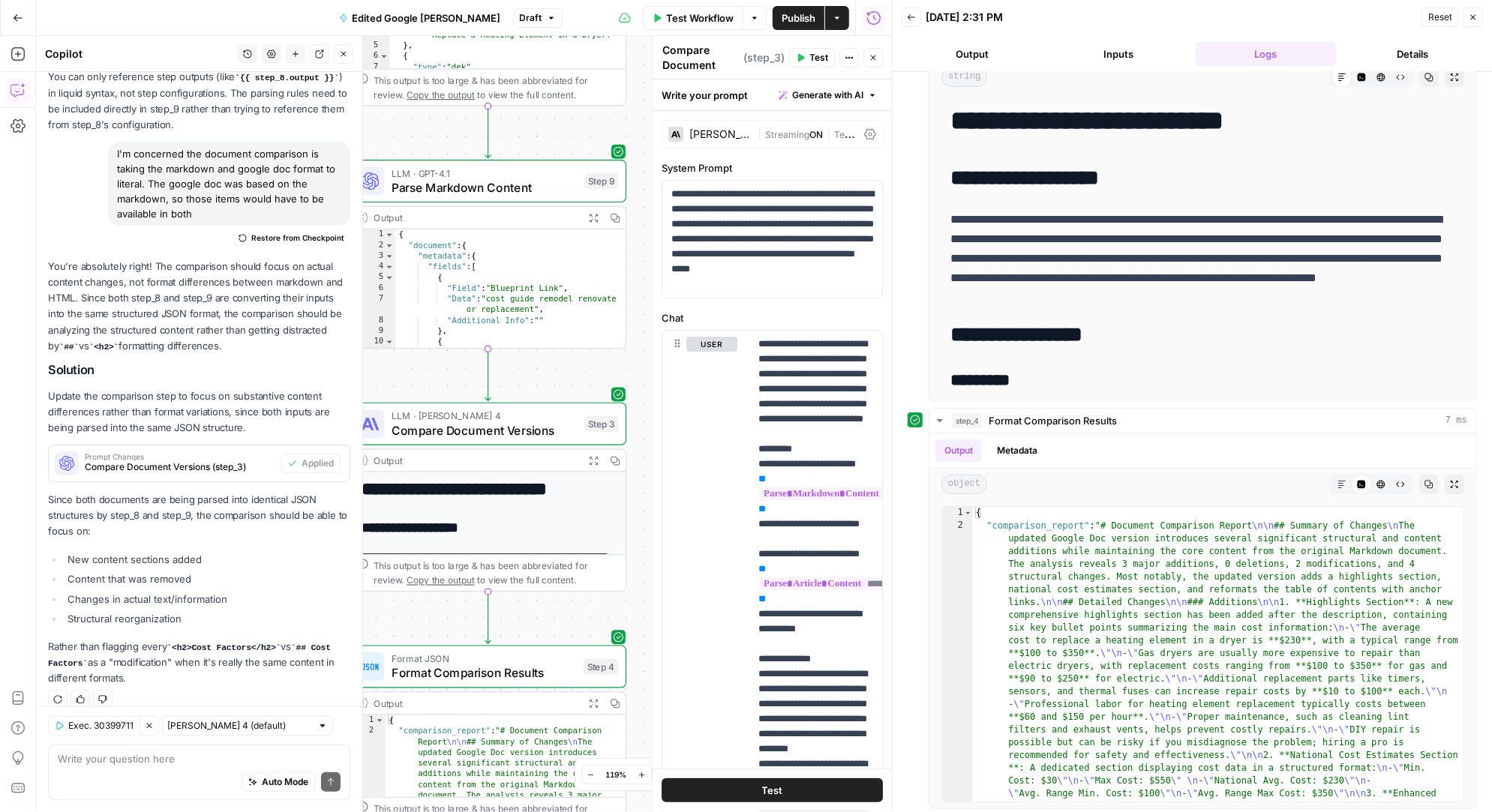
click at [815, 51] on span "Test" at bounding box center [818, 57] width 19 height 13
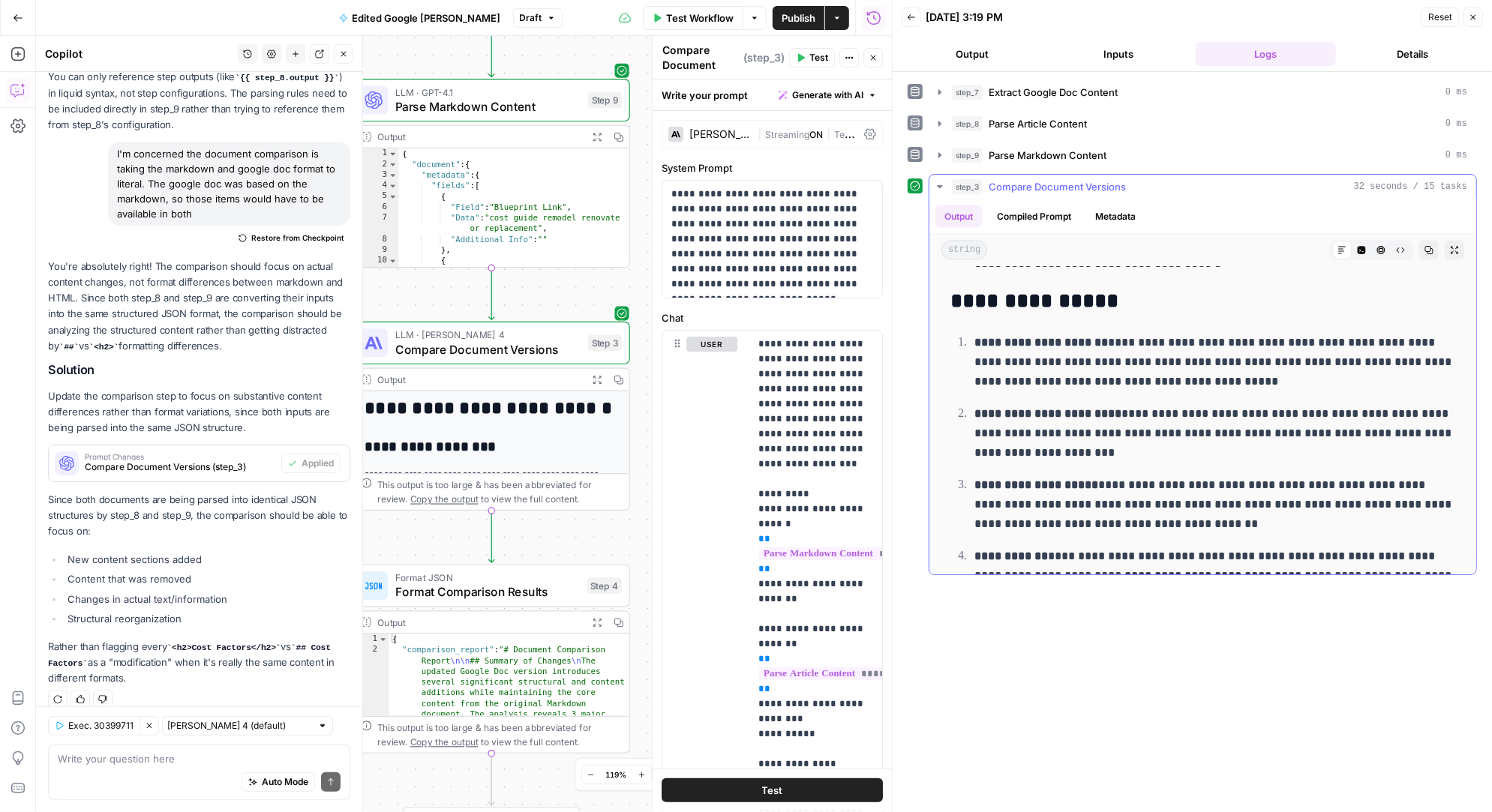
scroll to position [2297, 0]
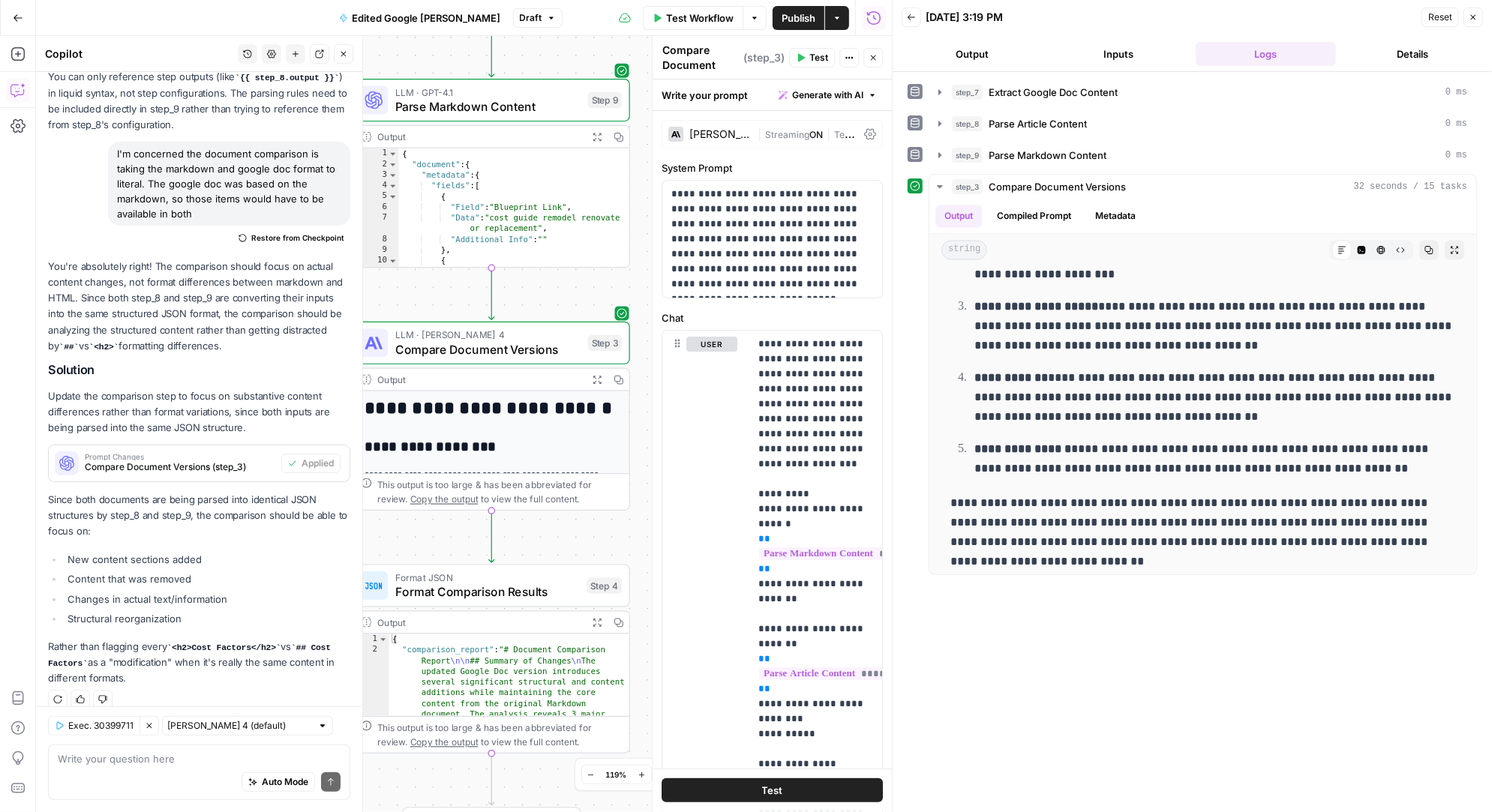
click at [142, 776] on div "Auto Mode Send" at bounding box center [199, 782] width 283 height 33
drag, startPoint x: 174, startPoint y: 755, endPoint x: 33, endPoint y: 756, distance: 141.0
click at [33, 756] on body "Angi New Home Browse Insights Opportunities Your Data Recent Grids AirOps <> Co…" at bounding box center [746, 406] width 1492 height 812
drag, startPoint x: 164, startPoint y: 762, endPoint x: 53, endPoint y: 762, distance: 111.0
click at [53, 762] on div "Did it not pull this dat Did it not pull this dat Auto Mode Send" at bounding box center [199, 772] width 302 height 56
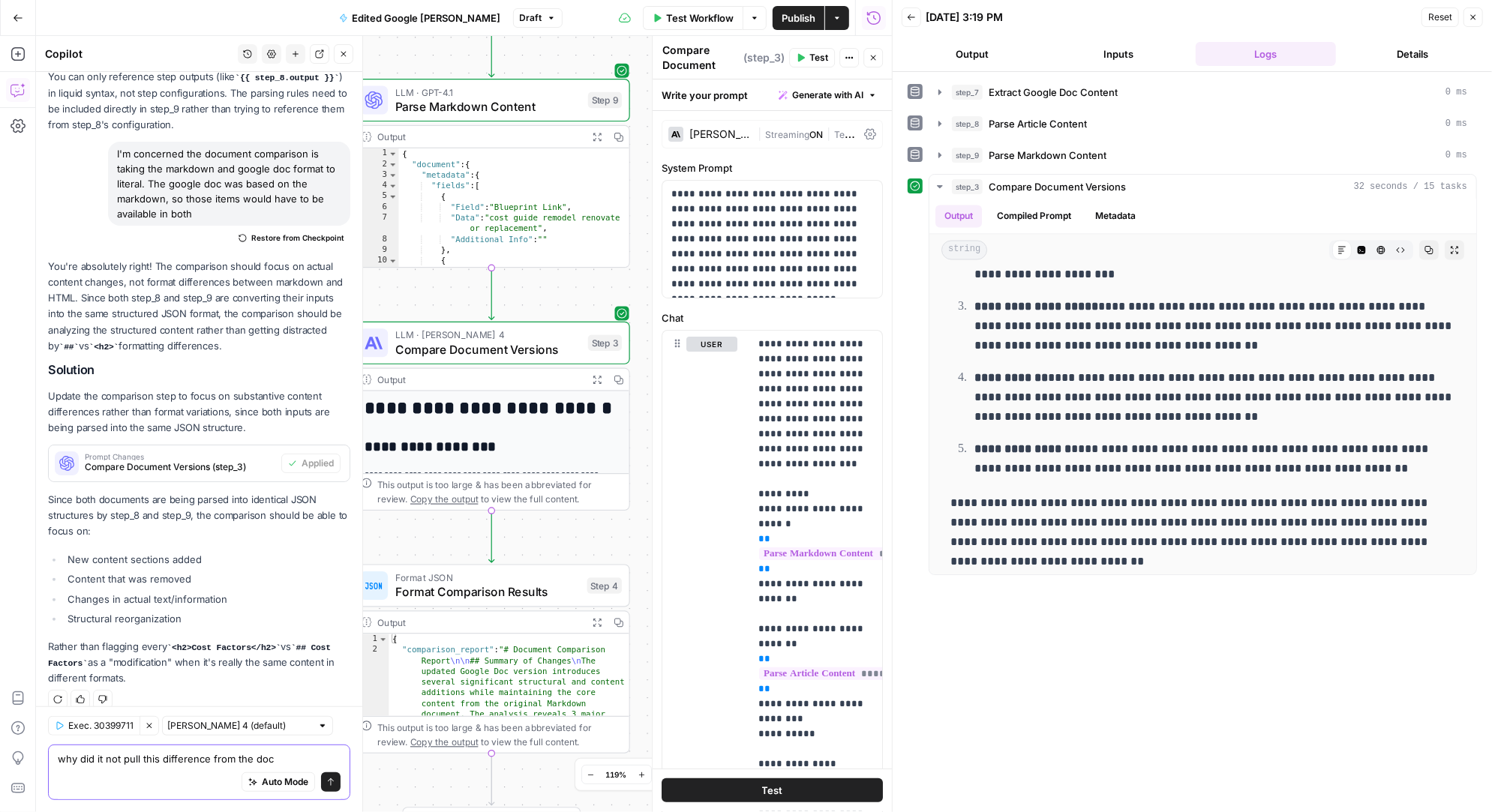
scroll to position [4861, 0]
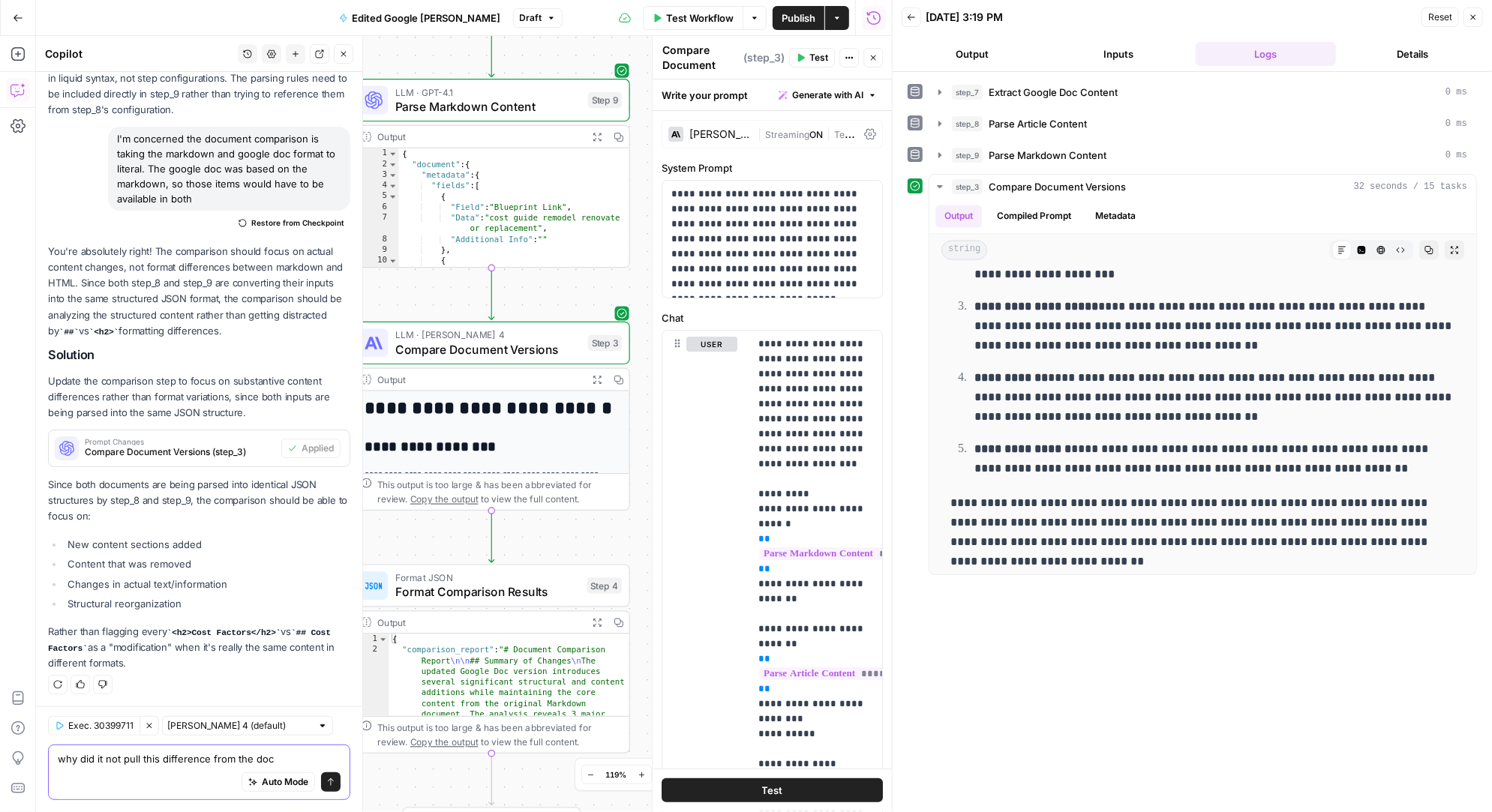
paste textarea "Most Frequently Cited Washer and Dryer Issues According to Angi customers, abou…"
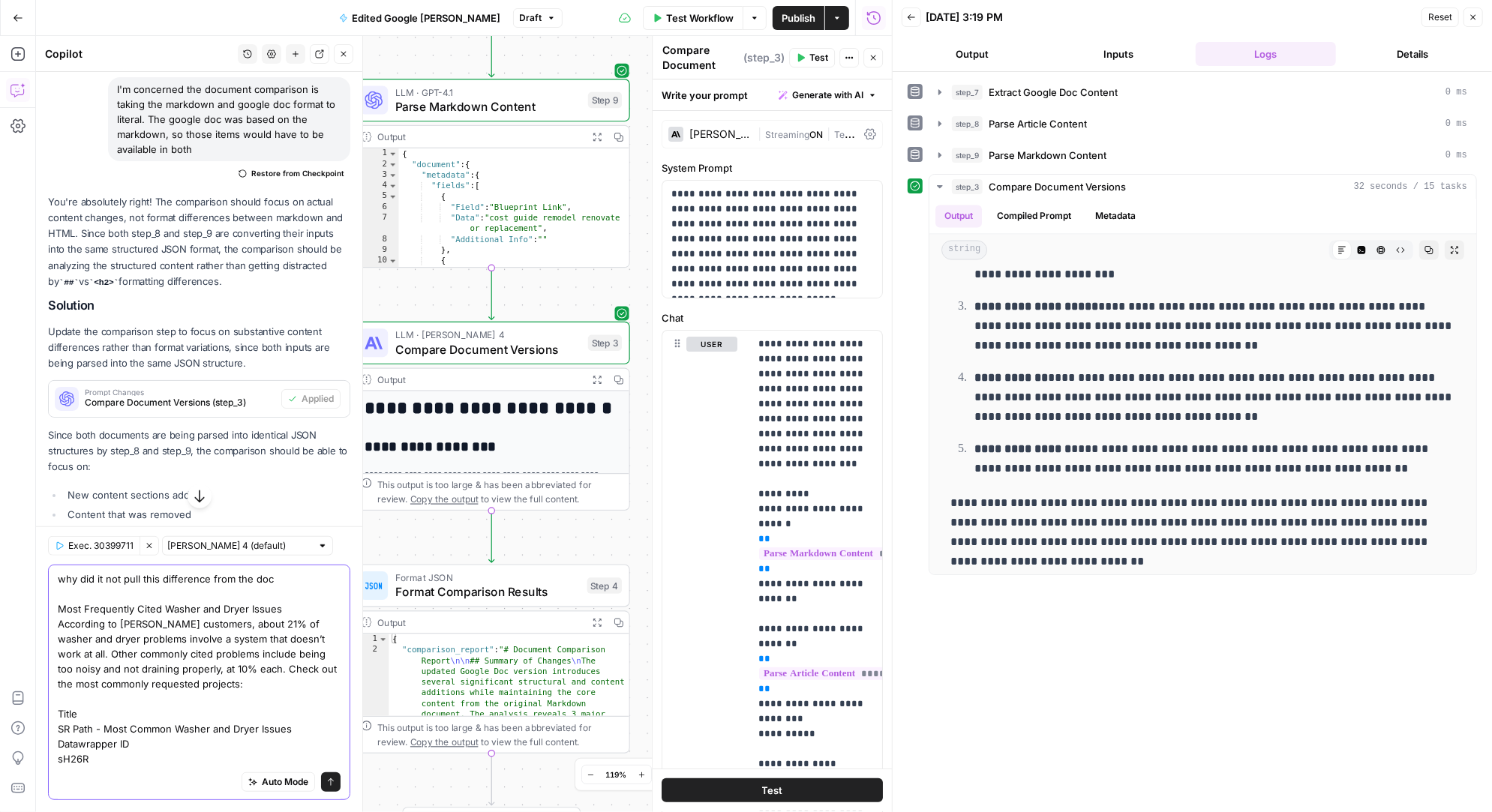
scroll to position [4917, 0]
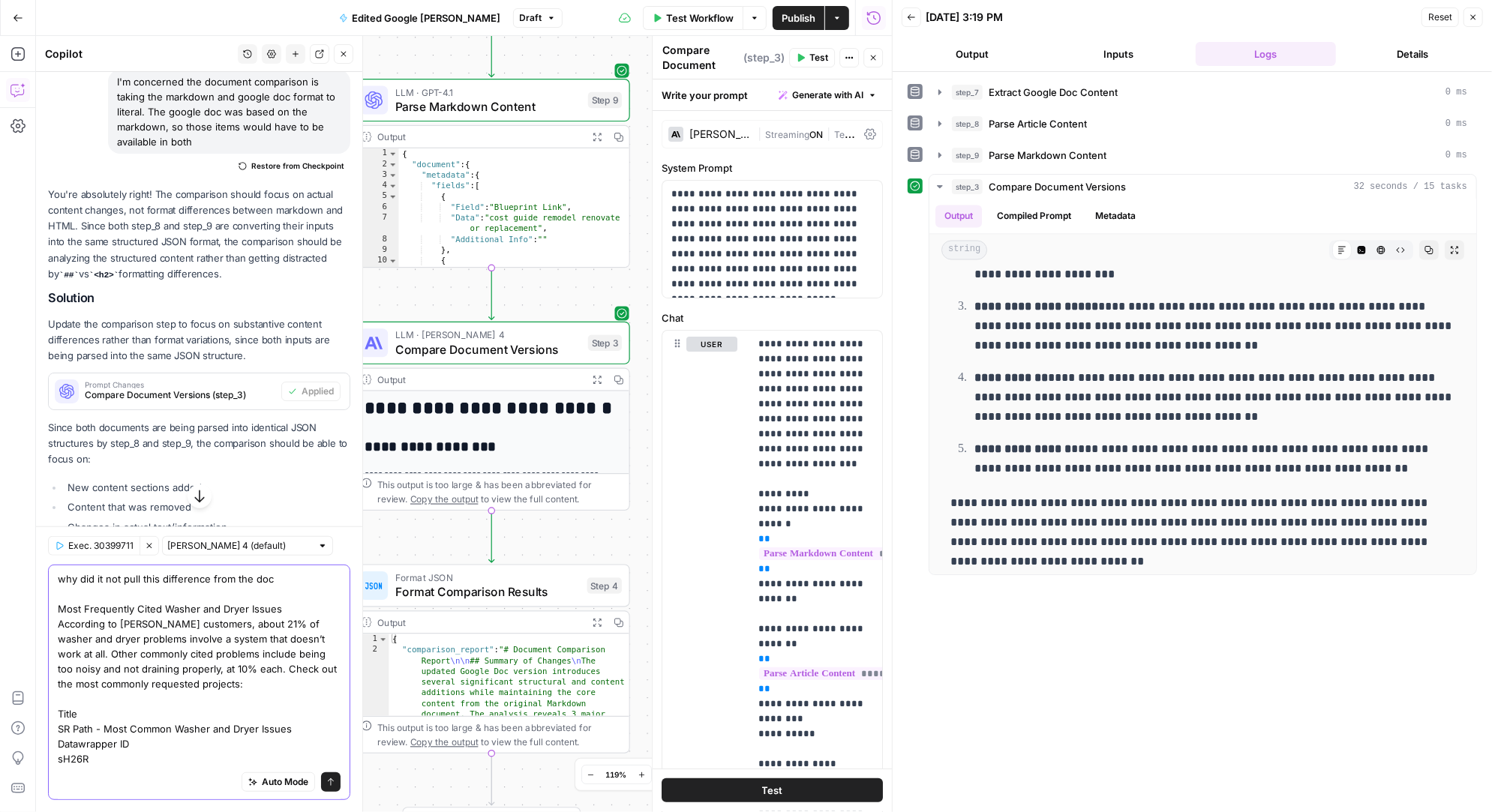
click at [117, 757] on textarea "why did it not pull this difference from the doc Most Frequently Cited Washer a…" at bounding box center [199, 668] width 283 height 195
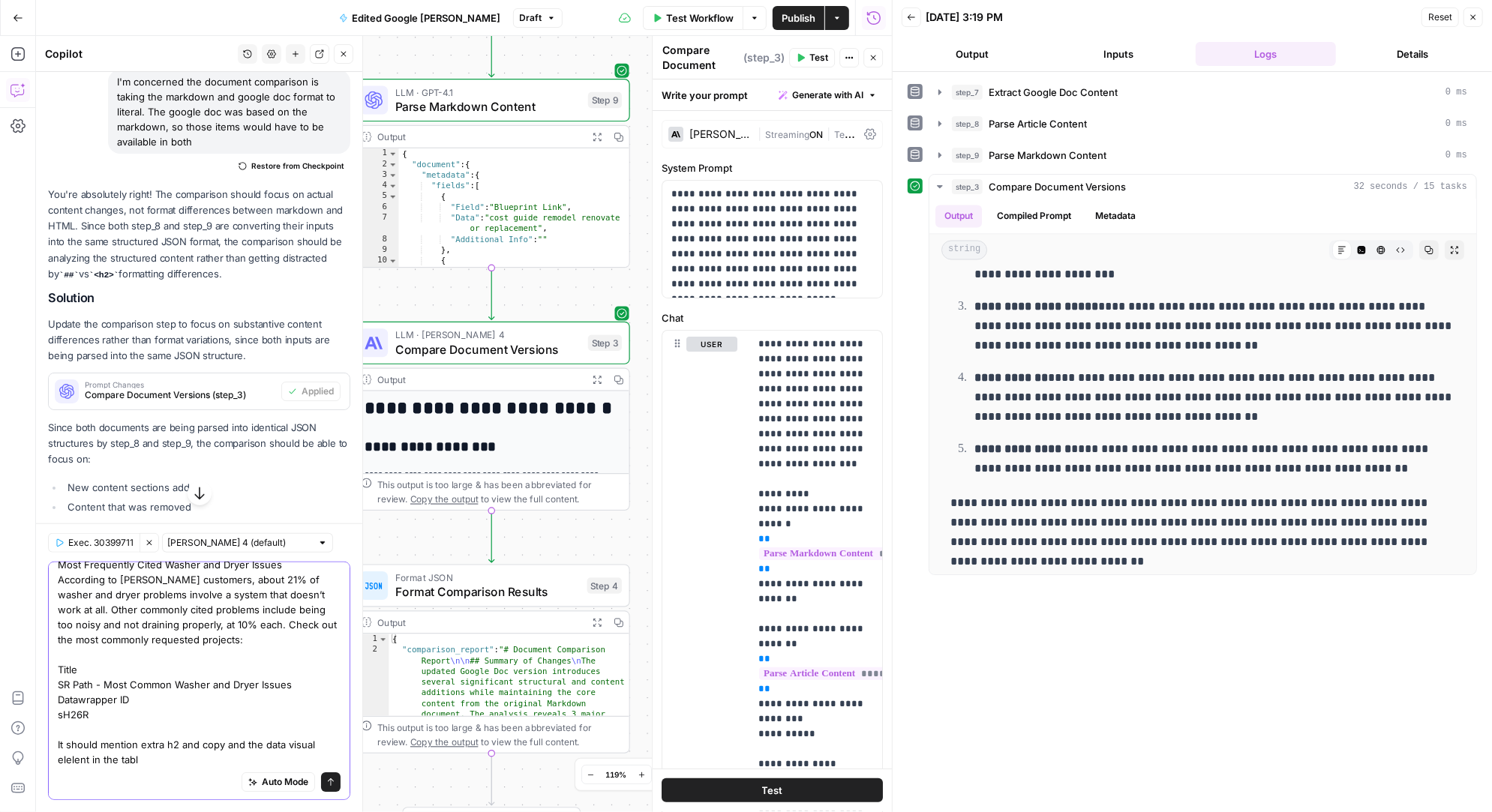
type textarea "why did it not pull this difference from the doc Most Frequently Cited Washer a…"
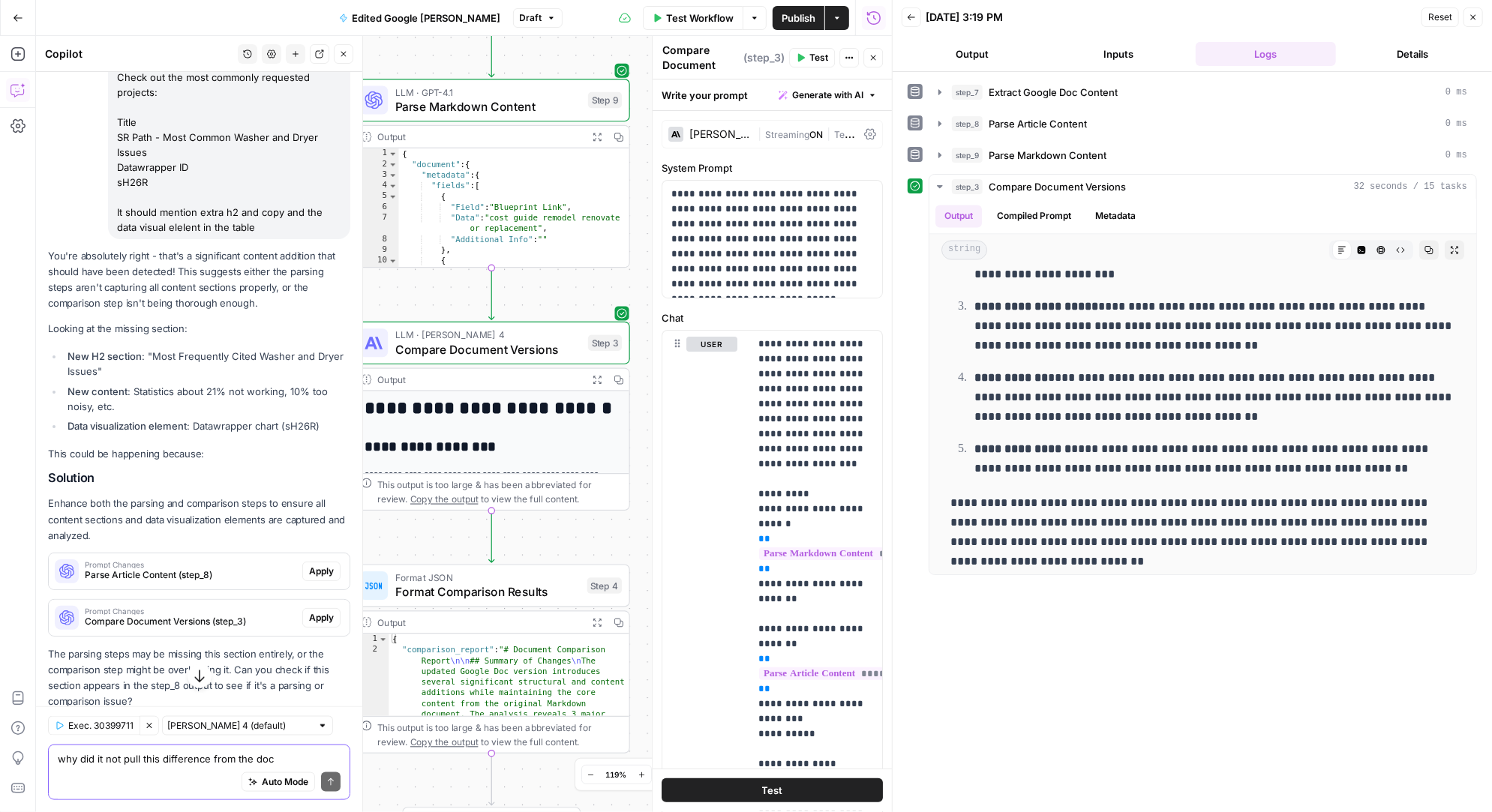
scroll to position [5618, 0]
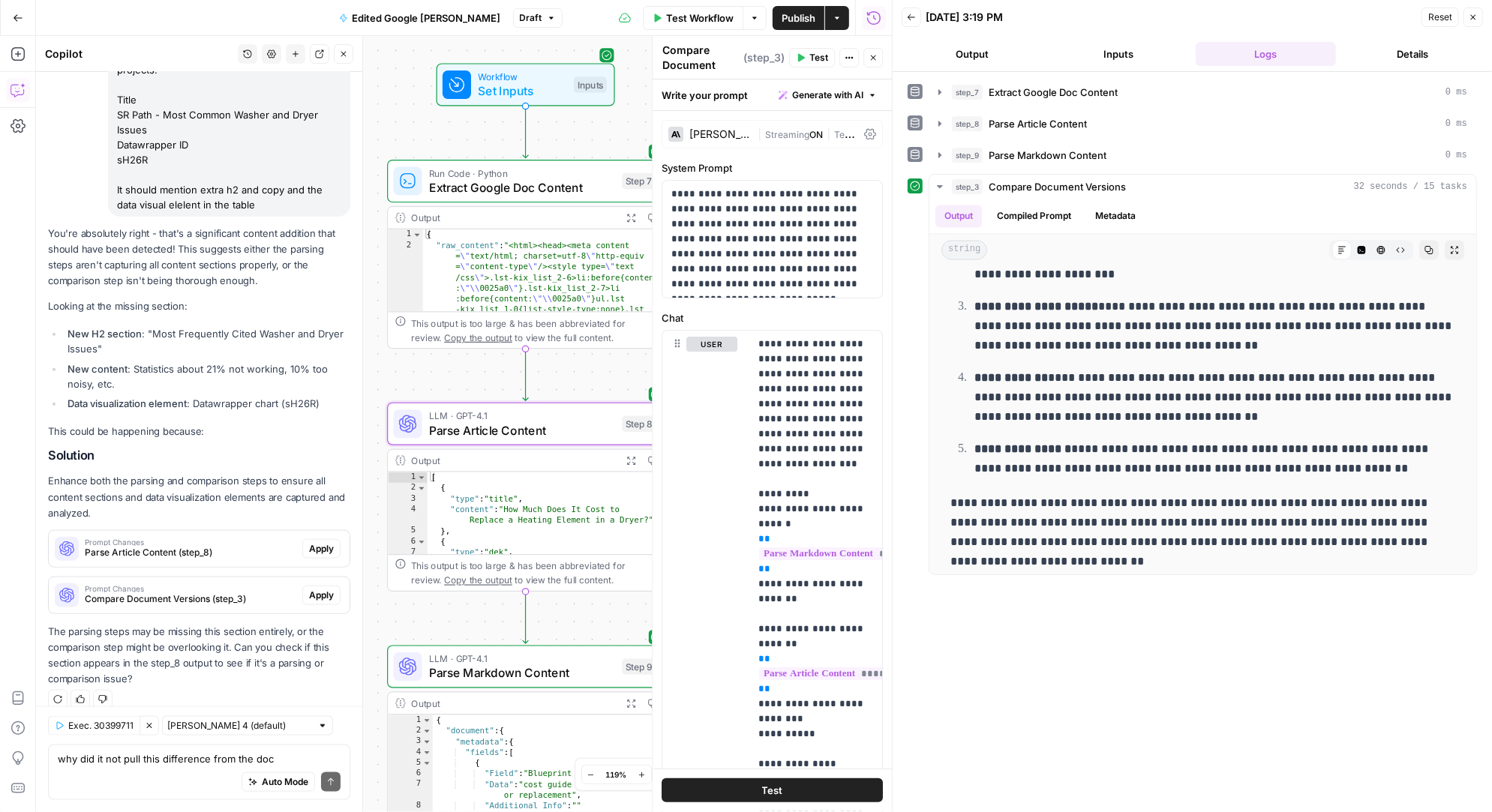
click at [316, 542] on span "Apply" at bounding box center [321, 548] width 25 height 13
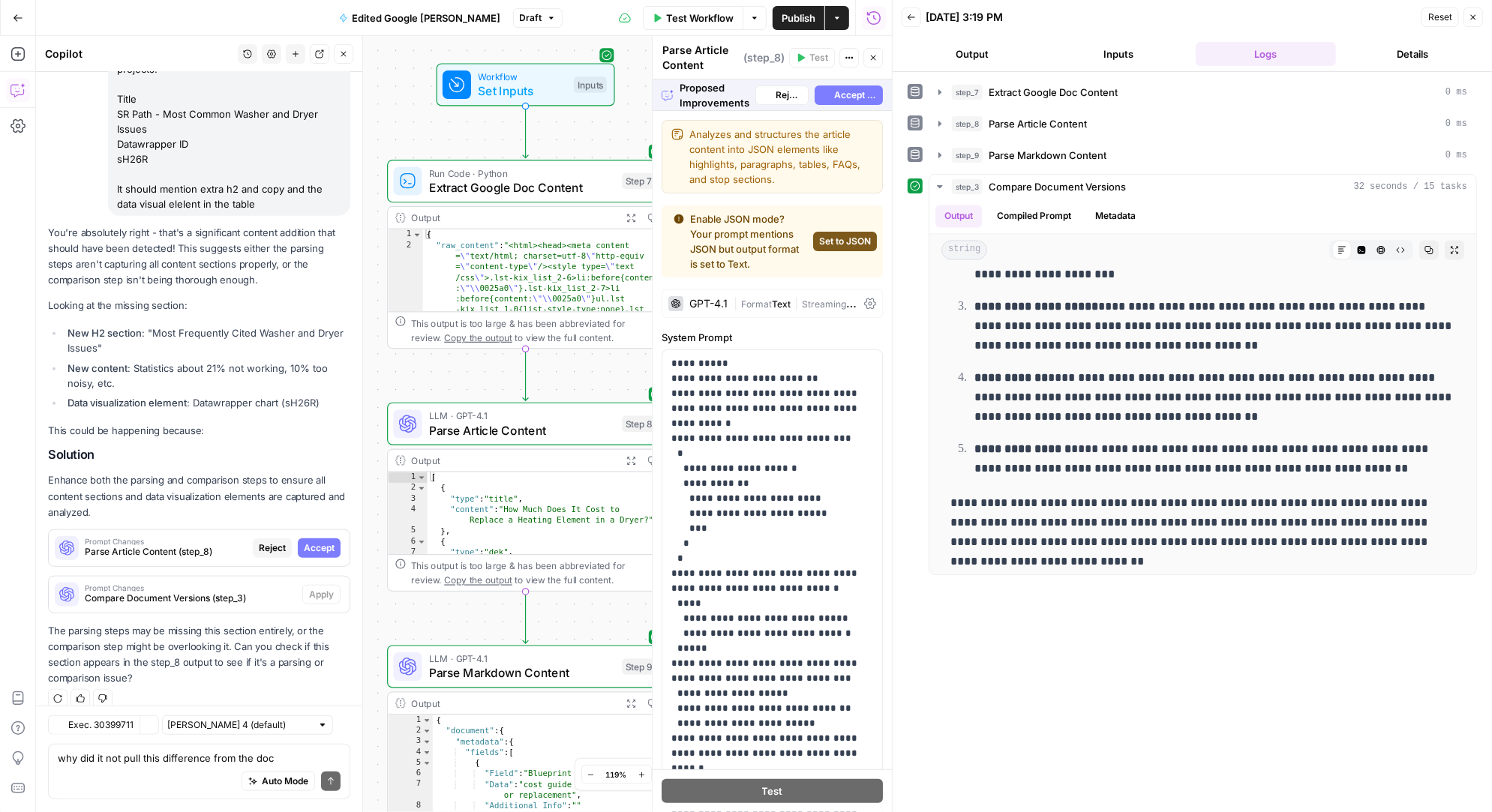
scroll to position [5306, 0]
click at [840, 95] on span "Accept All" at bounding box center [855, 94] width 42 height 13
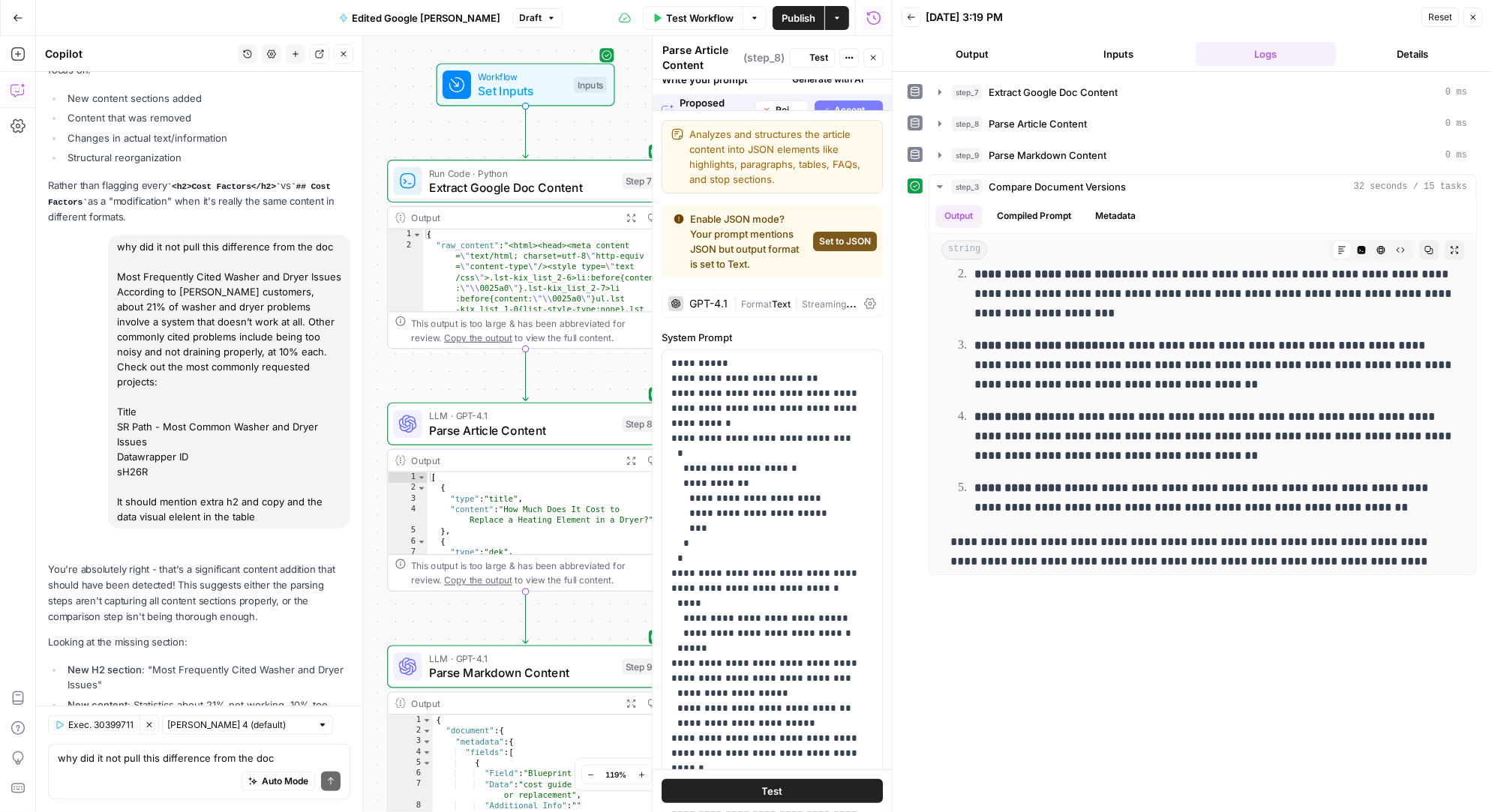
scroll to position [0, 0]
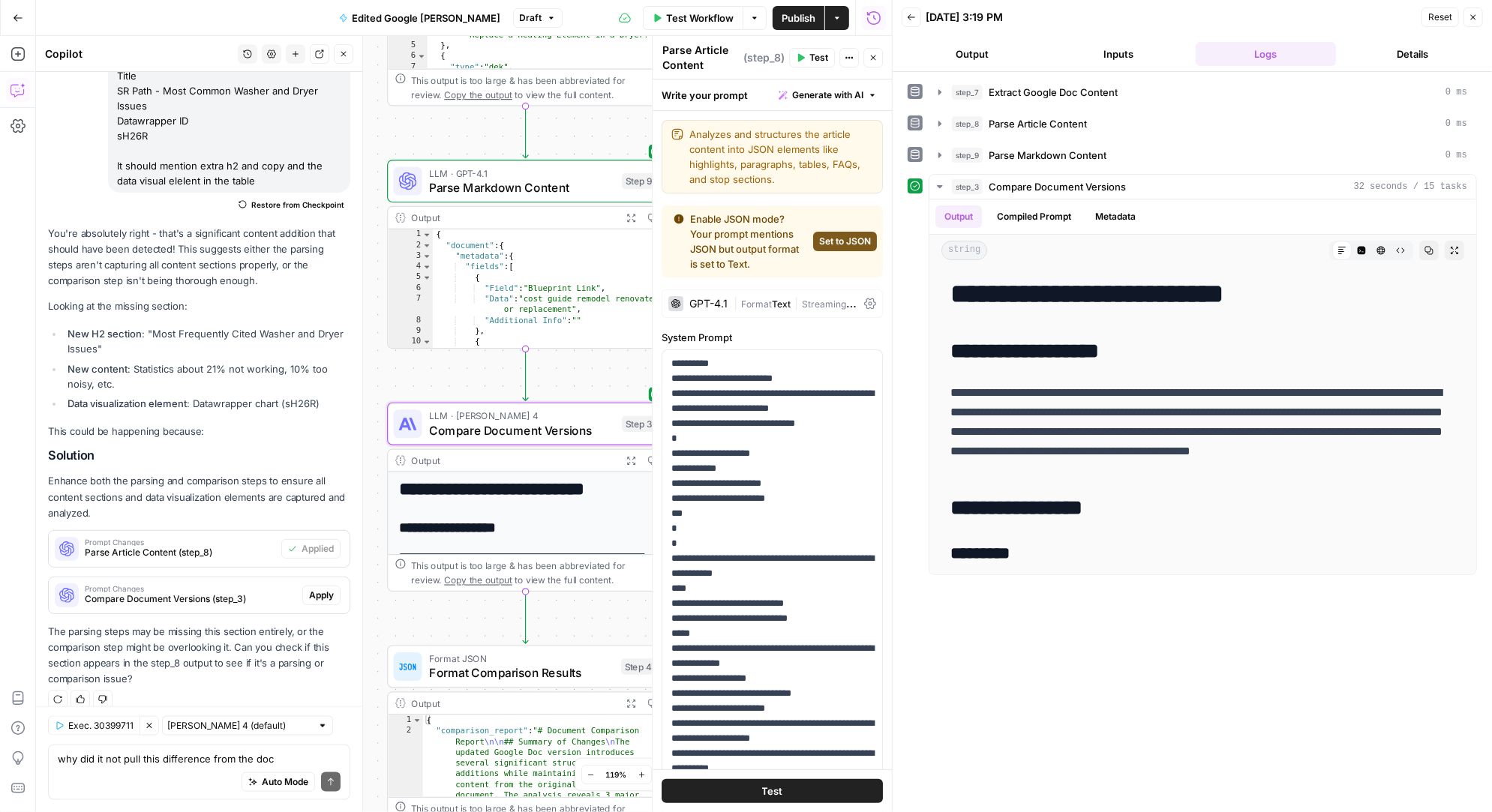
click at [321, 589] on span "Apply" at bounding box center [321, 595] width 25 height 13
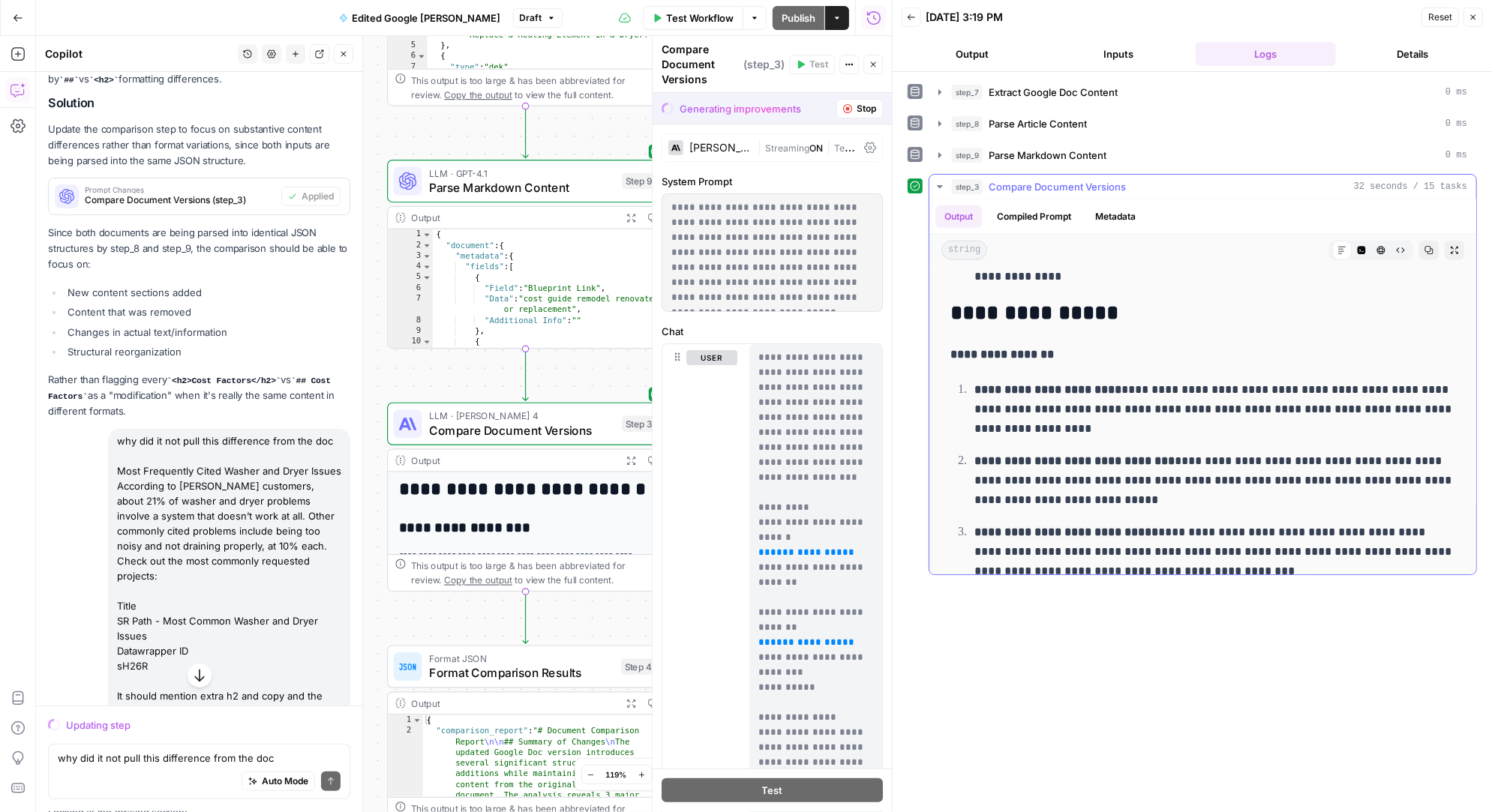
scroll to position [1617, 0]
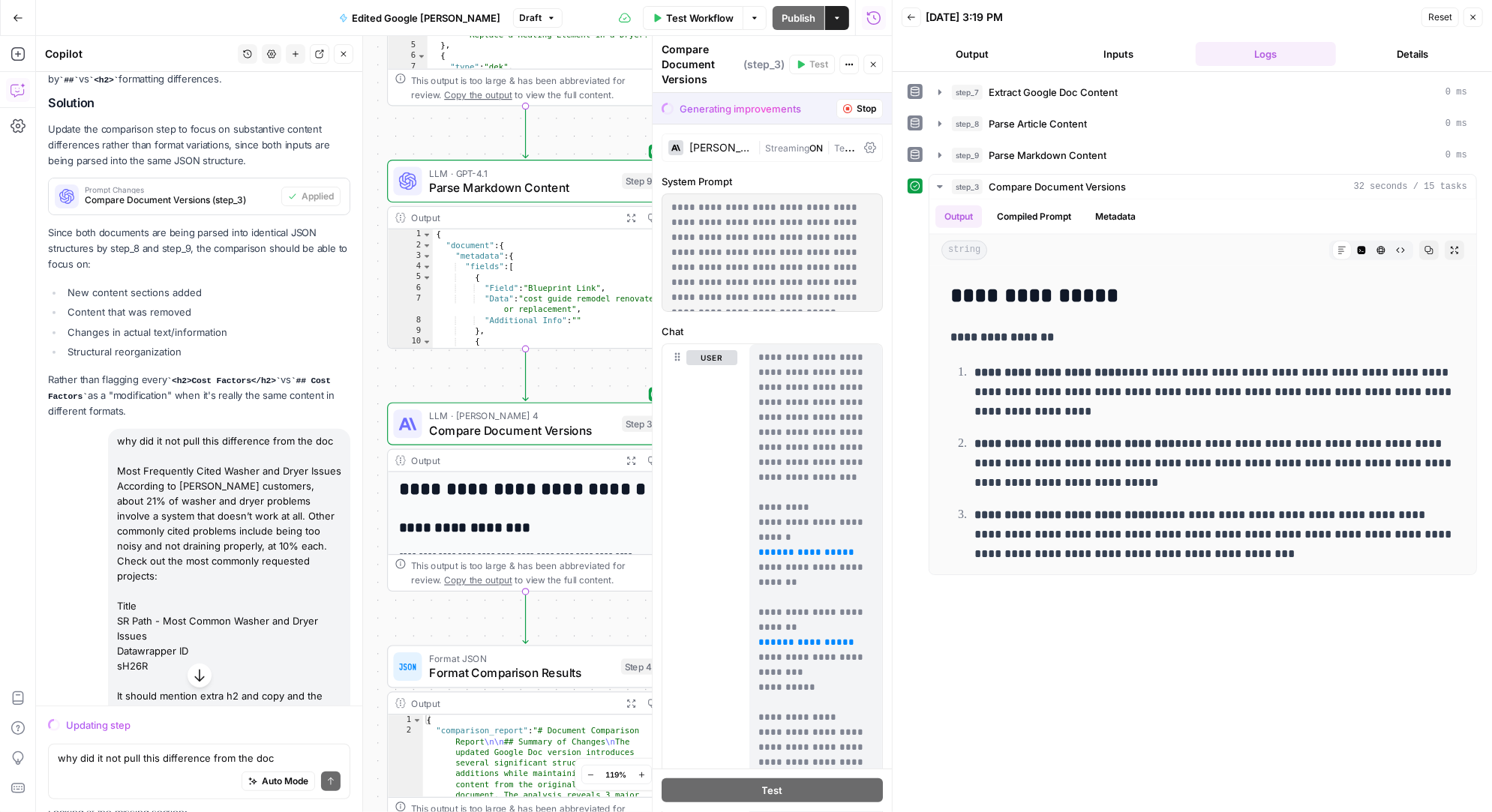
click at [1104, 56] on button "Inputs" at bounding box center [1119, 54] width 141 height 24
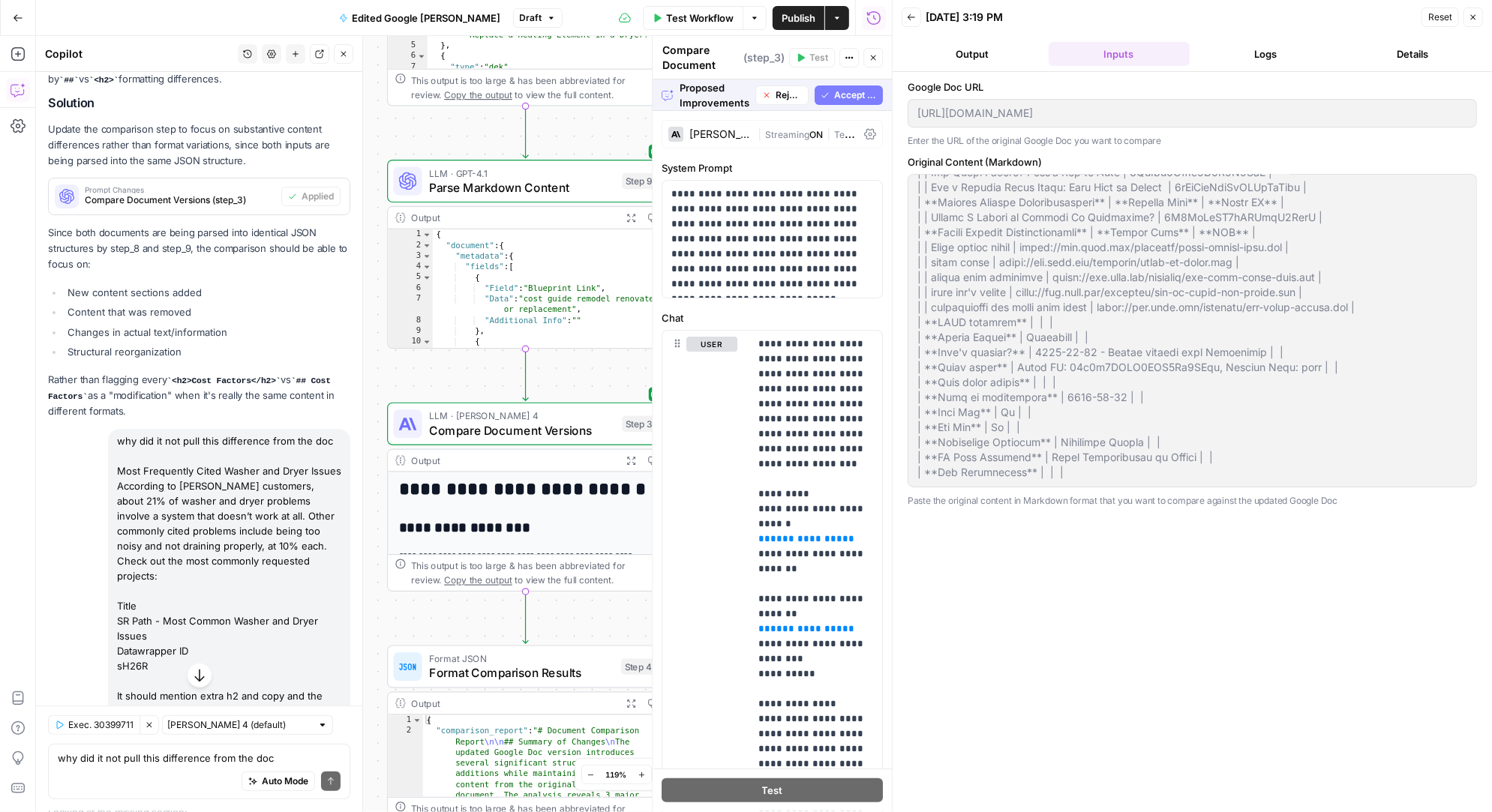
scroll to position [0, 0]
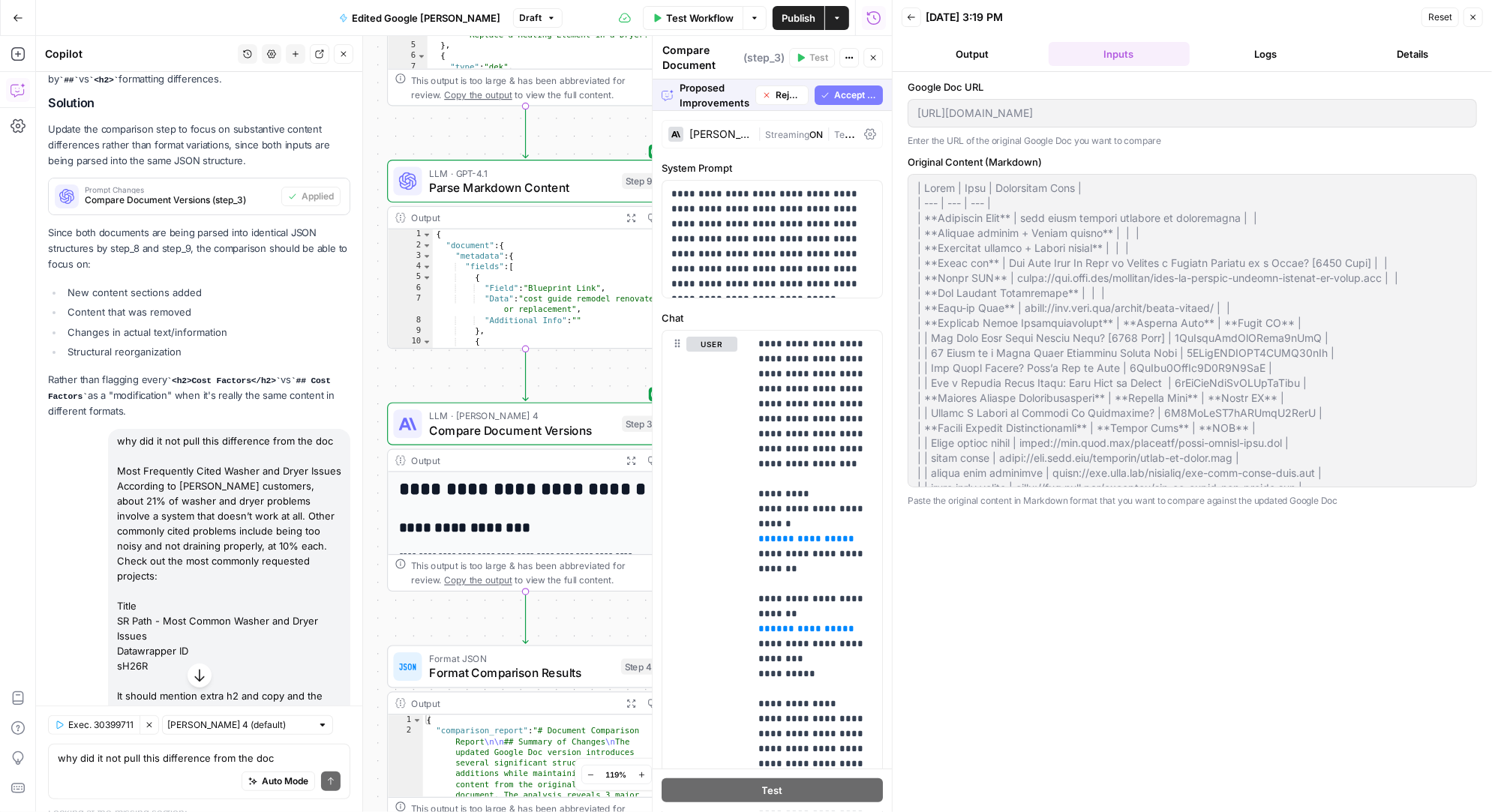
click at [842, 93] on span "Accept All" at bounding box center [855, 94] width 42 height 13
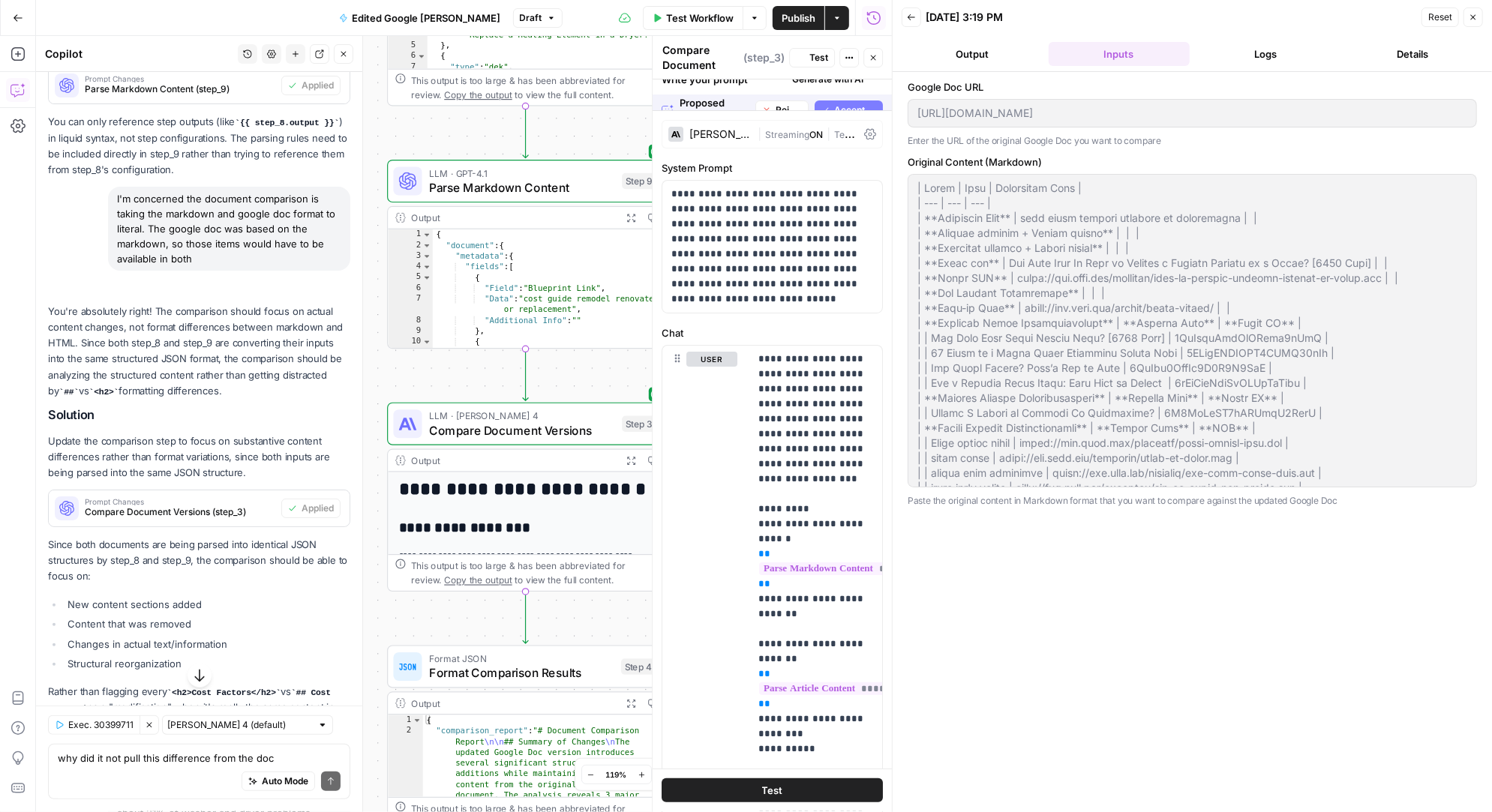
scroll to position [5112, 0]
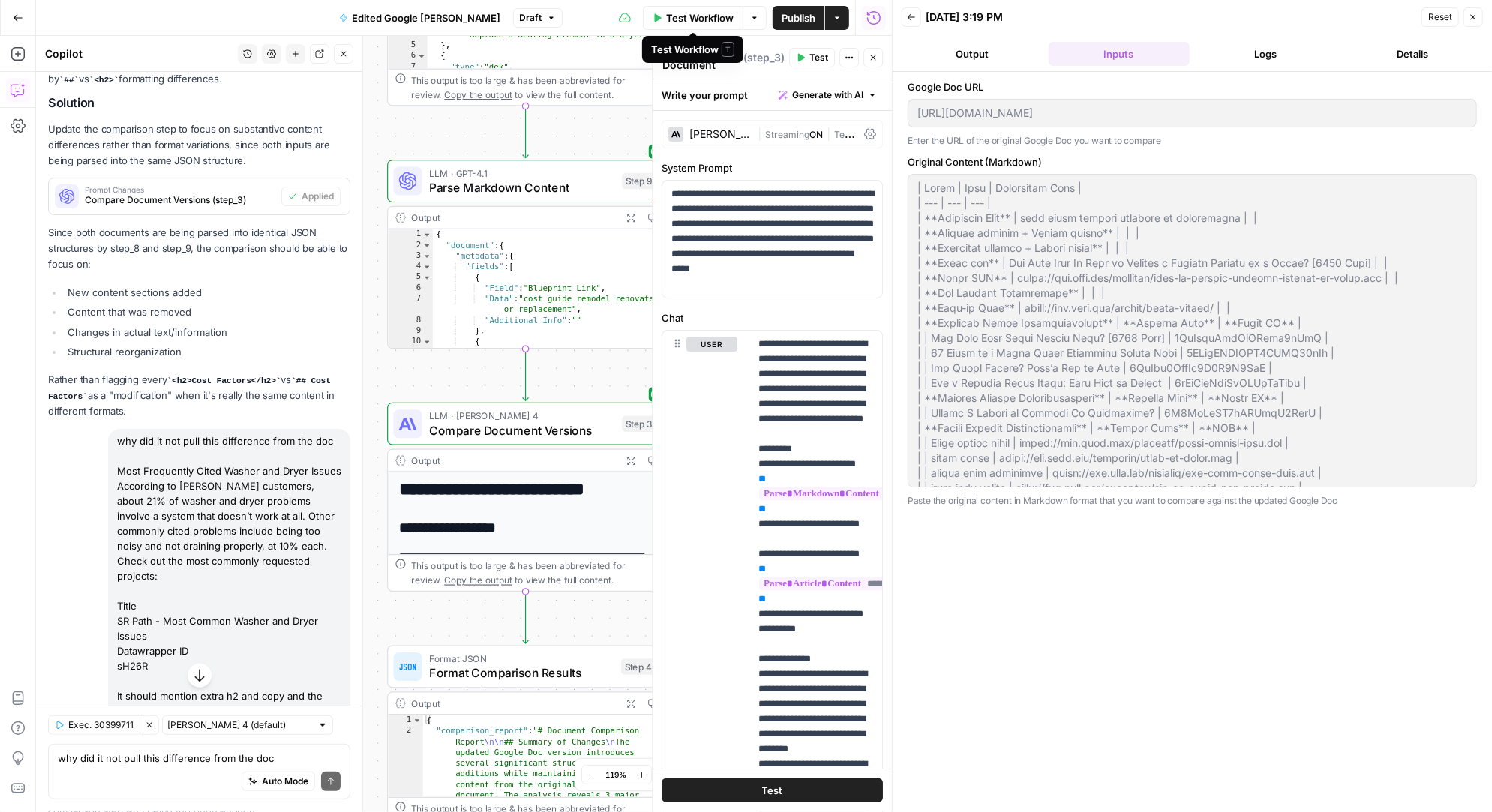
click at [697, 14] on span "Test Workflow" at bounding box center [699, 18] width 67 height 15
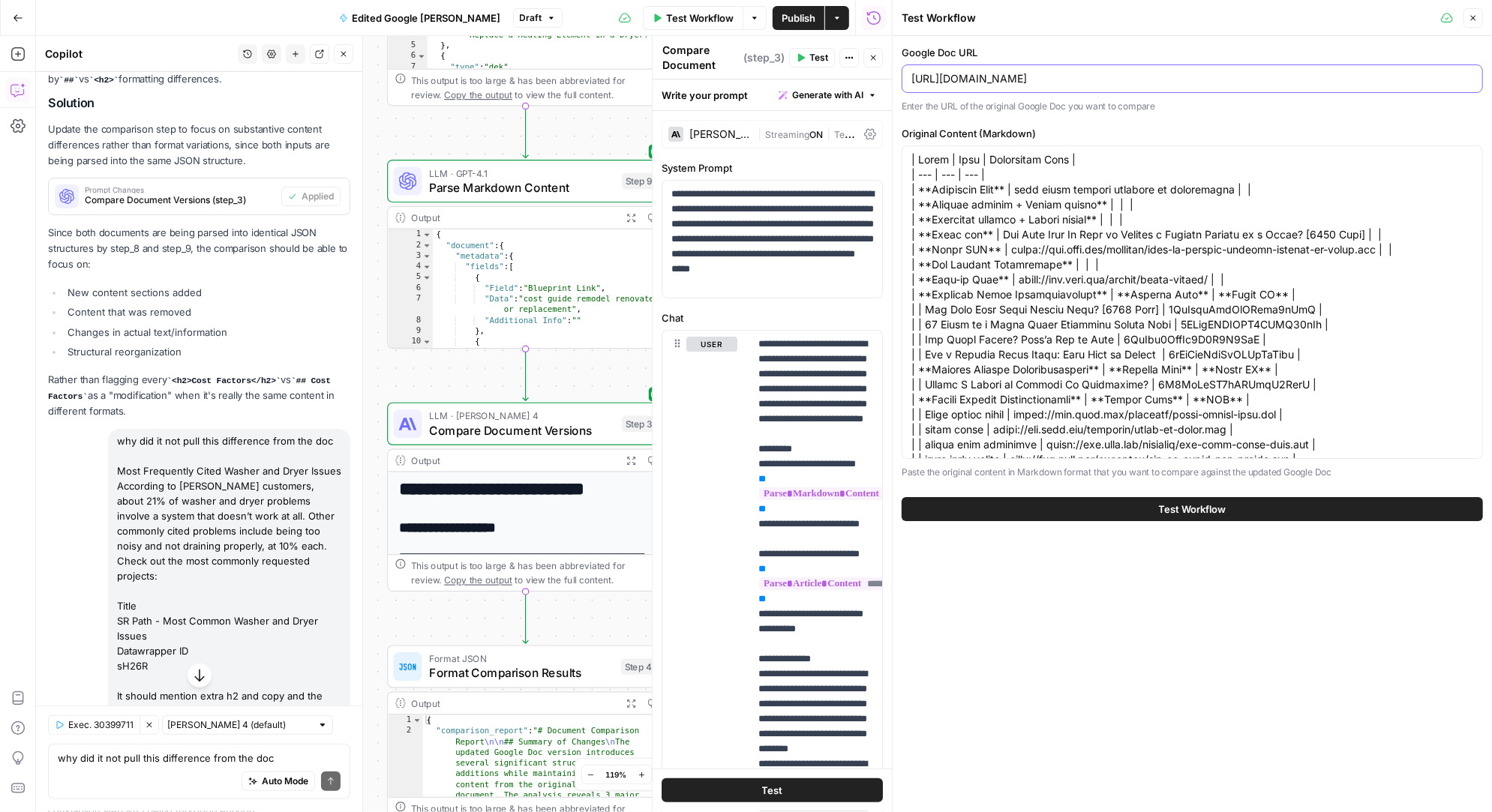
drag, startPoint x: 1412, startPoint y: 80, endPoint x: 897, endPoint y: 81, distance: 515.0
click at [897, 80] on div "Test Workflow Close Google Doc URL https://docs.google.com/document/d/1l2YSt_AF…" at bounding box center [1192, 406] width 600 height 812
paste input "BwMO7_R753_6dx0cKDfoAzBauBQkz0Zqpjo69go_tC4/edit?tab=t.0"
type input "[URL][DOMAIN_NAME]"
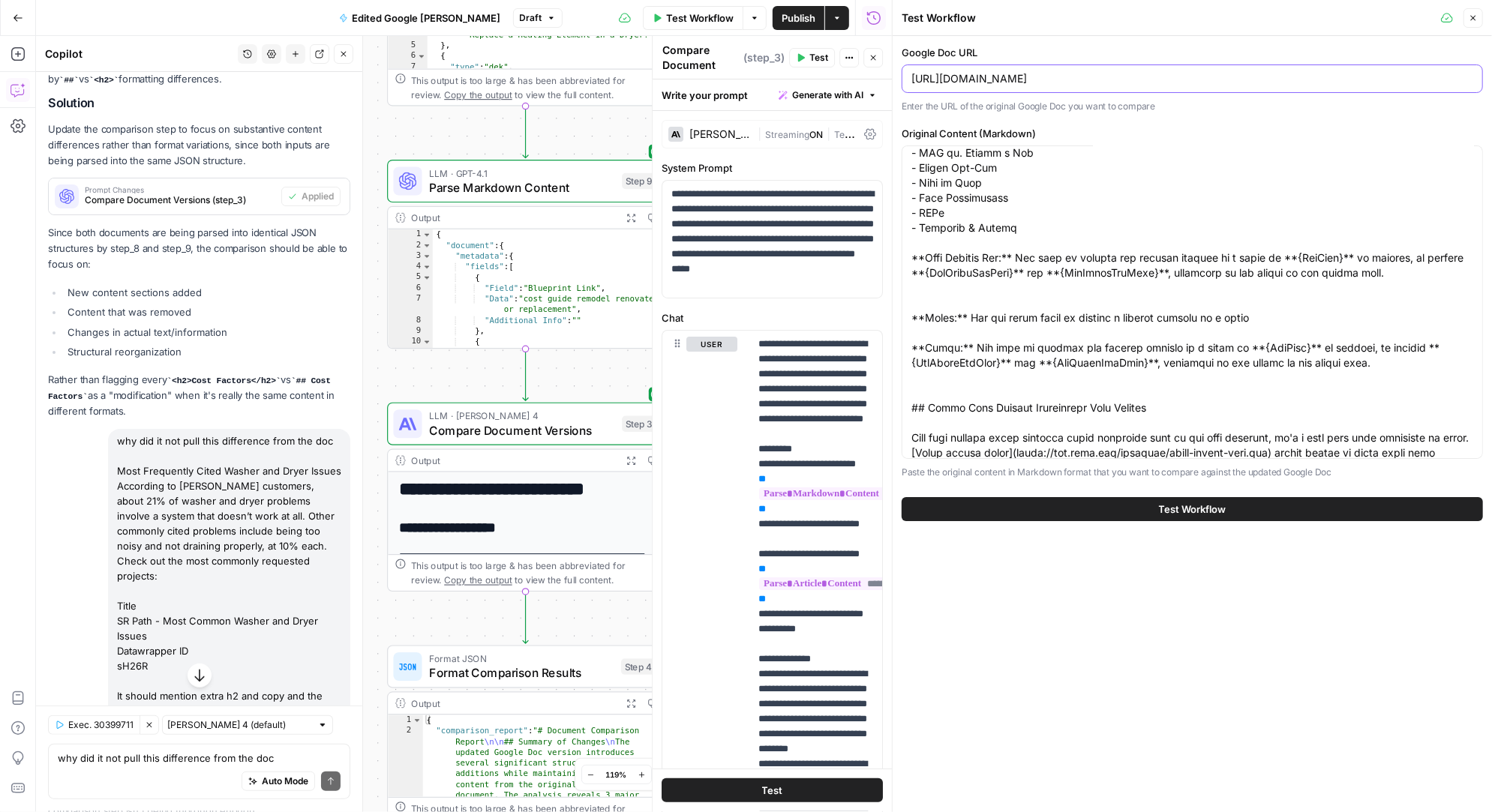
scroll to position [1045, 0]
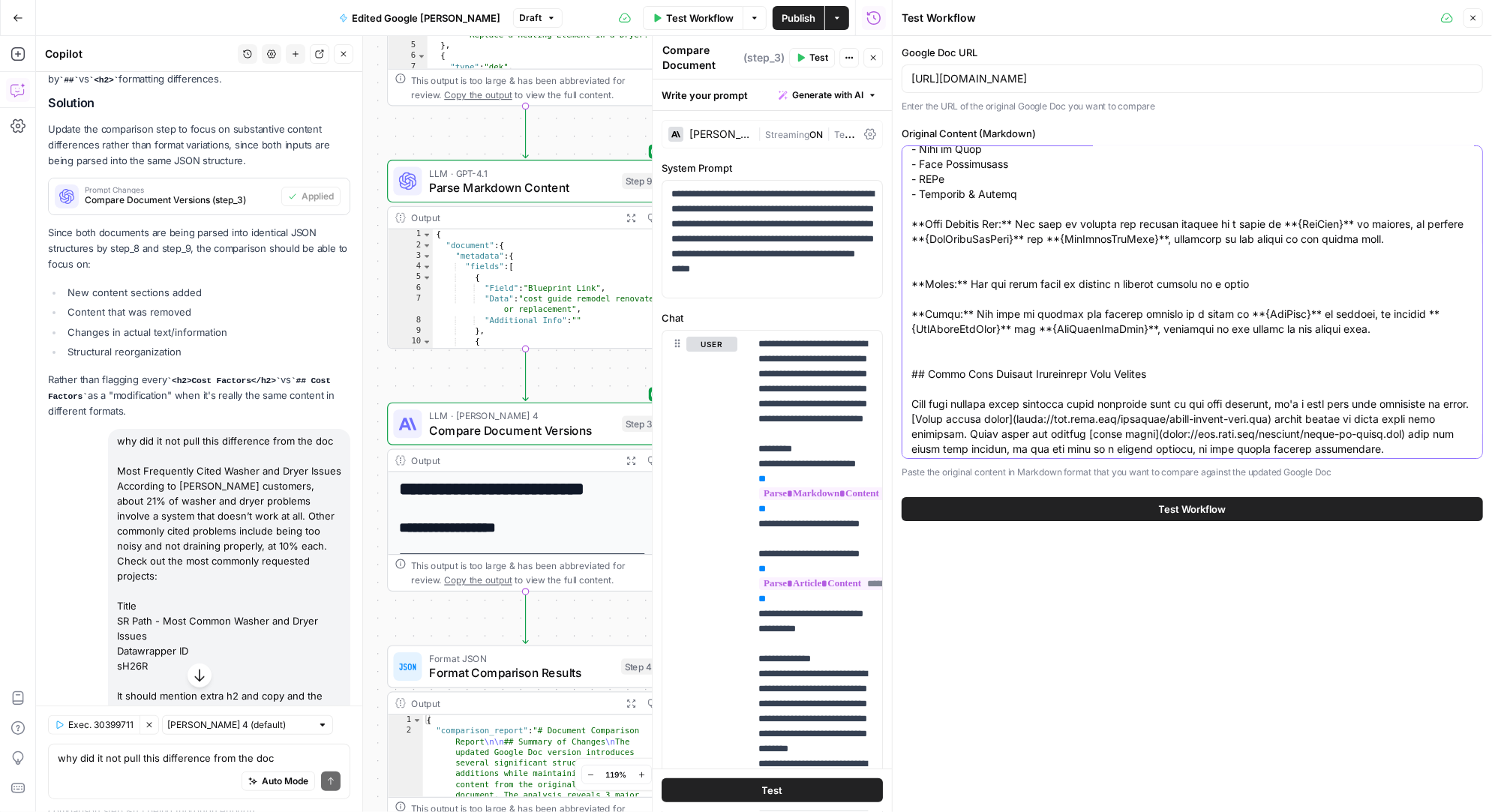
paste textarea "Field Data Additional Info Blueprint Link cost guide remodel renovate or replac…"
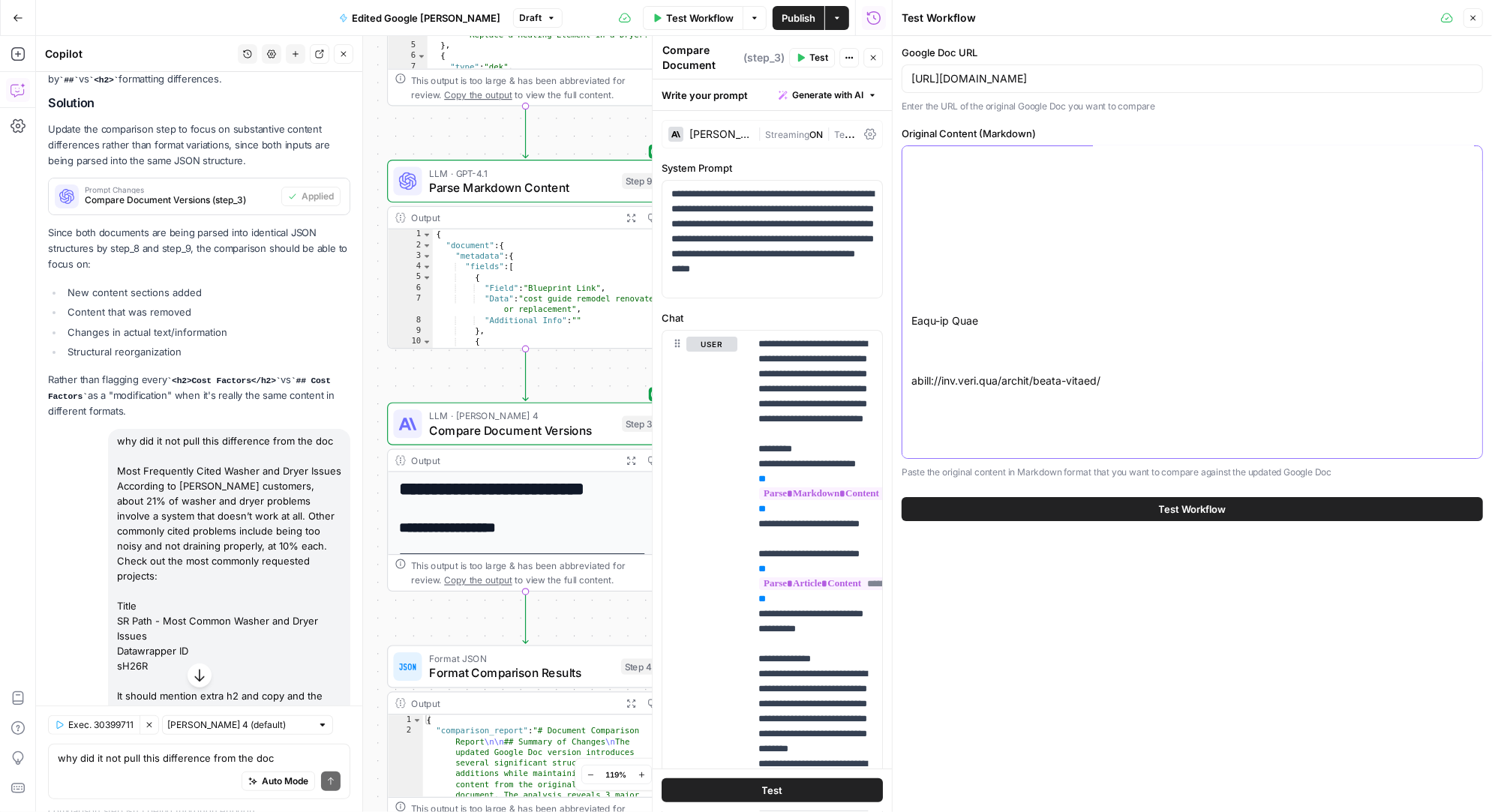
scroll to position [1311, 0]
type textarea "| Field | Data | Additional Info | | --- | --- | --- | | **Blueprint Link** | c…"
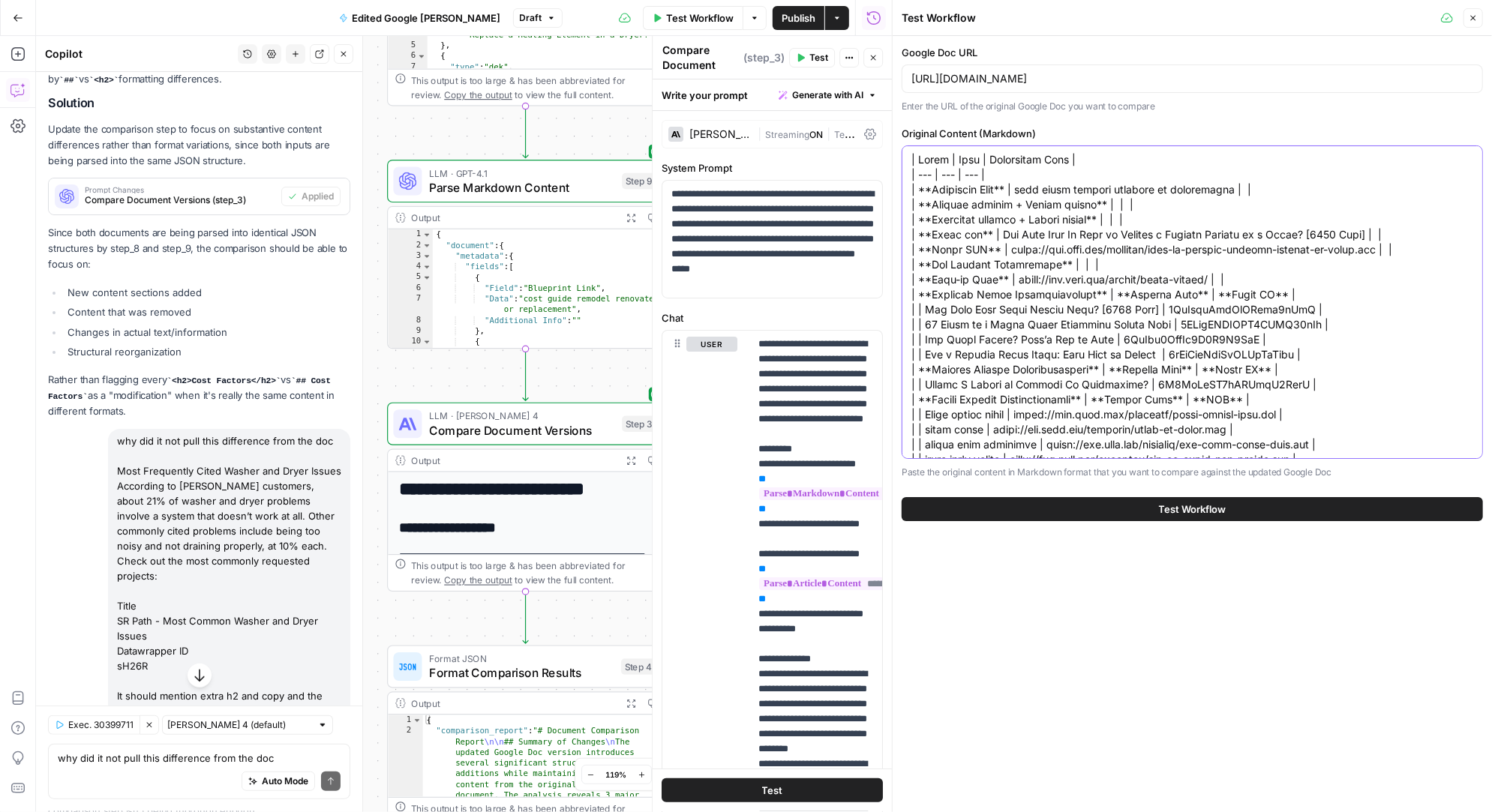
scroll to position [0, 0]
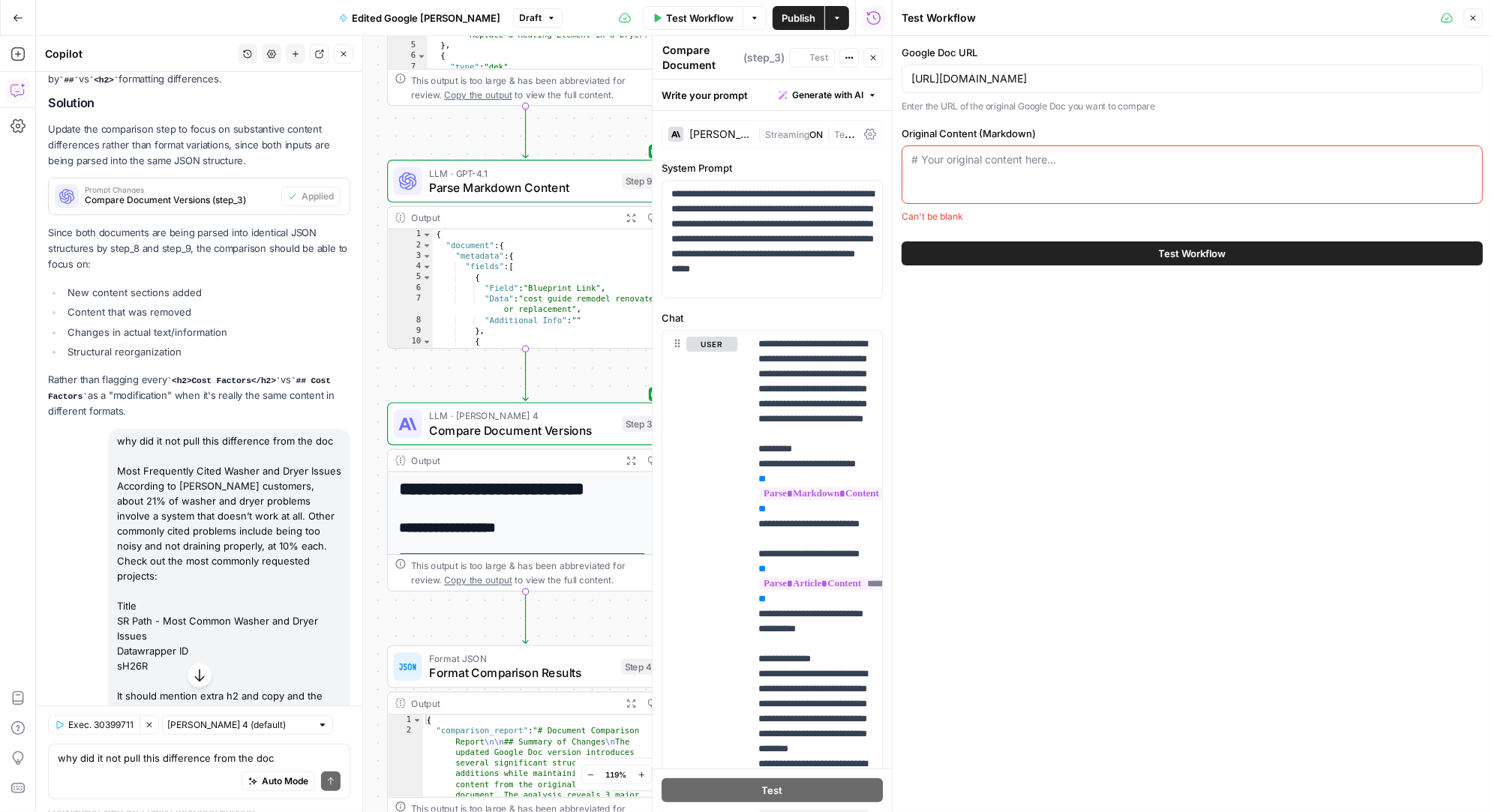
paste textarea "| Field | Data | Additional Info | | --- | --- | --- | | **Blueprint Link** | c…"
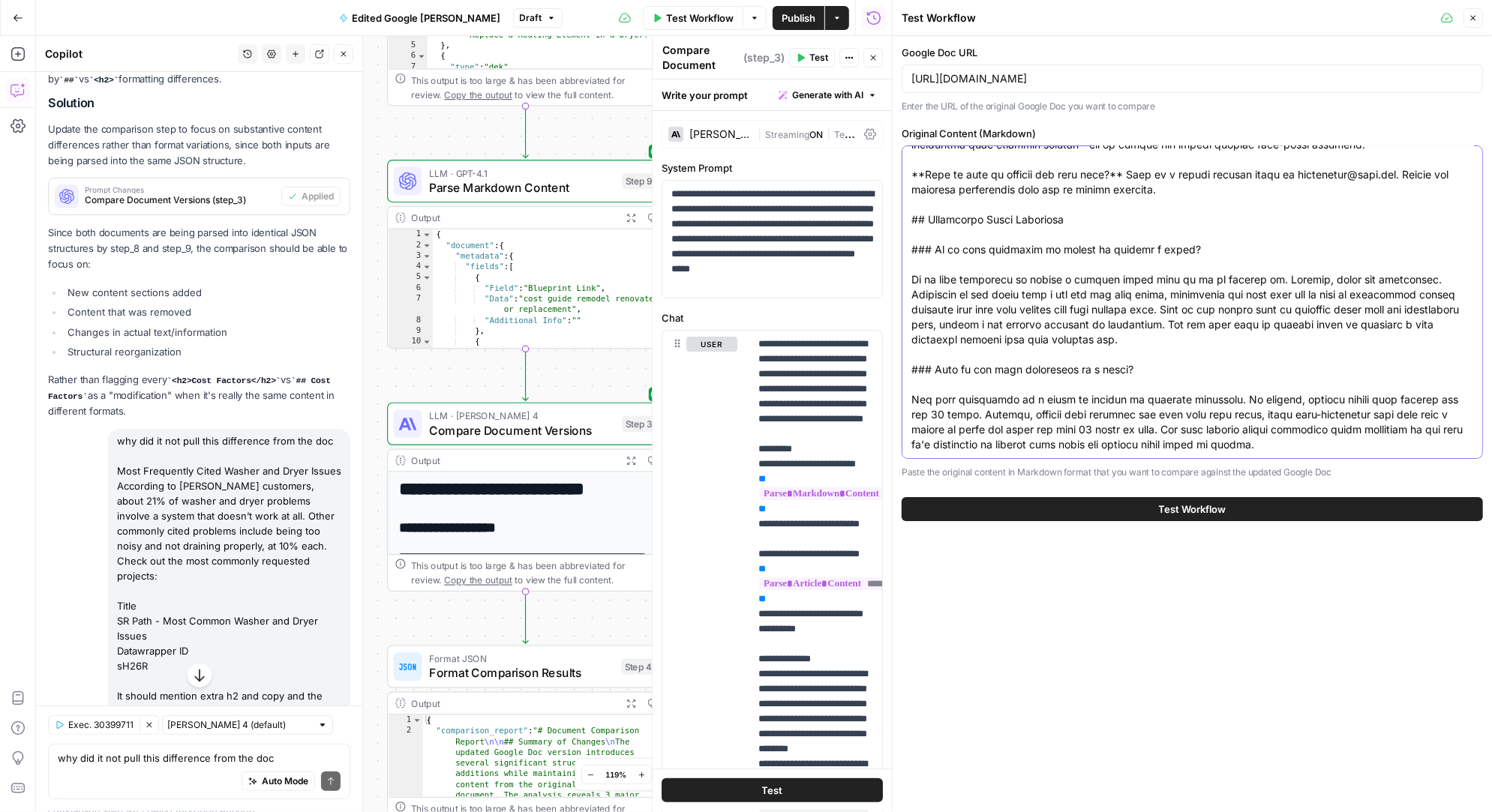
type textarea "| Field | Data | Additional Info | | --- | --- | --- | | **Blueprint Link** | c…"
click at [1010, 501] on button "Test Workflow" at bounding box center [1192, 508] width 581 height 24
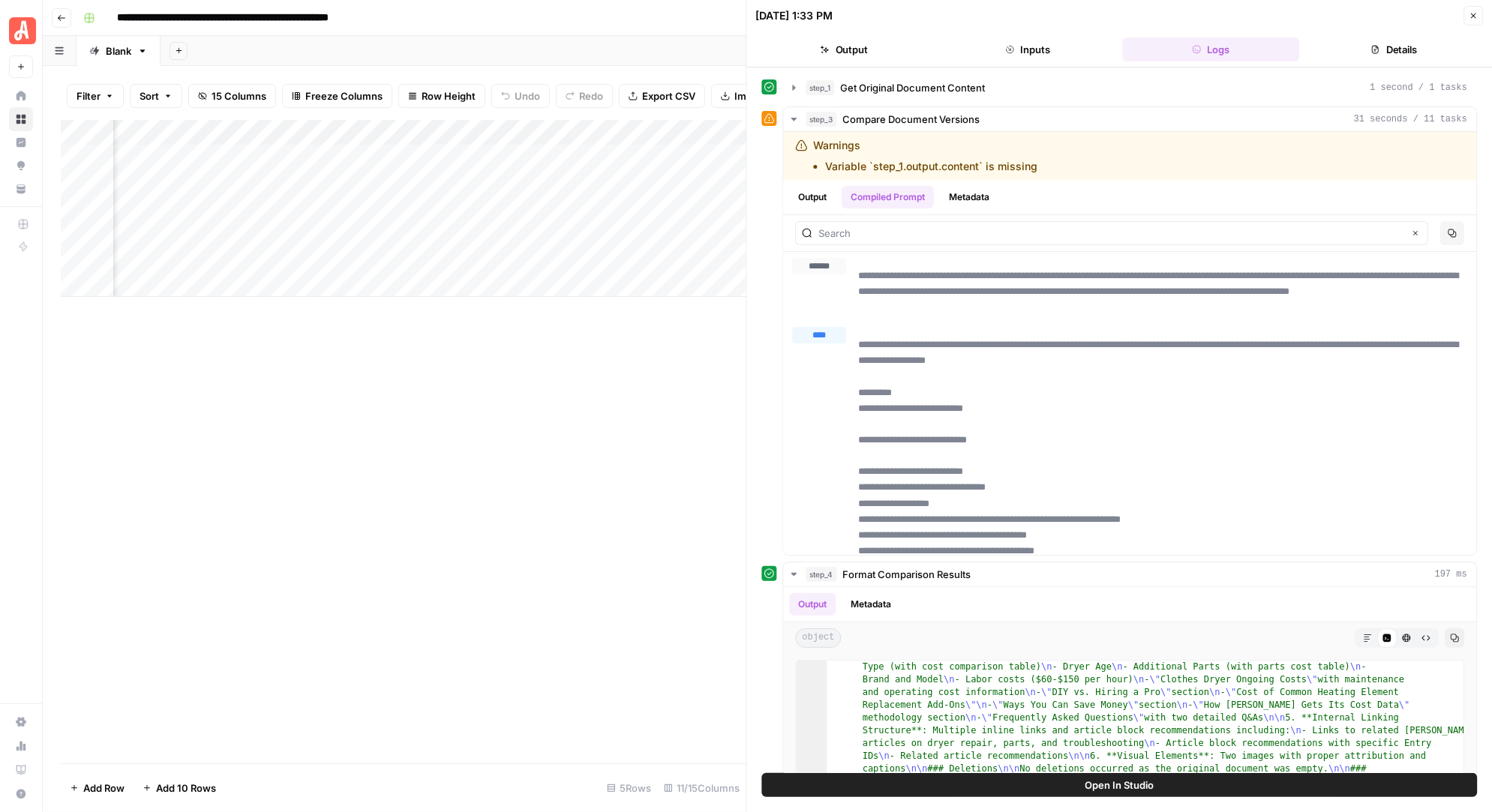
scroll to position [229, 0]
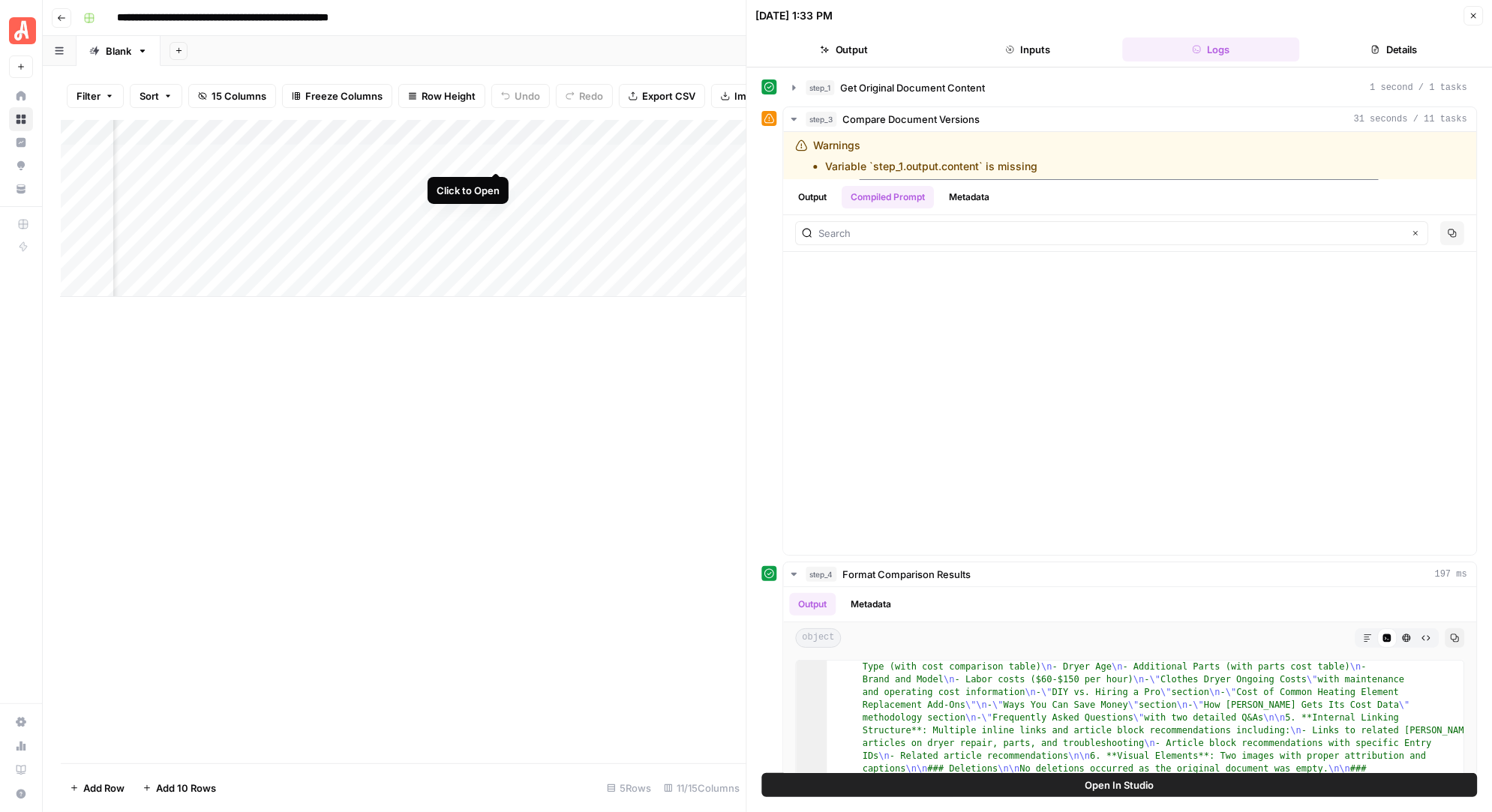
click at [494, 155] on div "Add Column" at bounding box center [403, 208] width 685 height 177
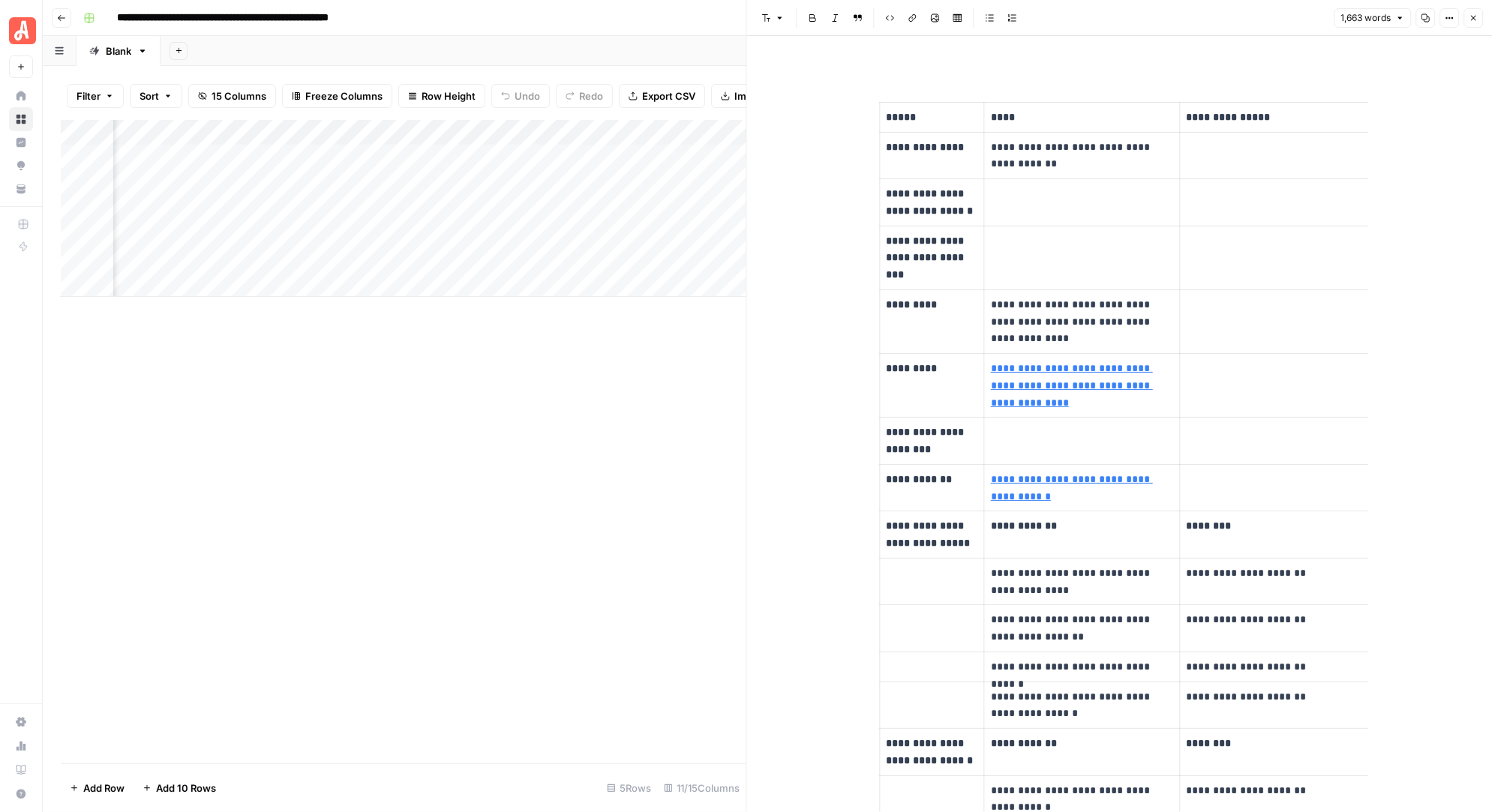
click at [1451, 18] on icon "button" at bounding box center [1449, 18] width 9 height 9
click at [1208, 158] on td at bounding box center [1277, 156] width 194 height 48
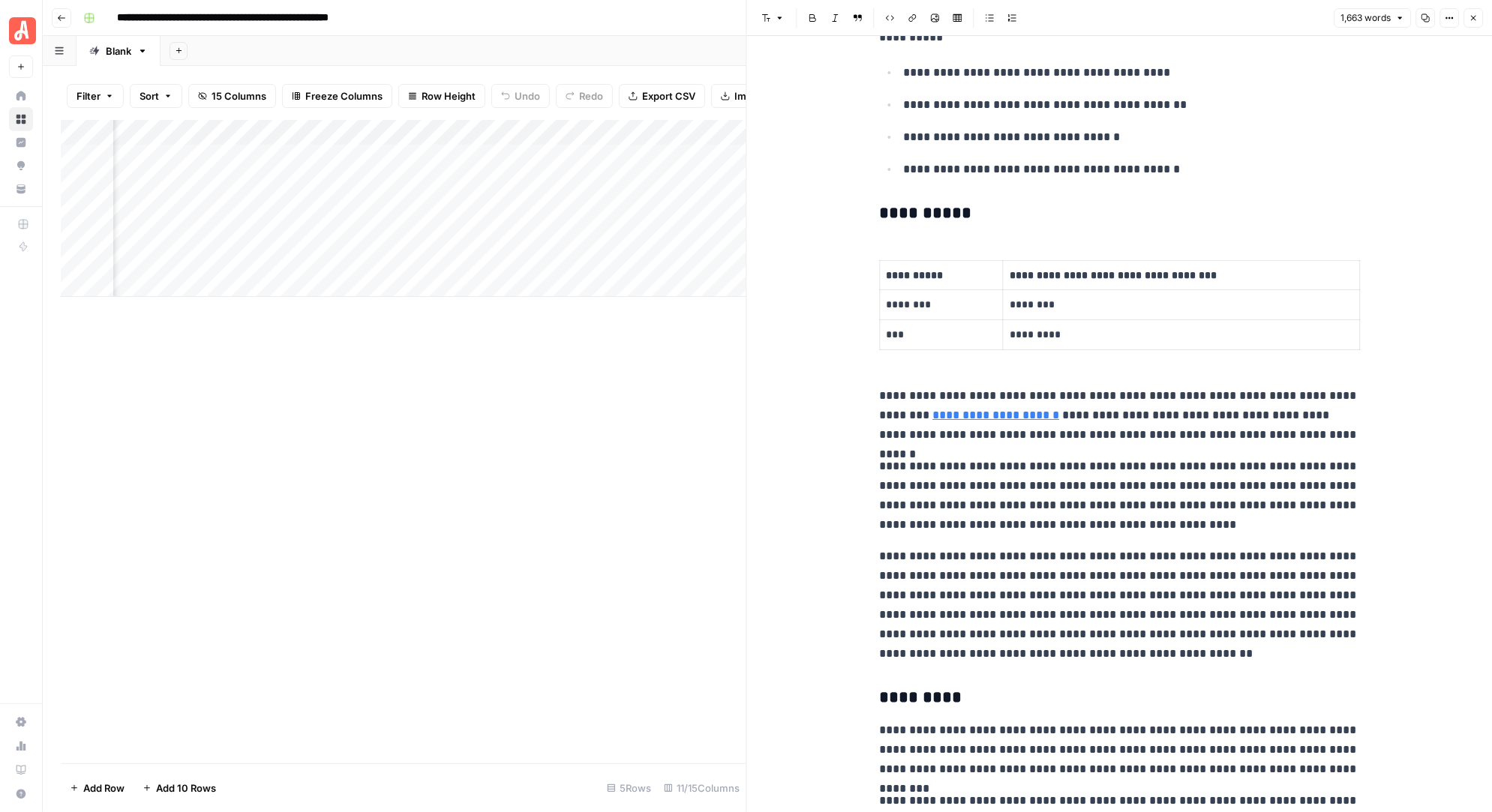
scroll to position [3183, 0]
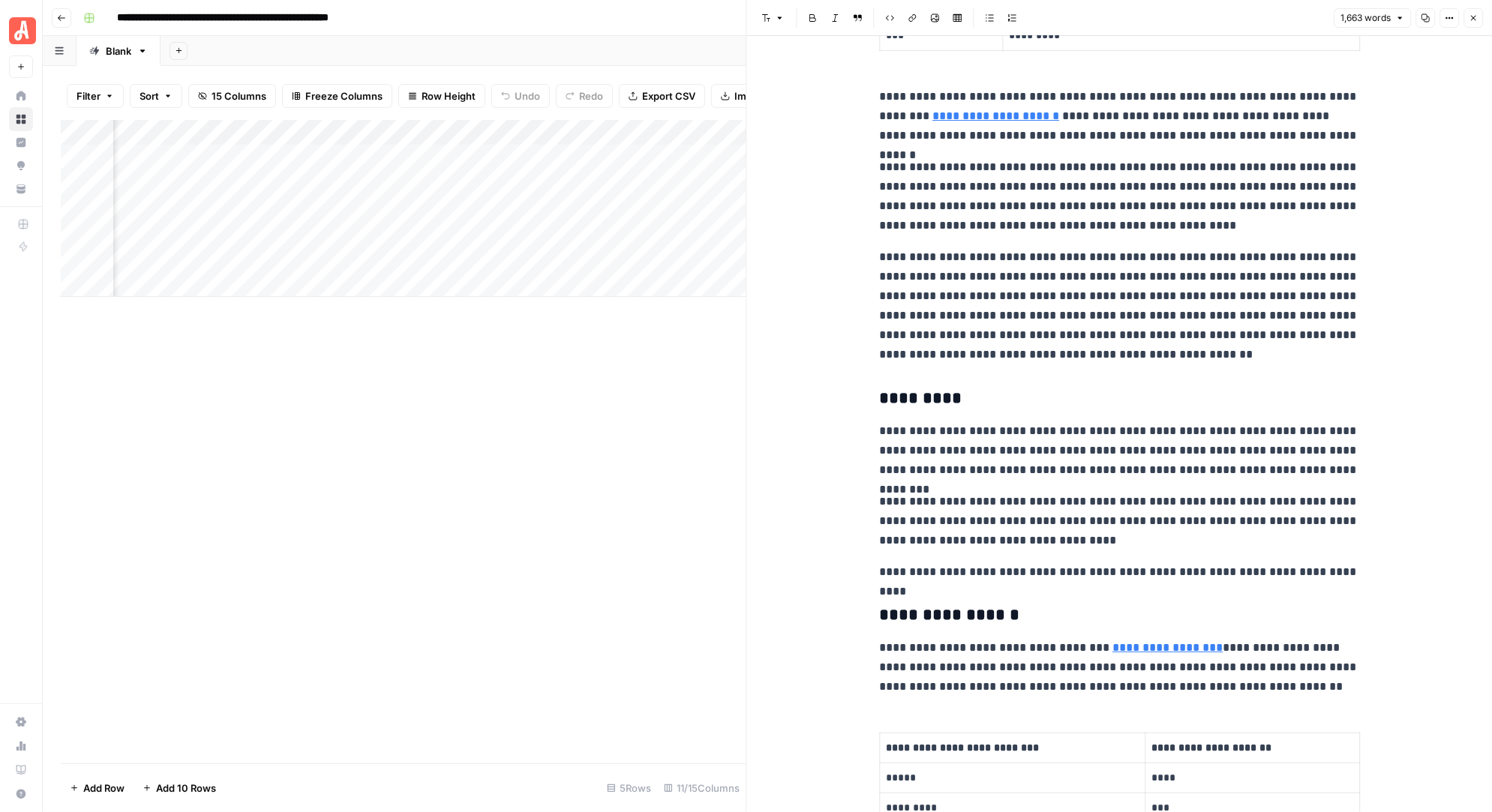
click at [1227, 264] on p "**********" at bounding box center [1119, 305] width 480 height 117
drag, startPoint x: 1225, startPoint y: 268, endPoint x: 1074, endPoint y: 252, distance: 151.8
click at [1074, 252] on p "**********" at bounding box center [1119, 305] width 480 height 117
click at [1165, 421] on p "**********" at bounding box center [1119, 450] width 480 height 58
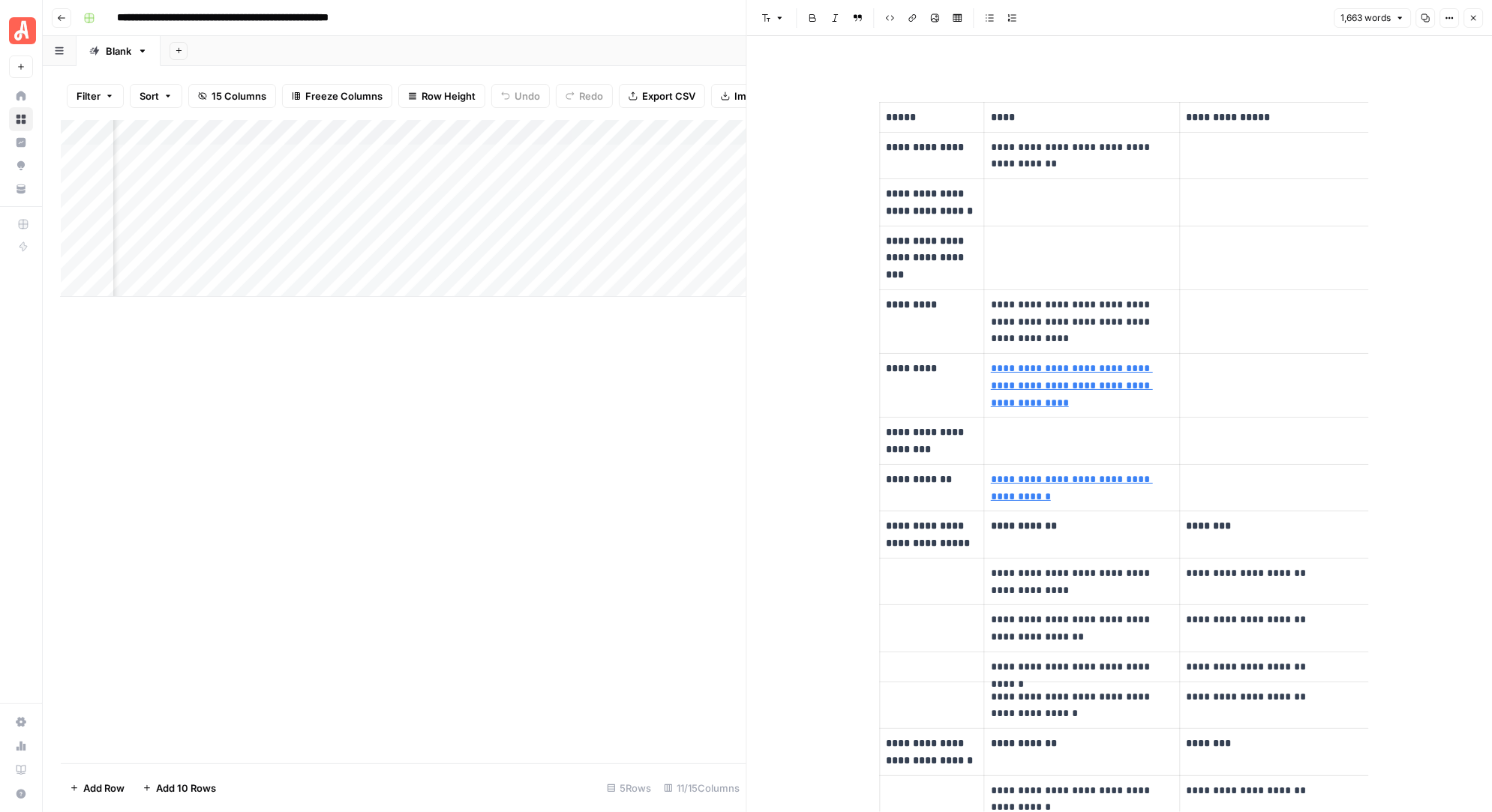
scroll to position [0, 0]
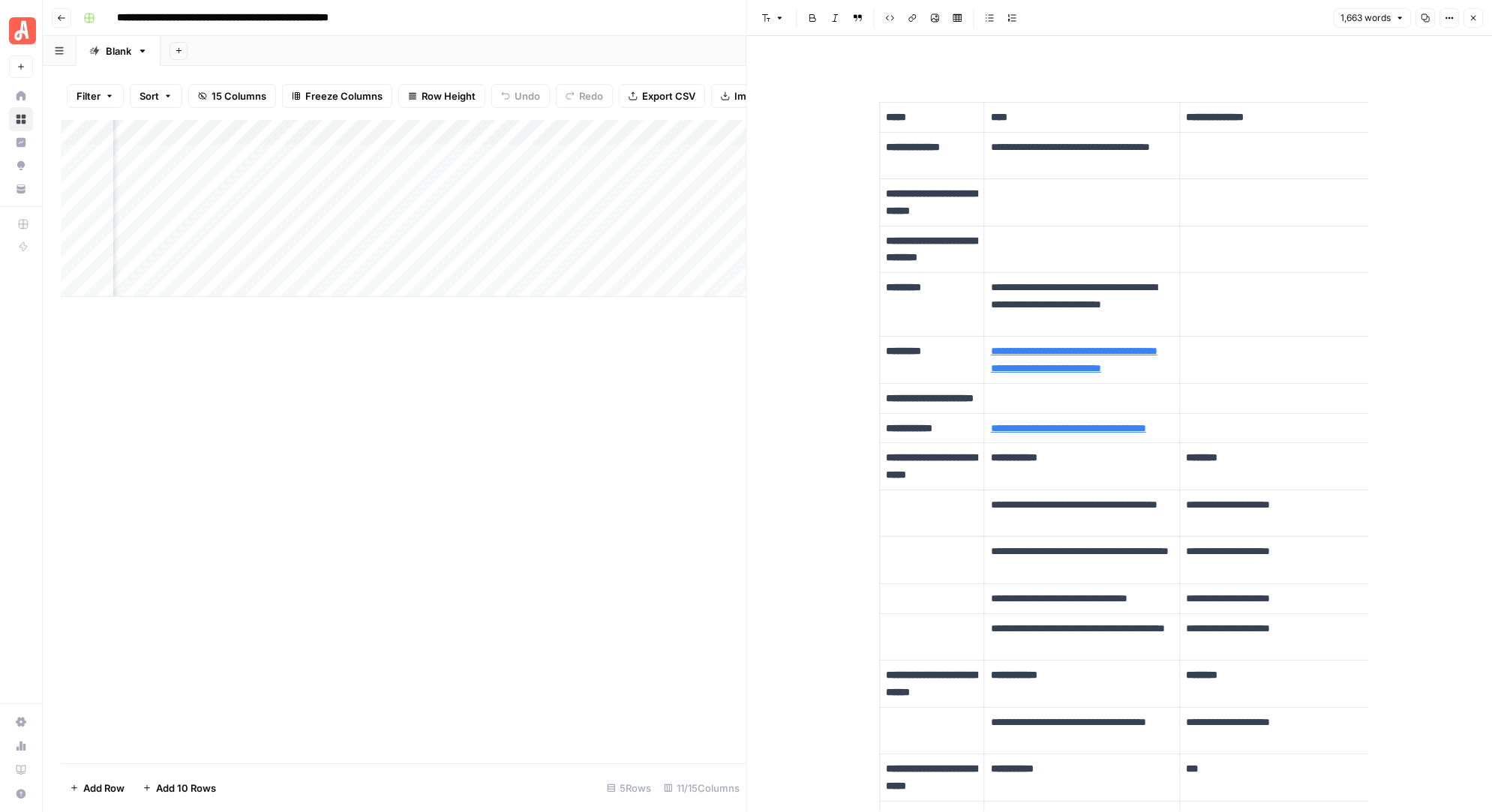
click at [499, 133] on div "Add Column" at bounding box center [403, 208] width 685 height 177
click at [1074, 144] on p "**********" at bounding box center [1081, 155] width 183 height 34
click at [1444, 18] on icon "button" at bounding box center [1449, 18] width 9 height 9
click at [1424, 17] on icon "button" at bounding box center [1425, 18] width 9 height 9
click at [497, 156] on div "Add Column" at bounding box center [403, 208] width 685 height 177
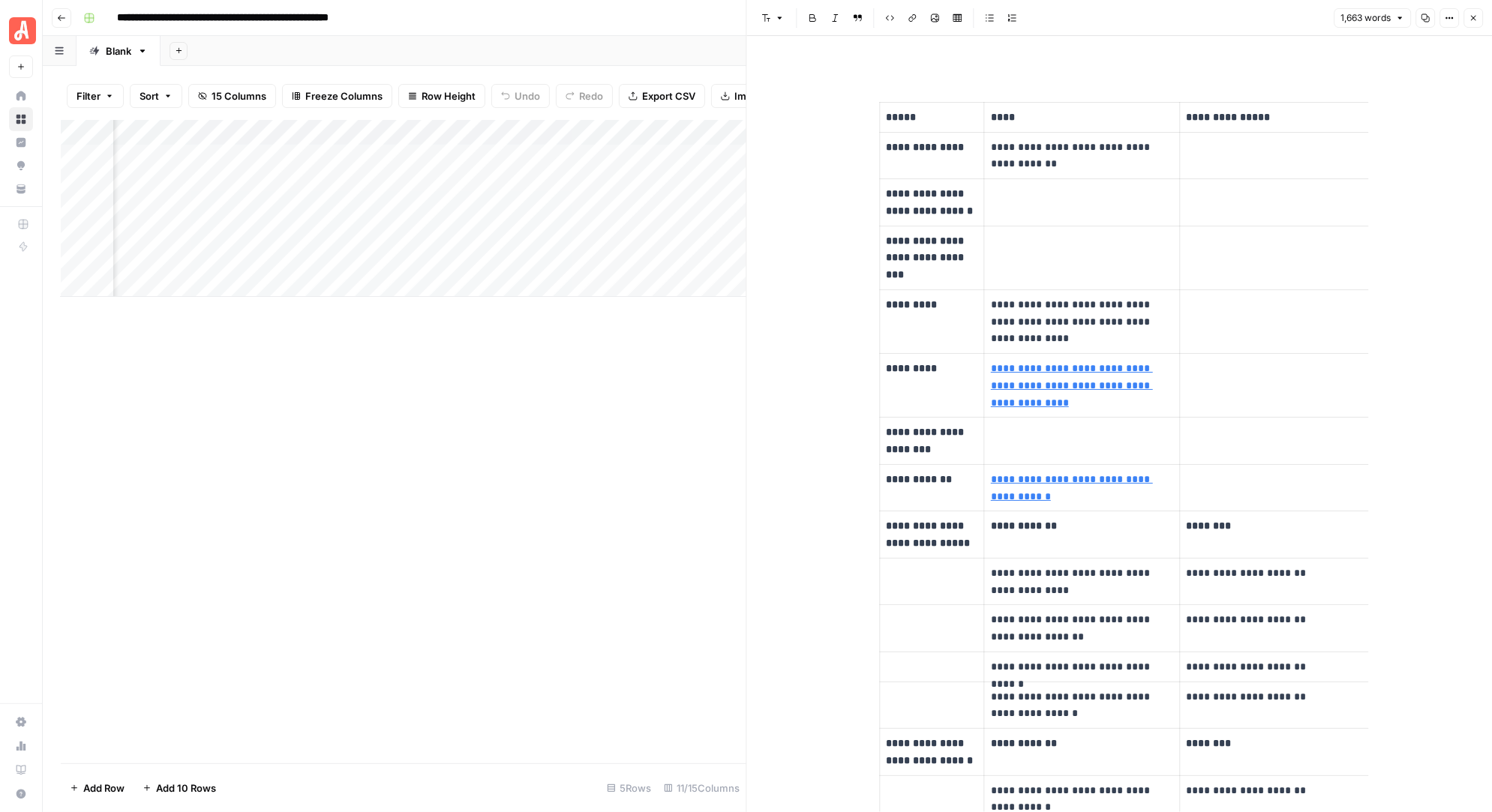
click at [775, 17] on icon "button" at bounding box center [780, 18] width 9 height 9
click at [1015, 17] on button "Numbered list" at bounding box center [1013, 18] width 19 height 19
click at [1013, 19] on icon "button" at bounding box center [1013, 18] width 9 height 9
click at [1450, 18] on icon "button" at bounding box center [1449, 19] width 3 height 3
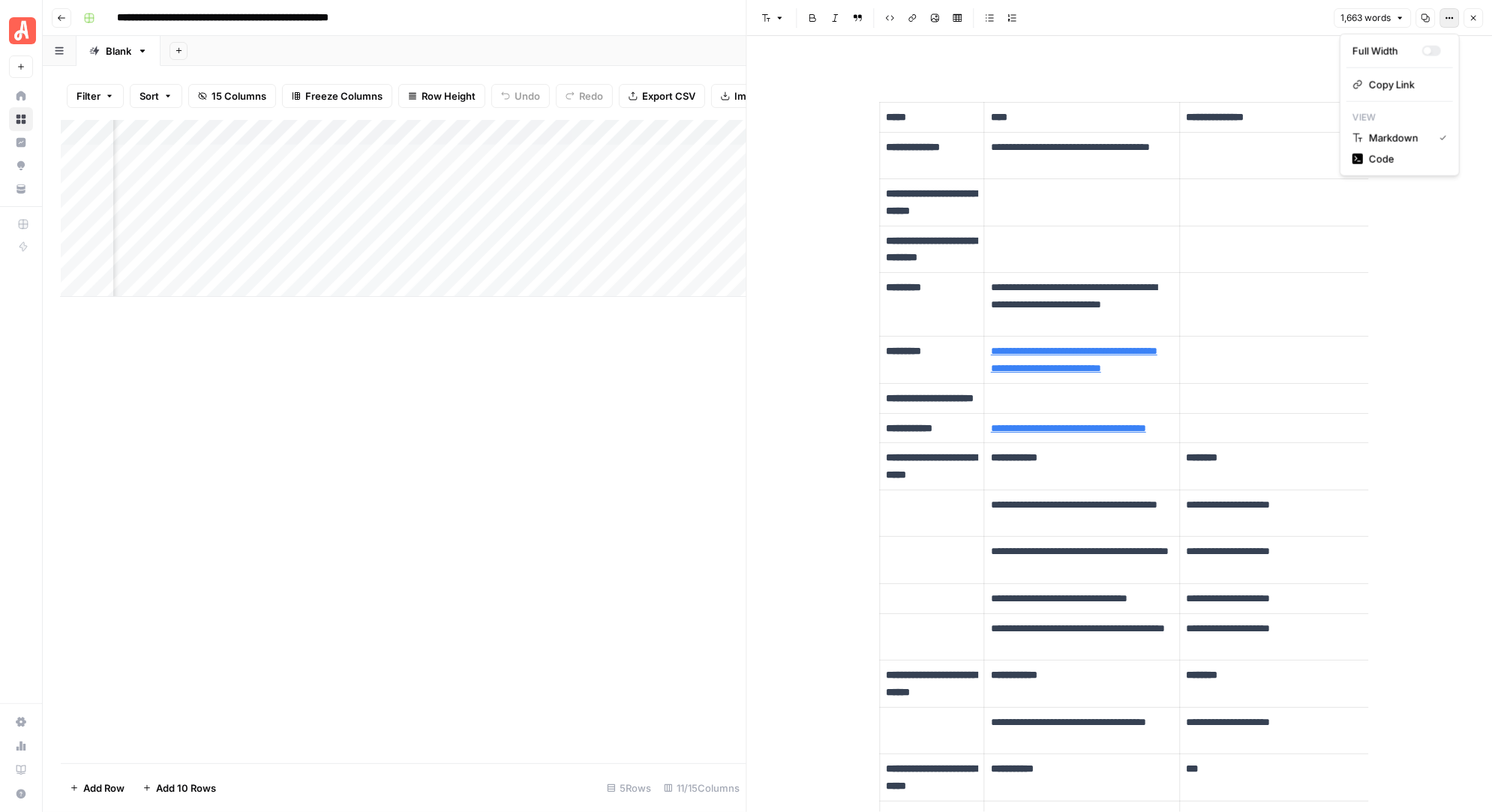
scroll to position [0, 122]
click at [502, 155] on div "Add Column" at bounding box center [403, 208] width 685 height 177
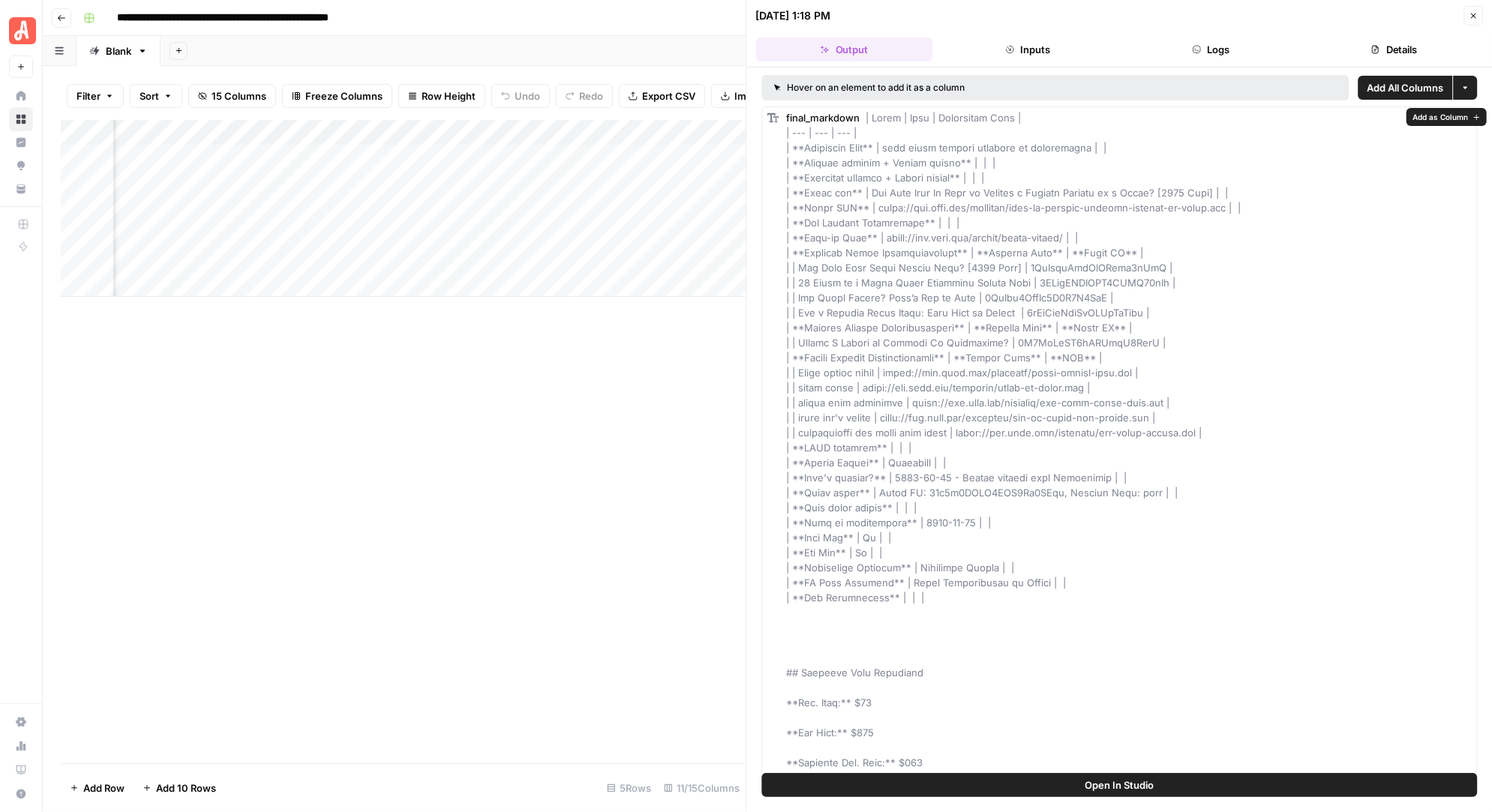
drag, startPoint x: 867, startPoint y: 116, endPoint x: 920, endPoint y: 218, distance: 114.9
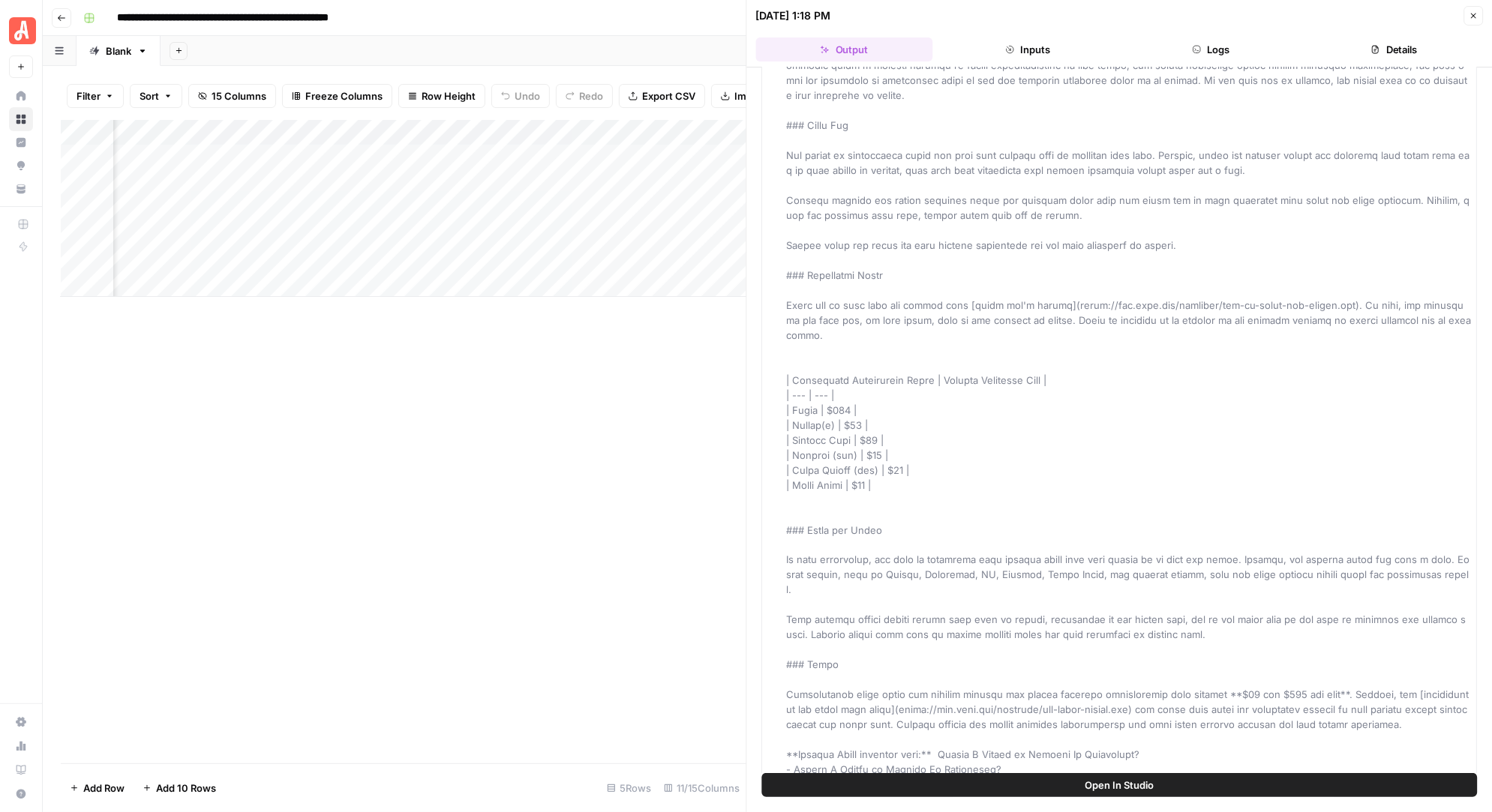
scroll to position [3141, 0]
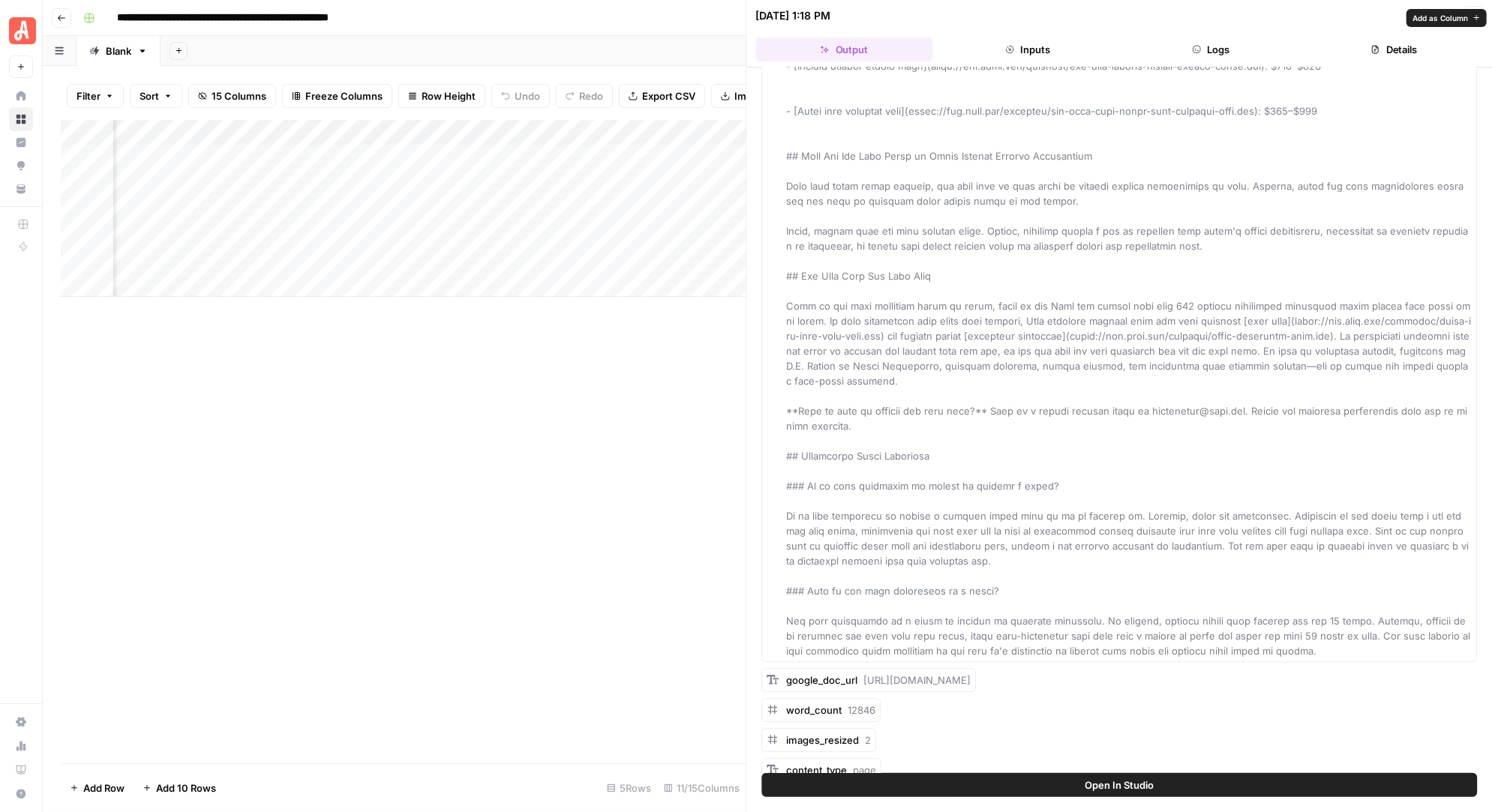
drag, startPoint x: 864, startPoint y: 116, endPoint x: 1307, endPoint y: 600, distance: 656.1
copy span "| Lorem | Ipsu | Dolorsitam Cons | | --- | --- | --- | | **Adipiscin Elit** | s…"
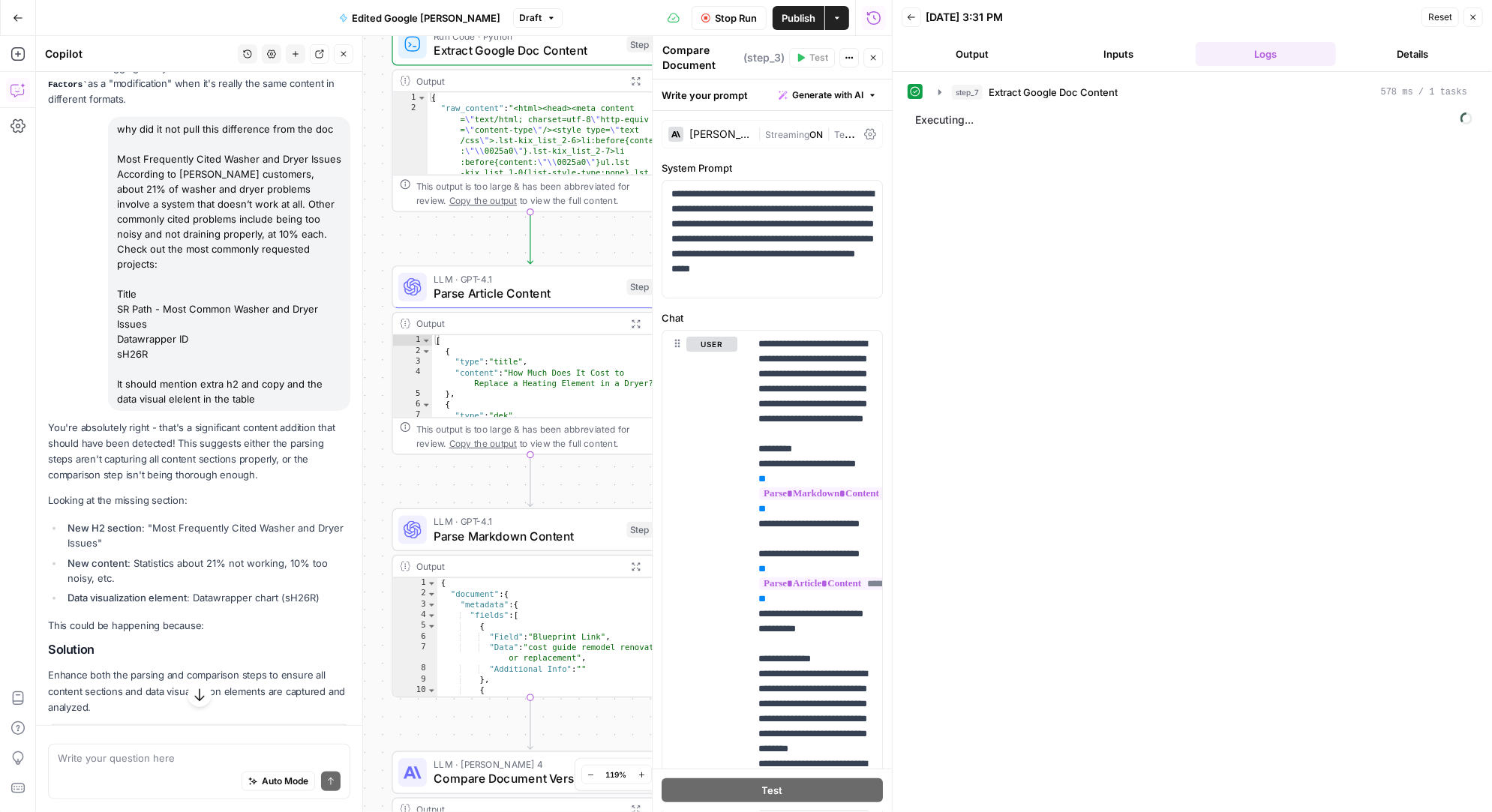
drag, startPoint x: 471, startPoint y: 221, endPoint x: 463, endPoint y: 479, distance: 258.1
click at [463, 479] on div "Workflow Set Inputs Inputs Run Code · Python Extract Google Doc Content Step 7 …" at bounding box center [463, 424] width 855 height 776
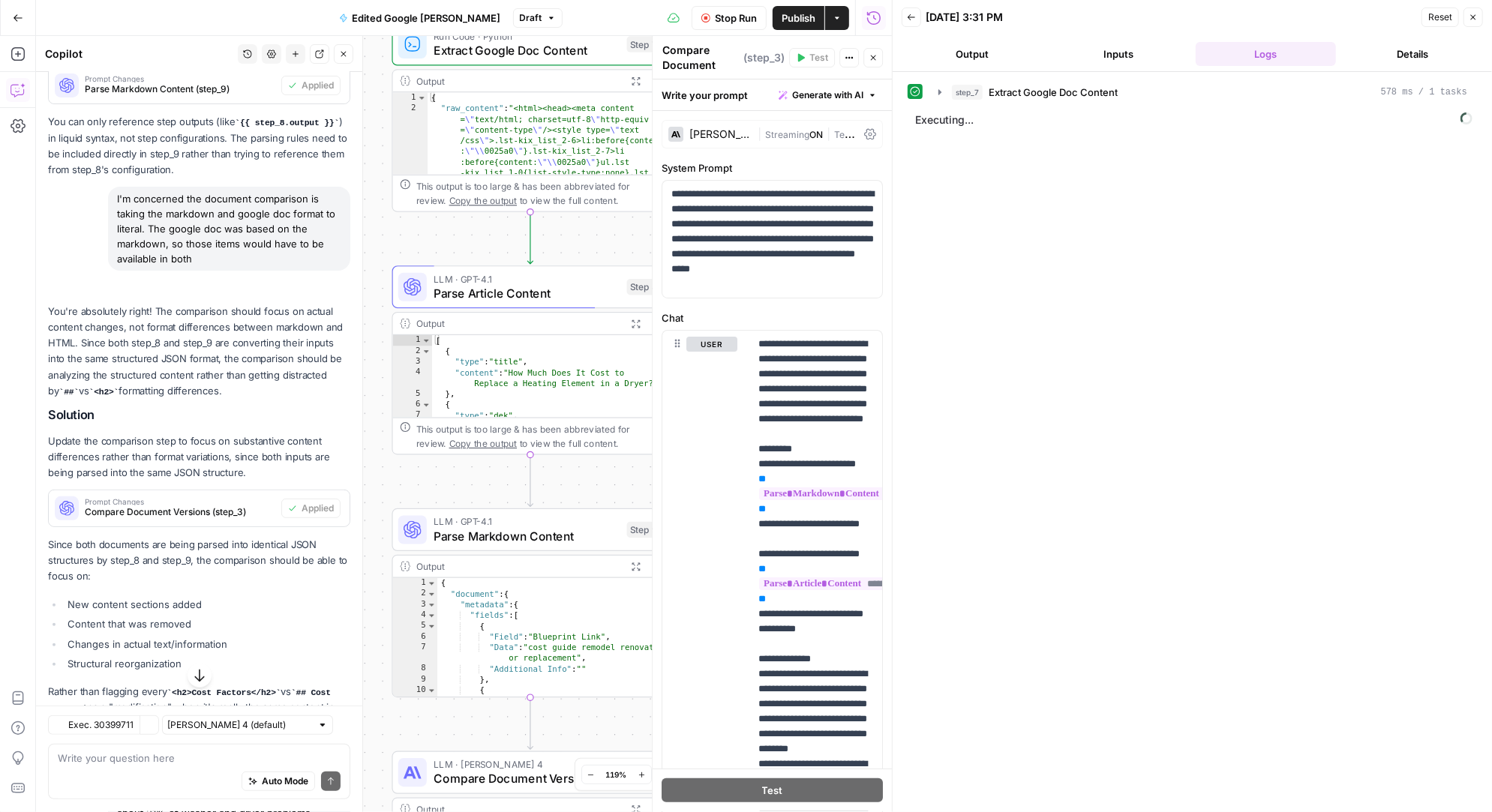
scroll to position [5112, 0]
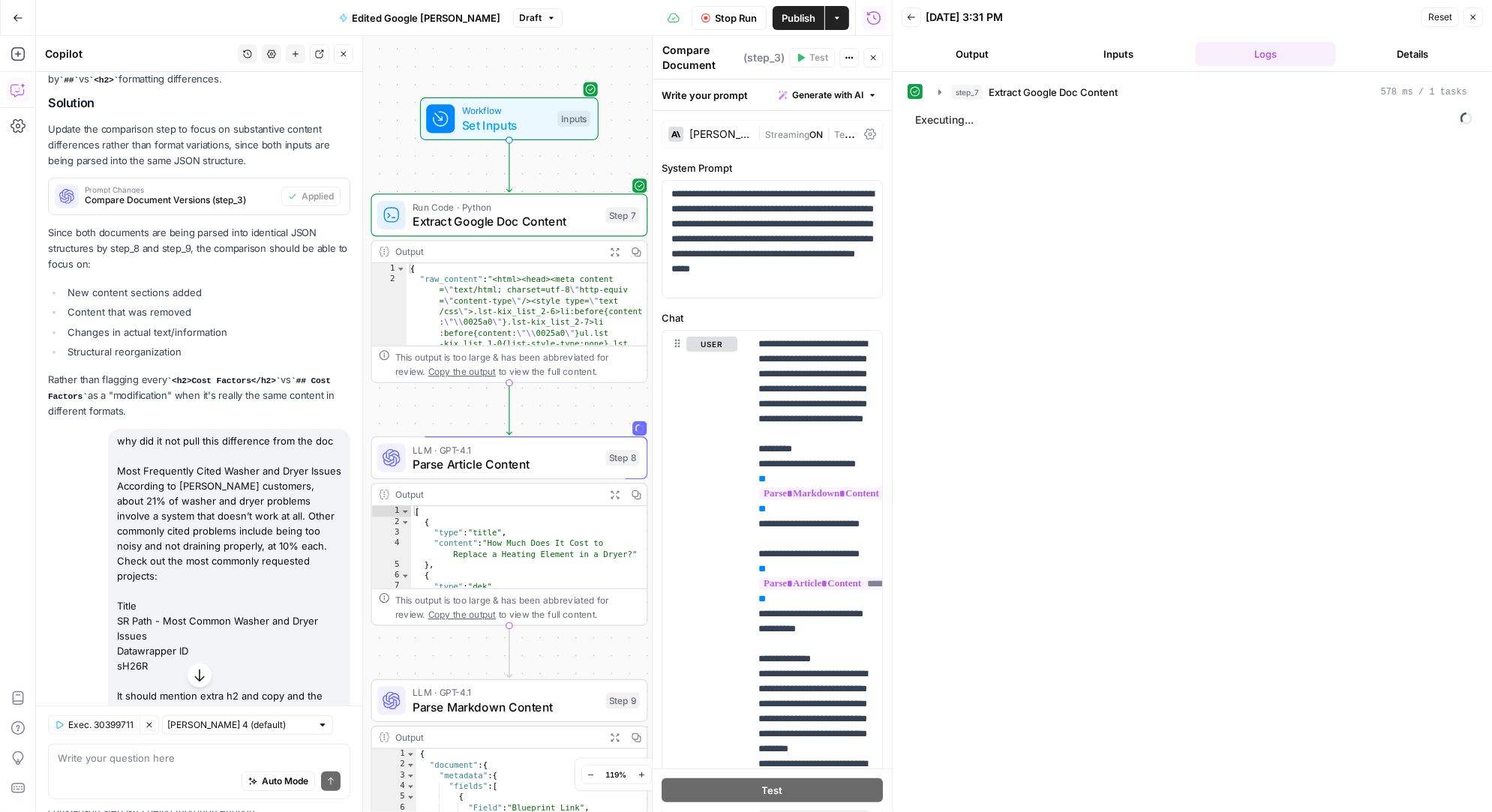
drag, startPoint x: 468, startPoint y: 245, endPoint x: 471, endPoint y: 401, distance: 156.0
click at [471, 401] on div "Workflow Set Inputs Inputs Run Code · Python Extract Google Doc Content Step 7 …" at bounding box center [463, 424] width 855 height 776
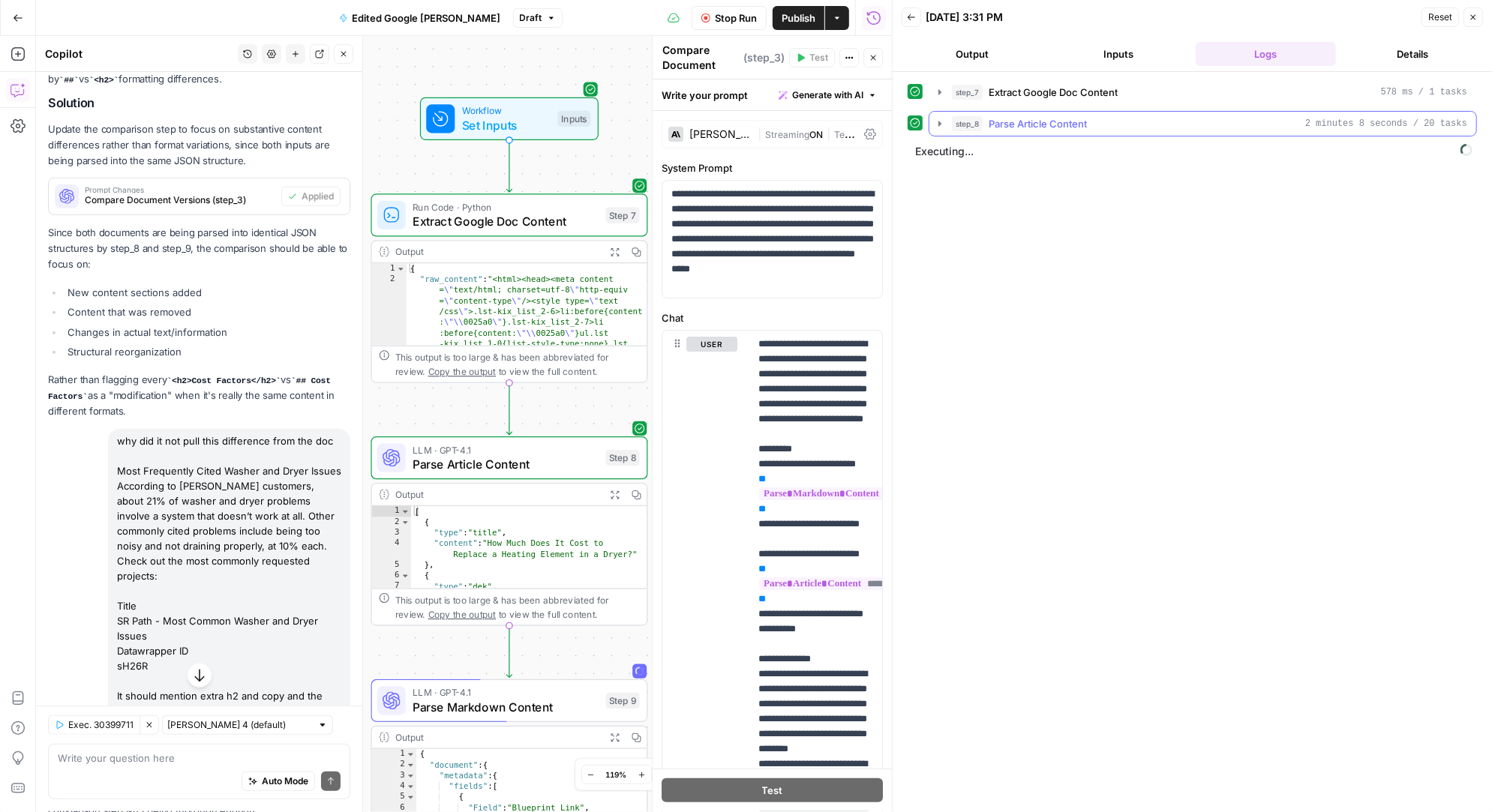
click at [939, 122] on icon "button" at bounding box center [939, 124] width 3 height 5
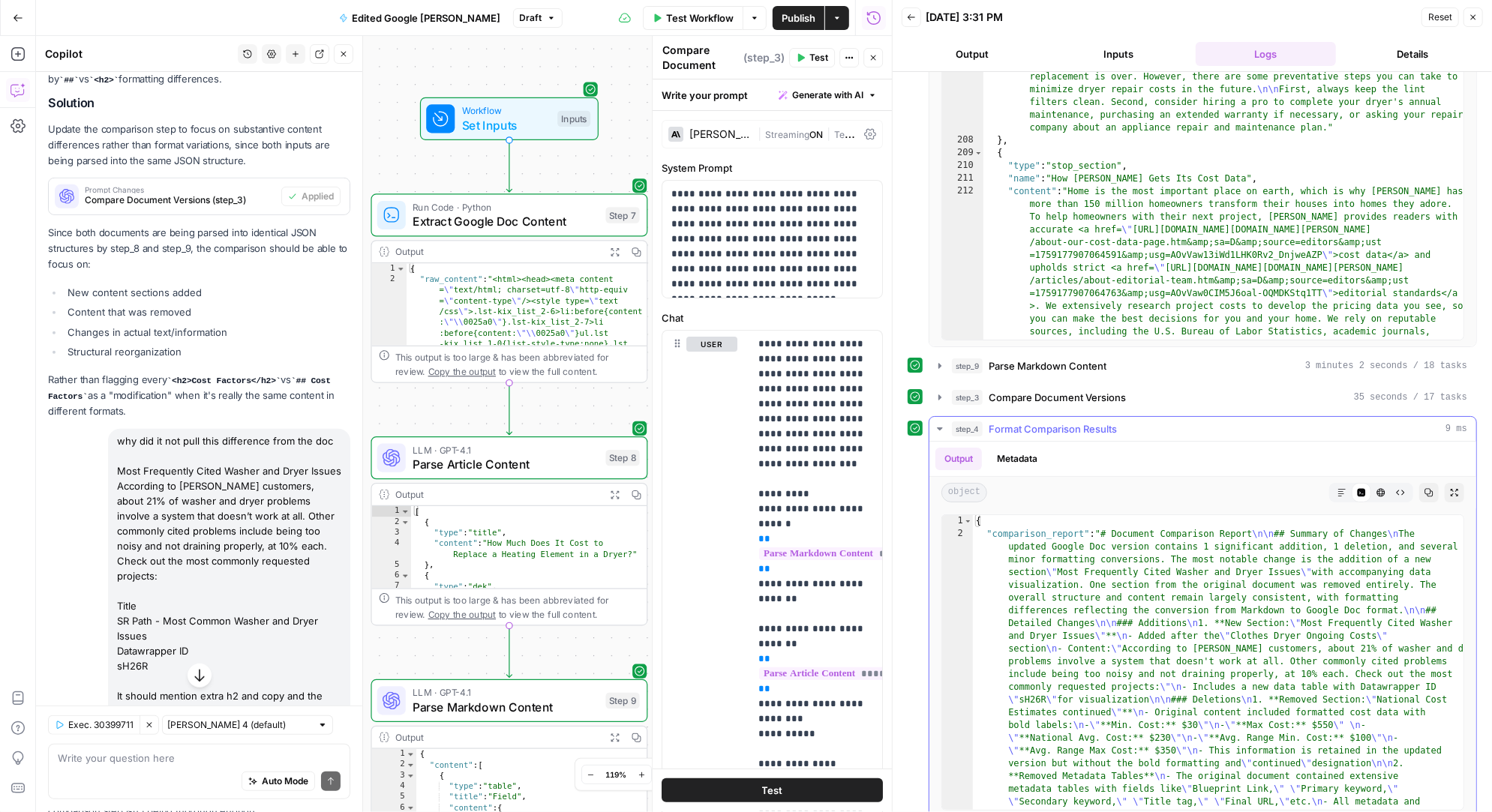
scroll to position [174, 0]
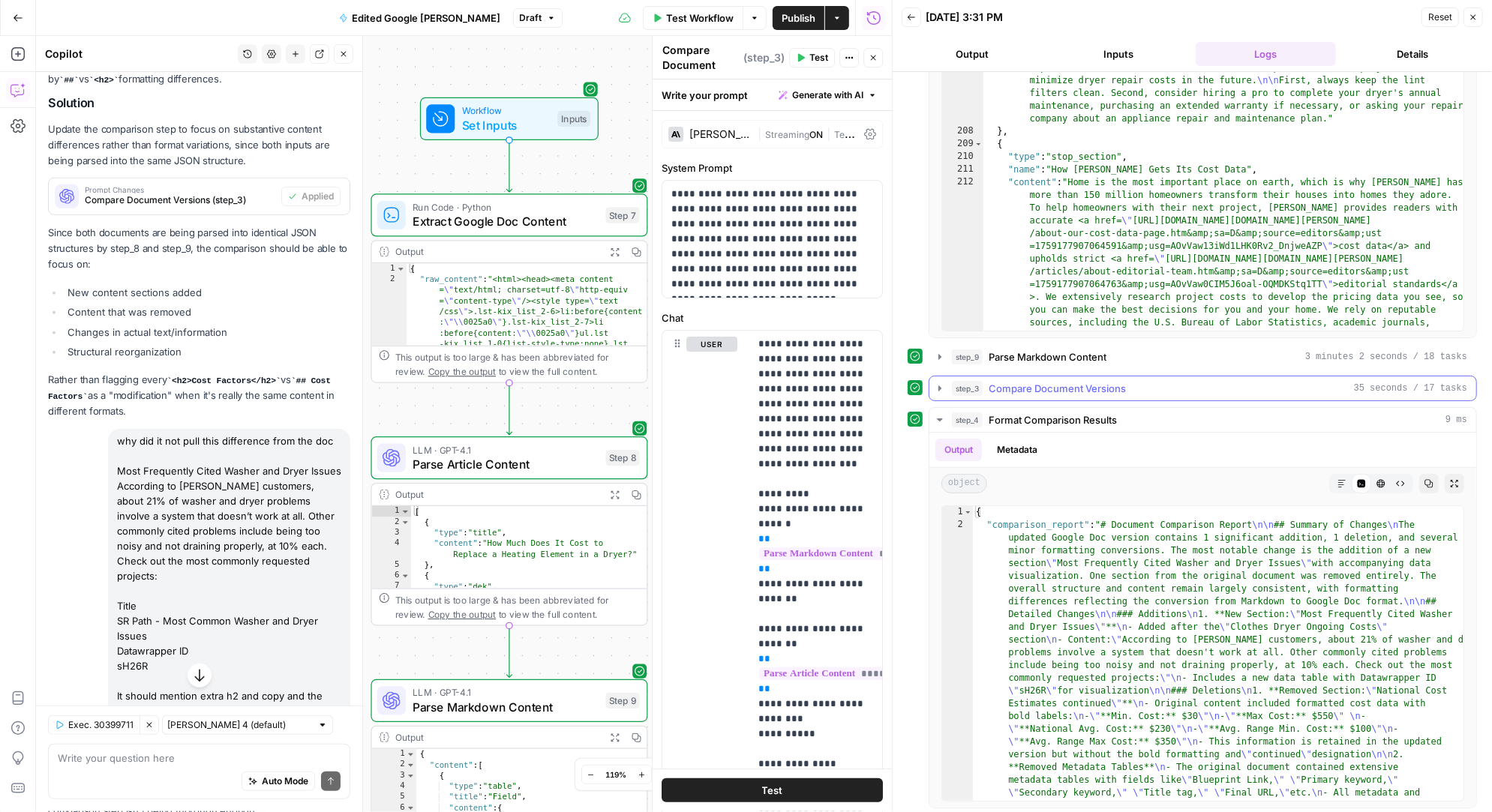
click at [940, 386] on icon "button" at bounding box center [939, 388] width 3 height 5
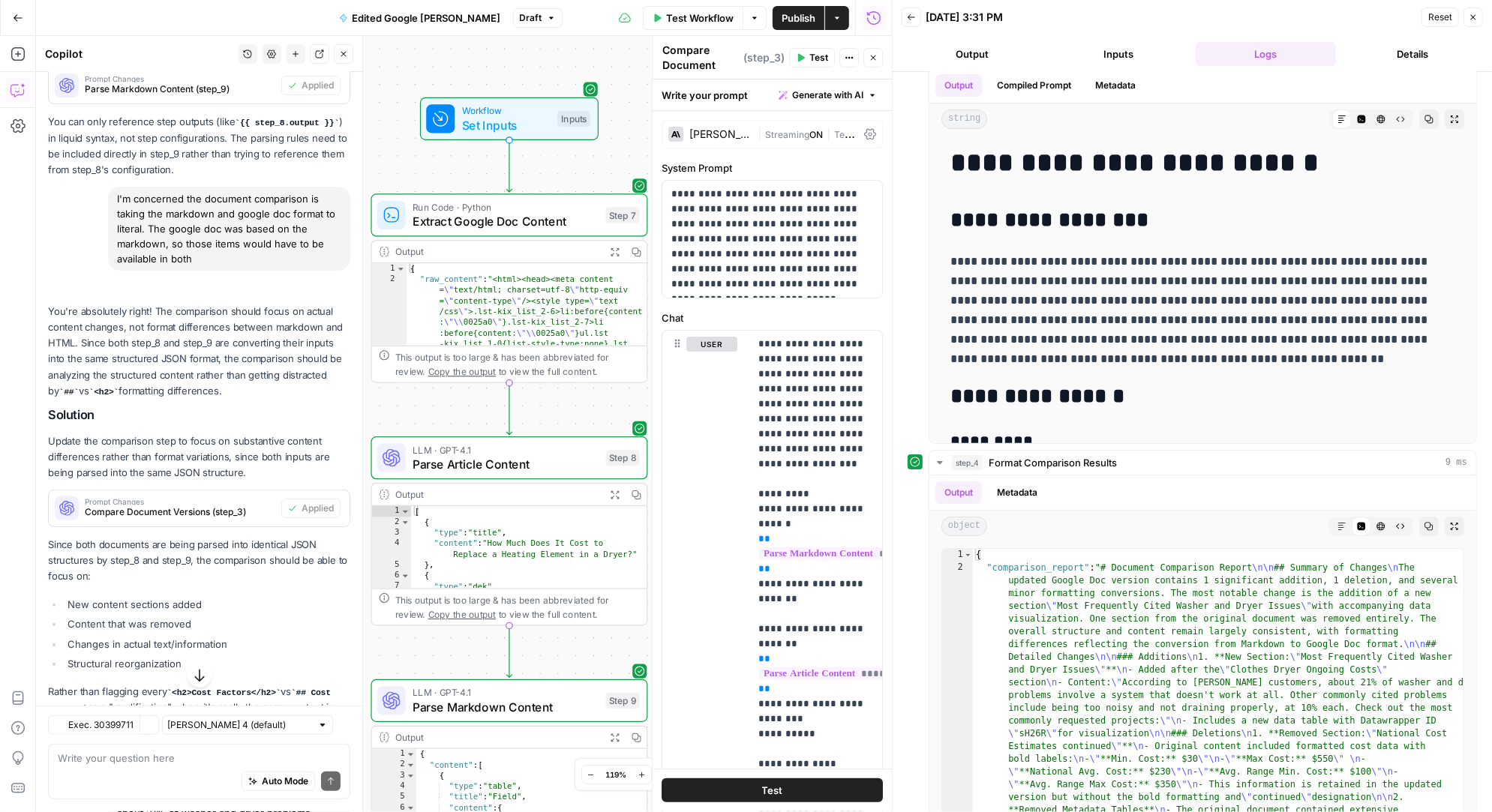
scroll to position [5112, 0]
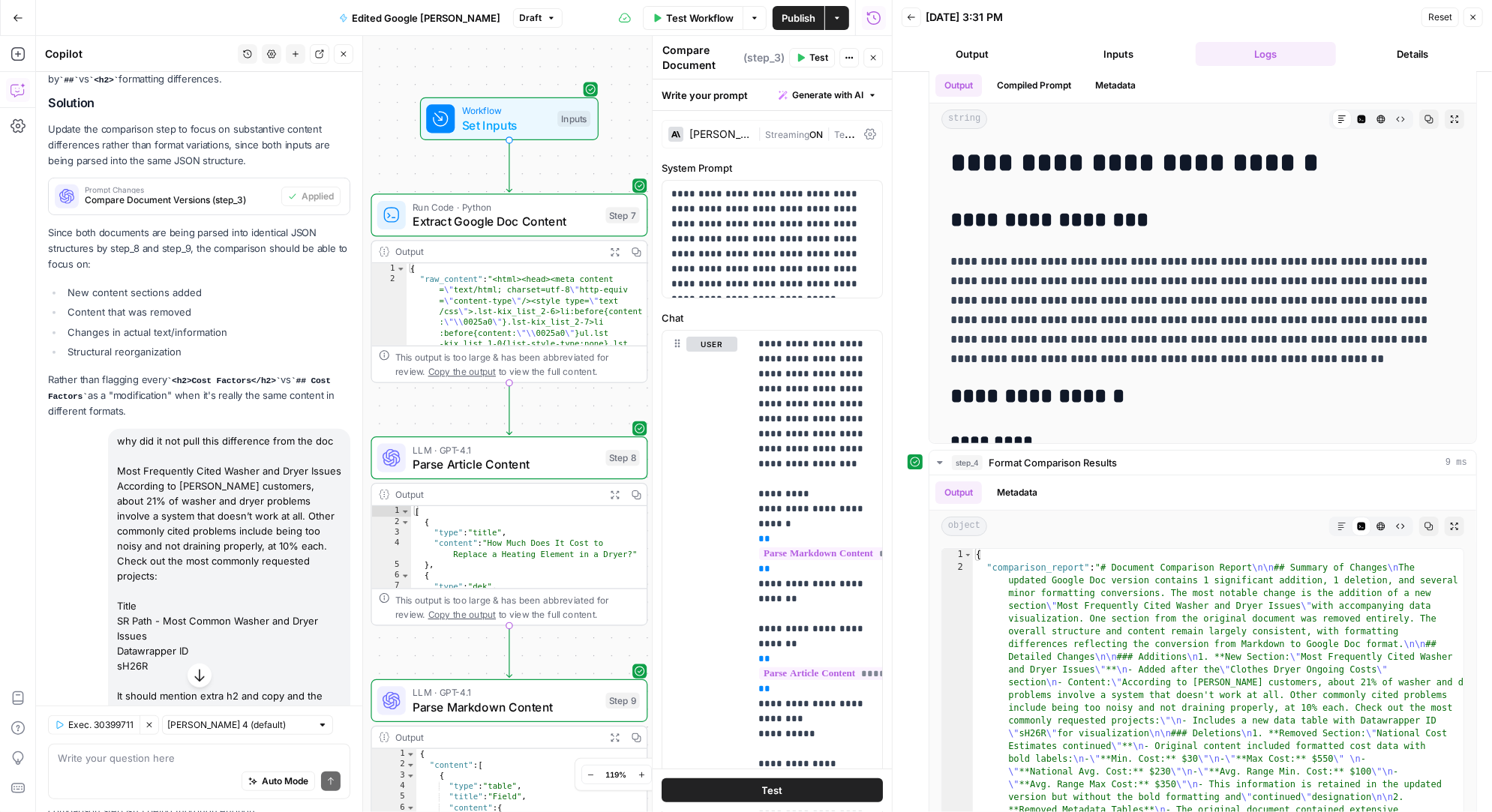
click at [142, 775] on div "Auto Mode Send" at bounding box center [199, 782] width 283 height 33
type textarea "are either of the parsing steps replacing the shortcodes needed, {}"
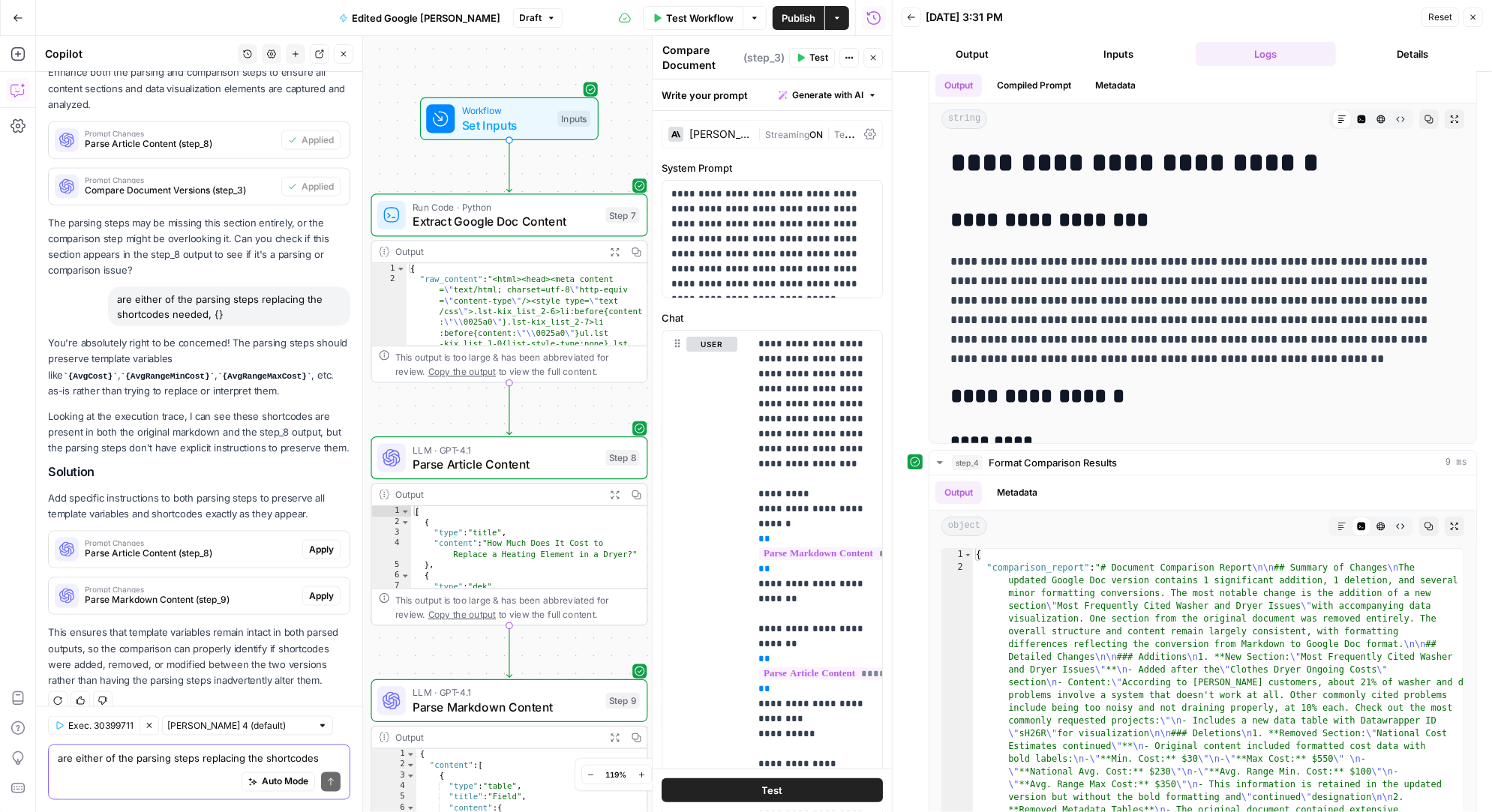
scroll to position [0, 0]
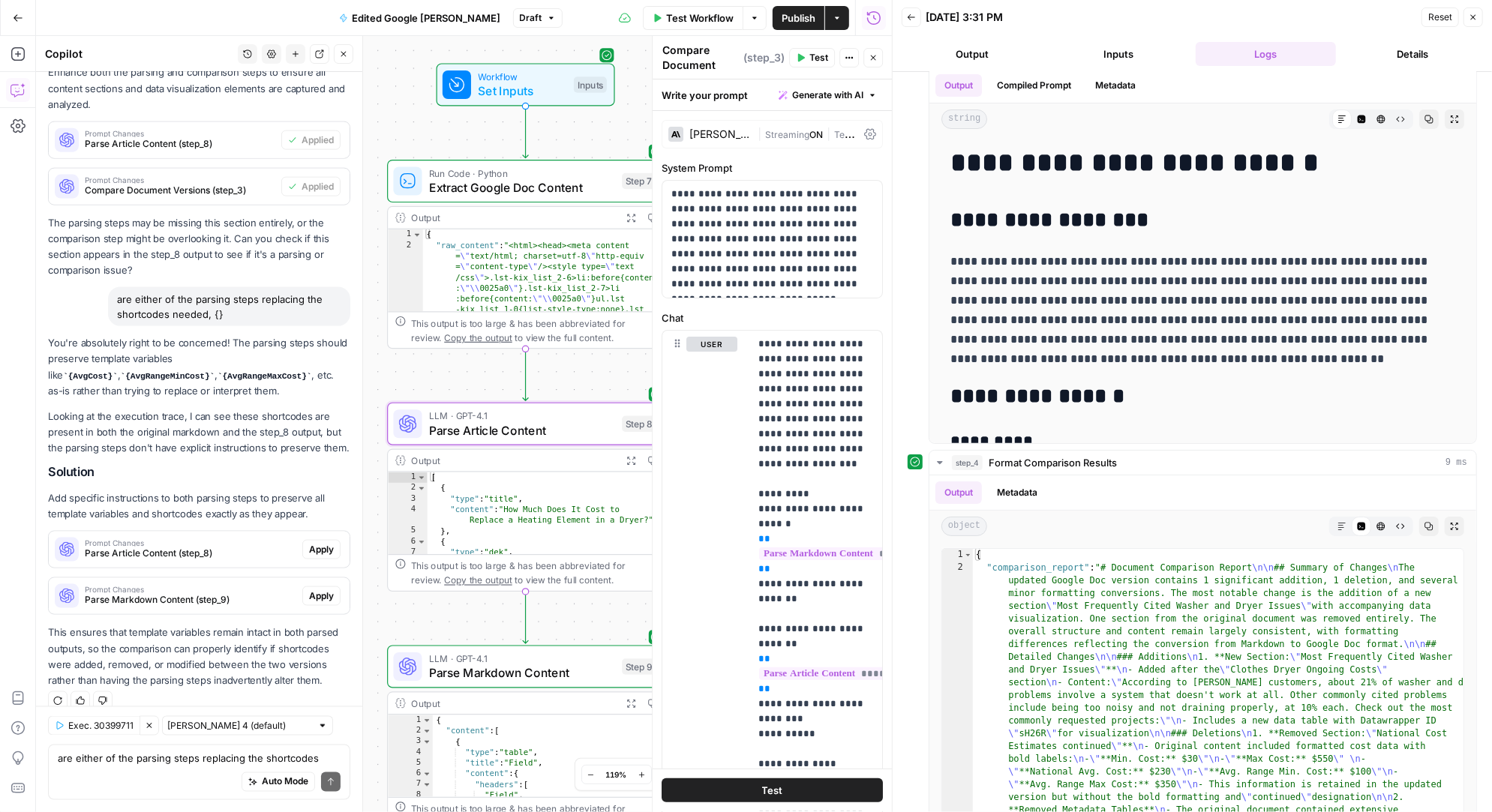
click at [322, 543] on span "Apply" at bounding box center [321, 549] width 25 height 13
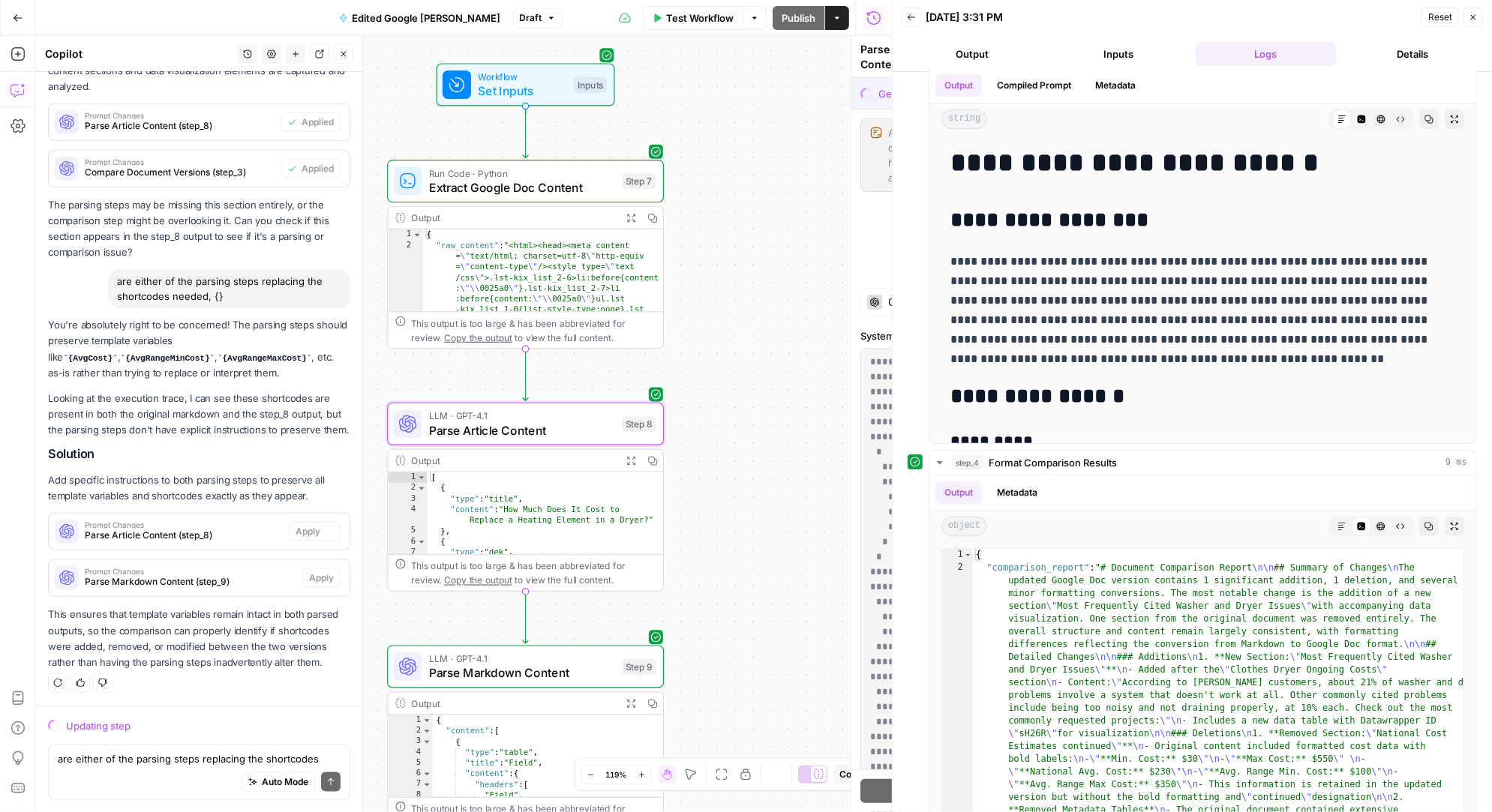
scroll to position [5715, 0]
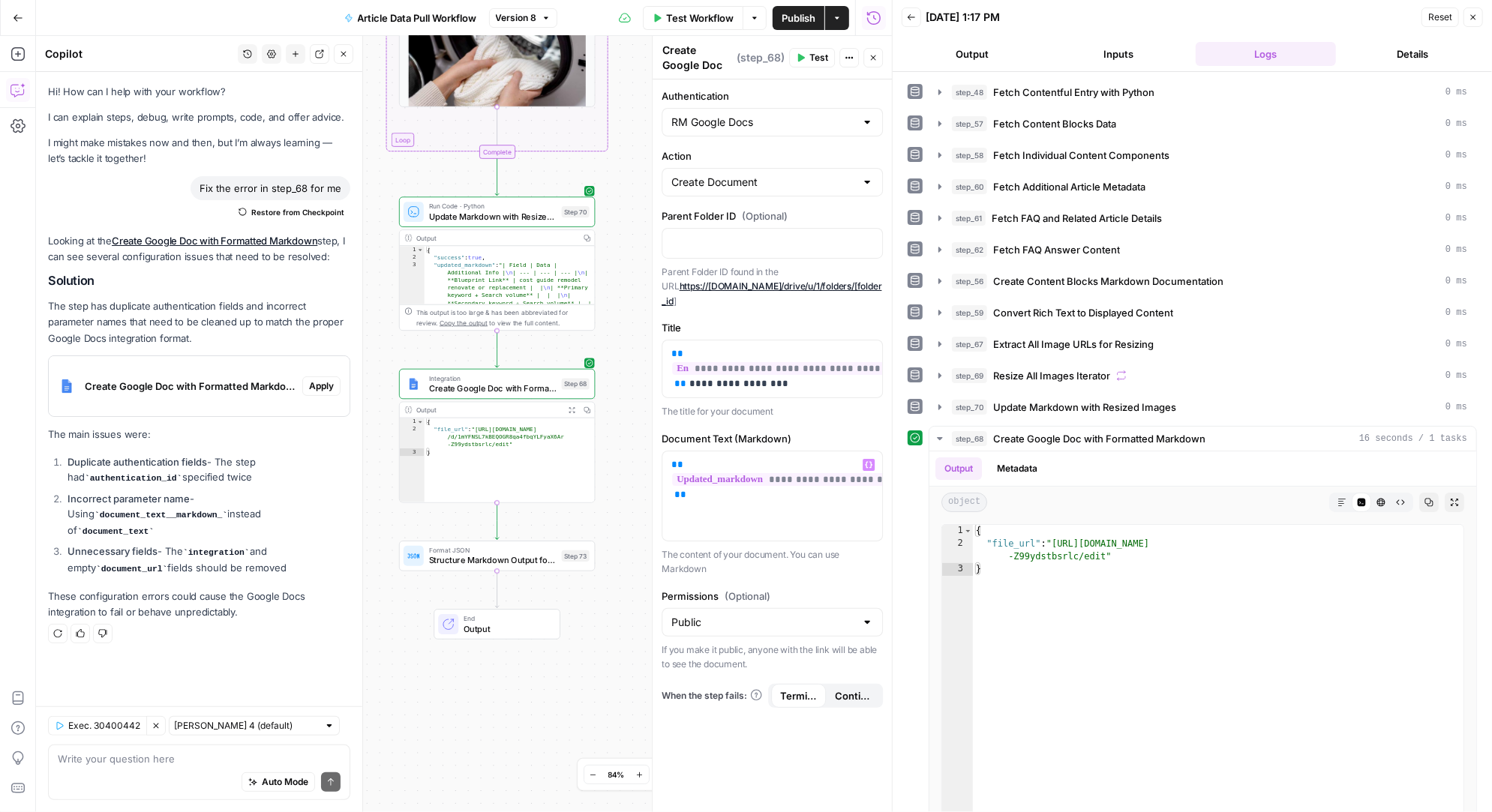
drag, startPoint x: 592, startPoint y: 407, endPoint x: 625, endPoint y: 342, distance: 72.9
click at [625, 342] on div "Workflow Set Inputs Inputs Run Code · Python Fetch Contentful Entry with Python…" at bounding box center [463, 424] width 855 height 776
click at [82, 751] on textarea at bounding box center [199, 758] width 283 height 15
click at [175, 758] on textarea "is step 68 replacing the chortcodes i" at bounding box center [199, 758] width 283 height 15
click at [242, 757] on textarea "is step 68 replacing the shortcodes i" at bounding box center [199, 758] width 283 height 15
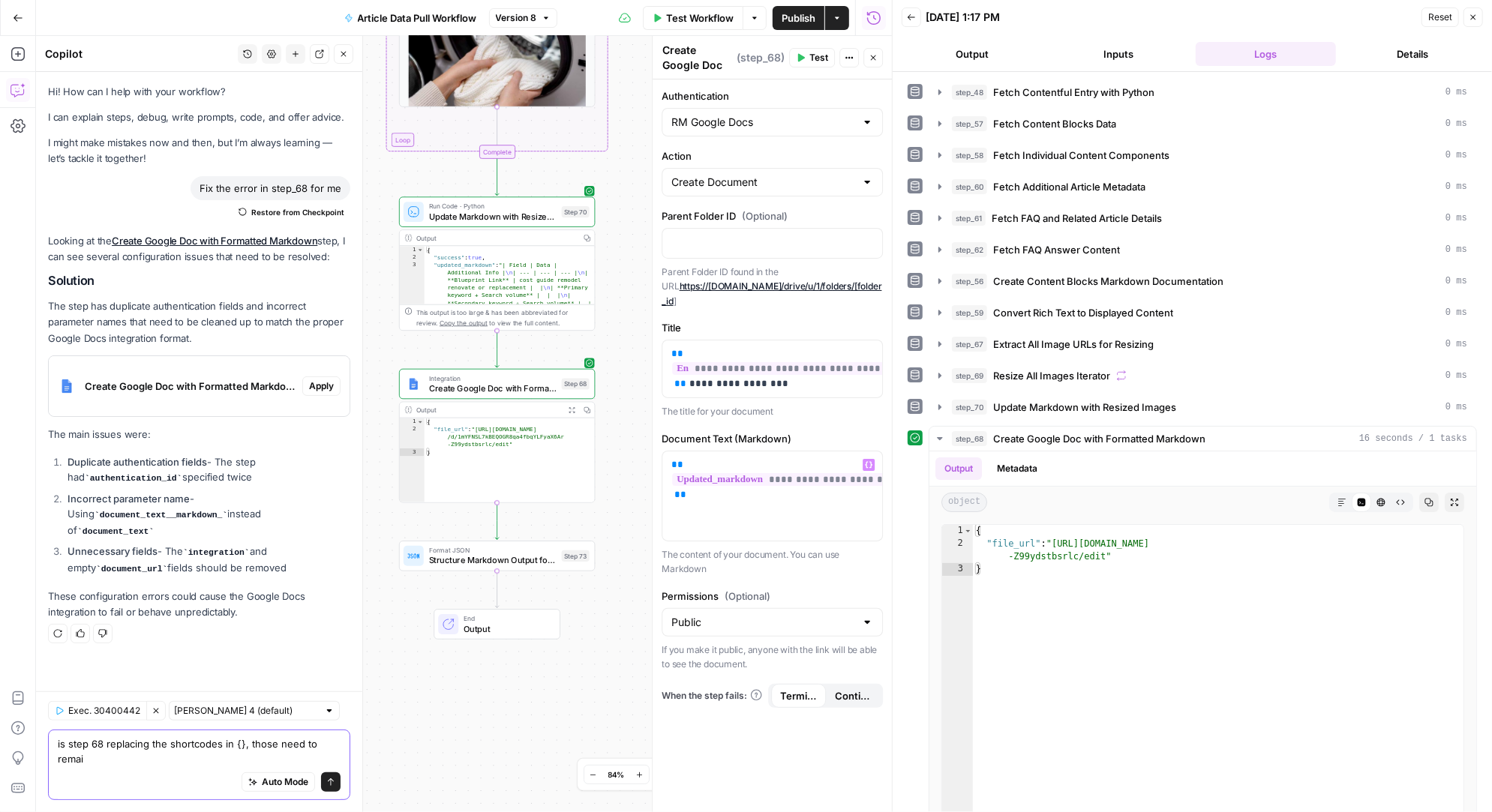
type textarea "is step 68 replacing the shortcodes in {}, those need to remain"
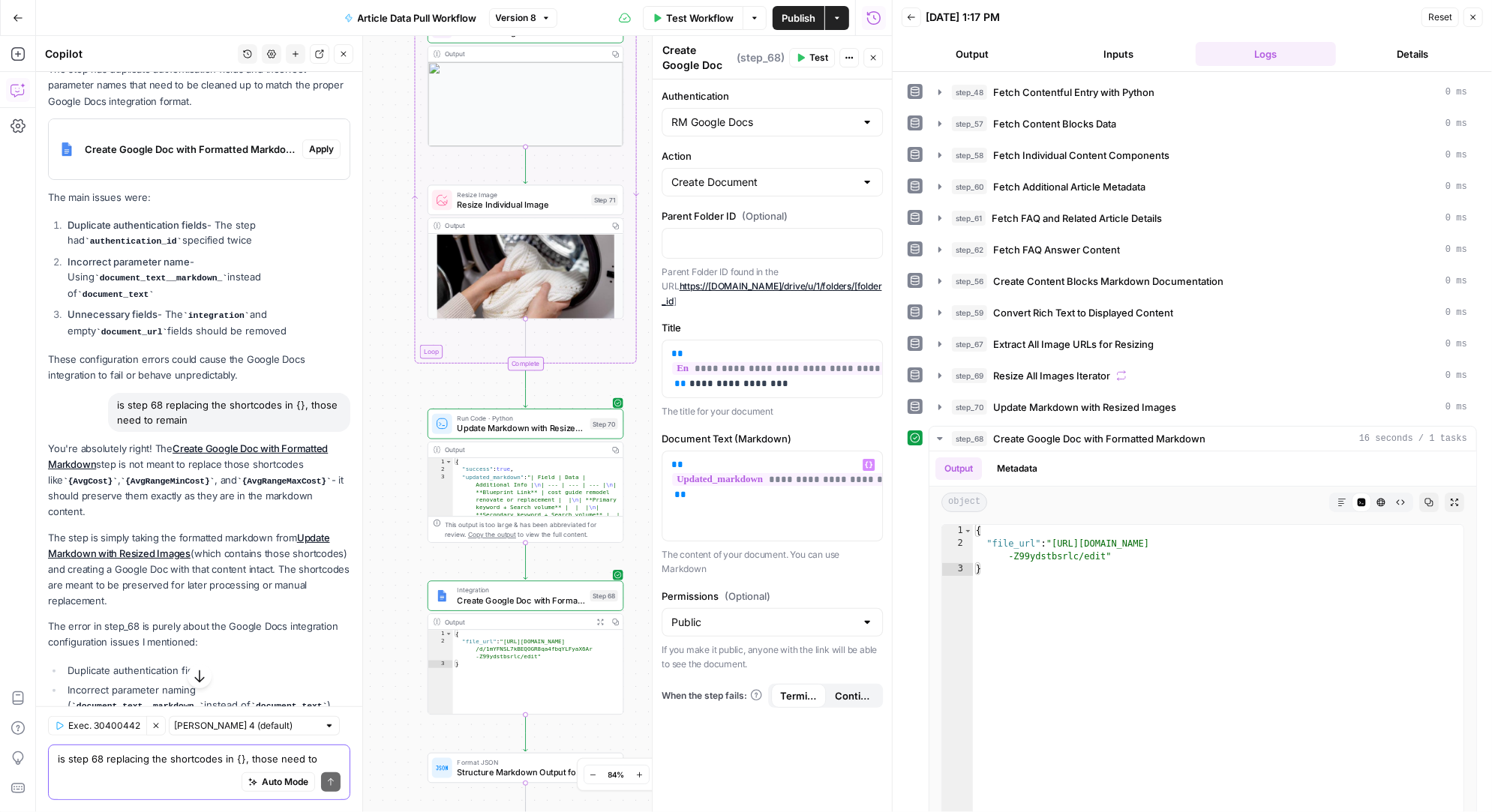
scroll to position [353, 0]
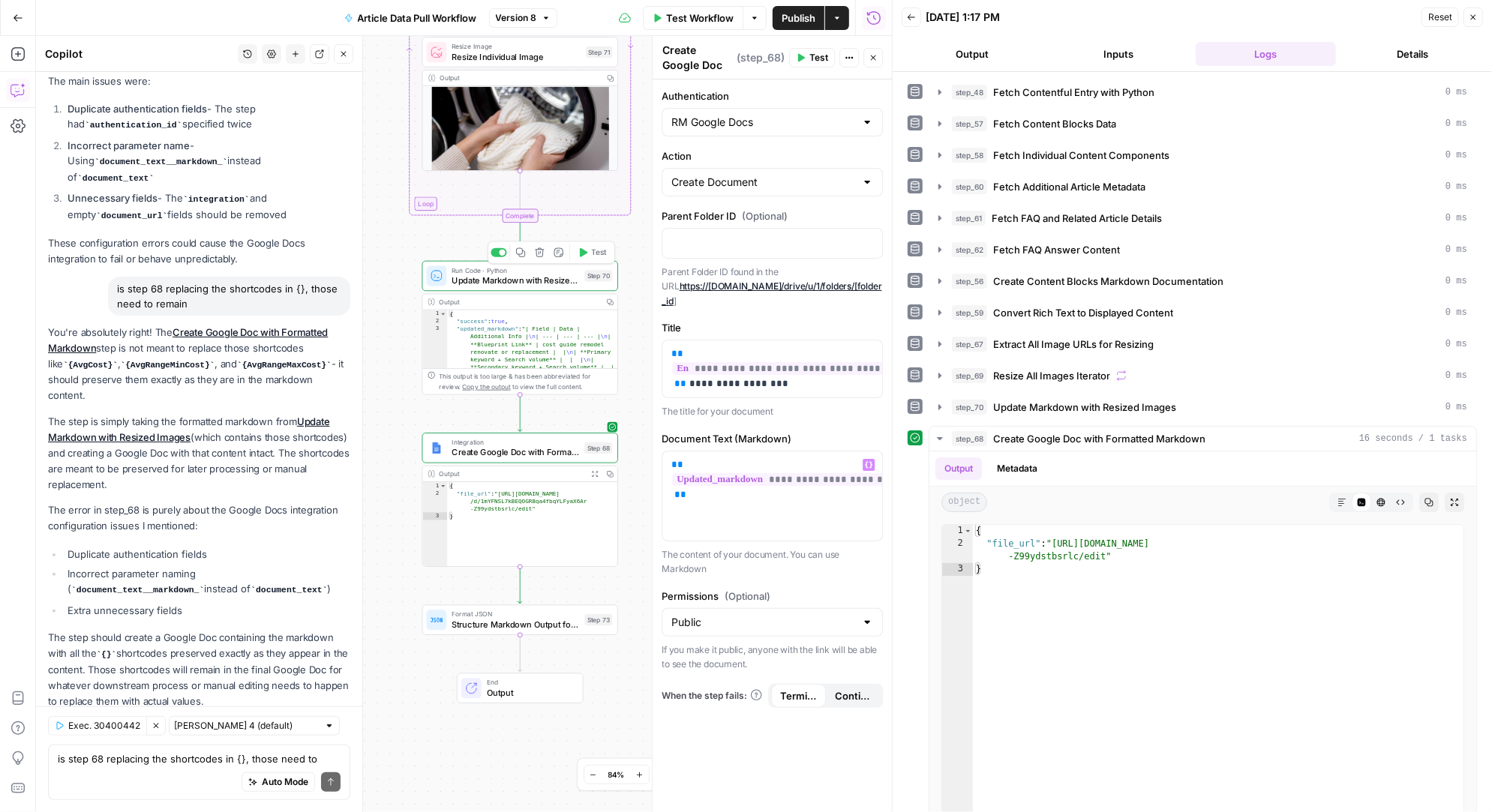
click at [515, 276] on span "Update Markdown with Resized Images" at bounding box center [515, 280] width 127 height 12
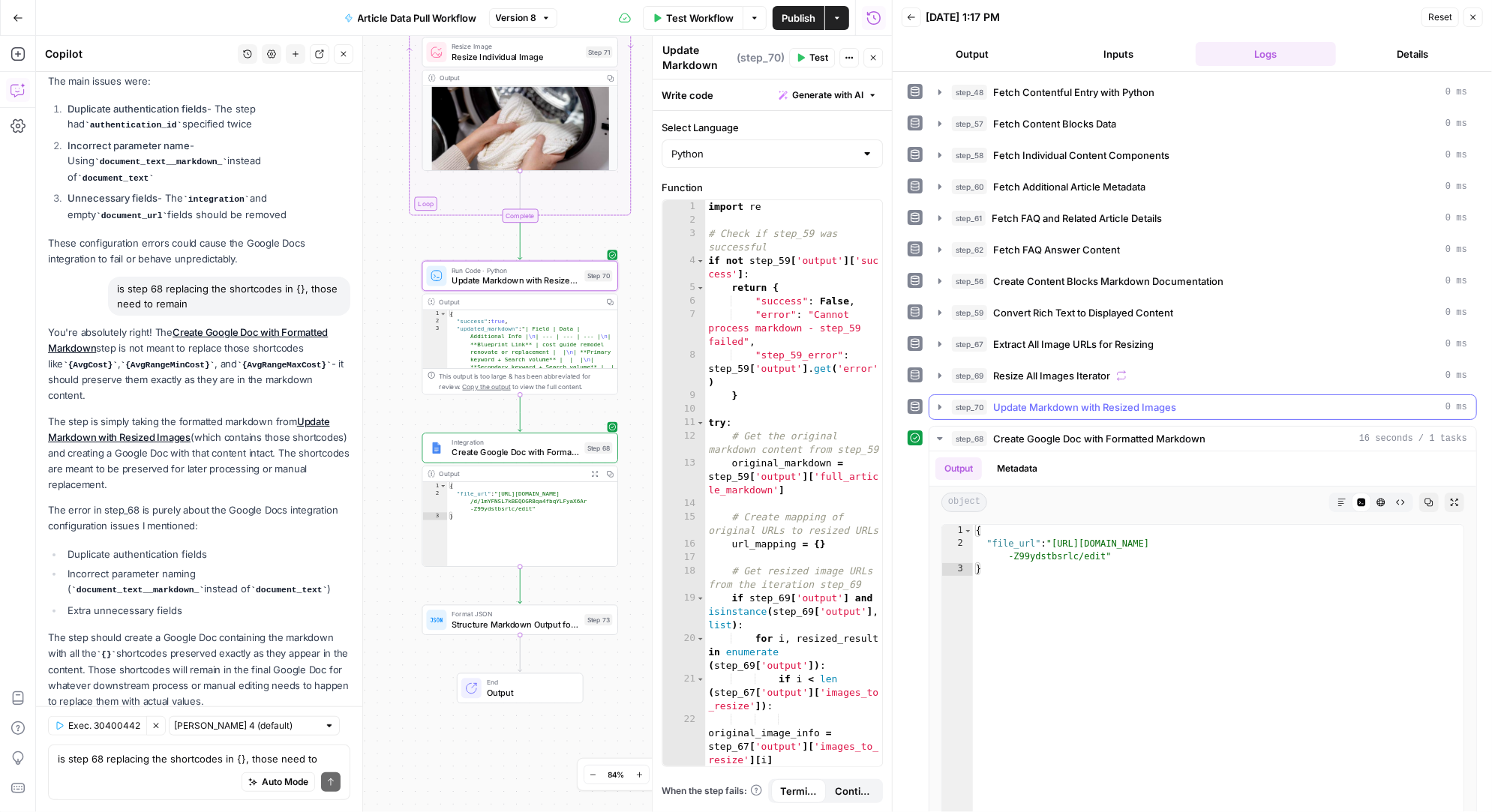
click at [944, 401] on icon "button" at bounding box center [940, 407] width 12 height 12
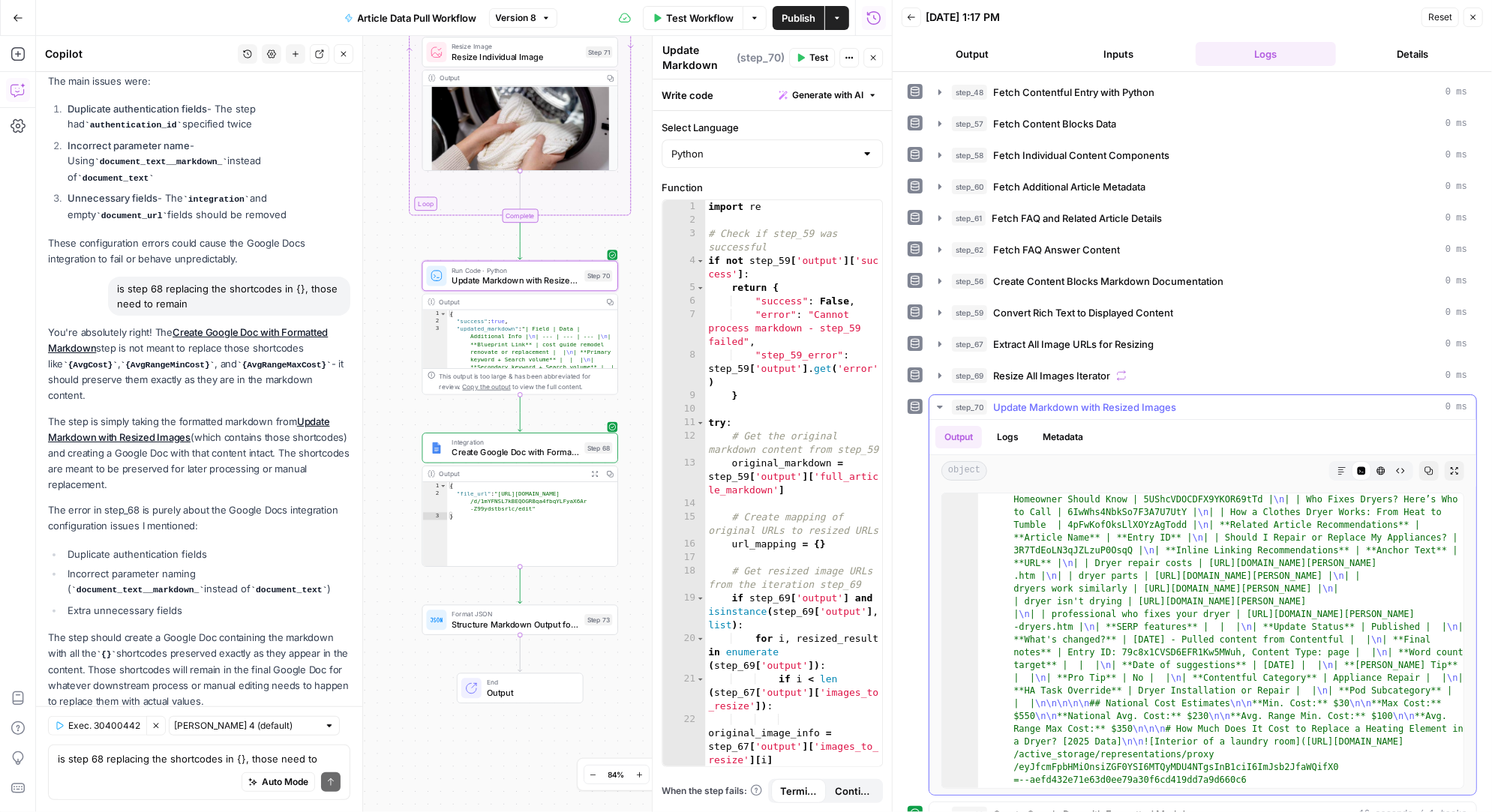
scroll to position [142, 0]
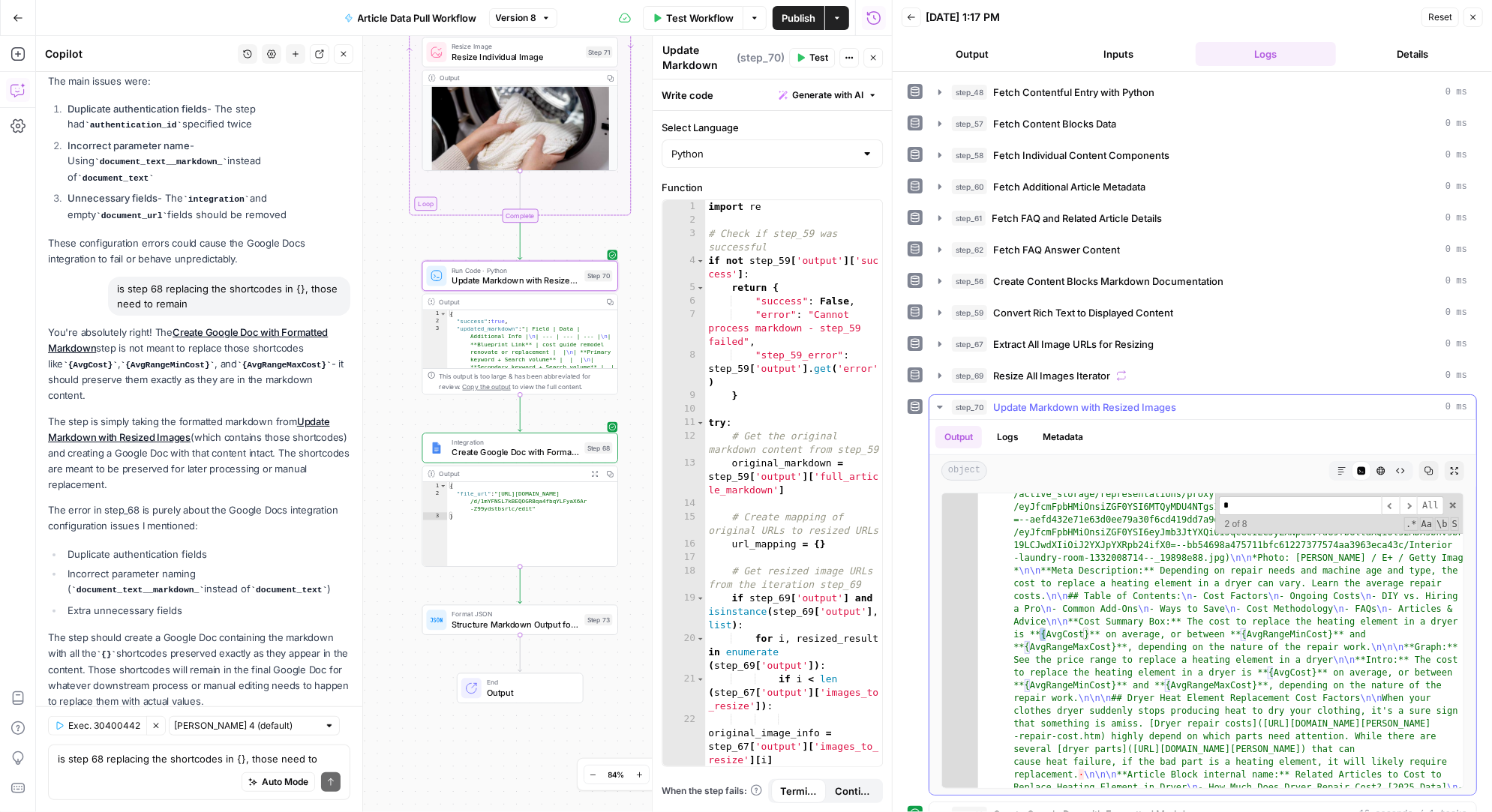
scroll to position [401, 0]
type input "*"
click at [1410, 496] on span "​" at bounding box center [1408, 505] width 18 height 19
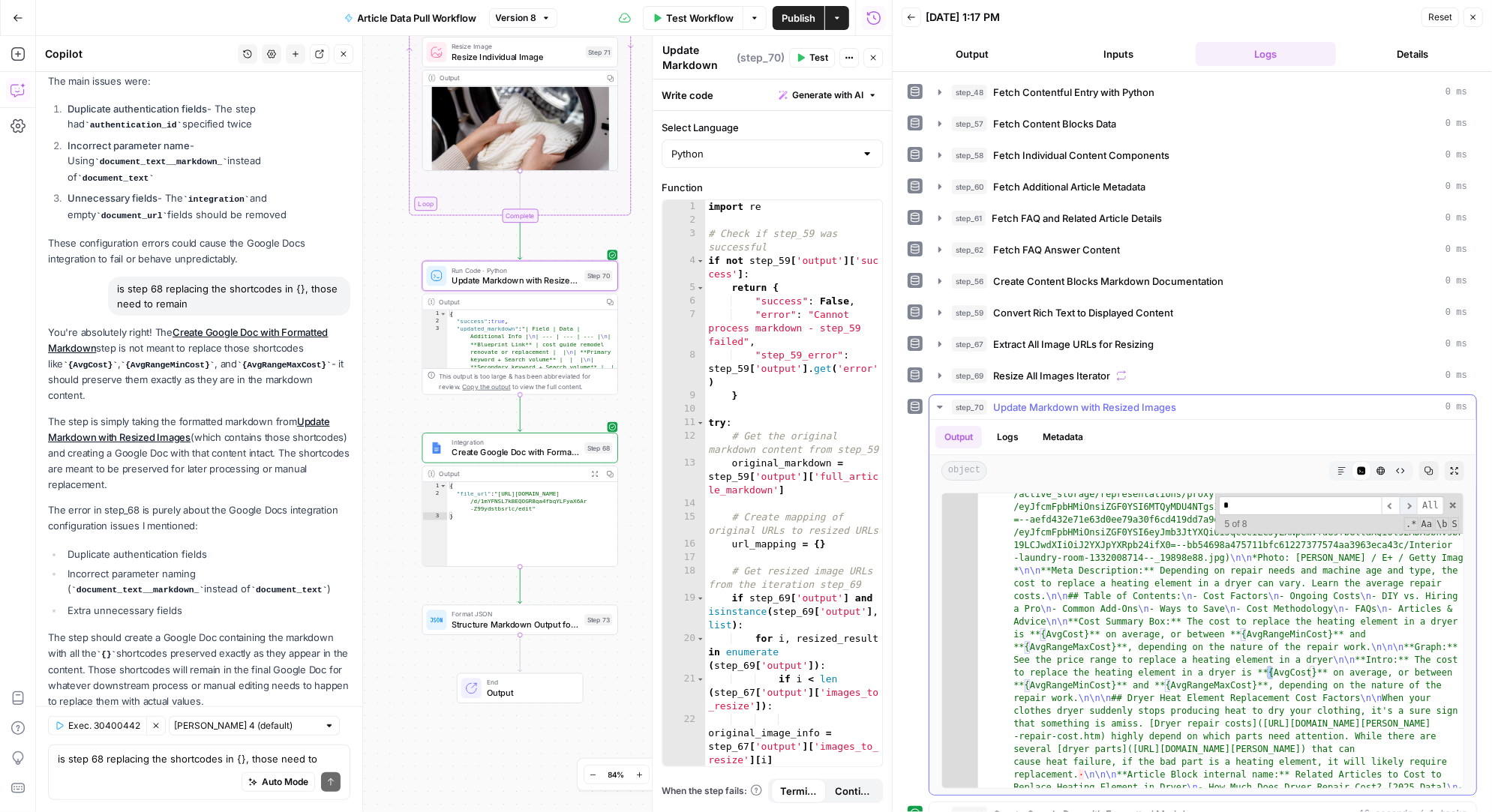
click at [1410, 496] on span "​" at bounding box center [1408, 505] width 18 height 19
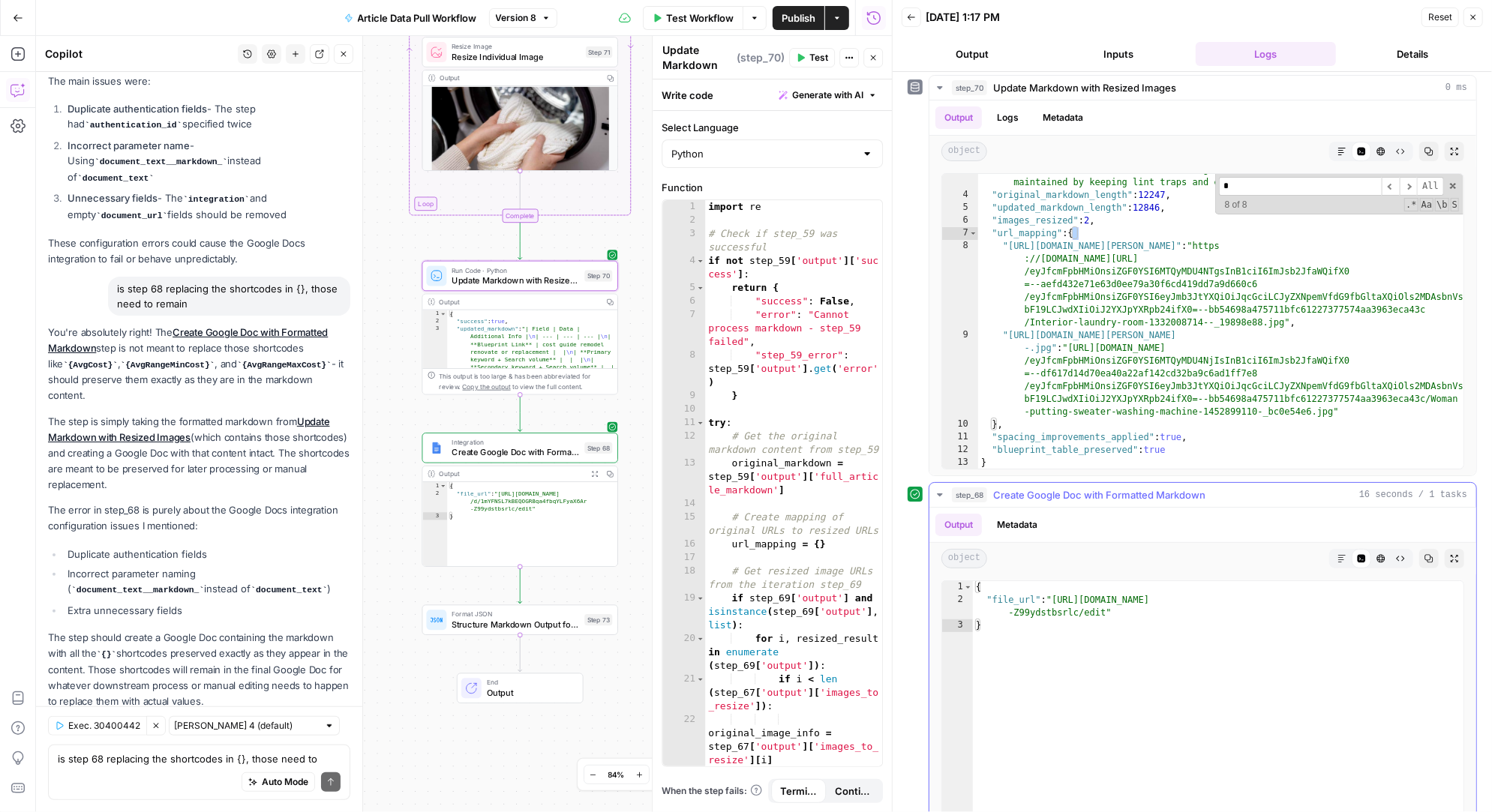
scroll to position [319, 0]
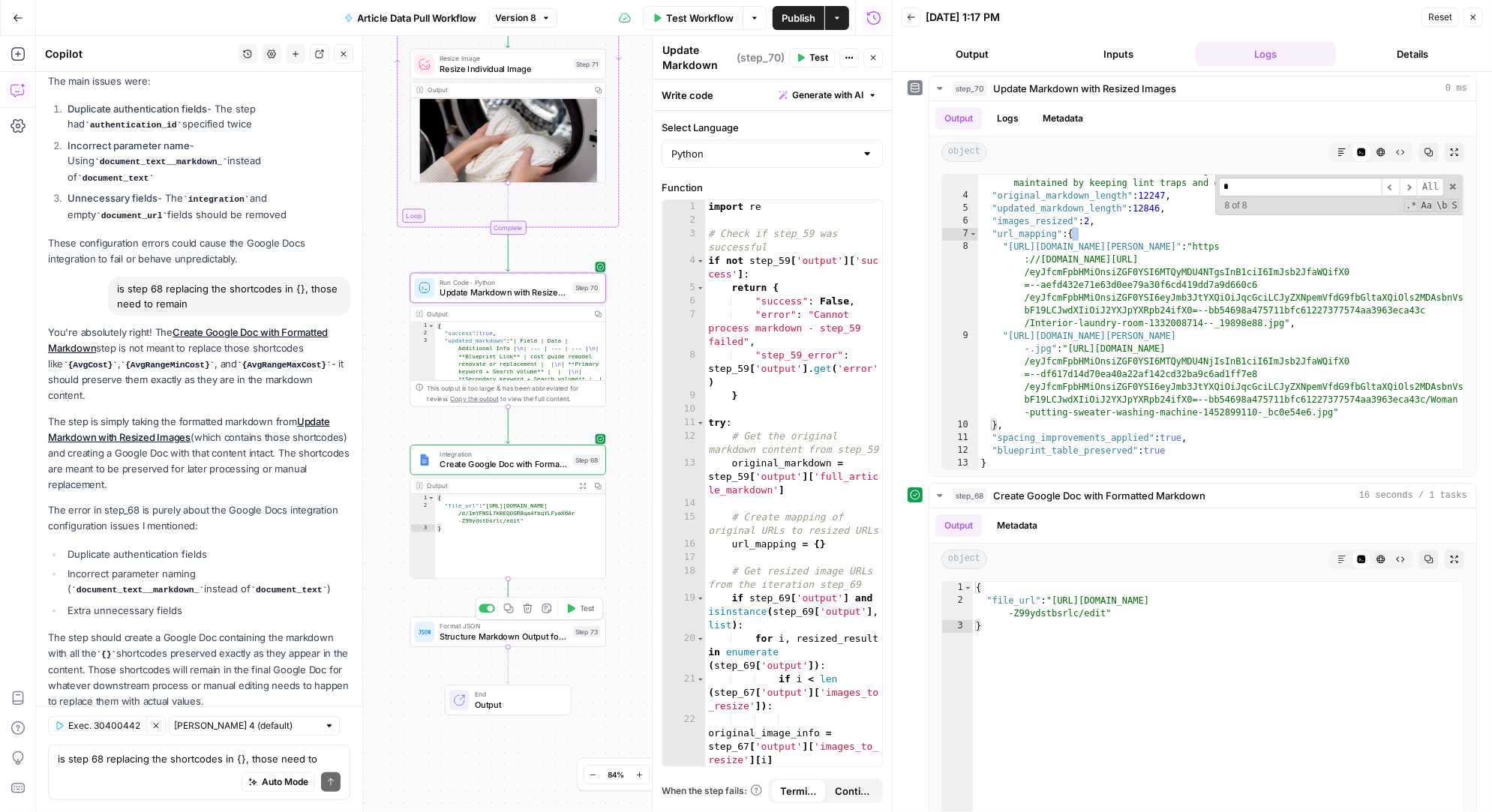
click at [464, 639] on span "Structure Markdown Output for Grid" at bounding box center [503, 636] width 127 height 12
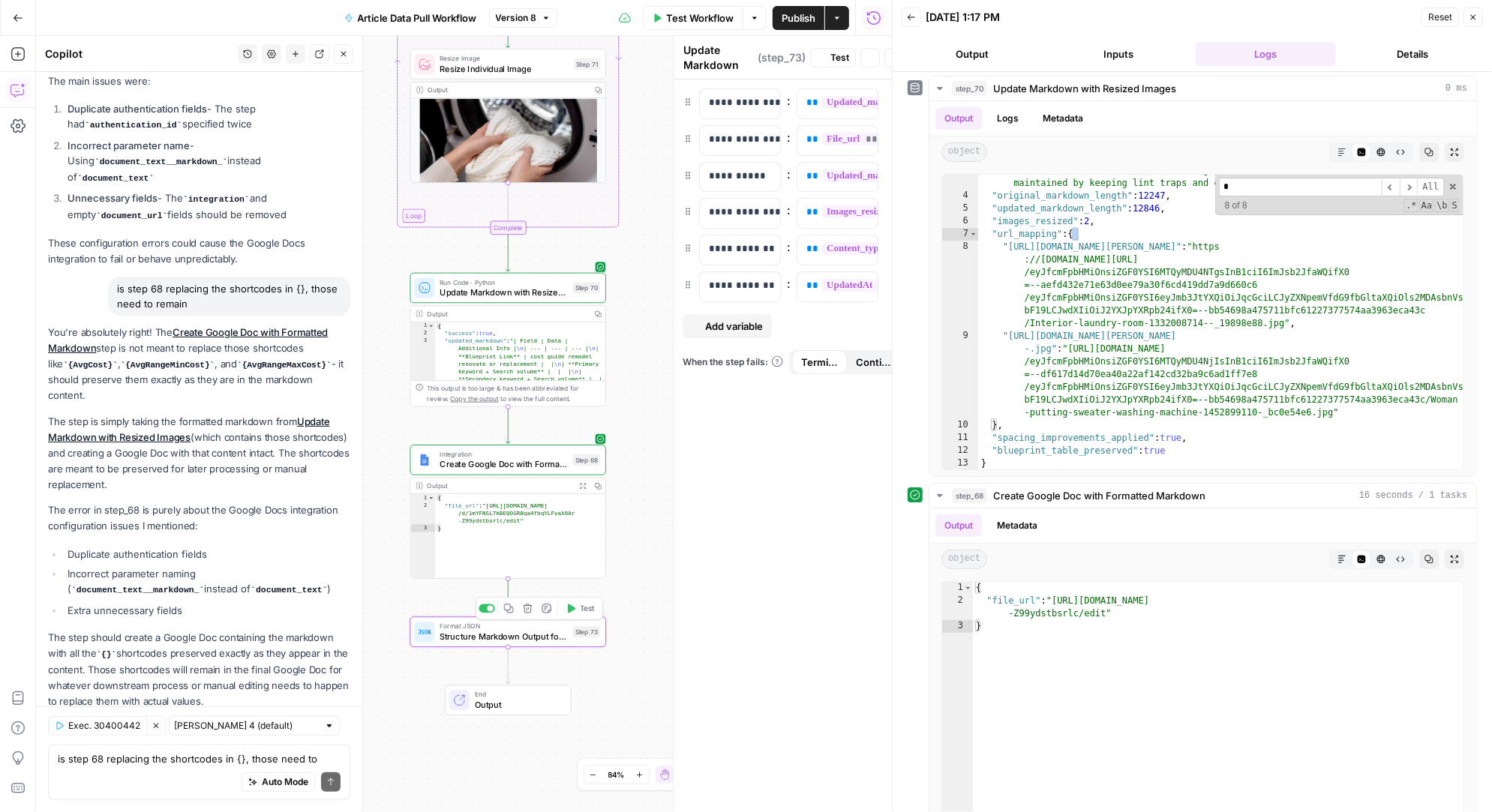
type textarea "Structure Markdown Output for Grid"
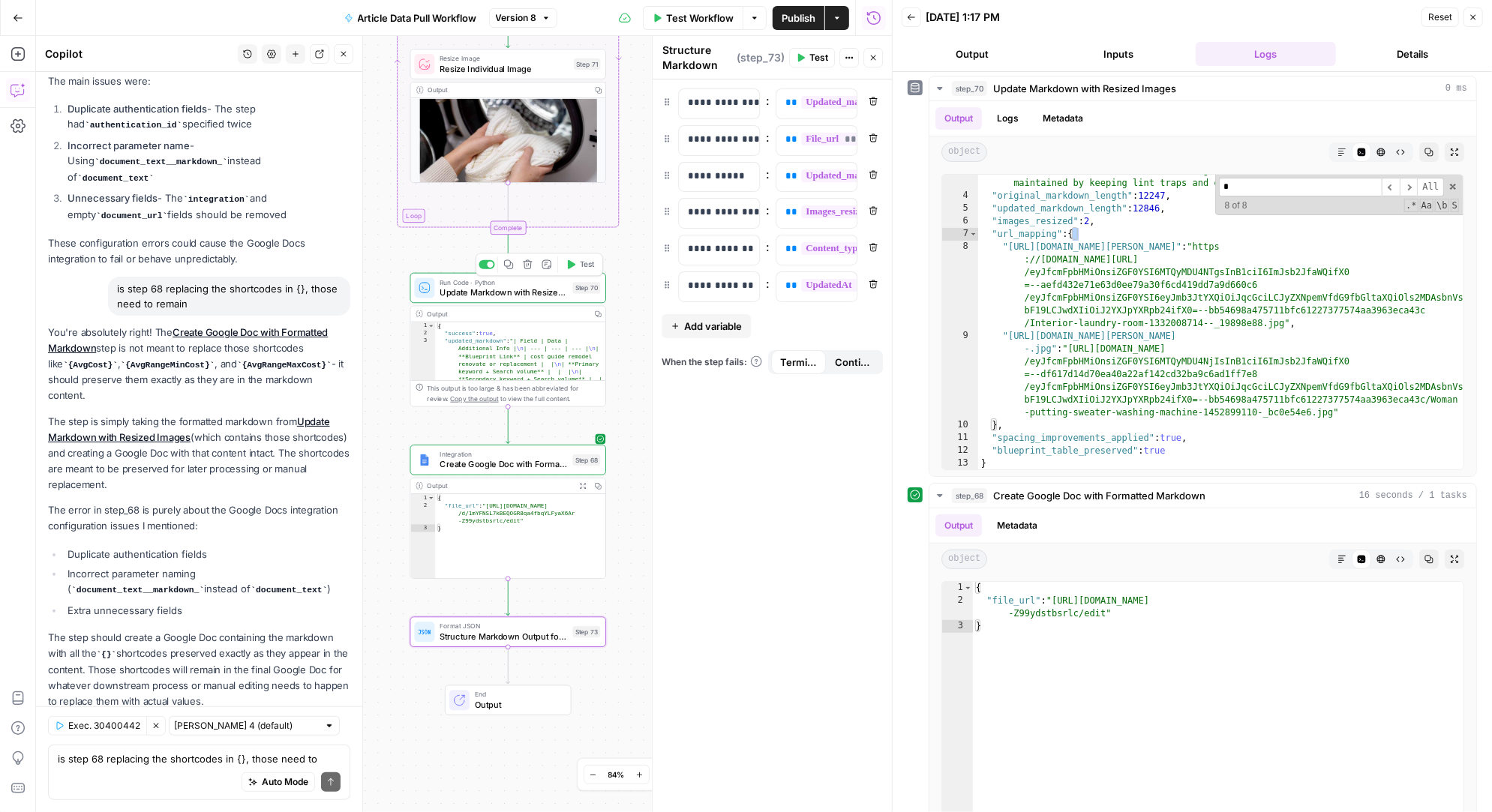
click at [466, 284] on span "Run Code · Python" at bounding box center [503, 282] width 127 height 10
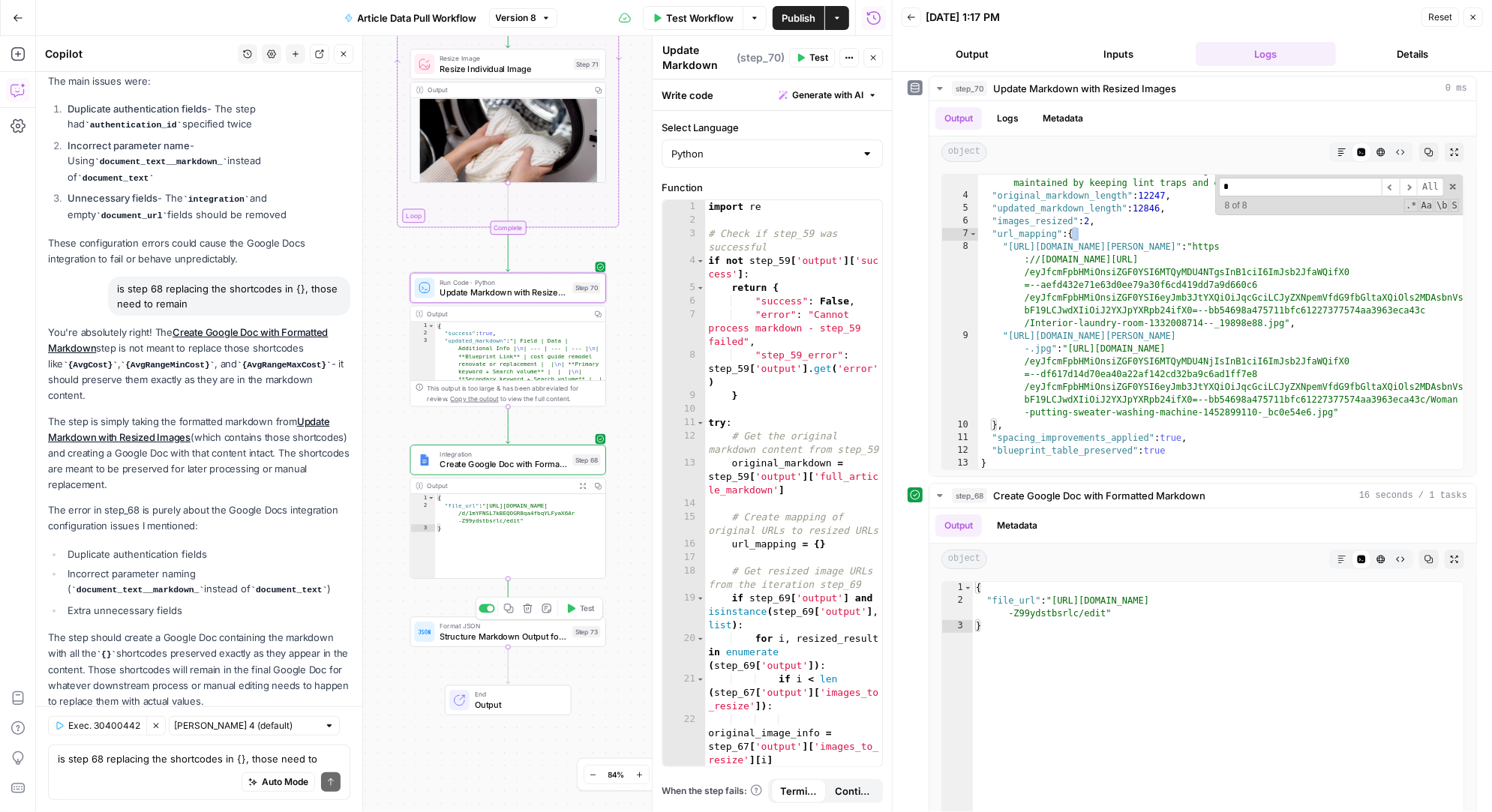
click at [518, 630] on span "Structure Markdown Output for Grid" at bounding box center [503, 636] width 127 height 12
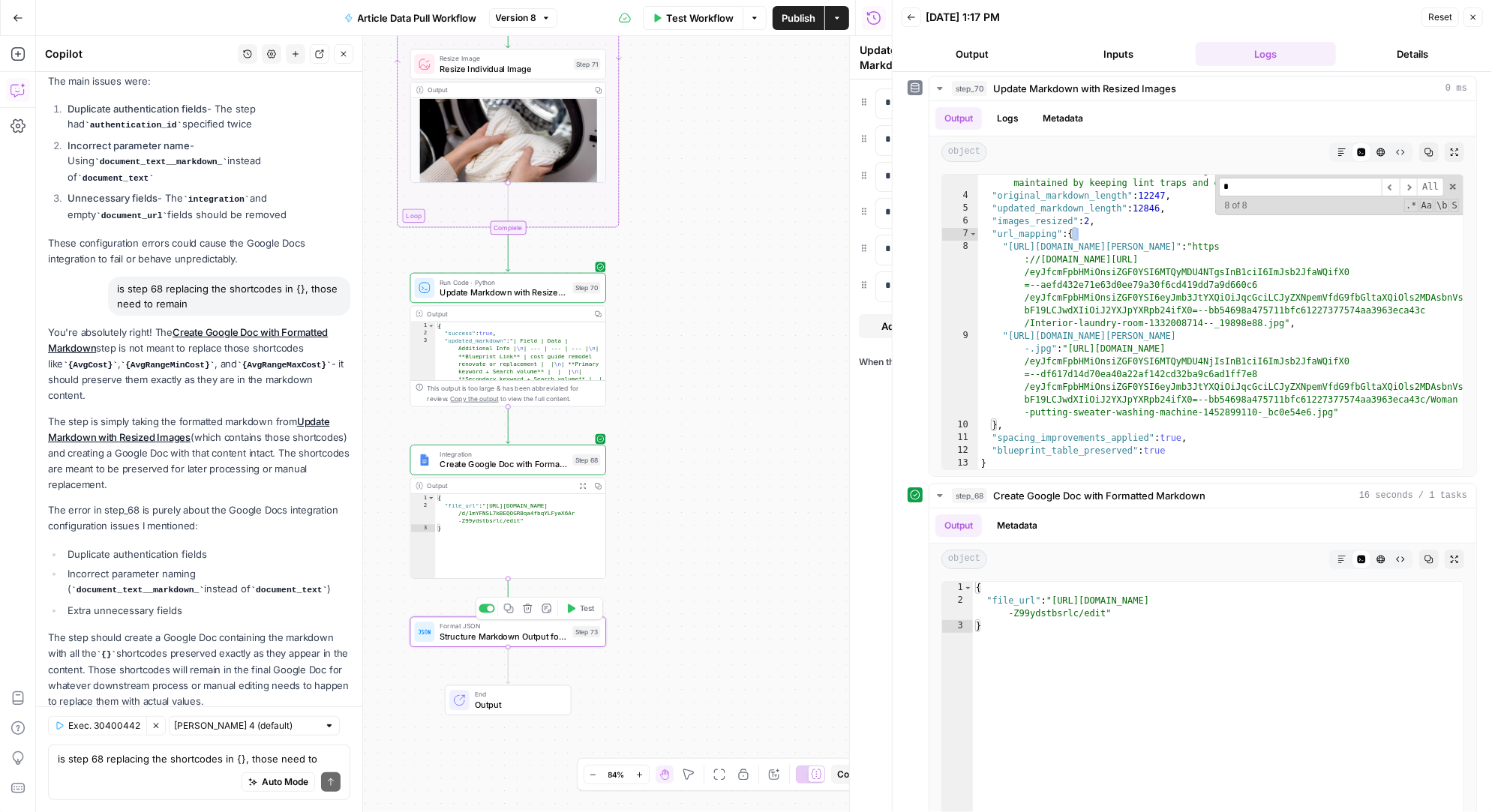
type textarea "Structure Markdown Output for Grid"
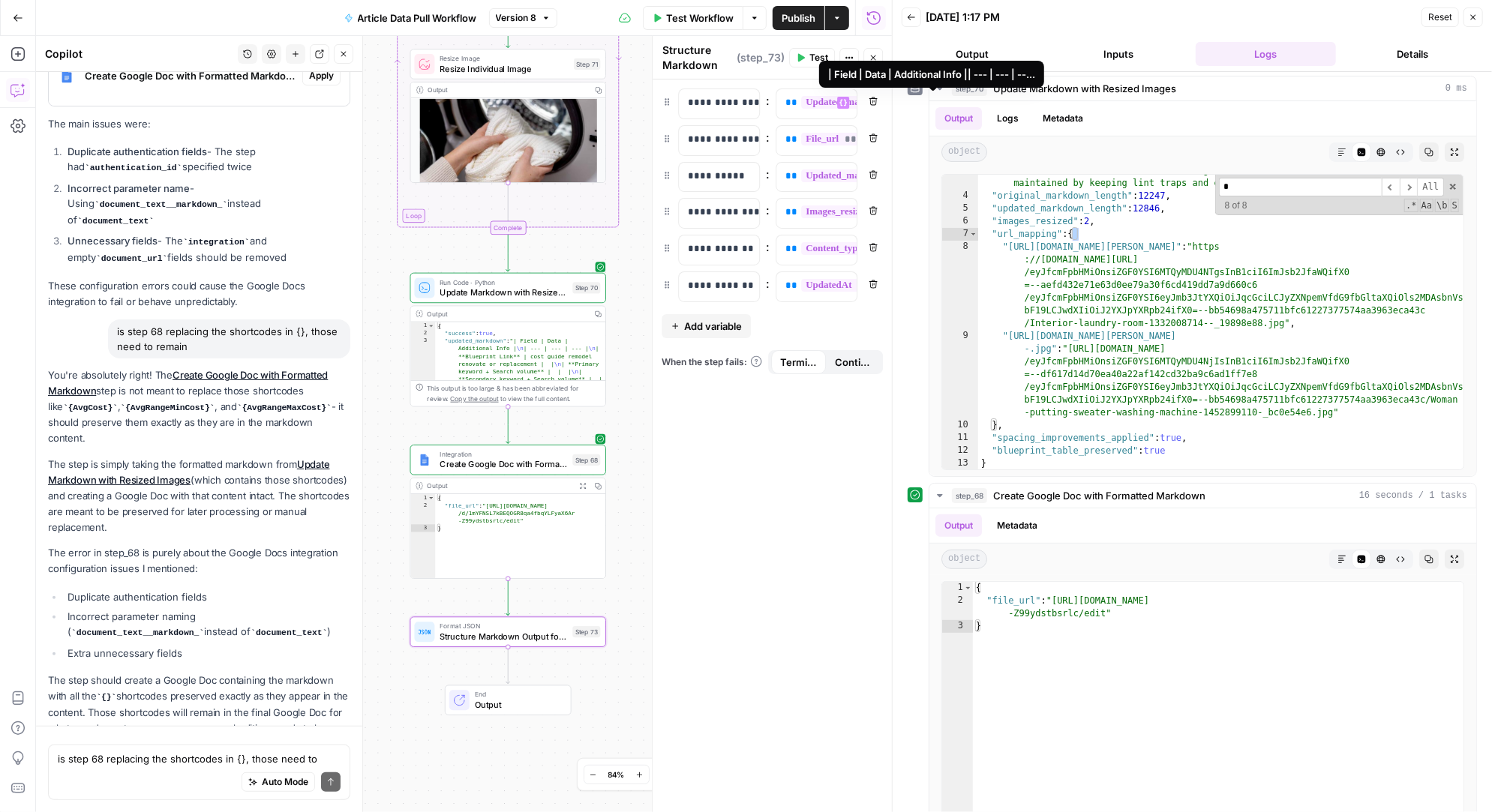
scroll to position [353, 0]
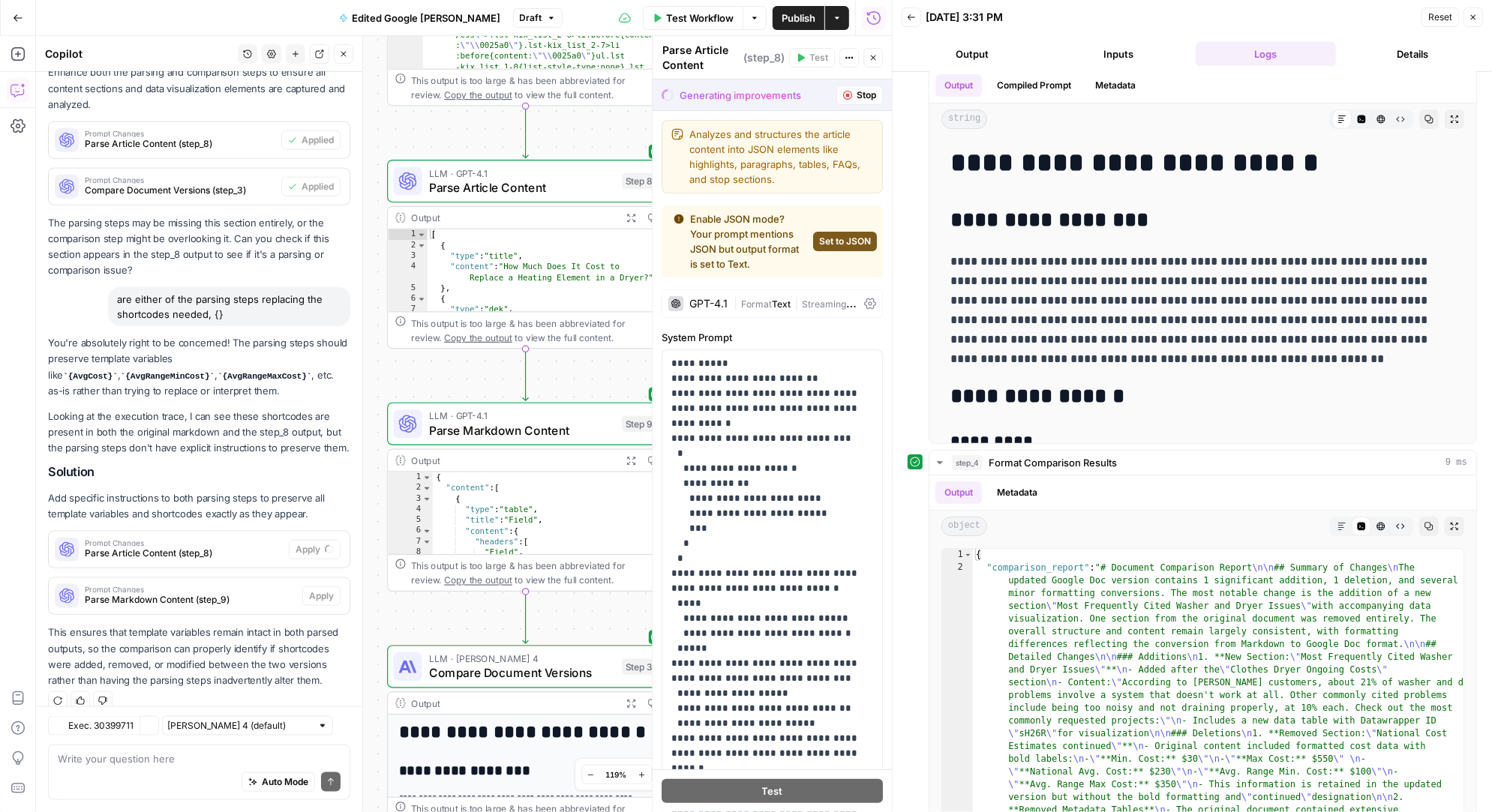
scroll to position [5715, 0]
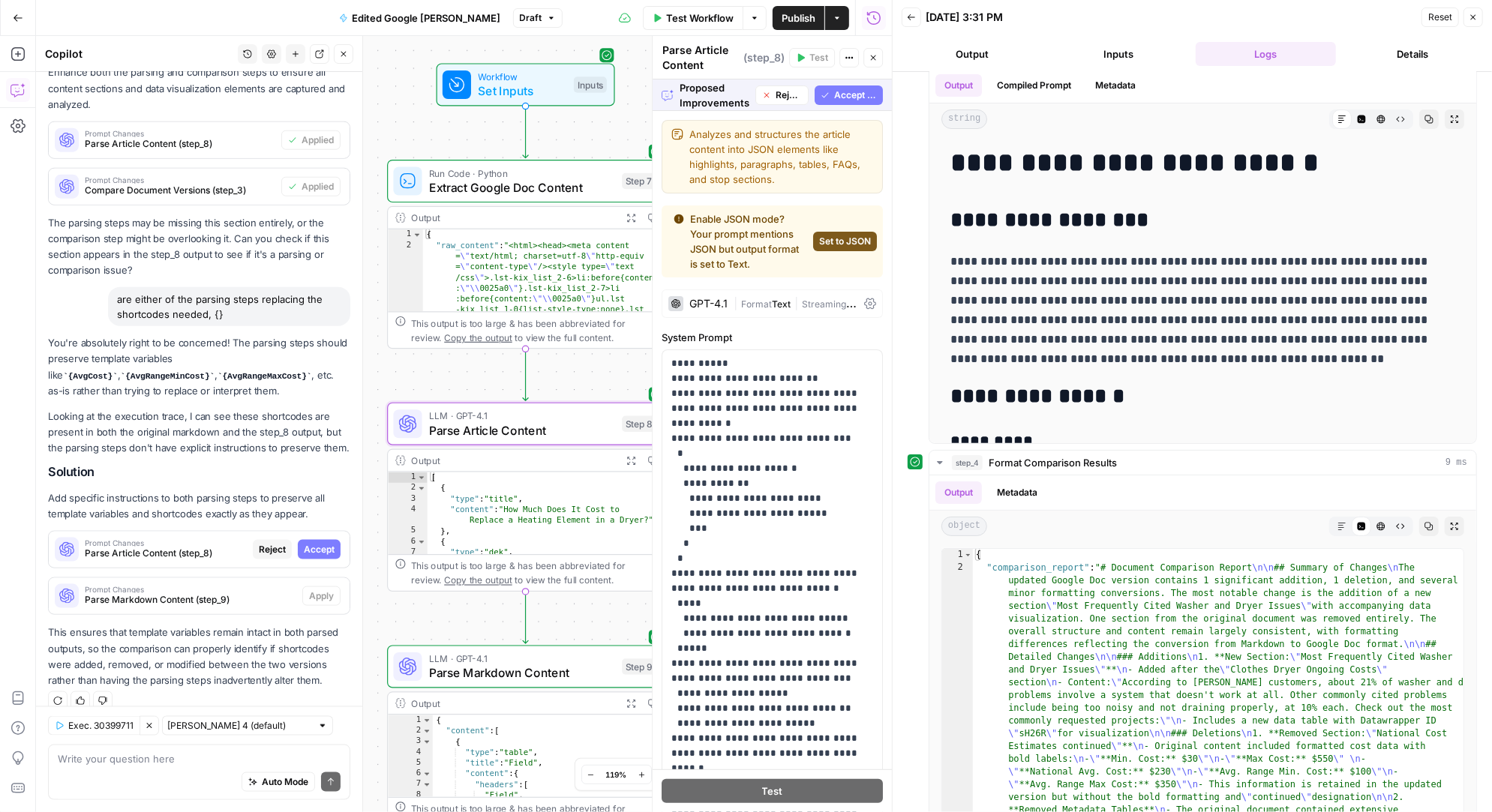
click at [320, 543] on span "Accept" at bounding box center [319, 549] width 31 height 13
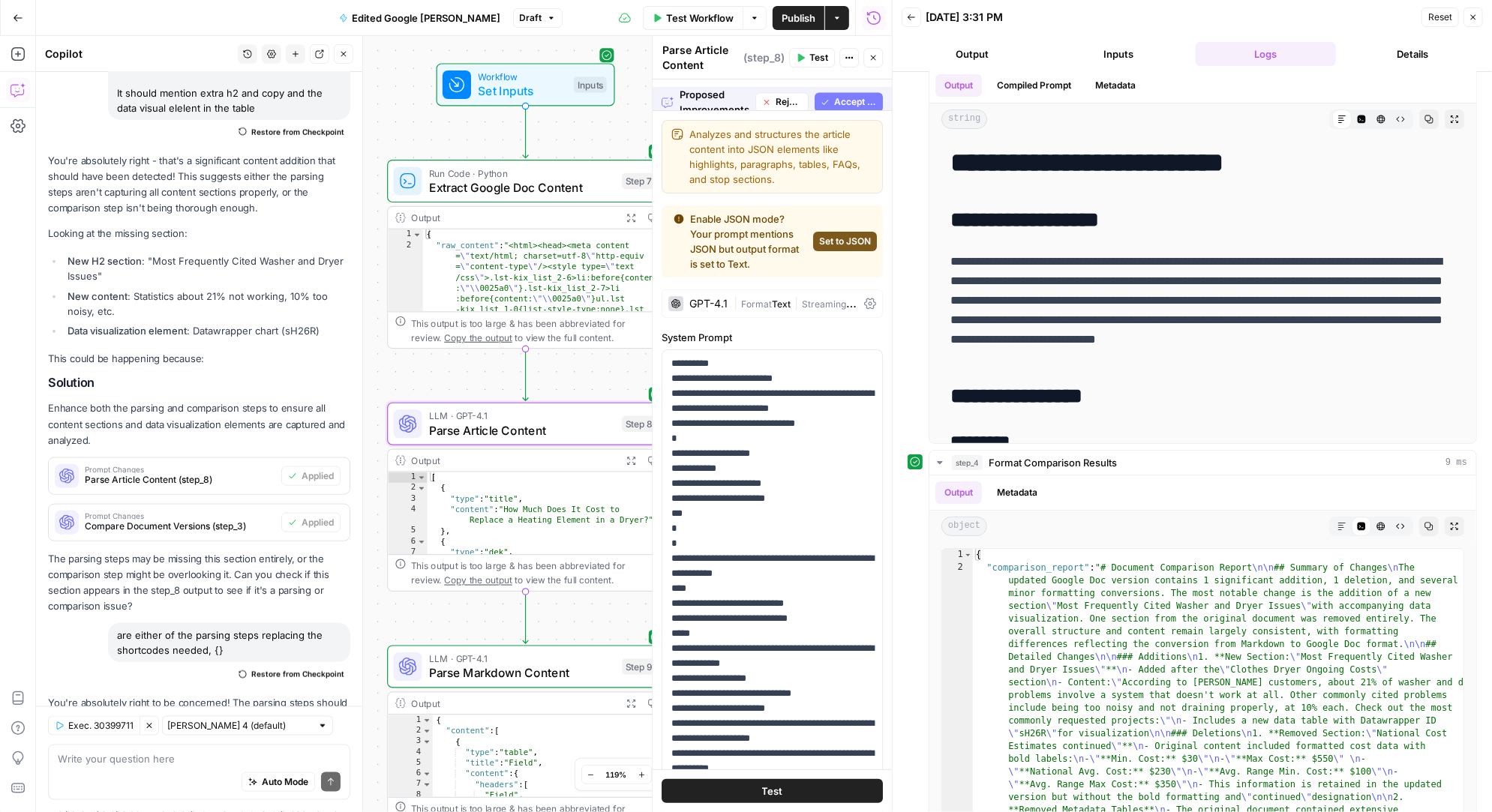
scroll to position [6075, 0]
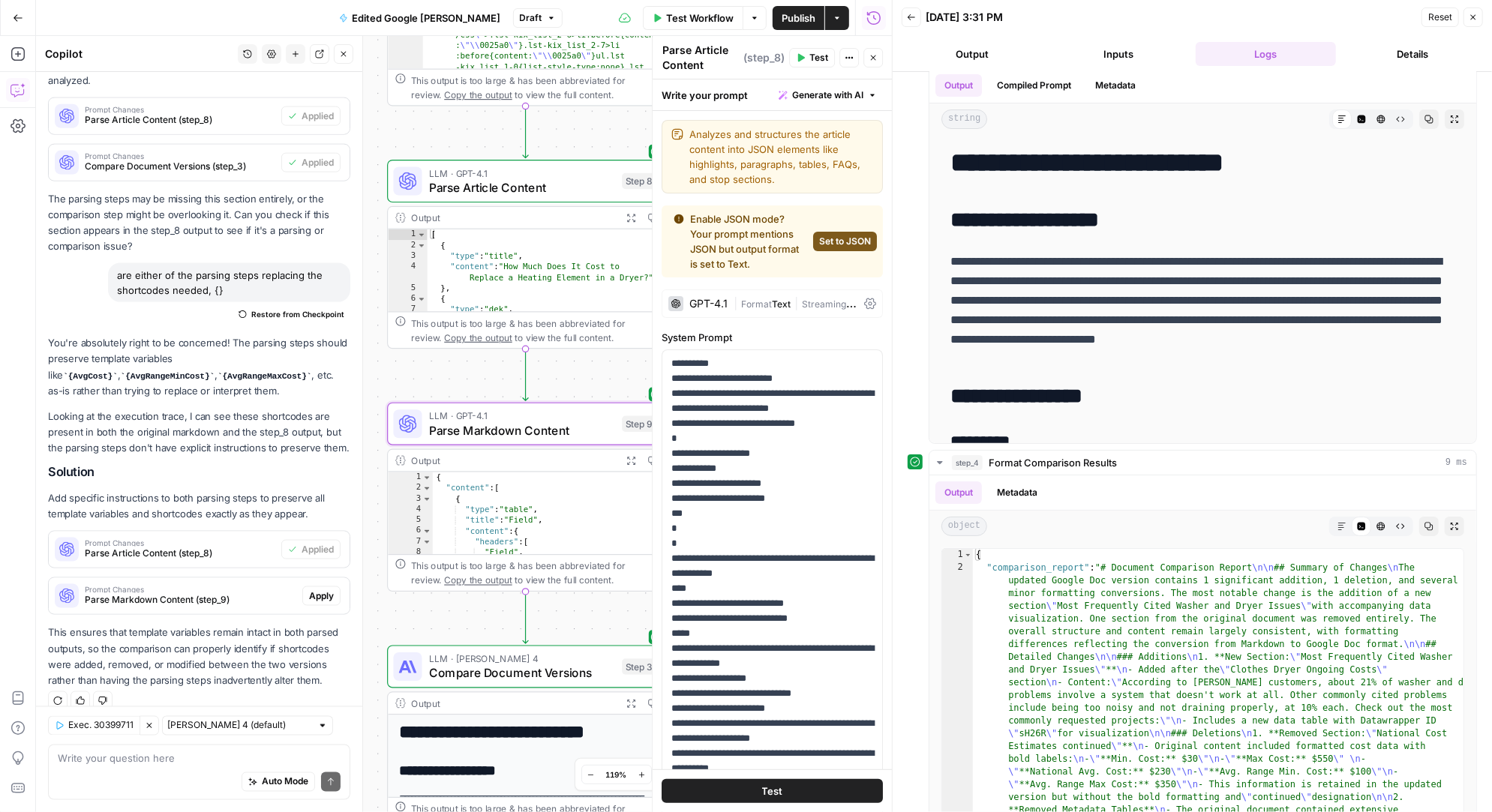
click at [315, 590] on span "Apply" at bounding box center [321, 596] width 25 height 13
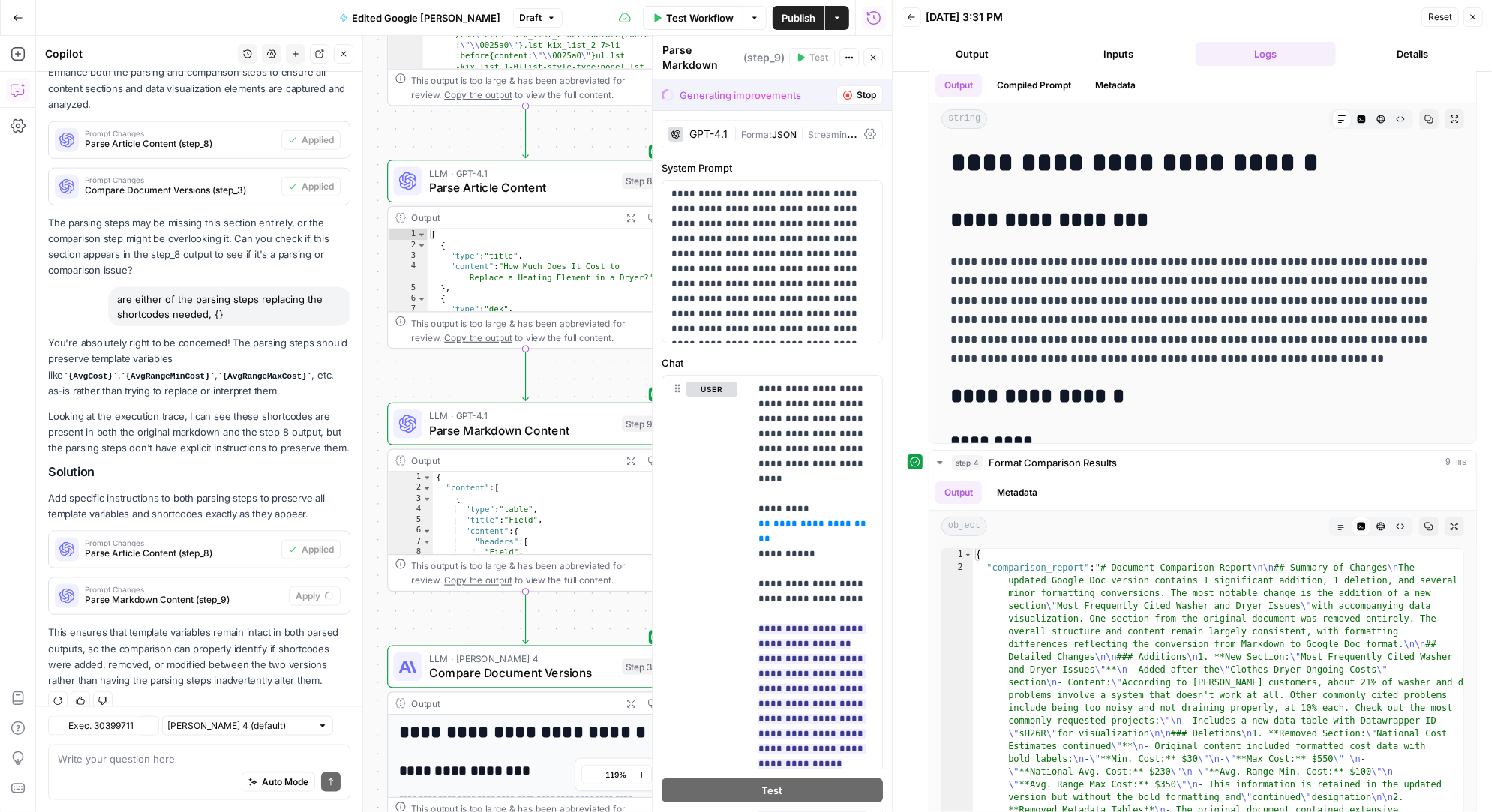
scroll to position [5715, 0]
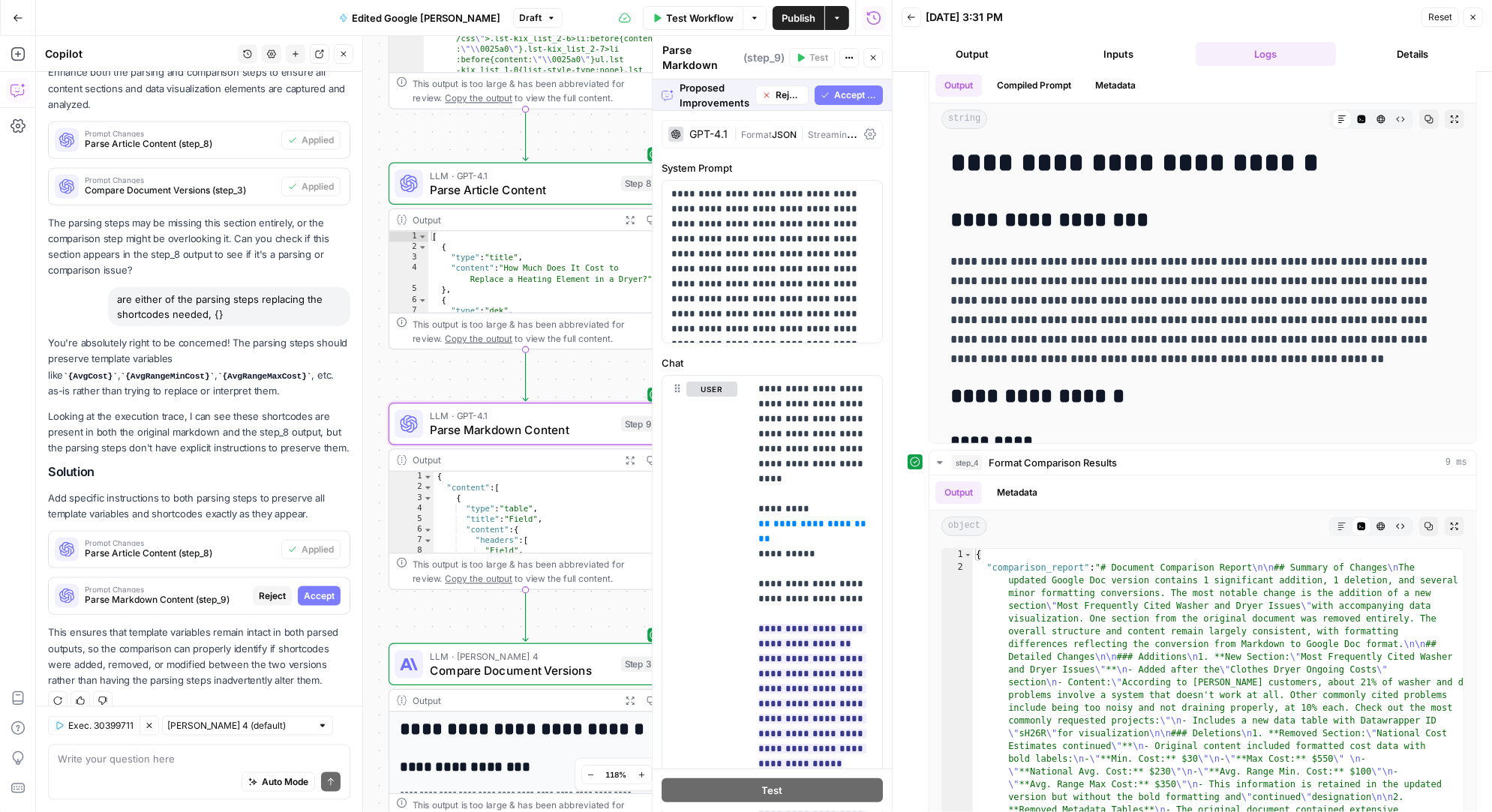
click at [327, 587] on button "Accept" at bounding box center [319, 596] width 42 height 19
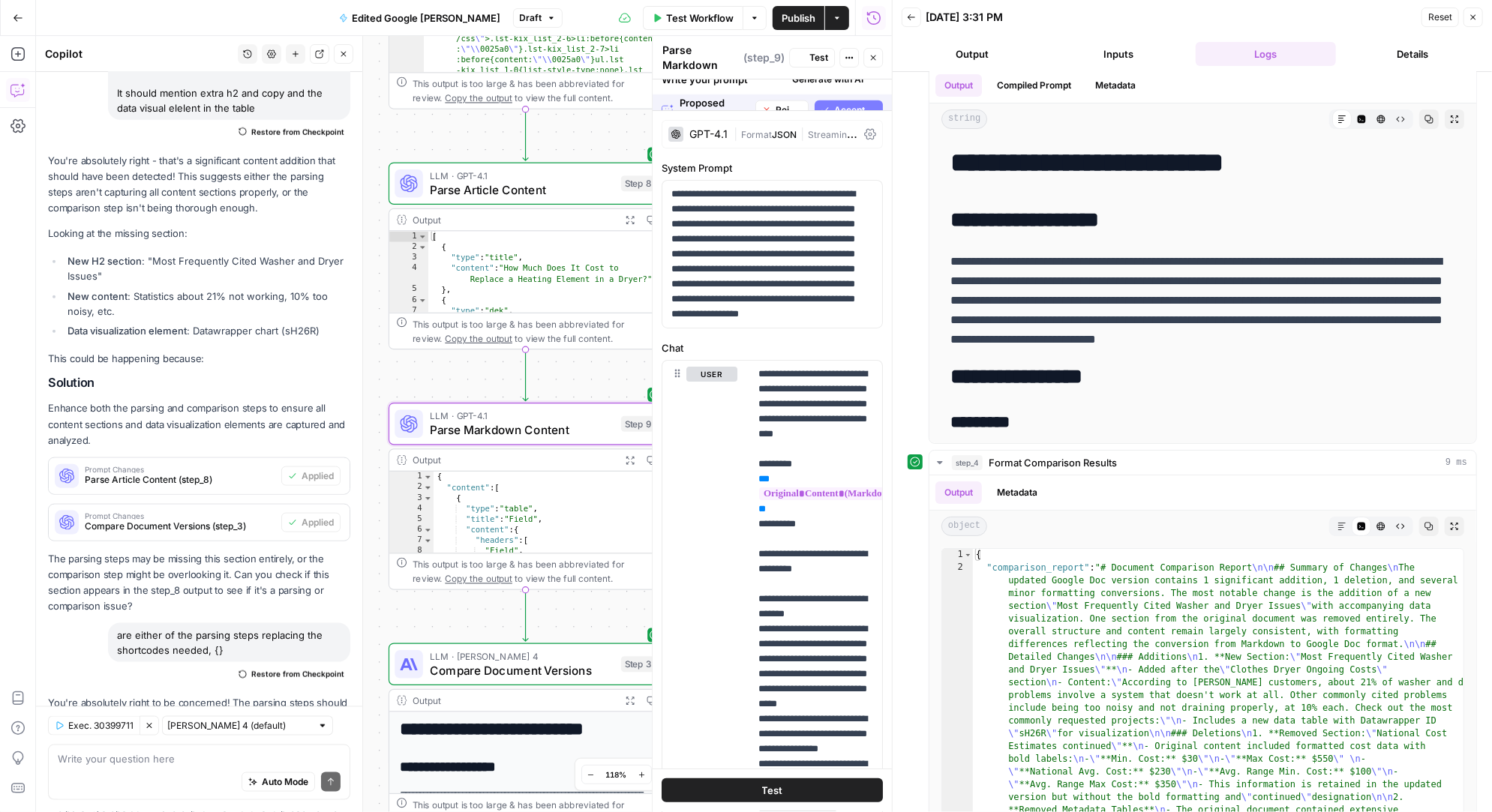
scroll to position [6075, 0]
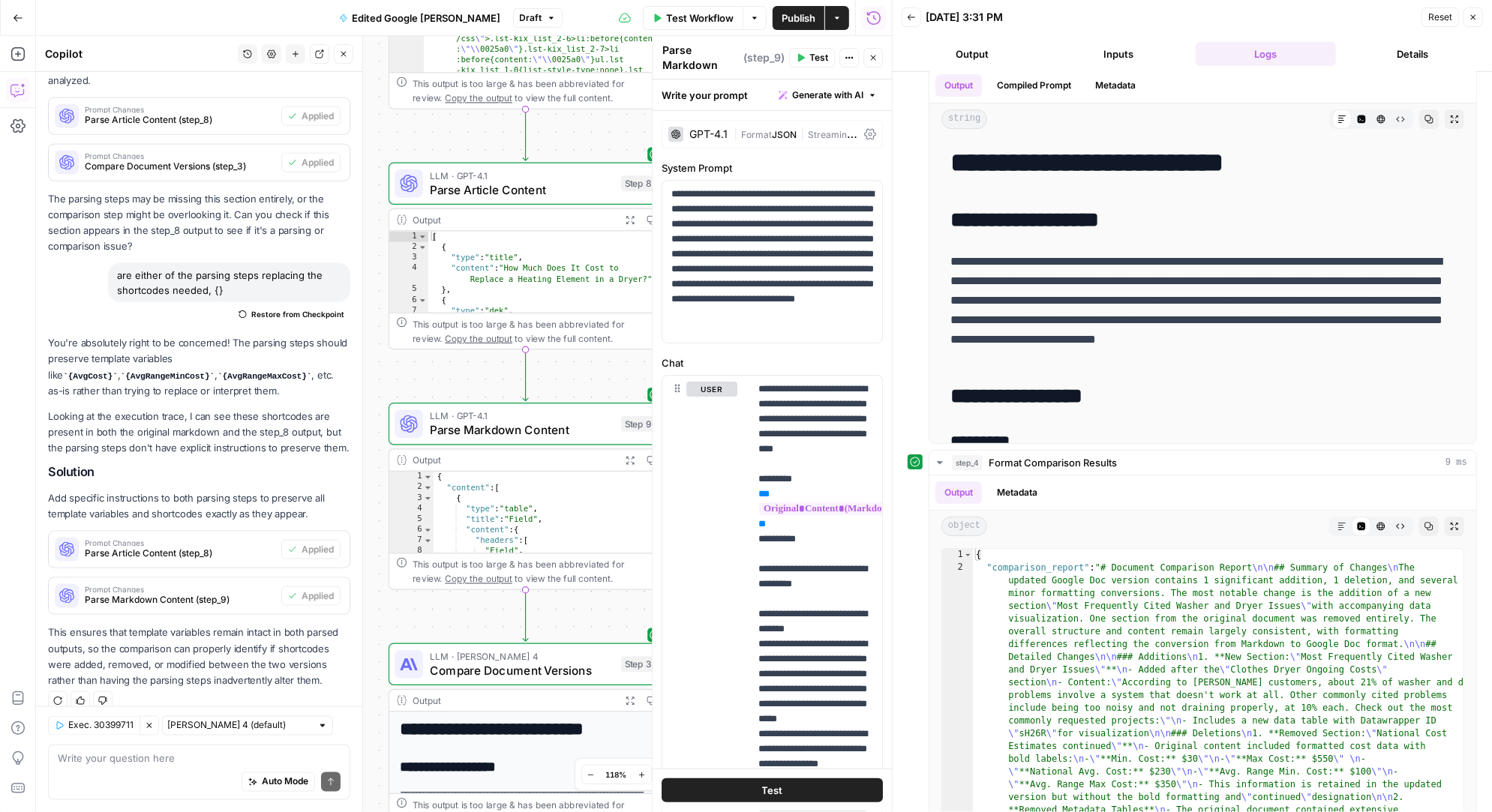
click at [155, 771] on div "Auto Mode Send" at bounding box center [199, 782] width 283 height 33
click at [117, 757] on textarea at bounding box center [199, 758] width 283 height 15
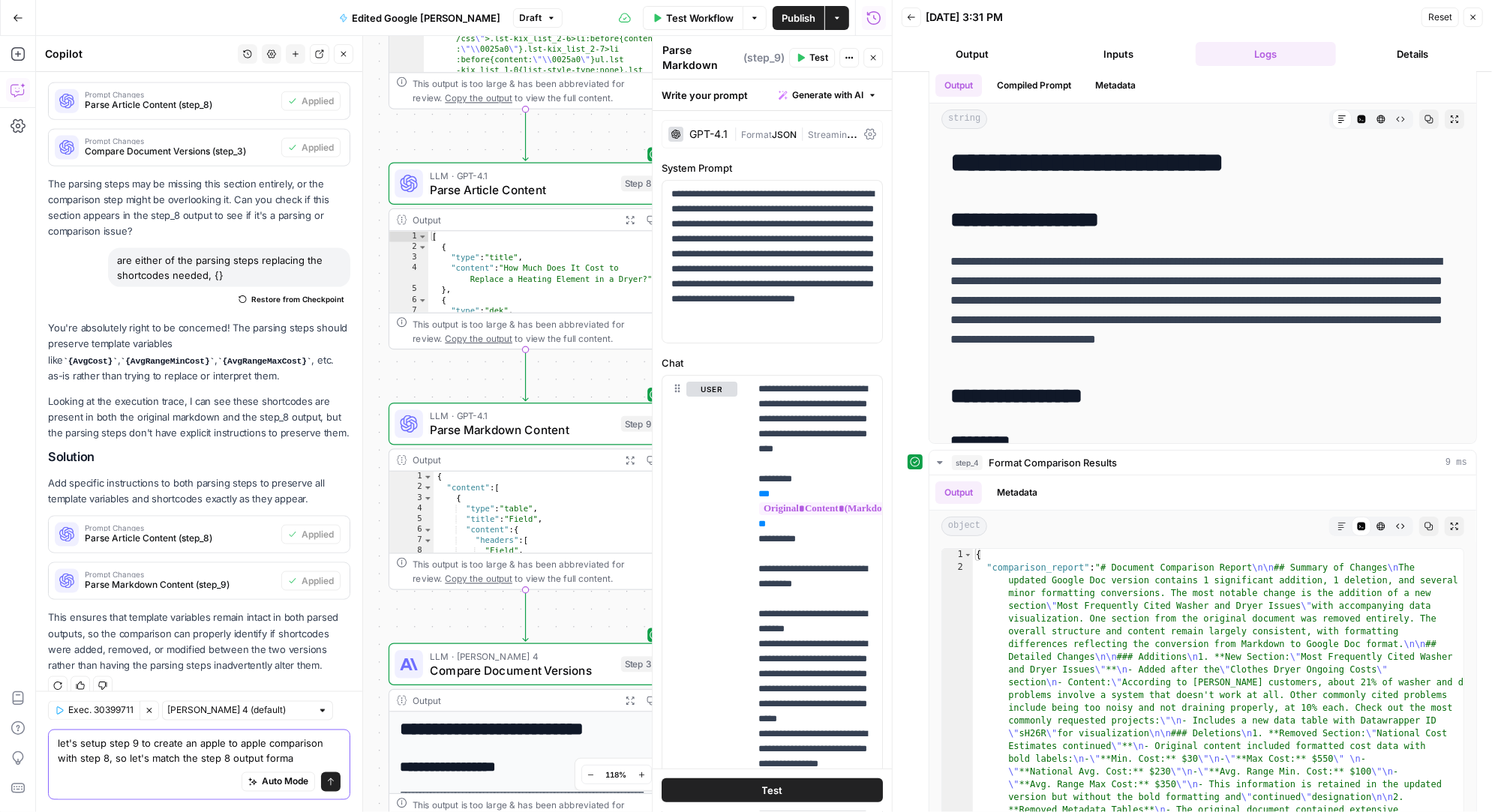
type textarea "let's setup step 9 to create an apple to apple comparison with step 8, so let's…"
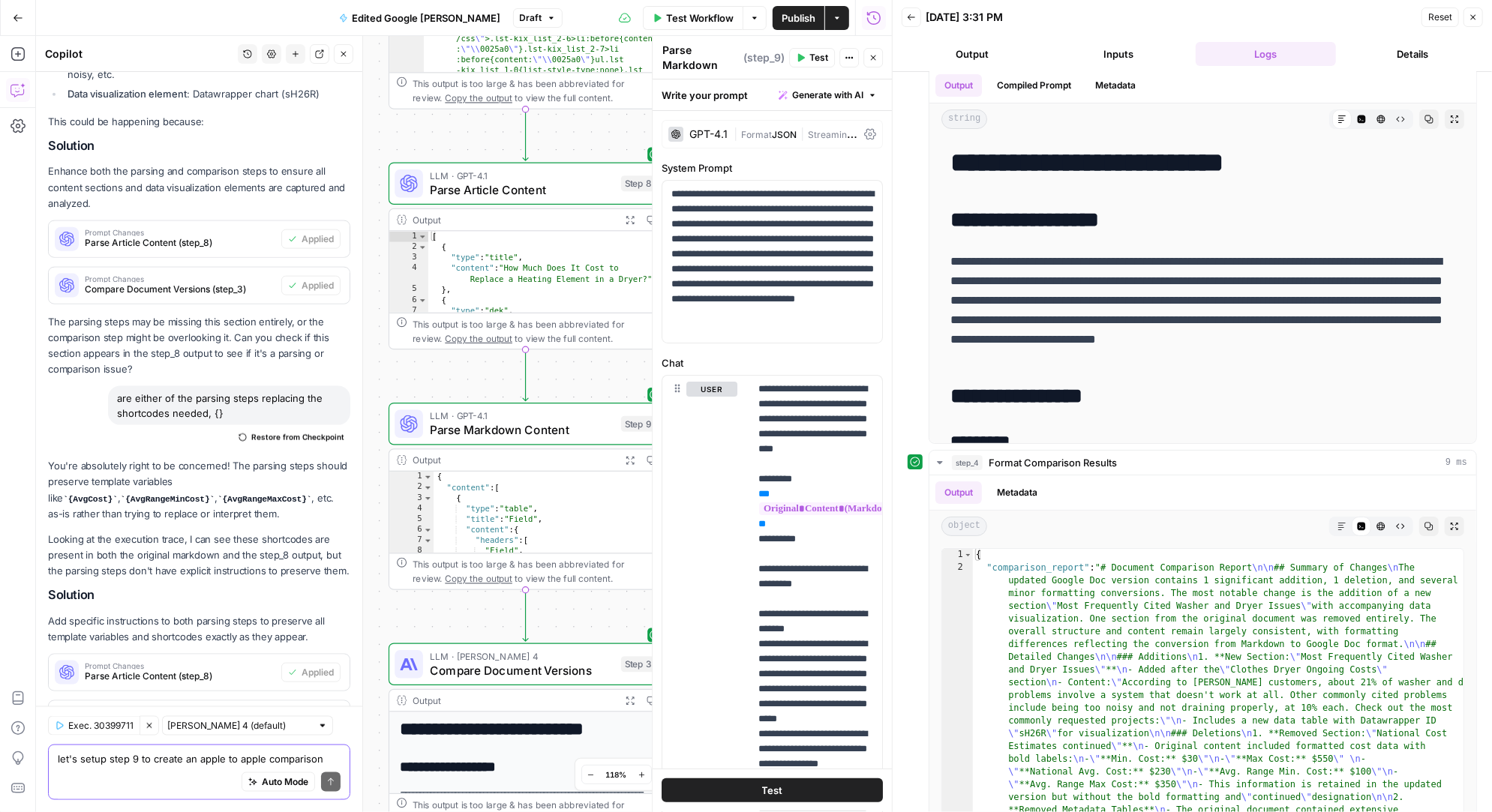
scroll to position [6355, 0]
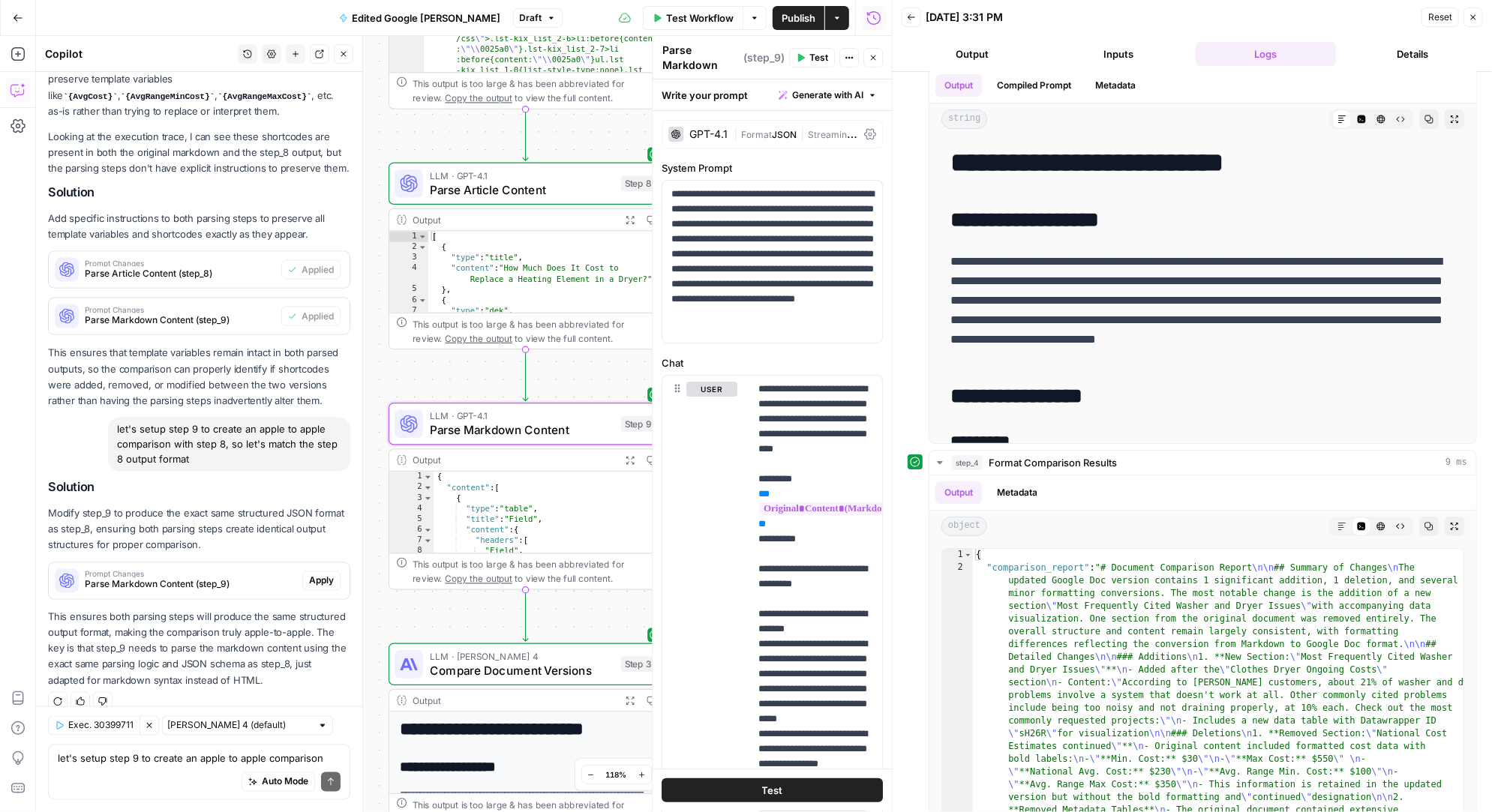
click at [322, 575] on span "Apply" at bounding box center [321, 581] width 25 height 13
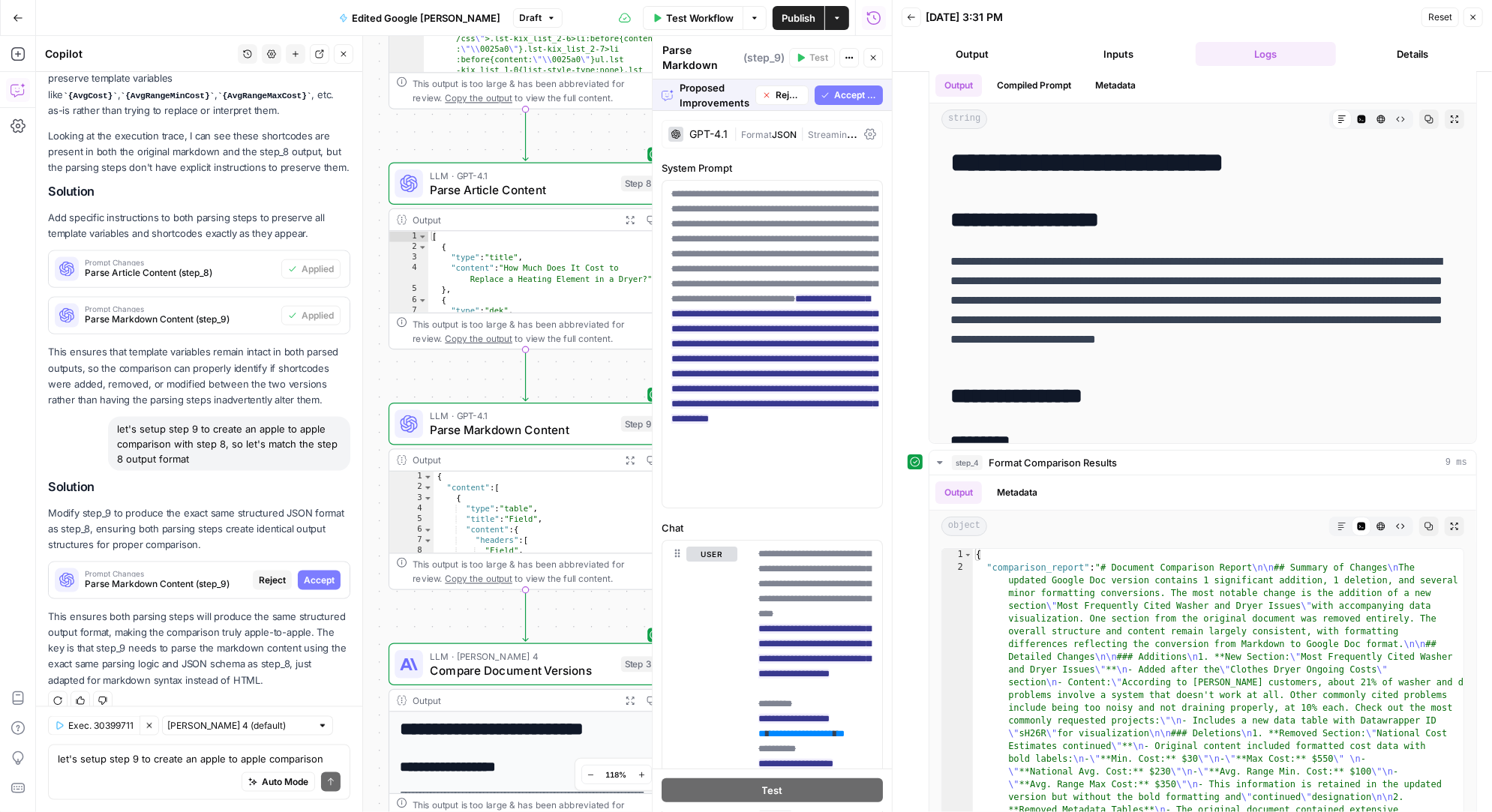
scroll to position [5995, 0]
click at [312, 575] on span "Accept" at bounding box center [319, 581] width 31 height 13
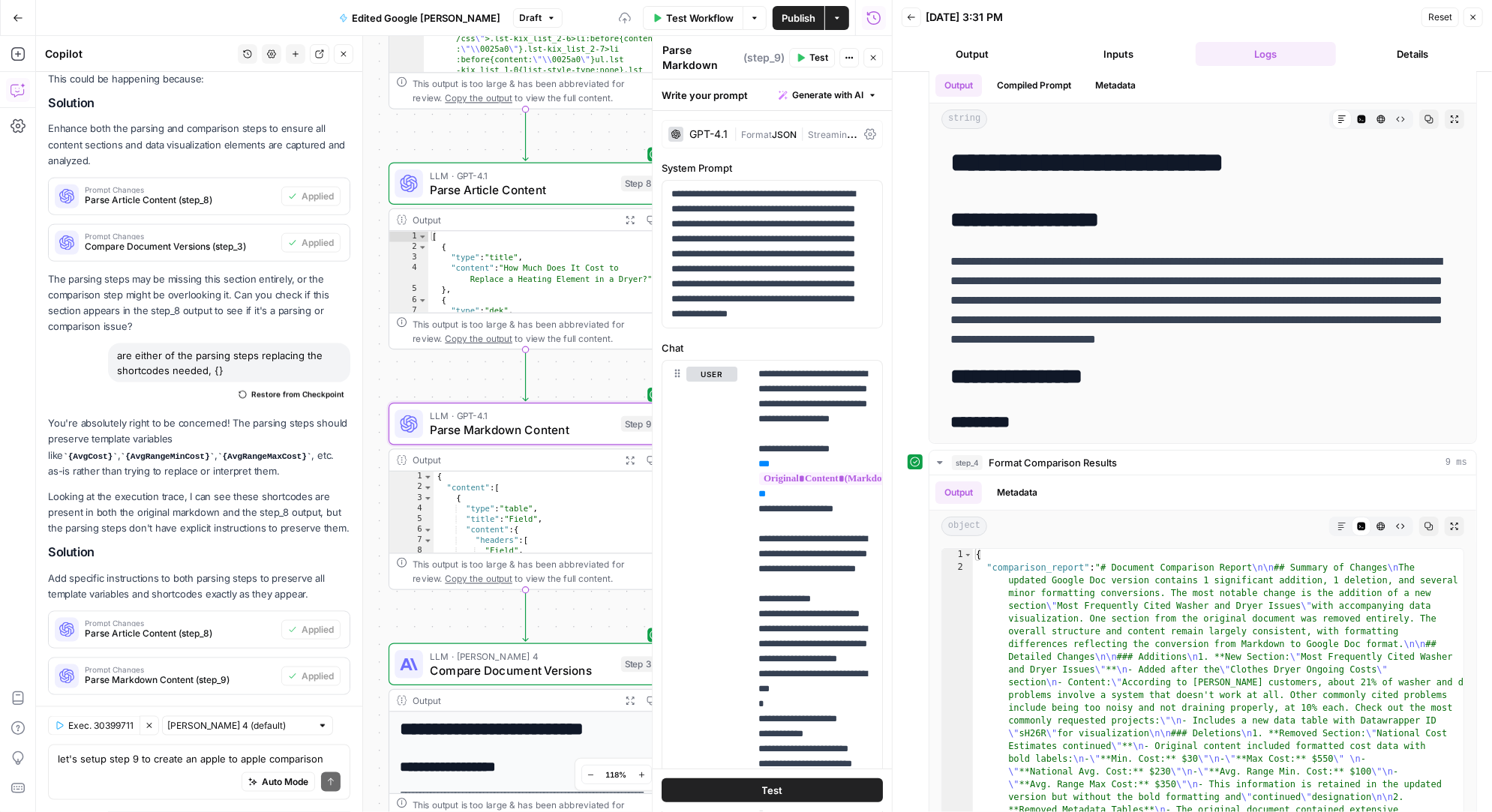
scroll to position [6379, 0]
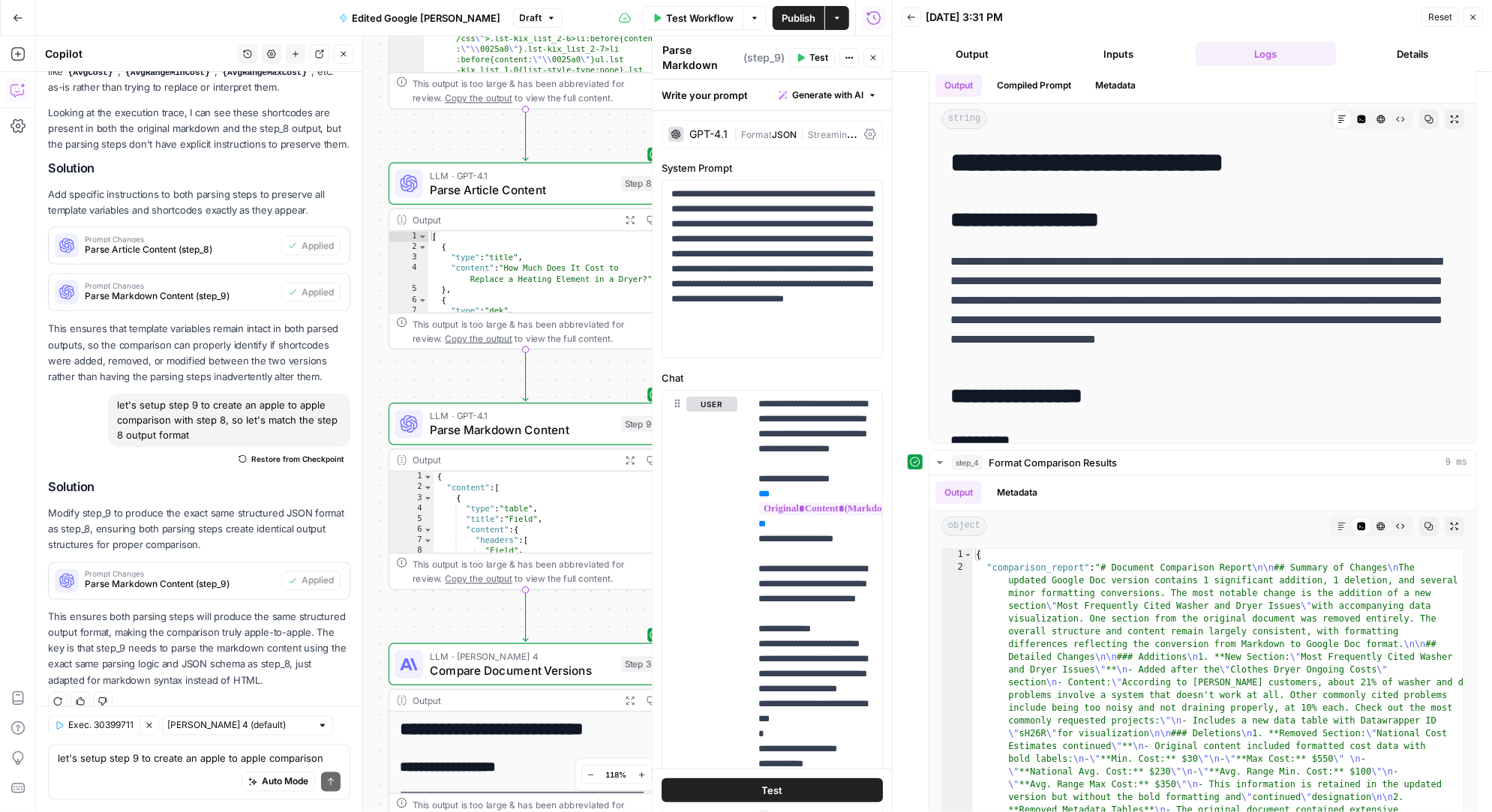
click at [561, 187] on span "Parse Article Content" at bounding box center [522, 190] width 184 height 18
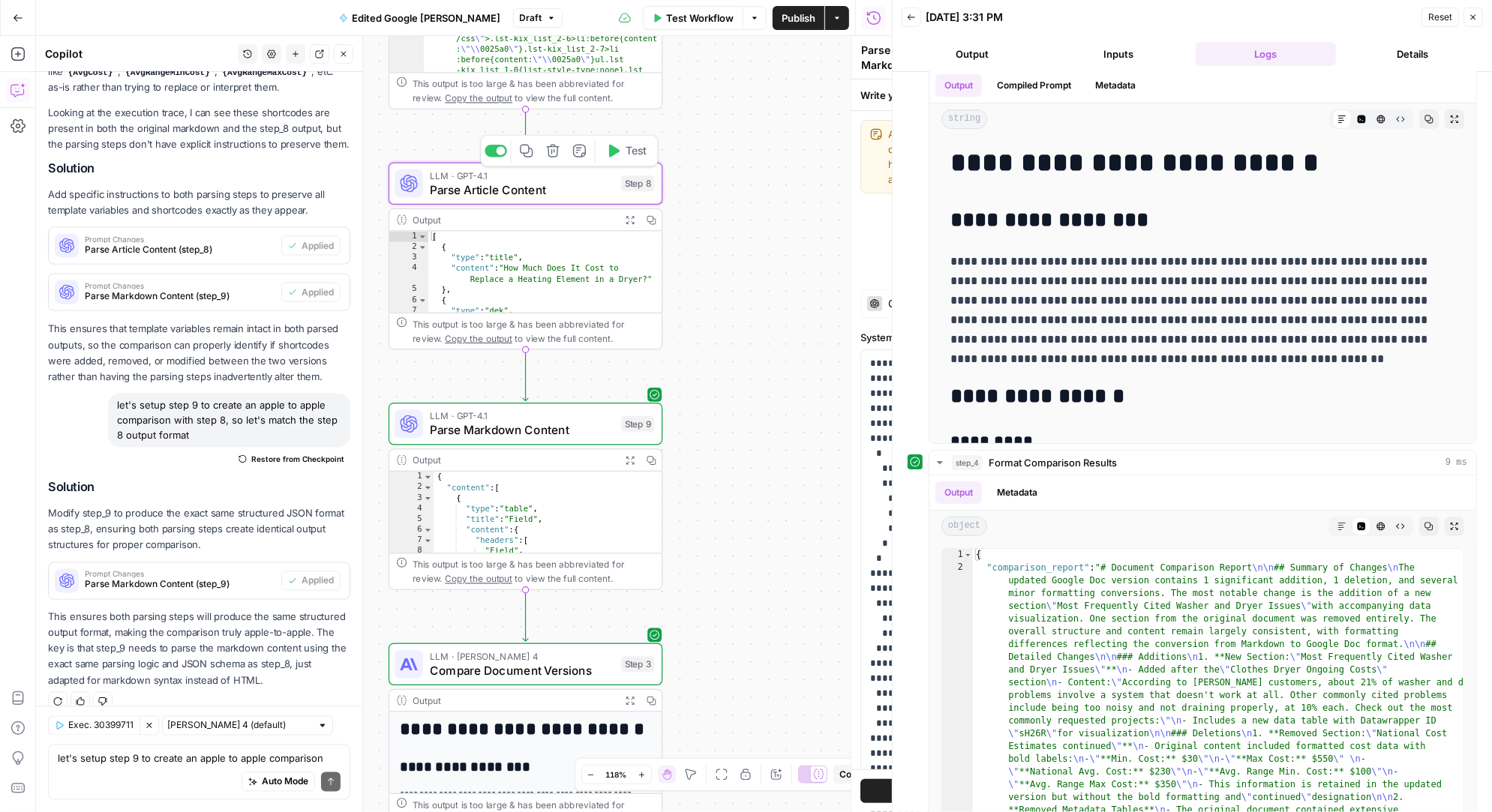
type textarea "Parse Article Content"
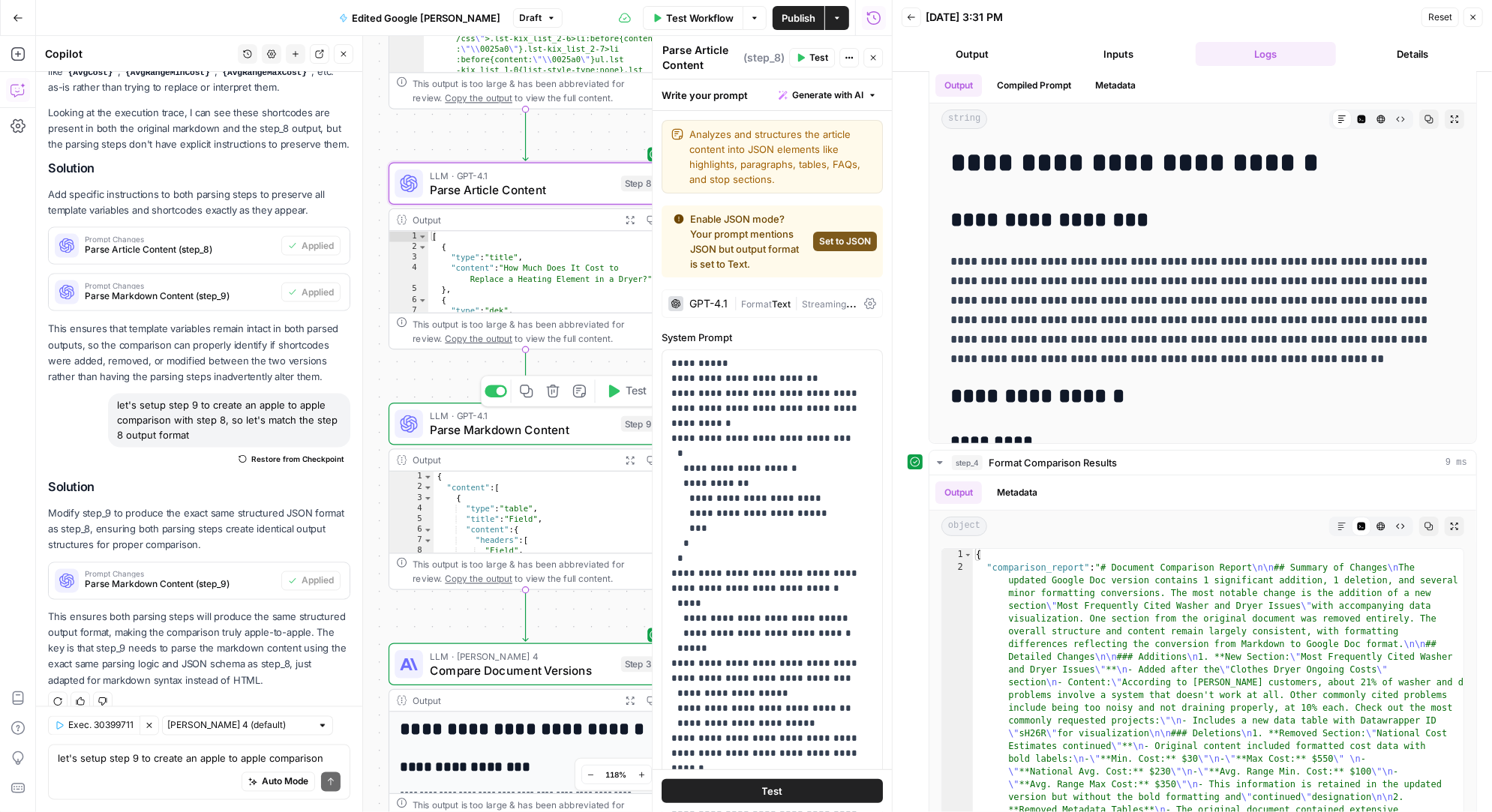
click at [526, 430] on span "Parse Markdown Content" at bounding box center [522, 430] width 184 height 18
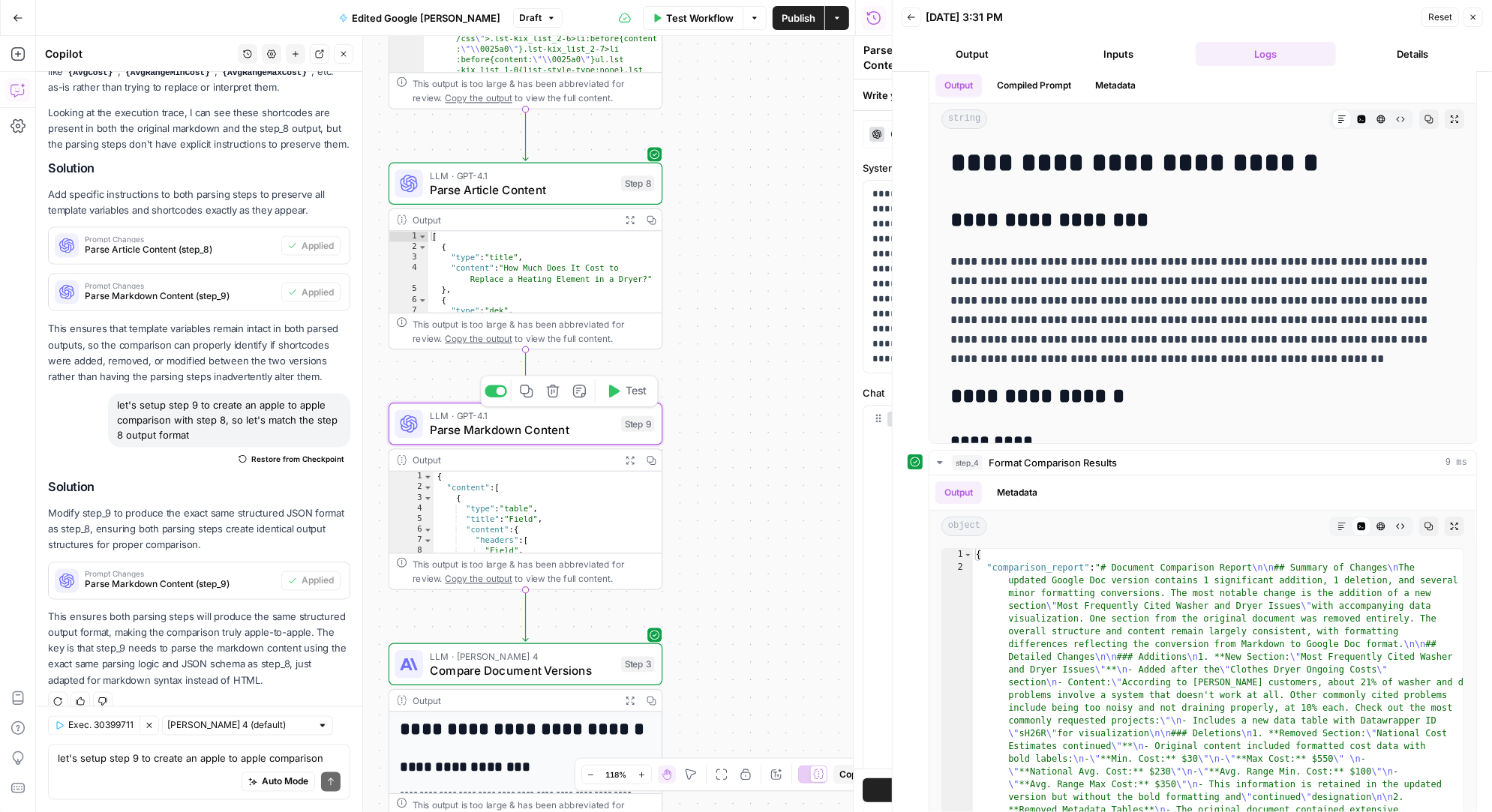
type textarea "Parse Markdown Content"
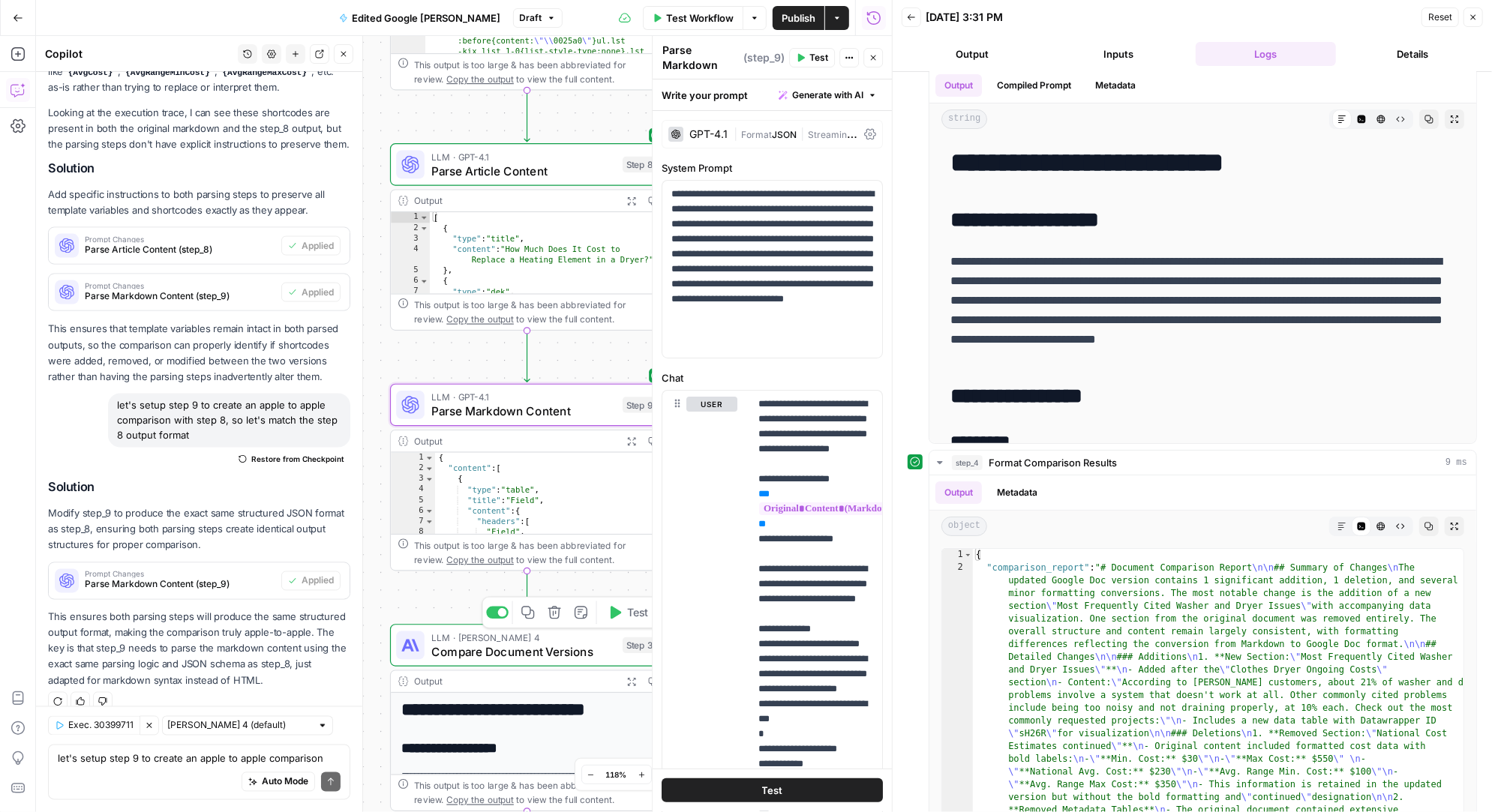
click at [555, 648] on span "Compare Document Versions" at bounding box center [523, 651] width 184 height 18
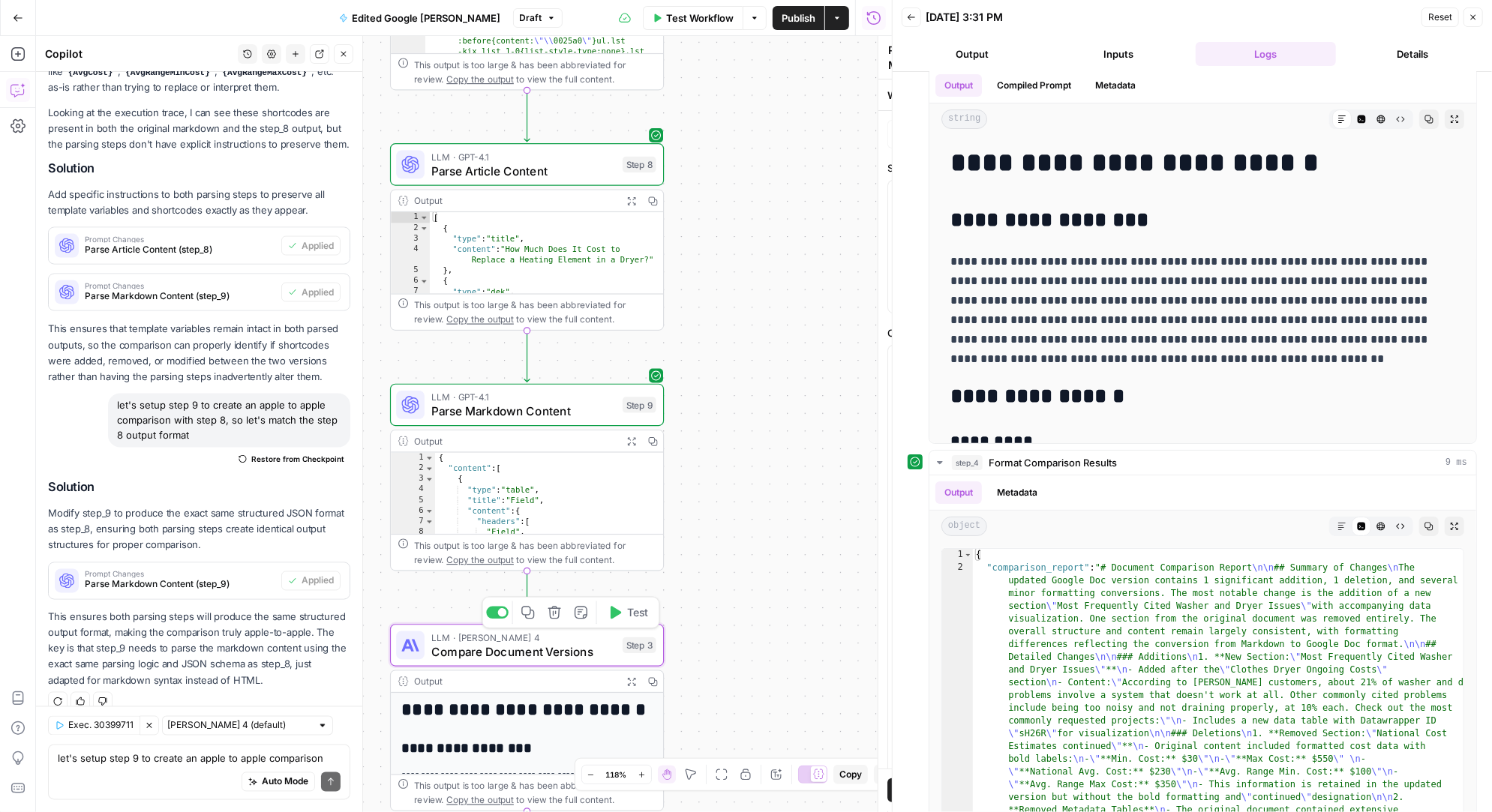
type textarea "Compare Document Versions"
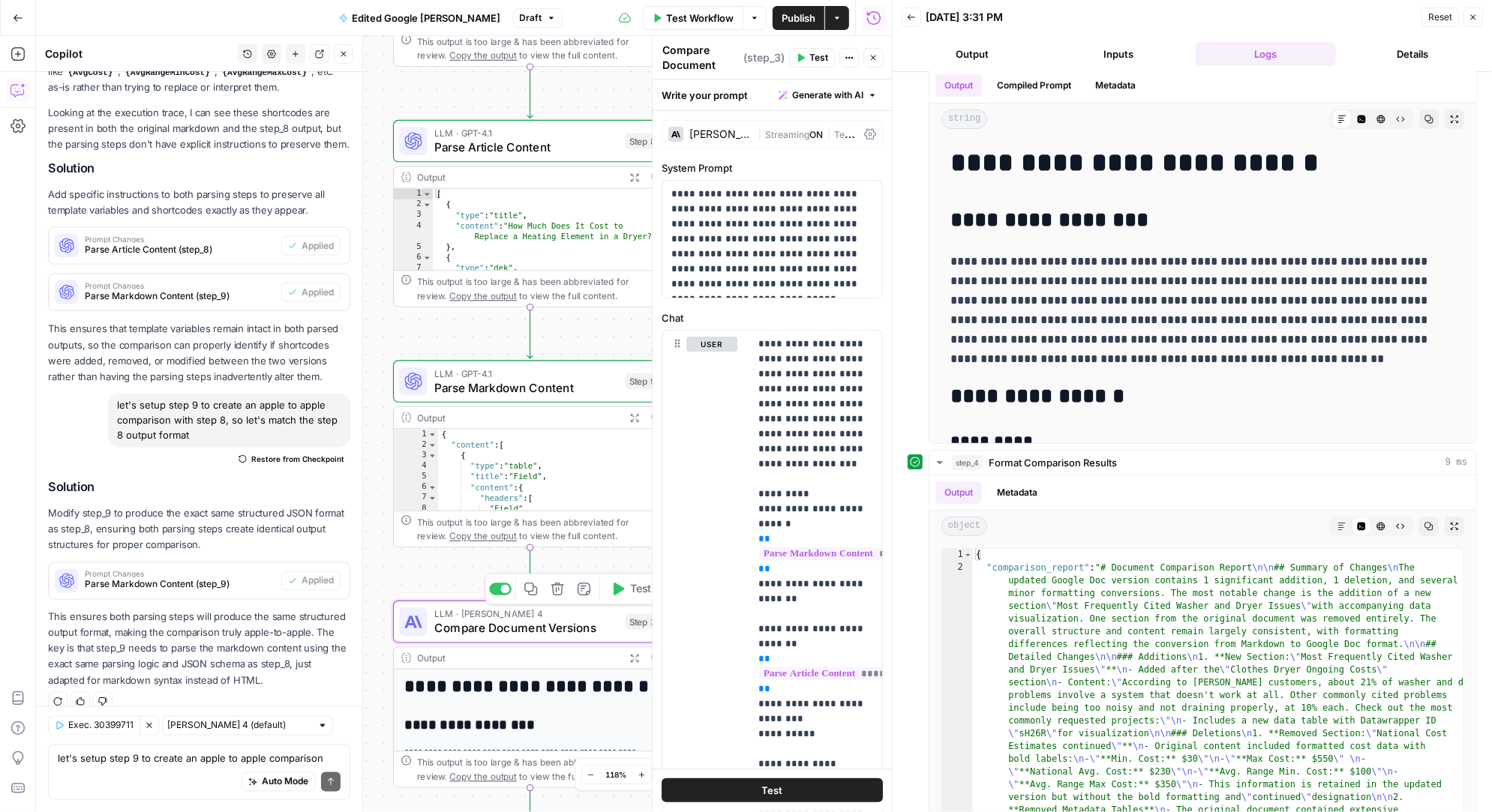
scroll to position [0, 0]
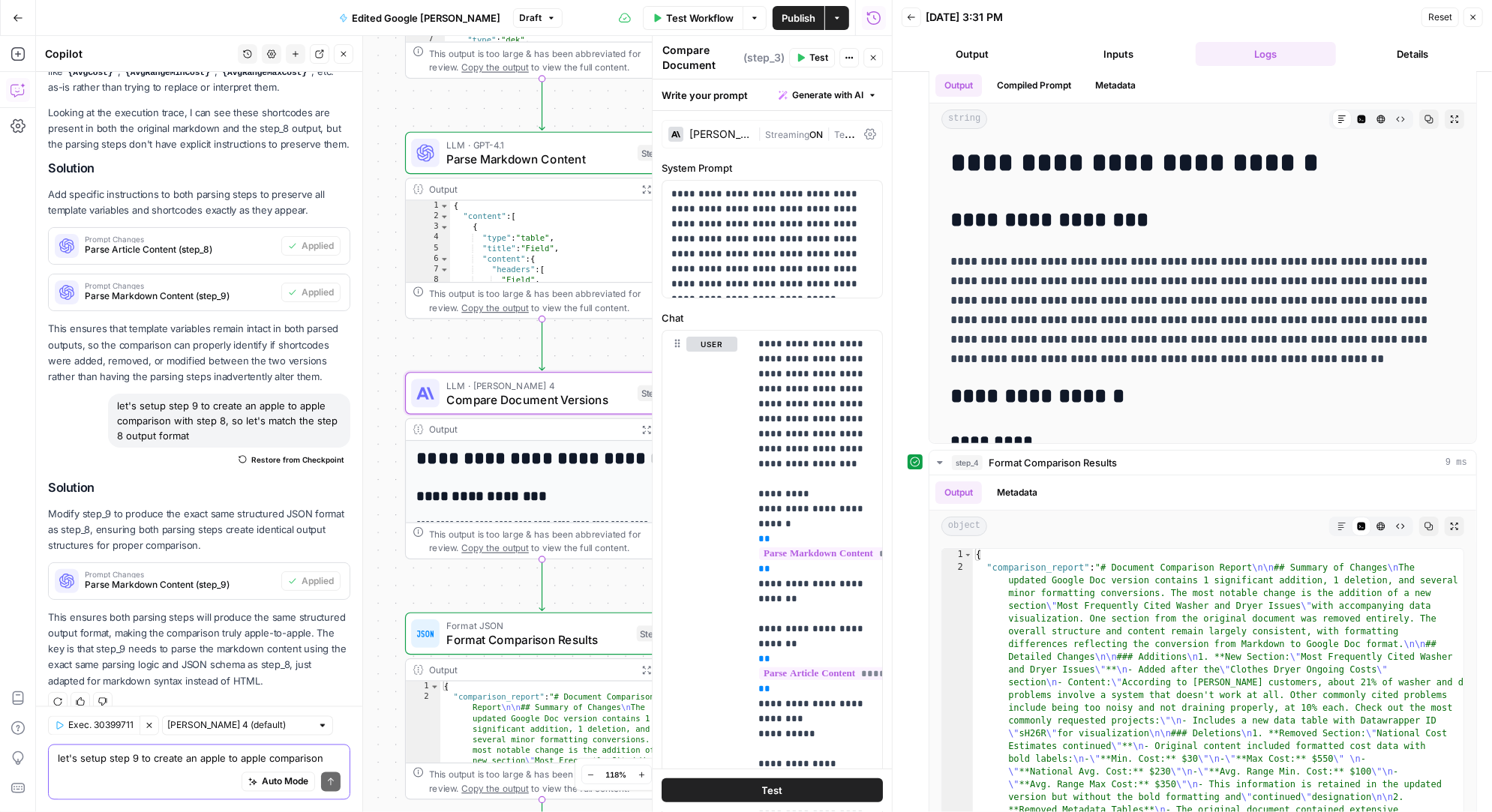
click at [154, 759] on textarea "let's setup step 9 to create an apple to apple comparison with step 8, so let's…" at bounding box center [199, 758] width 283 height 15
type textarea "anything i missed before testing"
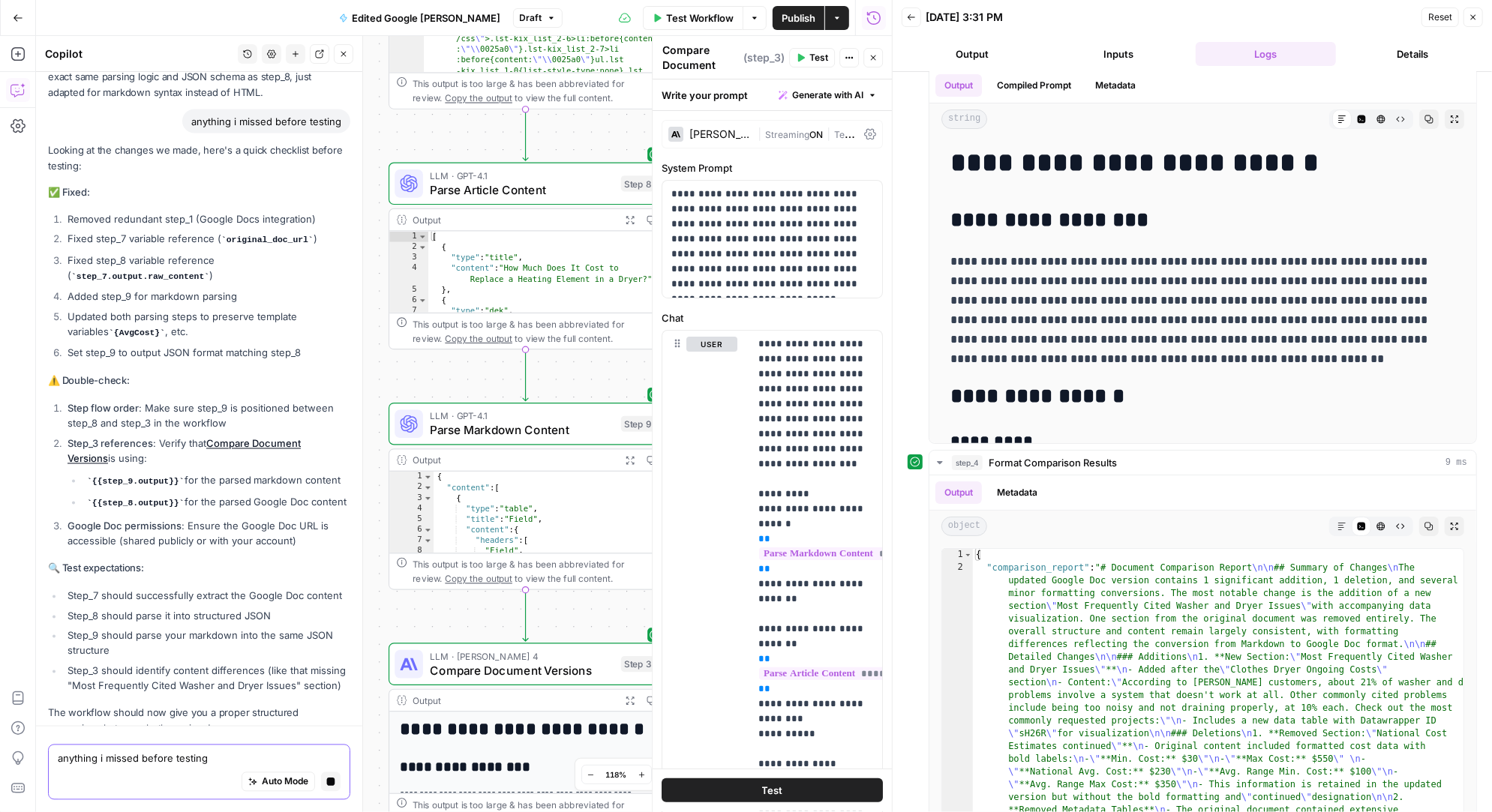
scroll to position [7010, 0]
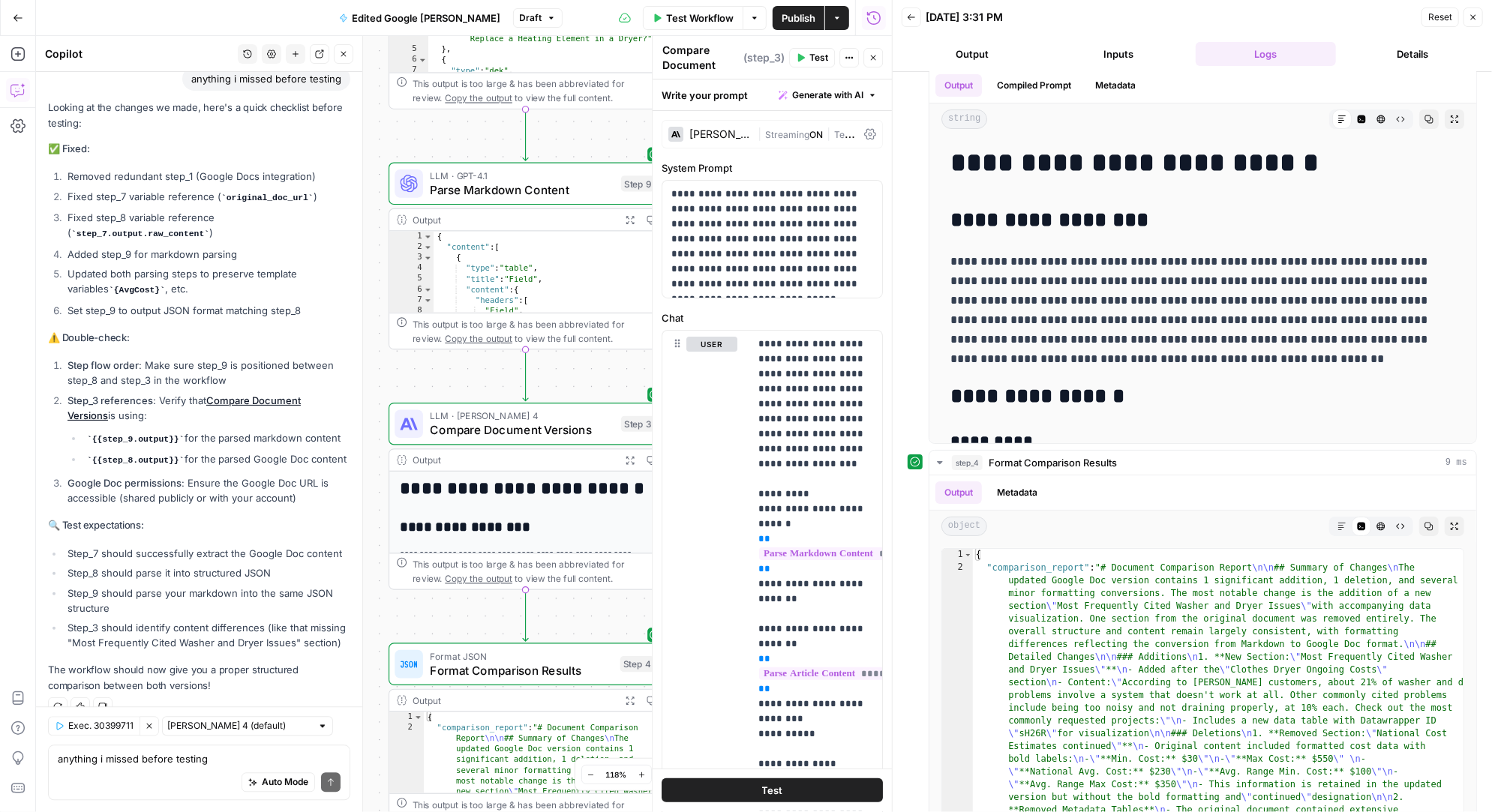
click at [702, 14] on span "Test Workflow" at bounding box center [699, 18] width 67 height 15
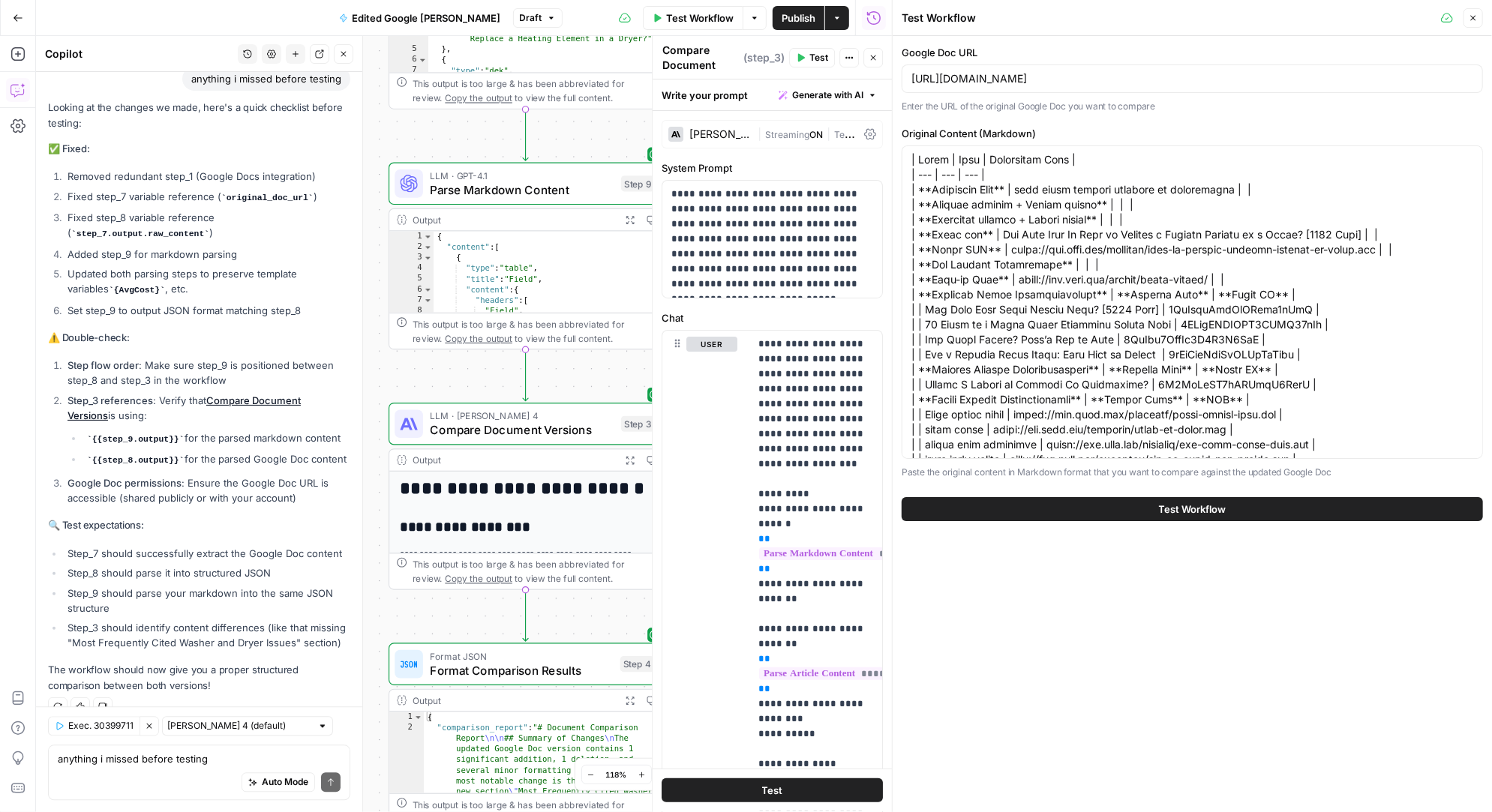
click at [1072, 506] on button "Test Workflow" at bounding box center [1192, 508] width 581 height 24
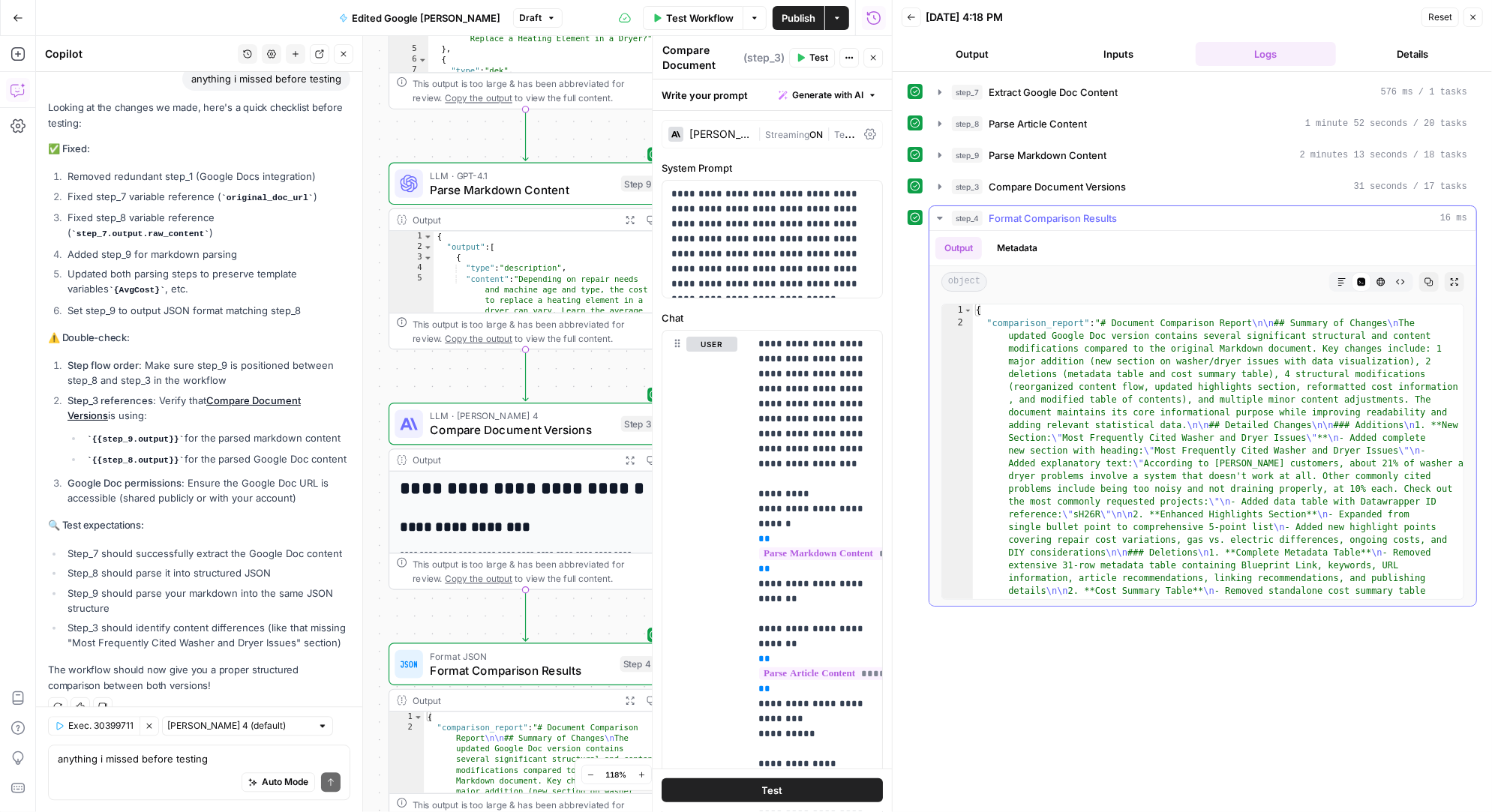
scroll to position [6, 0]
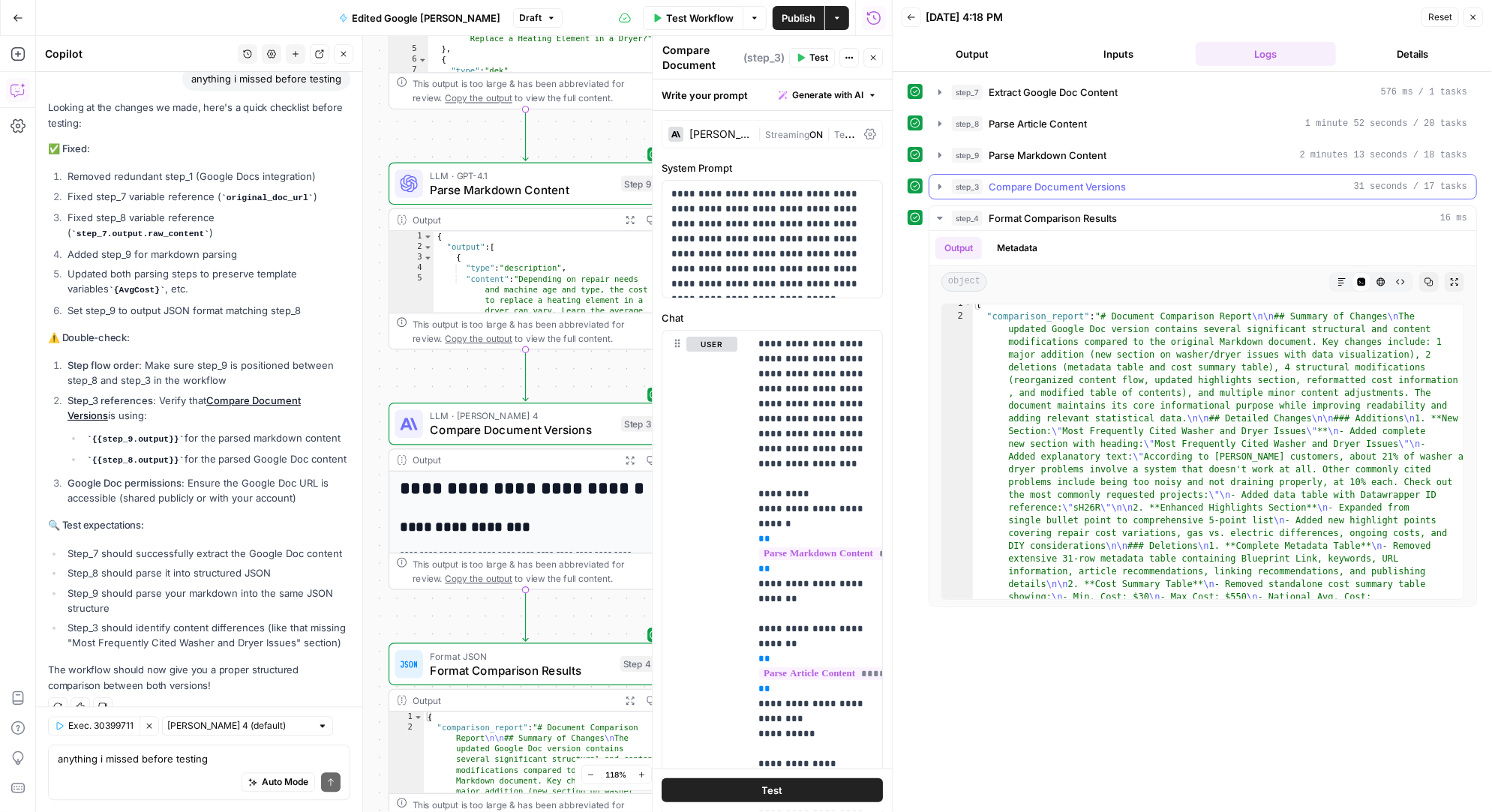
click at [1041, 183] on span "Compare Document Versions" at bounding box center [1057, 186] width 137 height 15
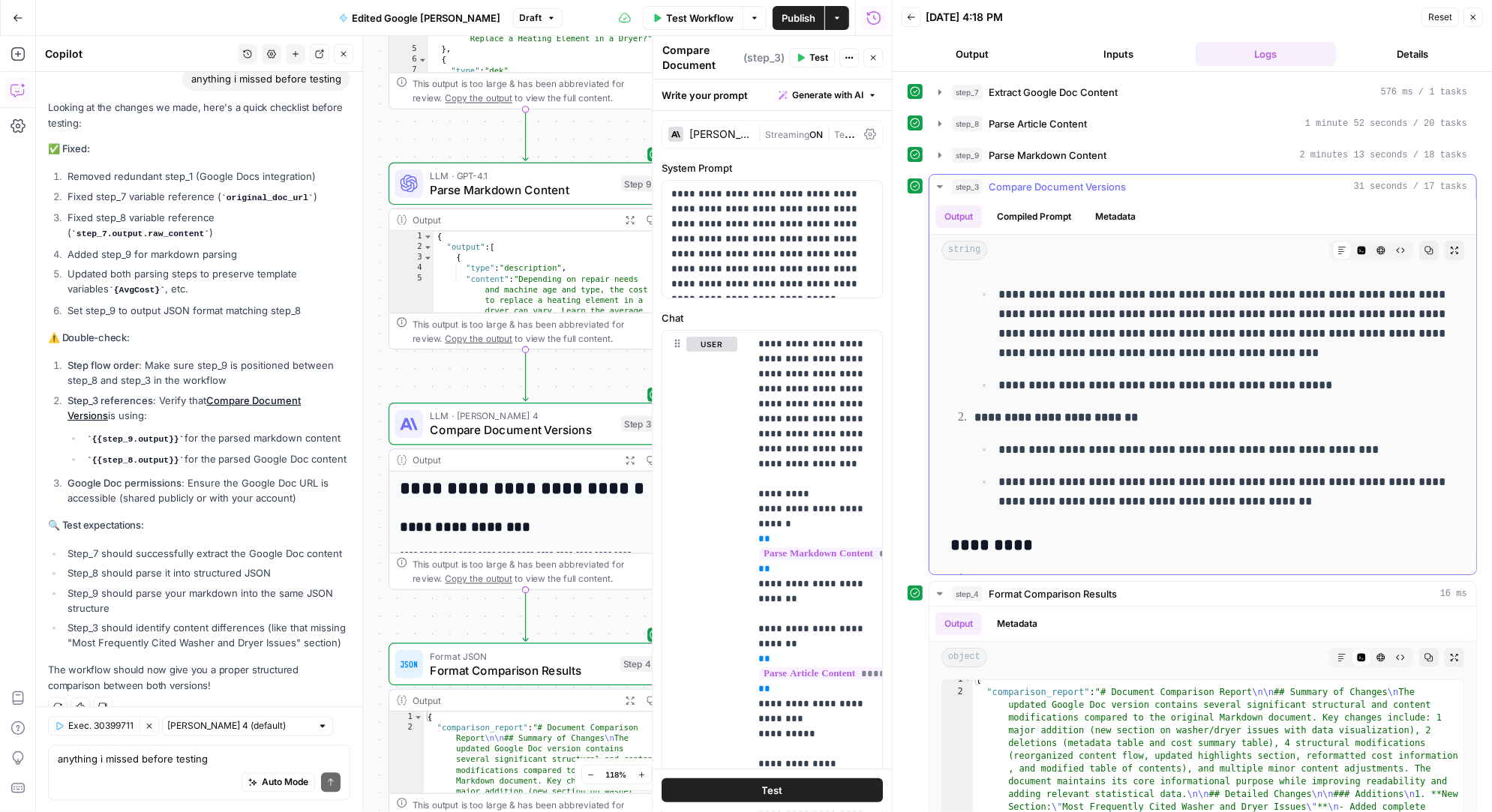
scroll to position [0, 0]
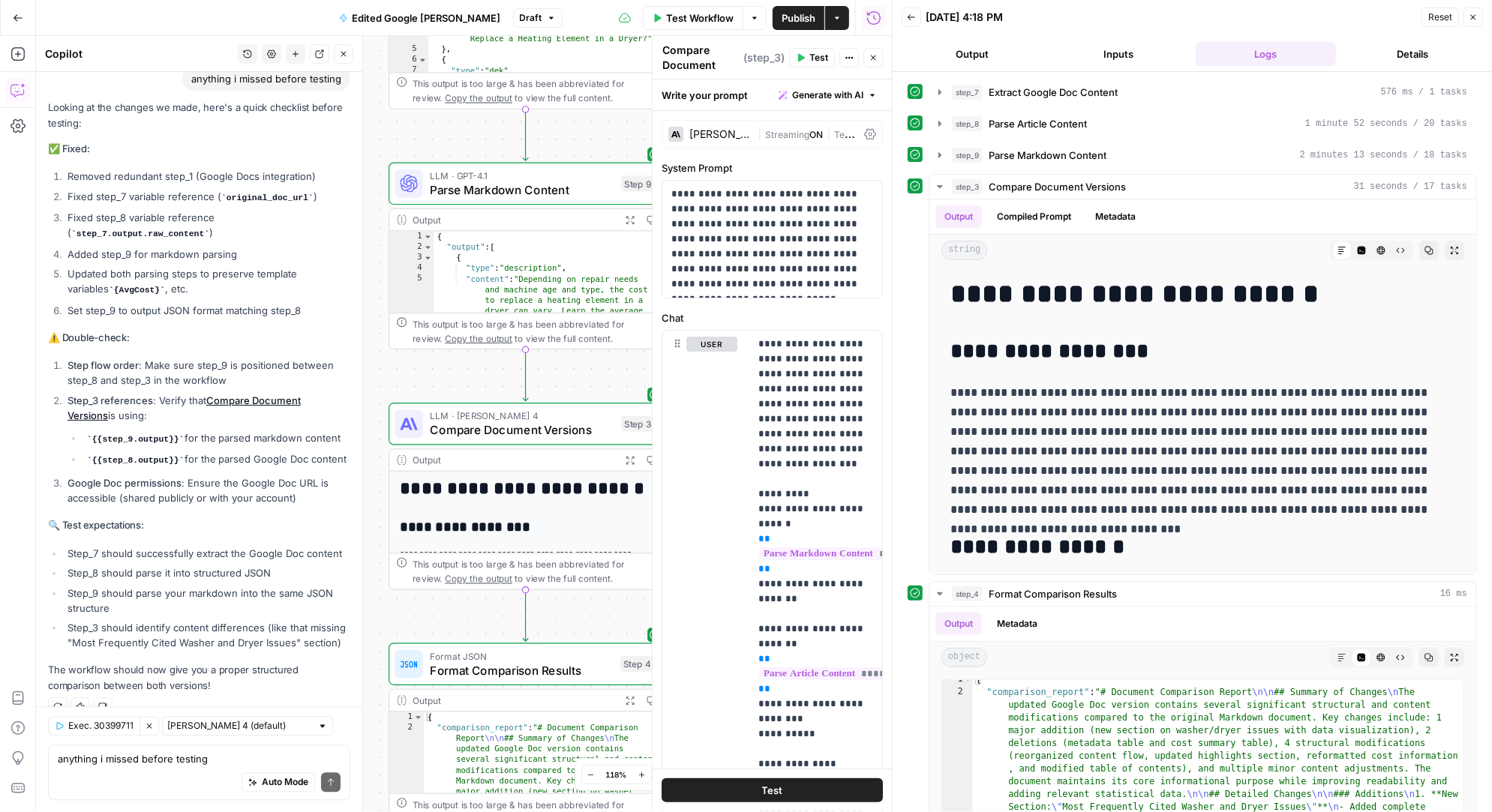
click at [1119, 50] on button "Inputs" at bounding box center [1119, 54] width 141 height 24
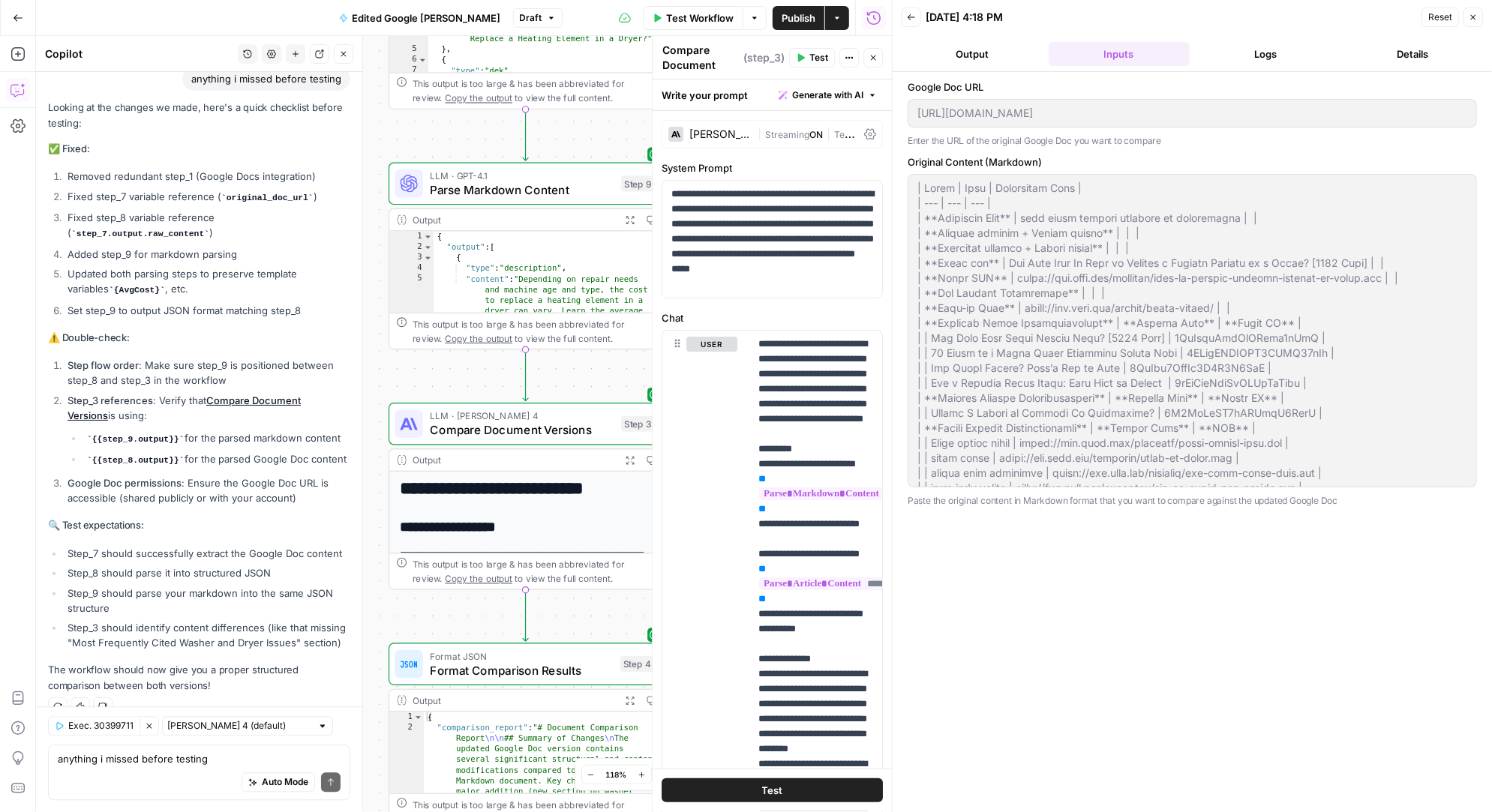
click at [1253, 52] on button "Logs" at bounding box center [1266, 54] width 141 height 24
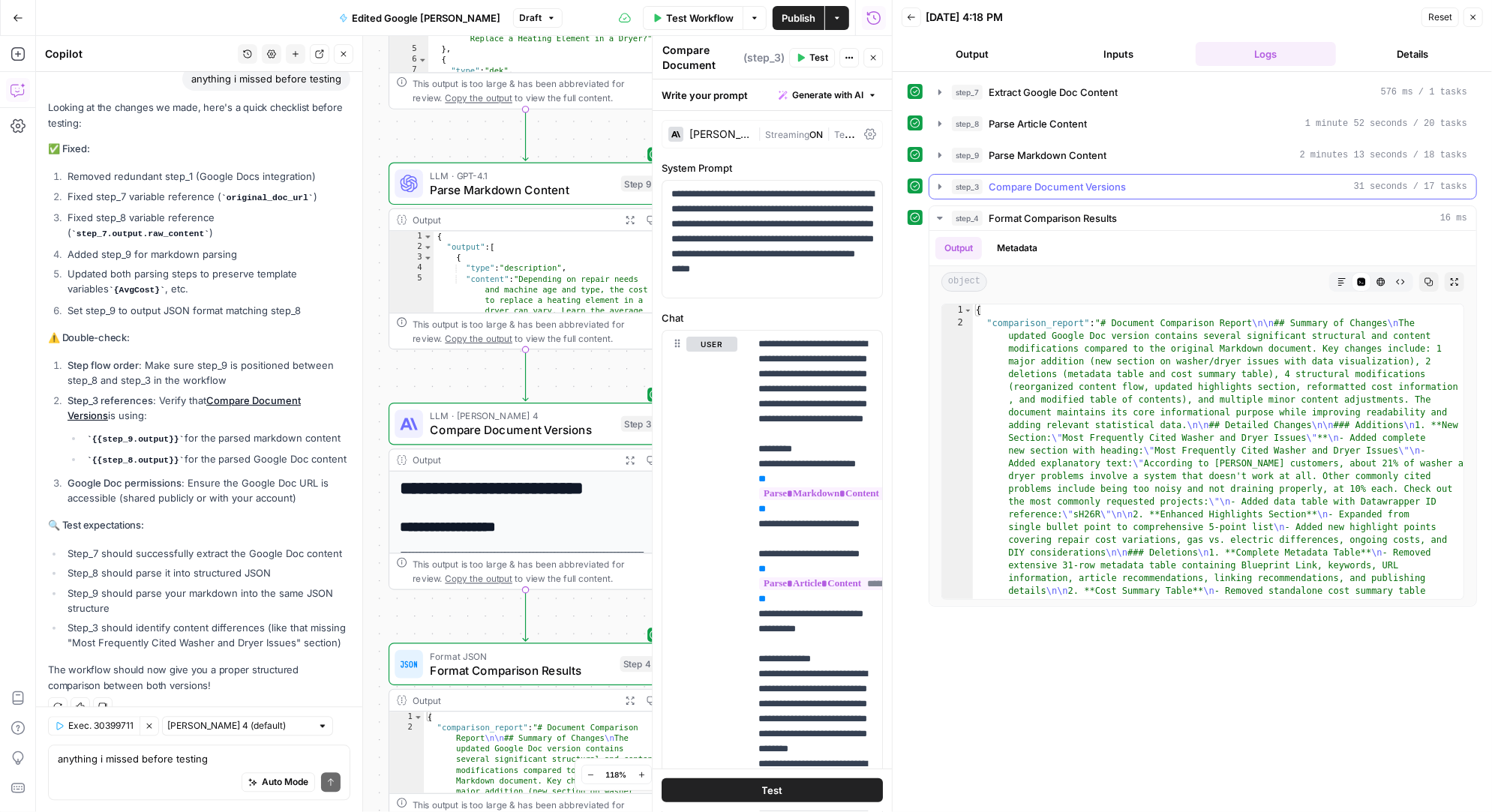
click at [941, 190] on button "step_3 Compare Document Versions 31 seconds / 17 tasks" at bounding box center [1202, 186] width 546 height 24
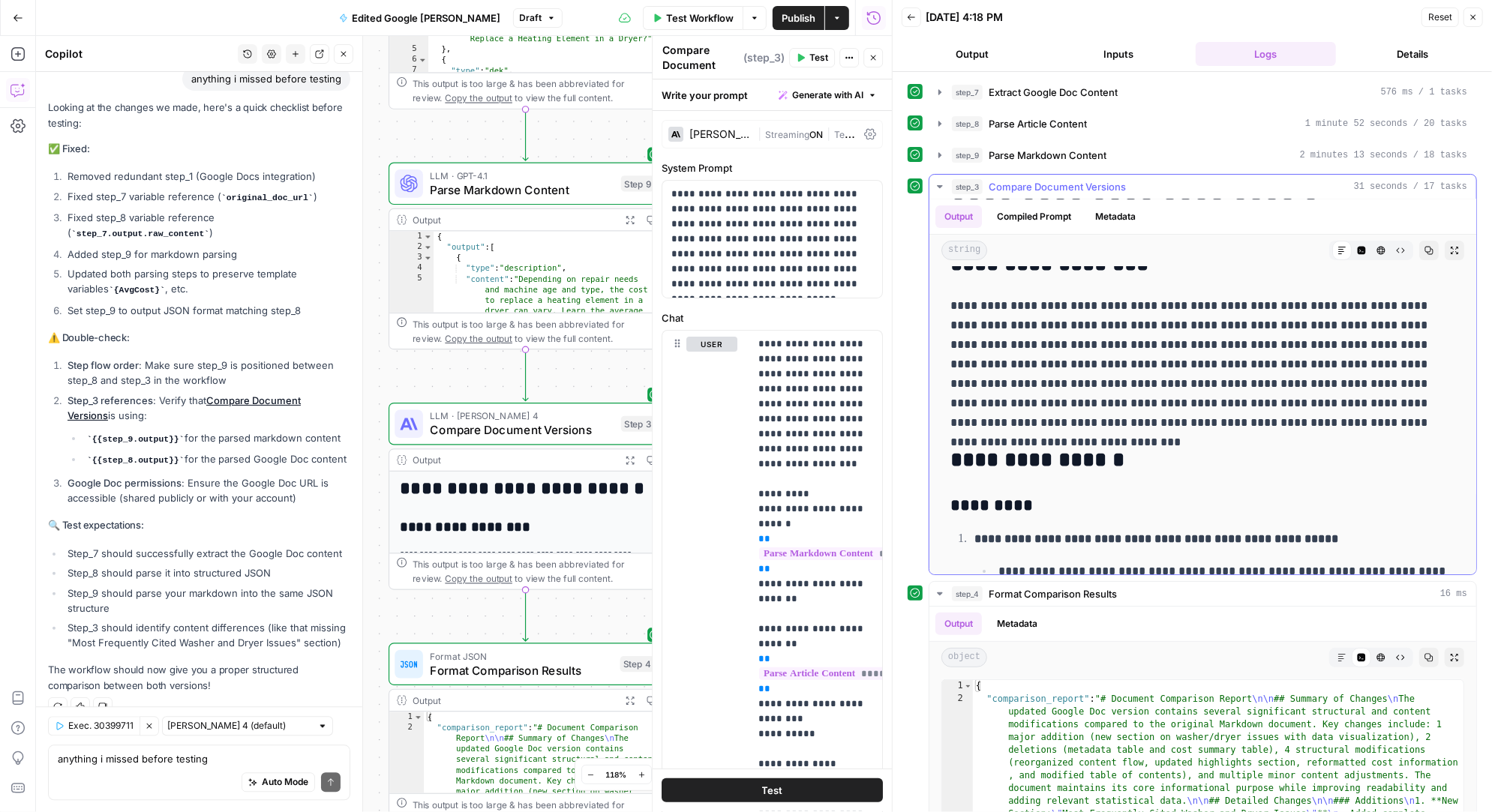
scroll to position [90, 0]
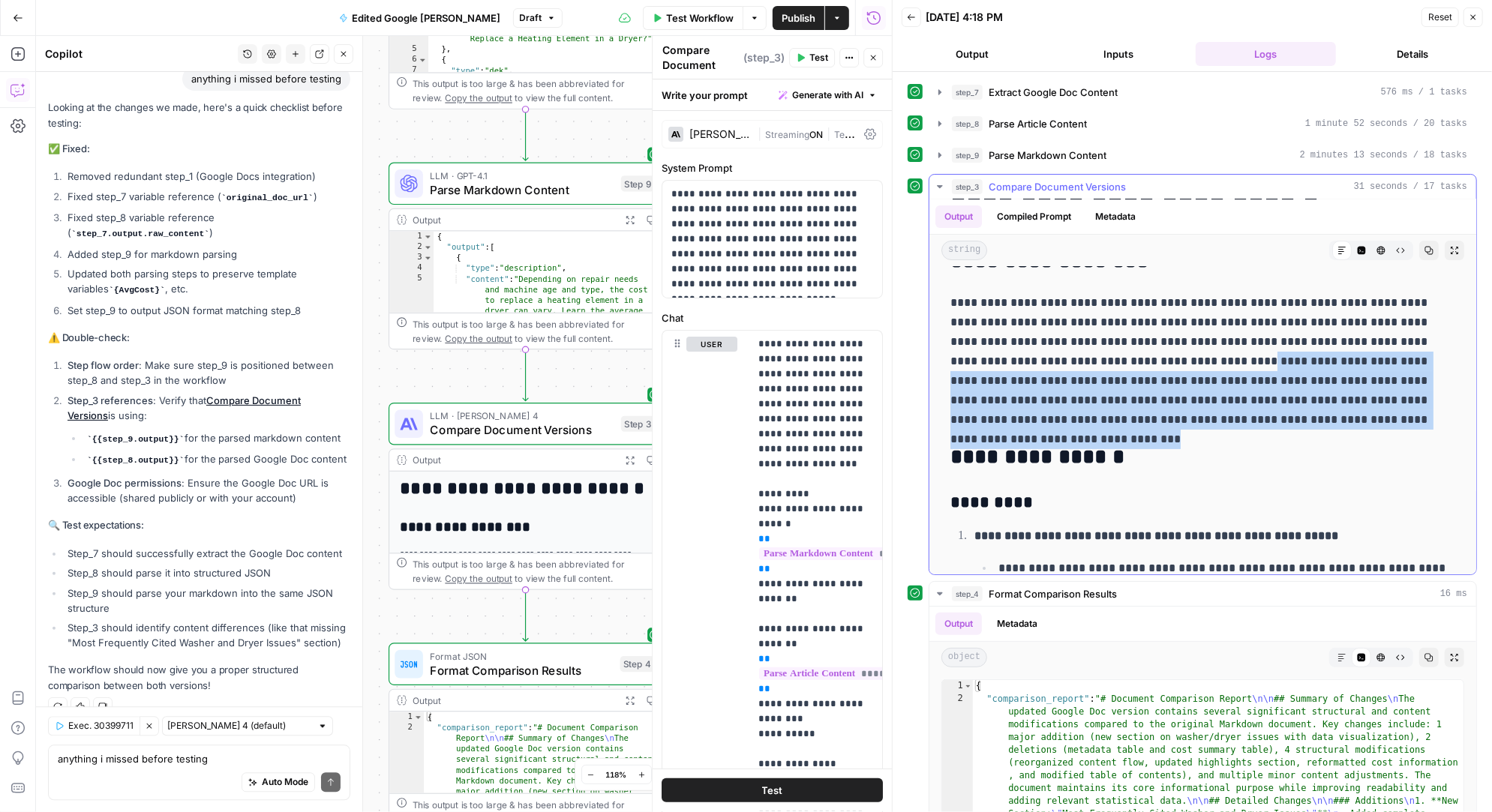
drag, startPoint x: 1183, startPoint y: 357, endPoint x: 1419, endPoint y: 416, distance: 243.3
click at [1419, 416] on p "**********" at bounding box center [1202, 361] width 506 height 137
drag, startPoint x: 1334, startPoint y: 341, endPoint x: 1416, endPoint y: 423, distance: 116.0
click at [1416, 423] on p "**********" at bounding box center [1202, 361] width 506 height 137
copy p "**********"
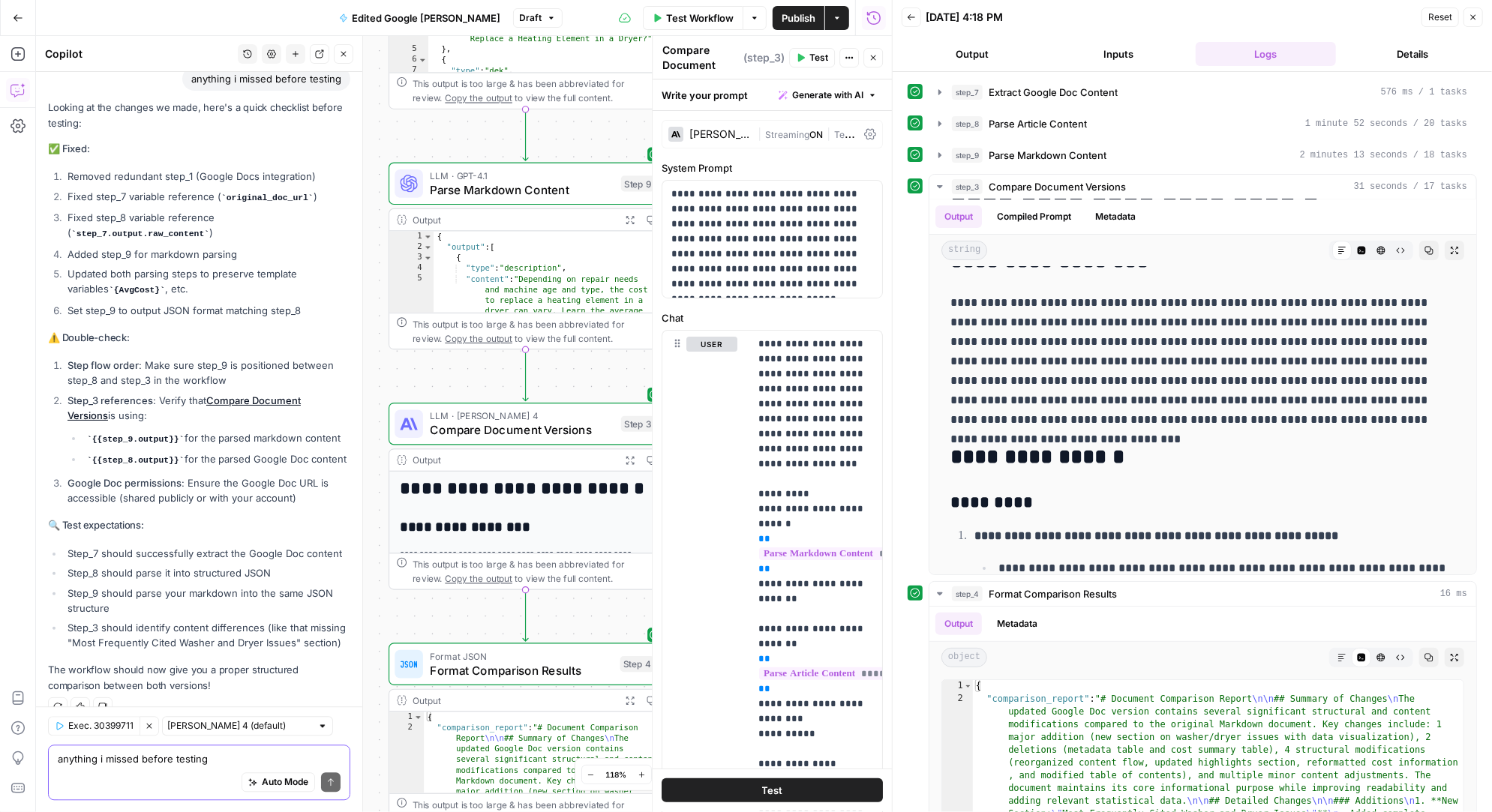
click at [122, 763] on textarea "anything i missed before testing" at bounding box center [199, 758] width 283 height 15
type textarea "These should not be referenced as differences."
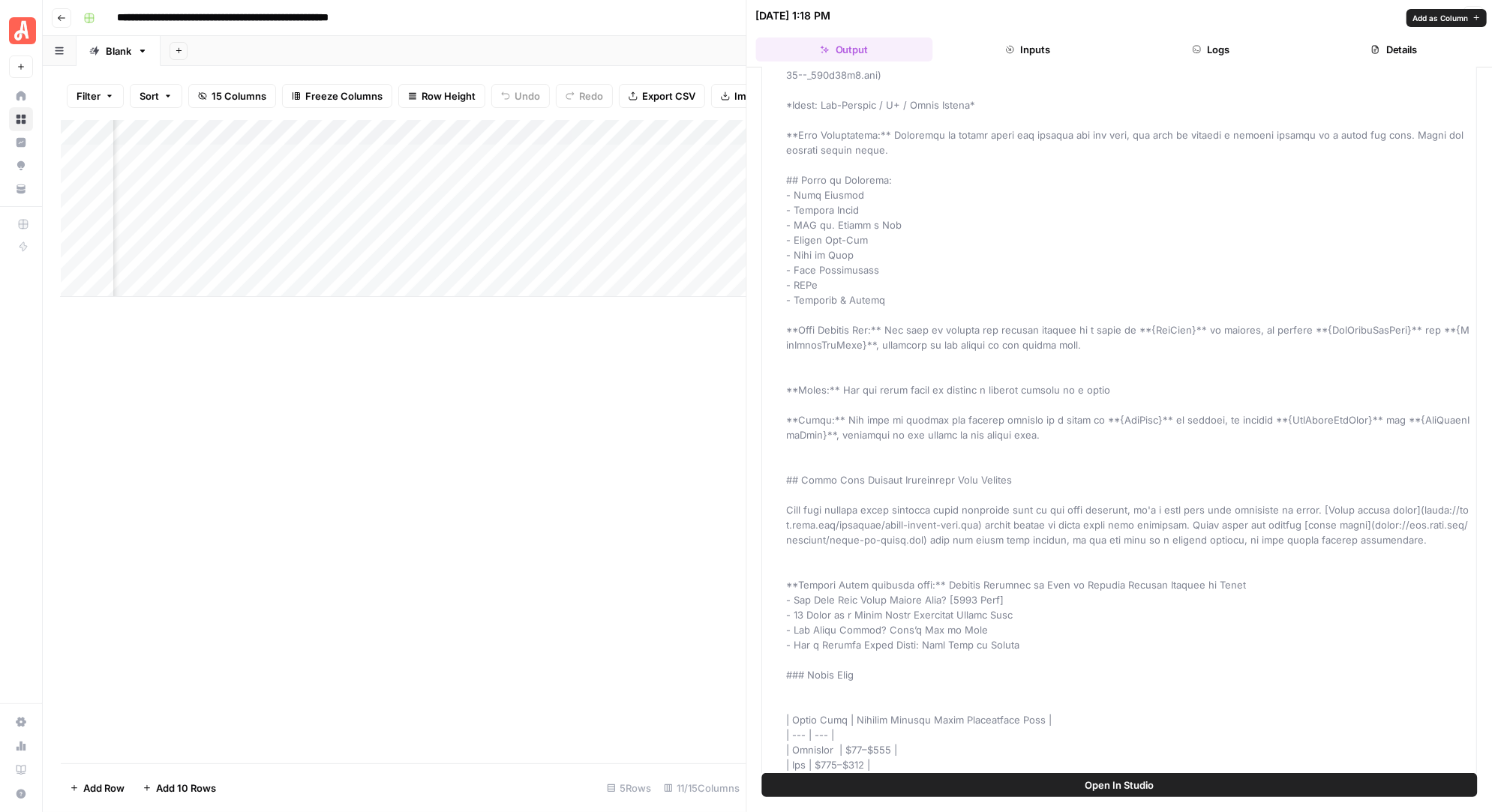
scroll to position [867, 0]
click at [1197, 42] on button "Logs" at bounding box center [1210, 49] width 177 height 24
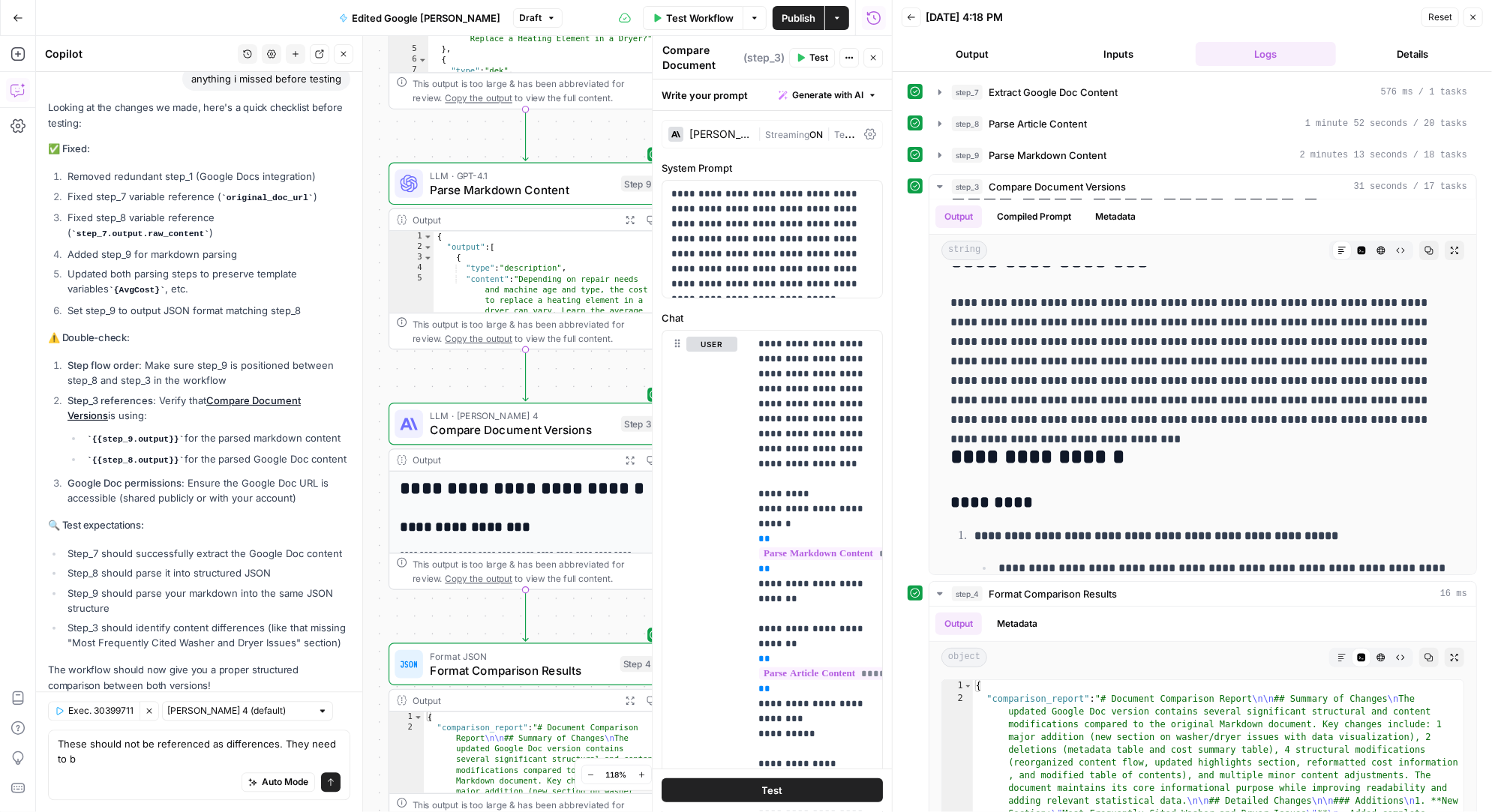
scroll to position [7025, 0]
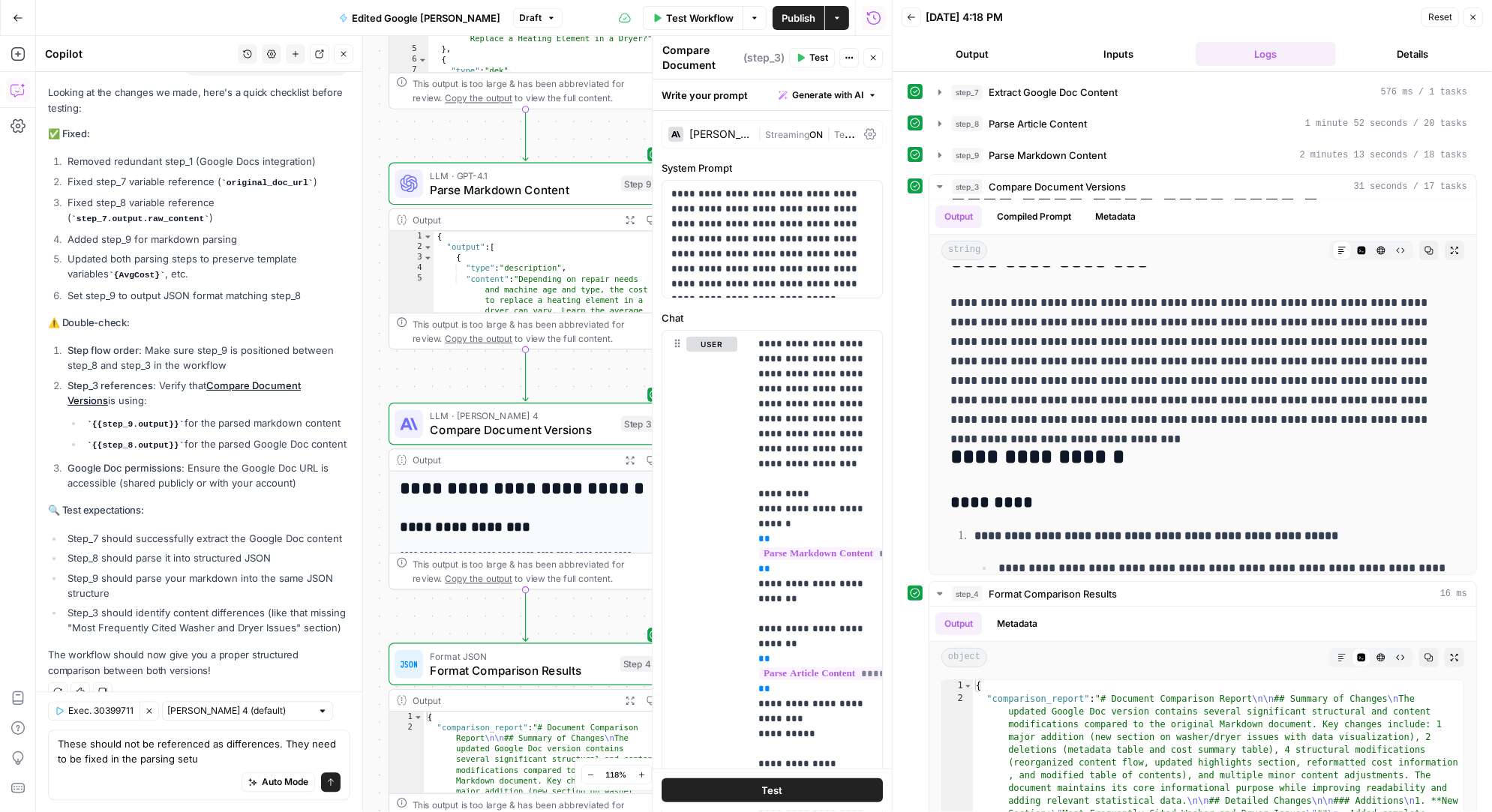
type textarea "These should not be referenced as differences. They need to be fixed in the par…"
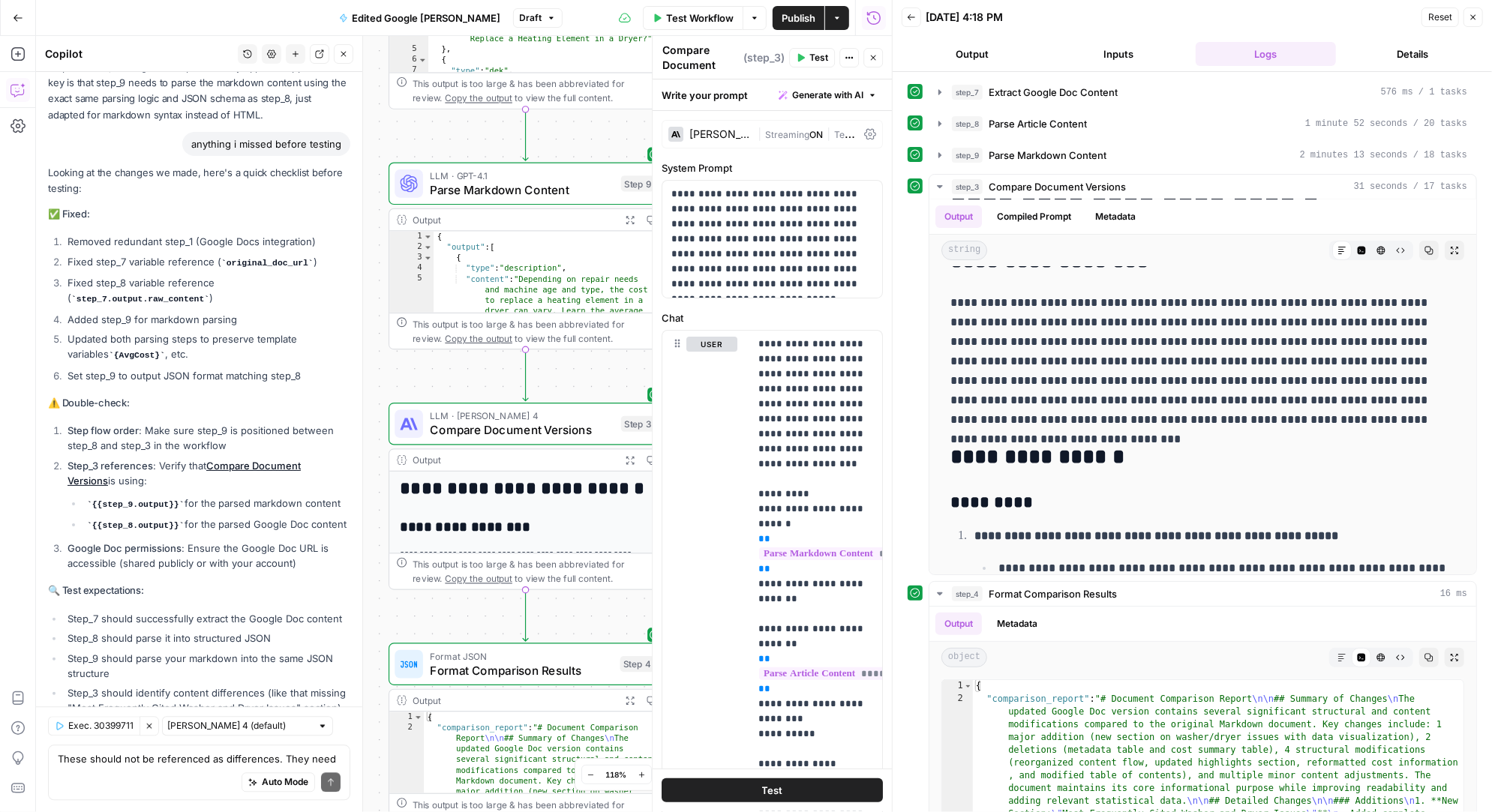
scroll to position [7377, 0]
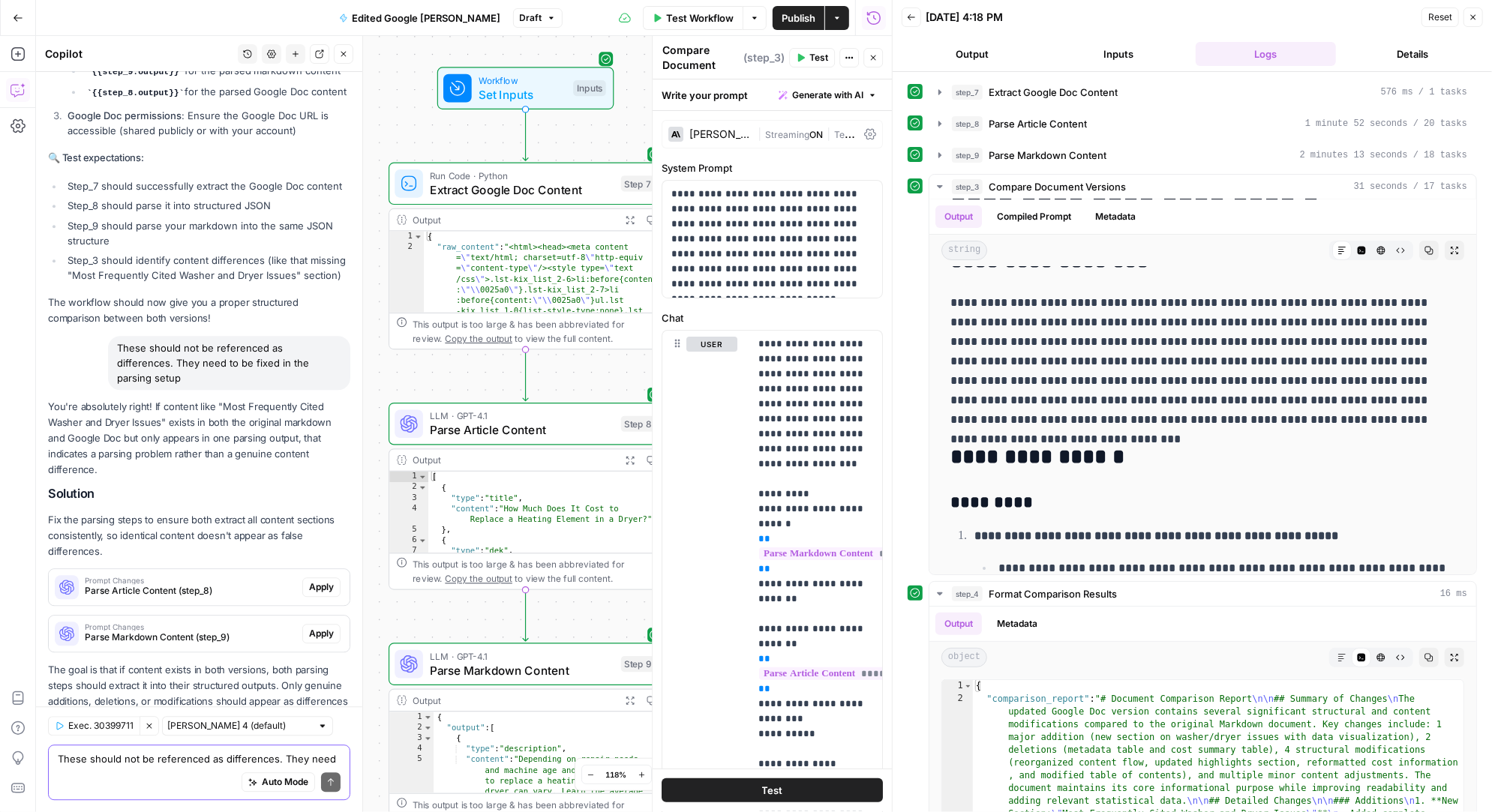
click at [133, 760] on textarea "These should not be referenced as differences. They need to be fixed in the par…" at bounding box center [199, 758] width 283 height 15
paste textarea "2 deletions (metadata table and cost summary table), 4 structural modifications…"
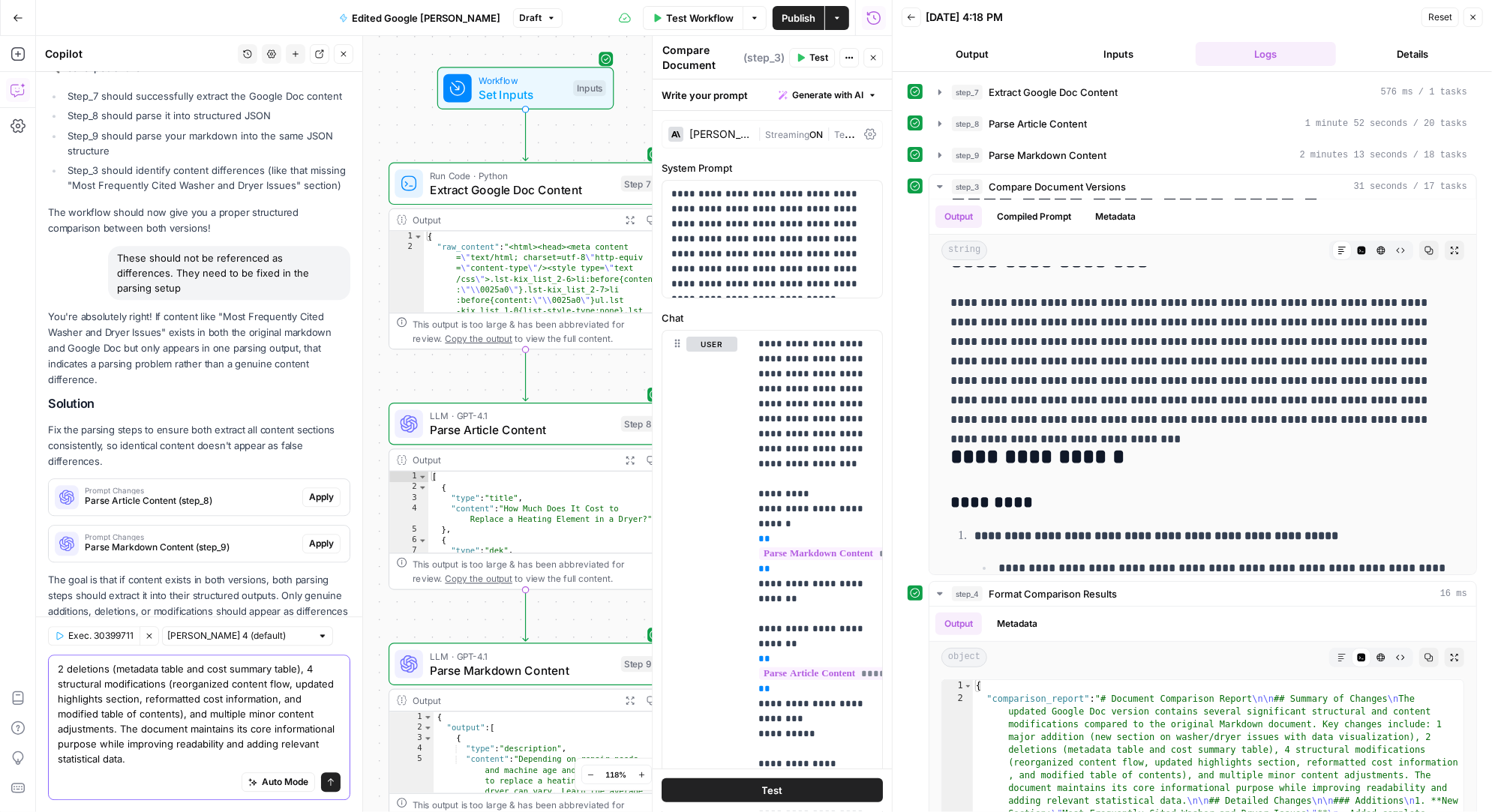
scroll to position [7482, 0]
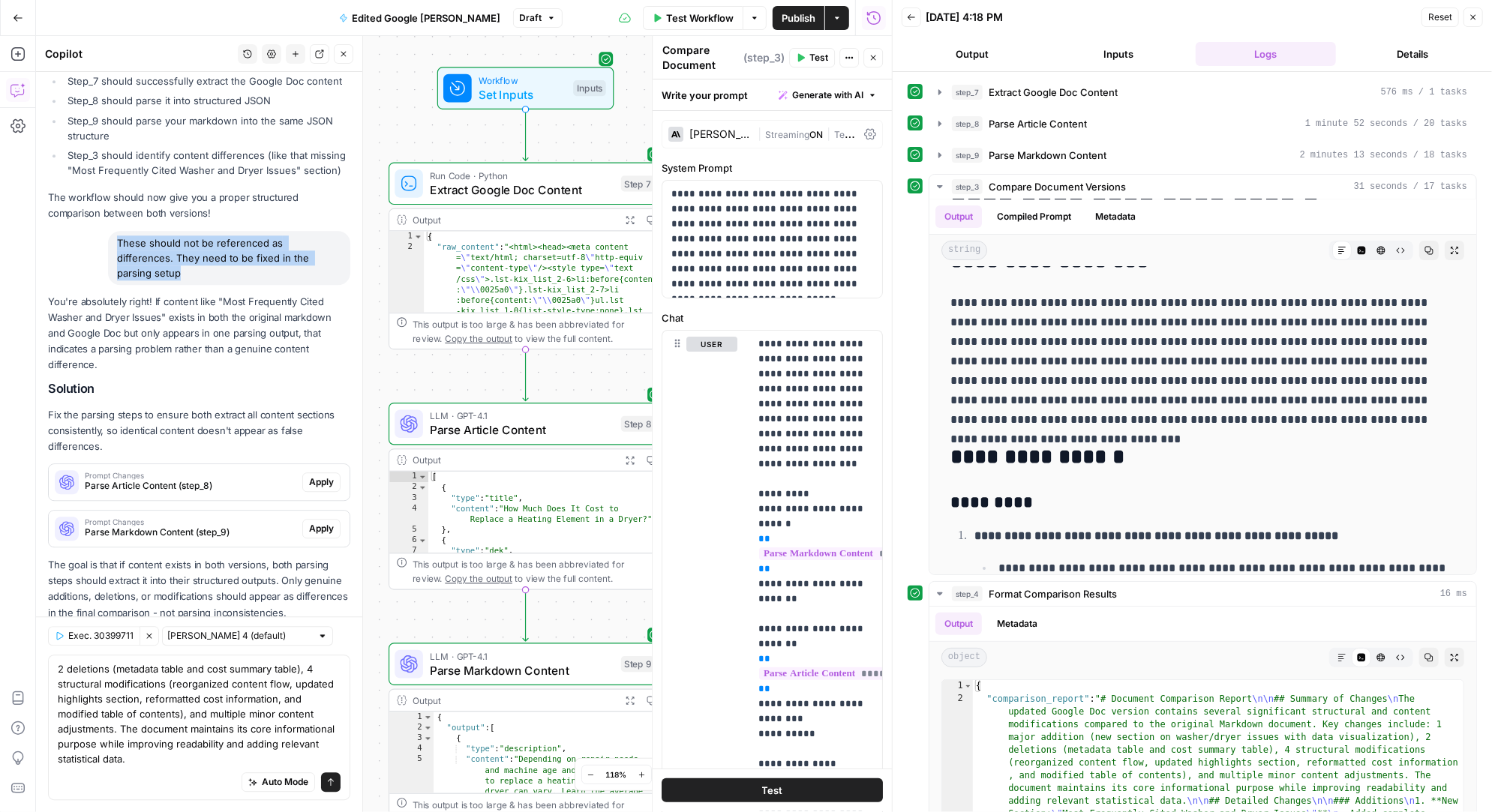
drag, startPoint x: 316, startPoint y: 233, endPoint x: 112, endPoint y: 217, distance: 204.6
click at [112, 231] on div "These should not be referenced as differences. They need to be fixed in the par…" at bounding box center [229, 258] width 242 height 54
copy div "These should not be referenced as differences. They need to be fixed in the par…"
click at [97, 766] on div "Auto Mode Send" at bounding box center [199, 782] width 283 height 33
click at [92, 771] on div "Auto Mode Send" at bounding box center [199, 782] width 283 height 33
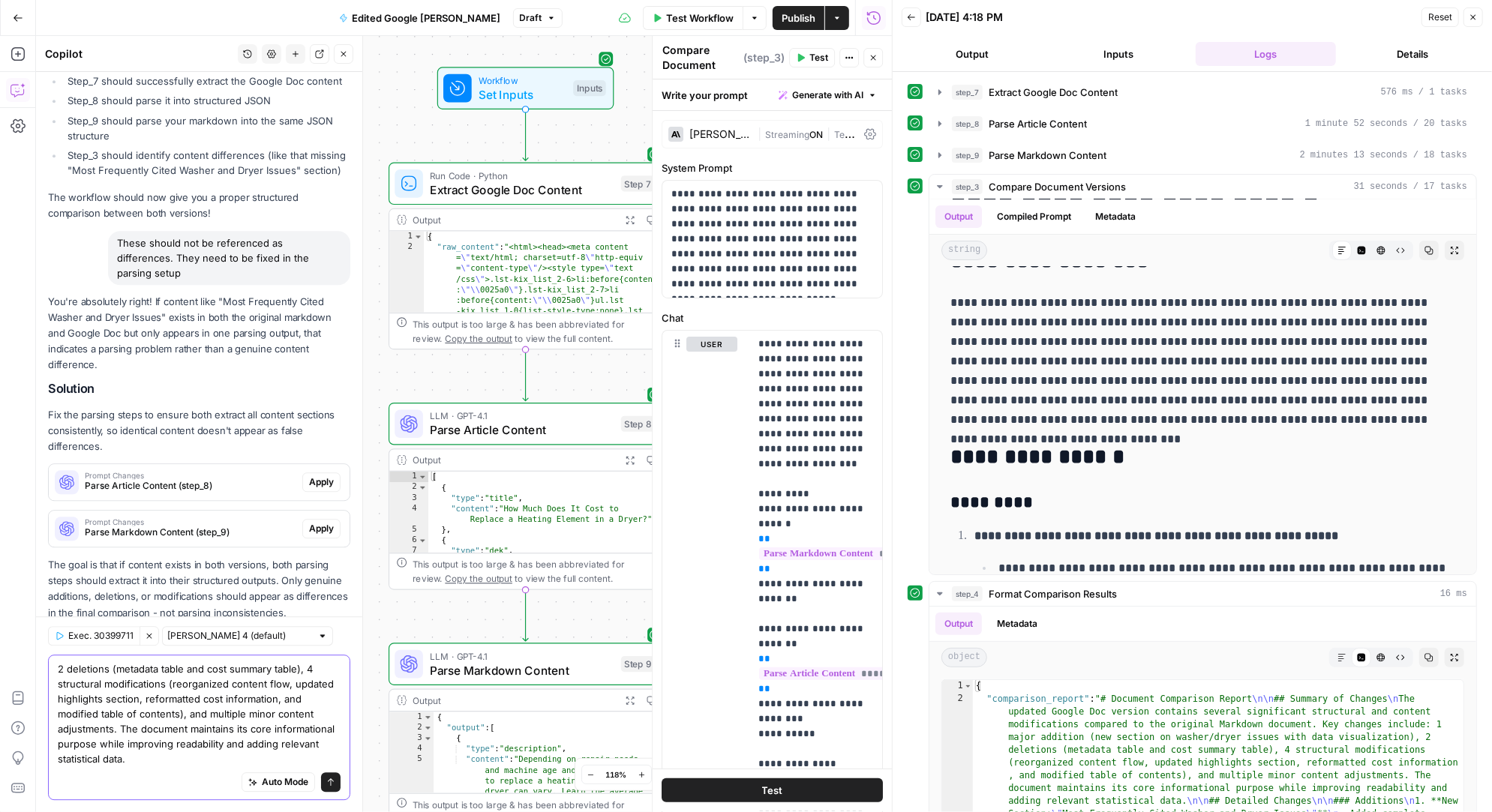
paste textarea "These should not be referenced as differences. They need to be fixed in the par…"
type textarea "2 deletions (metadata table and cost summary table), 4 structural modifications…"
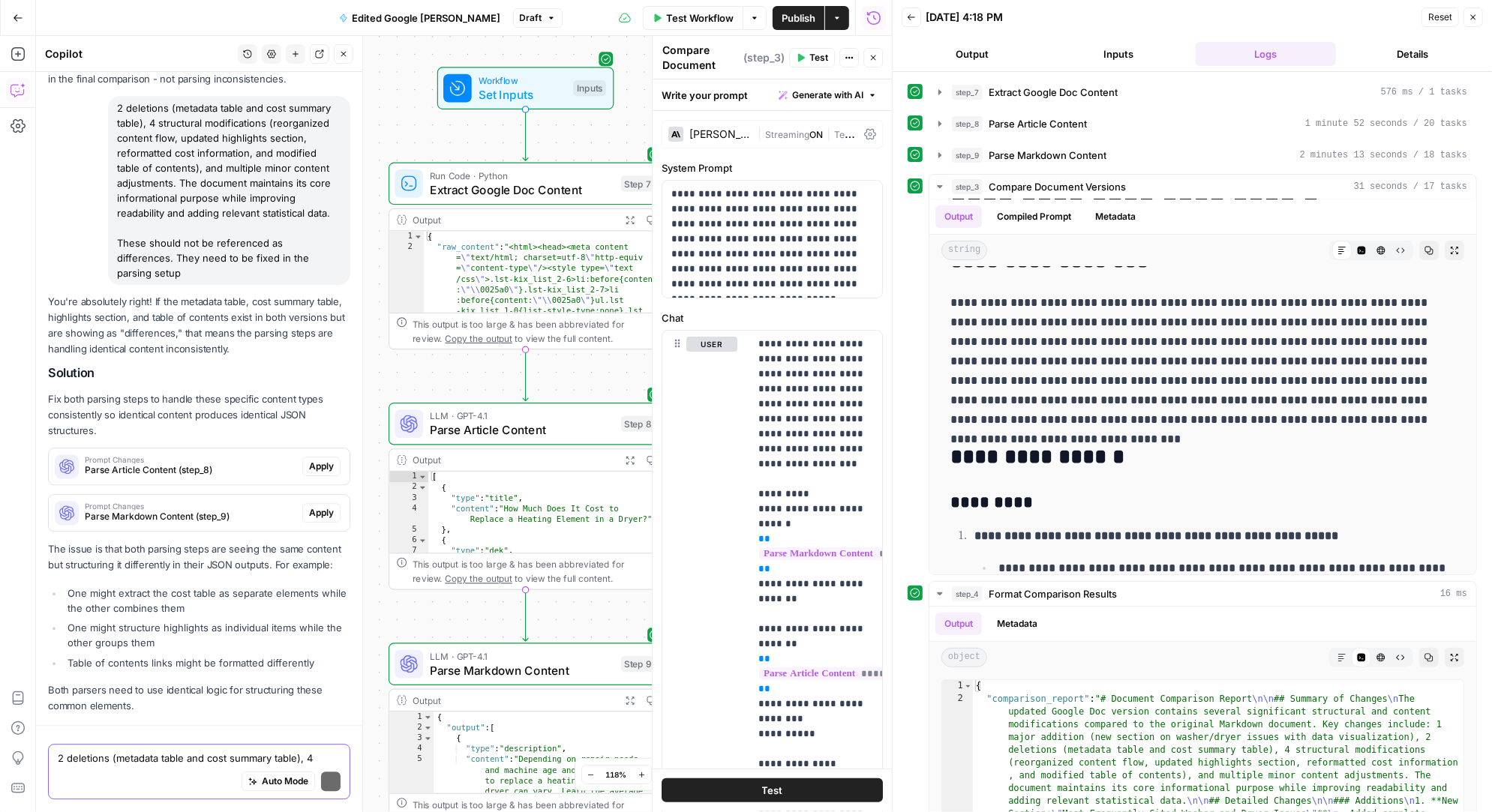
scroll to position [7988, 0]
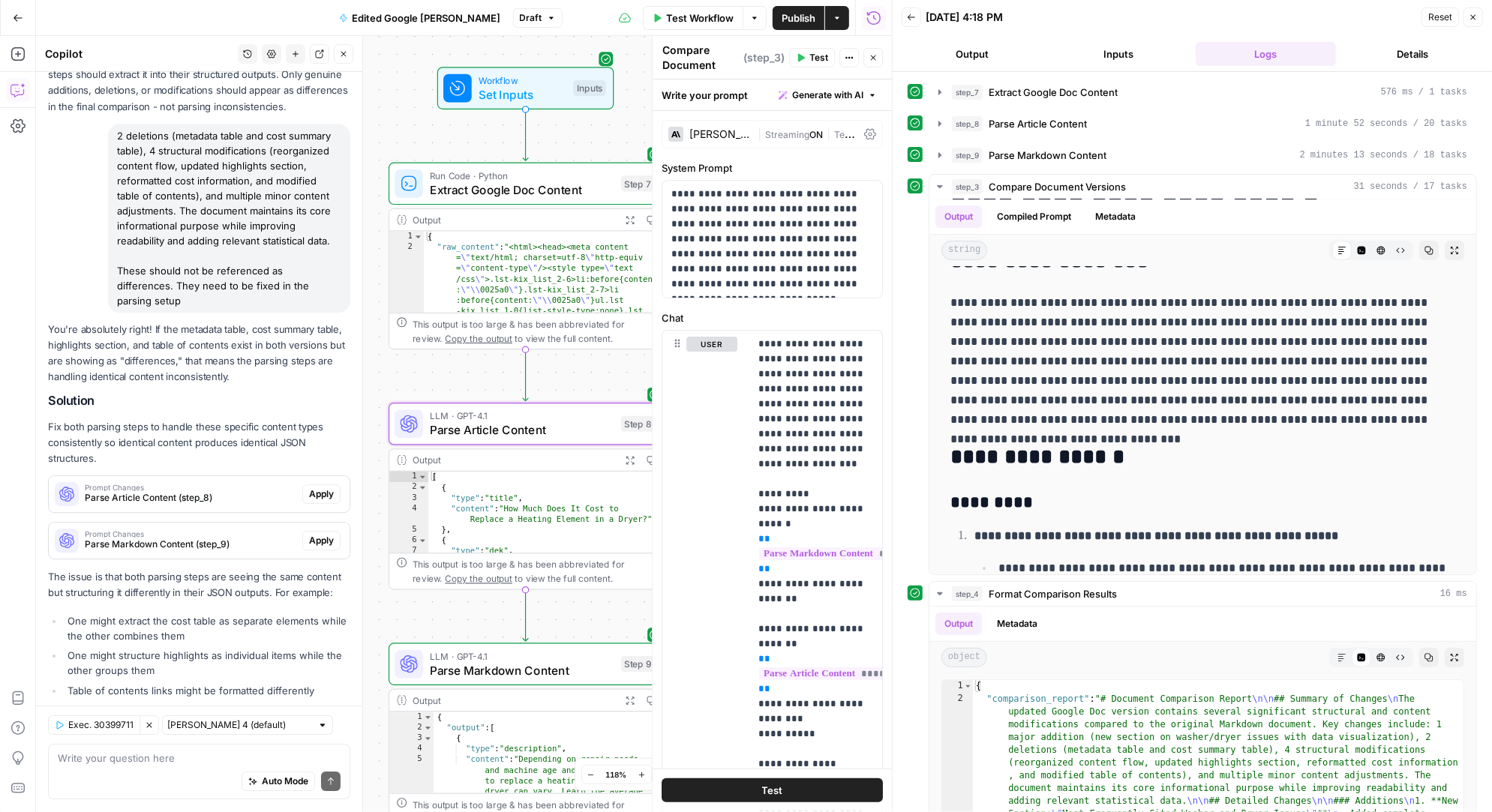
click at [320, 487] on span "Apply" at bounding box center [321, 493] width 25 height 13
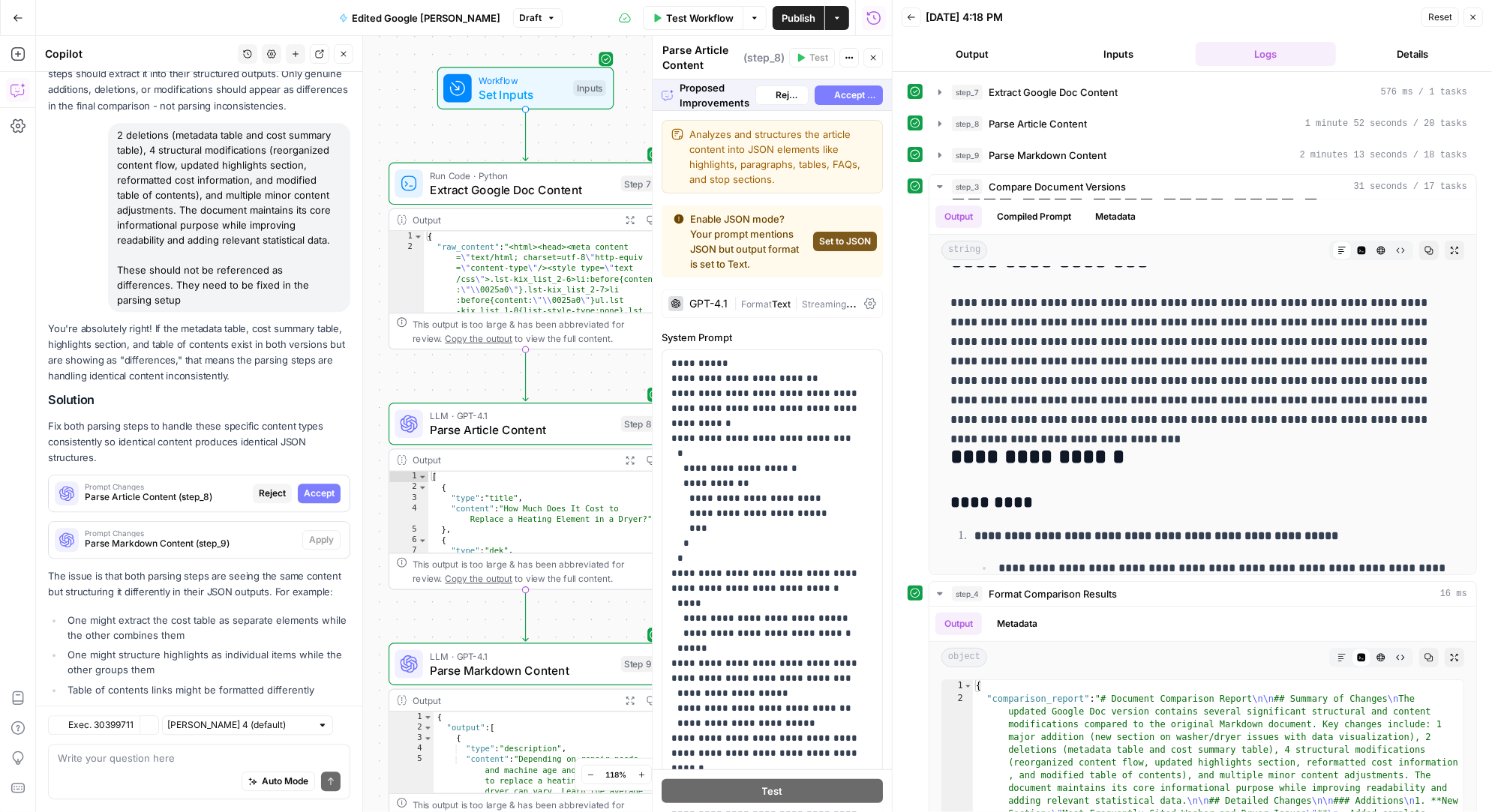
scroll to position [7605, 0]
click at [317, 487] on span "Accept" at bounding box center [319, 493] width 31 height 13
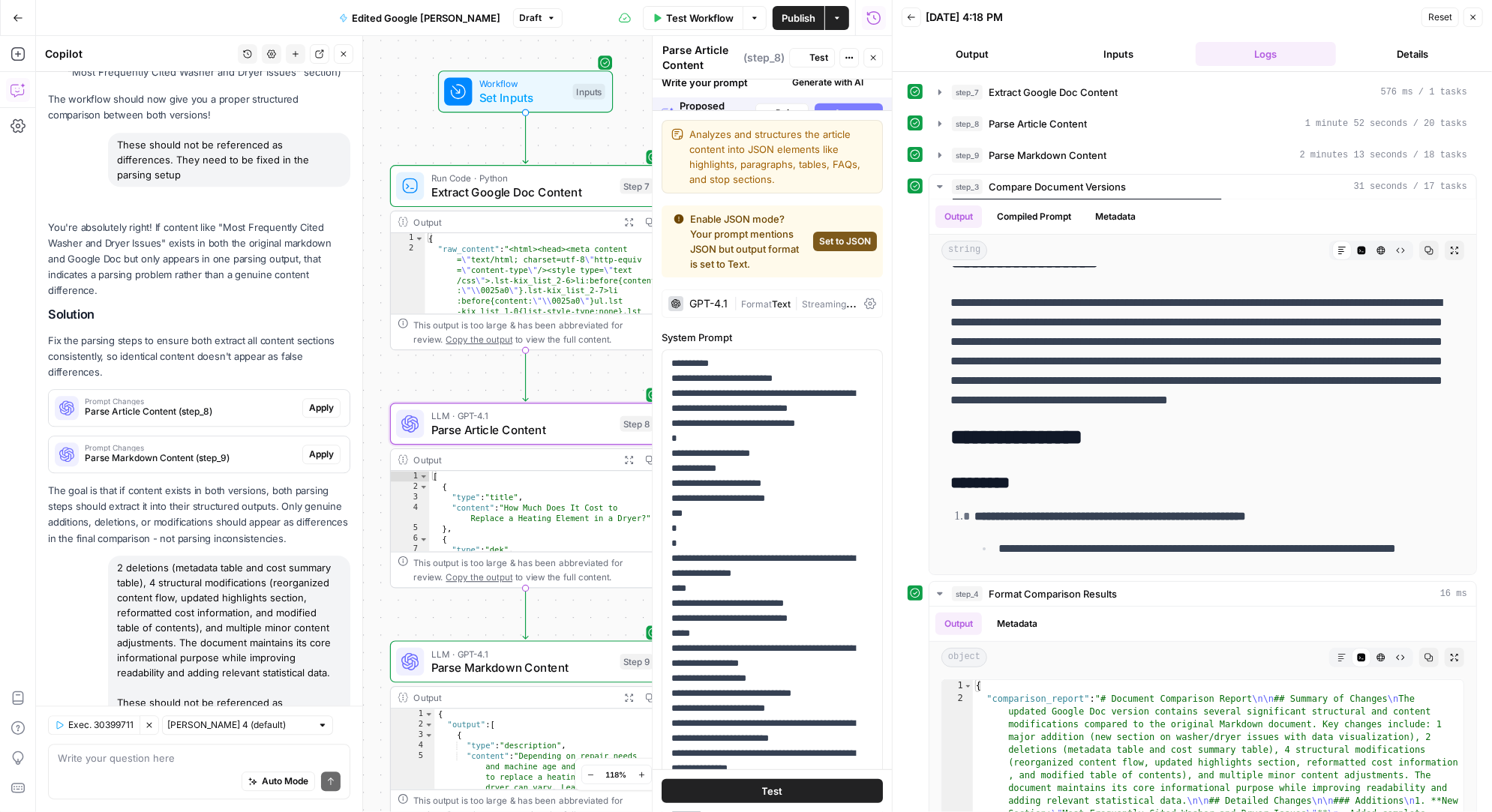
scroll to position [0, 0]
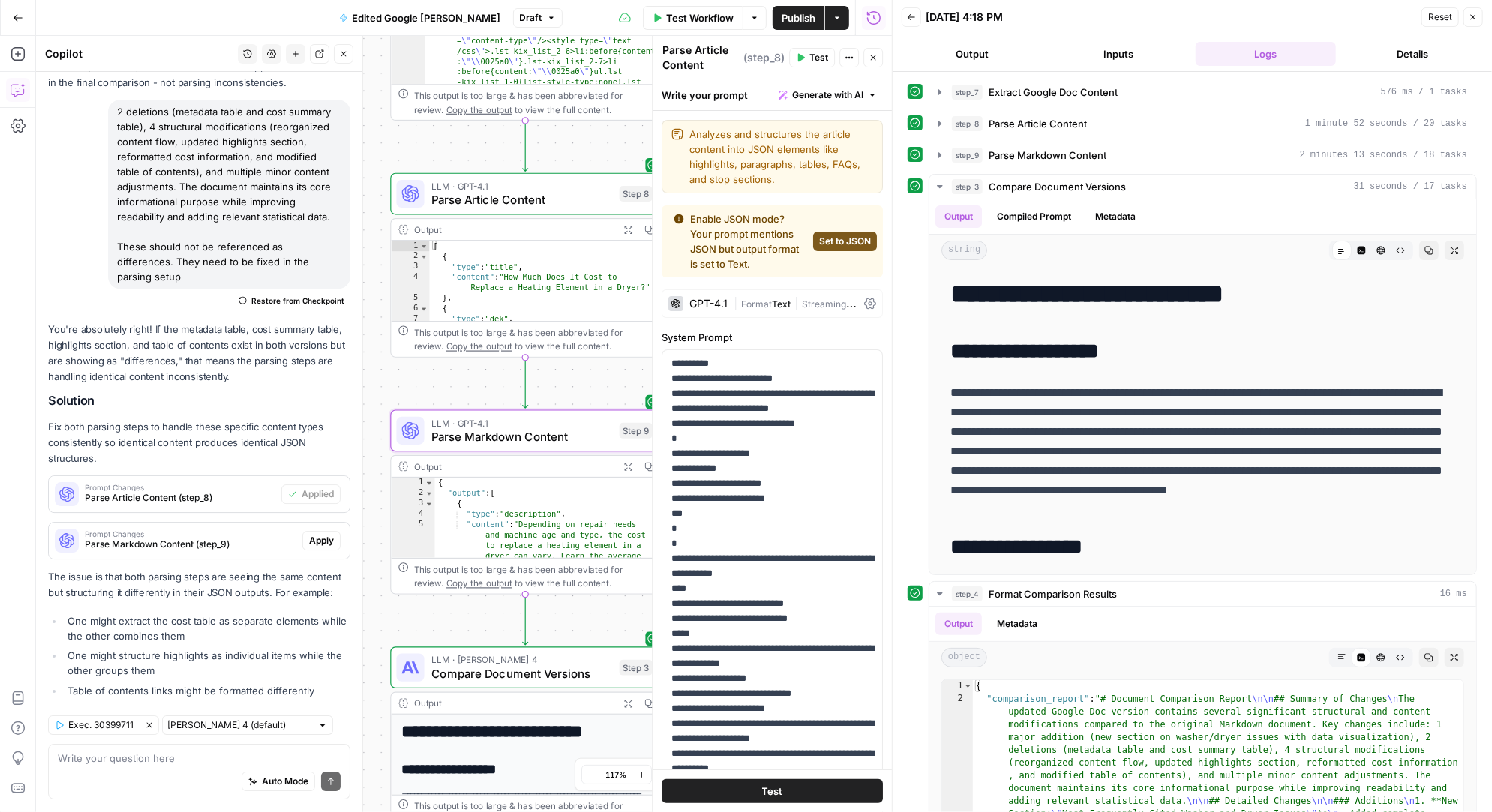
click at [317, 534] on span "Apply" at bounding box center [321, 540] width 25 height 13
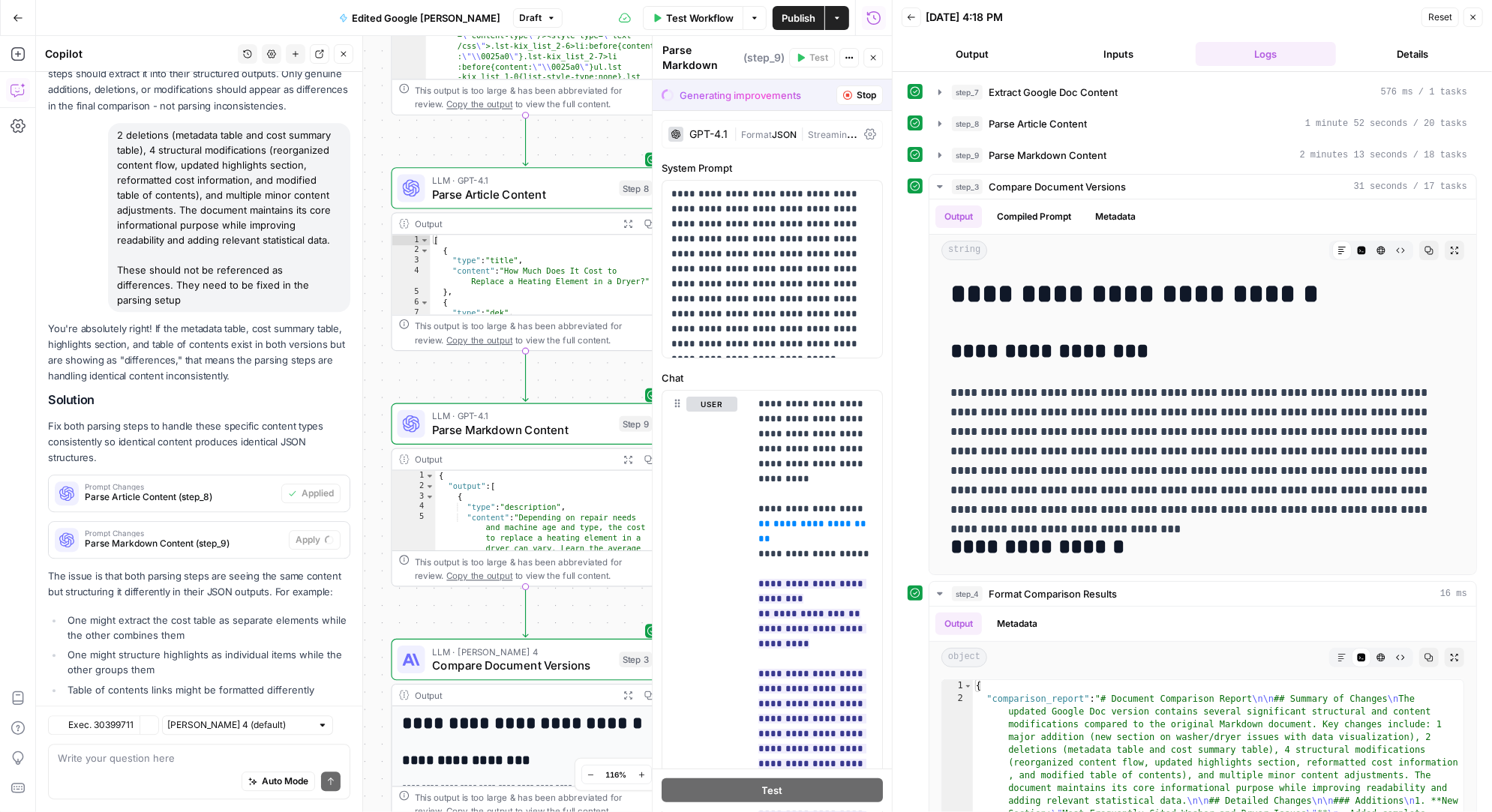
scroll to position [7605, 0]
click at [328, 534] on span "Accept" at bounding box center [319, 540] width 31 height 13
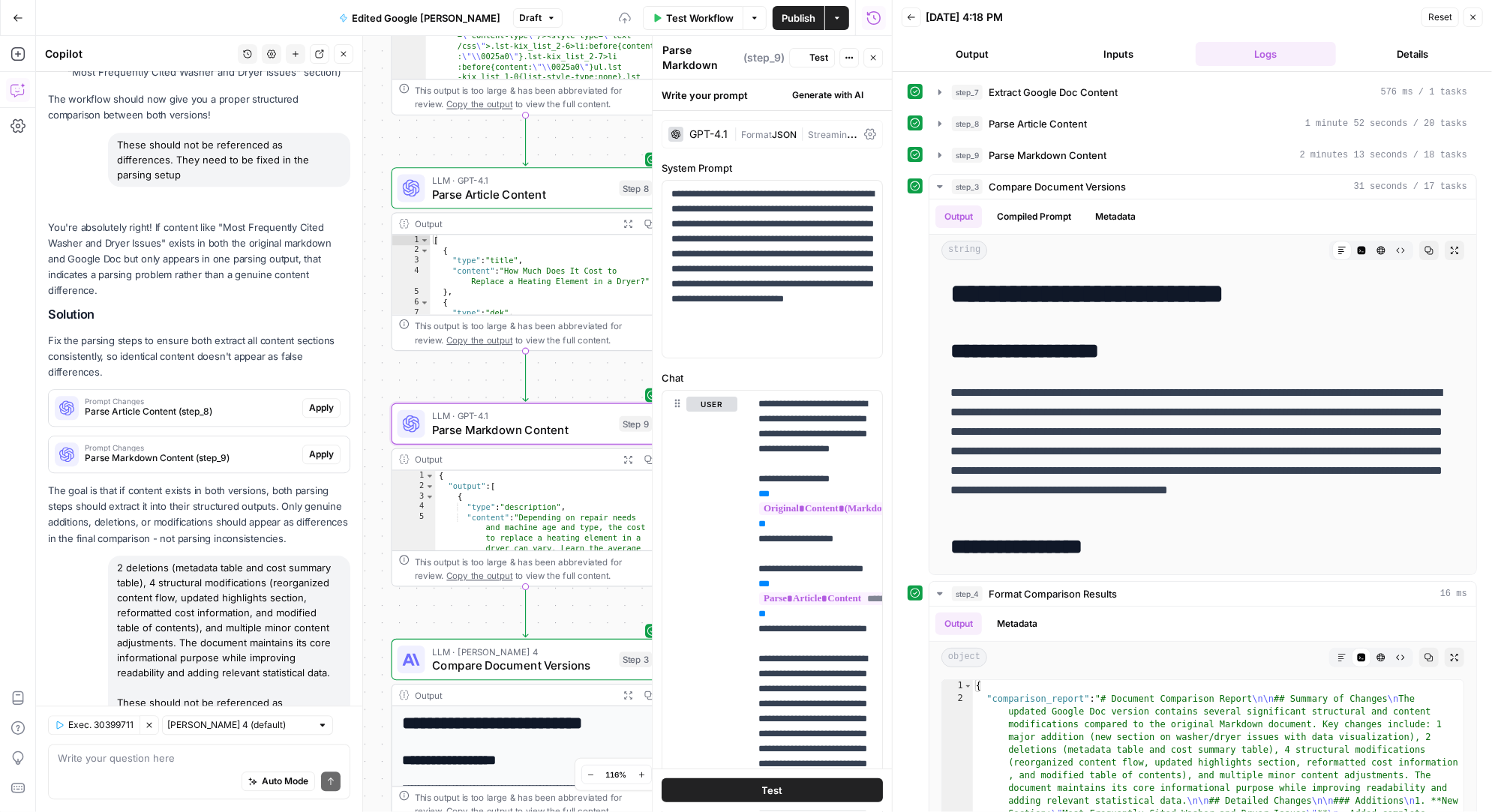
scroll to position [8060, 0]
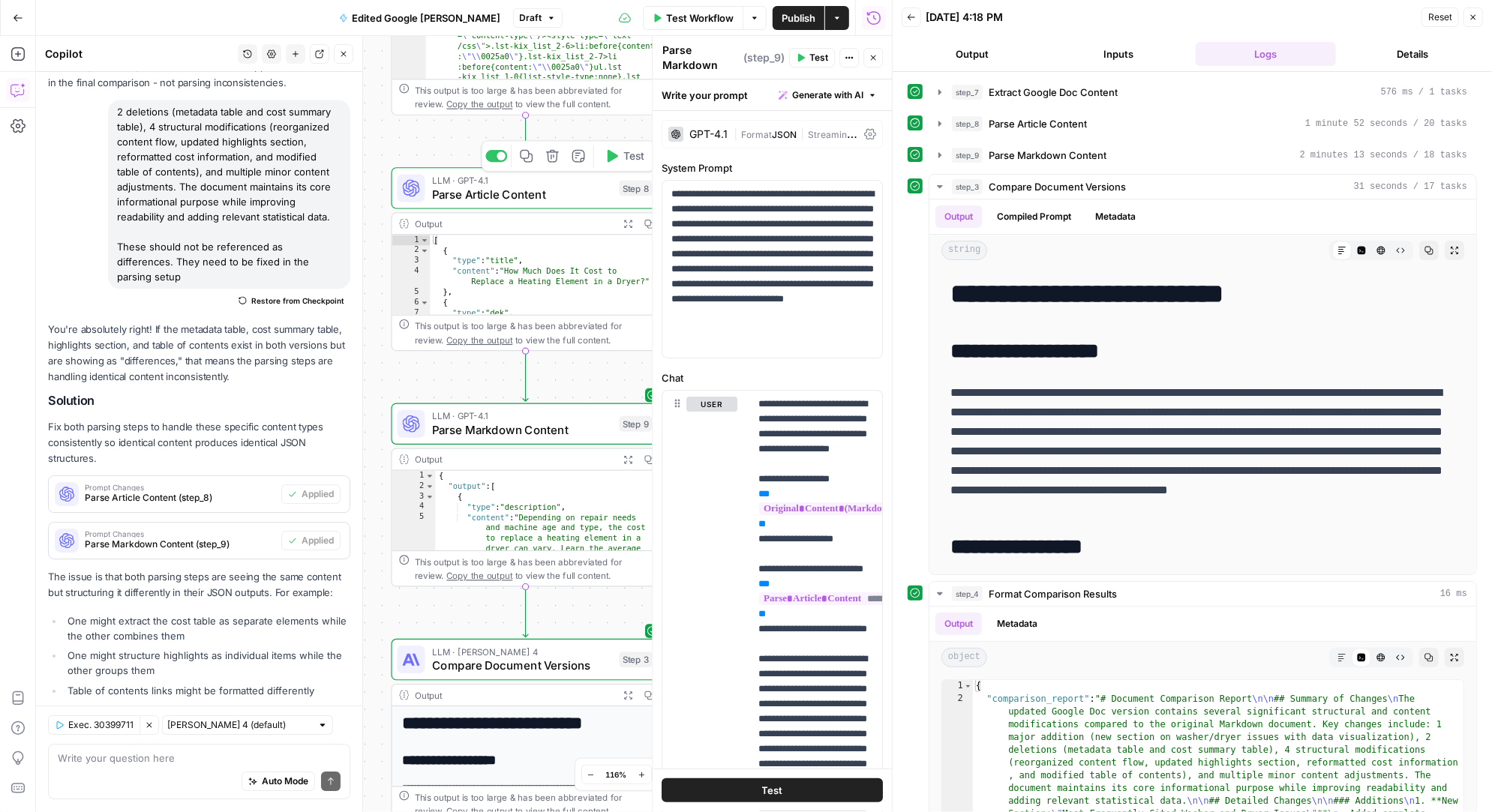
click at [621, 151] on button "Test" at bounding box center [624, 155] width 54 height 22
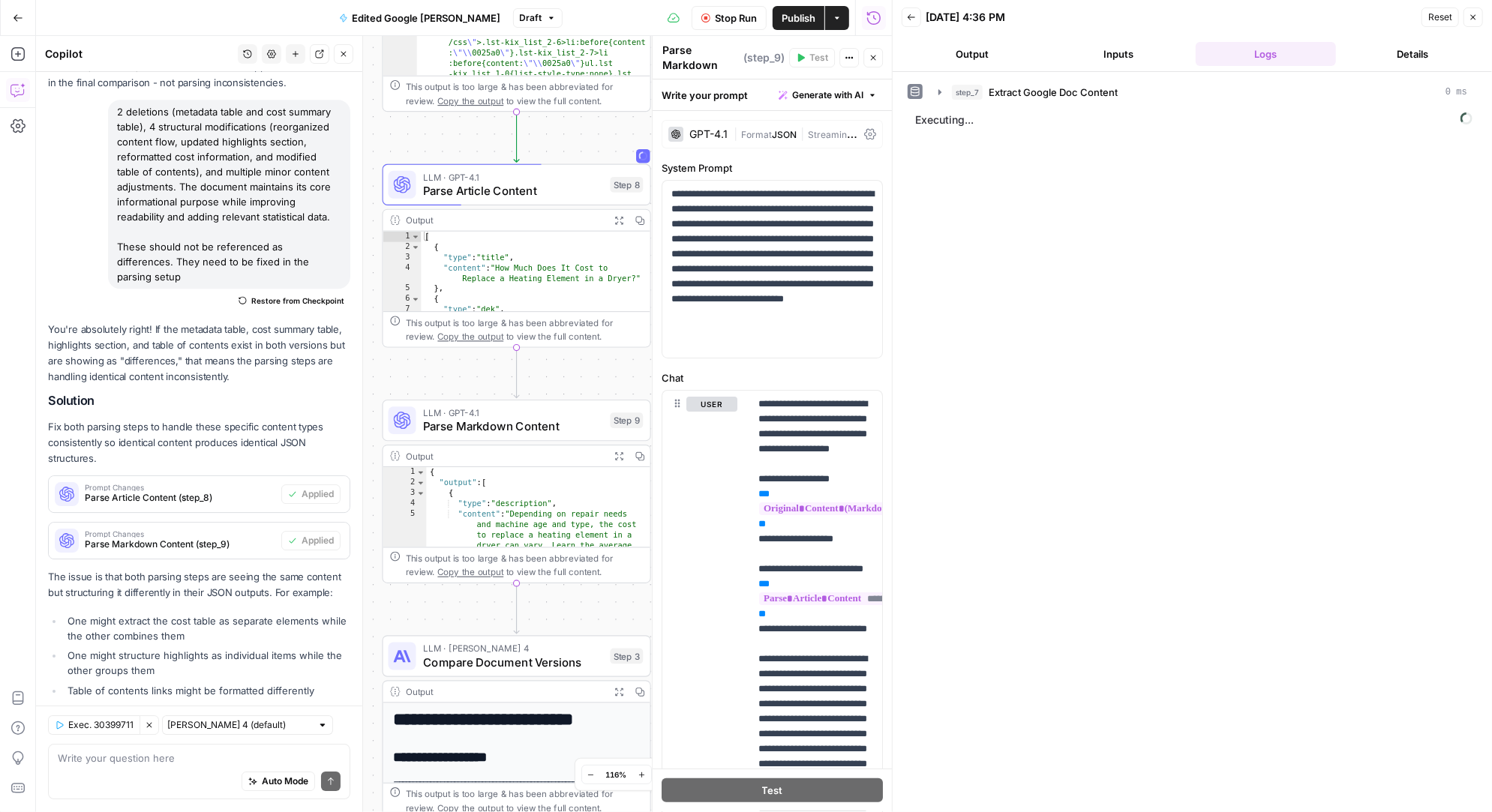
drag, startPoint x: 464, startPoint y: 369, endPoint x: 456, endPoint y: 130, distance: 239.1
click at [456, 130] on div "Workflow Set Inputs Inputs Run Code · Python Extract Google Doc Content Step 7 …" at bounding box center [463, 424] width 855 height 776
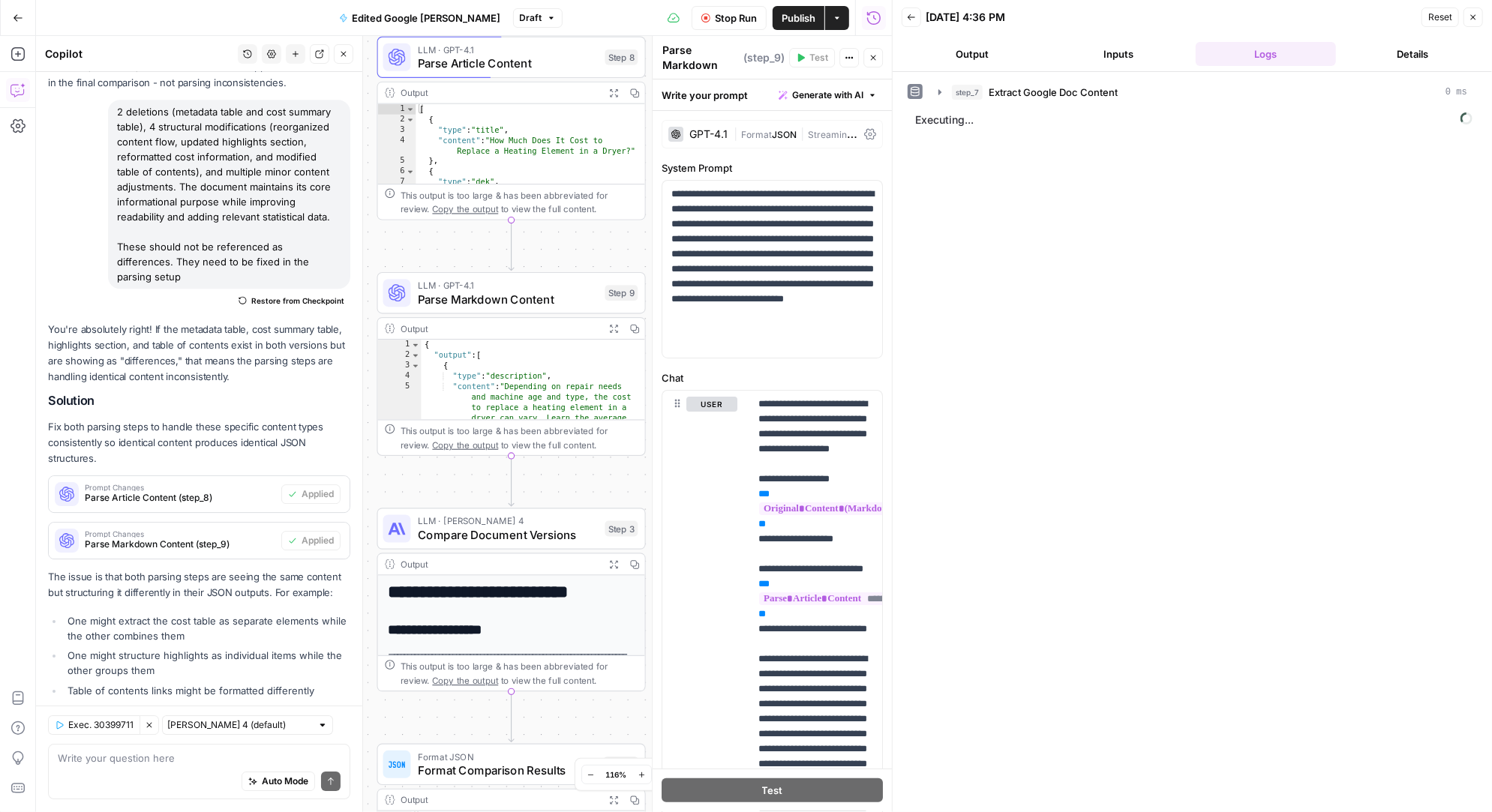
drag, startPoint x: 472, startPoint y: 375, endPoint x: 467, endPoint y: 247, distance: 128.1
click at [467, 247] on div "Workflow Set Inputs Inputs Run Code · Python Extract Google Doc Content Step 7 …" at bounding box center [463, 424] width 855 height 776
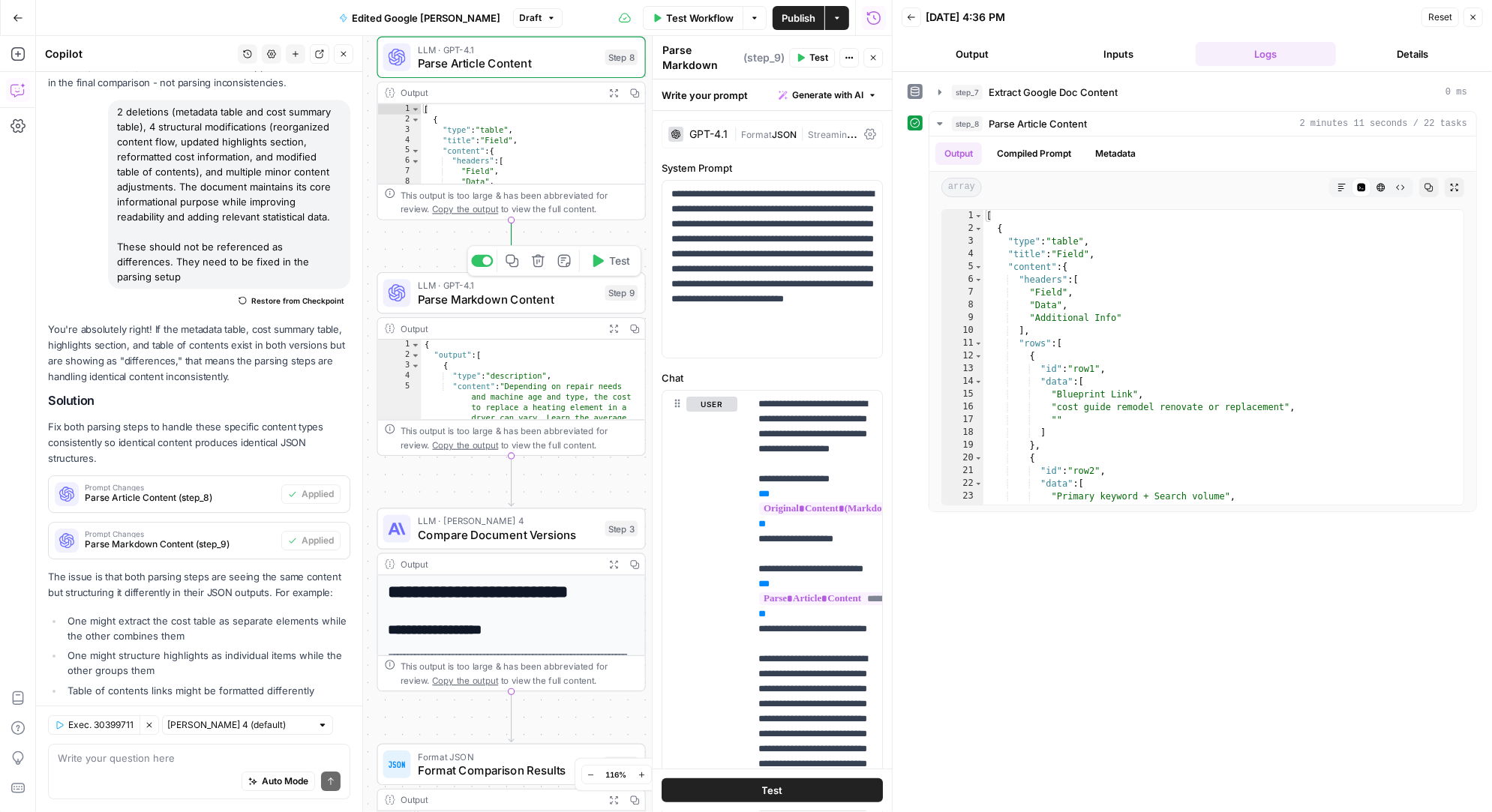
click at [600, 261] on icon "button" at bounding box center [599, 261] width 11 height 12
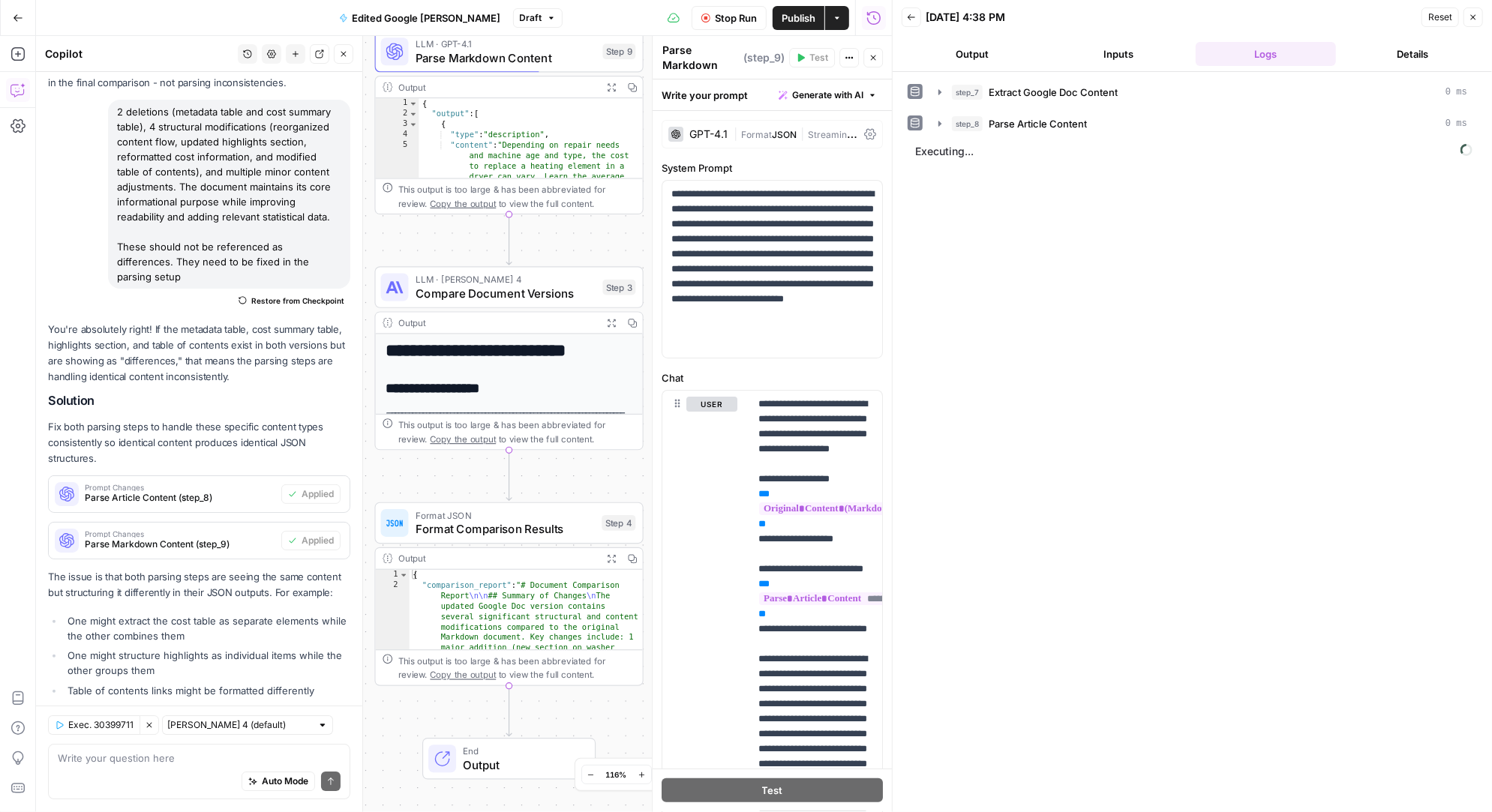
drag, startPoint x: 587, startPoint y: 485, endPoint x: 585, endPoint y: 244, distance: 241.0
click at [585, 244] on div "Workflow Set Inputs Inputs Run Code · Python Extract Google Doc Content Step 7 …" at bounding box center [463, 424] width 855 height 776
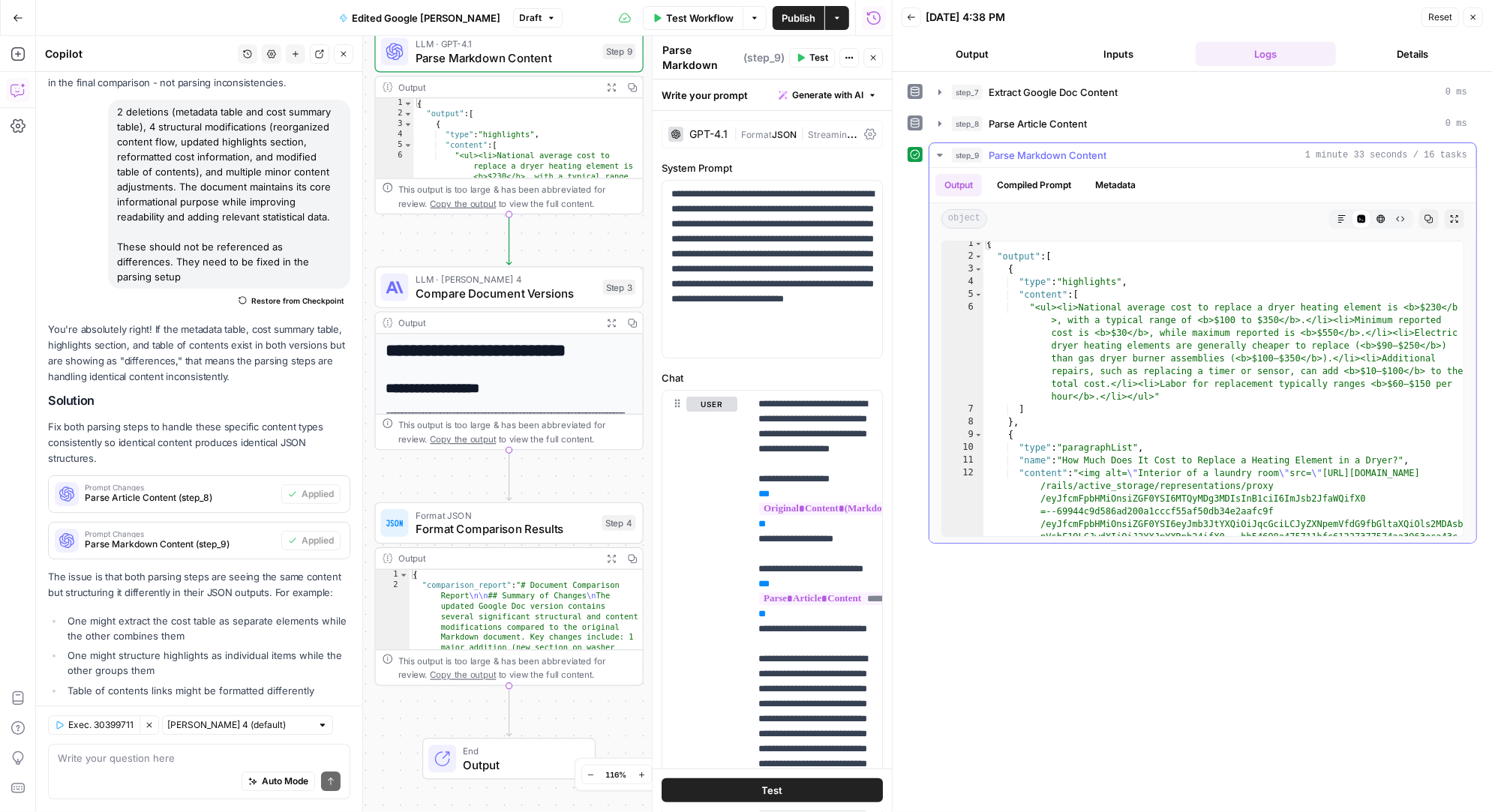
scroll to position [3, 0]
click at [597, 492] on icon "button" at bounding box center [596, 491] width 11 height 12
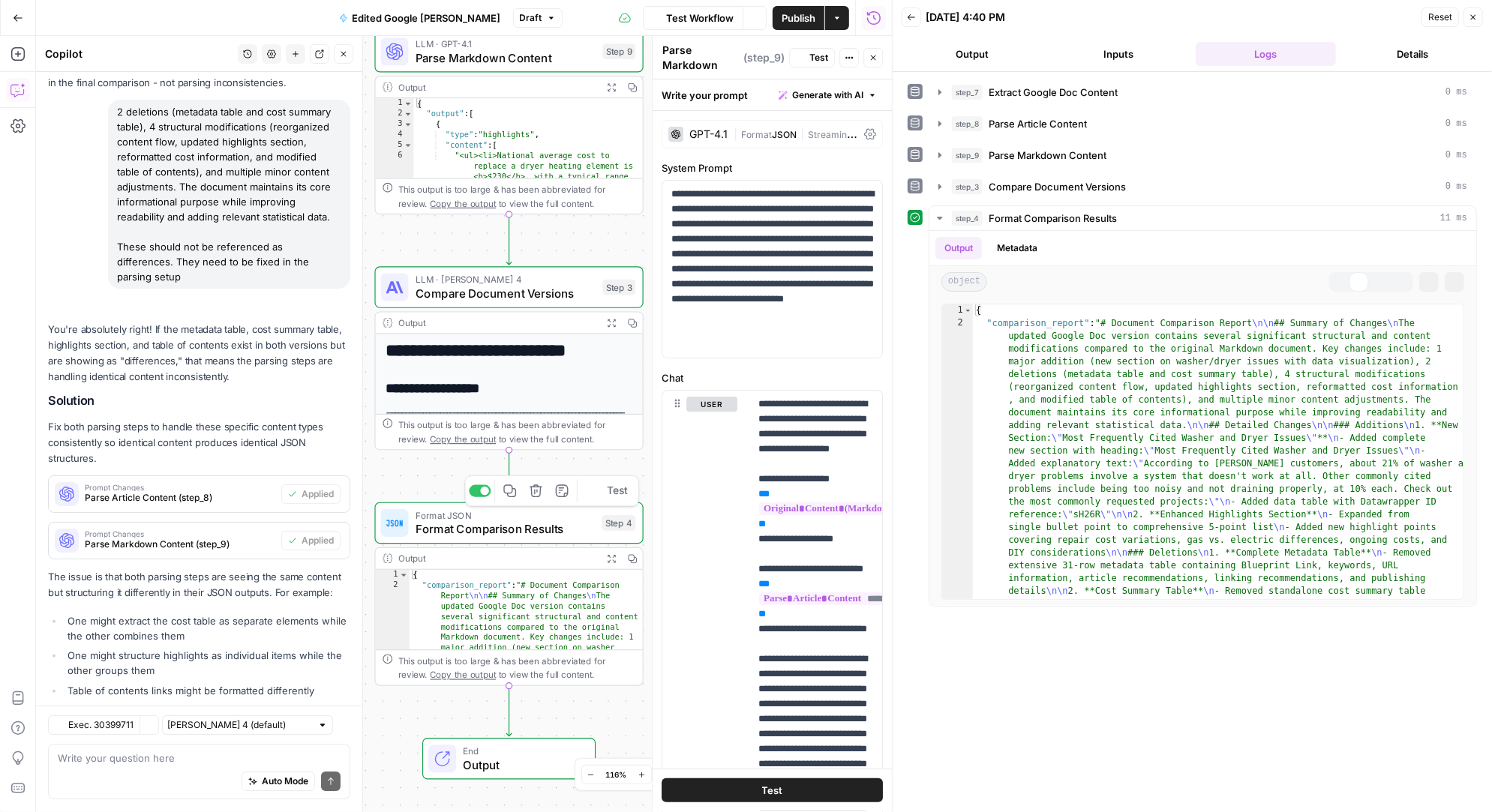
scroll to position [8060, 0]
click at [940, 182] on icon "button" at bounding box center [940, 187] width 12 height 12
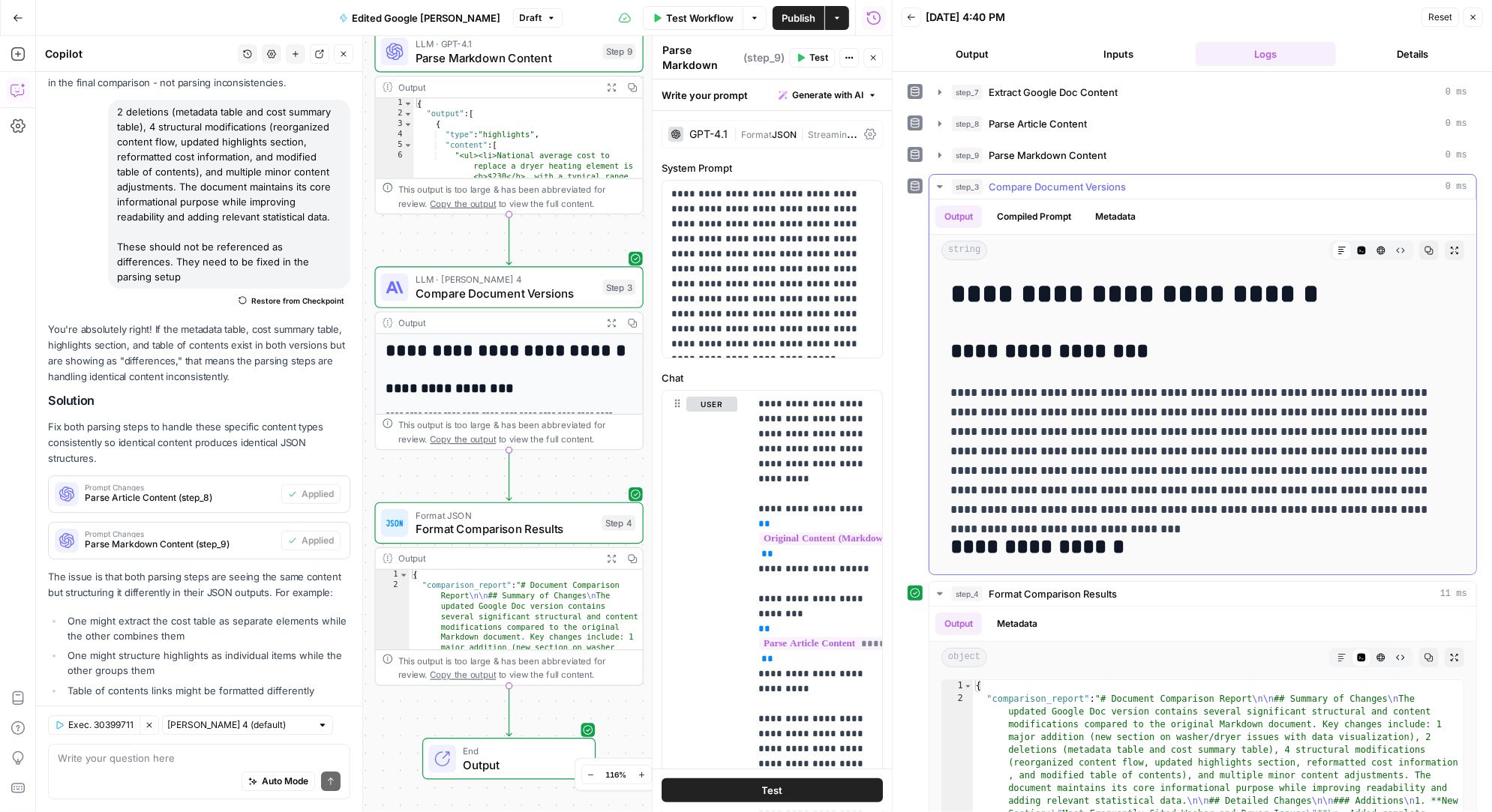
scroll to position [9, 0]
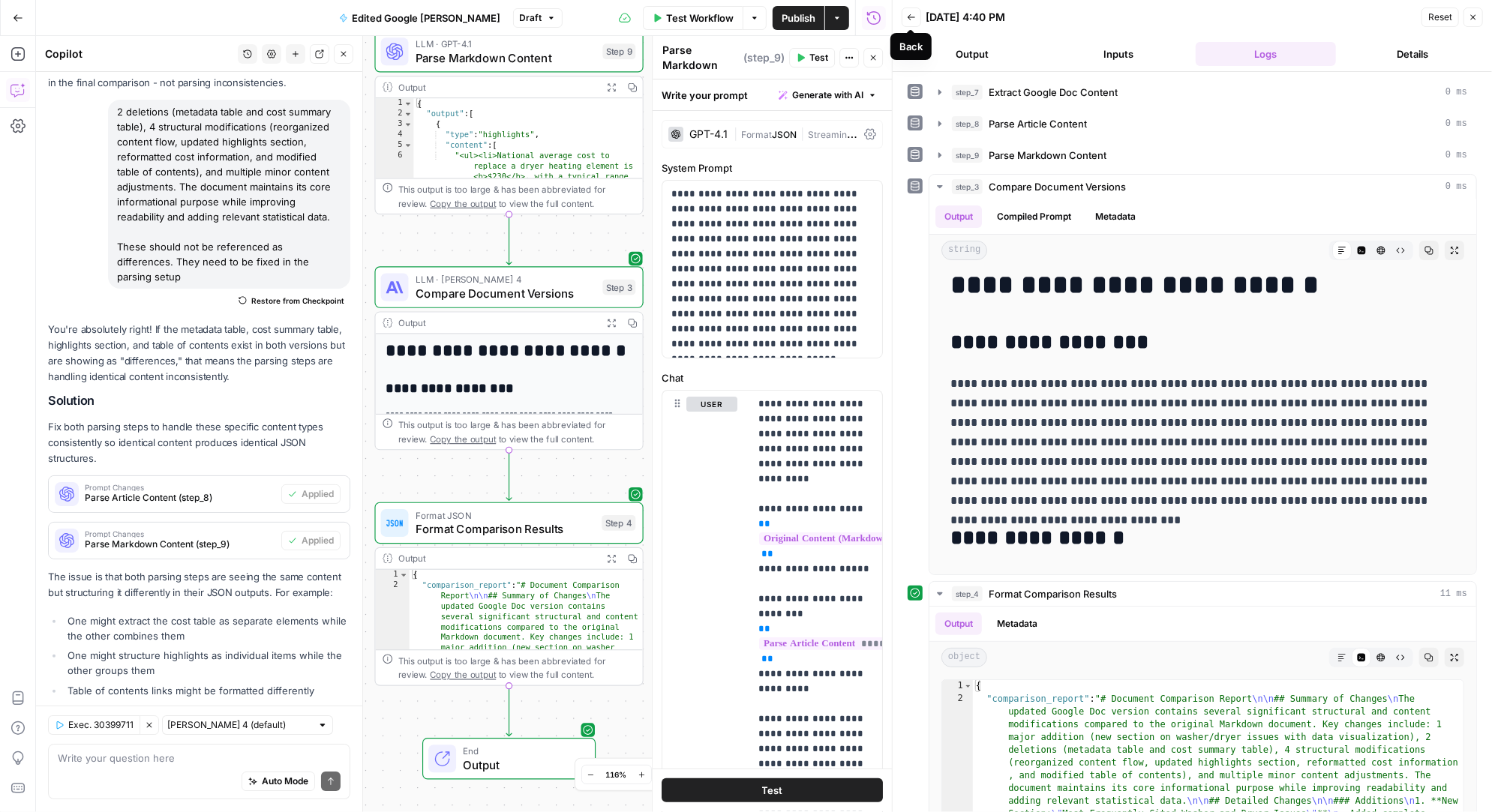
click at [905, 16] on button "Back" at bounding box center [911, 17] width 19 height 19
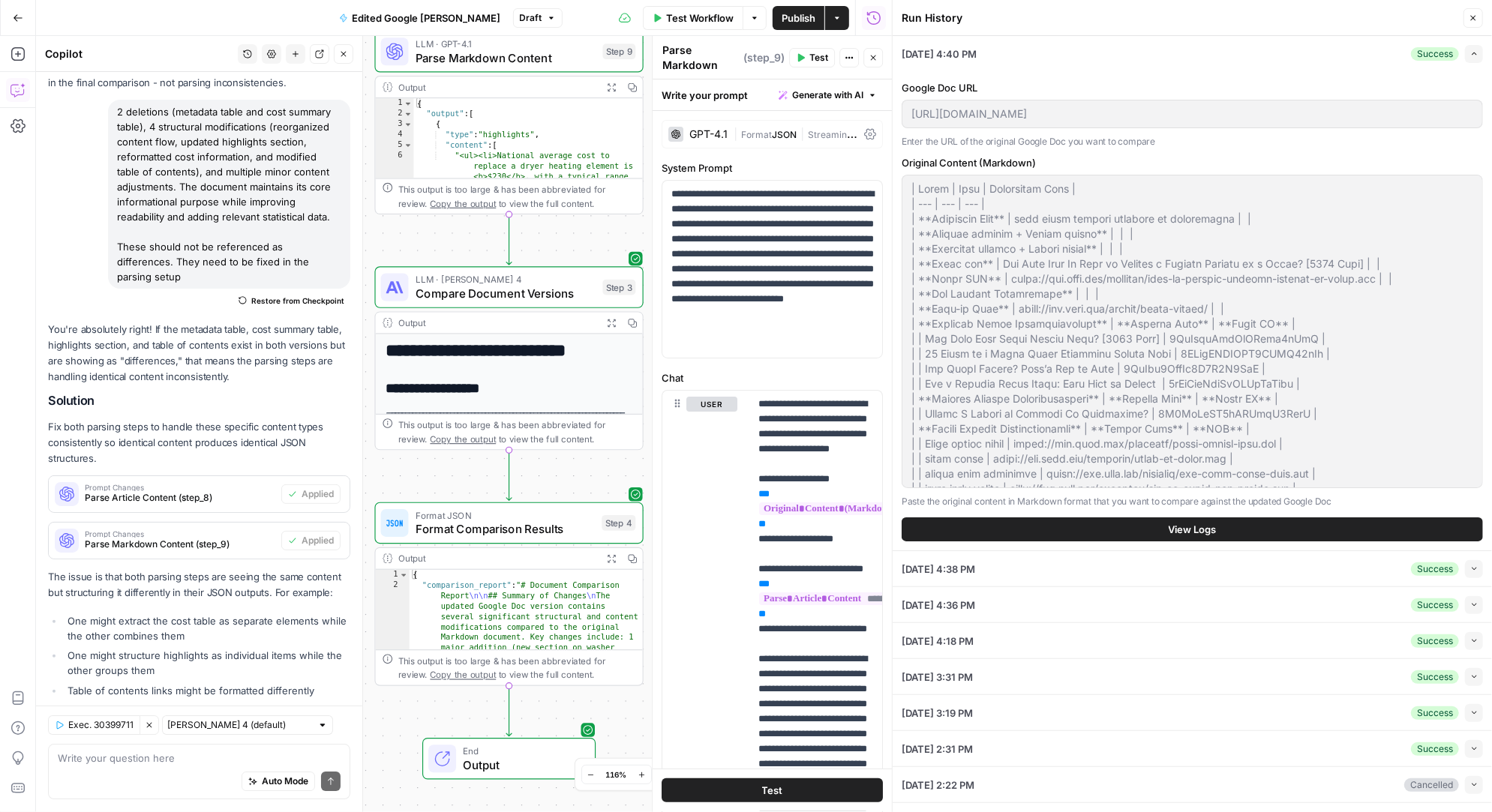
click at [1169, 526] on span "View Logs" at bounding box center [1193, 529] width 48 height 15
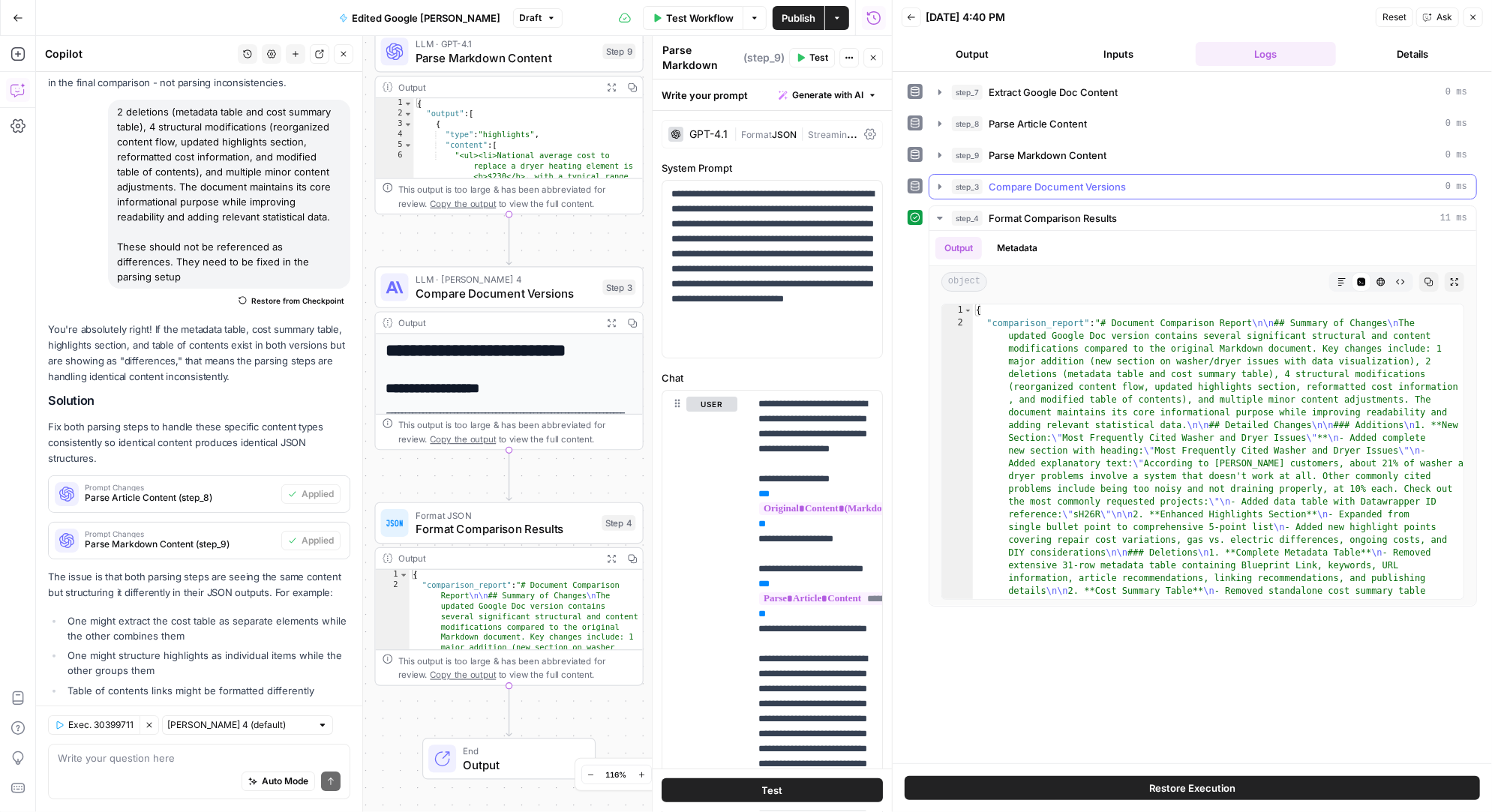
click at [938, 181] on icon "button" at bounding box center [940, 187] width 12 height 12
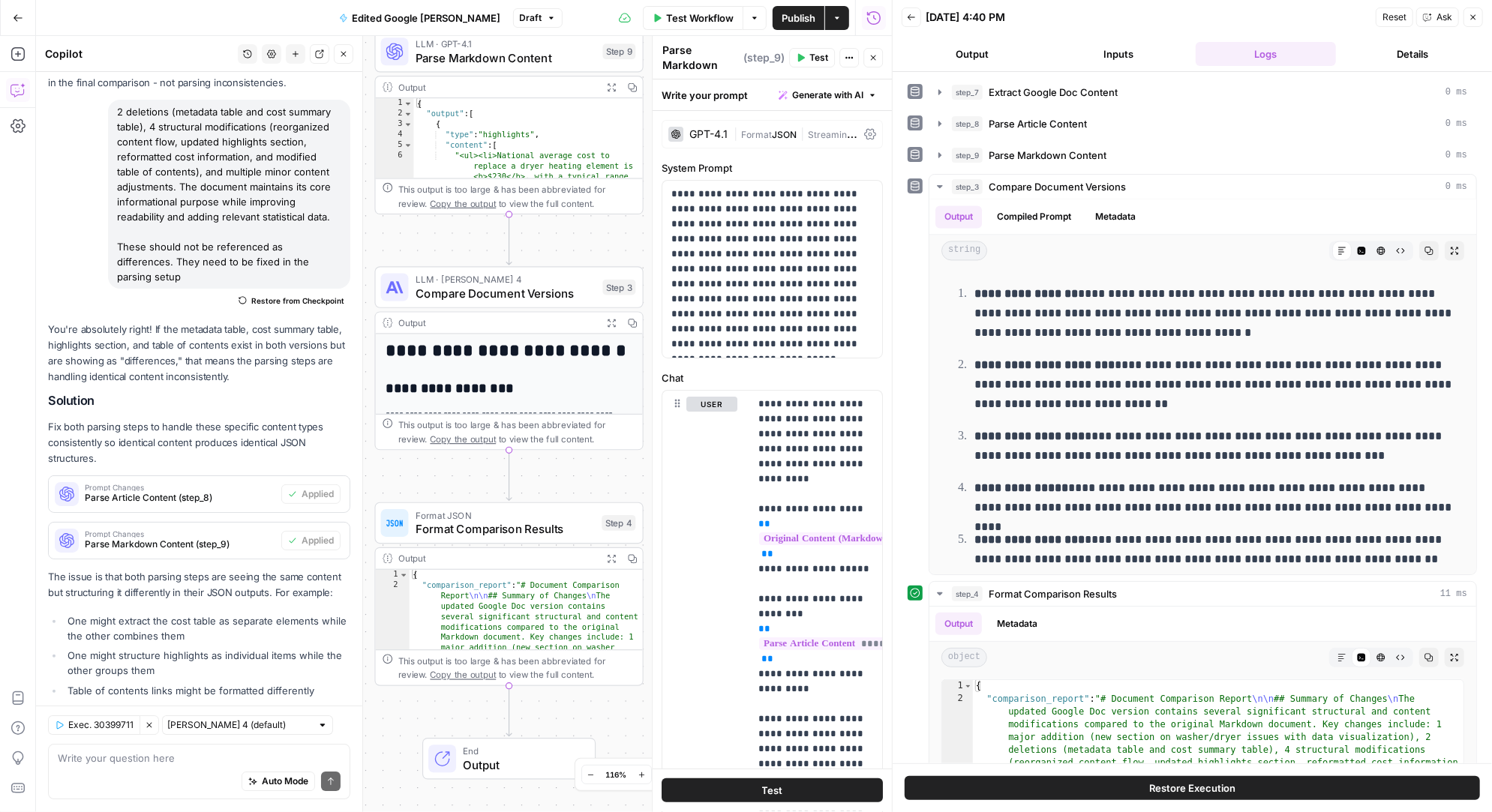
click at [128, 770] on div "Auto Mode Send" at bounding box center [199, 782] width 283 height 33
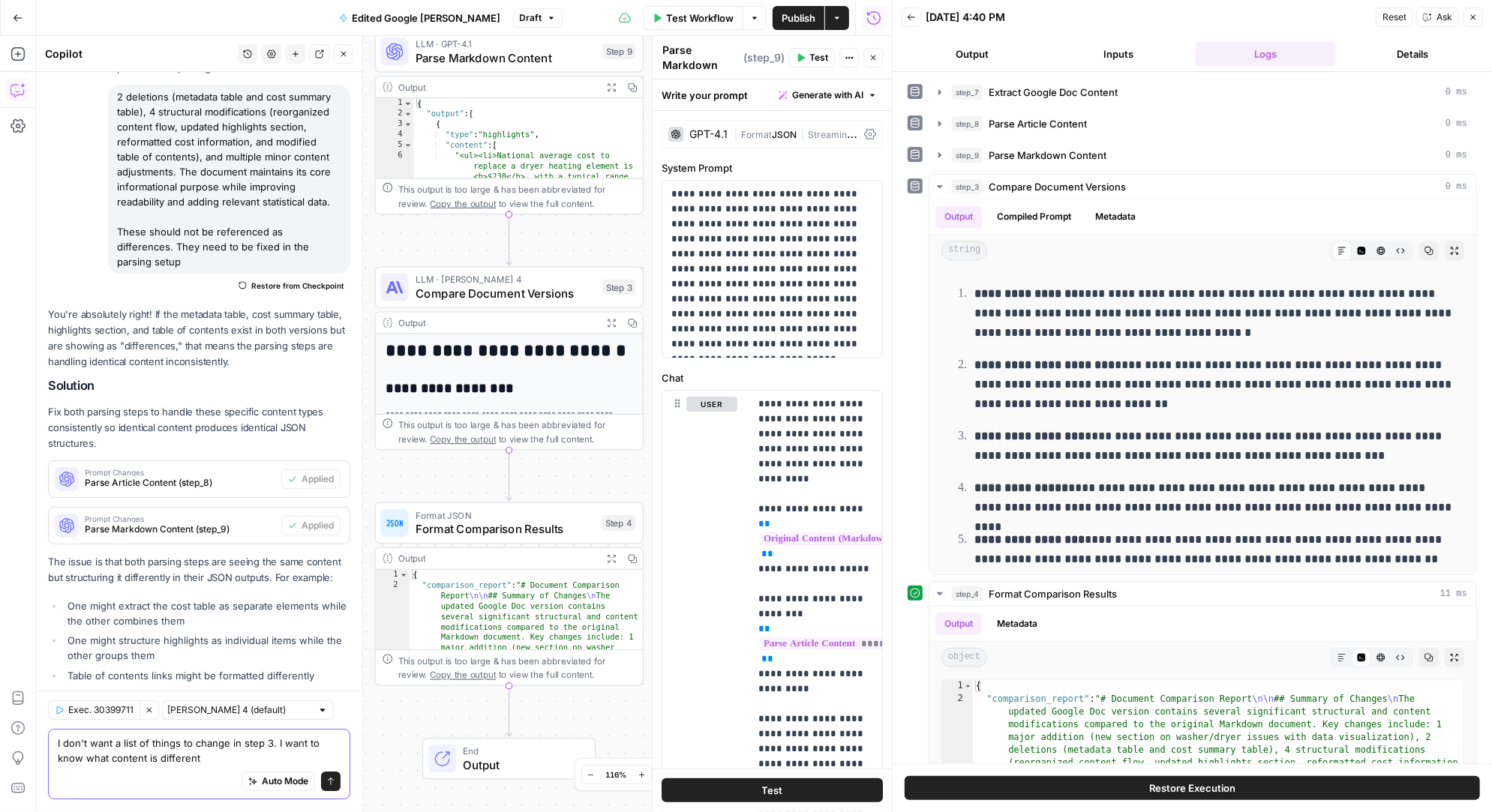
type textarea "I don't want a list of things to change in step 3. I want to know what content …"
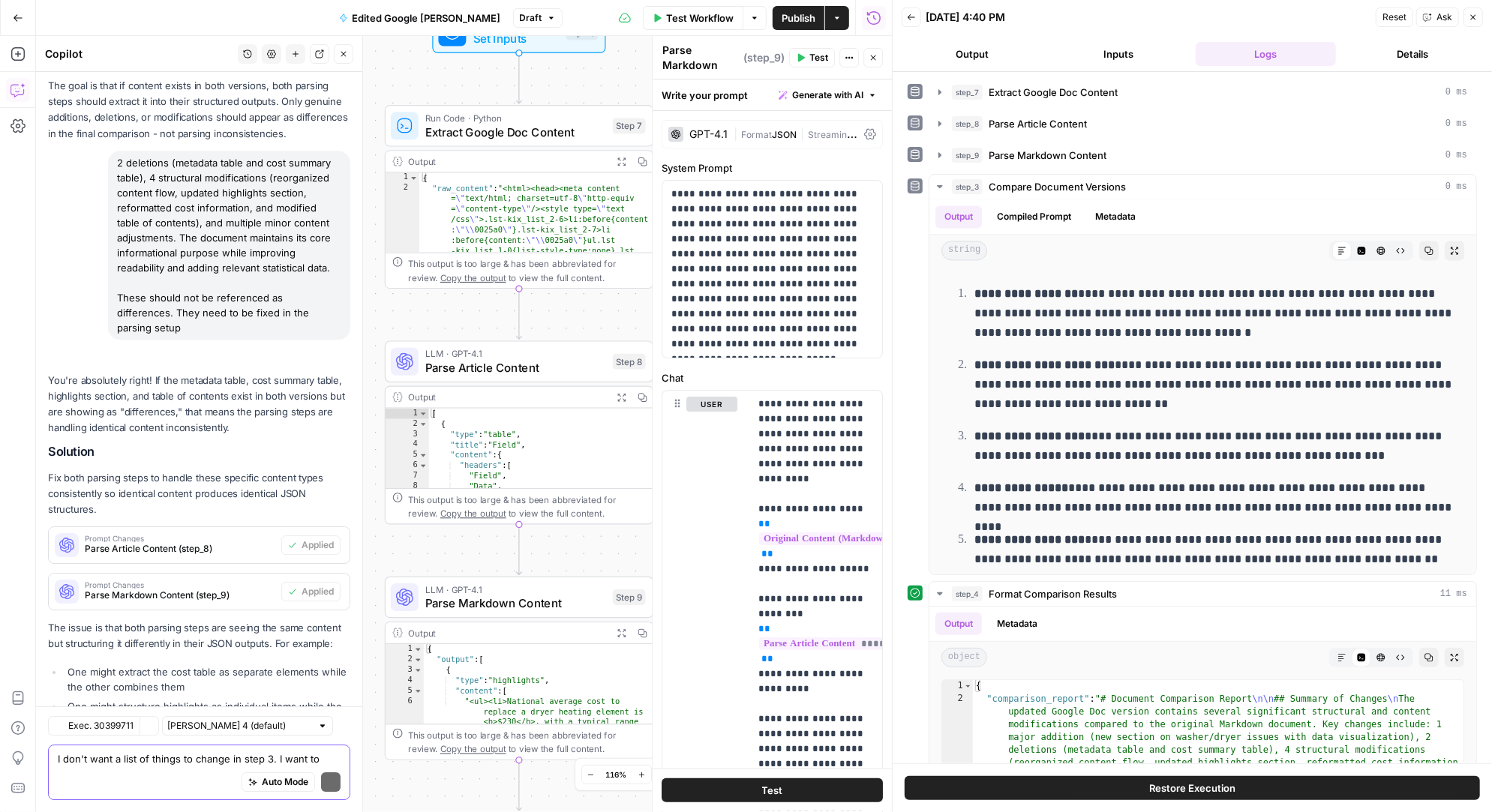
scroll to position [8513, 0]
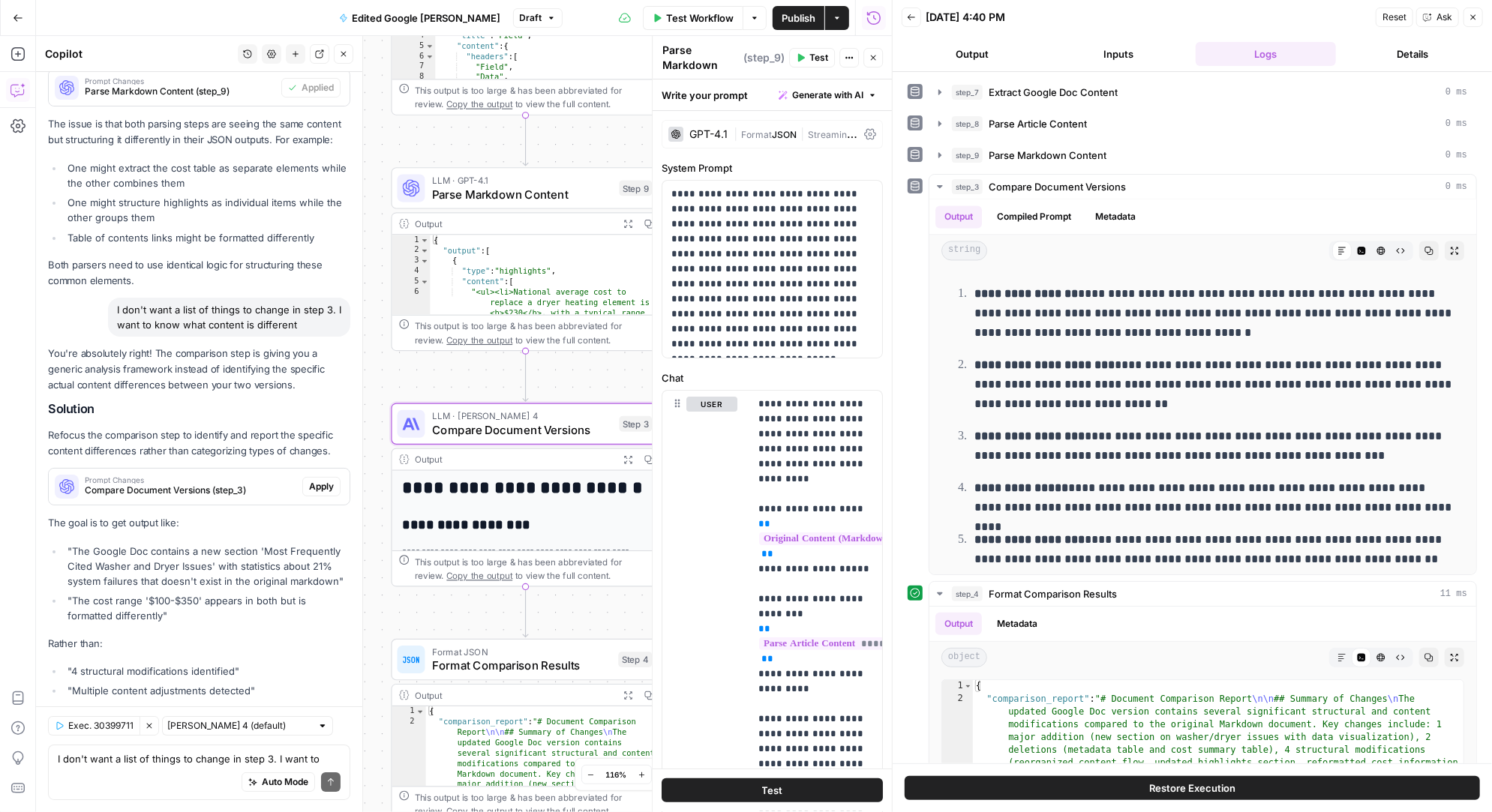
click at [321, 480] on span "Apply" at bounding box center [321, 486] width 25 height 13
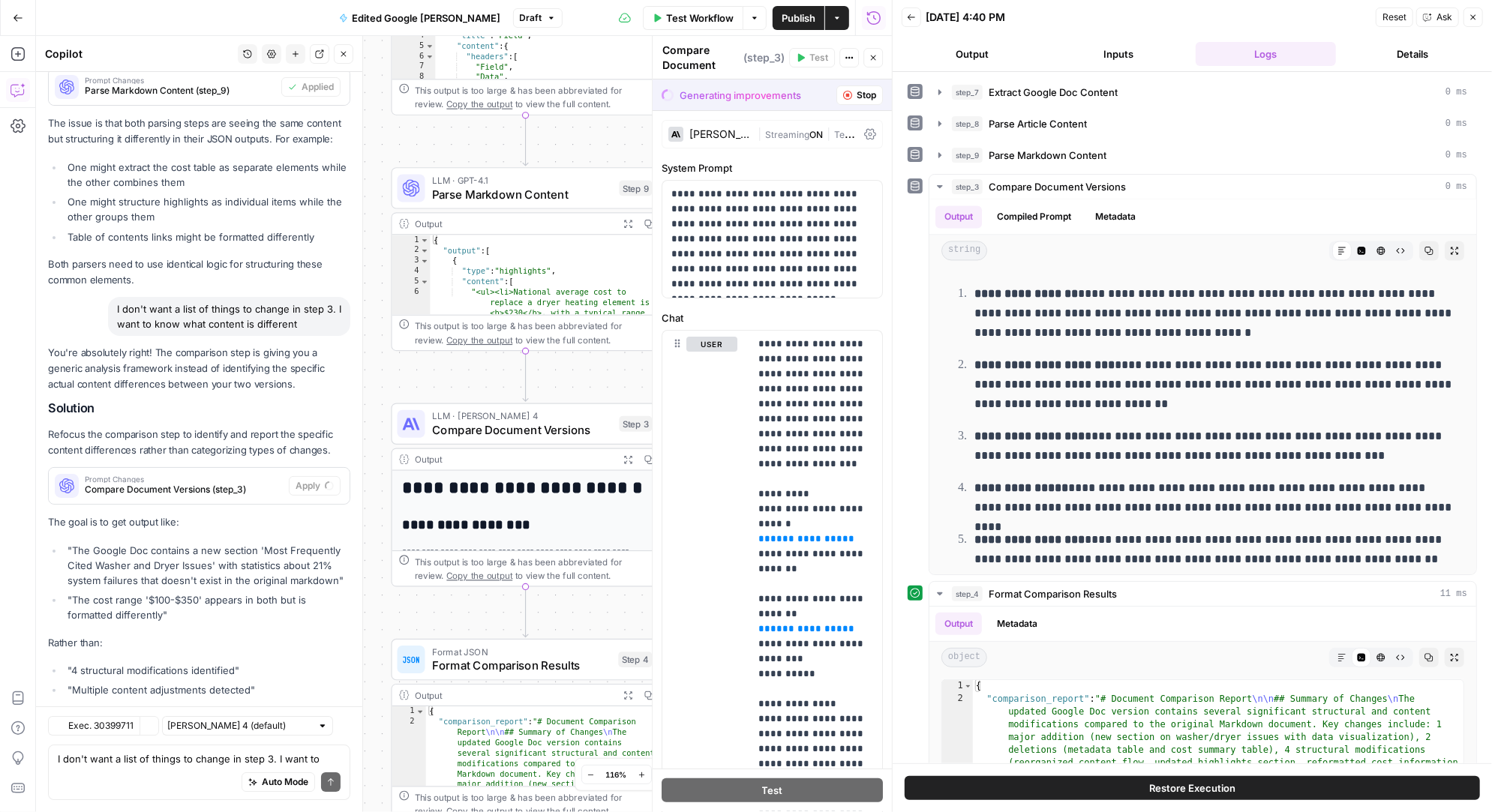
scroll to position [8057, 0]
click at [841, 94] on span "Accept All" at bounding box center [855, 94] width 42 height 13
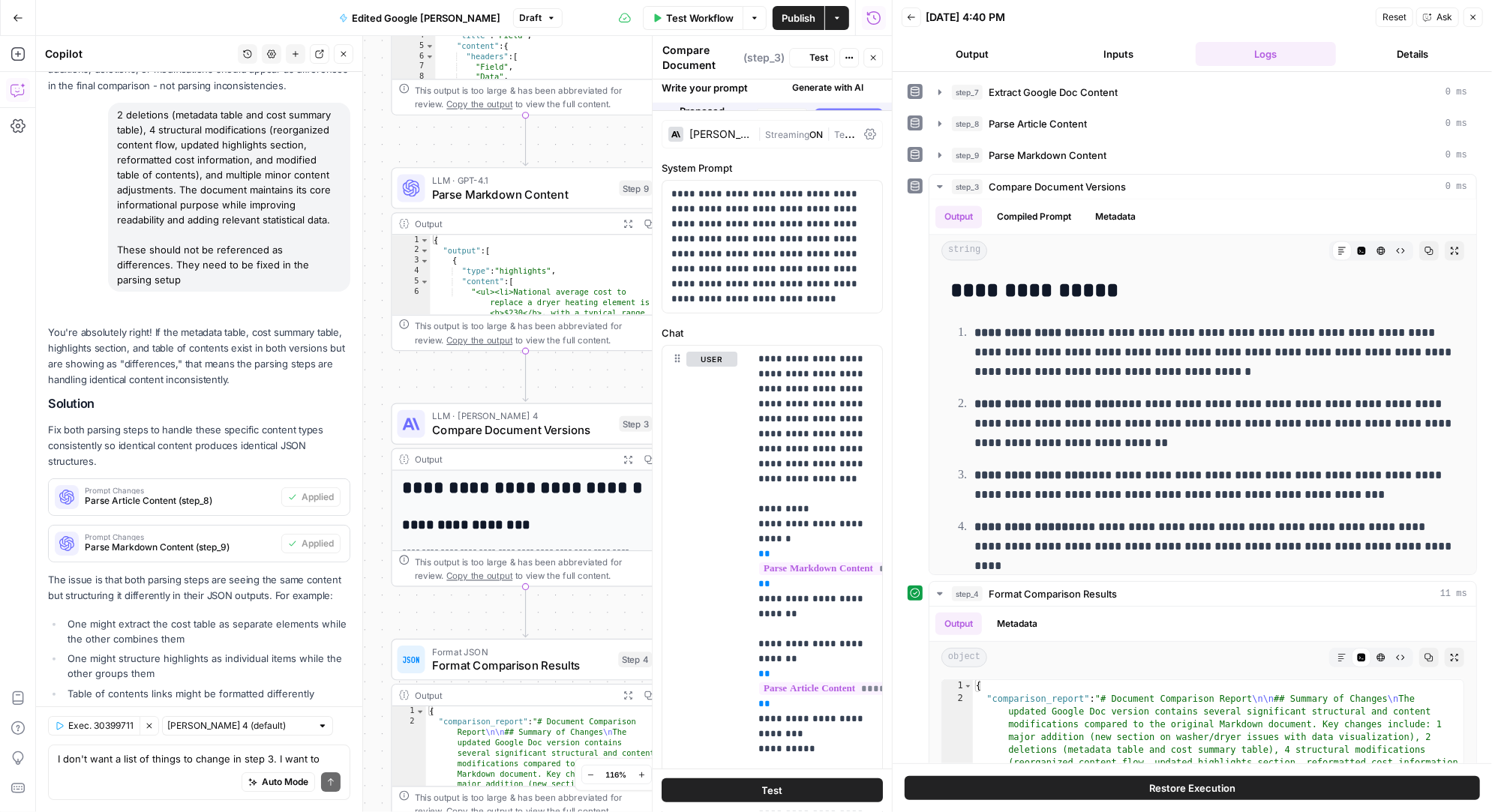
scroll to position [0, 0]
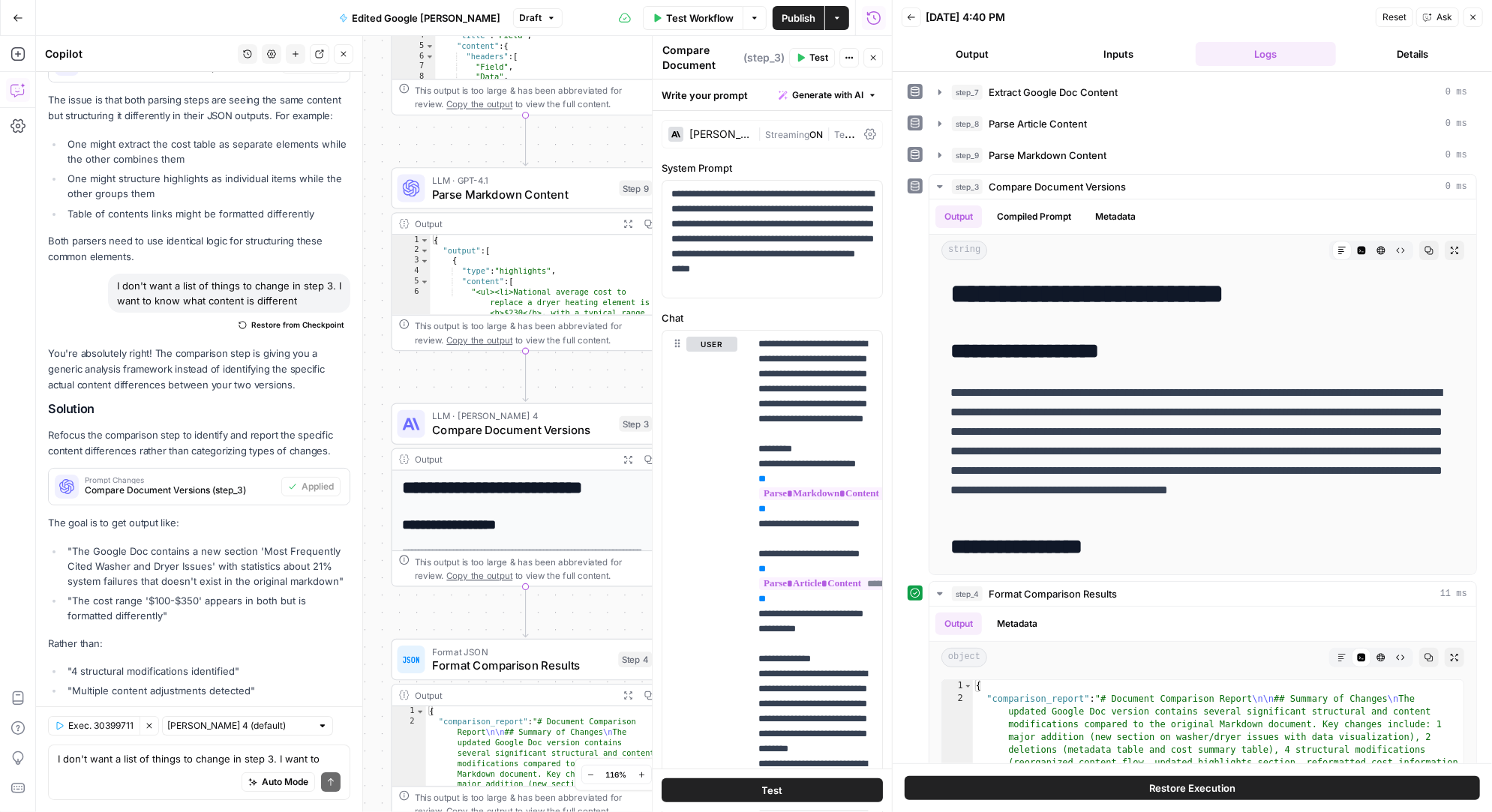
click at [817, 57] on span "Test" at bounding box center [818, 57] width 19 height 13
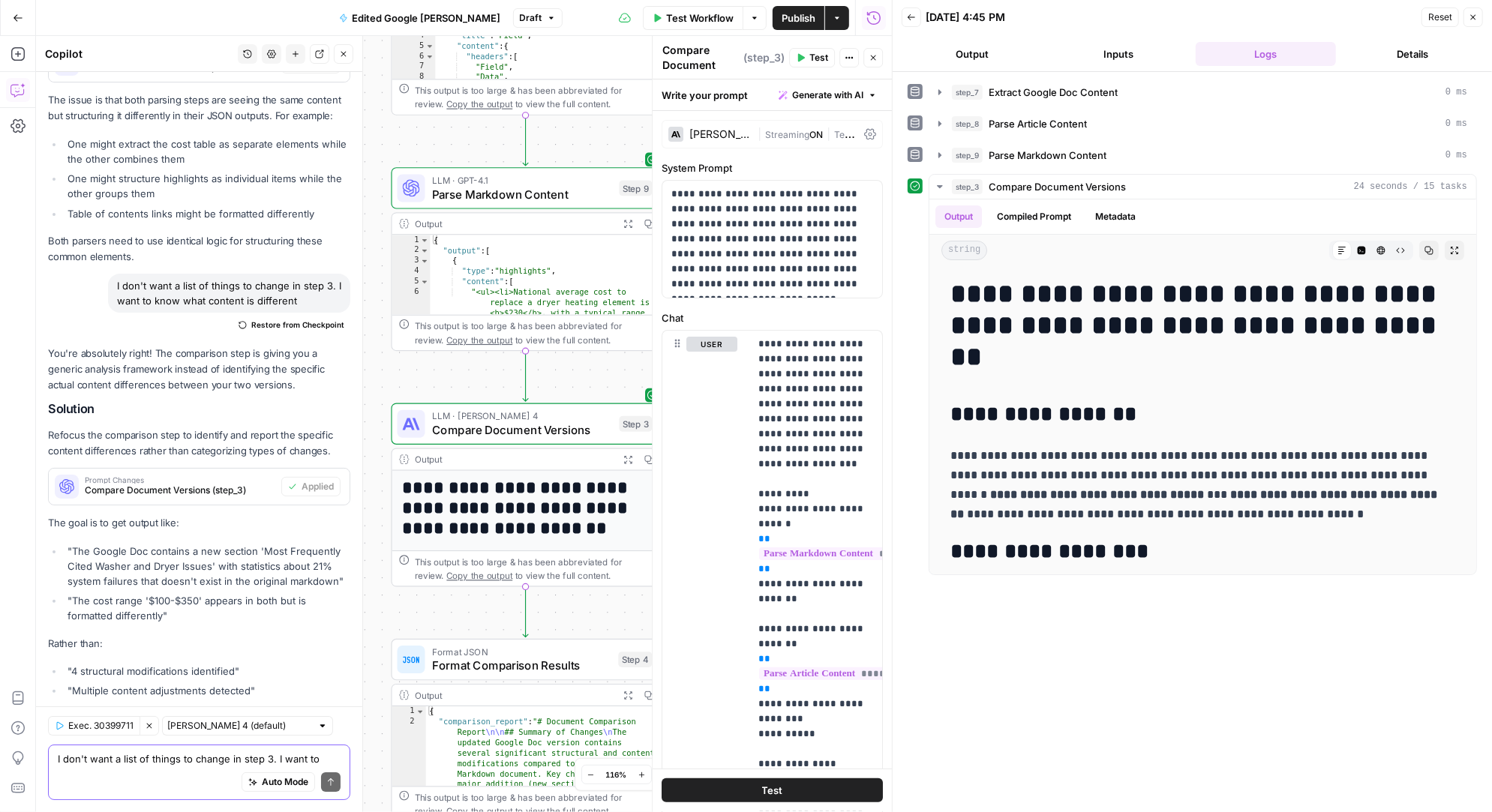
click at [159, 756] on textarea "I don't want a list of things to change in step 3. I want to know what content …" at bounding box center [199, 758] width 283 height 15
type textarea "I"
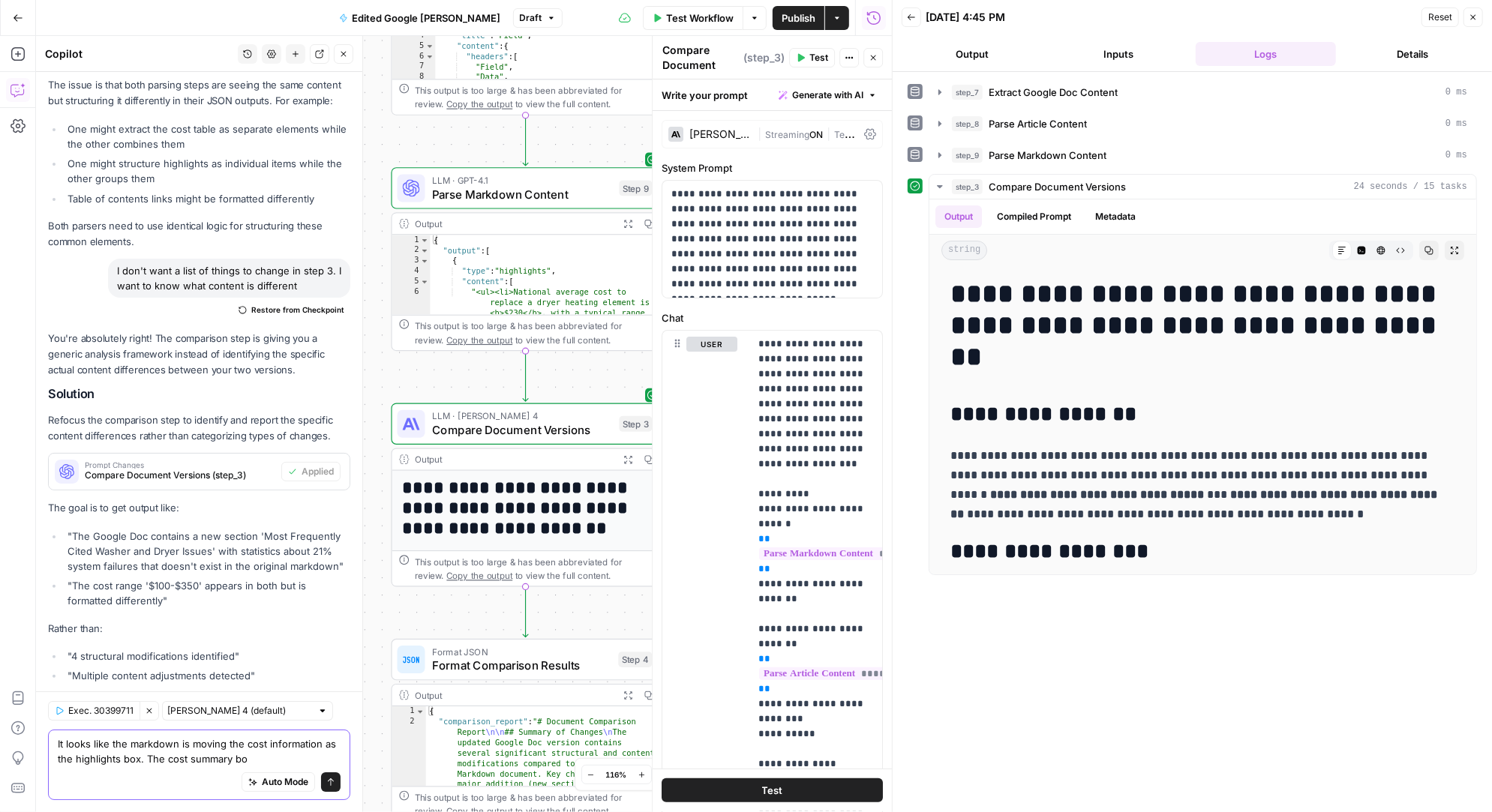
type textarea "It looks like the markdown is moving the cost information as the highlights box…"
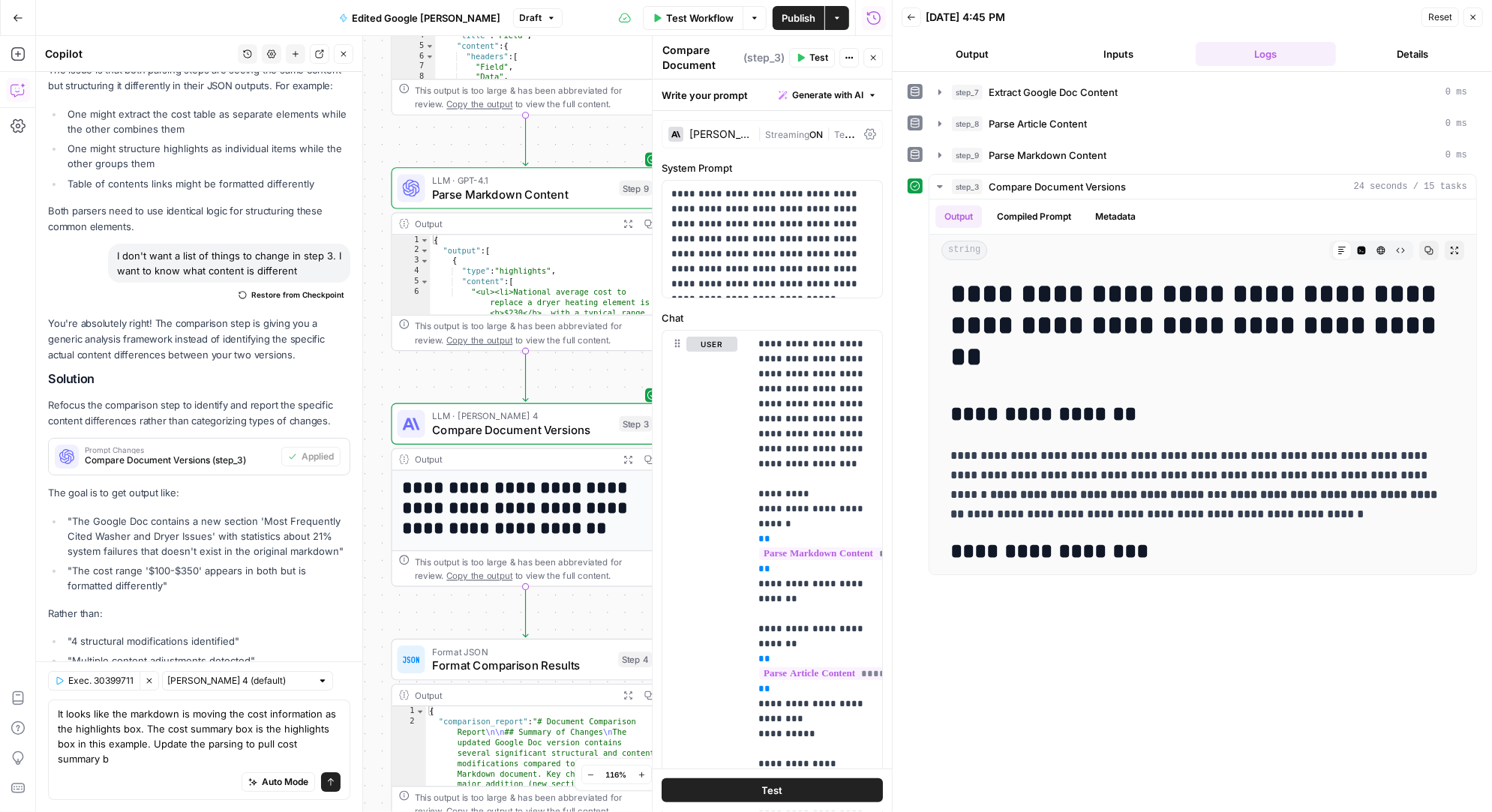
scroll to position [8582, 0]
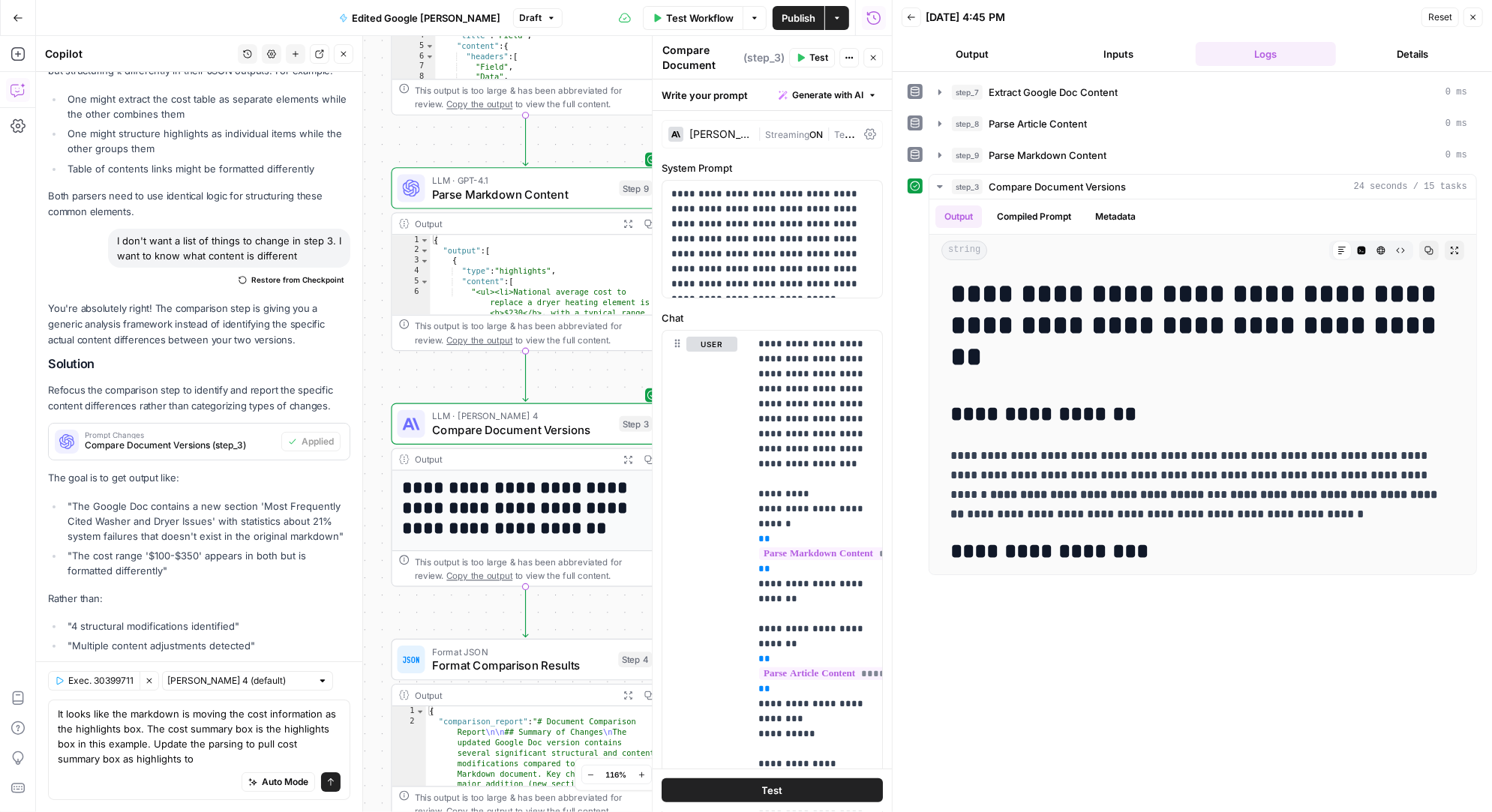
type textarea "It looks like the markdown is moving the cost information as the highlights box…"
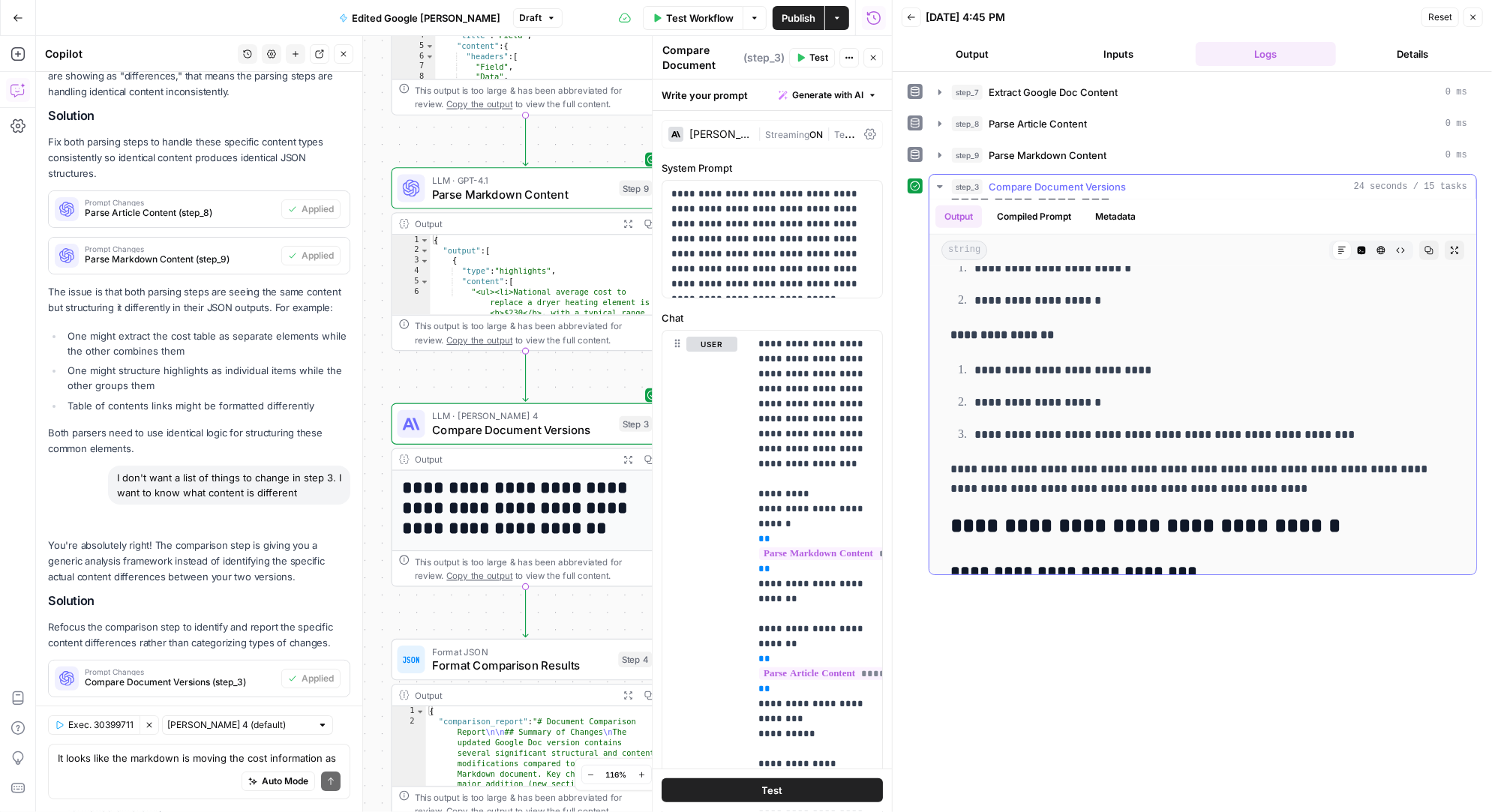
scroll to position [9149, 0]
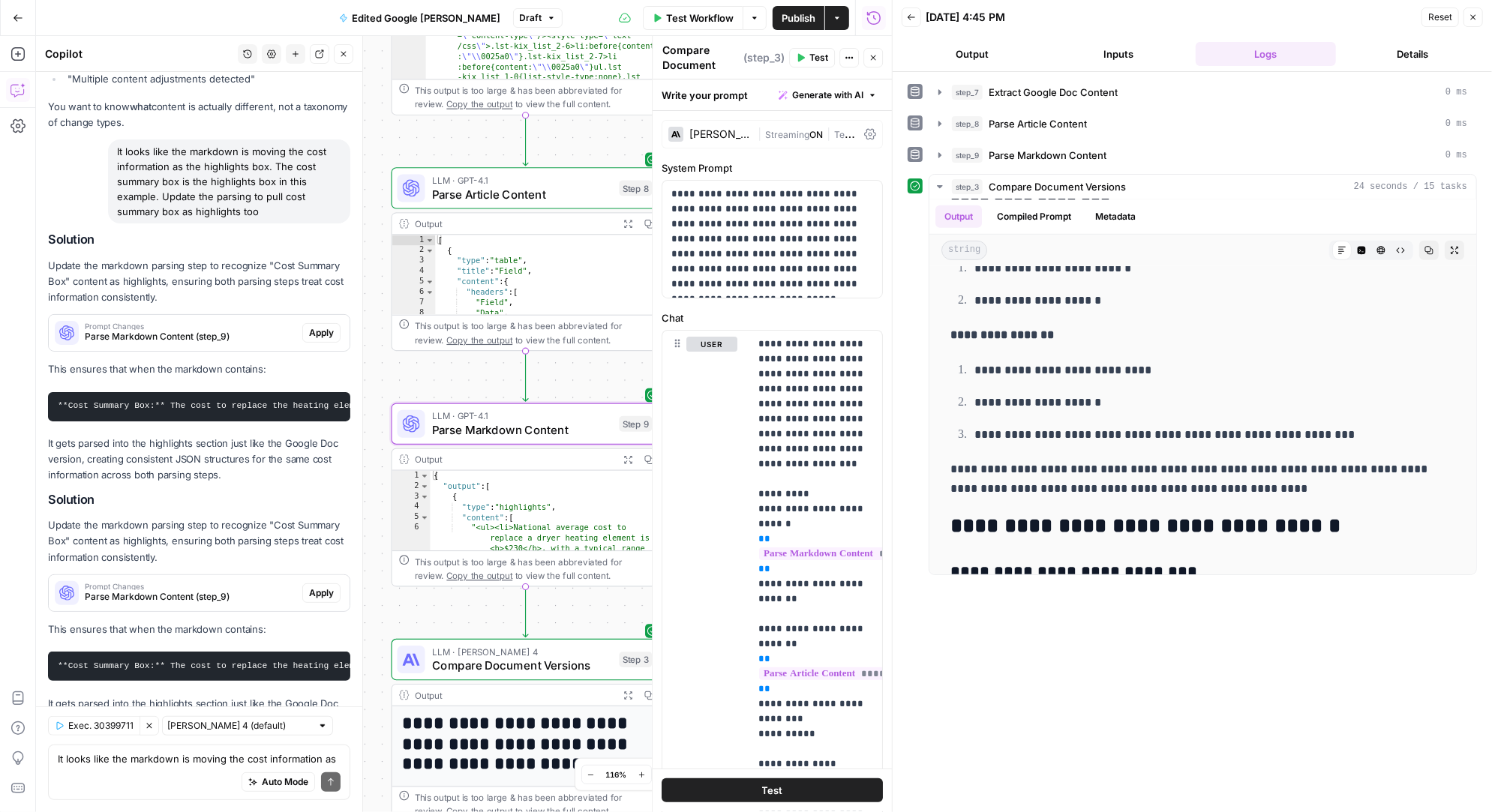
click at [320, 327] on span "Apply" at bounding box center [321, 333] width 25 height 13
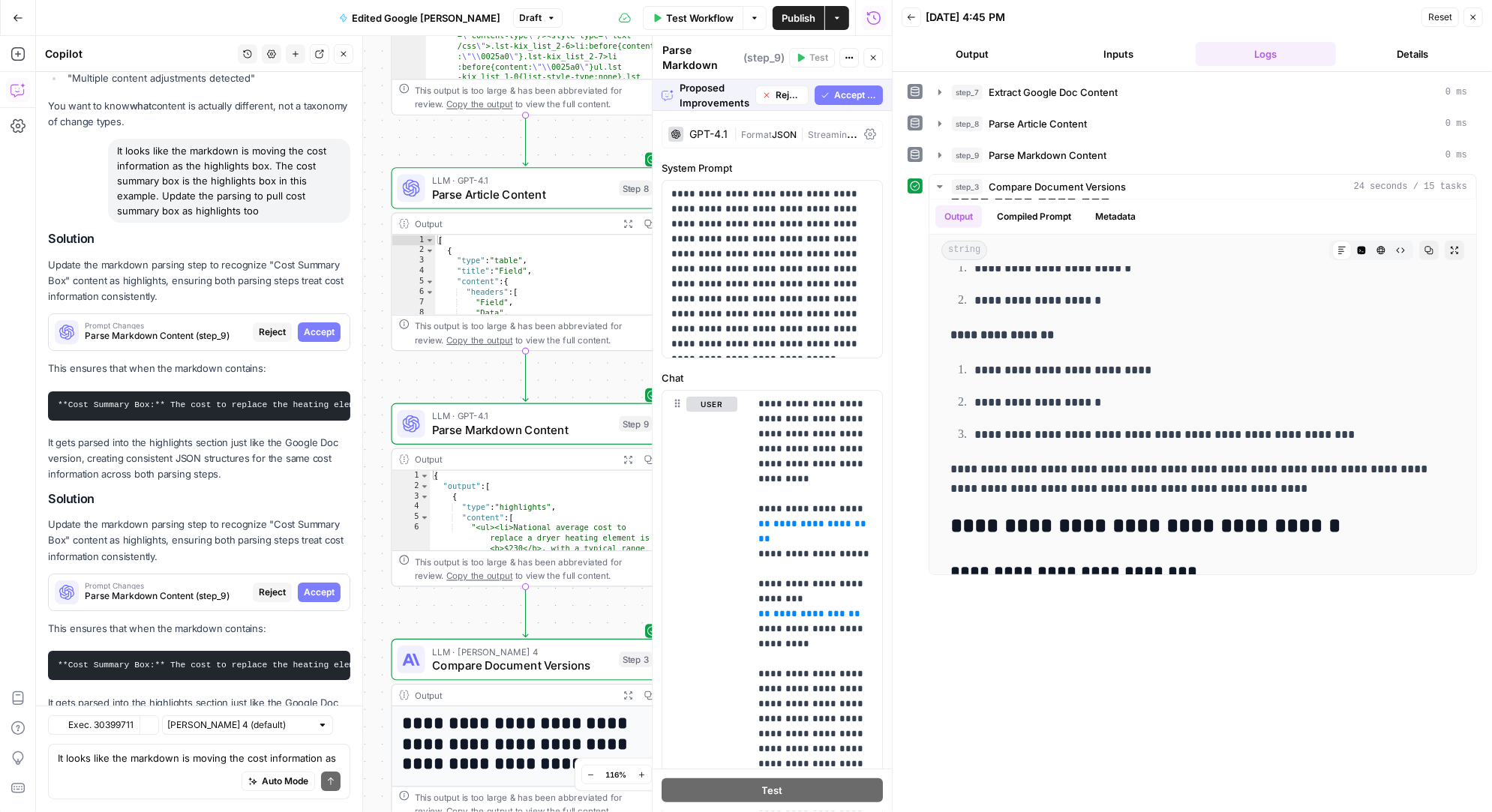
scroll to position [8669, 0]
click at [853, 97] on span "Accept All" at bounding box center [855, 94] width 42 height 13
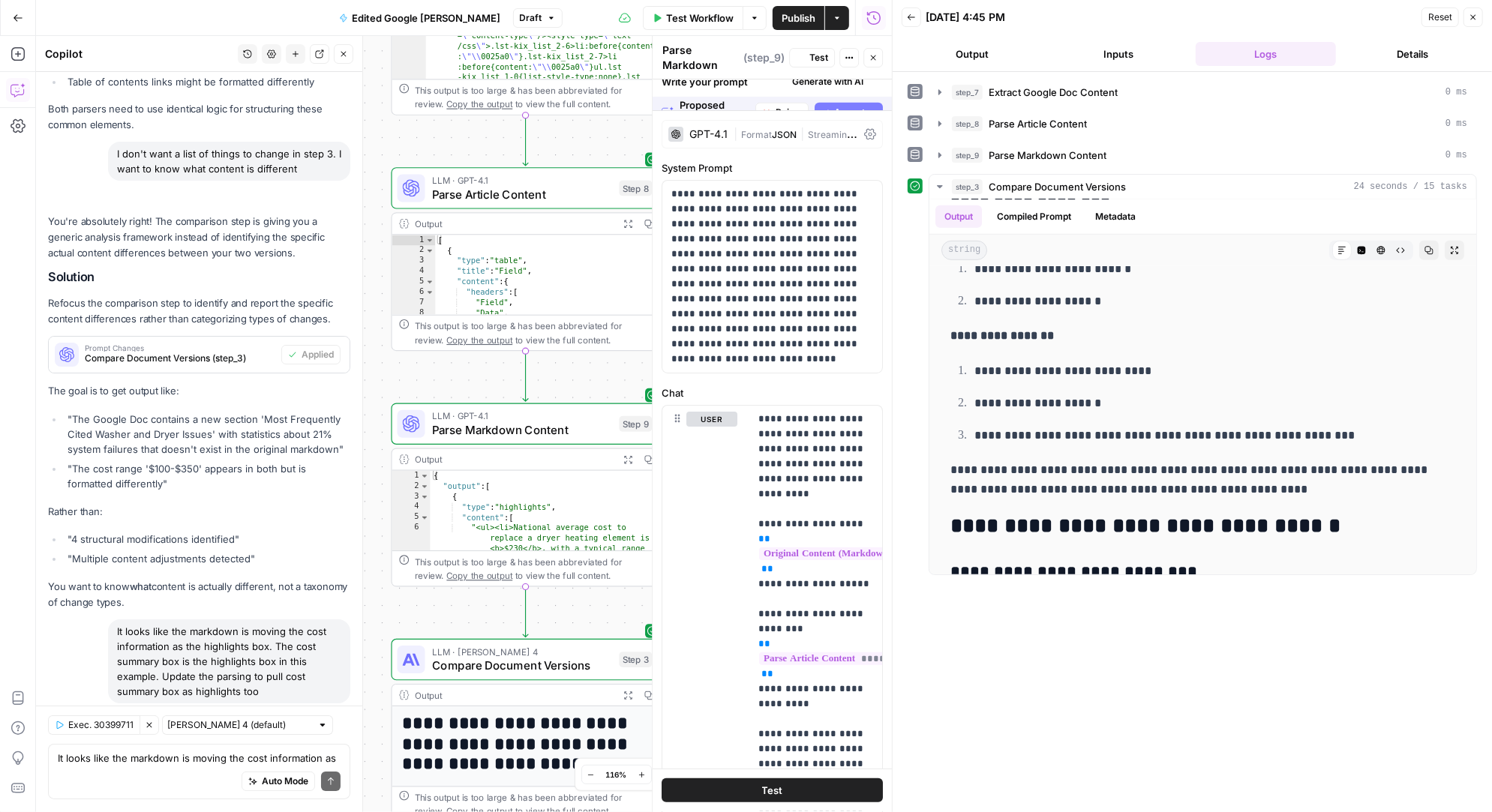
scroll to position [0, 0]
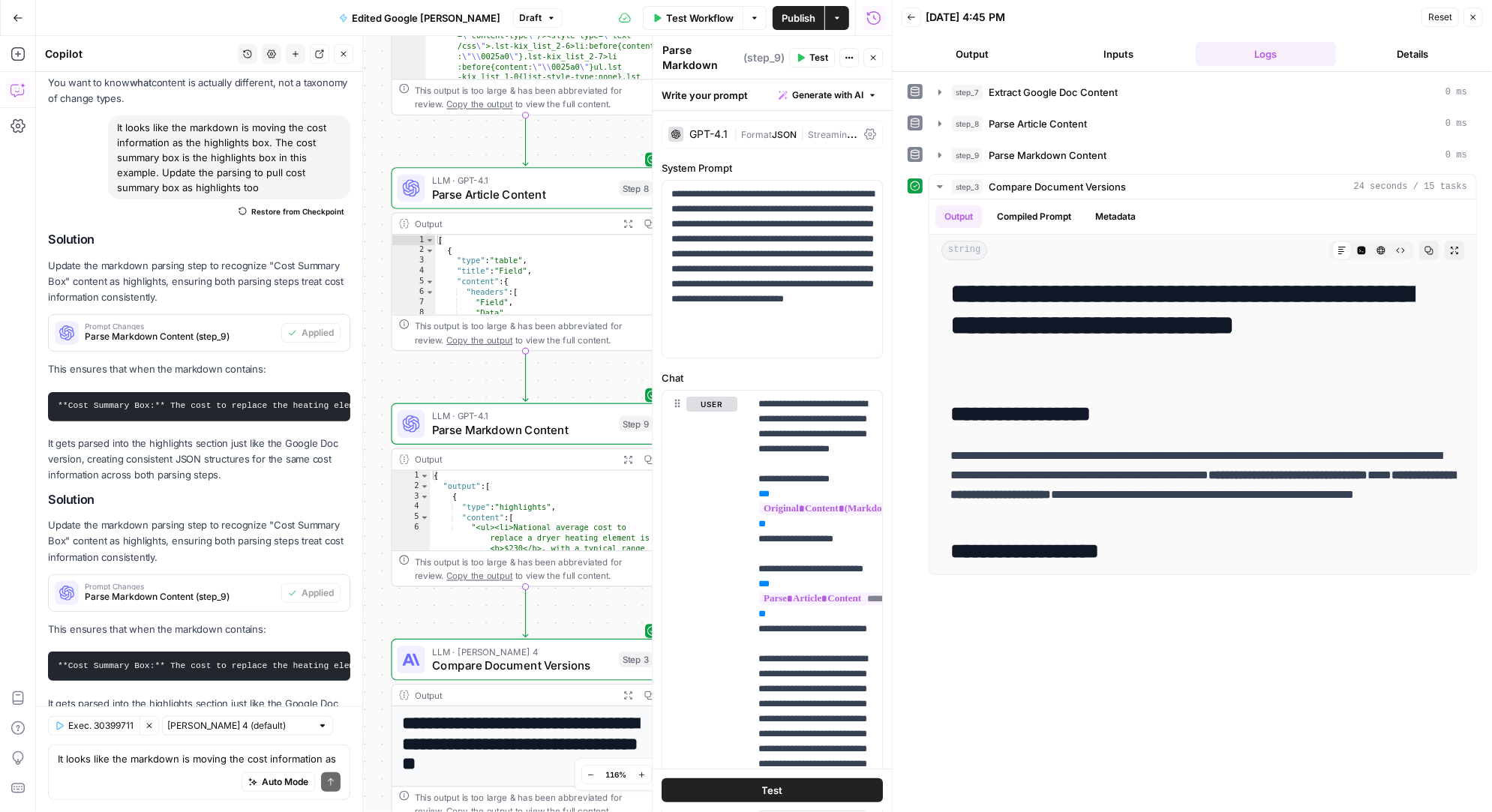
click at [815, 54] on span "Test" at bounding box center [818, 57] width 19 height 13
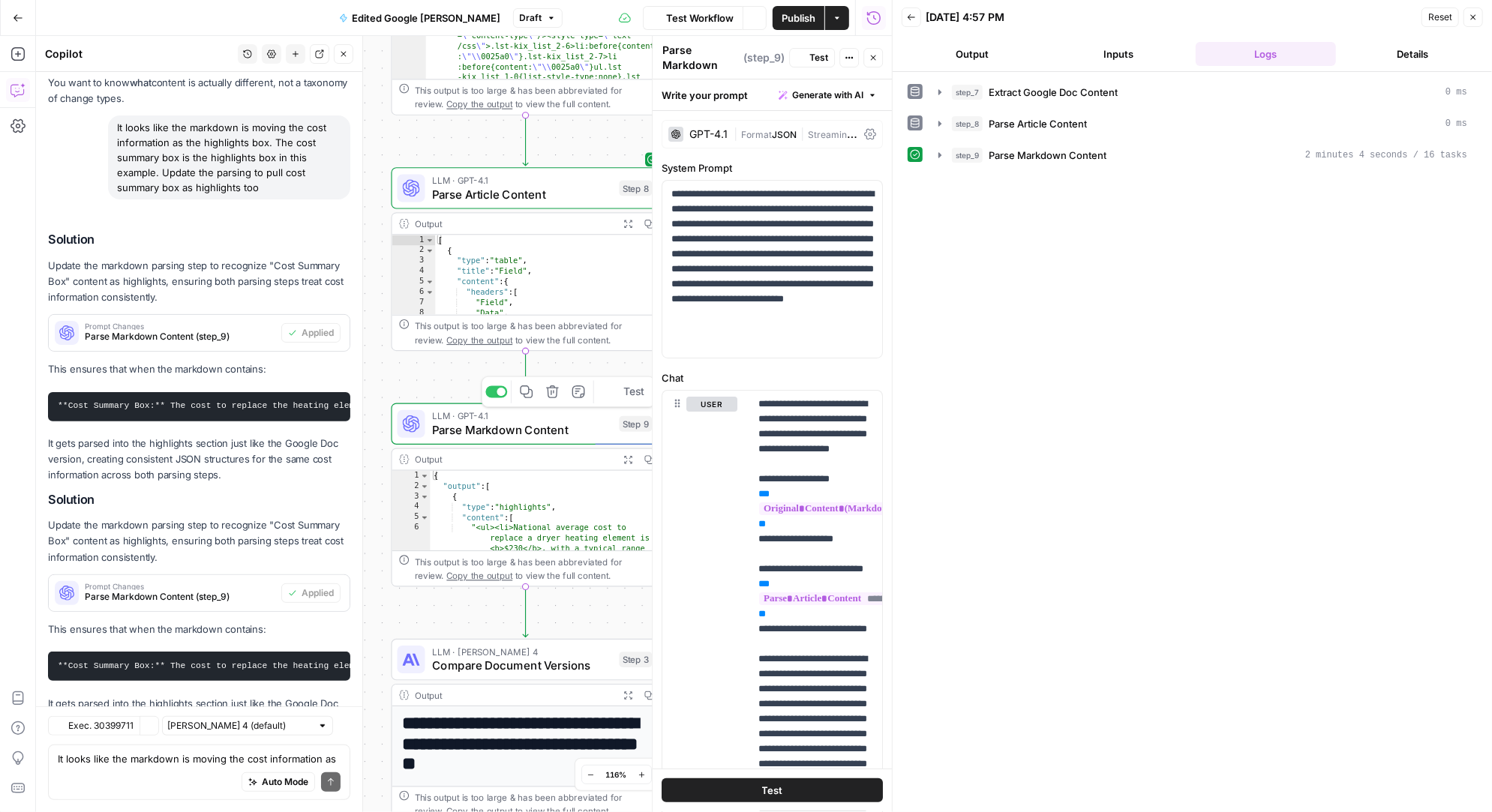
scroll to position [9173, 0]
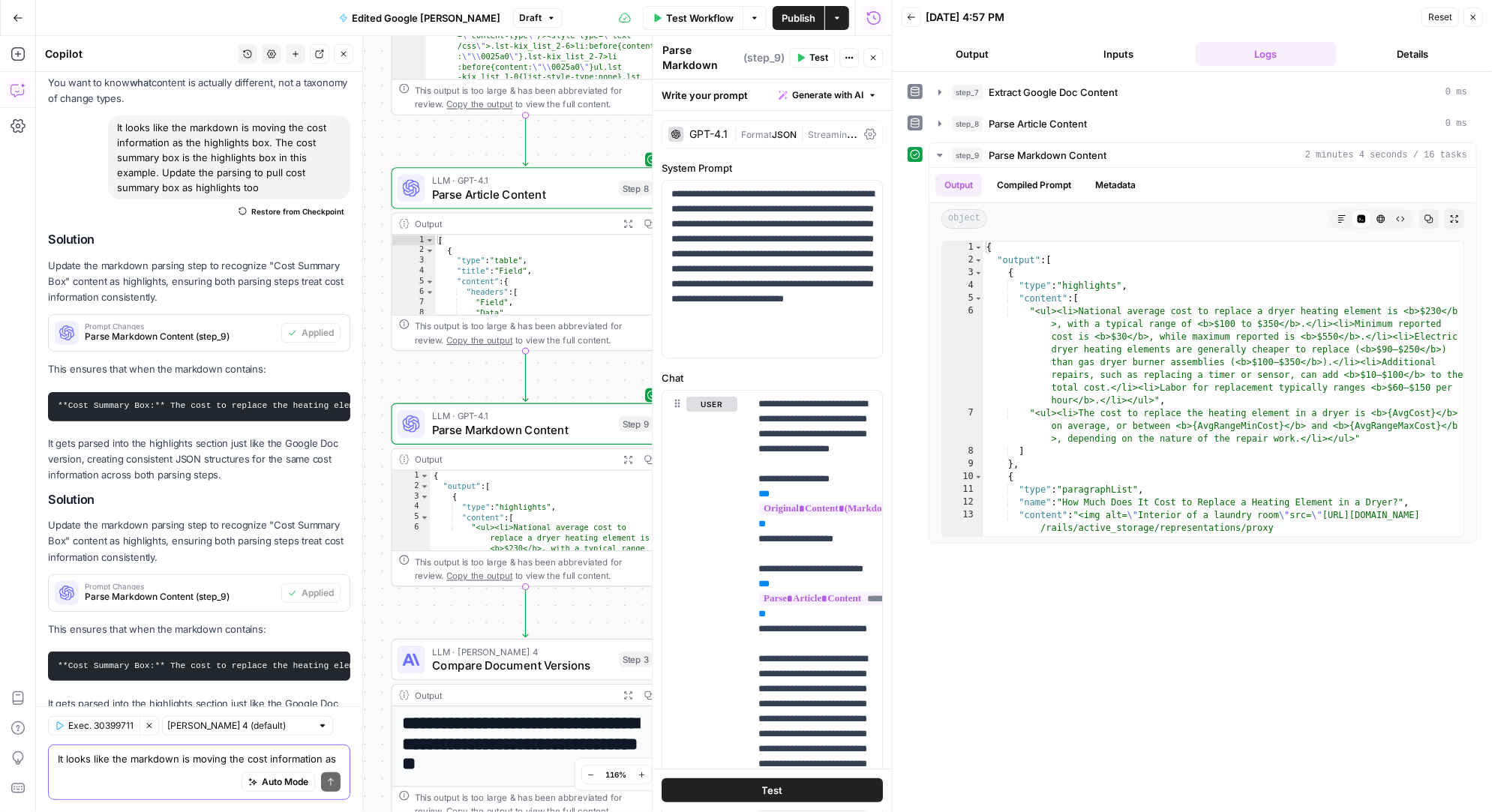
click at [107, 755] on textarea "It looks like the markdown is moving the cost information as the highlights box…" at bounding box center [199, 758] width 283 height 15
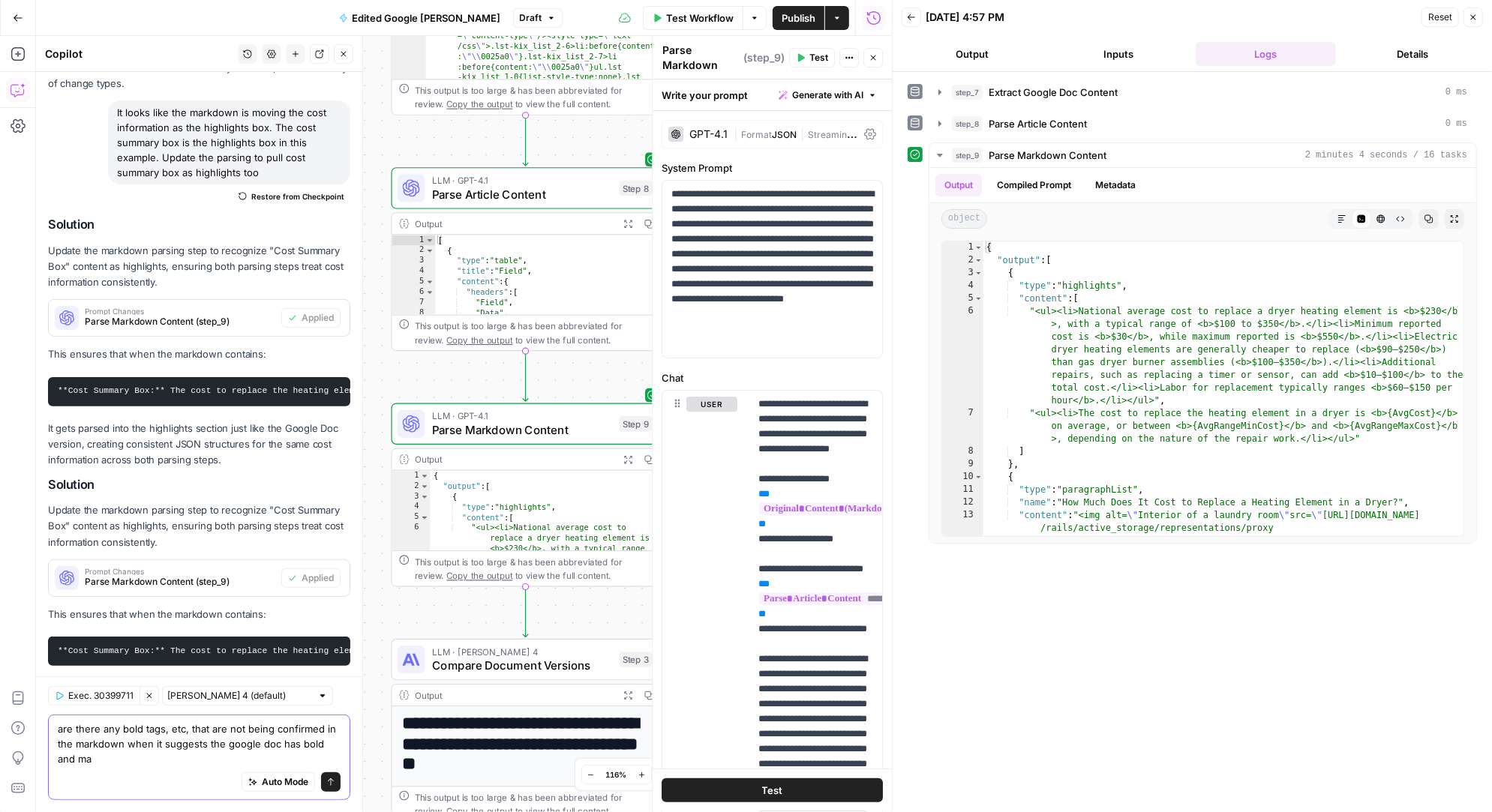
scroll to position [9203, 0]
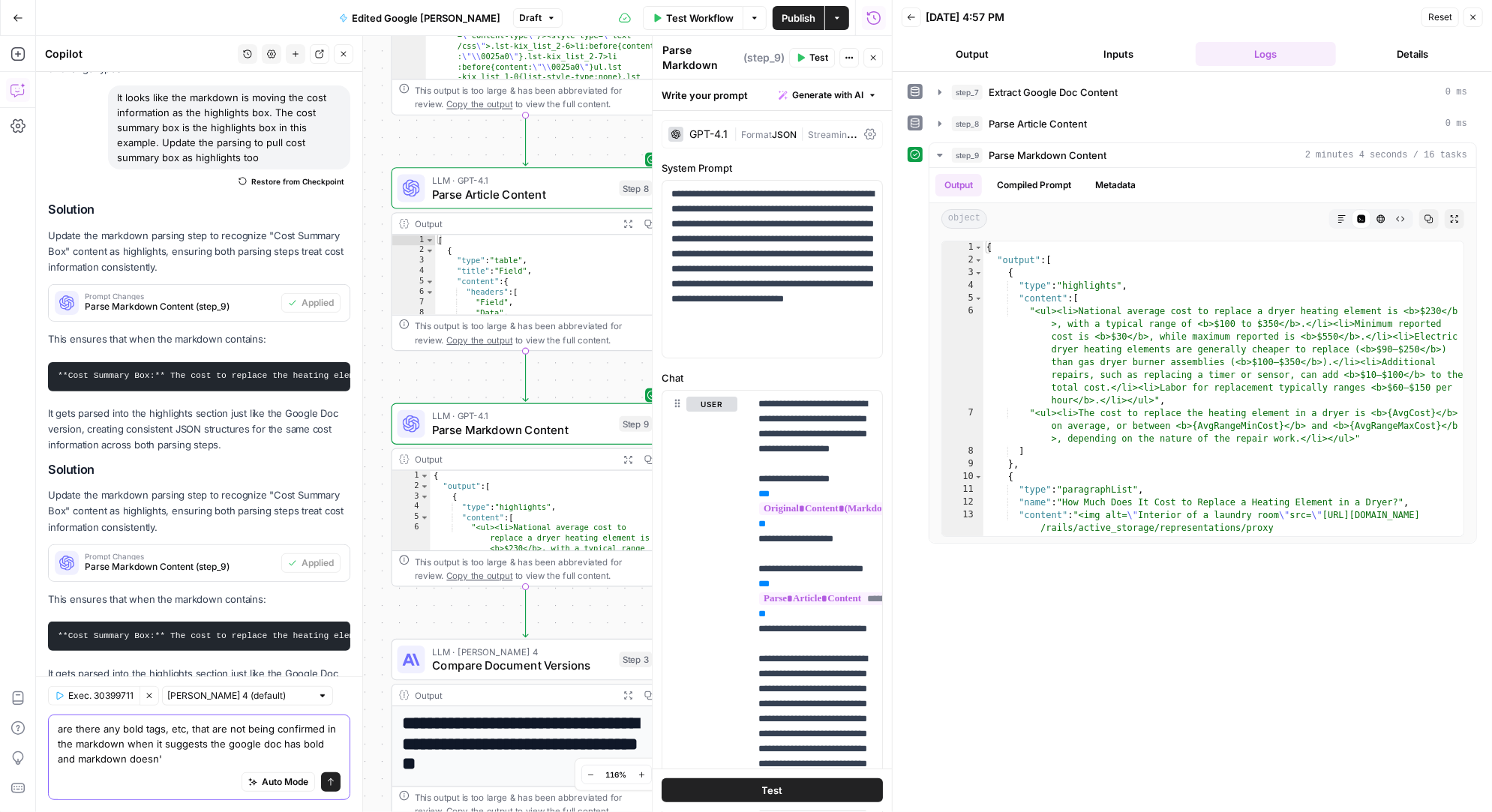
type textarea "are there any bold tags, etc, that are not being confirmed in the markdown when…"
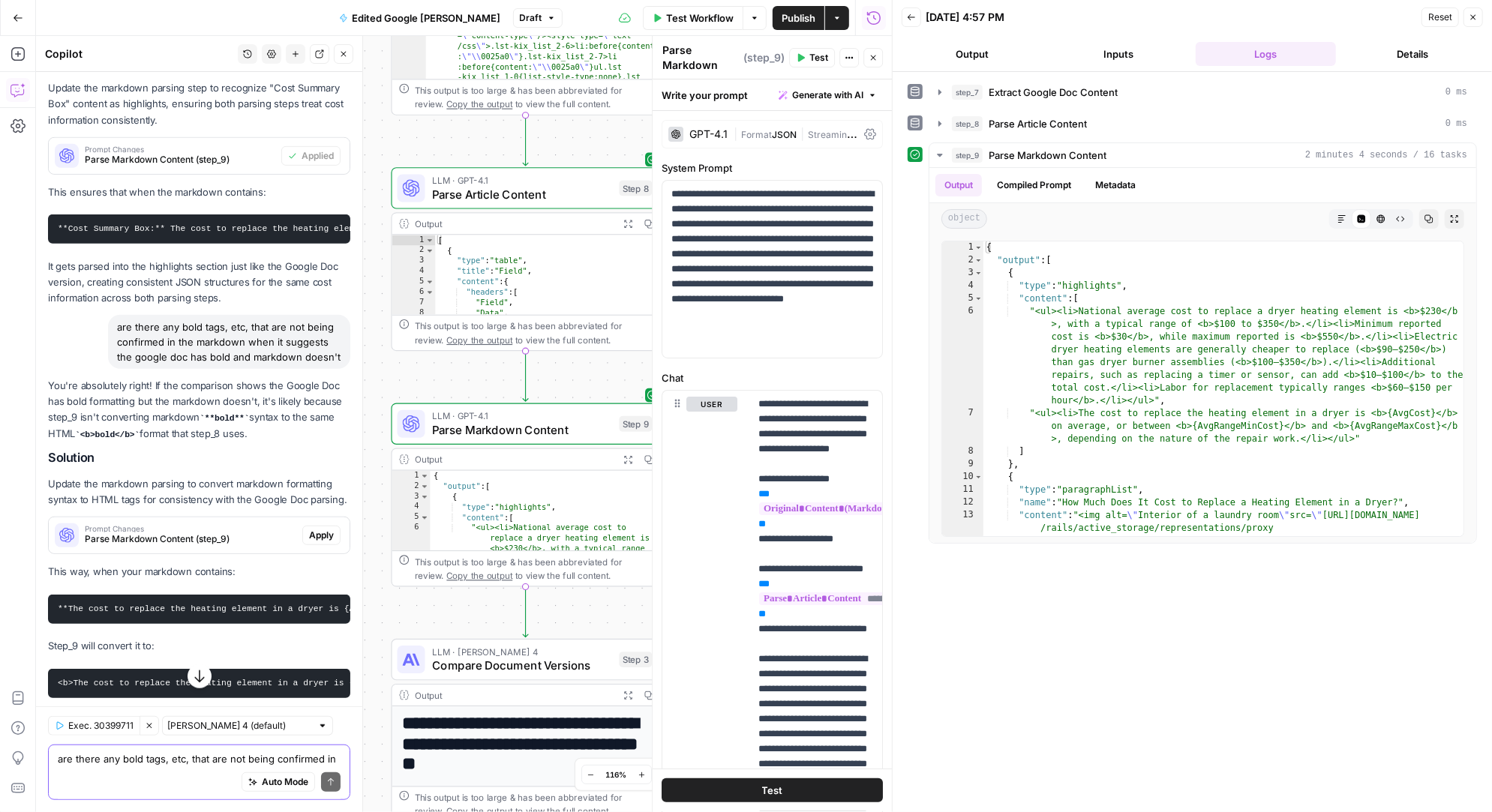
scroll to position [9626, 0]
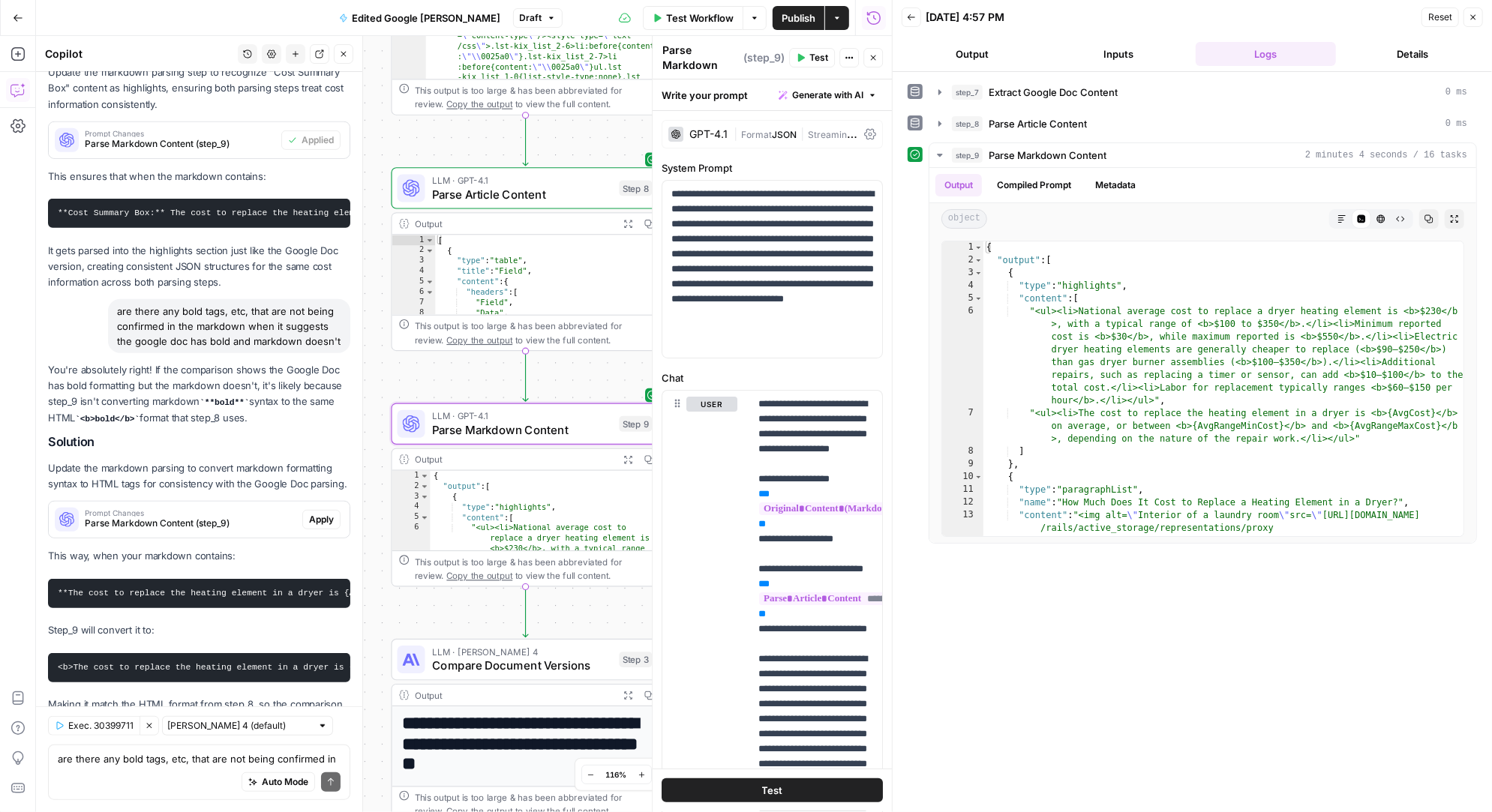
click at [320, 513] on span "Apply" at bounding box center [321, 519] width 25 height 13
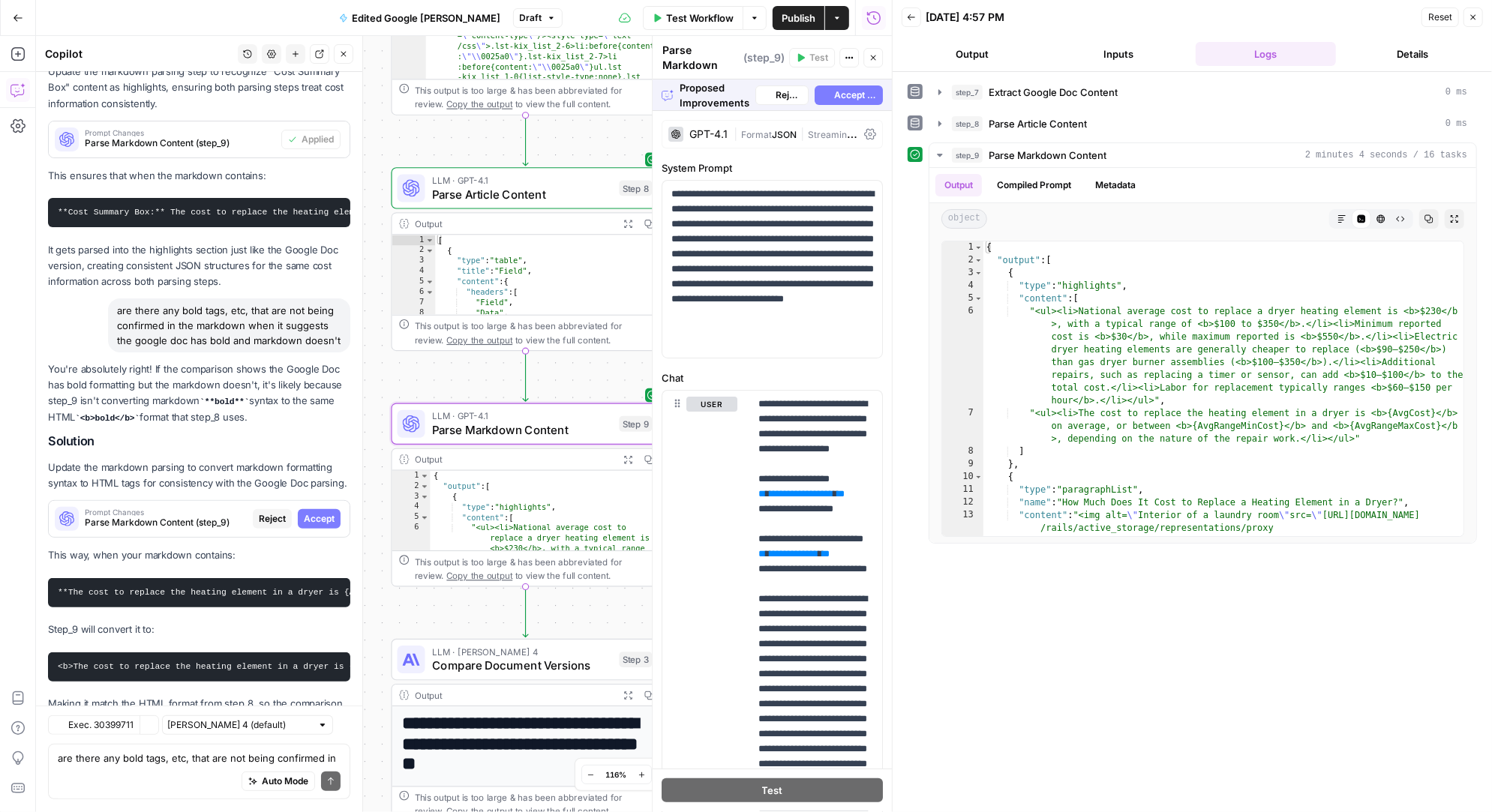
scroll to position [9122, 0]
click at [327, 513] on span "Accept" at bounding box center [319, 519] width 31 height 13
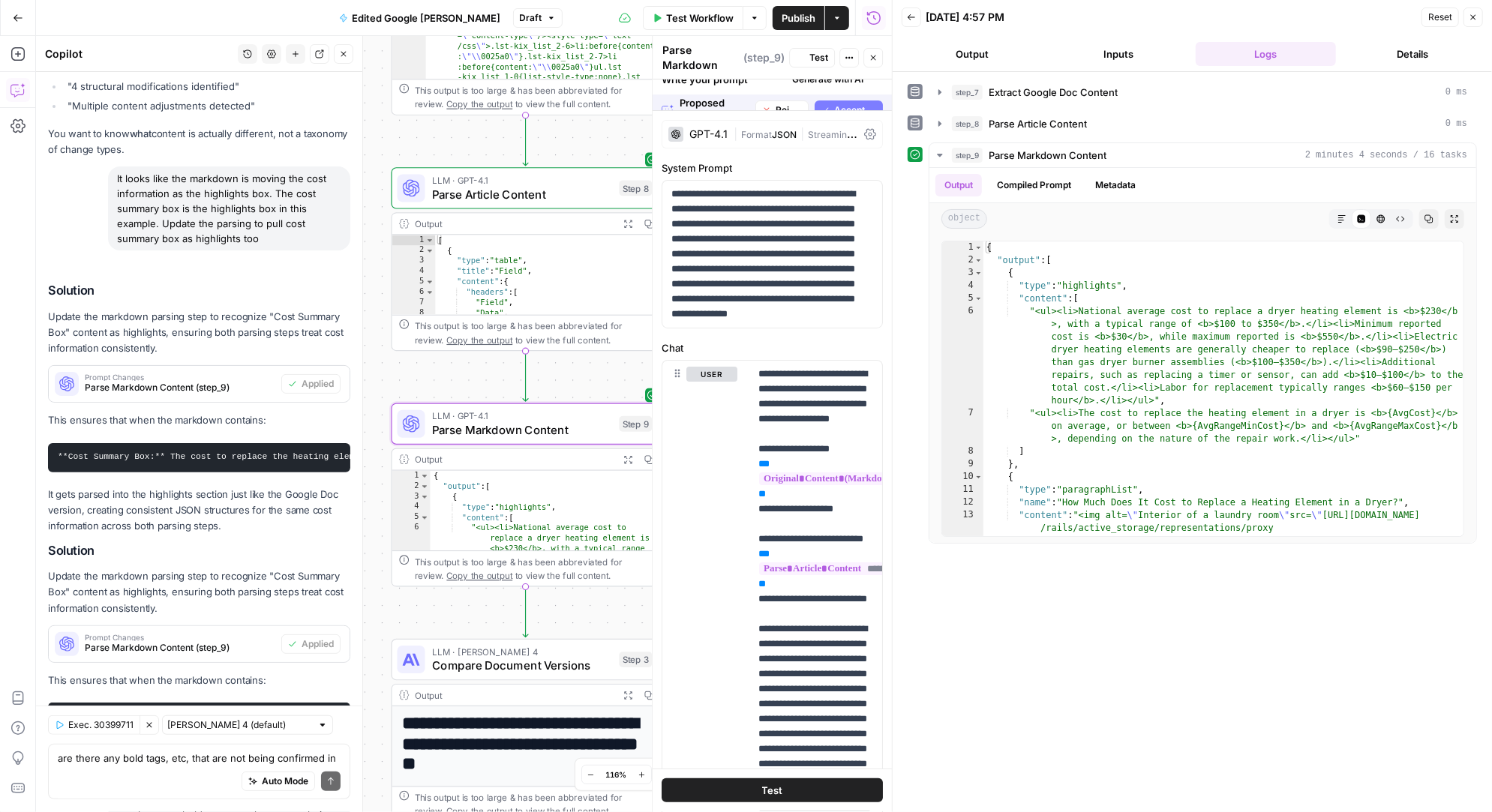
scroll to position [9650, 0]
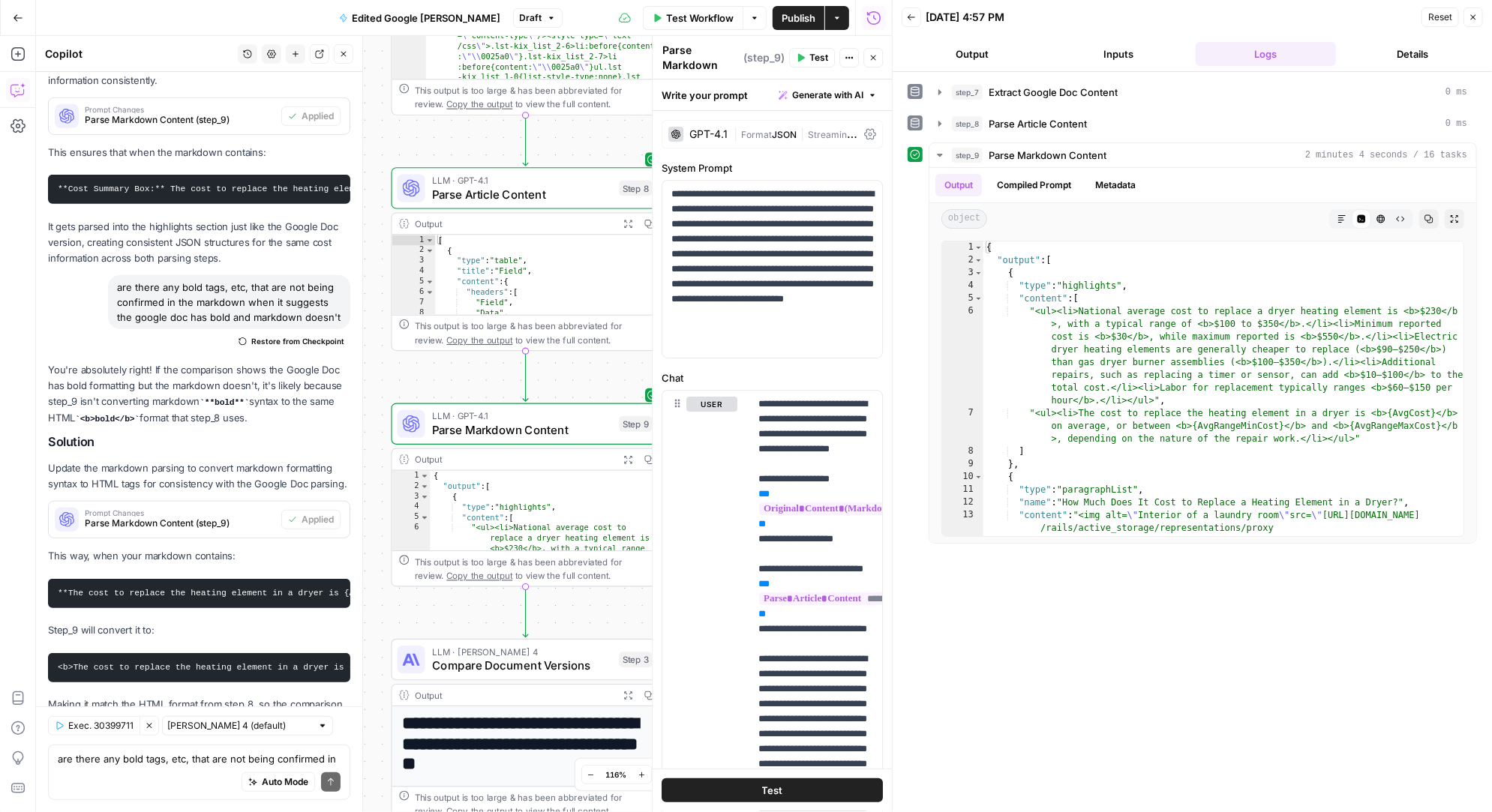
click at [816, 56] on span "Test" at bounding box center [818, 57] width 19 height 13
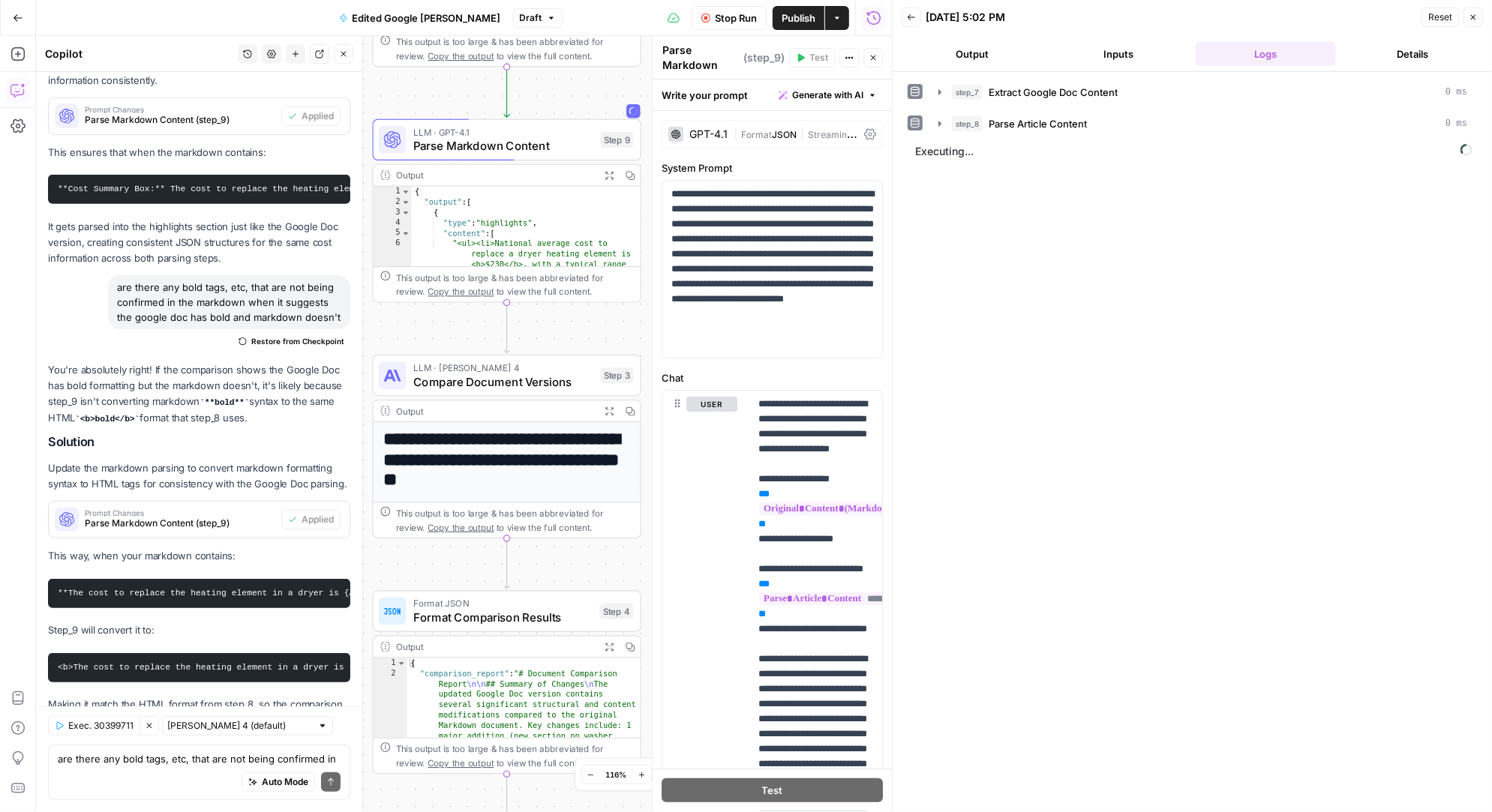
drag, startPoint x: 604, startPoint y: 610, endPoint x: 585, endPoint y: 326, distance: 284.6
click at [585, 326] on div "Workflow Set Inputs Inputs Run Code · Python Extract Google Doc Content Step 7 …" at bounding box center [463, 424] width 855 height 776
